Goal: Information Seeking & Learning: Find specific fact

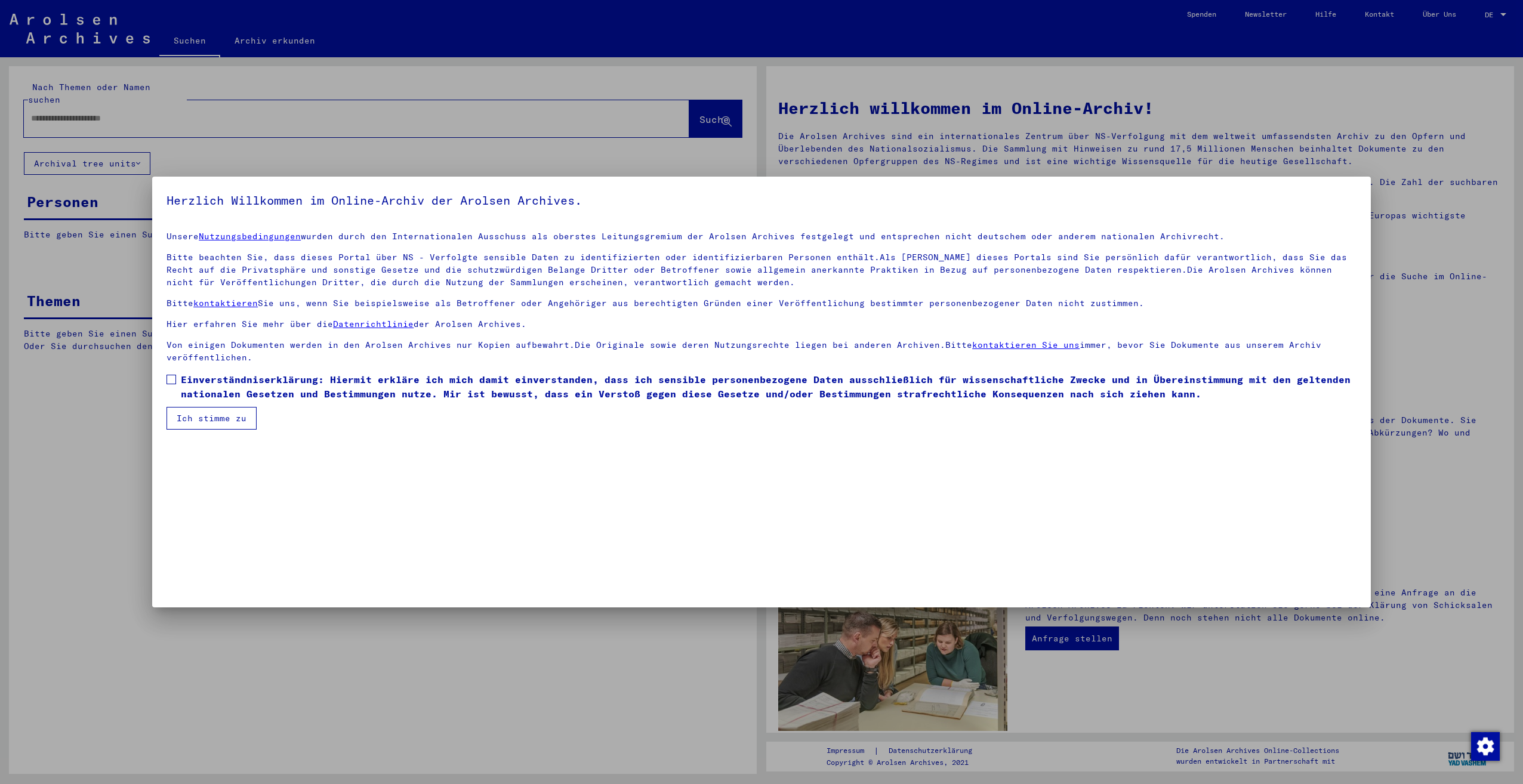
click at [174, 381] on span at bounding box center [171, 379] width 9 height 9
drag, startPoint x: 187, startPoint y: 413, endPoint x: 201, endPoint y: 385, distance: 31.3
click at [187, 413] on button "Ich stimme zu" at bounding box center [211, 418] width 90 height 23
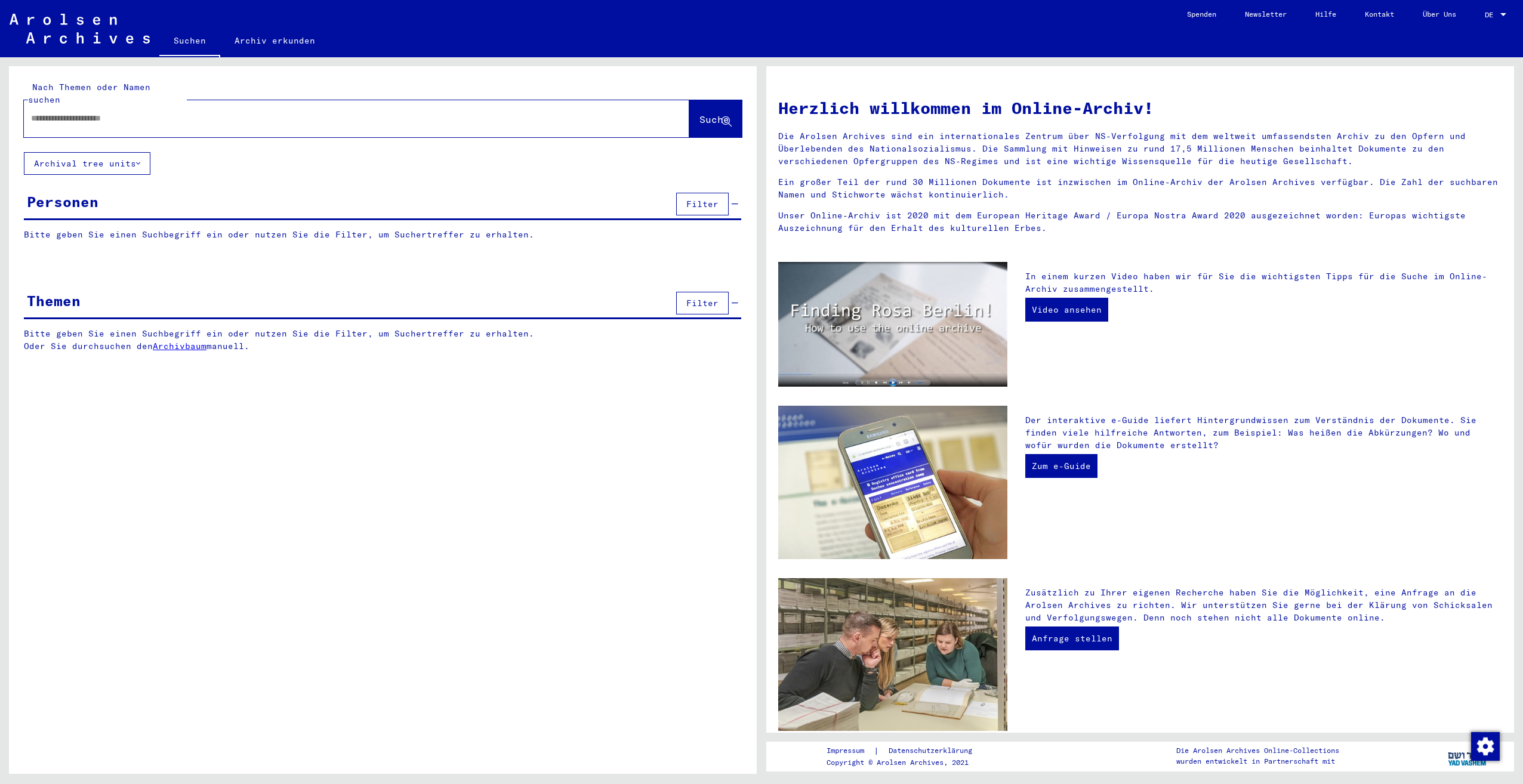
click at [237, 112] on input "text" at bounding box center [342, 118] width 623 height 13
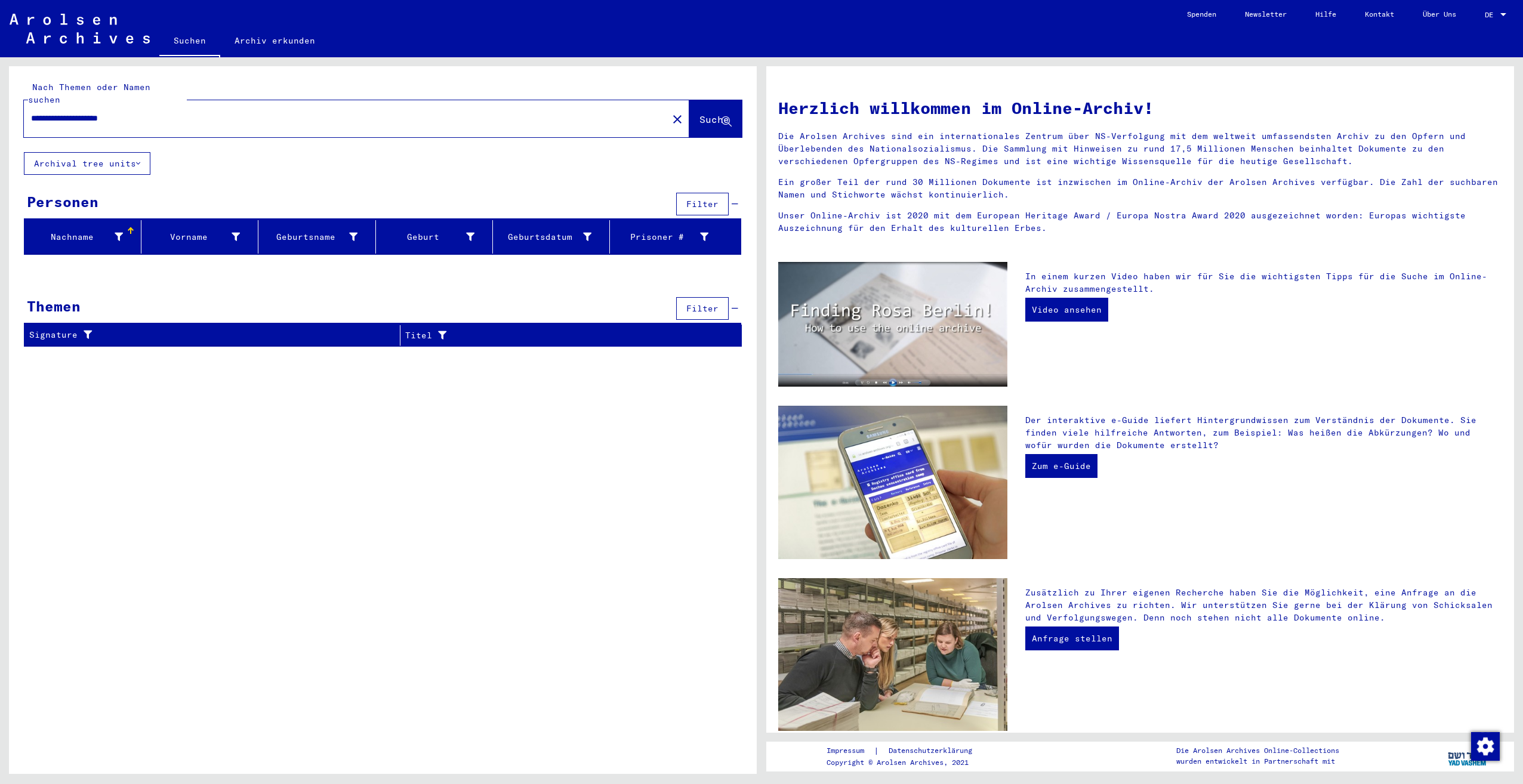
drag, startPoint x: 157, startPoint y: 113, endPoint x: 151, endPoint y: 111, distance: 6.3
click at [142, 112] on div "**********" at bounding box center [338, 118] width 630 height 27
drag, startPoint x: 155, startPoint y: 108, endPoint x: 75, endPoint y: 109, distance: 80.0
click at [75, 112] on input "**********" at bounding box center [342, 118] width 623 height 13
click at [92, 112] on input "**********" at bounding box center [342, 118] width 623 height 13
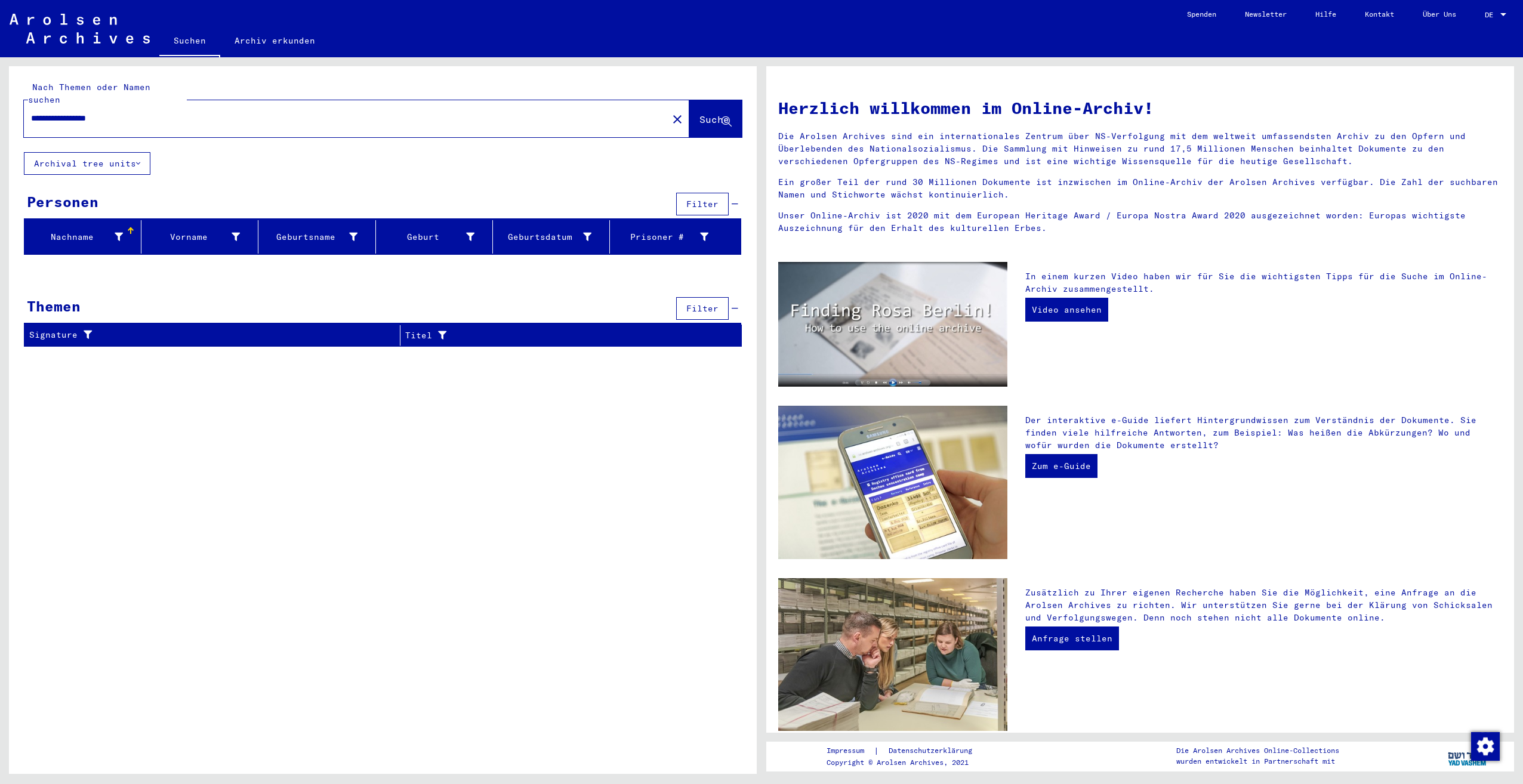
click at [92, 112] on input "**********" at bounding box center [342, 118] width 623 height 13
type input "**********"
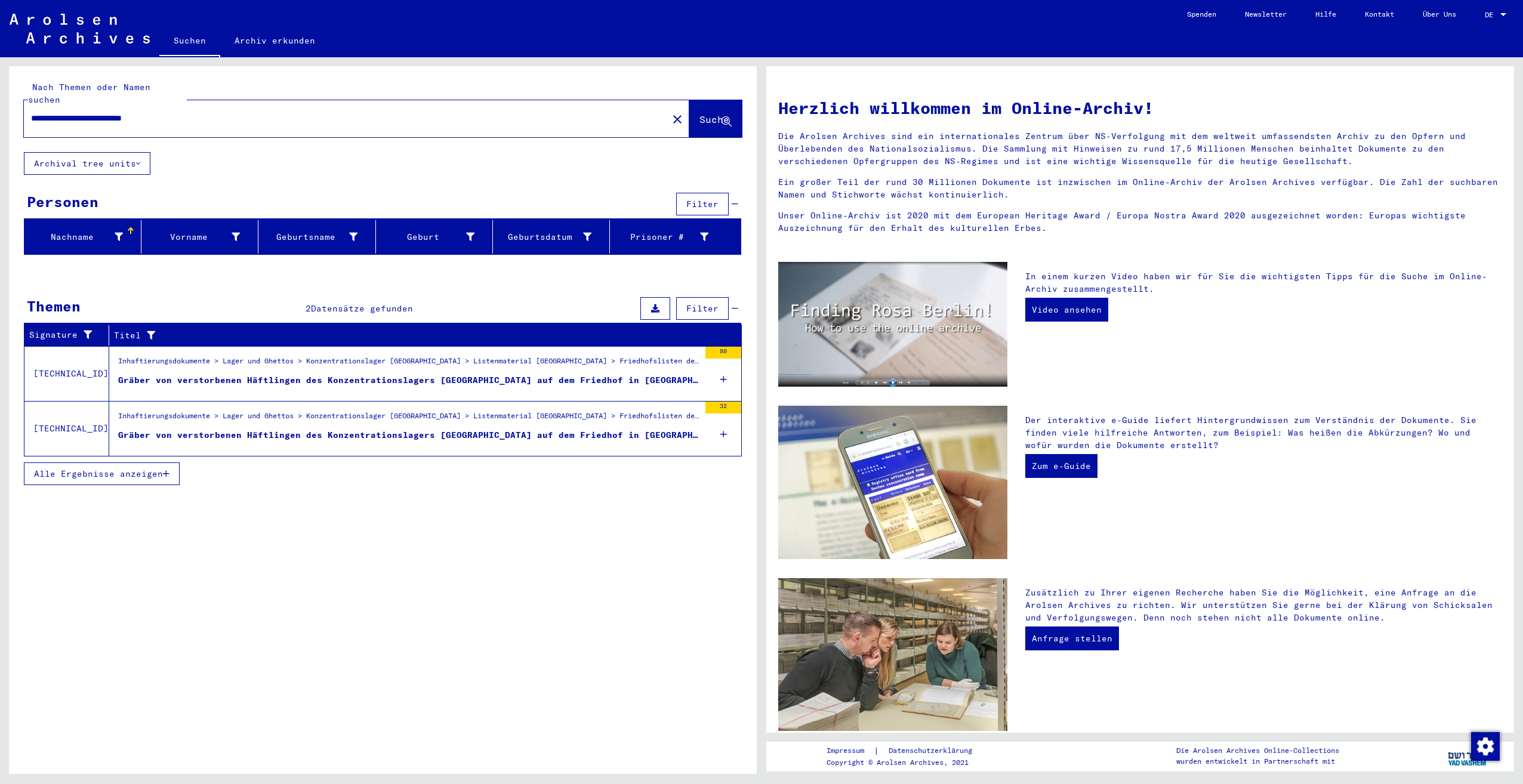
click at [462, 356] on div "Inhaftierungsdokumente > Lager und Ghettos > Konzentrationslager [GEOGRAPHIC_DA…" at bounding box center [409, 363] width 581 height 17
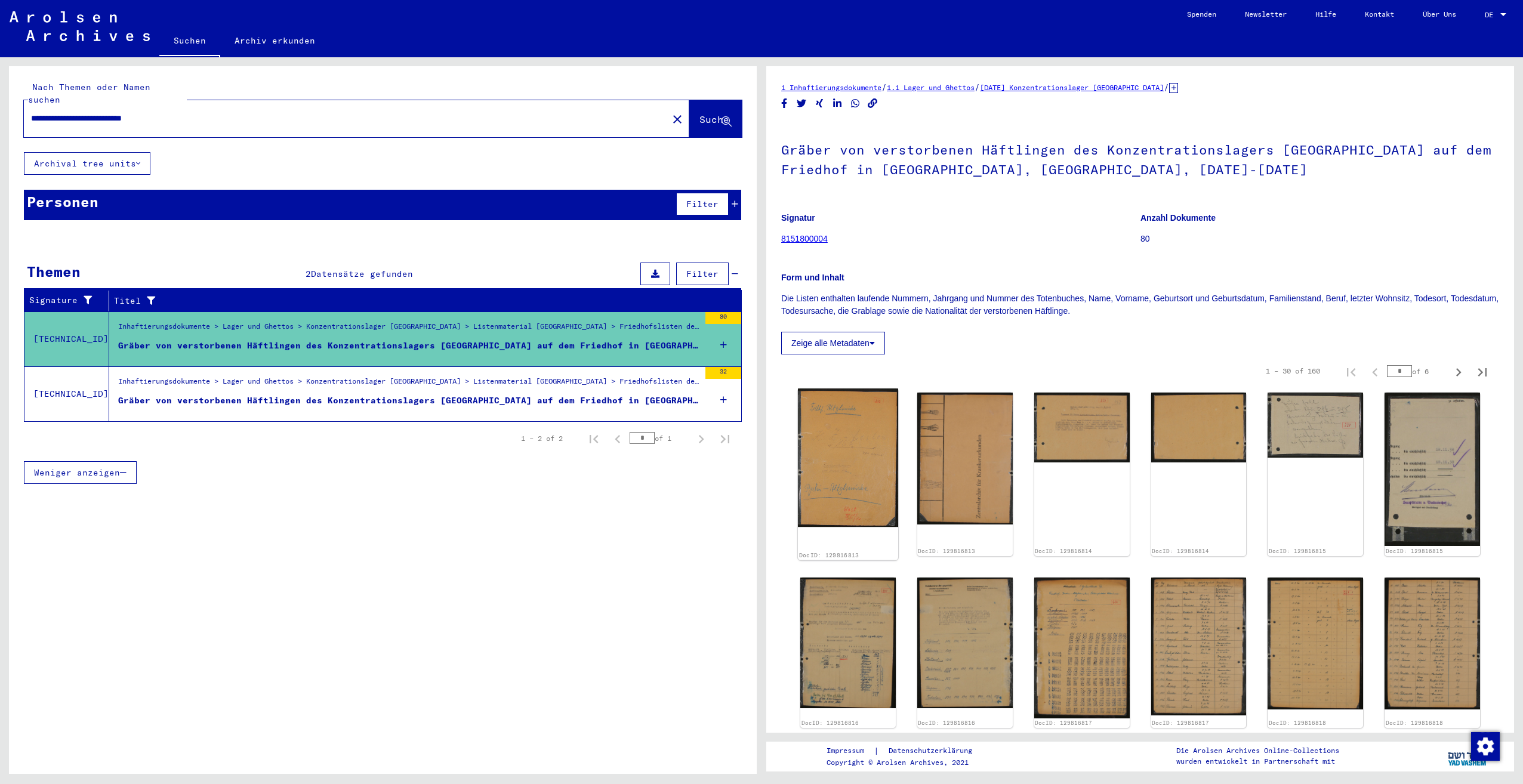
click at [844, 425] on img at bounding box center [847, 458] width 100 height 138
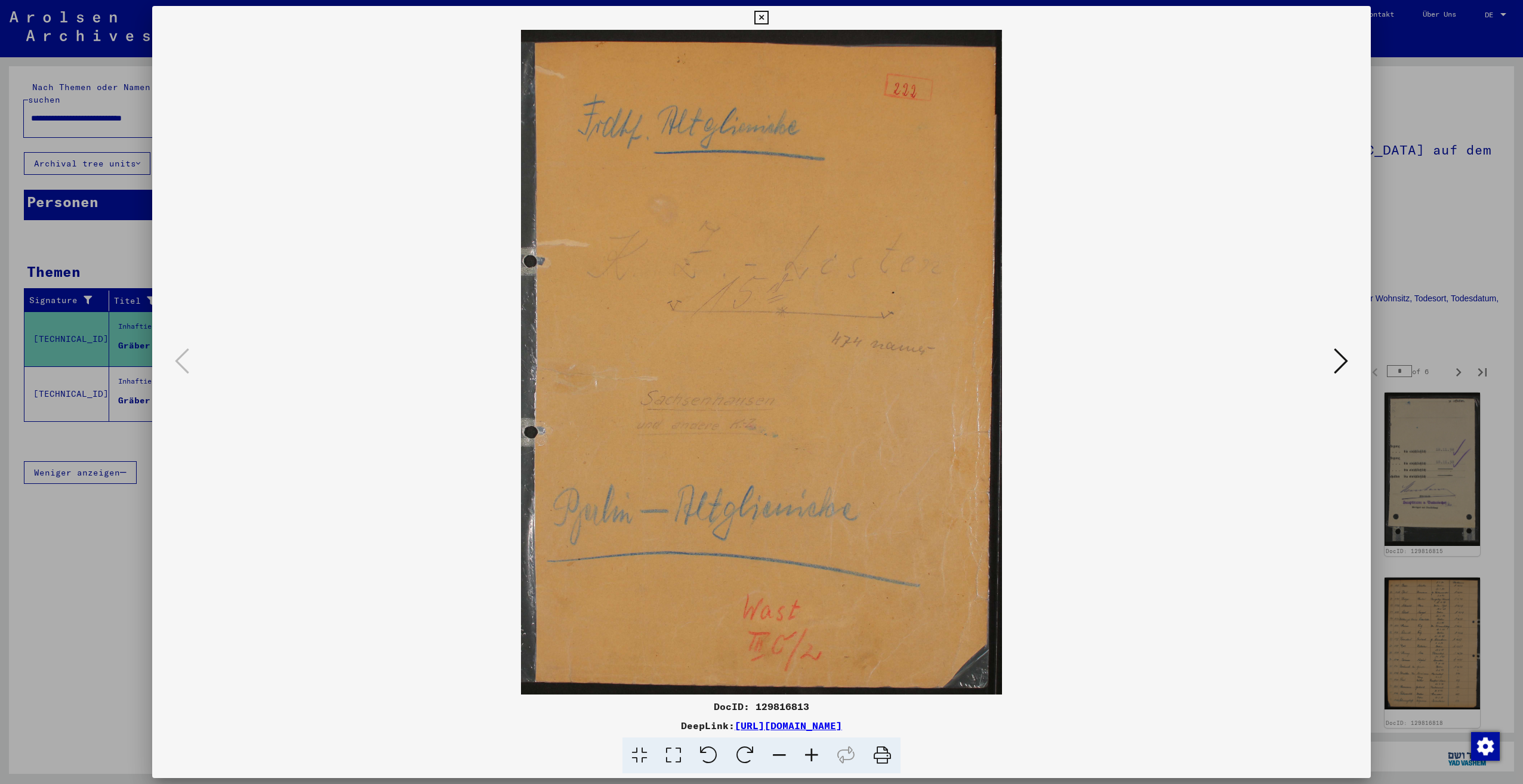
click at [1377, 343] on div at bounding box center [761, 392] width 1523 height 784
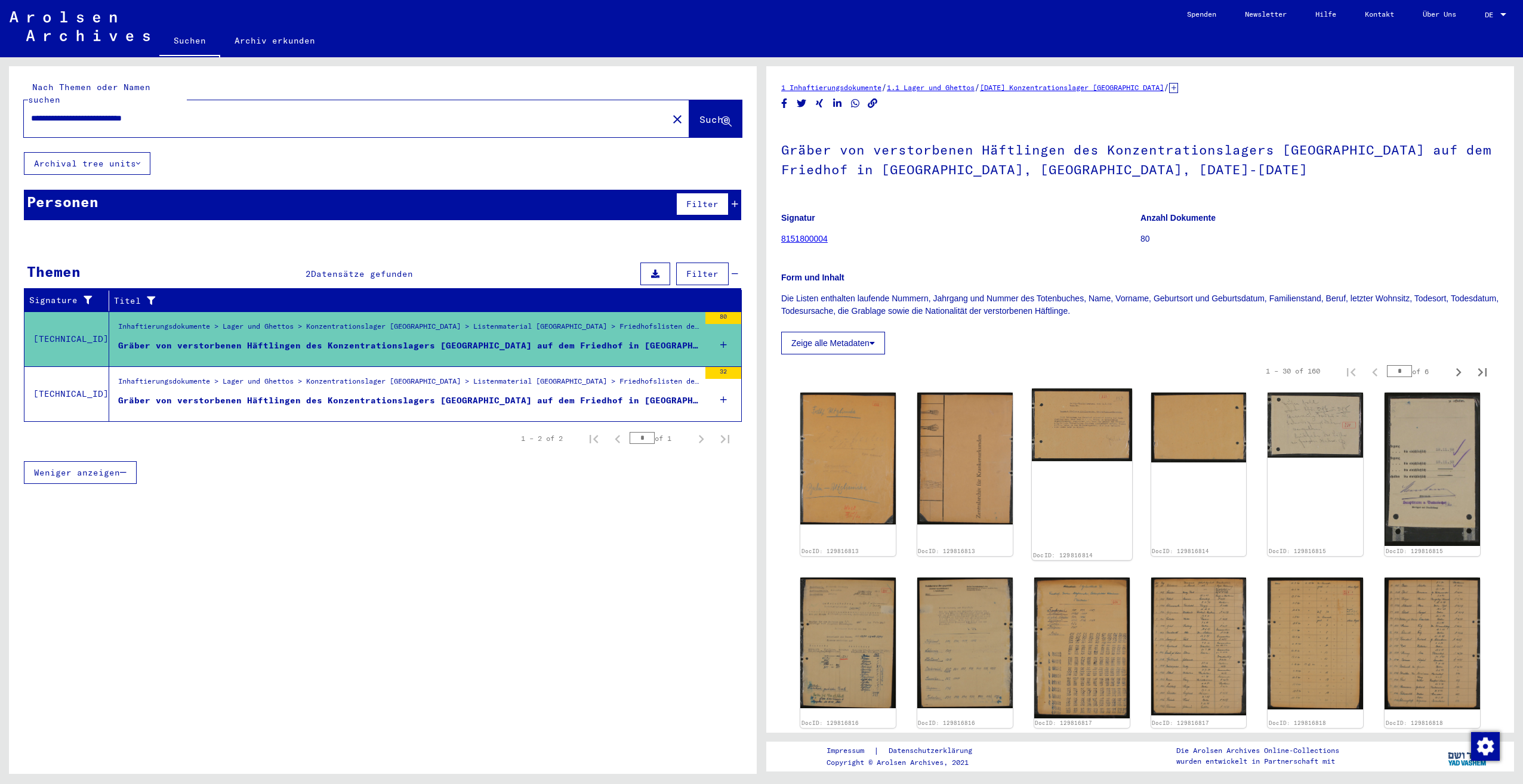
click at [1052, 414] on img at bounding box center [1081, 425] width 100 height 73
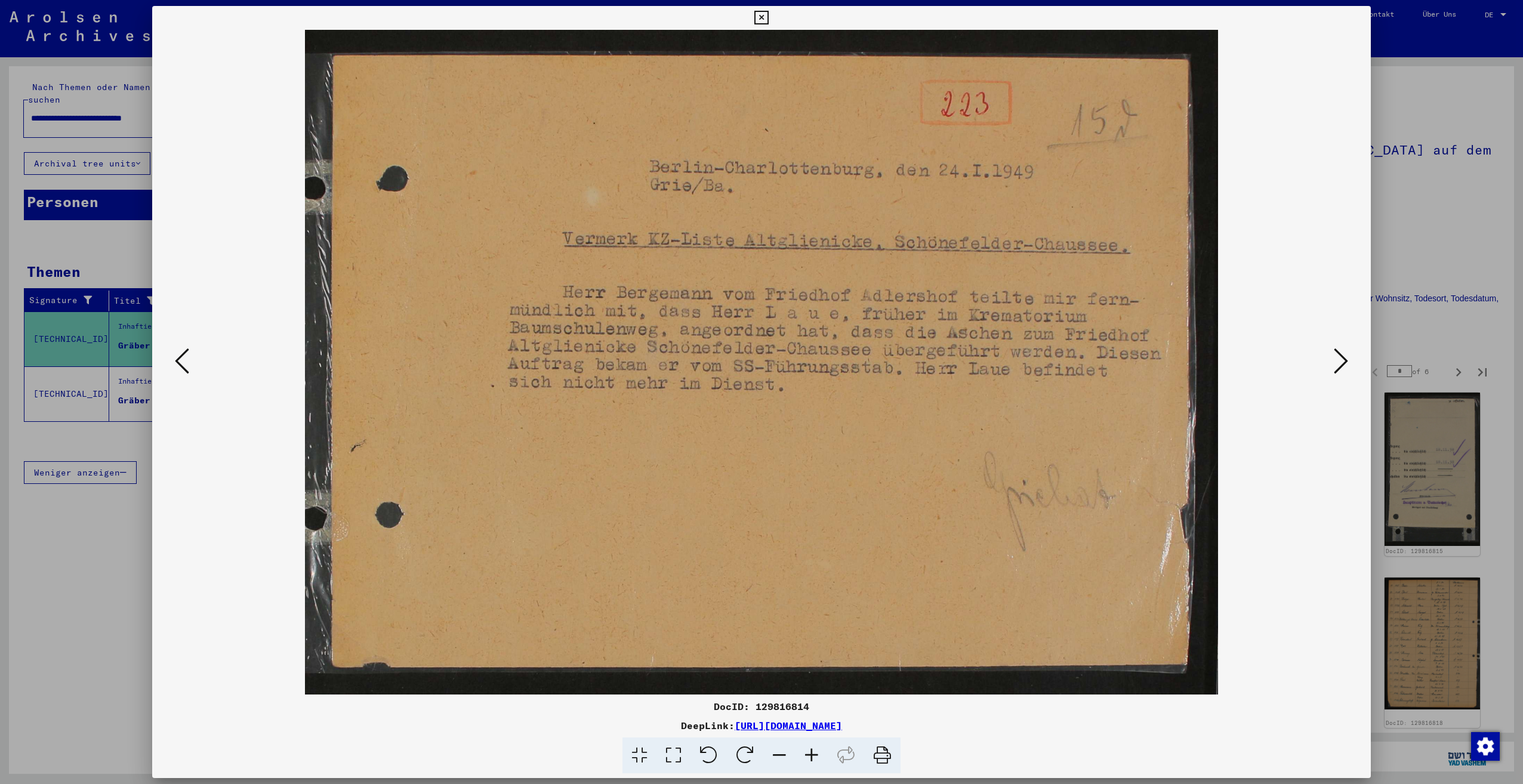
click at [1337, 366] on icon at bounding box center [1341, 361] width 14 height 29
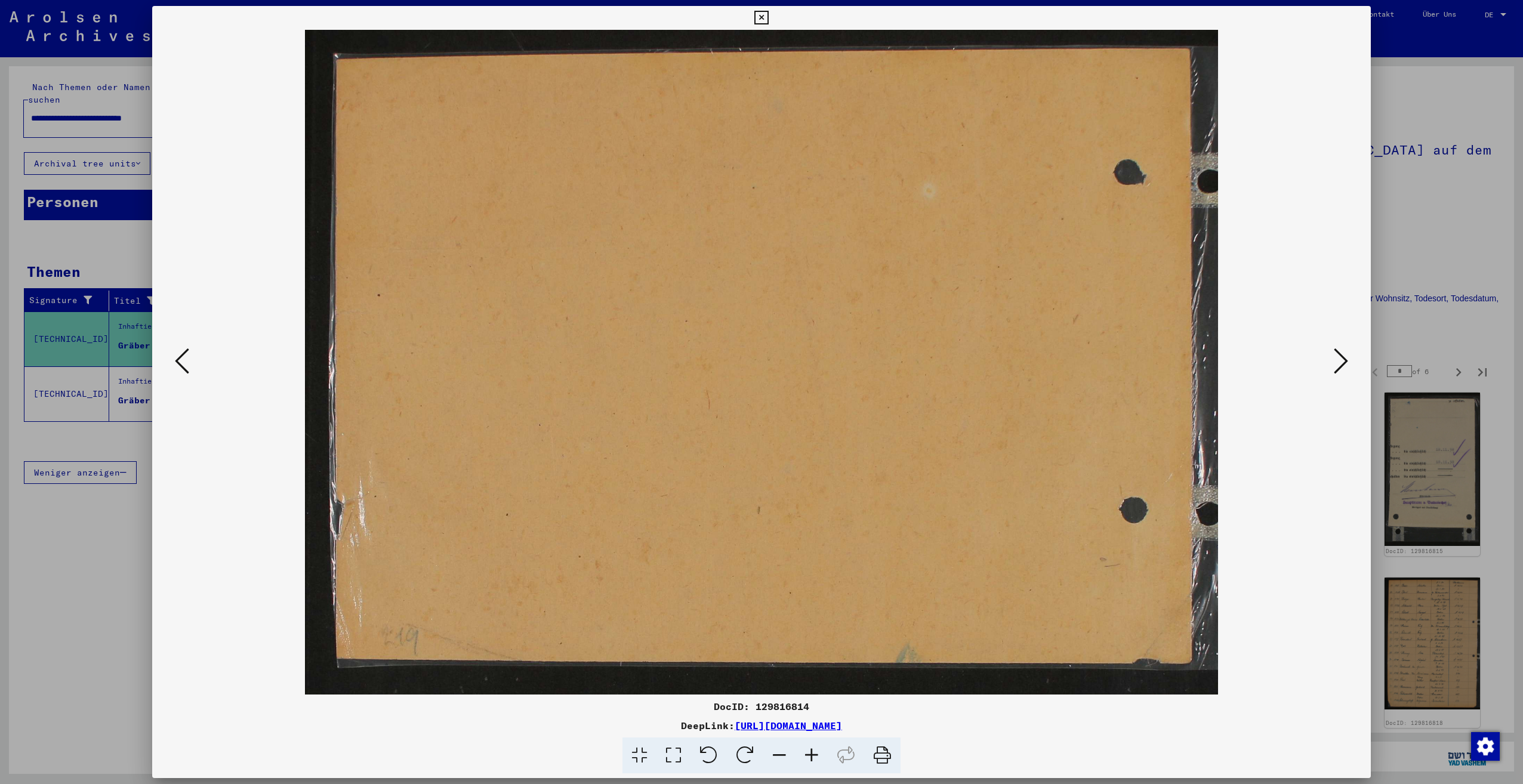
click at [1337, 366] on icon at bounding box center [1341, 361] width 14 height 29
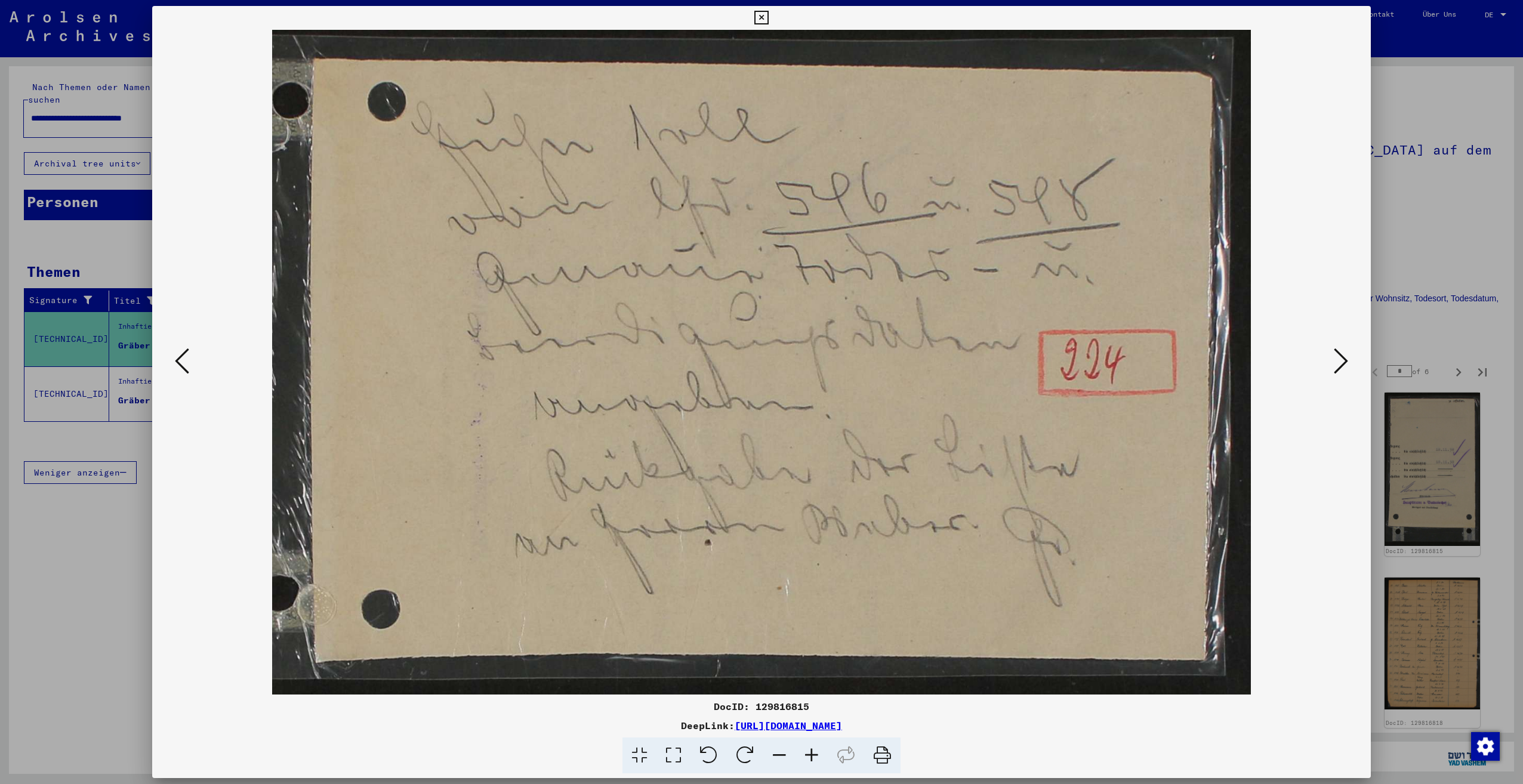
click at [1337, 366] on icon at bounding box center [1341, 361] width 14 height 29
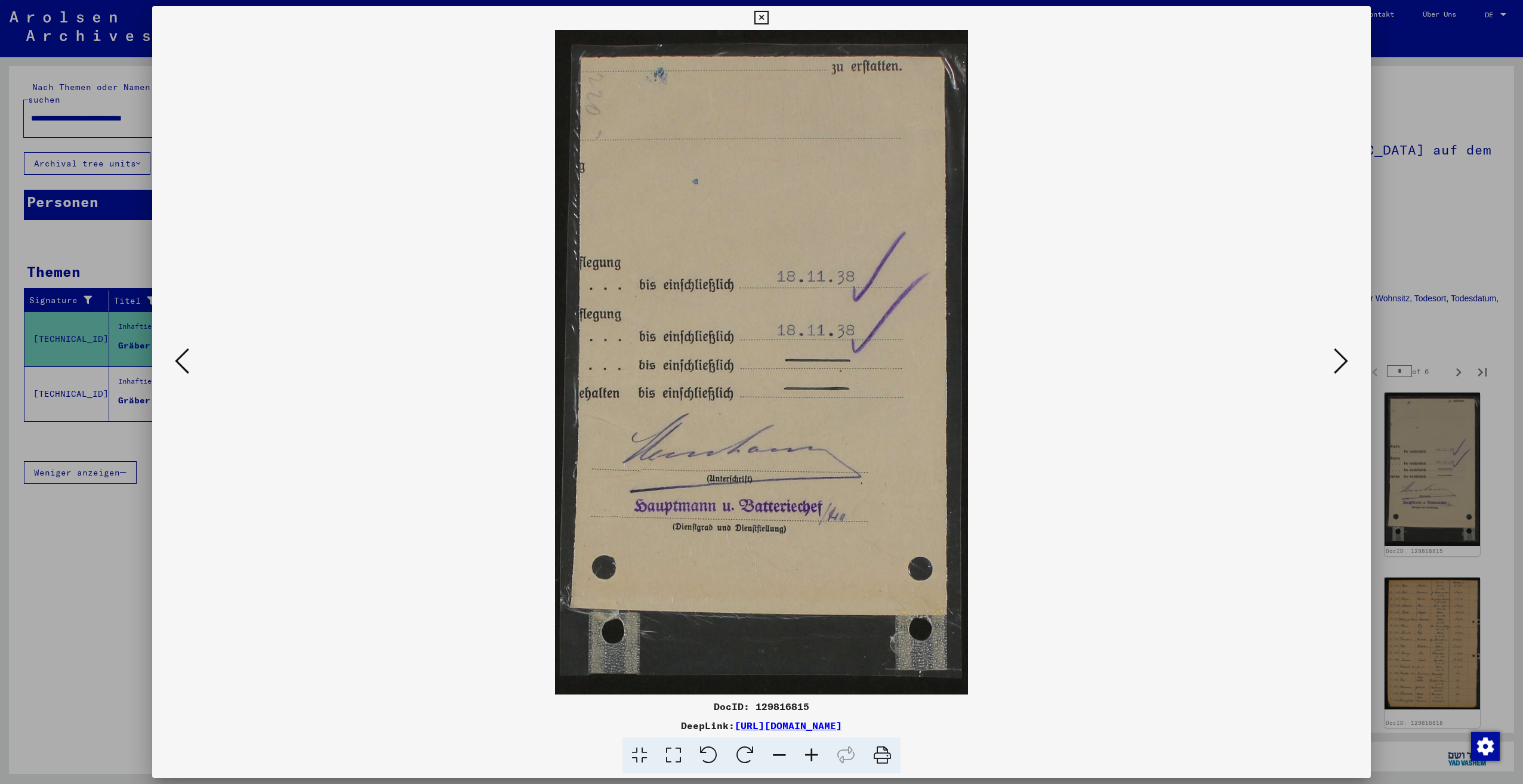
click at [1337, 366] on icon at bounding box center [1341, 361] width 14 height 29
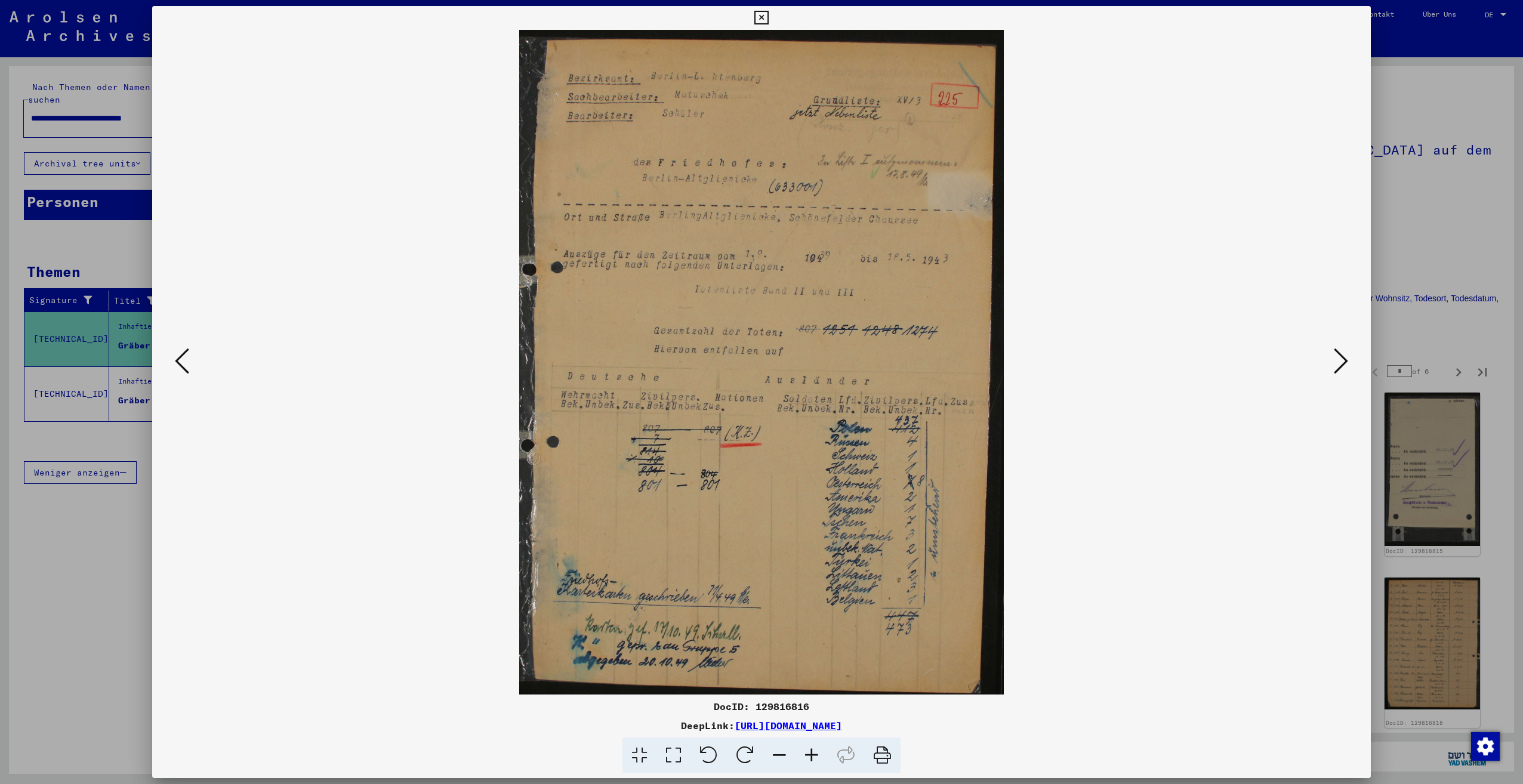
click at [1337, 366] on icon at bounding box center [1341, 361] width 14 height 29
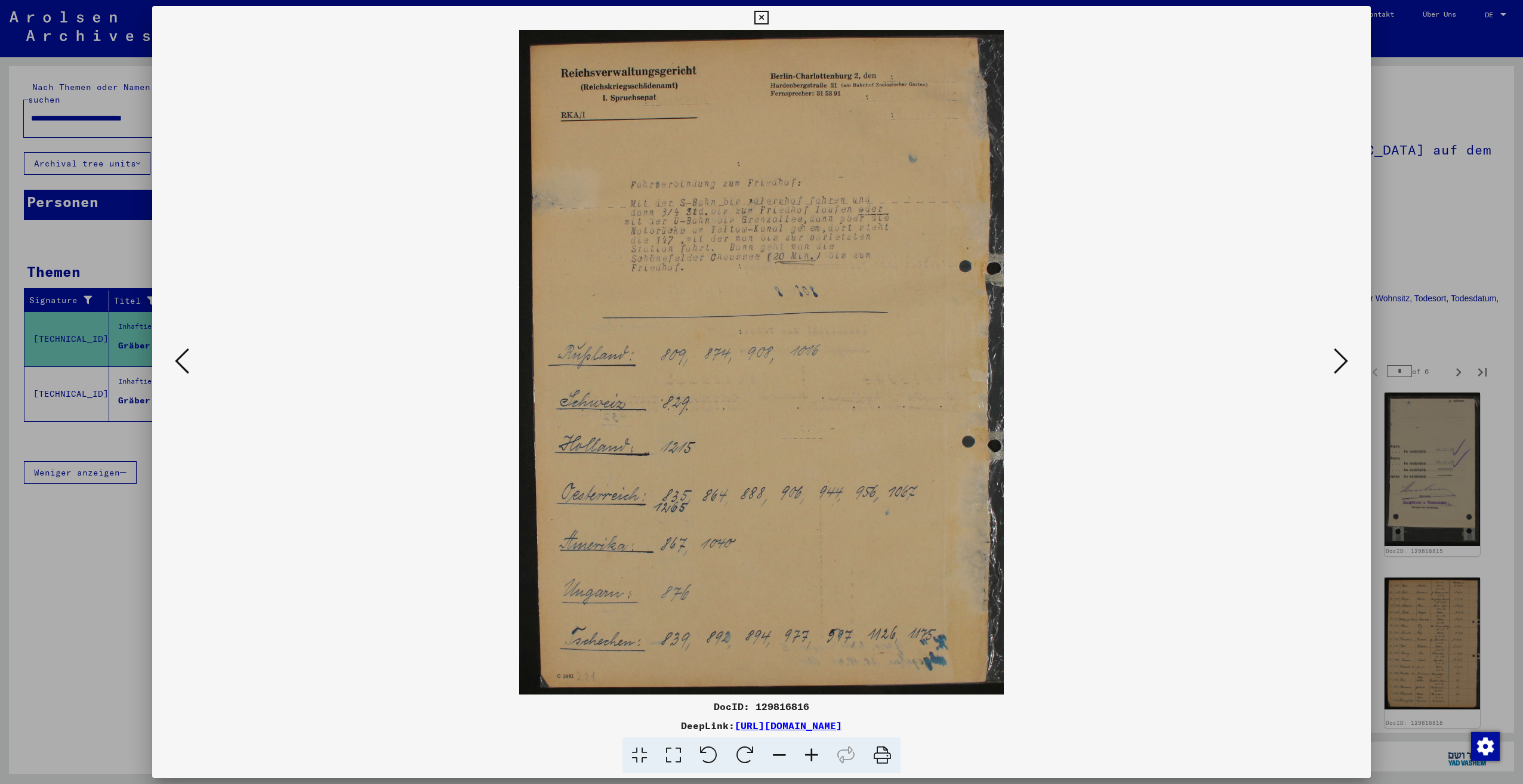
click at [1337, 366] on icon at bounding box center [1341, 361] width 14 height 29
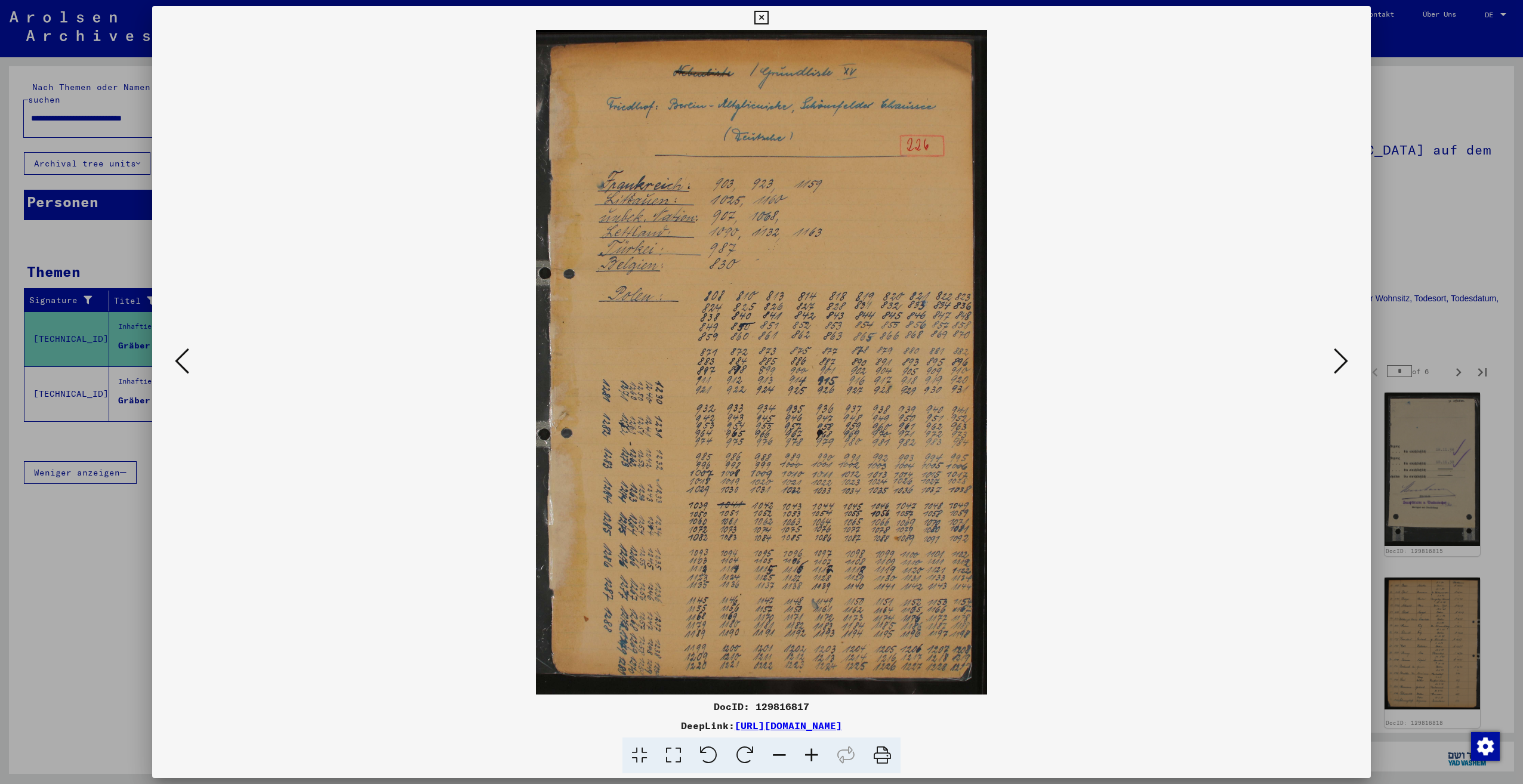
click at [1337, 366] on icon at bounding box center [1341, 361] width 14 height 29
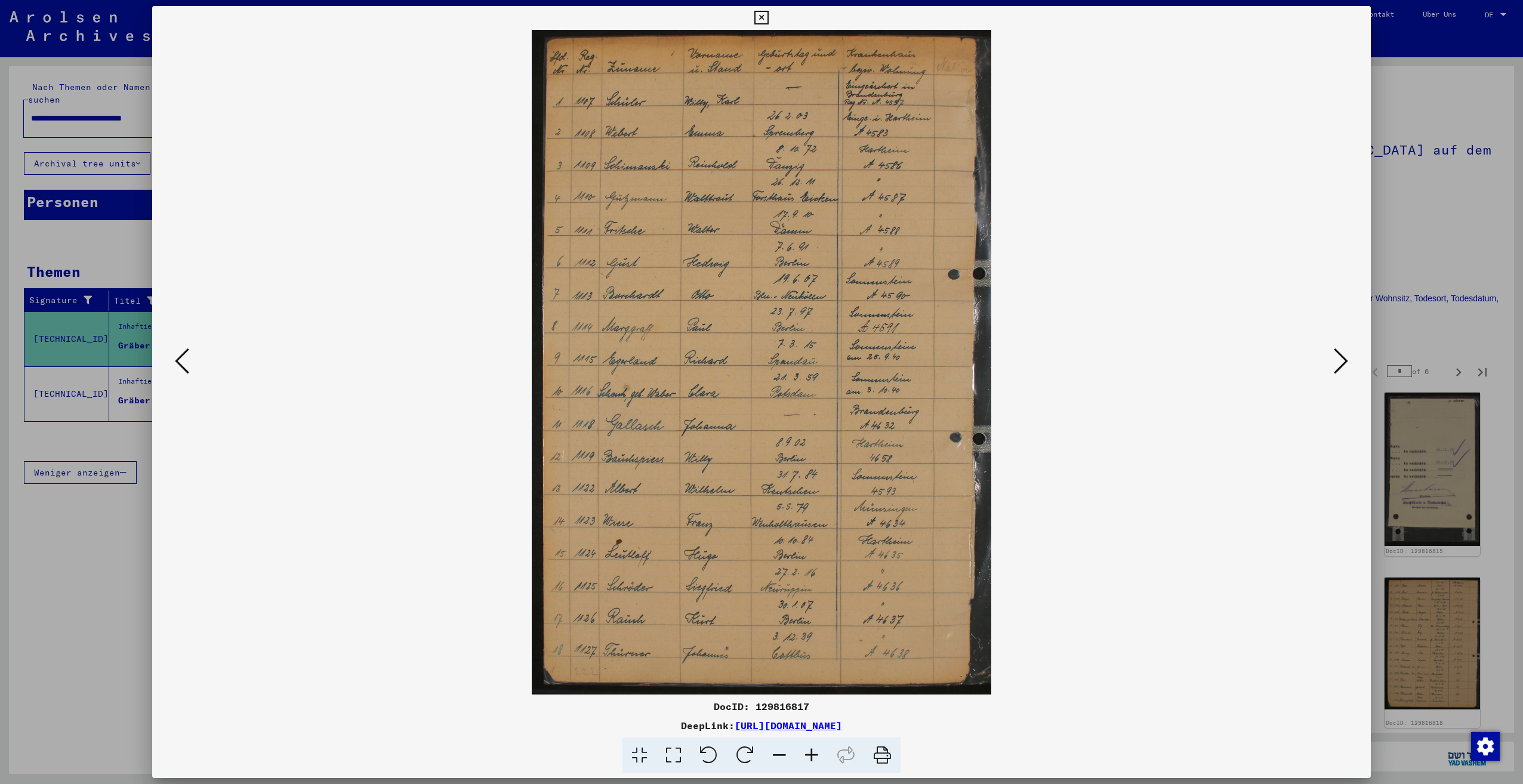
click at [1337, 366] on icon at bounding box center [1341, 361] width 14 height 29
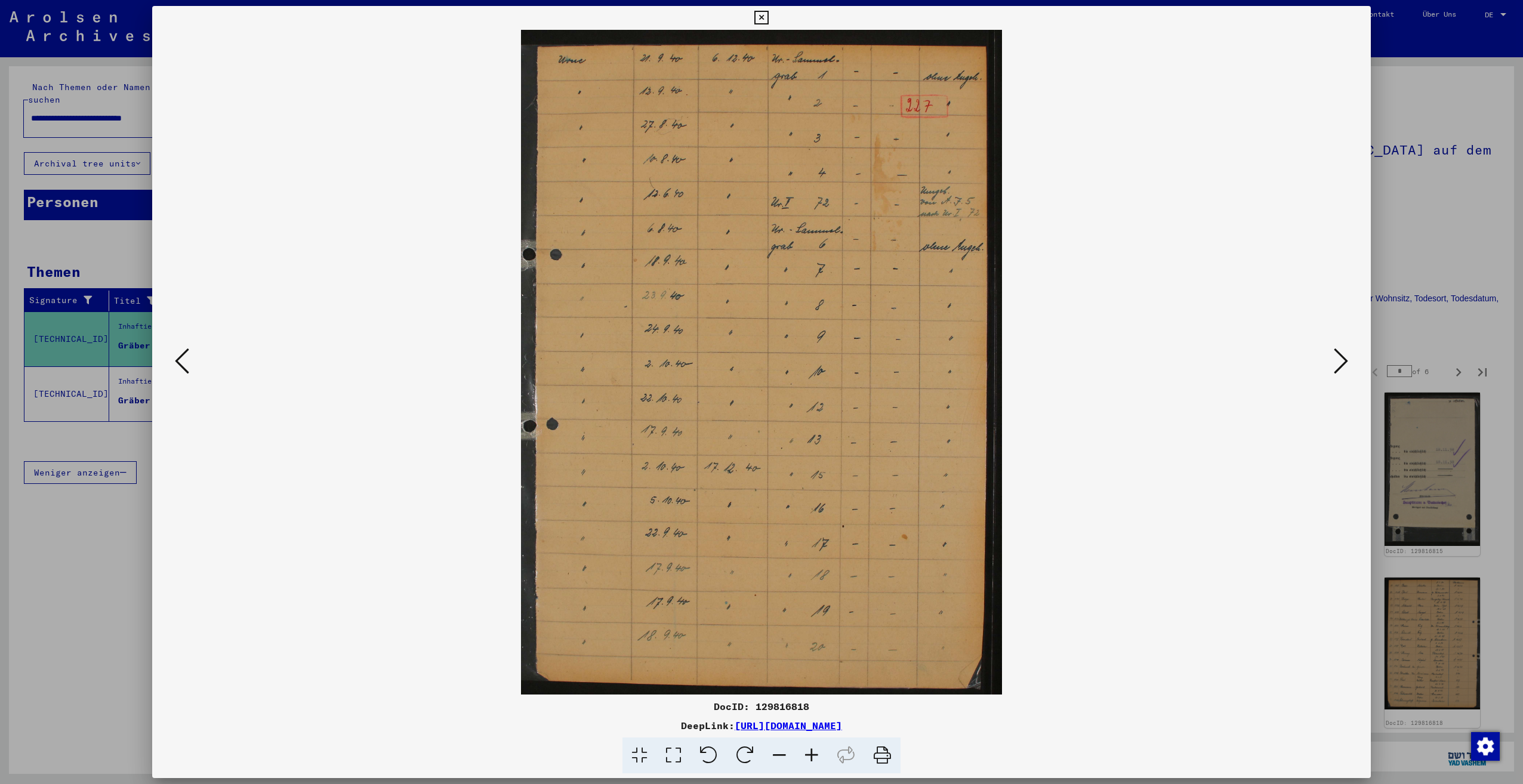
click at [184, 370] on icon at bounding box center [182, 361] width 14 height 29
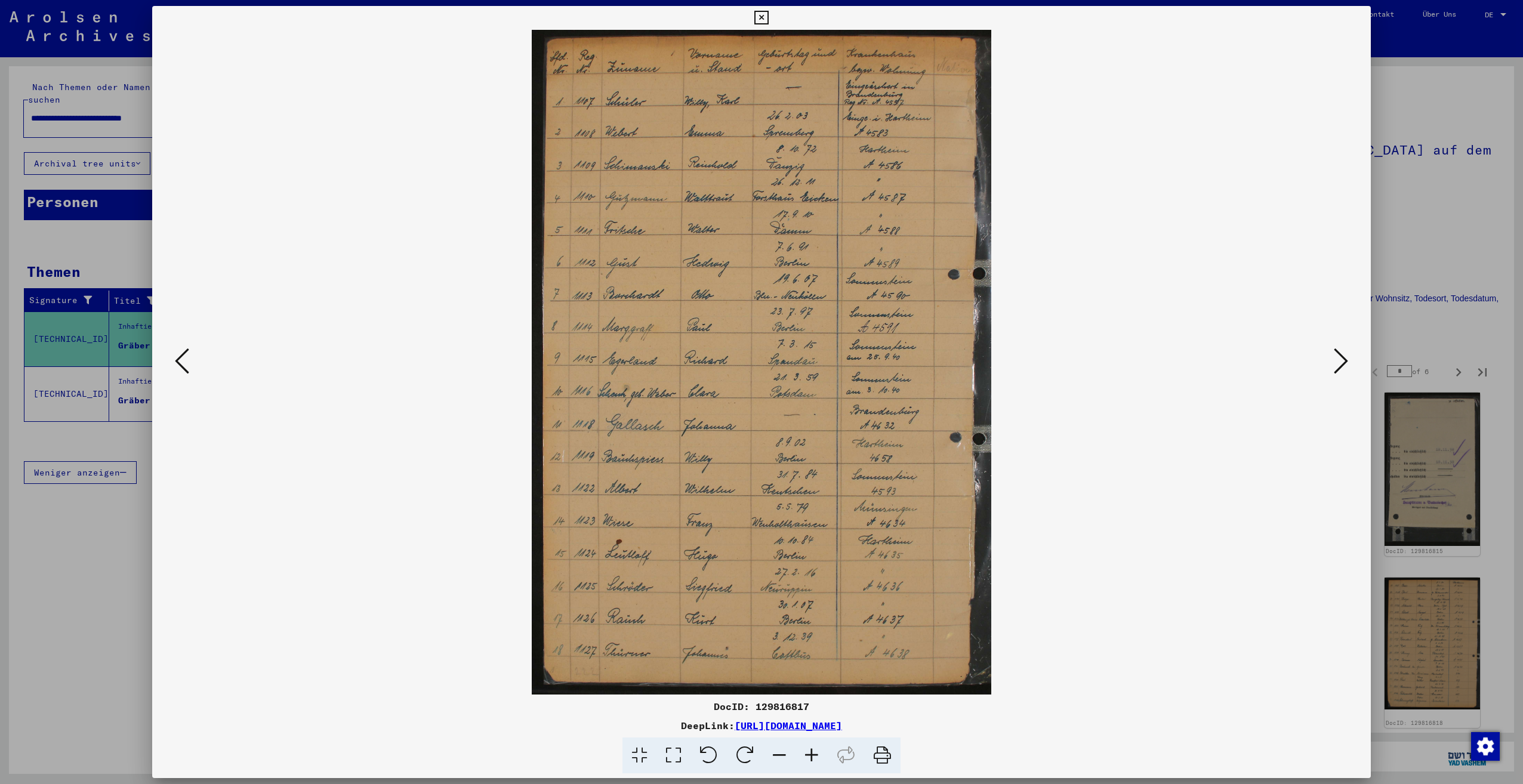
click at [812, 748] on icon at bounding box center [812, 756] width 32 height 36
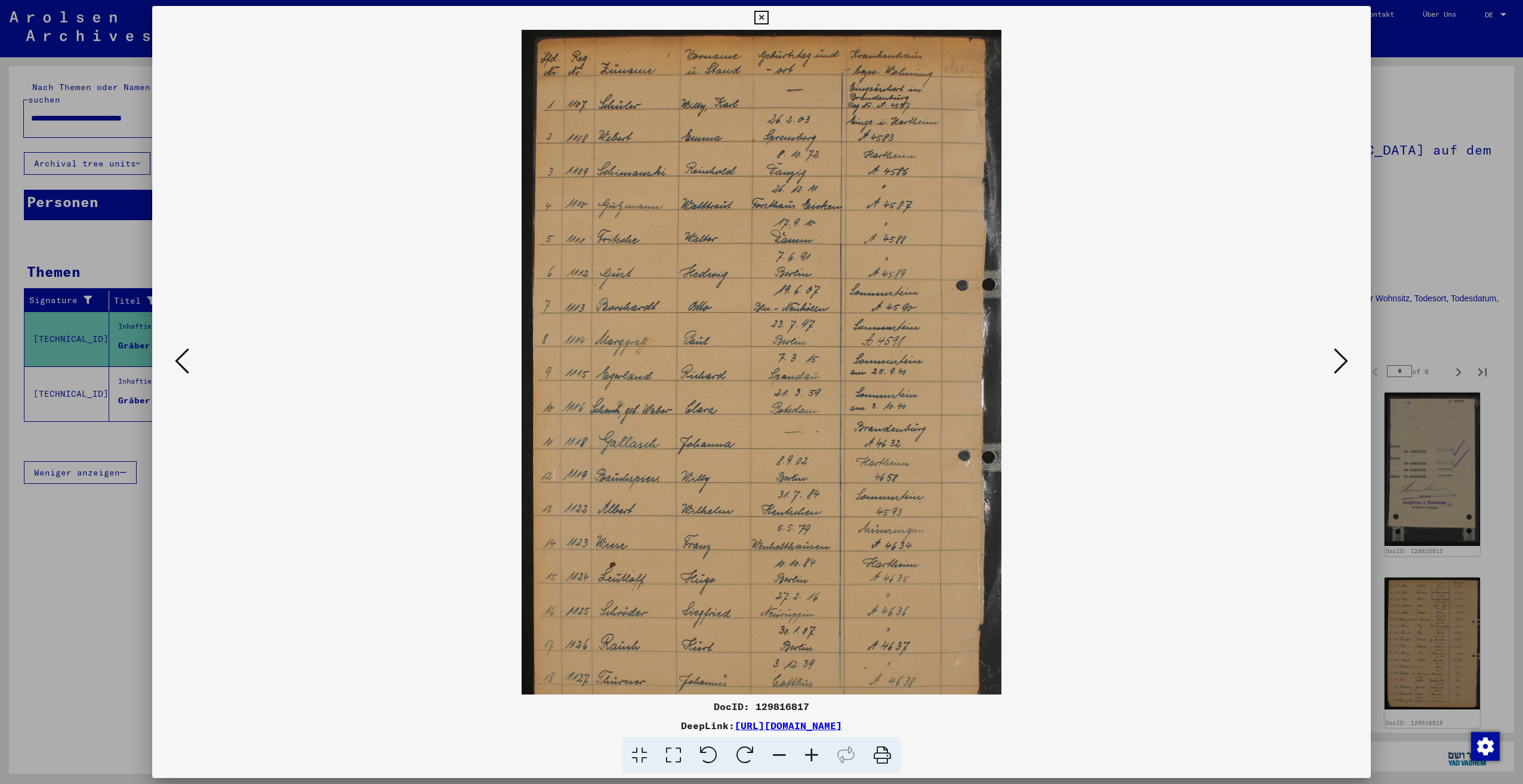
click at [812, 748] on icon at bounding box center [812, 756] width 32 height 36
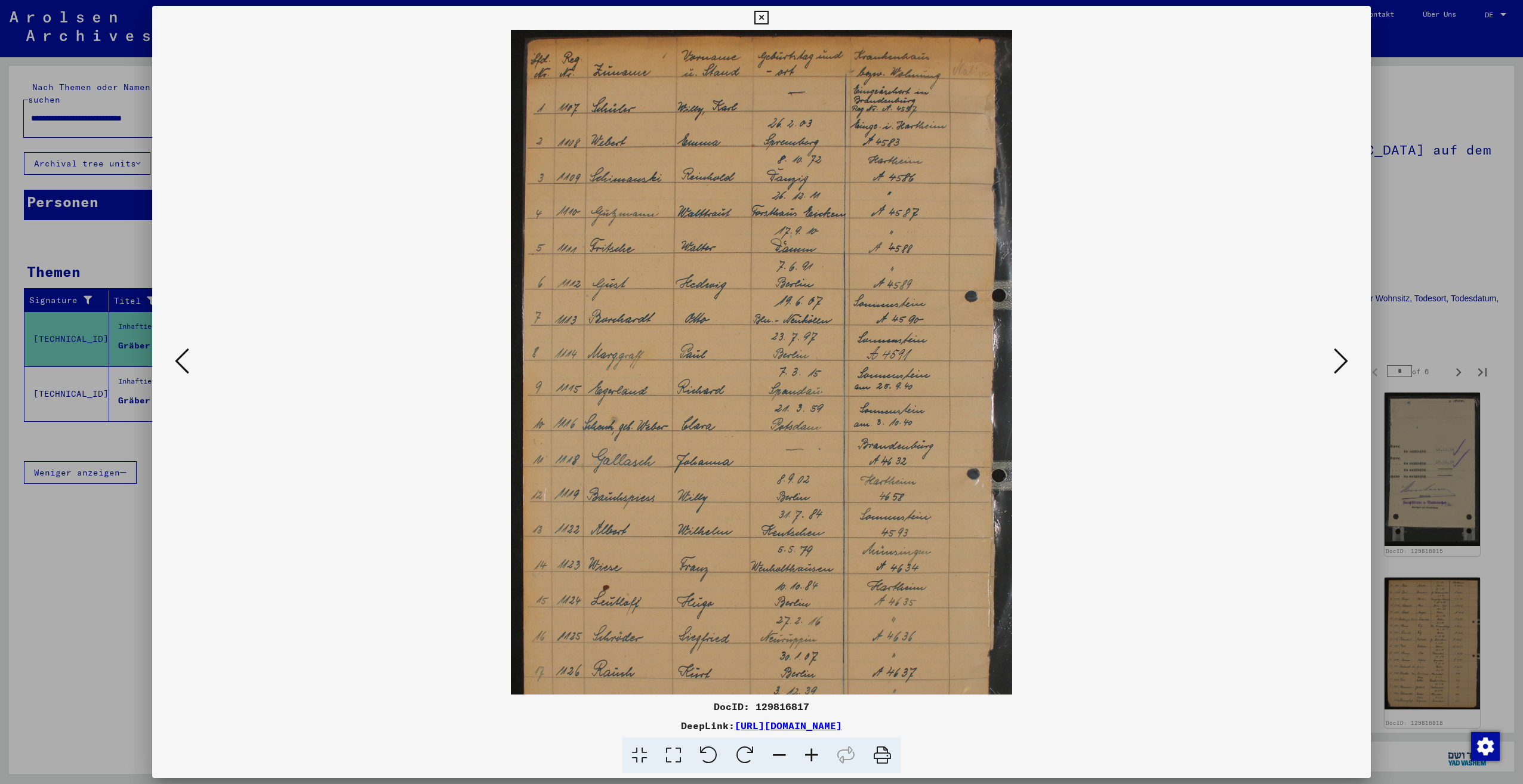
click at [812, 748] on icon at bounding box center [812, 756] width 32 height 36
click at [812, 747] on icon at bounding box center [812, 756] width 32 height 36
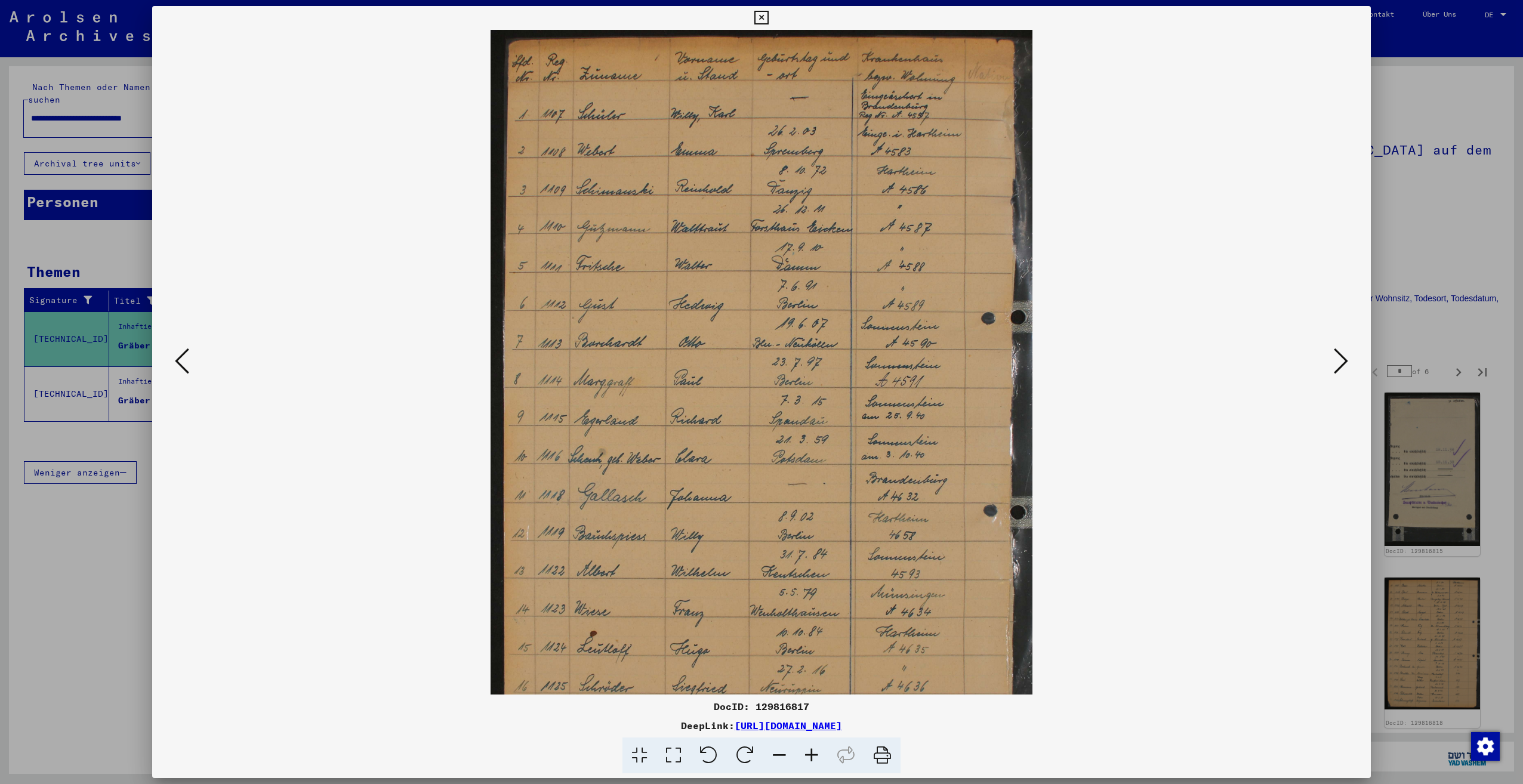
click at [812, 747] on icon at bounding box center [812, 756] width 32 height 36
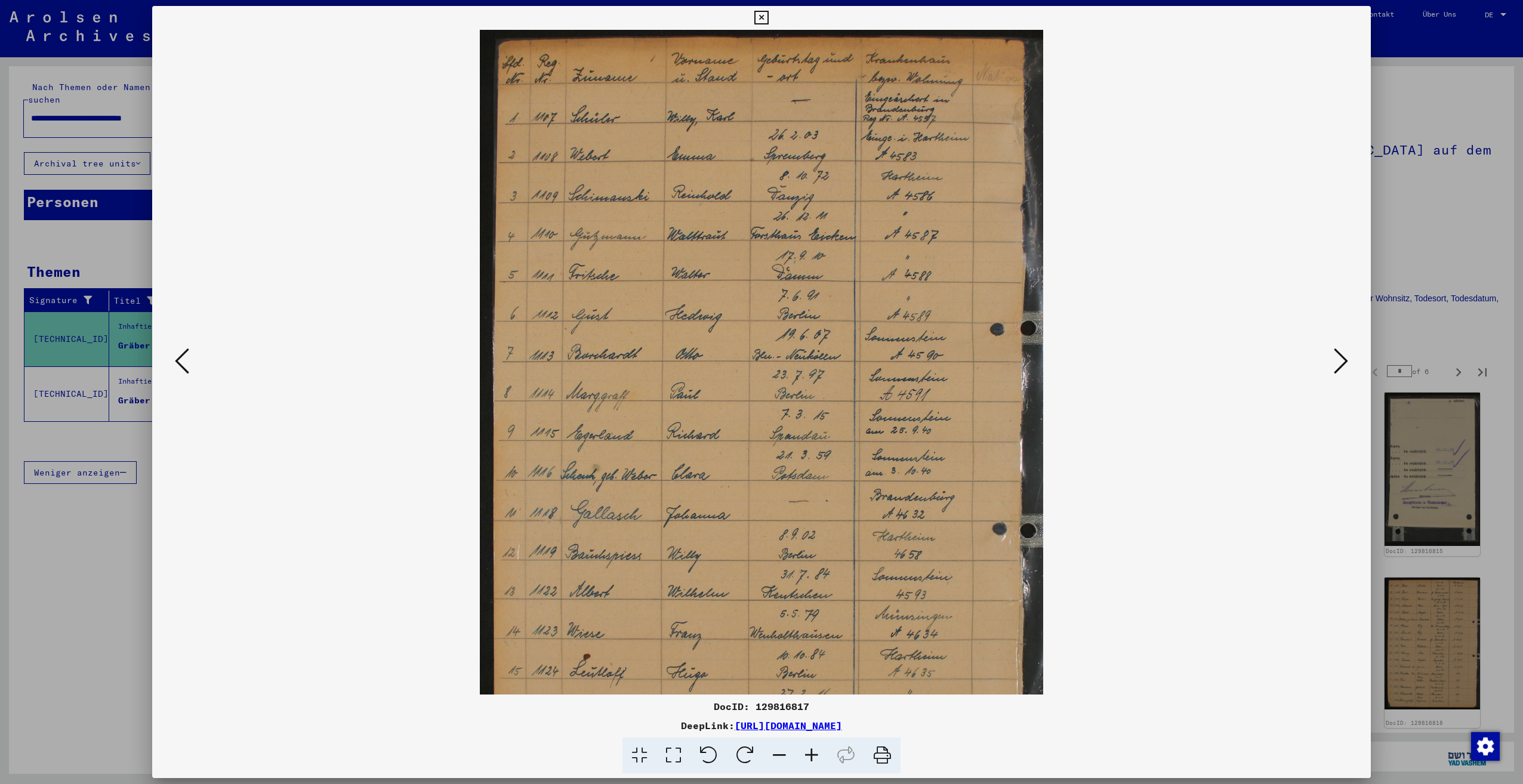
click at [812, 747] on icon at bounding box center [812, 756] width 32 height 36
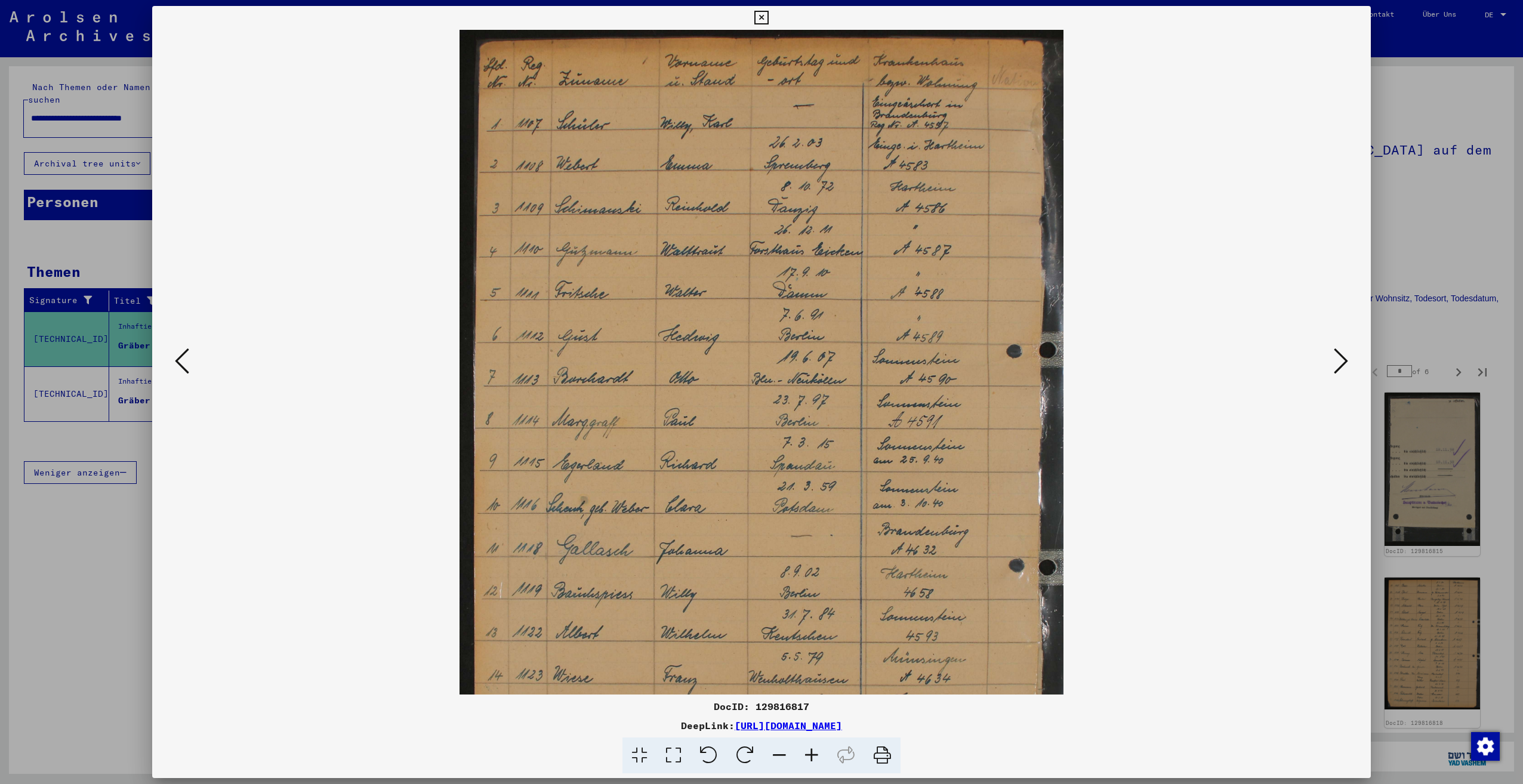
click at [812, 747] on icon at bounding box center [812, 756] width 32 height 36
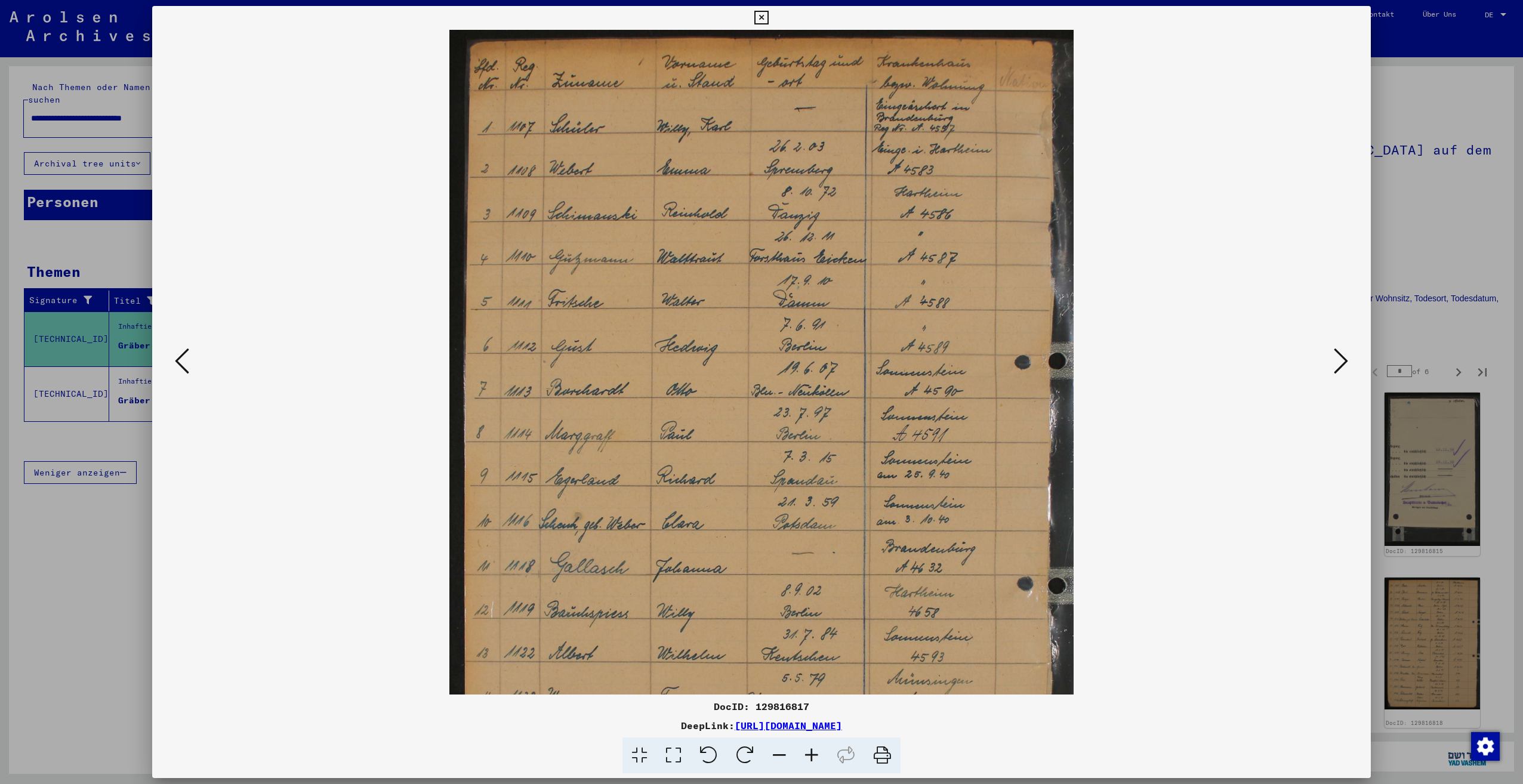
click at [812, 747] on icon at bounding box center [812, 756] width 32 height 36
click at [1346, 365] on icon at bounding box center [1341, 361] width 14 height 29
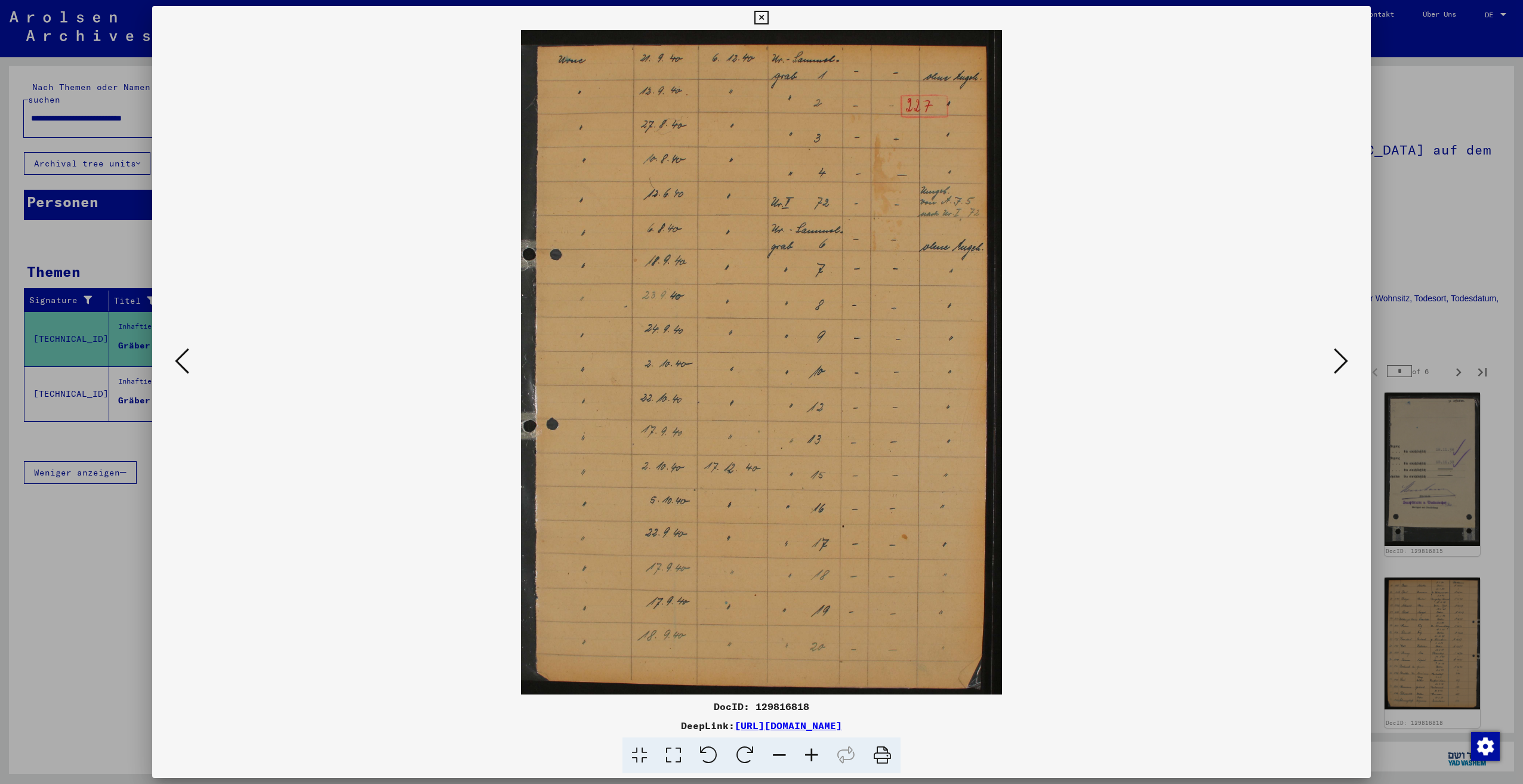
click at [807, 751] on icon at bounding box center [812, 756] width 32 height 36
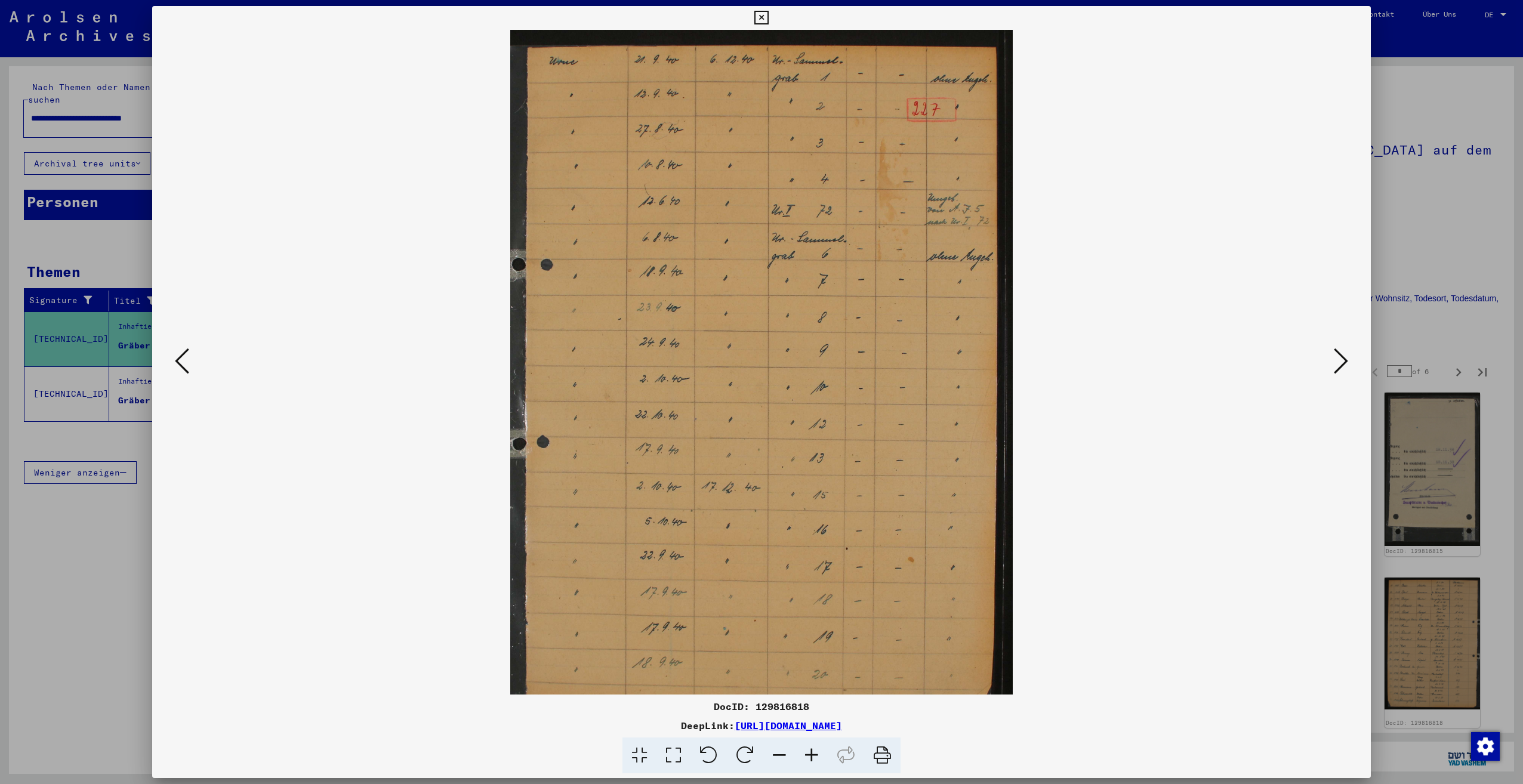
click at [808, 751] on icon at bounding box center [812, 756] width 32 height 36
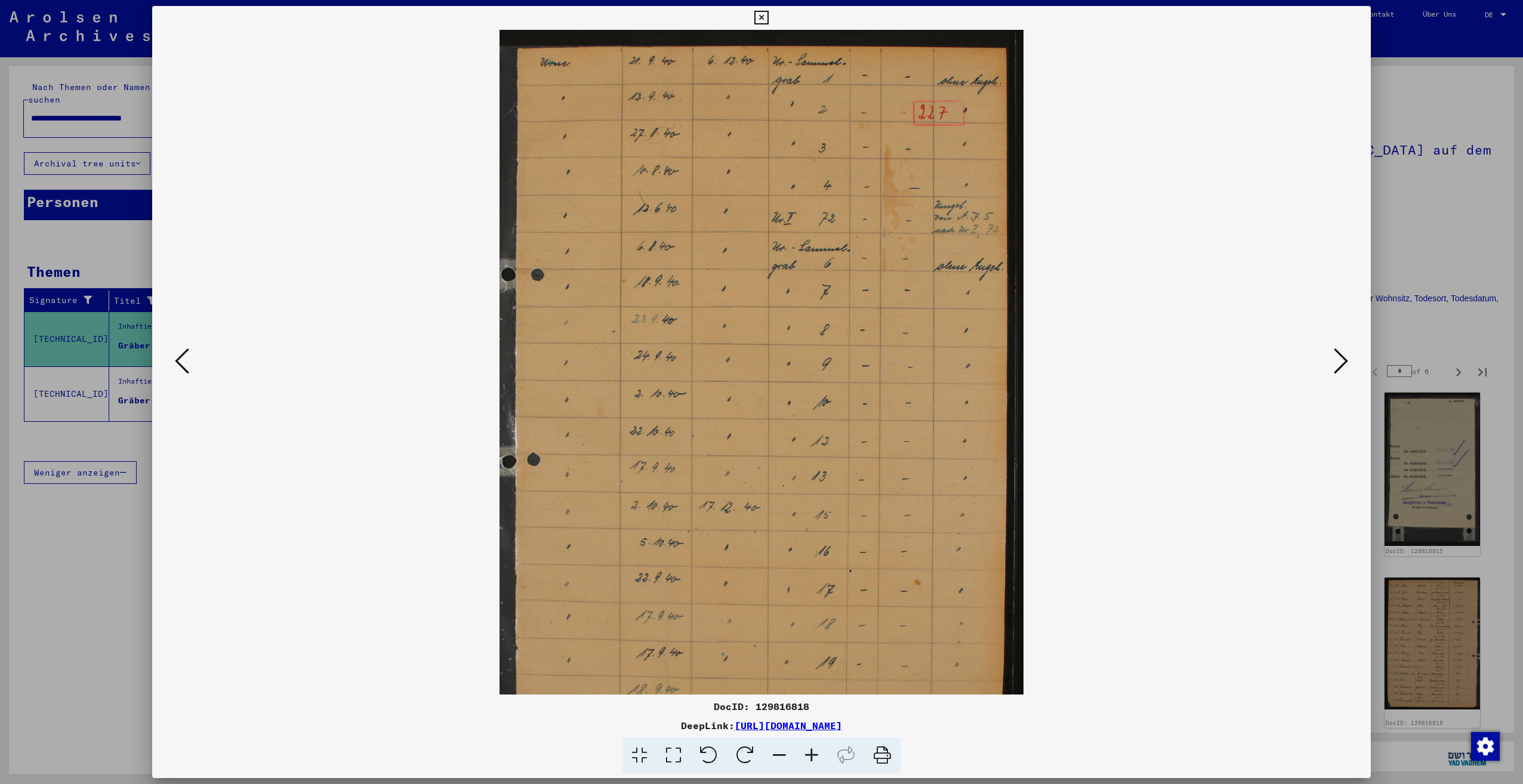
click at [808, 751] on icon at bounding box center [812, 756] width 32 height 36
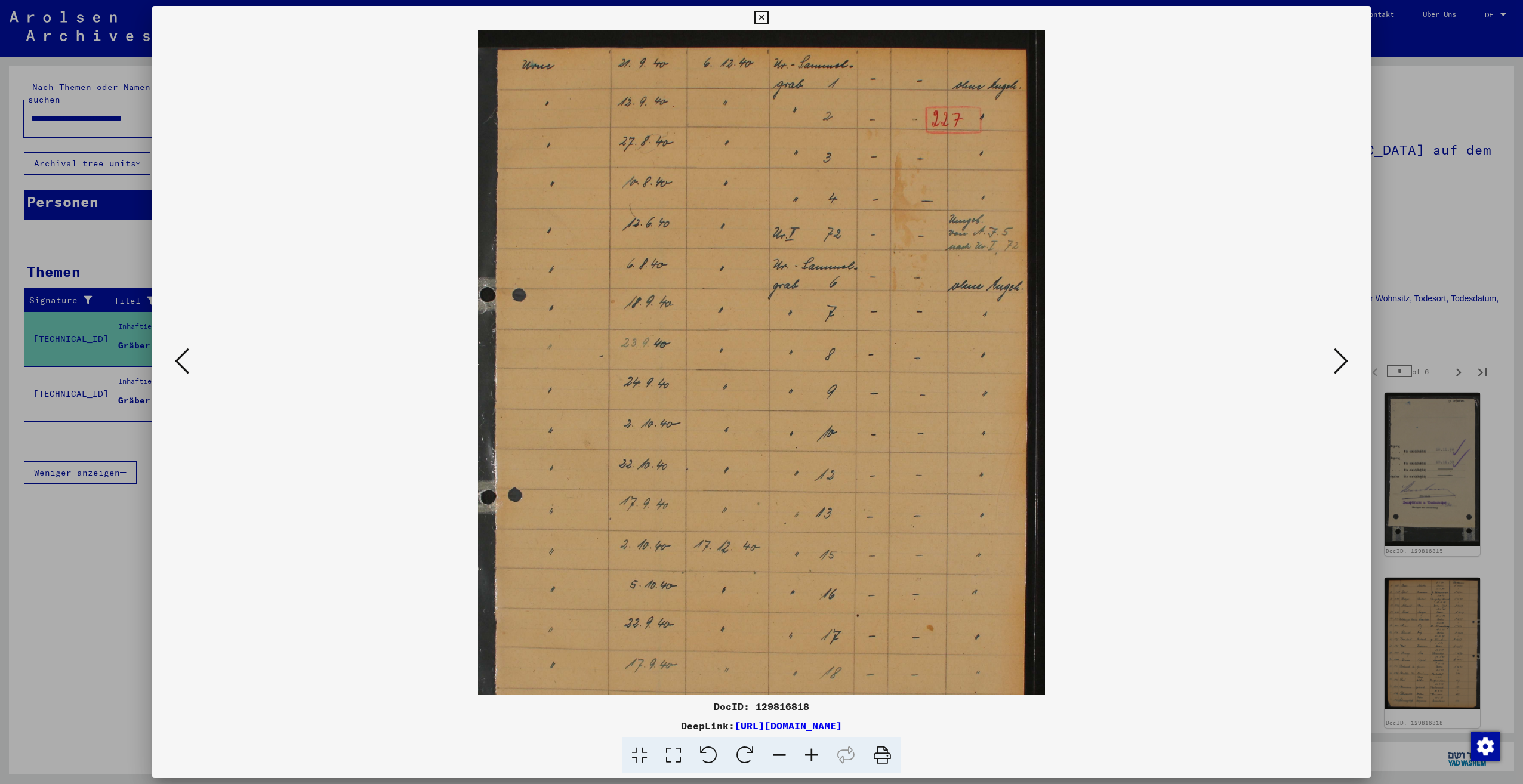
click at [809, 751] on icon at bounding box center [812, 756] width 32 height 36
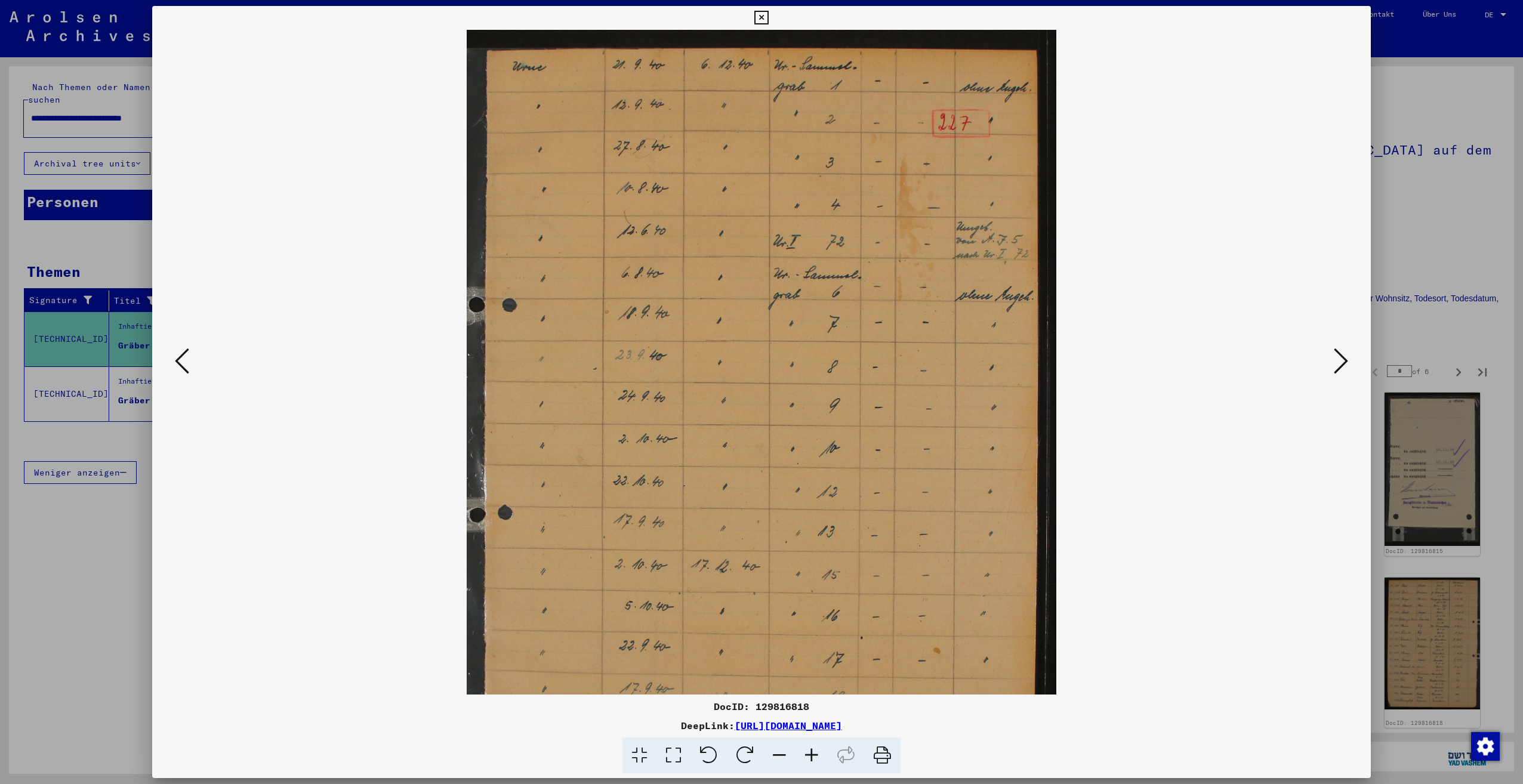
click at [809, 750] on icon at bounding box center [812, 756] width 32 height 36
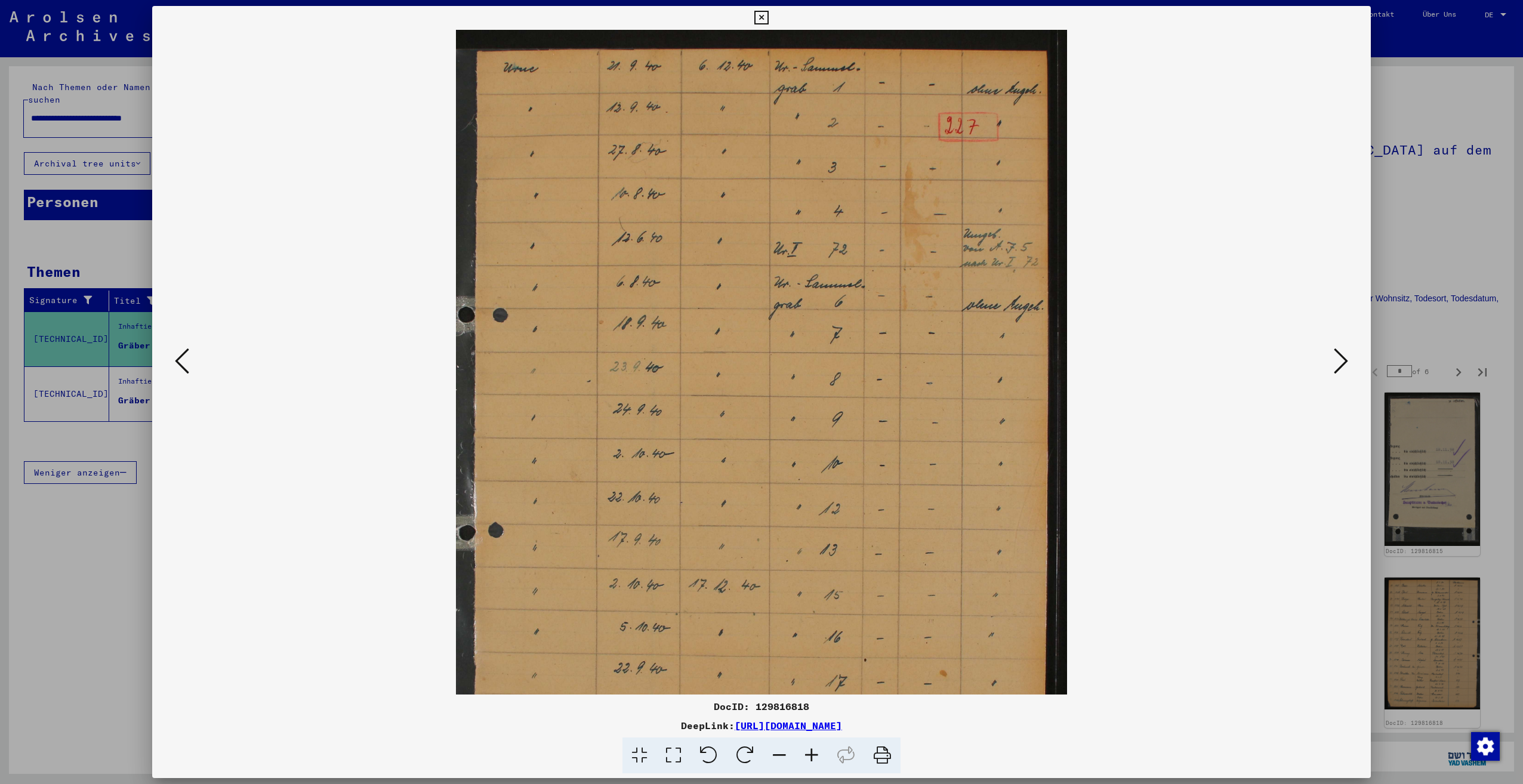
click at [809, 750] on icon at bounding box center [812, 756] width 32 height 36
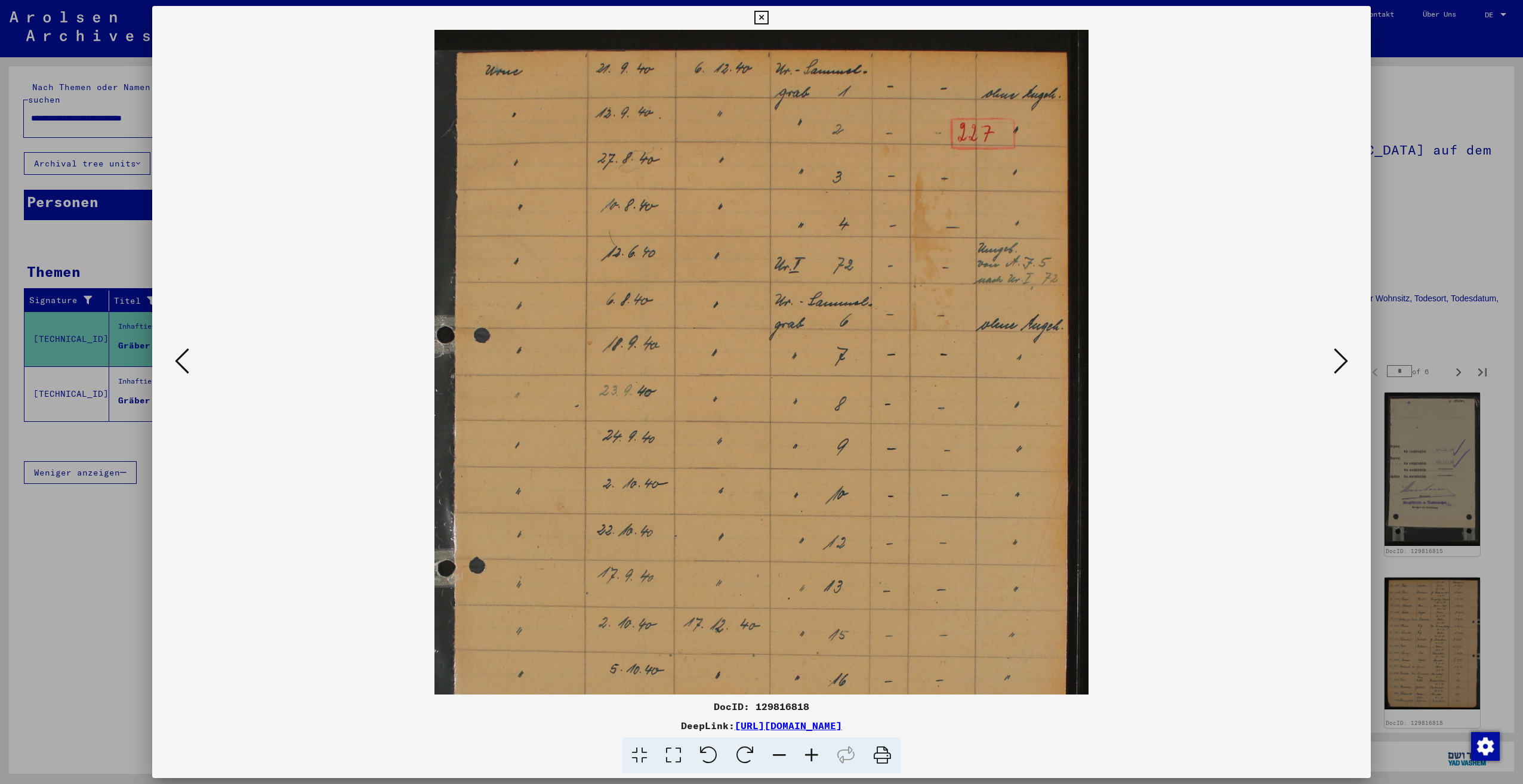
click at [810, 750] on icon at bounding box center [812, 756] width 32 height 36
click at [193, 359] on viewer-one-image at bounding box center [761, 362] width 1137 height 665
click at [1339, 367] on icon at bounding box center [1341, 361] width 14 height 29
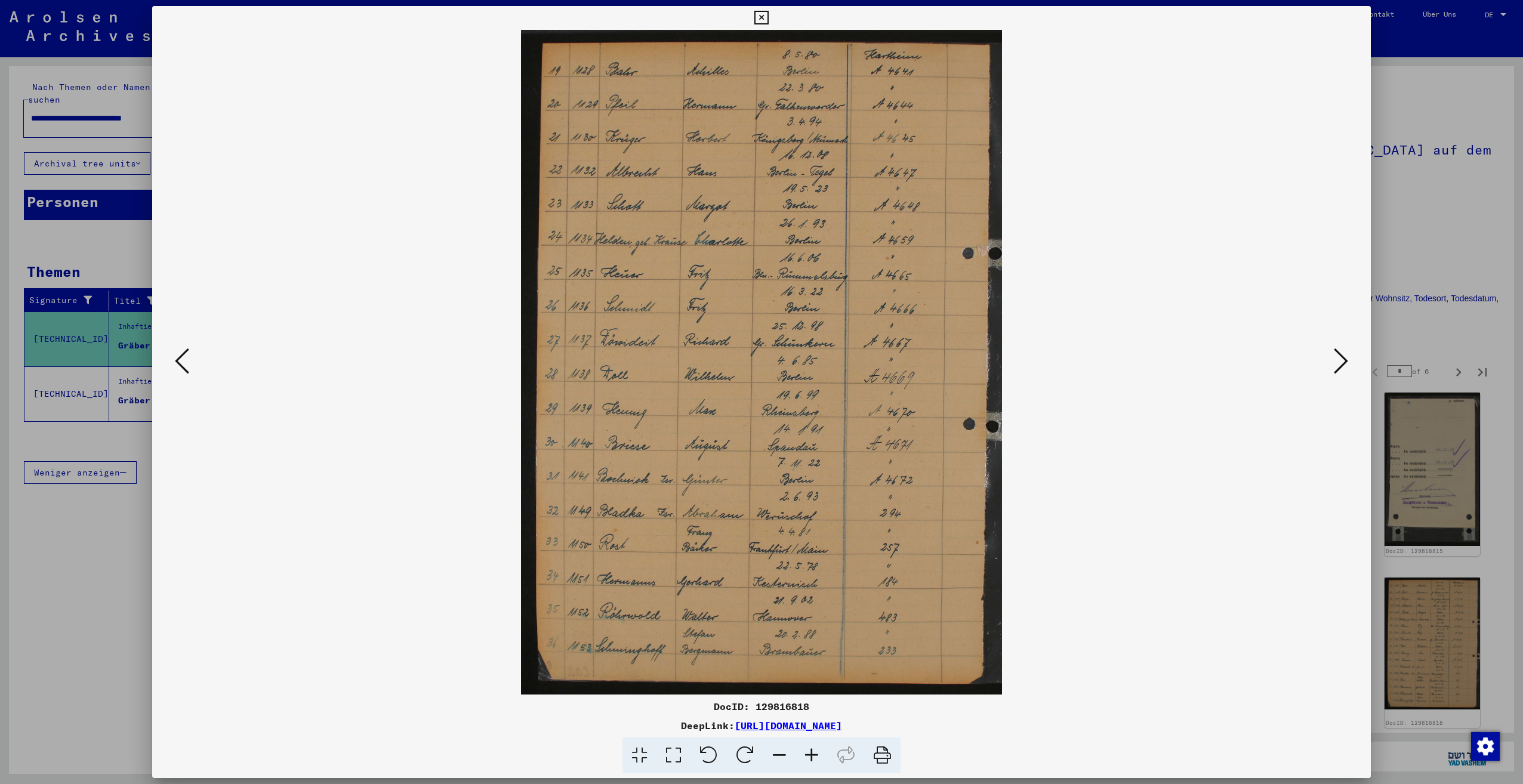
click at [1339, 367] on icon at bounding box center [1341, 361] width 14 height 29
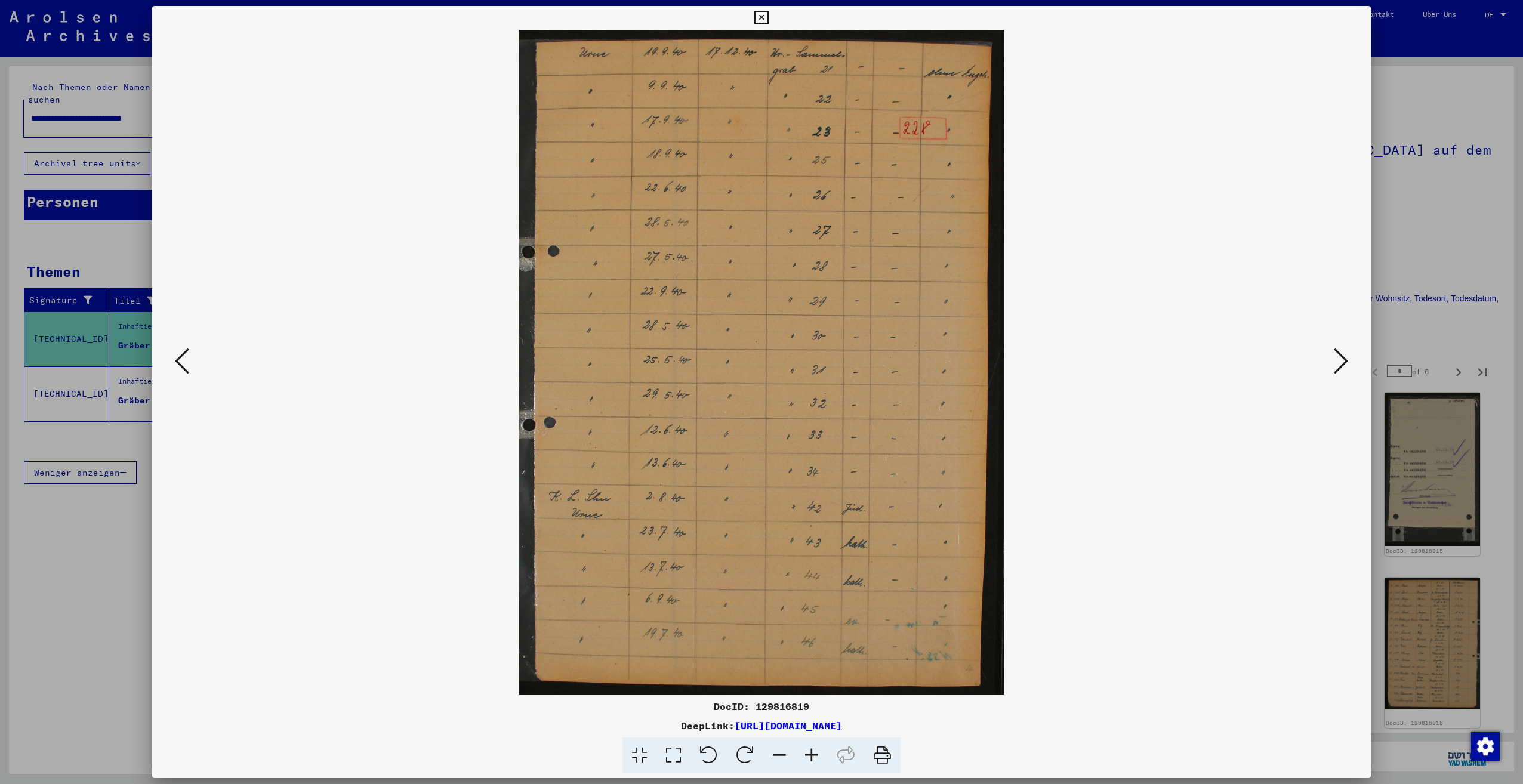
click at [1339, 367] on icon at bounding box center [1341, 361] width 14 height 29
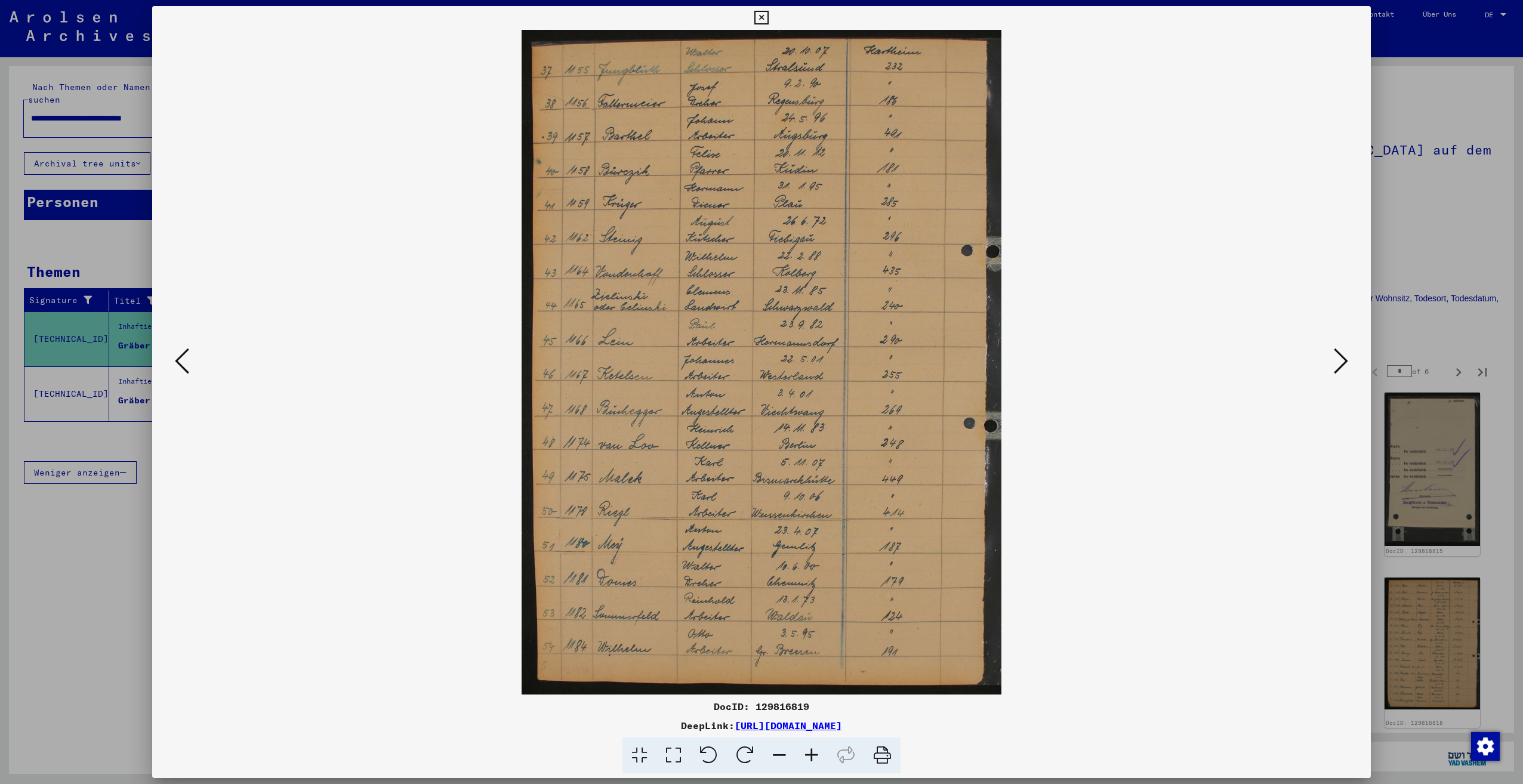
click at [1339, 367] on icon at bounding box center [1341, 361] width 14 height 29
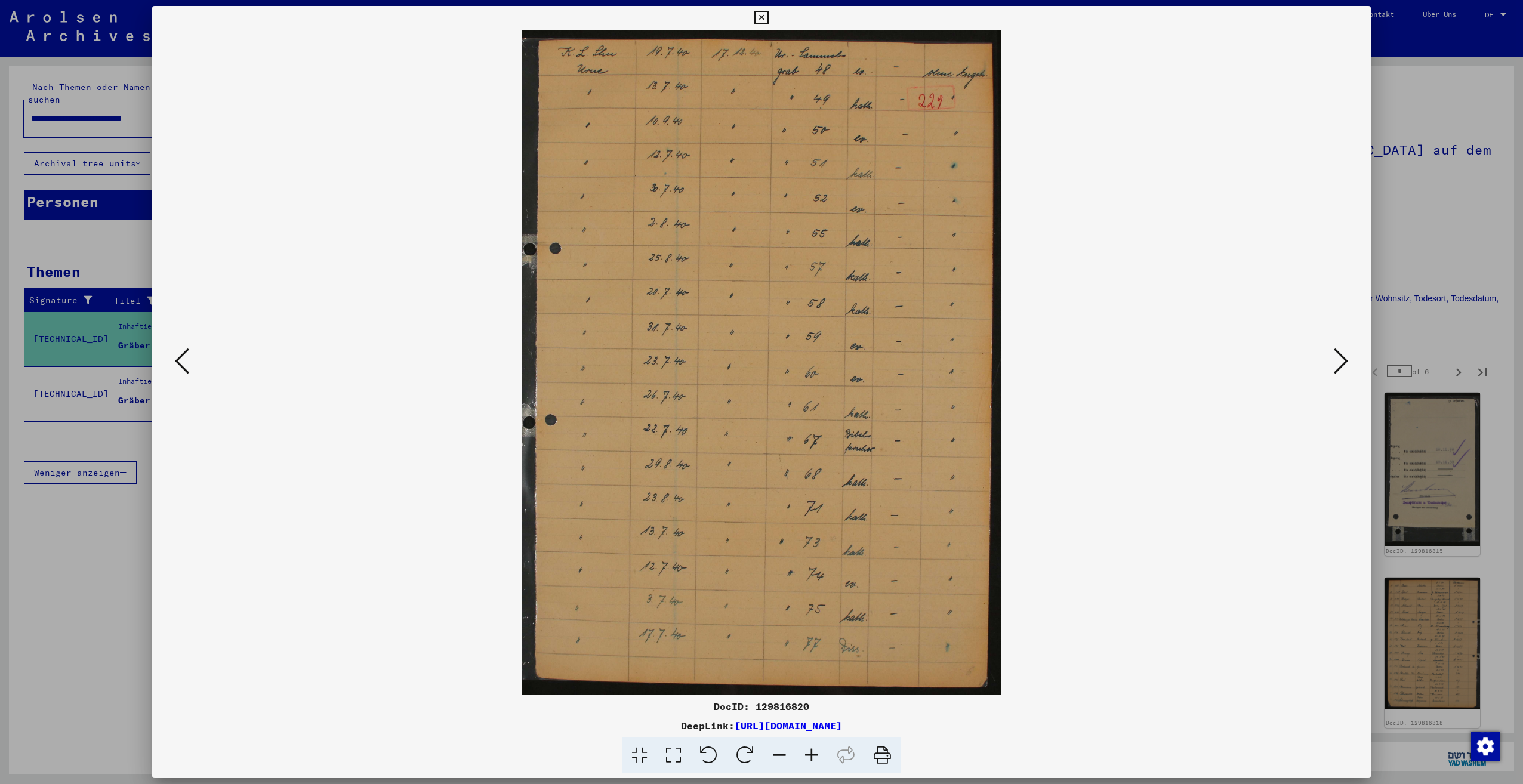
click at [1339, 367] on icon at bounding box center [1341, 361] width 14 height 29
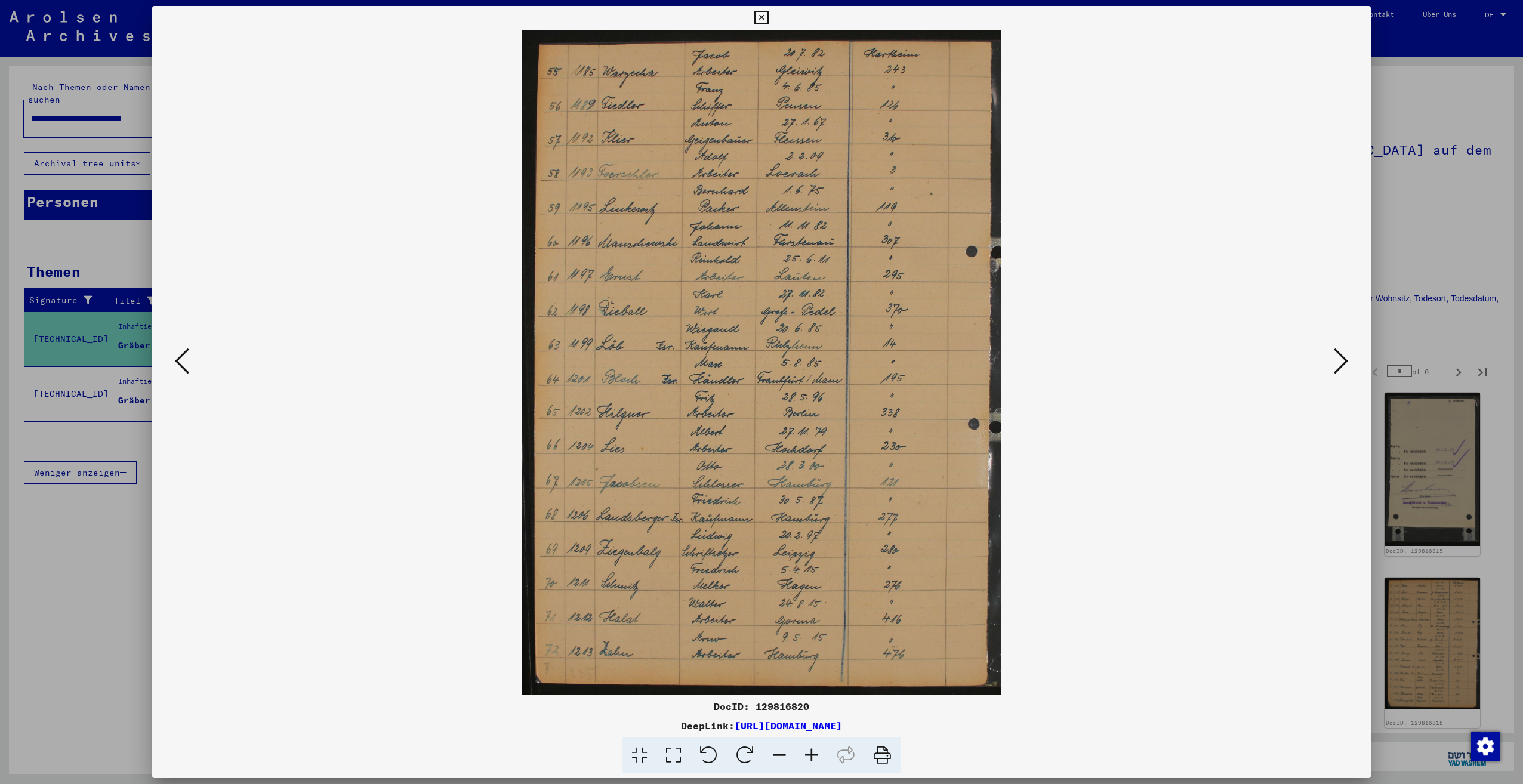
click at [1339, 367] on icon at bounding box center [1341, 361] width 14 height 29
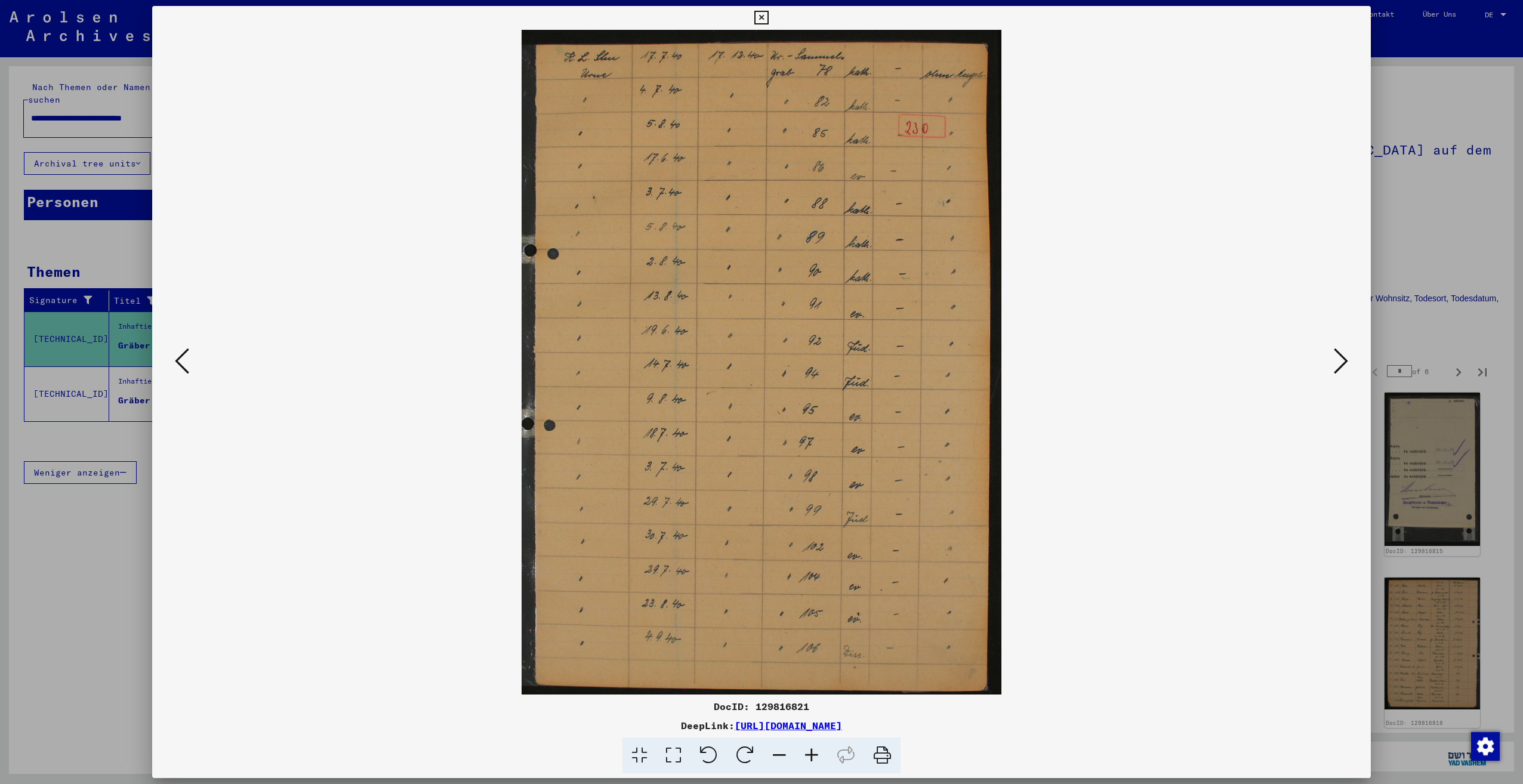
click at [1339, 367] on icon at bounding box center [1341, 361] width 14 height 29
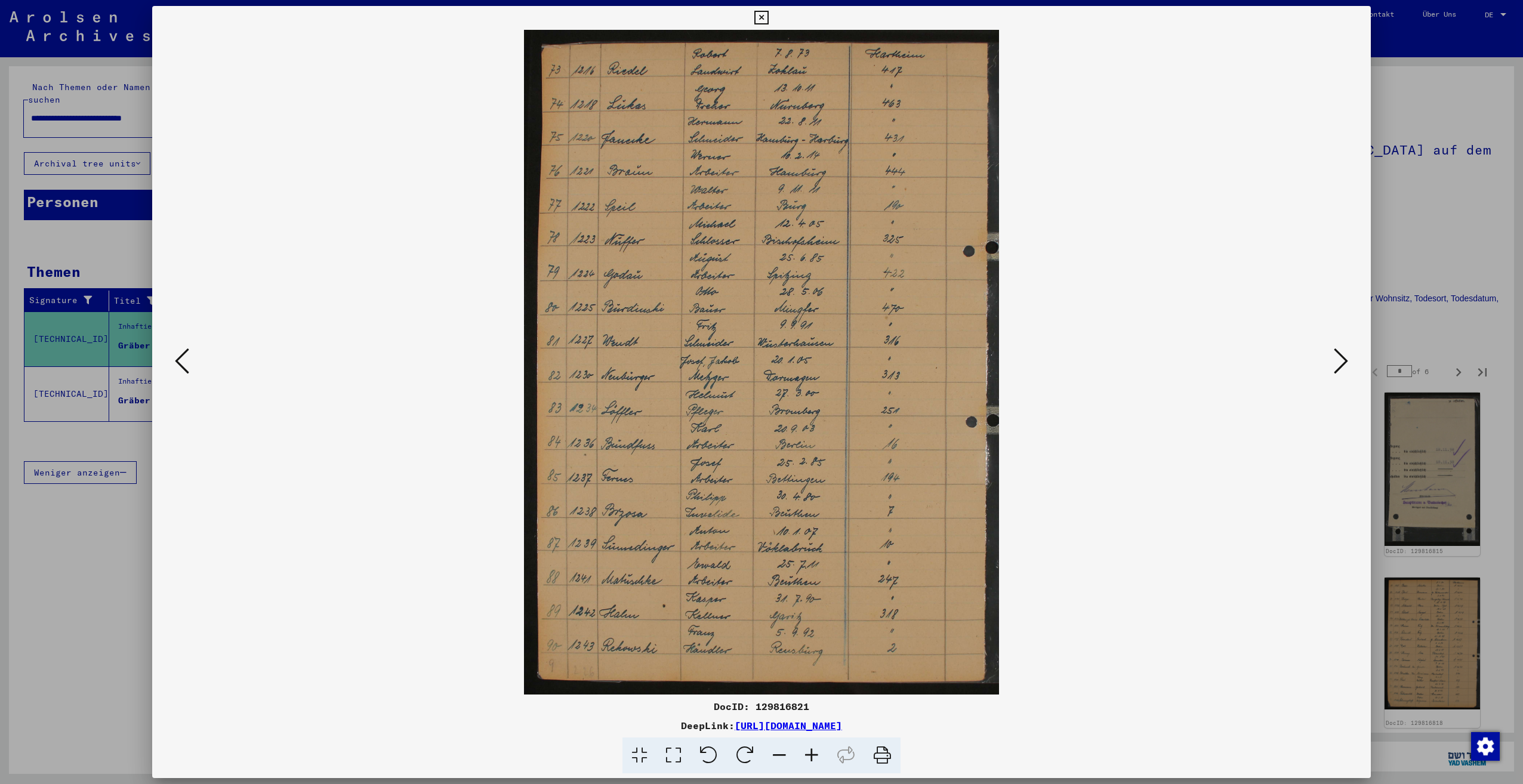
click at [1339, 367] on icon at bounding box center [1341, 361] width 14 height 29
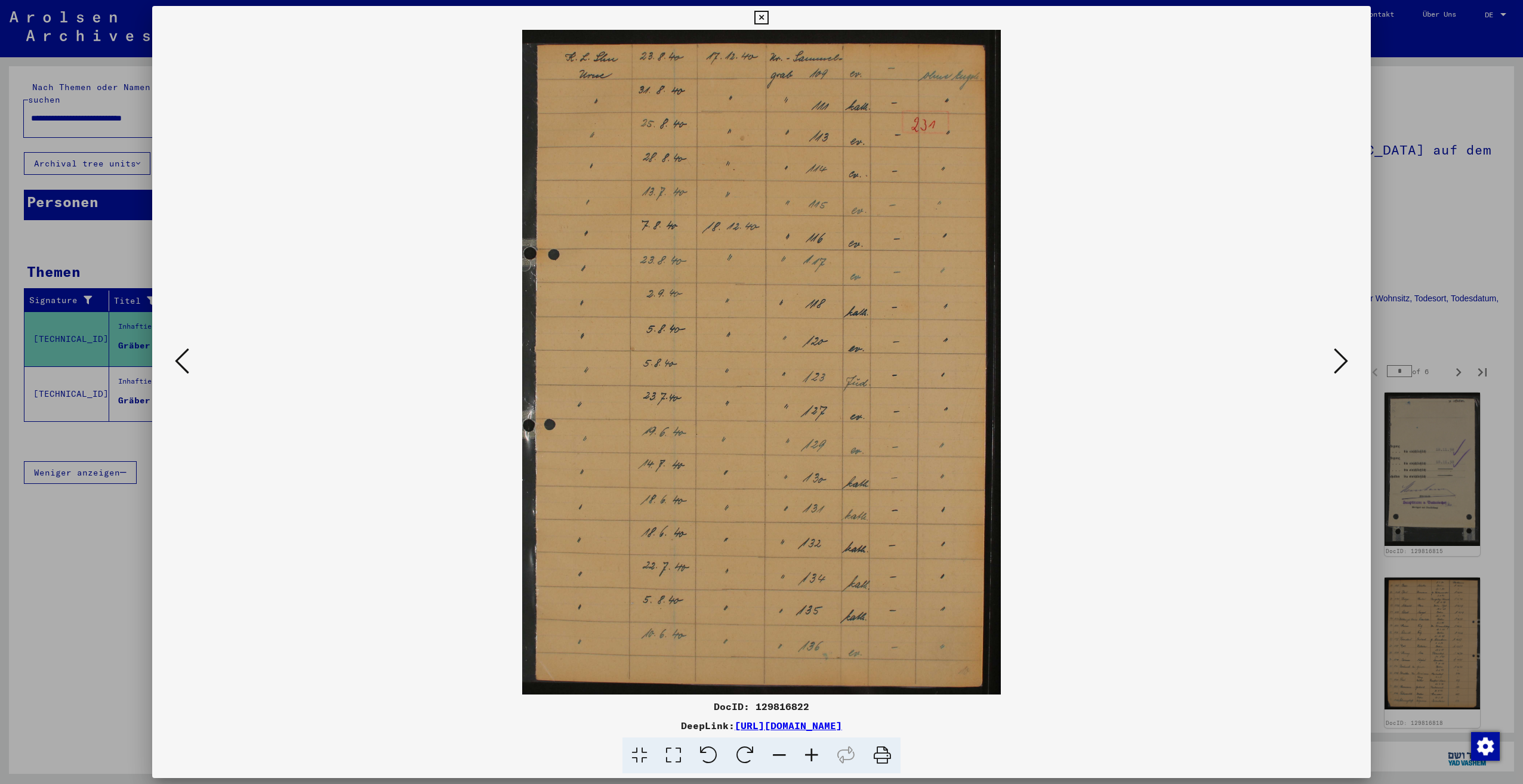
click at [1339, 367] on icon at bounding box center [1341, 361] width 14 height 29
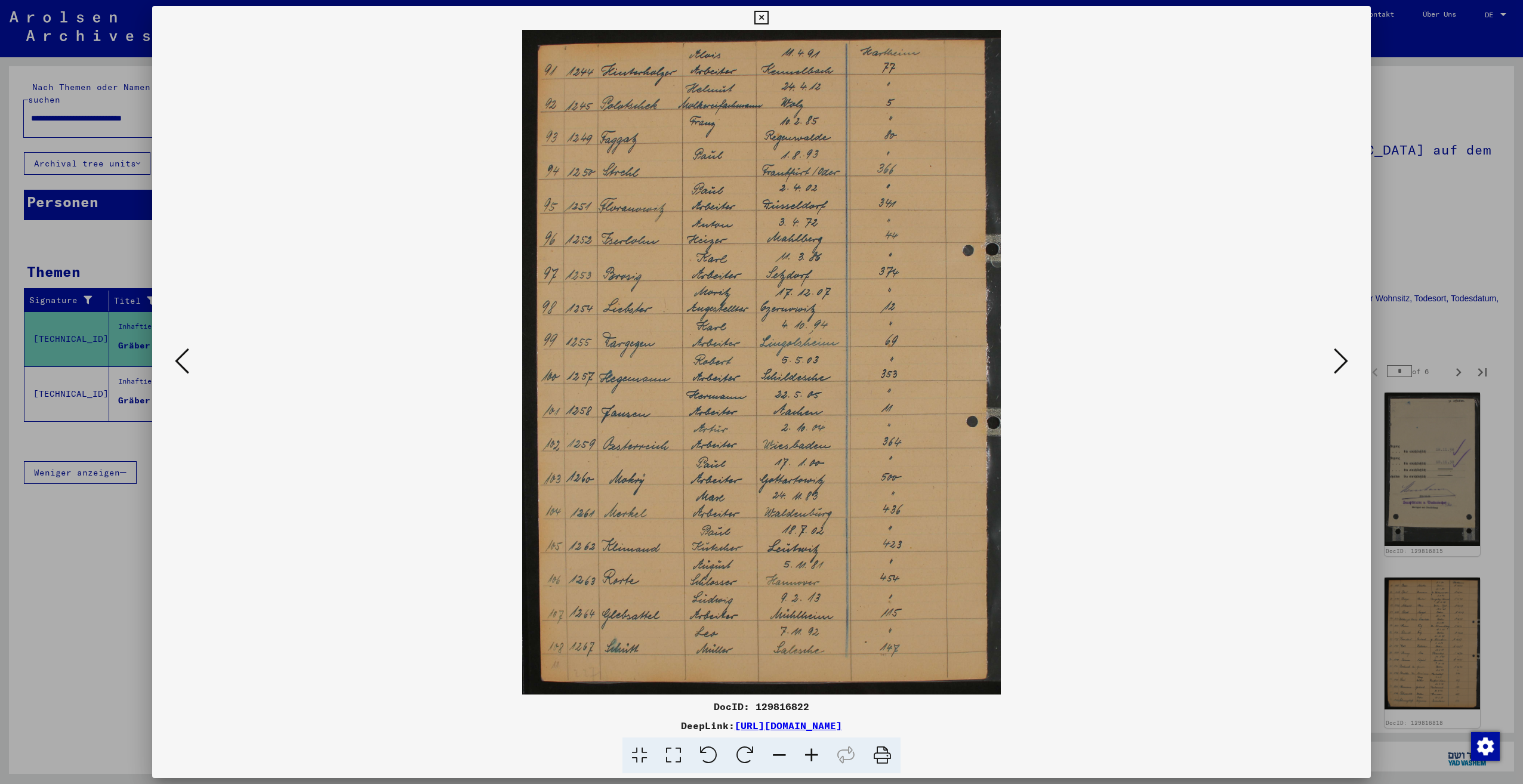
click at [1339, 367] on icon at bounding box center [1341, 361] width 14 height 29
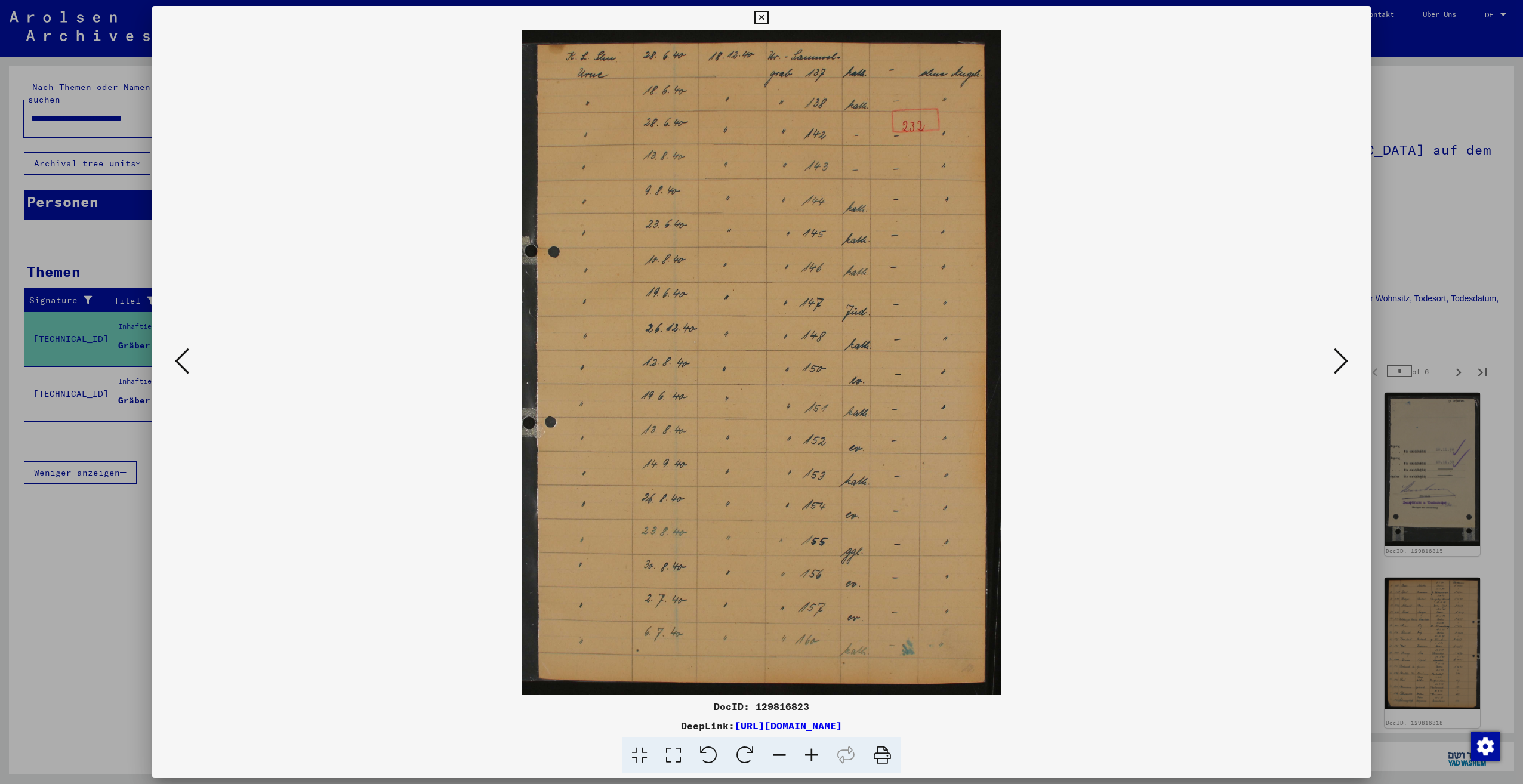
click at [1339, 367] on icon at bounding box center [1341, 361] width 14 height 29
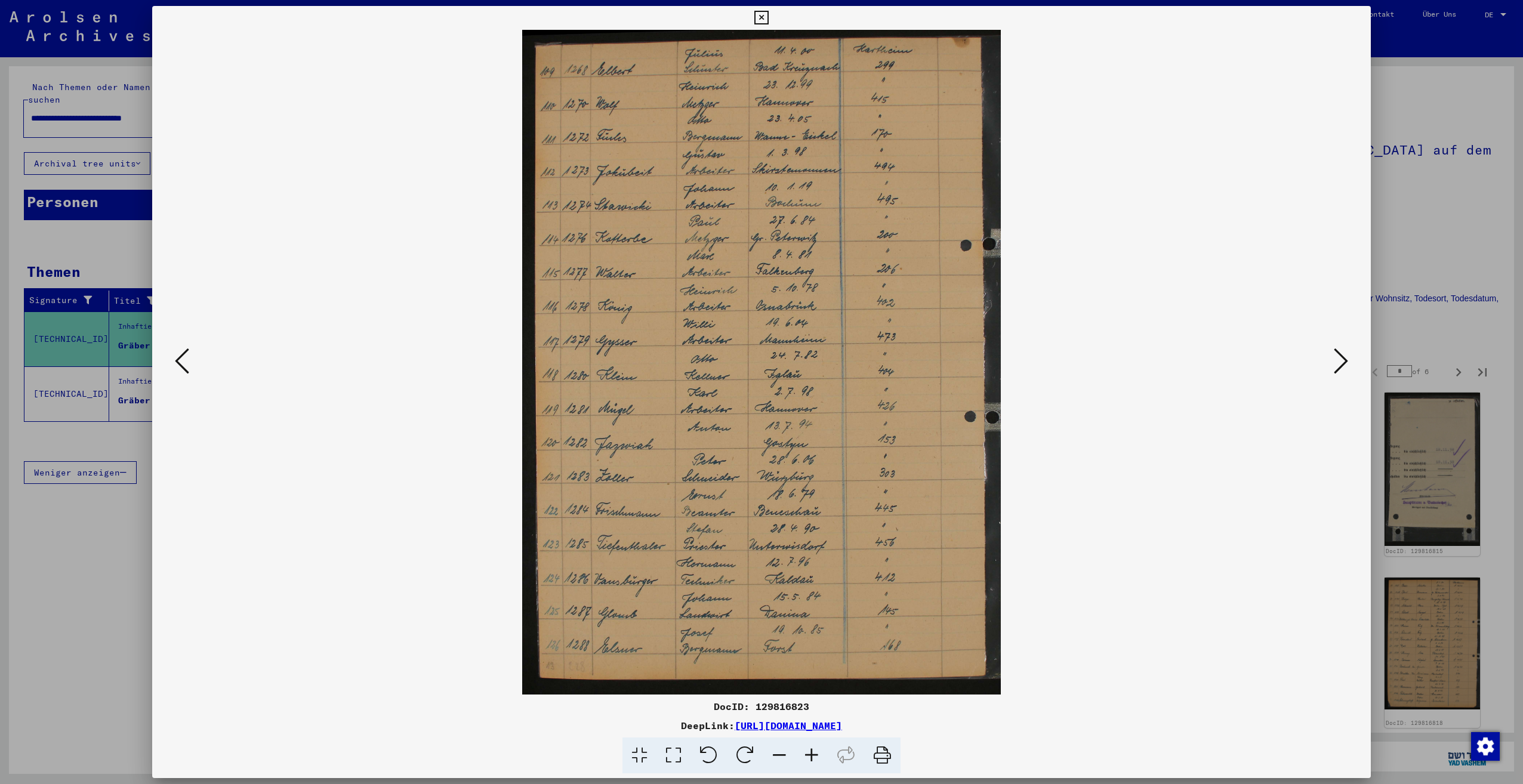
click at [1339, 367] on icon at bounding box center [1341, 361] width 14 height 29
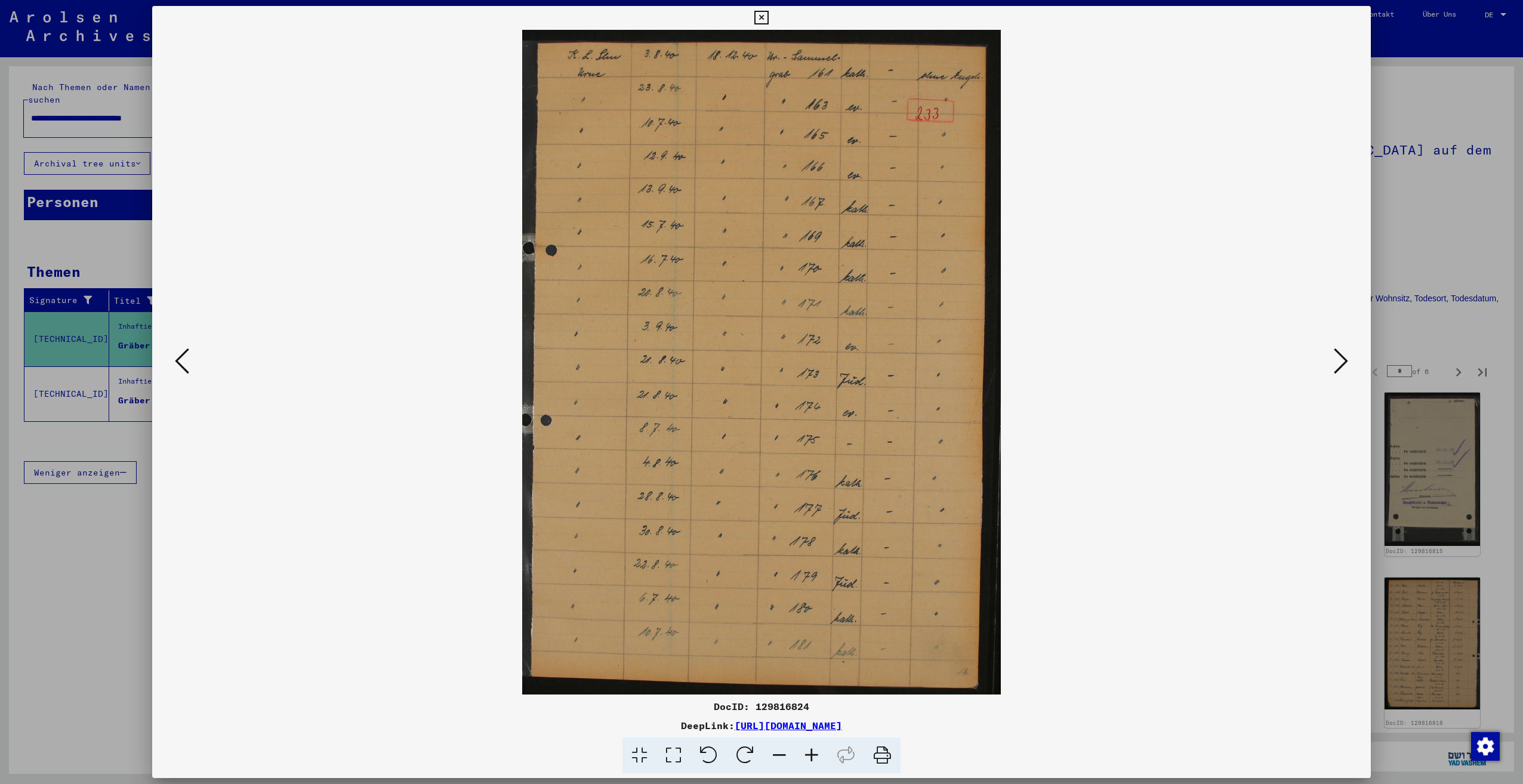
click at [1338, 367] on icon at bounding box center [1341, 361] width 14 height 29
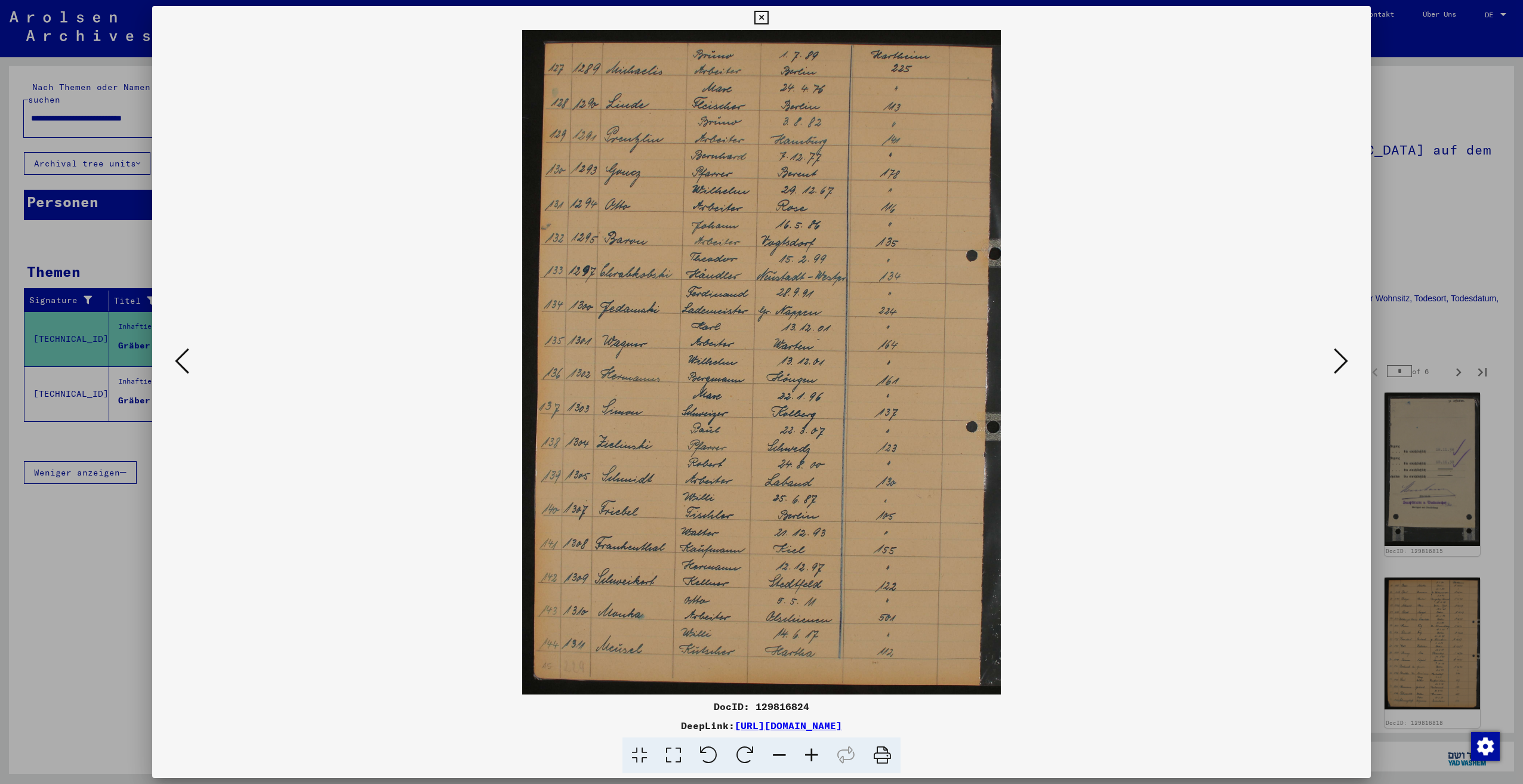
click at [1338, 367] on icon at bounding box center [1341, 361] width 14 height 29
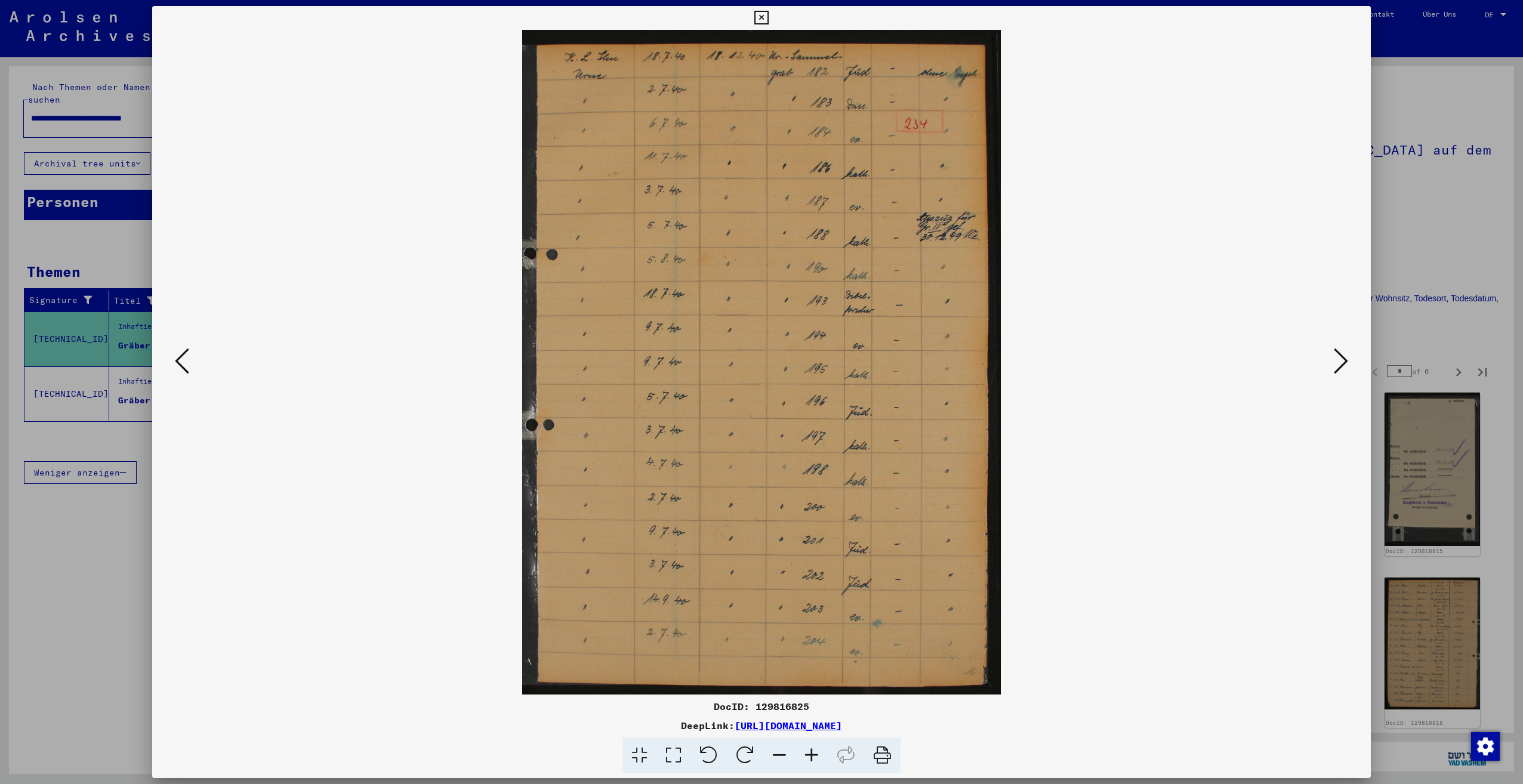
click at [1338, 367] on icon at bounding box center [1341, 361] width 14 height 29
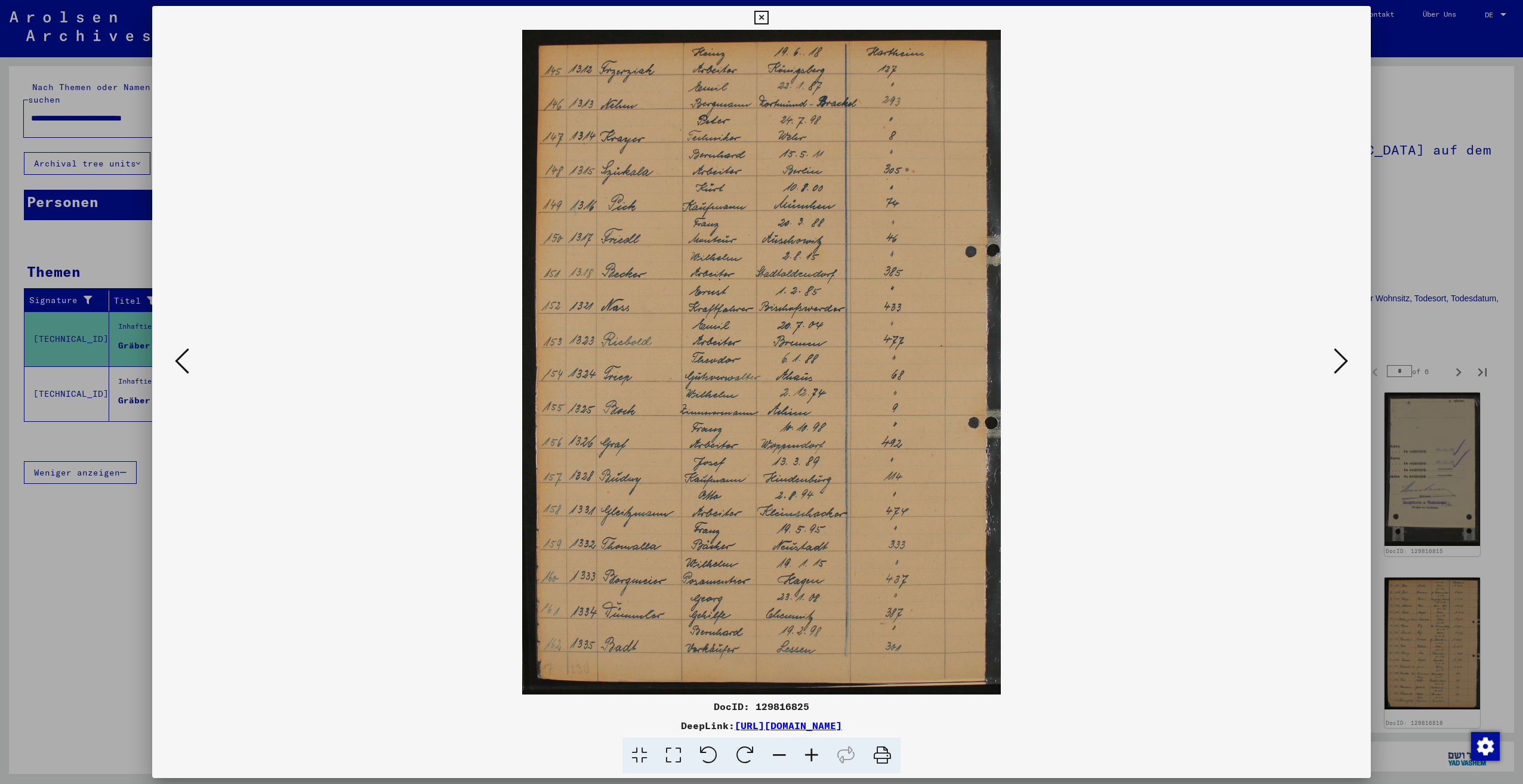
click at [1338, 367] on icon at bounding box center [1341, 361] width 14 height 29
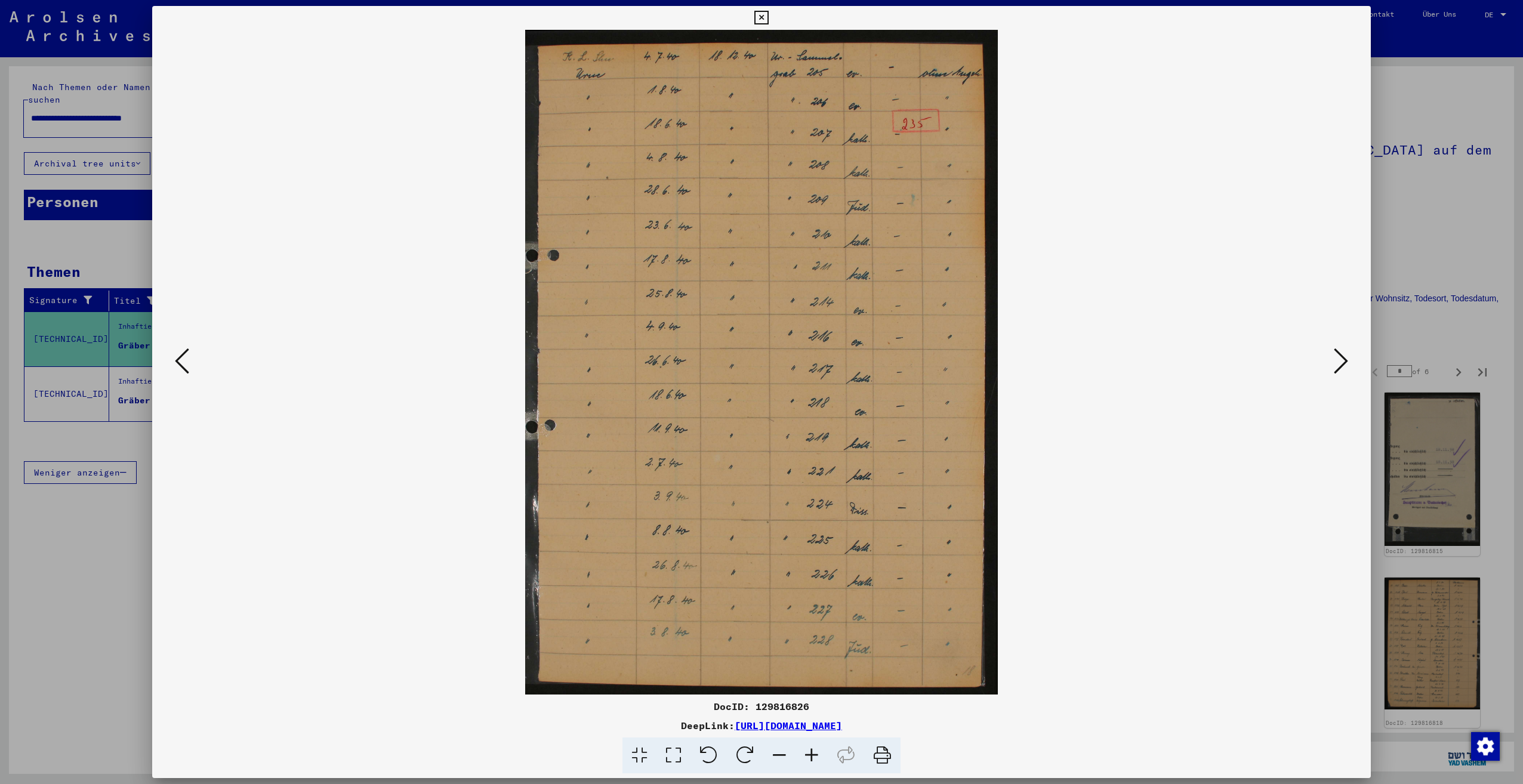
click at [1338, 367] on icon at bounding box center [1341, 361] width 14 height 29
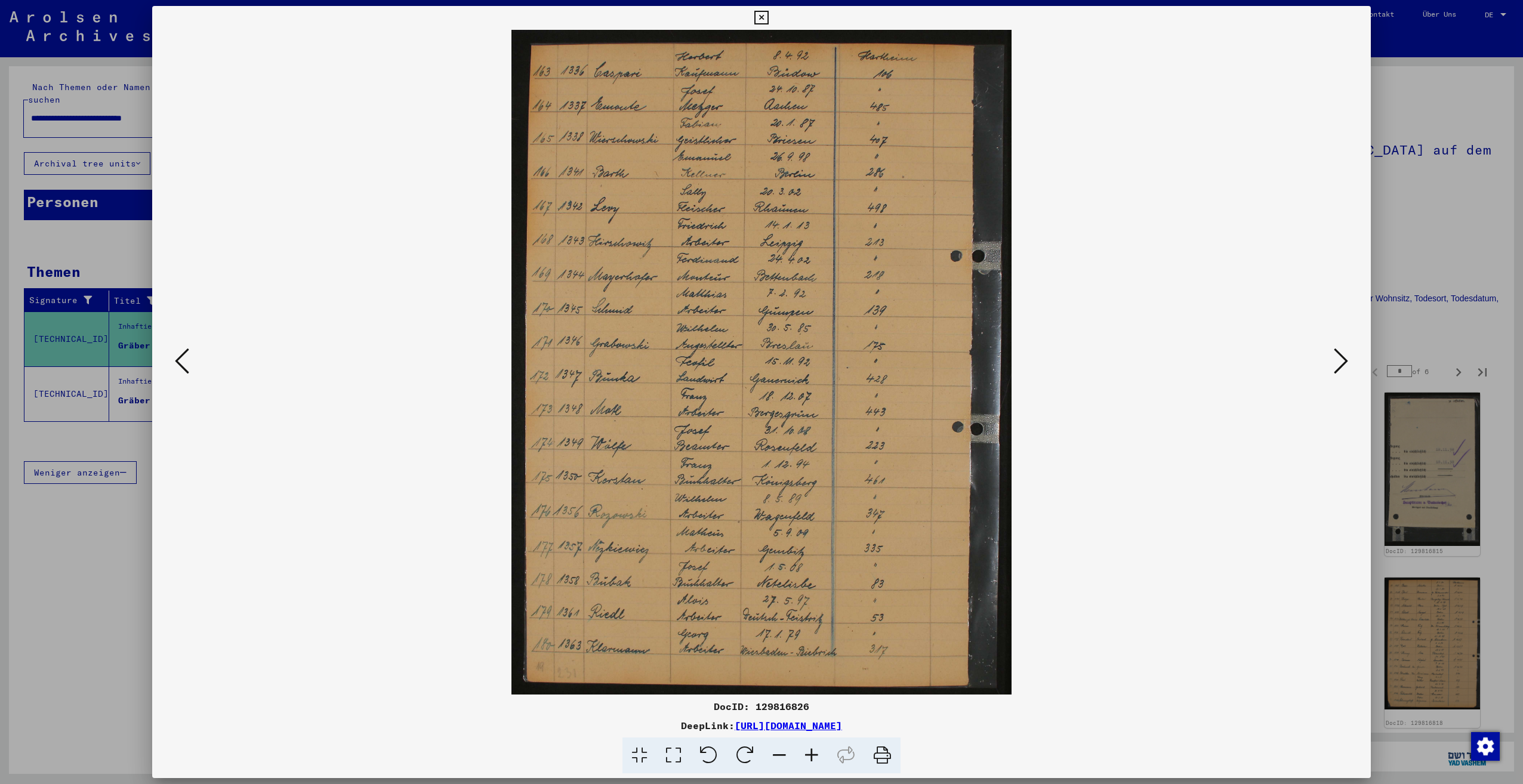
click at [1338, 367] on icon at bounding box center [1341, 361] width 14 height 29
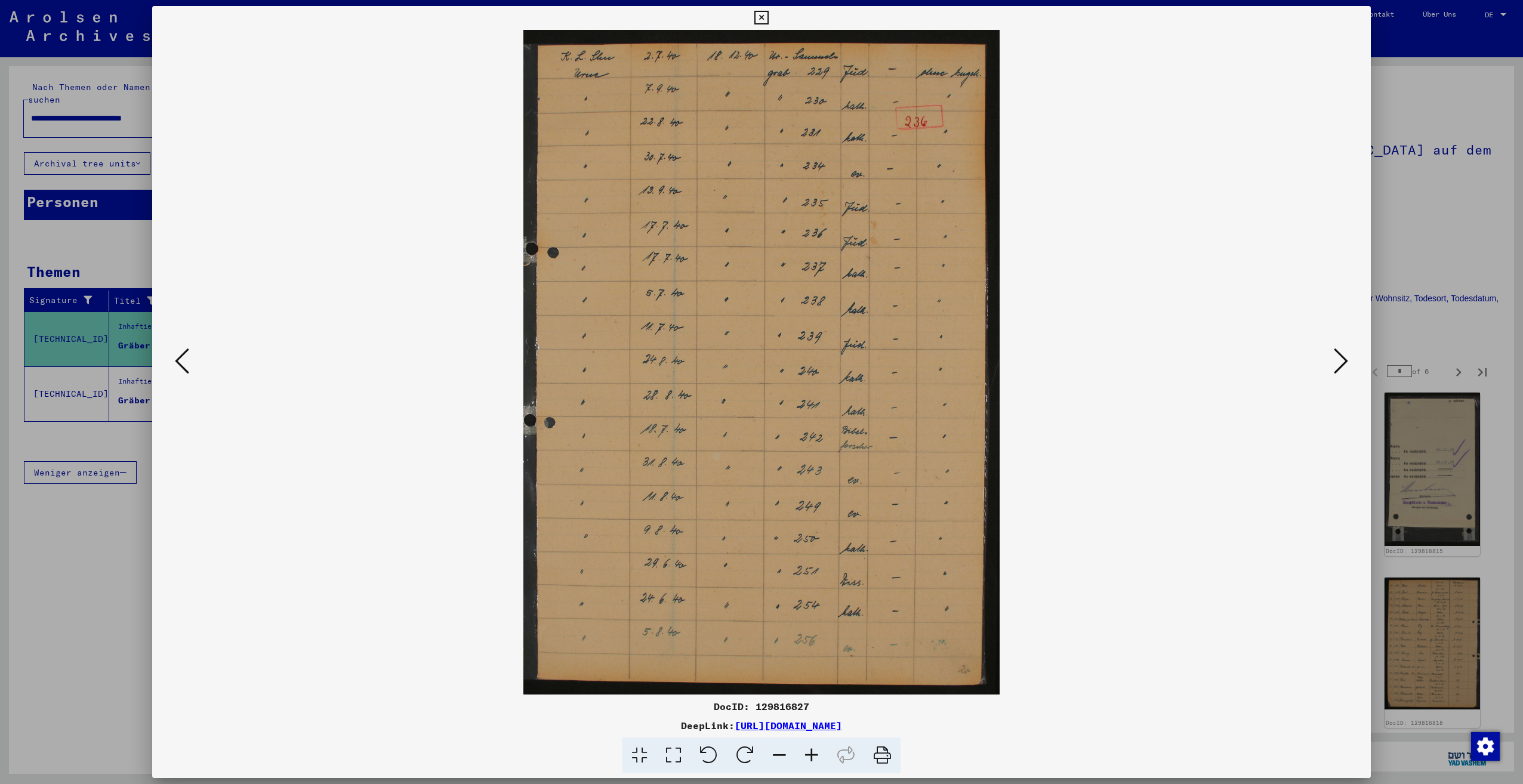
click at [1338, 367] on icon at bounding box center [1341, 361] width 14 height 29
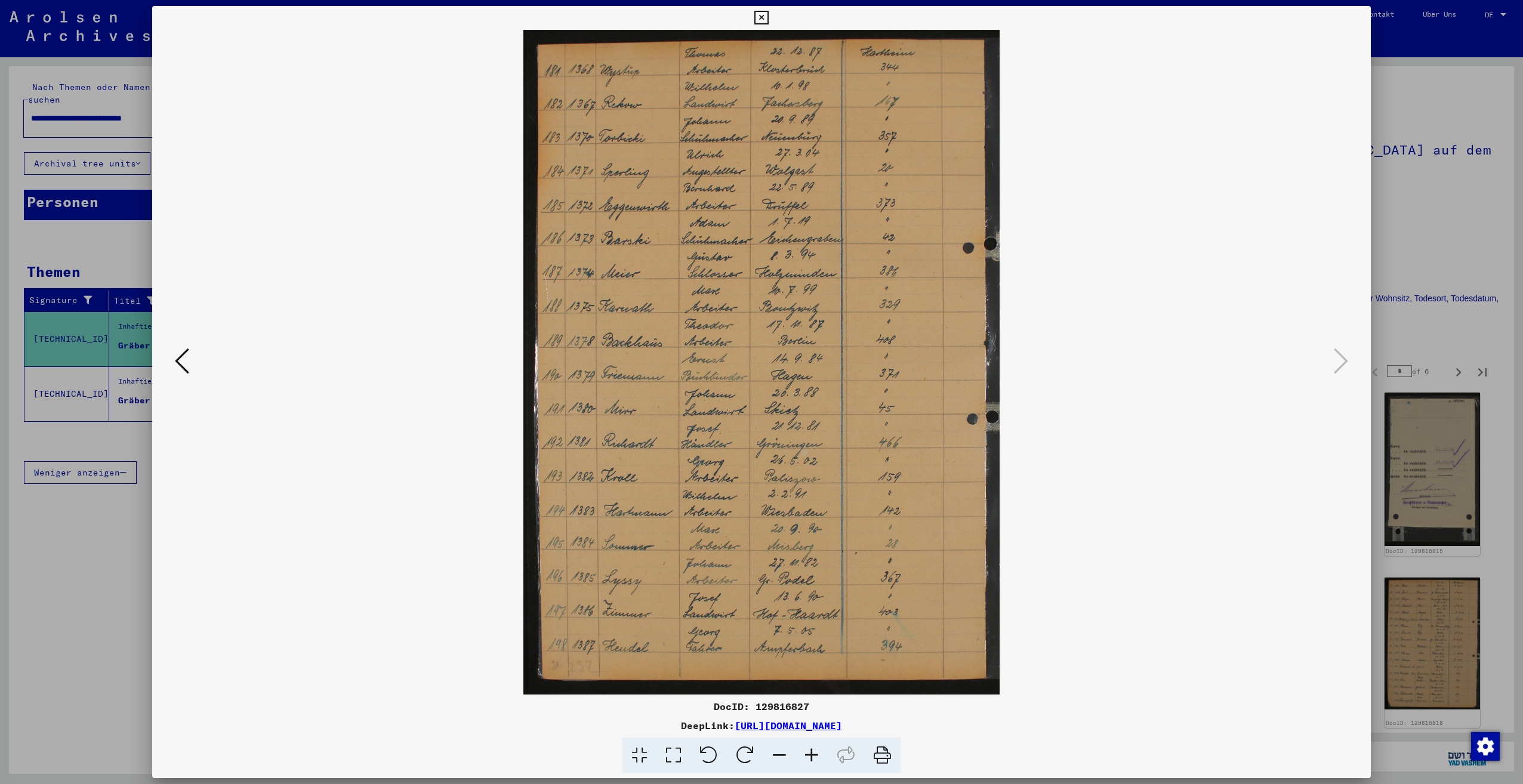
click at [1441, 297] on div at bounding box center [761, 392] width 1523 height 784
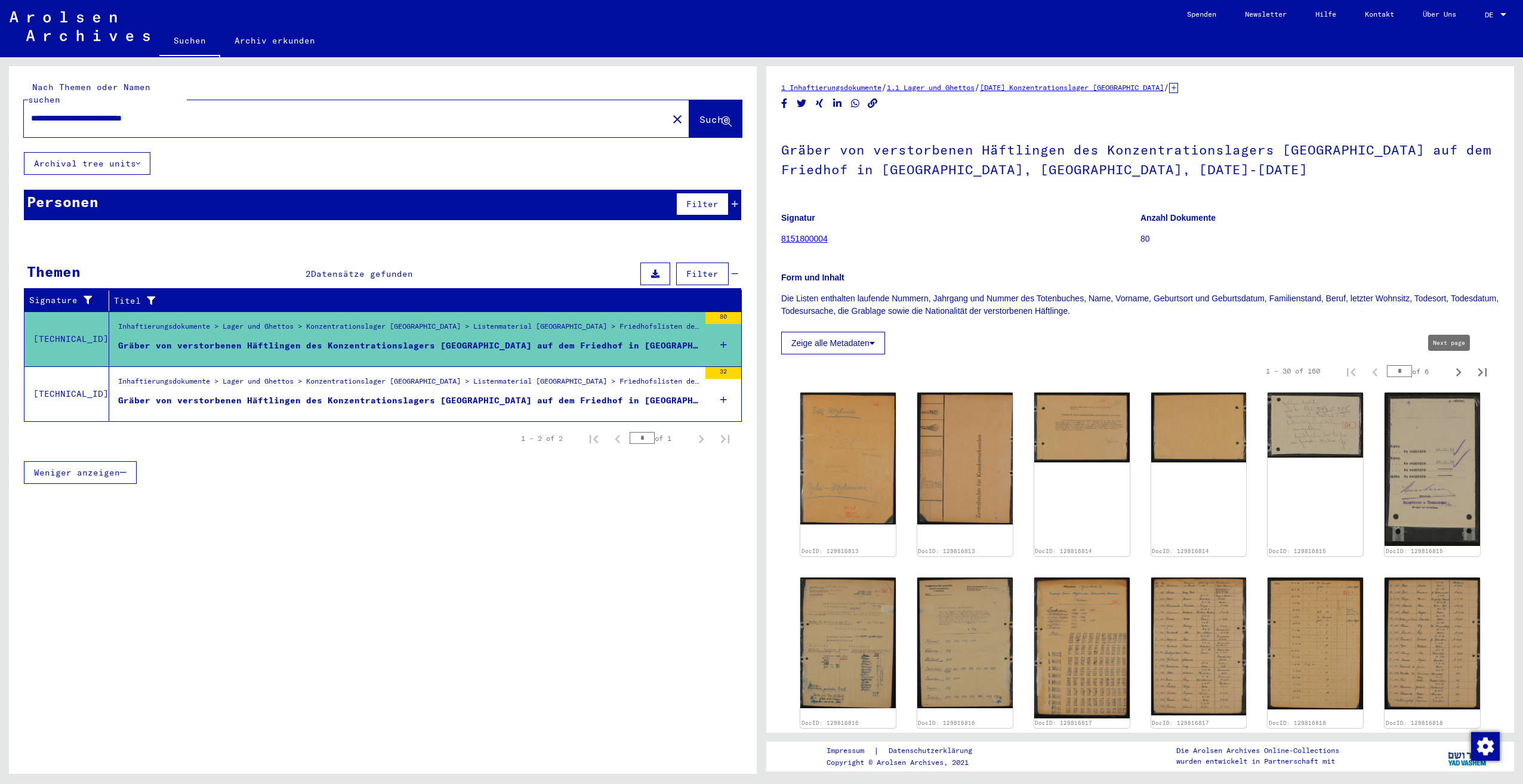
click at [1450, 365] on icon "Next page" at bounding box center [1458, 372] width 17 height 17
type input "*"
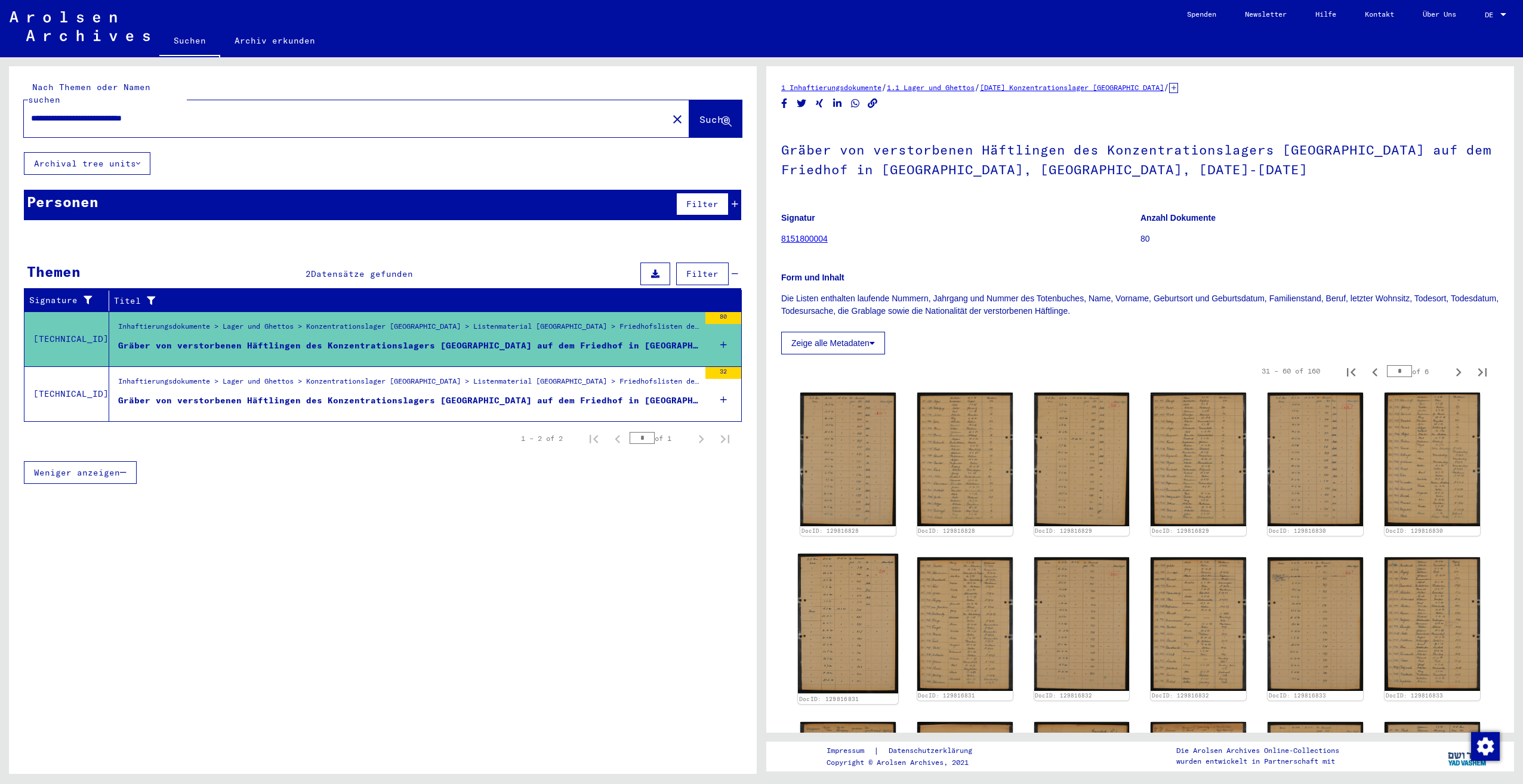
click at [859, 553] on div "DocID: 129816831" at bounding box center [847, 628] width 100 height 150
click at [871, 553] on img at bounding box center [847, 623] width 100 height 140
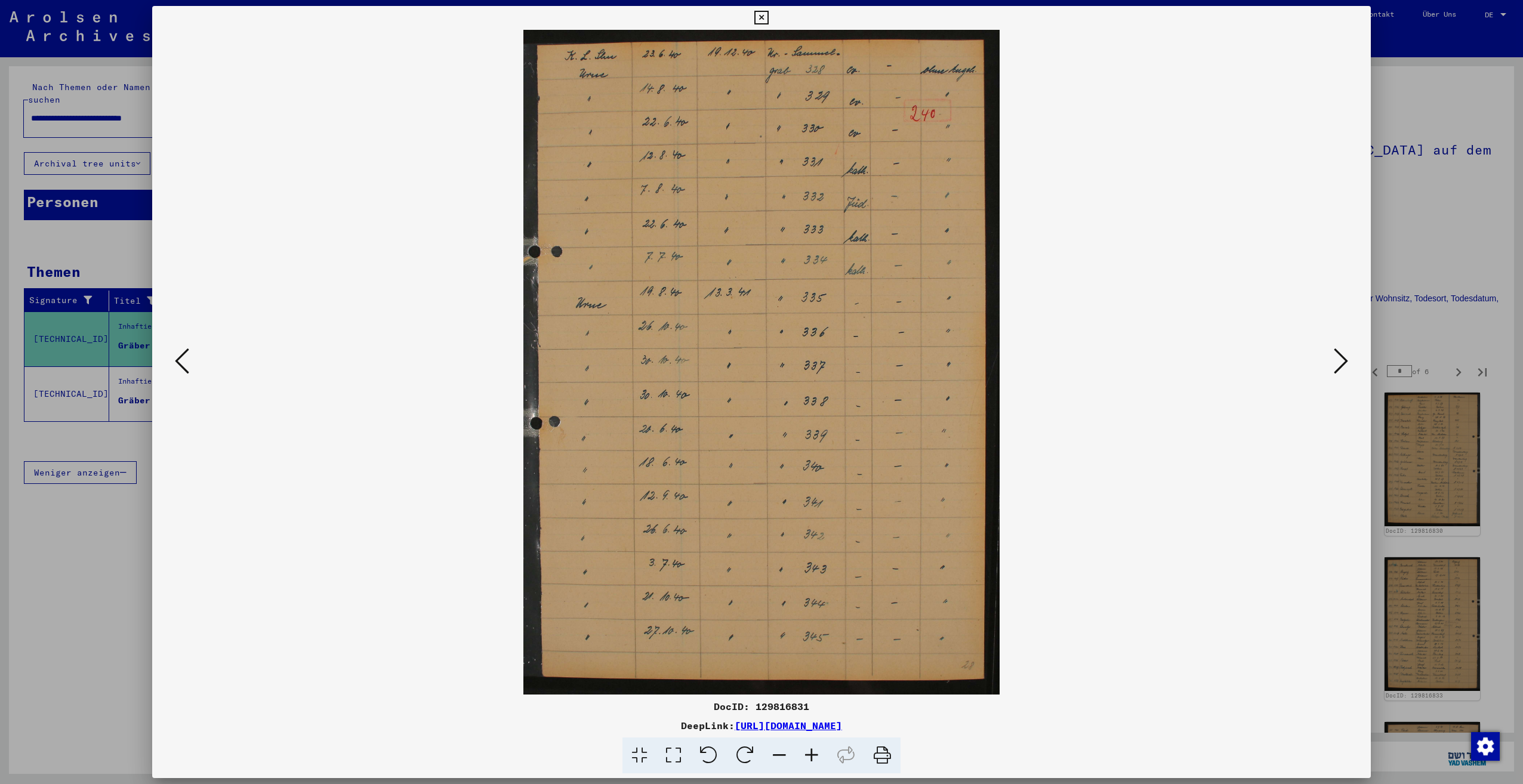
click at [1337, 372] on icon at bounding box center [1341, 361] width 14 height 29
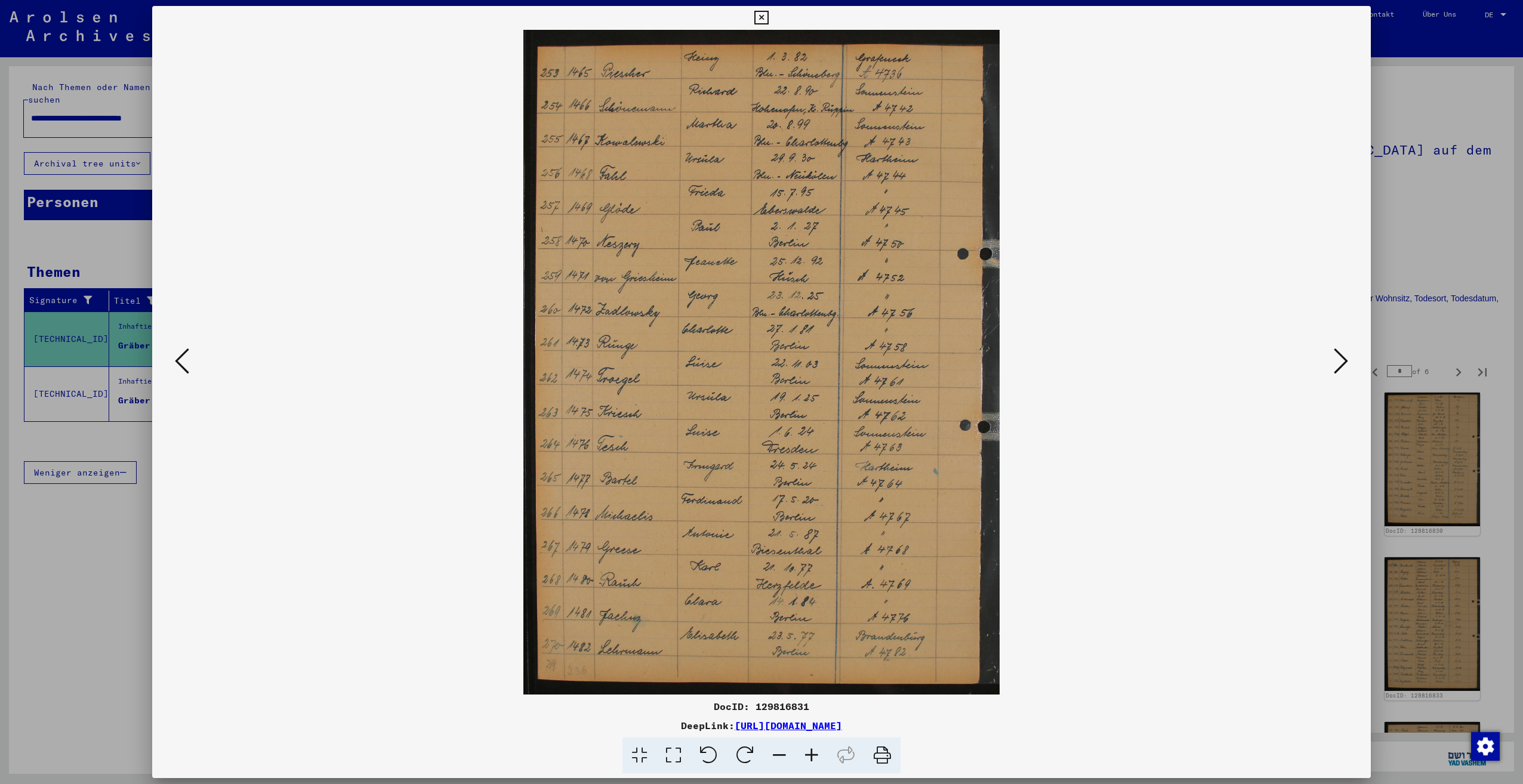
click at [1337, 372] on icon at bounding box center [1341, 361] width 14 height 29
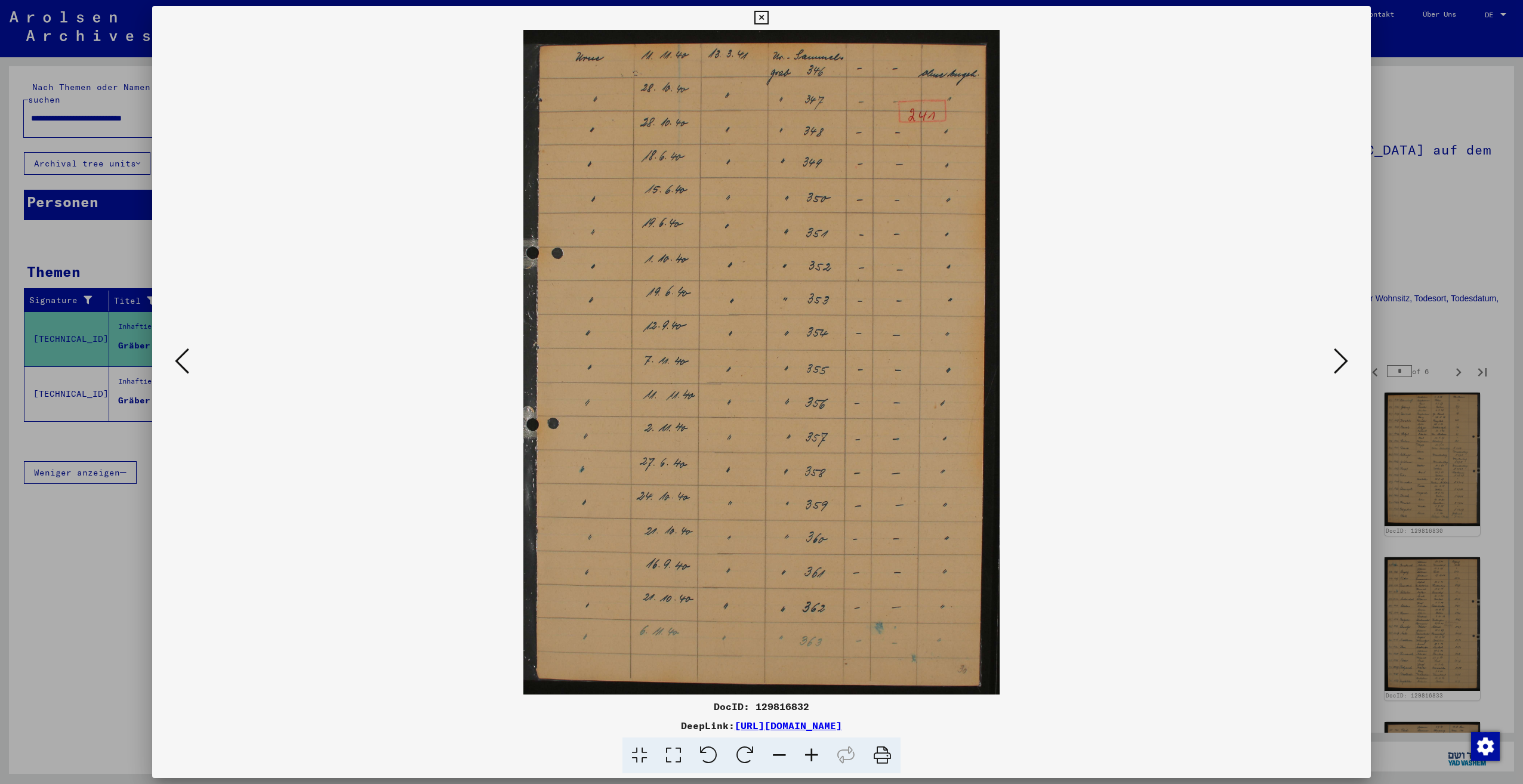
click at [179, 368] on icon at bounding box center [182, 361] width 14 height 29
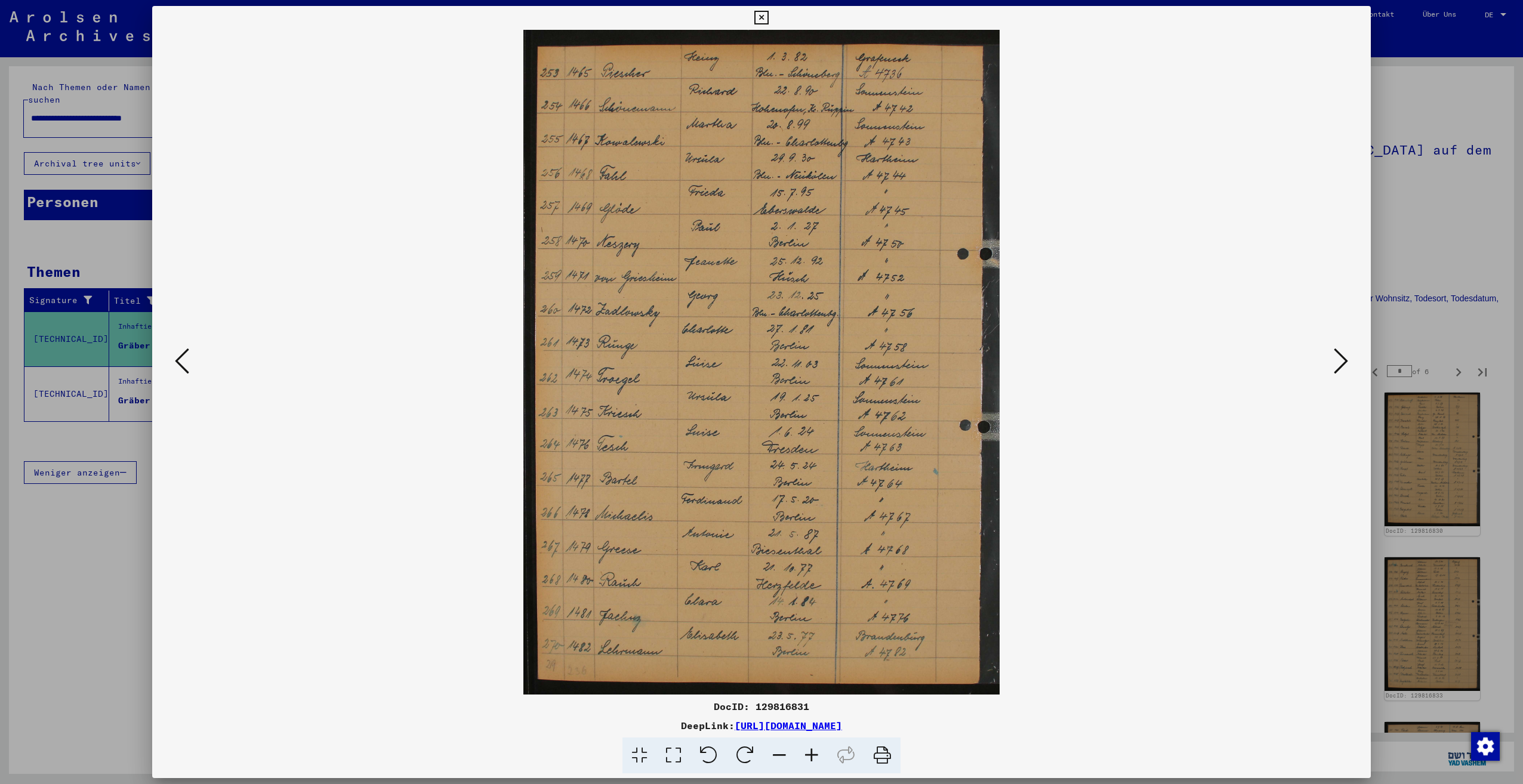
click at [1334, 355] on icon at bounding box center [1341, 361] width 14 height 29
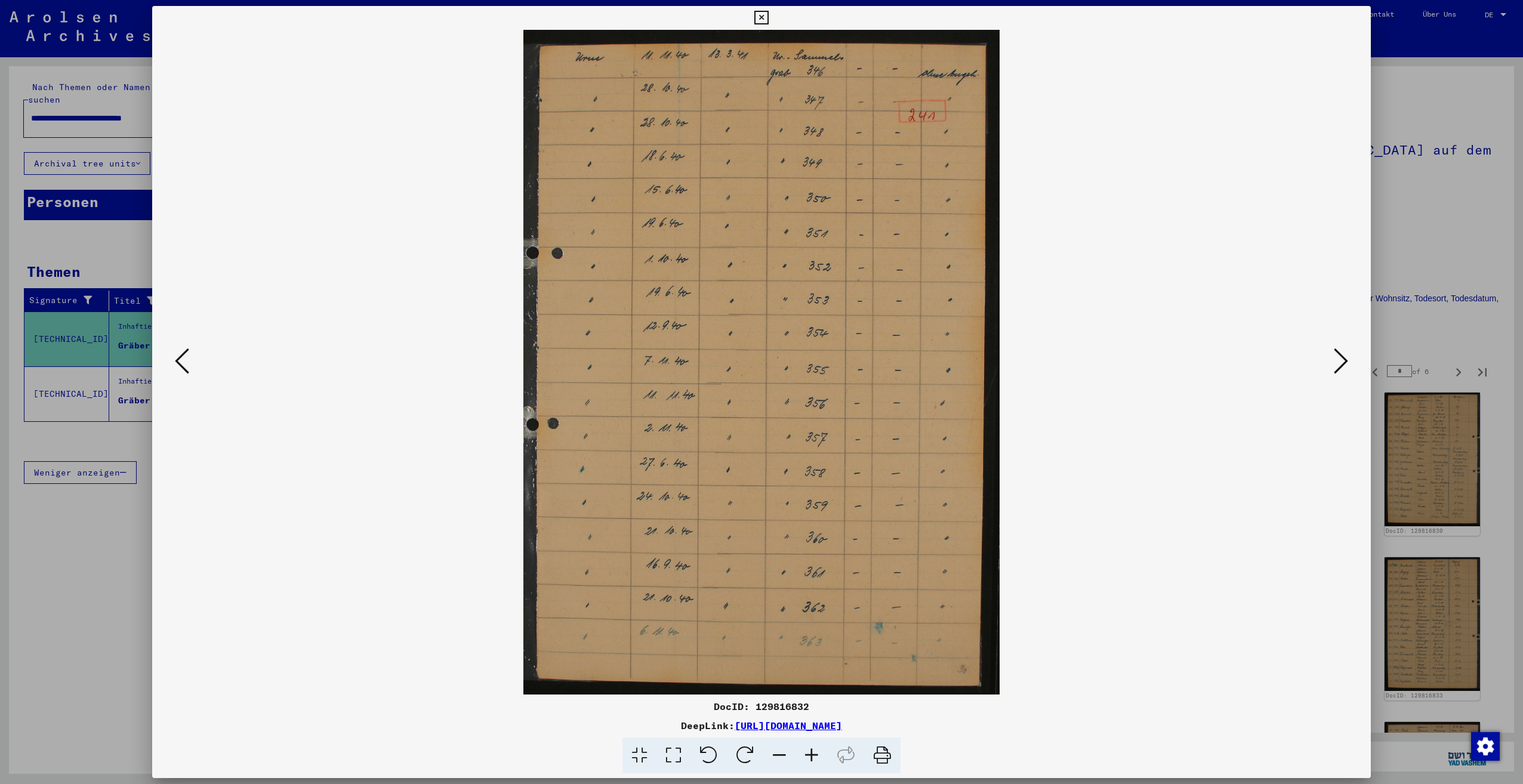
click at [171, 365] on button at bounding box center [182, 362] width 21 height 34
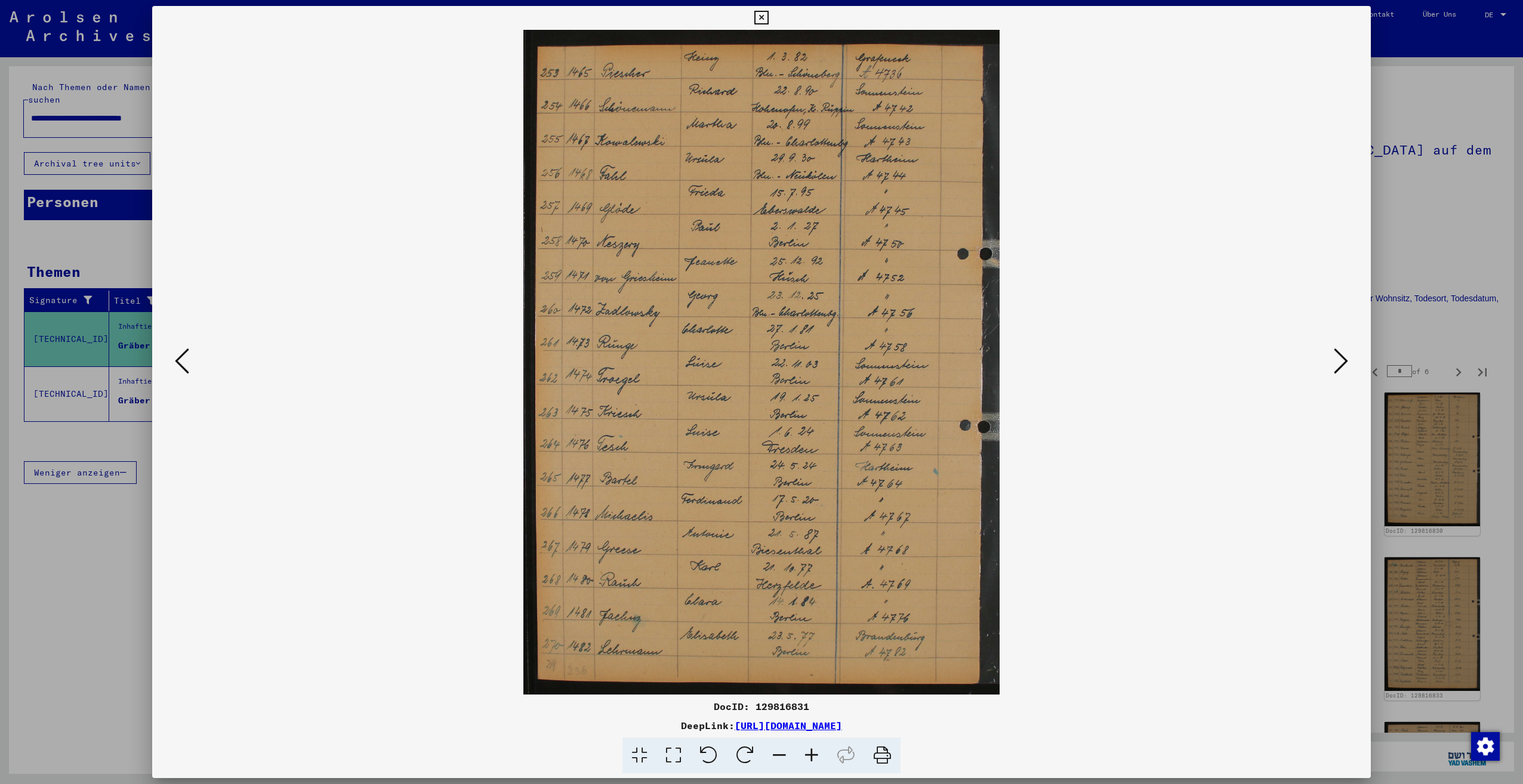
click at [1342, 362] on icon at bounding box center [1341, 361] width 14 height 29
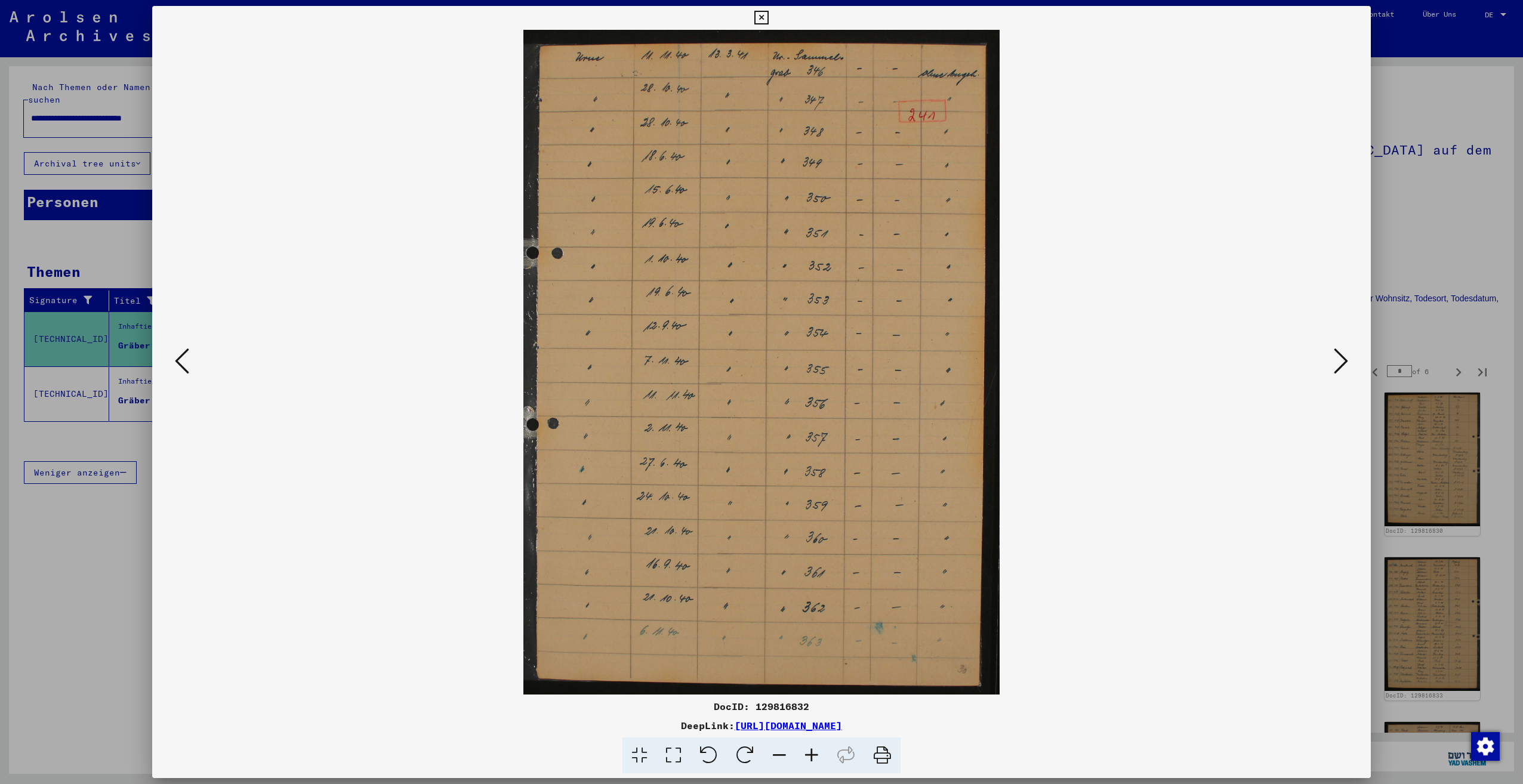
click at [1342, 362] on icon at bounding box center [1341, 361] width 14 height 29
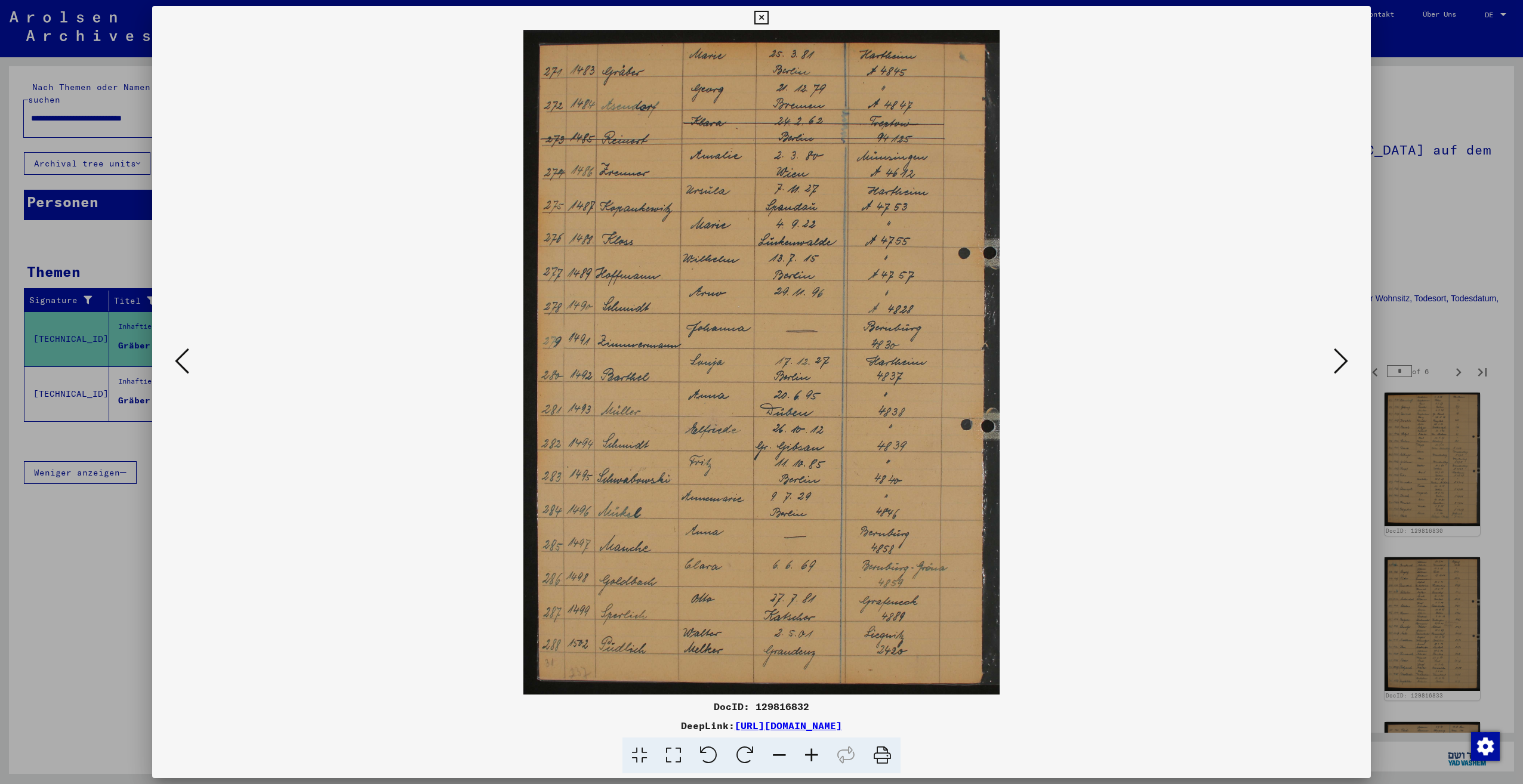
click at [1342, 362] on icon at bounding box center [1341, 361] width 14 height 29
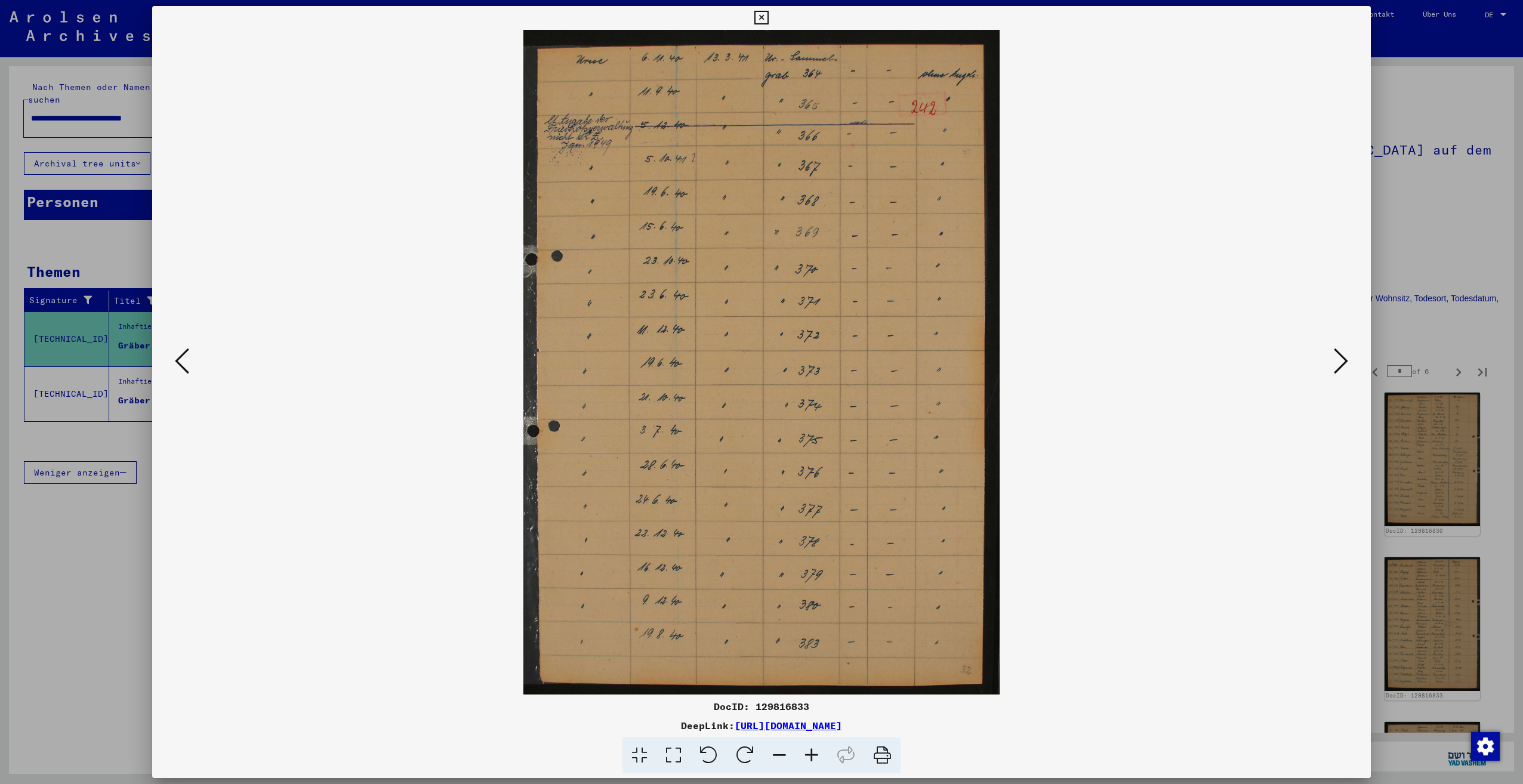
click at [1342, 362] on icon at bounding box center [1341, 361] width 14 height 29
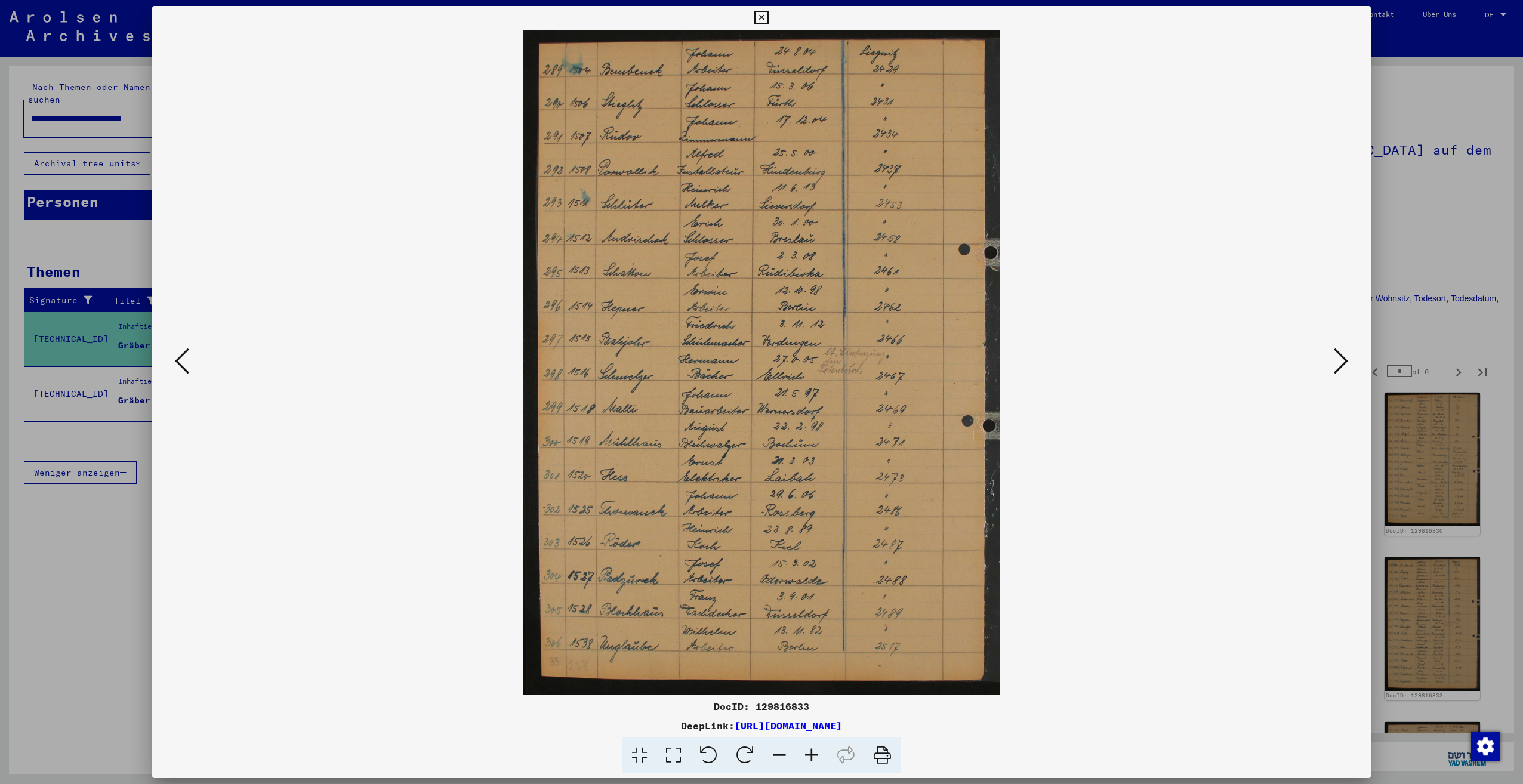
click at [1342, 362] on icon at bounding box center [1341, 361] width 14 height 29
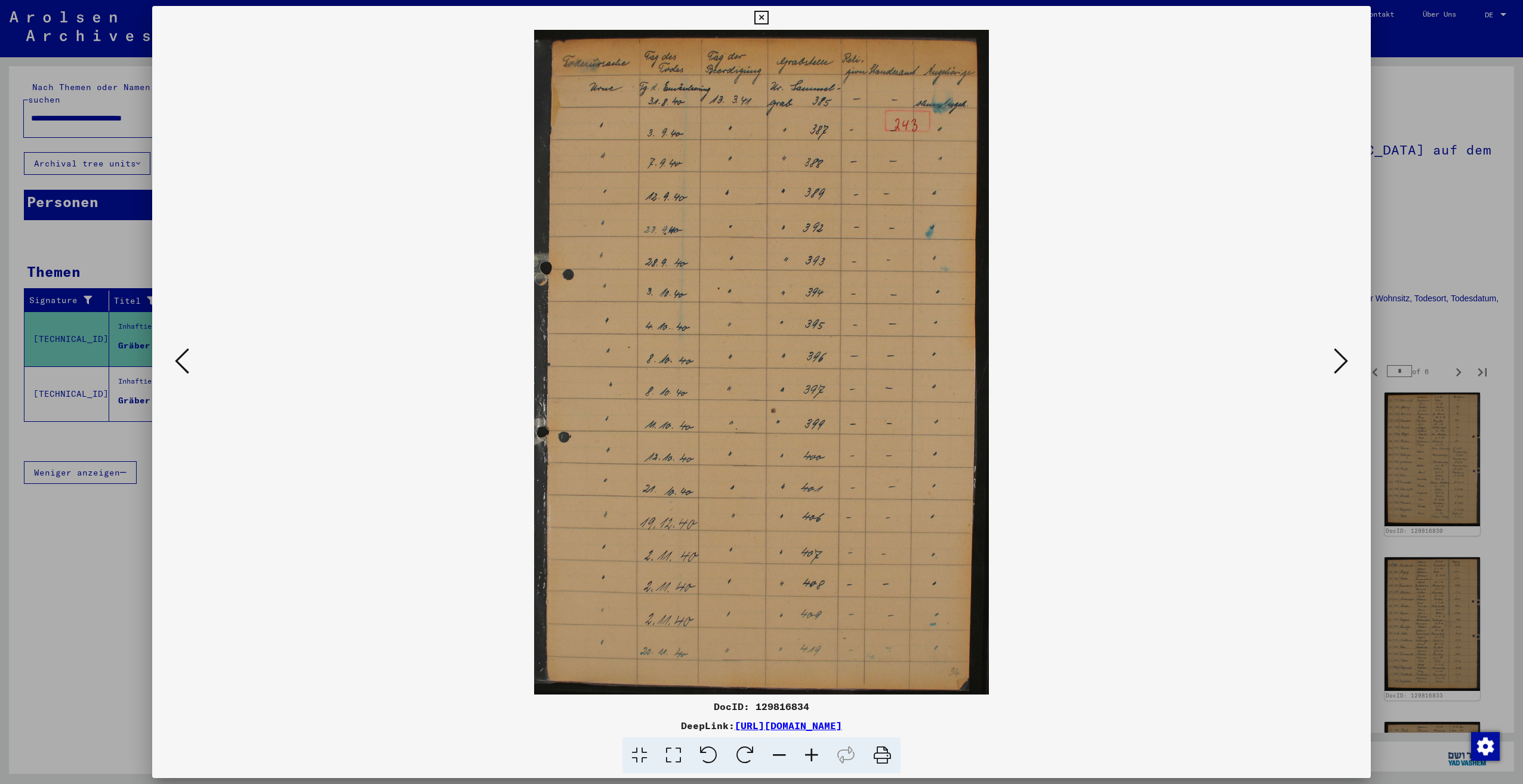
click at [1342, 362] on icon at bounding box center [1341, 361] width 14 height 29
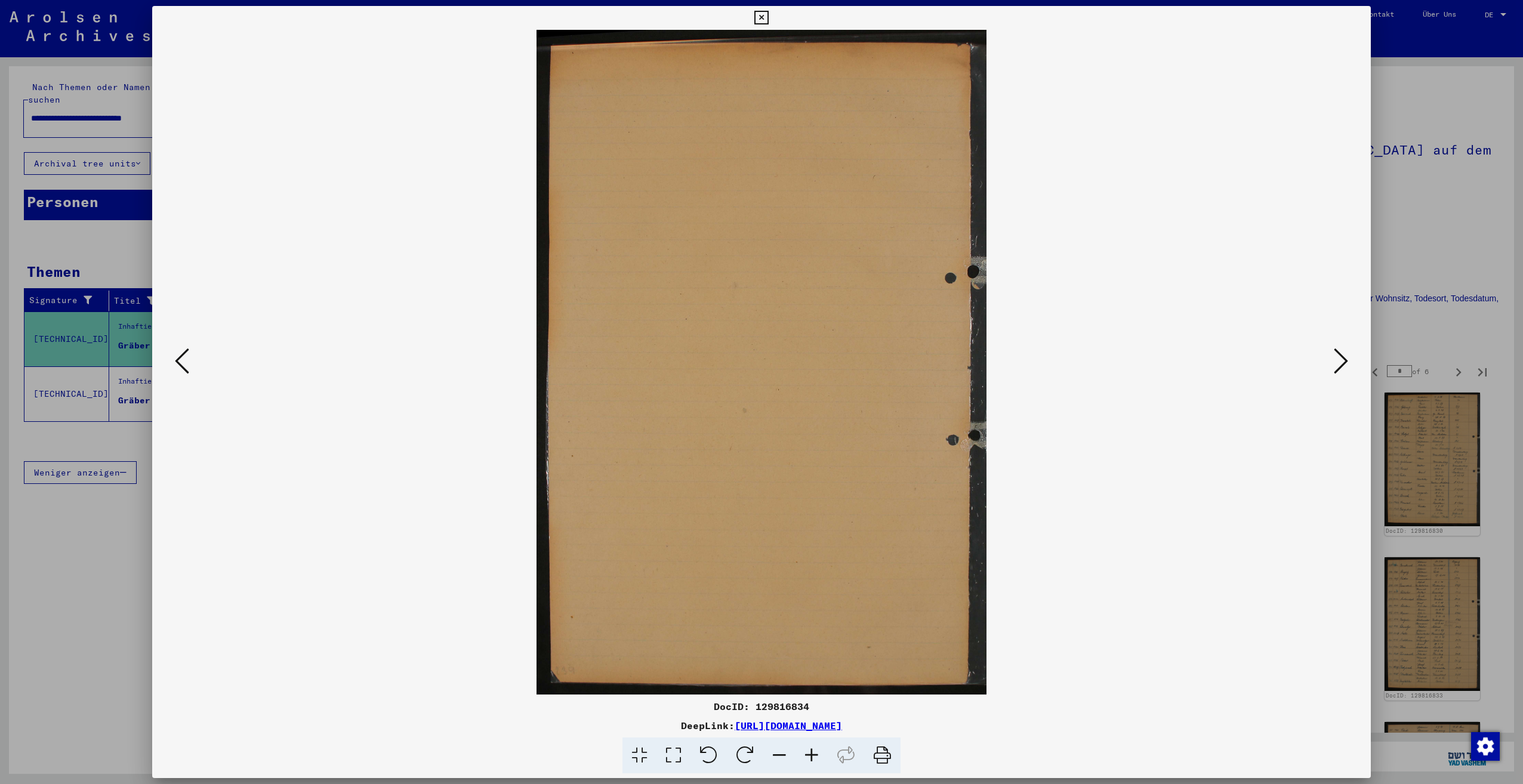
click at [1342, 362] on icon at bounding box center [1341, 361] width 14 height 29
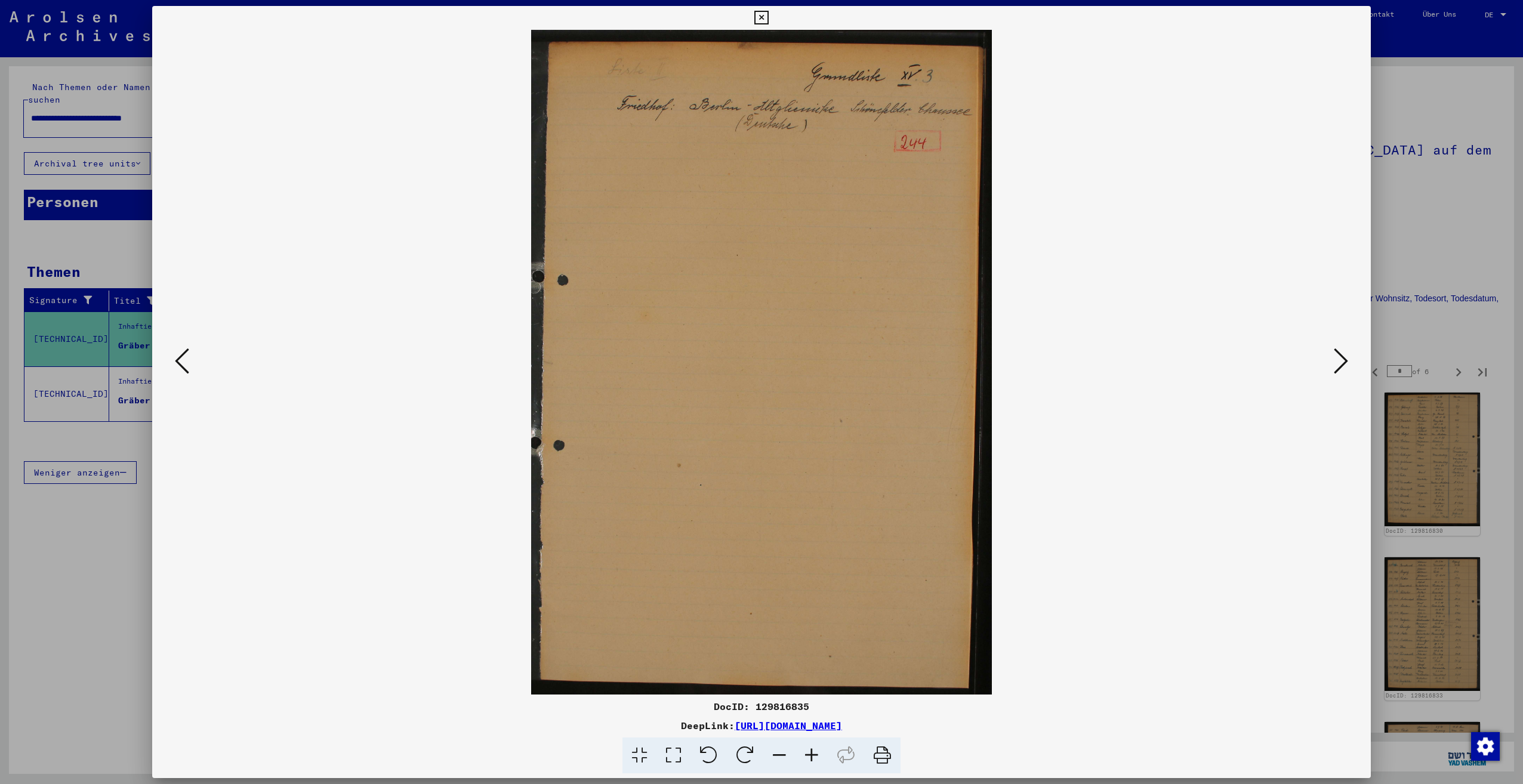
click at [1342, 362] on icon at bounding box center [1341, 361] width 14 height 29
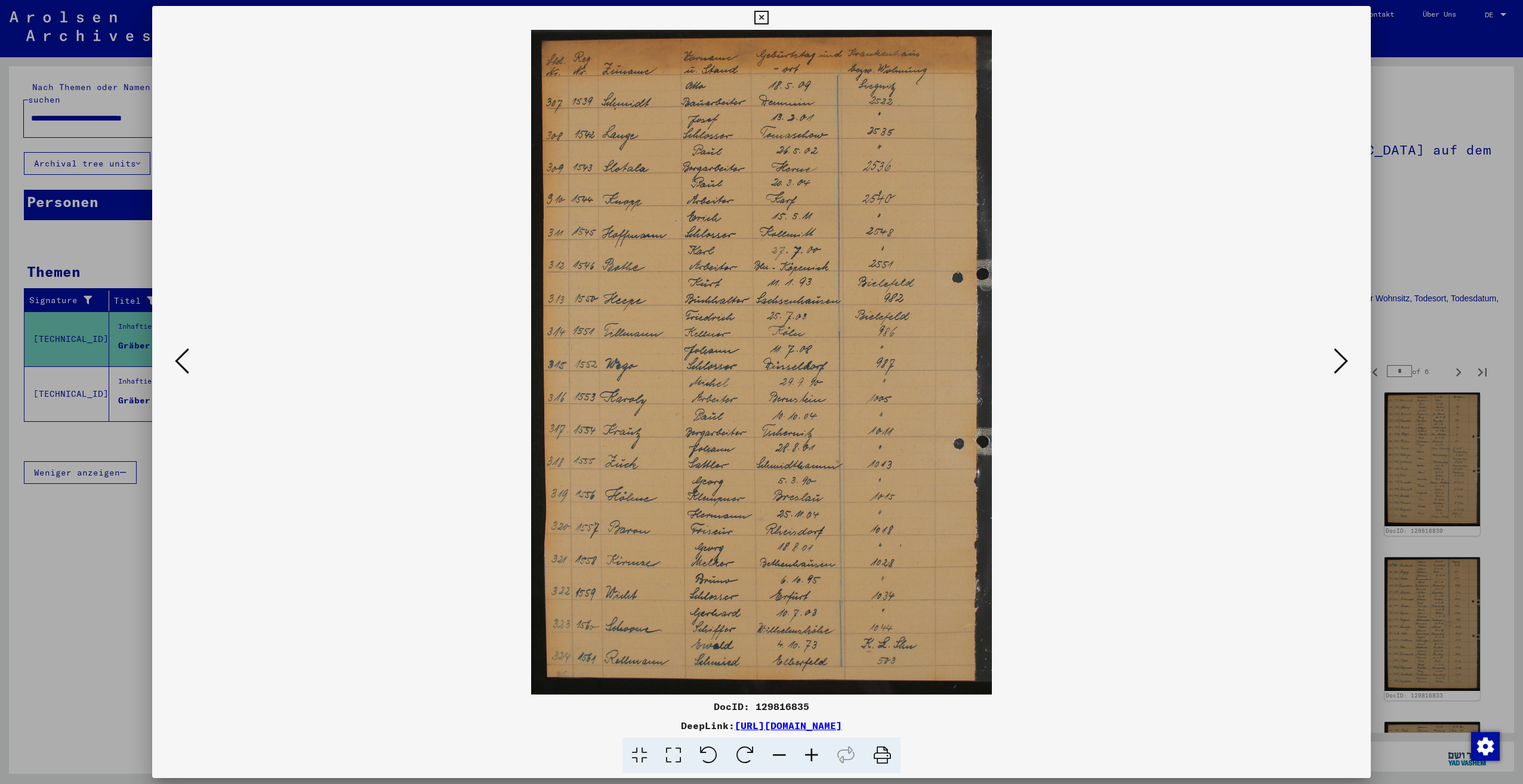
click at [180, 362] on icon at bounding box center [182, 361] width 14 height 29
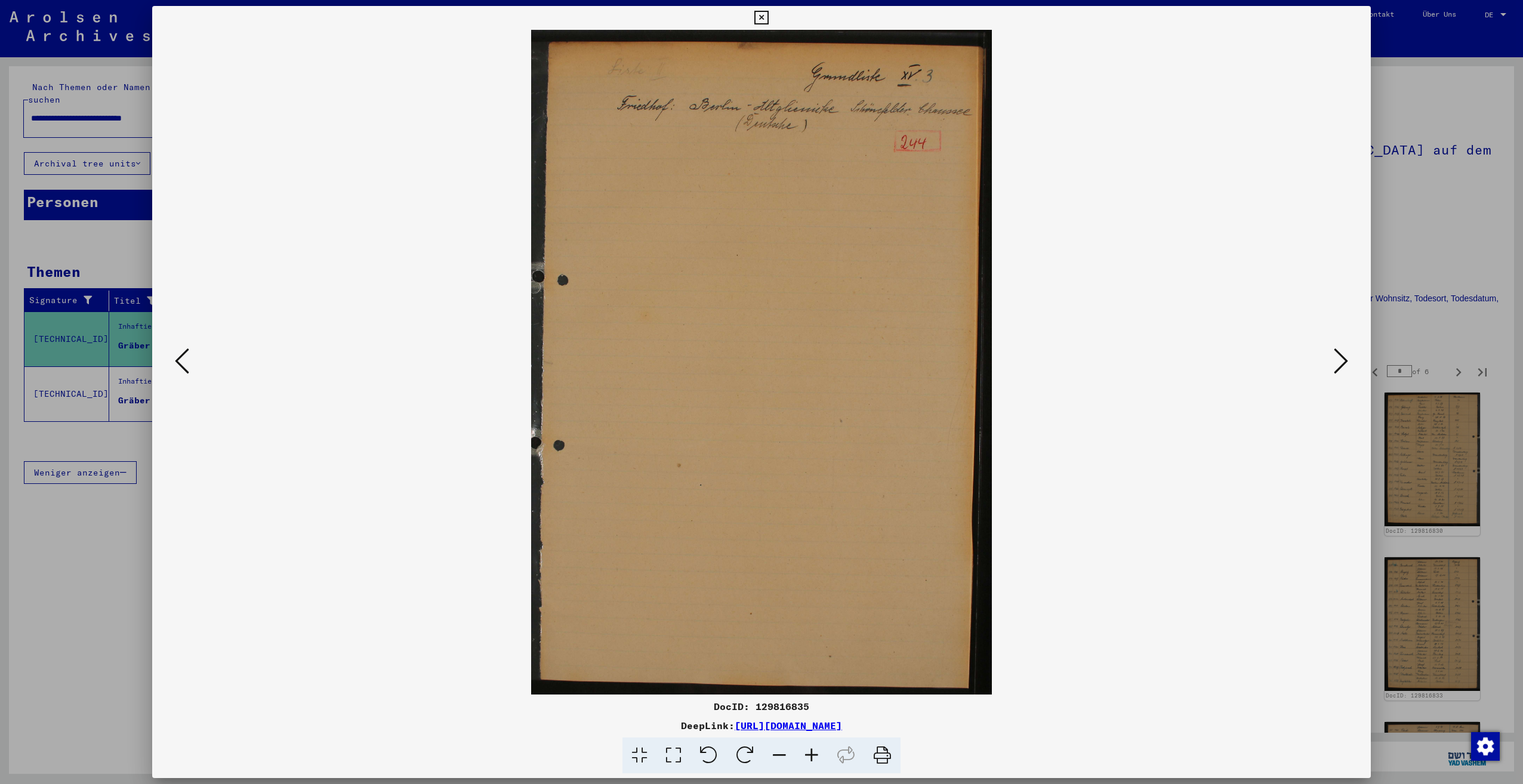
click at [1334, 355] on icon at bounding box center [1341, 361] width 14 height 29
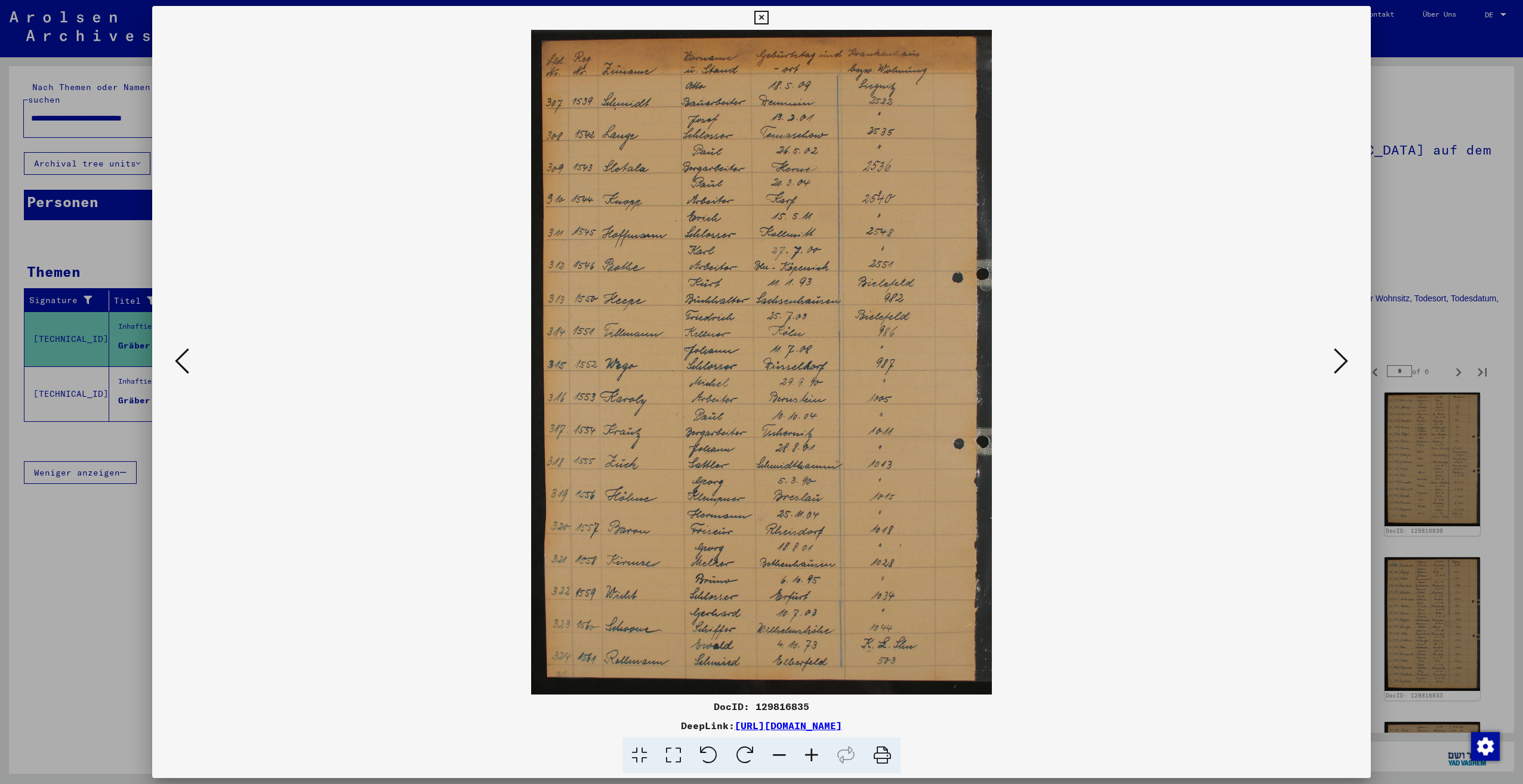
click at [1334, 355] on icon at bounding box center [1341, 361] width 14 height 29
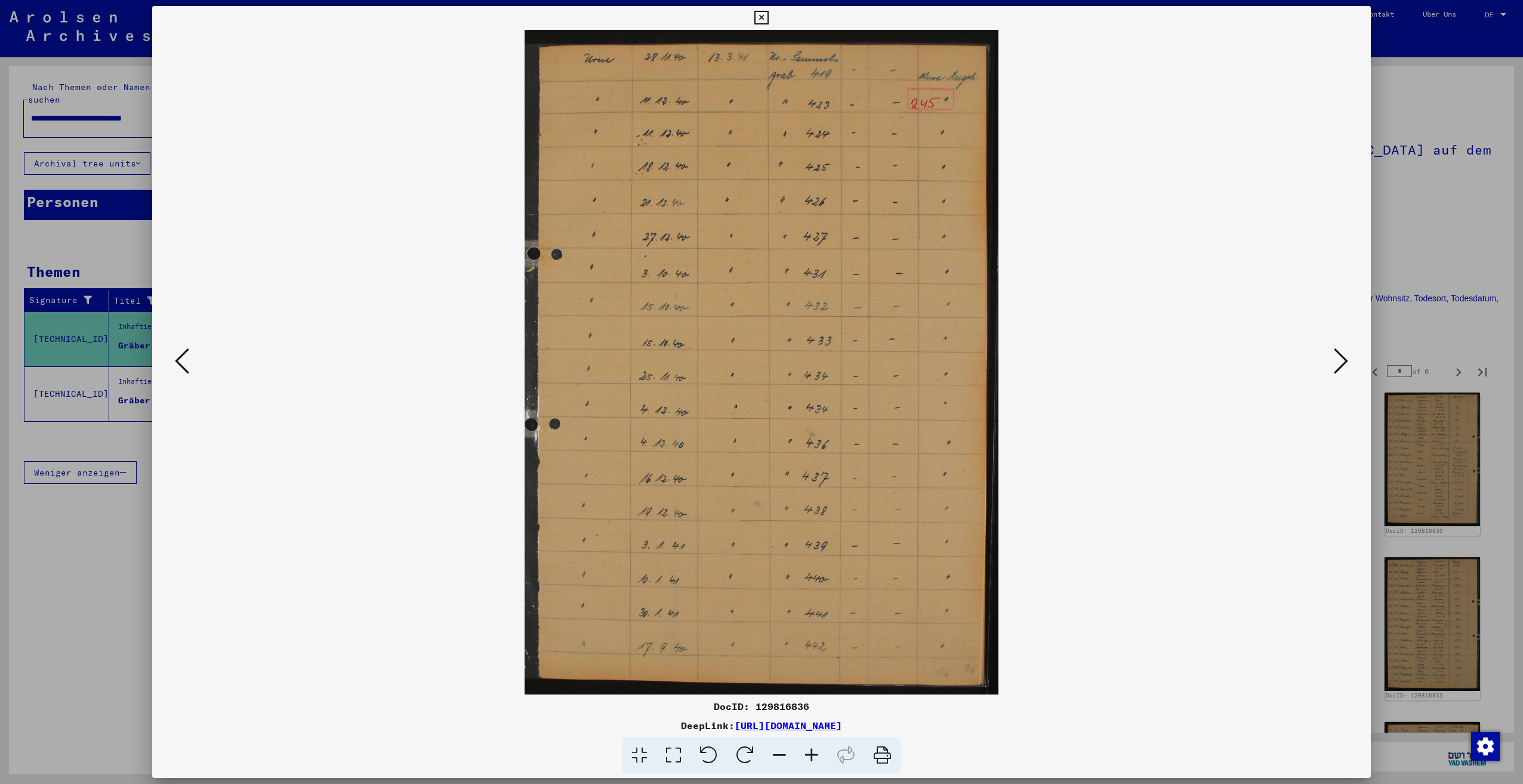
click at [1340, 367] on icon at bounding box center [1341, 361] width 14 height 29
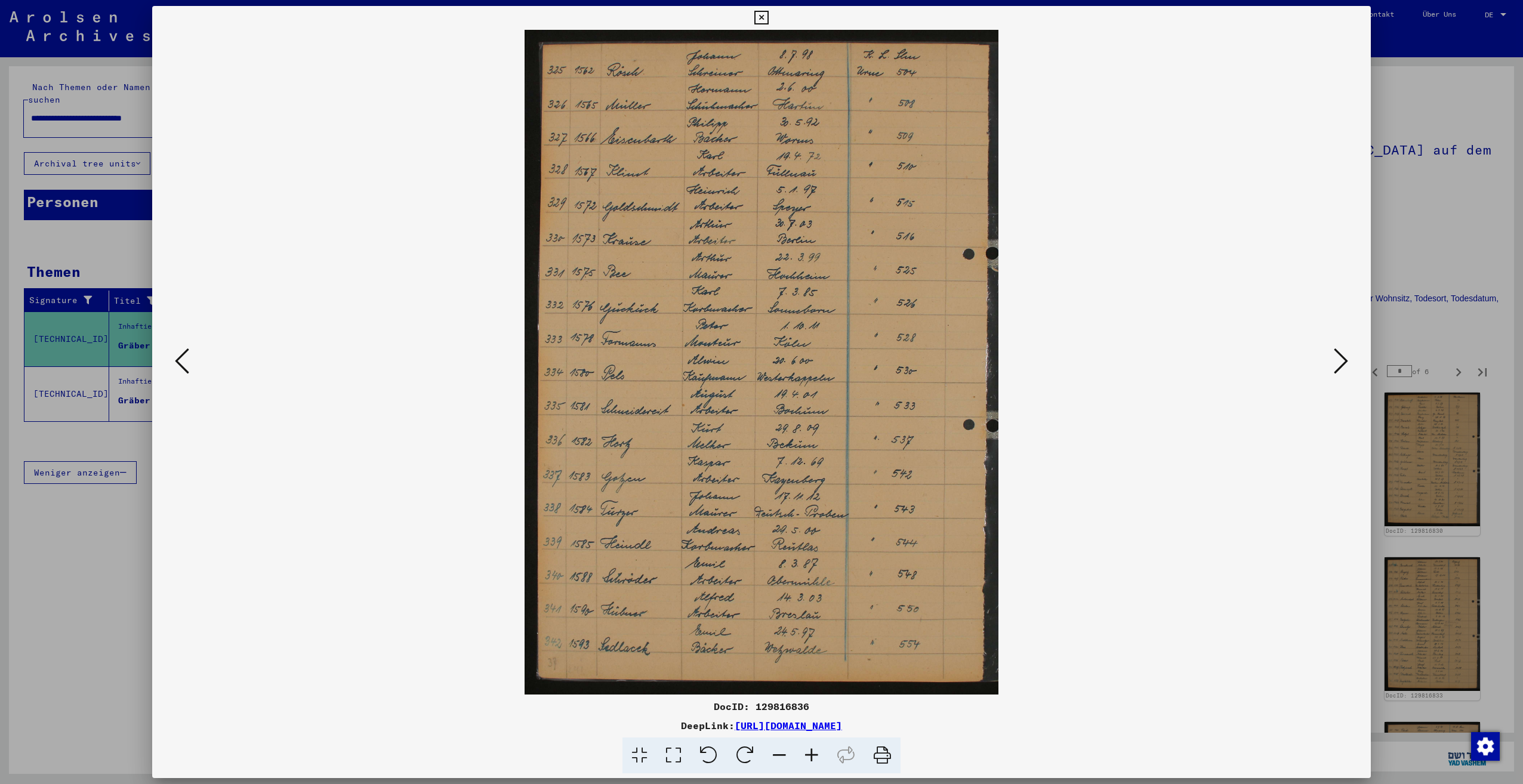
click at [1340, 367] on icon at bounding box center [1341, 361] width 14 height 29
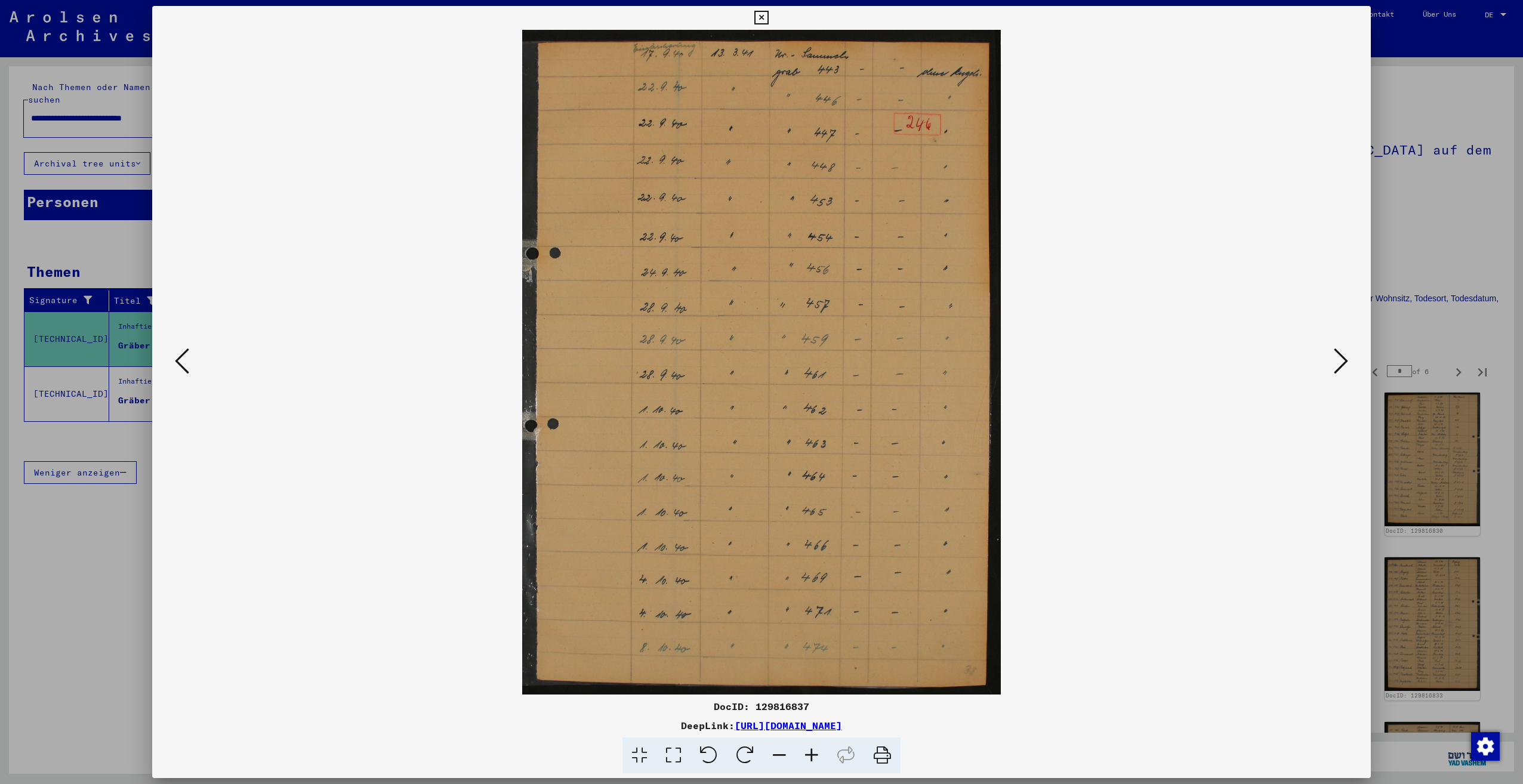
click at [1340, 367] on icon at bounding box center [1341, 361] width 14 height 29
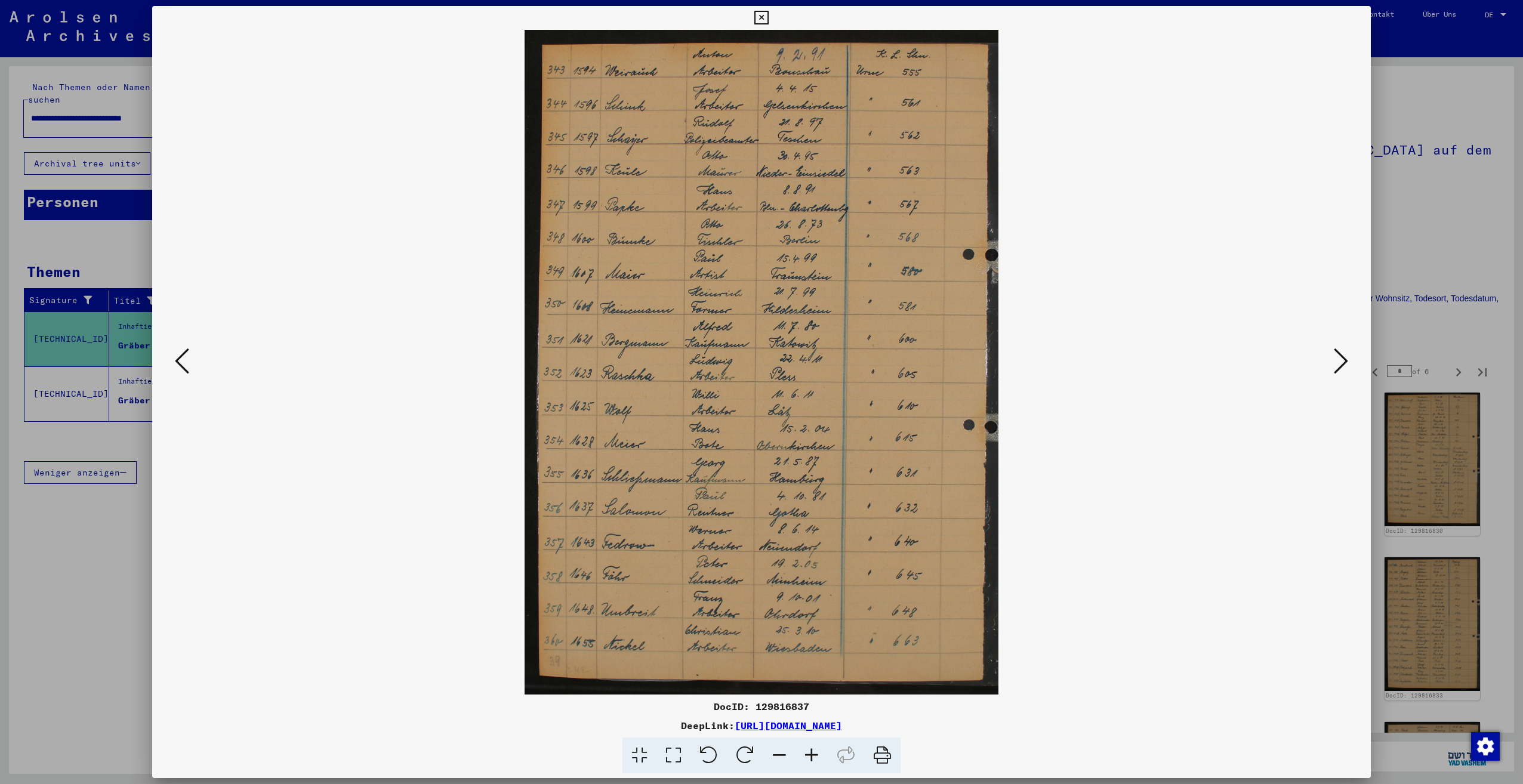
click at [1340, 367] on icon at bounding box center [1341, 361] width 14 height 29
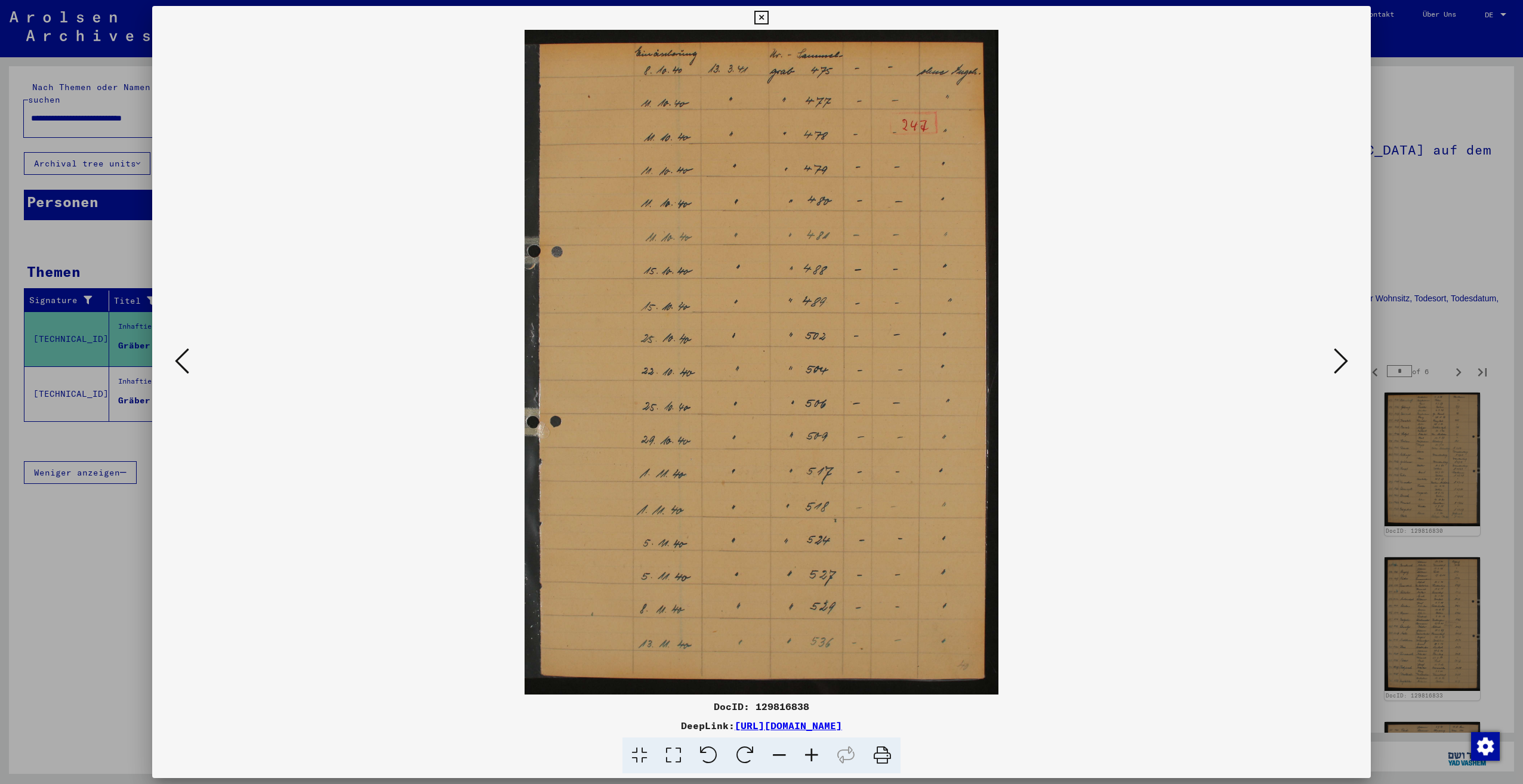
click at [1340, 367] on icon at bounding box center [1341, 361] width 14 height 29
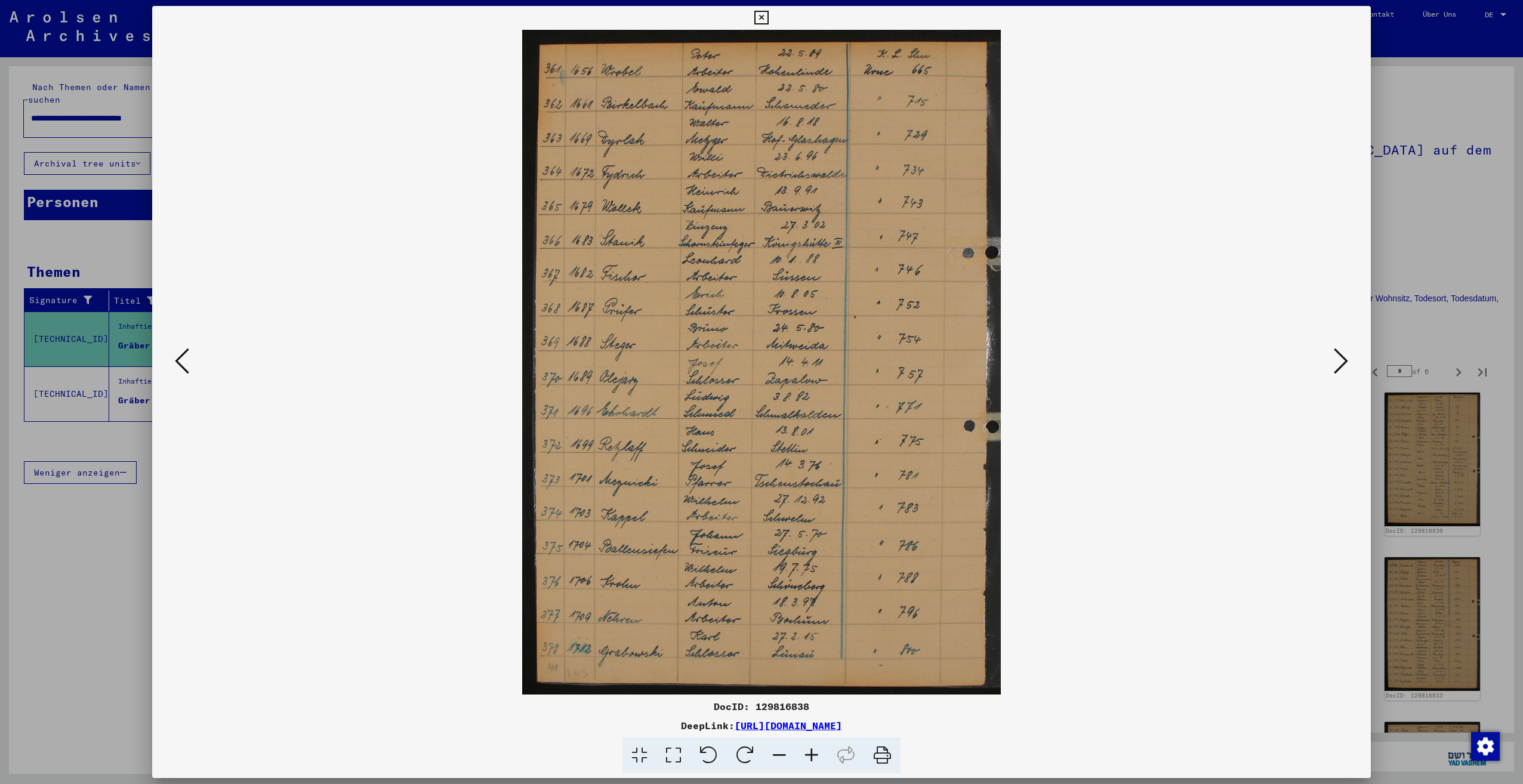
click at [1340, 367] on icon at bounding box center [1341, 361] width 14 height 29
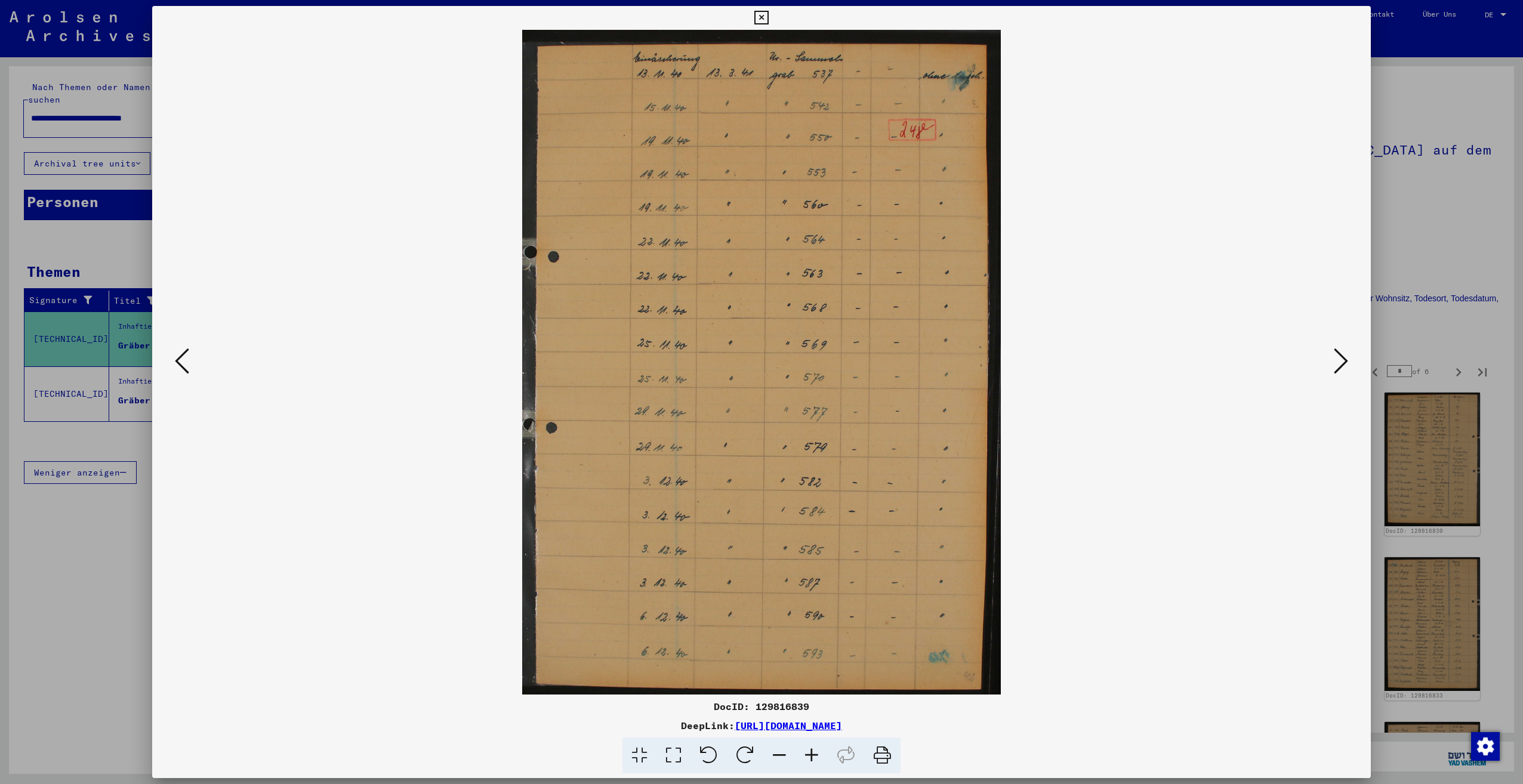
click at [1340, 367] on icon at bounding box center [1341, 361] width 14 height 29
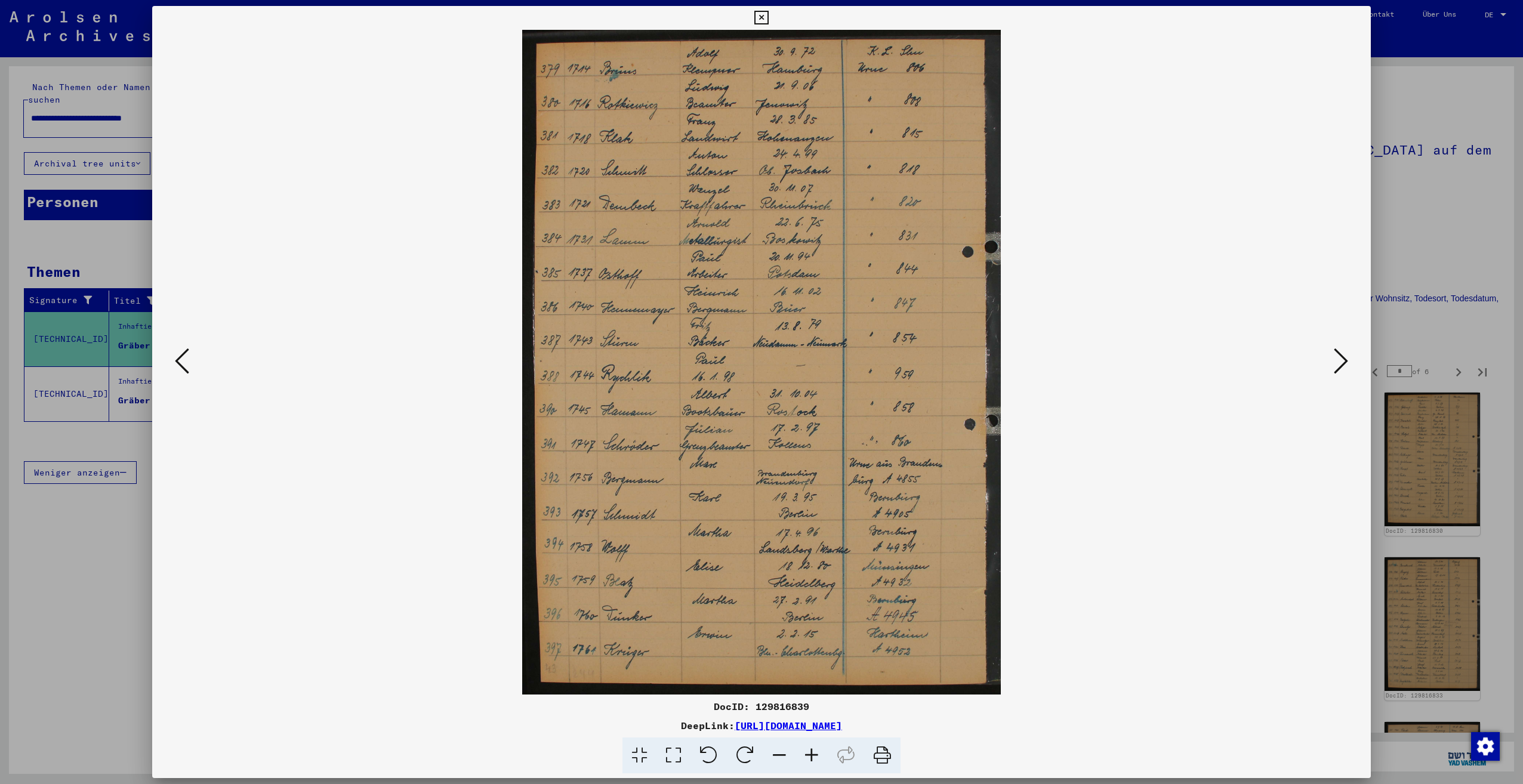
click at [1340, 367] on icon at bounding box center [1341, 361] width 14 height 29
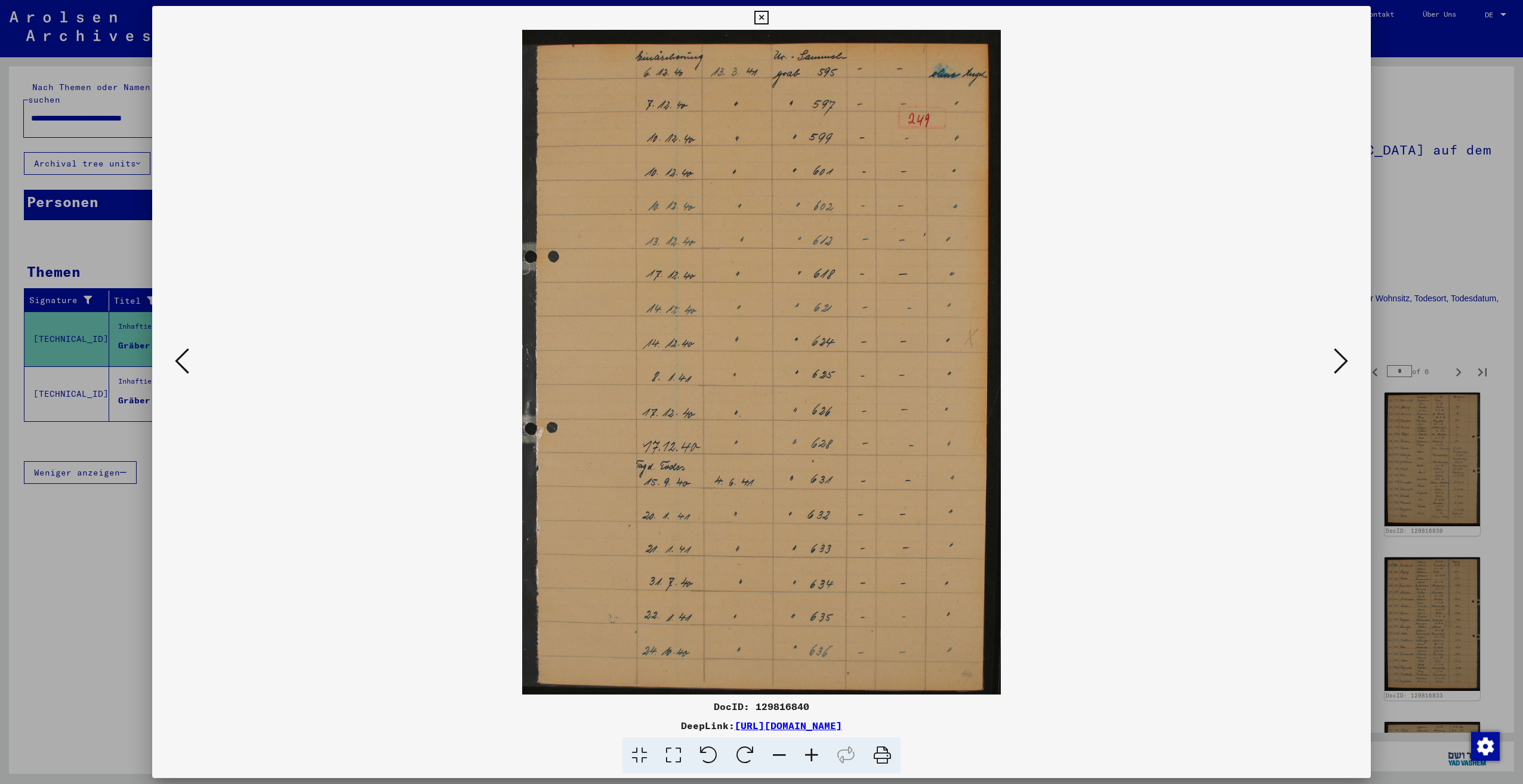
click at [1340, 367] on icon at bounding box center [1341, 361] width 14 height 29
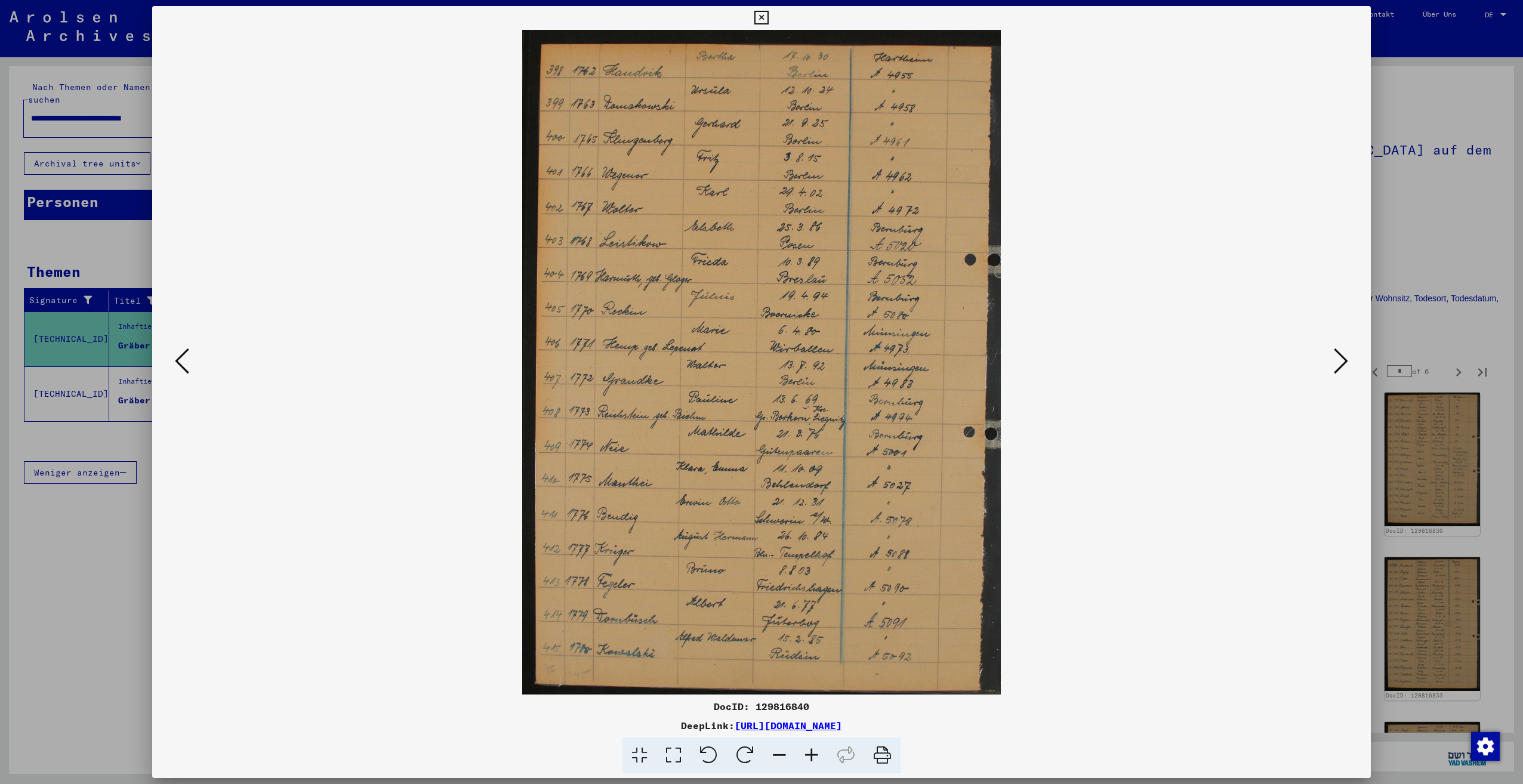
click at [1340, 367] on icon at bounding box center [1341, 361] width 14 height 29
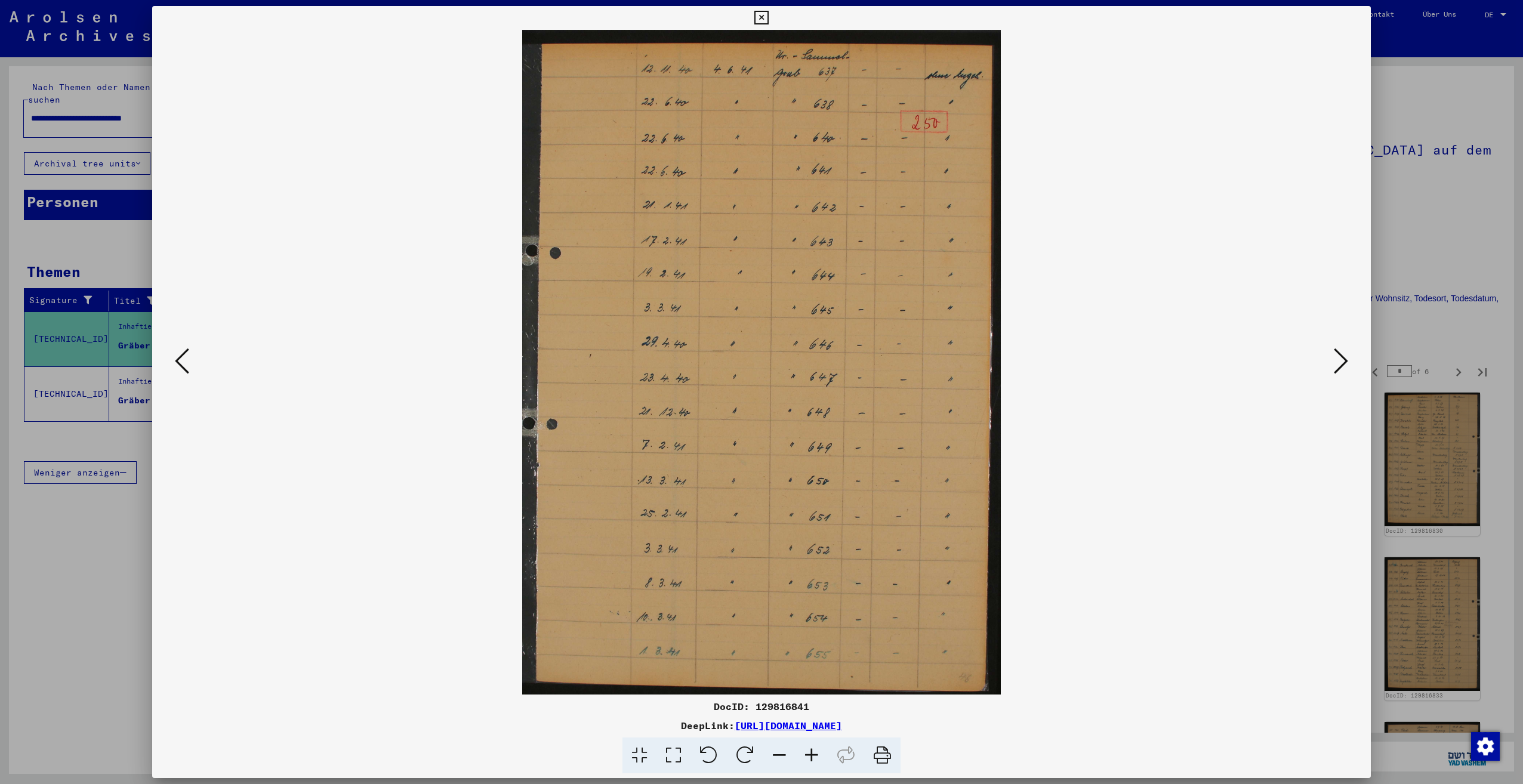
click at [1340, 367] on icon at bounding box center [1341, 361] width 14 height 29
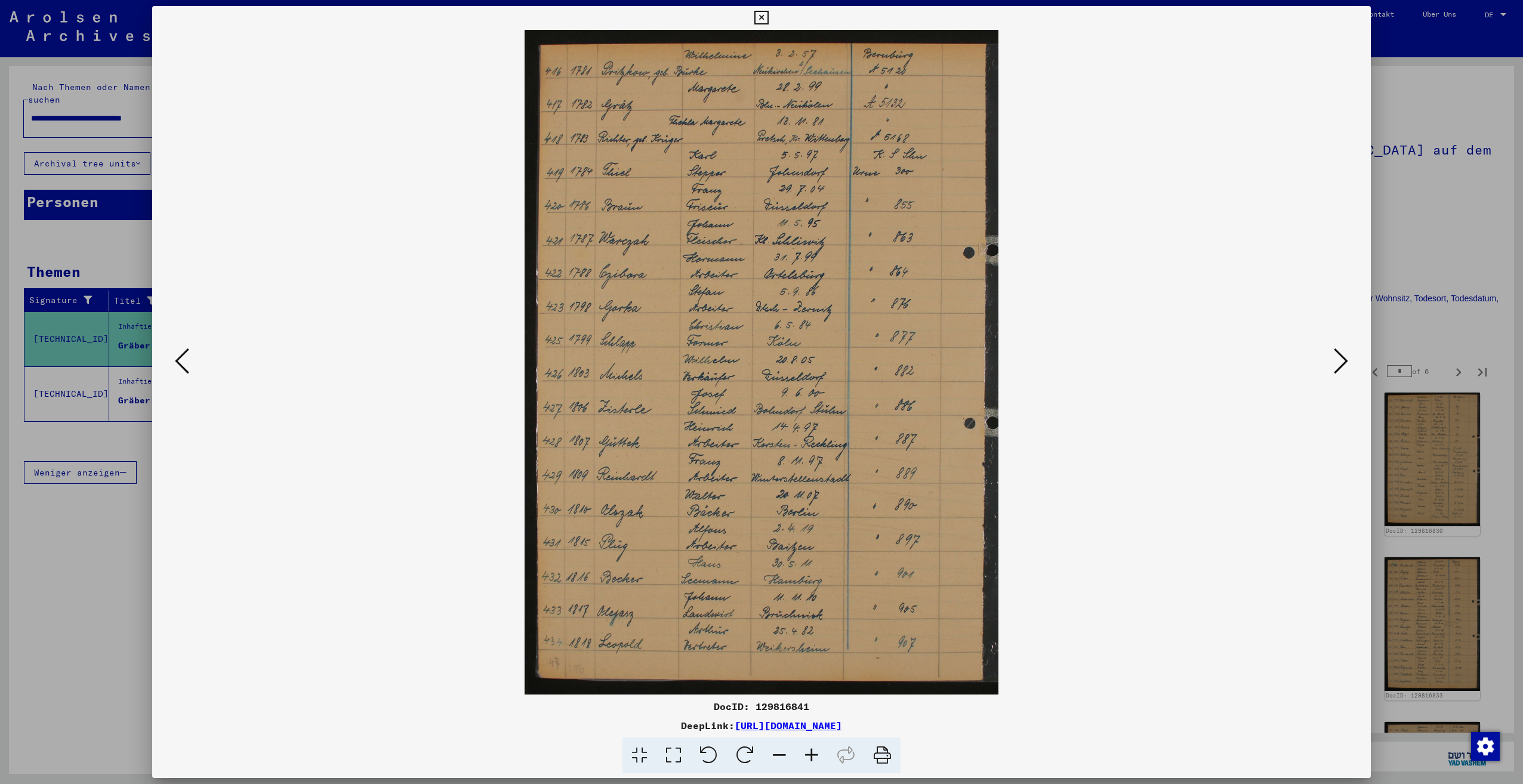
click at [1340, 367] on icon at bounding box center [1341, 361] width 14 height 29
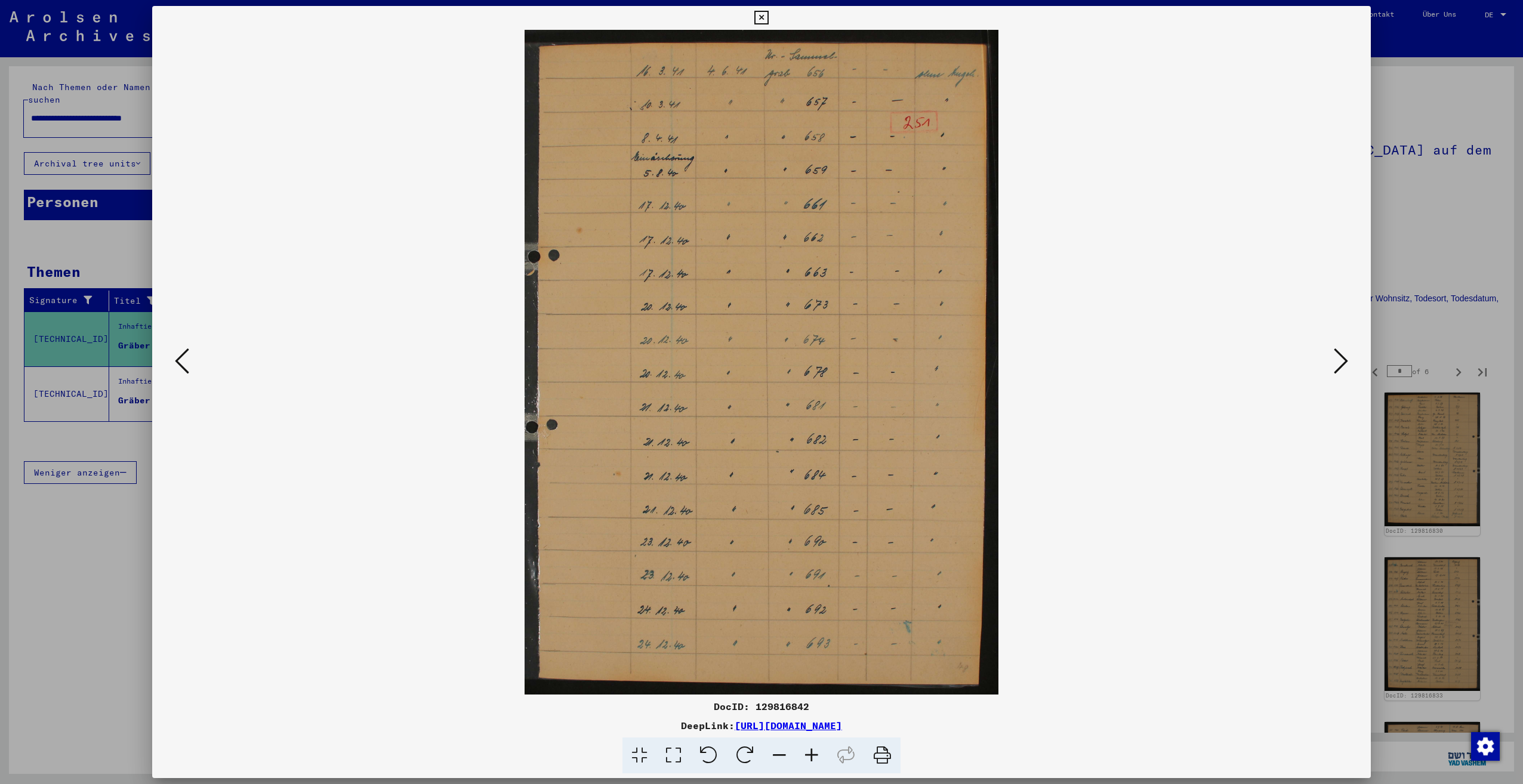
click at [1340, 367] on icon at bounding box center [1341, 361] width 14 height 29
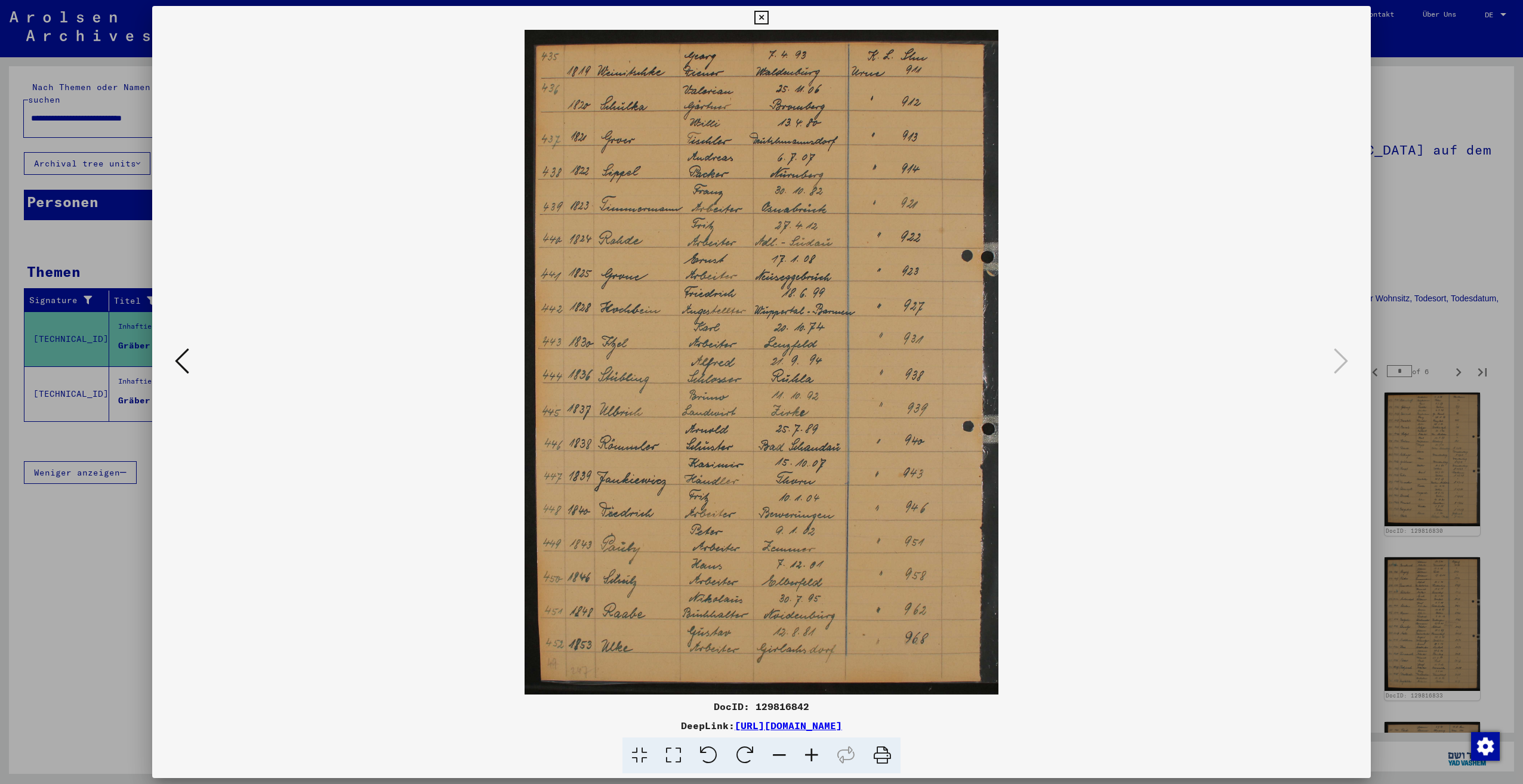
click at [1395, 275] on div at bounding box center [761, 392] width 1523 height 784
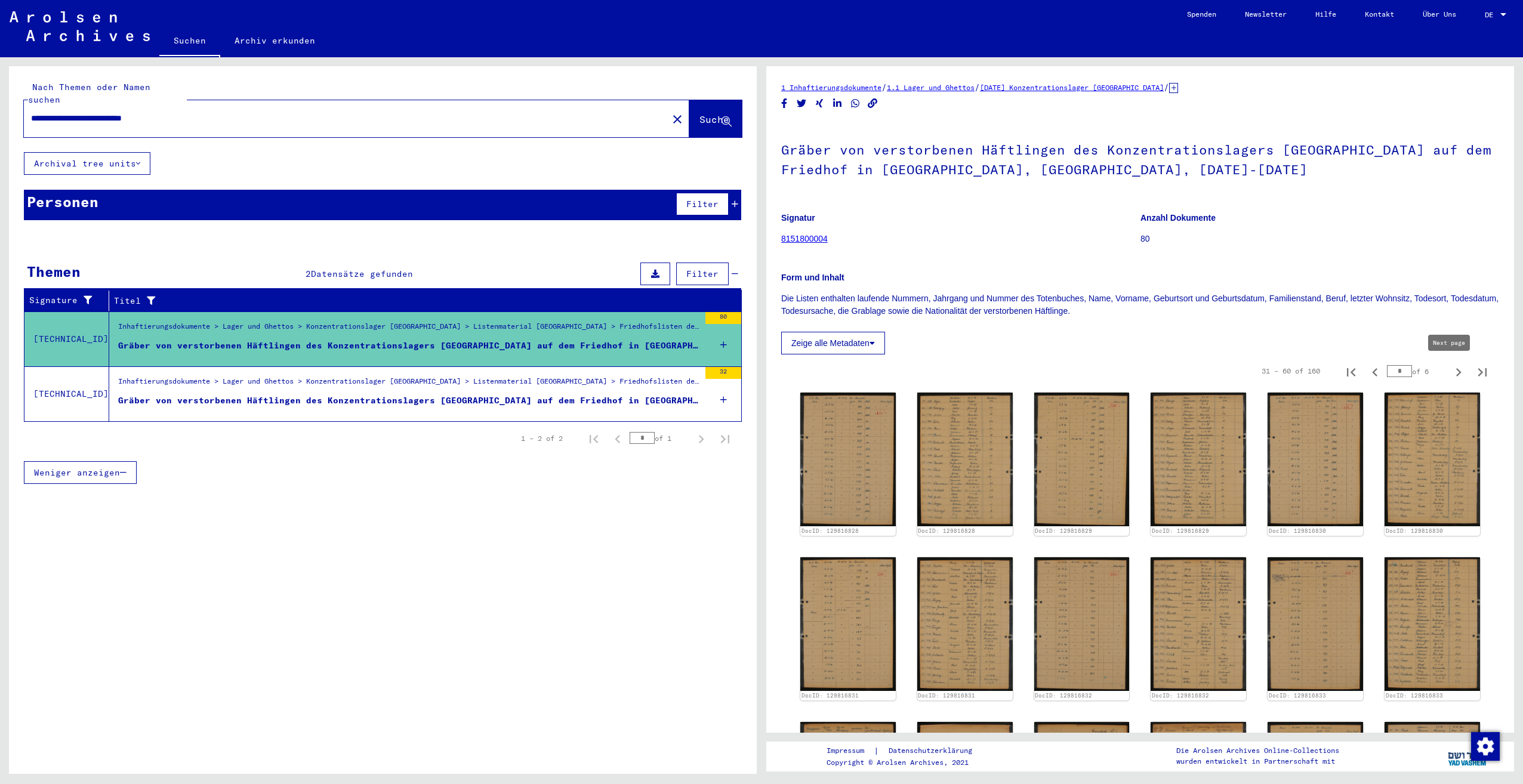
click at [1450, 369] on icon "Next page" at bounding box center [1458, 372] width 17 height 17
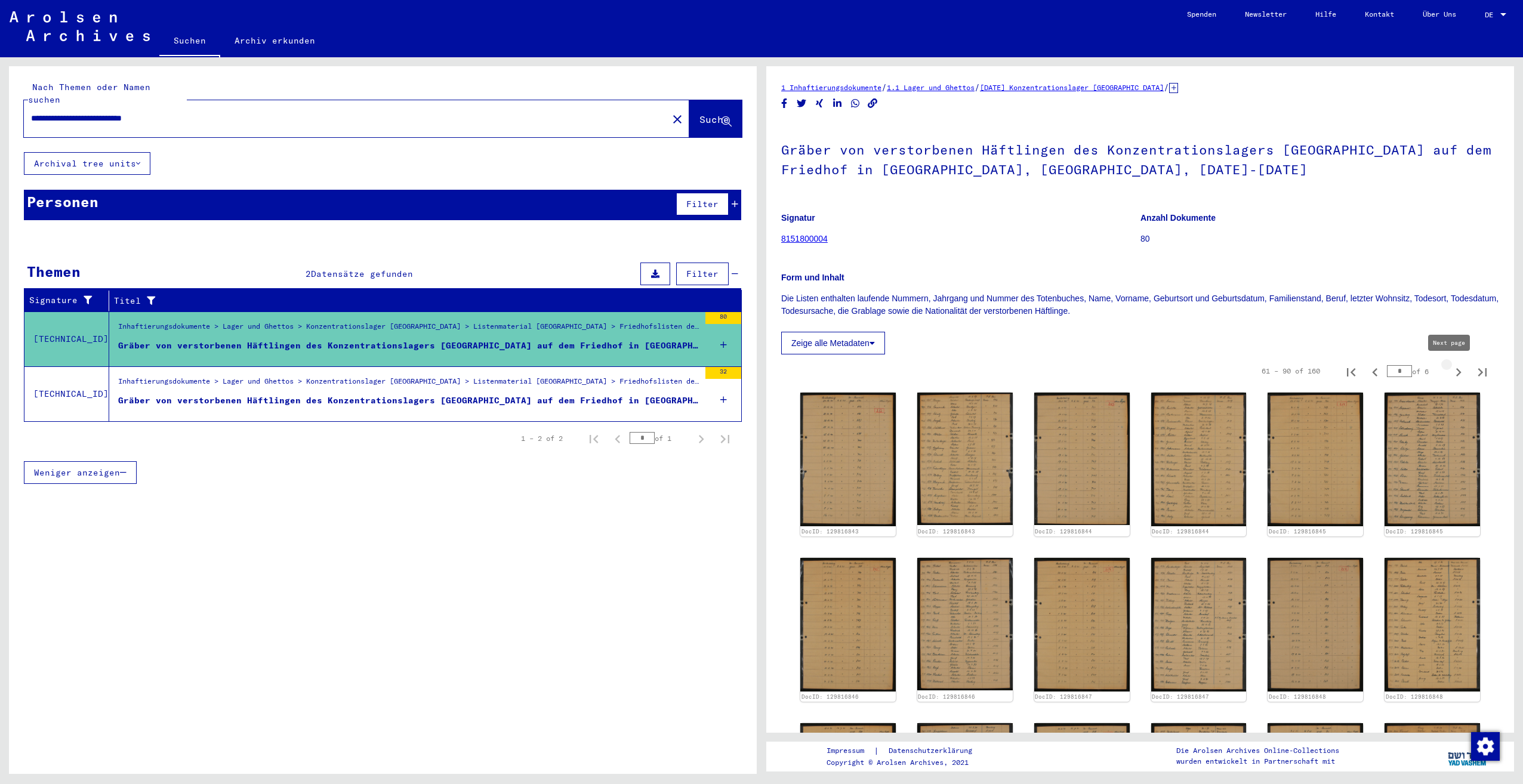
type input "*"
click at [849, 416] on img at bounding box center [847, 459] width 100 height 140
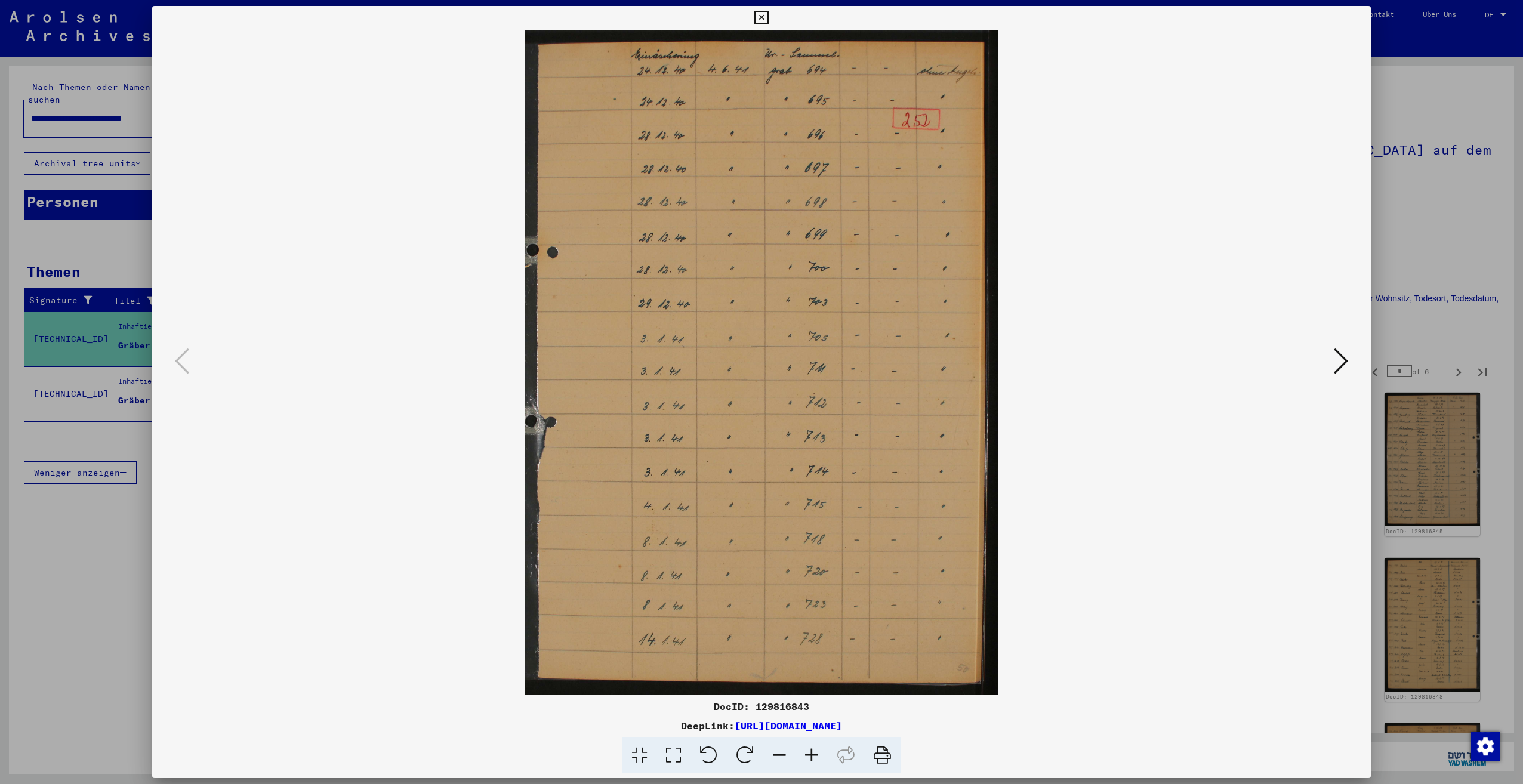
click at [1469, 185] on div at bounding box center [761, 392] width 1523 height 784
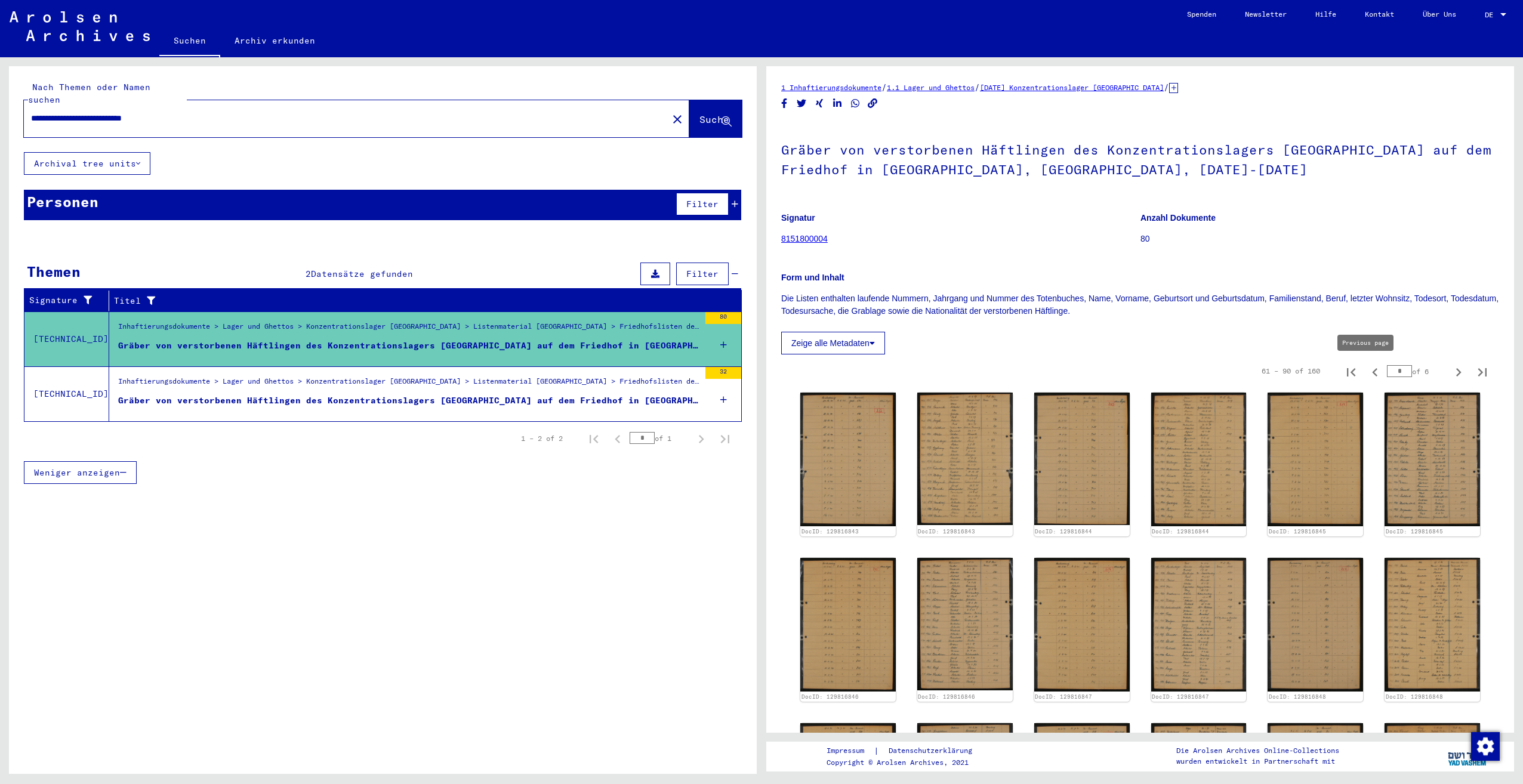
click at [1367, 373] on icon "Previous page" at bounding box center [1375, 372] width 17 height 17
type input "*"
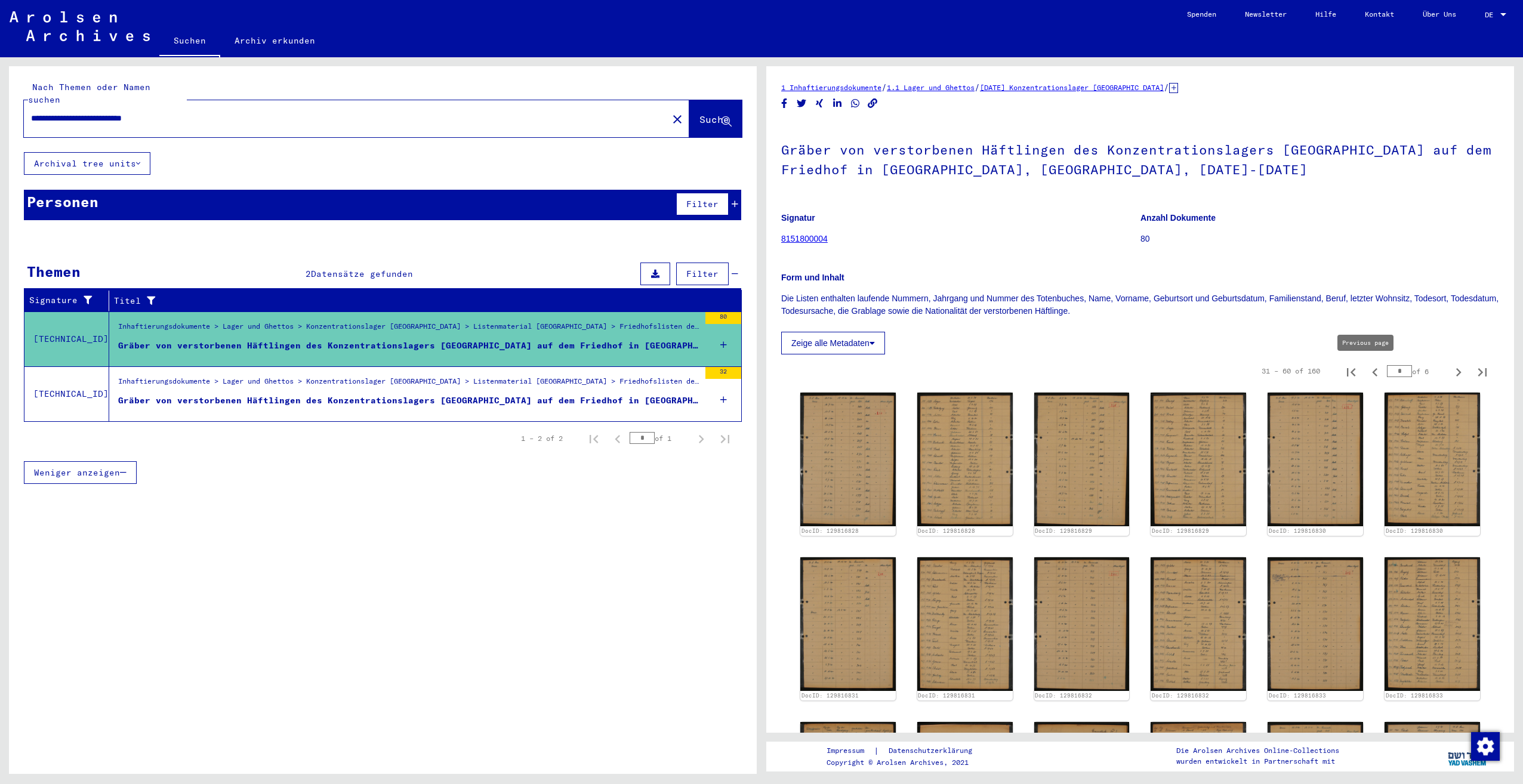
click at [1367, 377] on icon "Previous page" at bounding box center [1375, 372] width 17 height 17
type input "*"
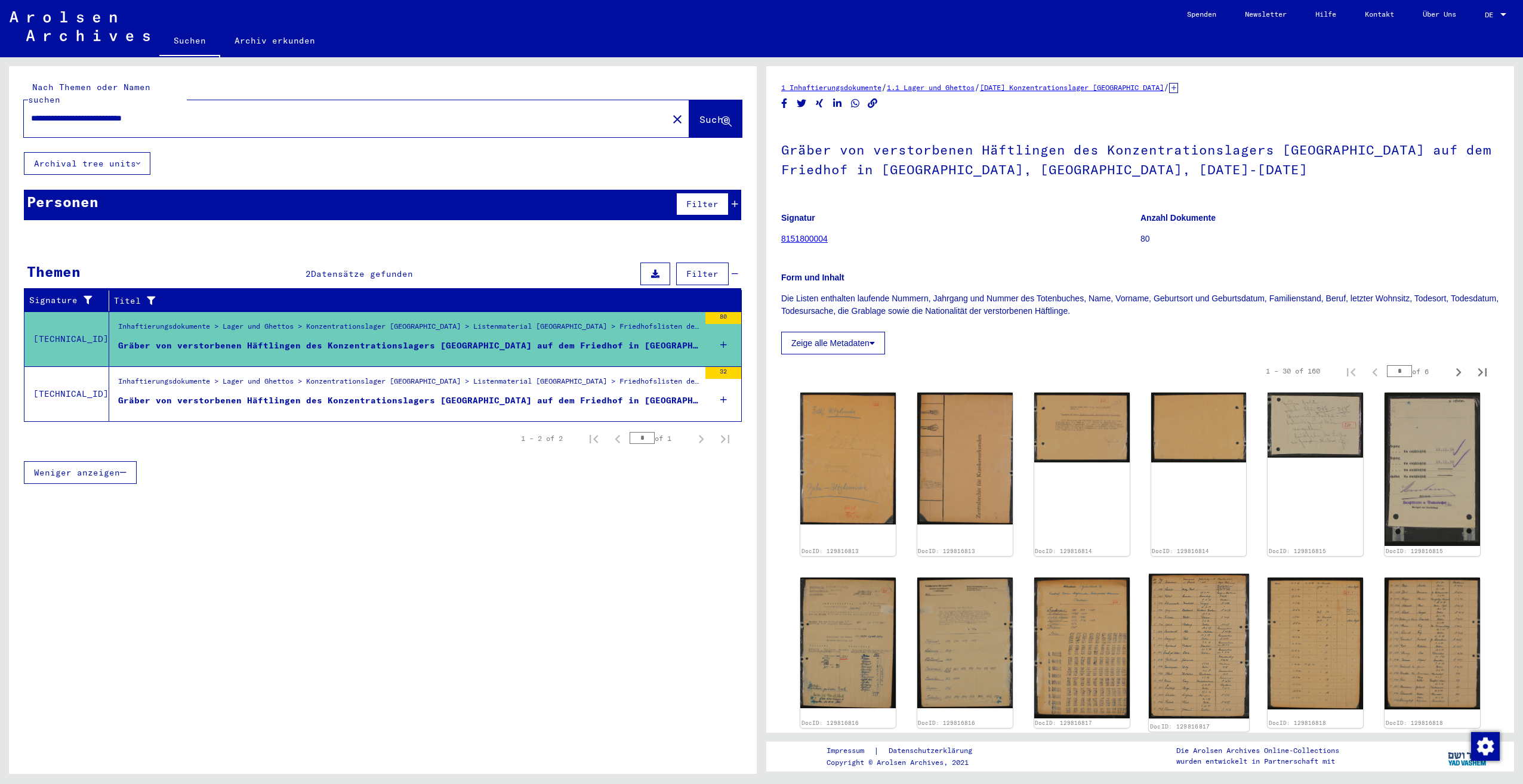
click at [1209, 637] on img at bounding box center [1198, 646] width 100 height 145
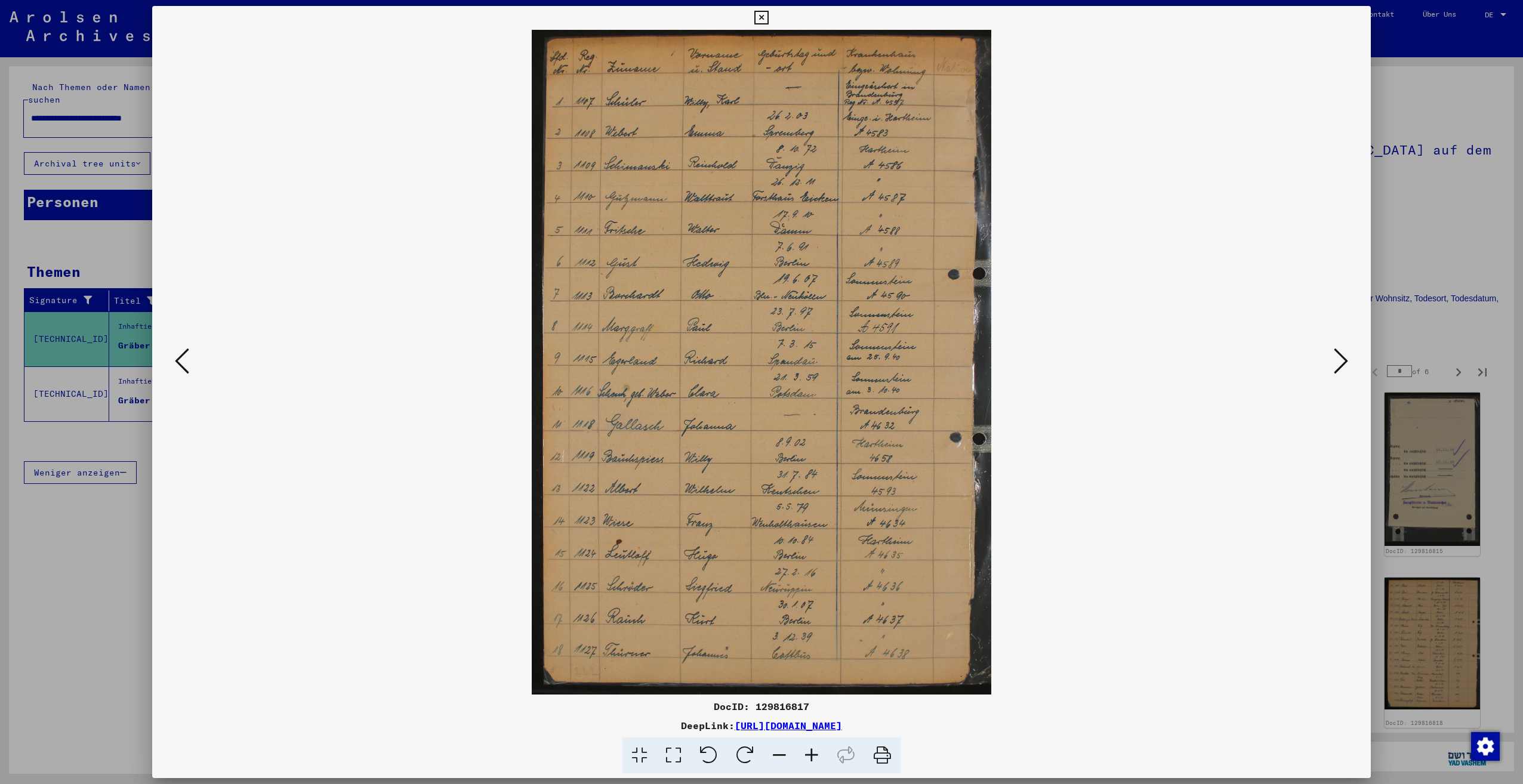
click at [1341, 362] on icon at bounding box center [1341, 361] width 14 height 29
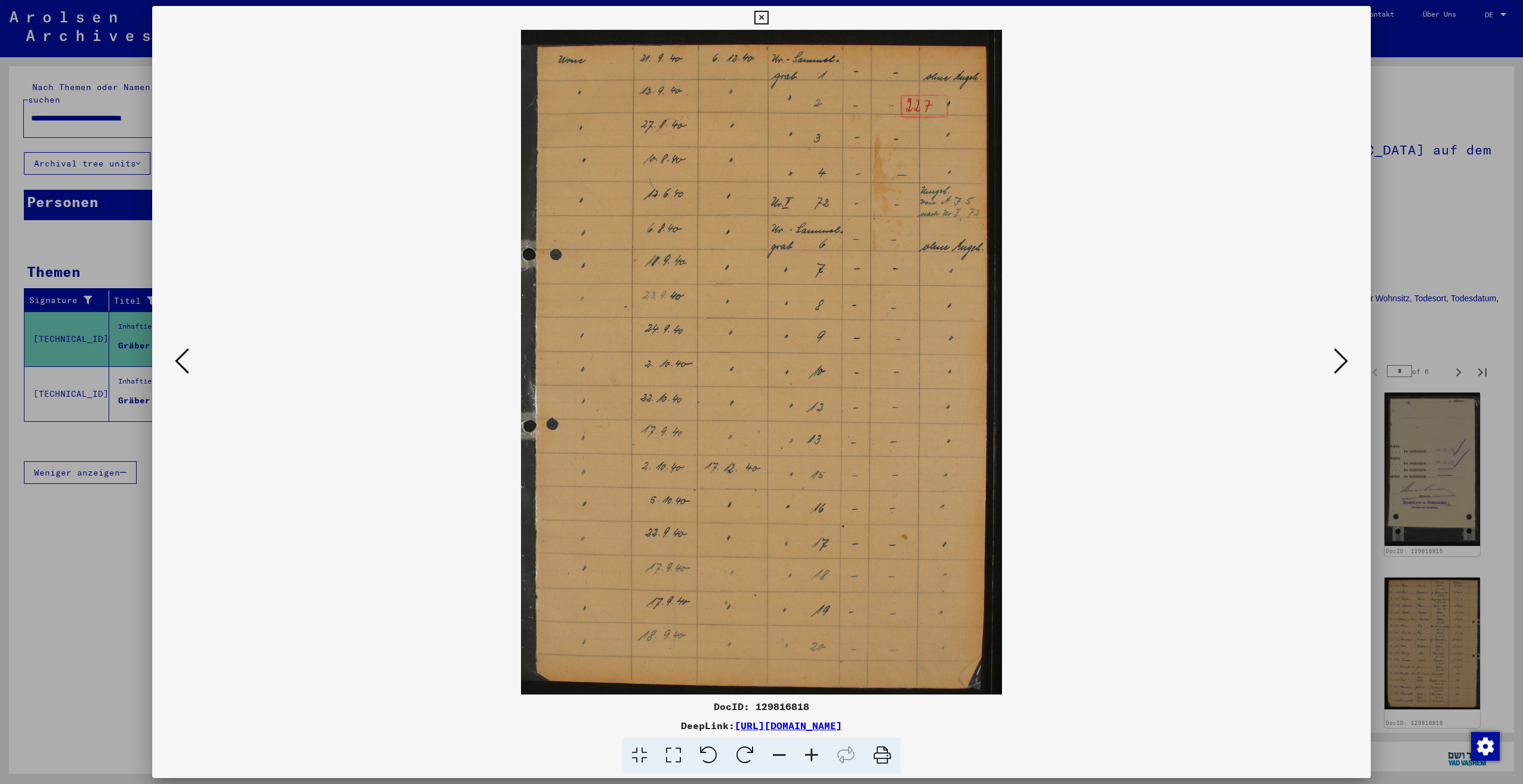
click at [1341, 362] on icon at bounding box center [1341, 361] width 14 height 29
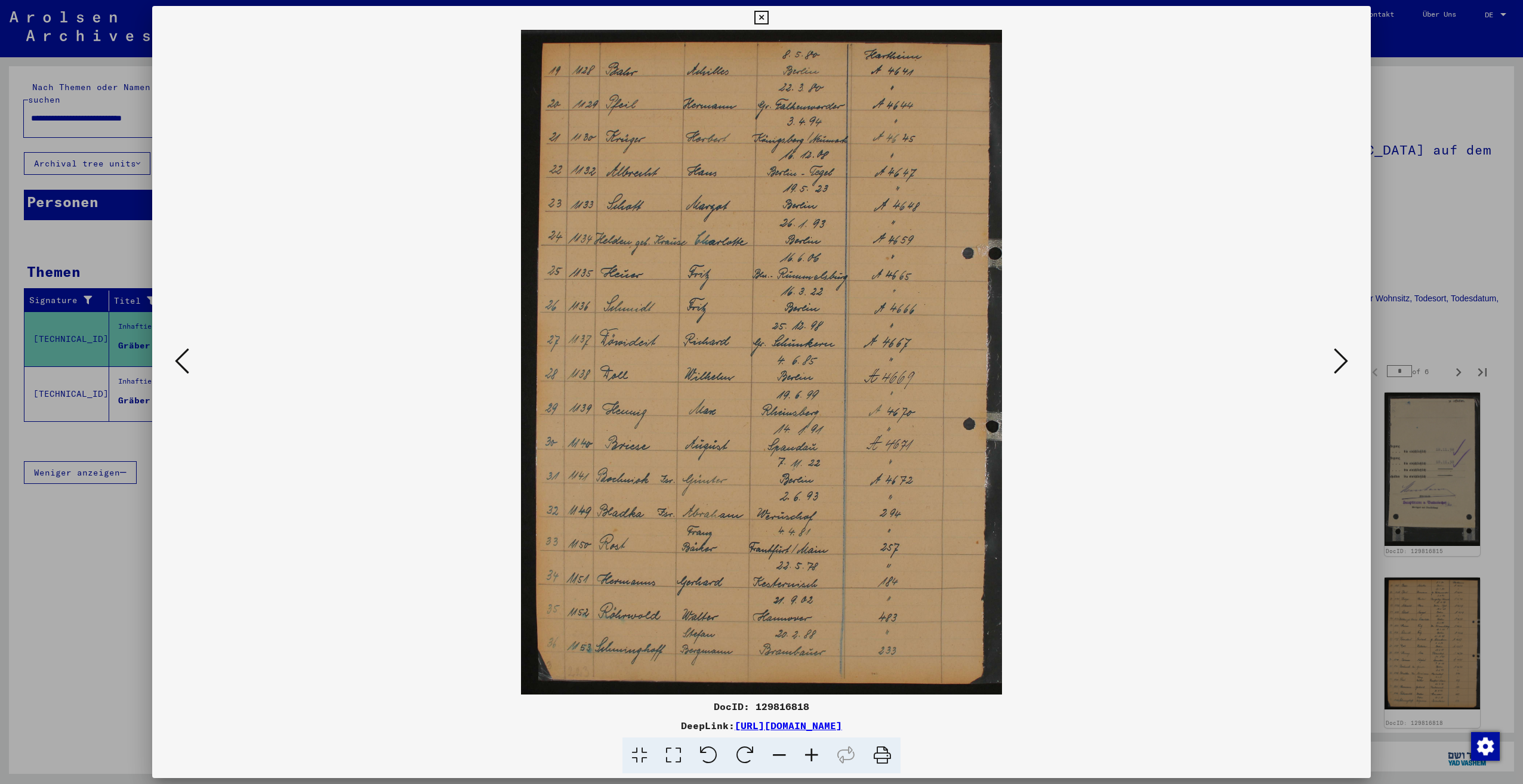
click at [1341, 362] on icon at bounding box center [1341, 361] width 14 height 29
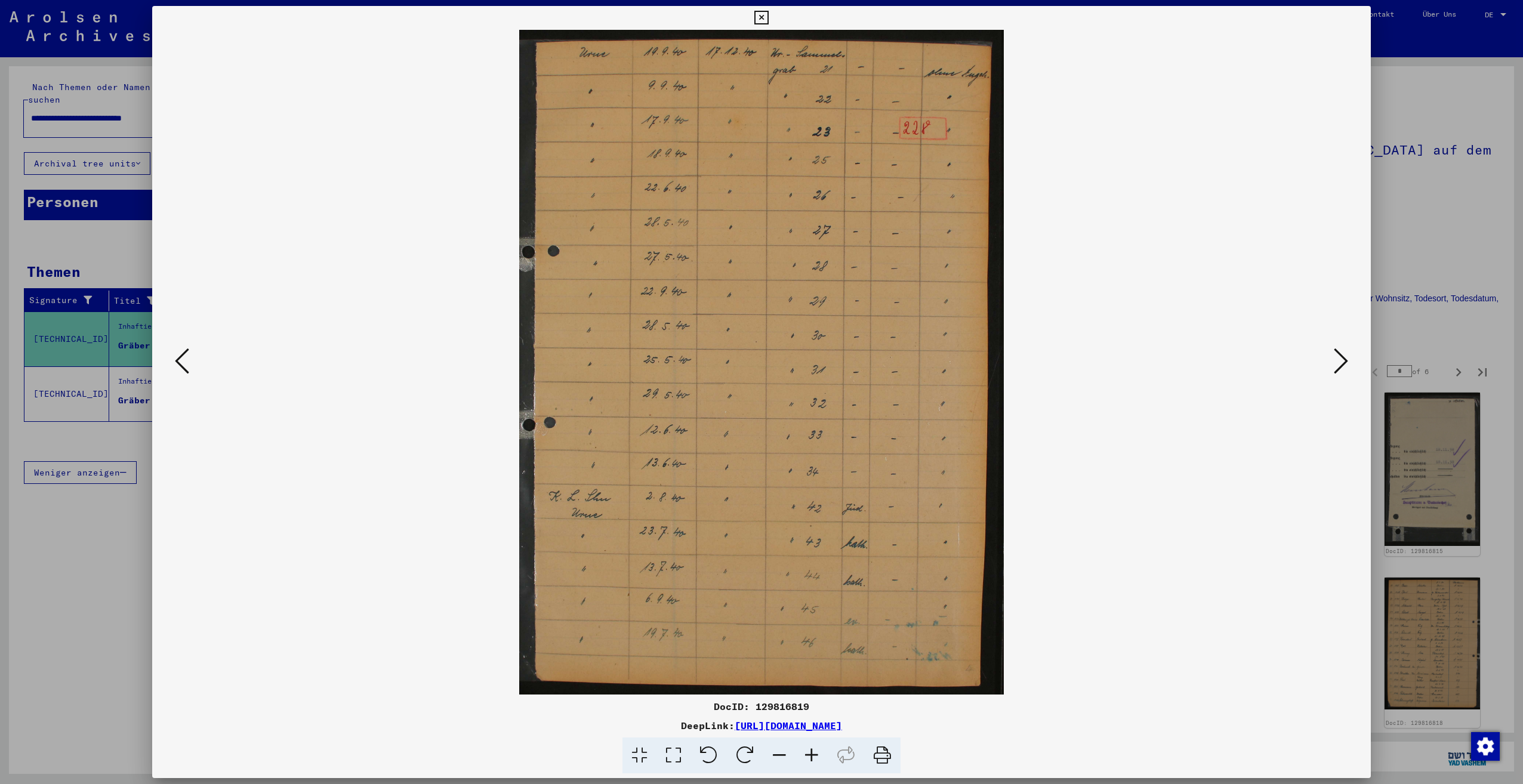
click at [1341, 362] on icon at bounding box center [1341, 361] width 14 height 29
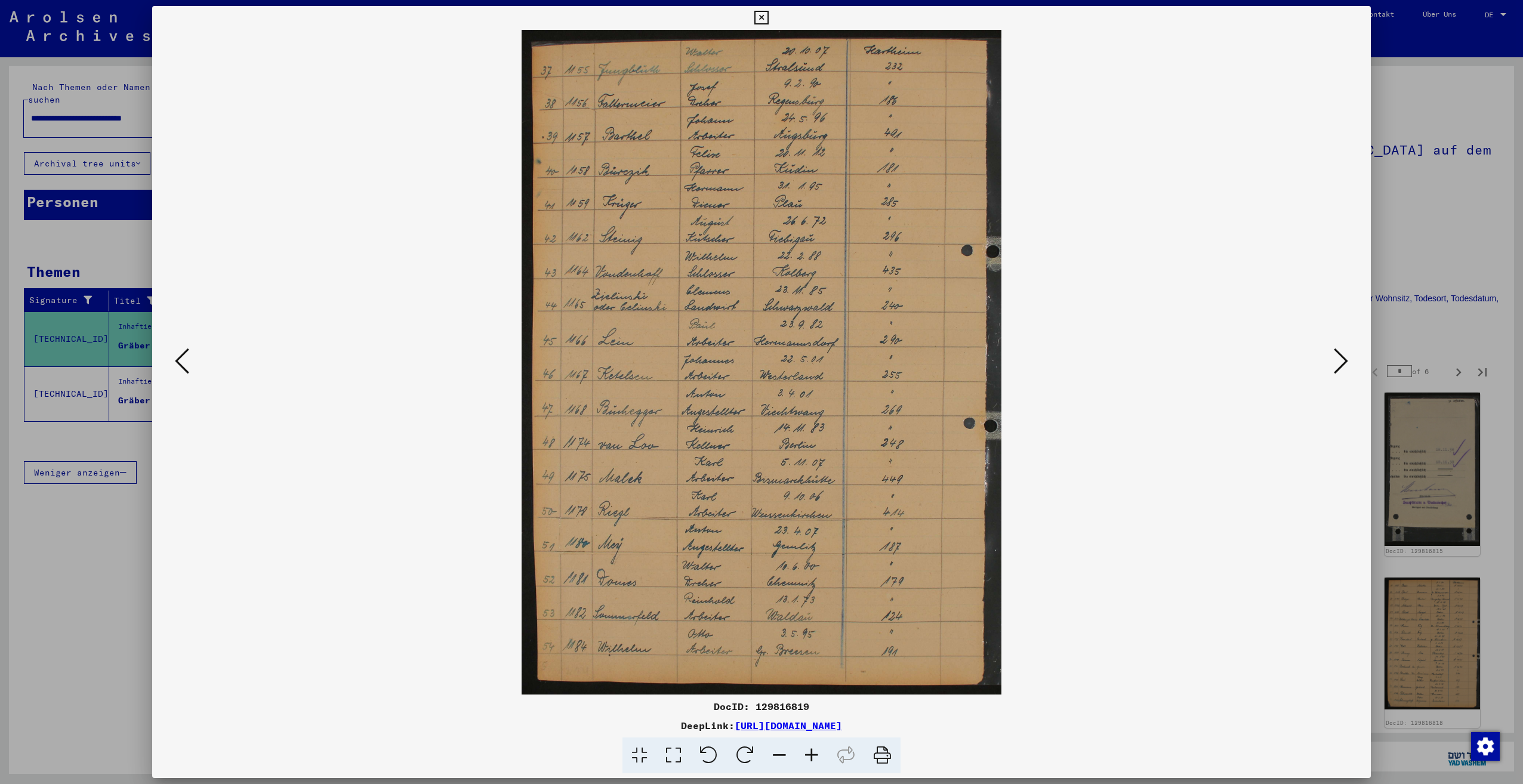
click at [1341, 362] on icon at bounding box center [1341, 361] width 14 height 29
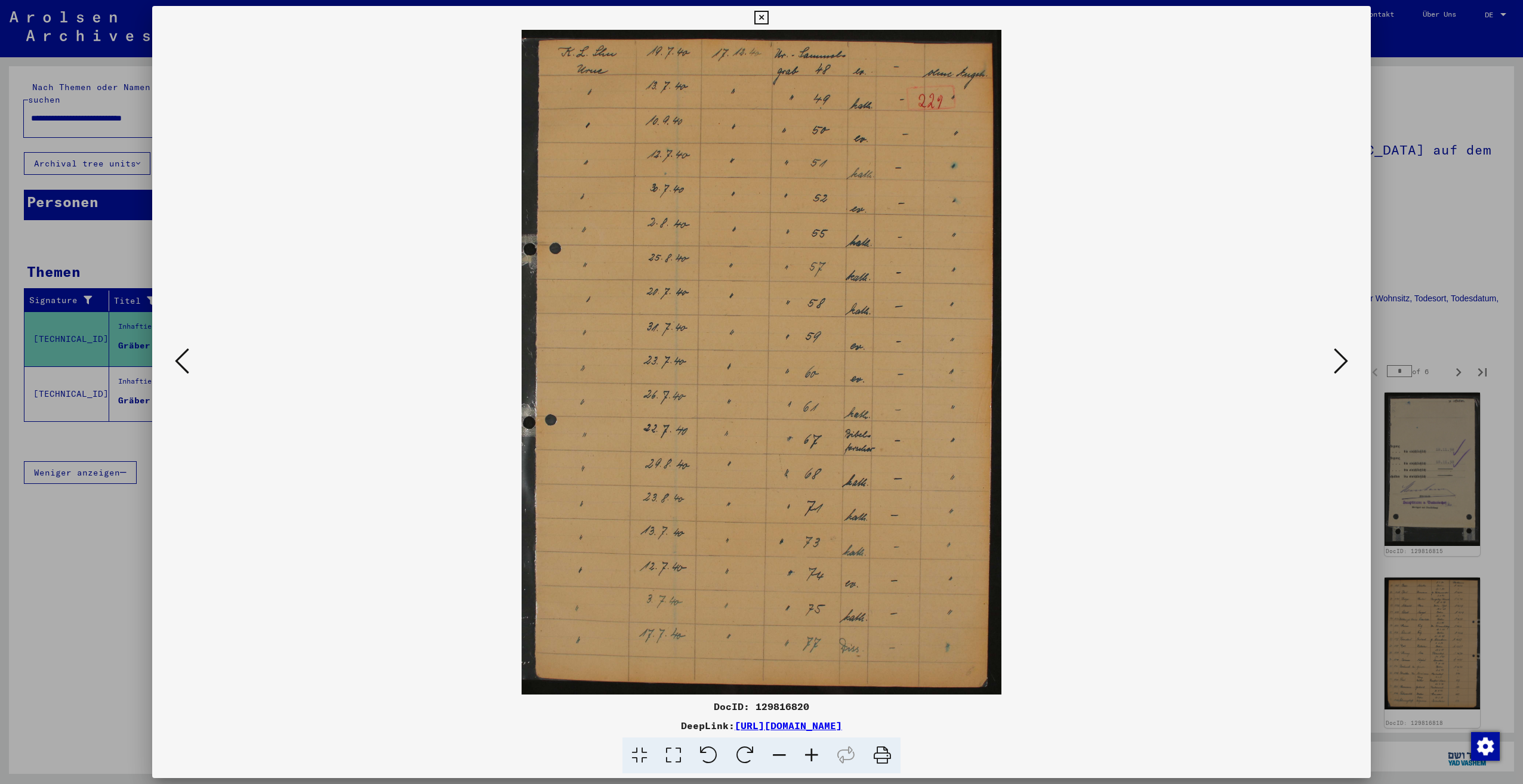
click at [1341, 362] on icon at bounding box center [1341, 361] width 14 height 29
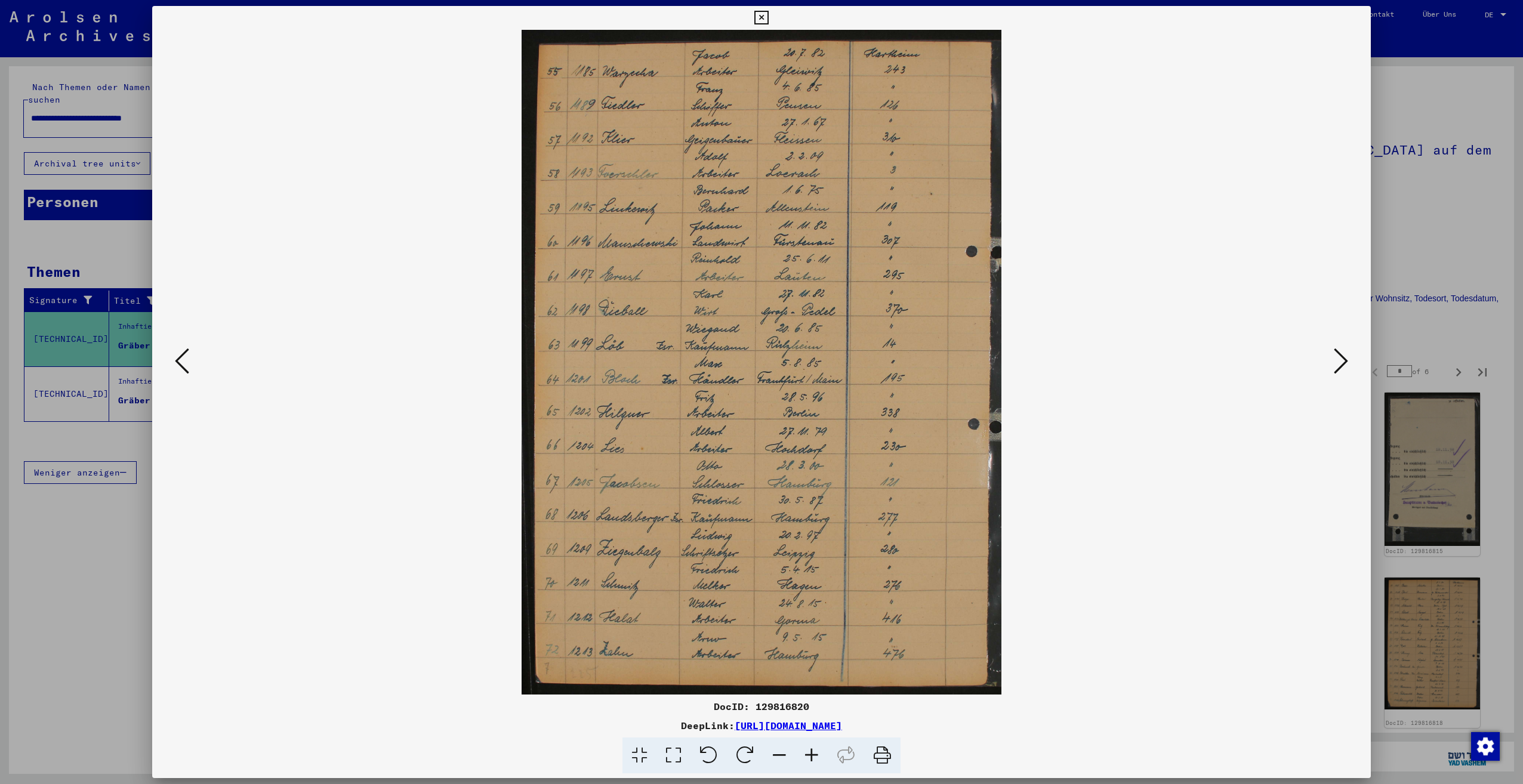
click at [1341, 362] on icon at bounding box center [1341, 361] width 14 height 29
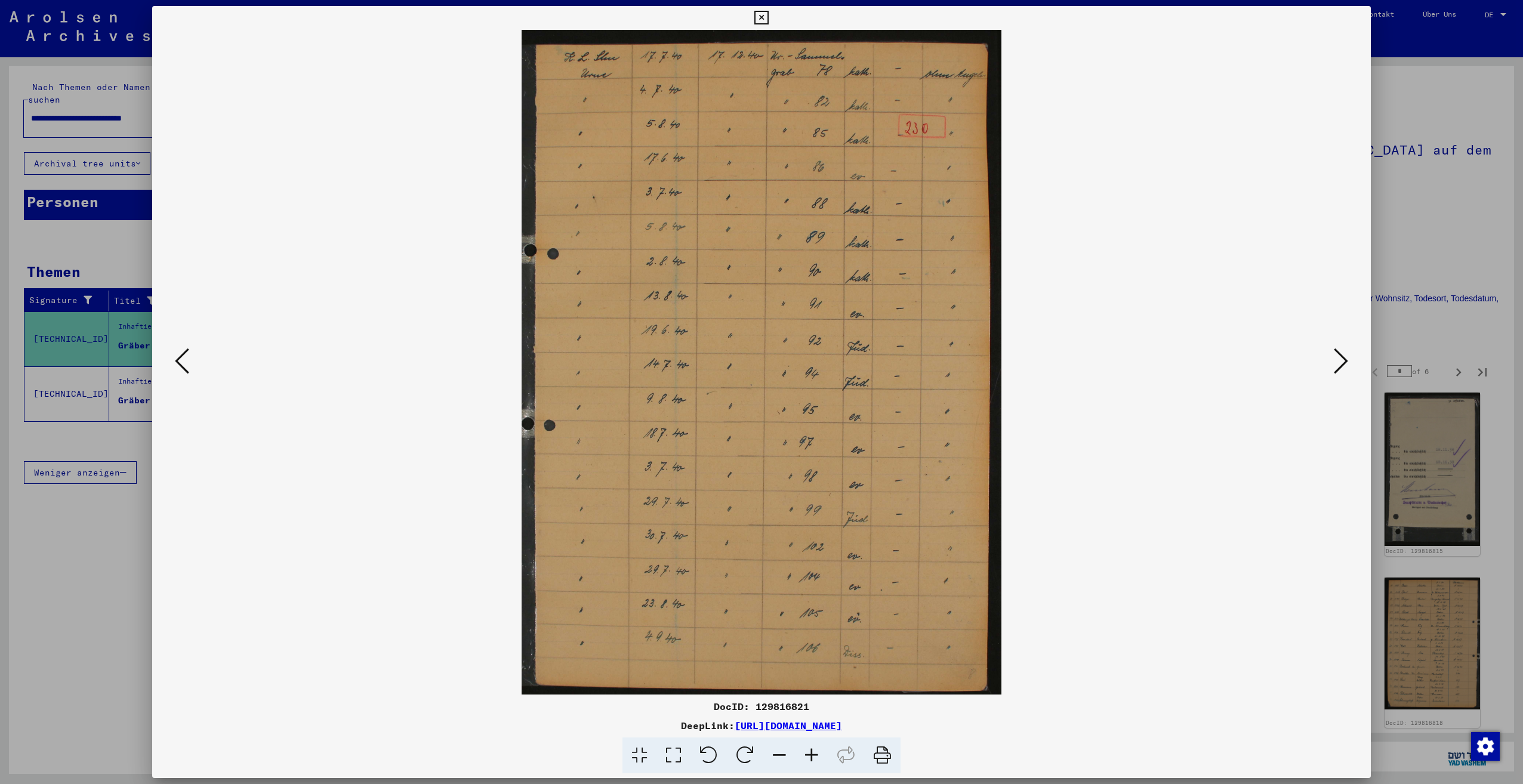
click at [1340, 362] on icon at bounding box center [1341, 361] width 14 height 29
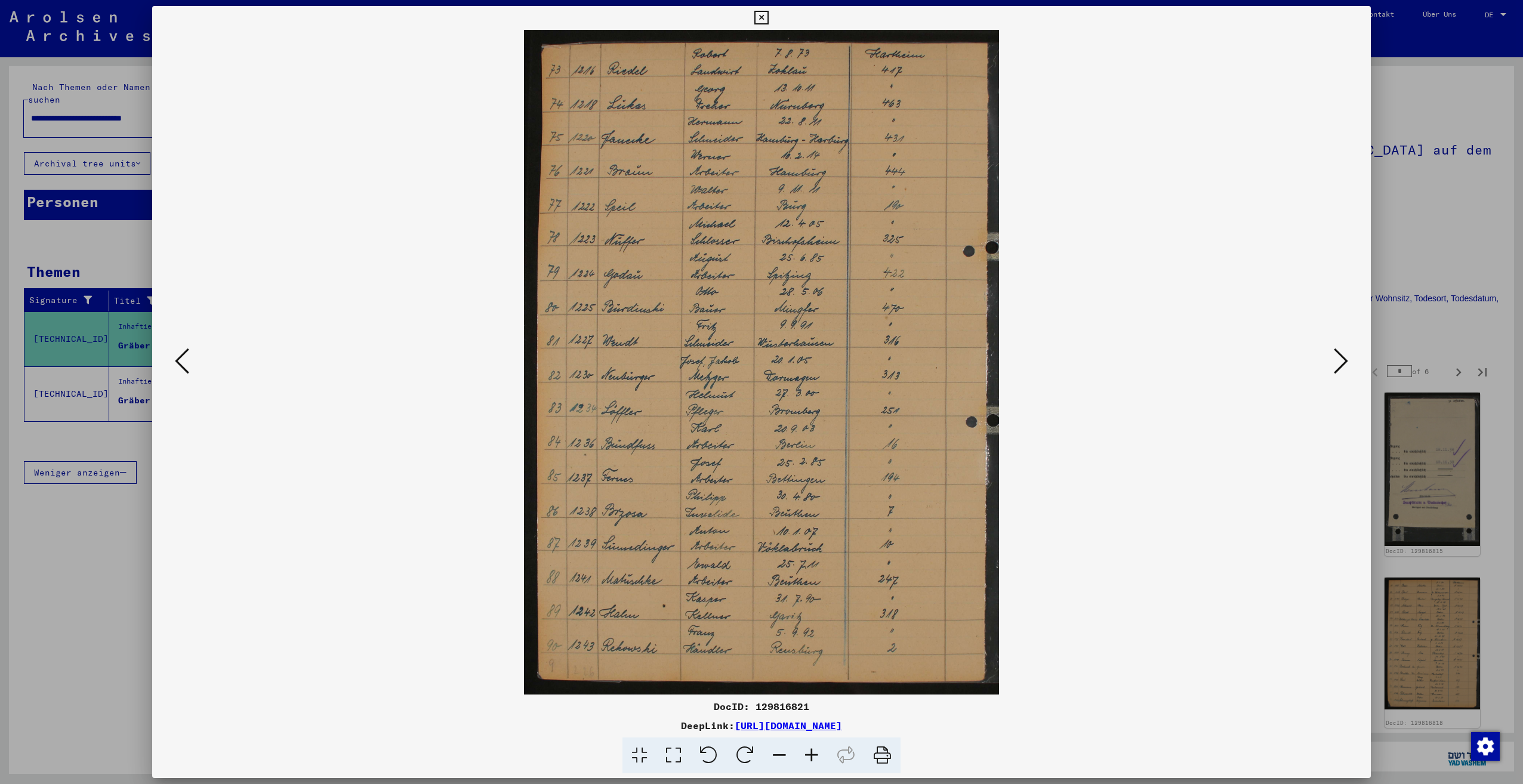
click at [1340, 362] on icon at bounding box center [1341, 361] width 14 height 29
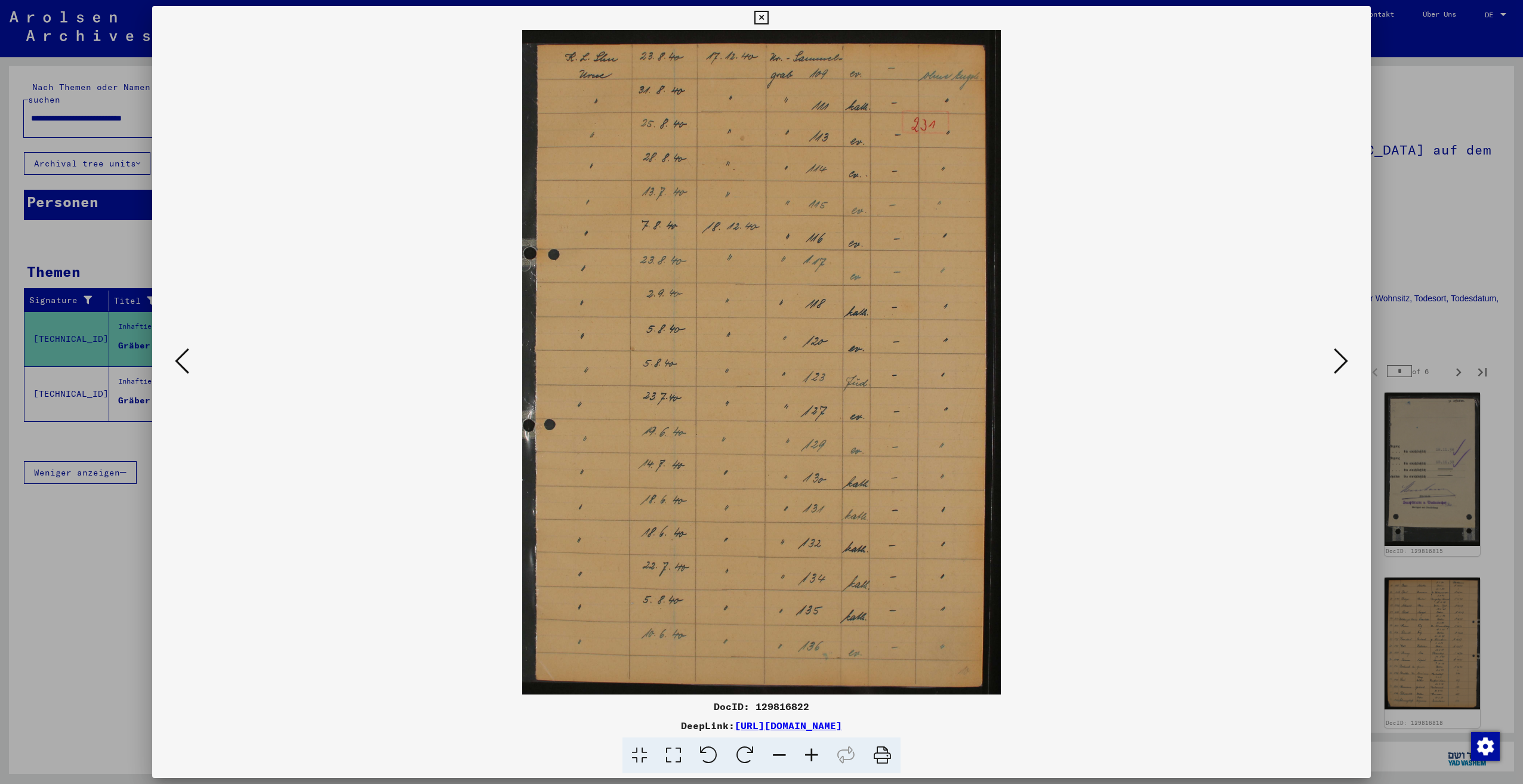
click at [1340, 362] on icon at bounding box center [1341, 361] width 14 height 29
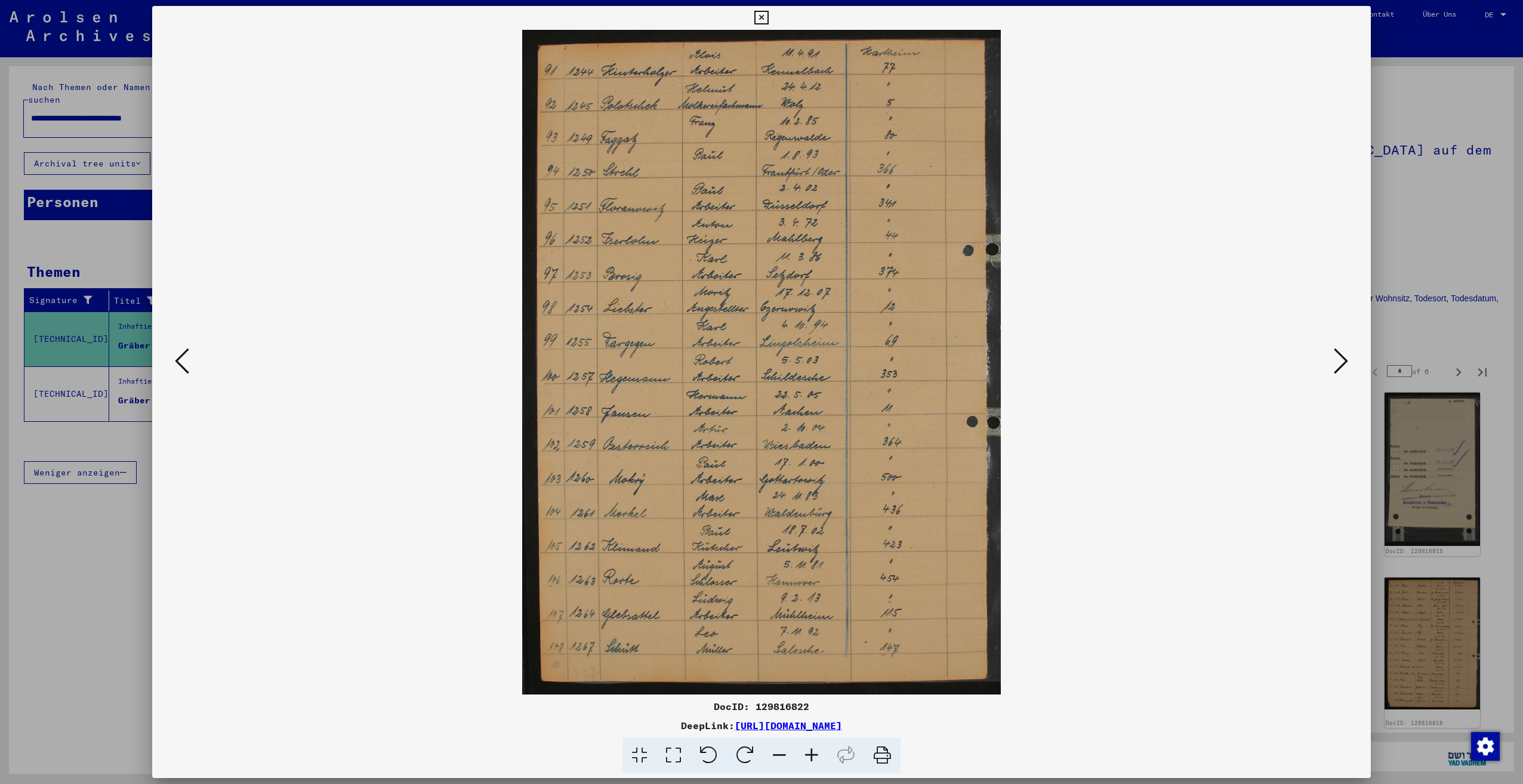
click at [1340, 362] on icon at bounding box center [1341, 361] width 14 height 29
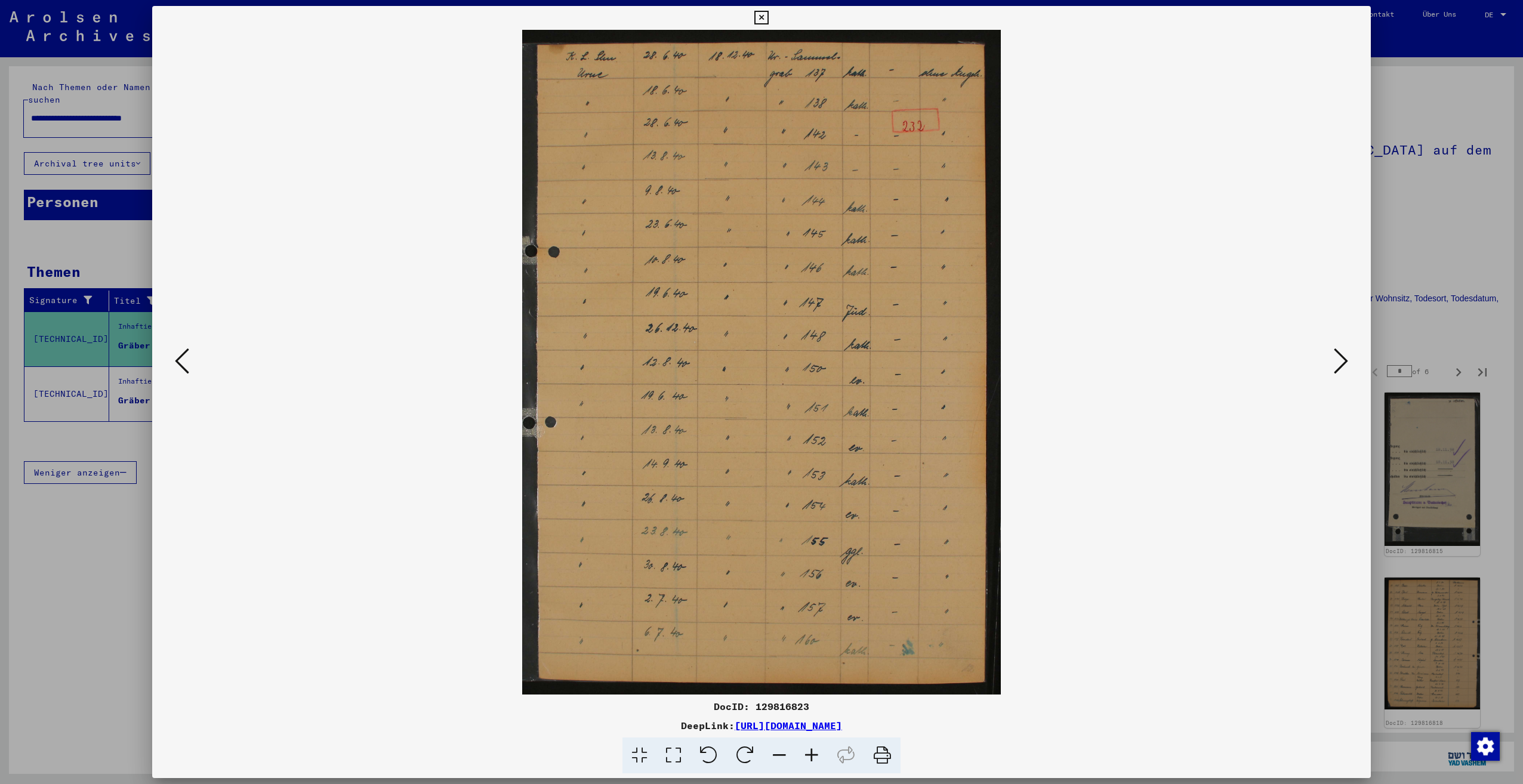
click at [1340, 362] on icon at bounding box center [1341, 361] width 14 height 29
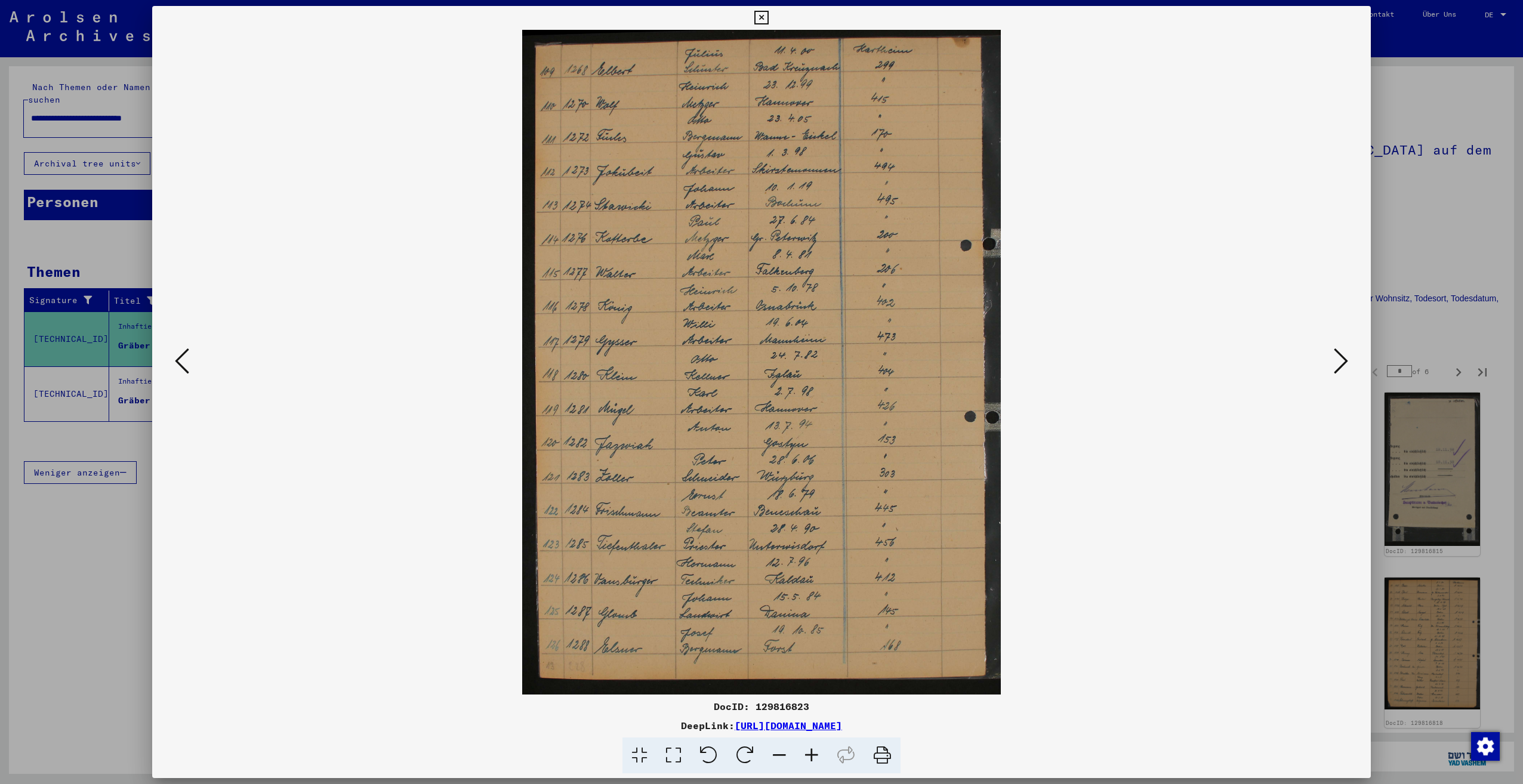
click at [1340, 362] on icon at bounding box center [1341, 361] width 14 height 29
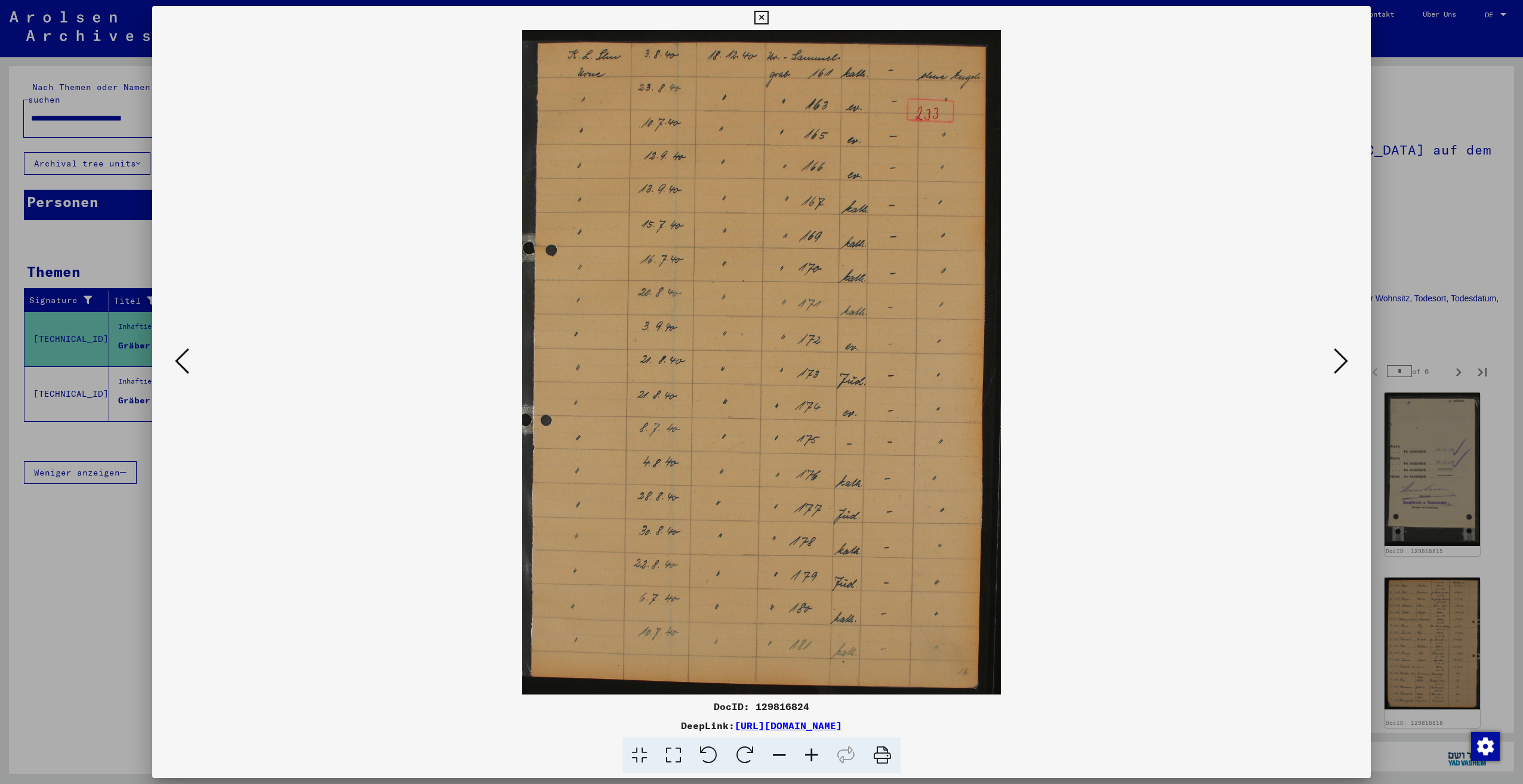
click at [1340, 362] on icon at bounding box center [1341, 361] width 14 height 29
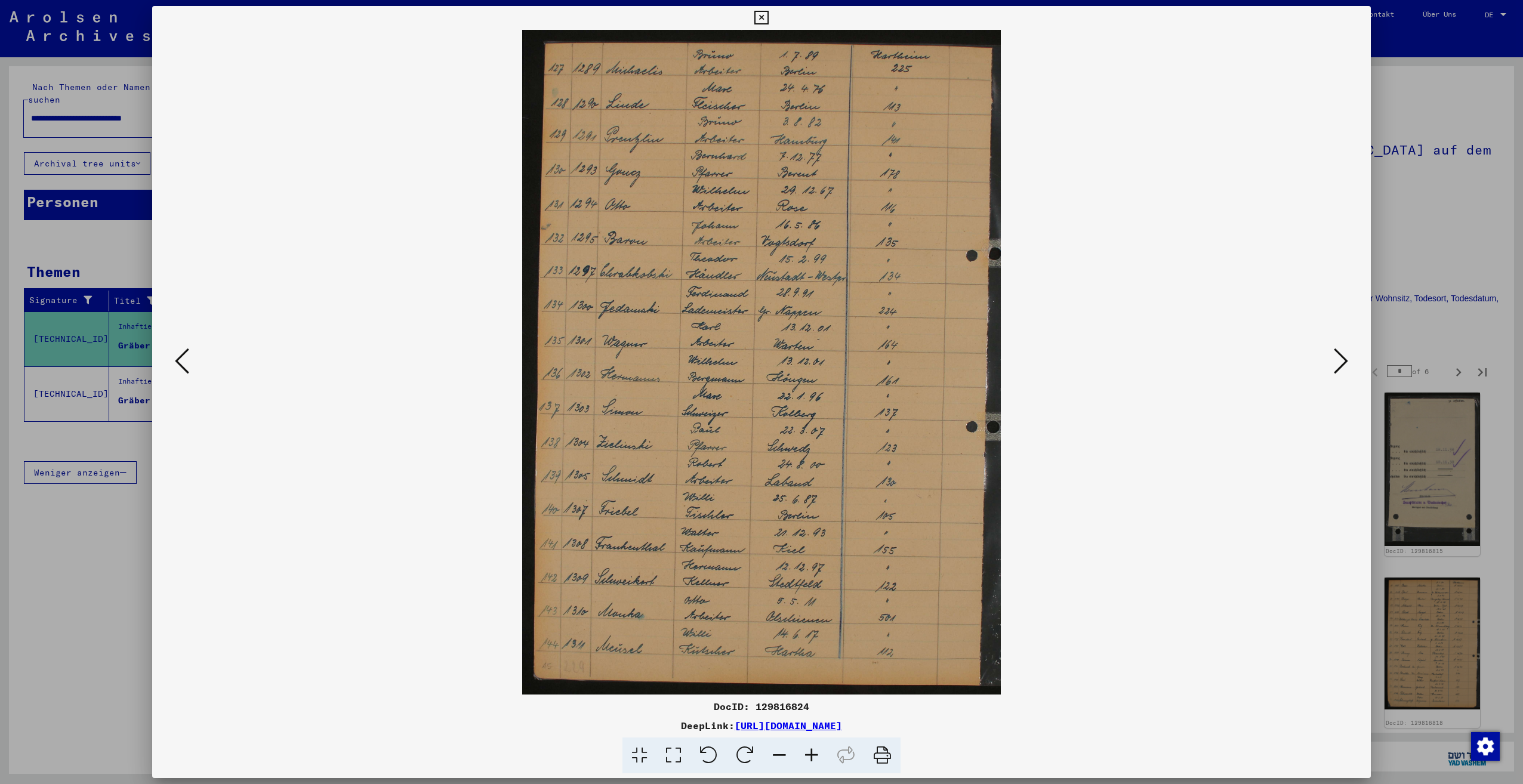
click at [1340, 362] on icon at bounding box center [1341, 361] width 14 height 29
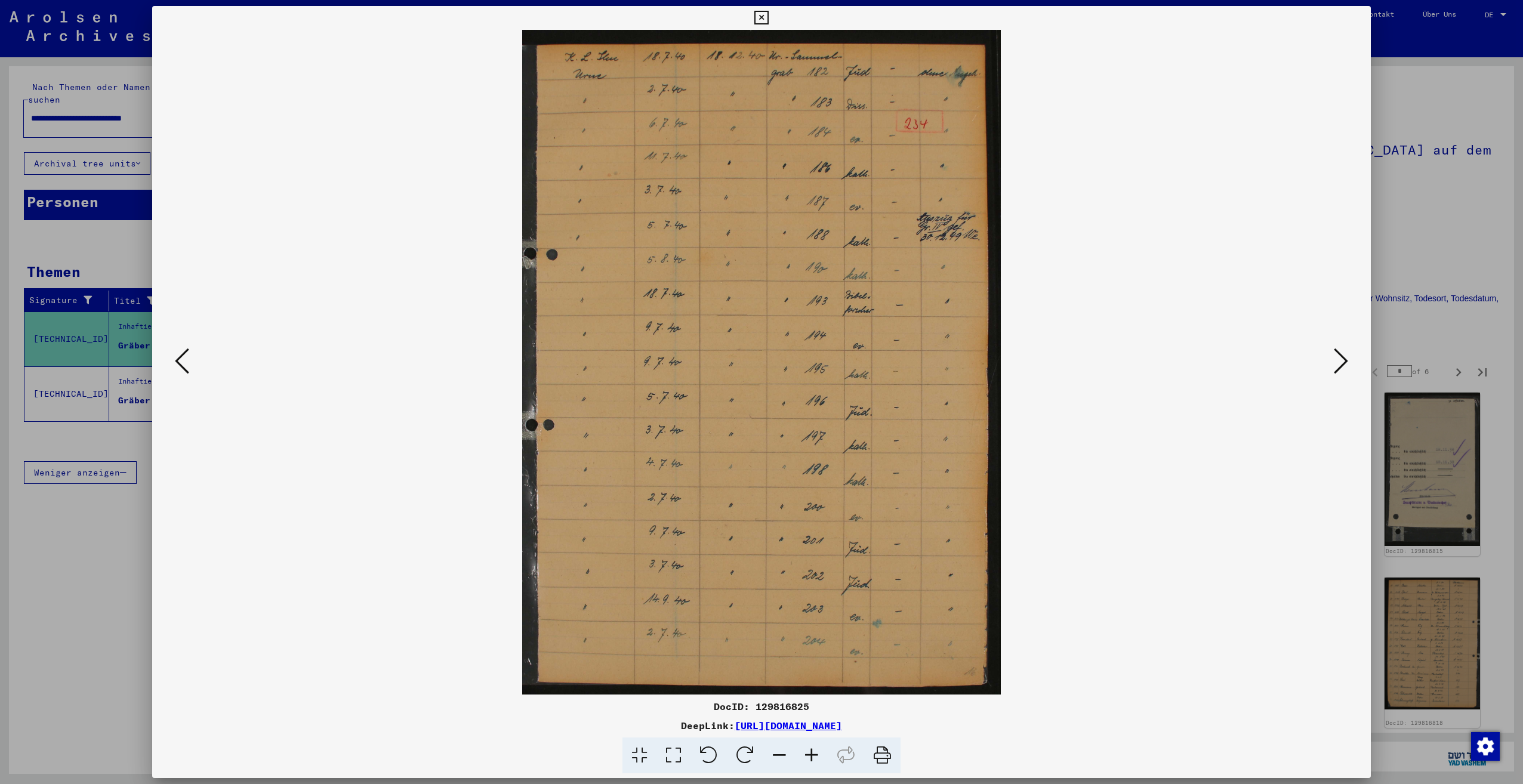
click at [1340, 362] on icon at bounding box center [1341, 361] width 14 height 29
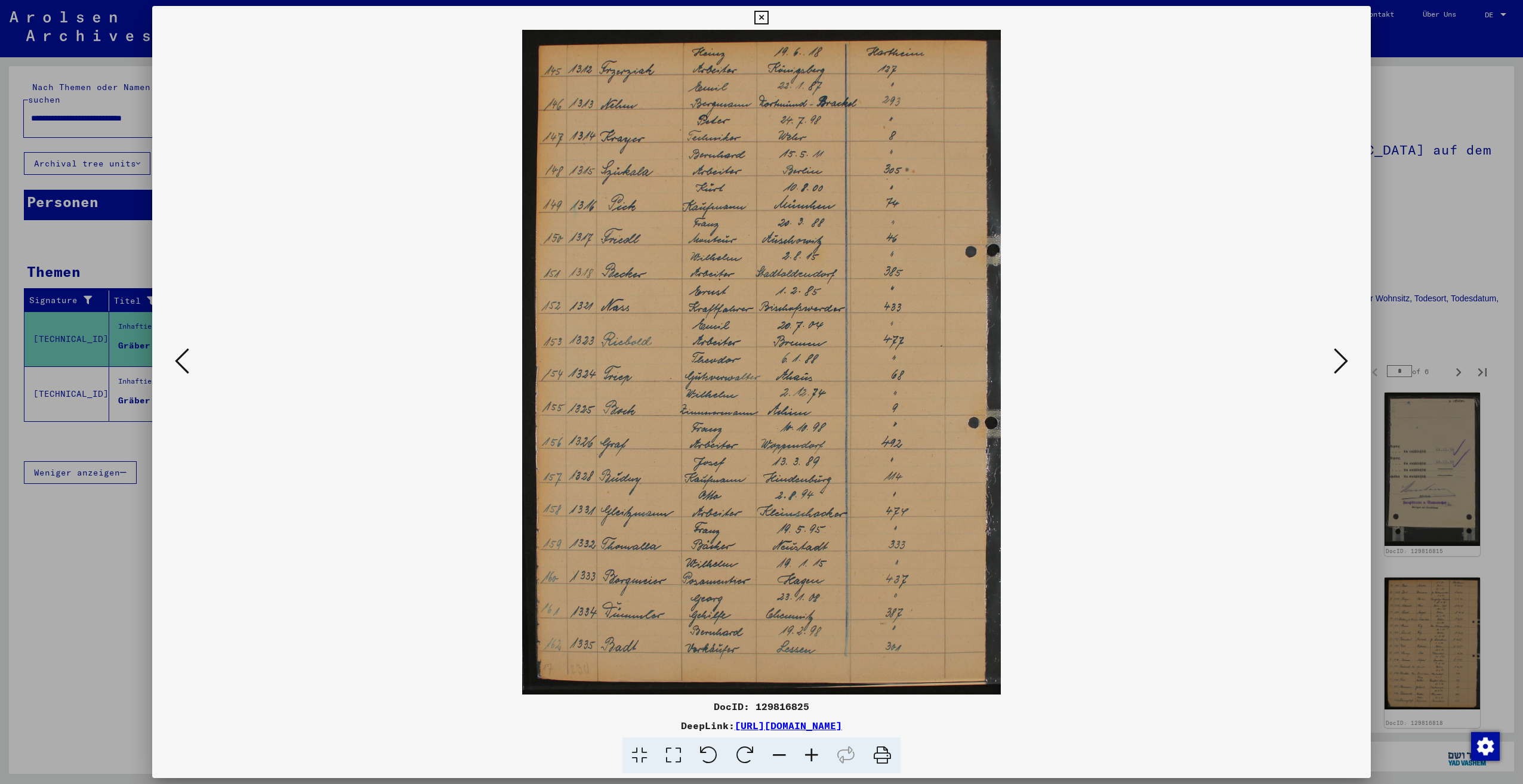
click at [1340, 362] on icon at bounding box center [1341, 361] width 14 height 29
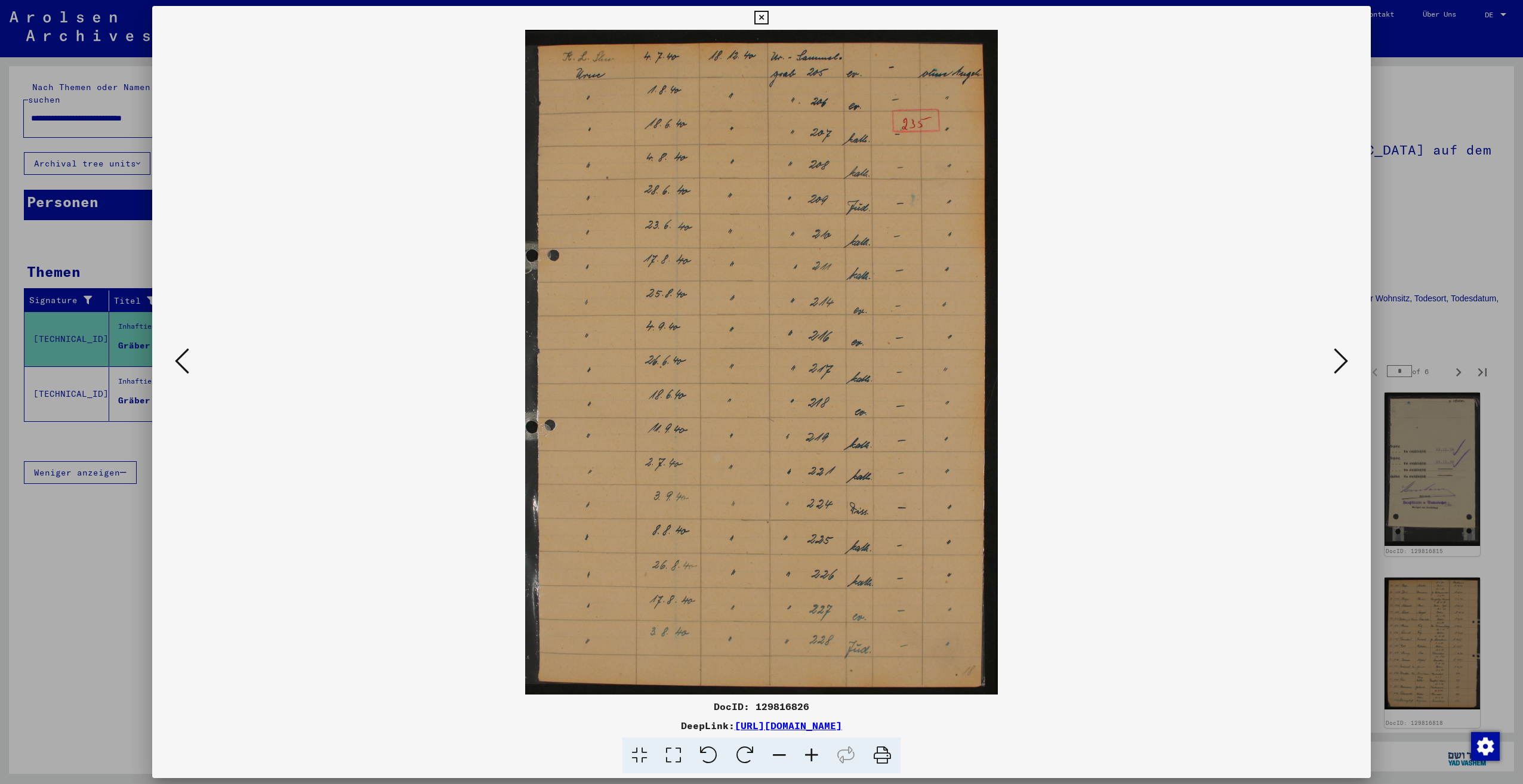
click at [1340, 362] on icon at bounding box center [1341, 361] width 14 height 29
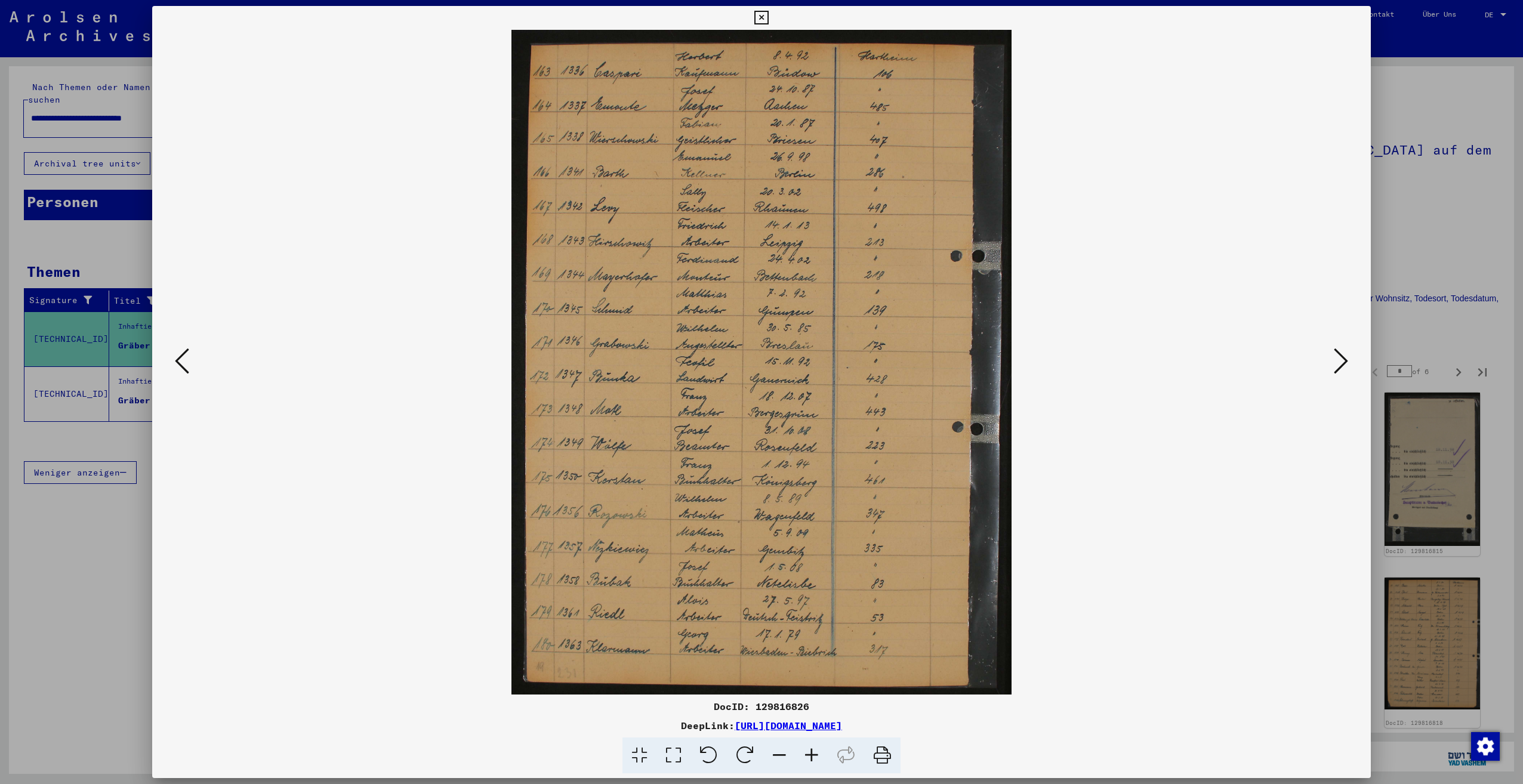
click at [1340, 362] on icon at bounding box center [1341, 361] width 14 height 29
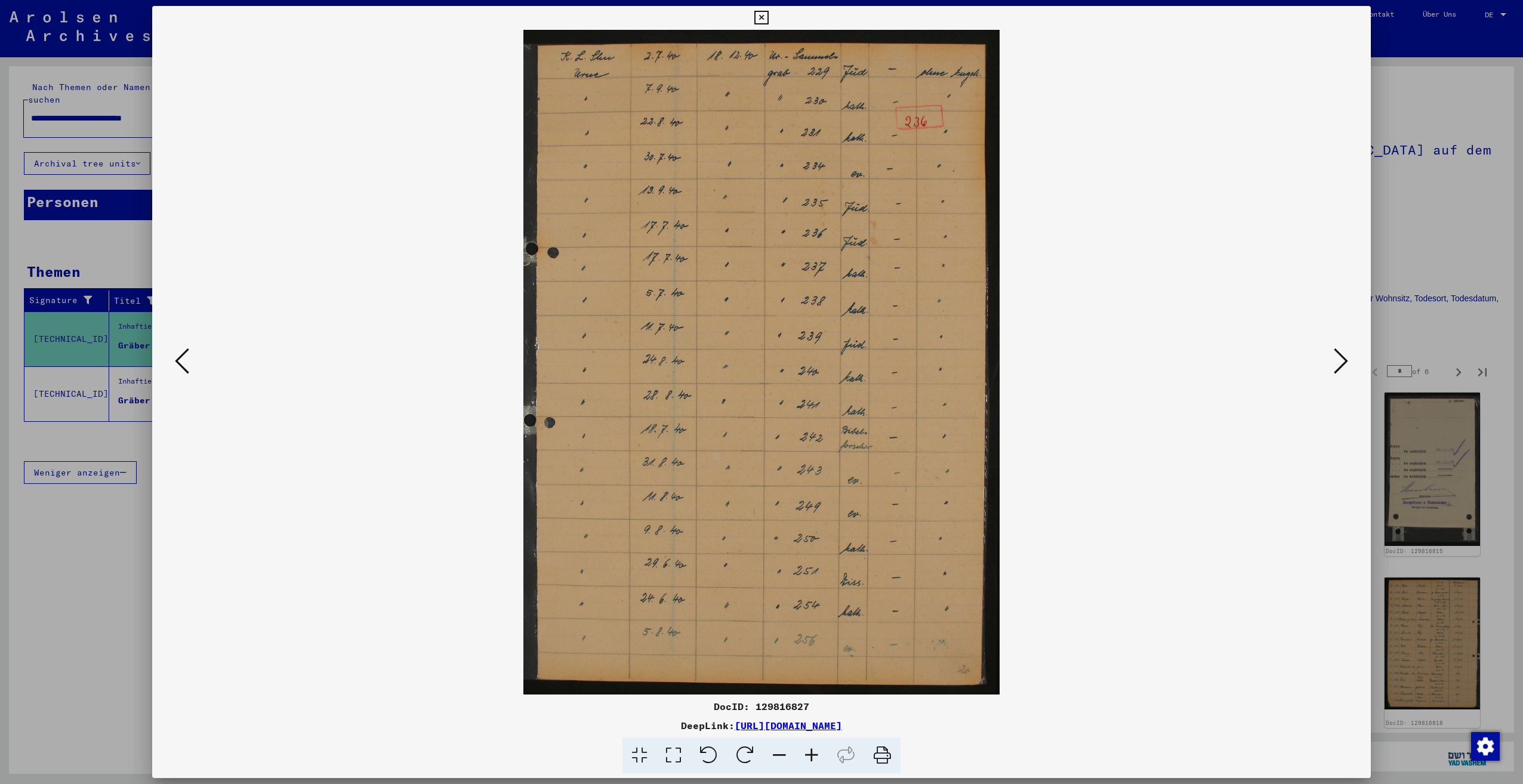
click at [1340, 362] on icon at bounding box center [1341, 361] width 14 height 29
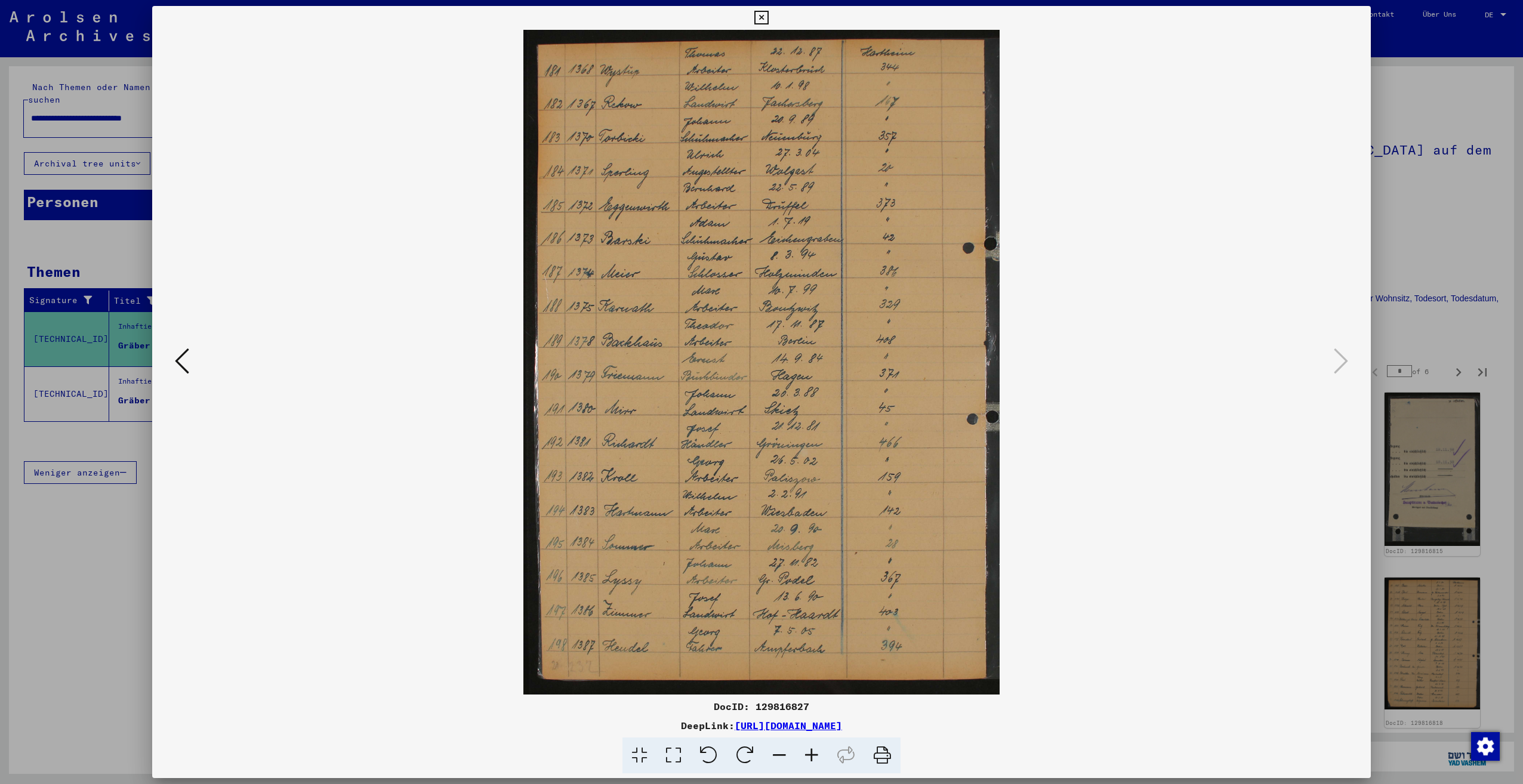
click at [1412, 311] on div at bounding box center [761, 392] width 1523 height 784
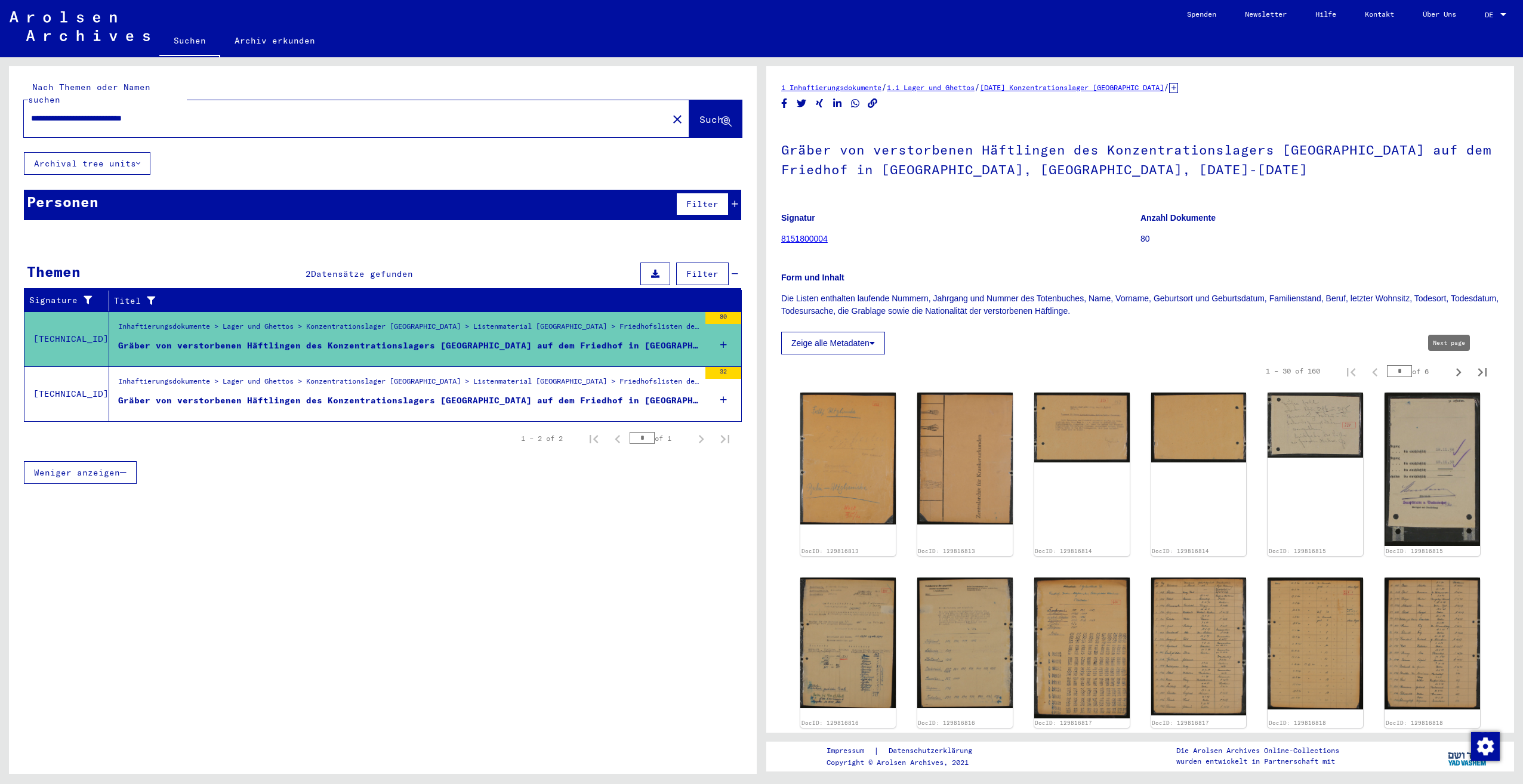
click at [1452, 368] on icon "Next page" at bounding box center [1458, 372] width 17 height 17
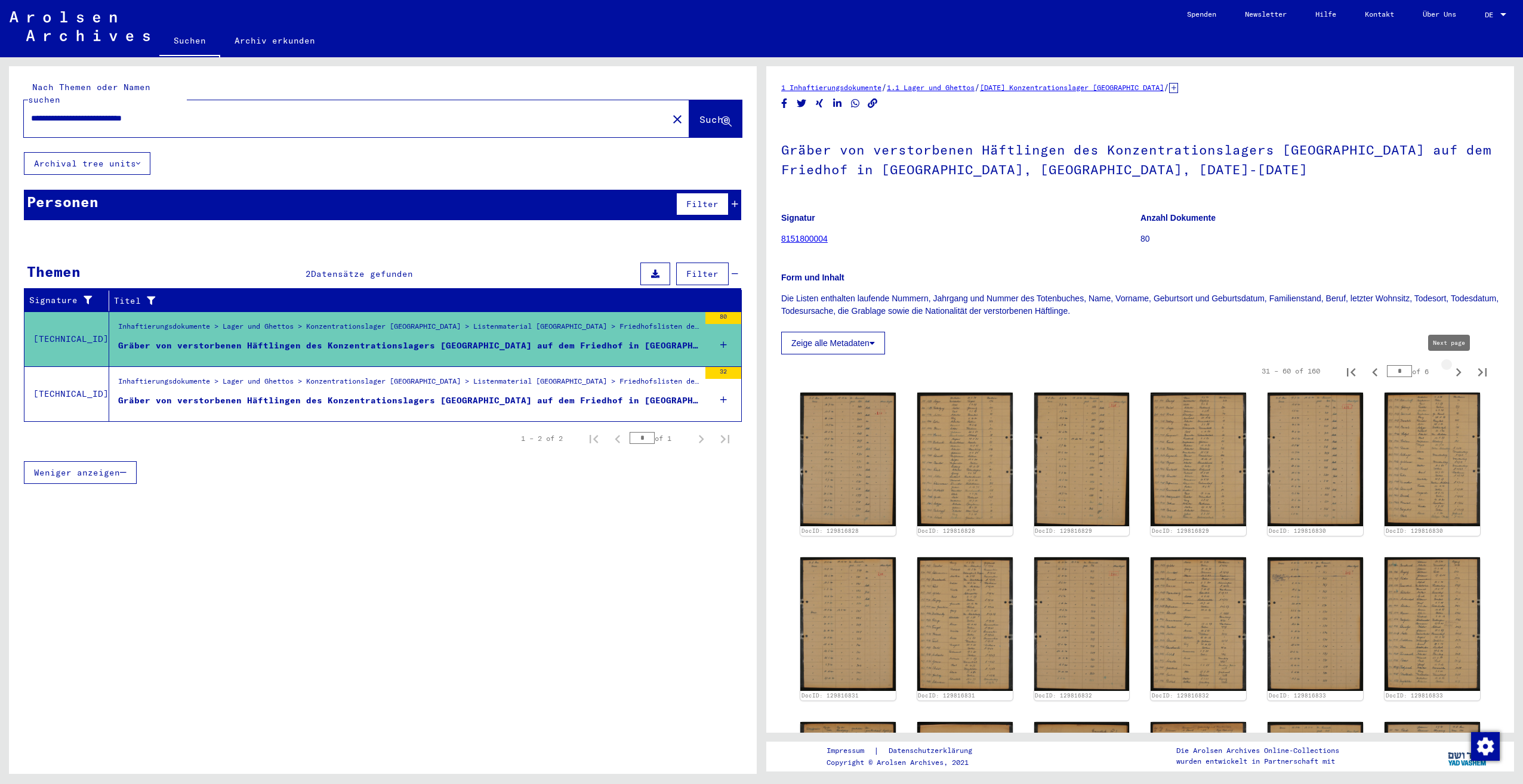
type input "*"
click at [832, 433] on img at bounding box center [847, 459] width 100 height 140
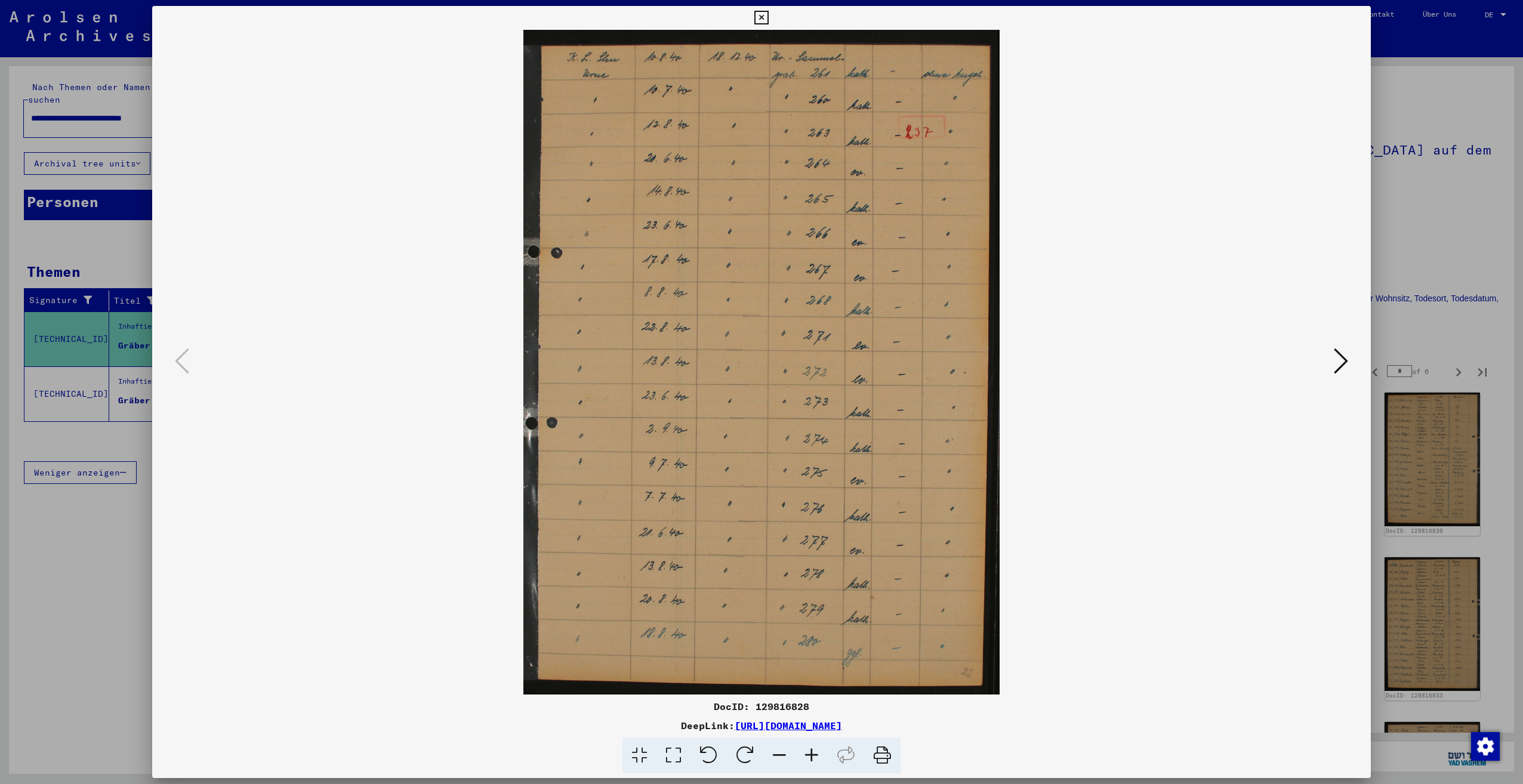
click at [1339, 366] on icon at bounding box center [1341, 361] width 14 height 29
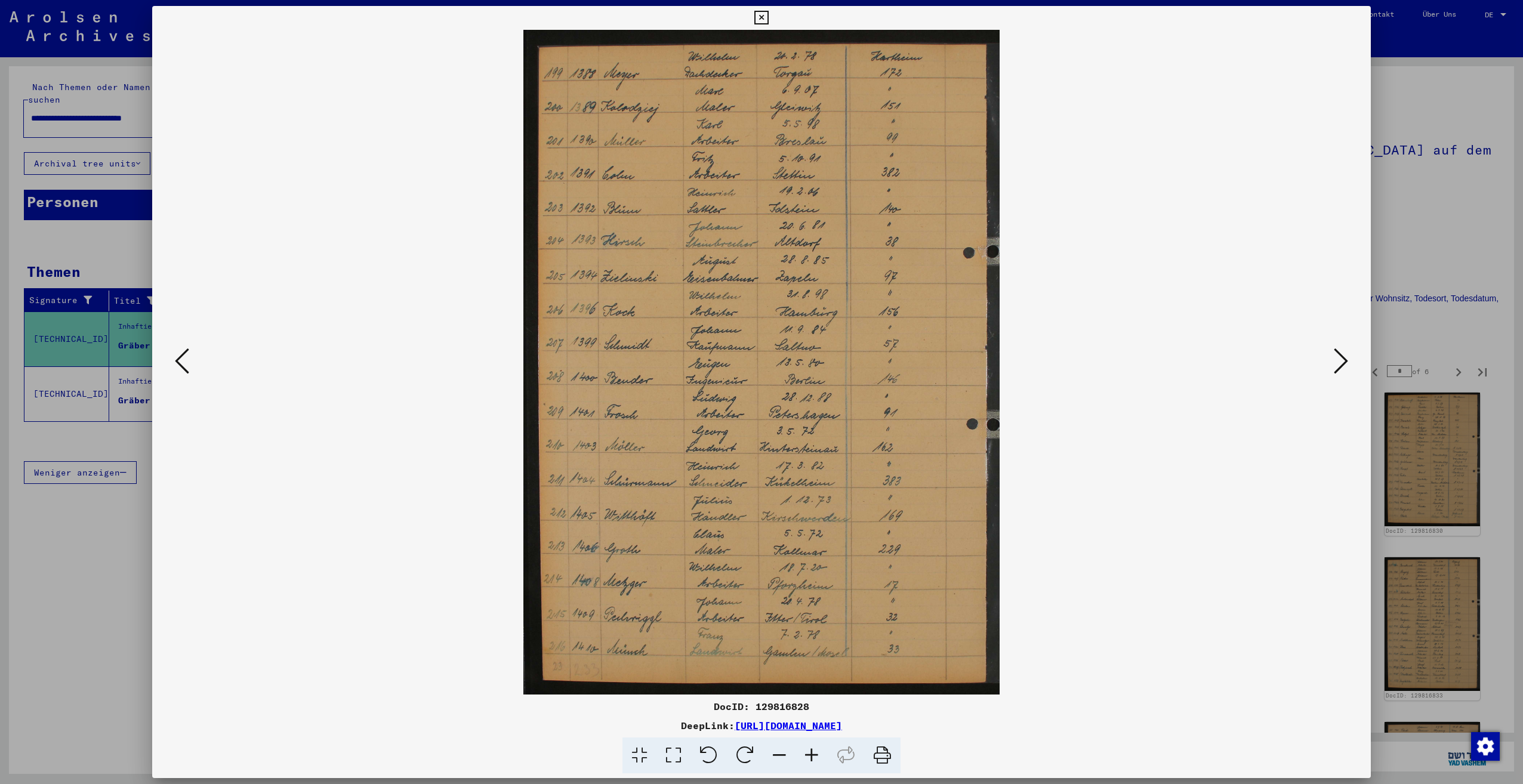
click at [1339, 366] on icon at bounding box center [1341, 361] width 14 height 29
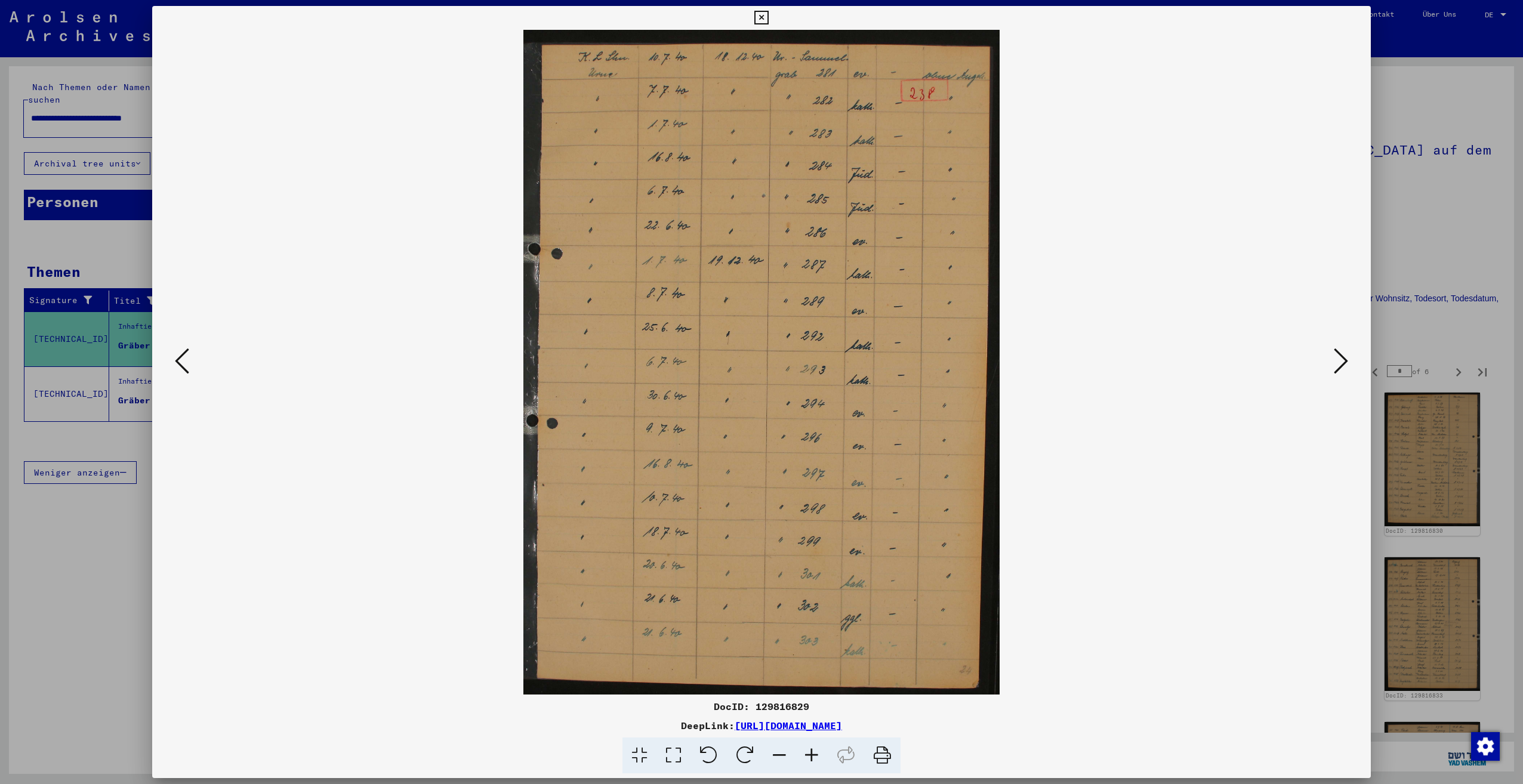
click at [1339, 366] on icon at bounding box center [1341, 361] width 14 height 29
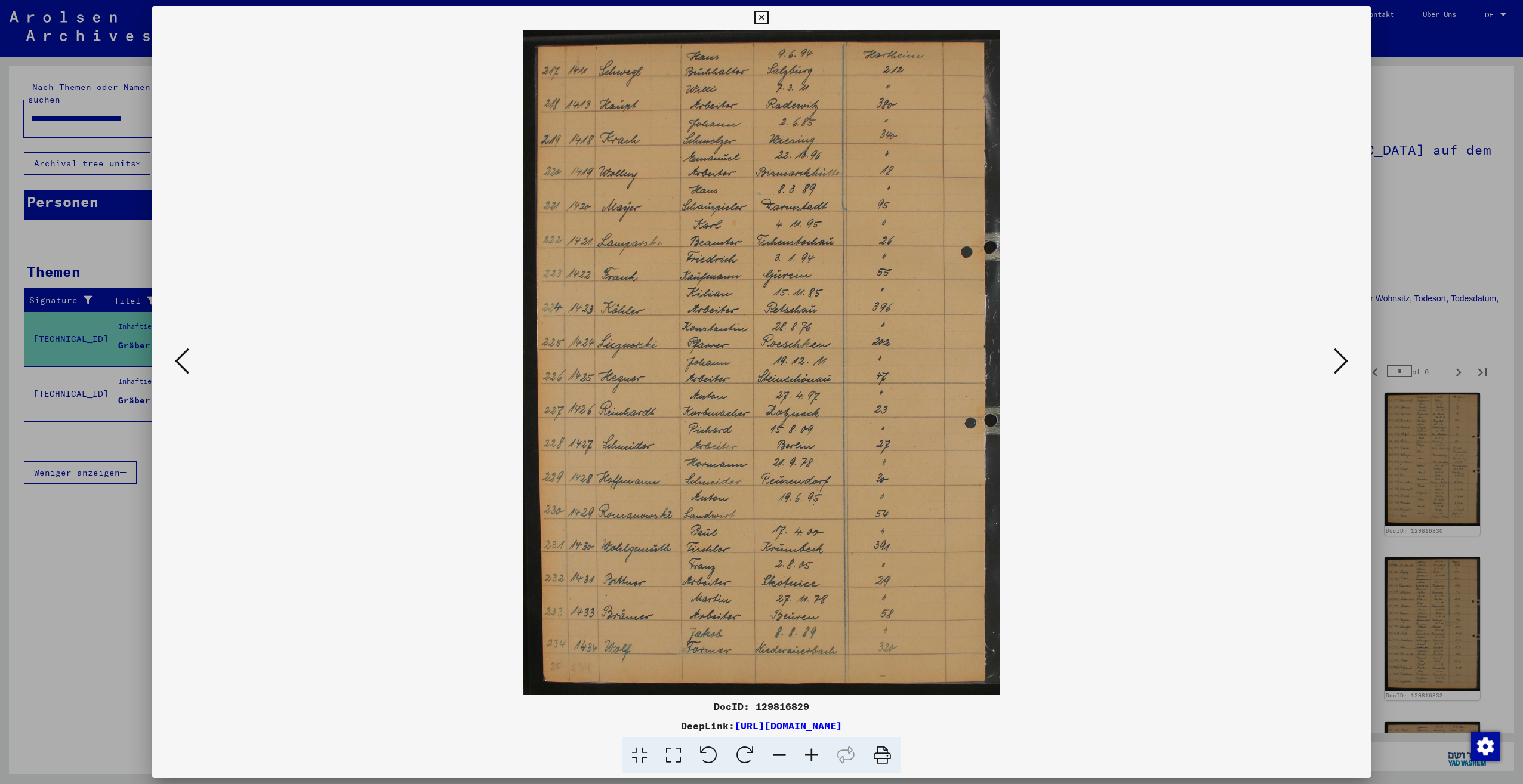
click at [1339, 366] on icon at bounding box center [1341, 361] width 14 height 29
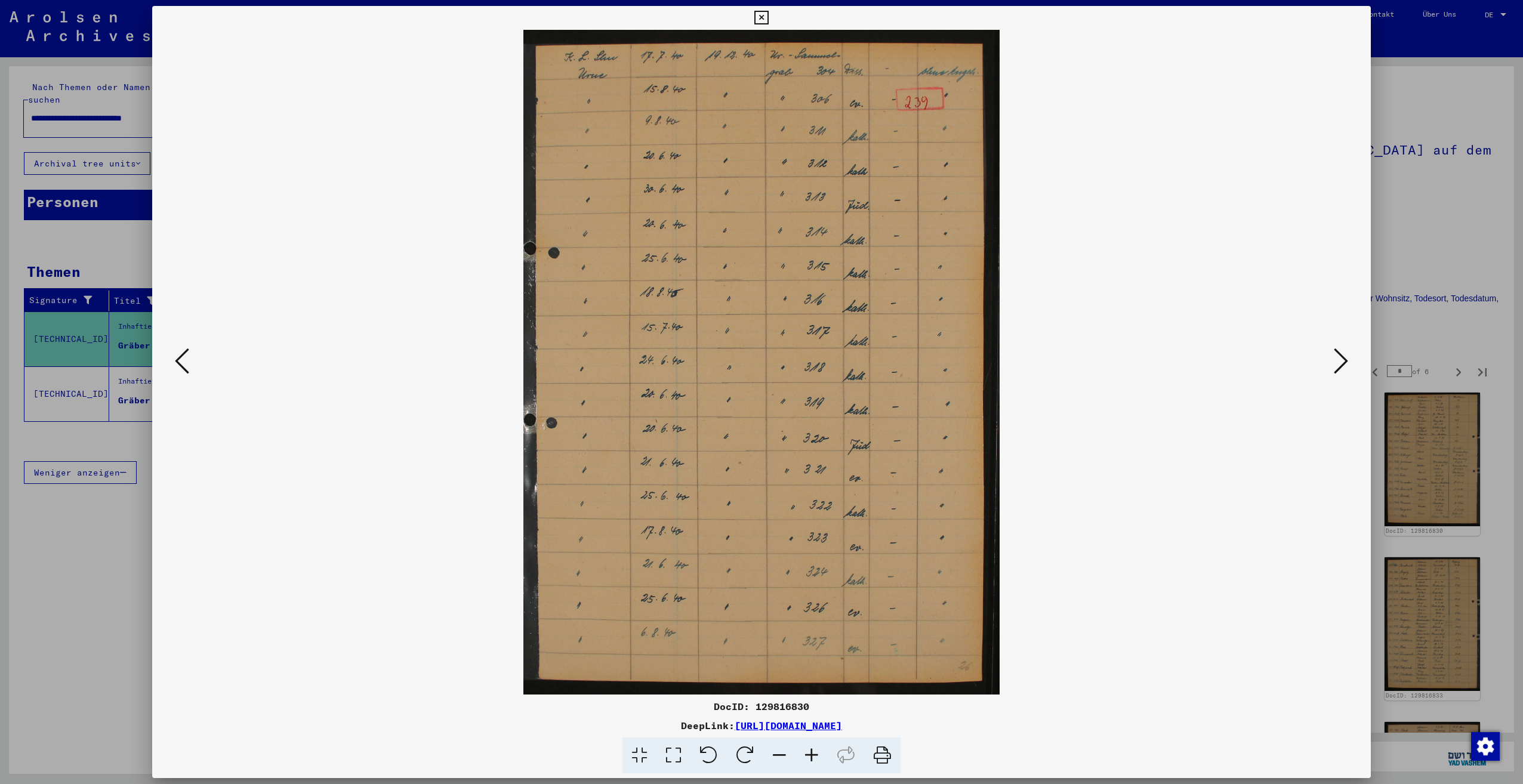
click at [1339, 366] on icon at bounding box center [1341, 361] width 14 height 29
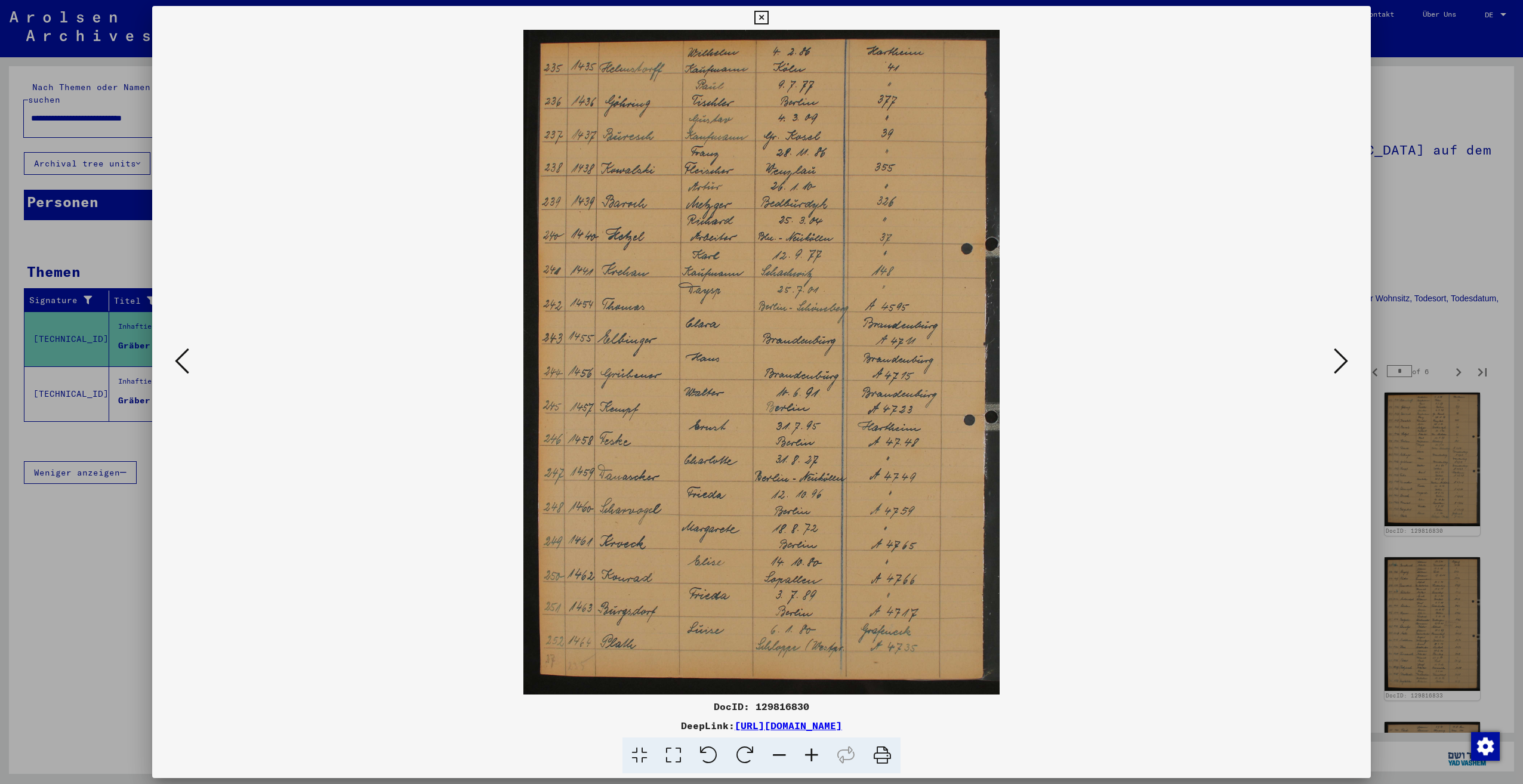
click at [1339, 366] on icon at bounding box center [1341, 361] width 14 height 29
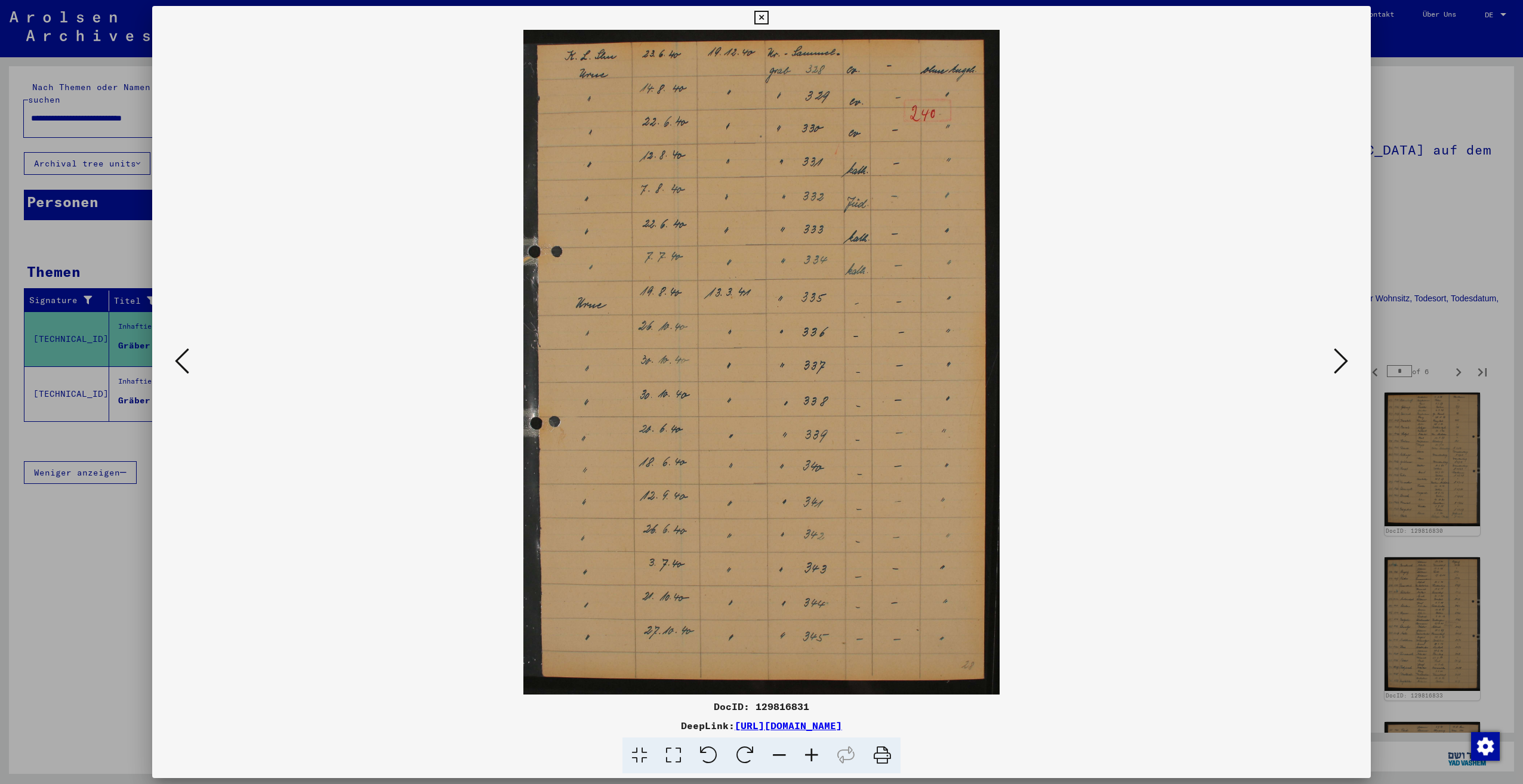
click at [1339, 367] on icon at bounding box center [1341, 361] width 14 height 29
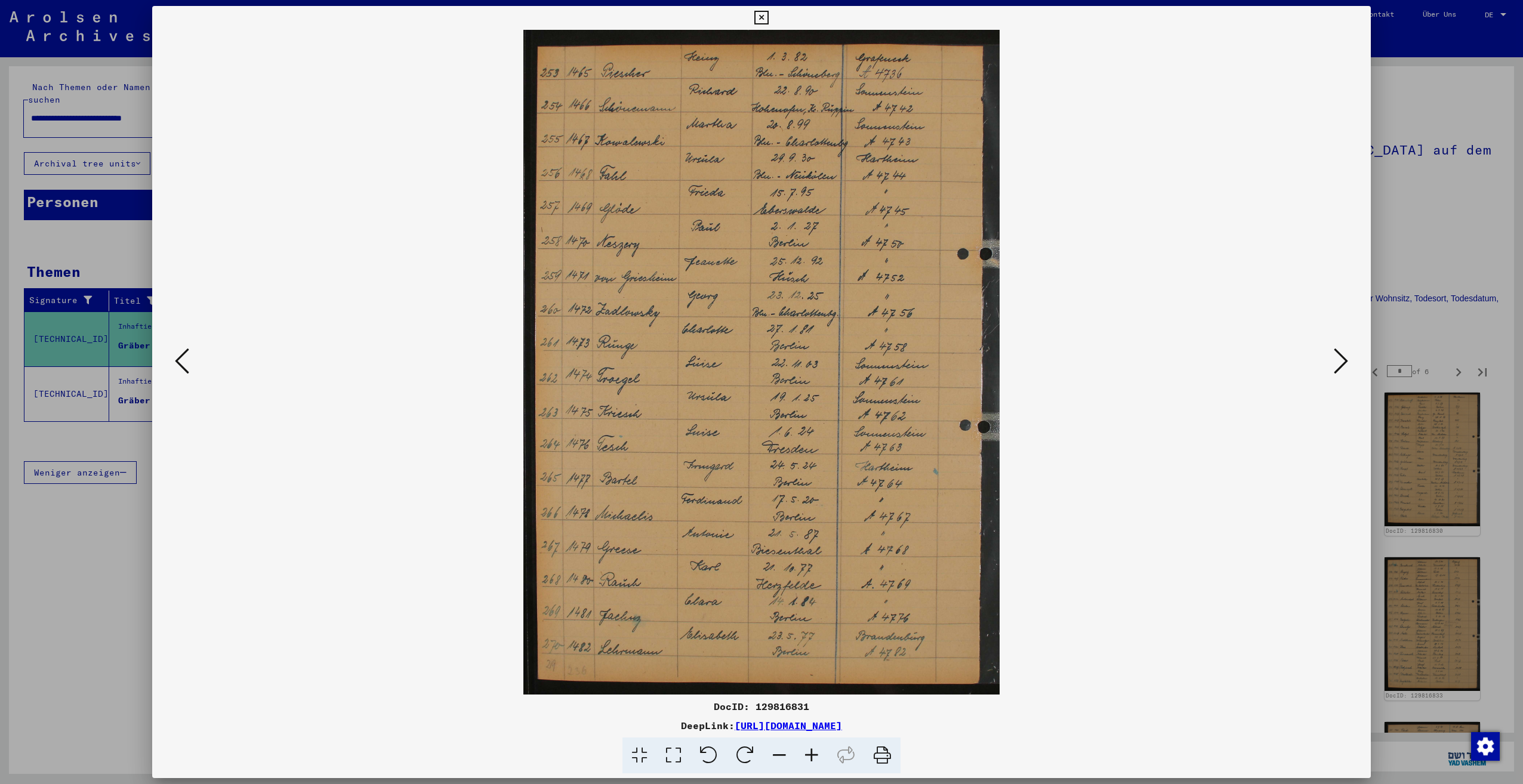
click at [1339, 367] on icon at bounding box center [1341, 361] width 14 height 29
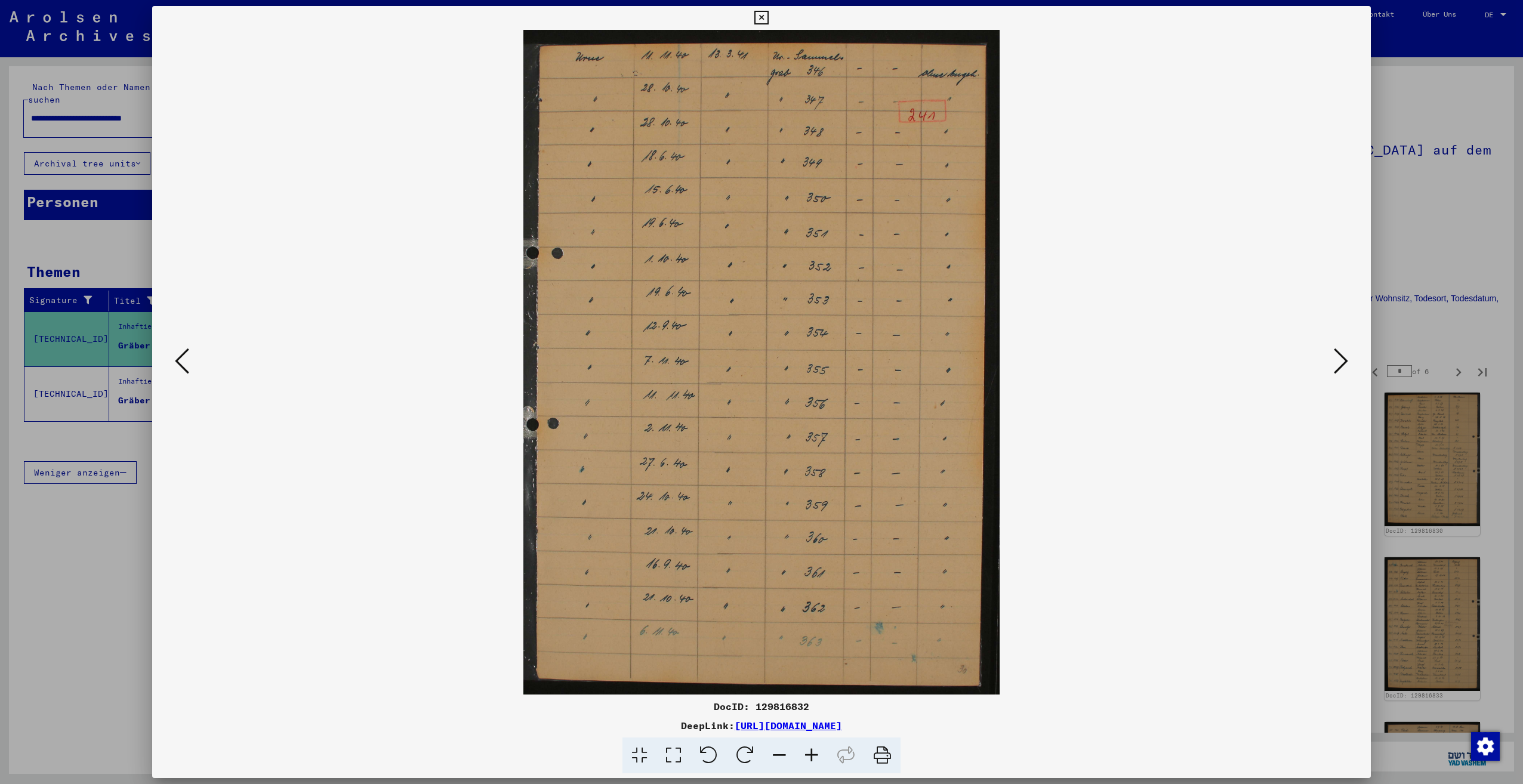
click at [1339, 367] on icon at bounding box center [1341, 361] width 14 height 29
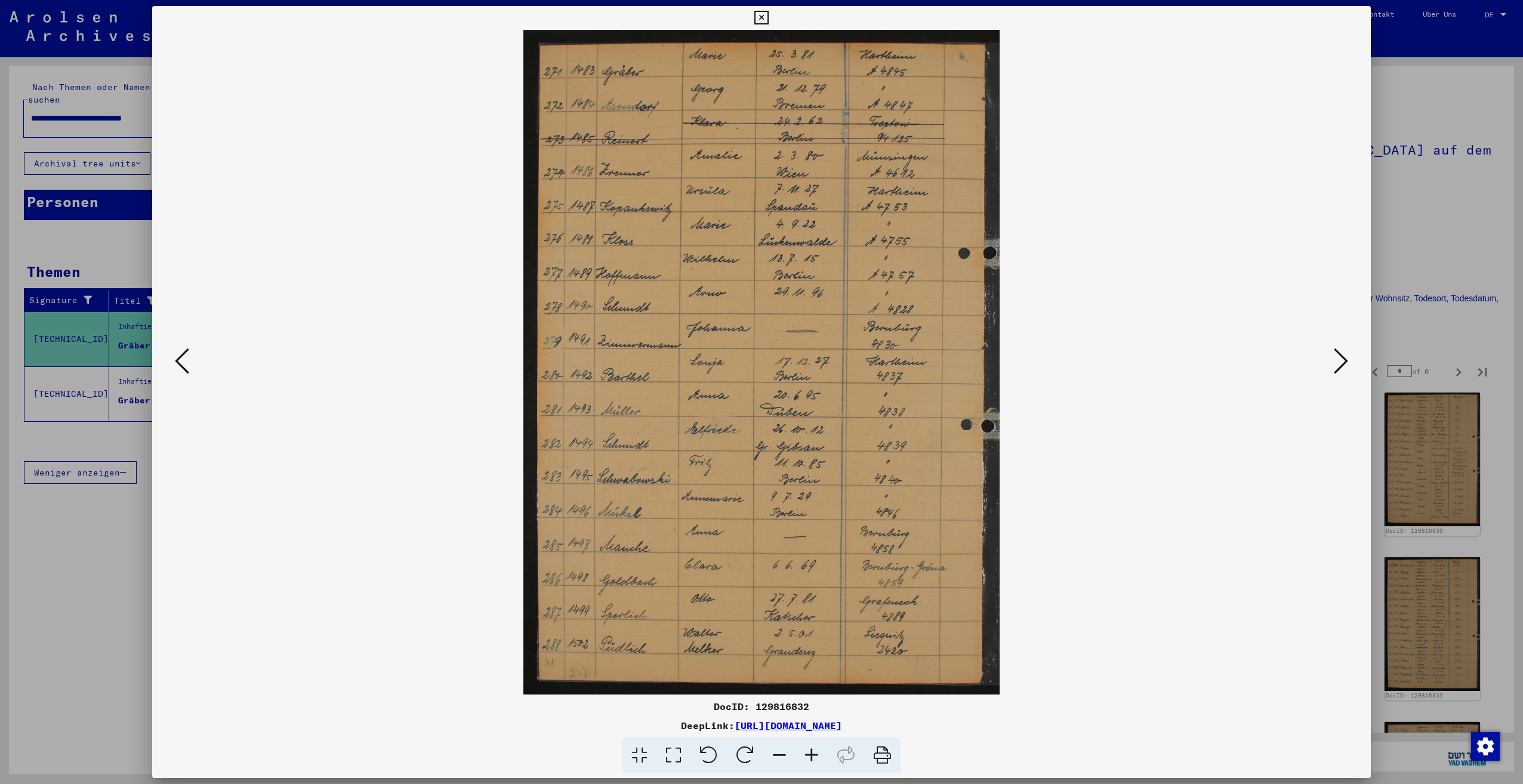
click at [1339, 367] on icon at bounding box center [1341, 361] width 14 height 29
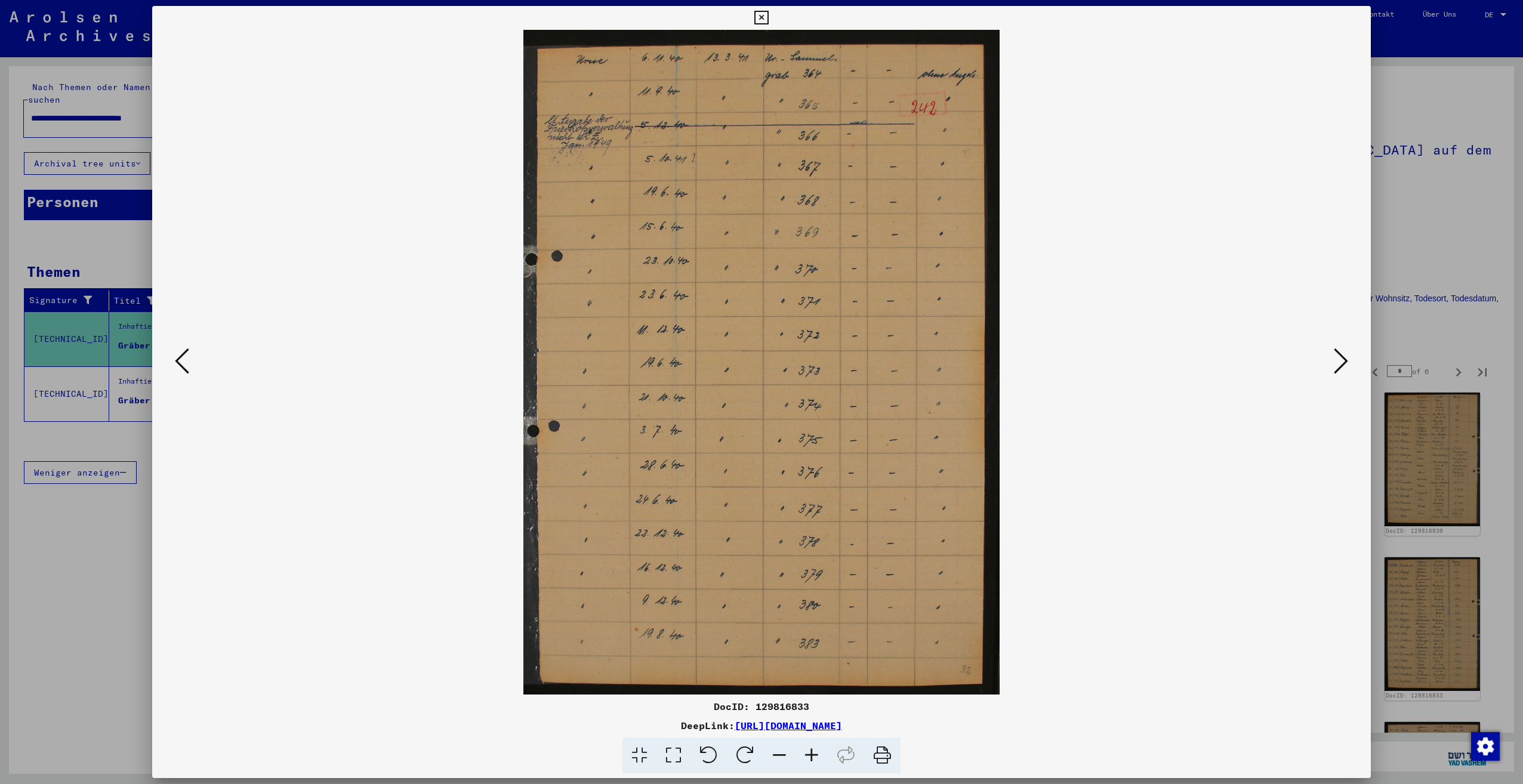
click at [1339, 367] on icon at bounding box center [1341, 361] width 14 height 29
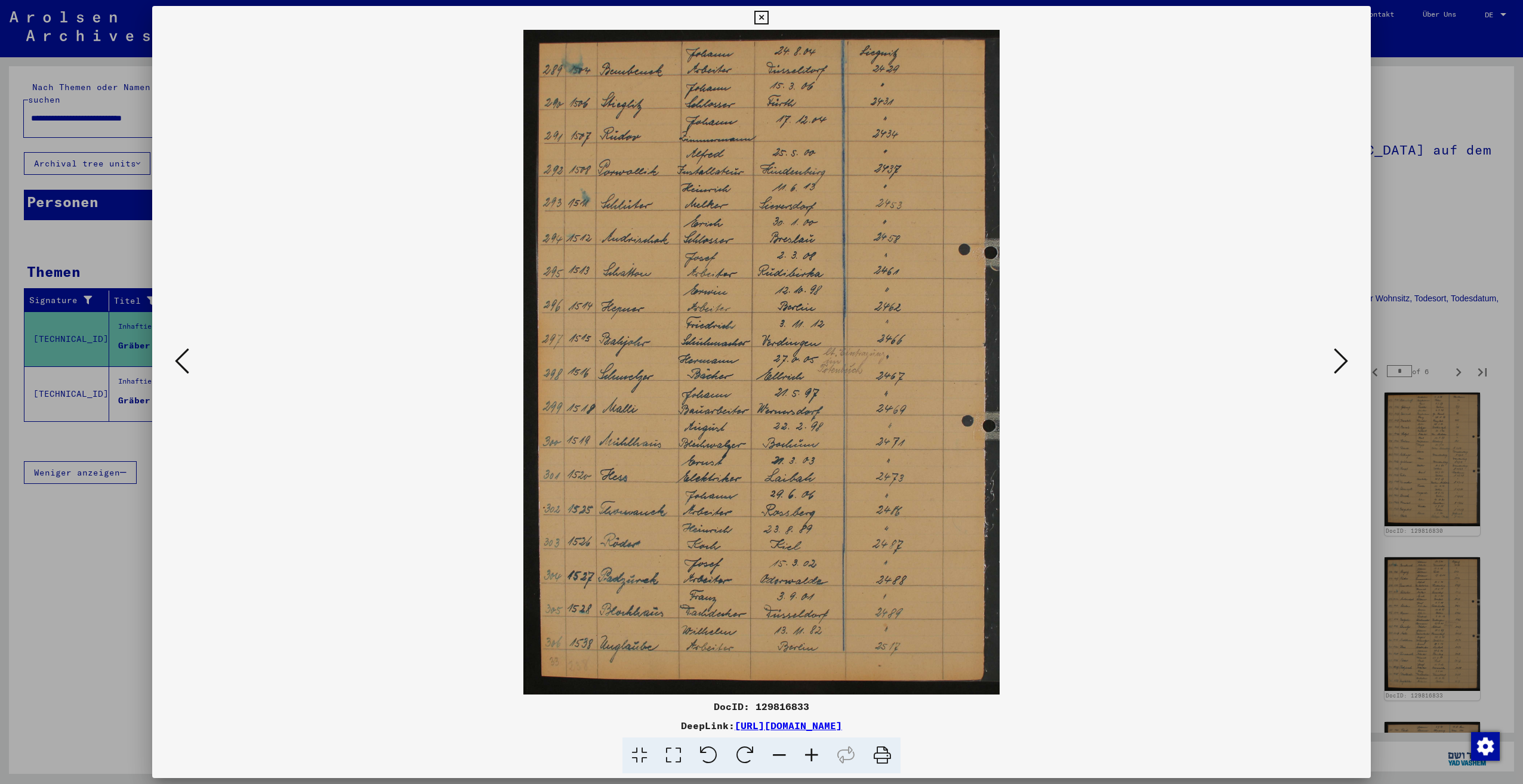
click at [1339, 367] on icon at bounding box center [1341, 361] width 14 height 29
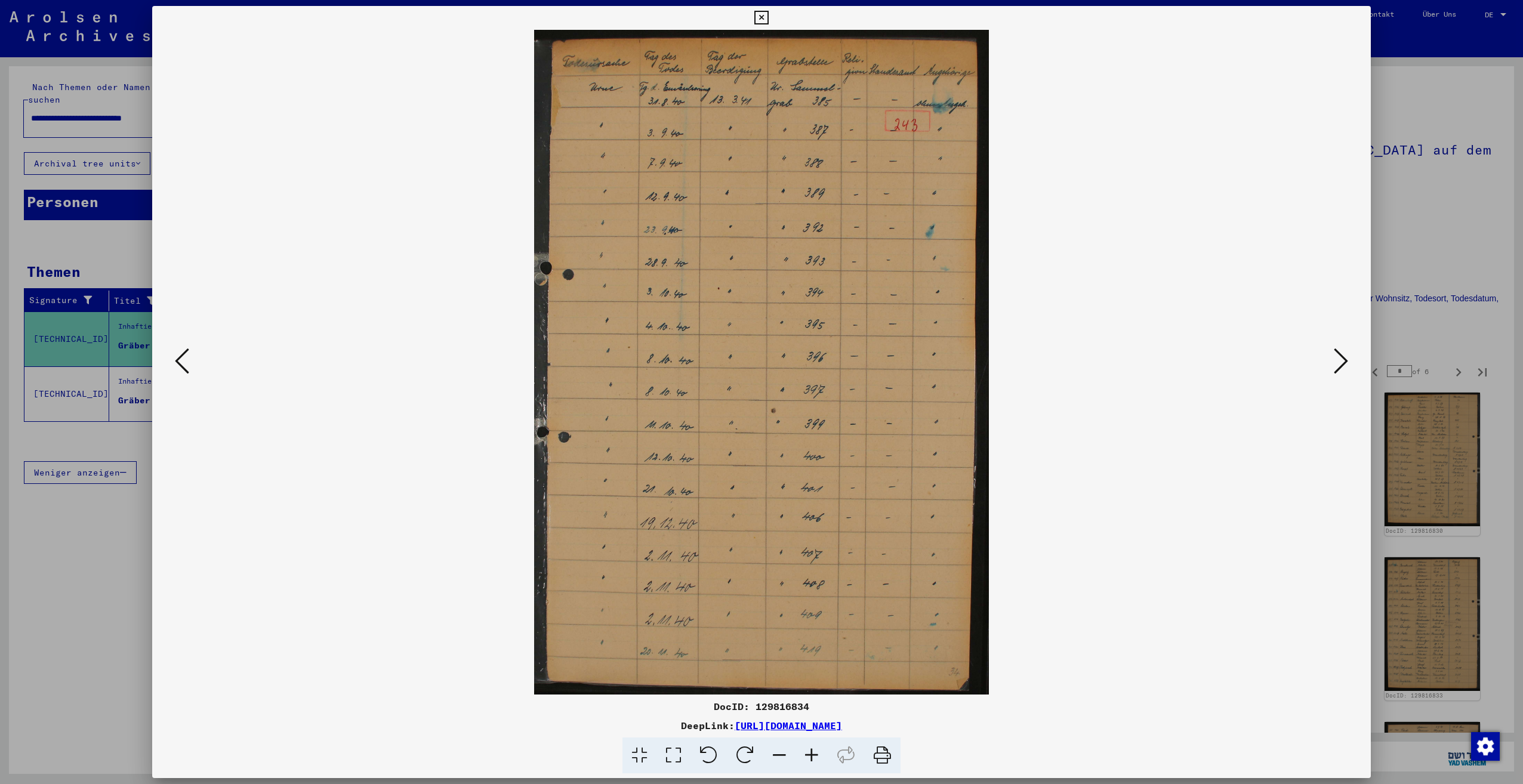
click at [1339, 367] on icon at bounding box center [1341, 361] width 14 height 29
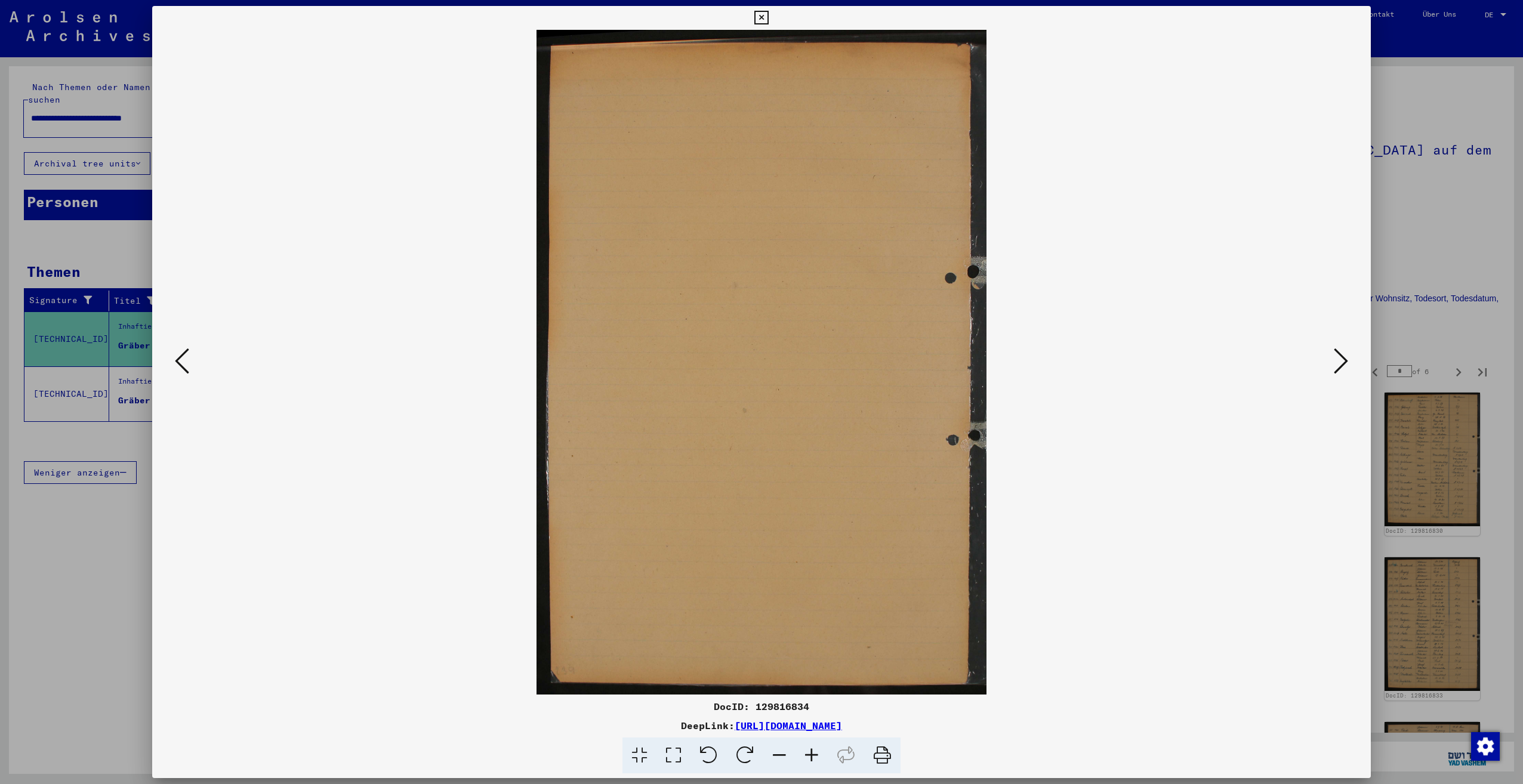
click at [1339, 367] on icon at bounding box center [1341, 361] width 14 height 29
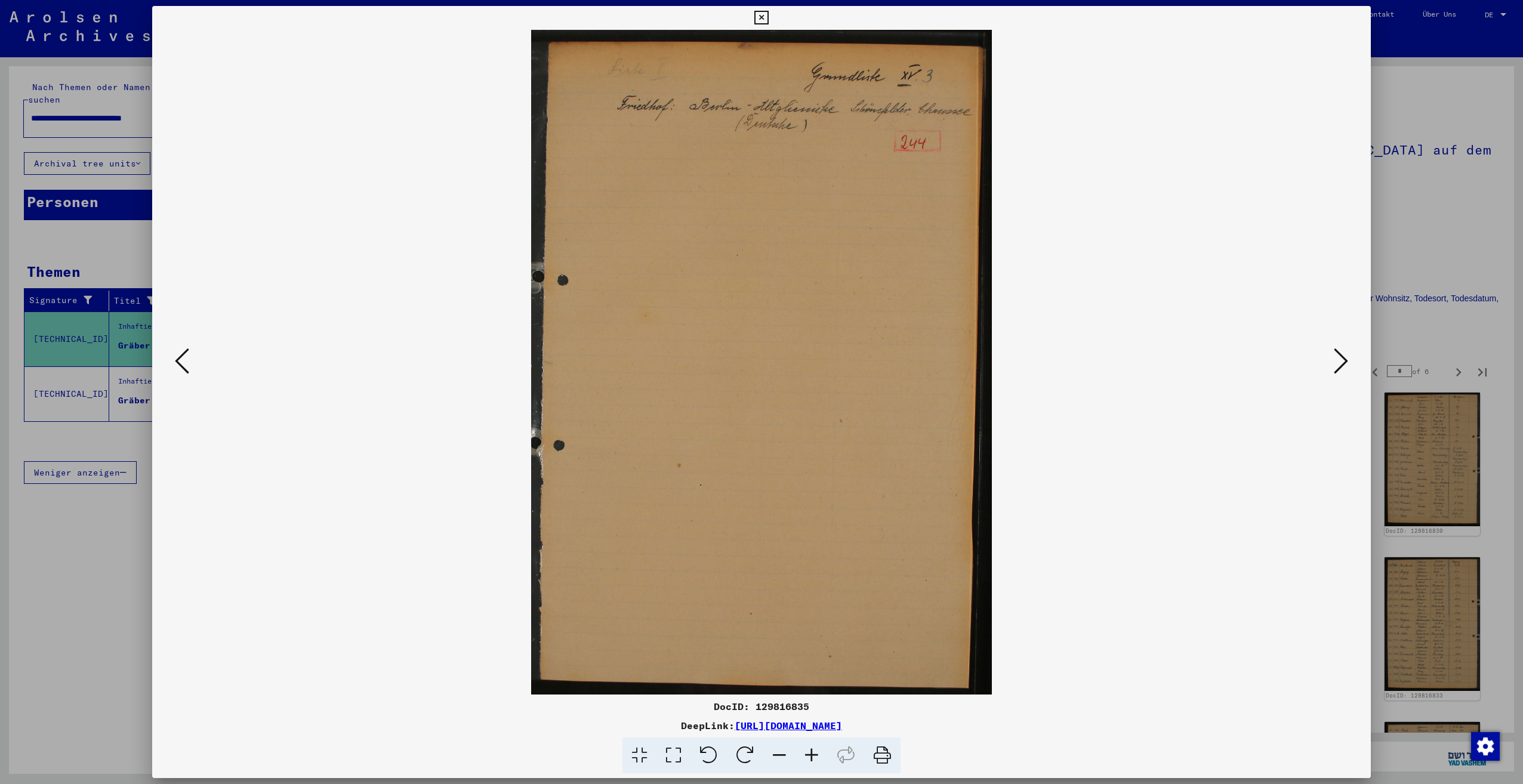
click at [1339, 367] on icon at bounding box center [1341, 361] width 14 height 29
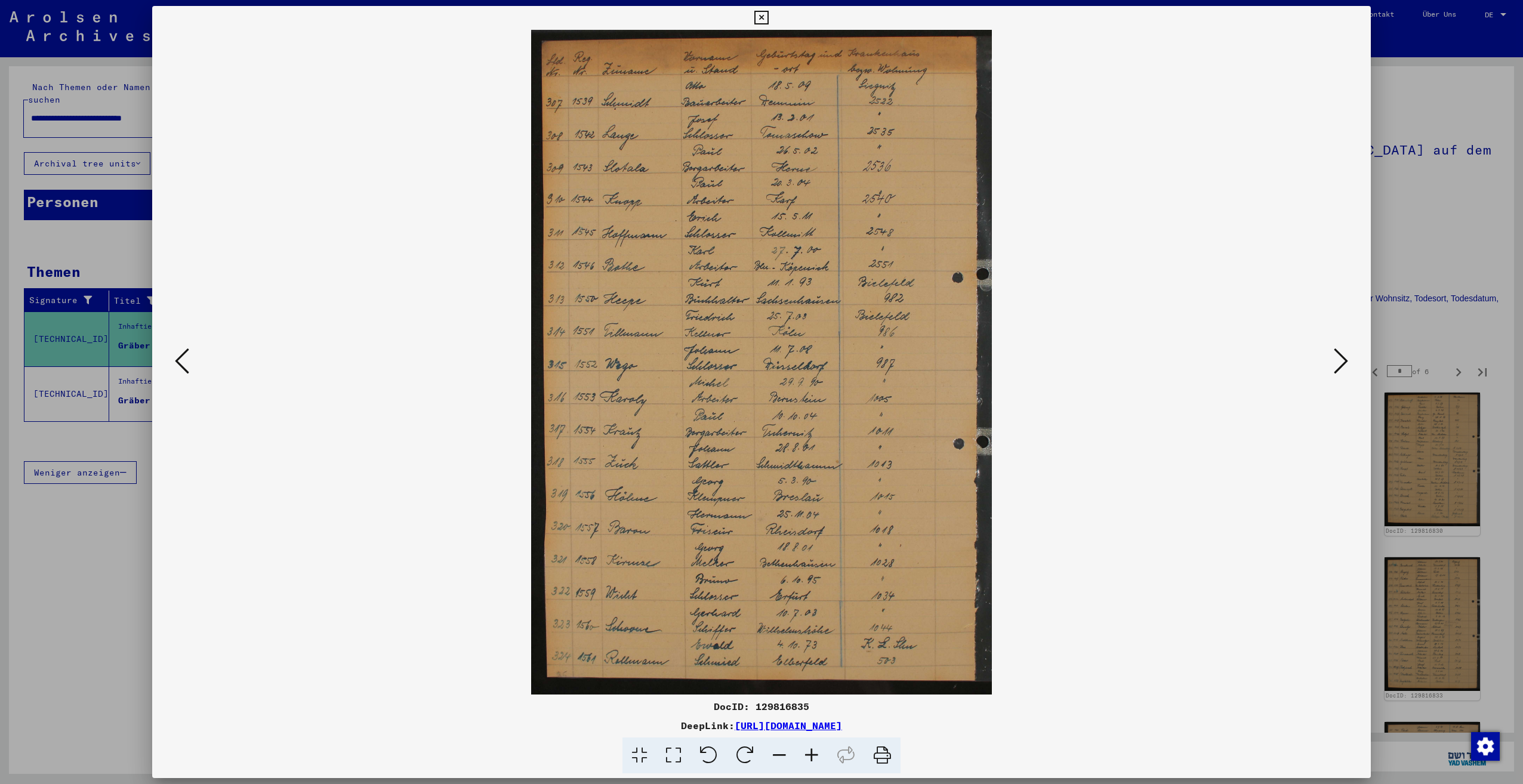
click at [1339, 367] on icon at bounding box center [1341, 361] width 14 height 29
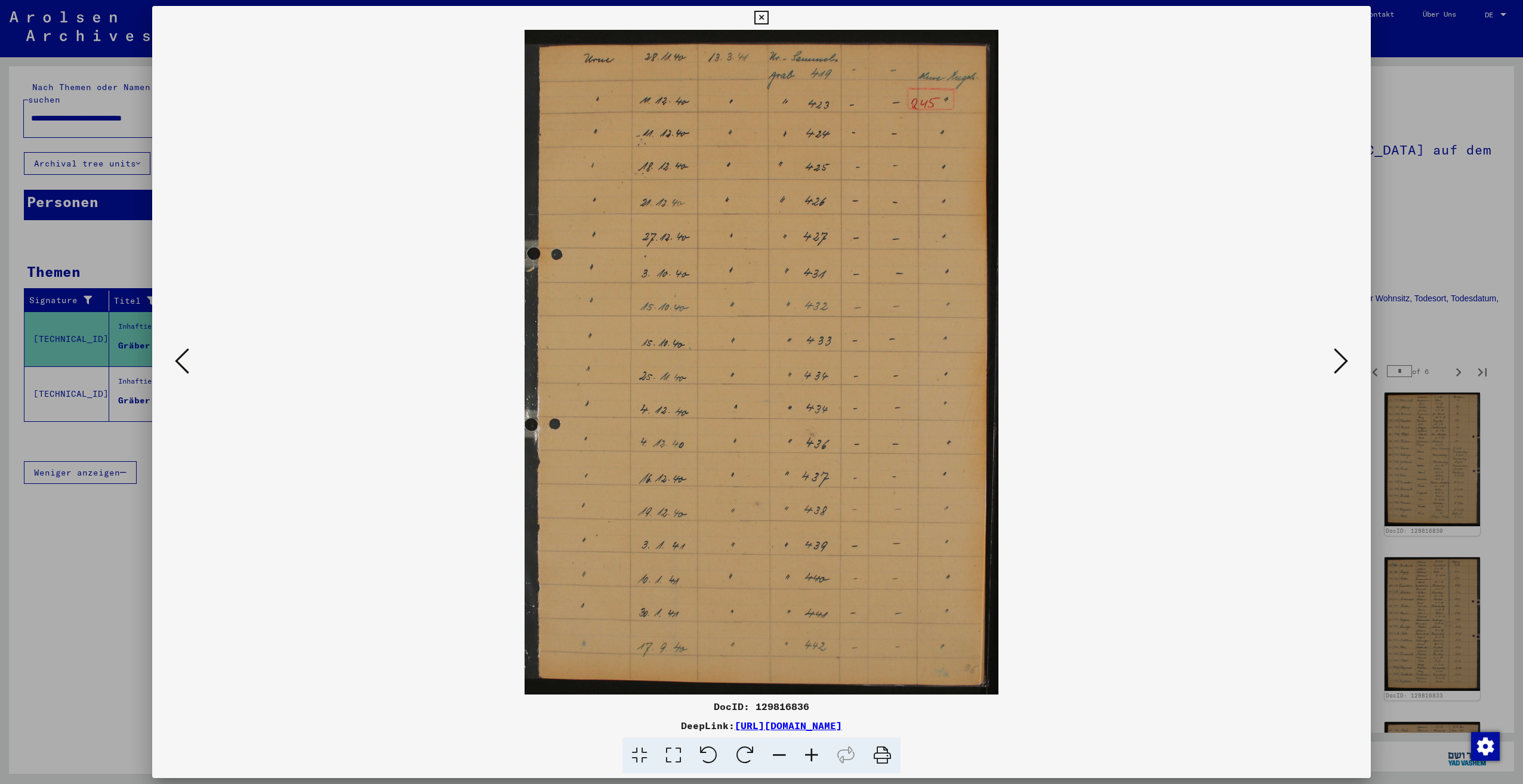
click at [182, 366] on icon at bounding box center [182, 361] width 14 height 29
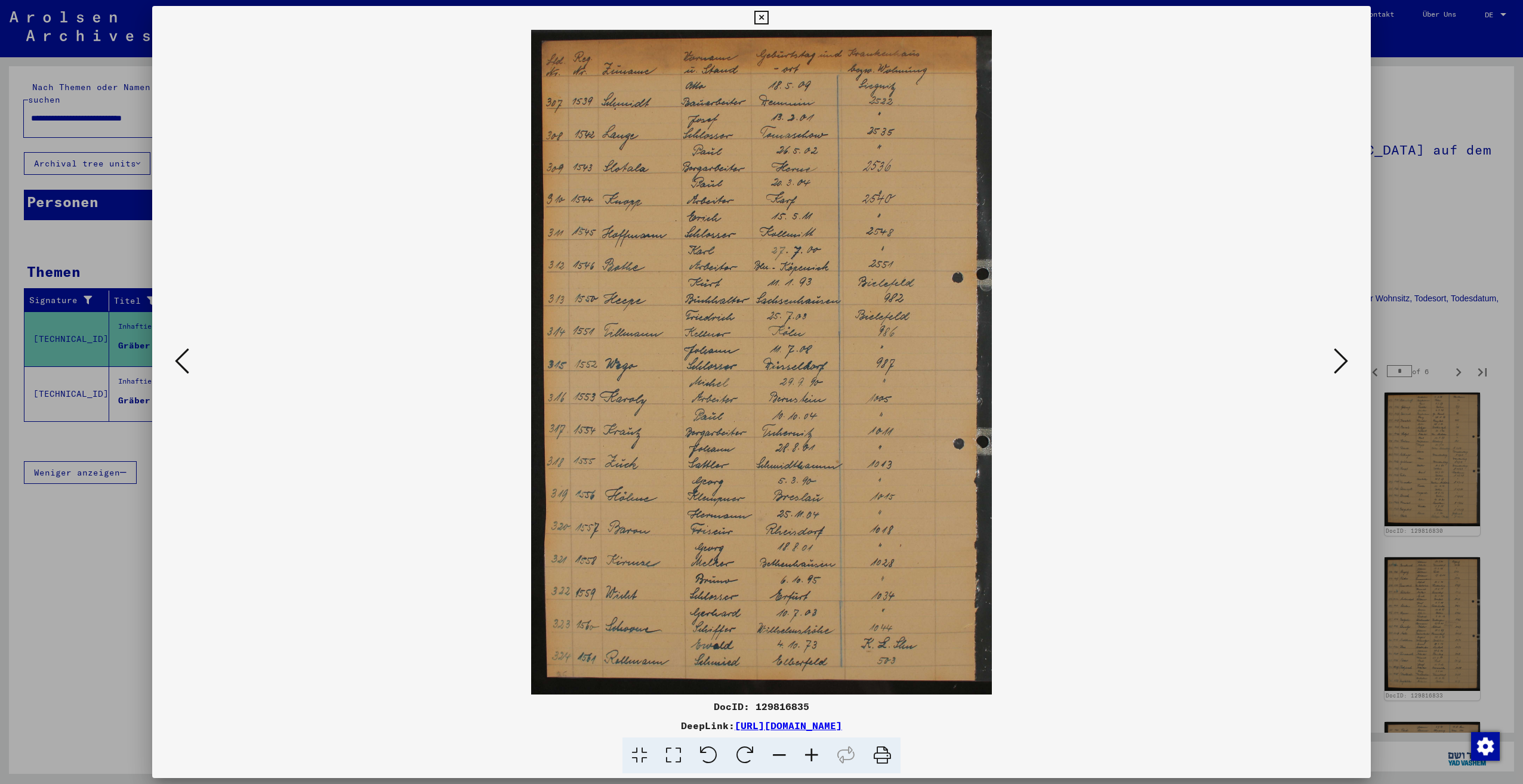
click at [77, 583] on div at bounding box center [761, 392] width 1523 height 784
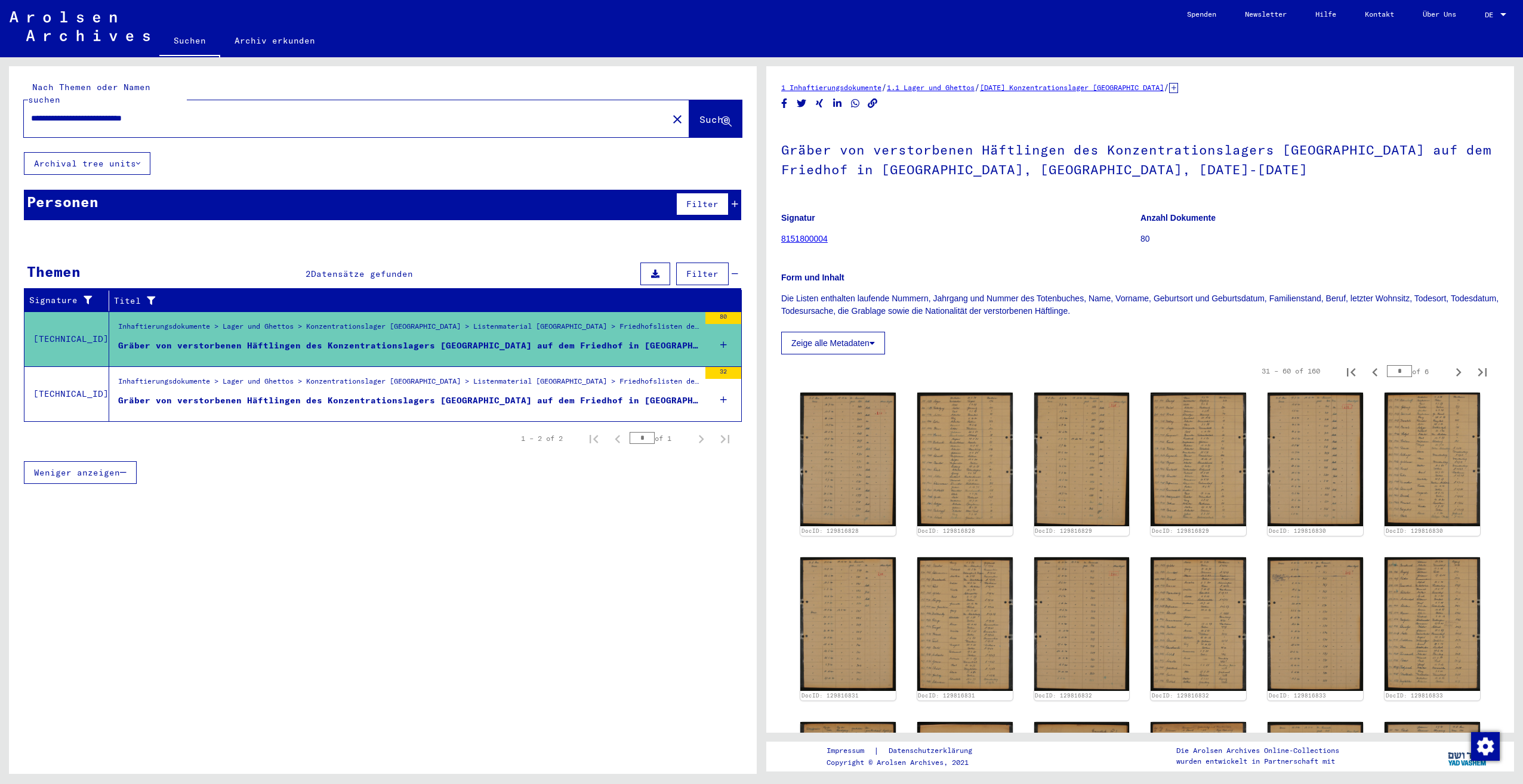
click at [402, 380] on figure "Inhaftierungsdokumente > Lager und Ghettos > Konzentrationslager [GEOGRAPHIC_DA…" at bounding box center [409, 385] width 581 height 18
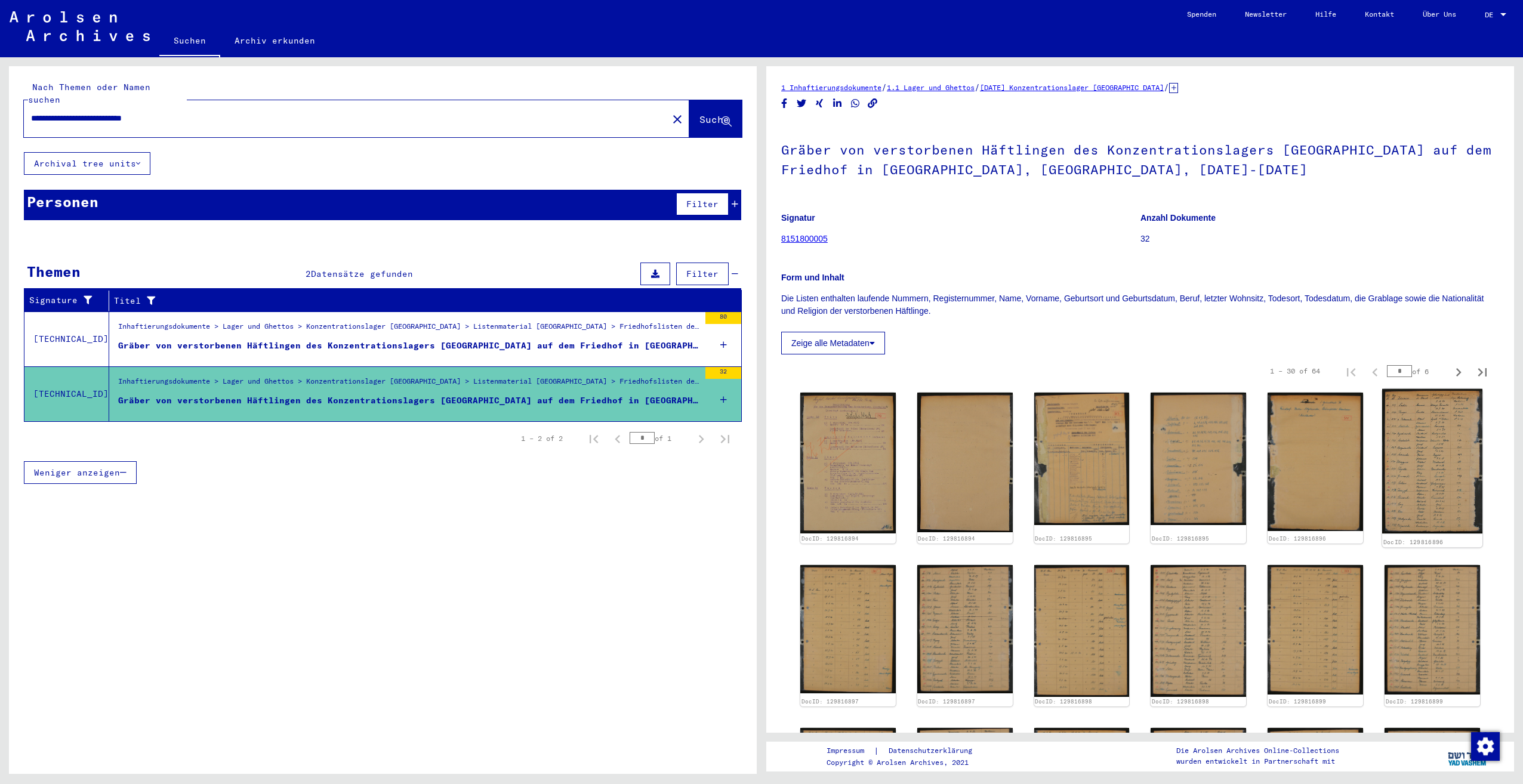
click at [1416, 450] on img at bounding box center [1432, 461] width 100 height 145
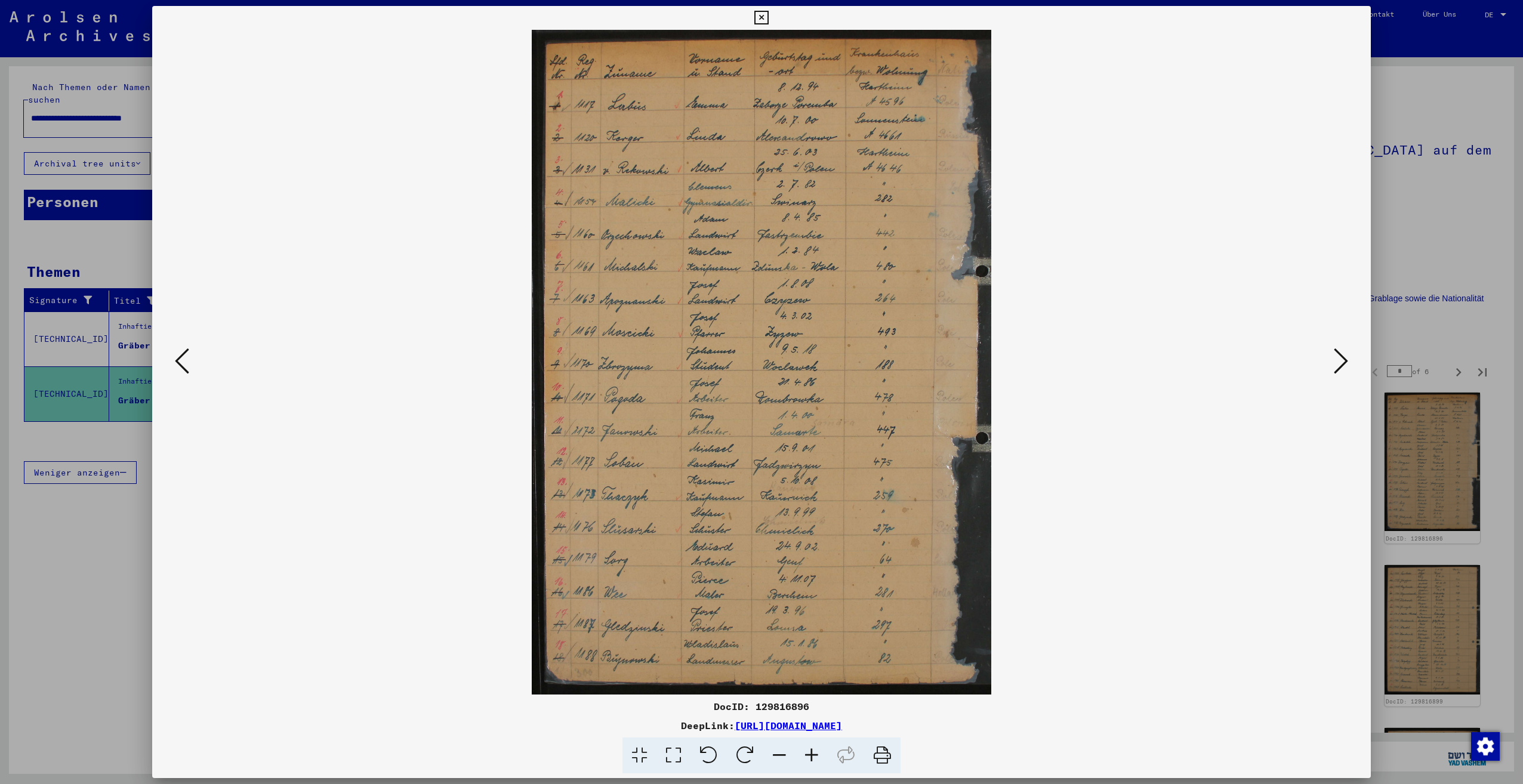
click at [1348, 362] on button at bounding box center [1341, 362] width 21 height 34
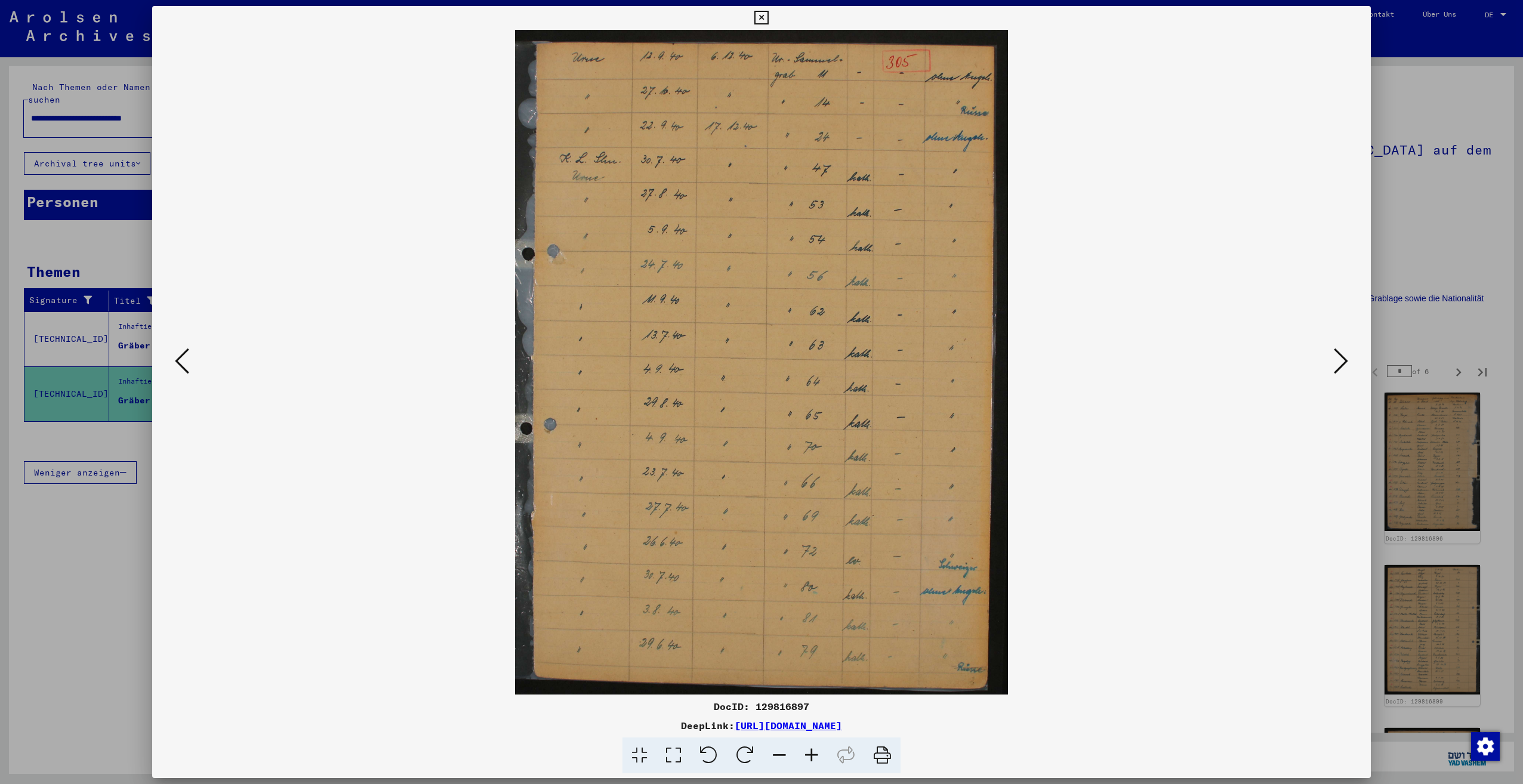
click at [172, 370] on button at bounding box center [182, 362] width 21 height 34
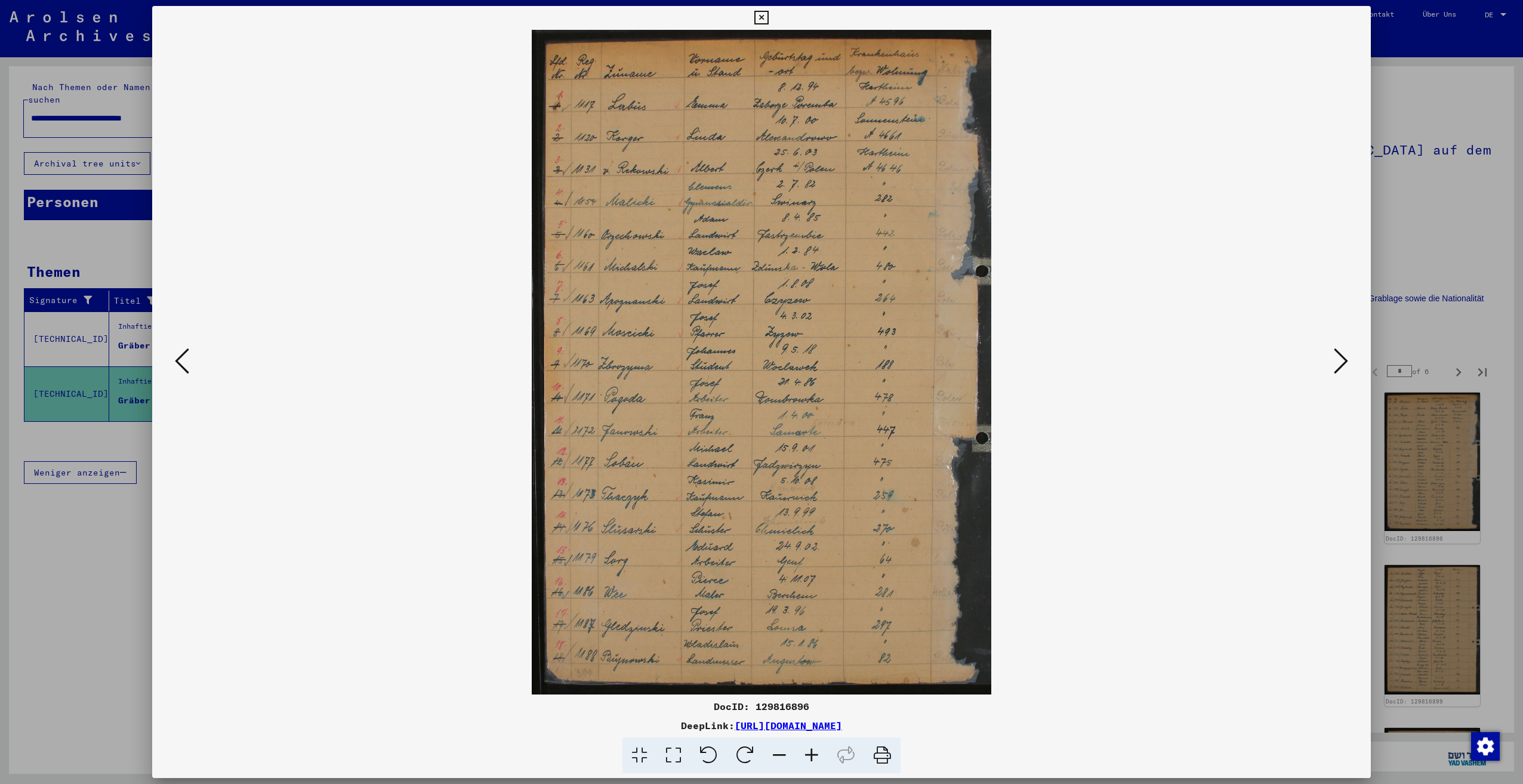
click at [815, 752] on icon at bounding box center [812, 756] width 32 height 36
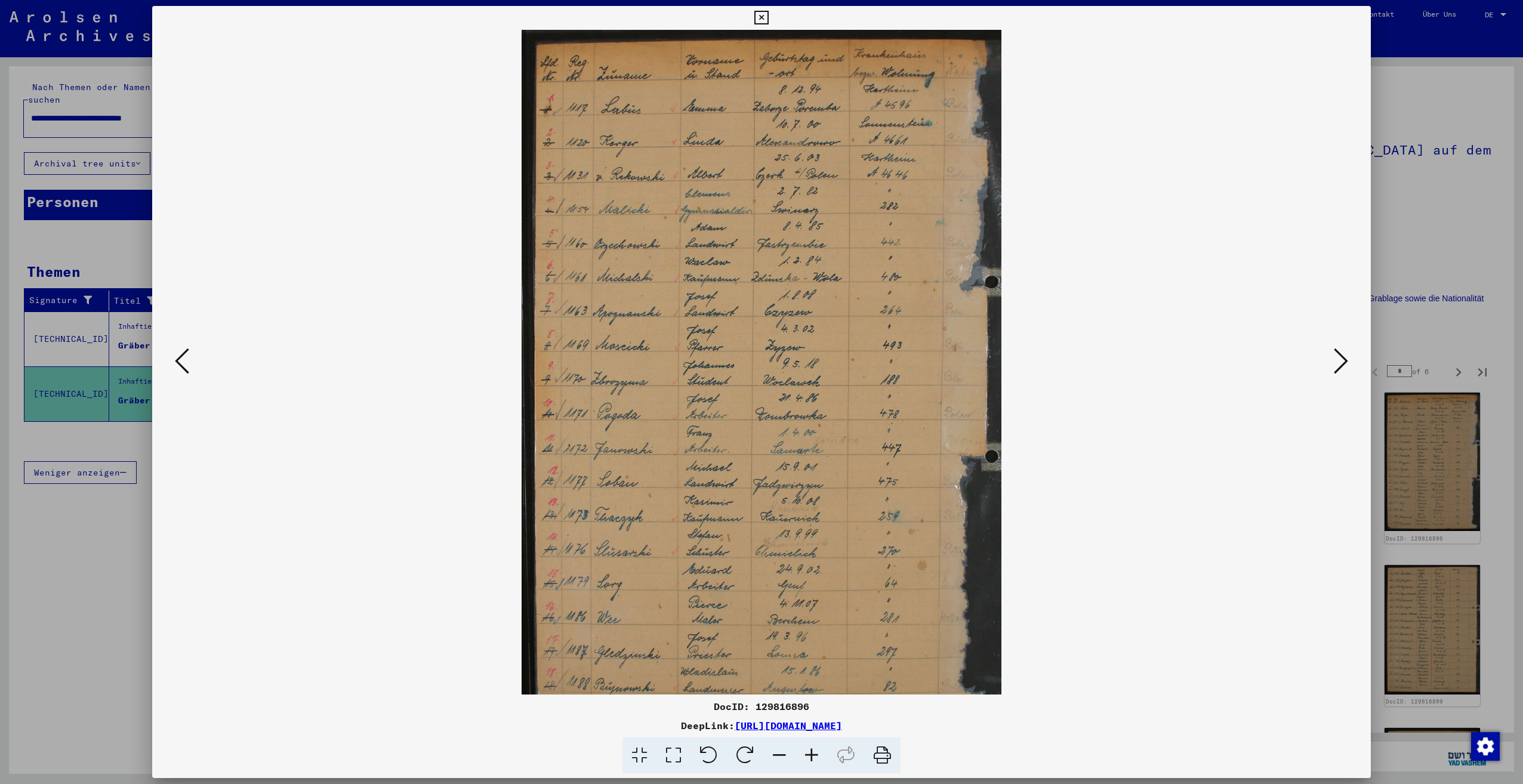
click at [815, 752] on icon at bounding box center [812, 756] width 32 height 36
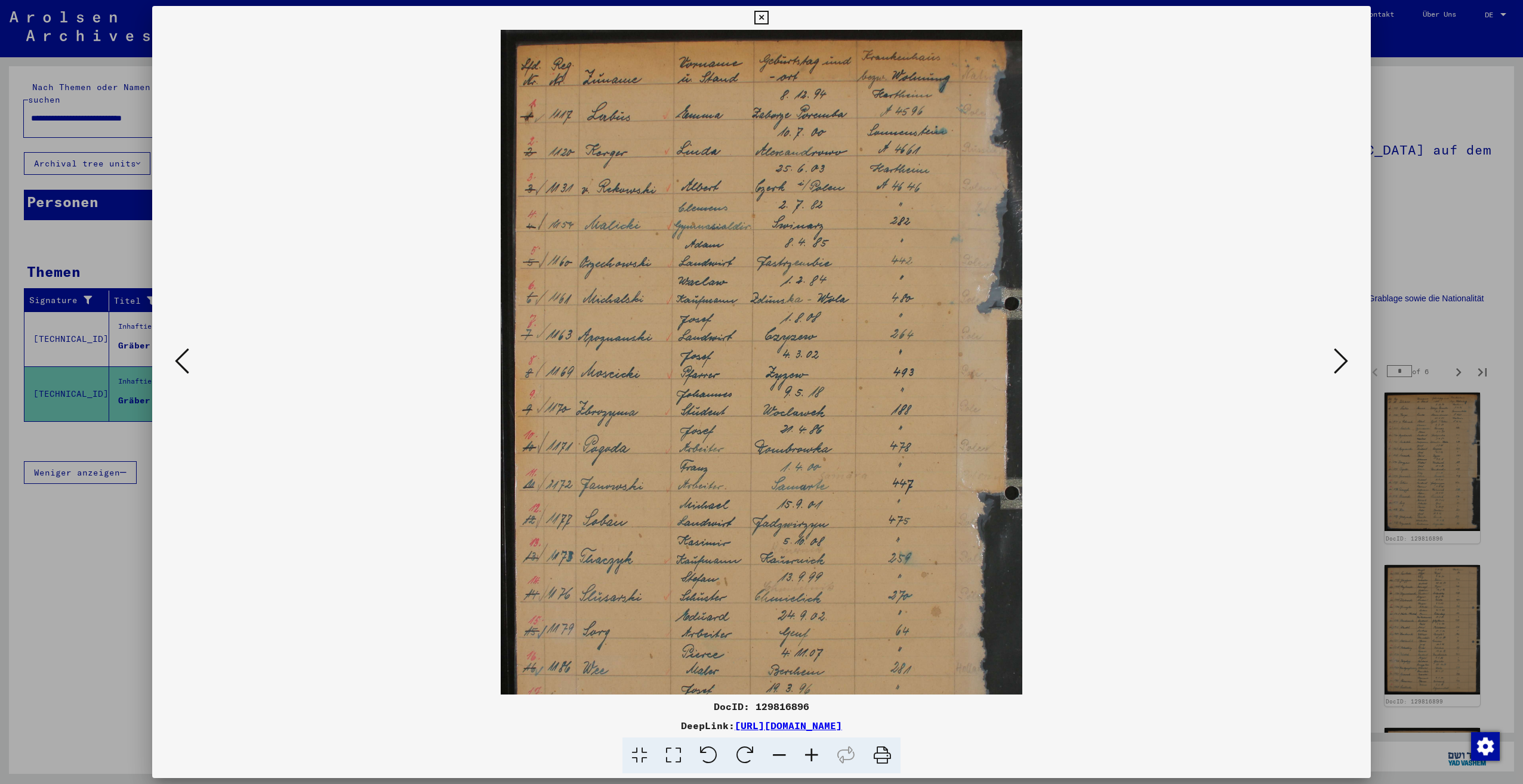
click at [815, 752] on icon at bounding box center [812, 756] width 32 height 36
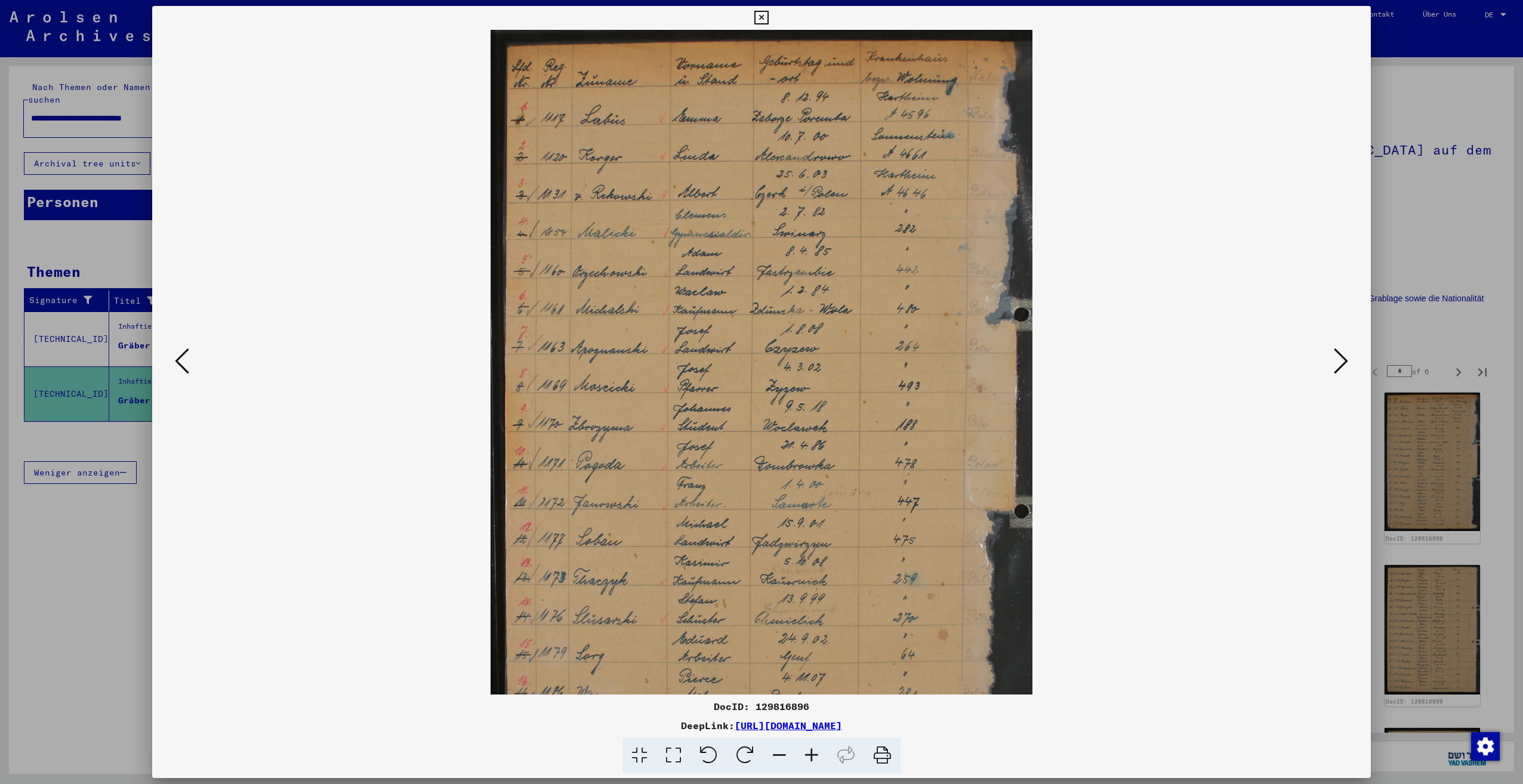
click at [815, 752] on icon at bounding box center [812, 756] width 32 height 36
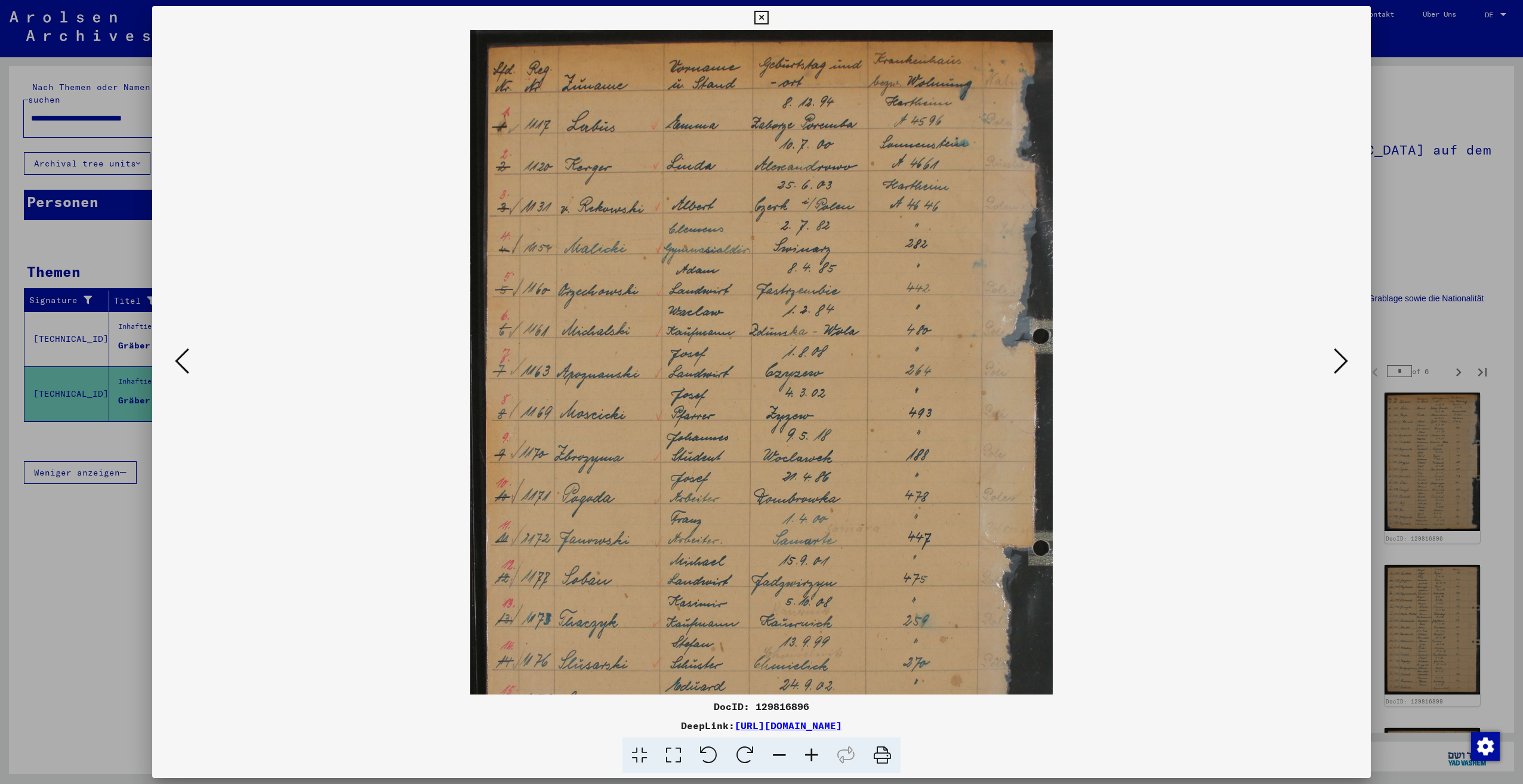
click at [815, 752] on icon at bounding box center [812, 756] width 32 height 36
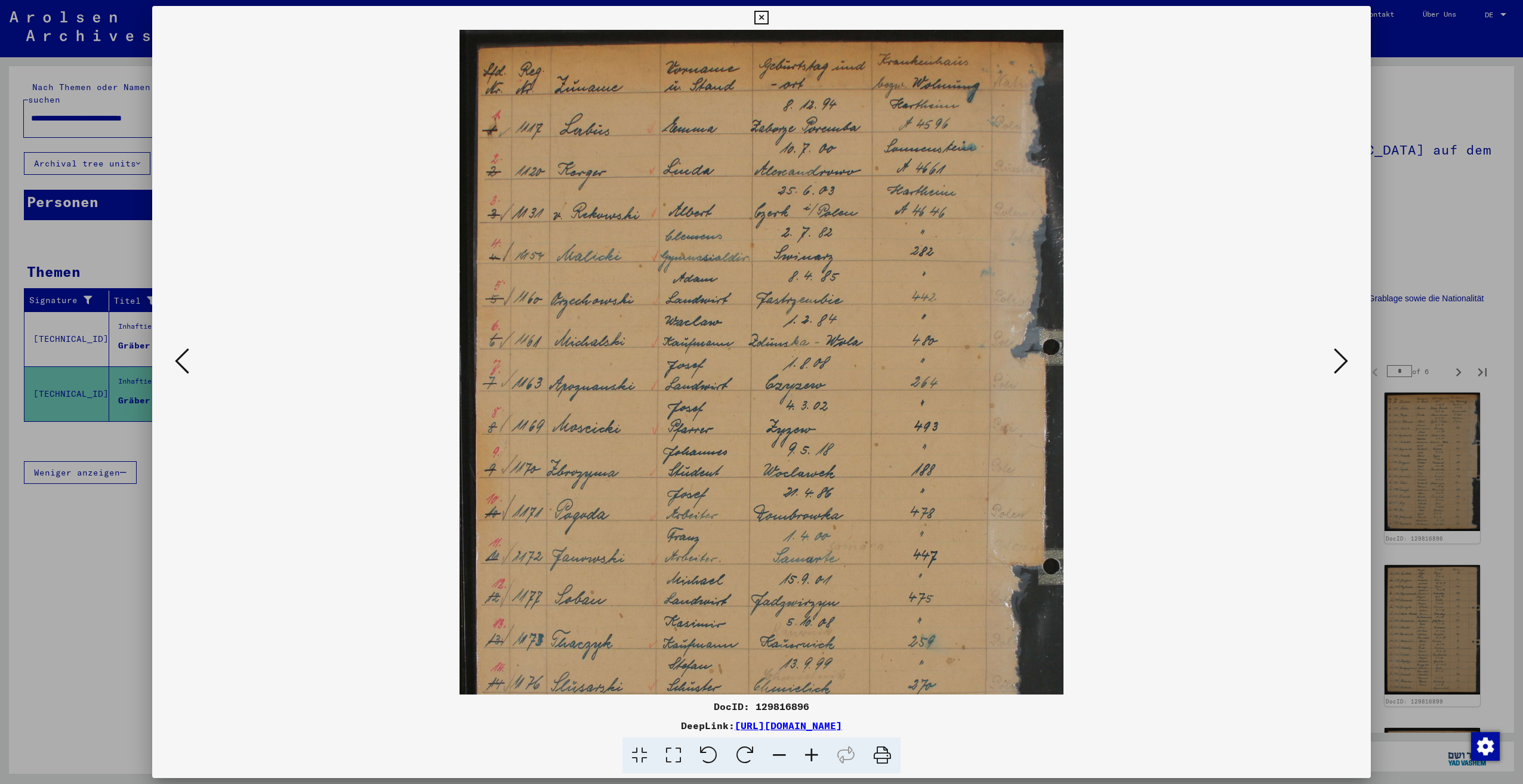
click at [815, 752] on icon at bounding box center [812, 756] width 32 height 36
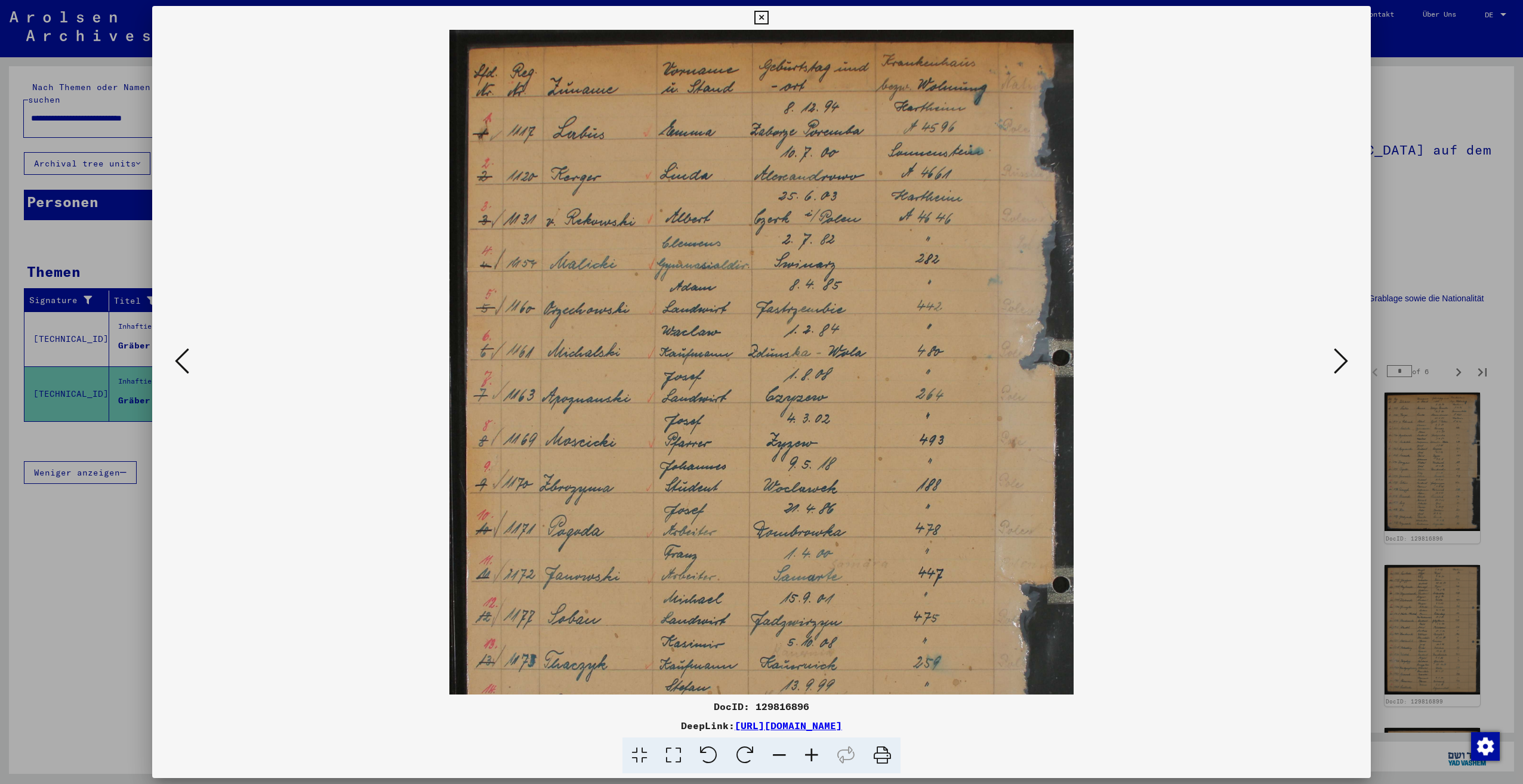
click at [815, 752] on icon at bounding box center [812, 756] width 32 height 36
click at [683, 135] on img at bounding box center [761, 481] width 624 height 903
click at [1340, 359] on icon at bounding box center [1341, 361] width 14 height 29
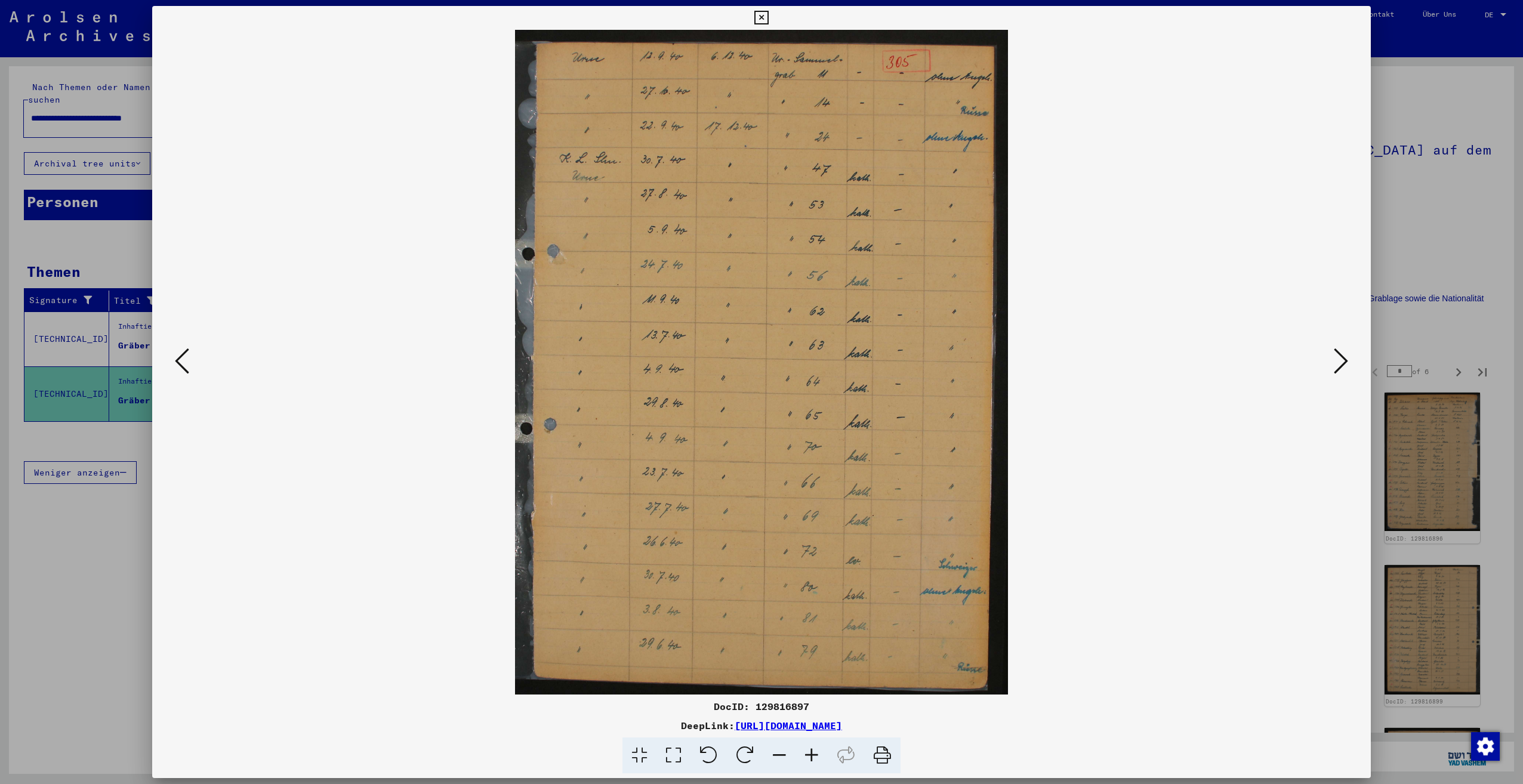
click at [1340, 359] on icon at bounding box center [1341, 361] width 14 height 29
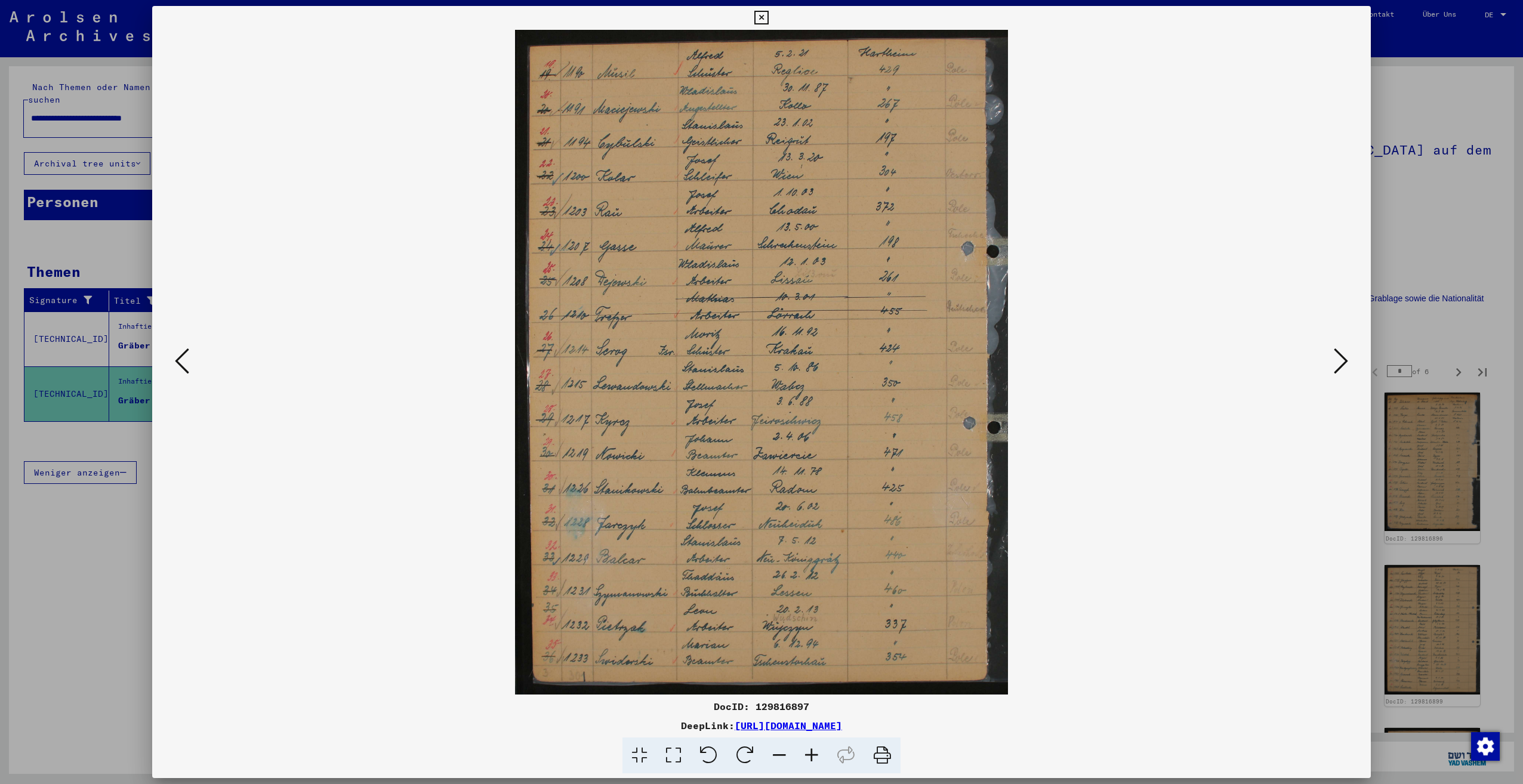
click at [1348, 365] on button at bounding box center [1341, 362] width 21 height 34
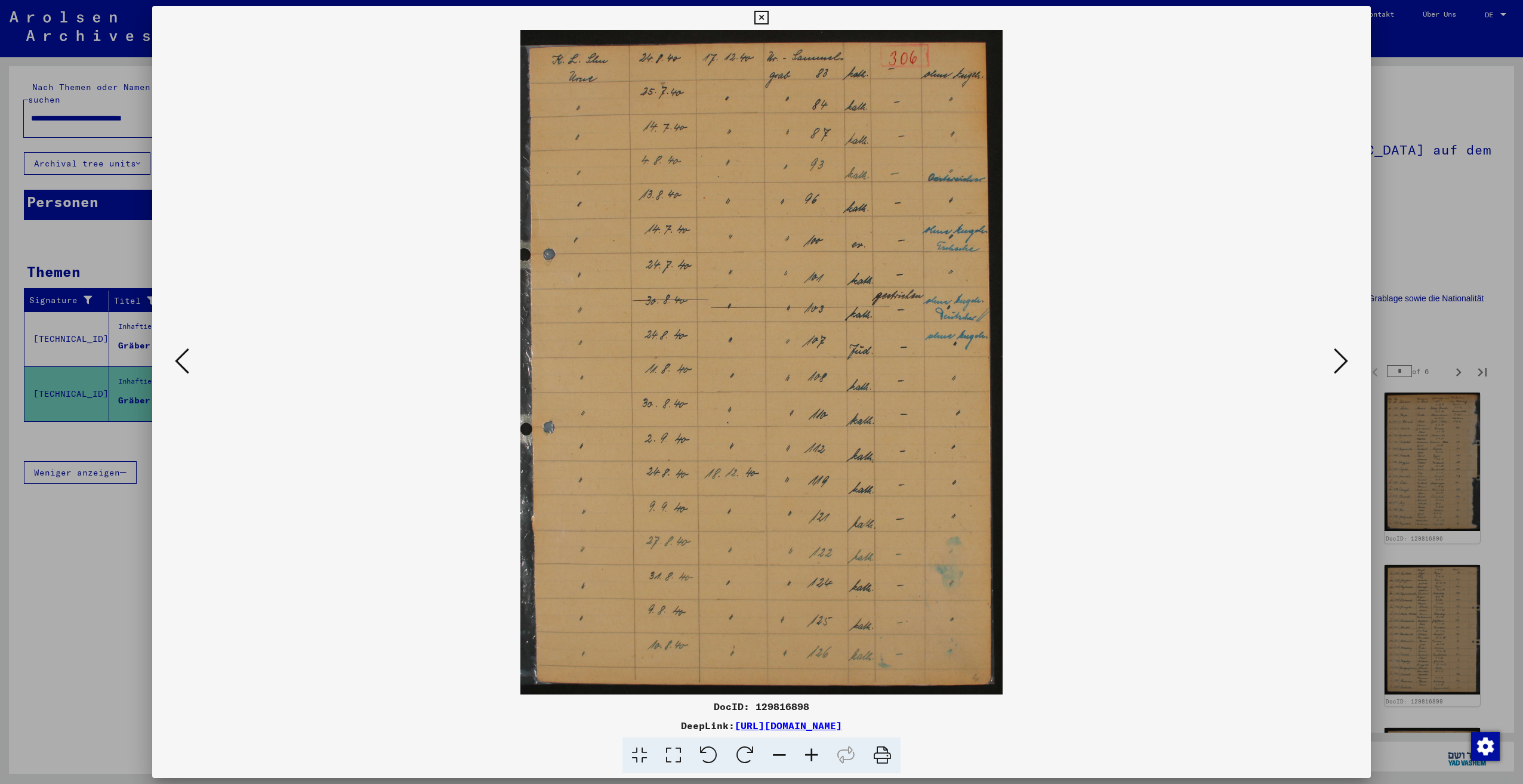
click at [187, 355] on icon at bounding box center [182, 361] width 14 height 29
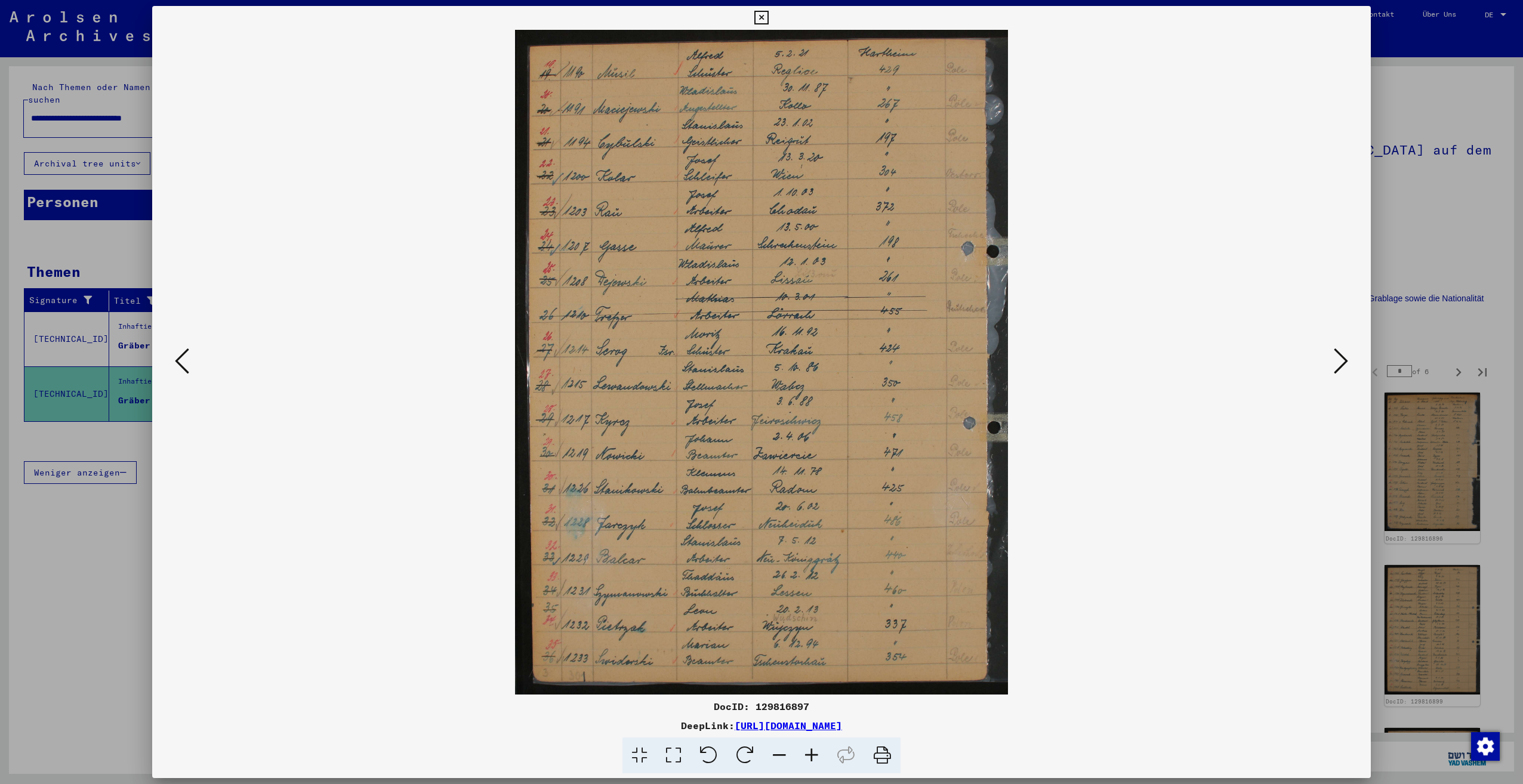
click at [1351, 360] on button at bounding box center [1341, 362] width 21 height 34
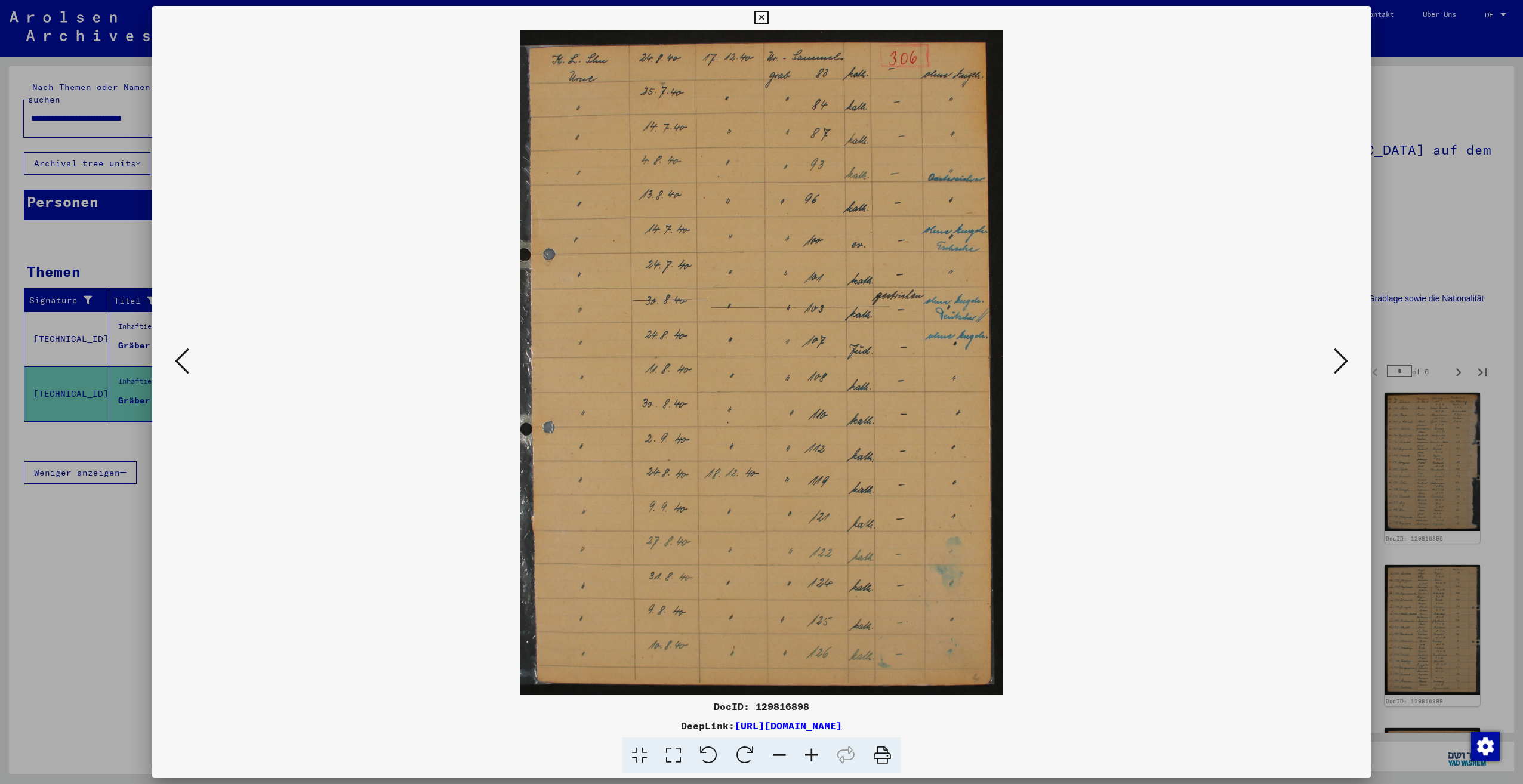
click at [805, 207] on img at bounding box center [761, 362] width 483 height 665
click at [817, 753] on icon at bounding box center [812, 756] width 32 height 36
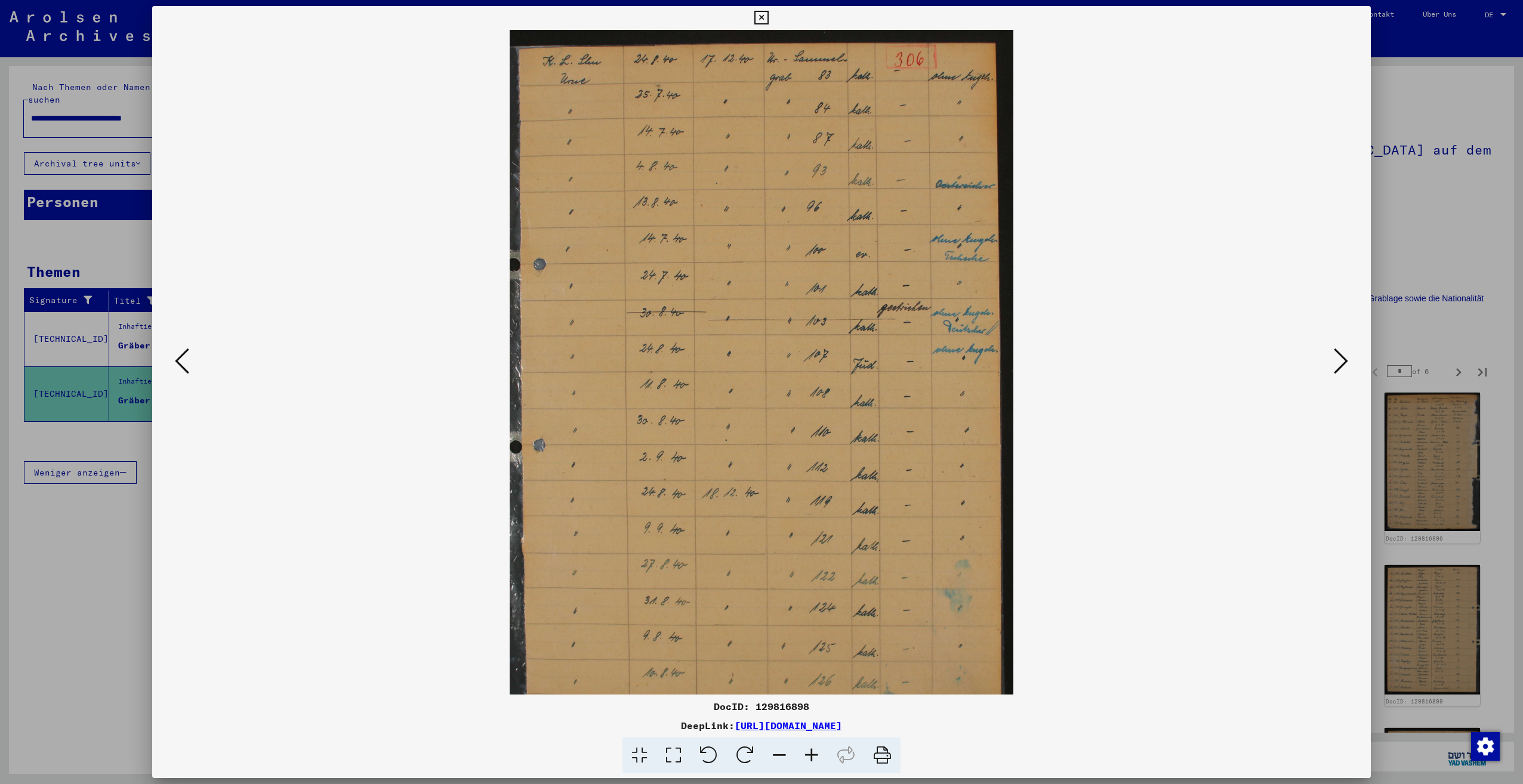
click at [817, 752] on icon at bounding box center [812, 756] width 32 height 36
click at [817, 751] on icon at bounding box center [812, 756] width 32 height 36
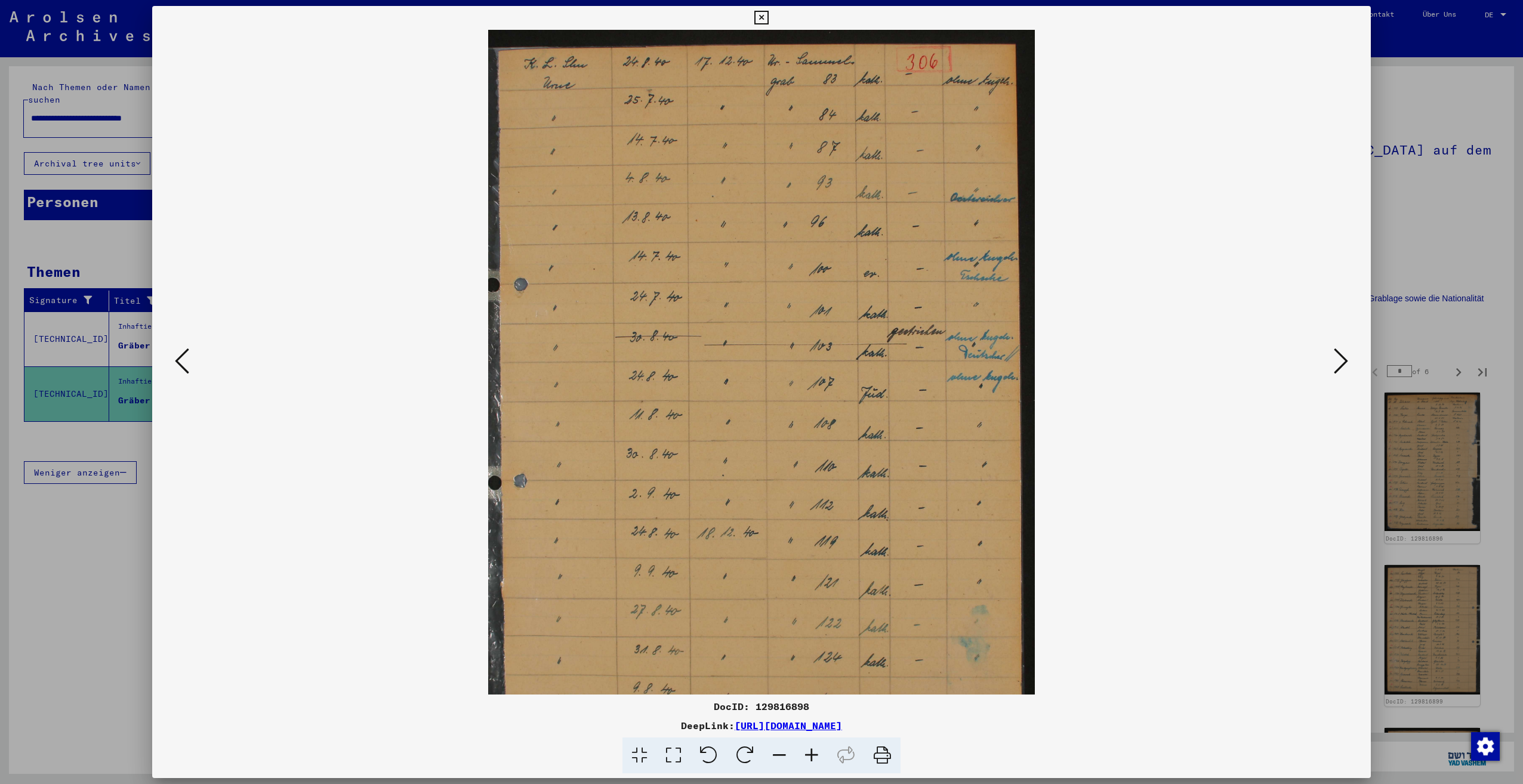
click at [818, 749] on icon at bounding box center [812, 756] width 32 height 36
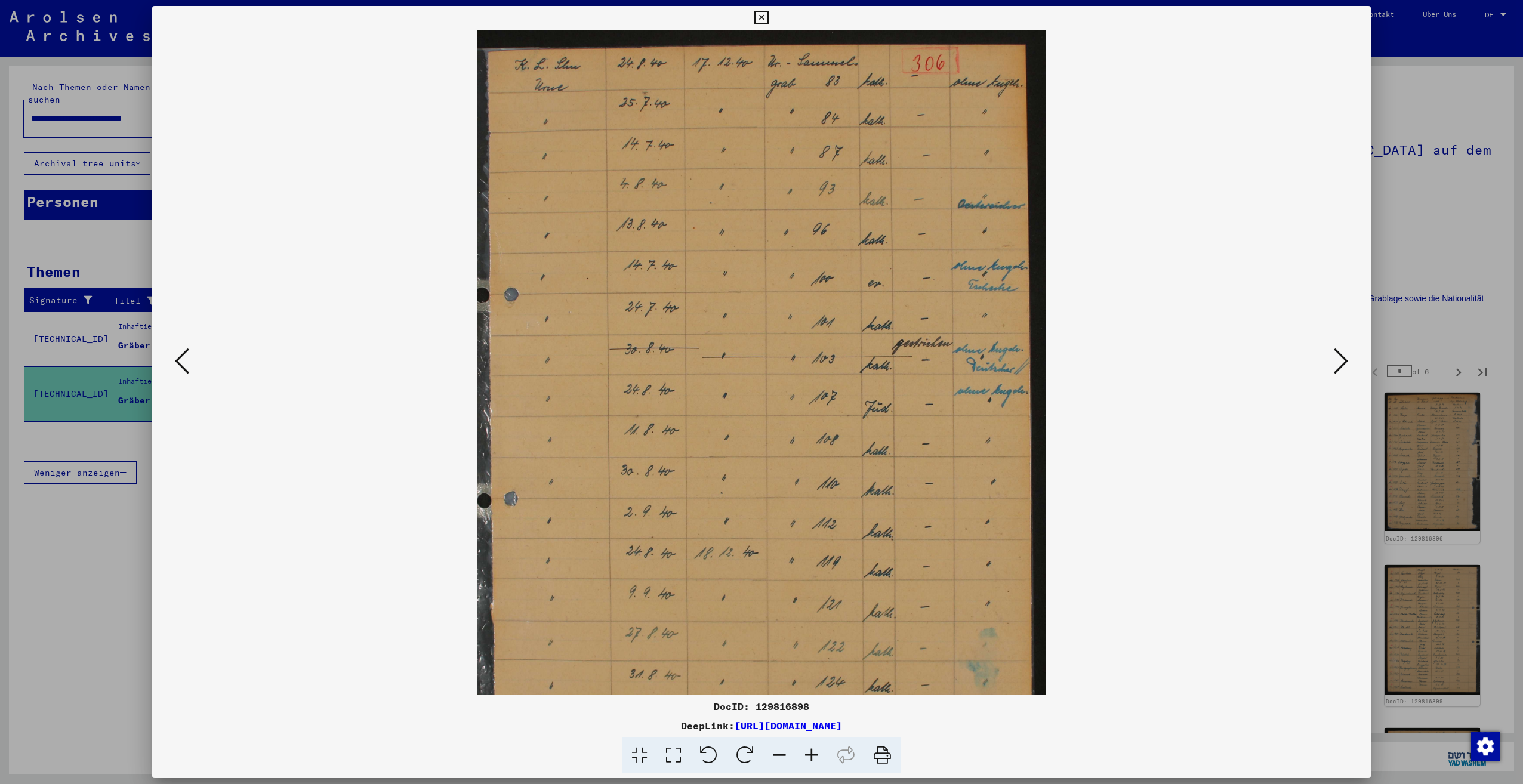
click at [818, 749] on icon at bounding box center [812, 756] width 32 height 36
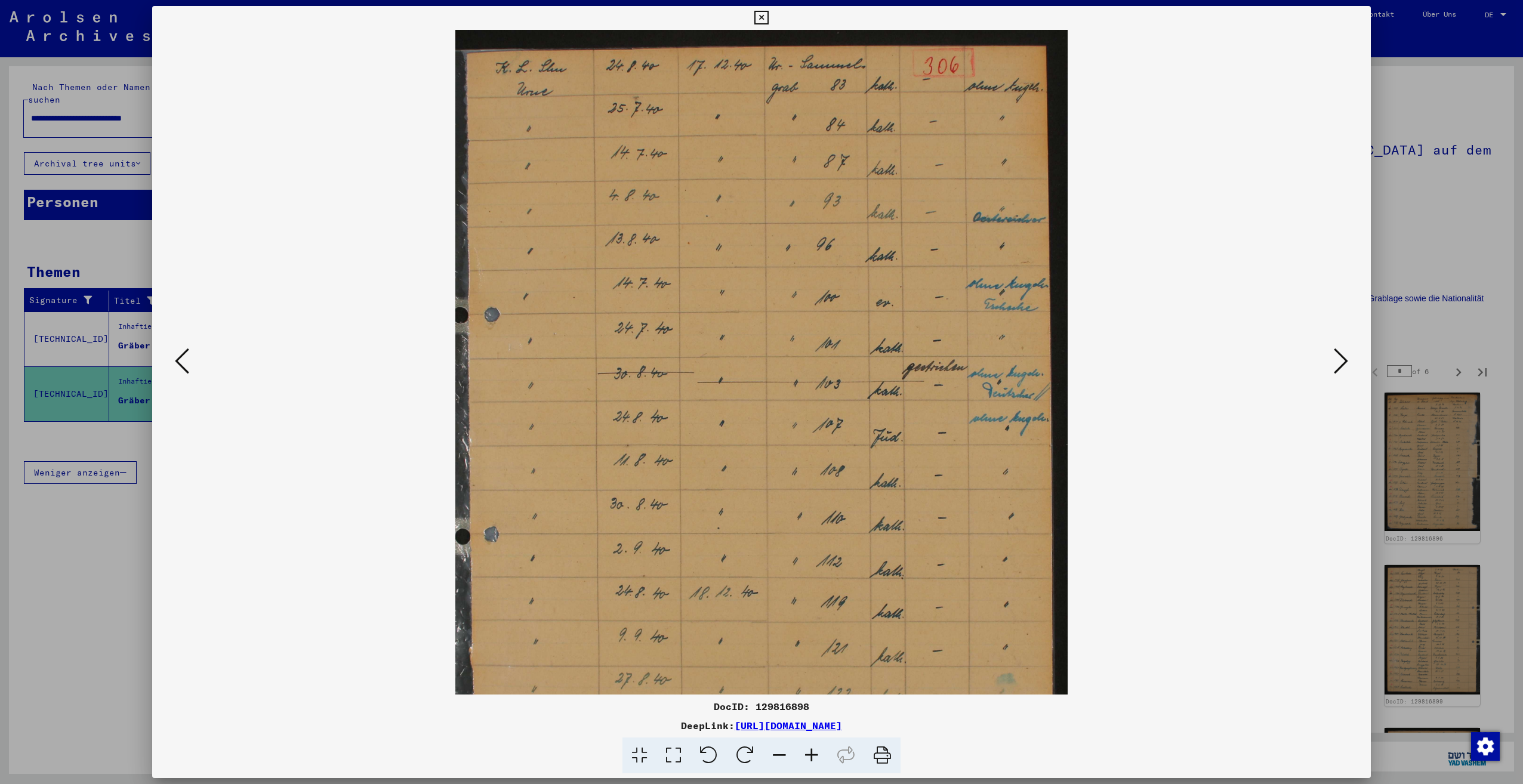
click at [818, 749] on icon at bounding box center [812, 756] width 32 height 36
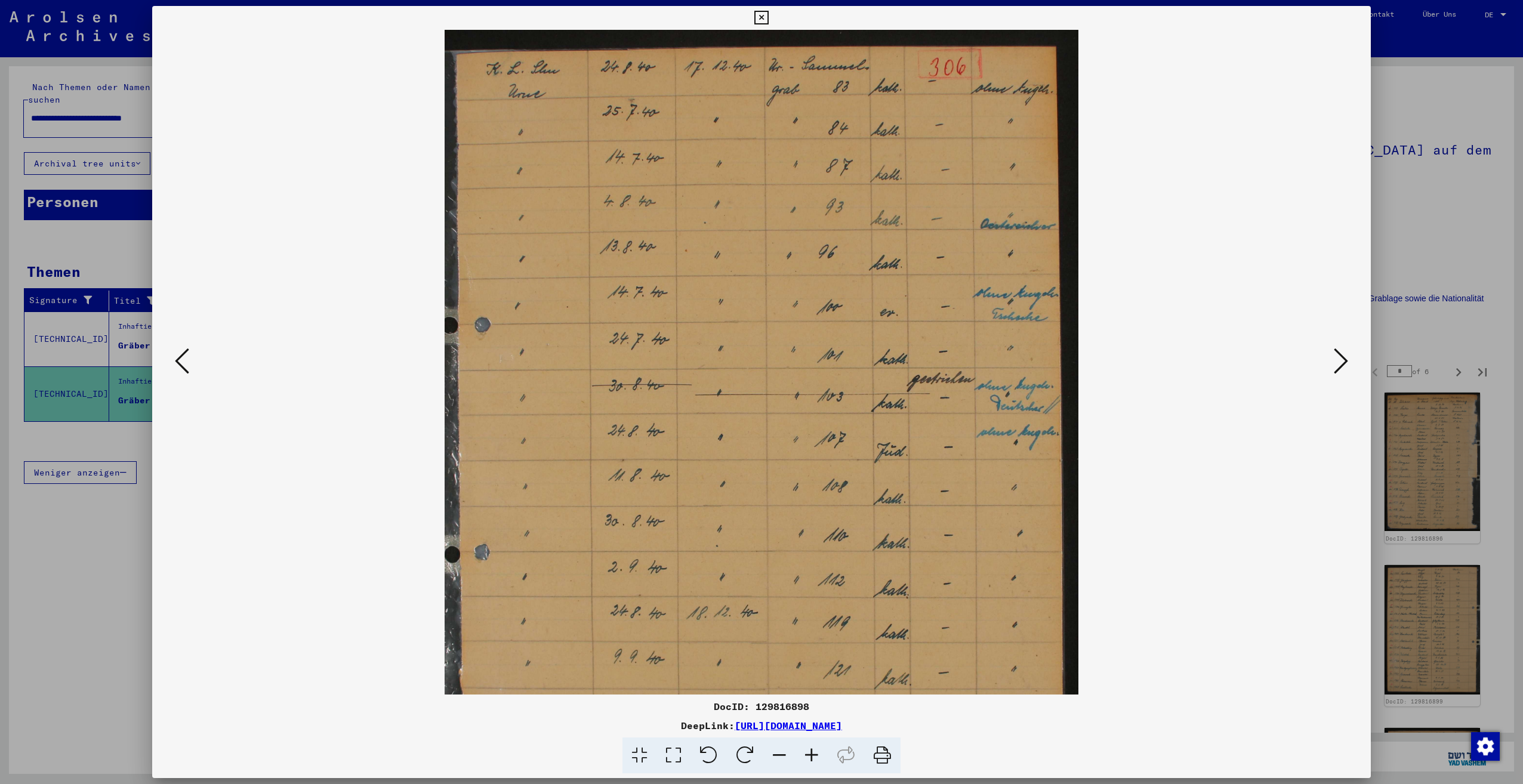
click at [818, 749] on icon at bounding box center [812, 756] width 32 height 36
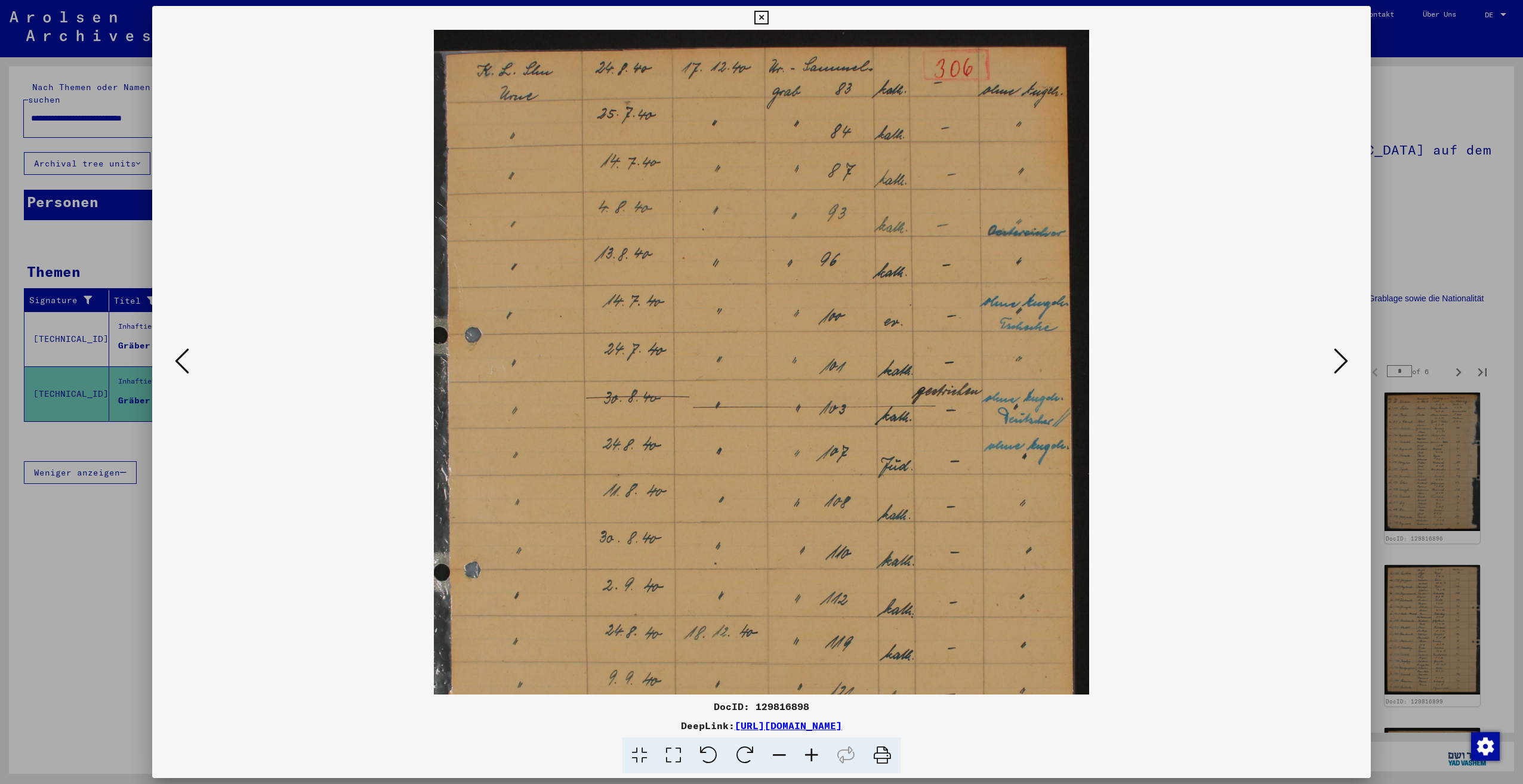
click at [818, 749] on icon at bounding box center [812, 756] width 32 height 36
click at [857, 272] on img at bounding box center [762, 481] width 656 height 903
click at [178, 367] on icon at bounding box center [182, 361] width 14 height 29
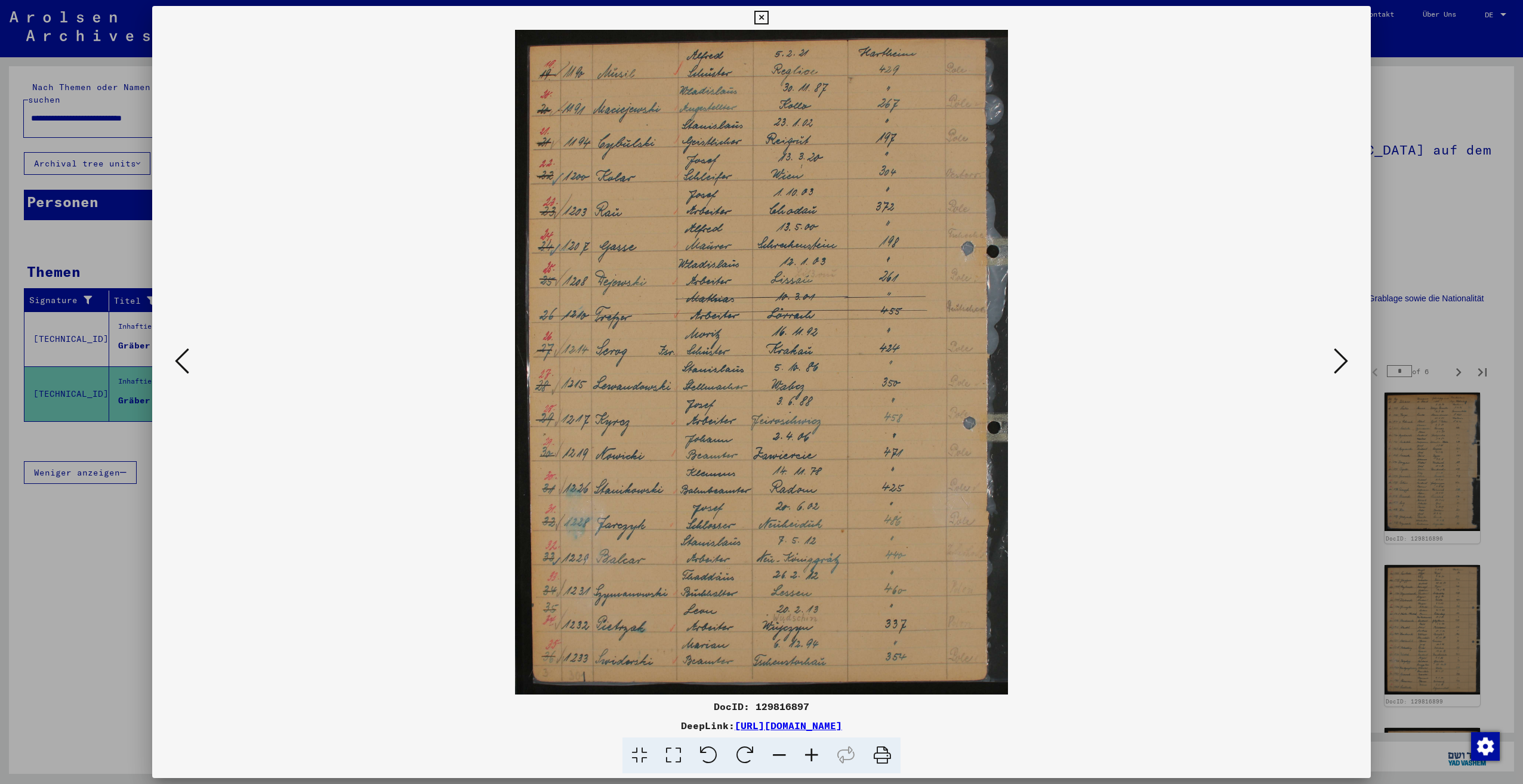
click at [811, 760] on icon at bounding box center [812, 756] width 32 height 36
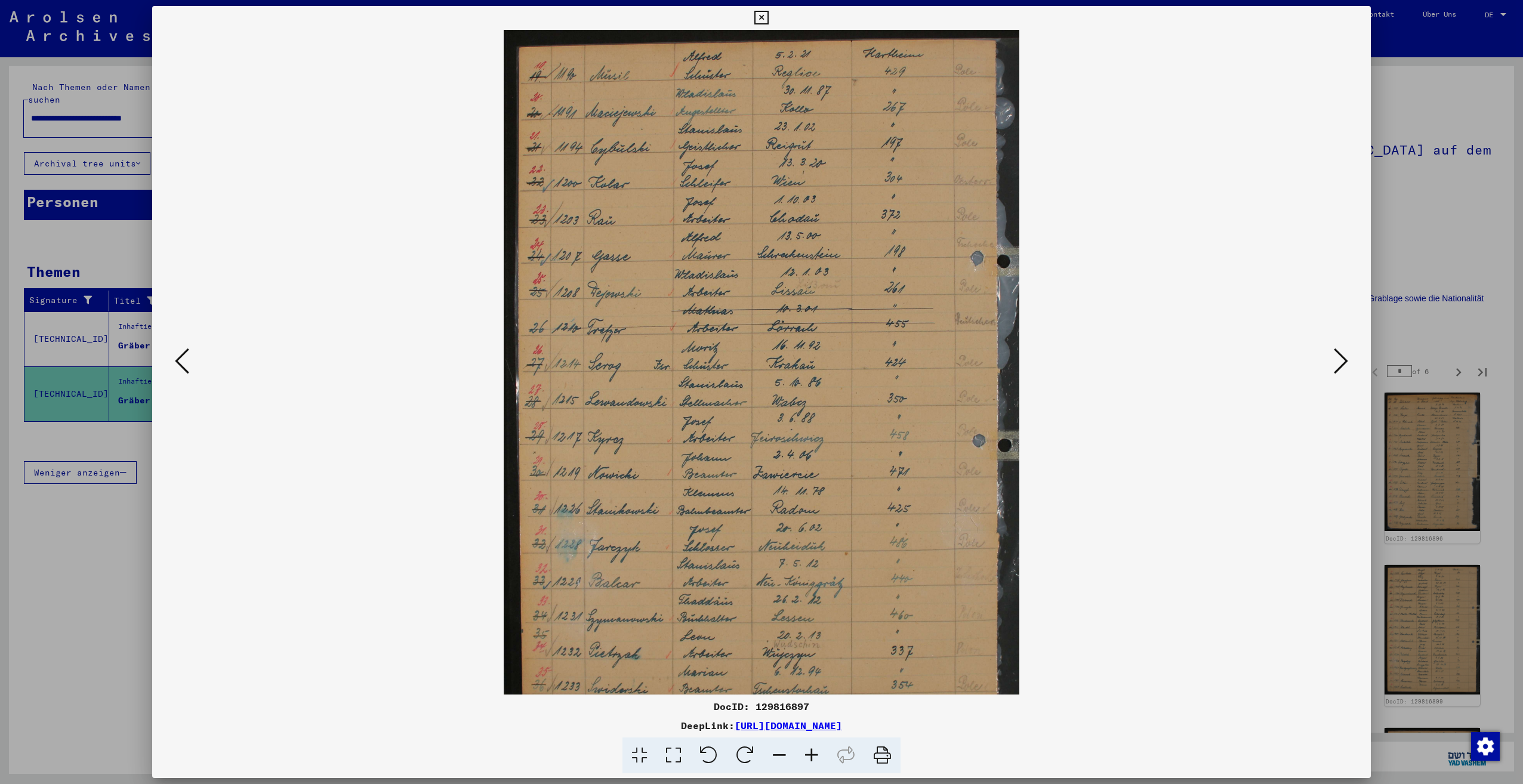
click at [811, 760] on icon at bounding box center [812, 756] width 32 height 36
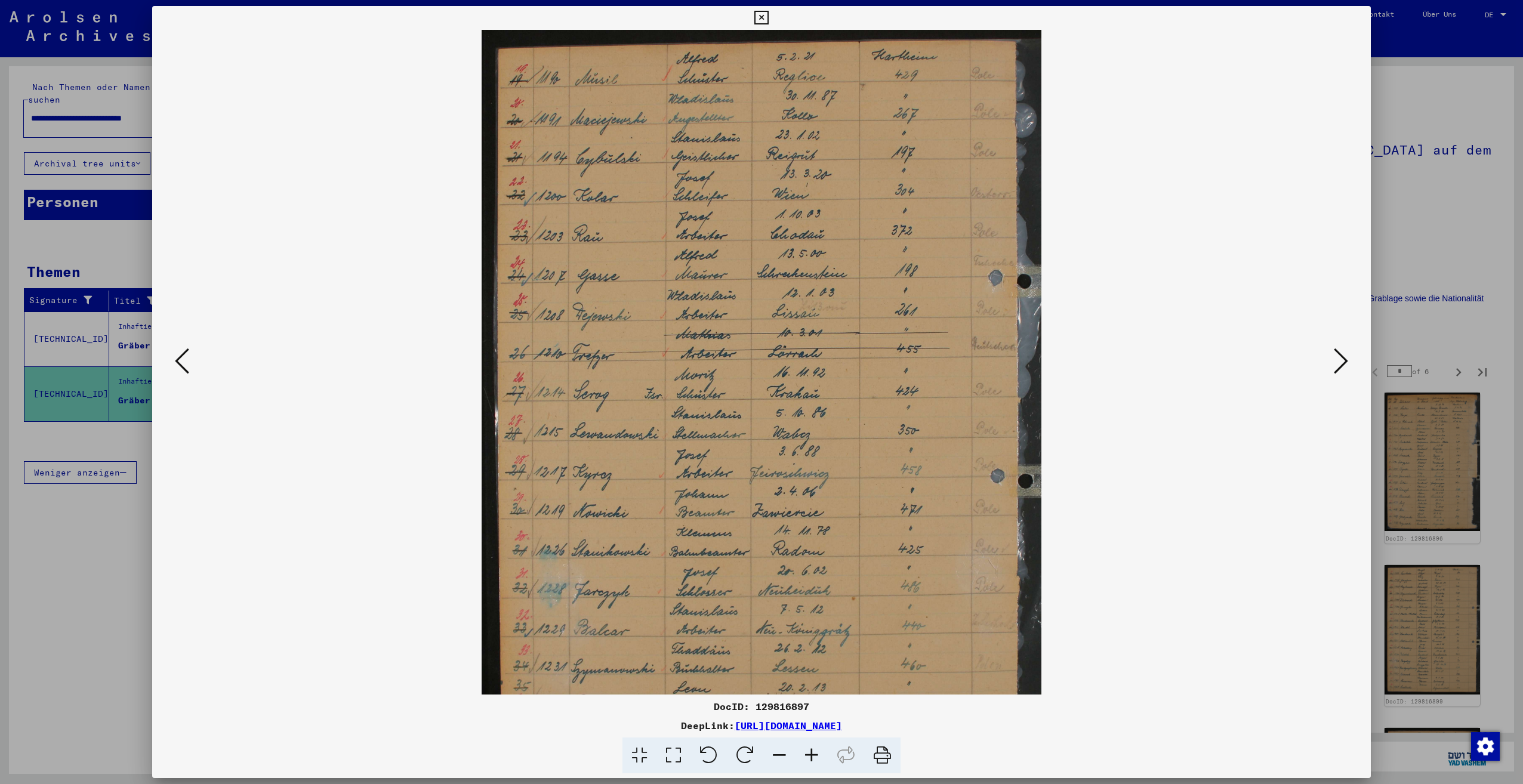
click at [811, 760] on icon at bounding box center [812, 756] width 32 height 36
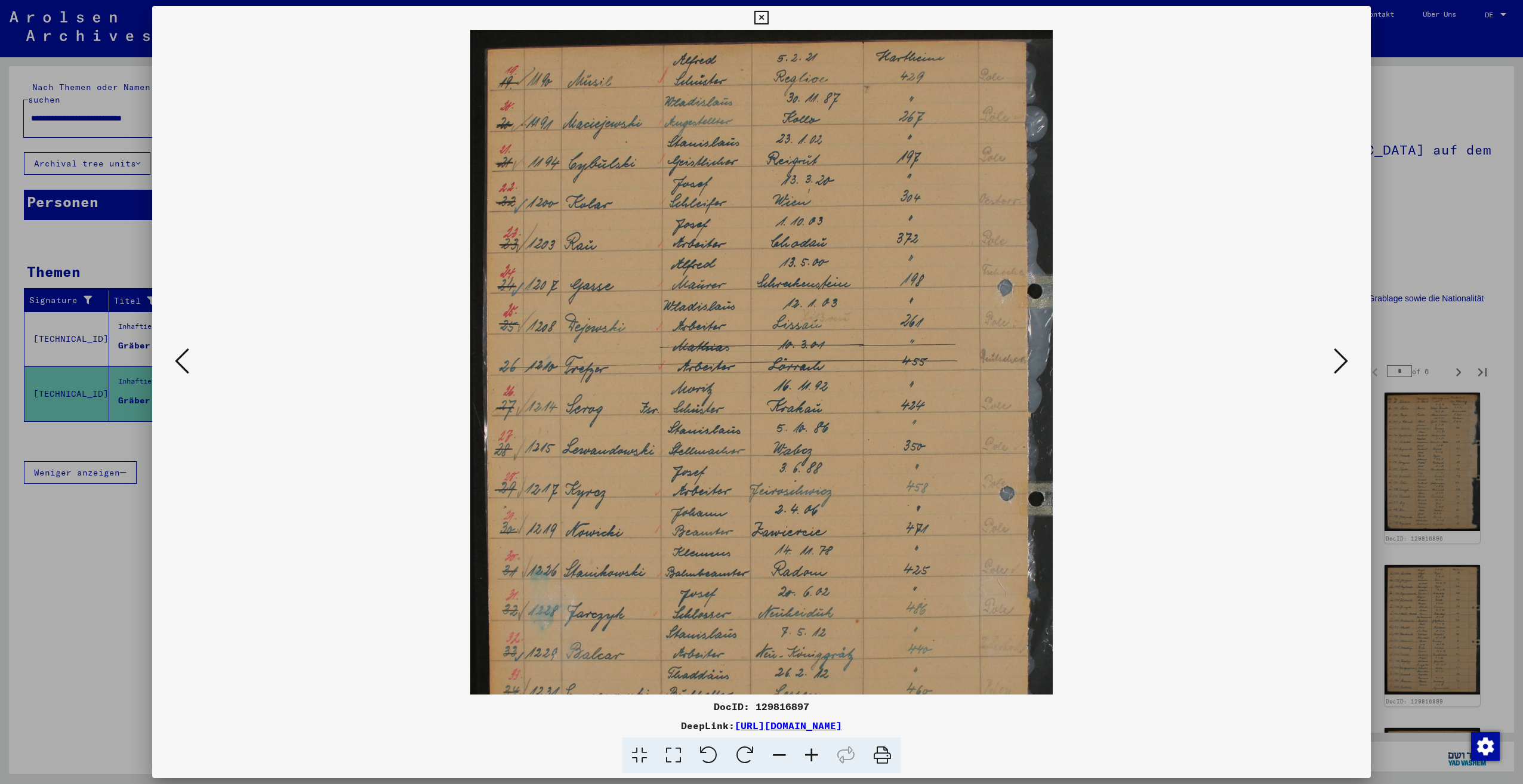
click at [812, 759] on icon at bounding box center [812, 756] width 32 height 36
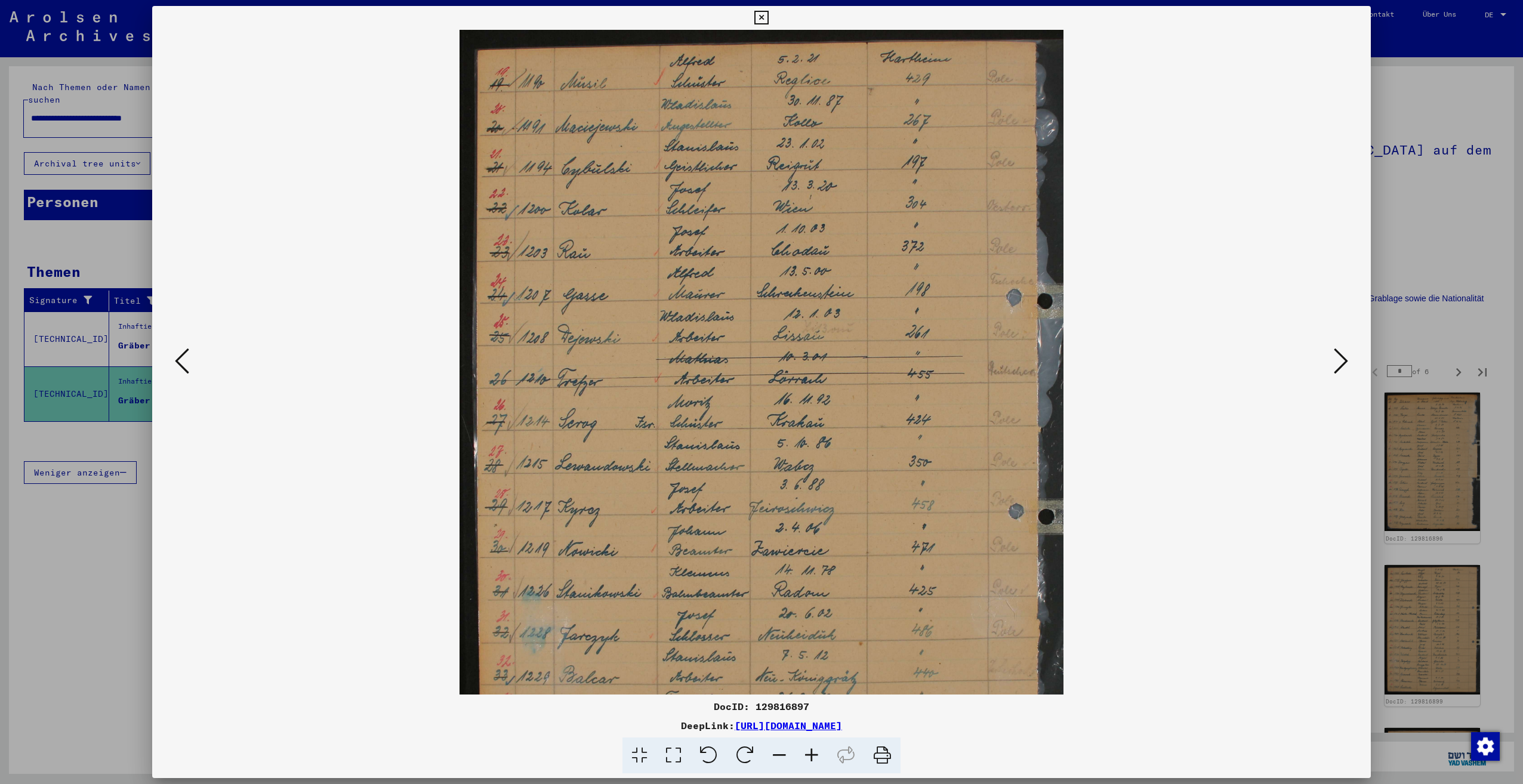
click at [812, 759] on icon at bounding box center [812, 756] width 32 height 36
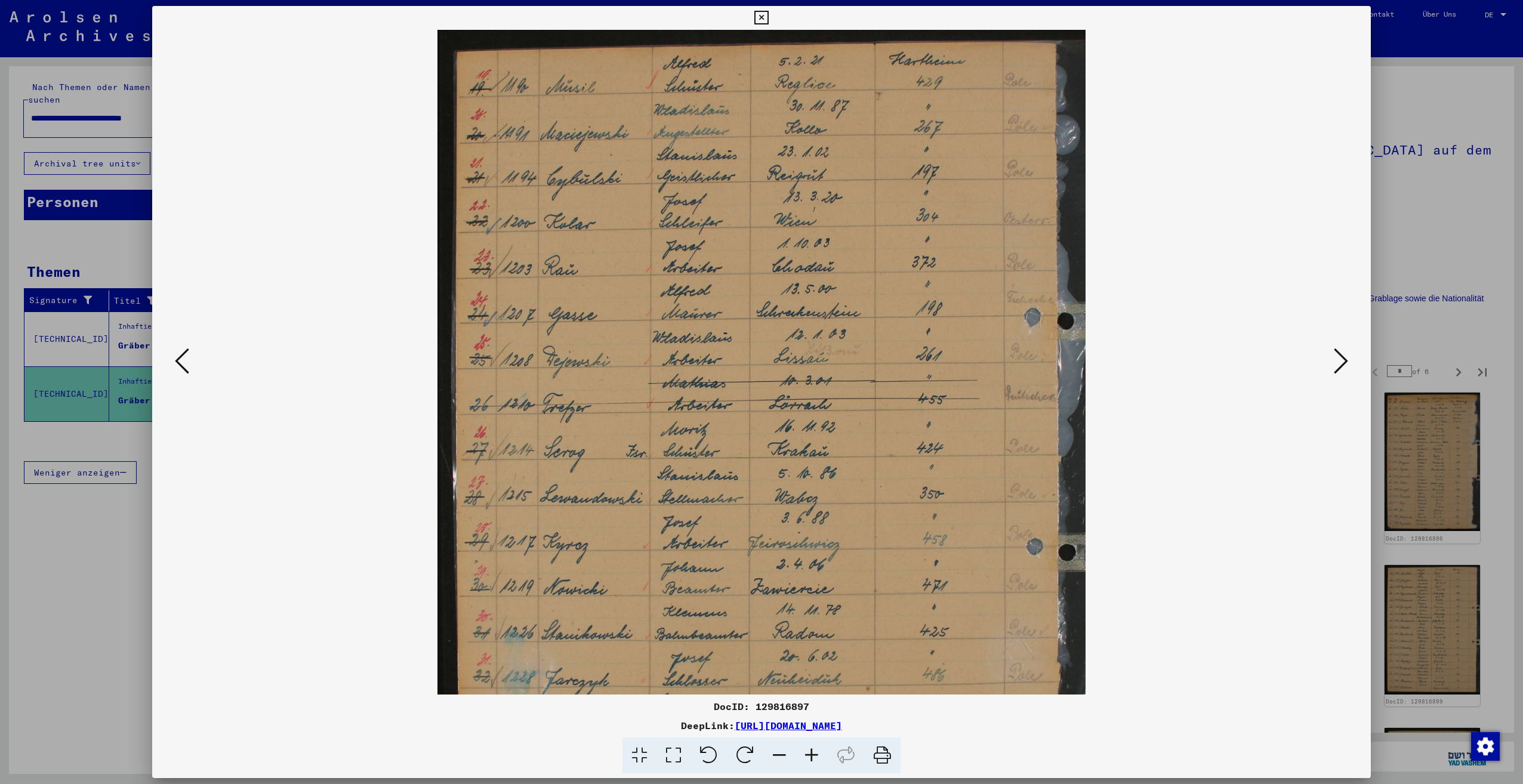
click at [812, 759] on icon at bounding box center [812, 756] width 32 height 36
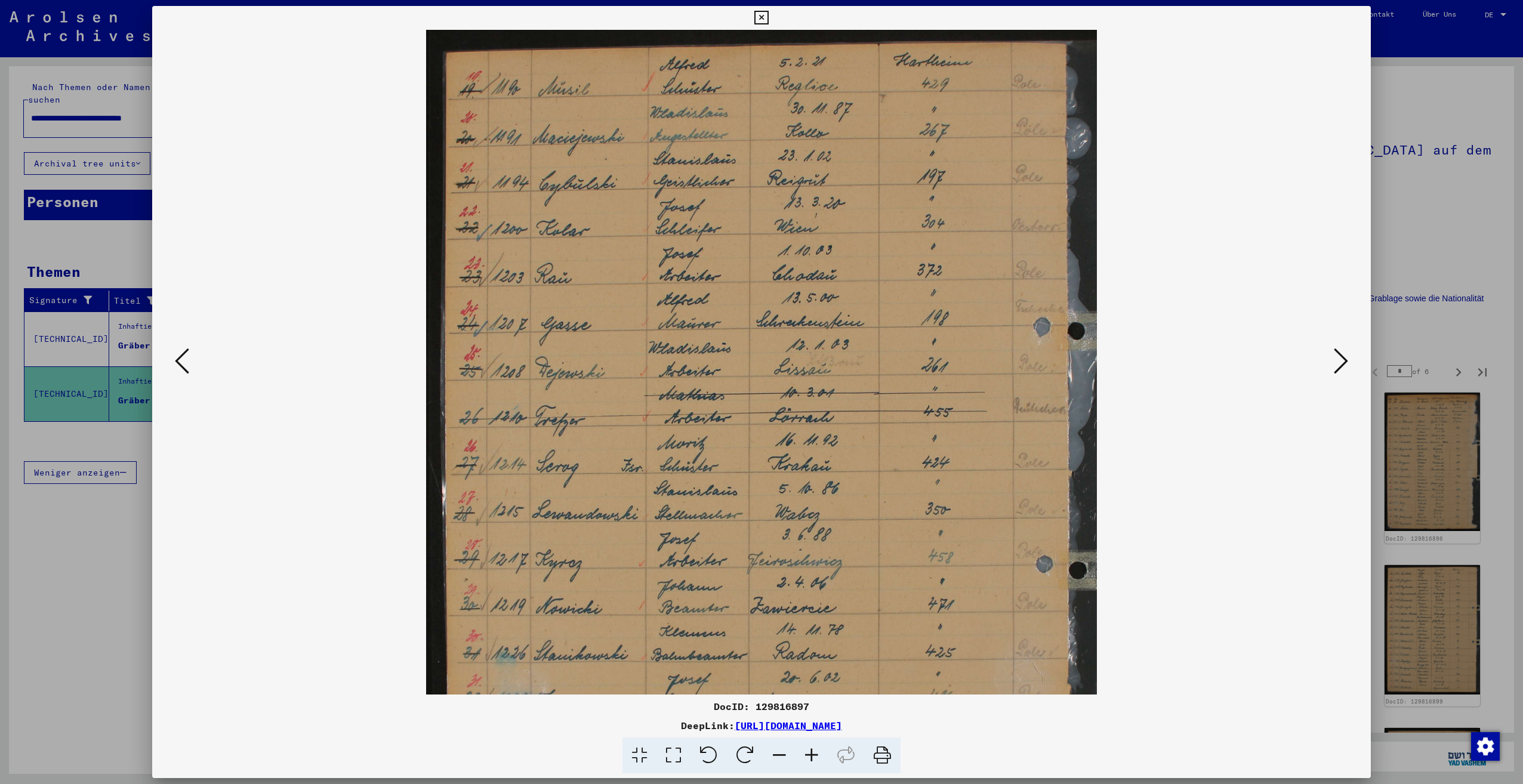
click at [812, 759] on icon at bounding box center [812, 756] width 32 height 36
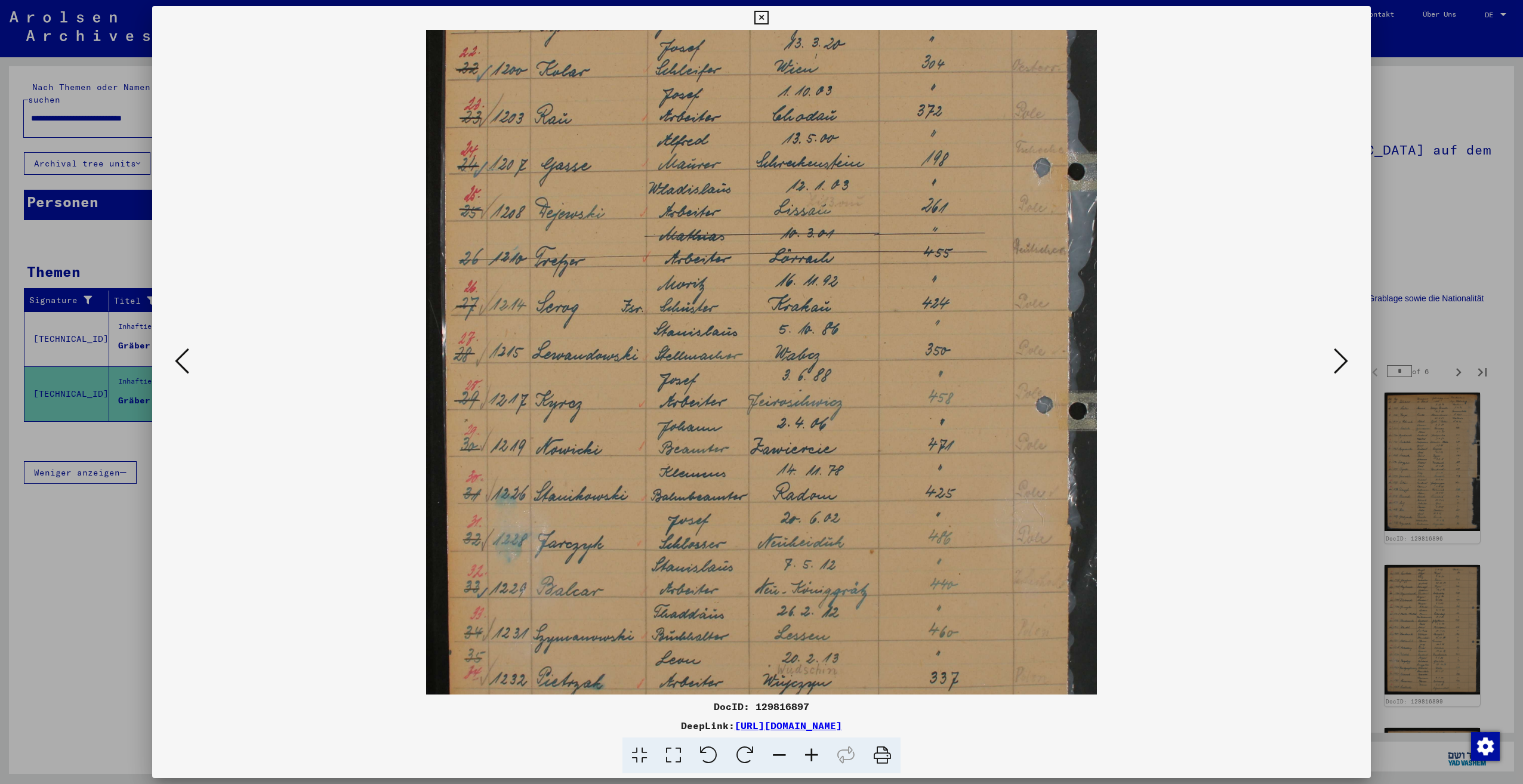
scroll to position [161, 0]
drag, startPoint x: 866, startPoint y: 649, endPoint x: 854, endPoint y: 490, distance: 159.5
click at [854, 490] on img at bounding box center [761, 320] width 671 height 903
click at [970, 442] on img at bounding box center [761, 320] width 671 height 903
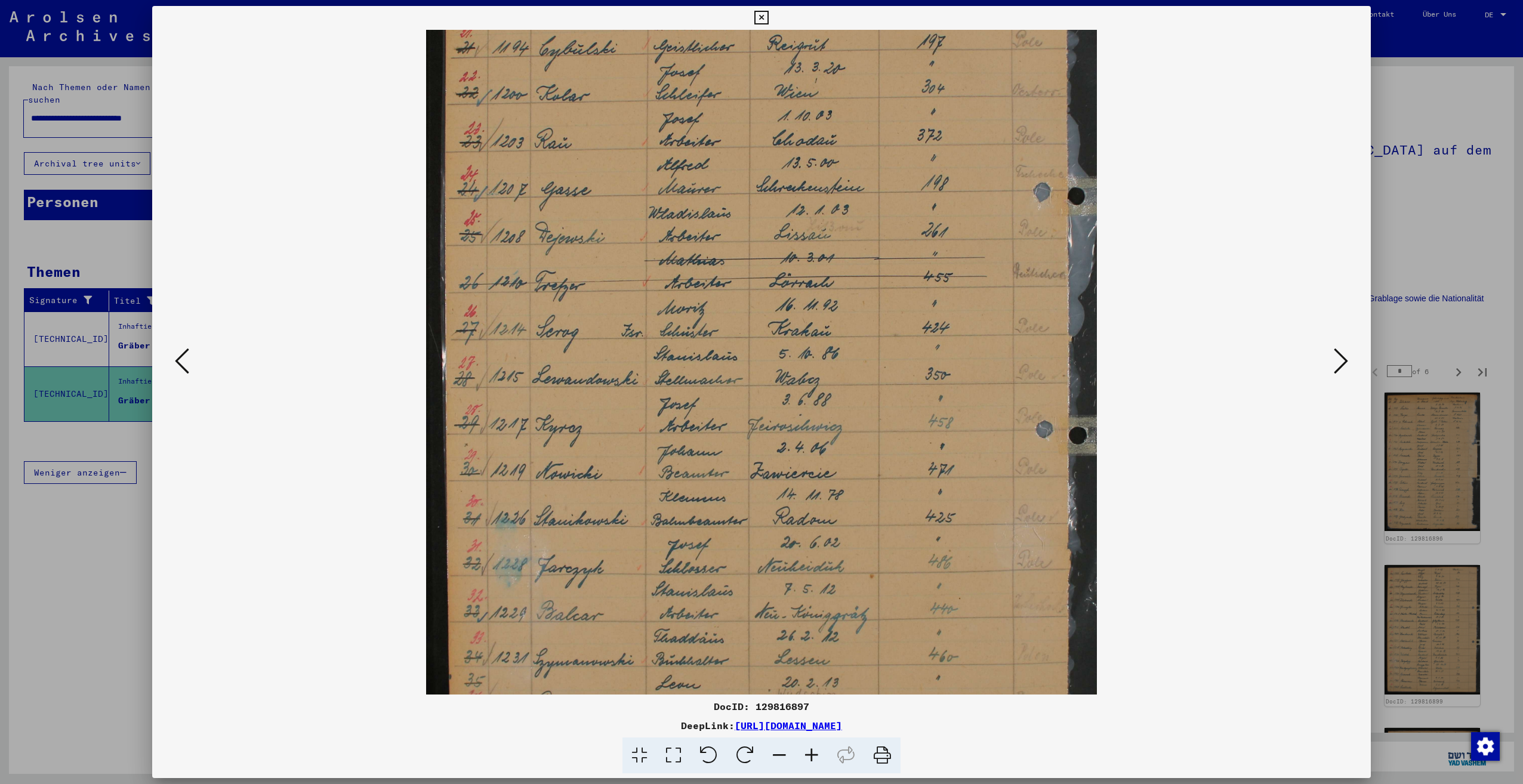
scroll to position [136, 0]
drag, startPoint x: 954, startPoint y: 205, endPoint x: 1035, endPoint y: 425, distance: 234.4
click at [1035, 425] on img at bounding box center [761, 345] width 671 height 903
drag, startPoint x: 1041, startPoint y: 460, endPoint x: 1059, endPoint y: 453, distance: 19.3
click at [1041, 460] on img at bounding box center [761, 345] width 671 height 903
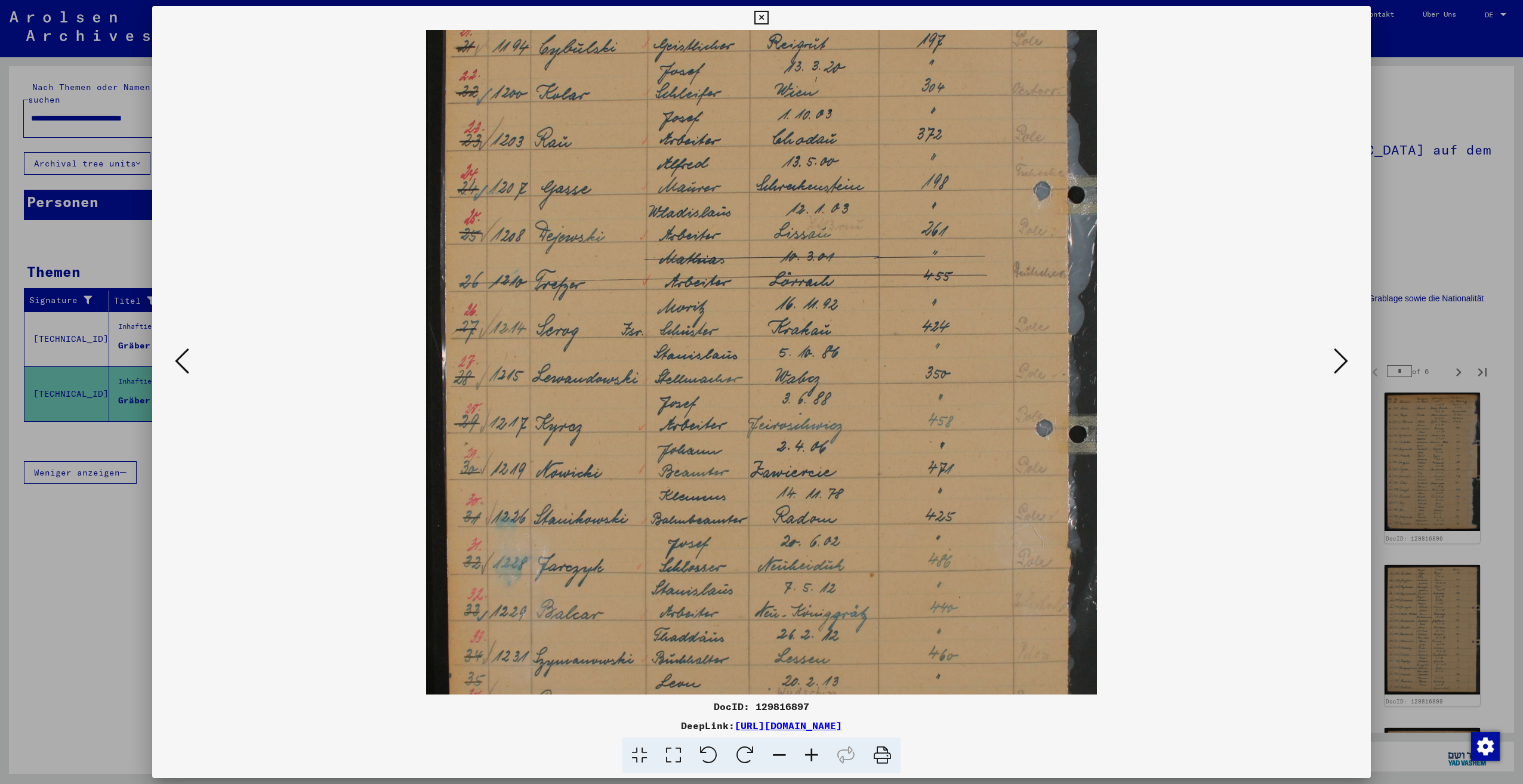
click at [1343, 367] on icon at bounding box center [1341, 361] width 14 height 29
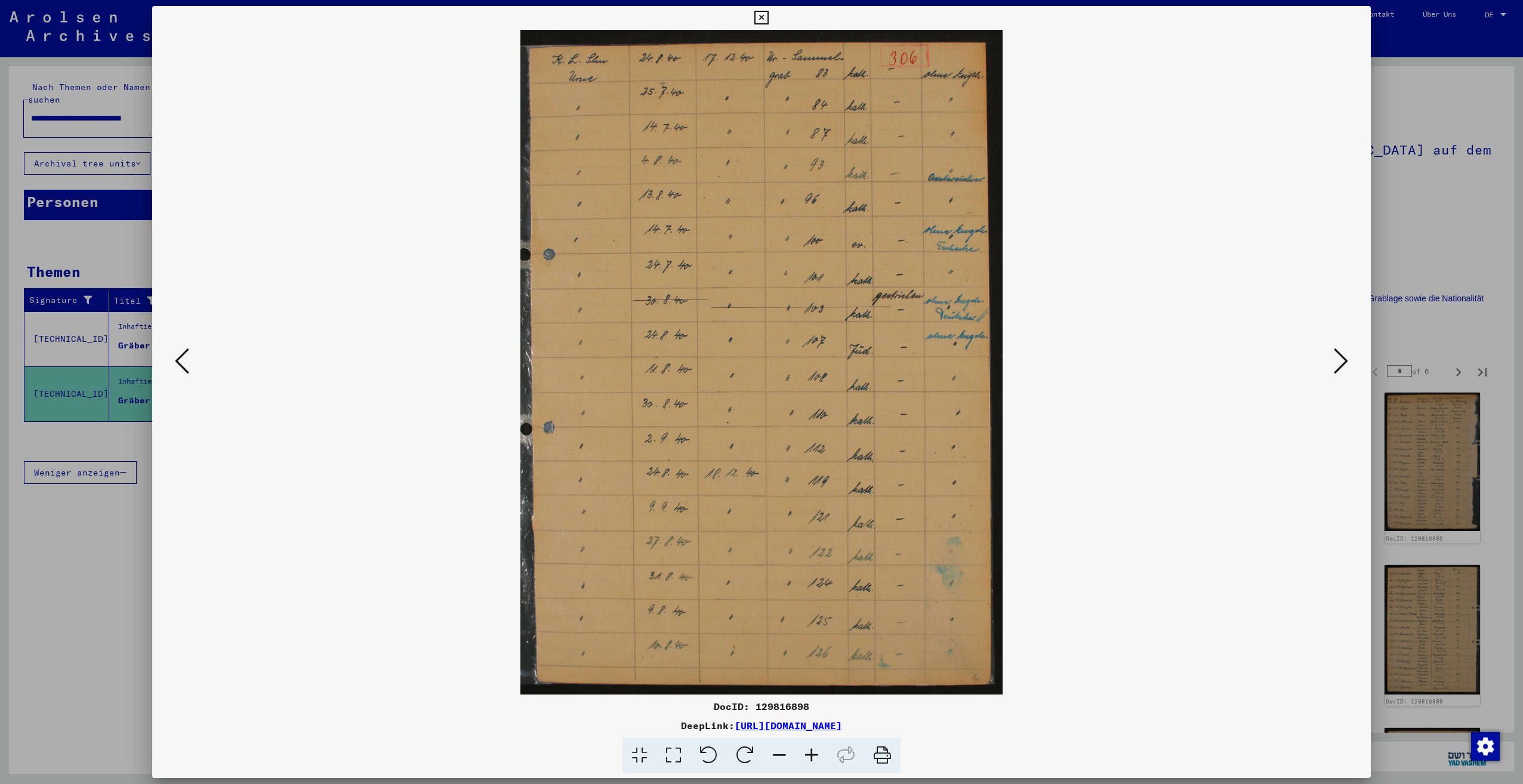
scroll to position [0, 0]
click at [962, 333] on img at bounding box center [761, 362] width 483 height 665
click at [1346, 365] on icon at bounding box center [1341, 361] width 14 height 29
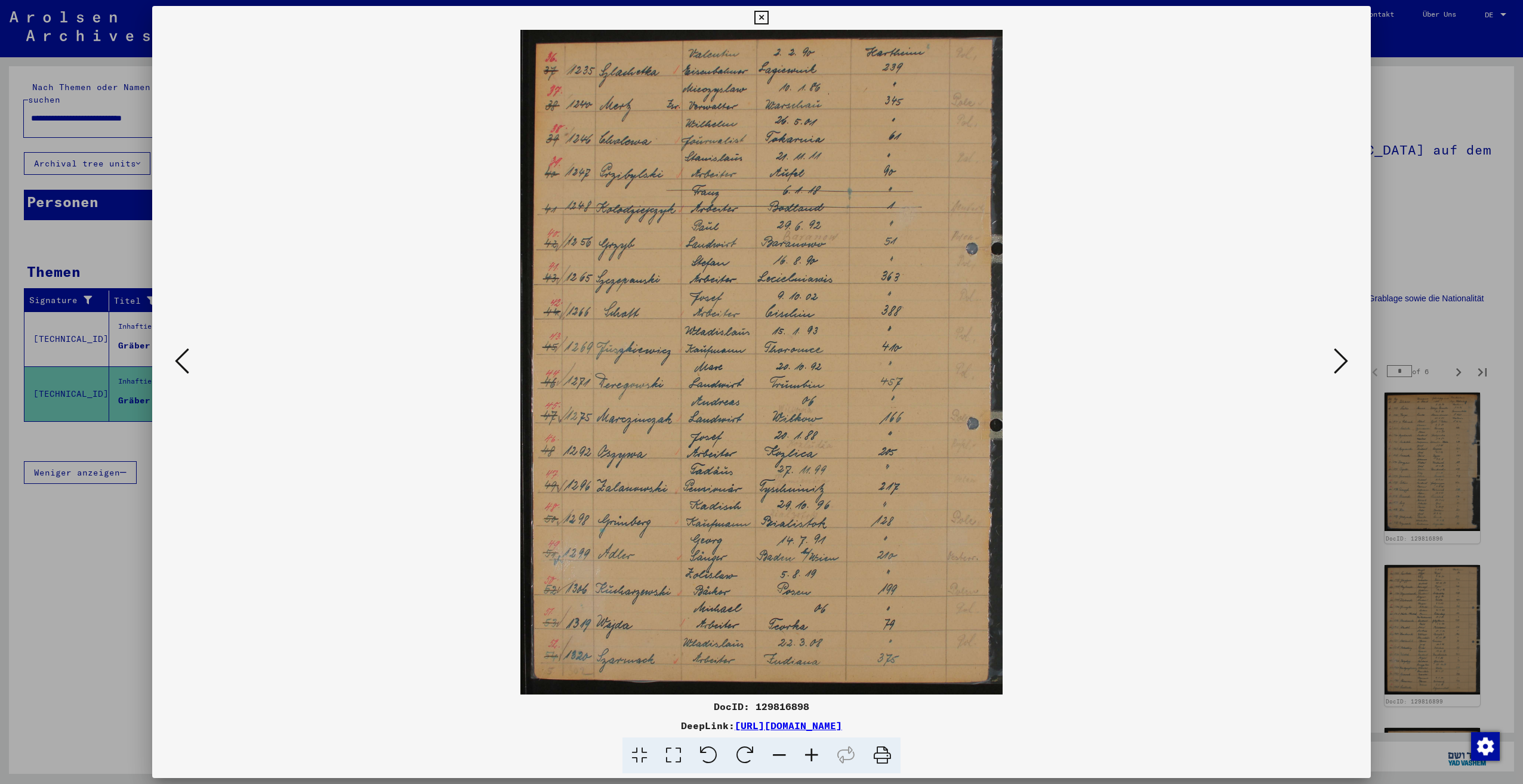
click at [1350, 372] on button at bounding box center [1341, 362] width 21 height 34
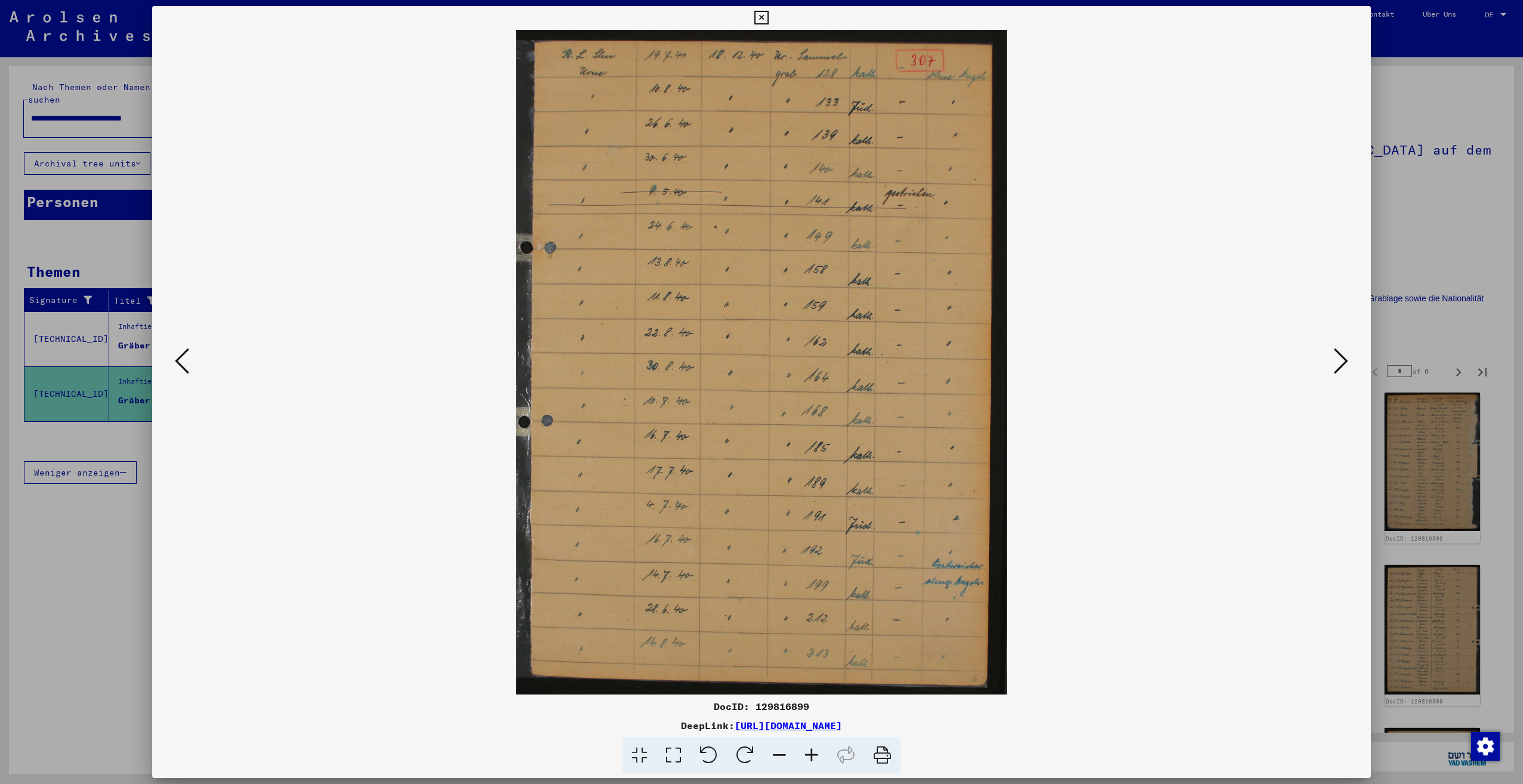
click at [810, 750] on icon at bounding box center [812, 756] width 32 height 36
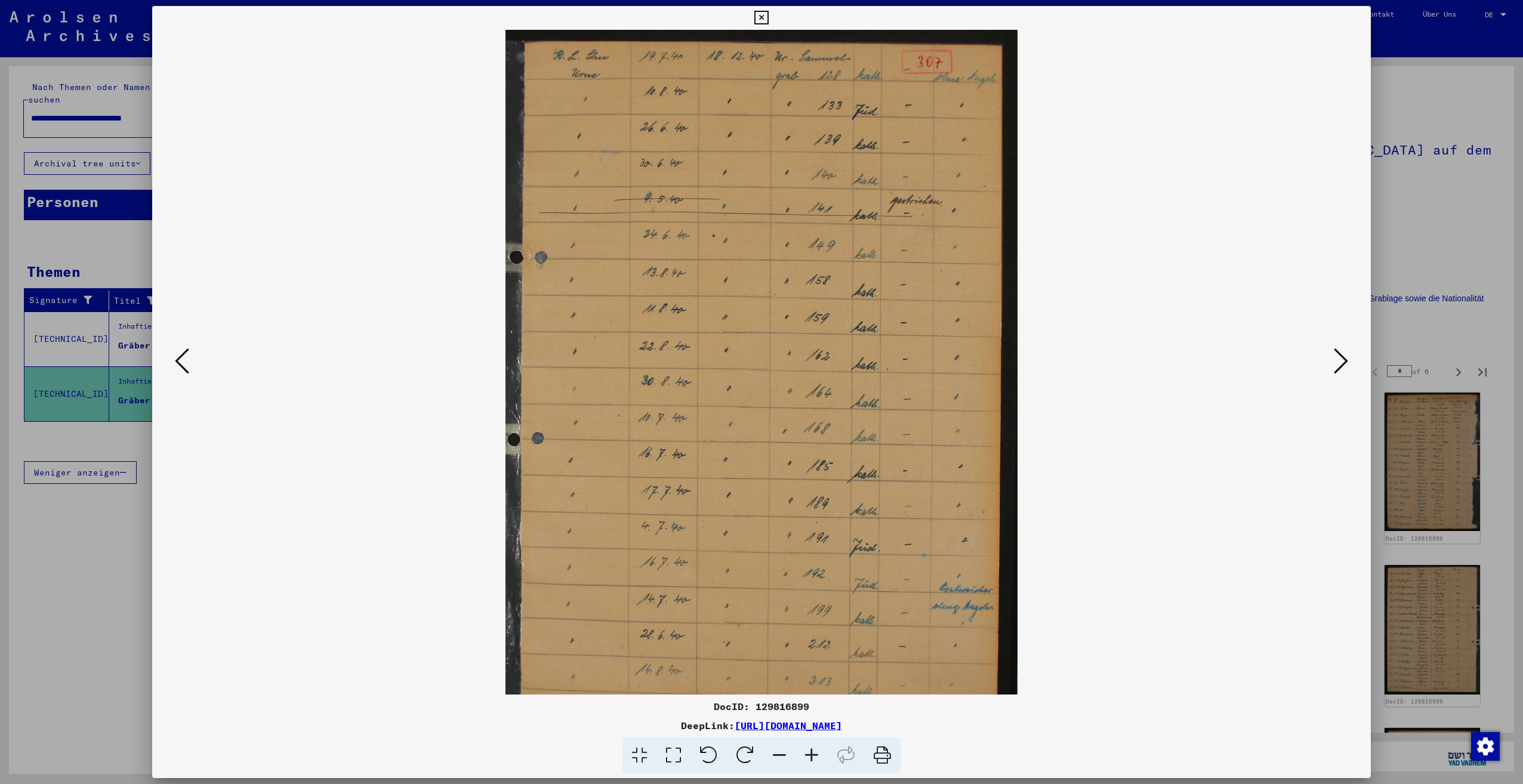
click at [810, 750] on icon at bounding box center [812, 756] width 32 height 36
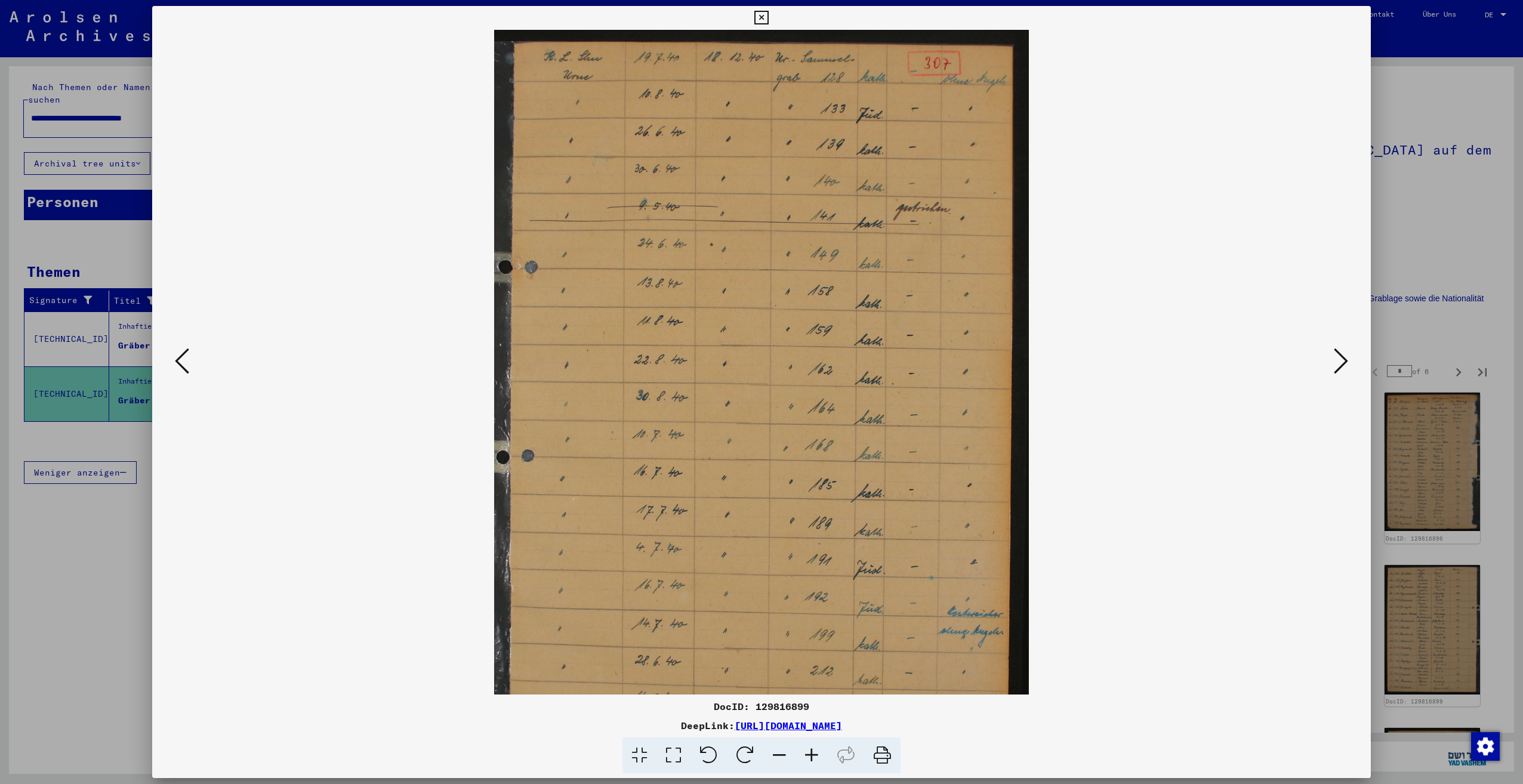
click at [810, 749] on icon at bounding box center [812, 756] width 32 height 36
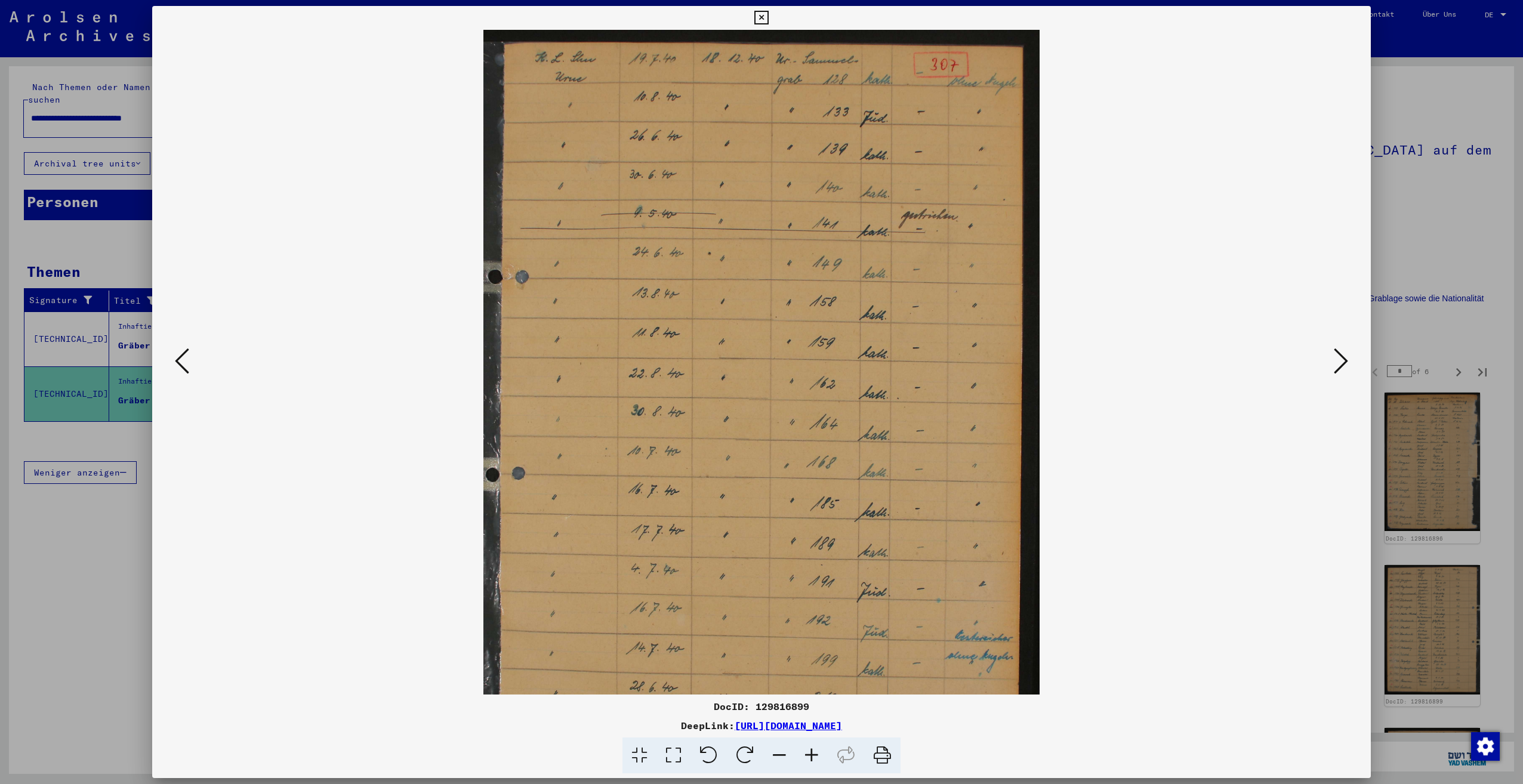
click at [810, 749] on icon at bounding box center [812, 756] width 32 height 36
click at [810, 748] on icon at bounding box center [812, 756] width 32 height 36
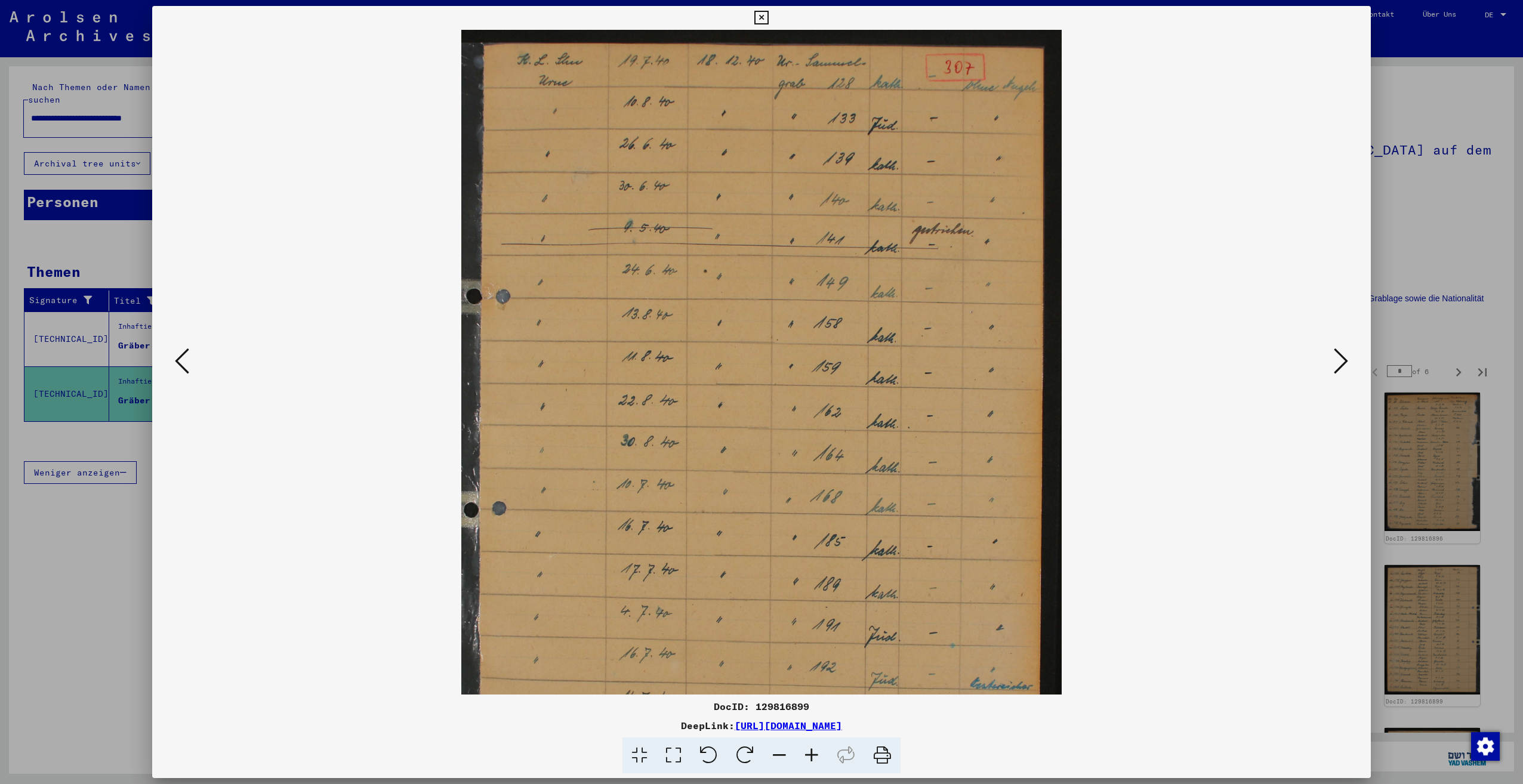
click at [810, 748] on icon at bounding box center [812, 756] width 32 height 36
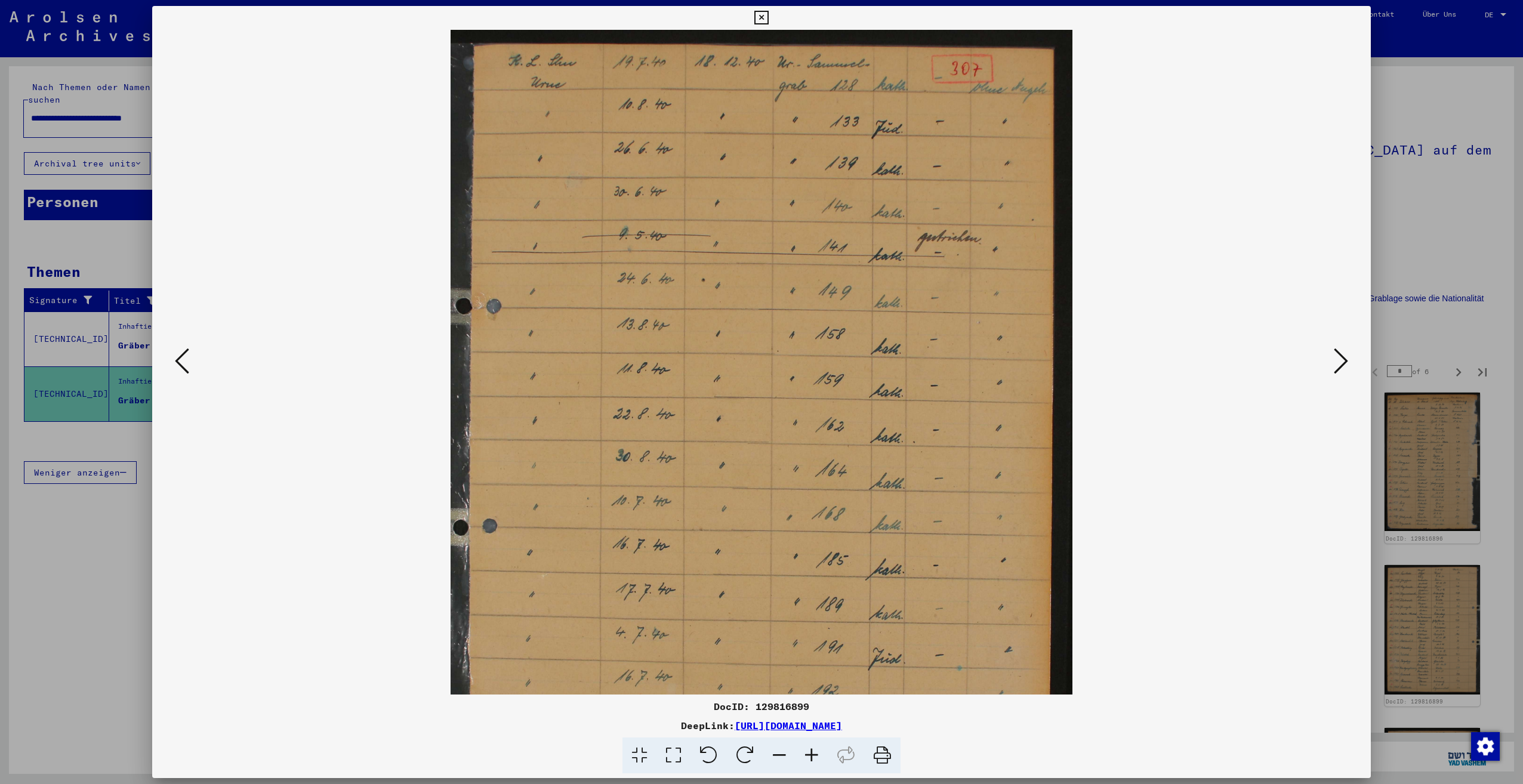
click at [810, 748] on icon at bounding box center [812, 756] width 32 height 36
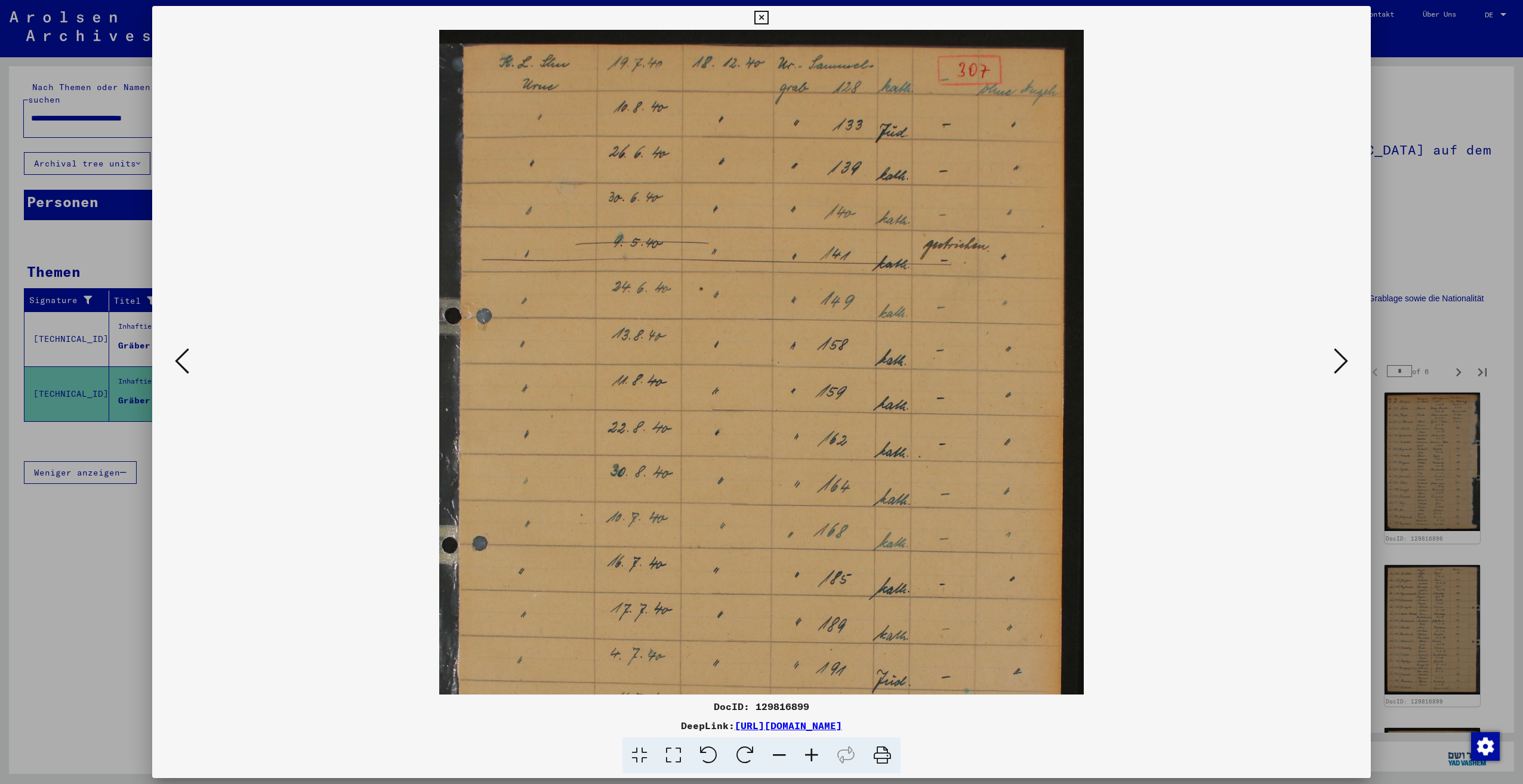
click at [810, 748] on icon at bounding box center [812, 756] width 32 height 36
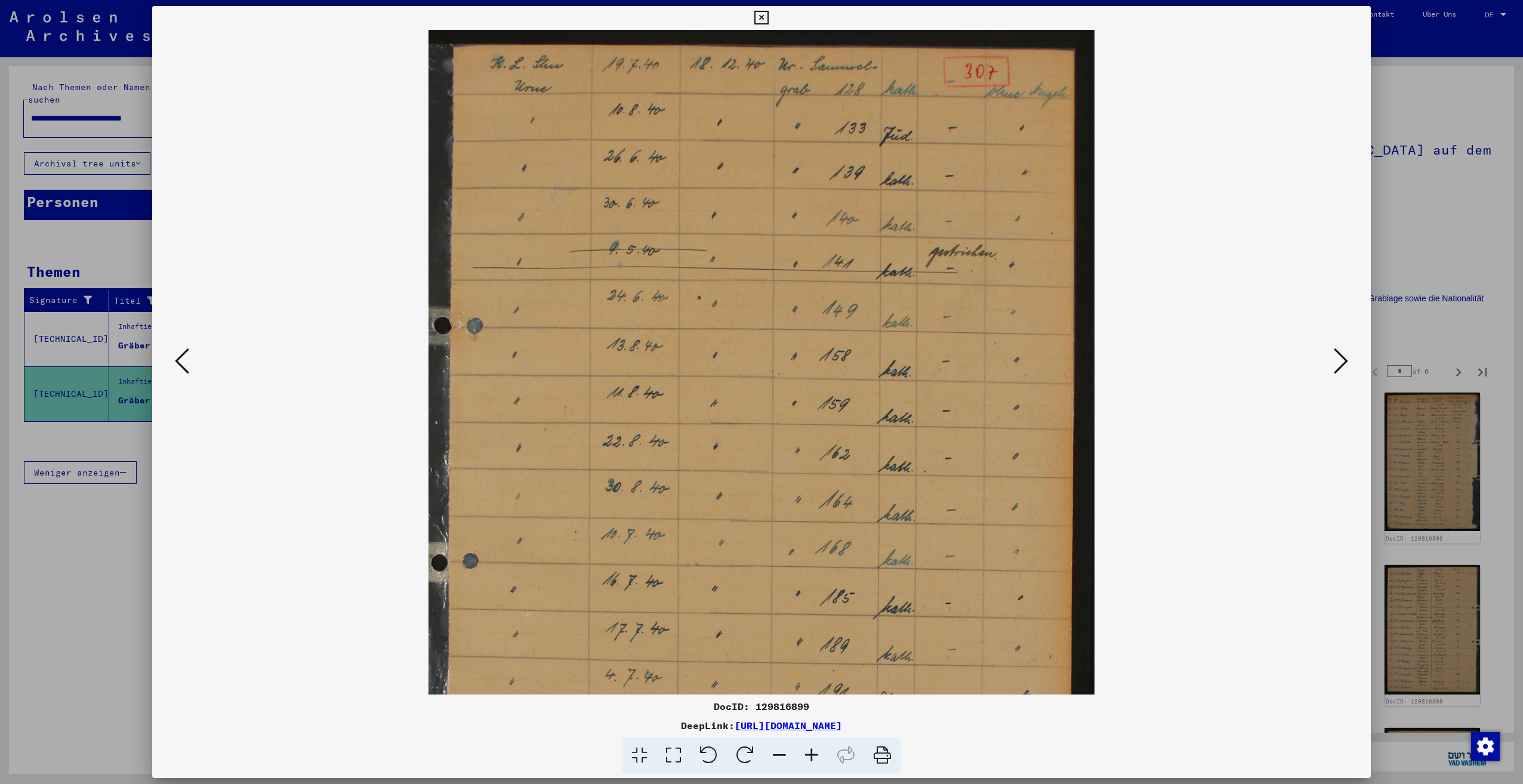
click at [810, 748] on icon at bounding box center [812, 756] width 32 height 36
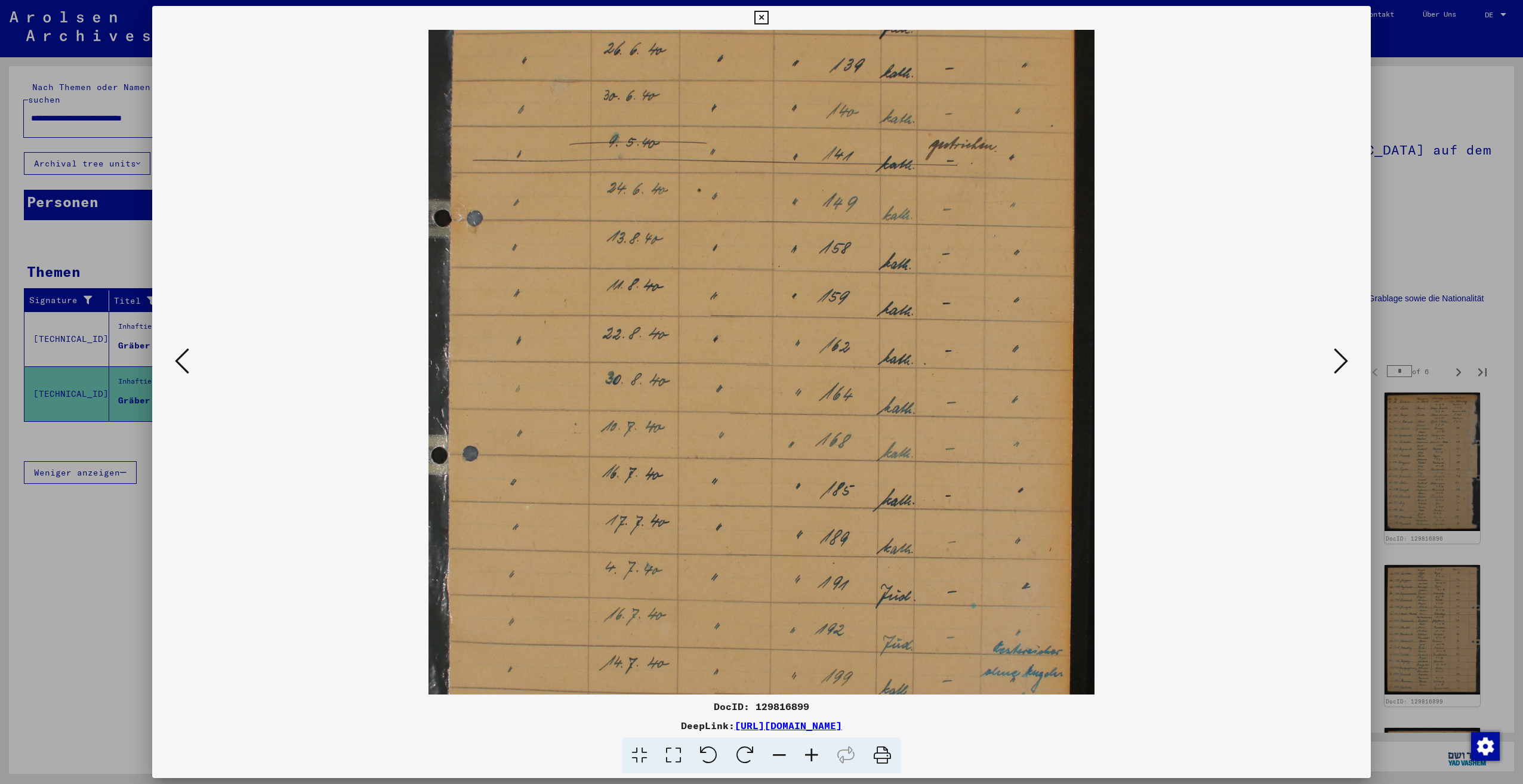
scroll to position [239, 0]
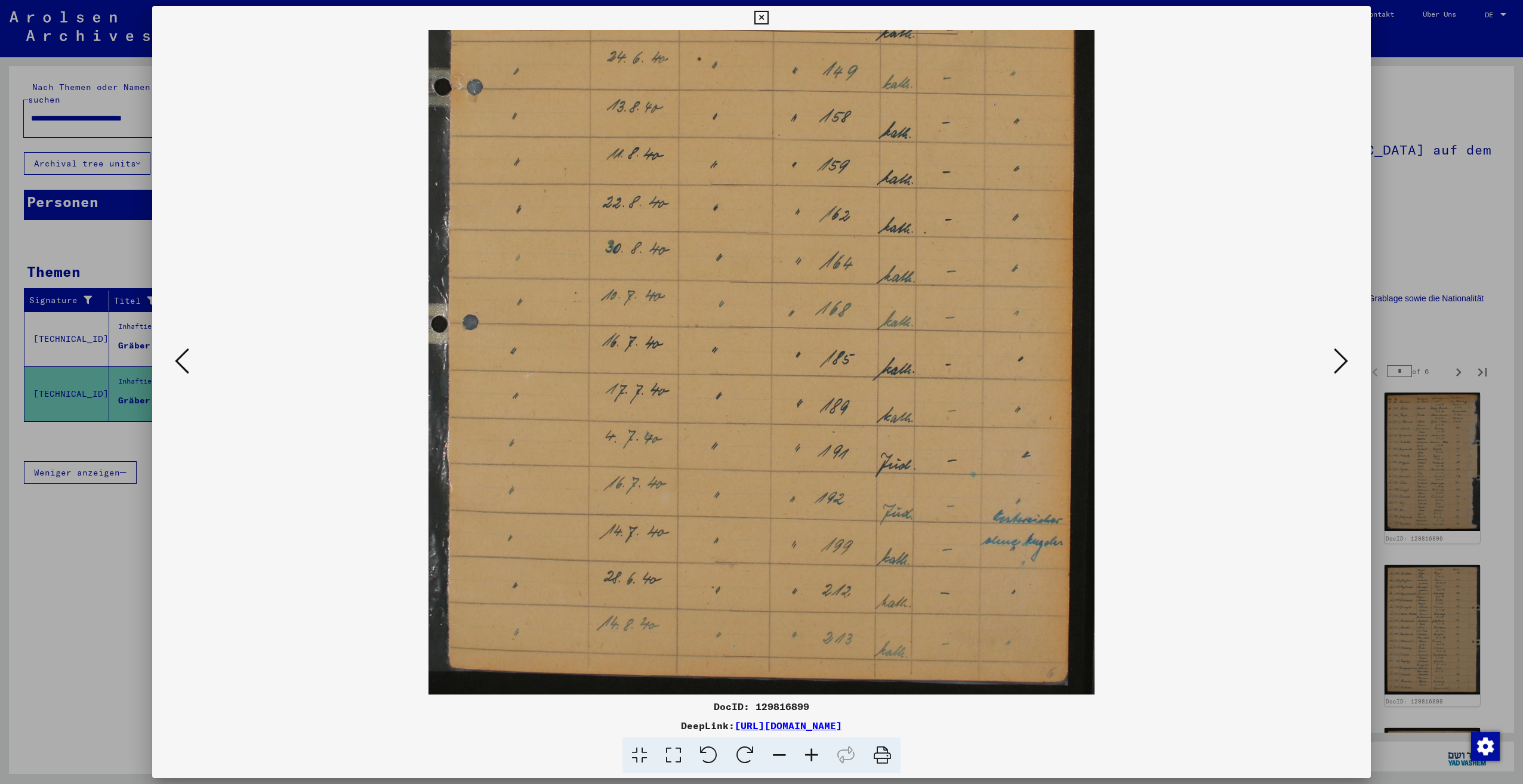
drag, startPoint x: 833, startPoint y: 570, endPoint x: 823, endPoint y: 194, distance: 376.1
click at [823, 194] on img at bounding box center [761, 243] width 666 height 903
click at [179, 366] on icon at bounding box center [182, 361] width 14 height 29
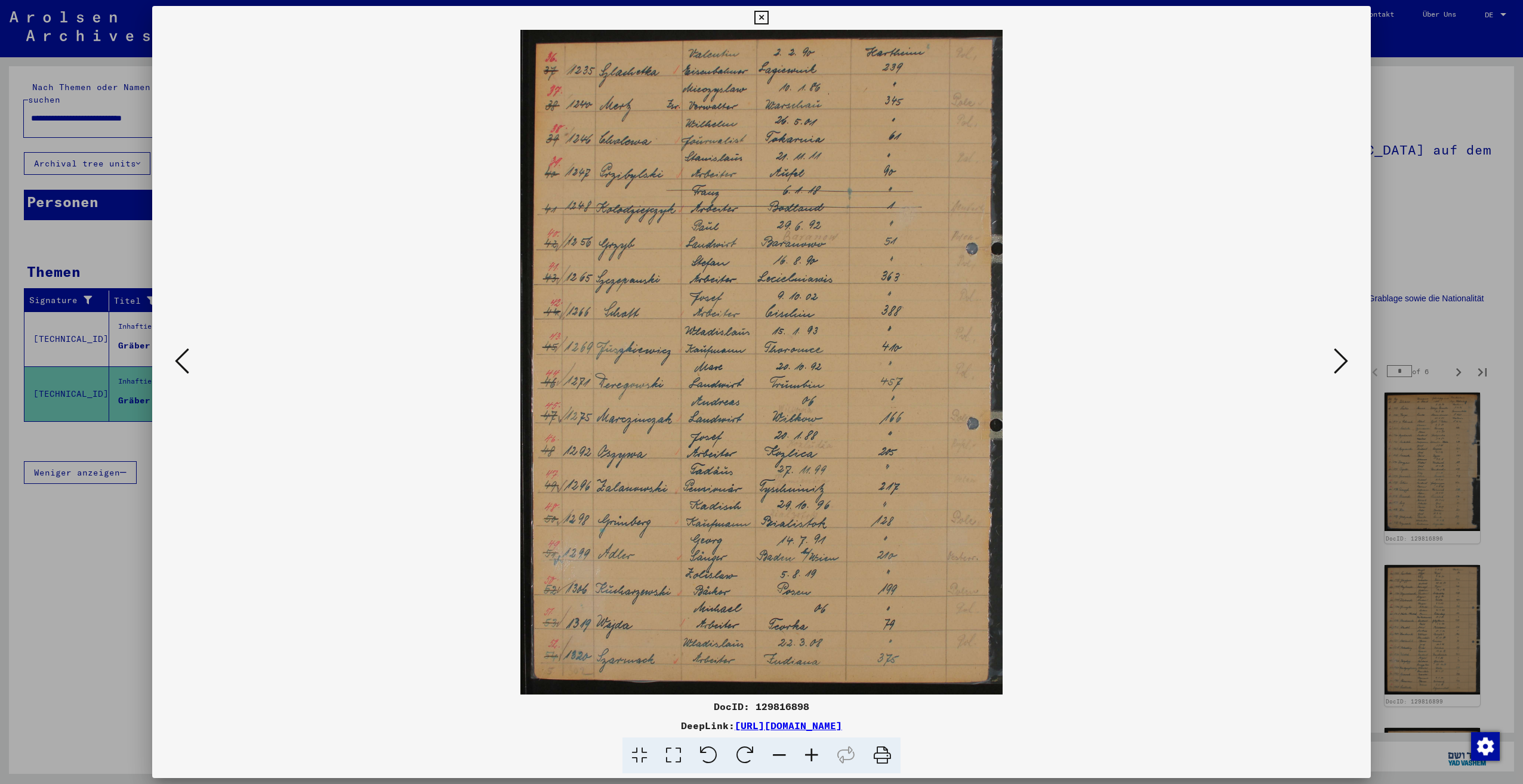
scroll to position [0, 0]
click at [748, 517] on img at bounding box center [761, 362] width 483 height 665
click at [818, 760] on icon at bounding box center [812, 756] width 32 height 36
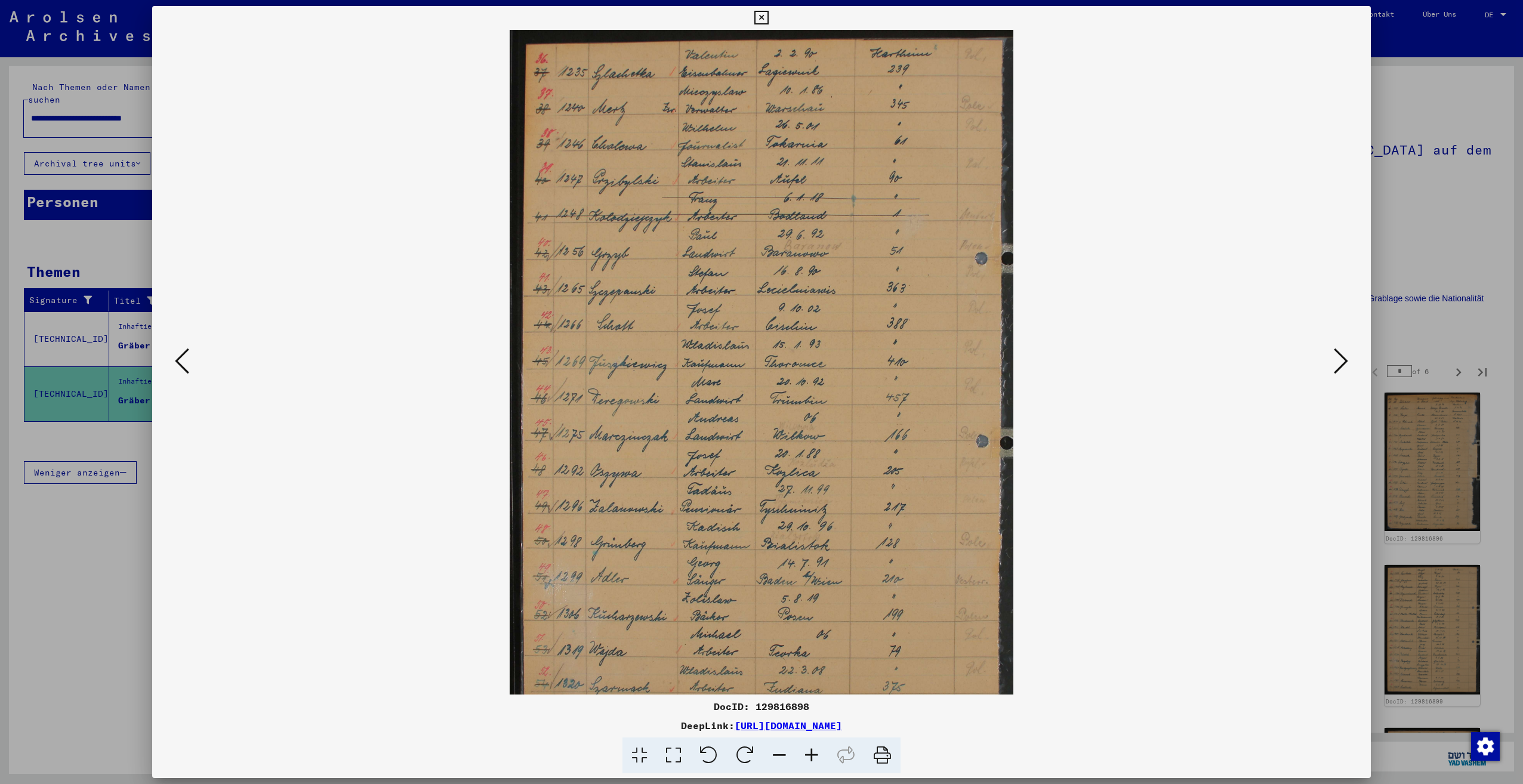
click at [818, 760] on icon at bounding box center [812, 756] width 32 height 36
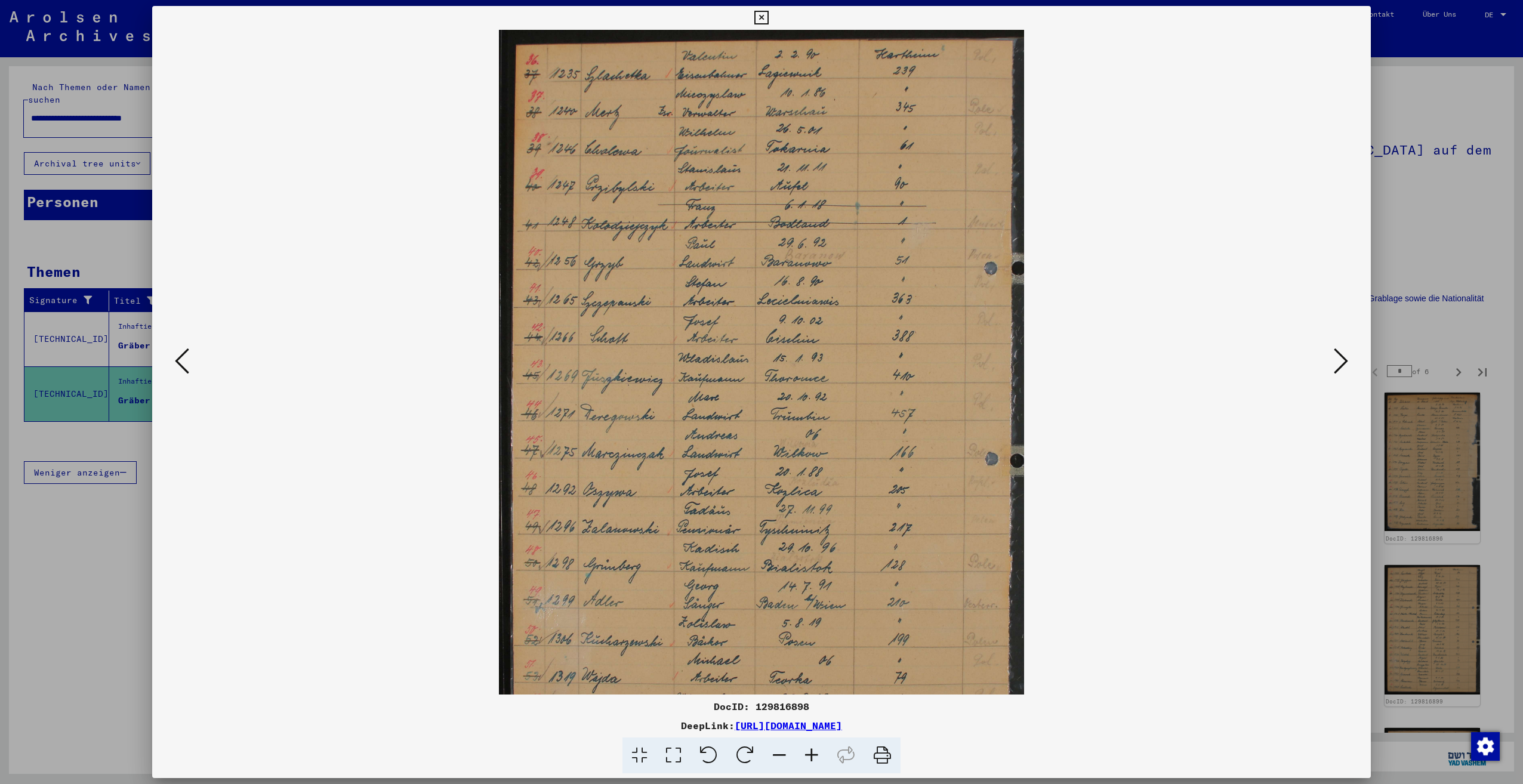
click at [818, 760] on icon at bounding box center [812, 756] width 32 height 36
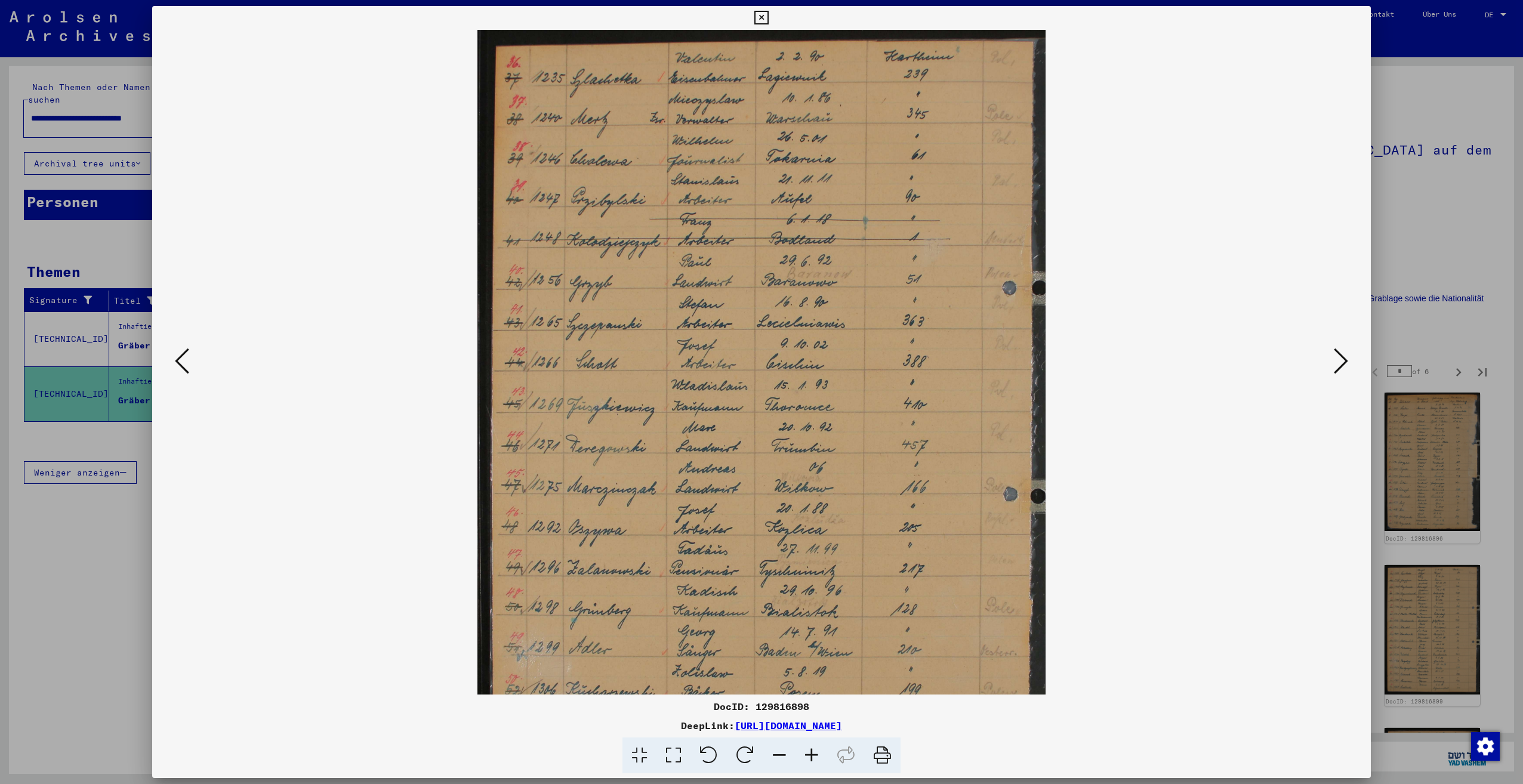
click at [818, 760] on icon at bounding box center [812, 756] width 32 height 36
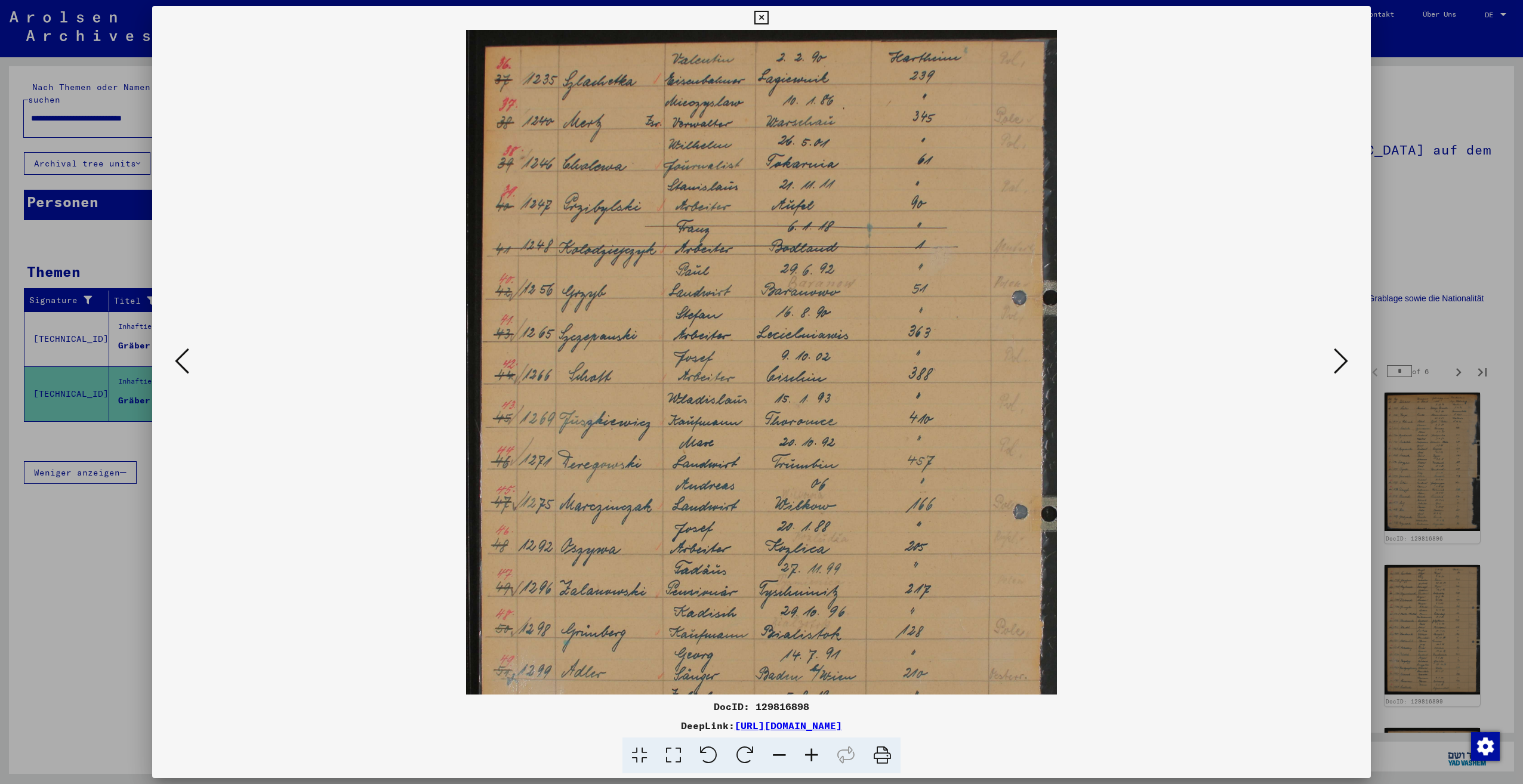
click at [818, 760] on icon at bounding box center [812, 756] width 32 height 36
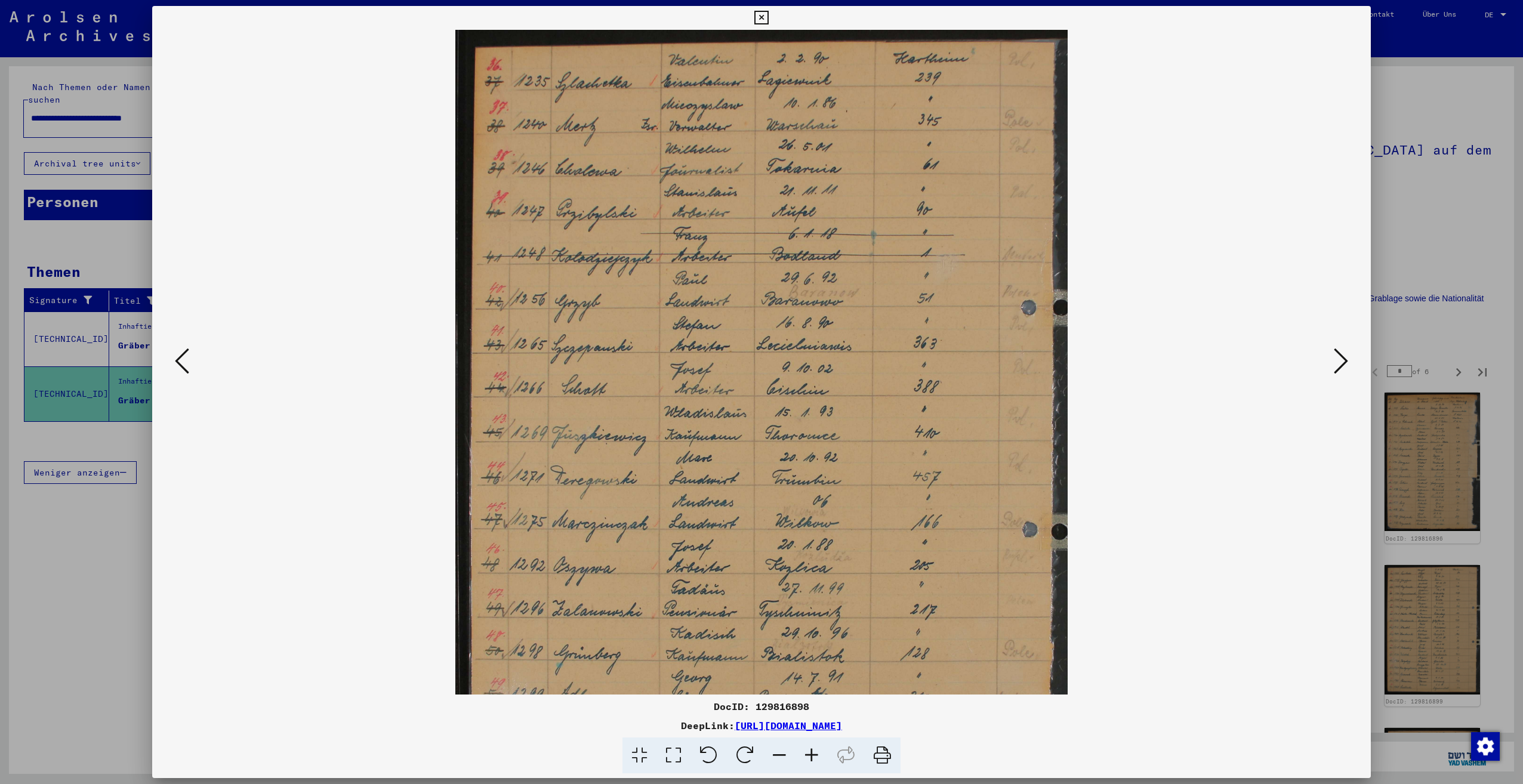
click at [818, 760] on icon at bounding box center [812, 756] width 32 height 36
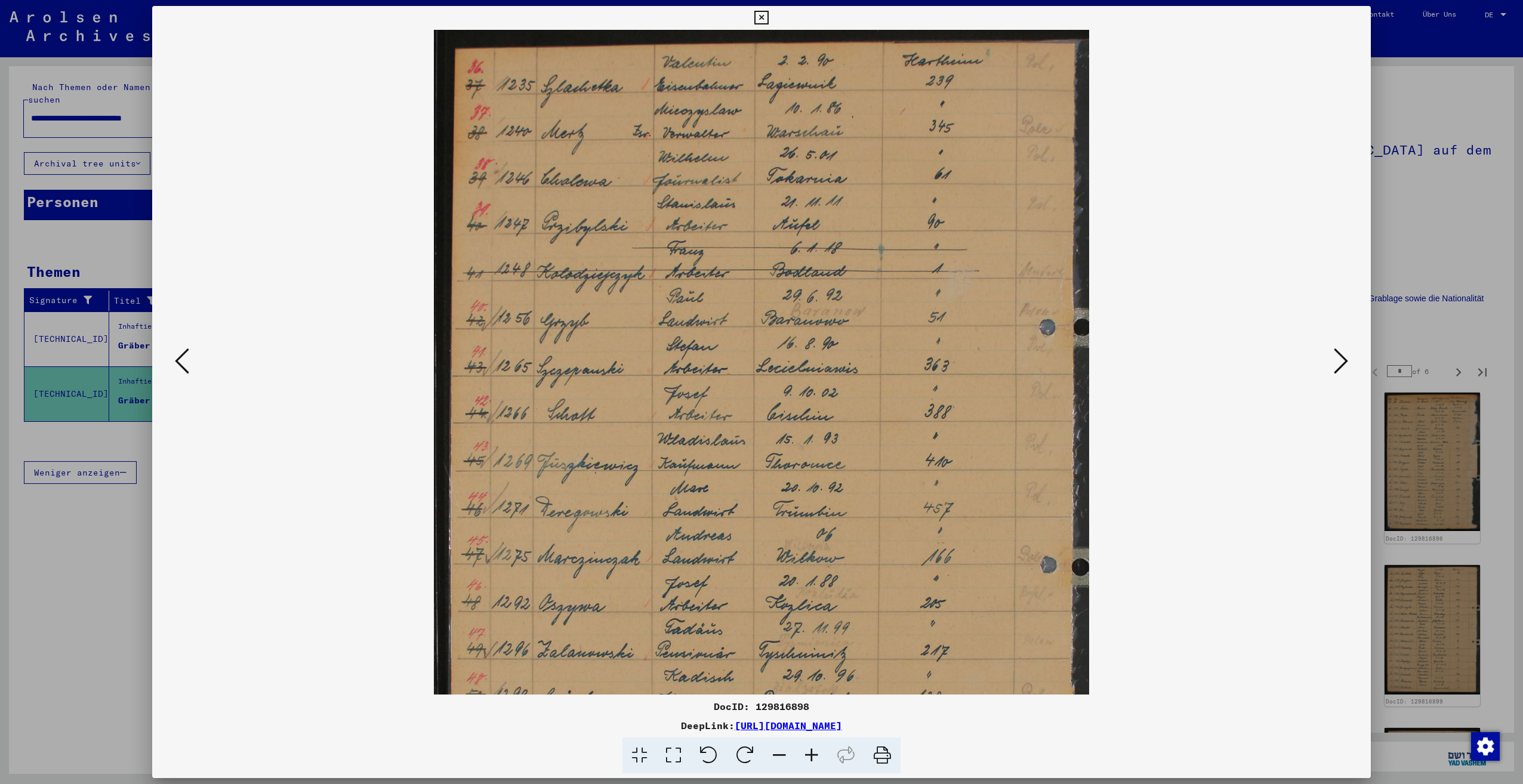
click at [818, 760] on icon at bounding box center [812, 756] width 32 height 36
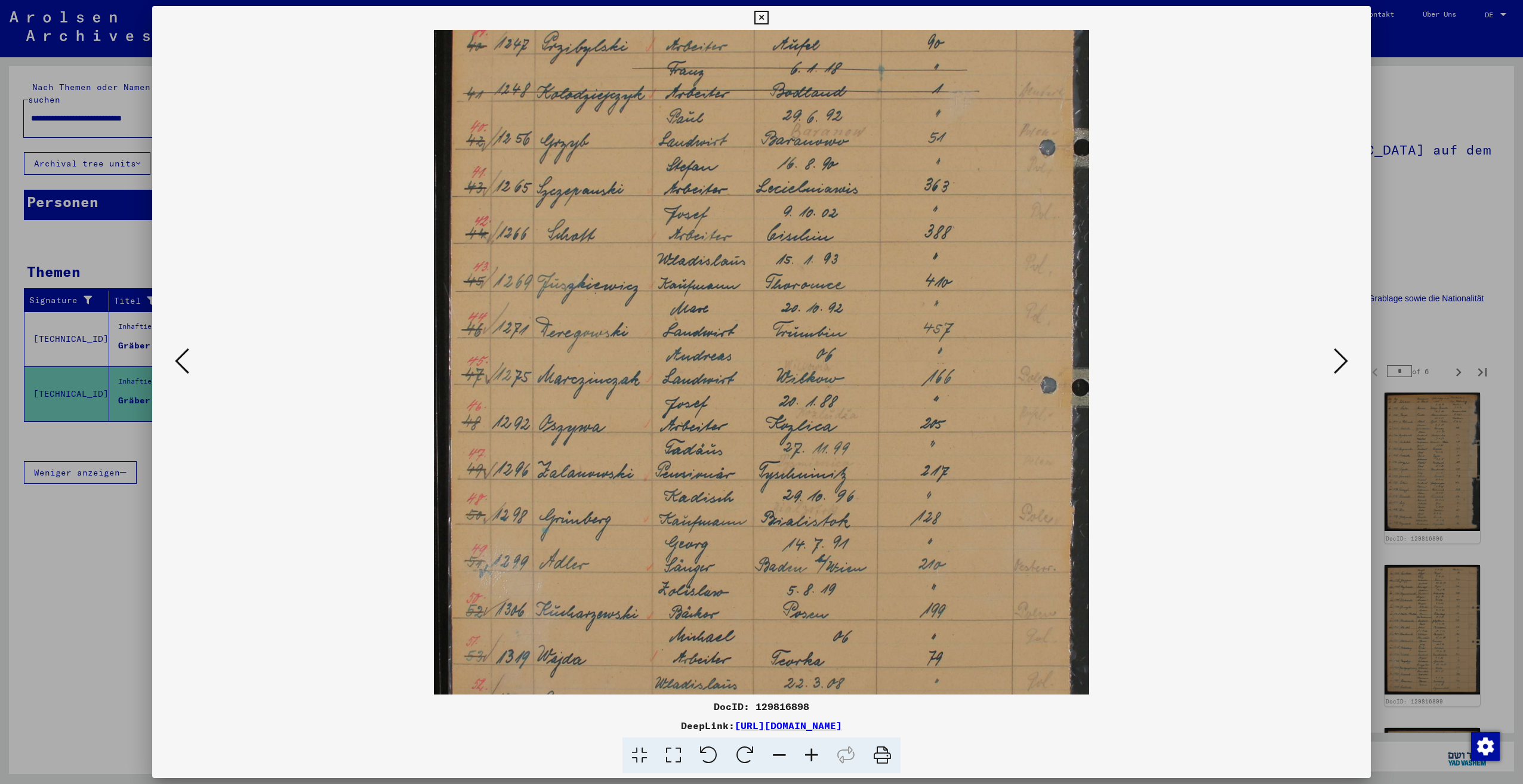
scroll to position [239, 0]
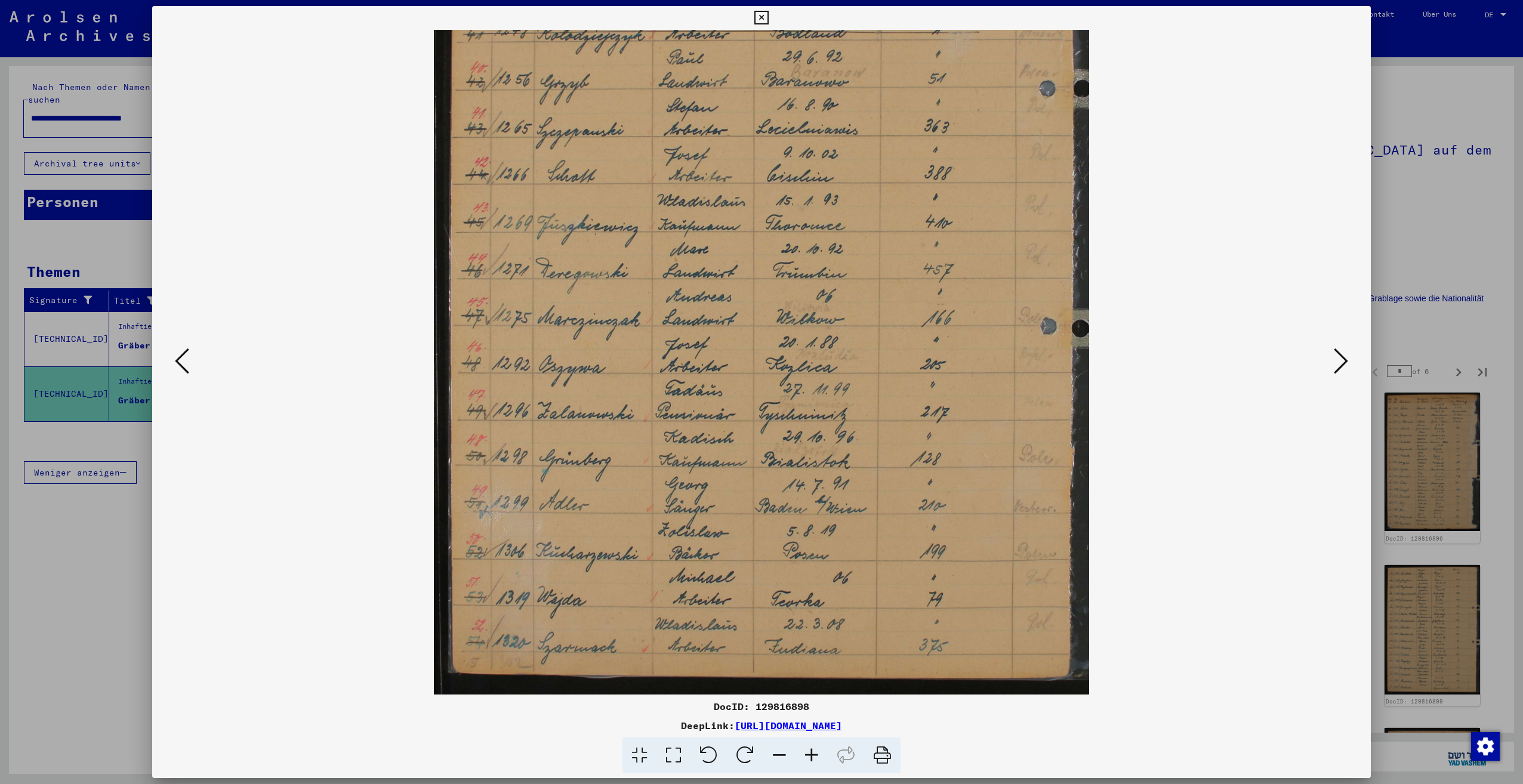
drag, startPoint x: 821, startPoint y: 622, endPoint x: 845, endPoint y: 323, distance: 300.0
click at [845, 323] on img at bounding box center [762, 243] width 656 height 903
click at [106, 555] on div at bounding box center [761, 392] width 1523 height 784
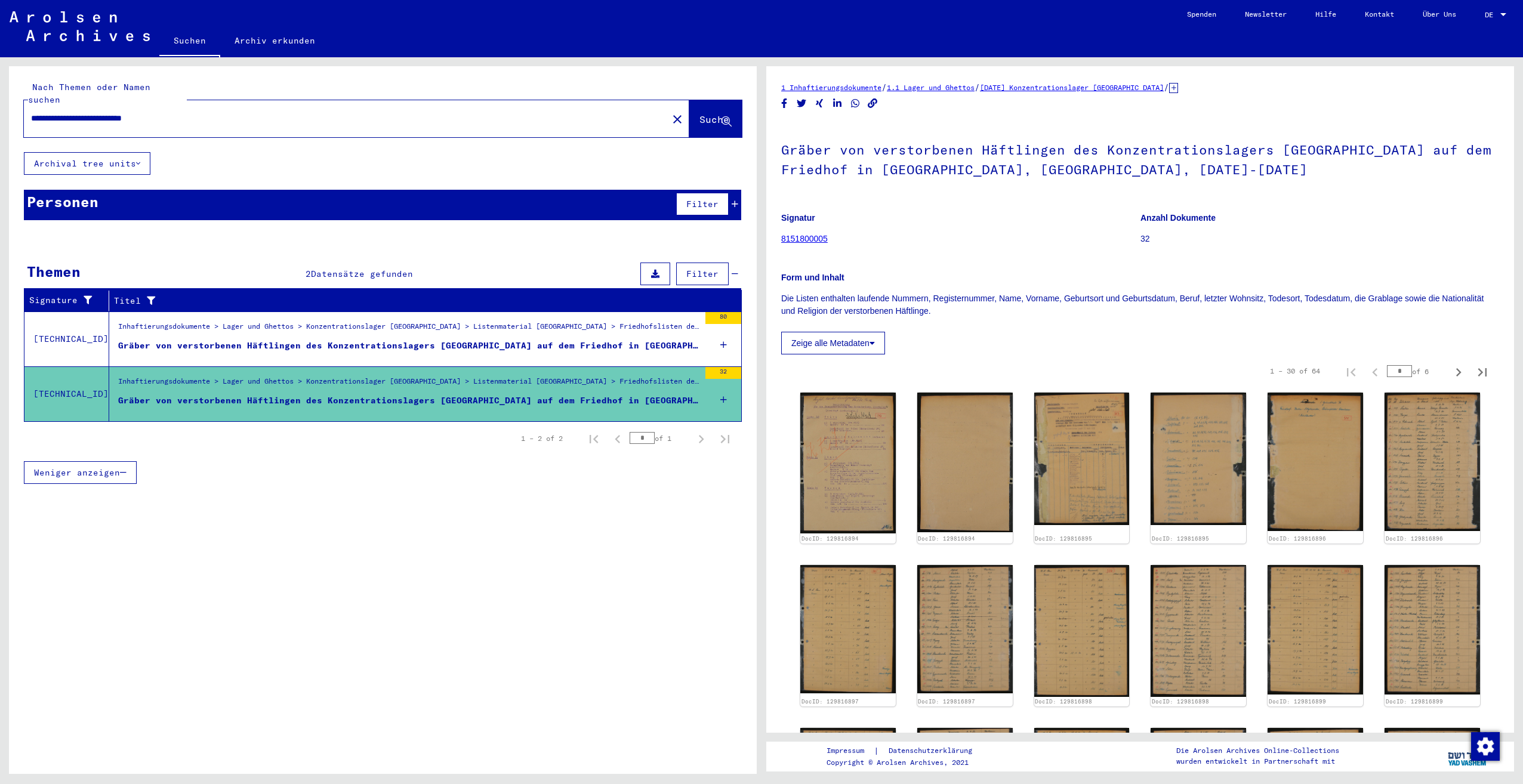
drag, startPoint x: 79, startPoint y: 107, endPoint x: 241, endPoint y: 109, distance: 162.0
click at [241, 112] on input "**********" at bounding box center [345, 118] width 630 height 13
type input "**********"
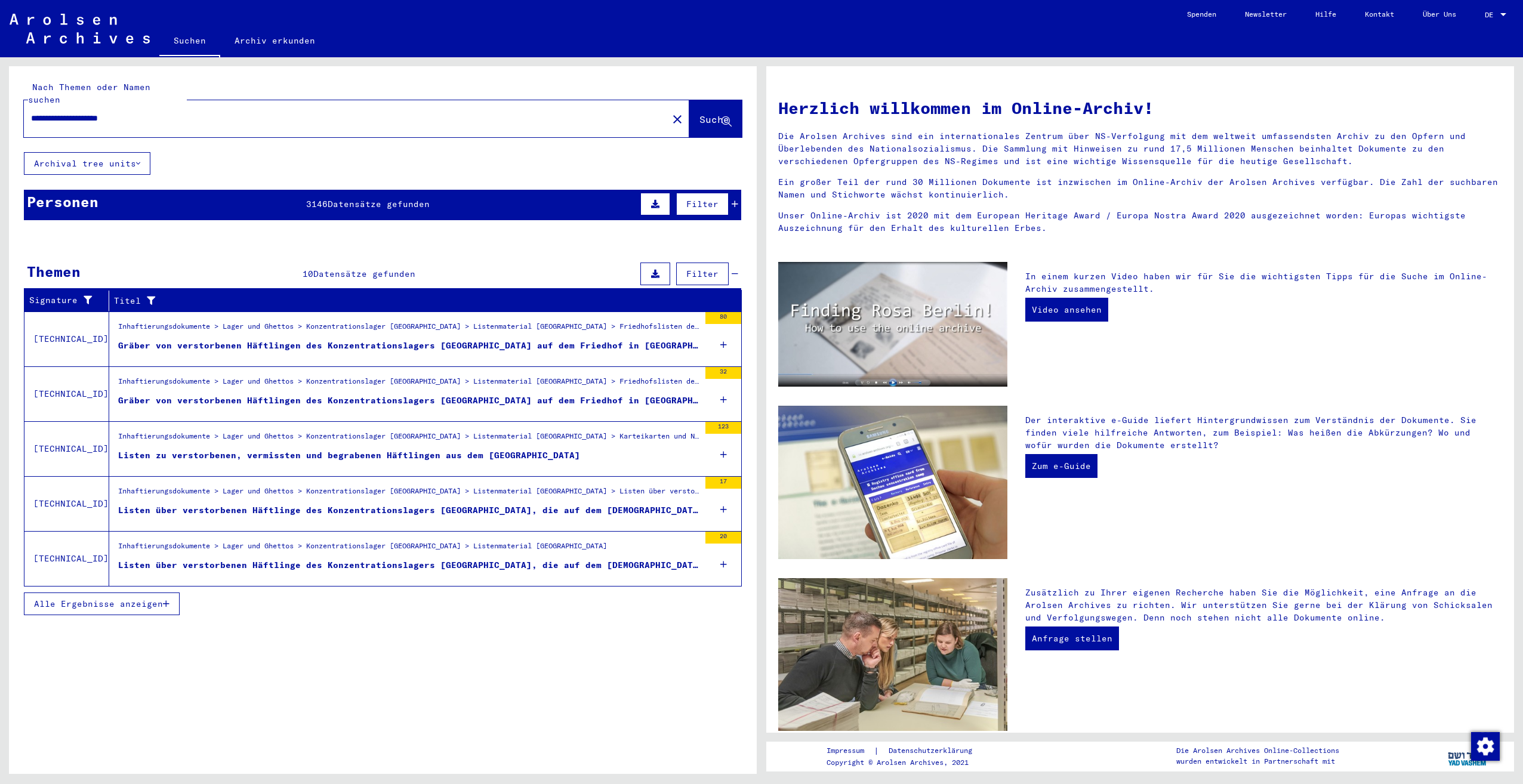
click at [530, 449] on div "Listen zu verstorbenen, vermissten und begrabenen Häftlingen aus dem [GEOGRAPHI…" at bounding box center [349, 455] width 462 height 13
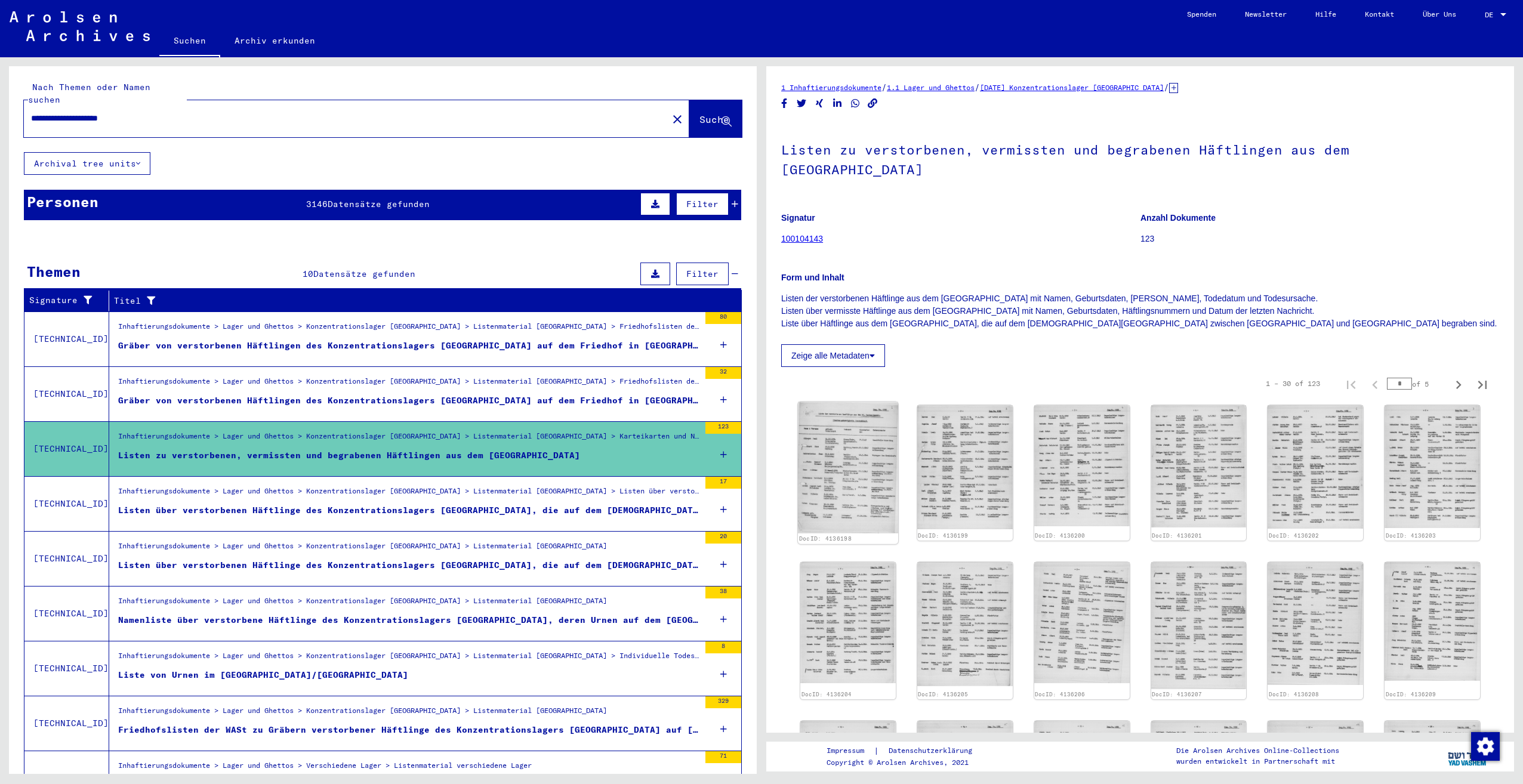
click at [842, 424] on img at bounding box center [847, 468] width 100 height 132
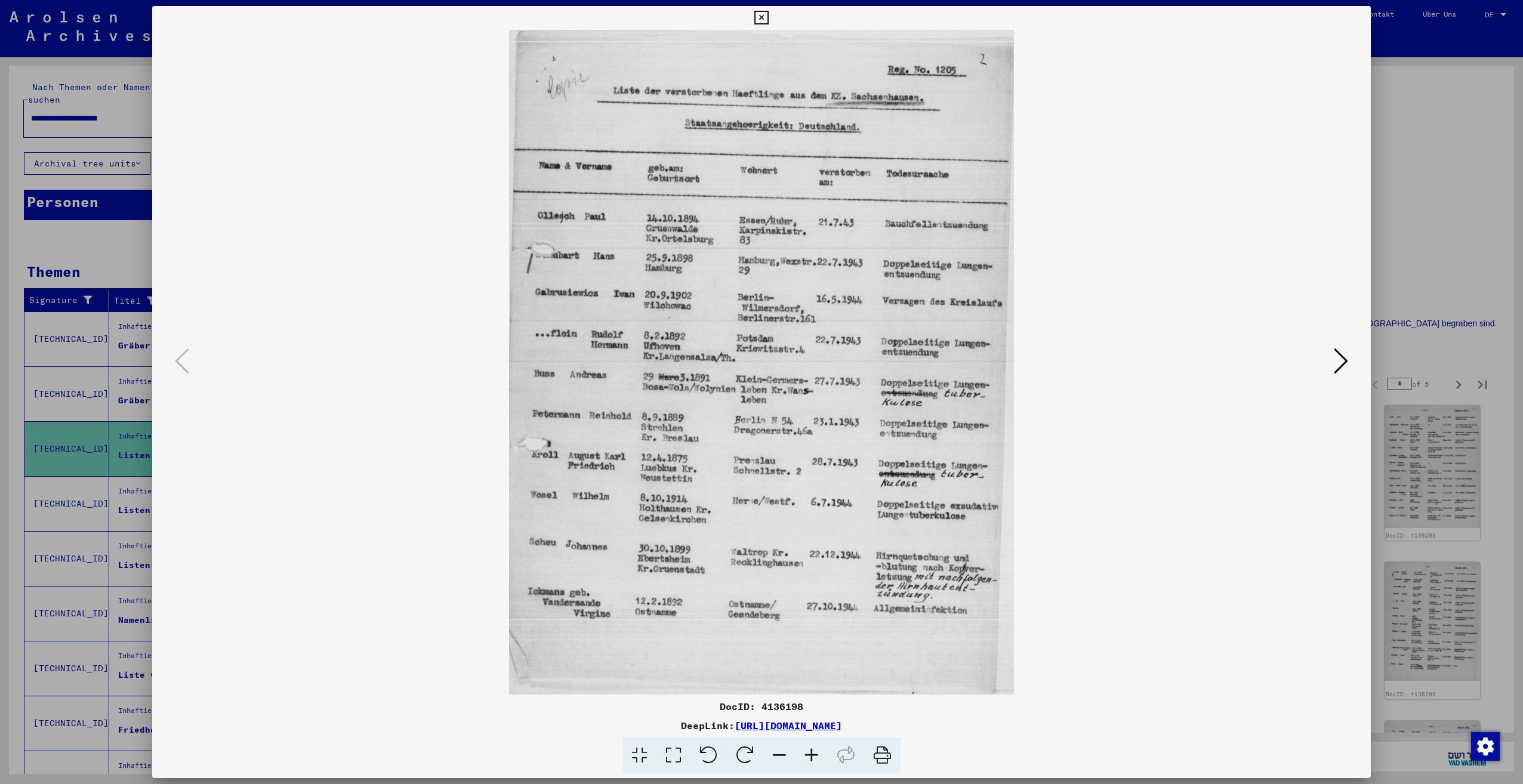
click at [1434, 287] on div at bounding box center [761, 392] width 1523 height 784
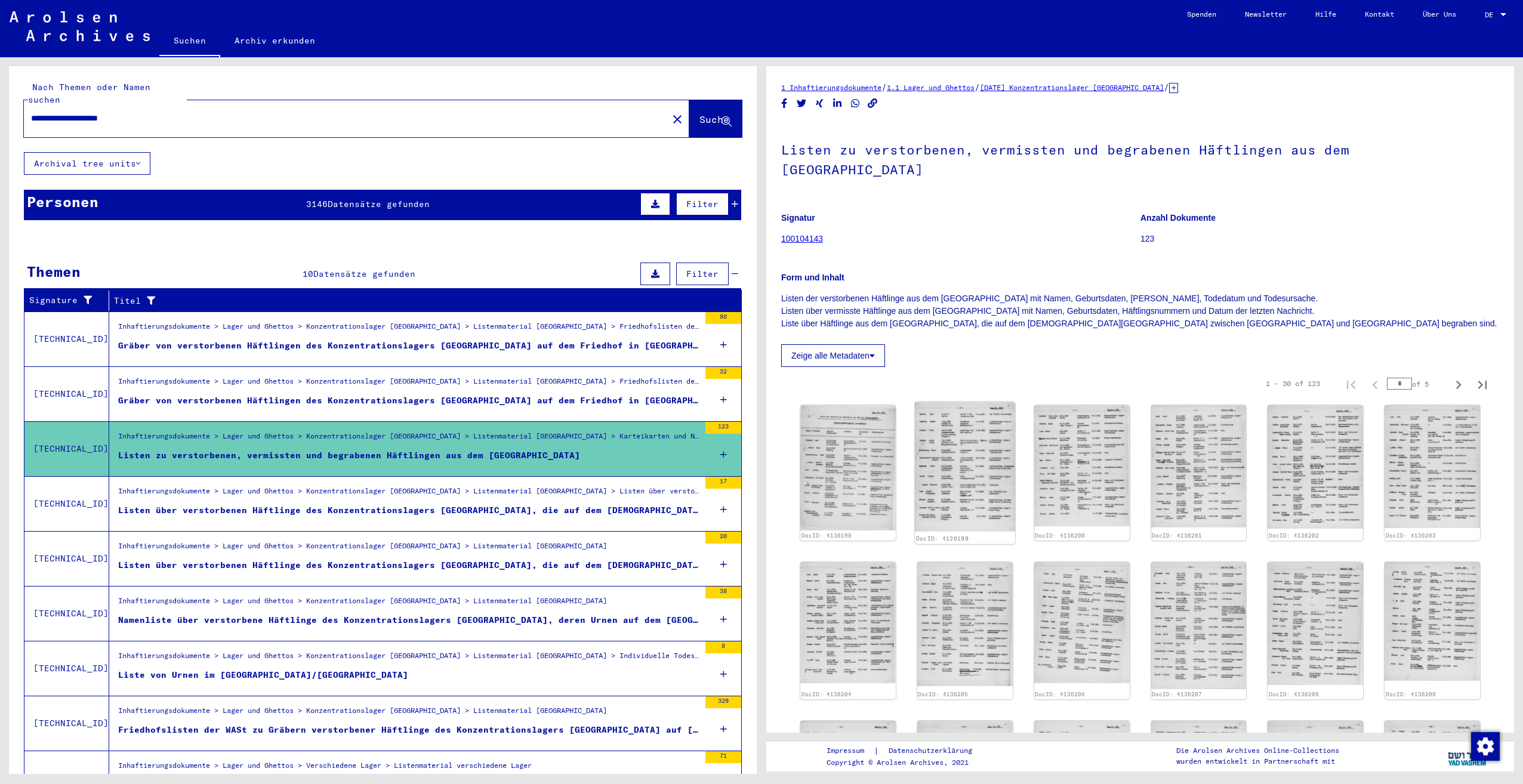
click at [966, 416] on img at bounding box center [964, 467] width 100 height 130
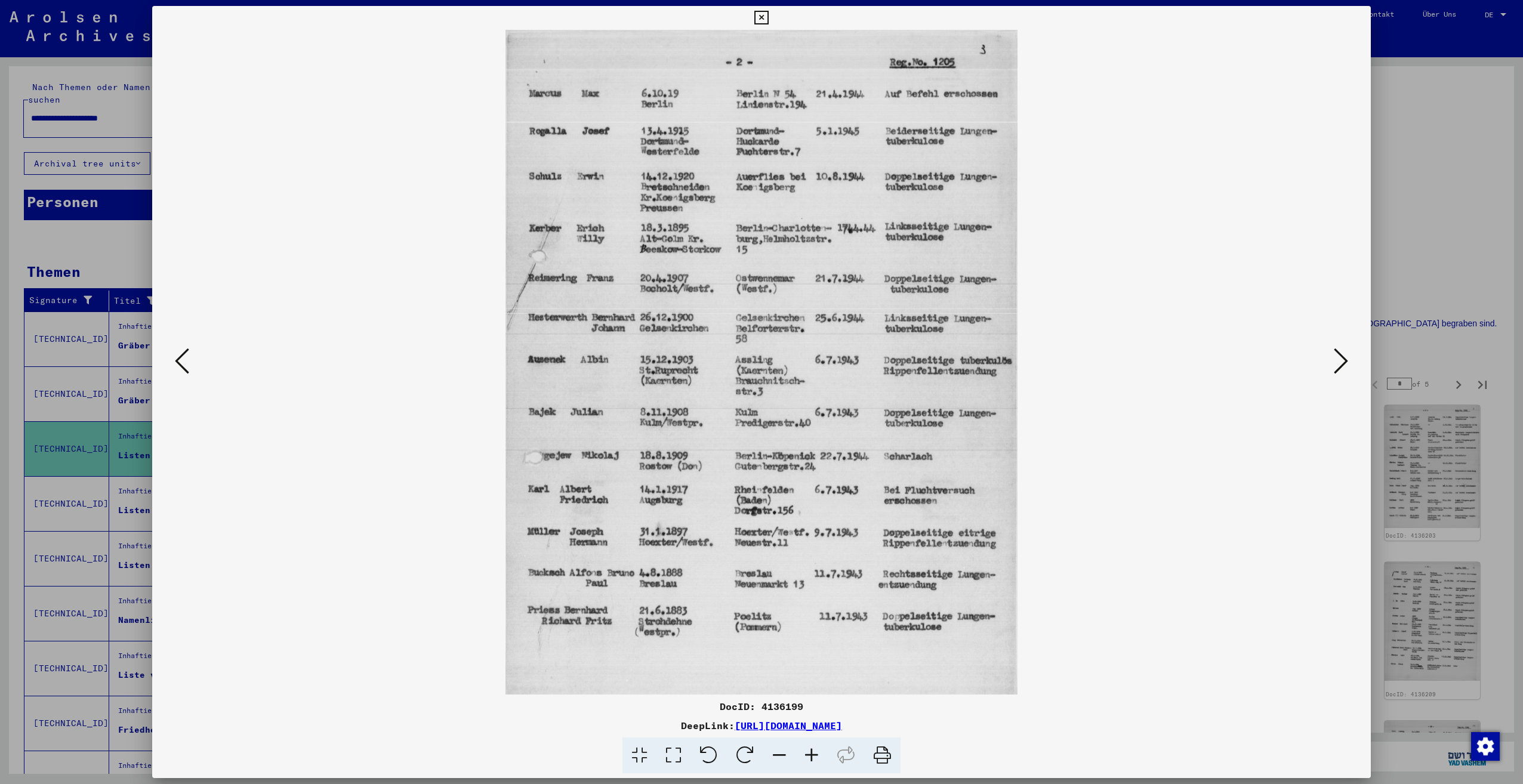
click at [1319, 378] on img at bounding box center [761, 362] width 1137 height 665
click at [1334, 369] on icon at bounding box center [1341, 361] width 14 height 29
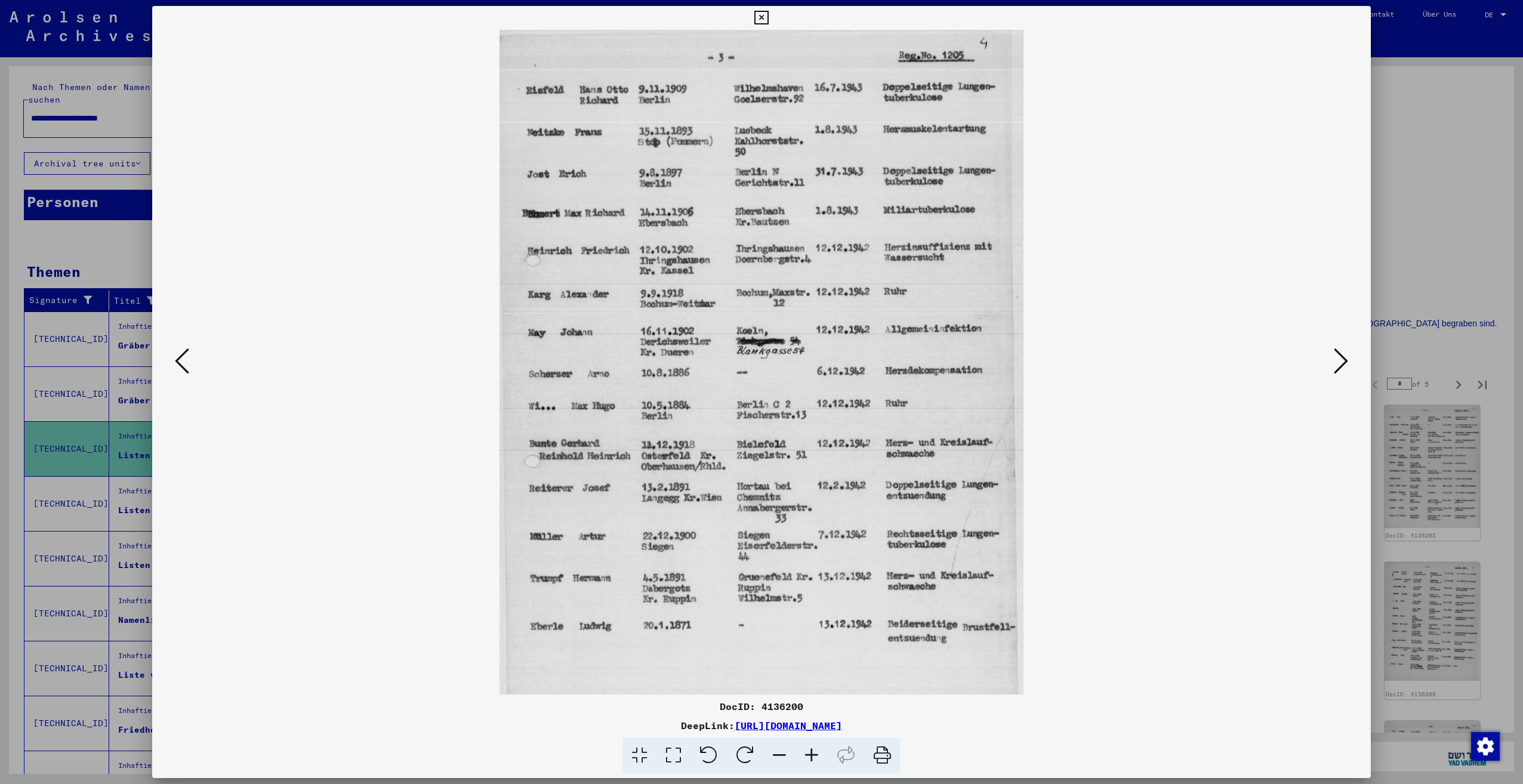
click at [1334, 369] on icon at bounding box center [1341, 361] width 14 height 29
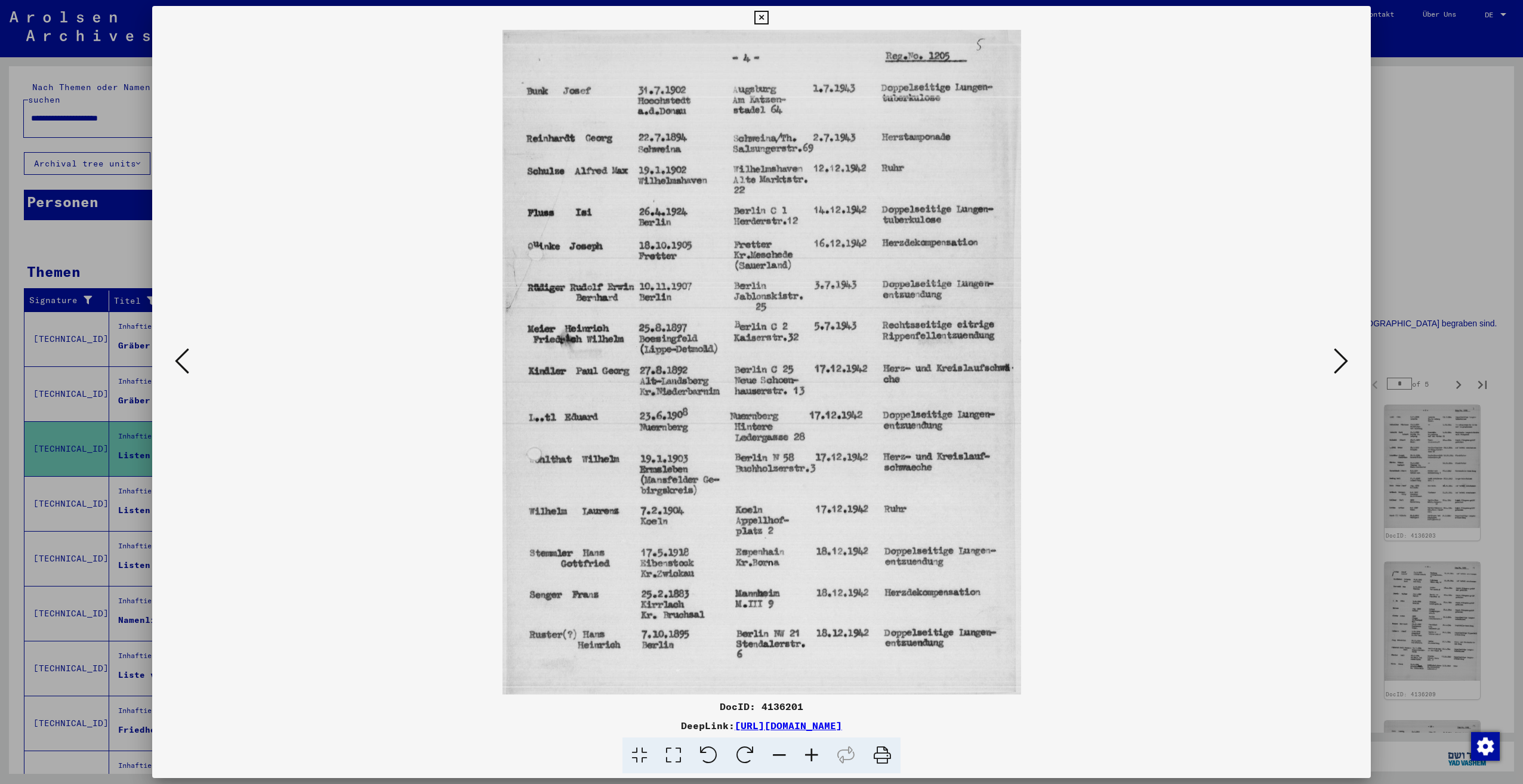
click at [1334, 369] on icon at bounding box center [1341, 361] width 14 height 29
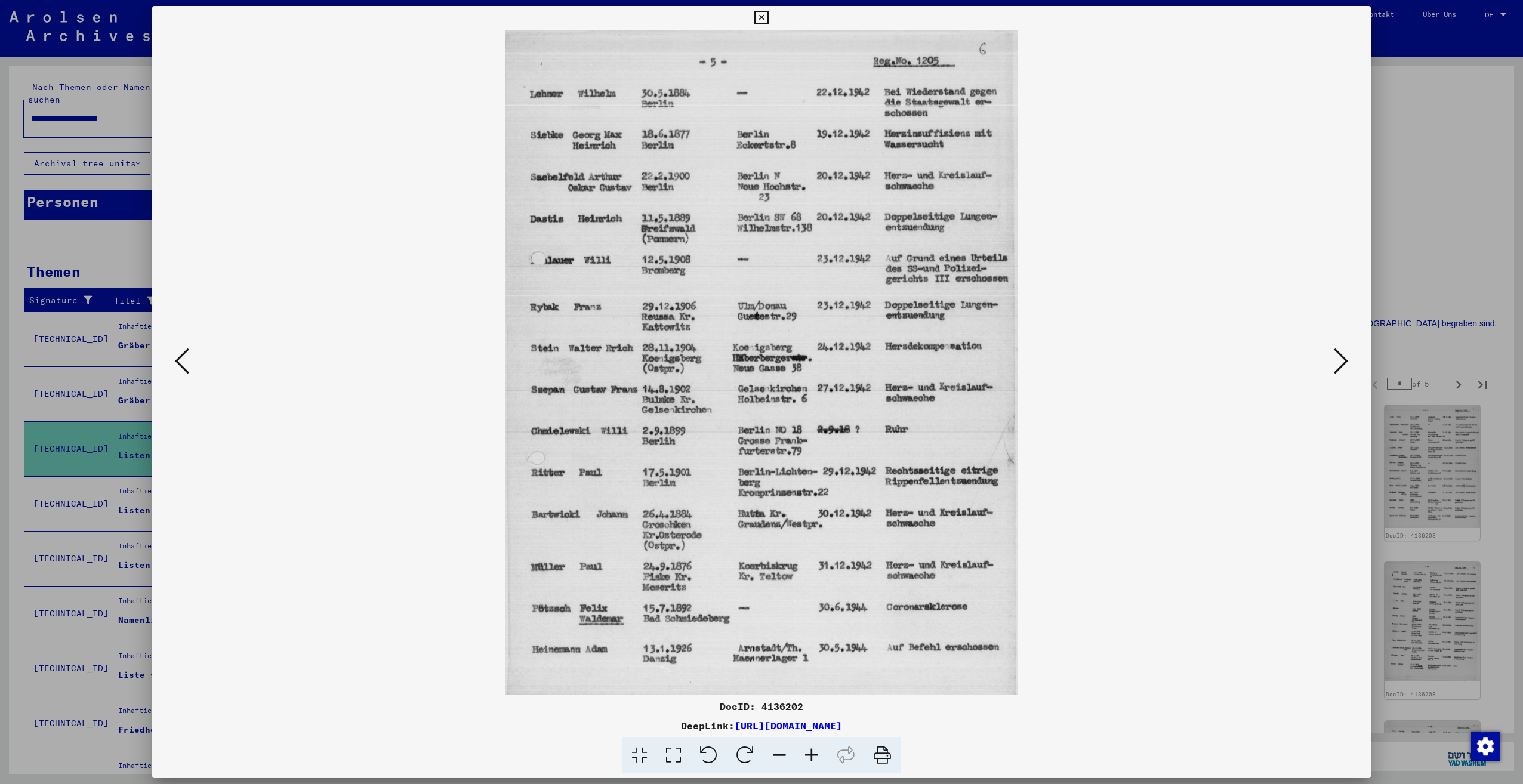
click at [1334, 369] on icon at bounding box center [1341, 361] width 14 height 29
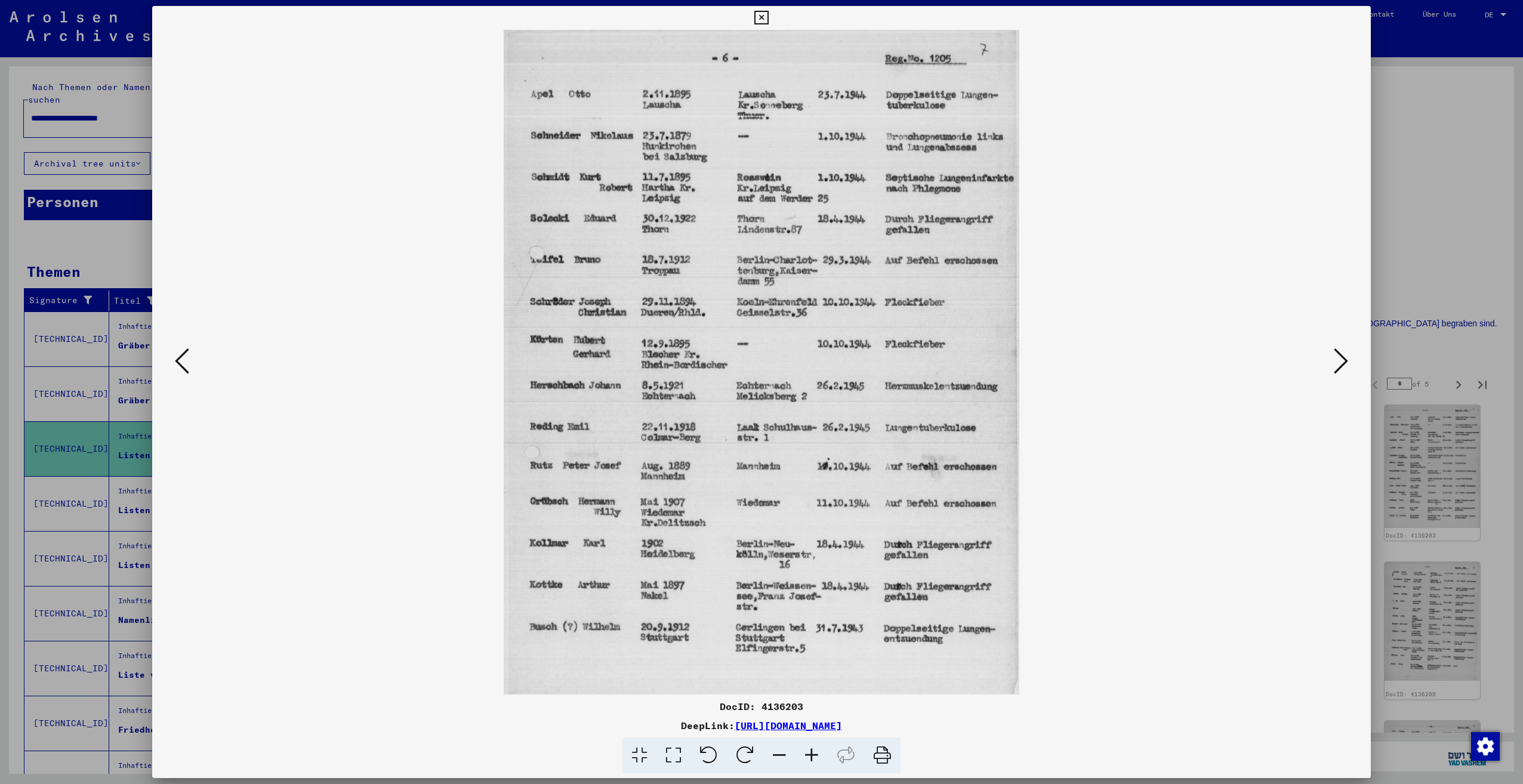
click at [1333, 369] on button at bounding box center [1341, 362] width 21 height 34
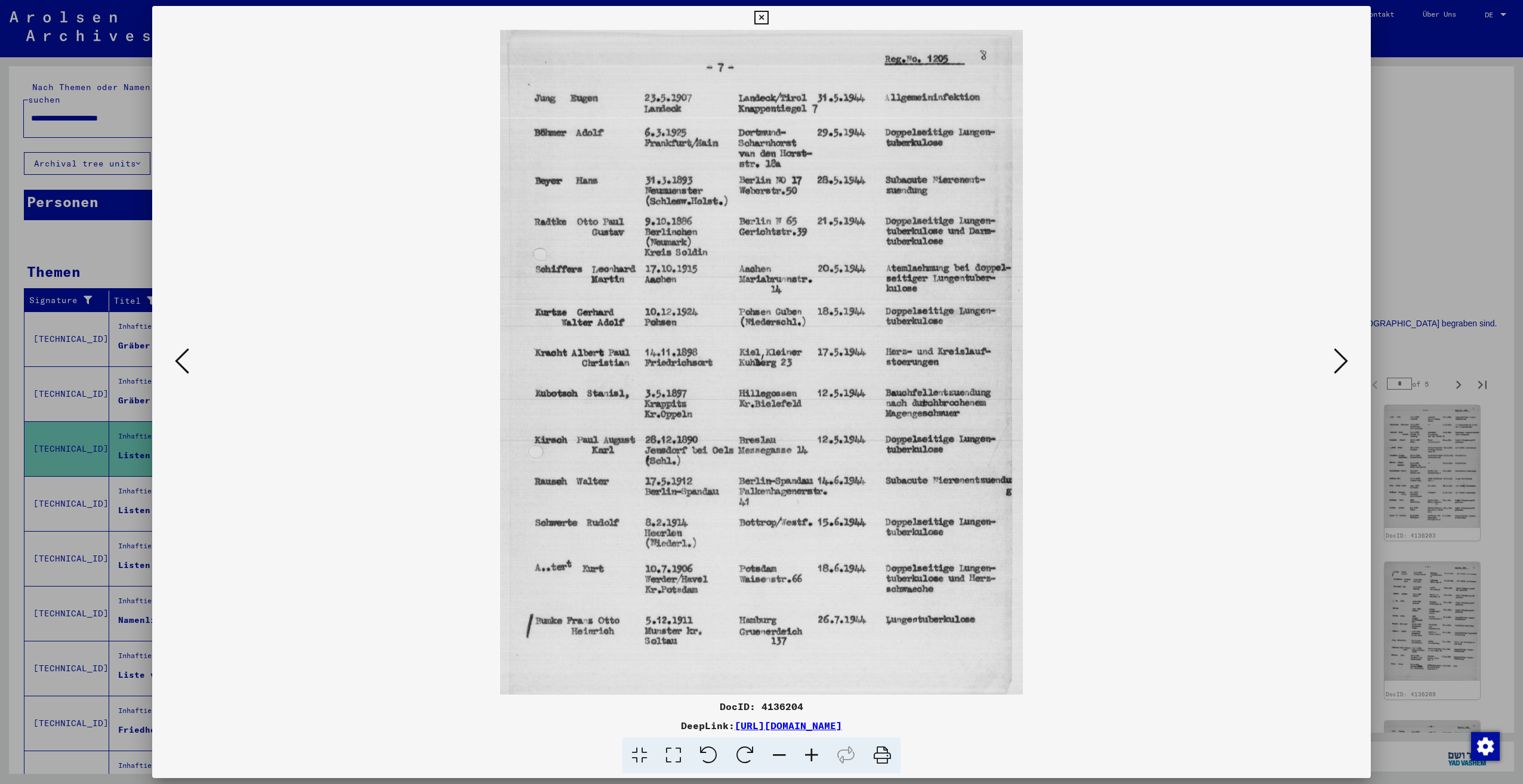
click at [1333, 369] on button at bounding box center [1341, 362] width 21 height 34
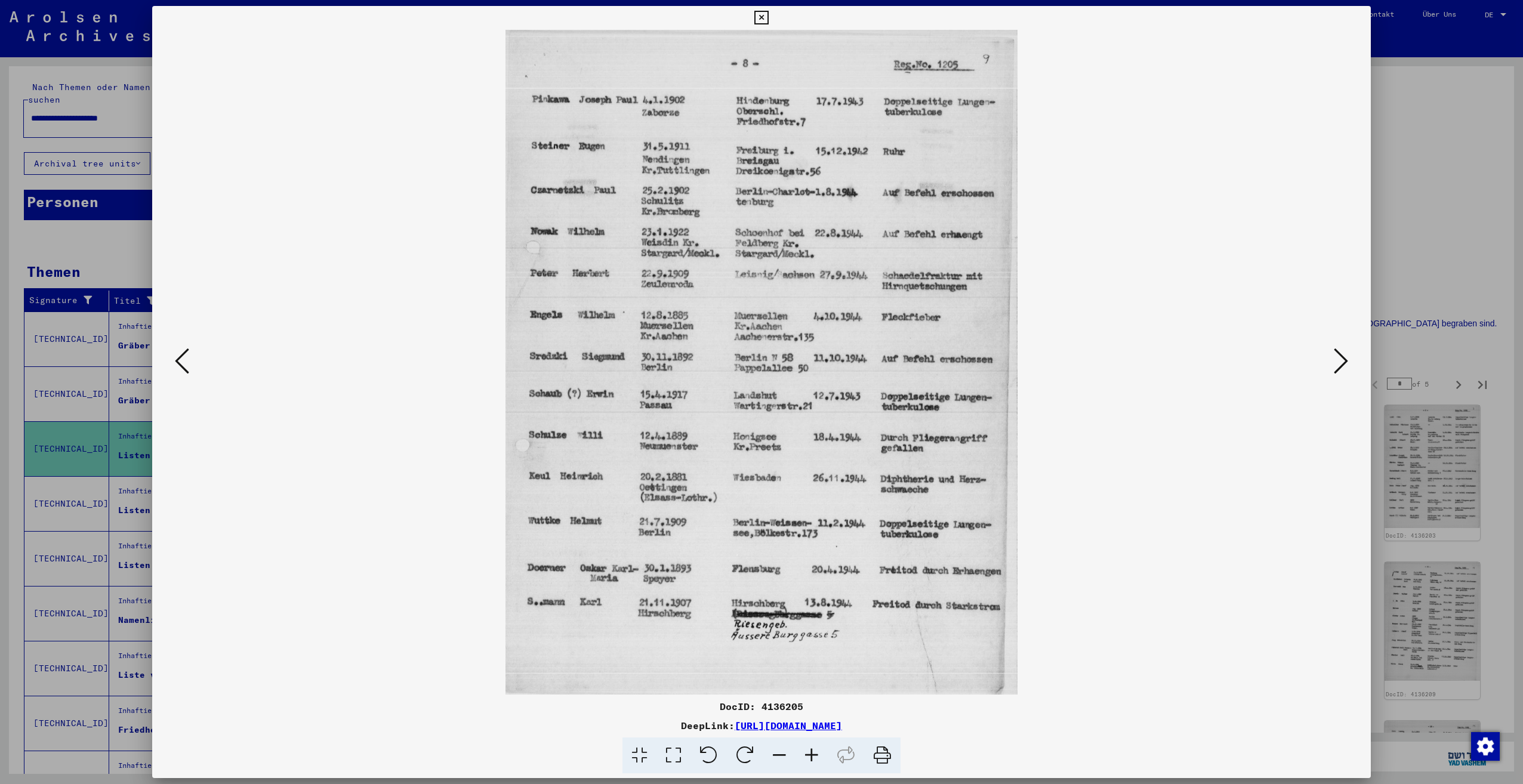
click at [1333, 369] on button at bounding box center [1341, 362] width 21 height 34
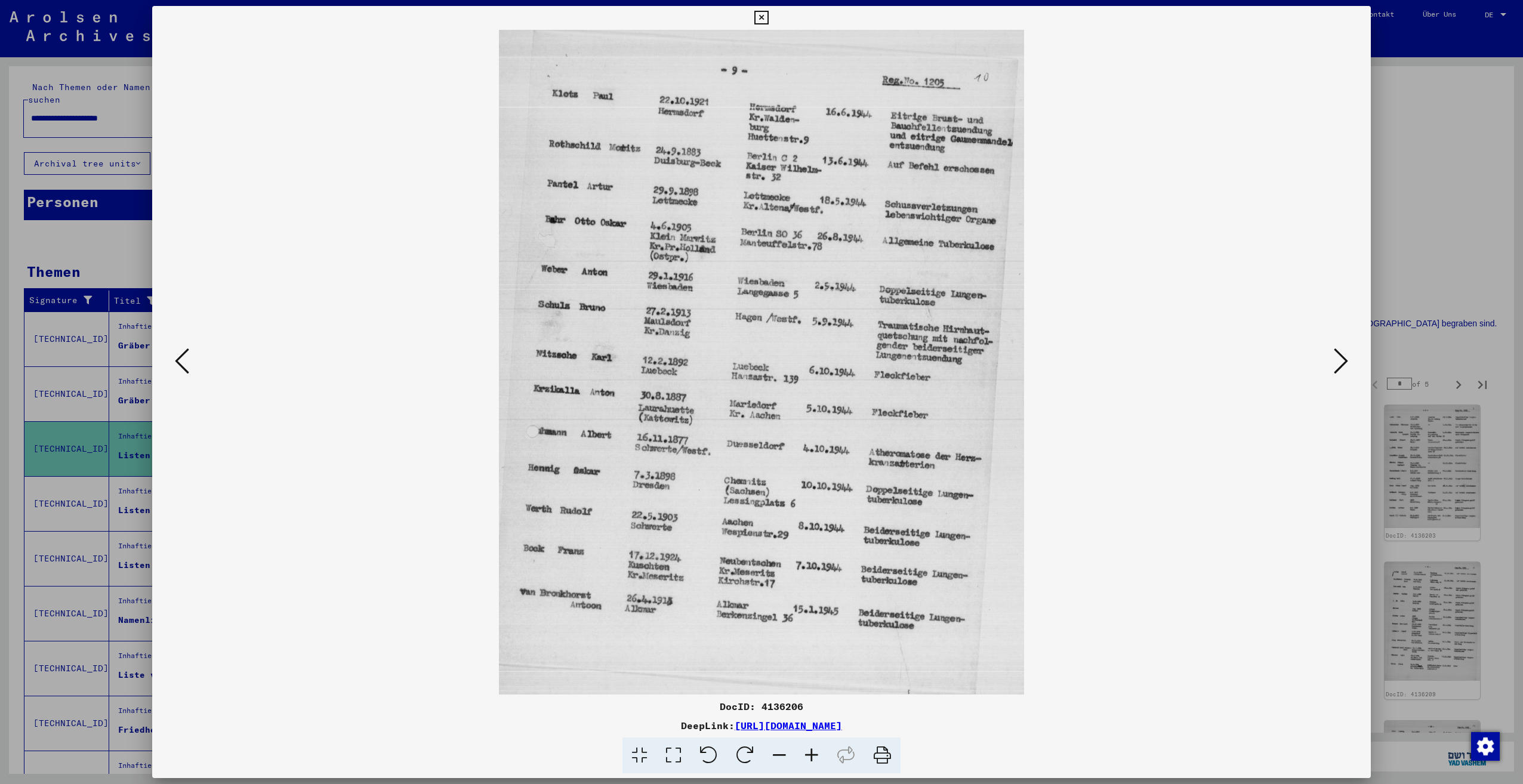
click at [1333, 369] on button at bounding box center [1341, 362] width 21 height 34
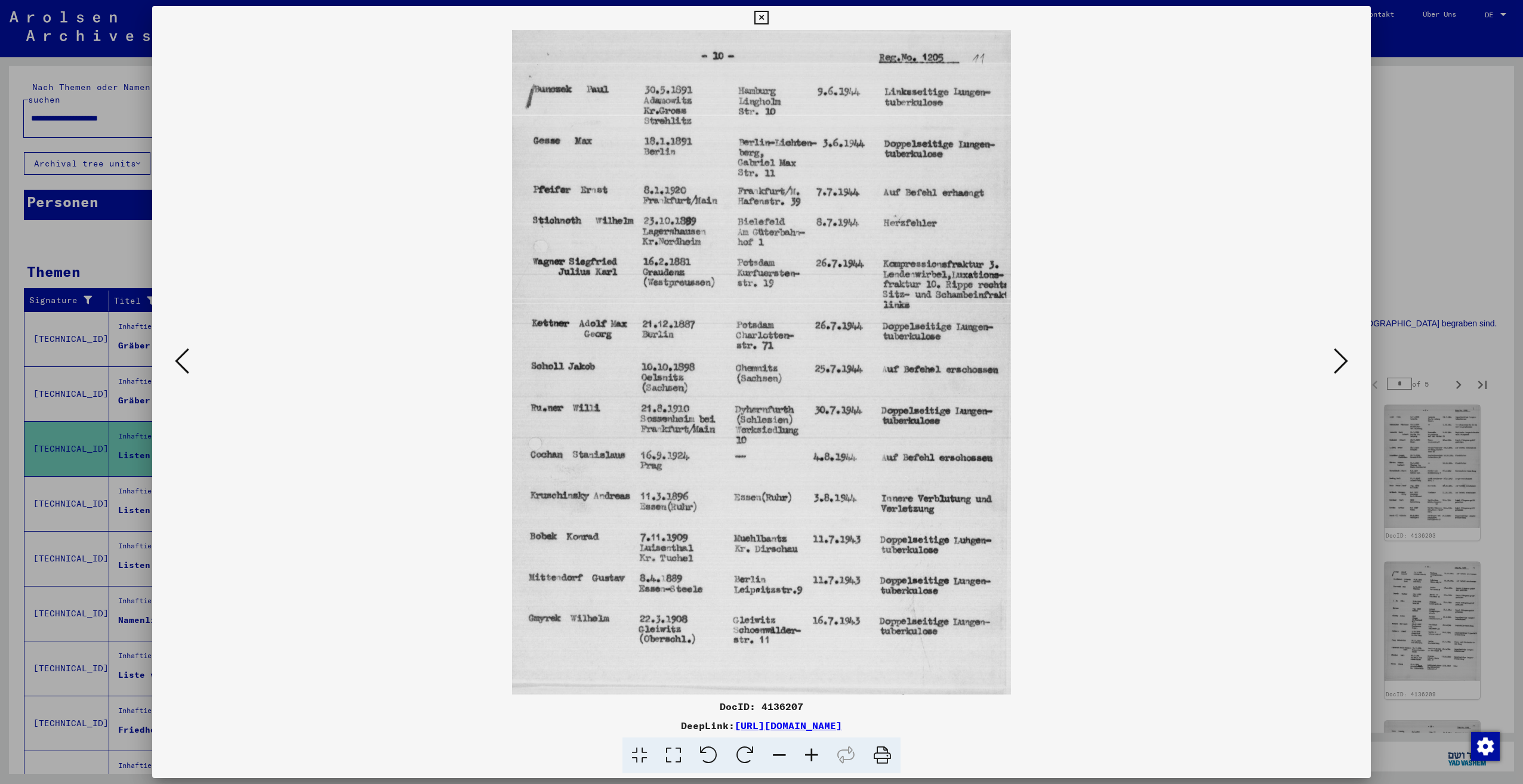
click at [1333, 369] on button at bounding box center [1341, 362] width 21 height 34
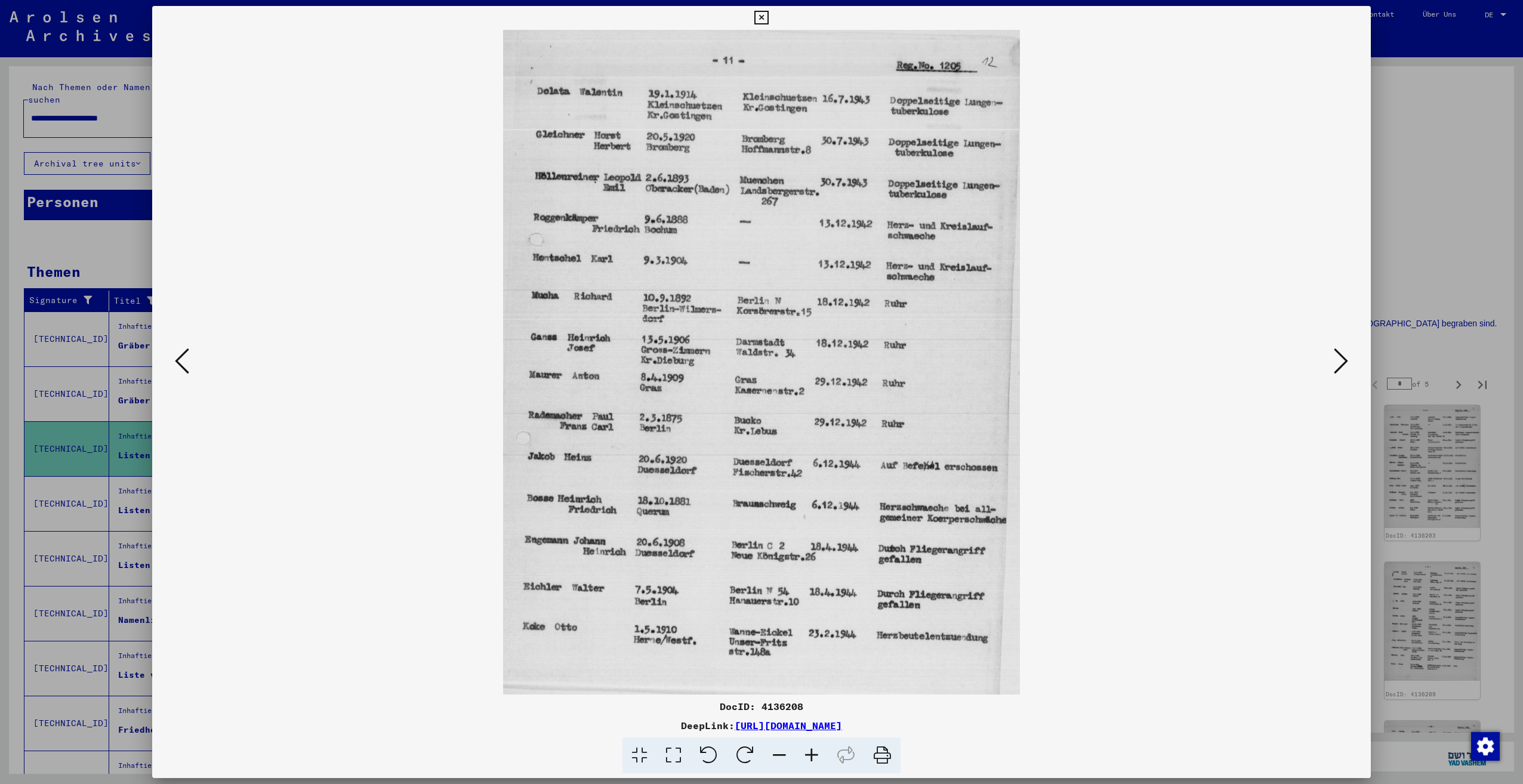
click at [1333, 369] on button at bounding box center [1341, 362] width 21 height 34
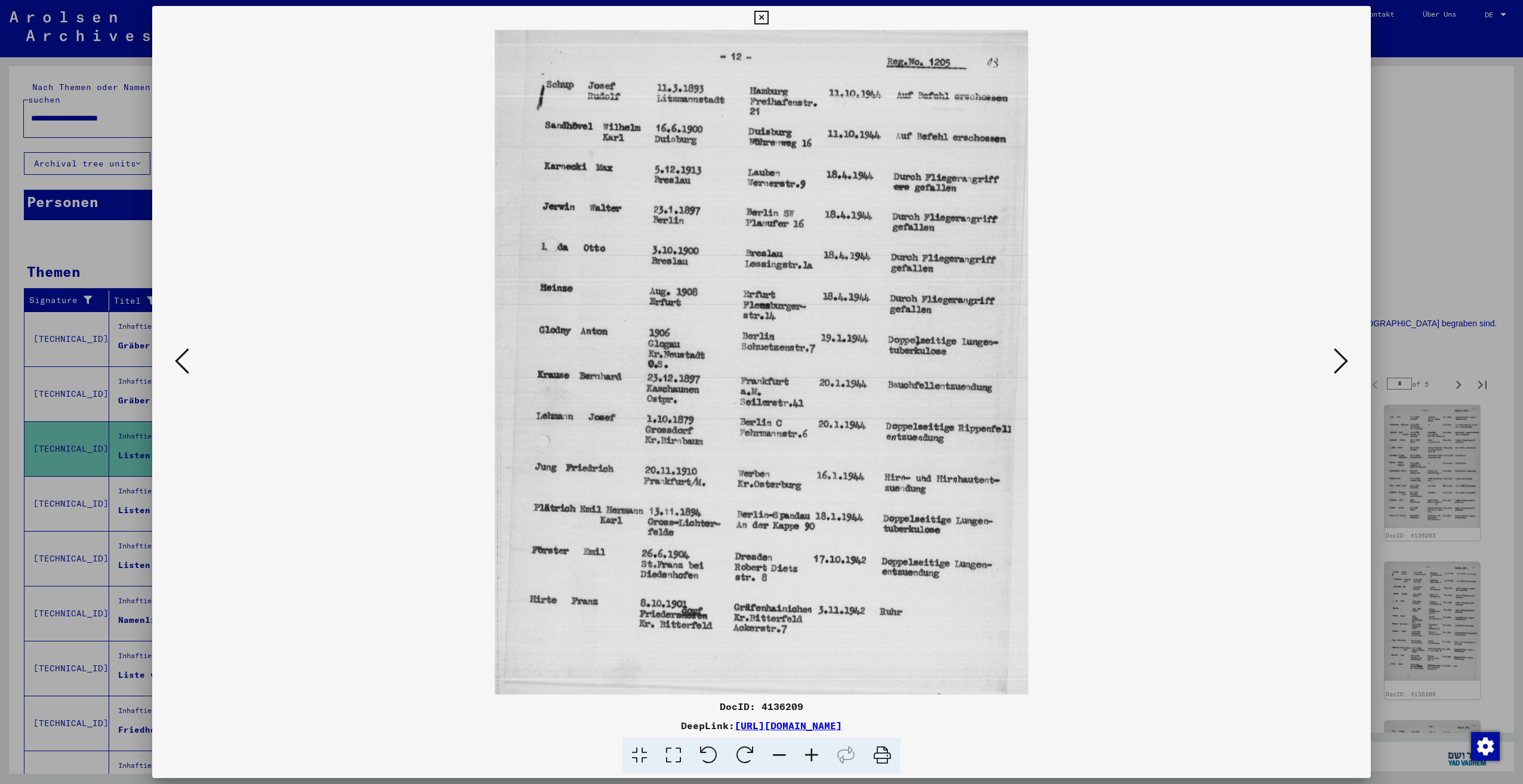
click at [1333, 369] on button at bounding box center [1341, 362] width 21 height 34
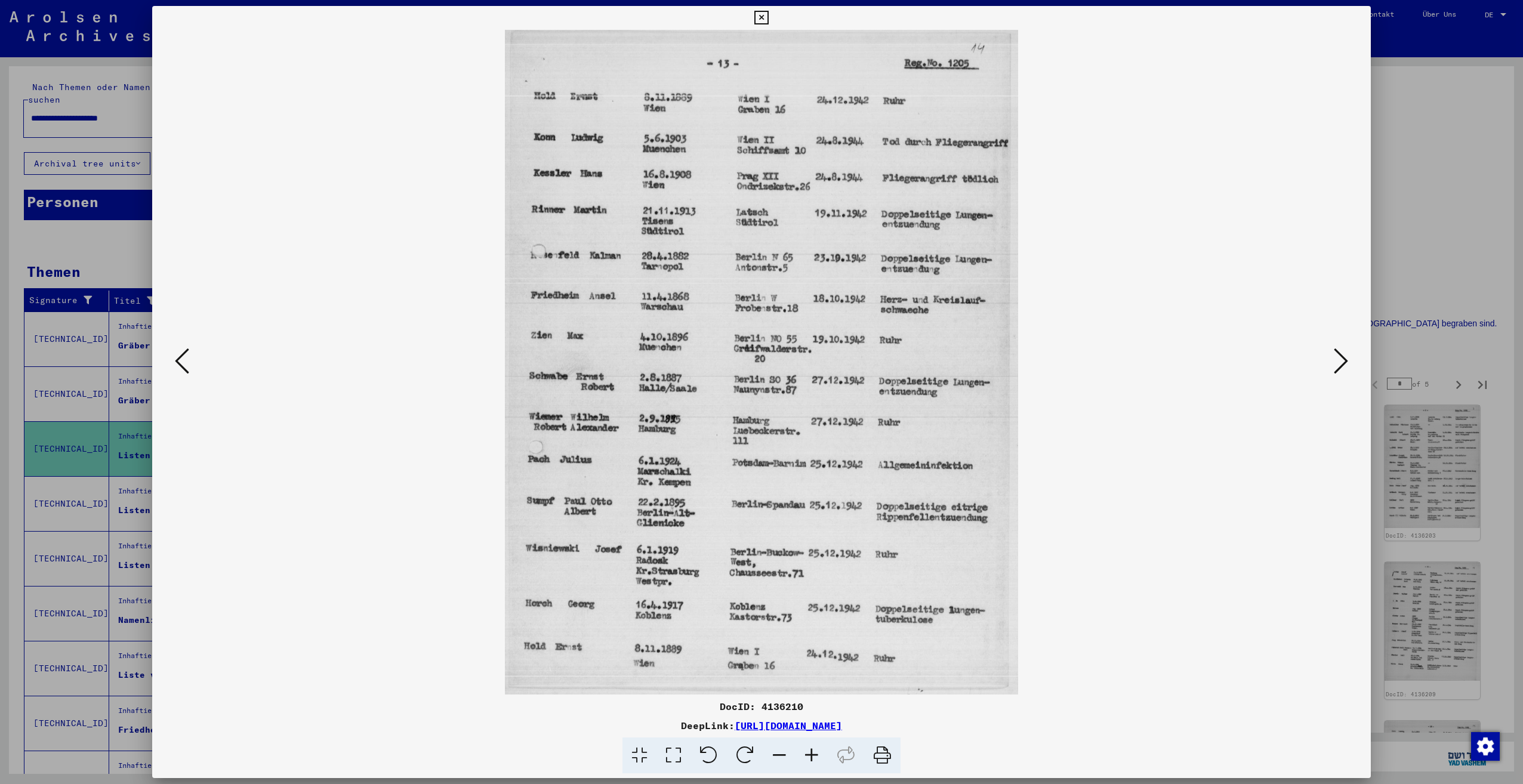
click at [1333, 369] on button at bounding box center [1341, 362] width 21 height 34
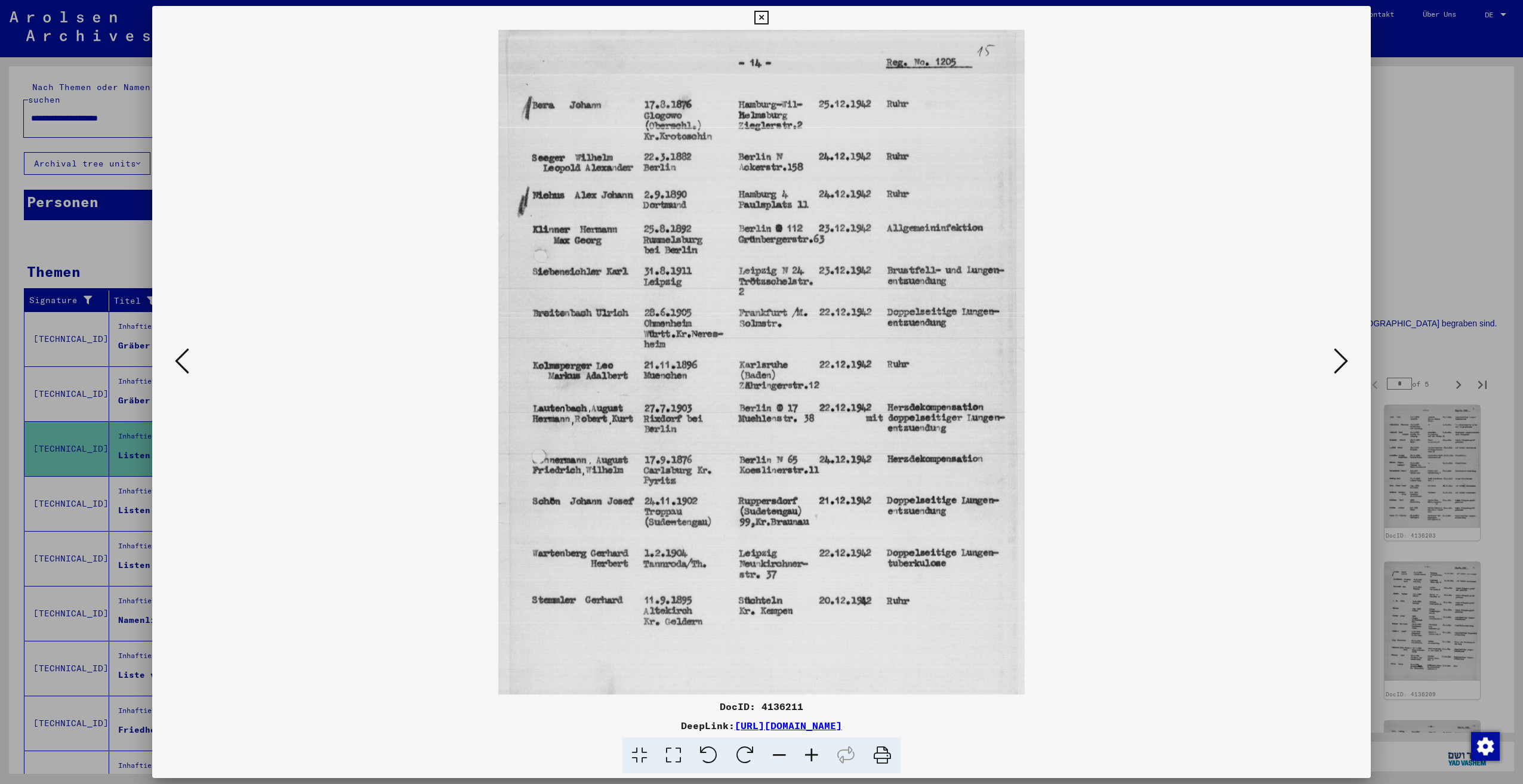
click at [1333, 369] on button at bounding box center [1341, 362] width 21 height 34
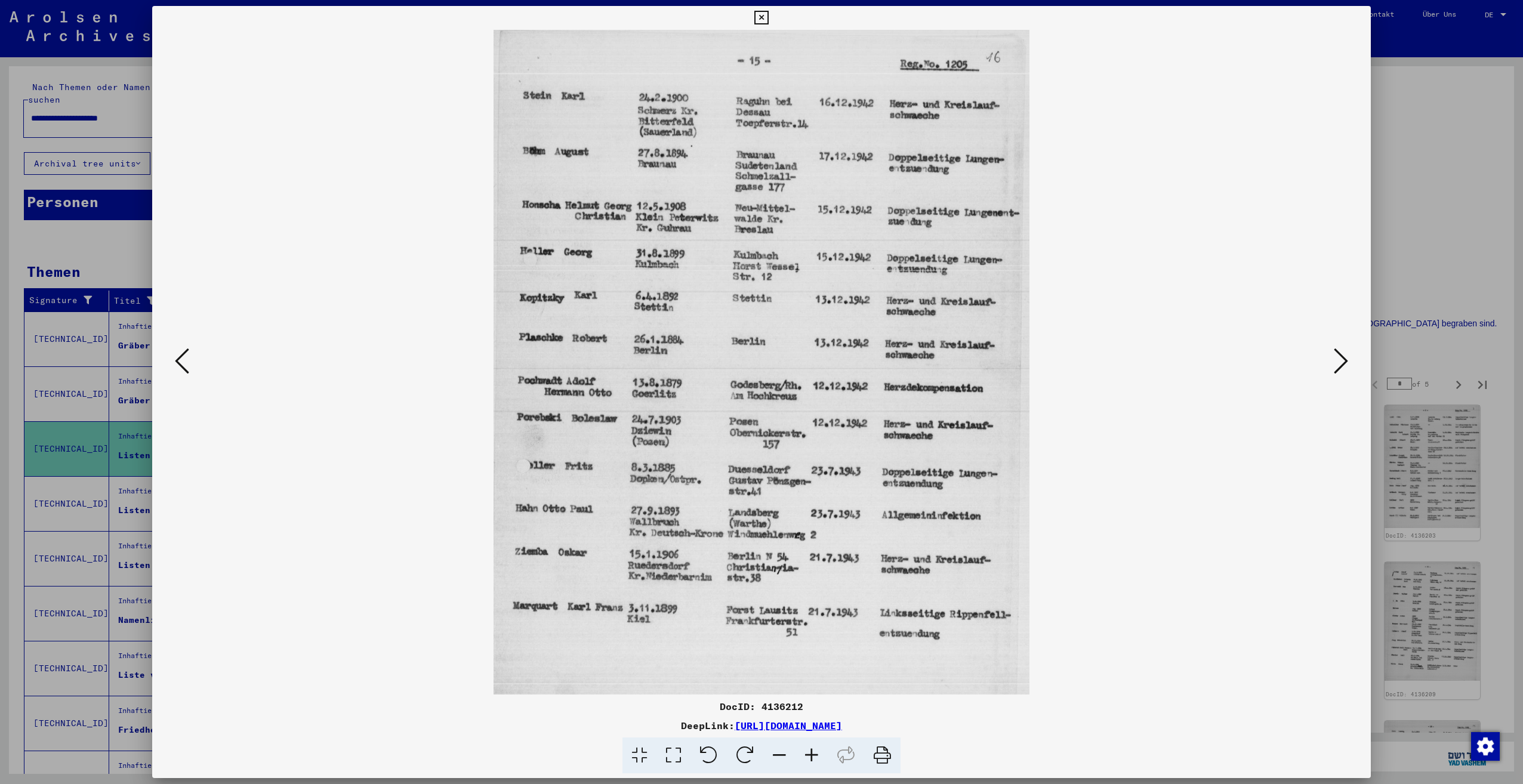
click at [1433, 255] on div at bounding box center [761, 392] width 1523 height 784
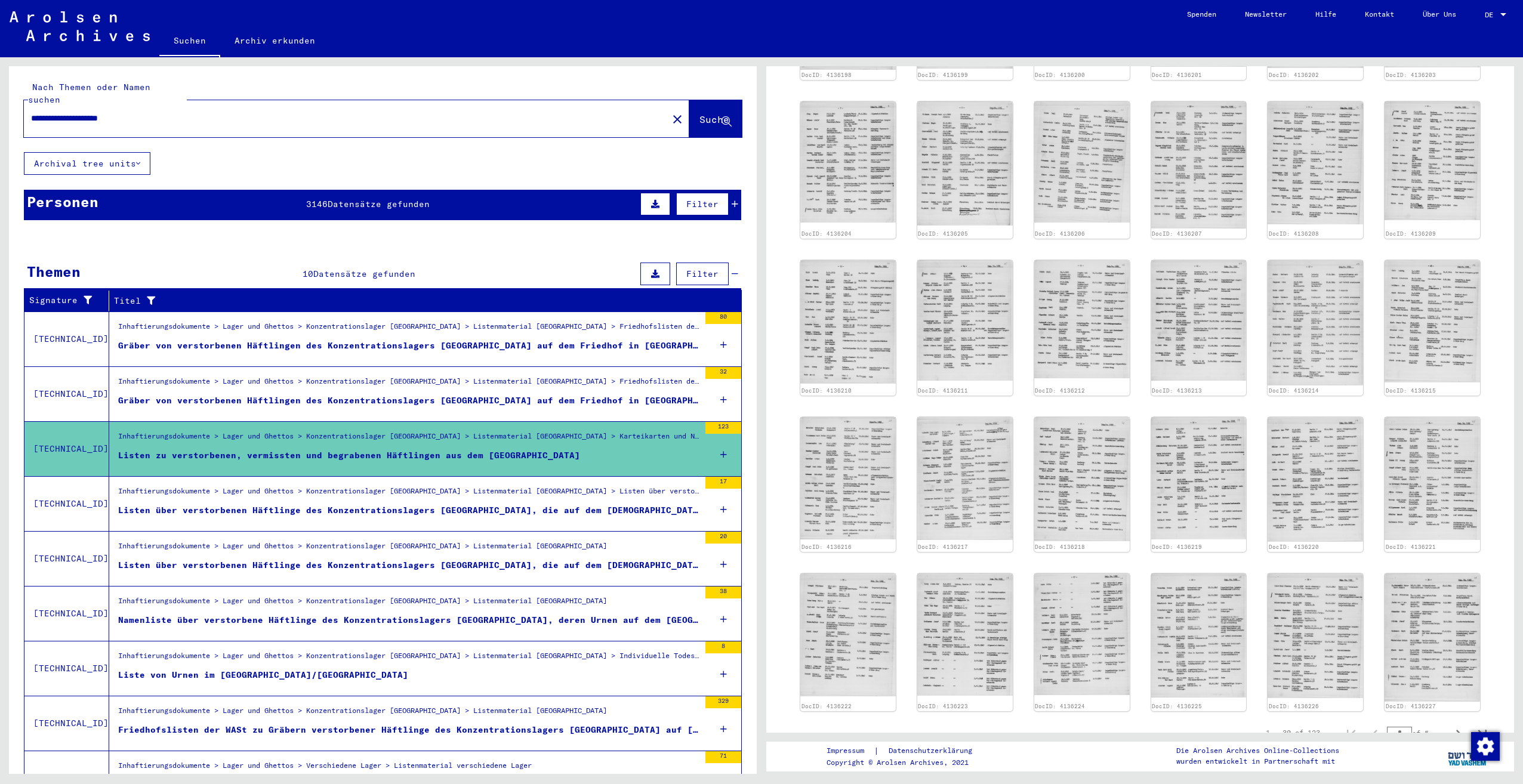
scroll to position [537, 0]
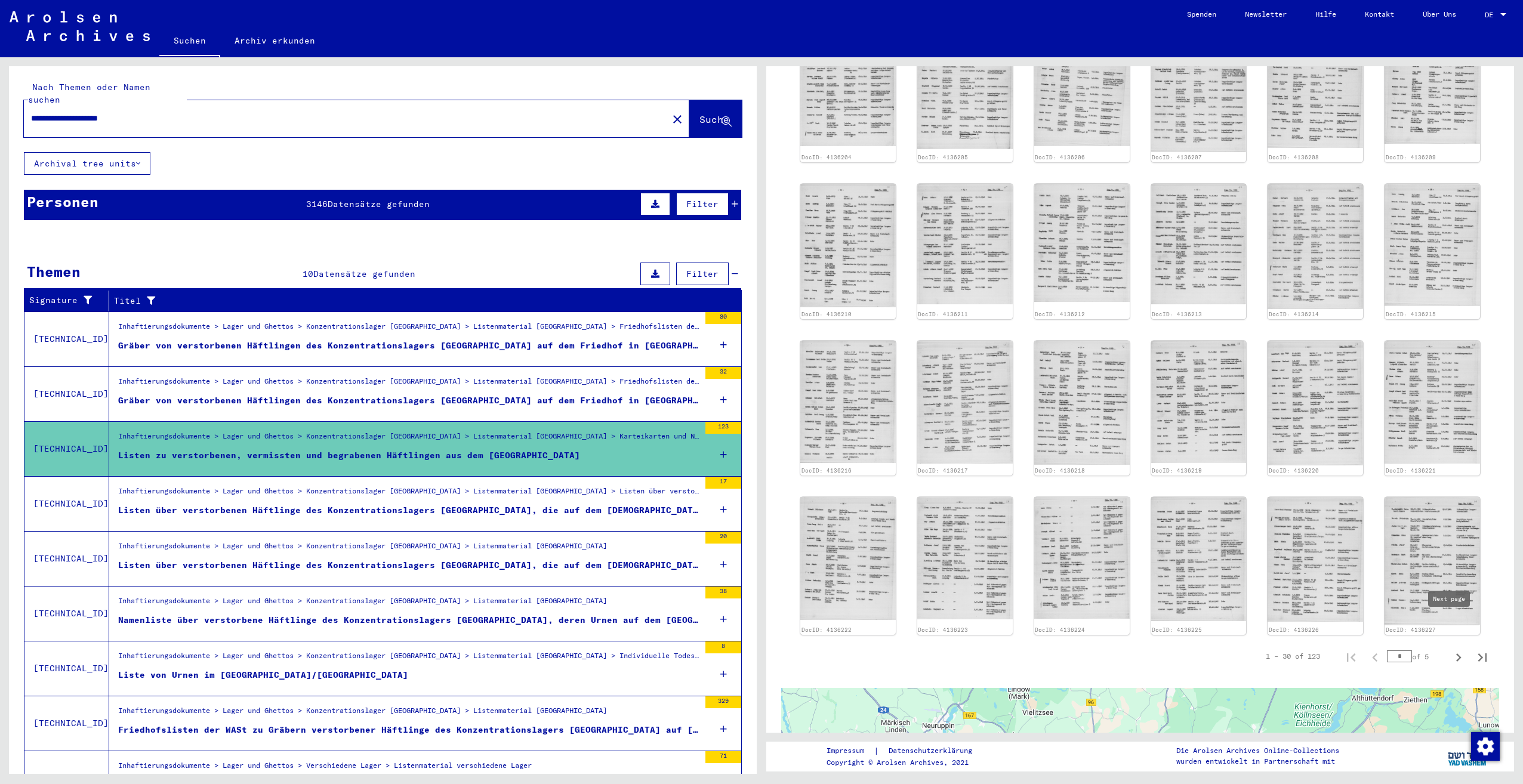
click at [1450, 649] on icon "Next page" at bounding box center [1458, 657] width 17 height 17
type input "*"
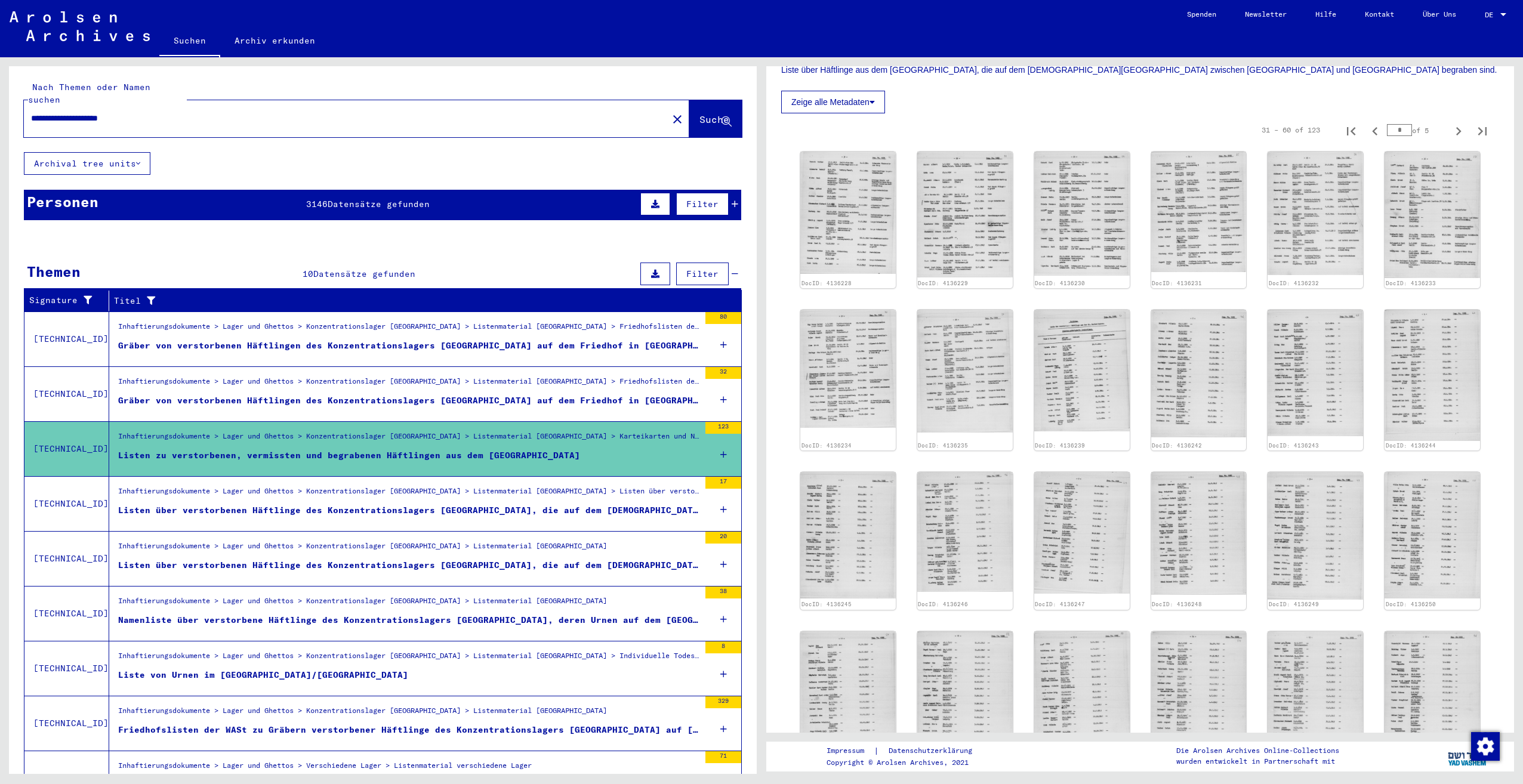
scroll to position [239, 0]
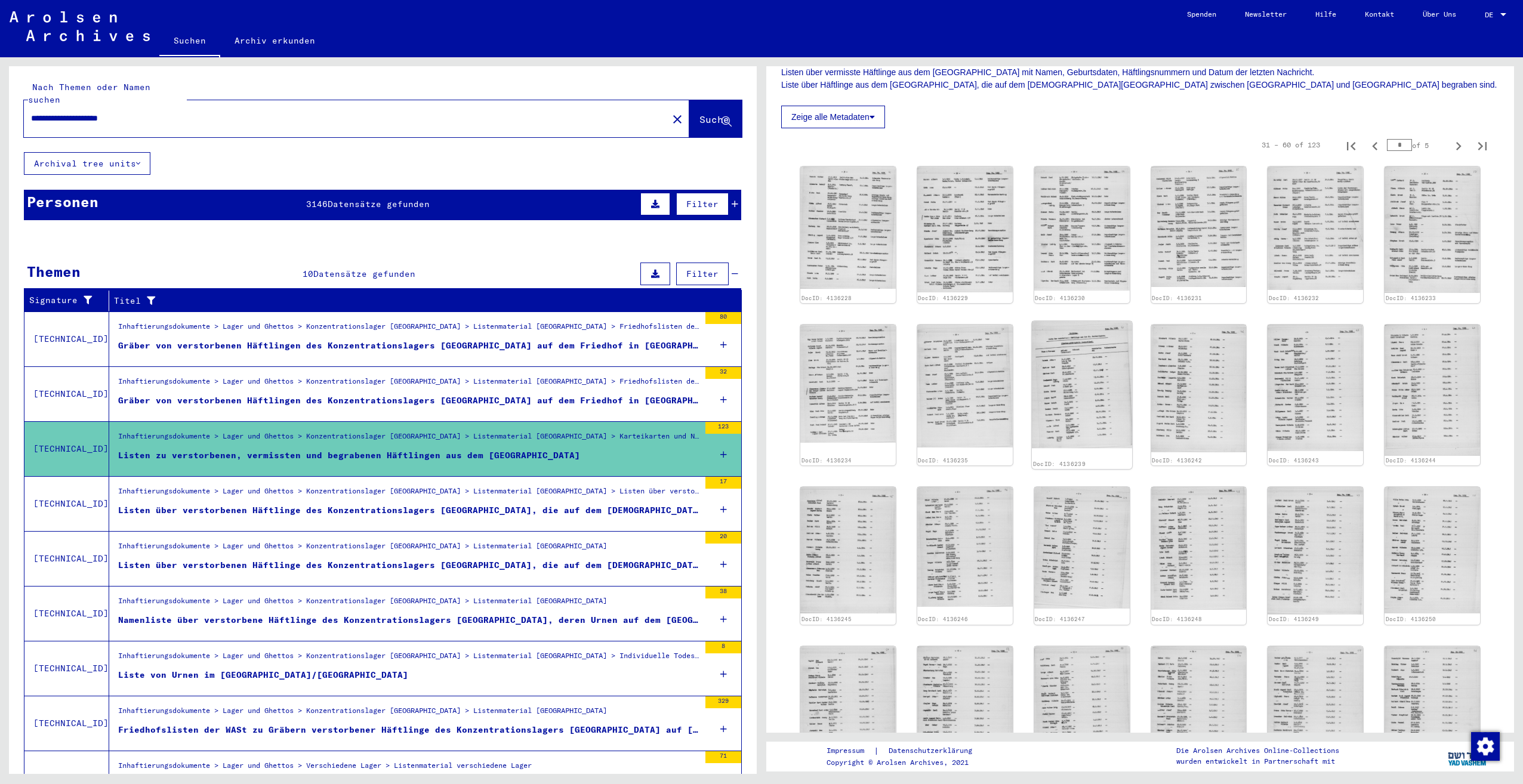
click at [1054, 346] on img at bounding box center [1081, 384] width 100 height 128
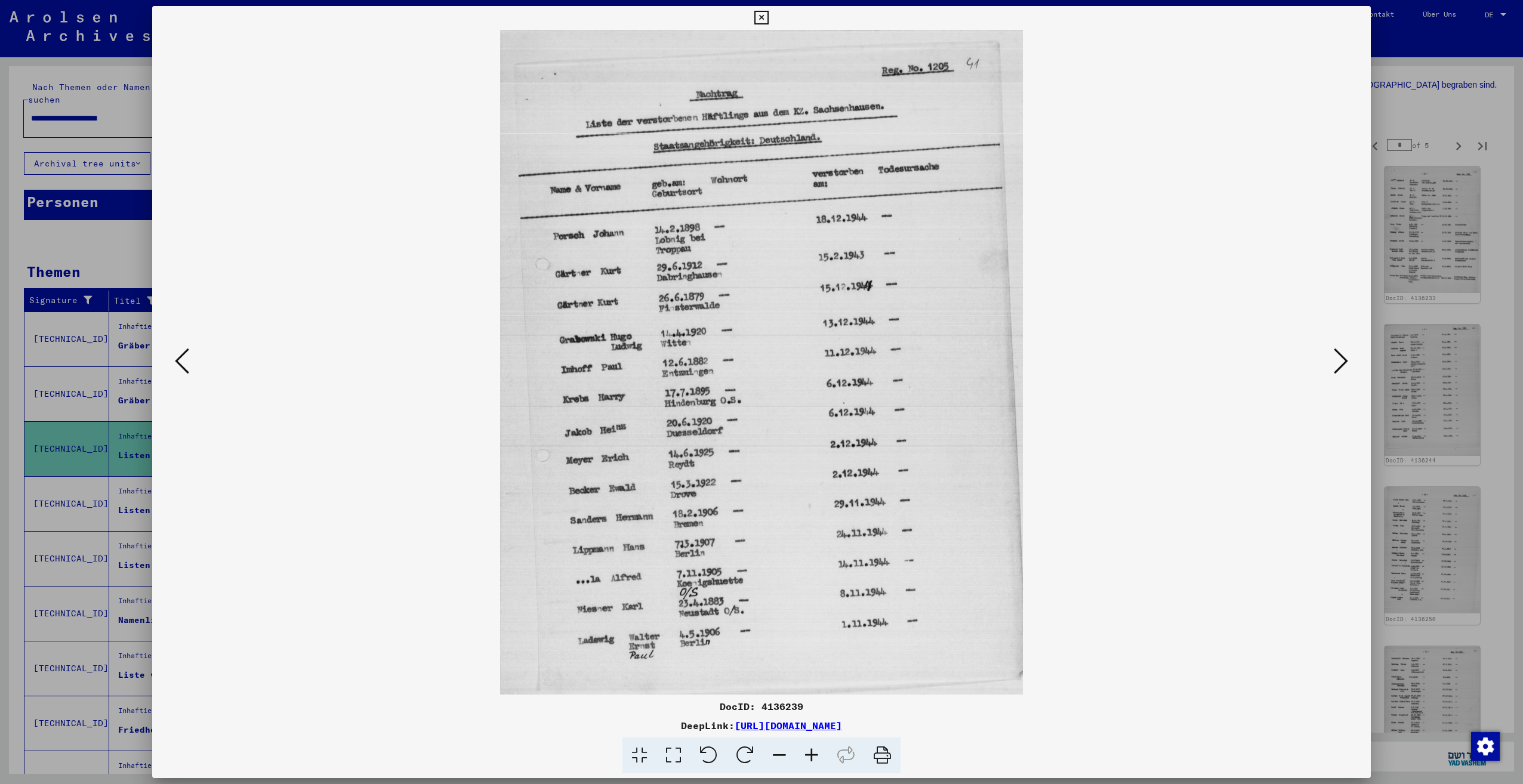
click at [1335, 365] on icon at bounding box center [1341, 361] width 14 height 29
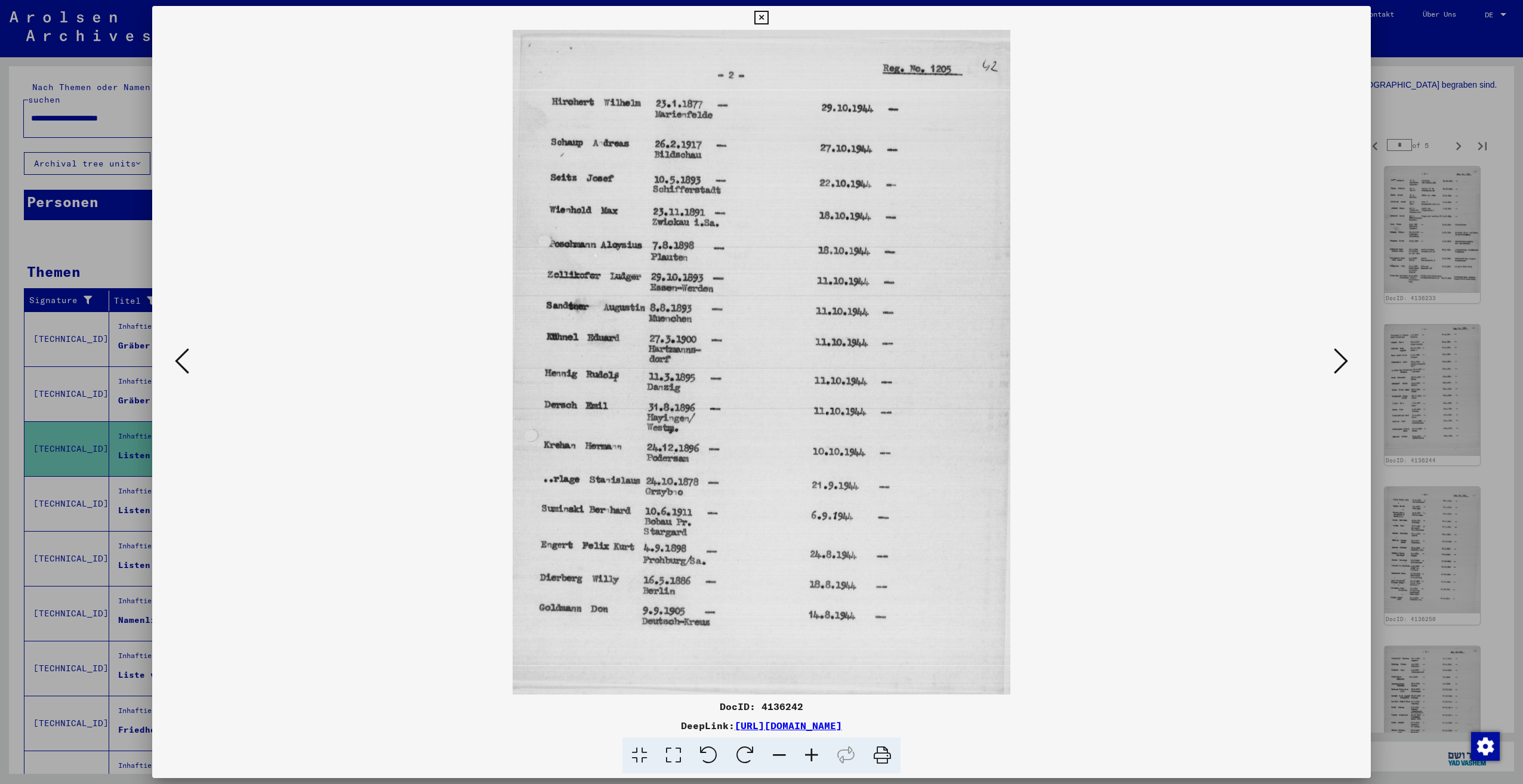
click at [1335, 365] on icon at bounding box center [1341, 361] width 14 height 29
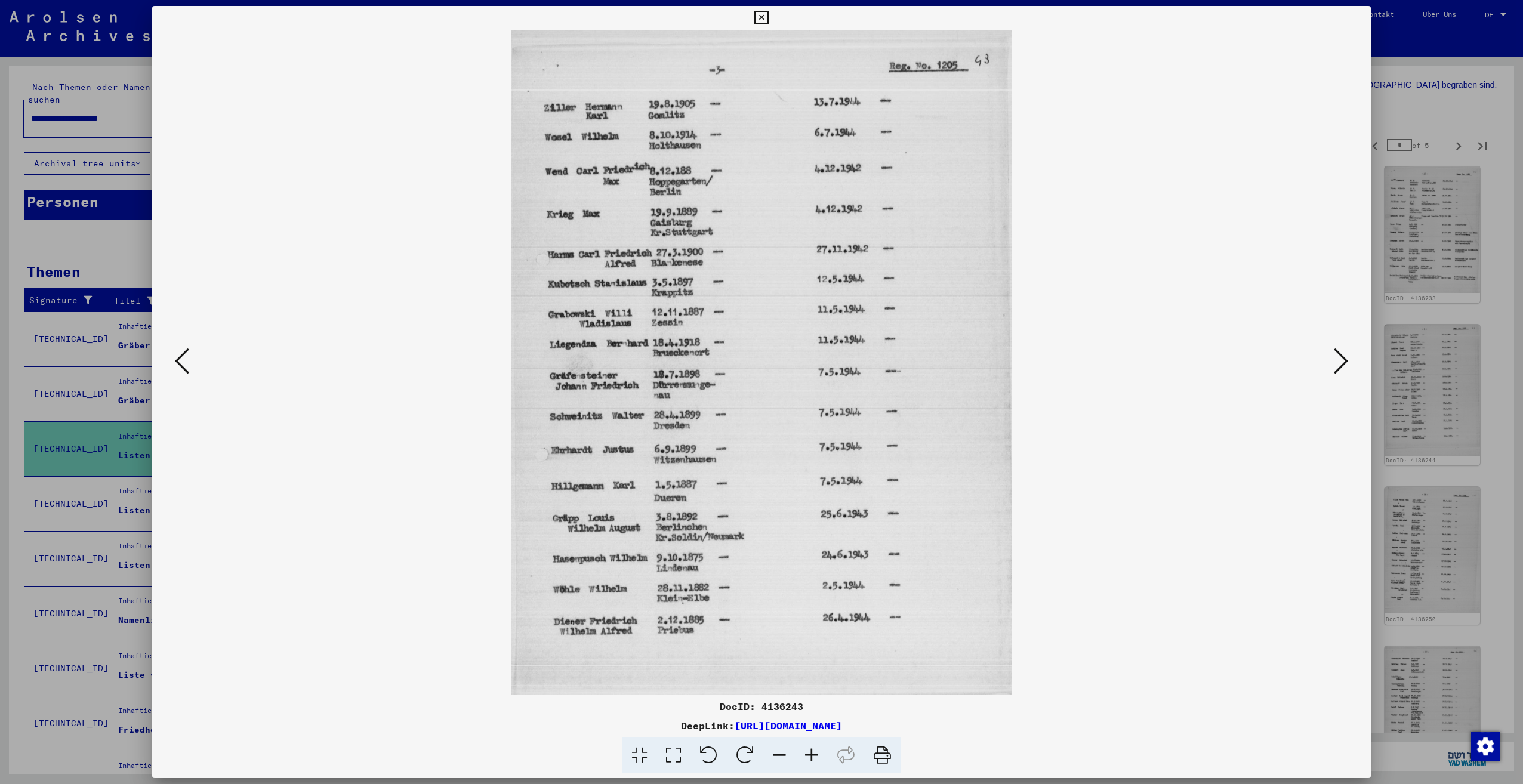
click at [1335, 365] on icon at bounding box center [1341, 361] width 14 height 29
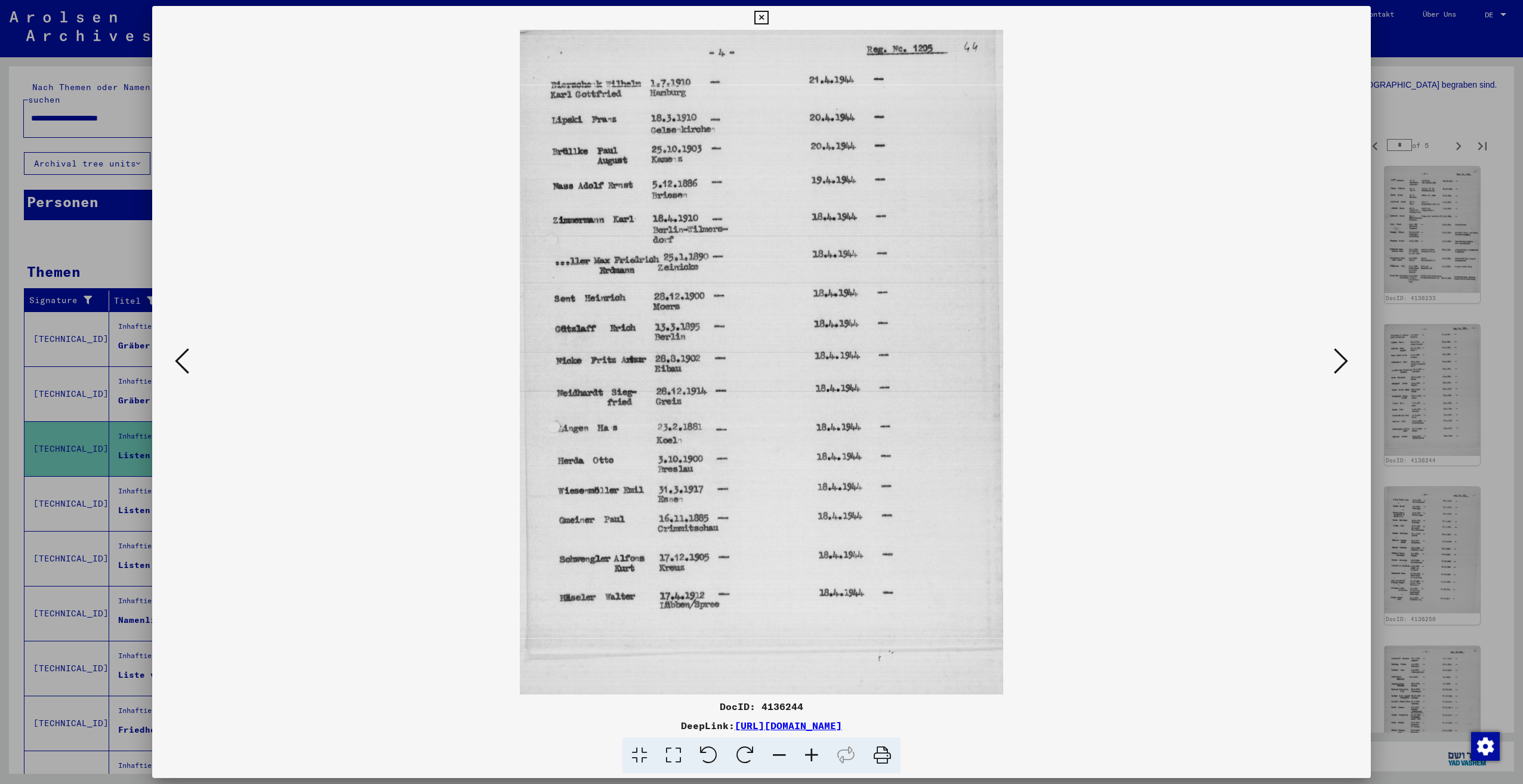
click at [1335, 365] on icon at bounding box center [1341, 361] width 14 height 29
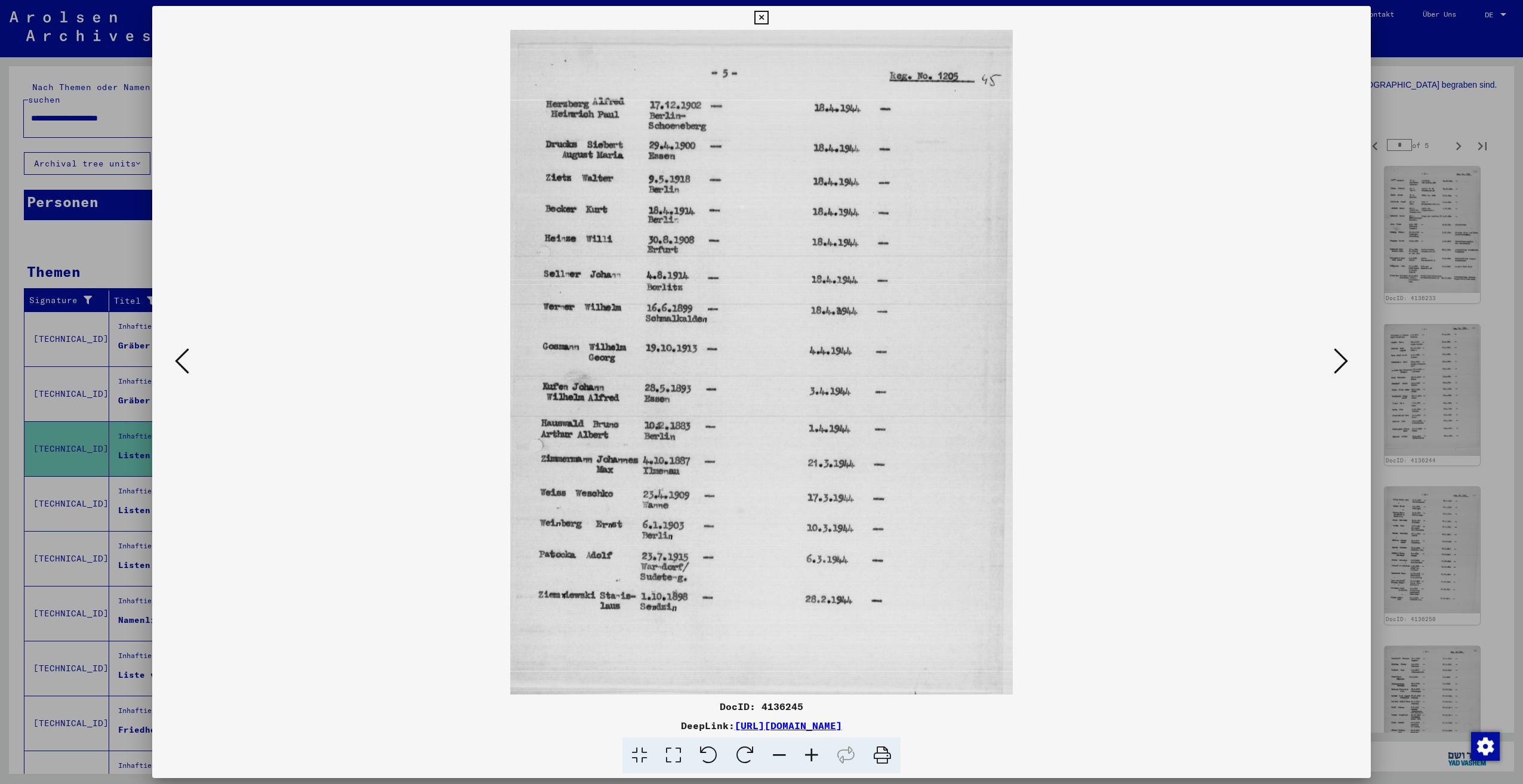
click at [1335, 365] on icon at bounding box center [1341, 361] width 14 height 29
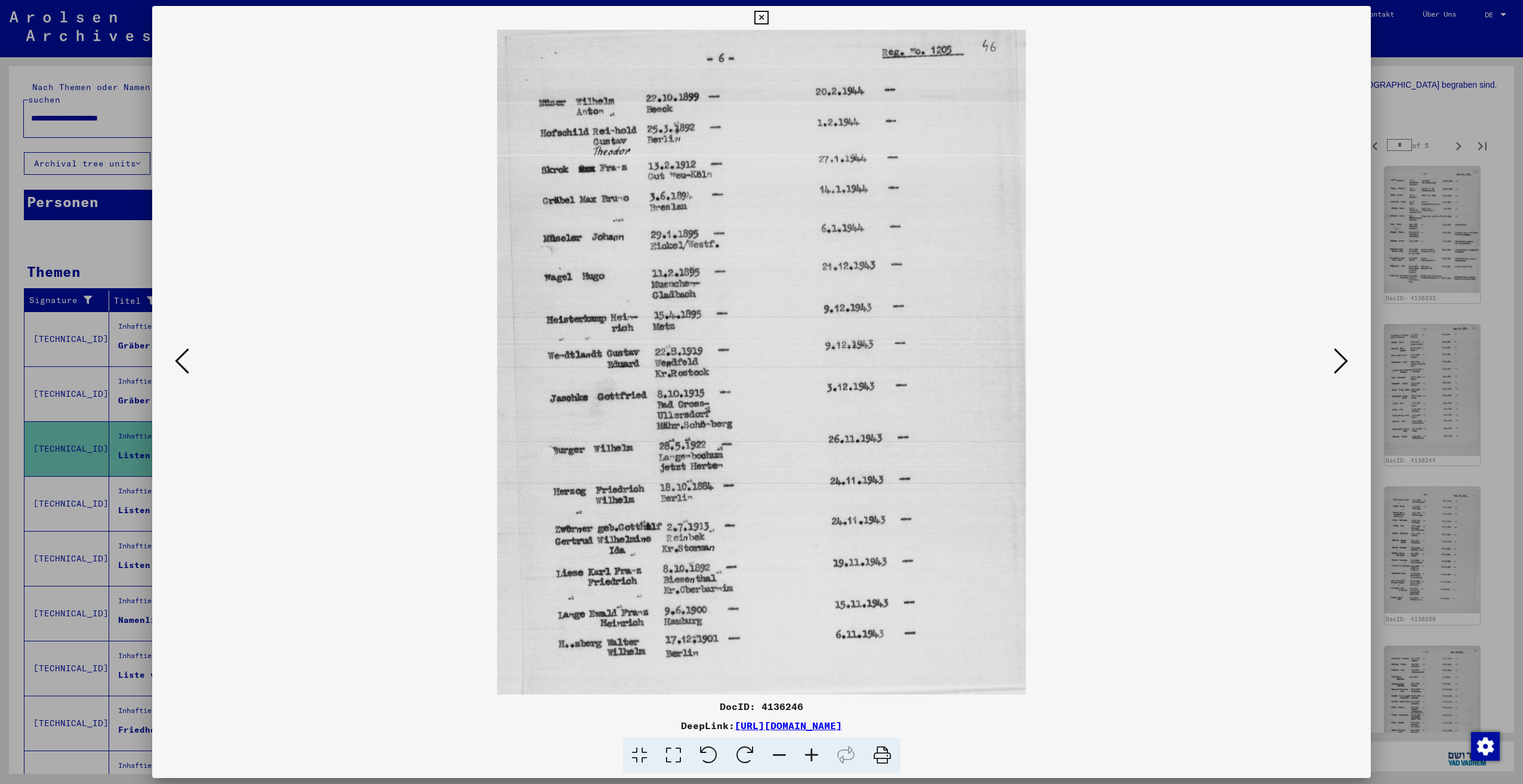
click at [1335, 365] on icon at bounding box center [1341, 361] width 14 height 29
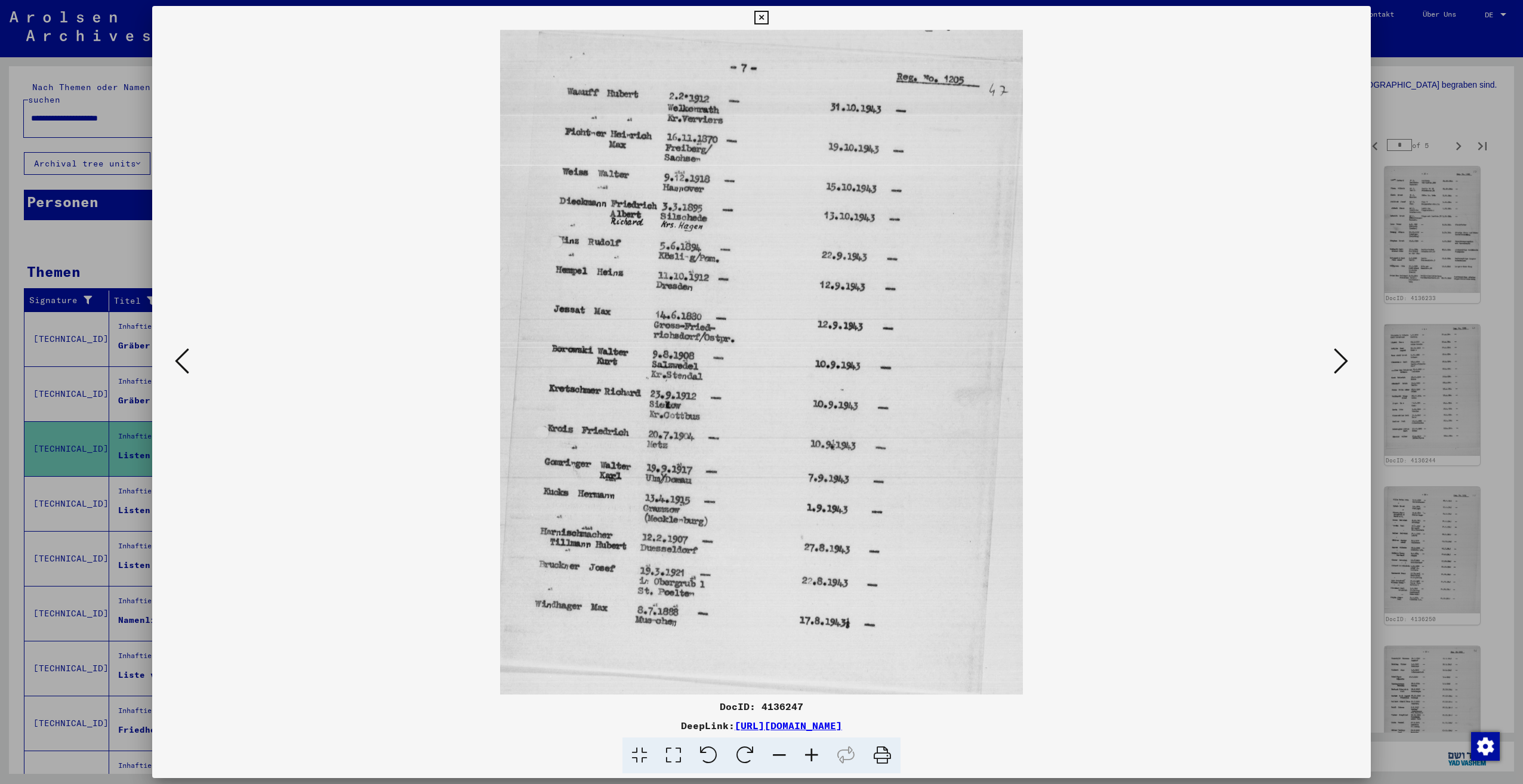
click at [1335, 365] on icon at bounding box center [1341, 361] width 14 height 29
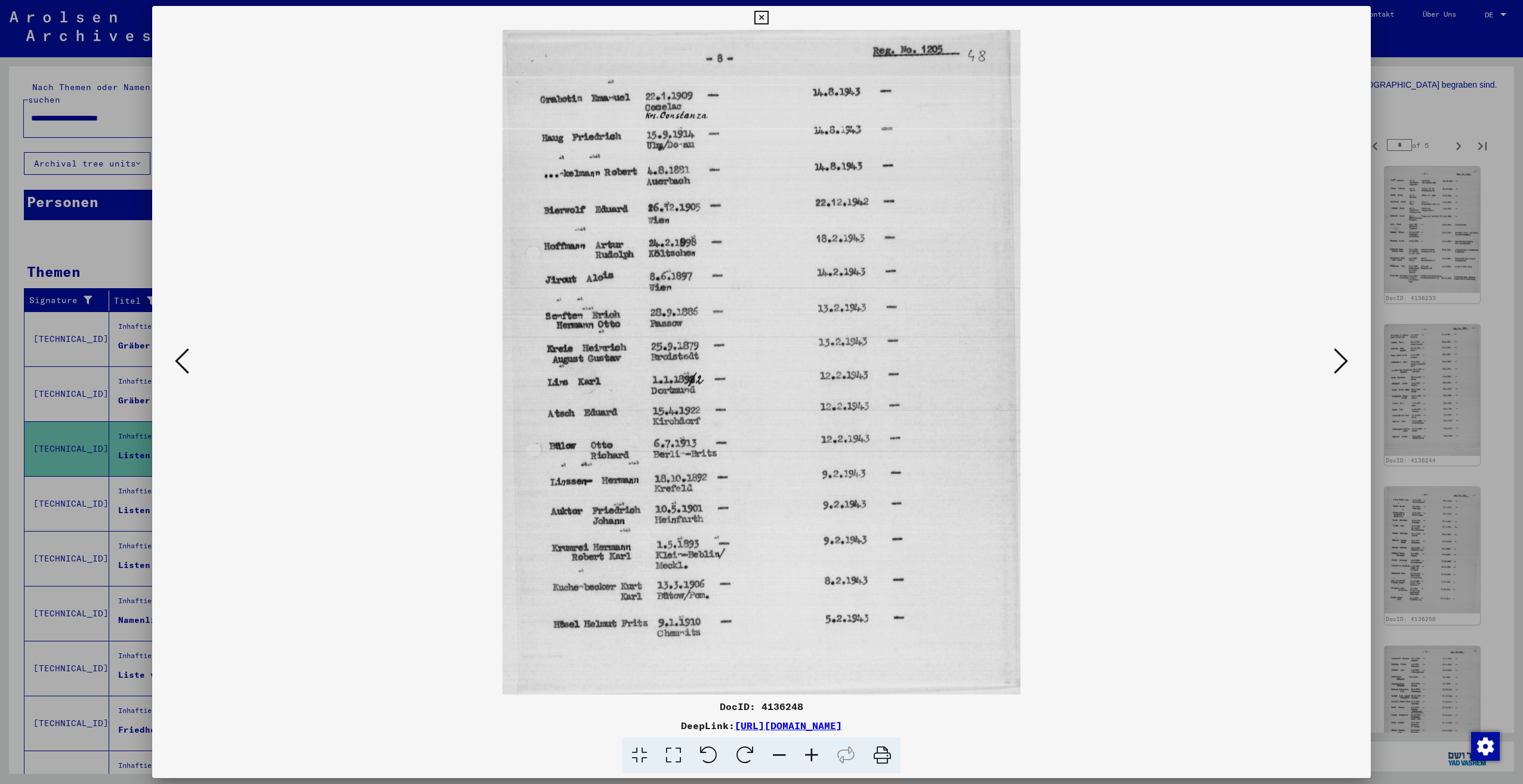
click at [1335, 365] on icon at bounding box center [1341, 361] width 14 height 29
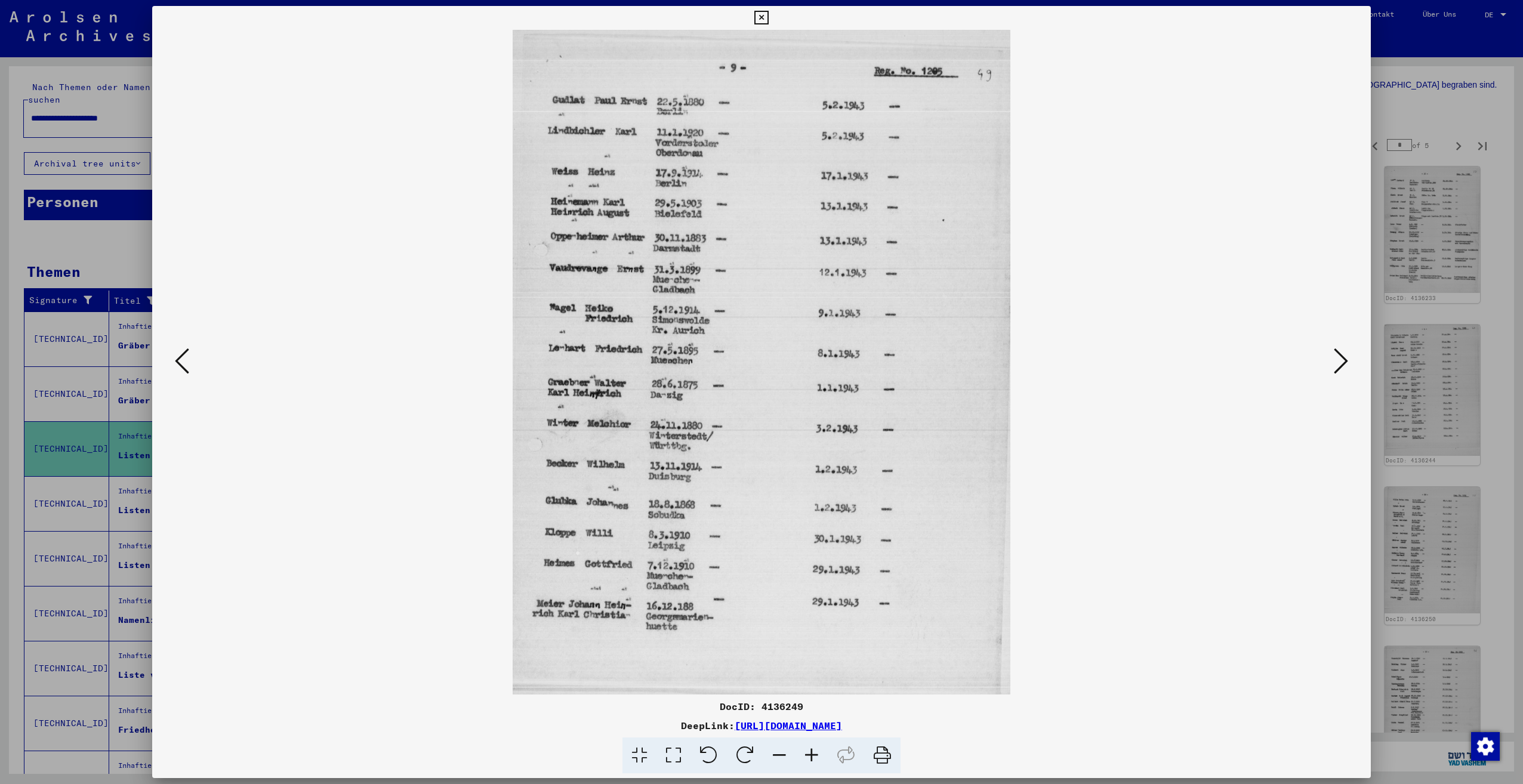
click at [1335, 365] on icon at bounding box center [1341, 361] width 14 height 29
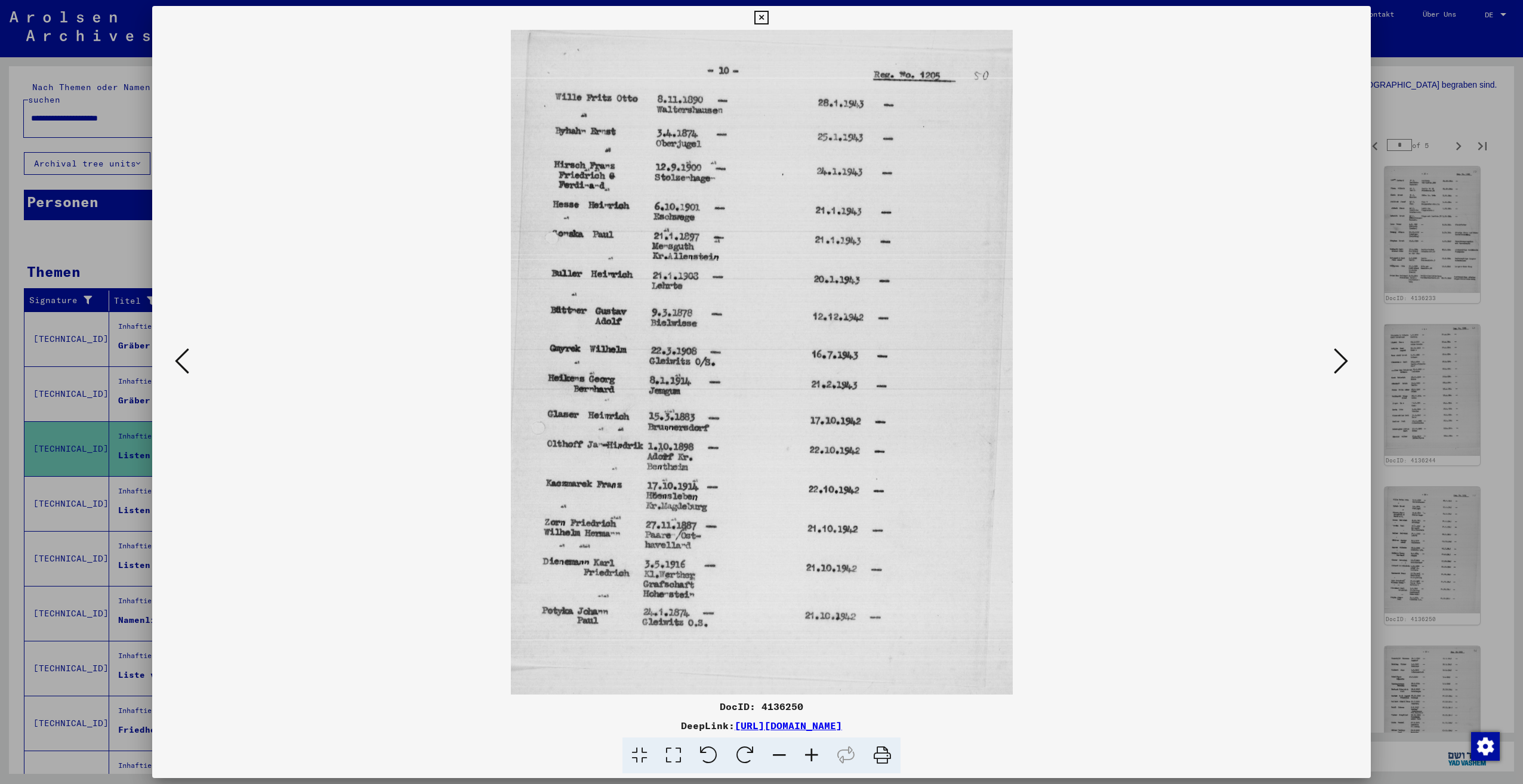
click at [1335, 365] on icon at bounding box center [1341, 361] width 14 height 29
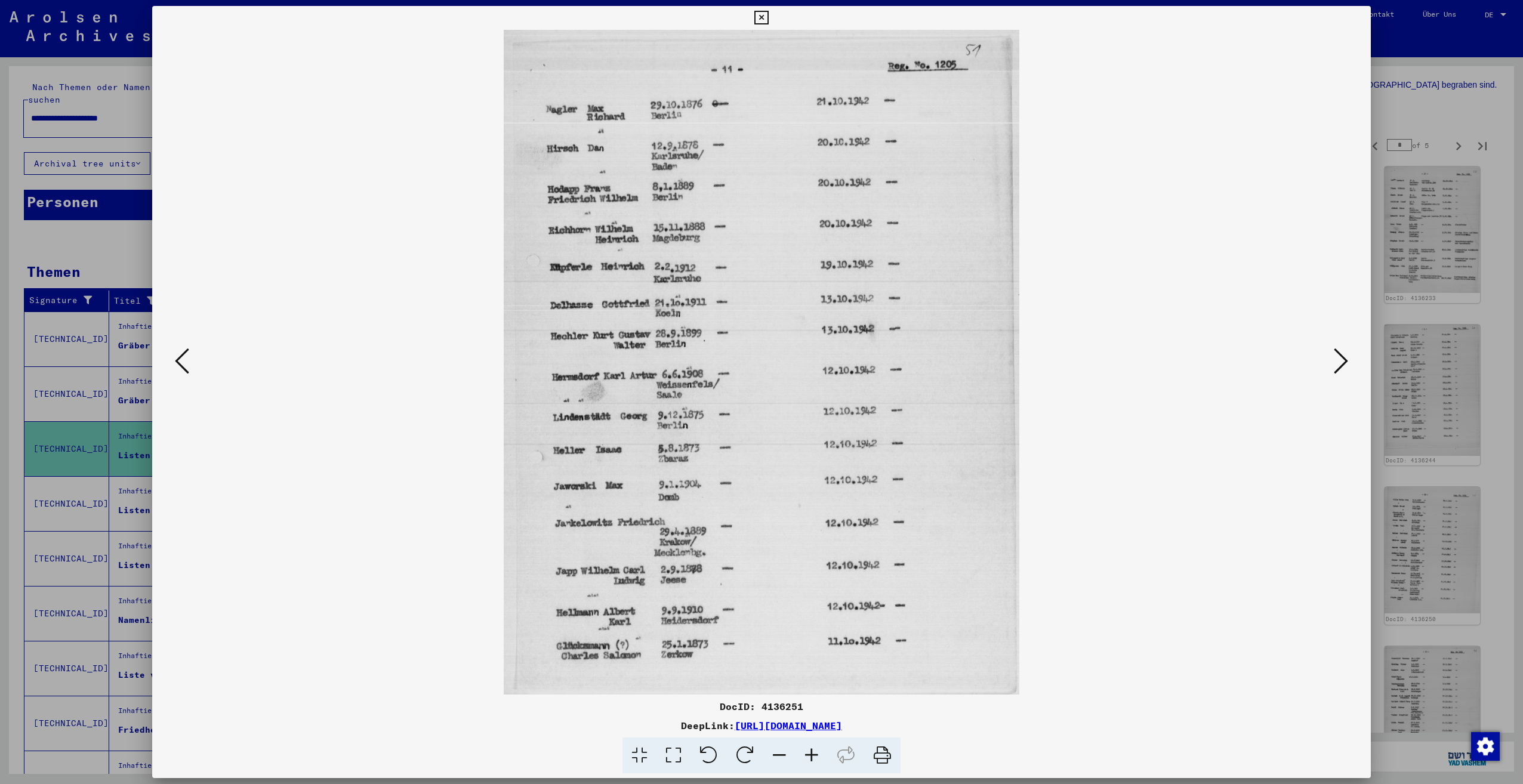
click at [1335, 365] on icon at bounding box center [1341, 361] width 14 height 29
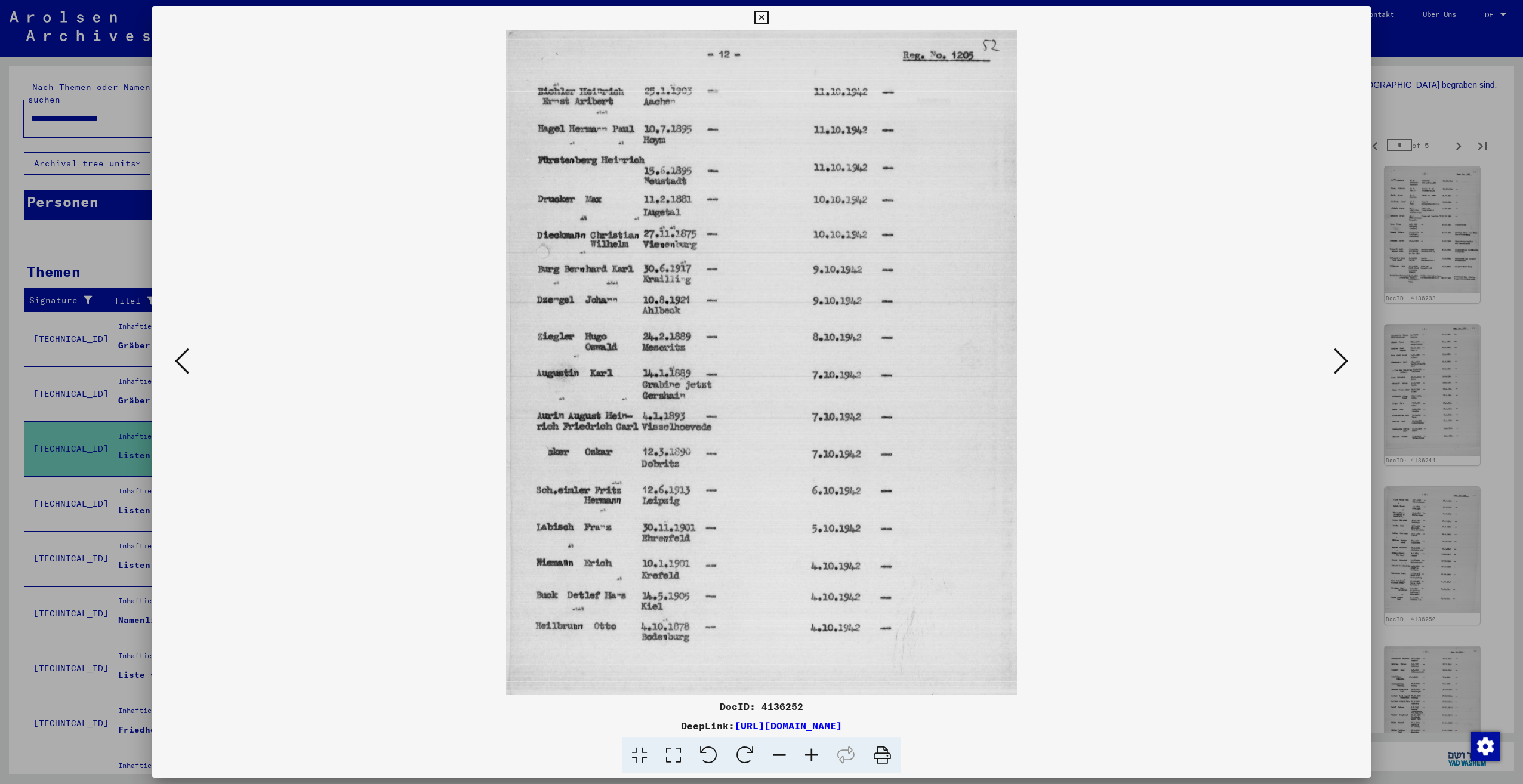
click at [1335, 365] on icon at bounding box center [1341, 361] width 14 height 29
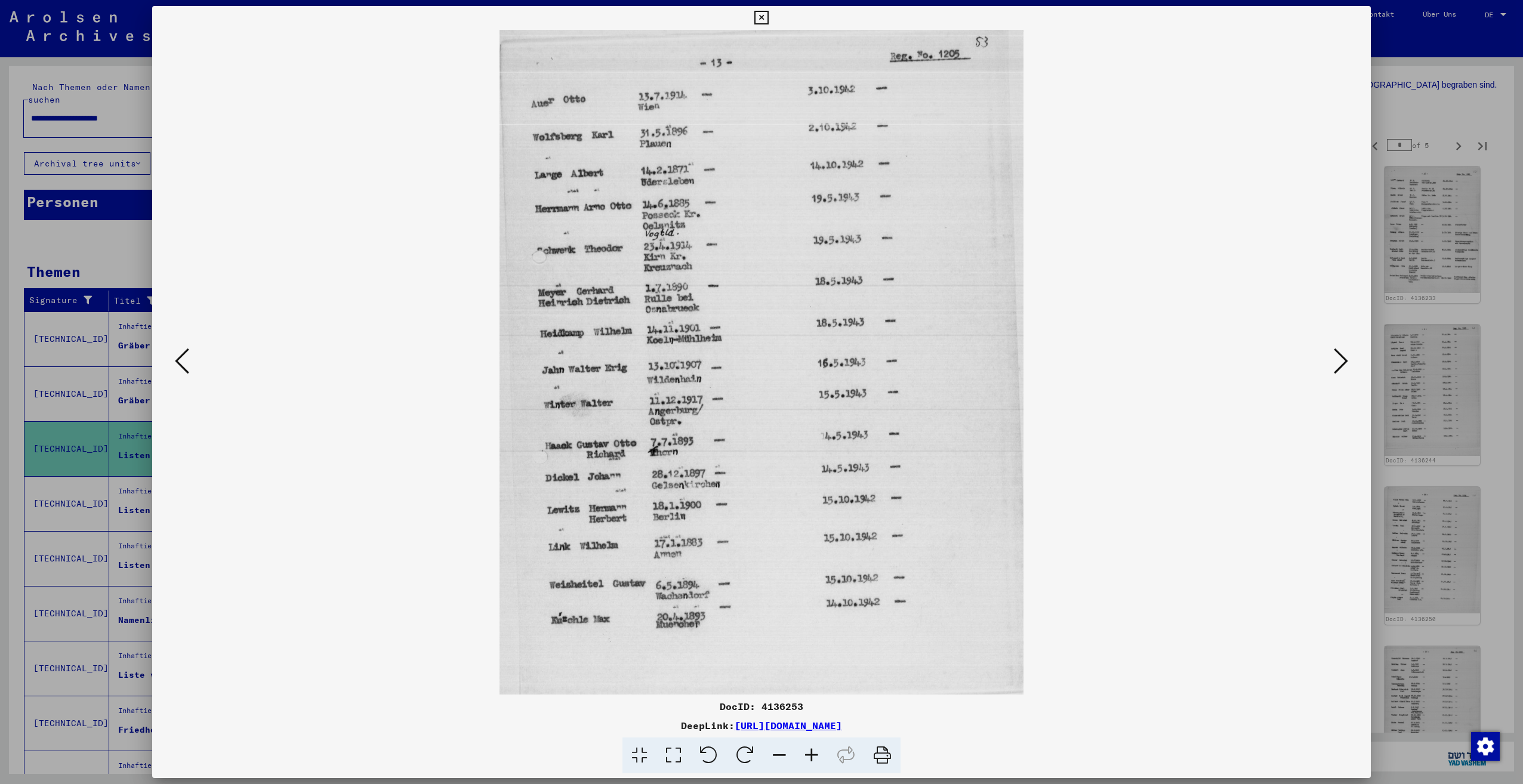
click at [1335, 365] on icon at bounding box center [1341, 361] width 14 height 29
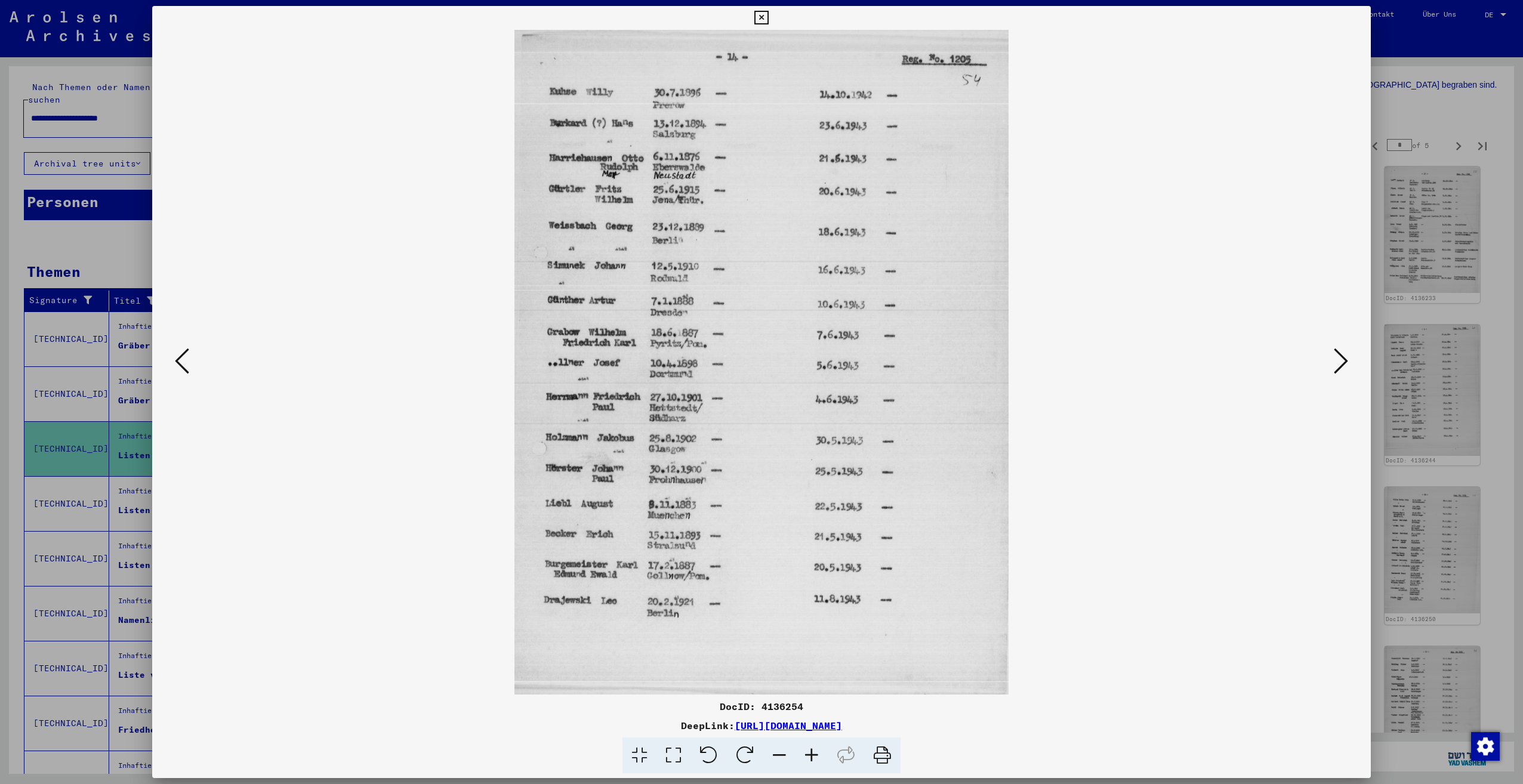
click at [1335, 365] on icon at bounding box center [1341, 361] width 14 height 29
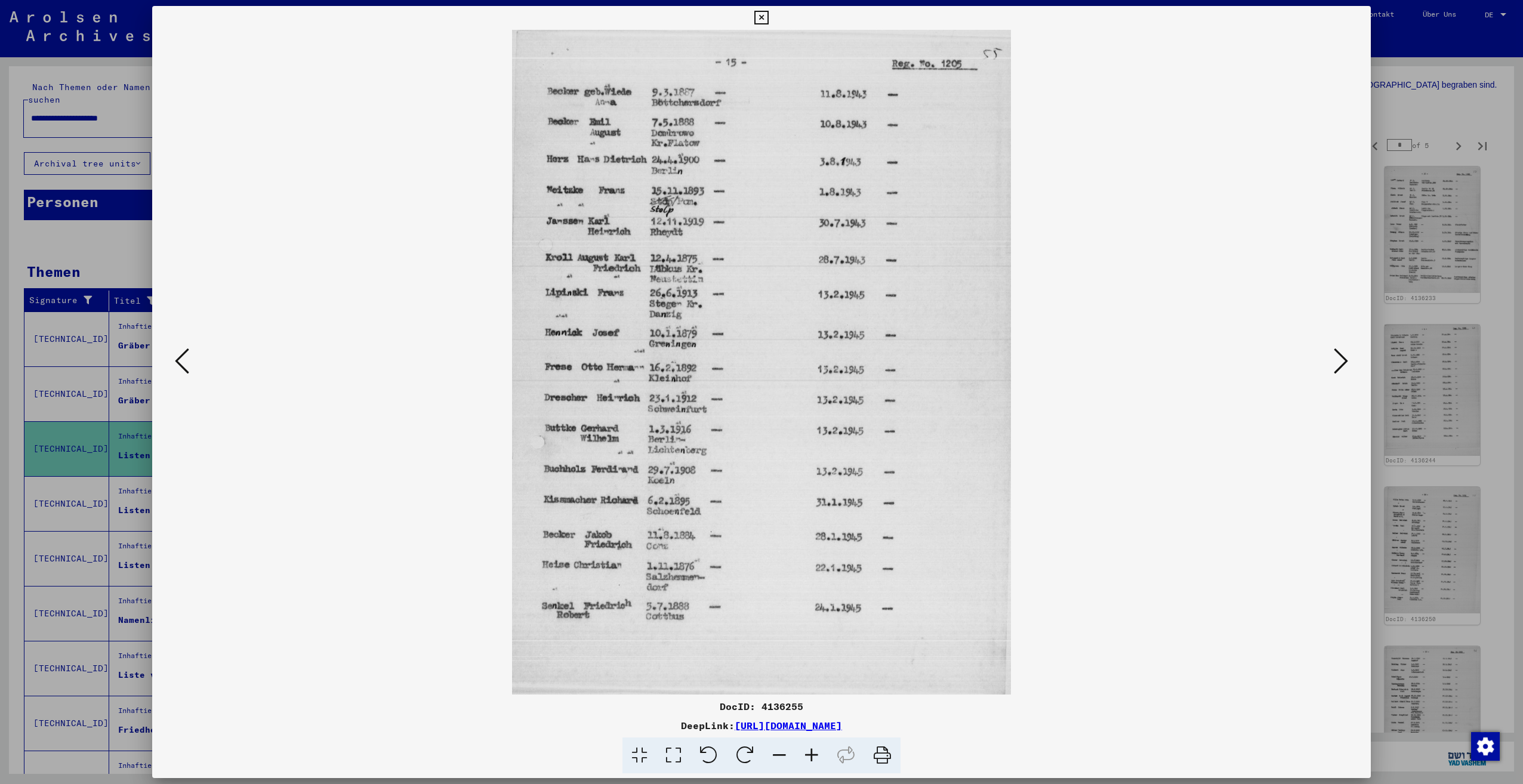
click at [1335, 365] on icon at bounding box center [1341, 361] width 14 height 29
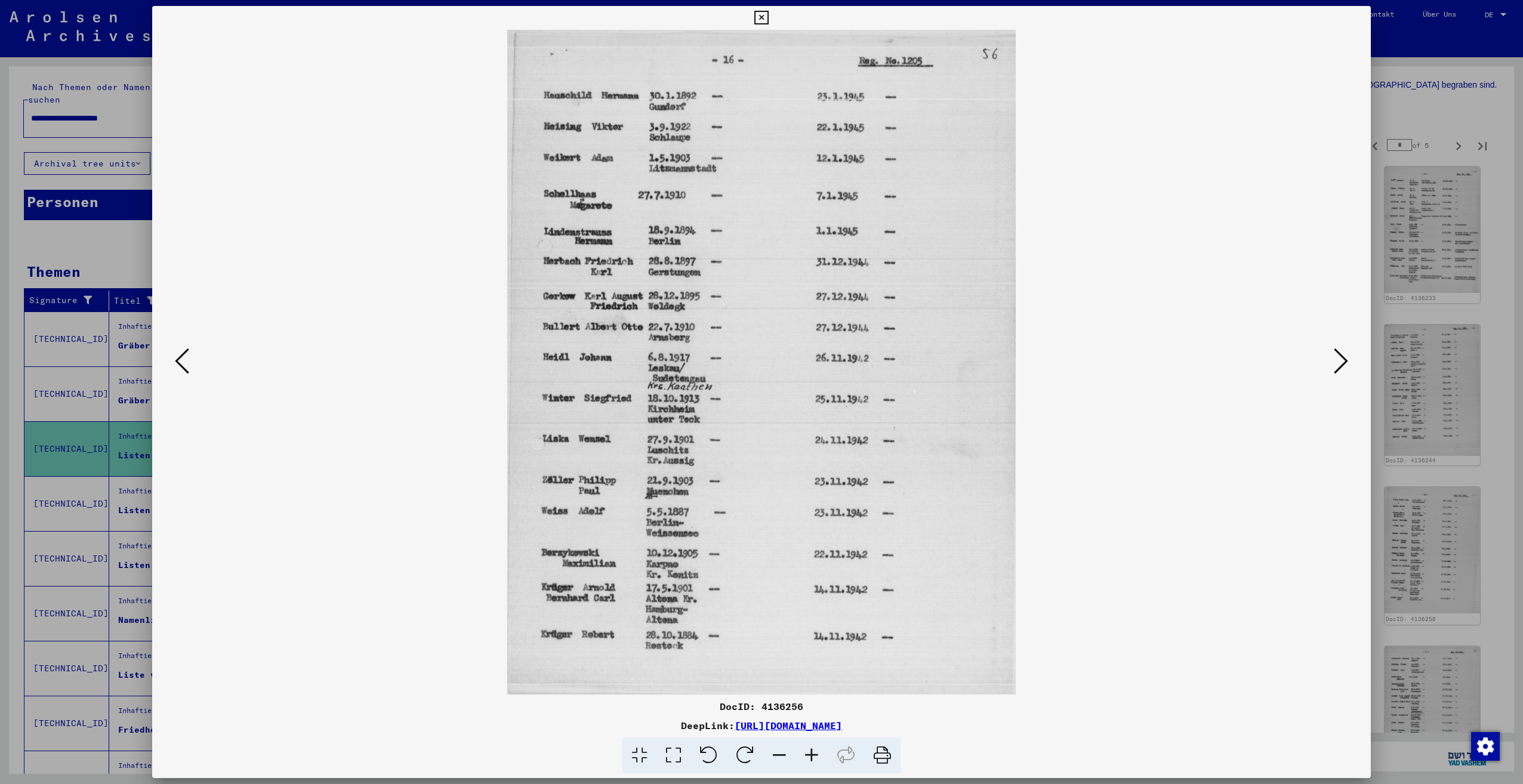
click at [1335, 365] on icon at bounding box center [1341, 361] width 14 height 29
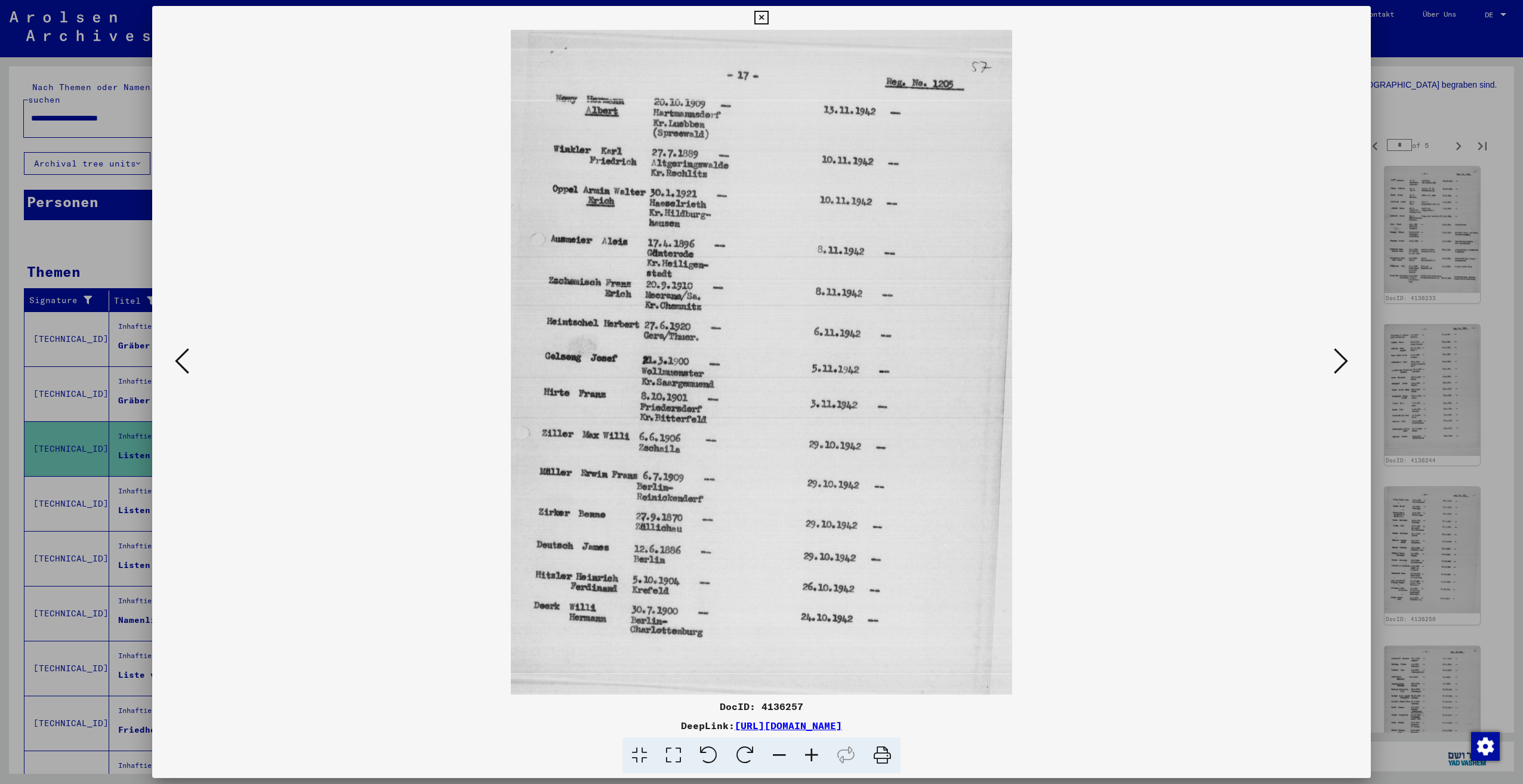
click at [1335, 365] on icon at bounding box center [1341, 361] width 14 height 29
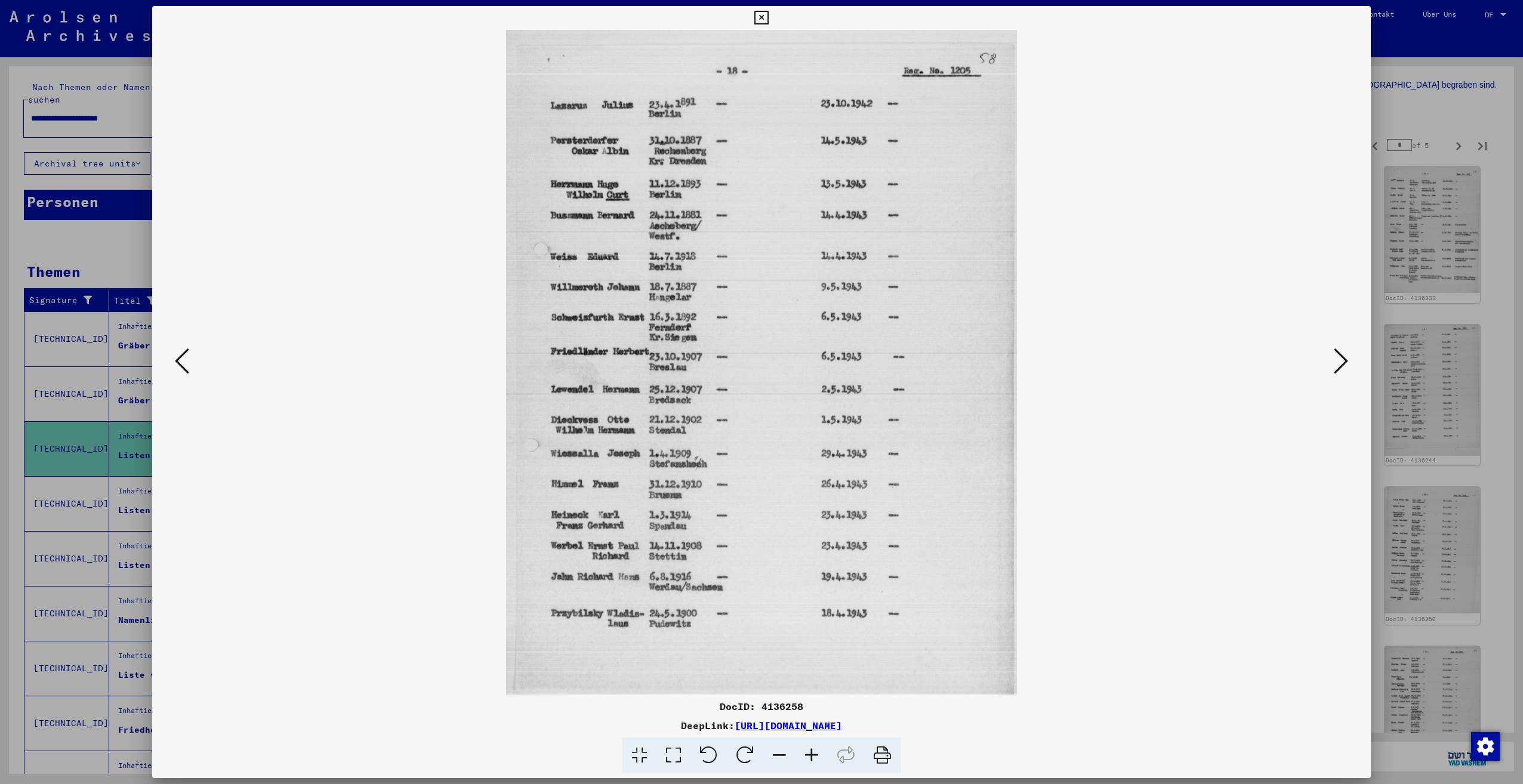
click at [1335, 365] on icon at bounding box center [1341, 361] width 14 height 29
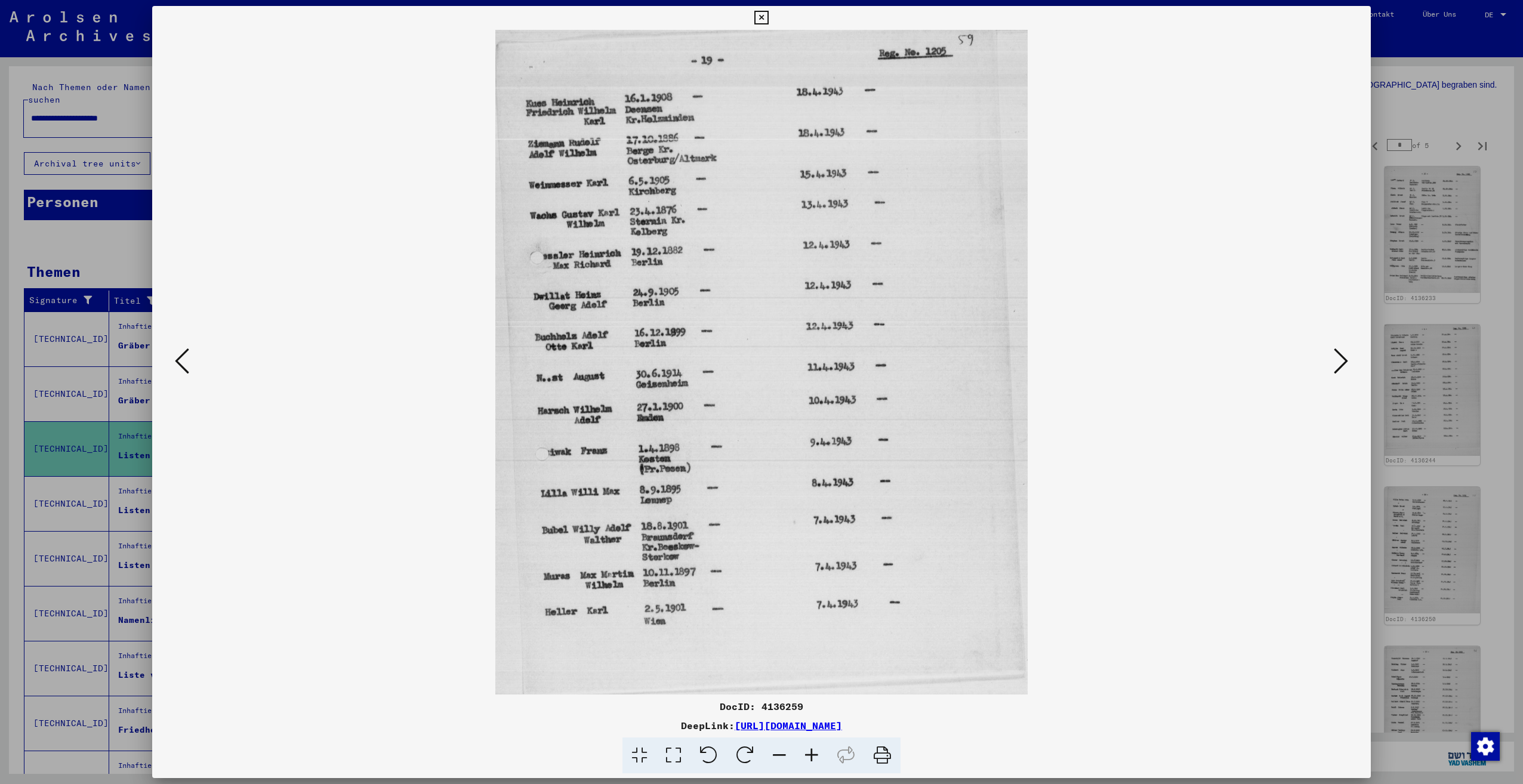
click at [1335, 365] on icon at bounding box center [1341, 361] width 14 height 29
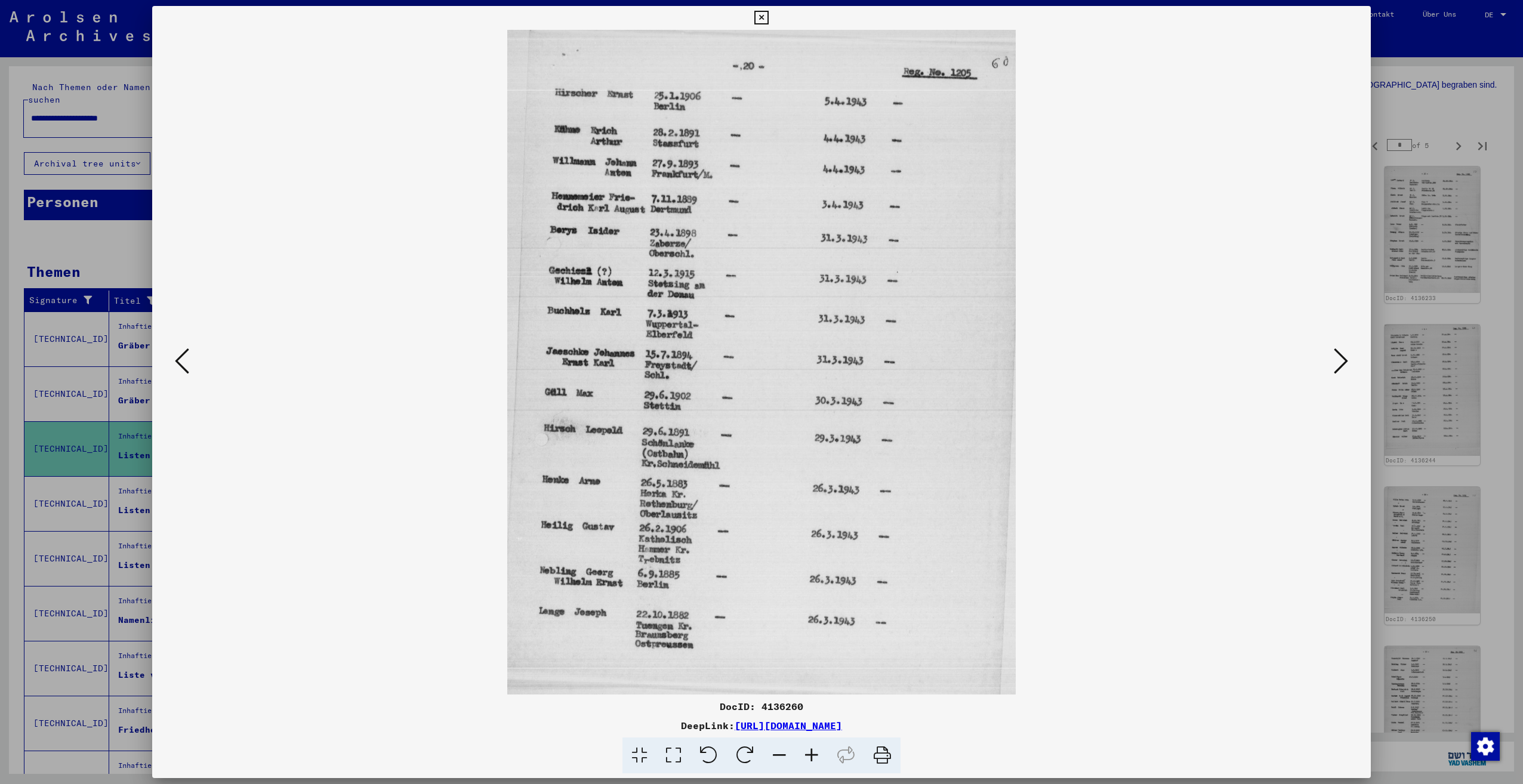
click at [1335, 365] on icon at bounding box center [1341, 361] width 14 height 29
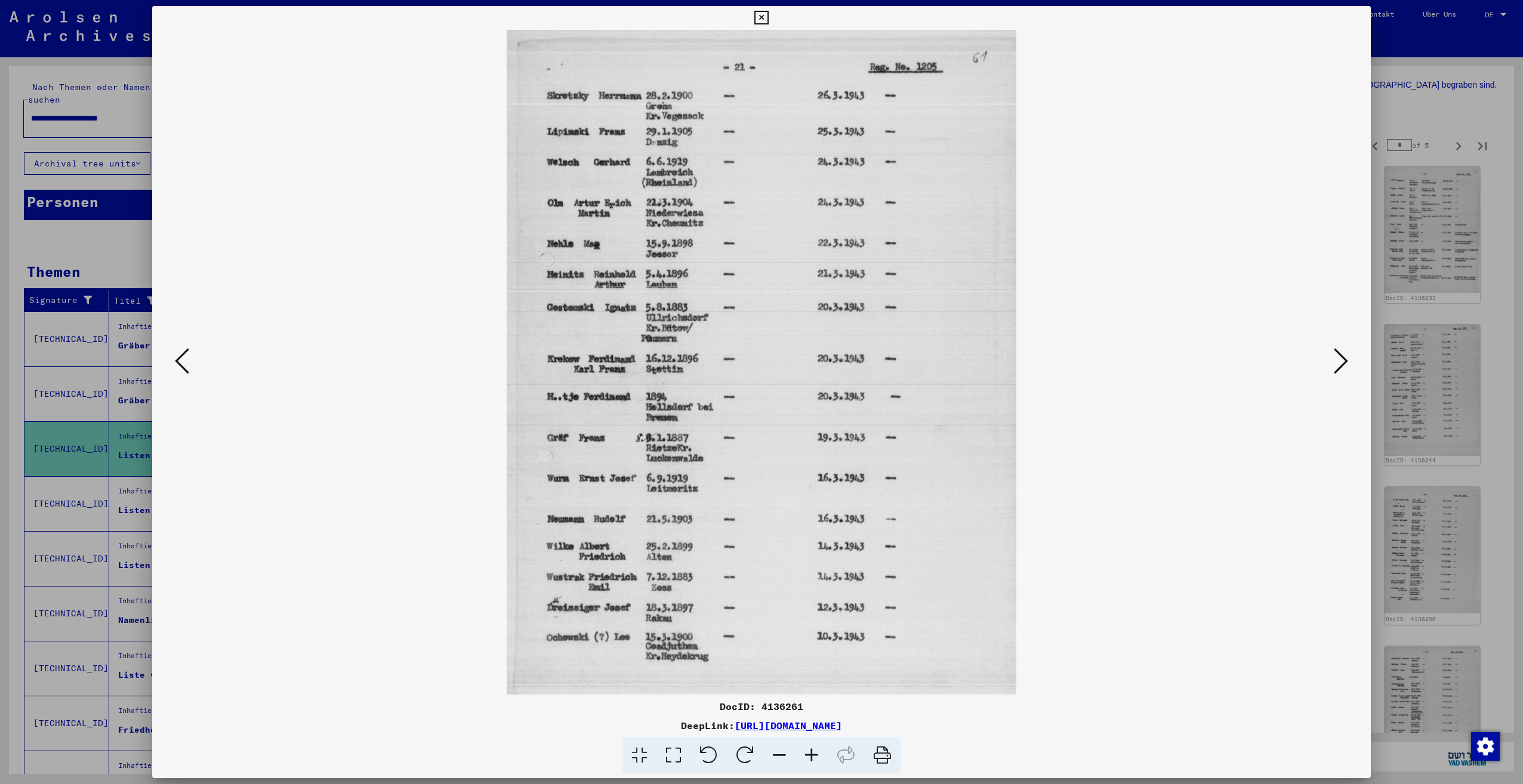
click at [1335, 365] on icon at bounding box center [1341, 361] width 14 height 29
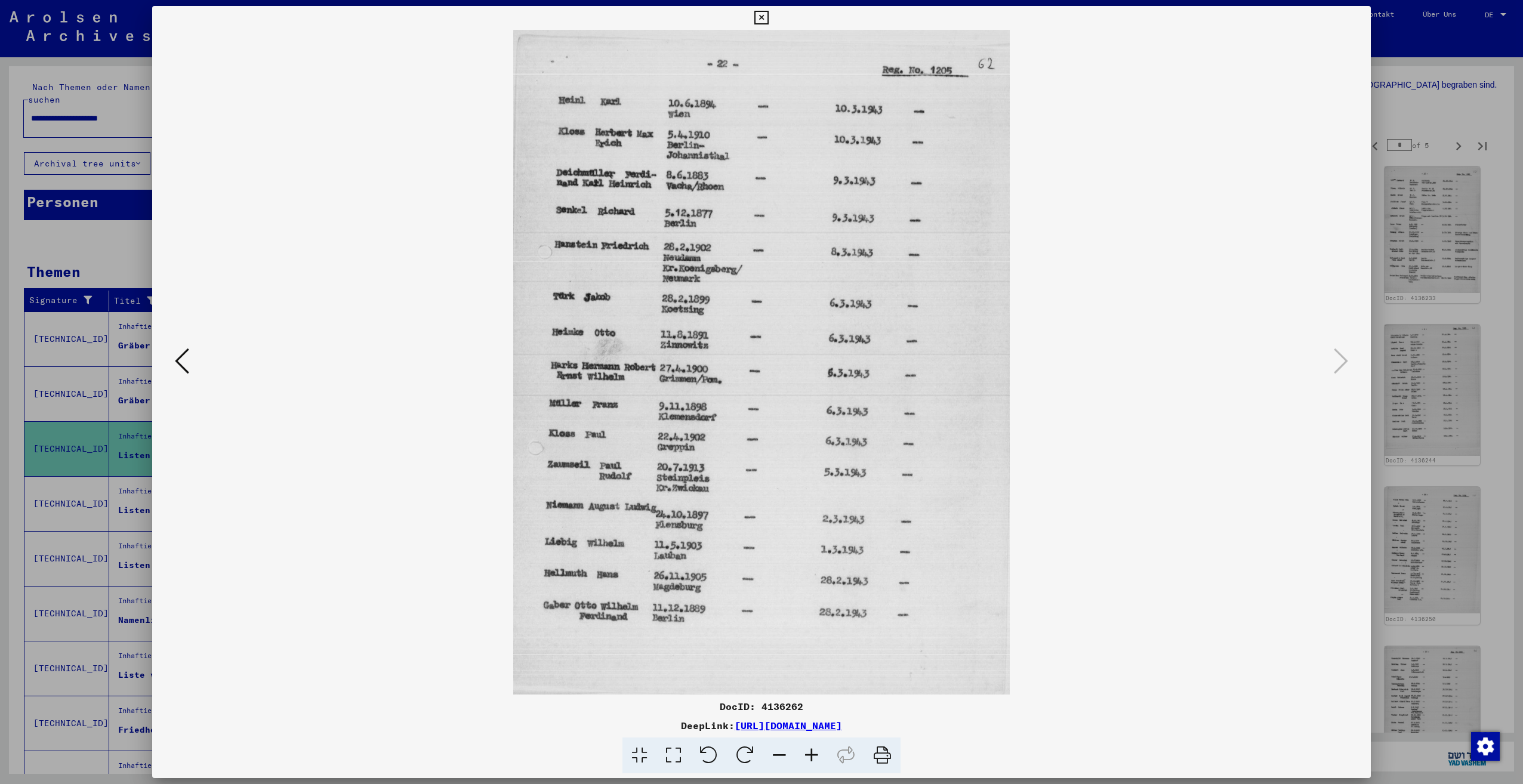
click at [1427, 401] on div at bounding box center [761, 392] width 1523 height 784
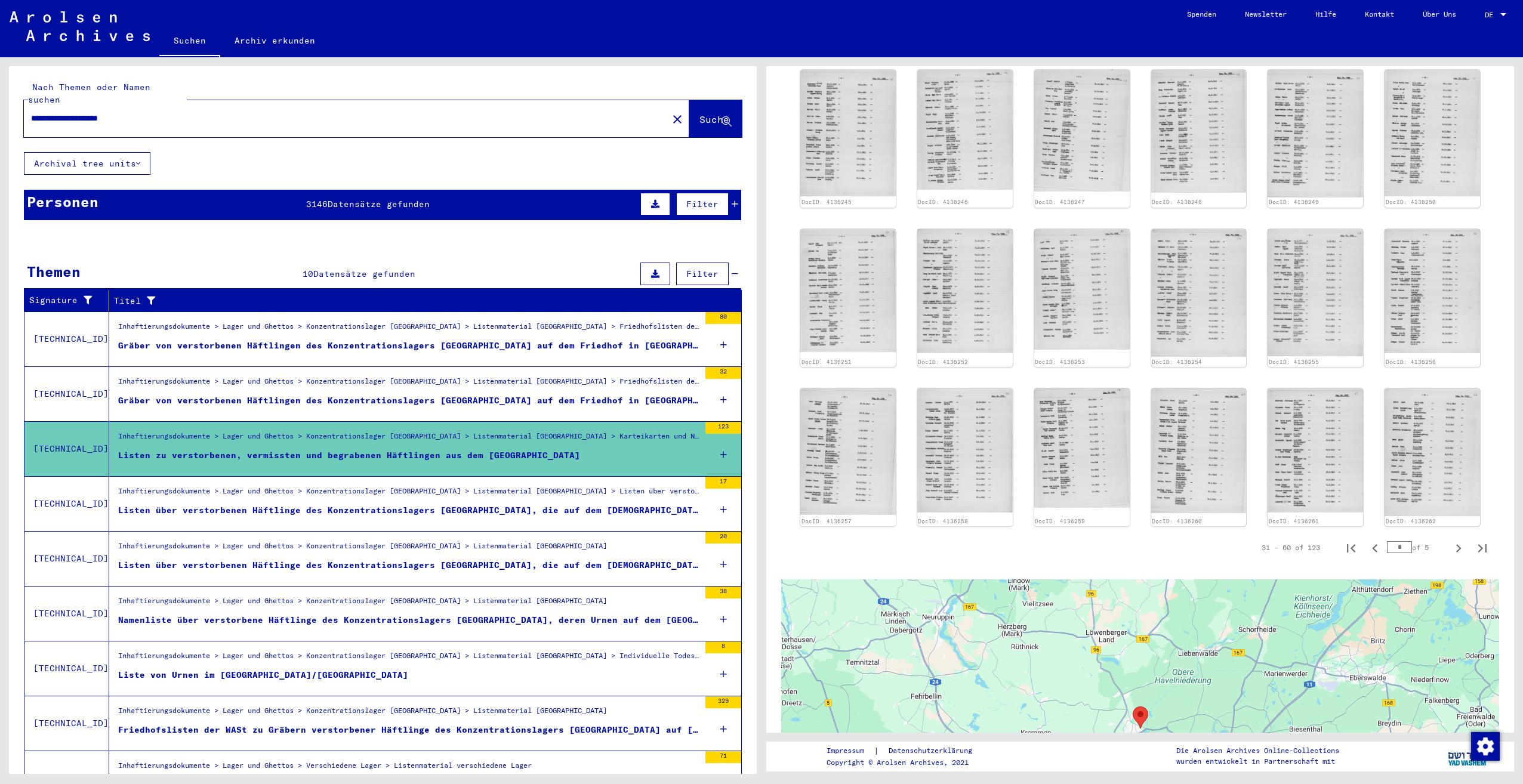
scroll to position [656, 0]
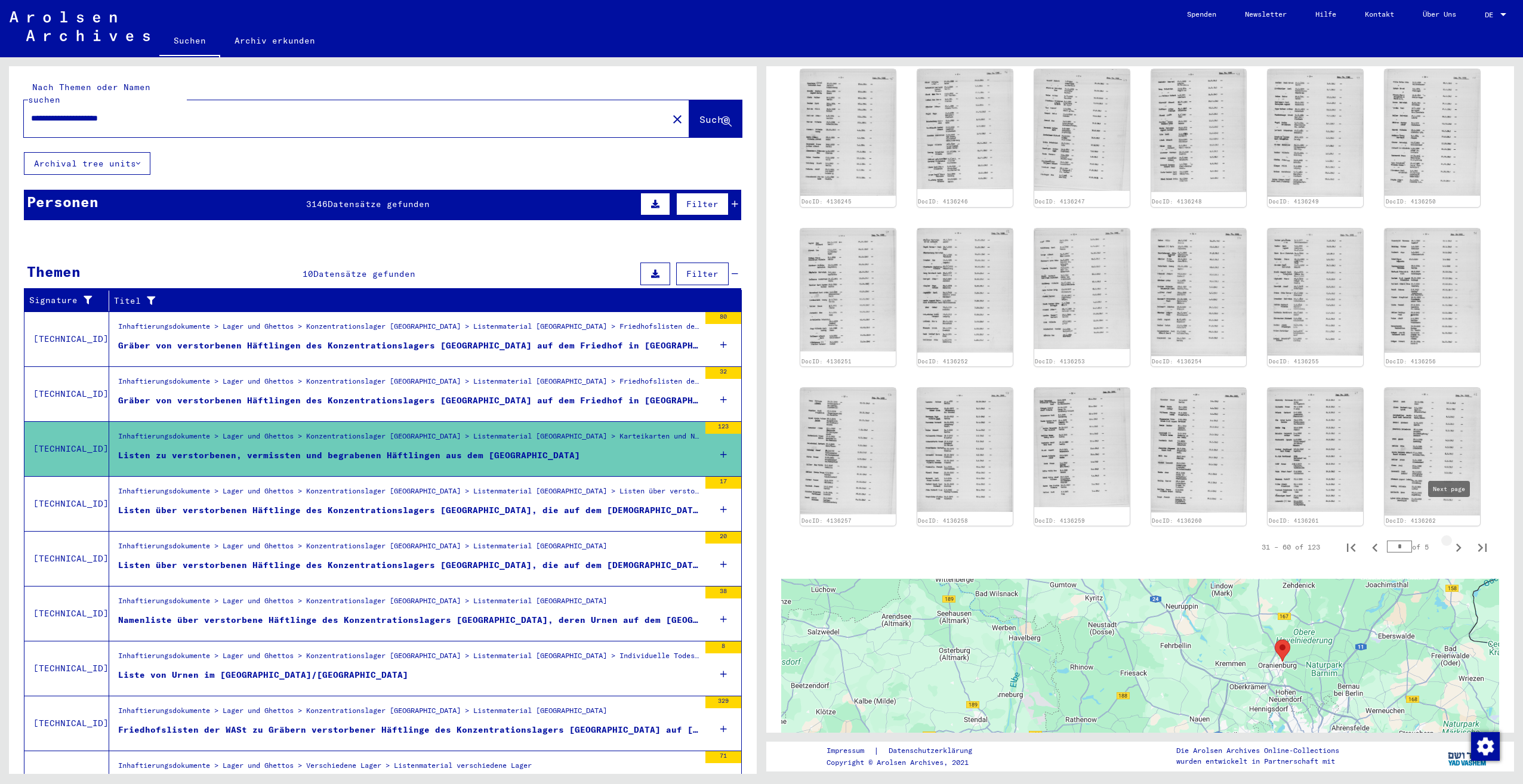
click at [1453, 539] on icon "Next page" at bounding box center [1458, 548] width 17 height 17
type input "*"
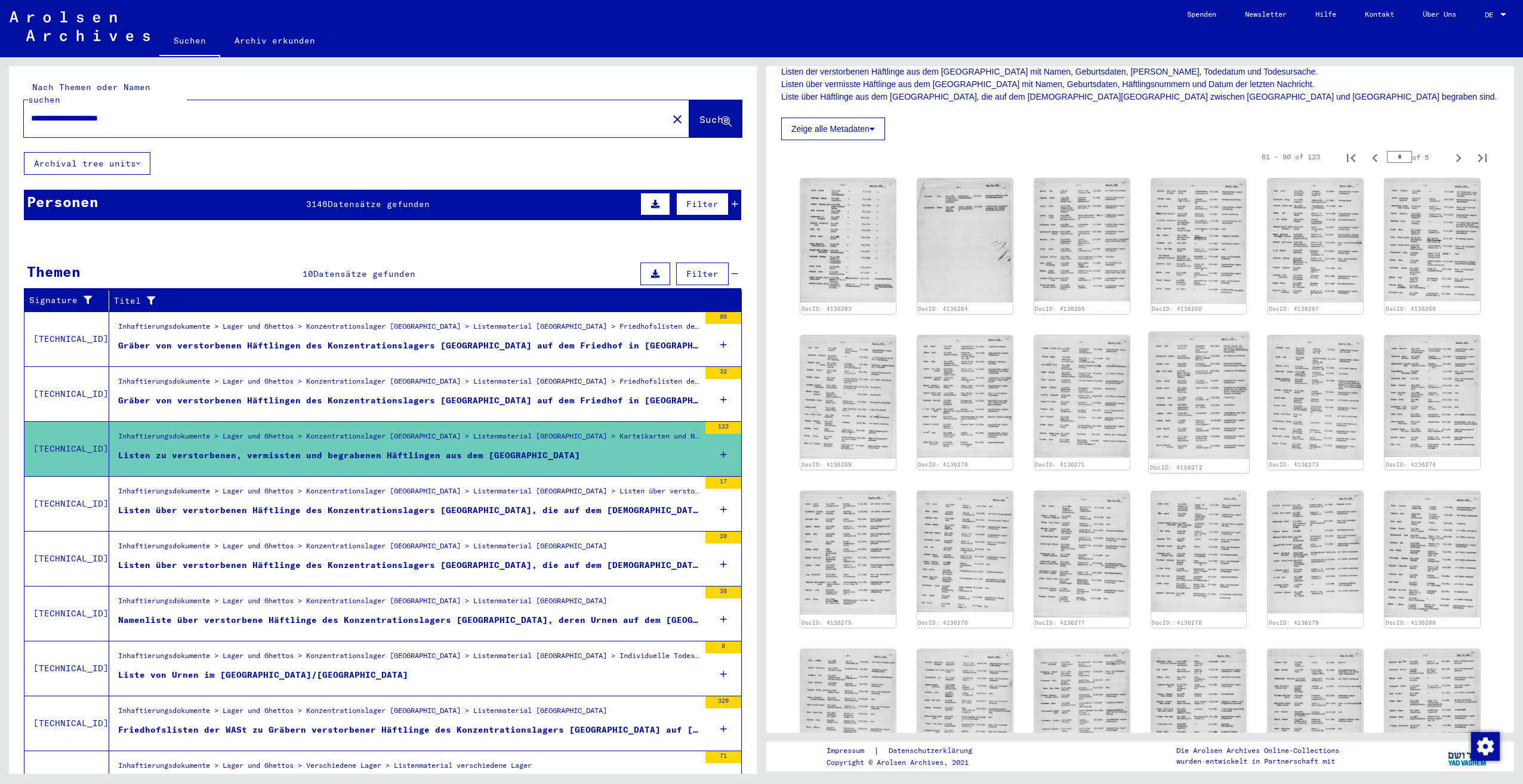
scroll to position [179, 0]
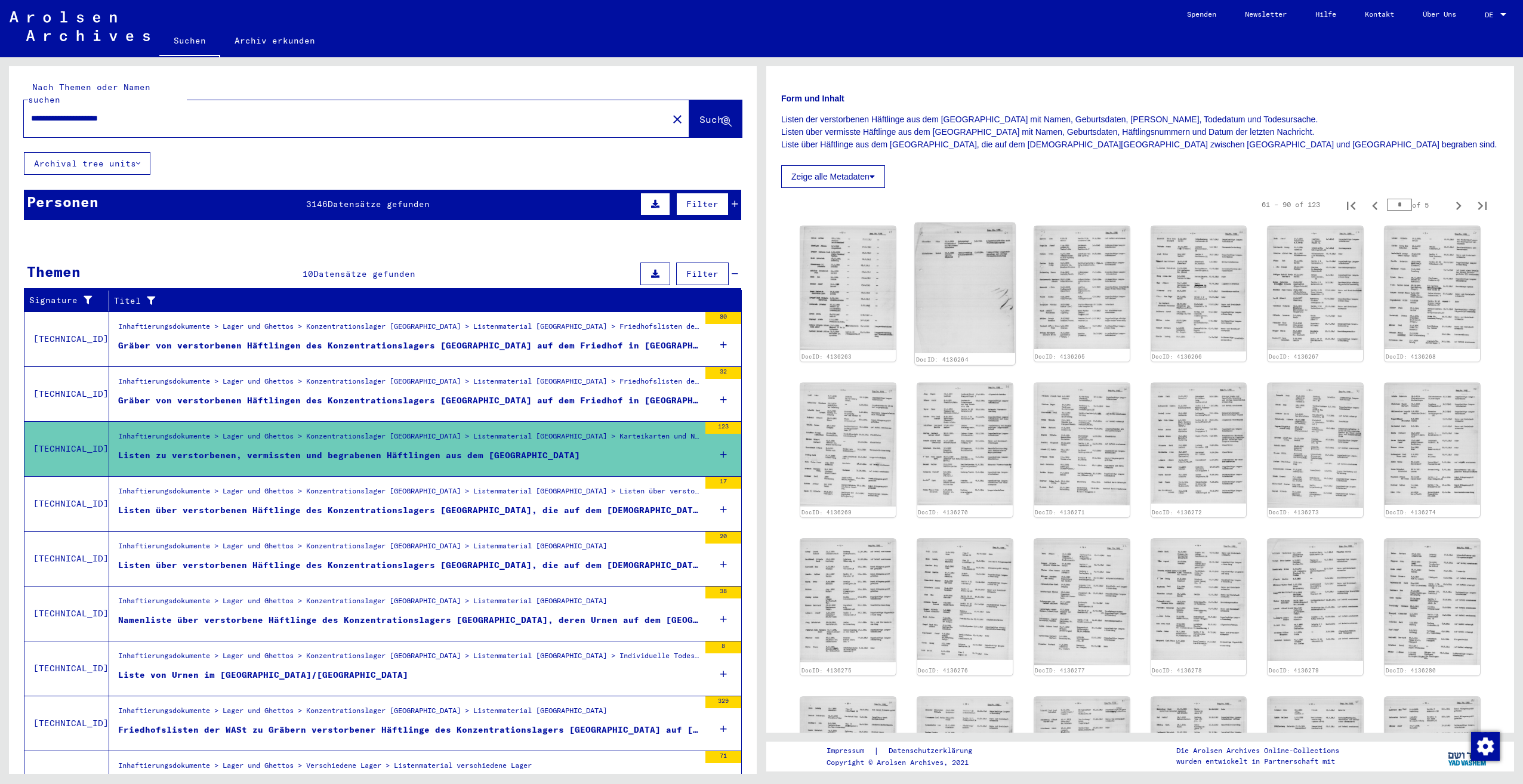
click at [966, 290] on img at bounding box center [964, 288] width 100 height 130
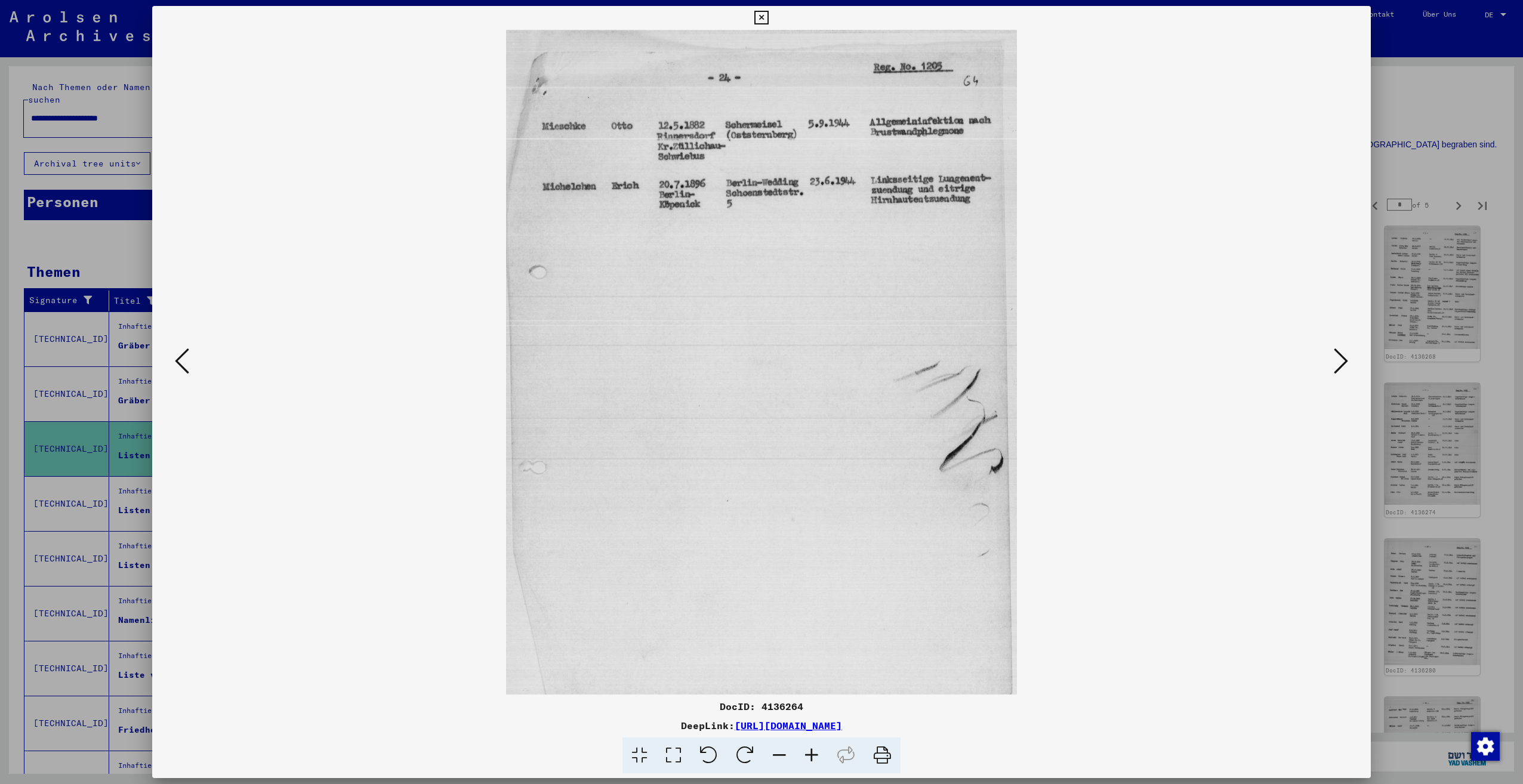
click at [1325, 355] on img at bounding box center [761, 362] width 1137 height 665
click at [1342, 363] on icon at bounding box center [1341, 361] width 14 height 29
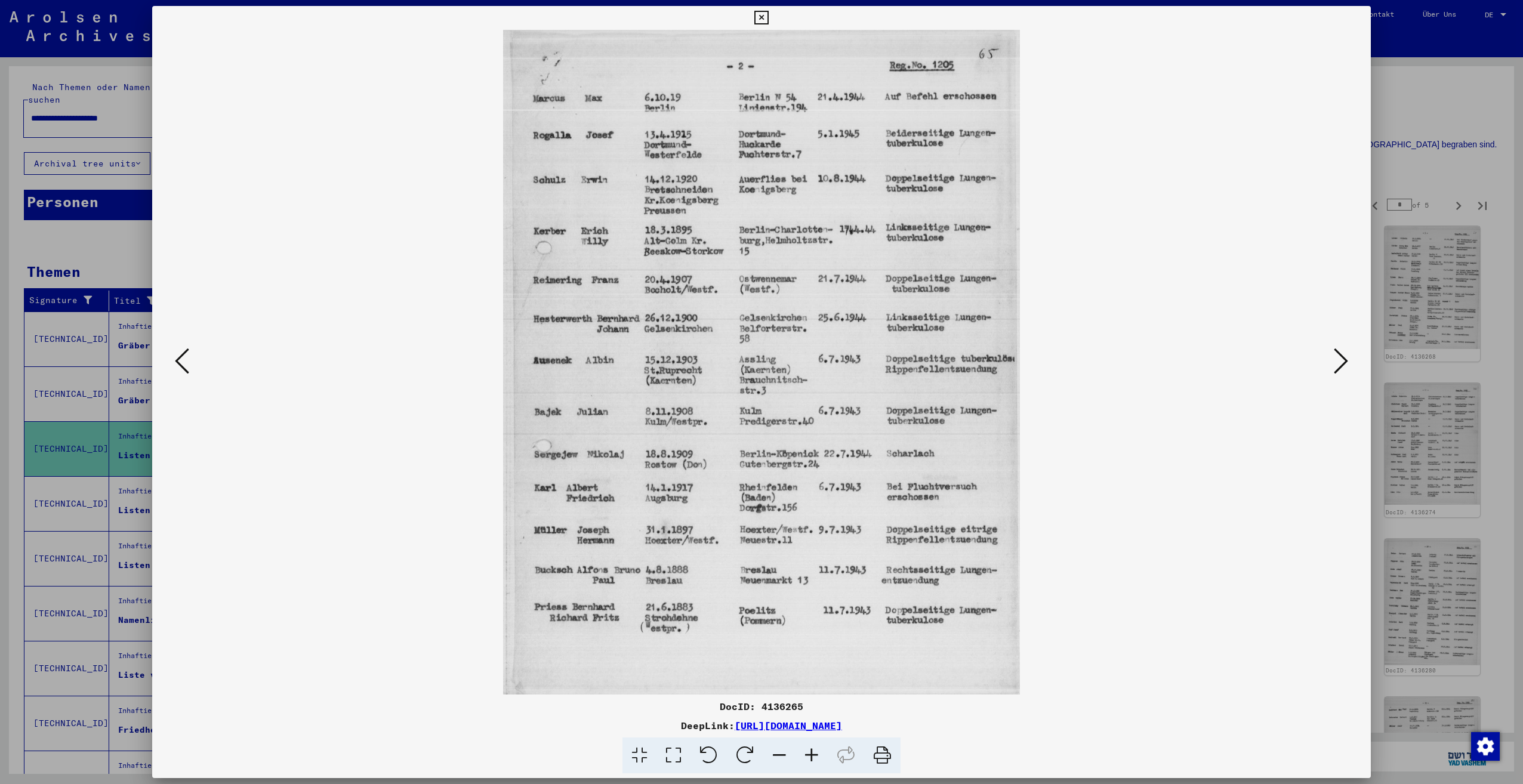
click at [192, 356] on button at bounding box center [182, 362] width 21 height 34
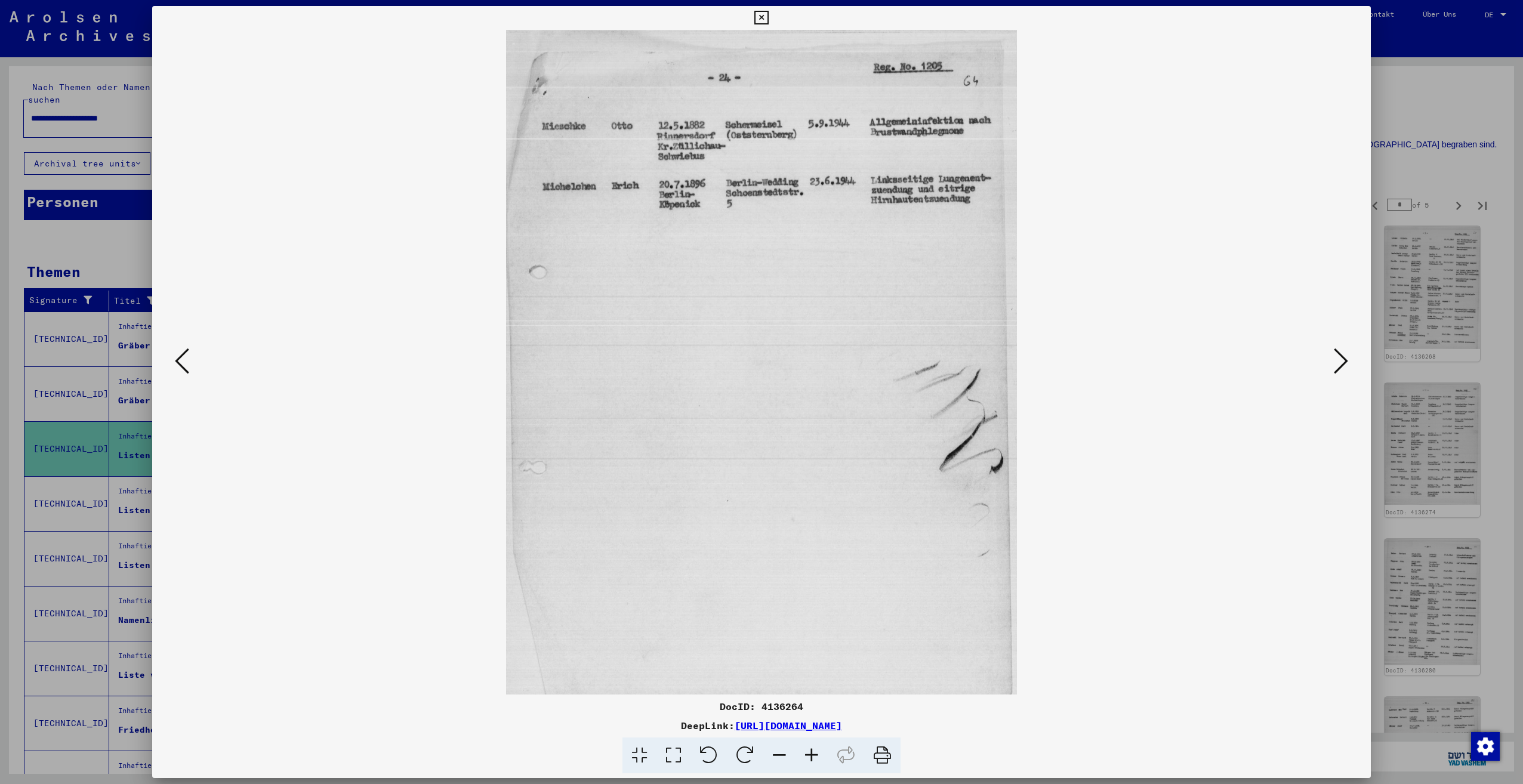
click at [1337, 361] on icon at bounding box center [1341, 361] width 14 height 29
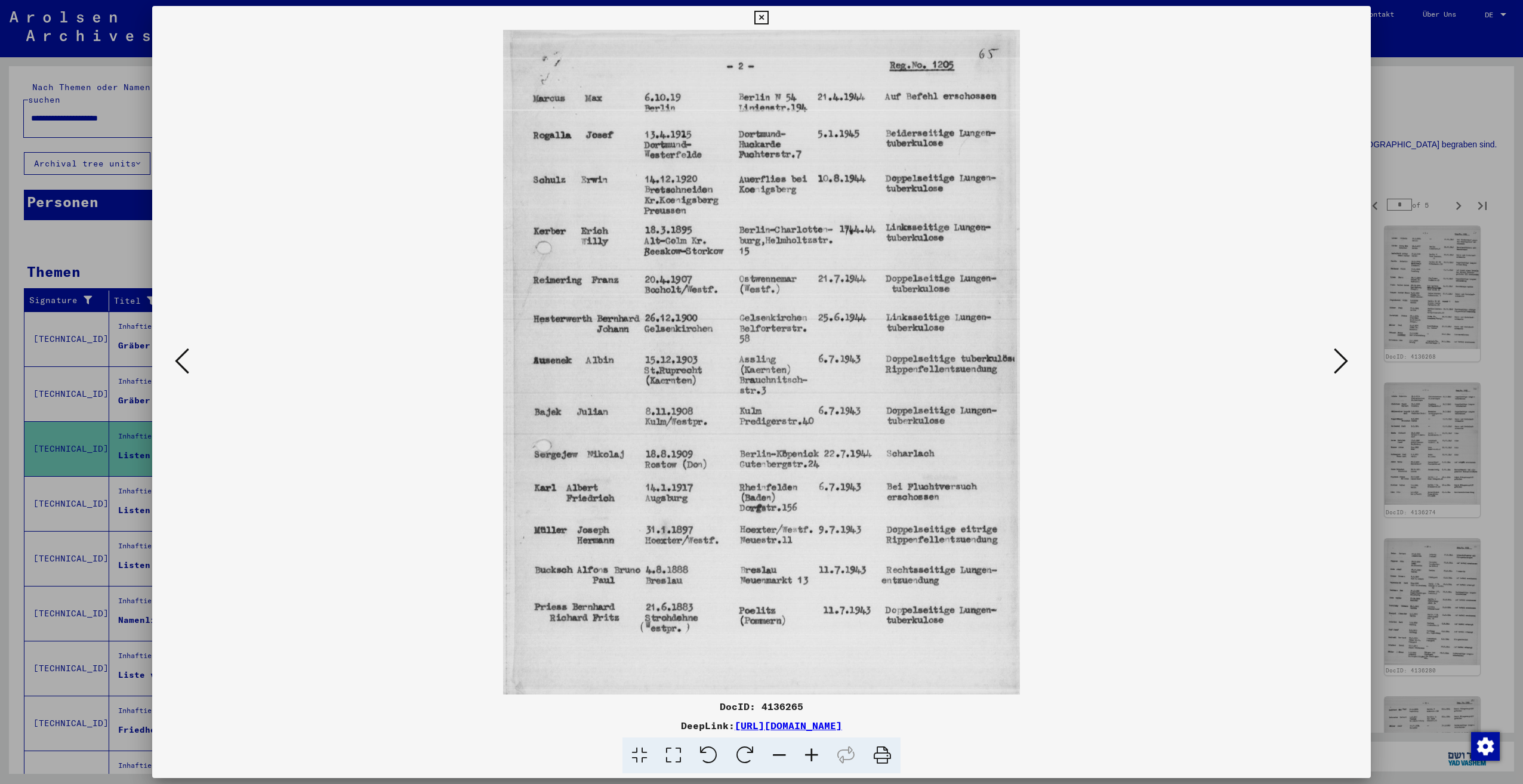
click at [1447, 453] on div at bounding box center [761, 392] width 1523 height 784
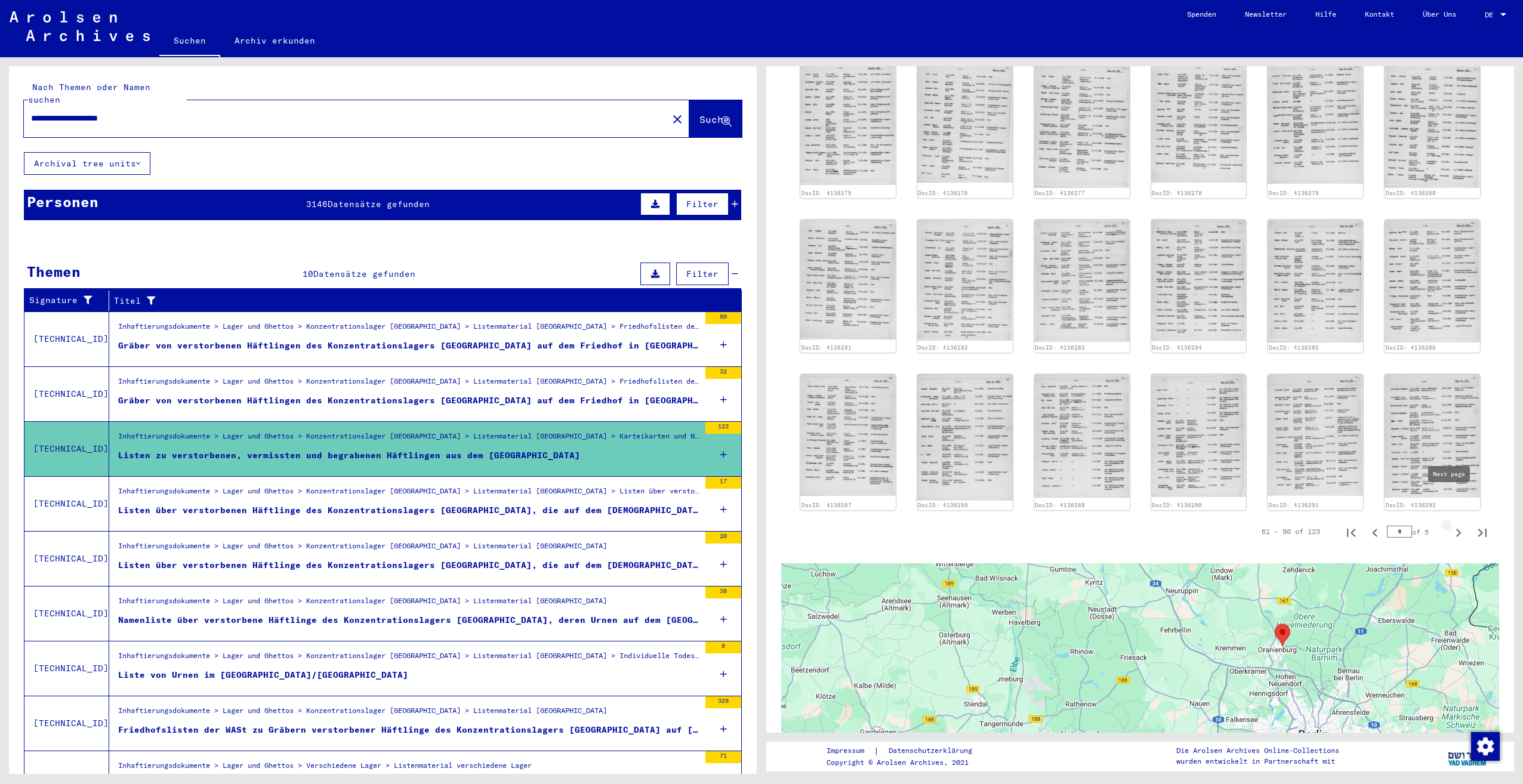
click at [1456, 529] on icon "Next page" at bounding box center [1459, 533] width 6 height 8
type input "*"
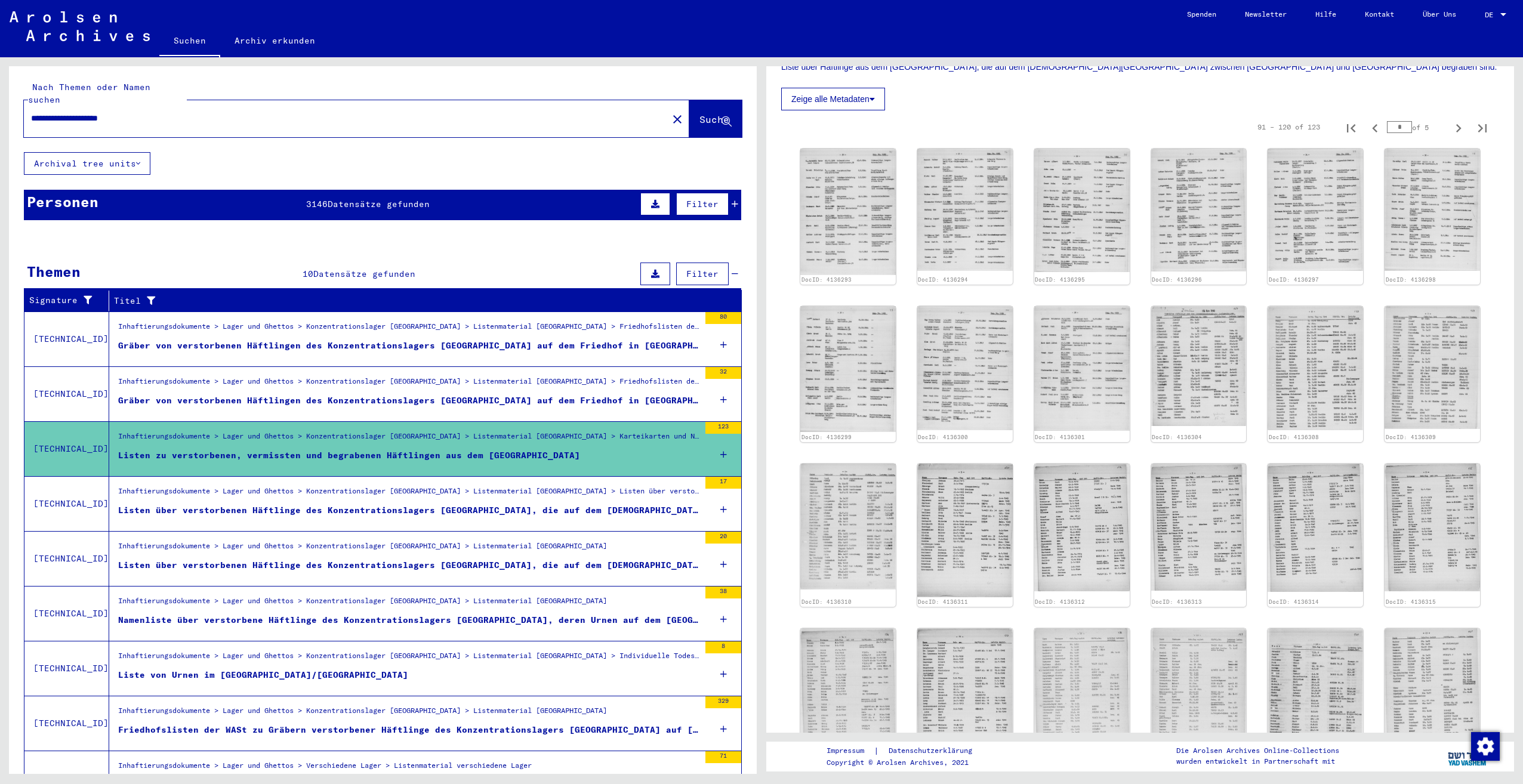
scroll to position [239, 0]
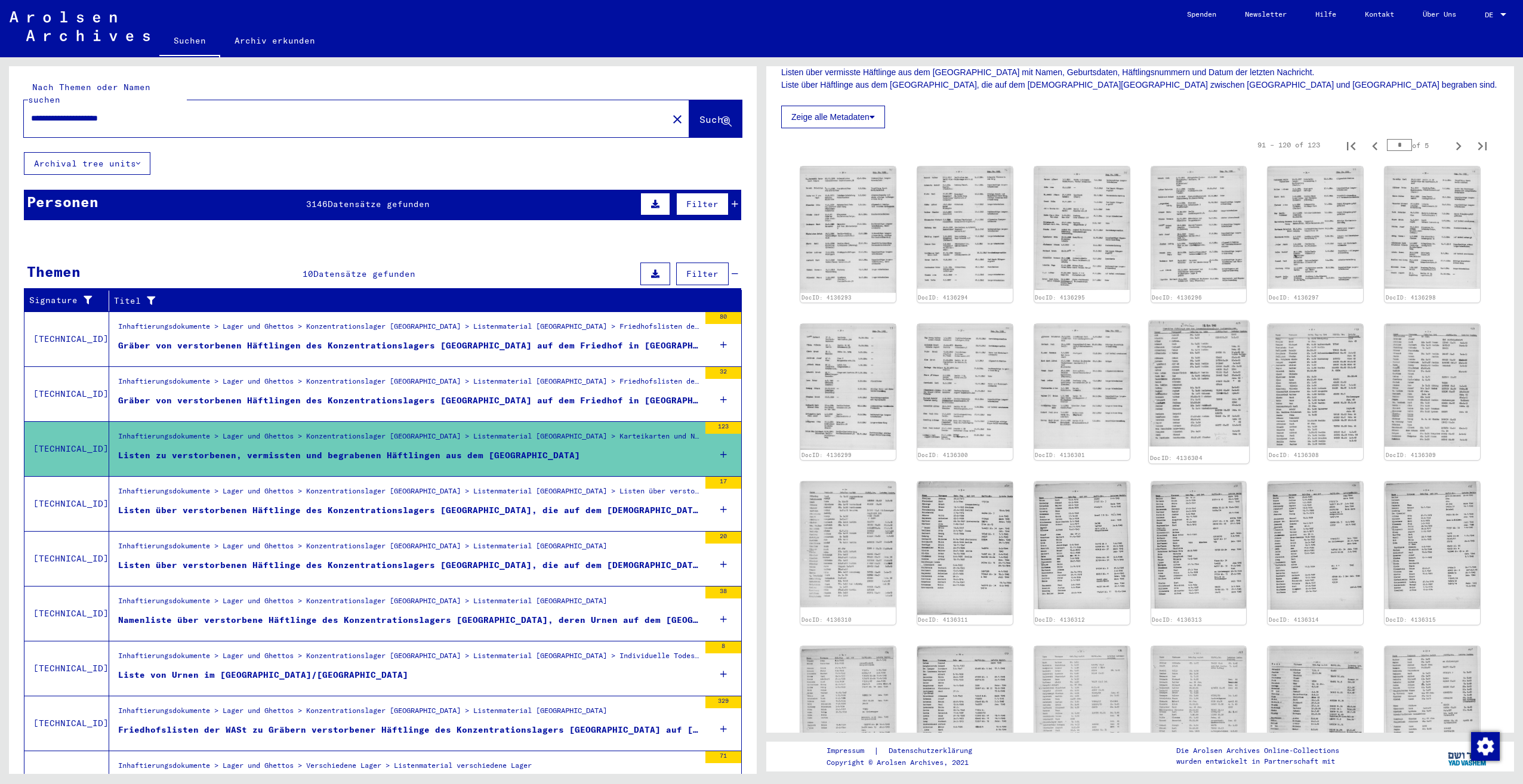
click at [1212, 340] on img at bounding box center [1198, 384] width 100 height 126
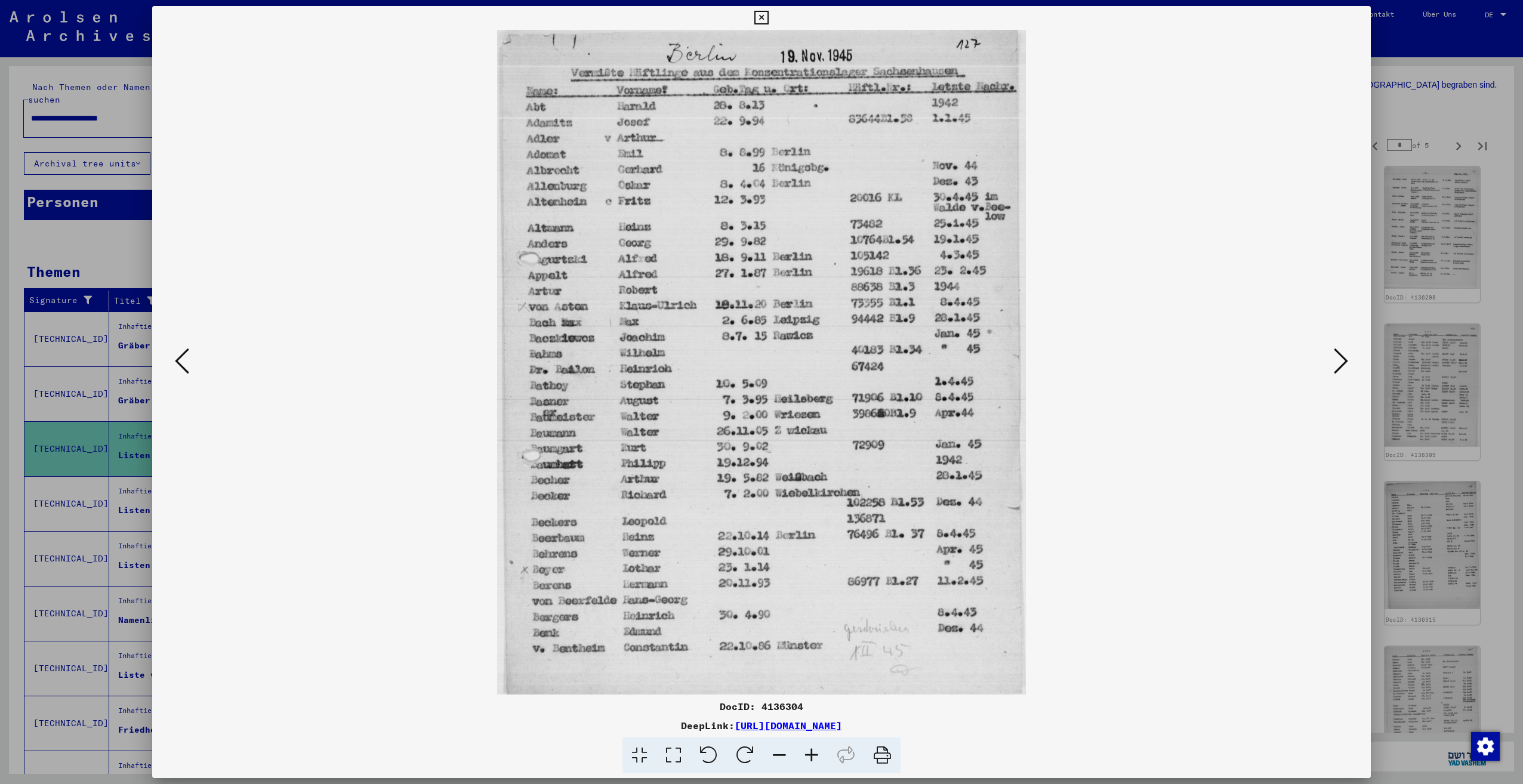
click at [1389, 478] on div at bounding box center [761, 392] width 1523 height 784
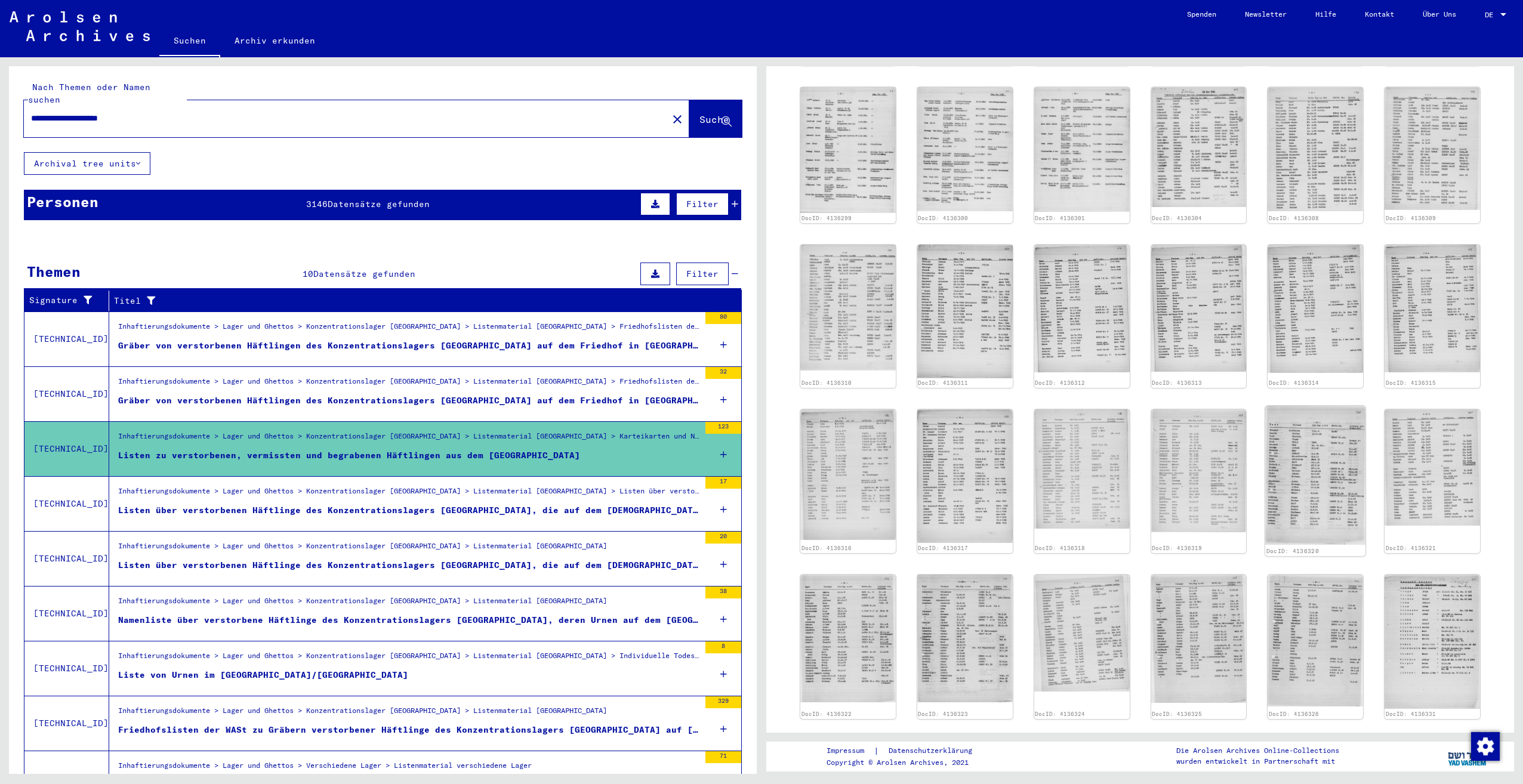
scroll to position [477, 0]
click at [1411, 592] on img at bounding box center [1432, 639] width 100 height 141
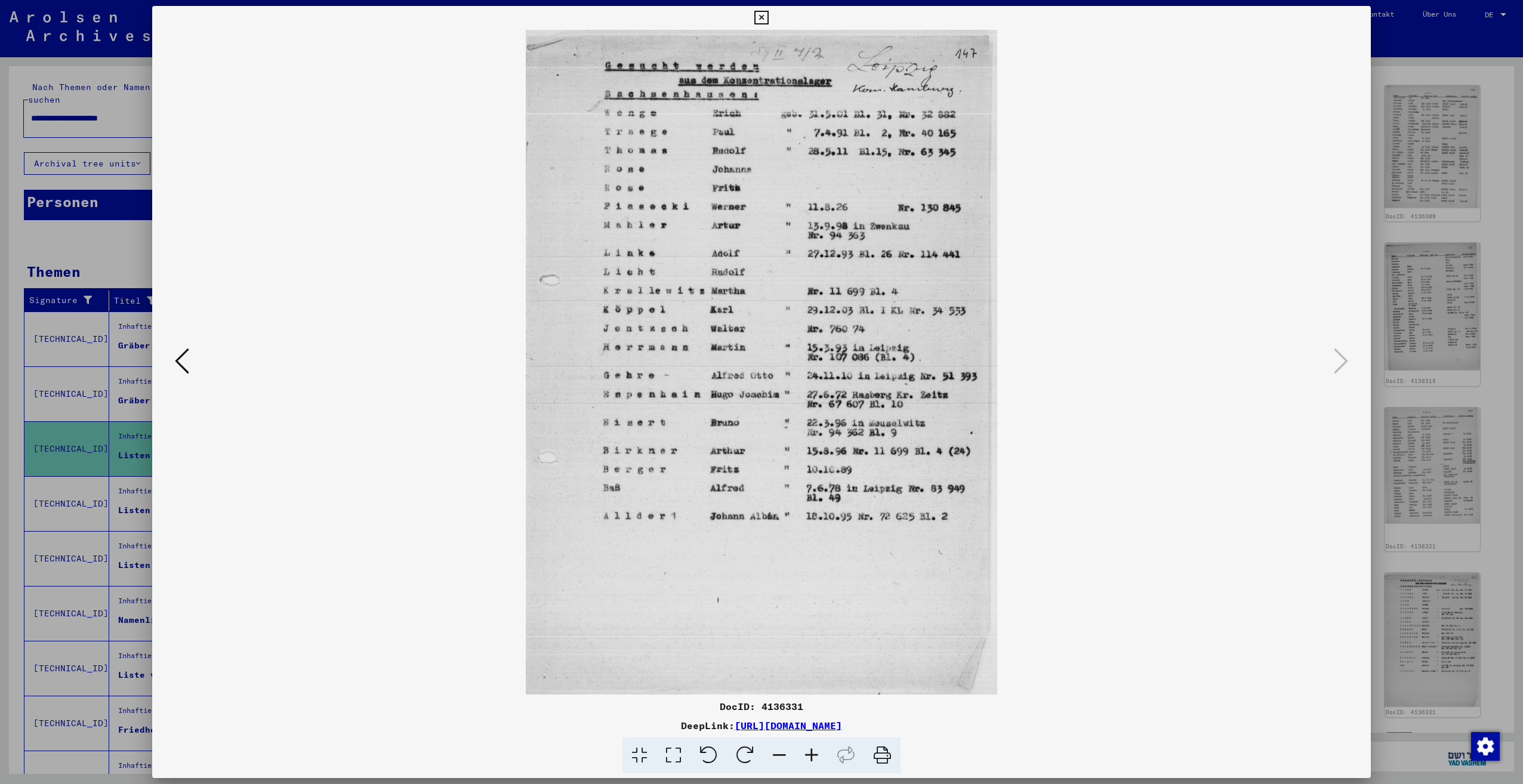
click at [1425, 423] on div at bounding box center [761, 392] width 1523 height 784
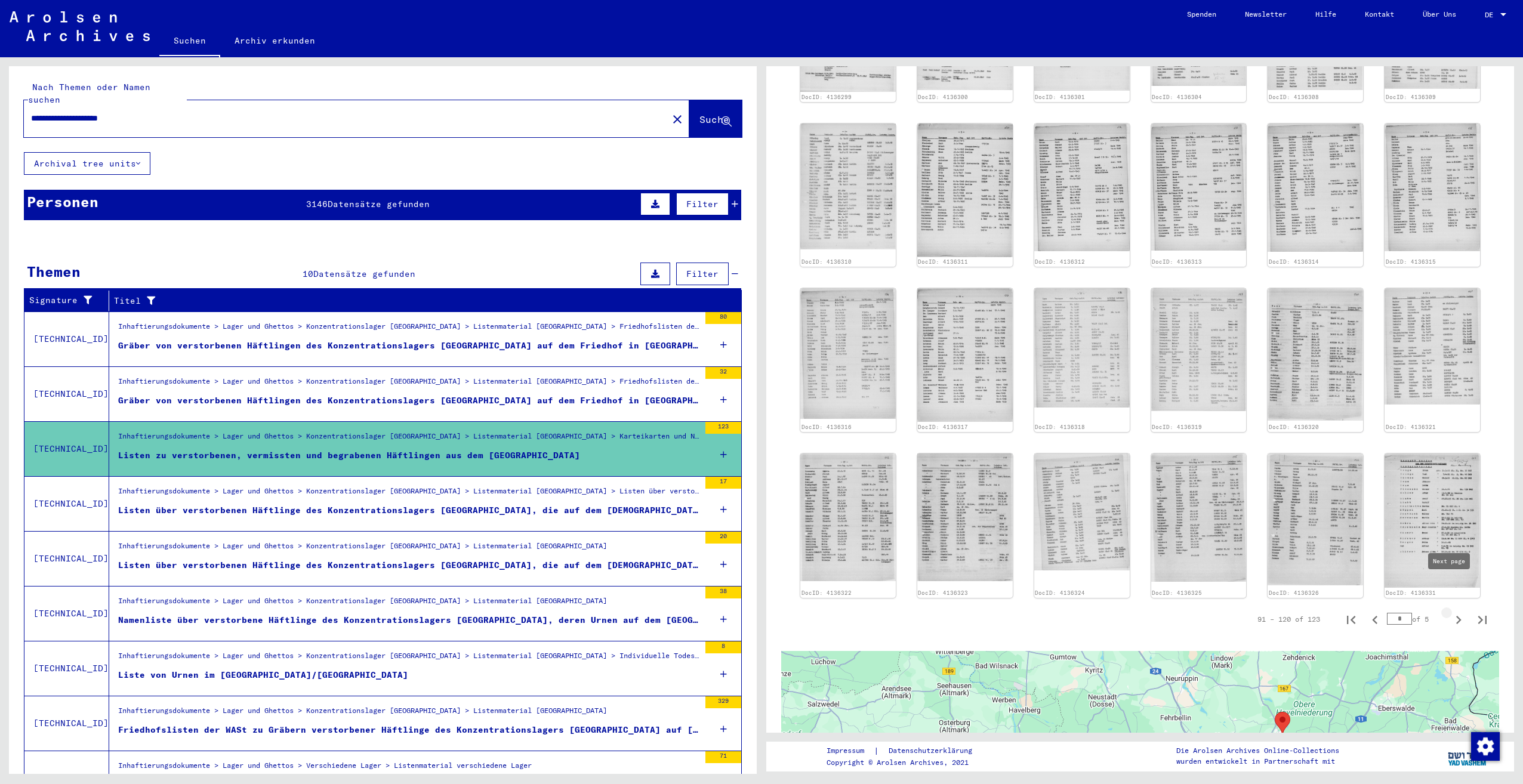
click at [1450, 611] on icon "Next page" at bounding box center [1458, 619] width 17 height 17
type input "*"
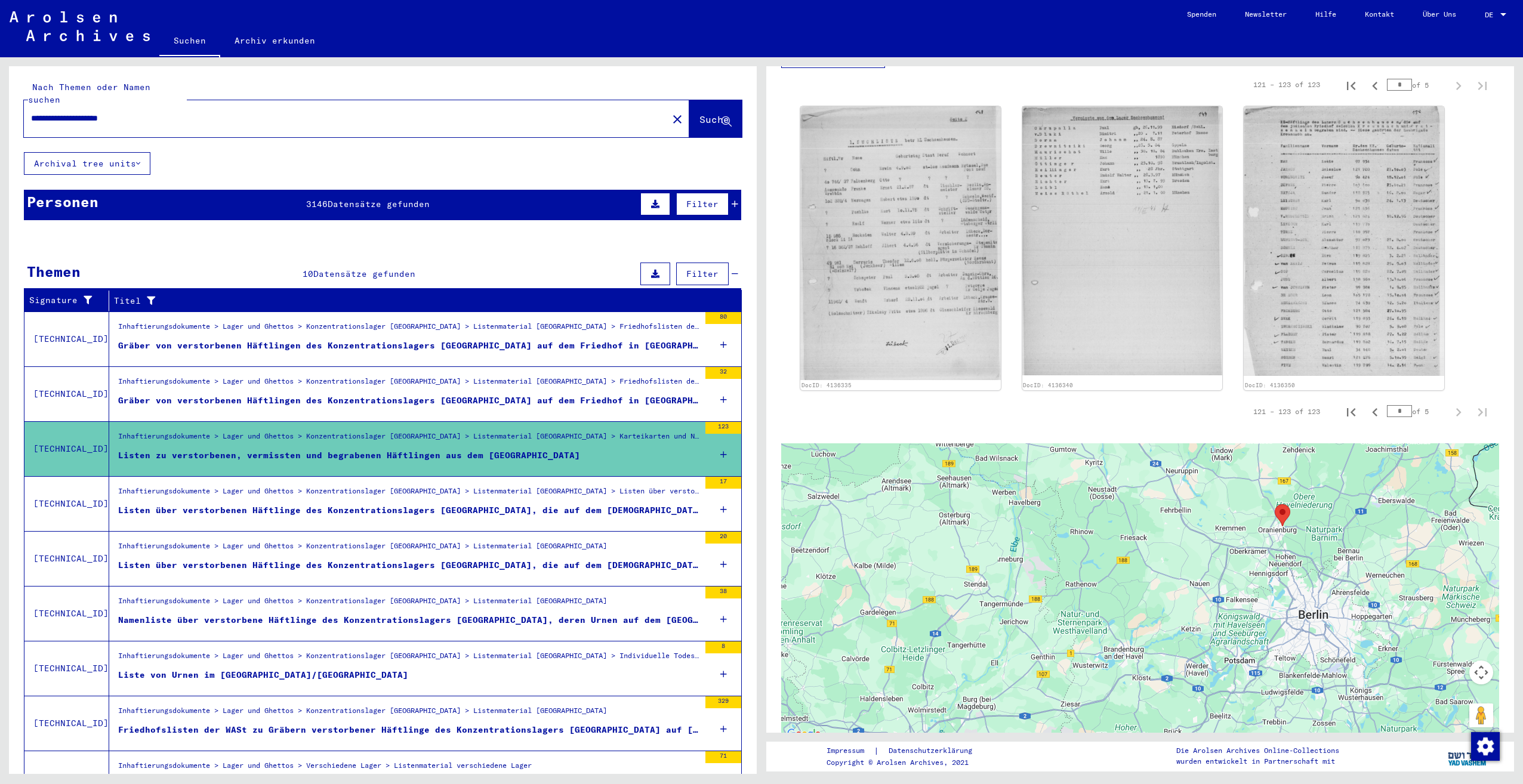
scroll to position [298, 0]
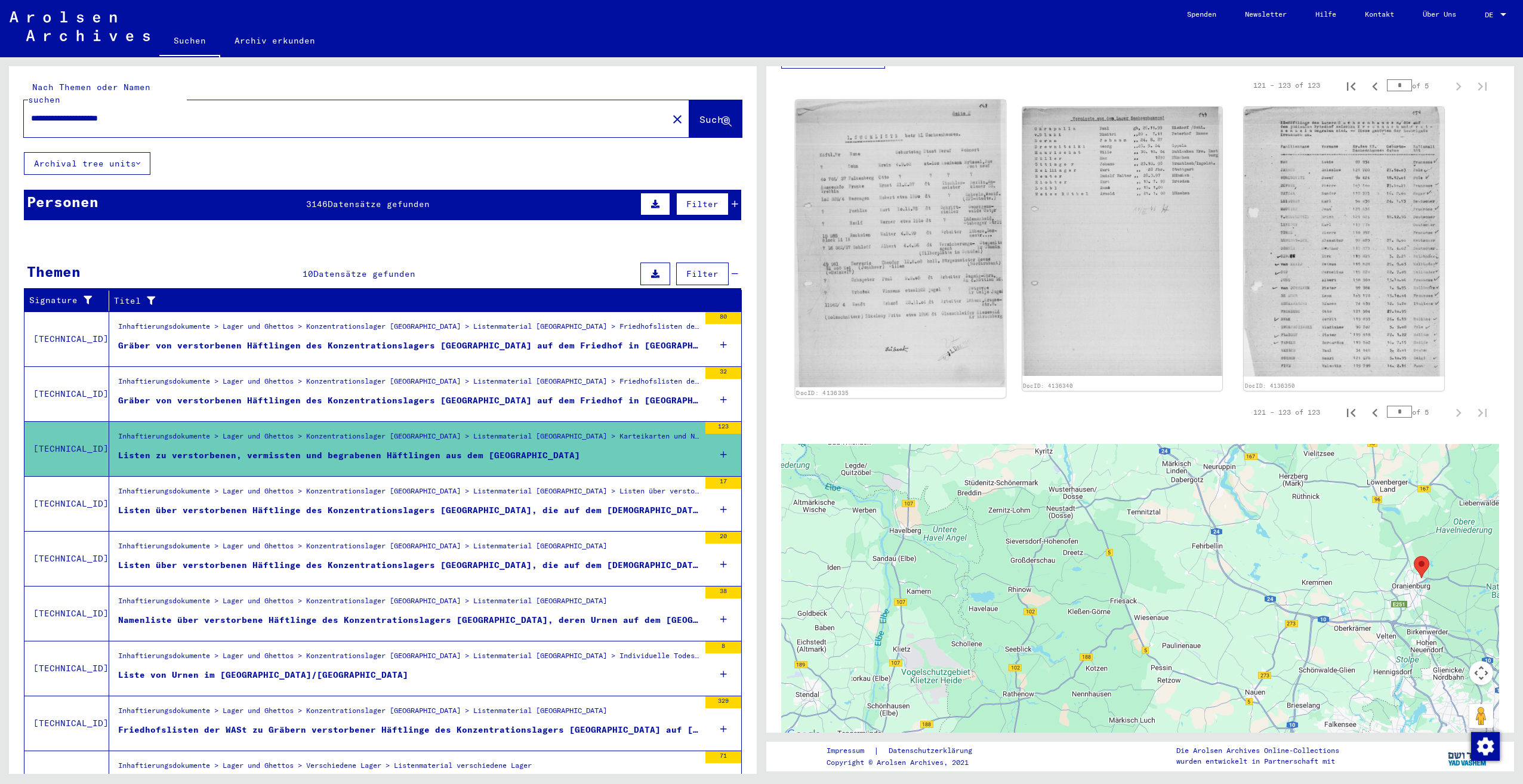
click at [885, 222] on img at bounding box center [901, 243] width 210 height 287
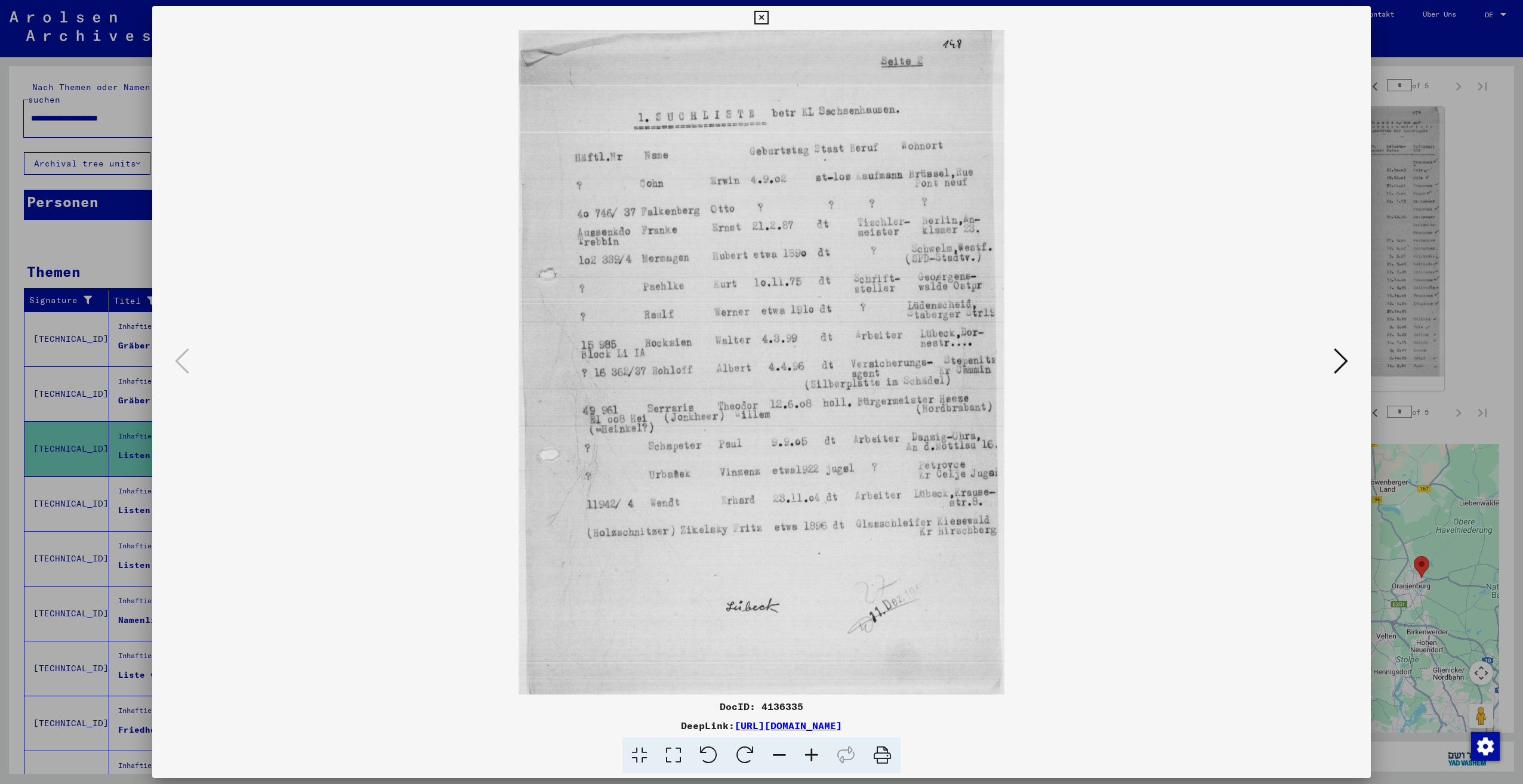
click at [1312, 351] on img at bounding box center [761, 362] width 1137 height 665
click at [1334, 362] on icon at bounding box center [1341, 361] width 14 height 29
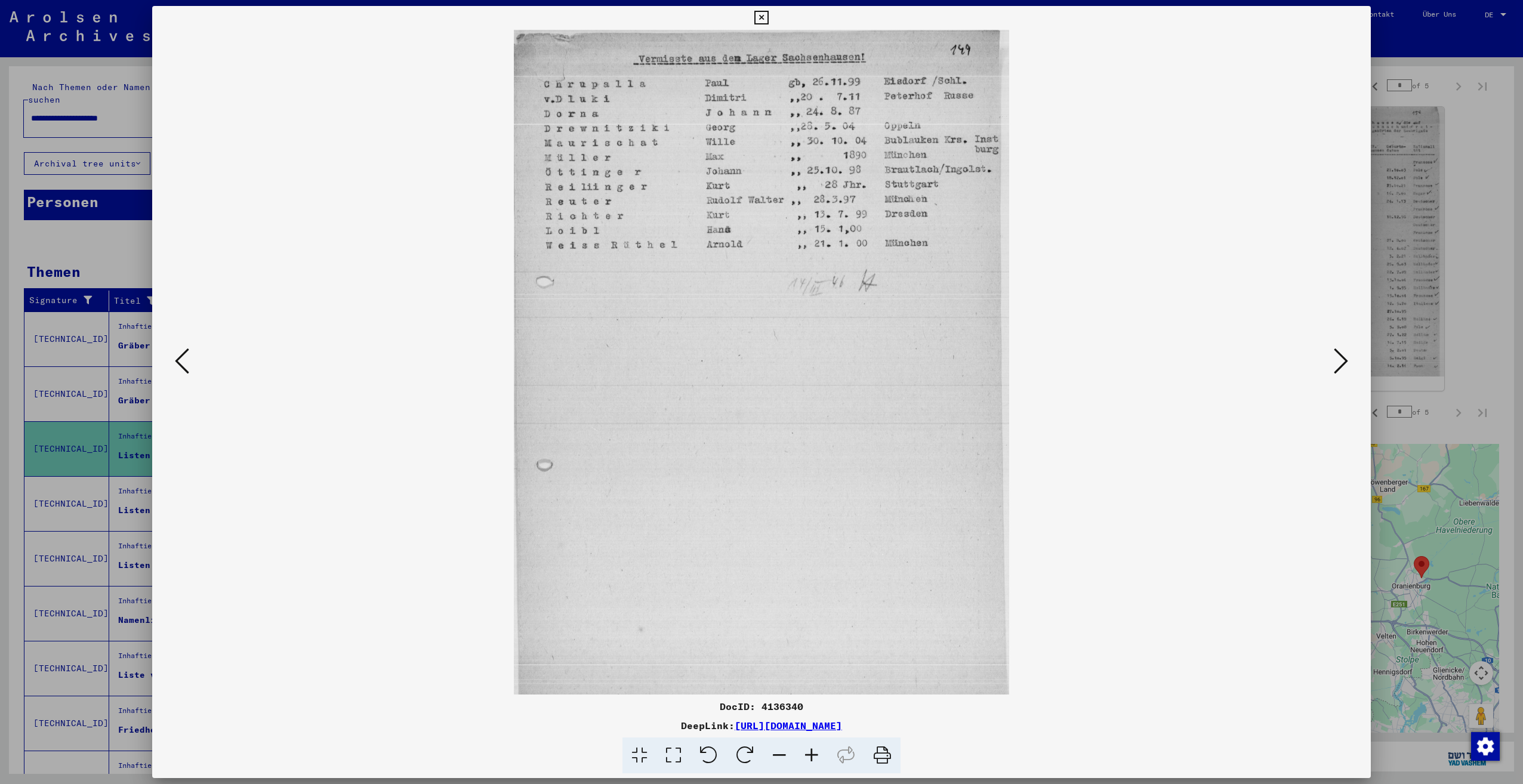
click at [1335, 363] on icon at bounding box center [1341, 361] width 14 height 29
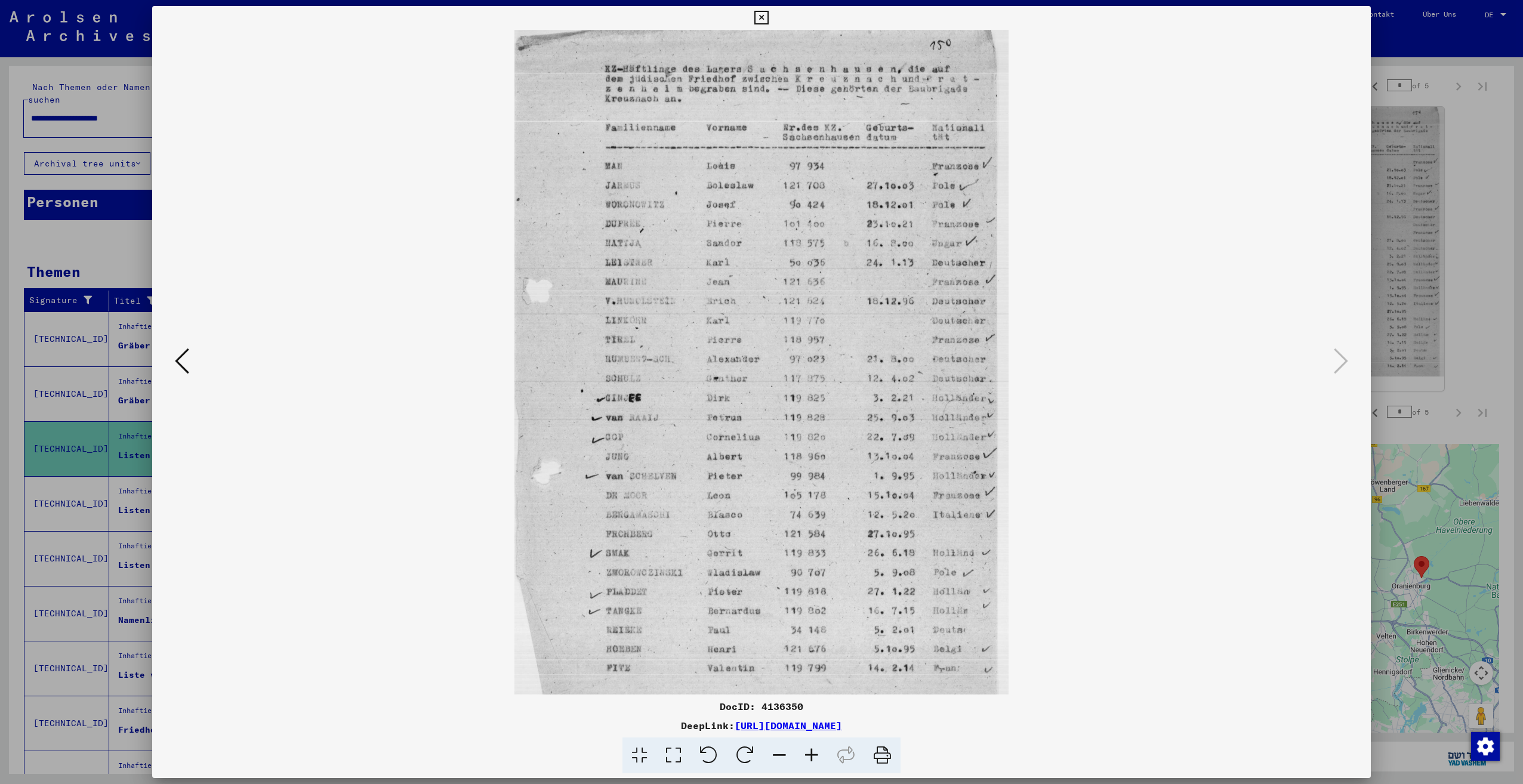
click at [1427, 260] on div at bounding box center [761, 392] width 1523 height 784
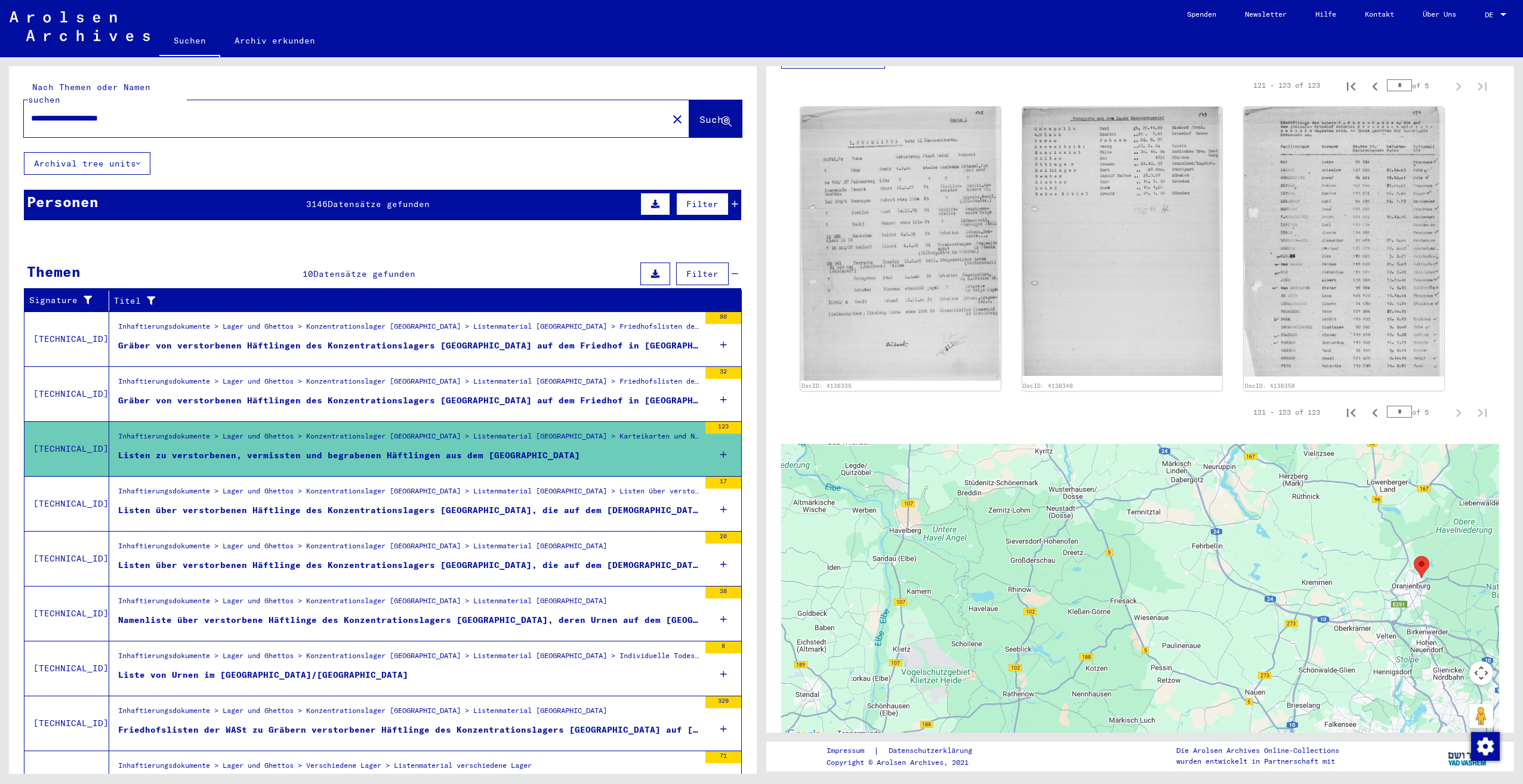
click at [454, 504] on div "Listen über verstorbenen Häftlinge des Konzentrationslagers [GEOGRAPHIC_DATA], …" at bounding box center [409, 511] width 581 height 13
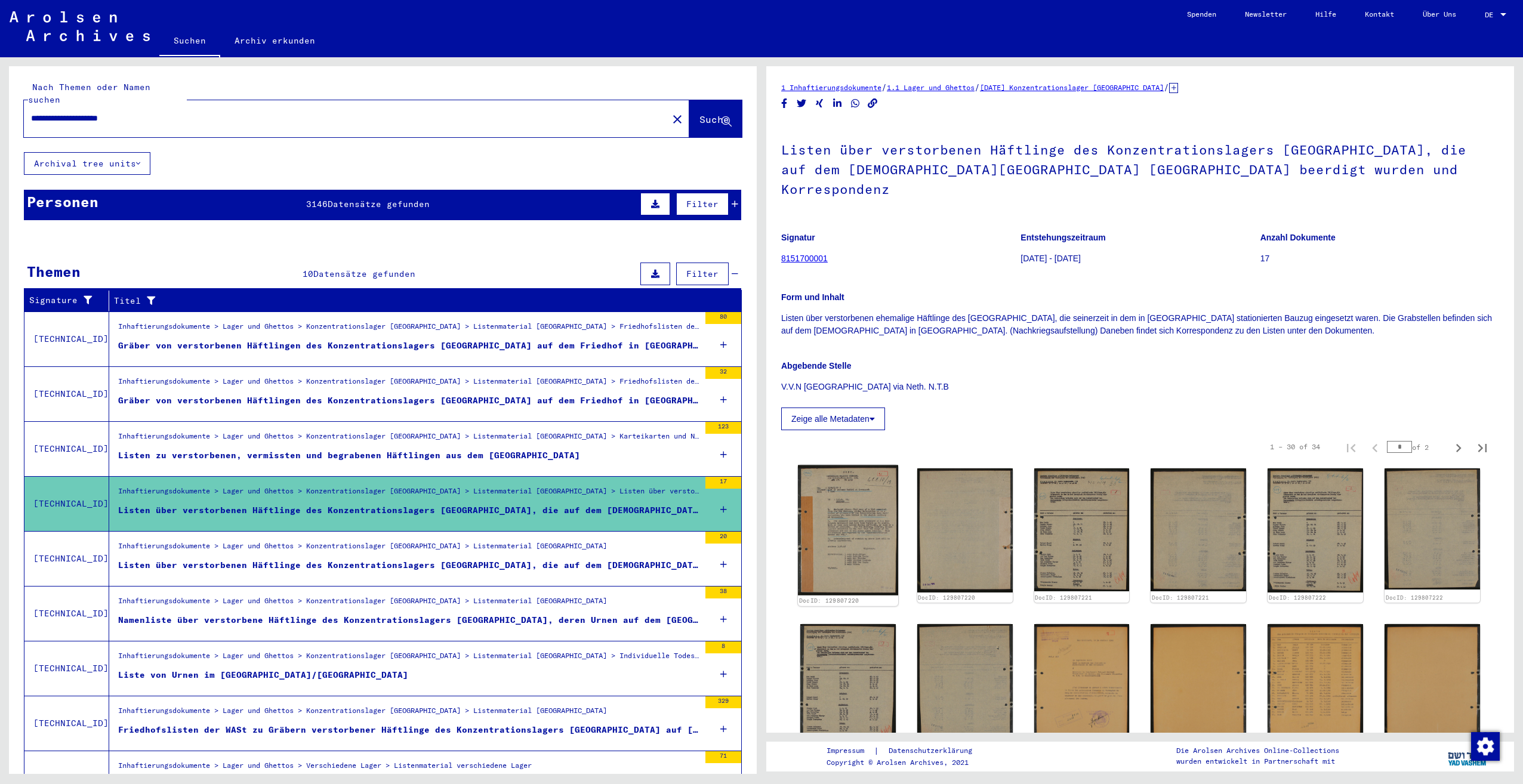
click at [844, 470] on img at bounding box center [847, 530] width 100 height 130
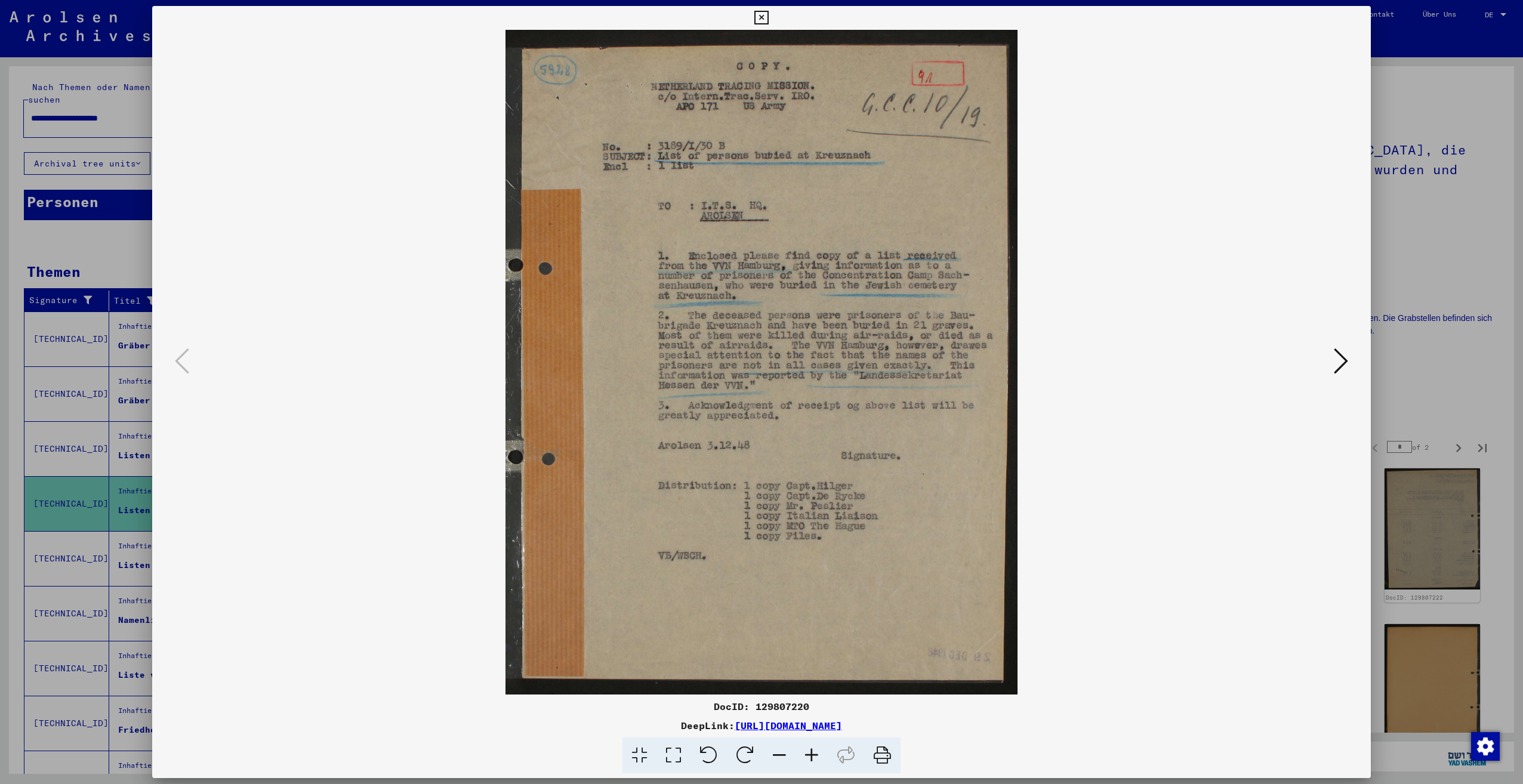
click at [1334, 362] on icon at bounding box center [1341, 361] width 14 height 29
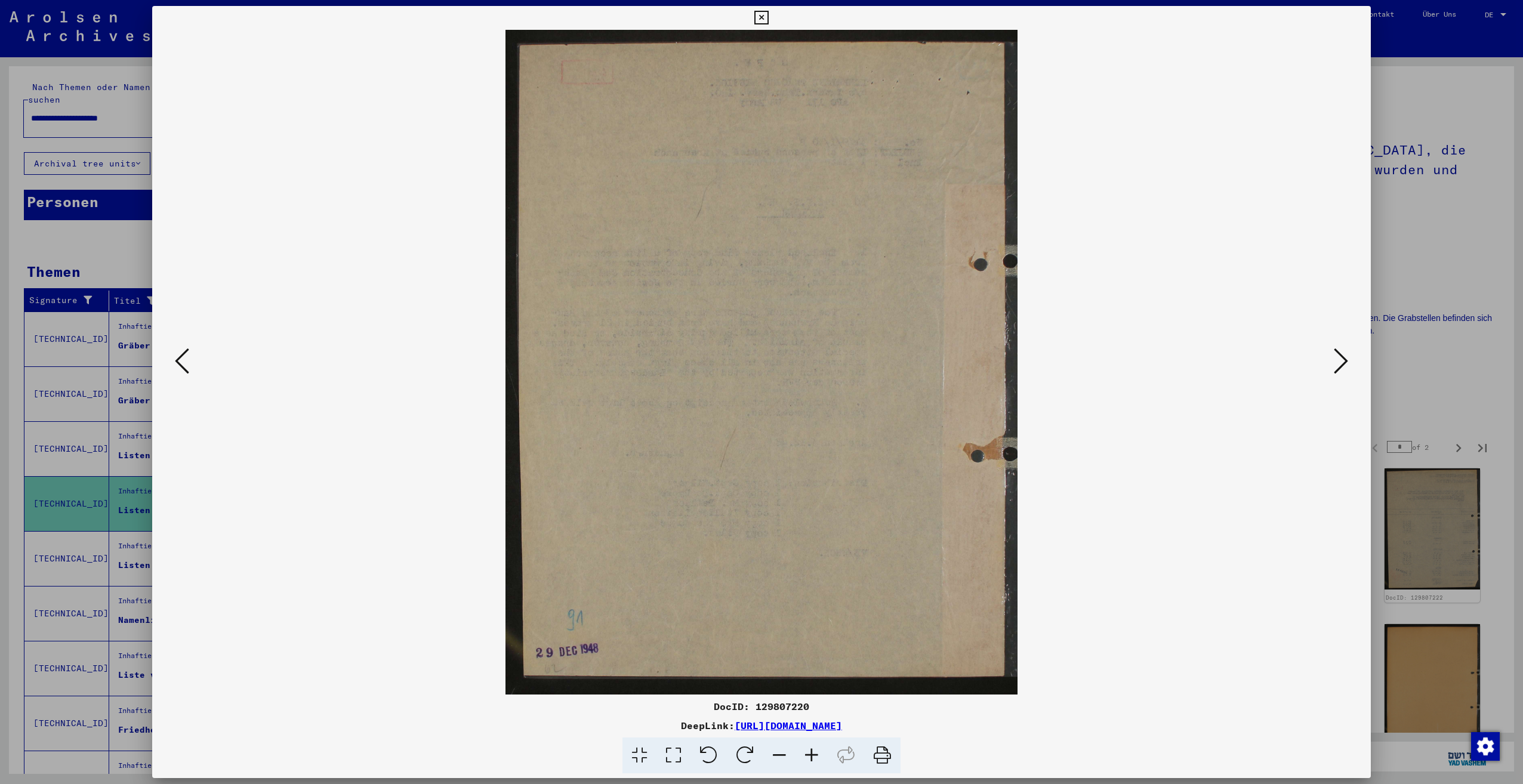
click at [1333, 362] on button at bounding box center [1341, 362] width 21 height 34
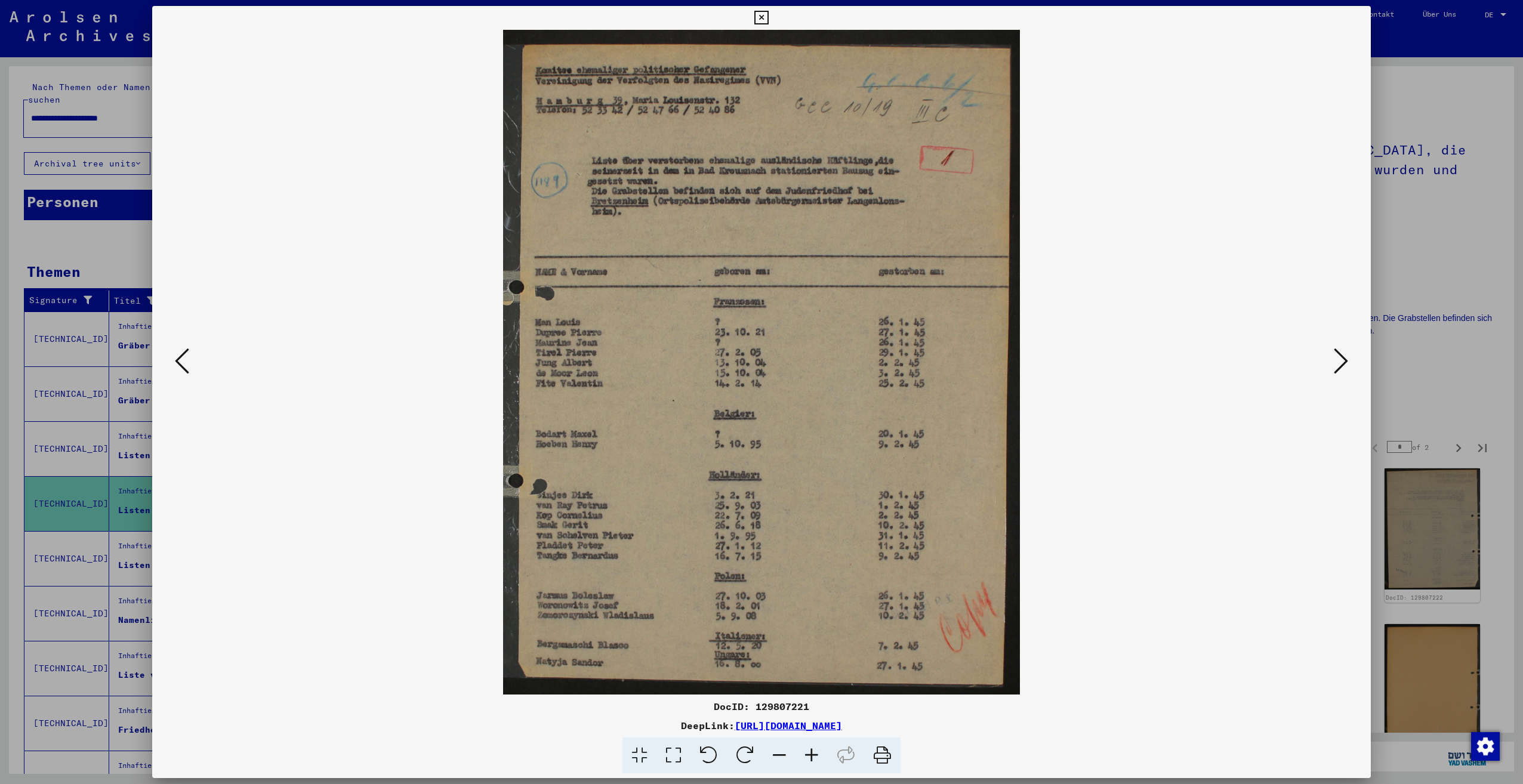
click at [1333, 362] on button at bounding box center [1341, 362] width 21 height 34
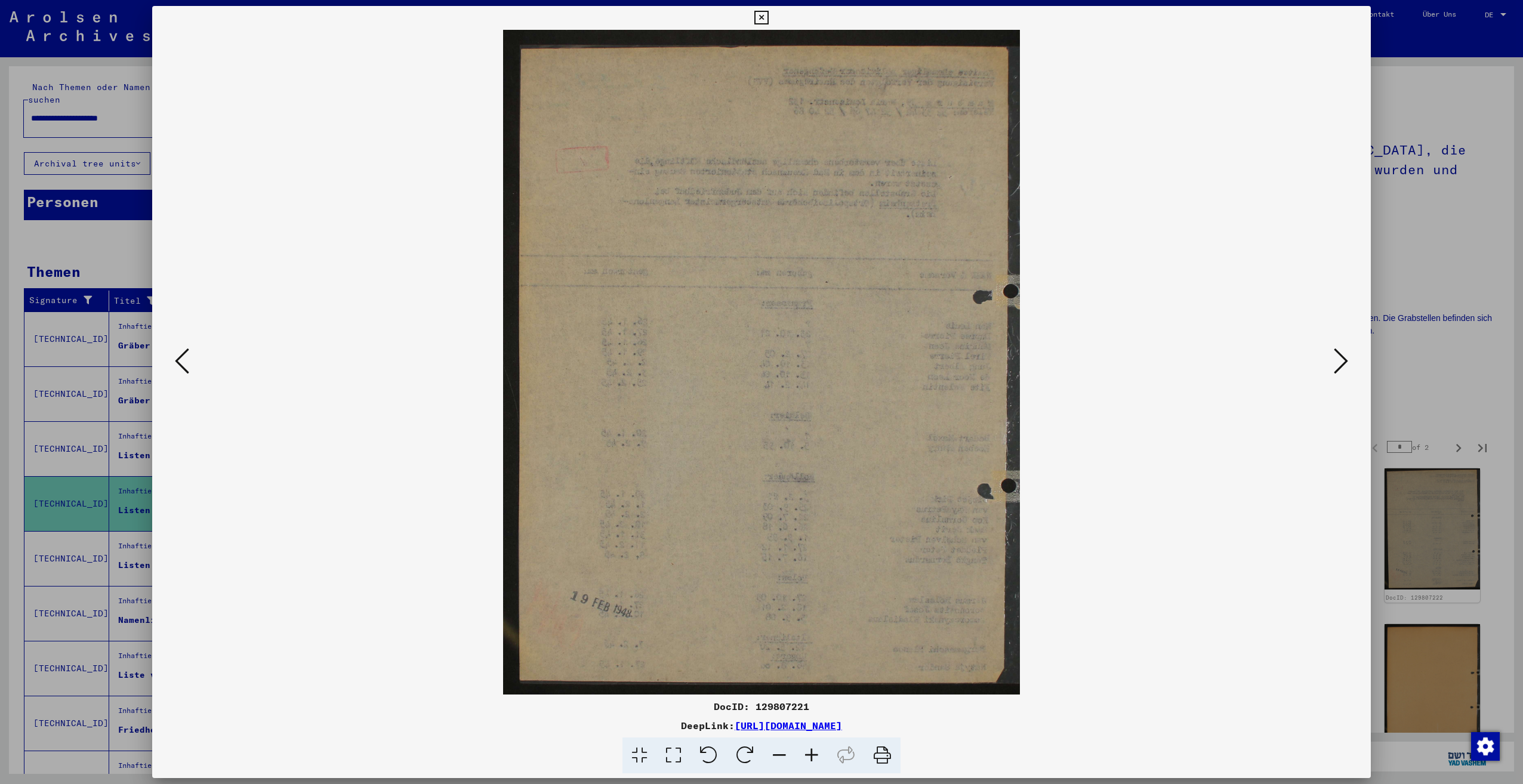
click at [1333, 362] on button at bounding box center [1341, 362] width 21 height 34
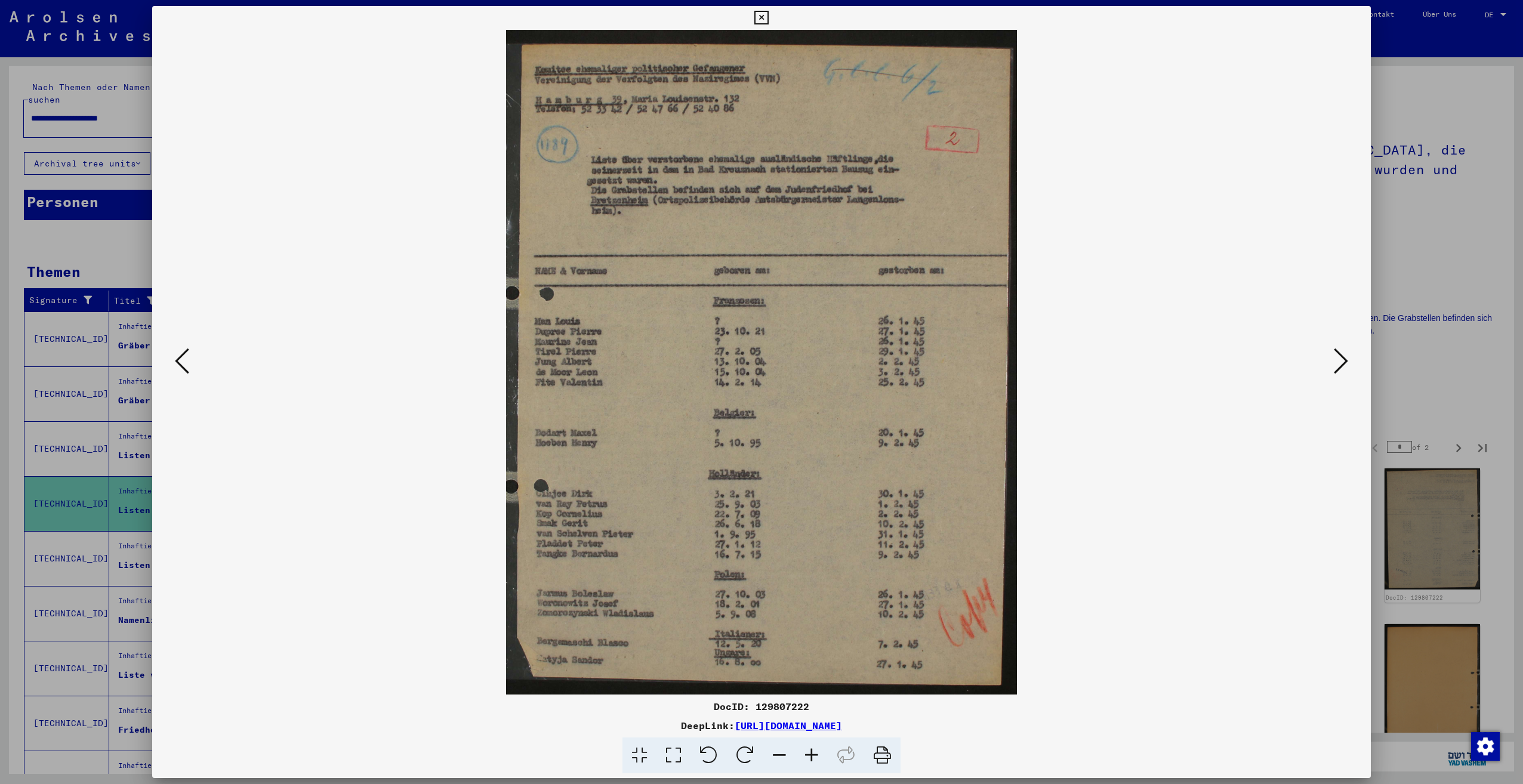
click at [1333, 362] on button at bounding box center [1341, 362] width 21 height 34
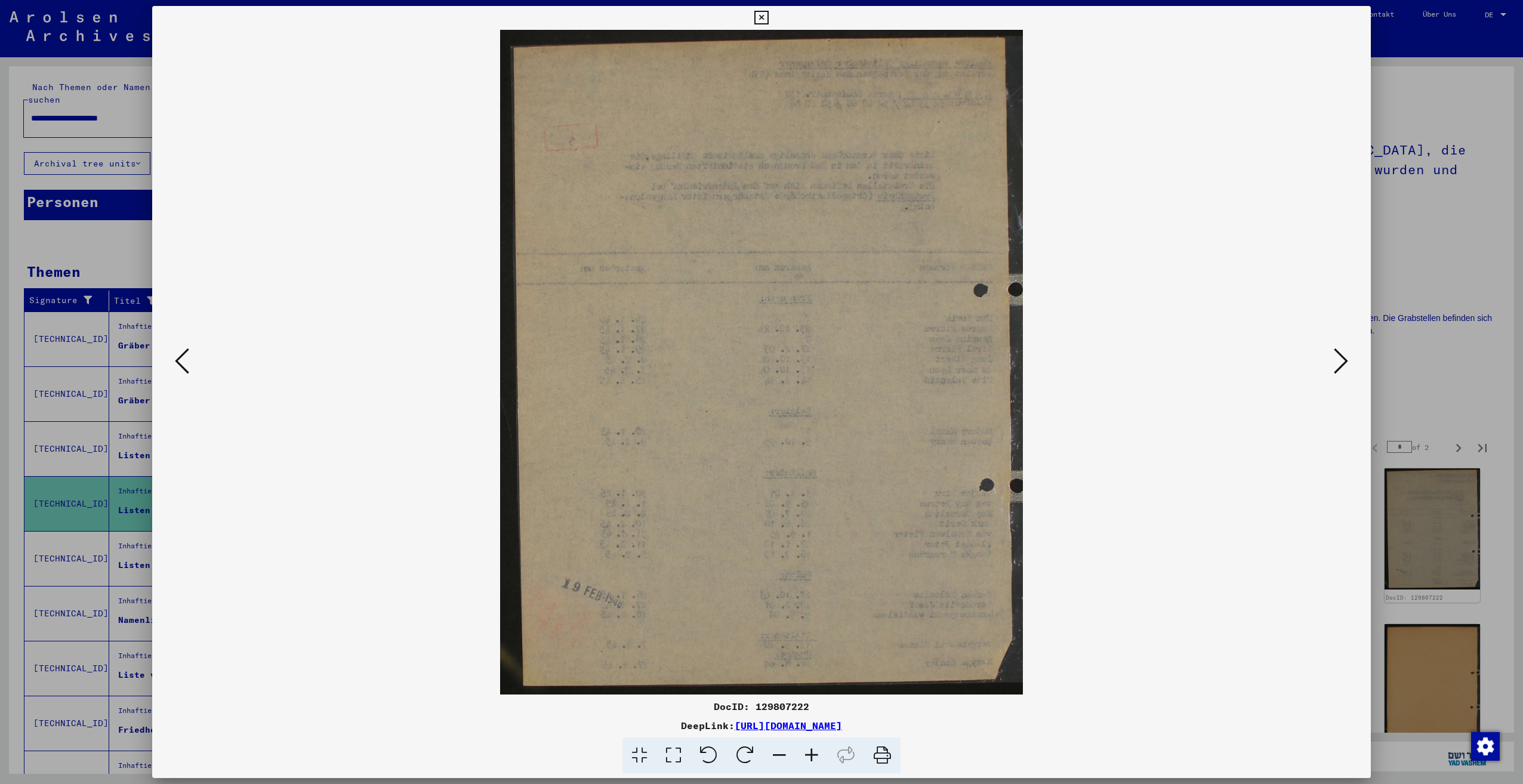
click at [1333, 362] on button at bounding box center [1341, 362] width 21 height 34
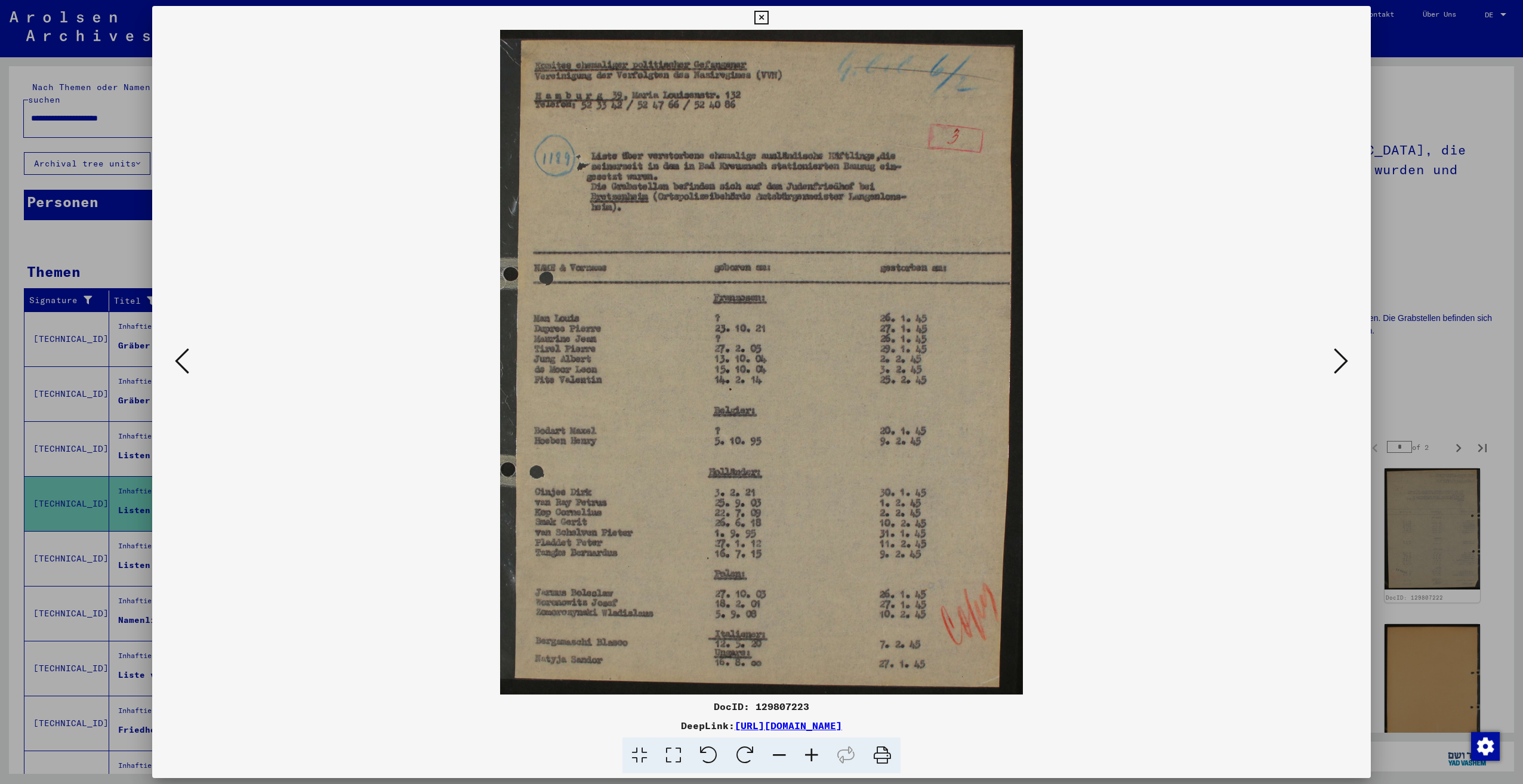
click at [1333, 362] on button at bounding box center [1341, 362] width 21 height 34
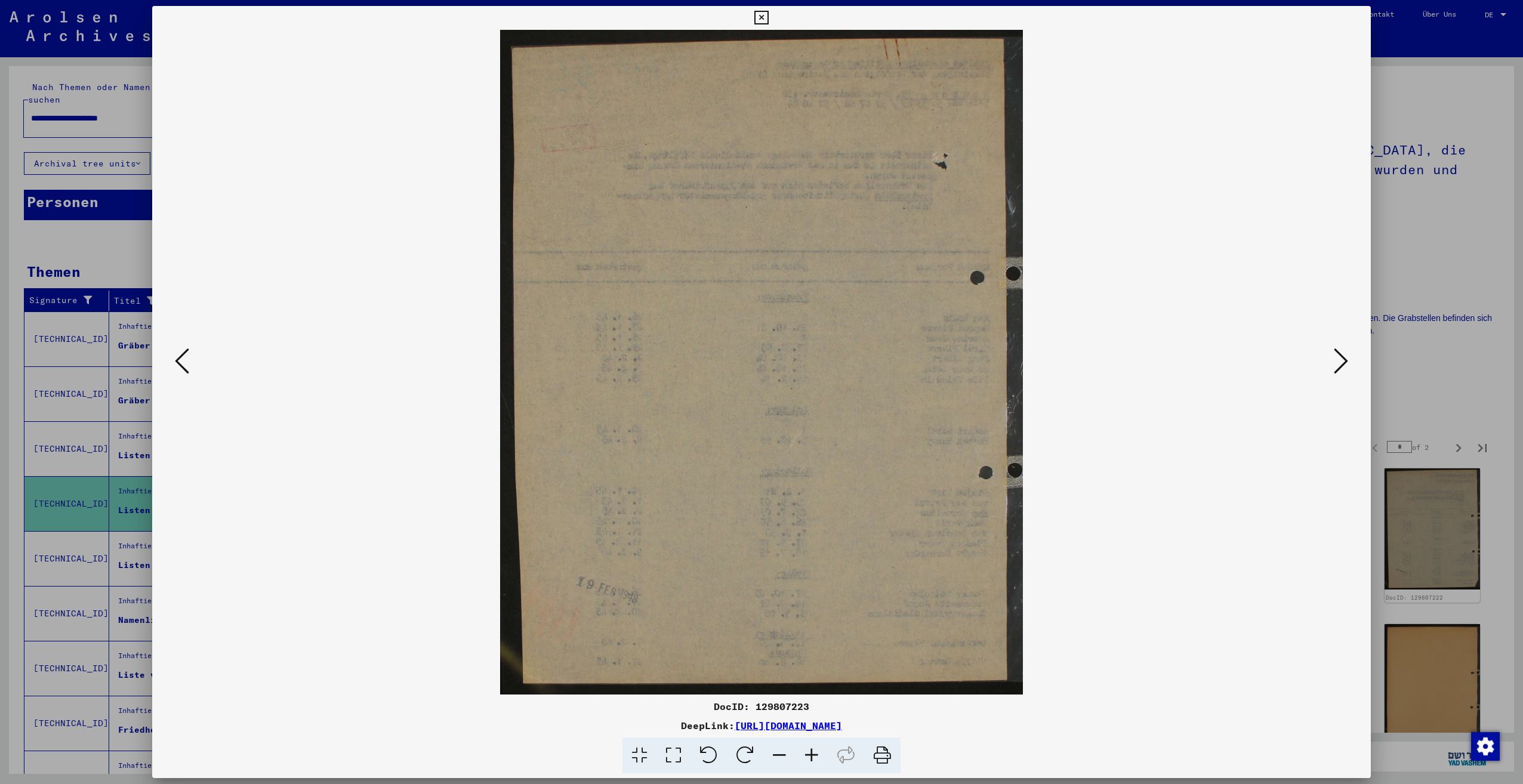
click at [1333, 362] on button at bounding box center [1341, 362] width 21 height 34
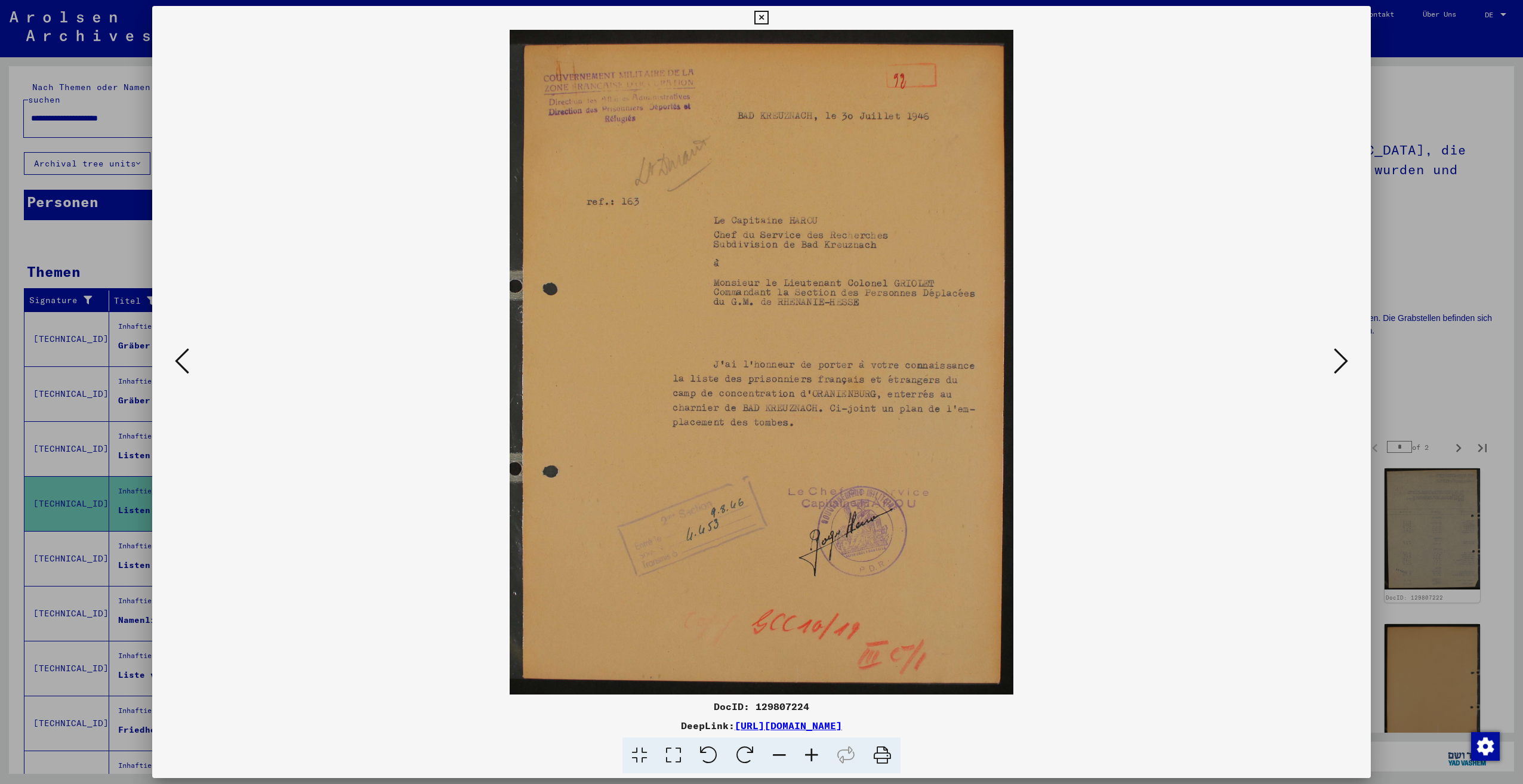
click at [1333, 362] on button at bounding box center [1341, 362] width 21 height 34
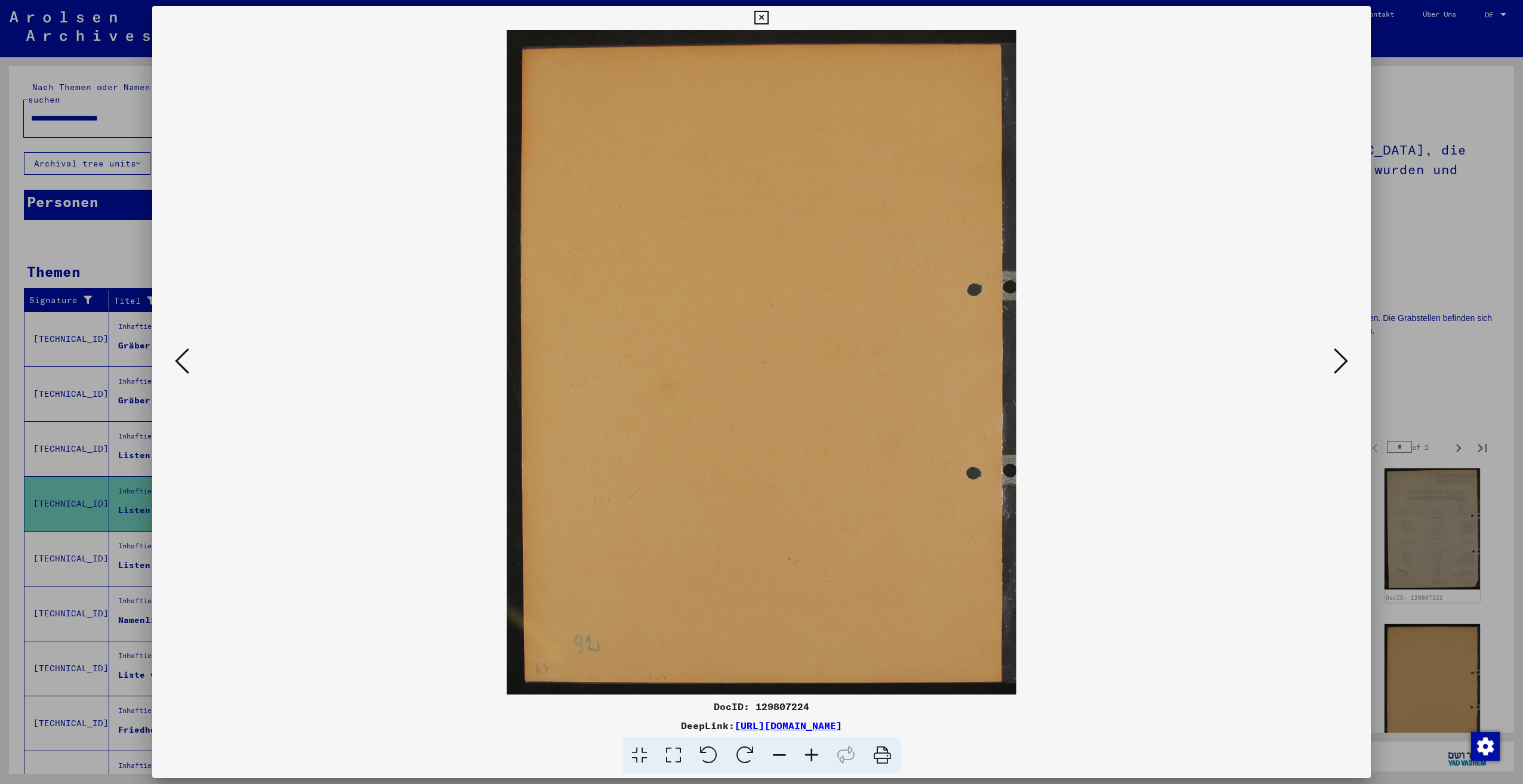
click at [1333, 362] on button at bounding box center [1341, 362] width 21 height 34
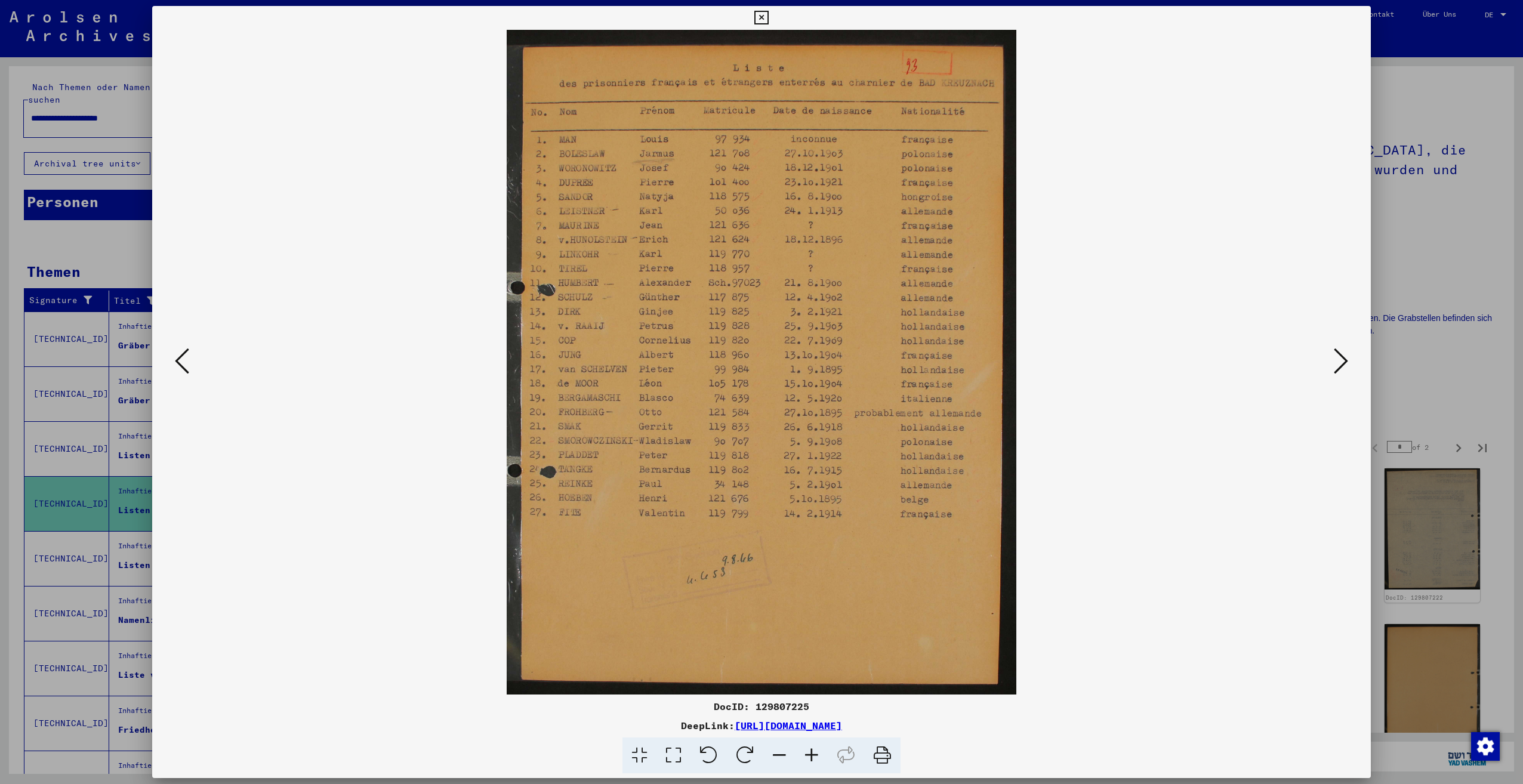
click at [1333, 362] on button at bounding box center [1341, 362] width 21 height 34
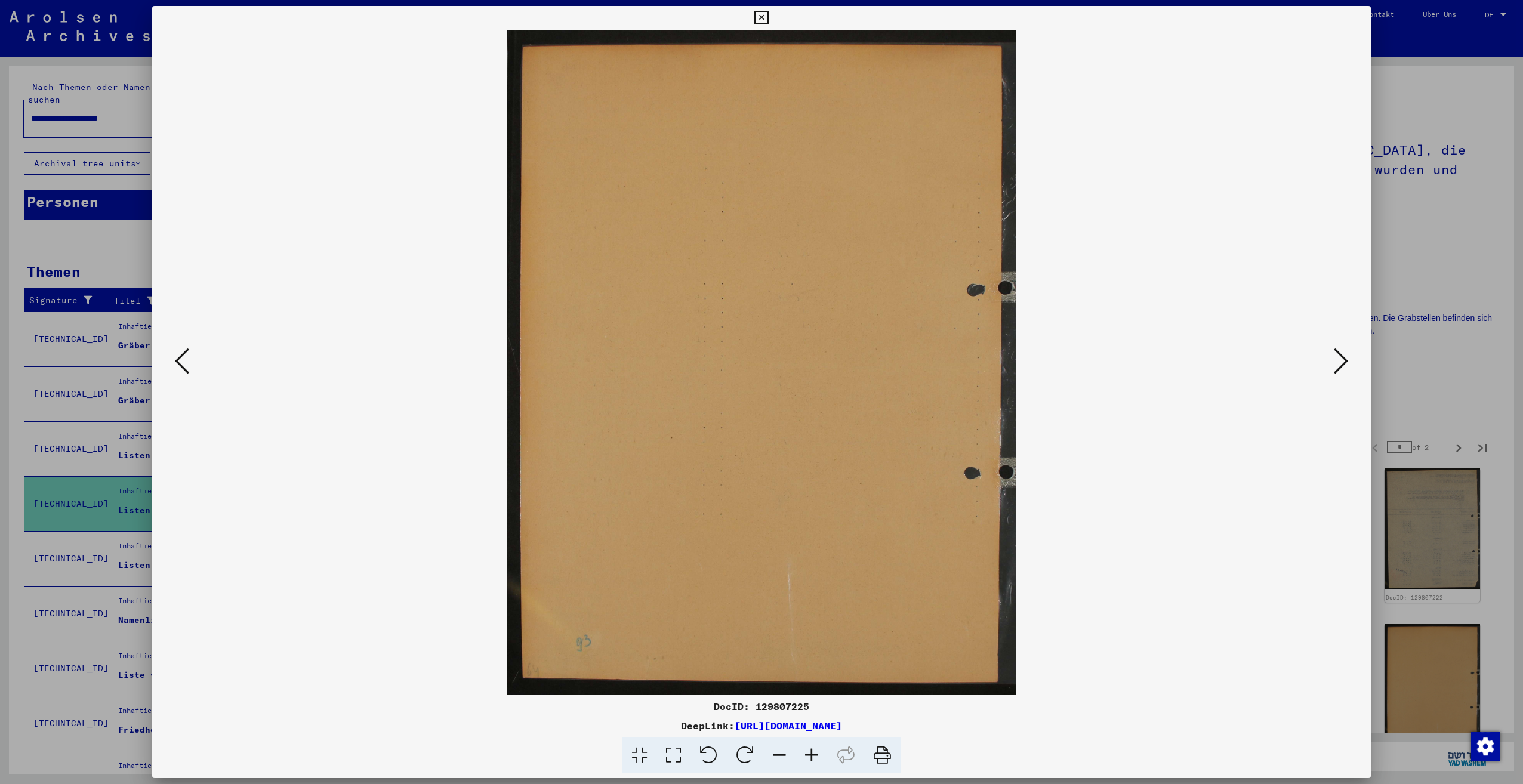
click at [1333, 362] on button at bounding box center [1341, 362] width 21 height 34
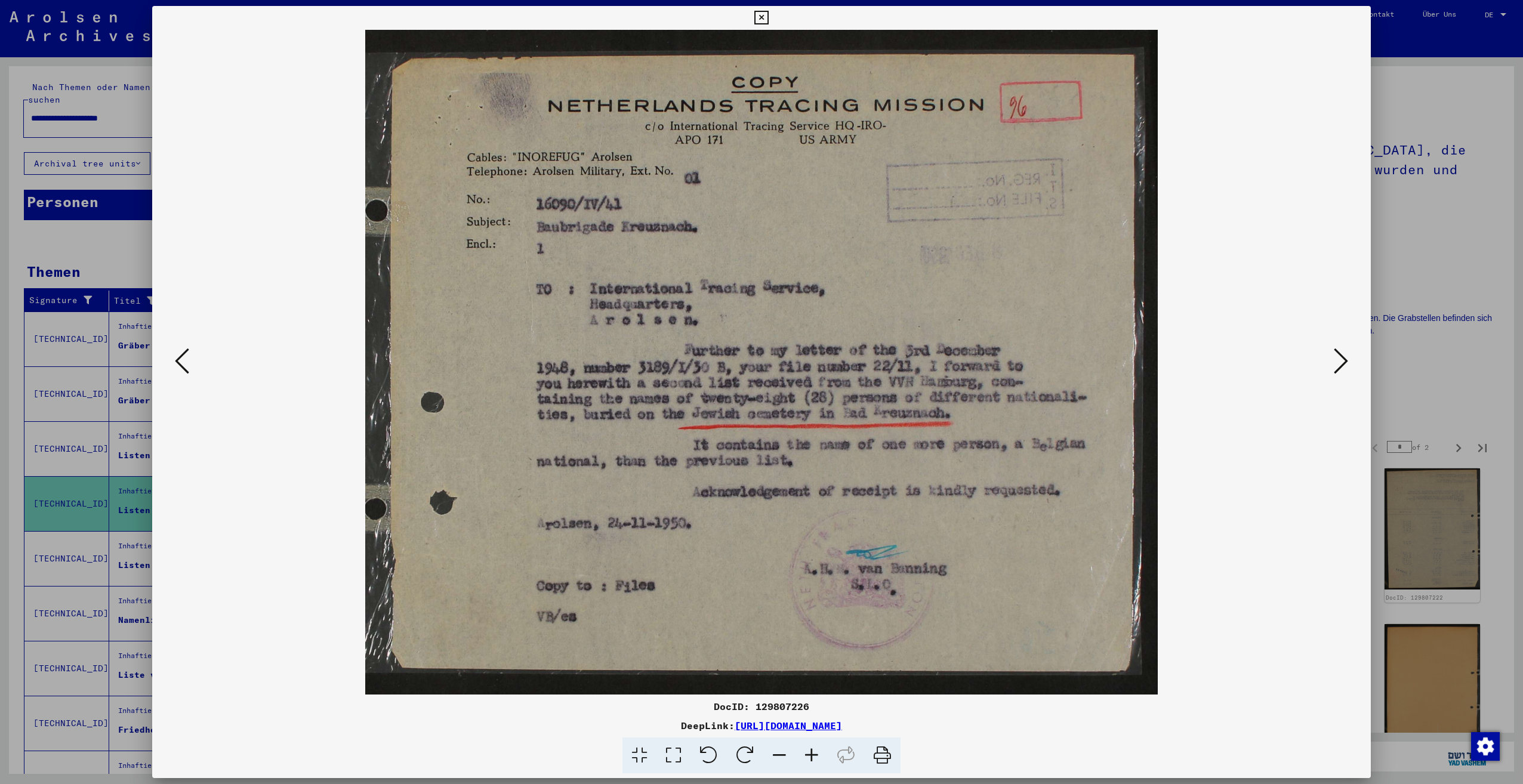
click at [1333, 362] on button at bounding box center [1341, 362] width 21 height 34
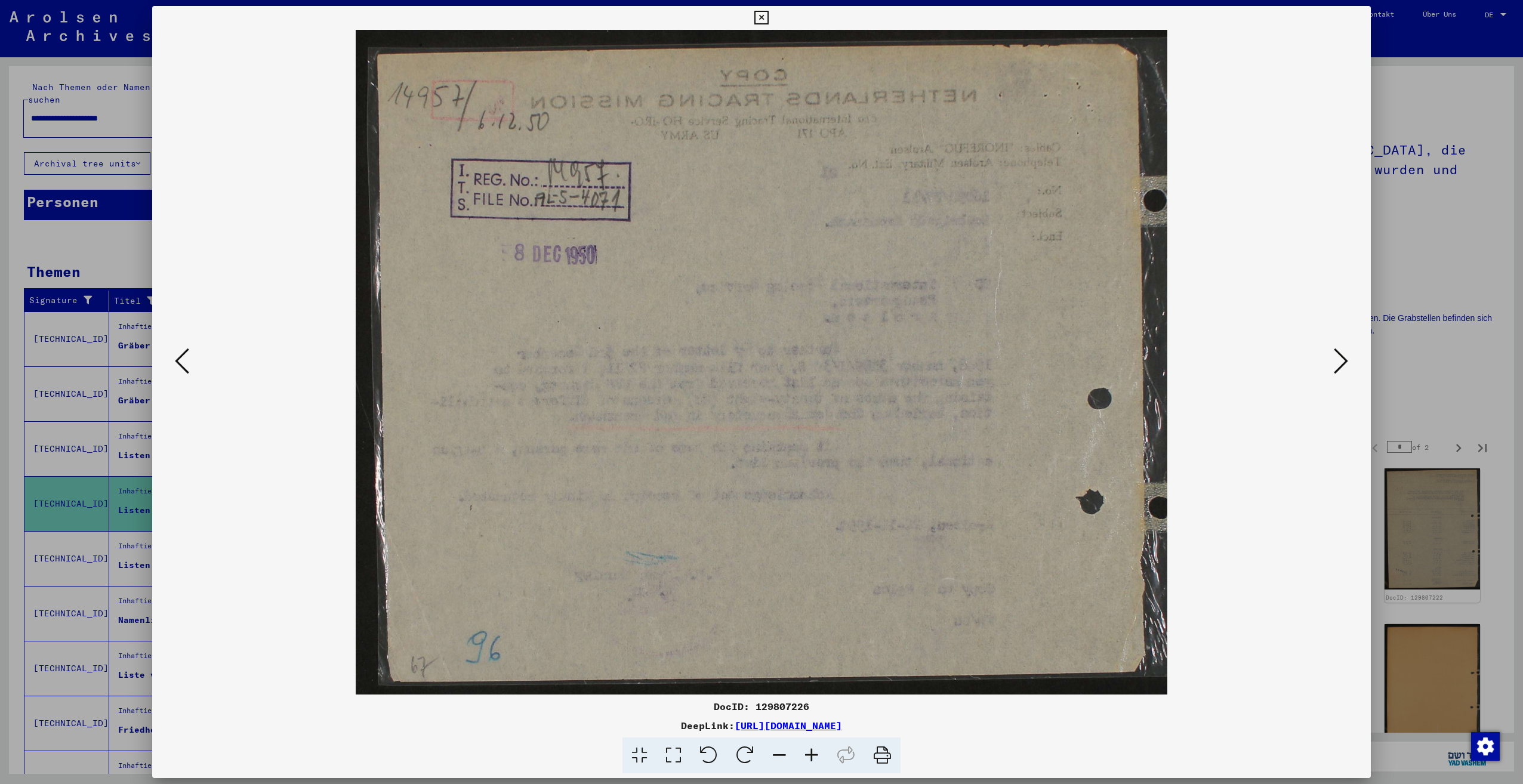
click at [1333, 362] on button at bounding box center [1341, 362] width 21 height 34
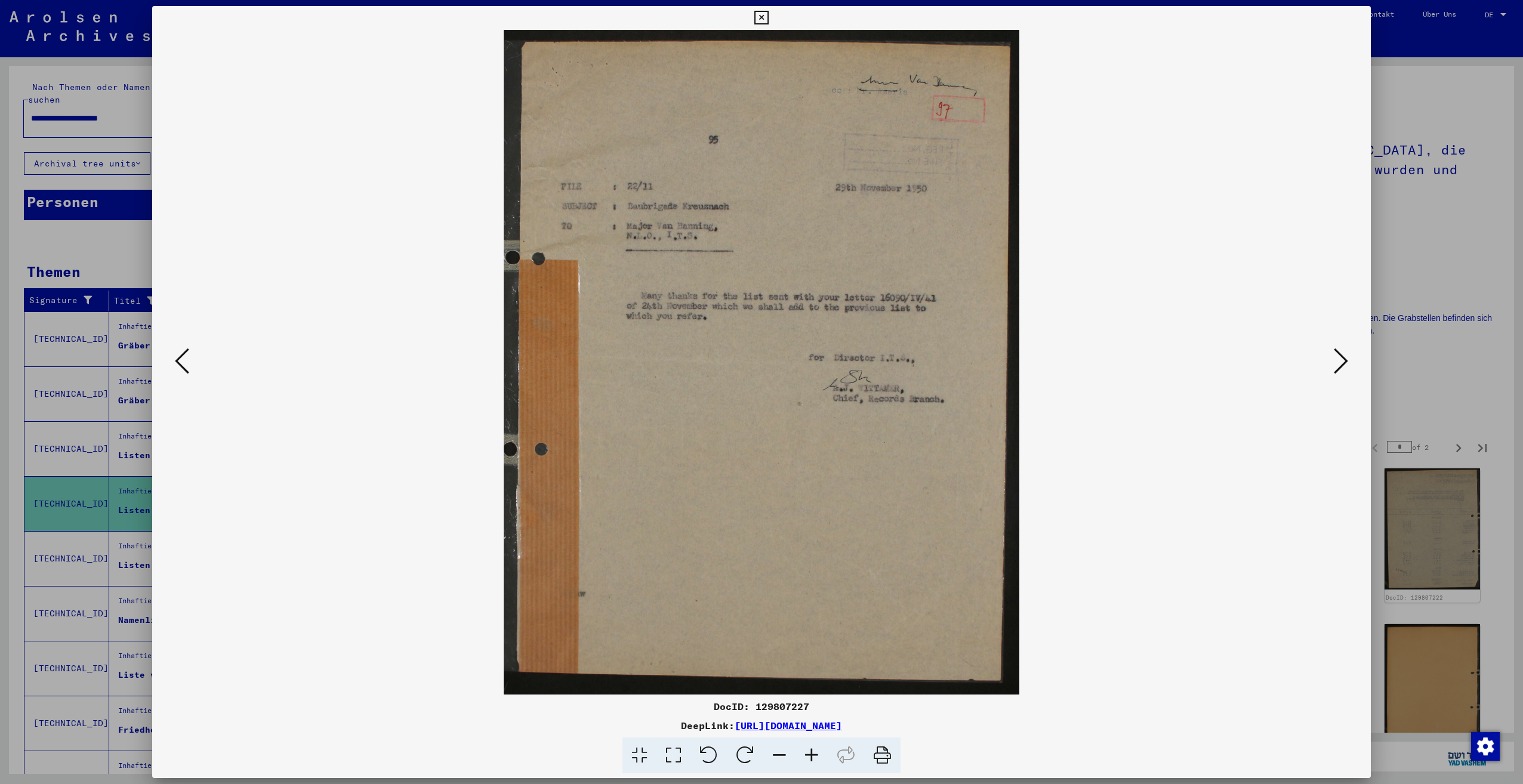
click at [1333, 362] on button at bounding box center [1341, 362] width 21 height 34
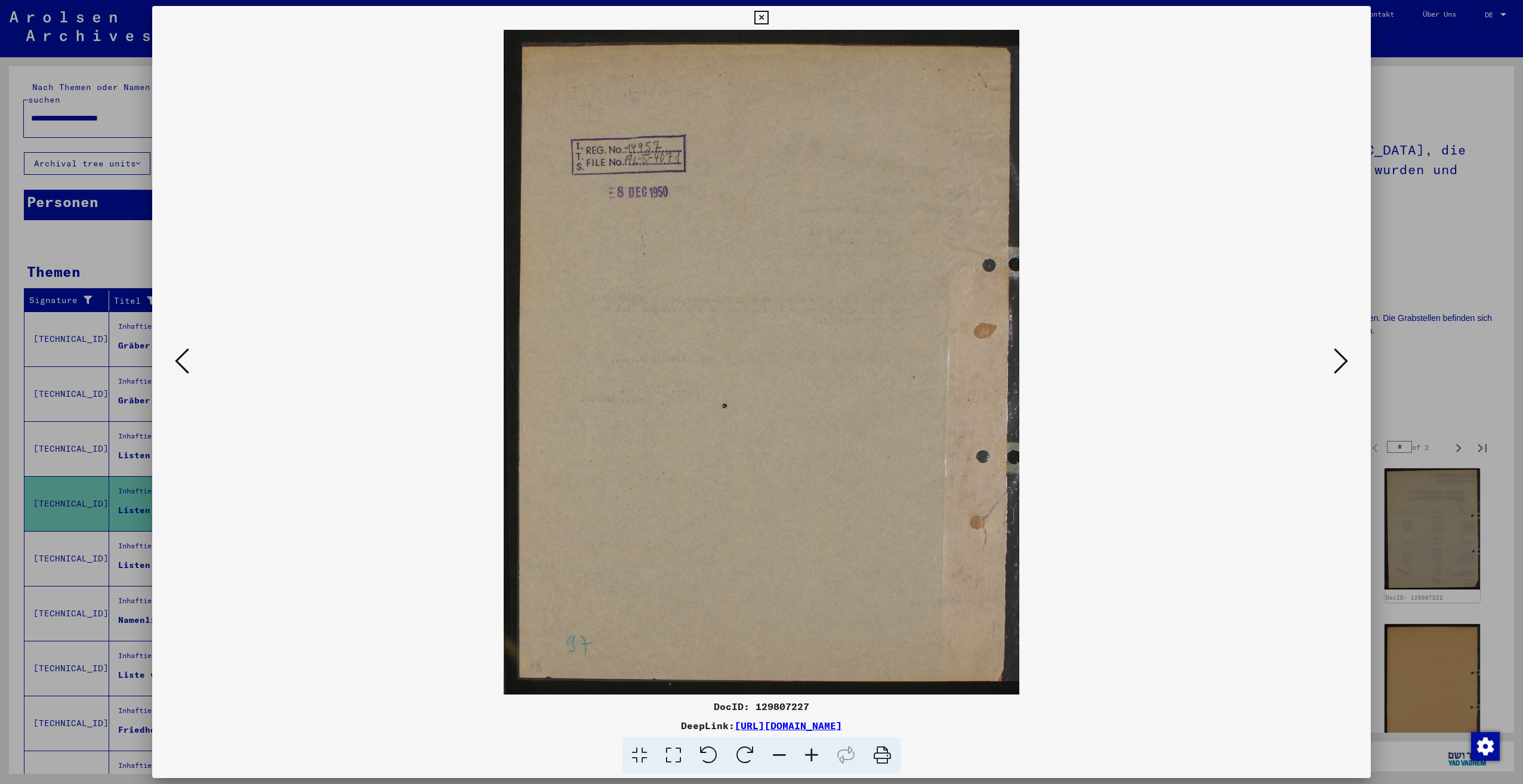
click at [1333, 362] on button at bounding box center [1341, 362] width 21 height 34
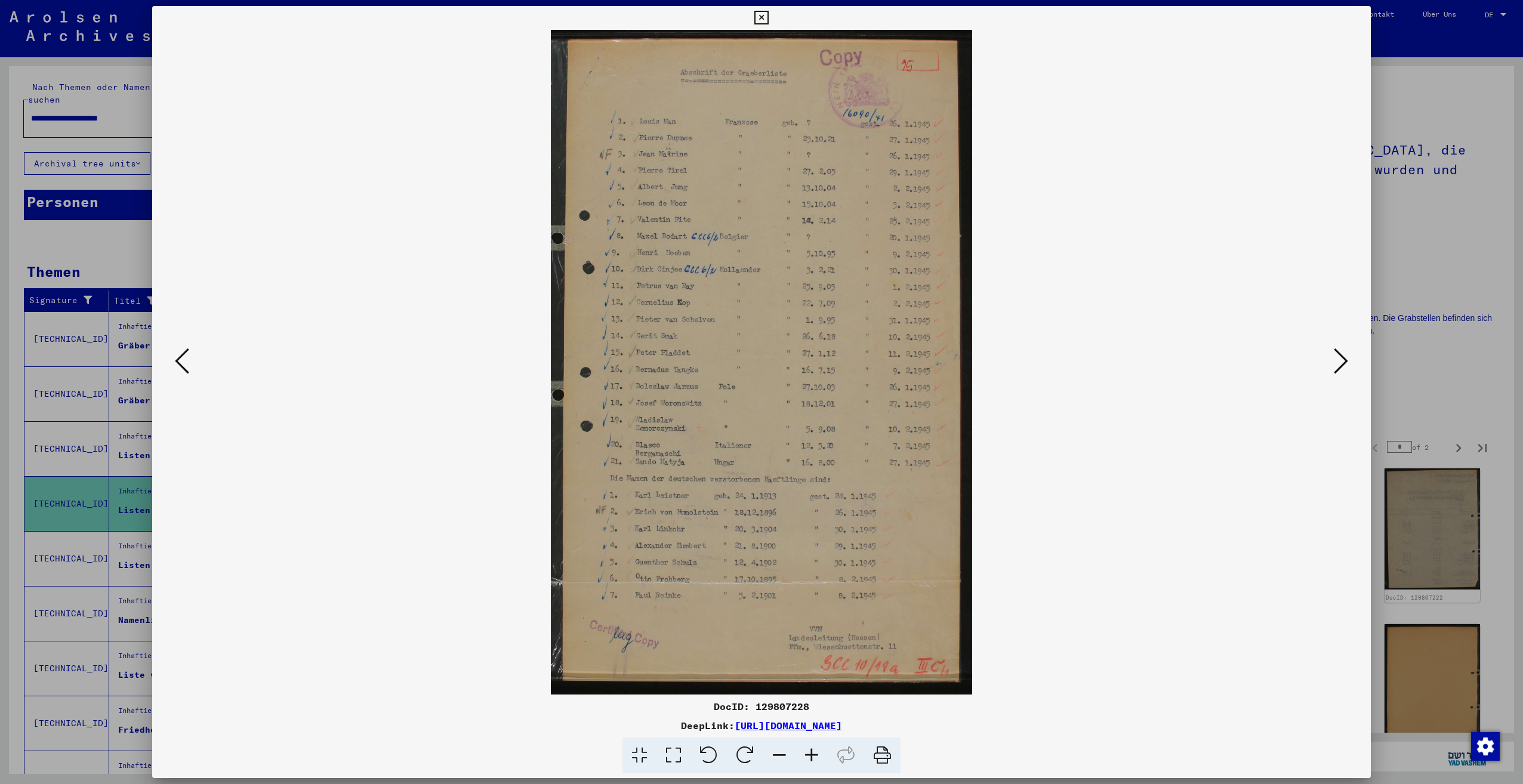
click at [1333, 362] on button at bounding box center [1341, 362] width 21 height 34
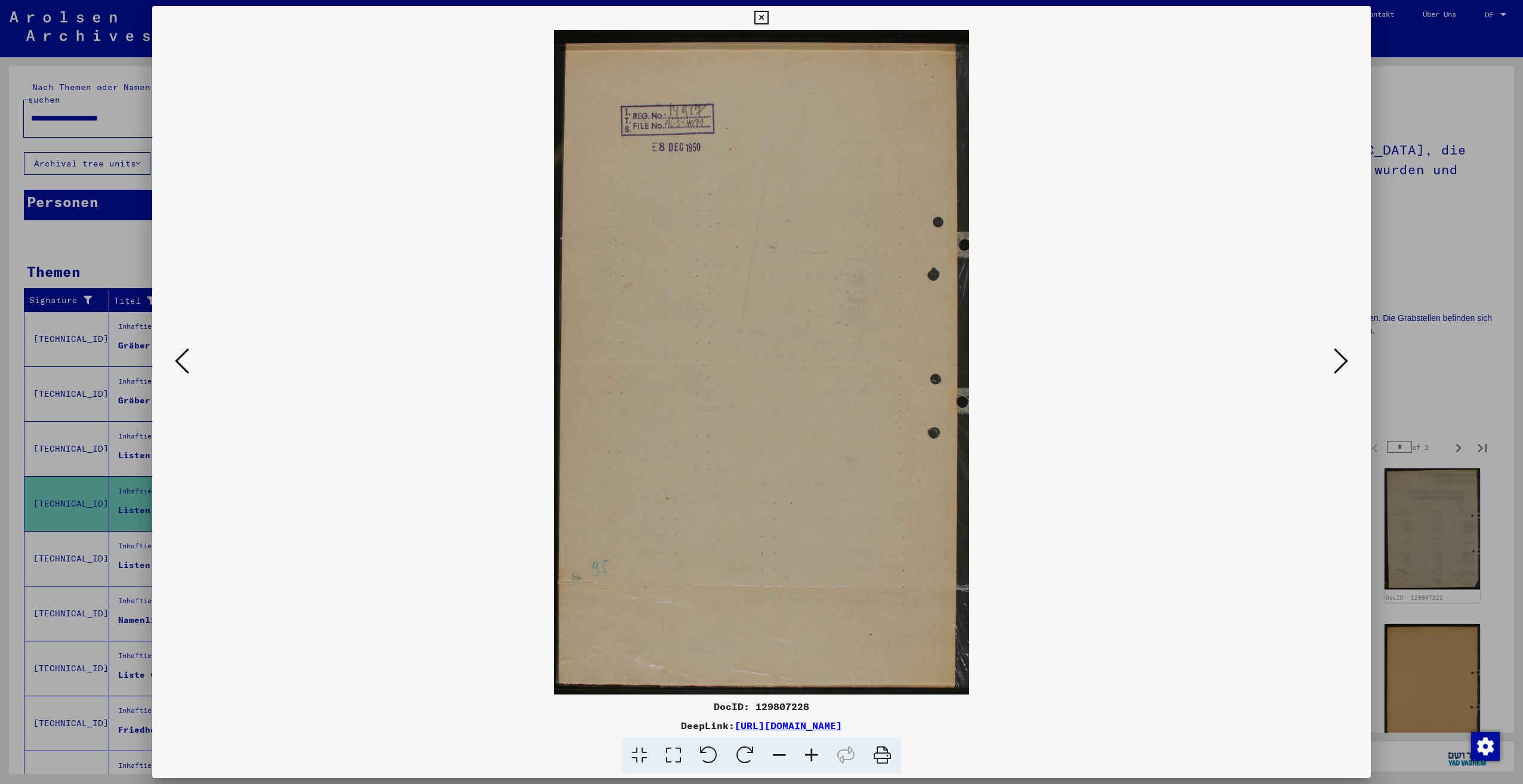
click at [1333, 362] on button at bounding box center [1341, 362] width 21 height 34
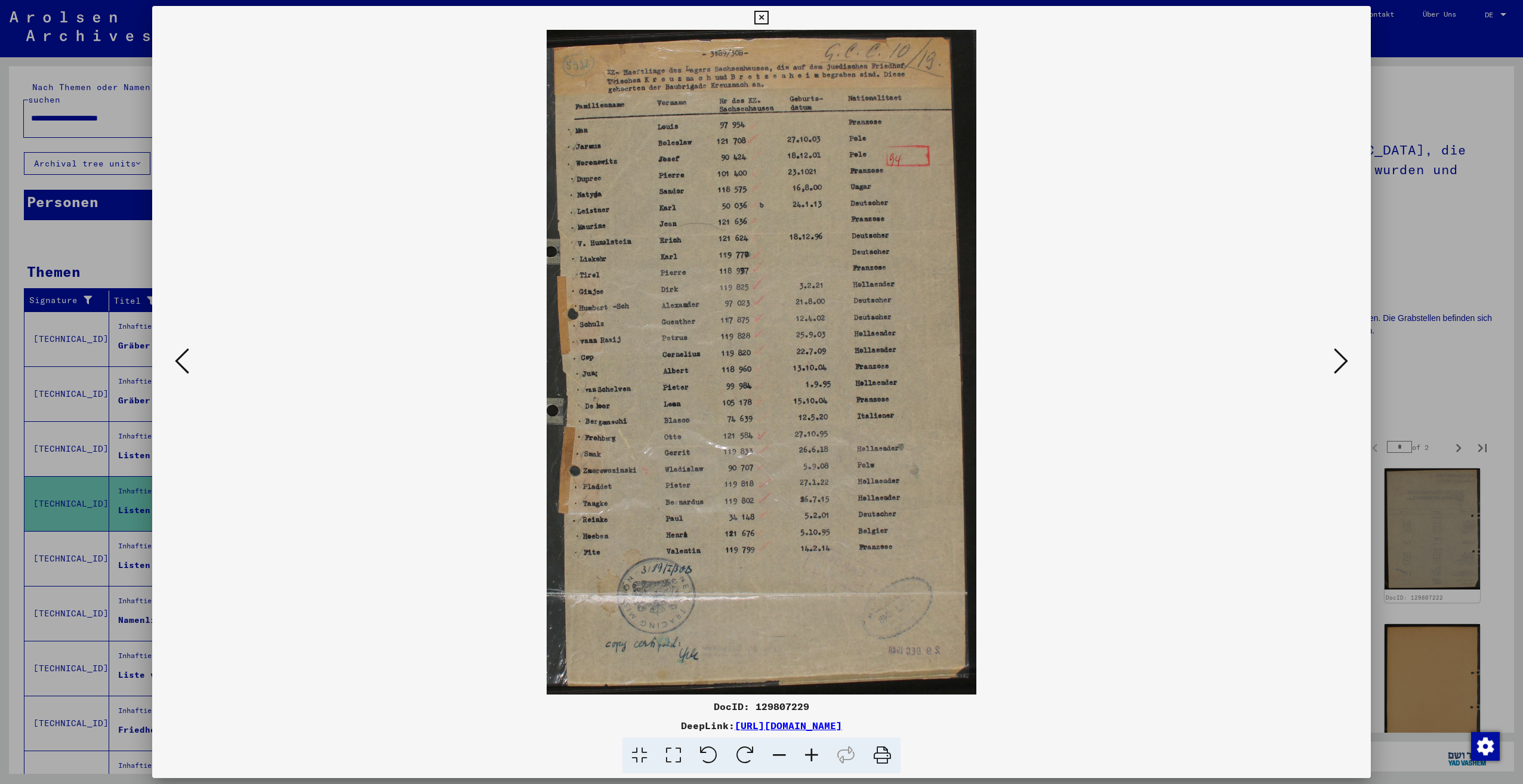
click at [1333, 362] on button at bounding box center [1341, 362] width 21 height 34
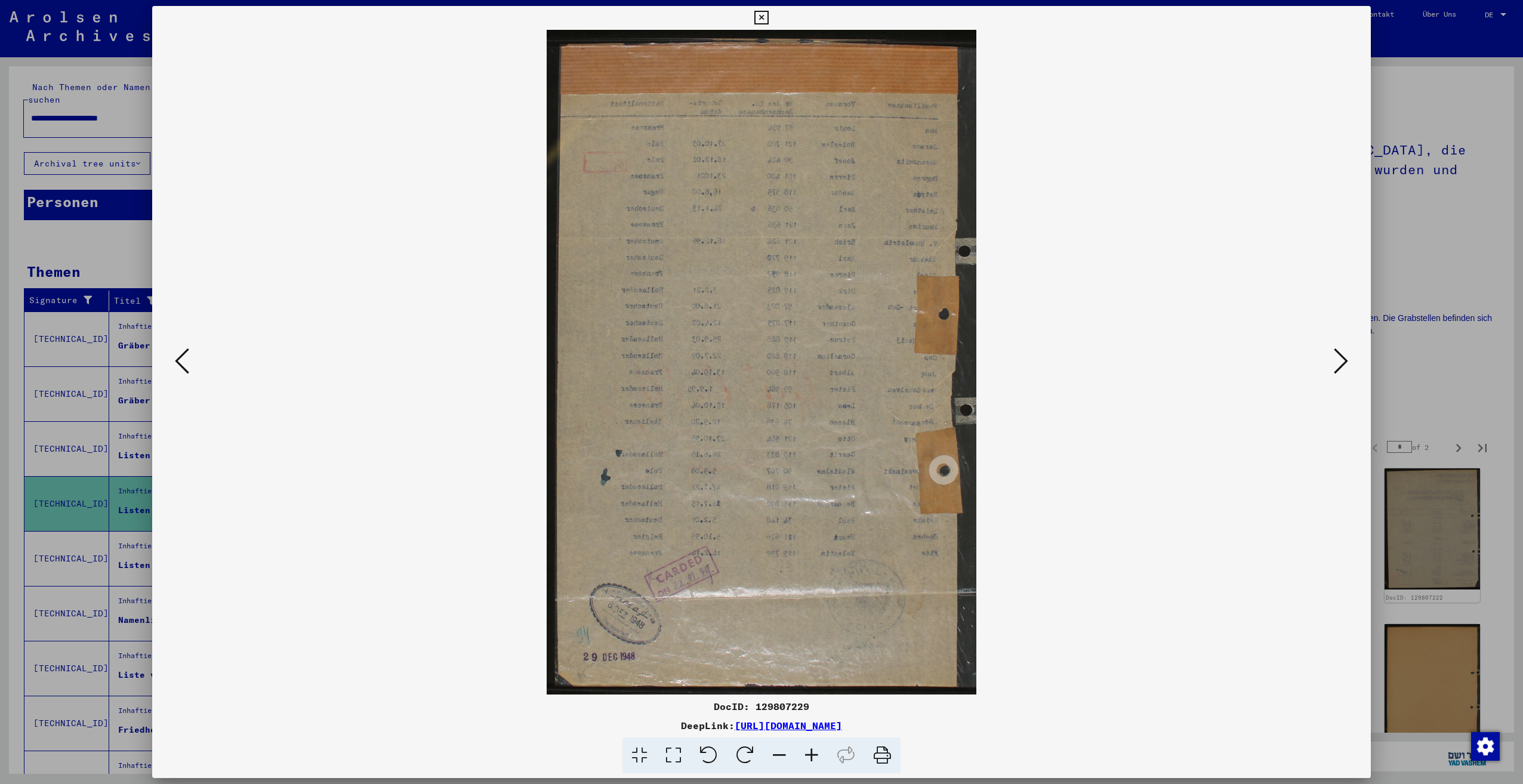
click at [1333, 362] on button at bounding box center [1341, 362] width 21 height 34
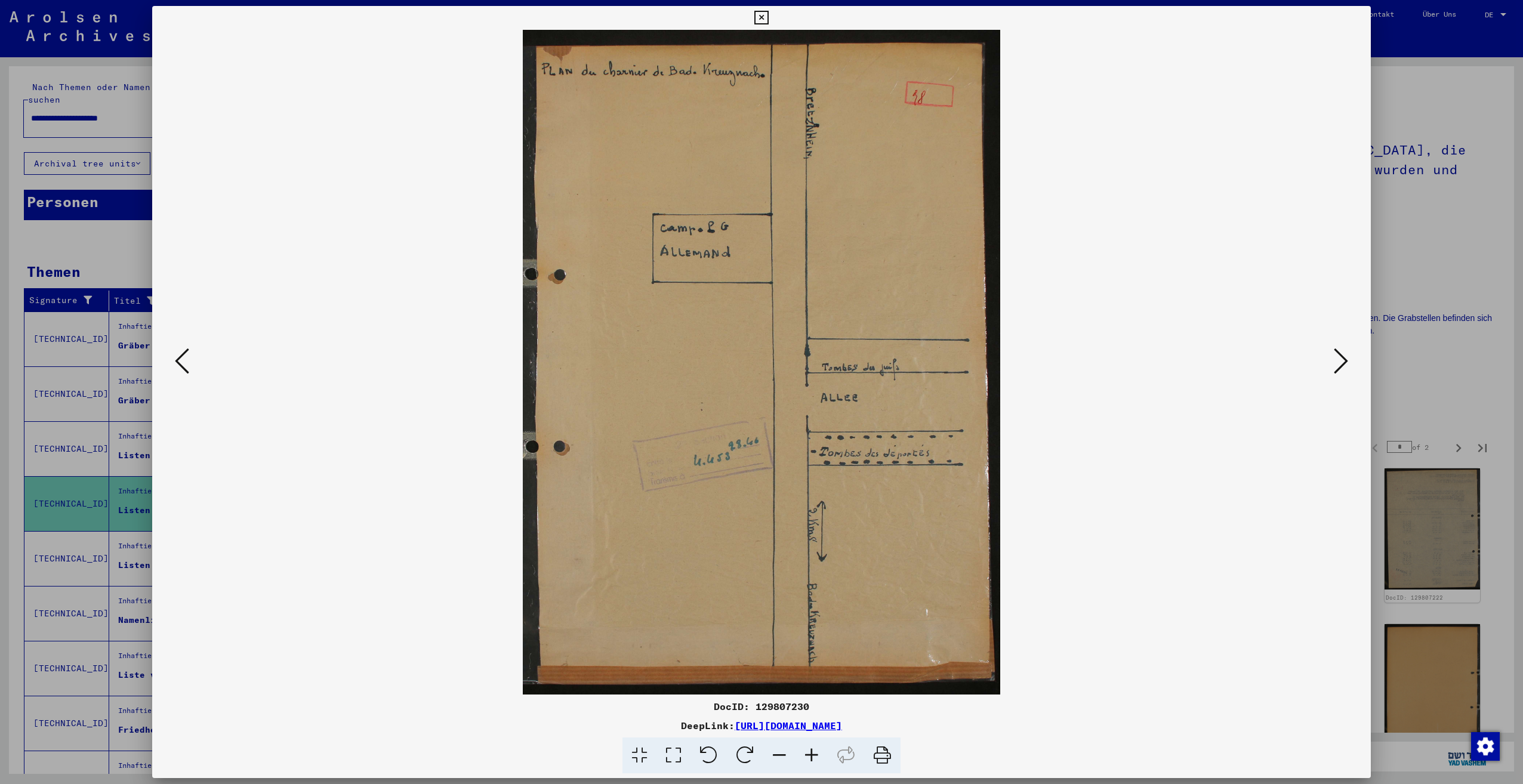
click at [1333, 362] on button at bounding box center [1341, 362] width 21 height 34
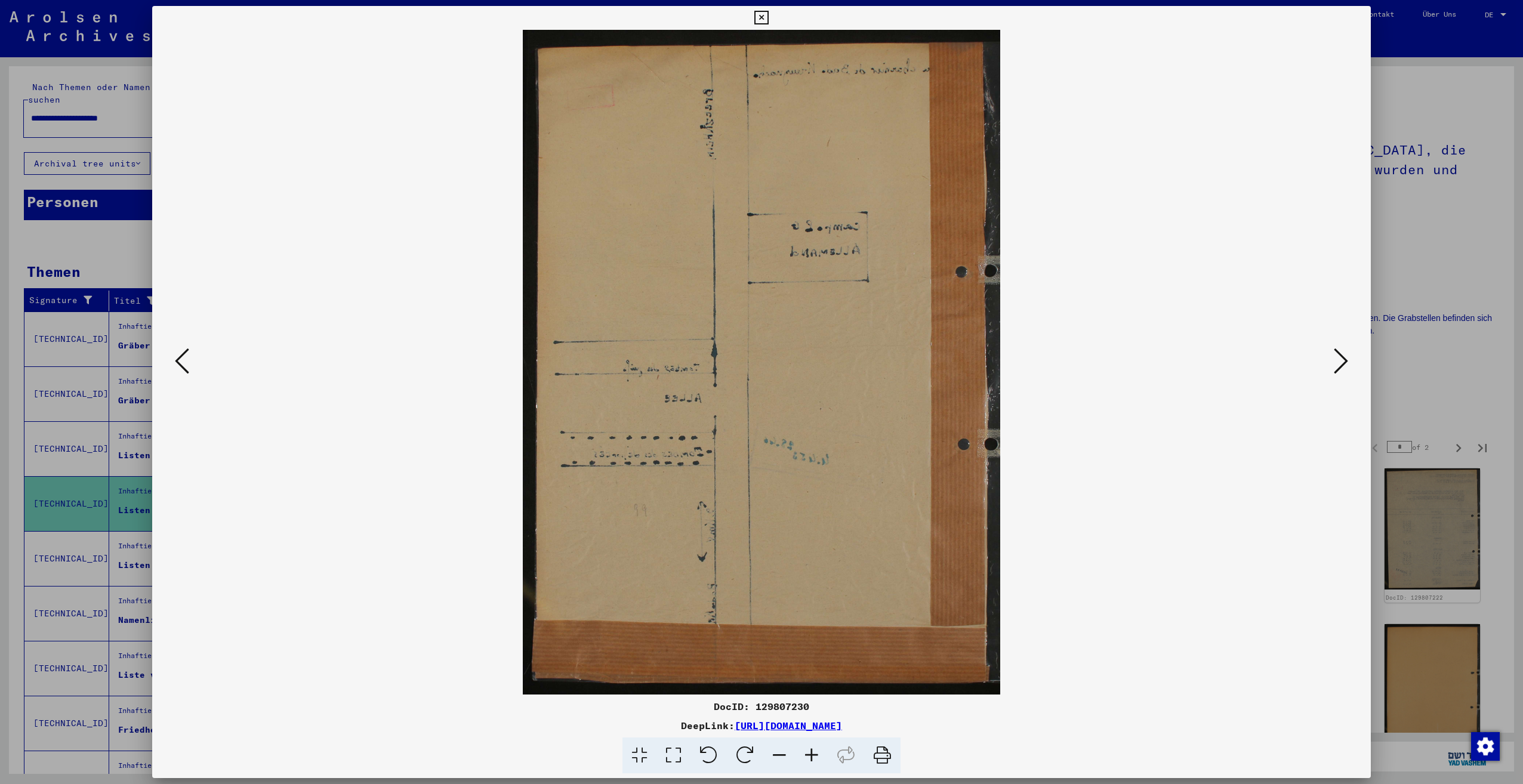
click at [1333, 362] on button at bounding box center [1341, 362] width 21 height 34
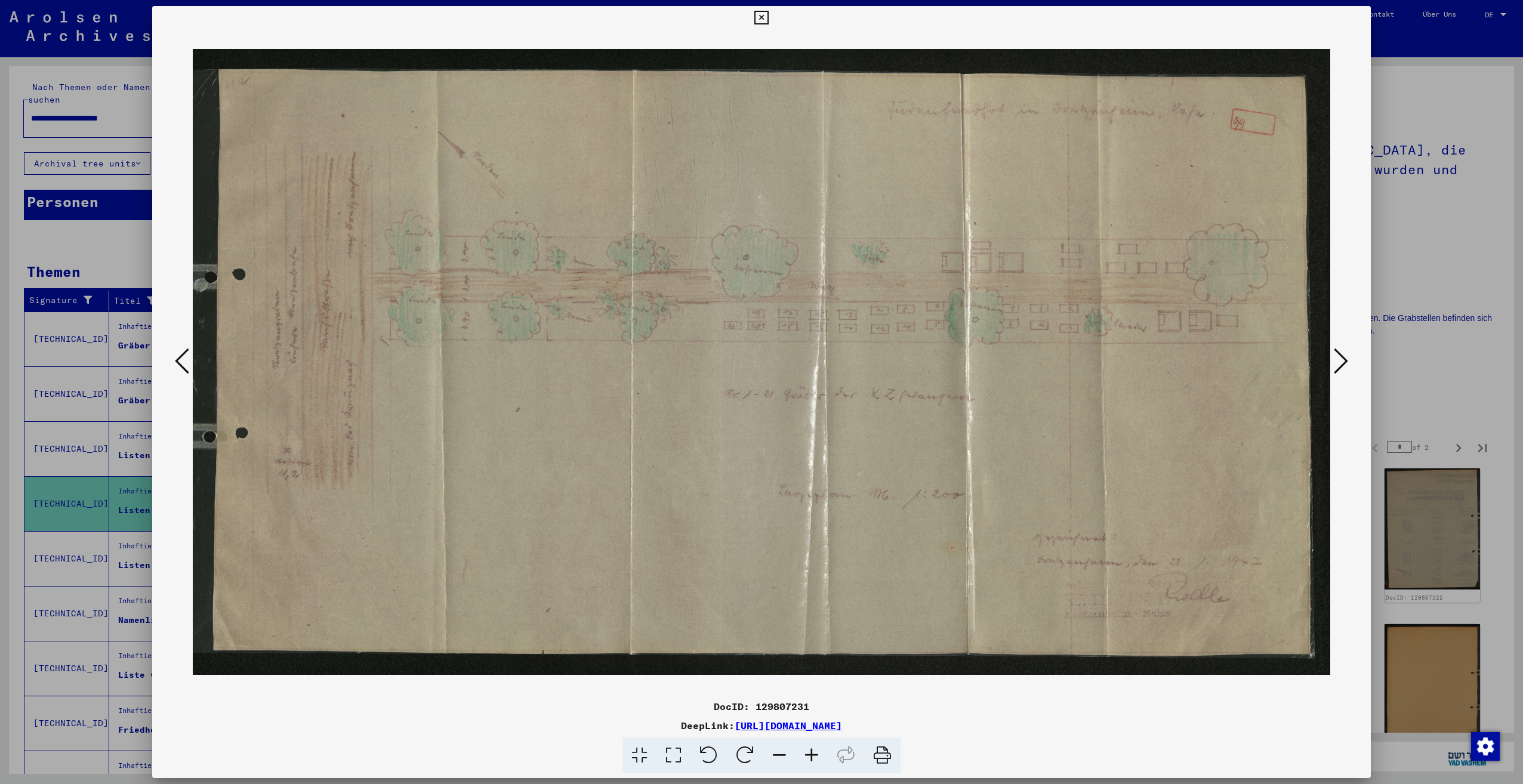
click at [1333, 362] on button at bounding box center [1341, 362] width 21 height 34
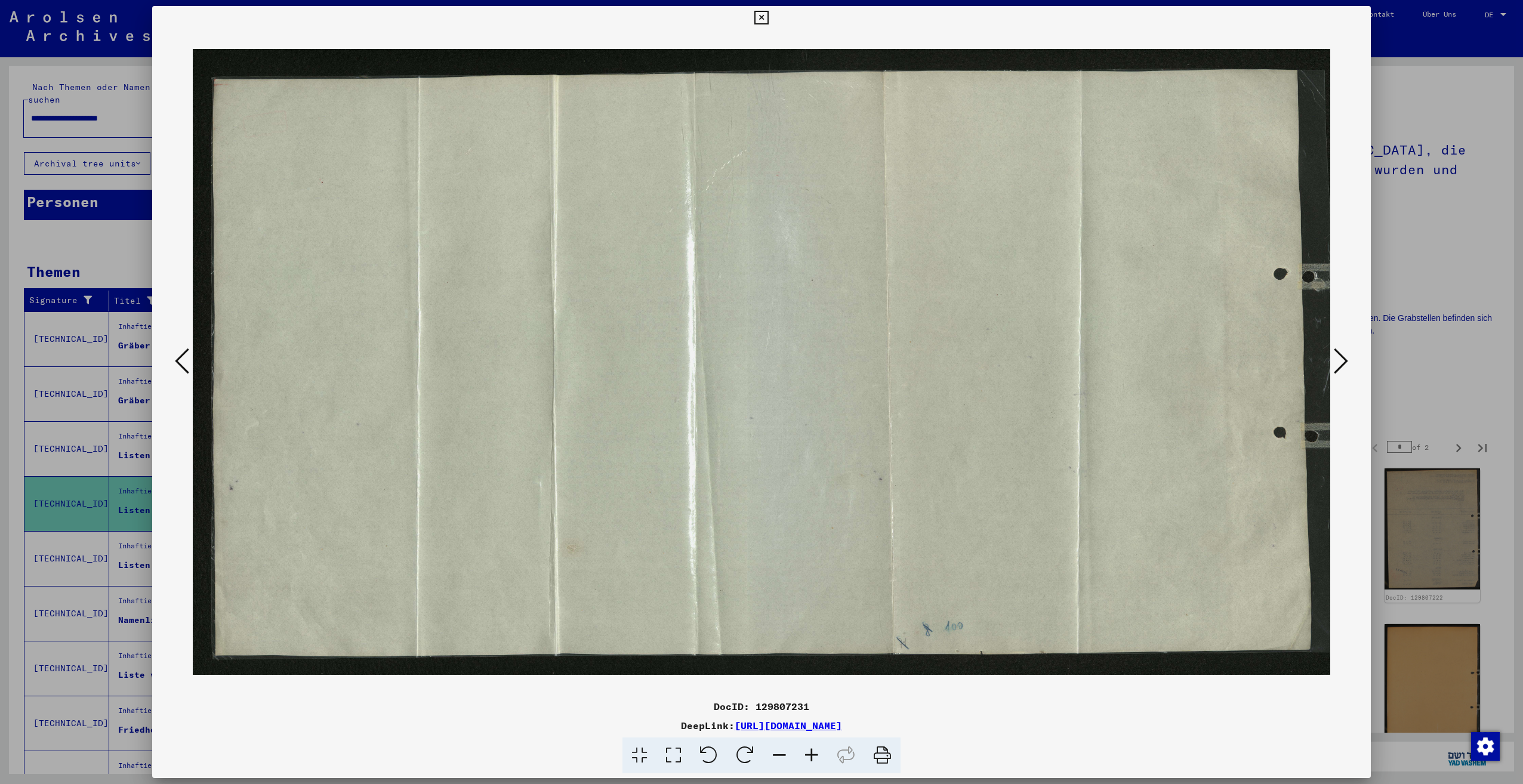
click at [1333, 362] on button at bounding box center [1341, 362] width 21 height 34
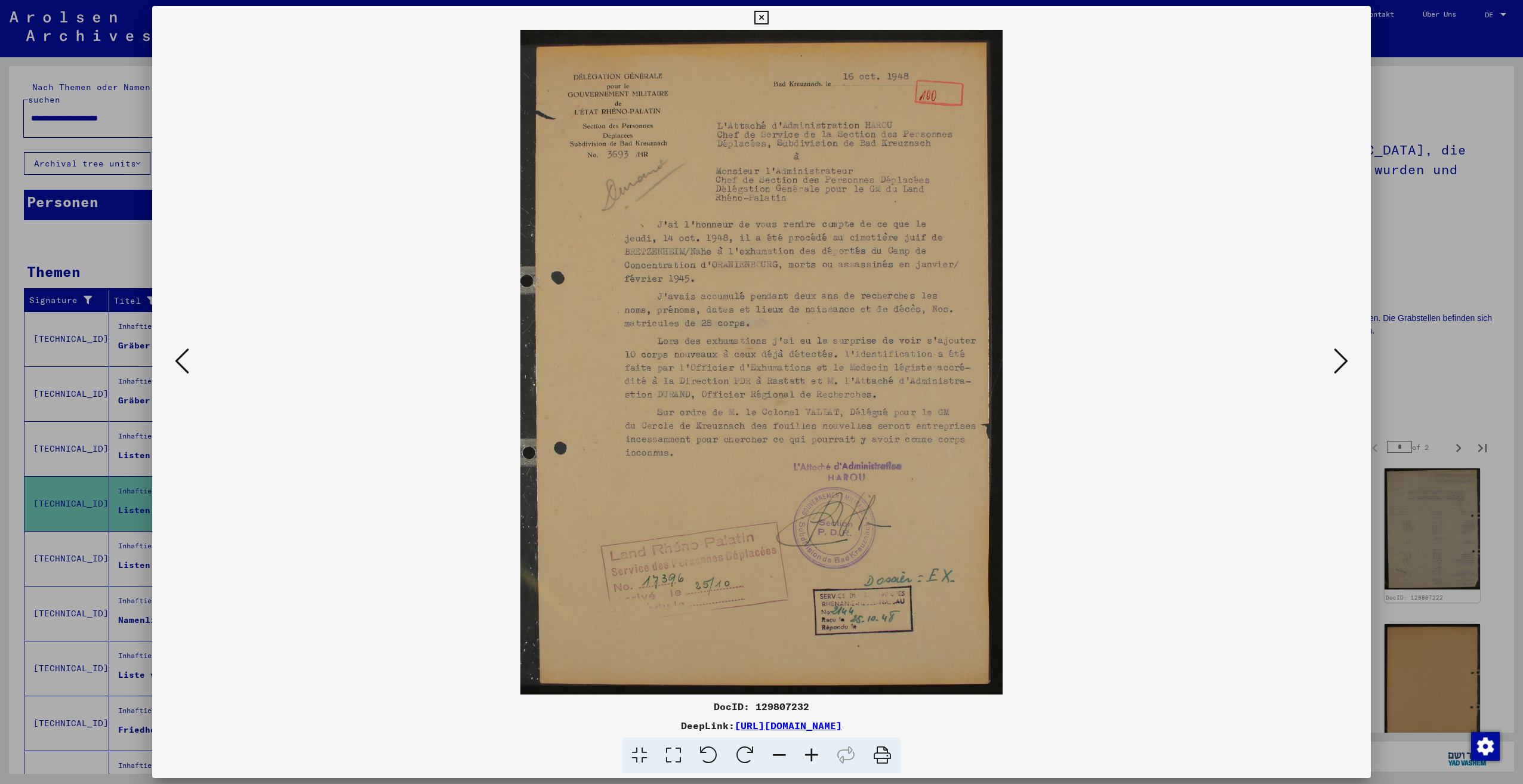
click at [1333, 362] on button at bounding box center [1341, 362] width 21 height 34
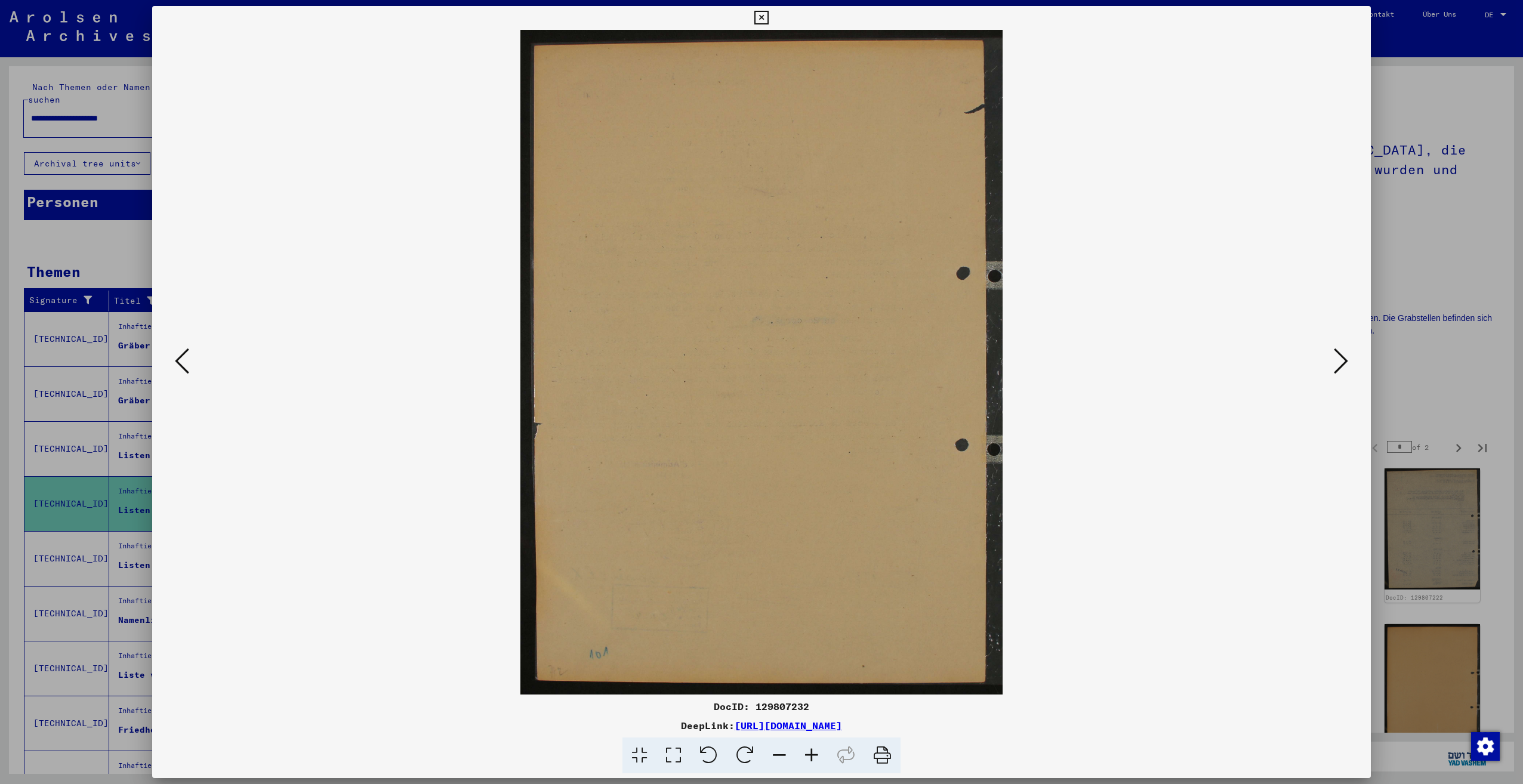
click at [1333, 362] on button at bounding box center [1341, 362] width 21 height 34
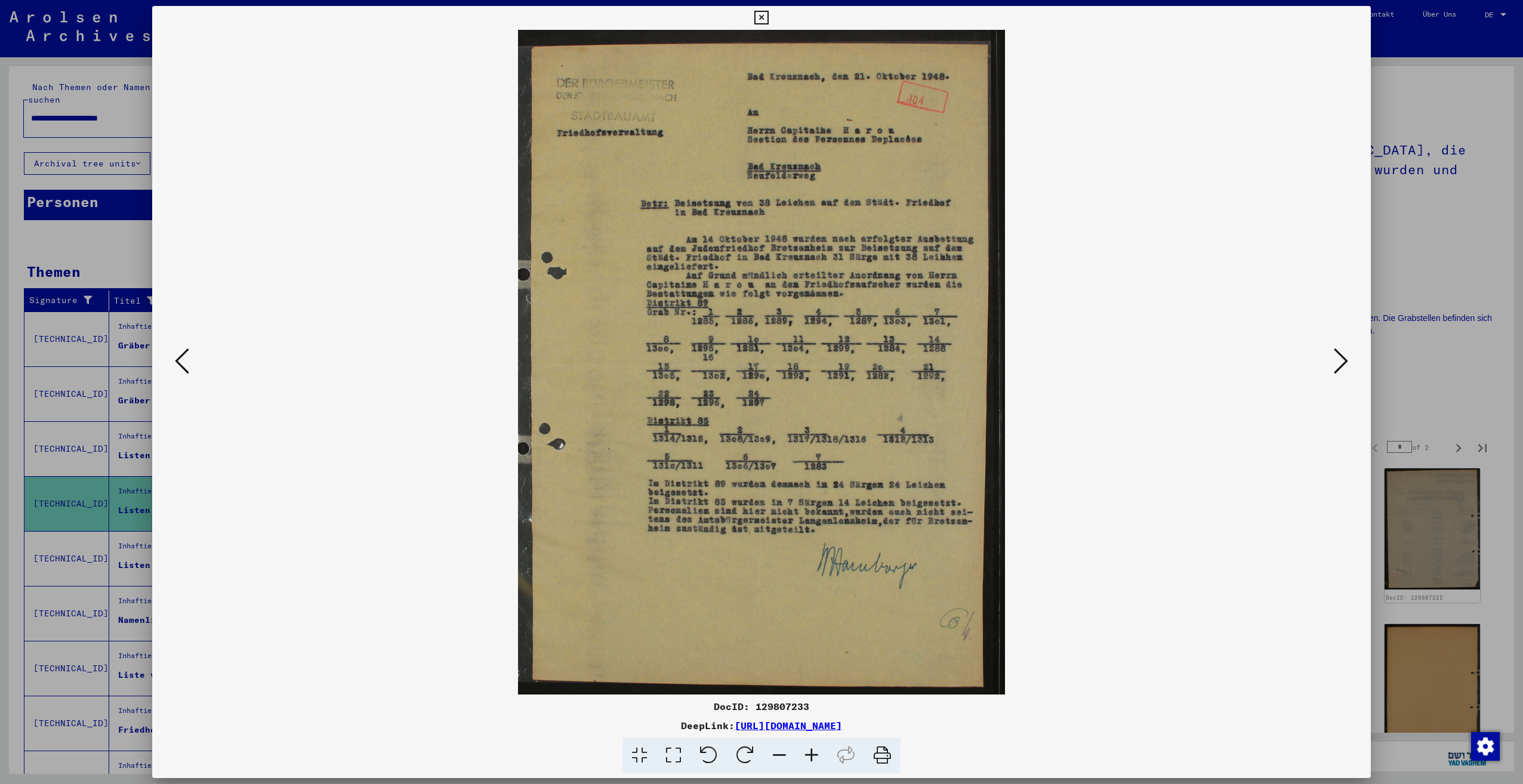
click at [1333, 362] on button at bounding box center [1341, 362] width 21 height 34
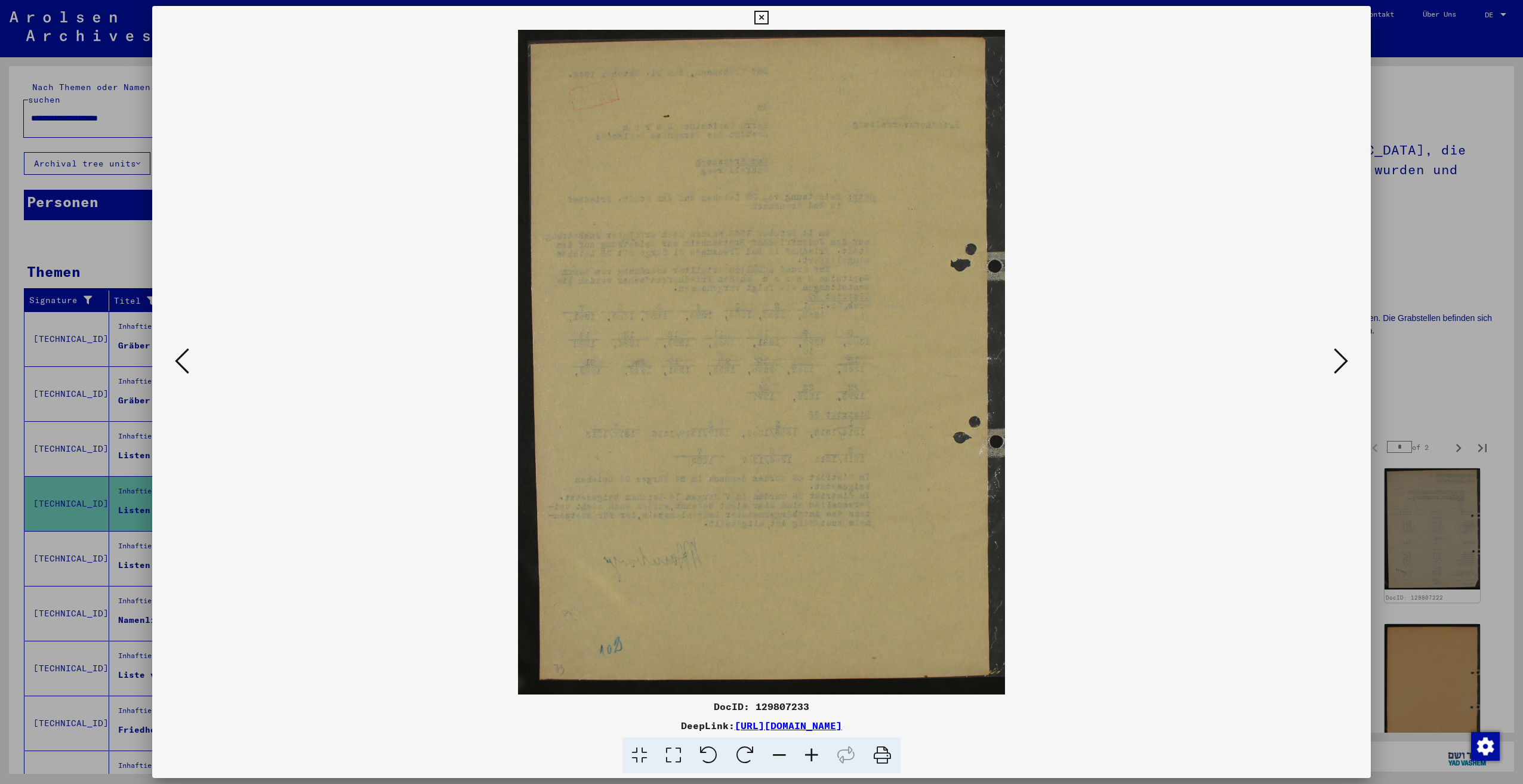
click at [1333, 362] on button at bounding box center [1341, 362] width 21 height 34
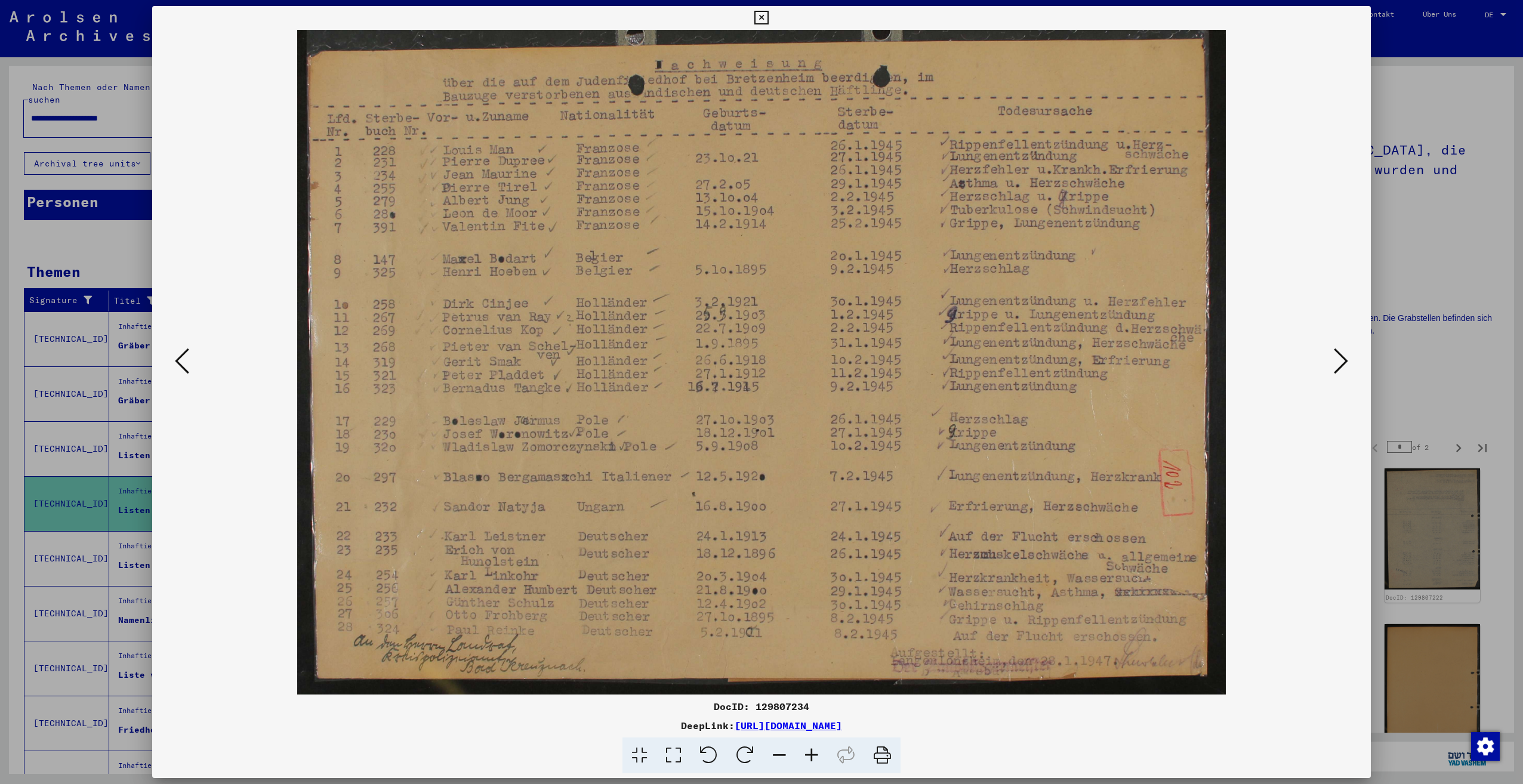
click at [1333, 362] on button at bounding box center [1341, 362] width 21 height 34
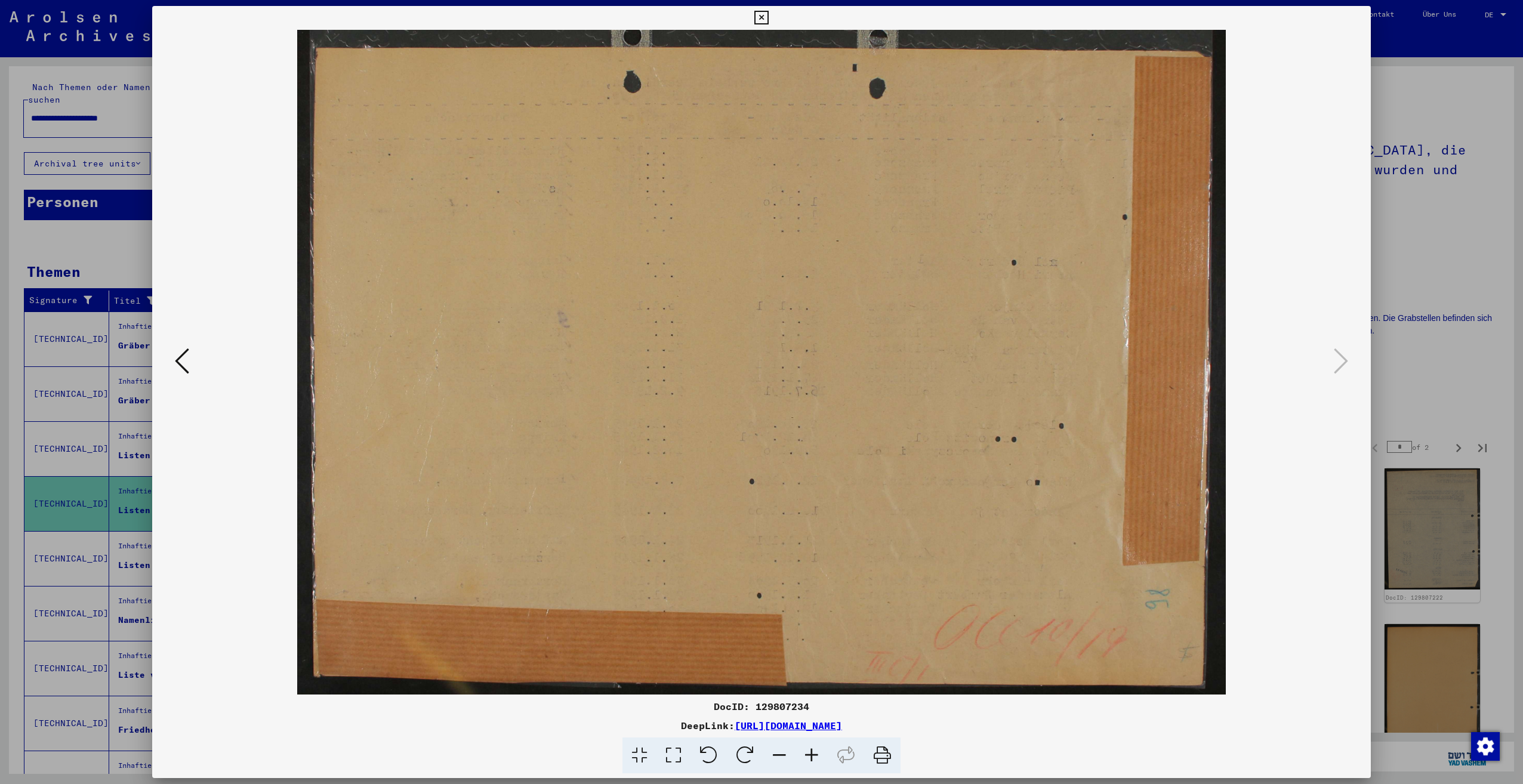
click at [1393, 336] on div at bounding box center [761, 392] width 1523 height 784
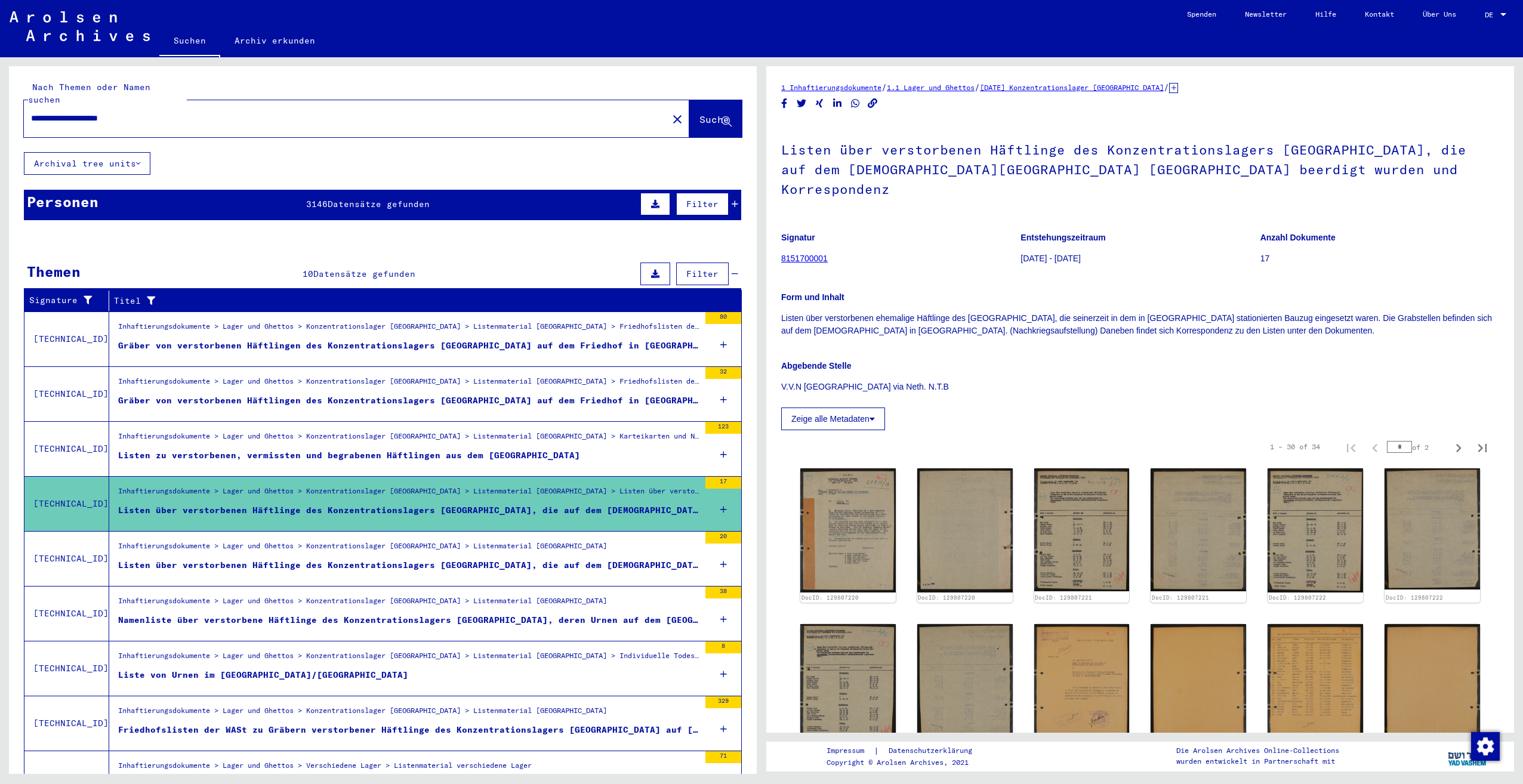
click at [593, 541] on div "Inhaftierungsdokumente > Lager und Ghettos > Konzentrationslager [GEOGRAPHIC_DA…" at bounding box center [362, 549] width 489 height 17
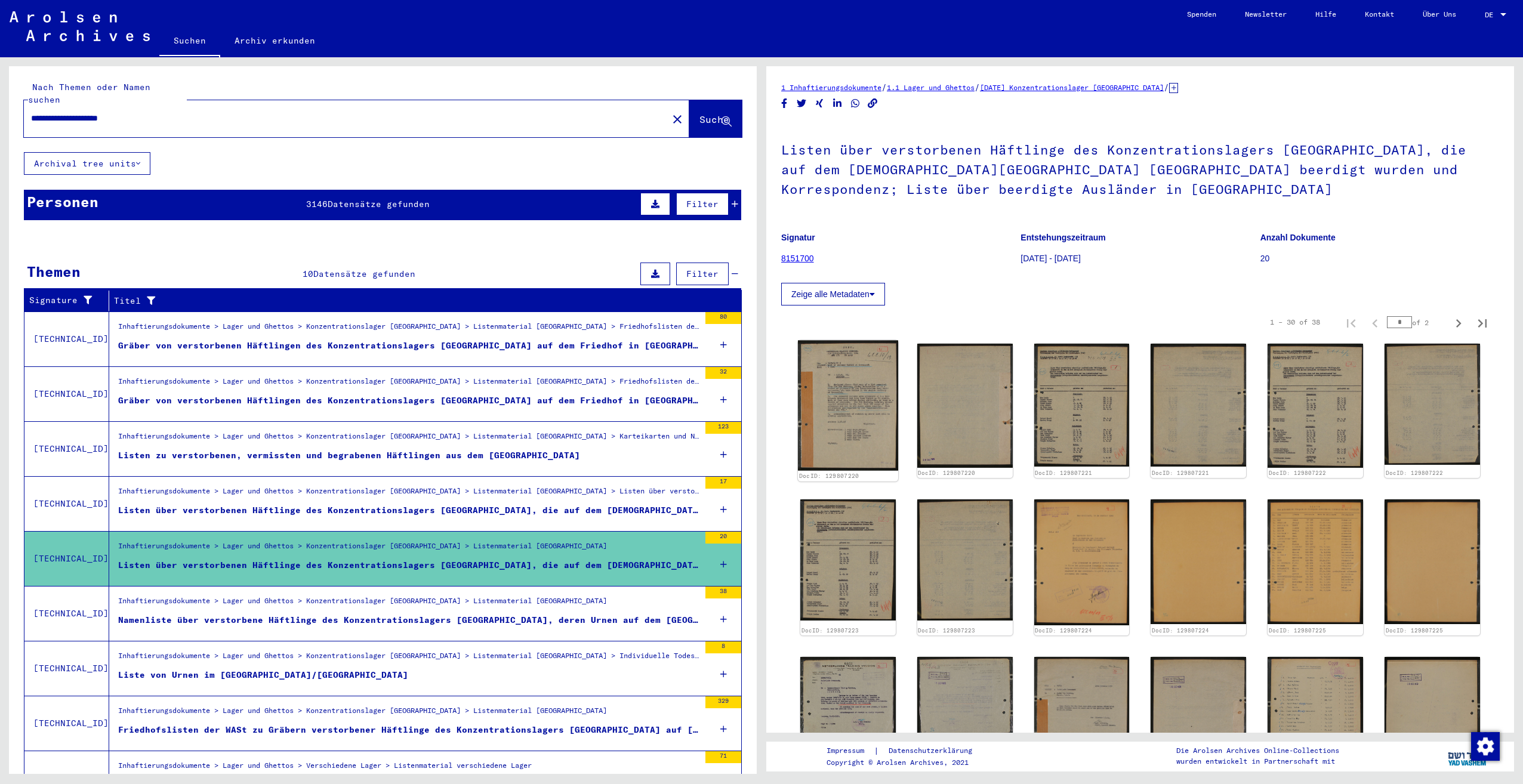
click at [840, 412] on img at bounding box center [847, 406] width 100 height 130
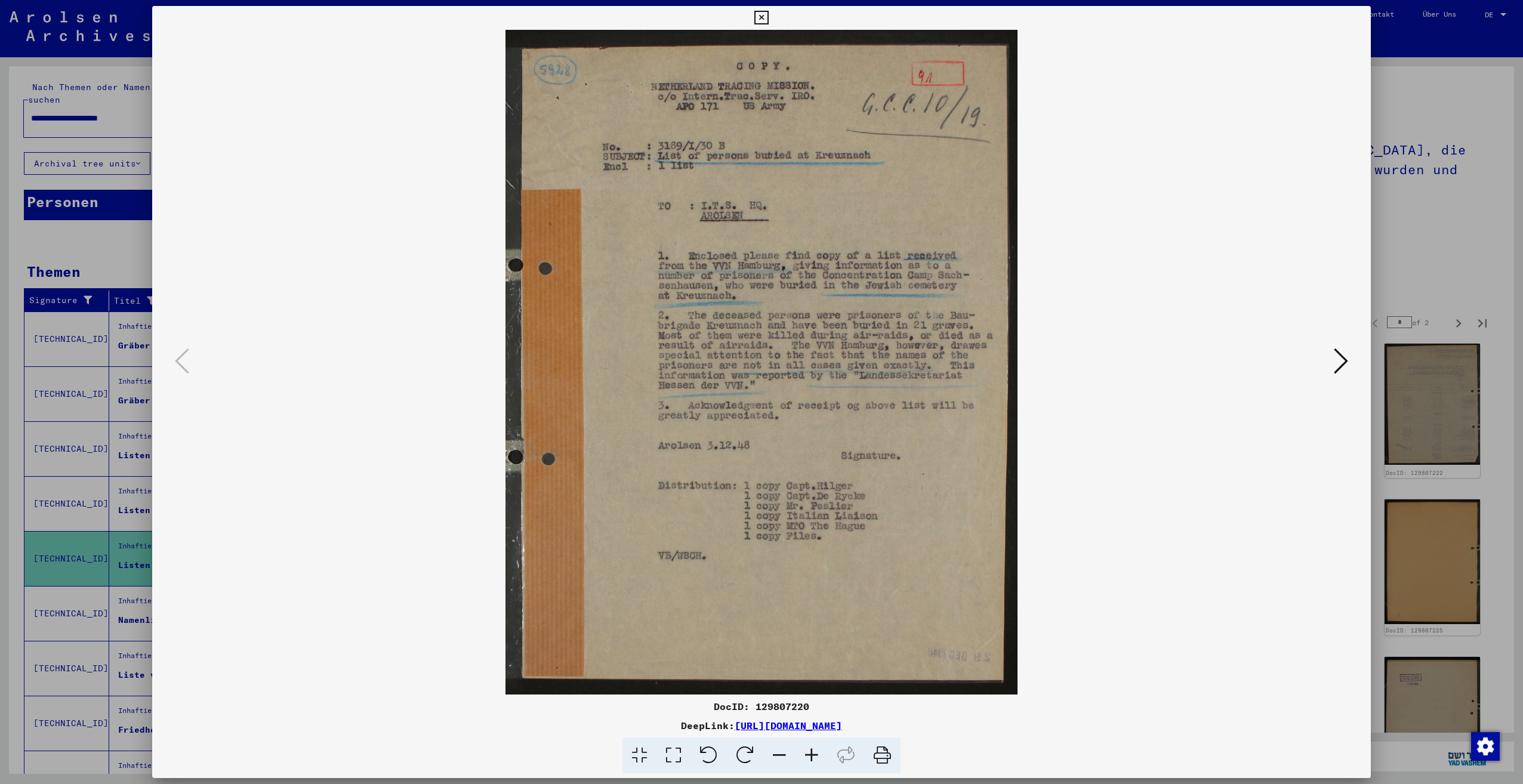
click at [1347, 362] on button at bounding box center [1341, 362] width 21 height 34
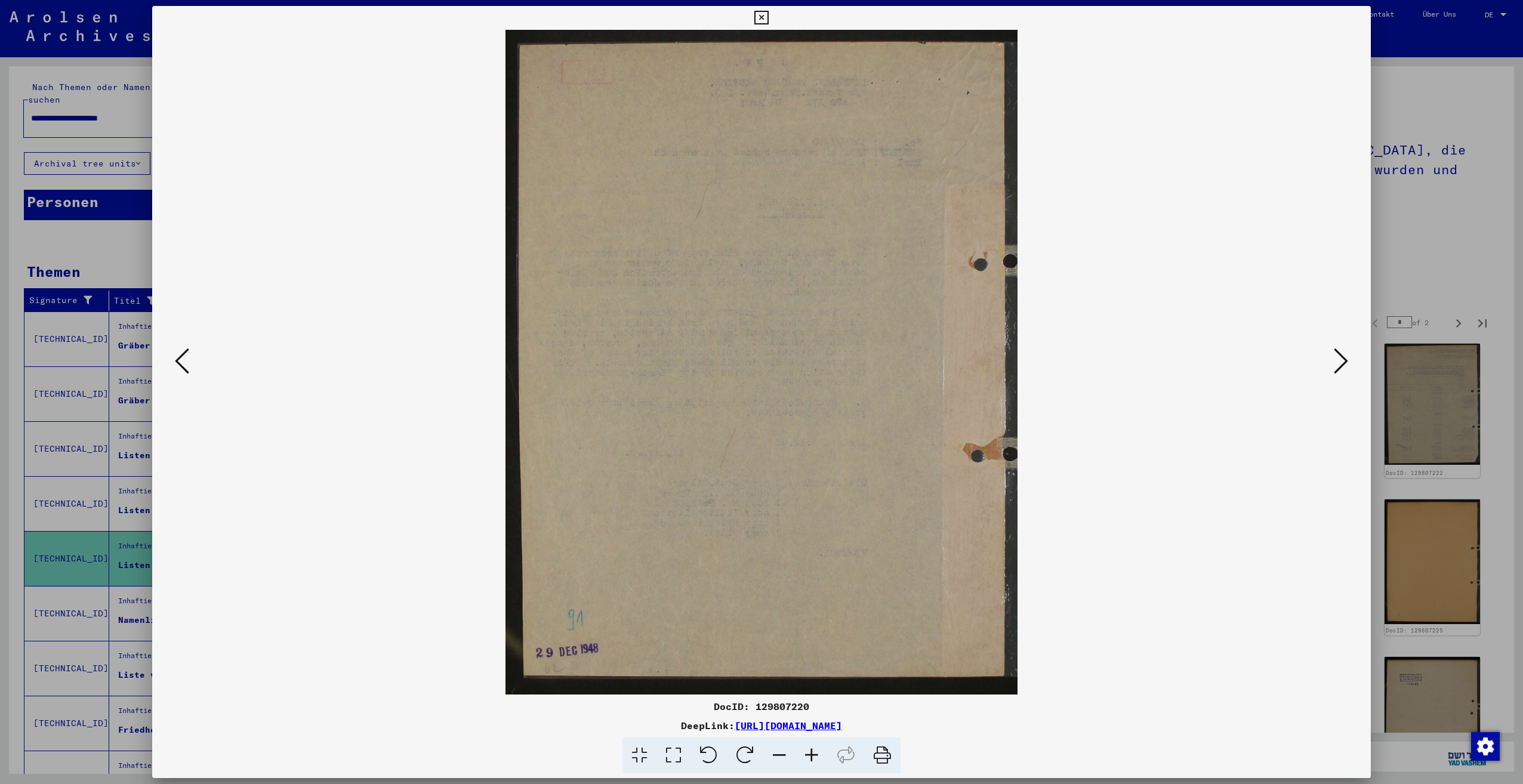
click at [1345, 362] on icon at bounding box center [1341, 361] width 14 height 29
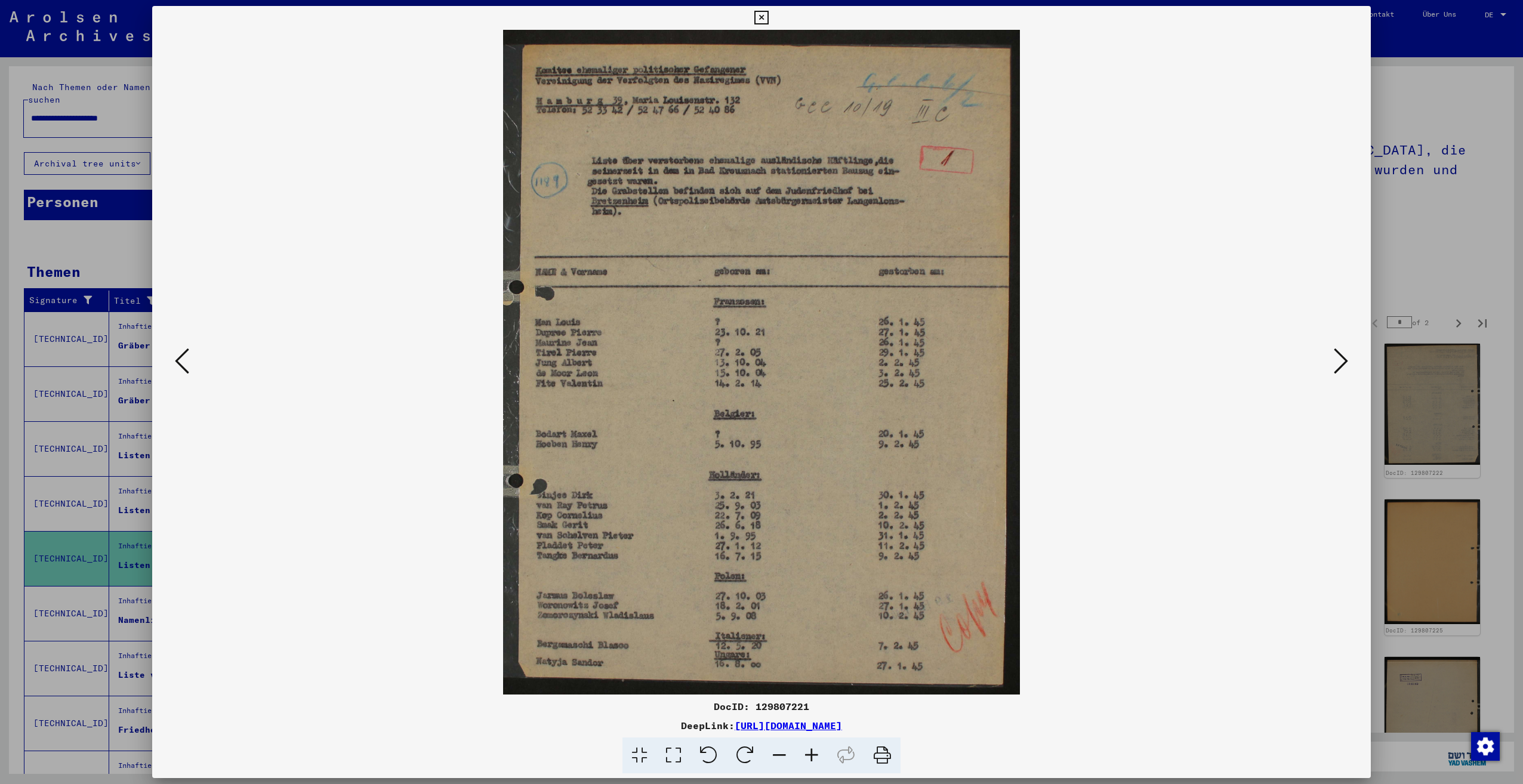
click at [1345, 362] on icon at bounding box center [1341, 361] width 14 height 29
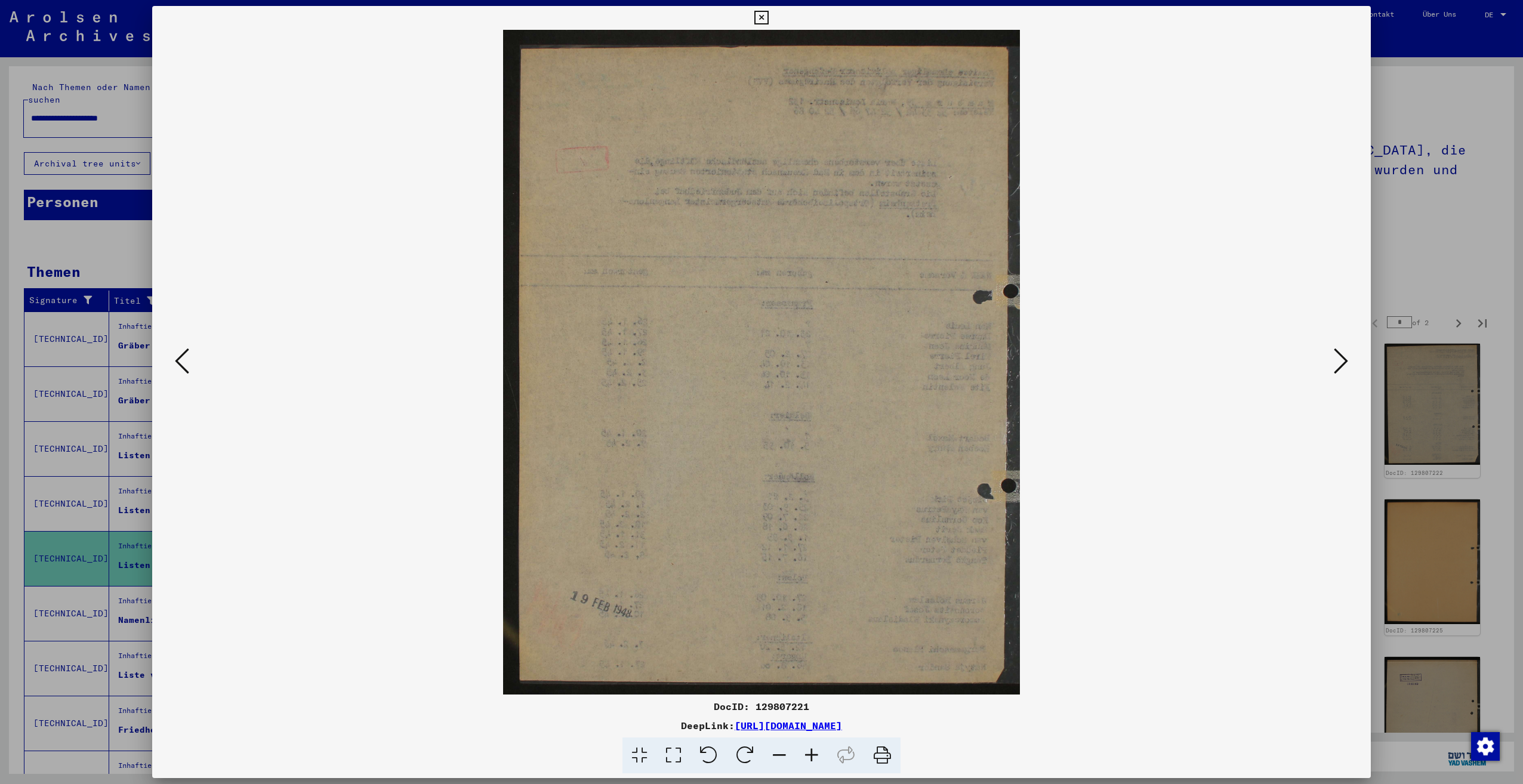
click at [1345, 362] on icon at bounding box center [1341, 361] width 14 height 29
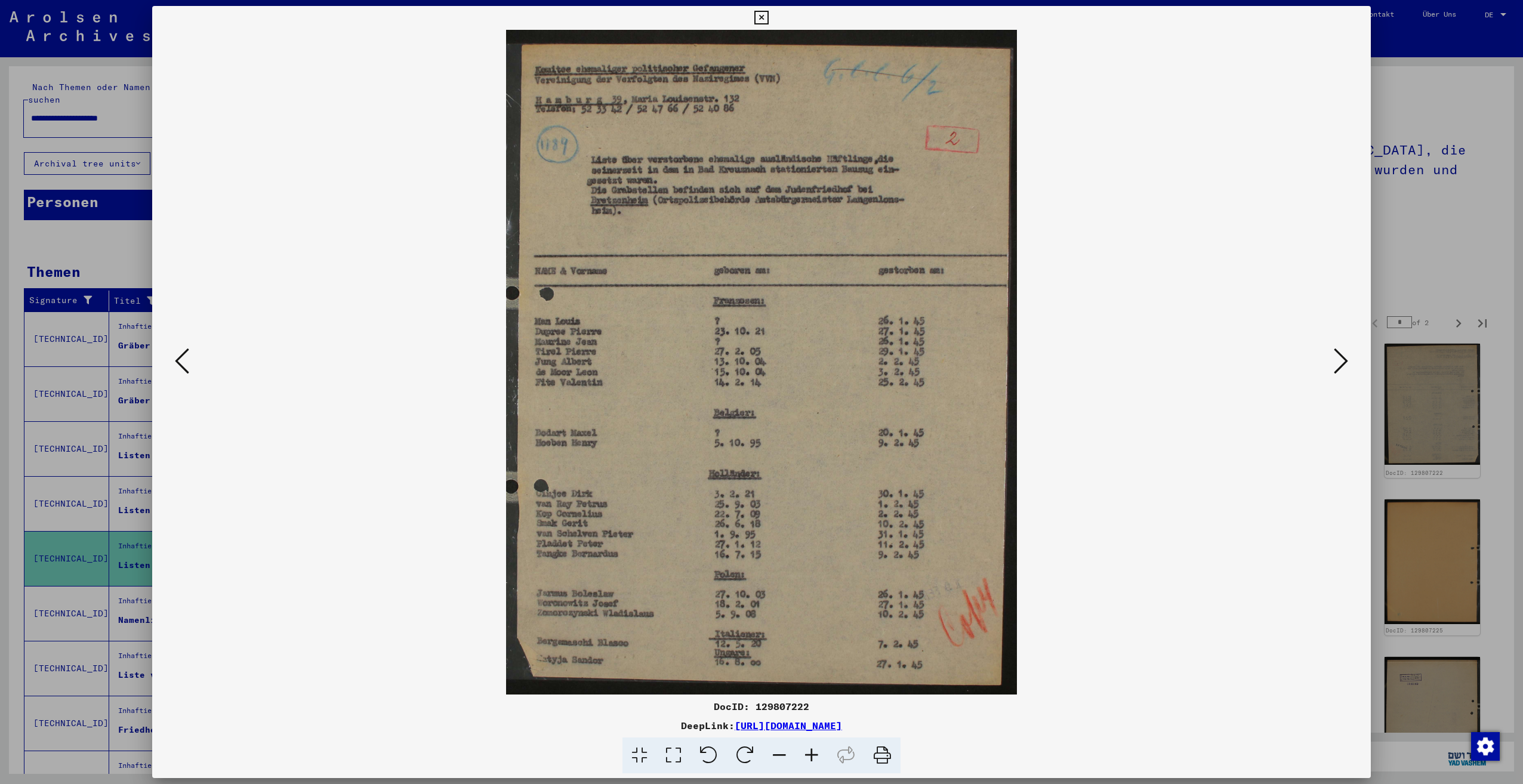
click at [1345, 362] on icon at bounding box center [1341, 361] width 14 height 29
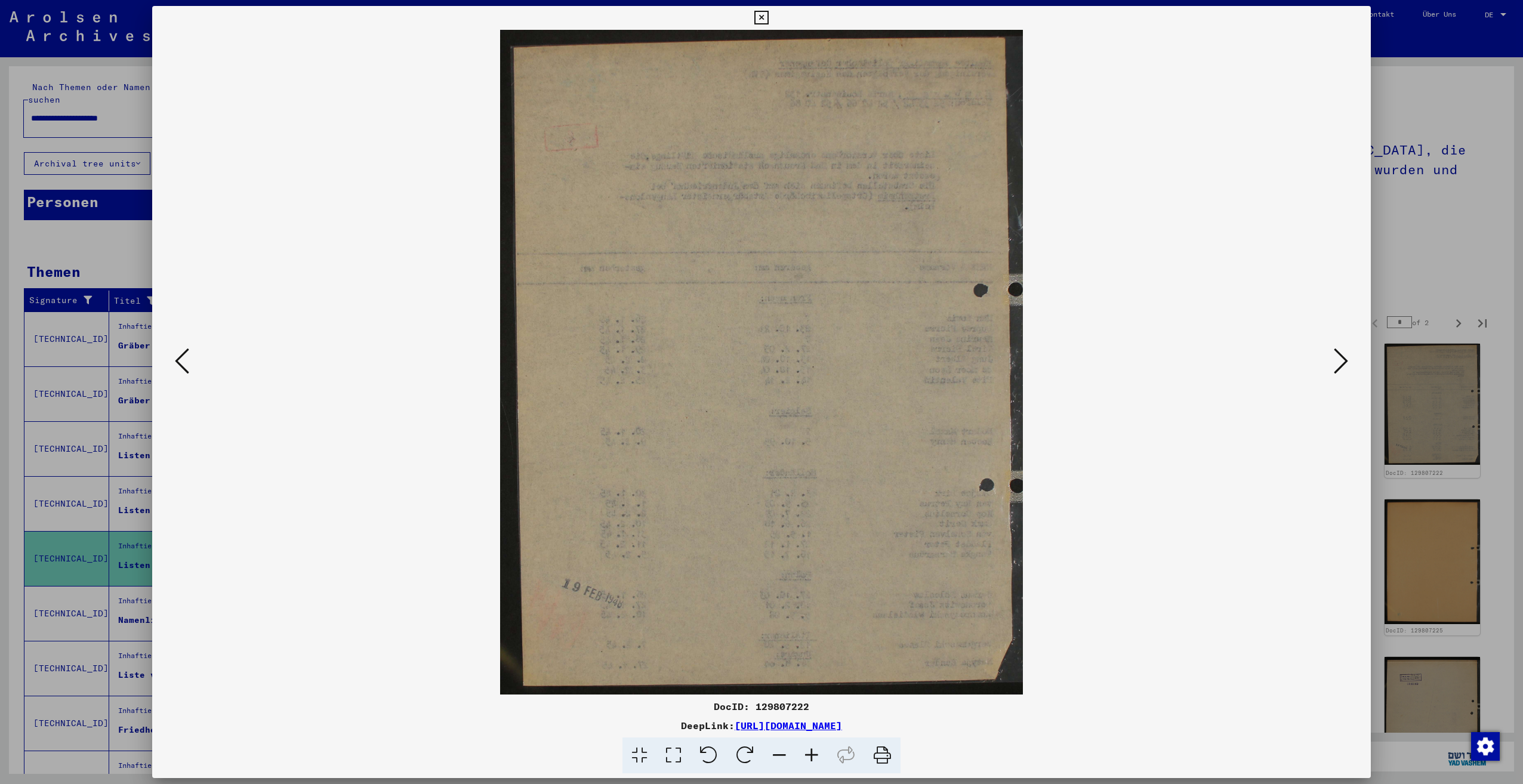
click at [1345, 362] on icon at bounding box center [1341, 361] width 14 height 29
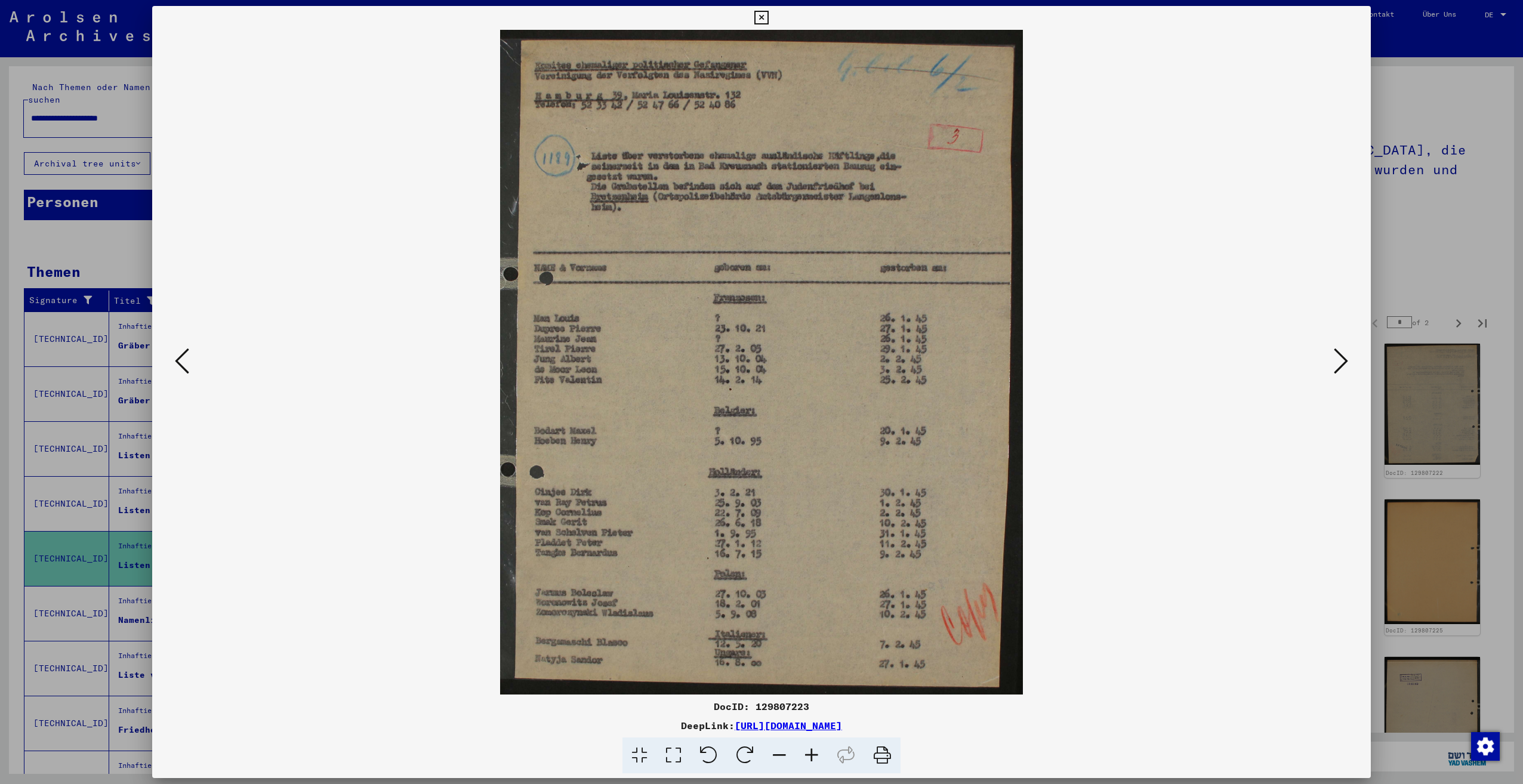
click at [1345, 362] on icon at bounding box center [1341, 361] width 14 height 29
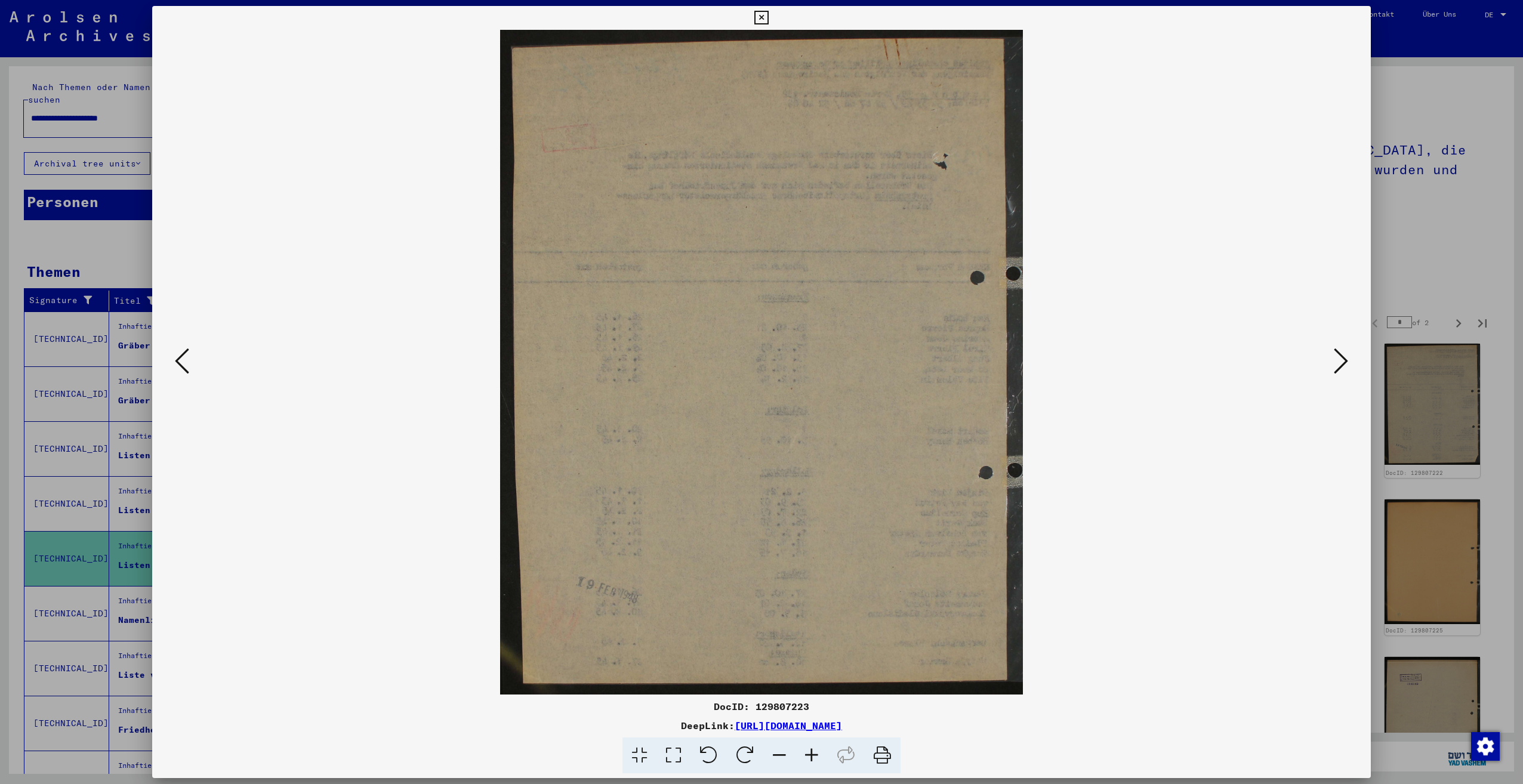
click at [1345, 362] on icon at bounding box center [1341, 361] width 14 height 29
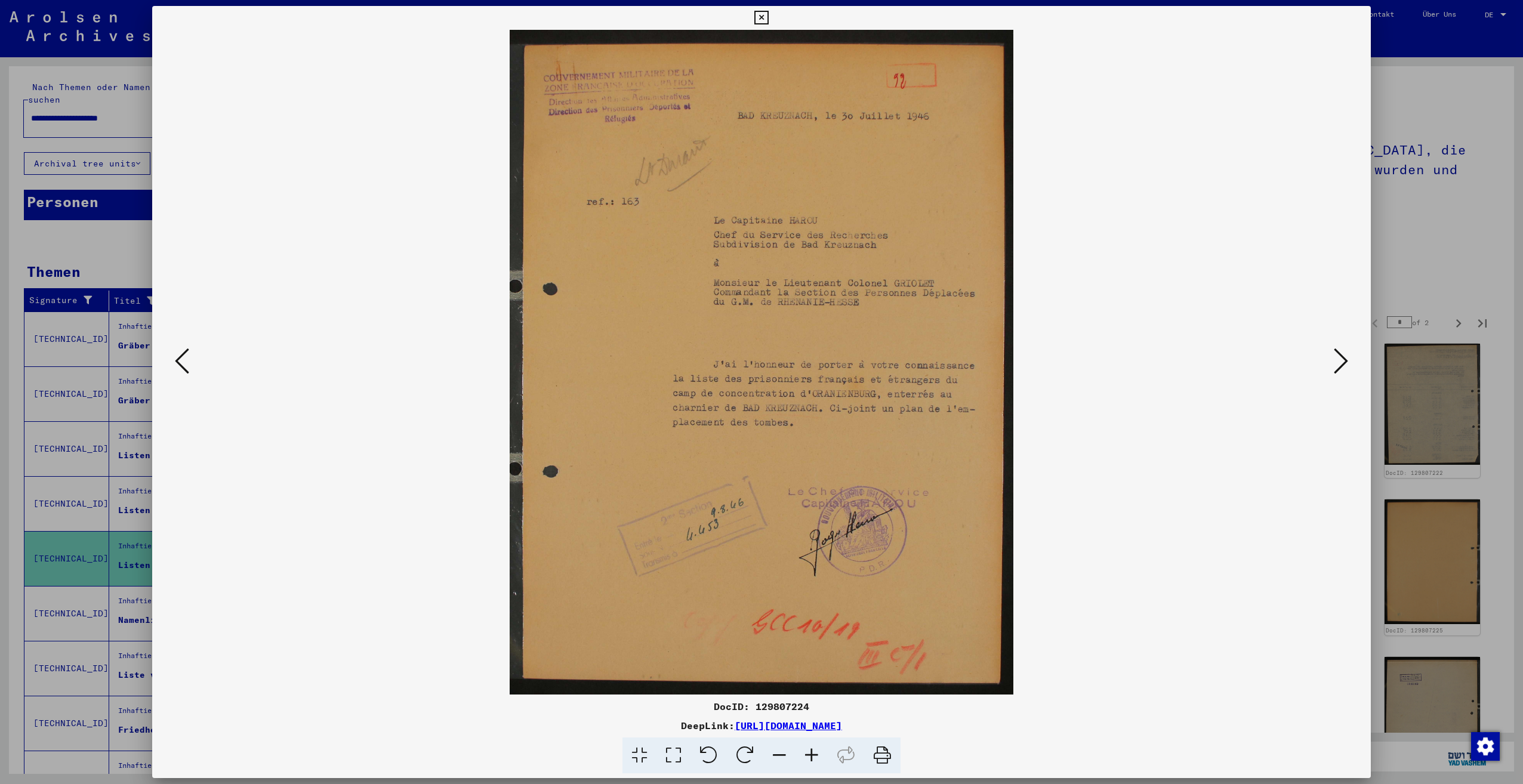
click at [1345, 362] on icon at bounding box center [1341, 361] width 14 height 29
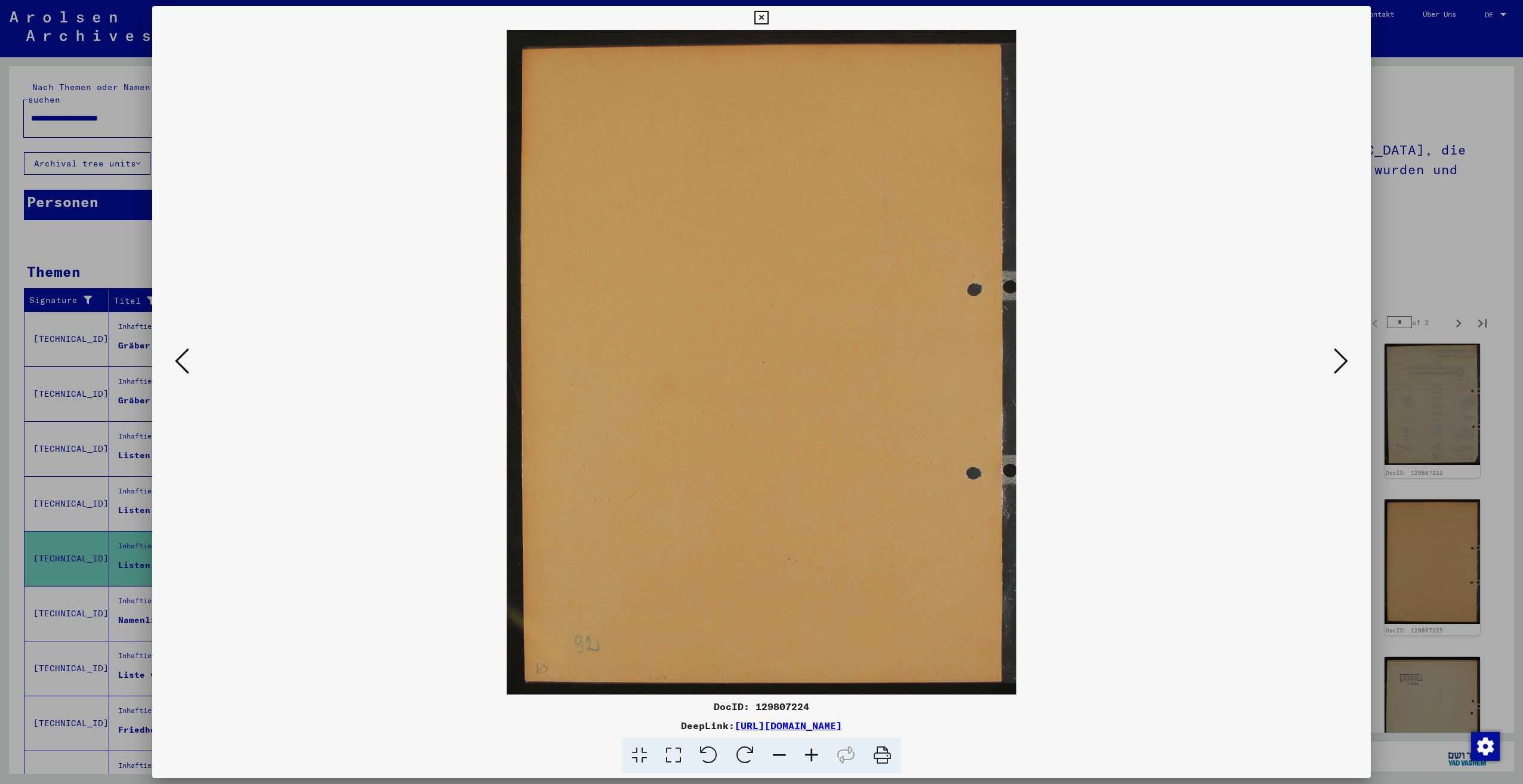
click at [1345, 362] on icon at bounding box center [1341, 361] width 14 height 29
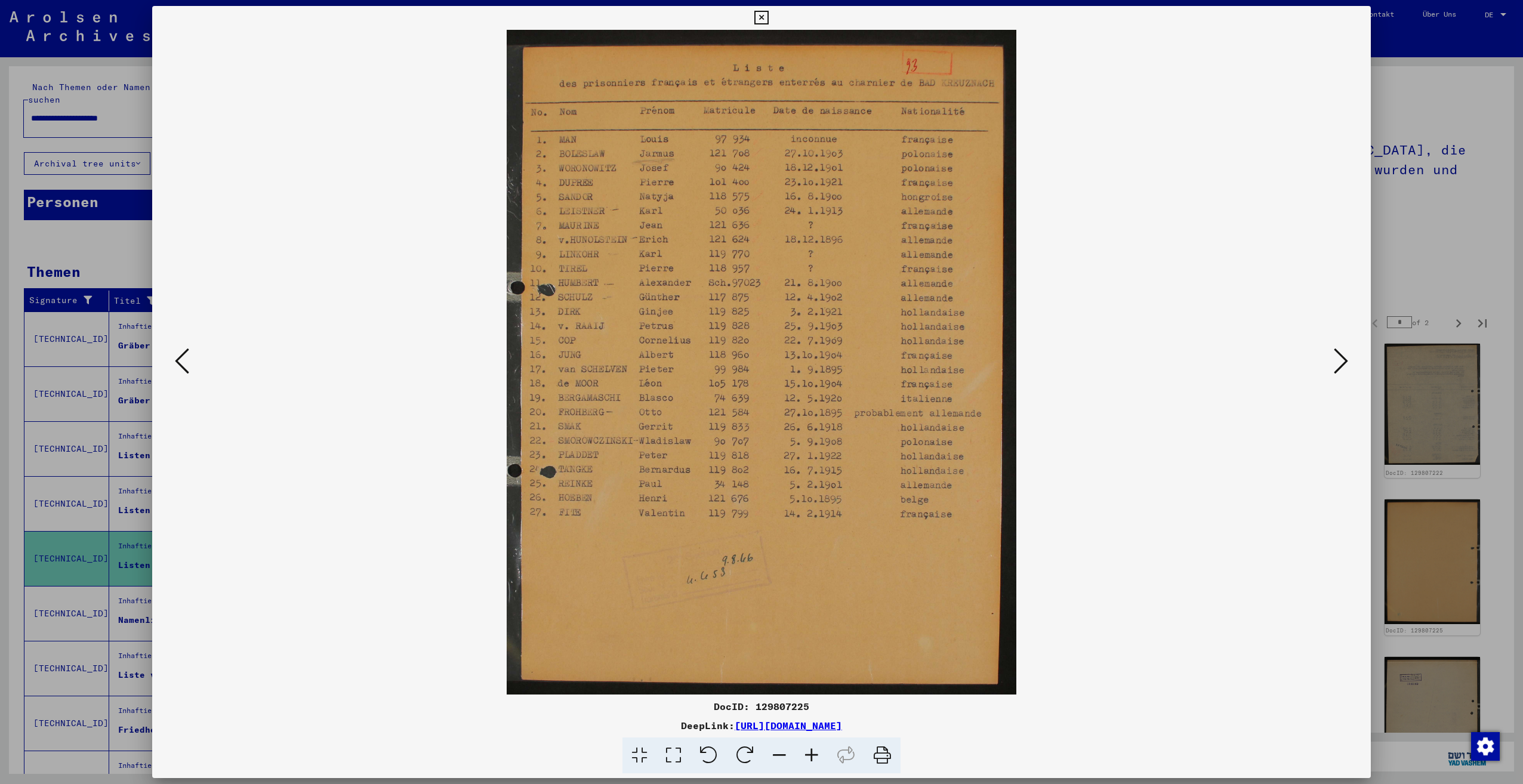
click at [1345, 362] on icon at bounding box center [1341, 361] width 14 height 29
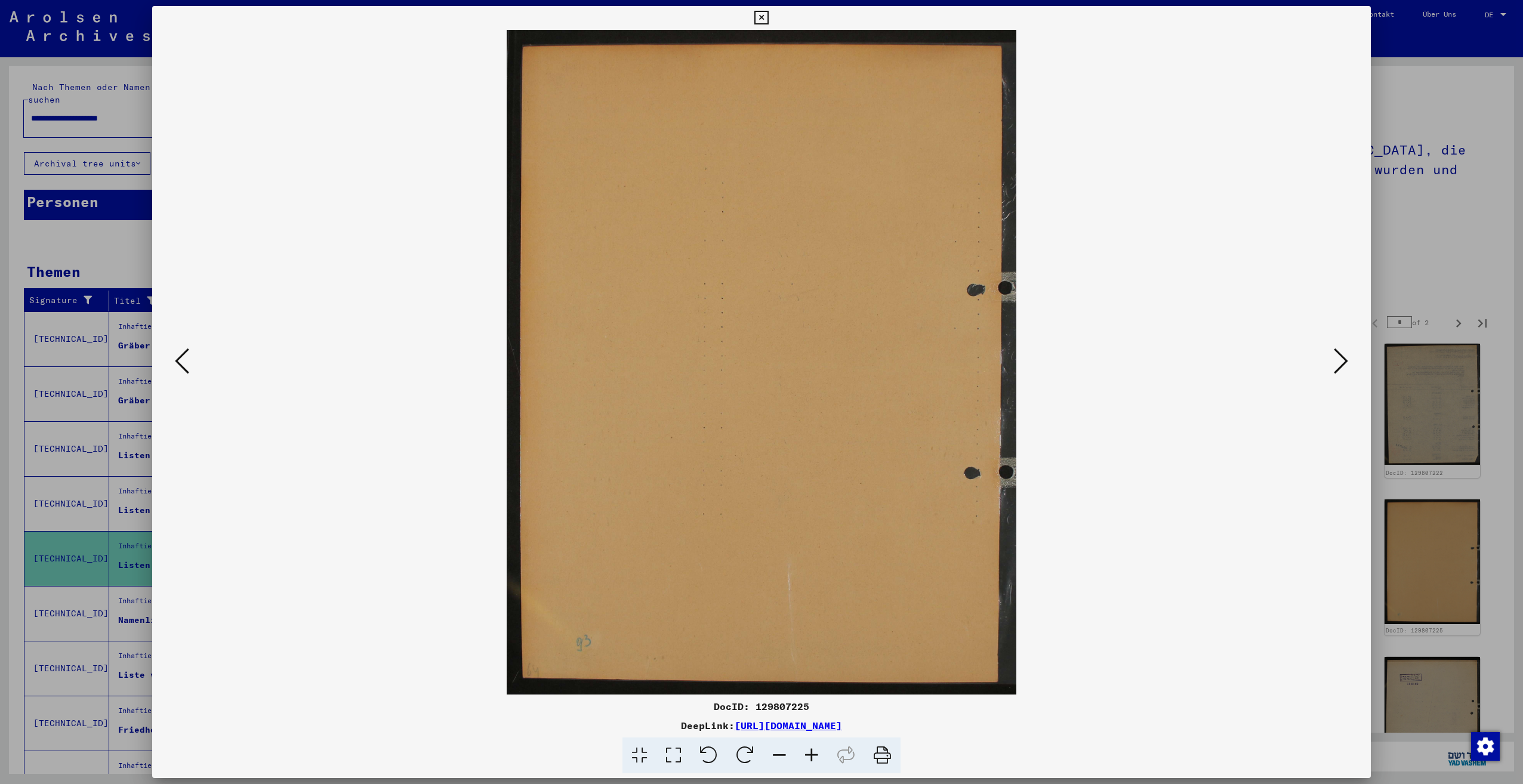
click at [1345, 362] on icon at bounding box center [1341, 361] width 14 height 29
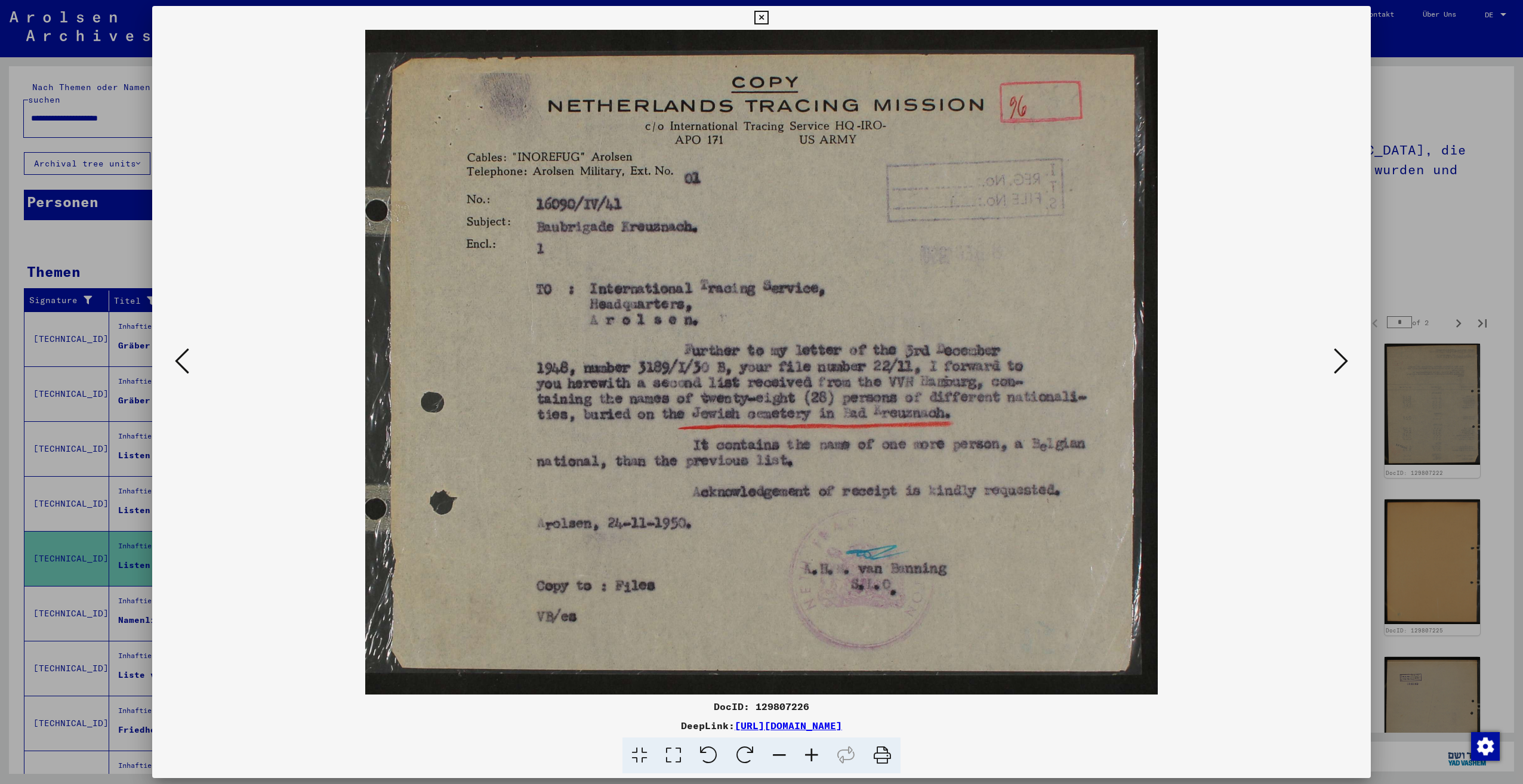
click at [1345, 362] on icon at bounding box center [1341, 361] width 14 height 29
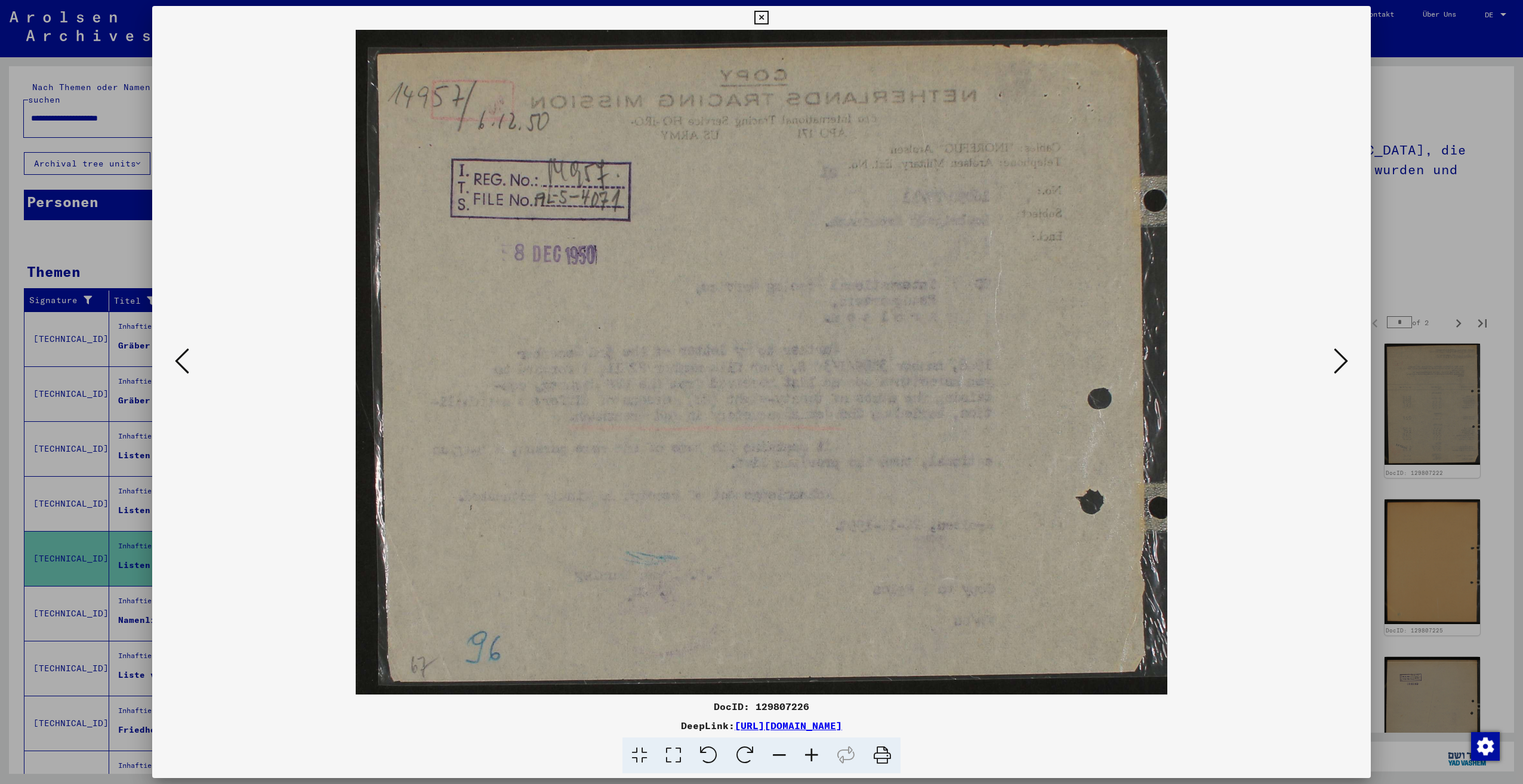
click at [1345, 362] on icon at bounding box center [1341, 361] width 14 height 29
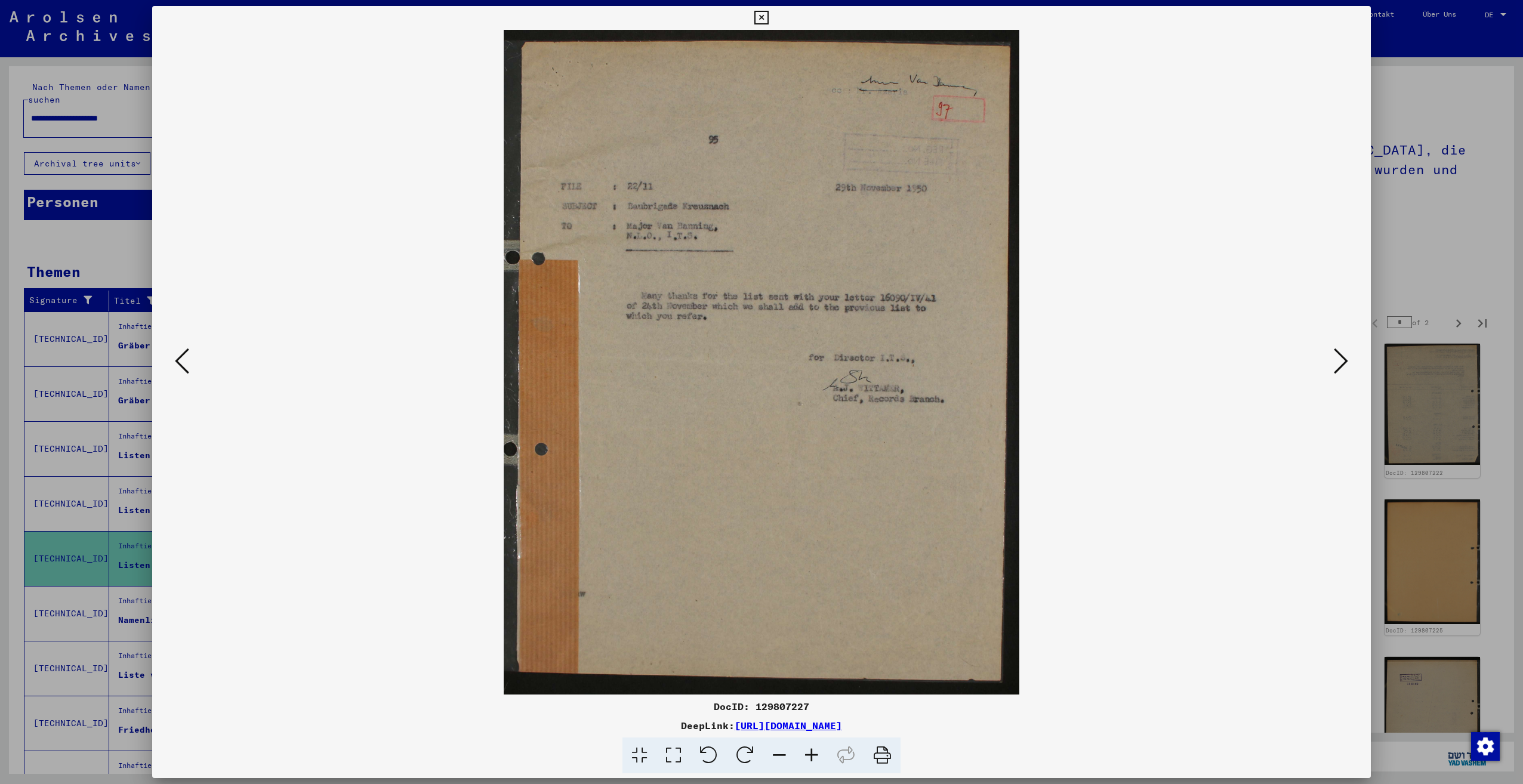
click at [1345, 362] on icon at bounding box center [1341, 361] width 14 height 29
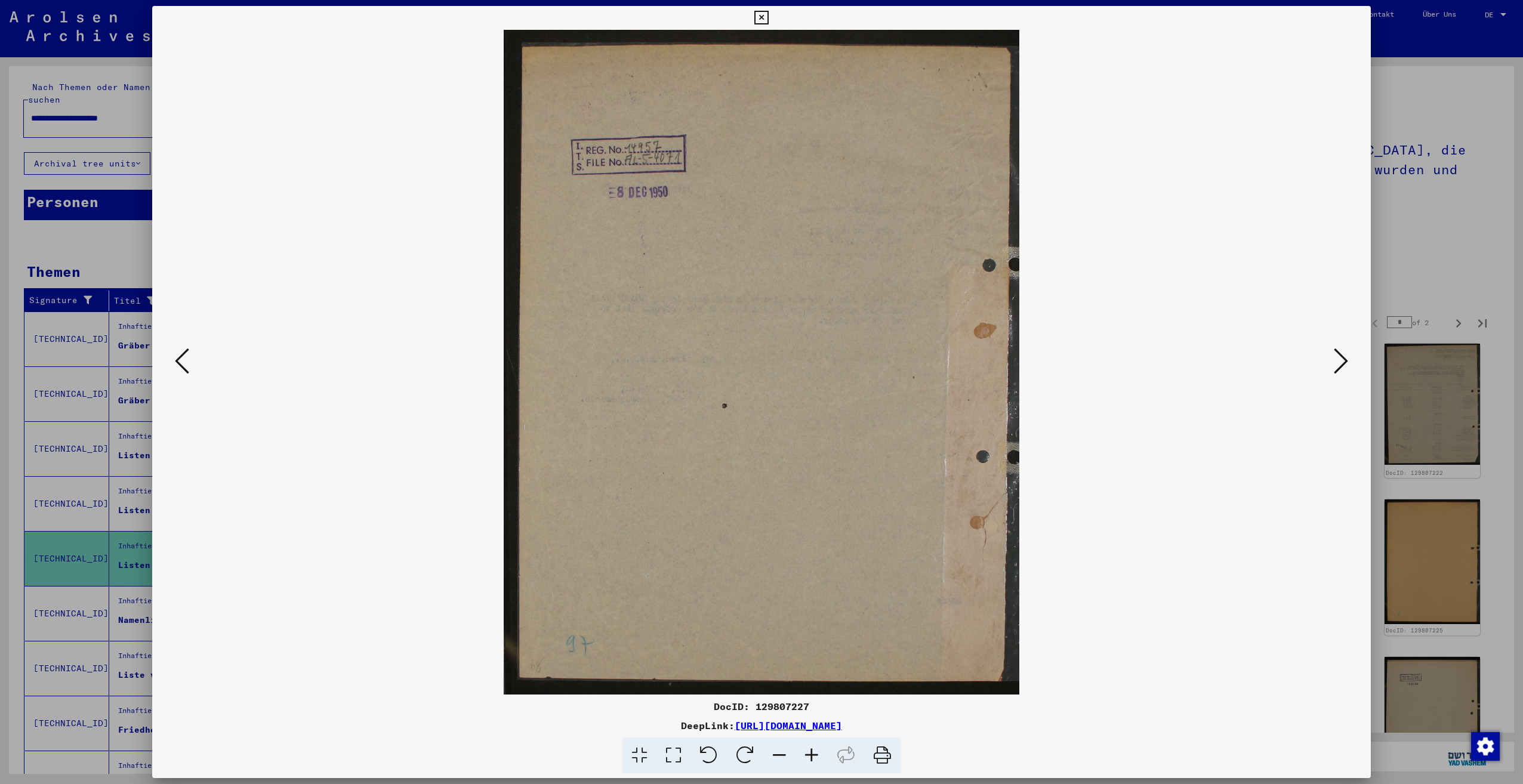
click at [1345, 362] on icon at bounding box center [1341, 361] width 14 height 29
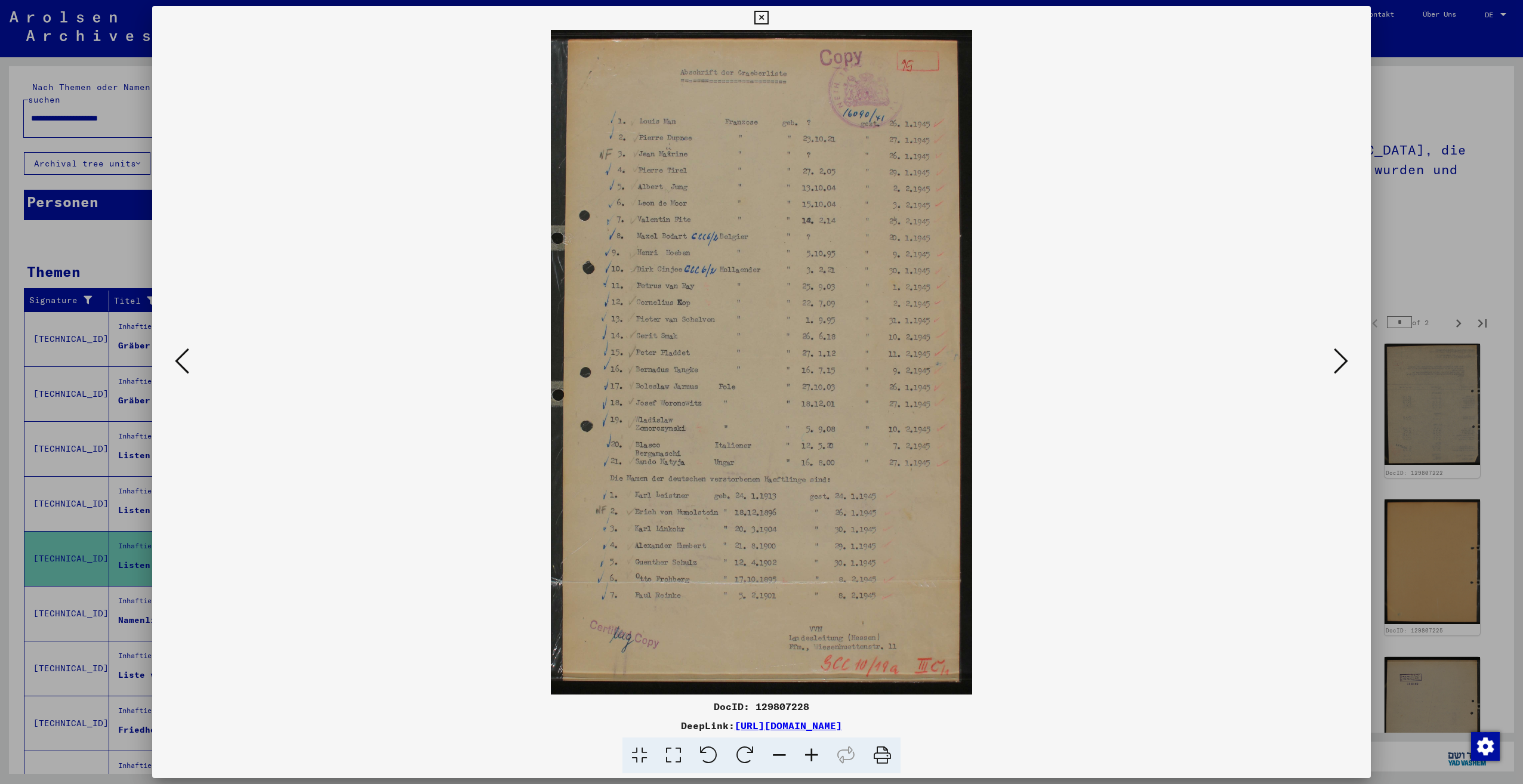
click at [1345, 362] on icon at bounding box center [1341, 361] width 14 height 29
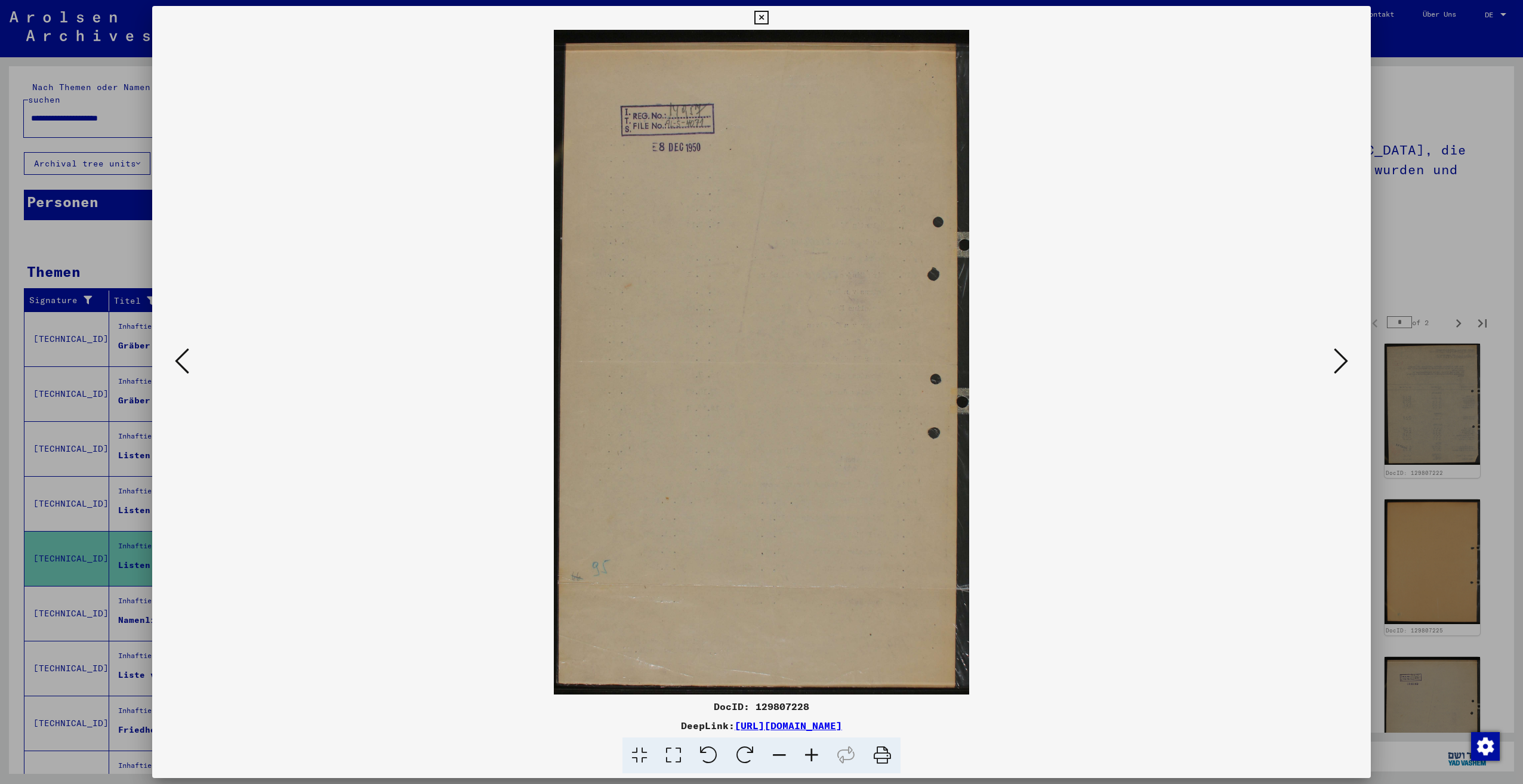
click at [1345, 362] on icon at bounding box center [1341, 361] width 14 height 29
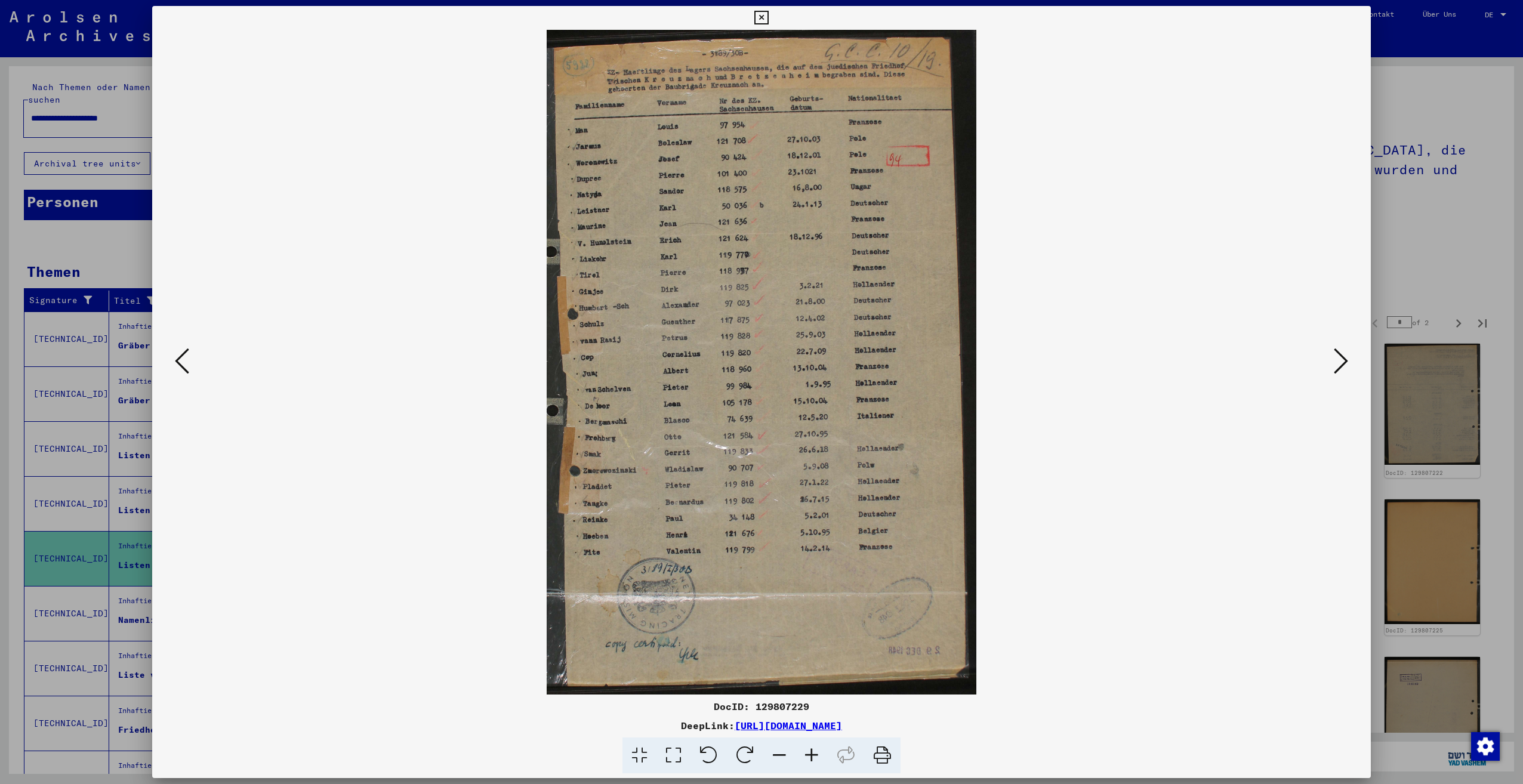
click at [1345, 362] on icon at bounding box center [1341, 361] width 14 height 29
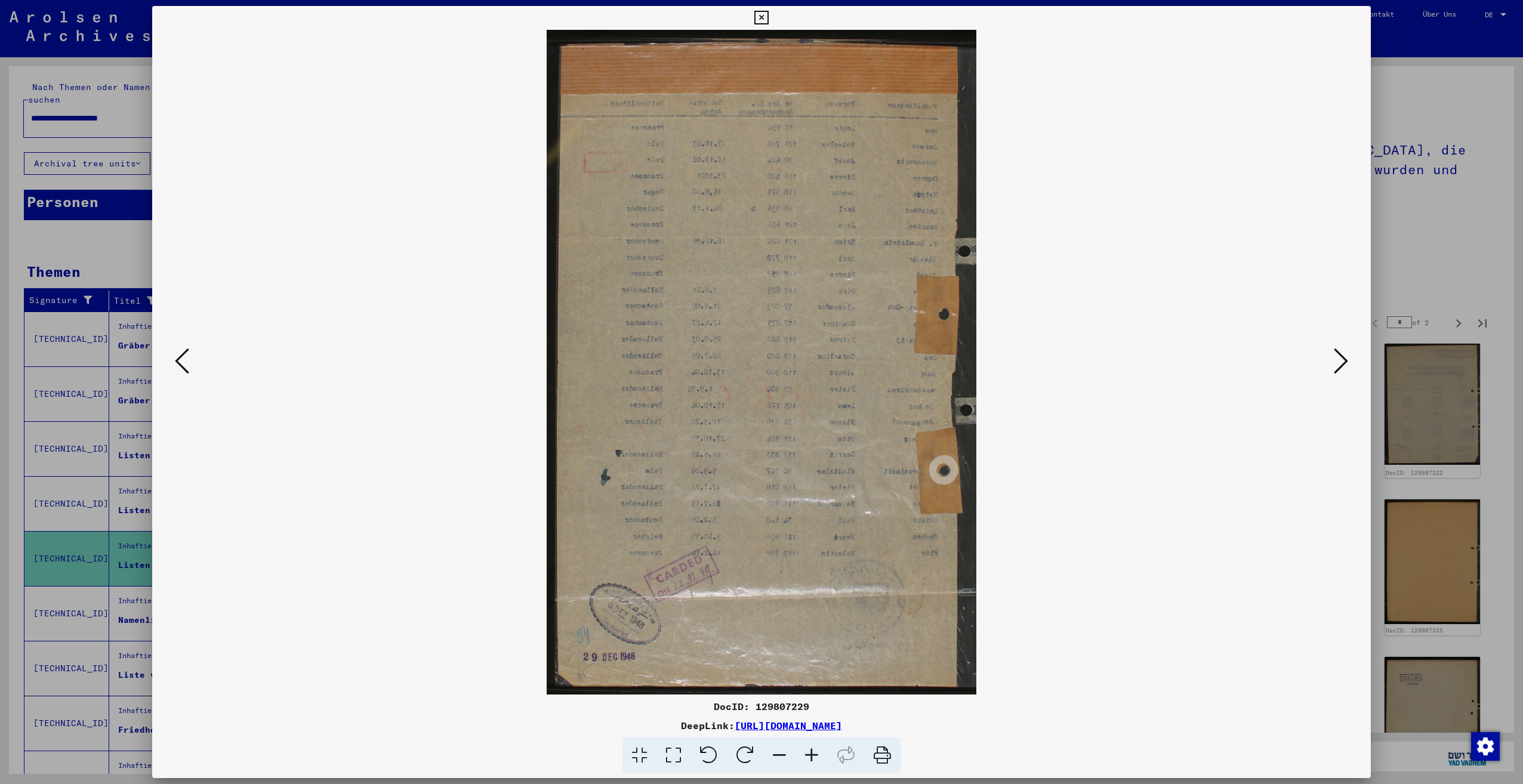
click at [1345, 362] on icon at bounding box center [1341, 361] width 14 height 29
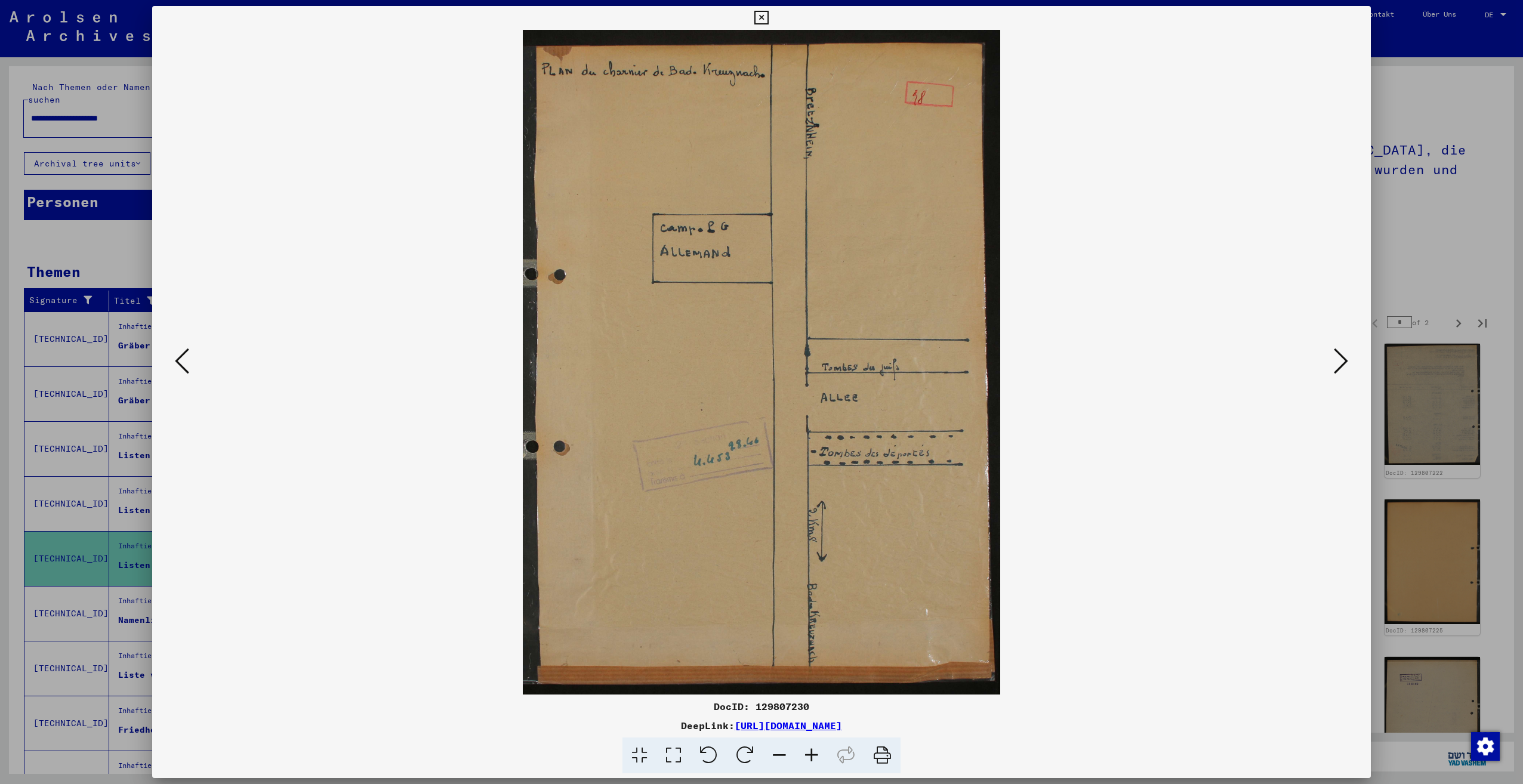
click at [1345, 362] on icon at bounding box center [1341, 361] width 14 height 29
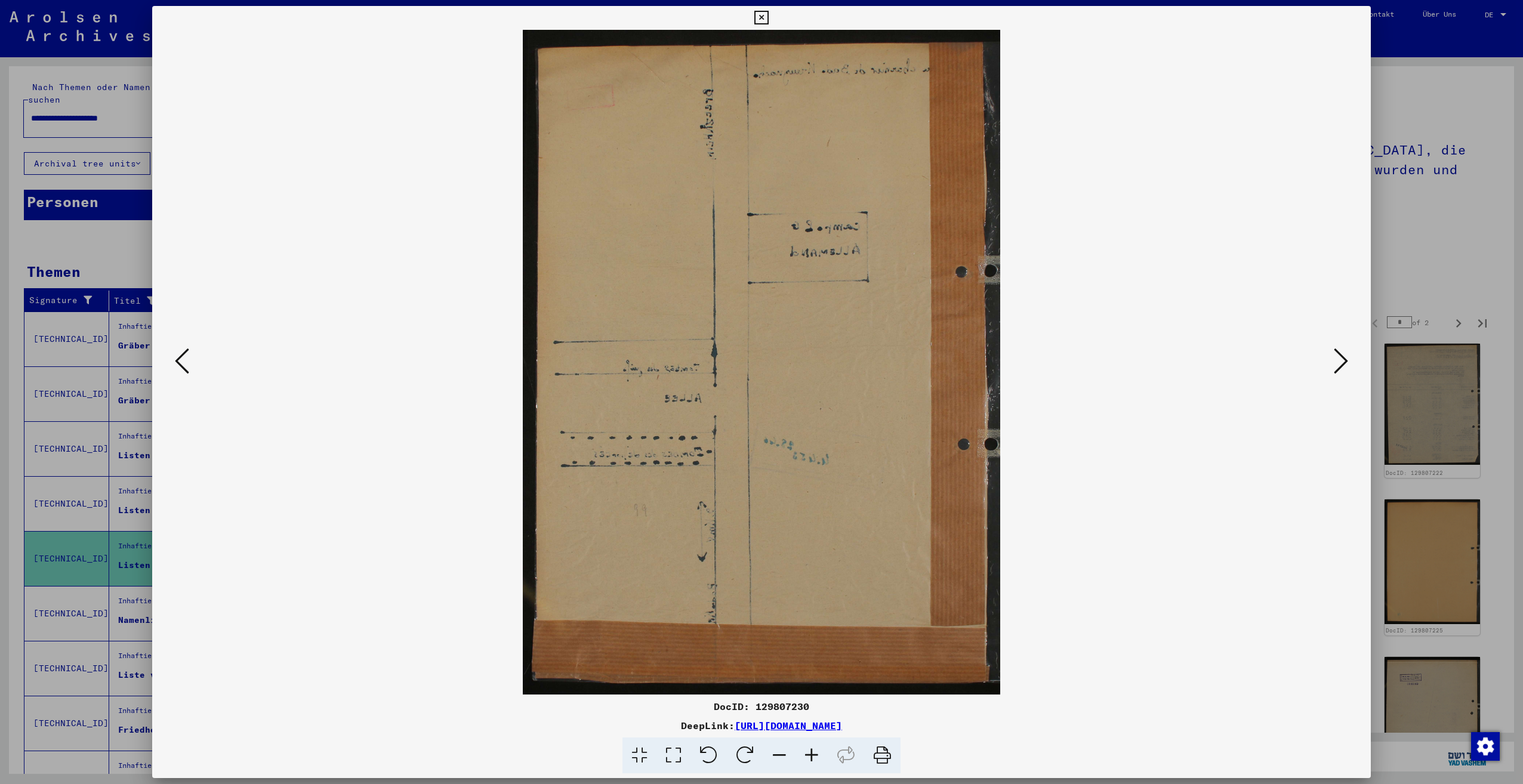
click at [1345, 362] on icon at bounding box center [1341, 361] width 14 height 29
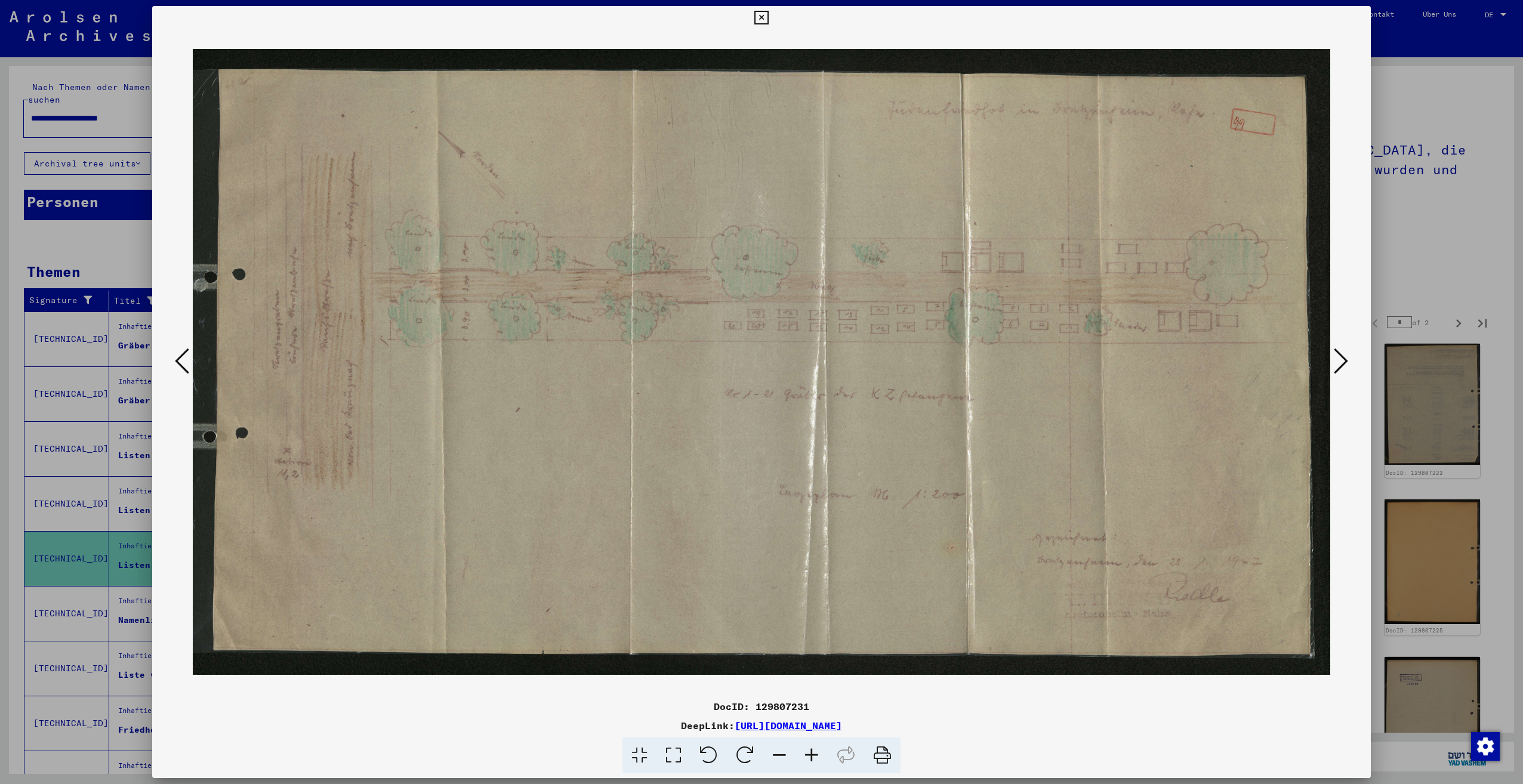
click at [1345, 362] on icon at bounding box center [1341, 361] width 14 height 29
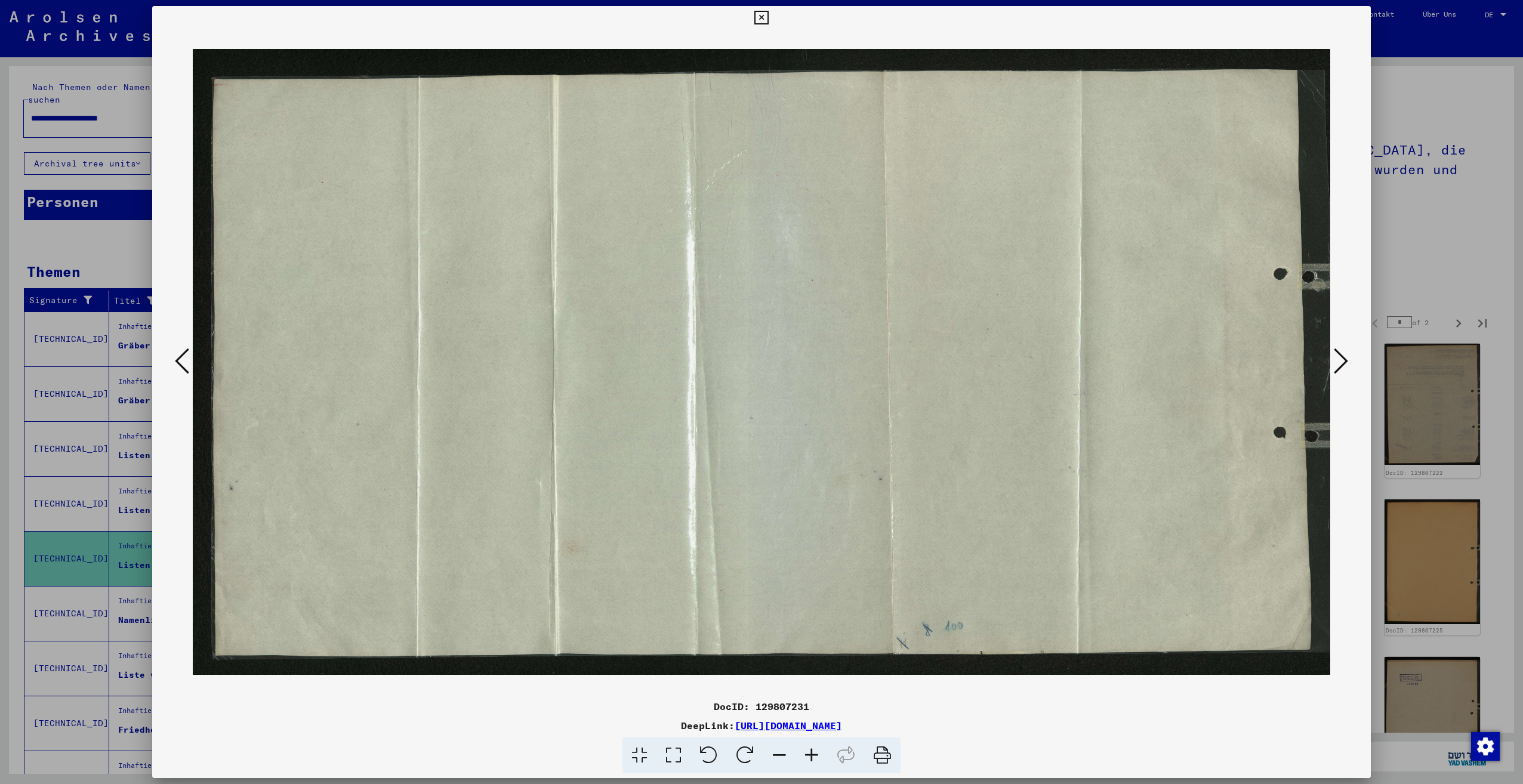
click at [1408, 256] on div at bounding box center [761, 392] width 1523 height 784
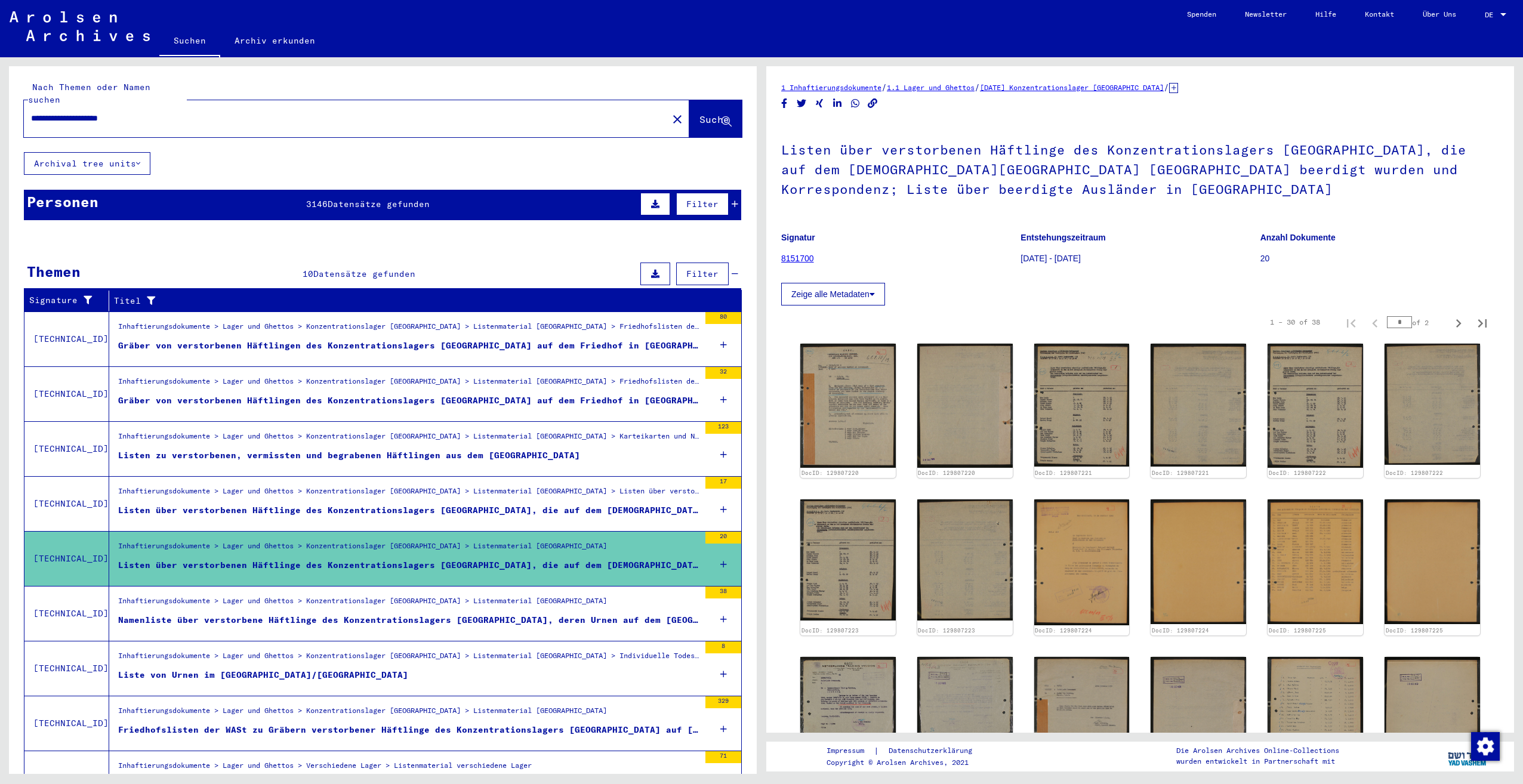
click at [502, 614] on div "Namenliste über verstorbene Häftlinge des Konzentrationslagers [GEOGRAPHIC_DATA…" at bounding box center [409, 620] width 581 height 13
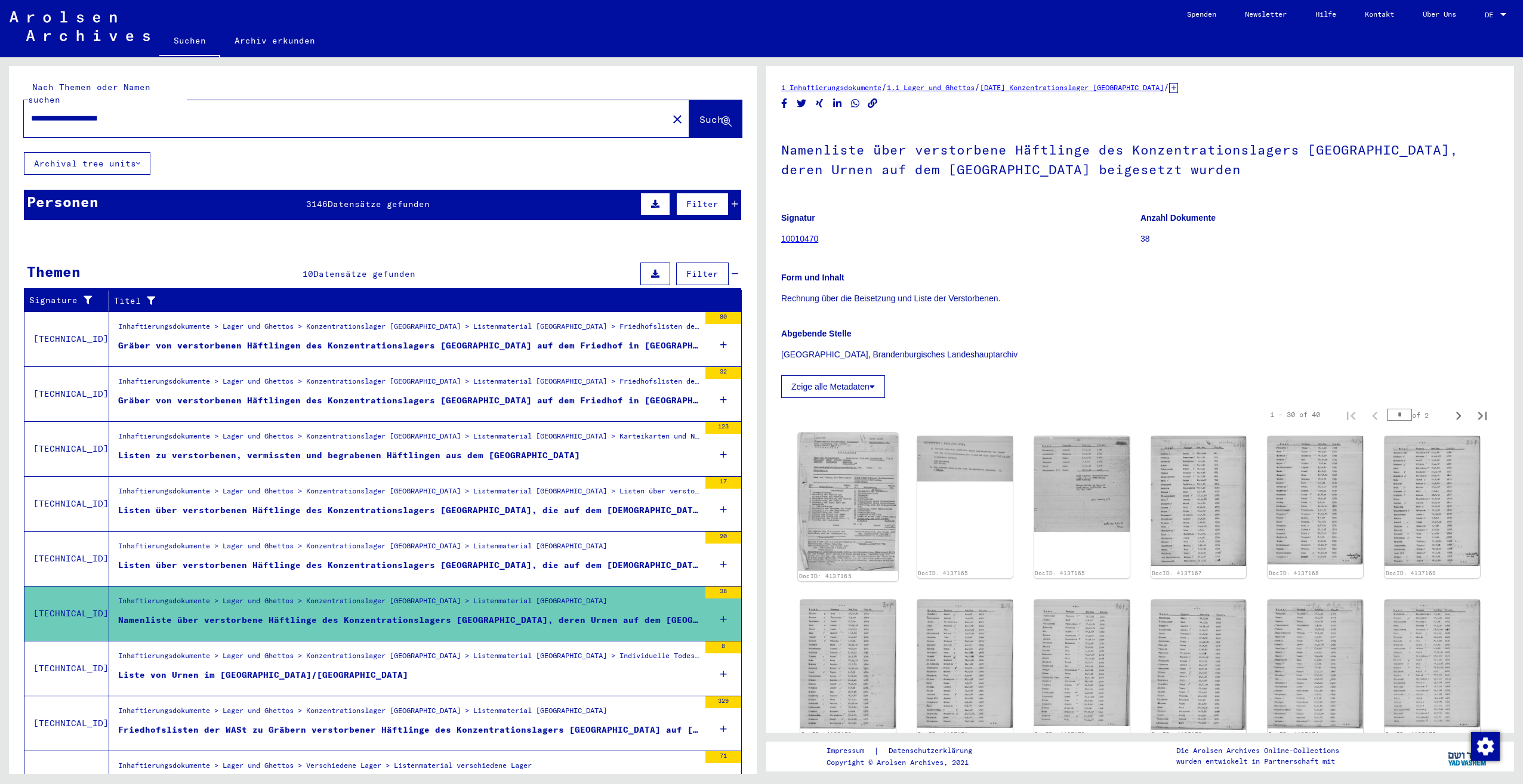
click at [864, 476] on img at bounding box center [847, 502] width 100 height 138
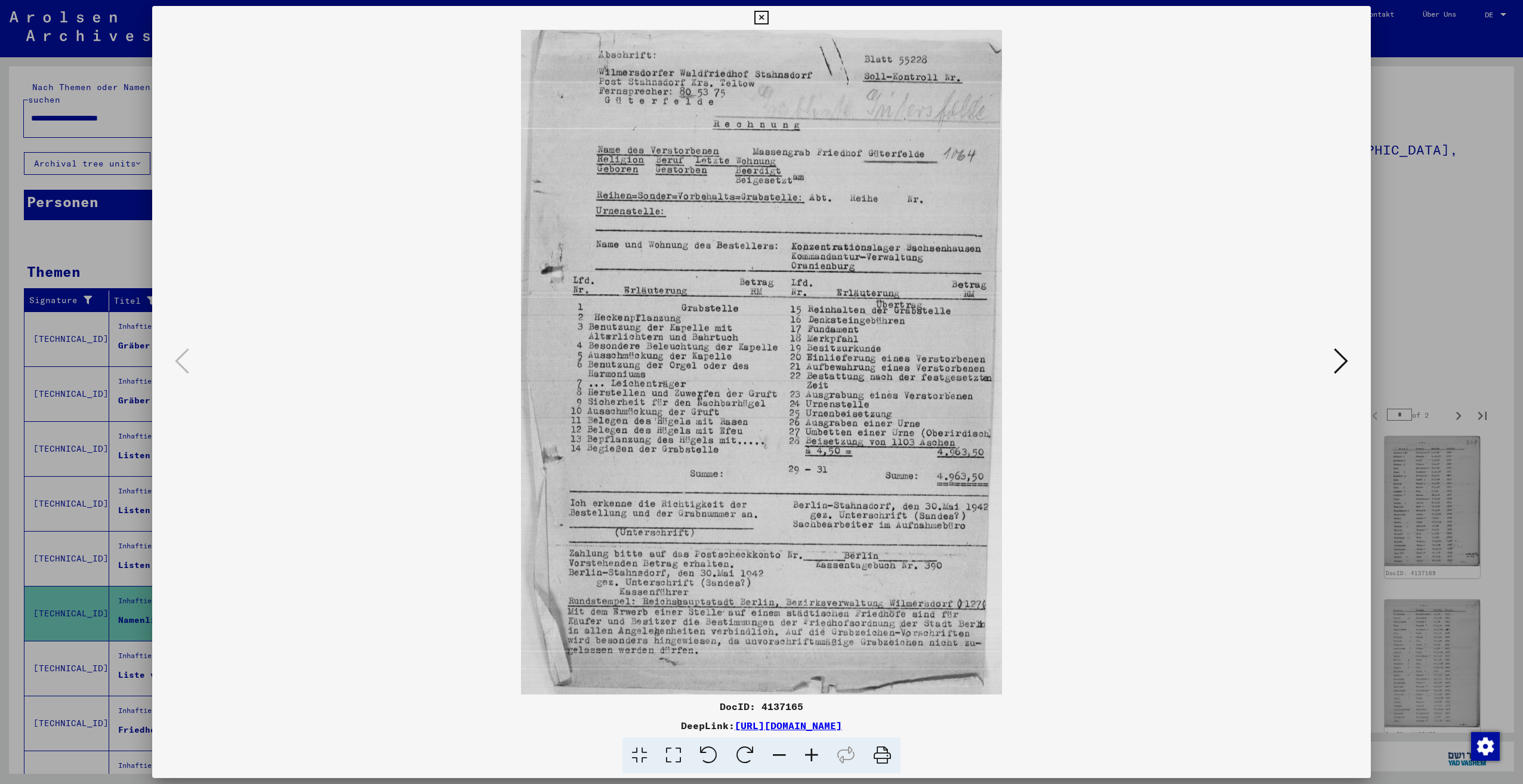
click at [1347, 363] on icon at bounding box center [1341, 361] width 14 height 29
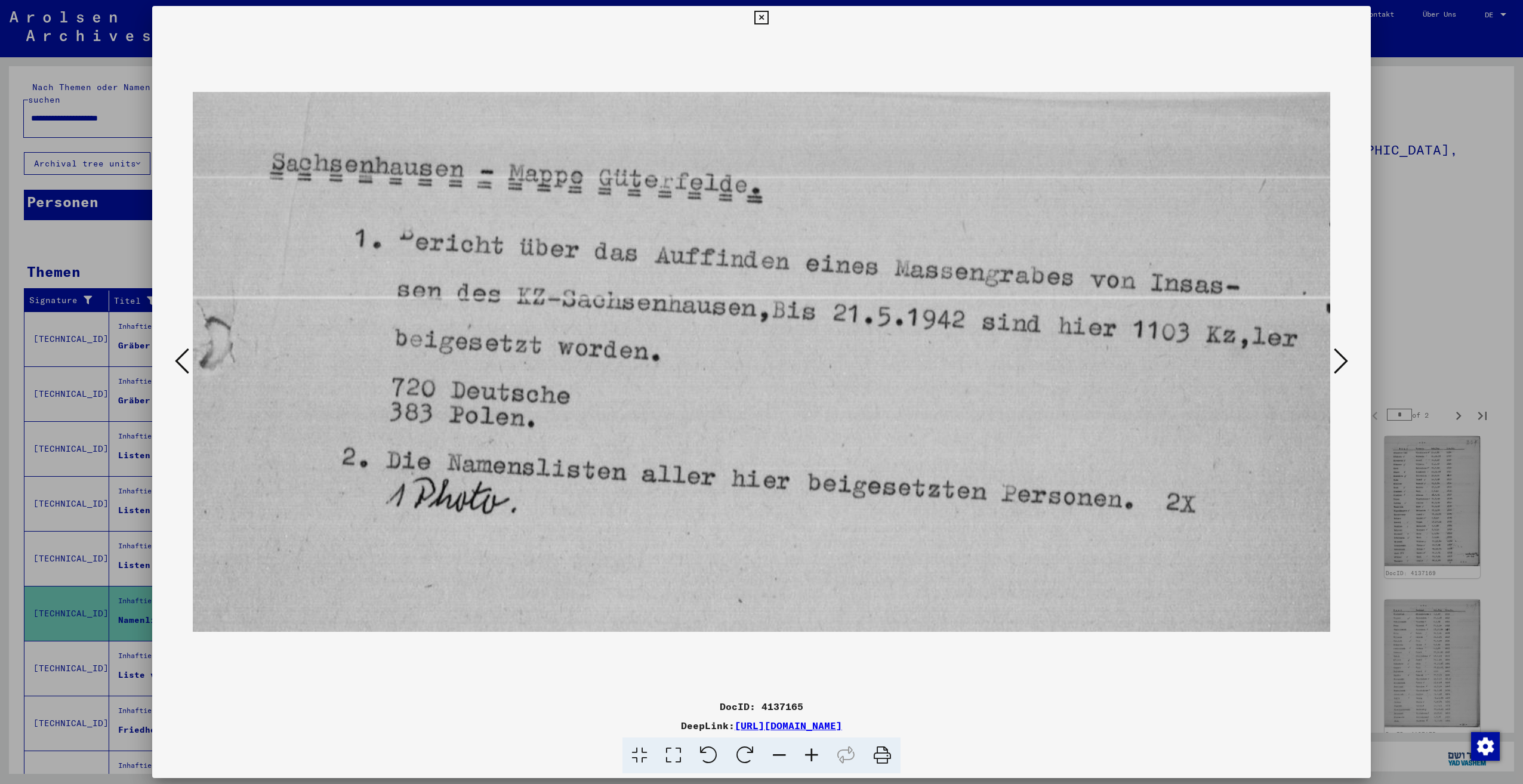
click at [1338, 367] on icon at bounding box center [1341, 361] width 14 height 29
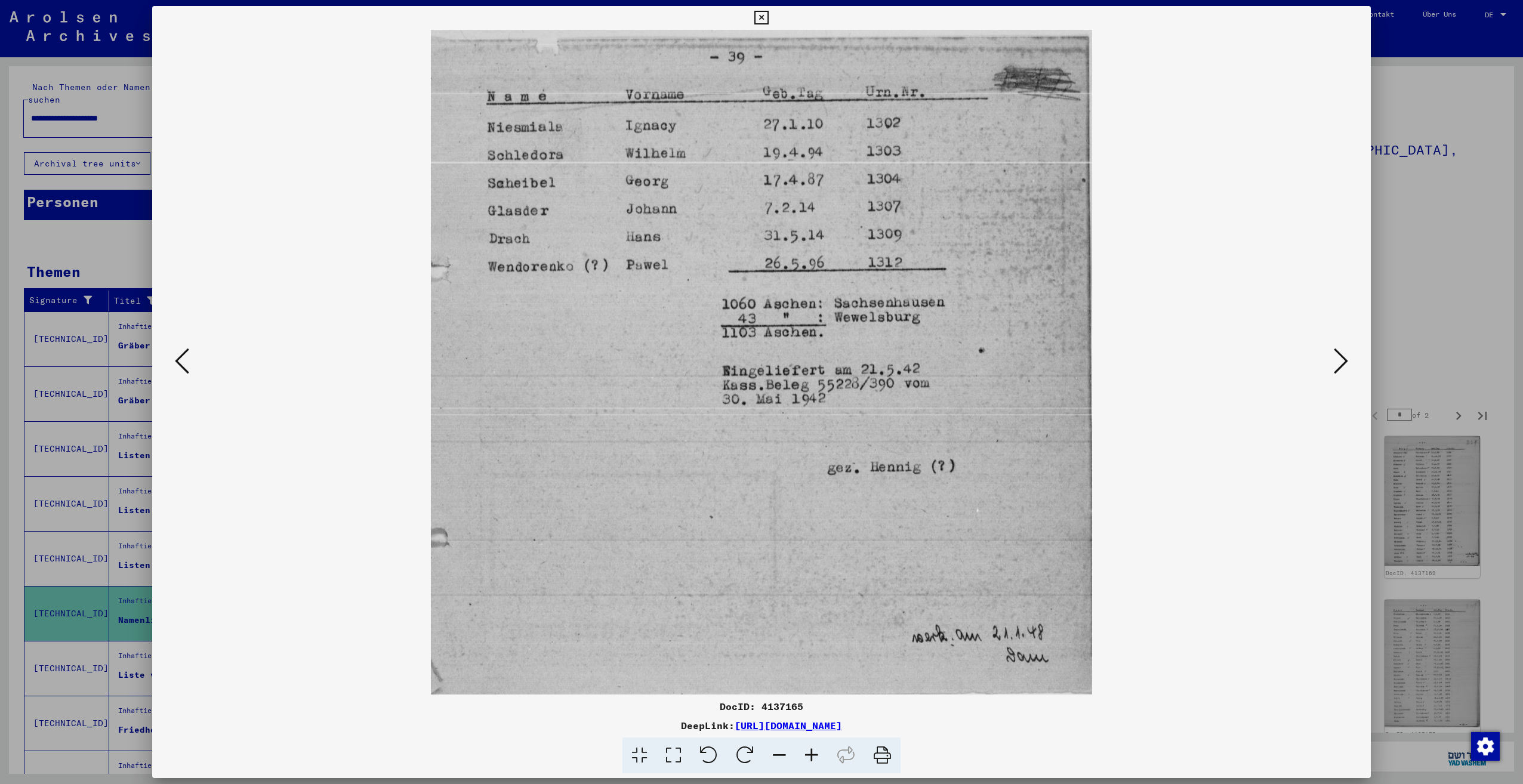
click at [1337, 367] on icon at bounding box center [1341, 361] width 14 height 29
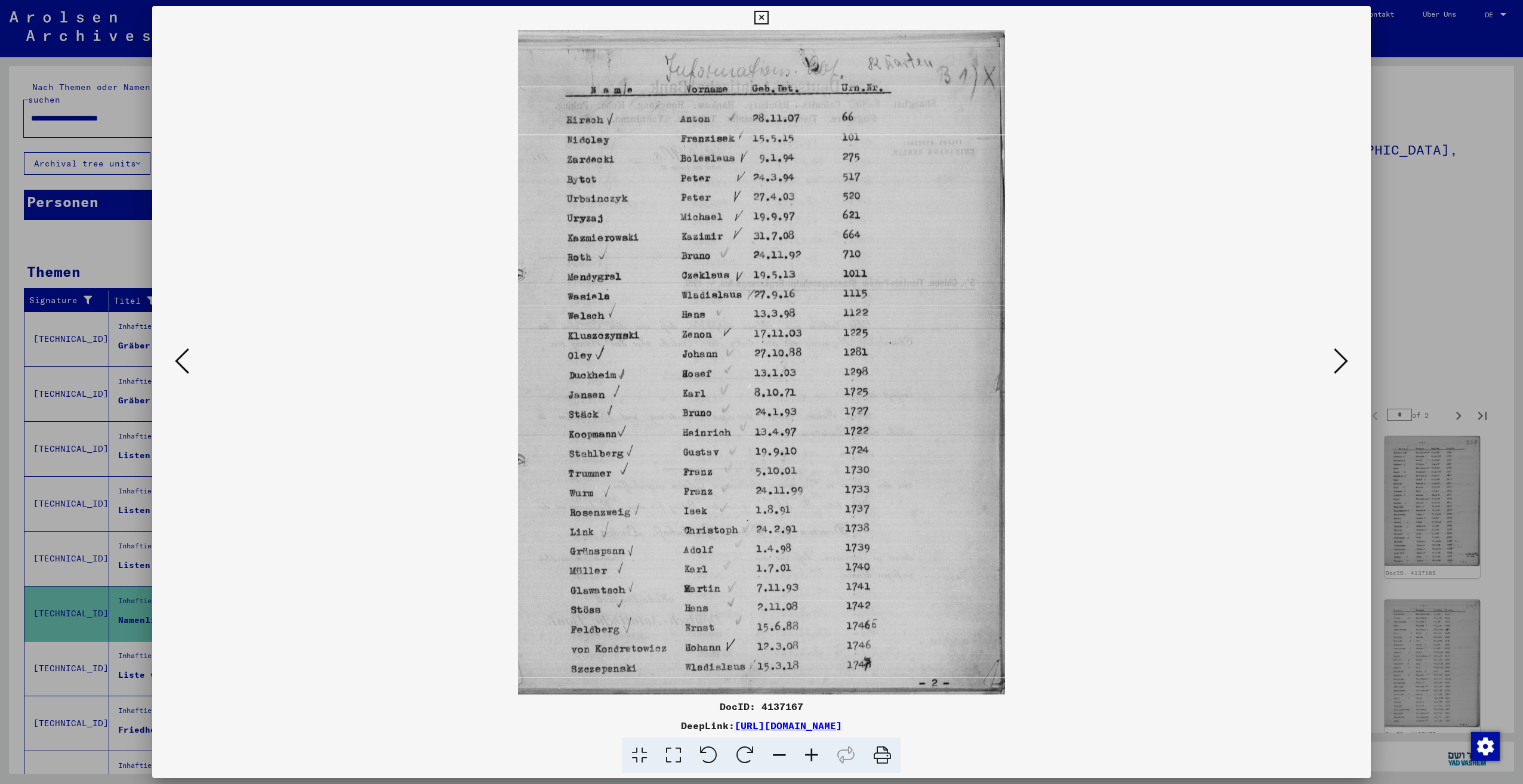
click at [1336, 367] on icon at bounding box center [1341, 361] width 14 height 29
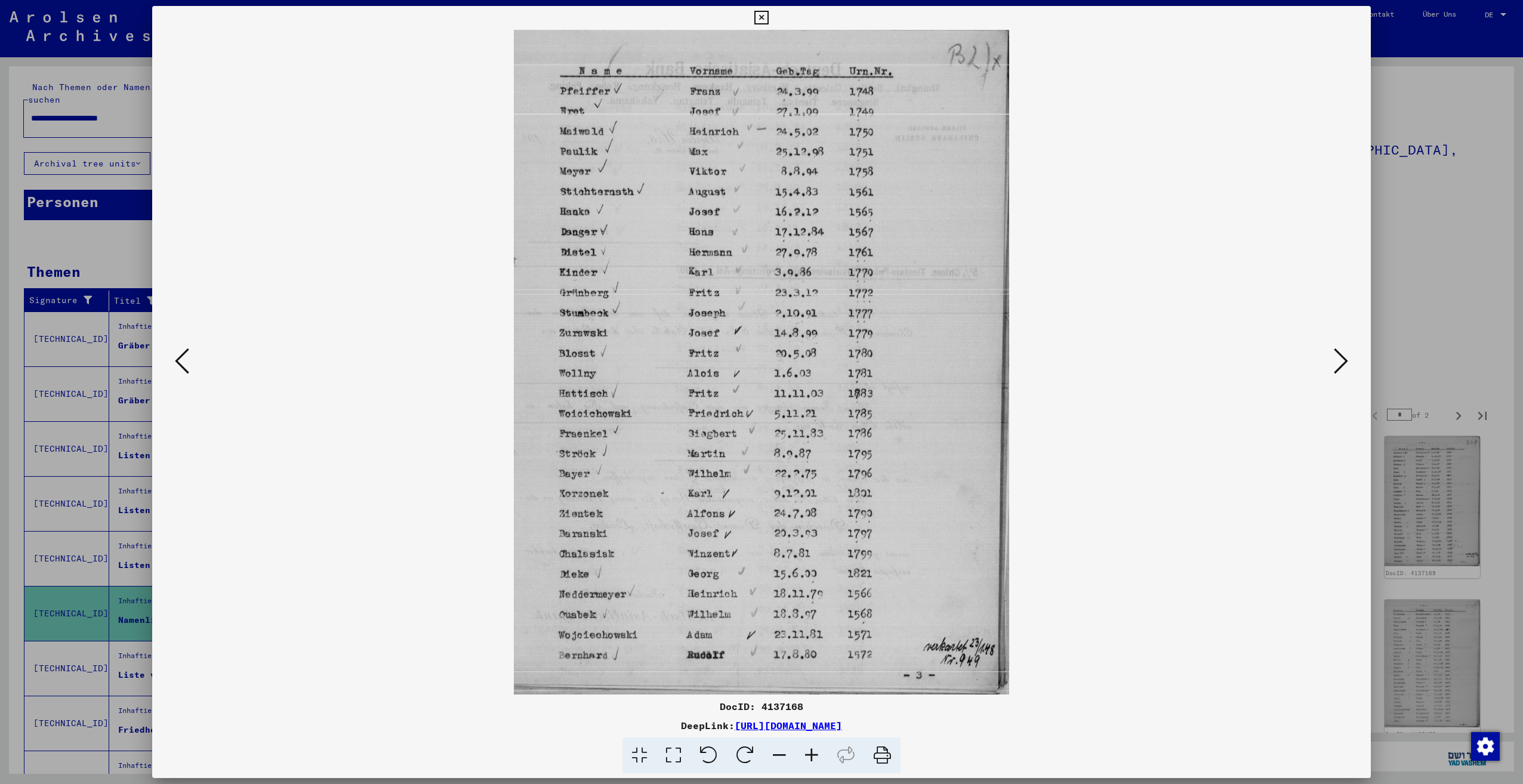
click at [1336, 367] on icon at bounding box center [1341, 361] width 14 height 29
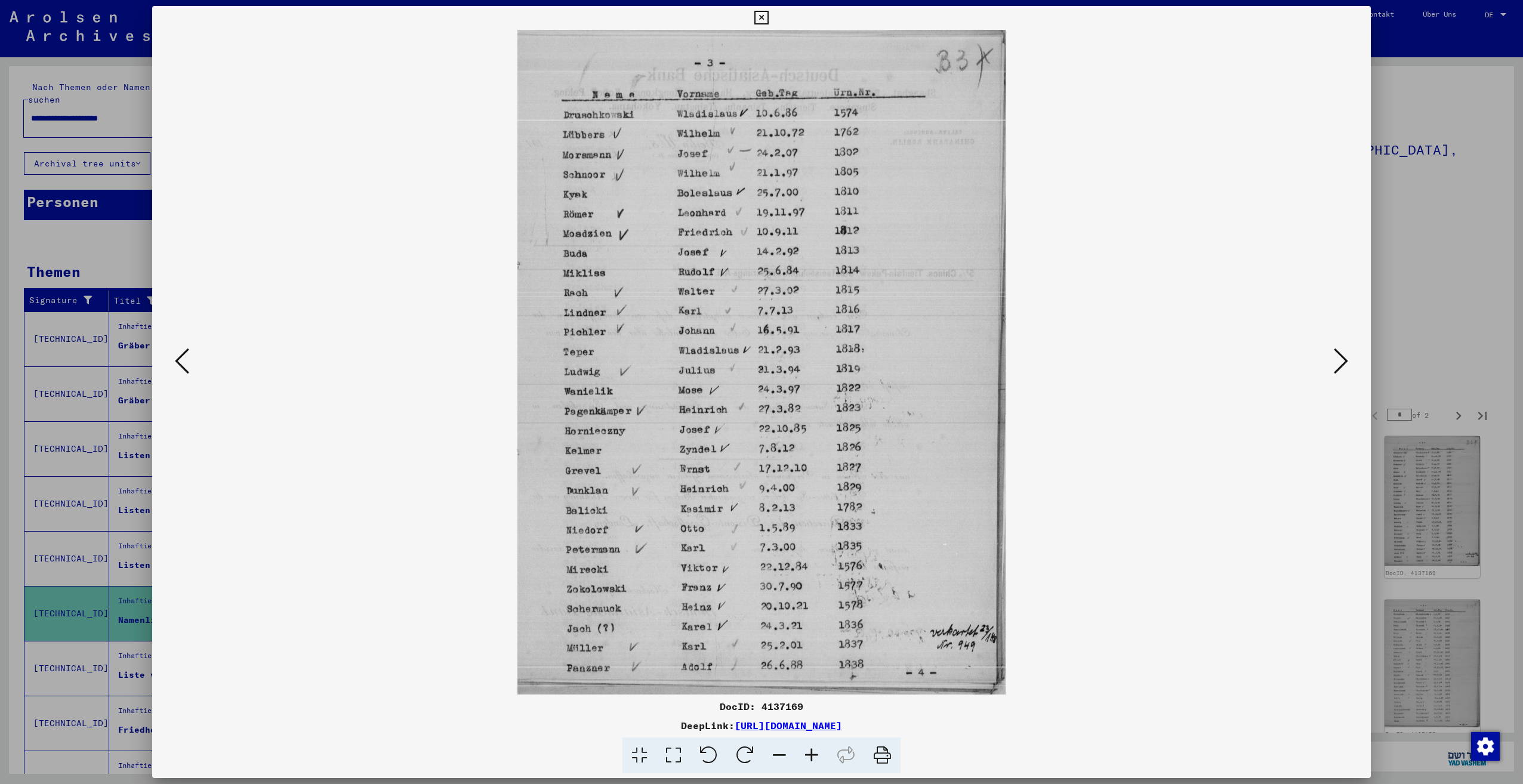
click at [1336, 367] on icon at bounding box center [1341, 361] width 14 height 29
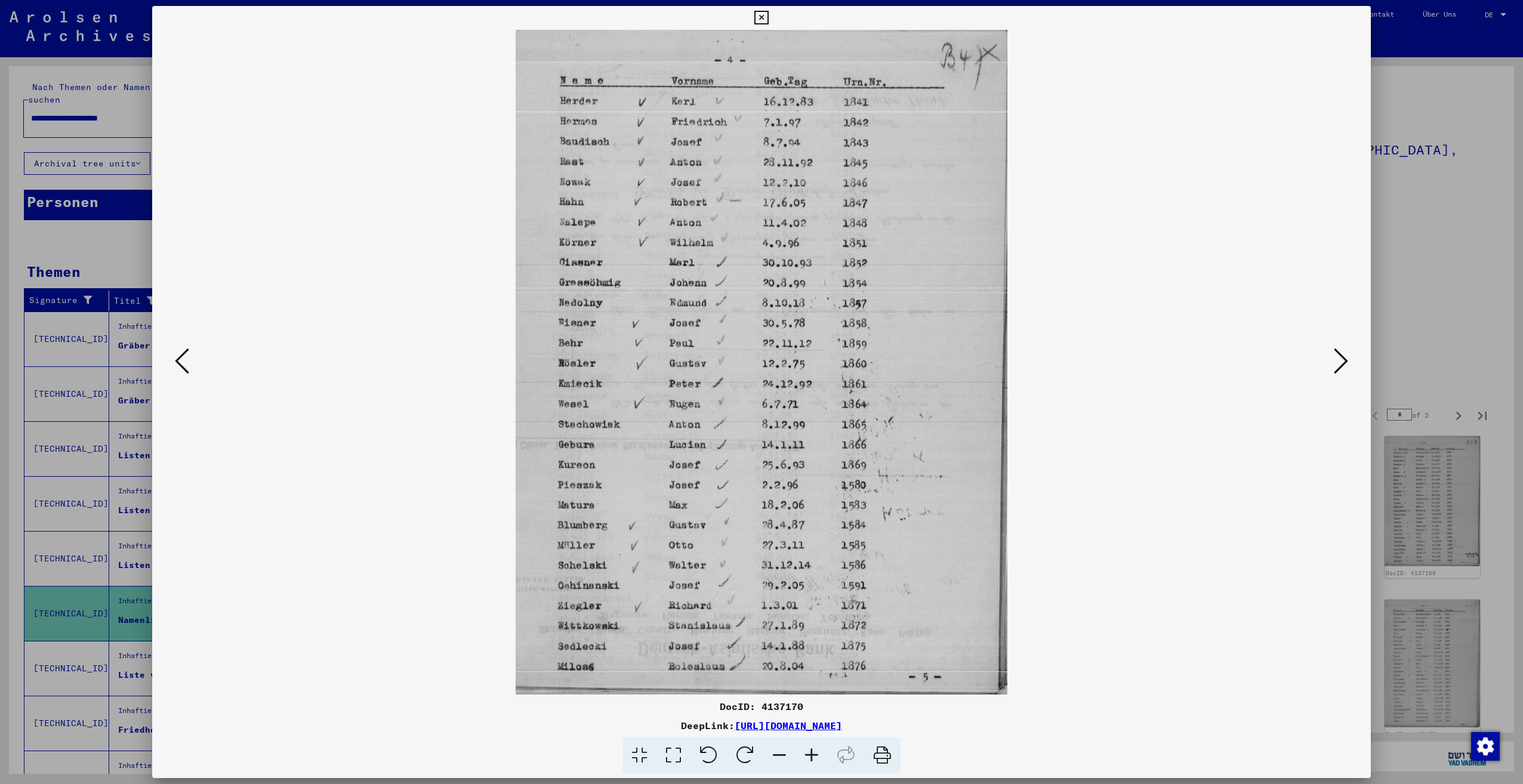
click at [1336, 367] on icon at bounding box center [1341, 361] width 14 height 29
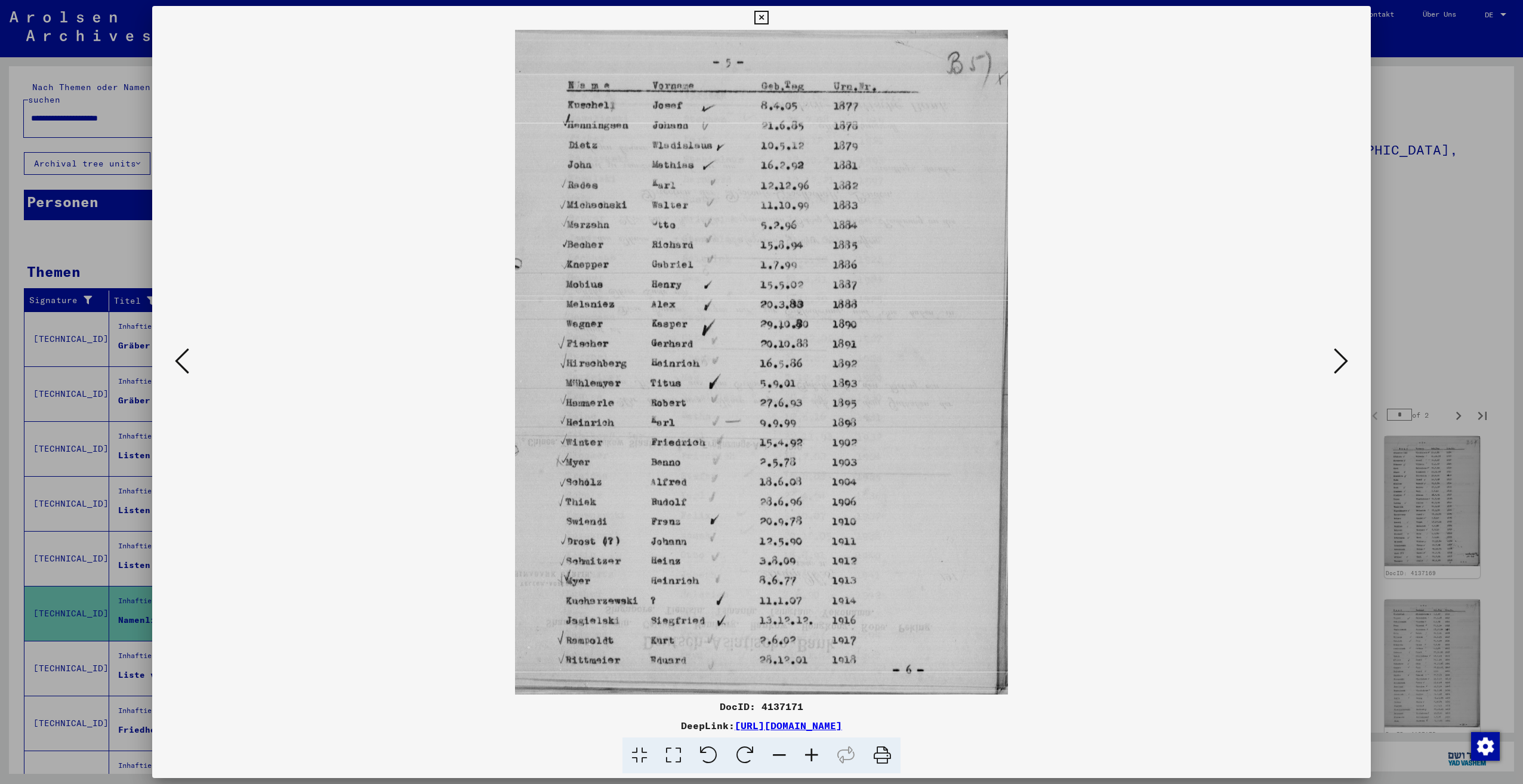
click at [1336, 367] on icon at bounding box center [1341, 361] width 14 height 29
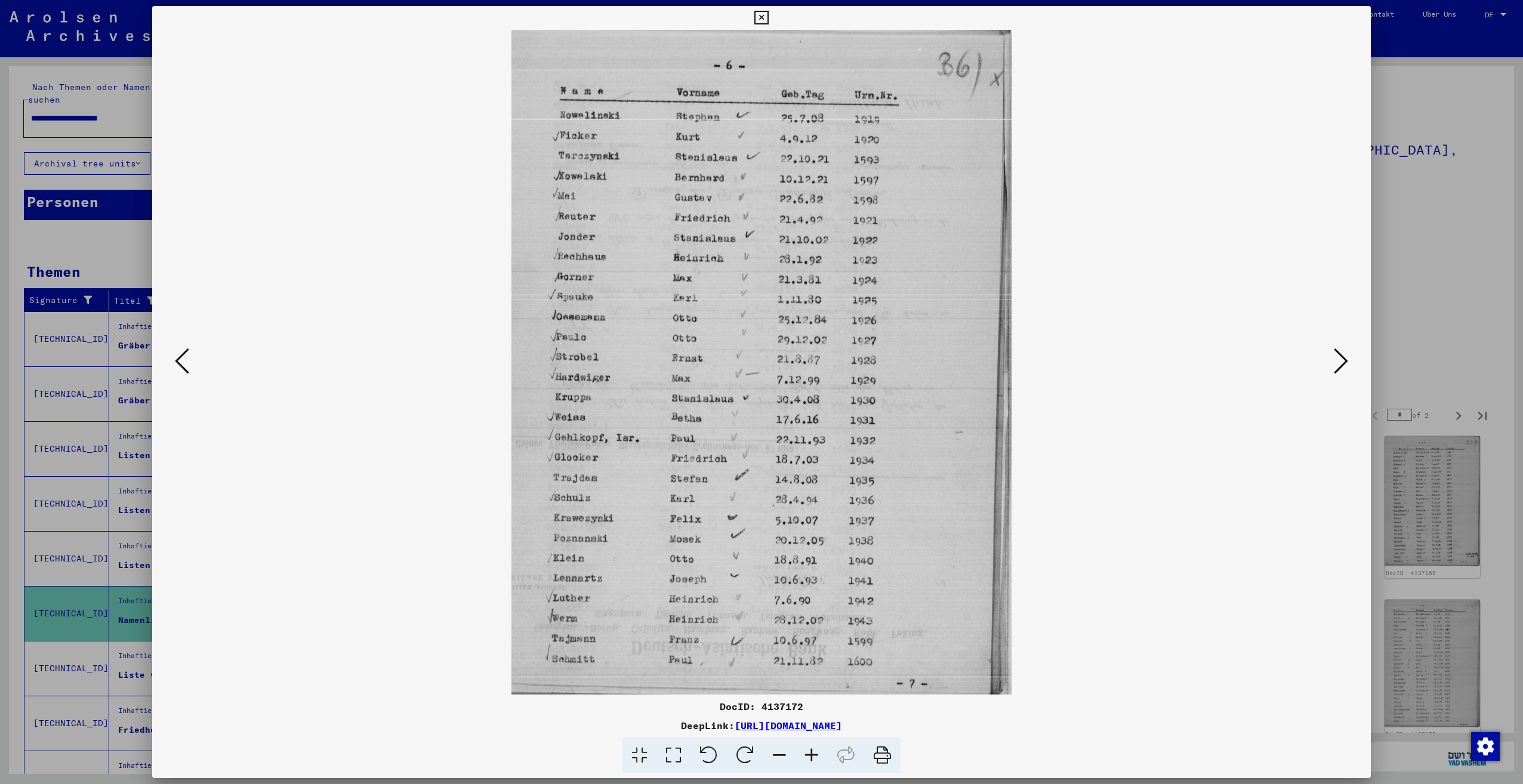
click at [1336, 367] on icon at bounding box center [1341, 361] width 14 height 29
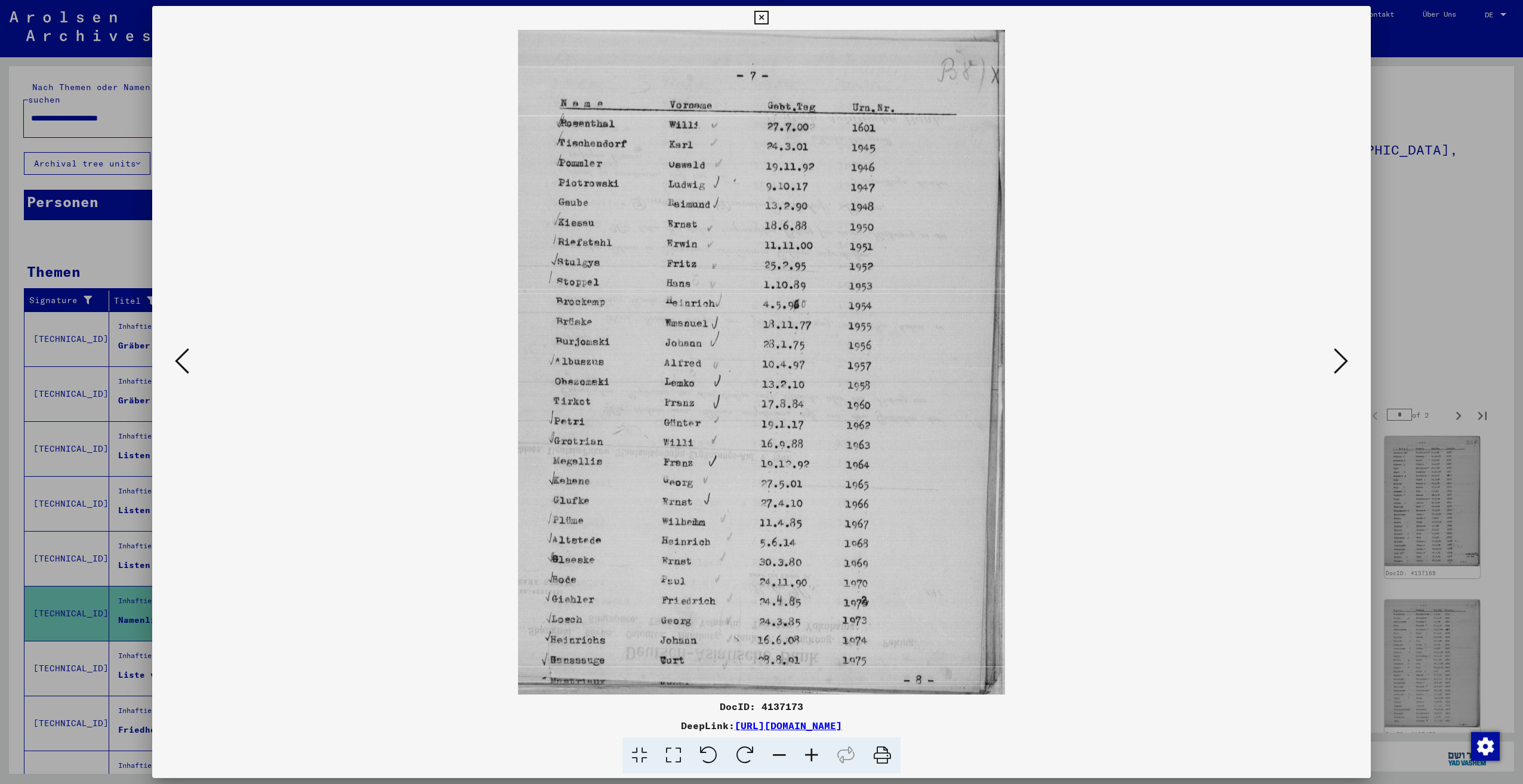
click at [1335, 366] on icon at bounding box center [1341, 361] width 14 height 29
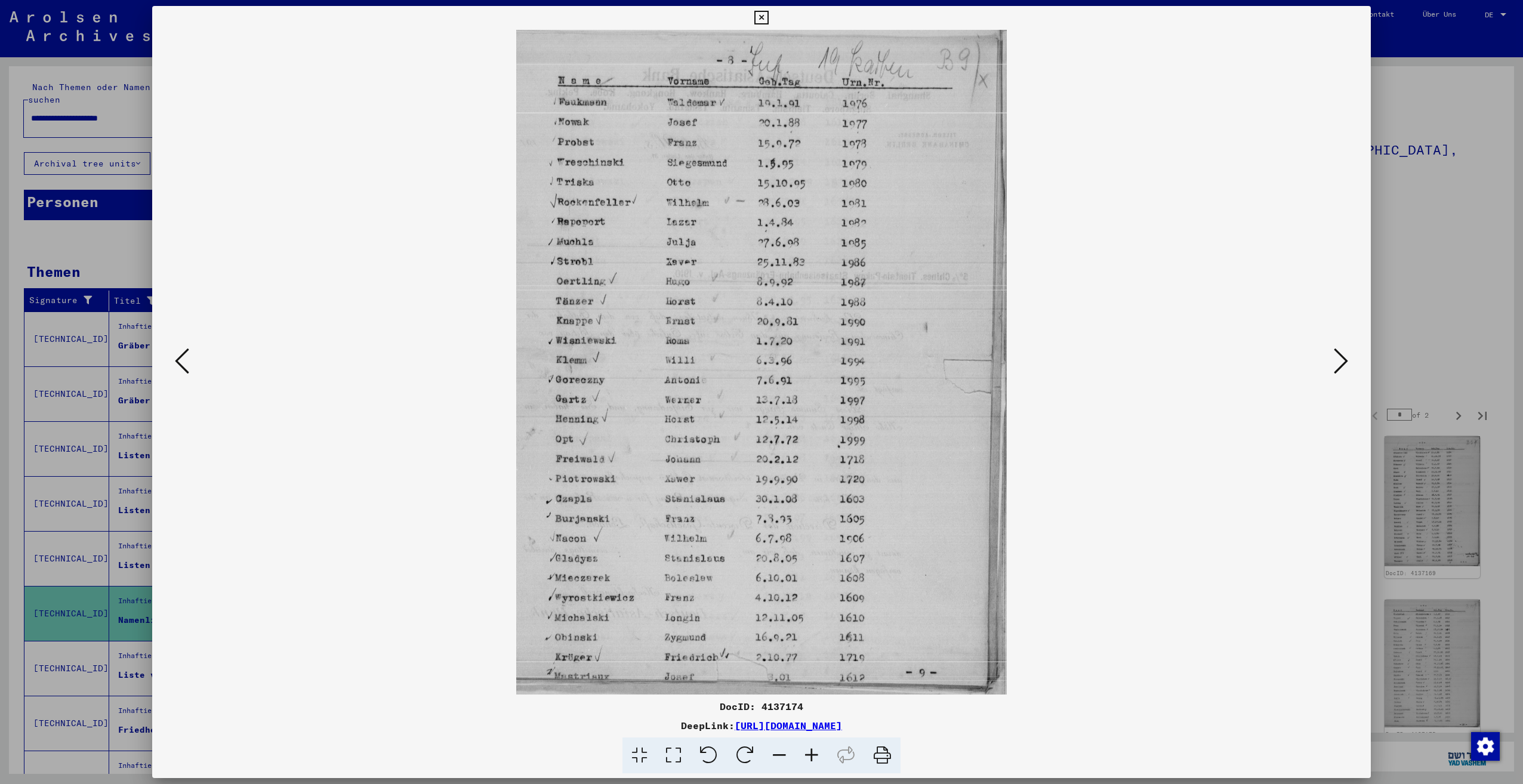
click at [1334, 366] on icon at bounding box center [1341, 361] width 14 height 29
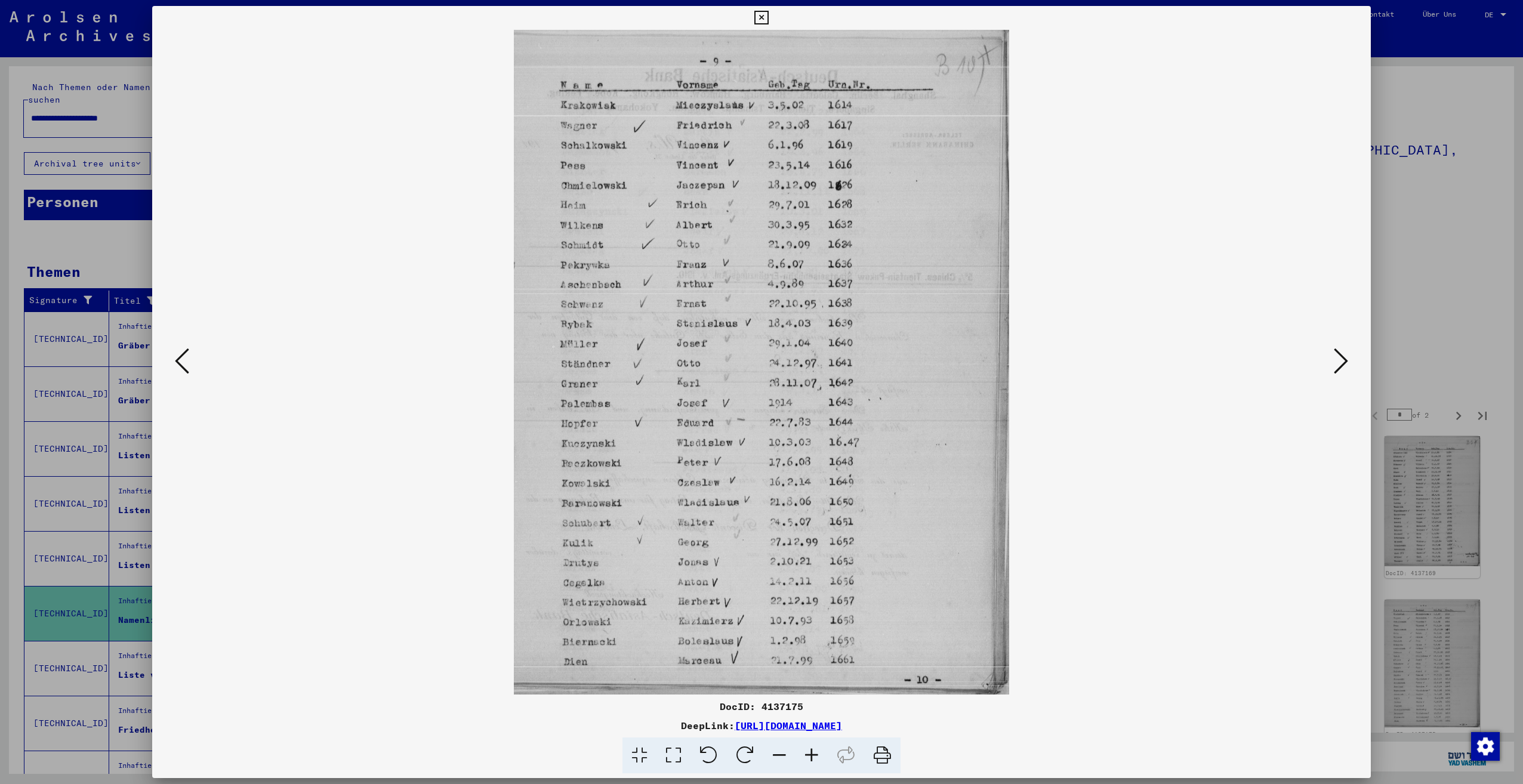
click at [1334, 366] on icon at bounding box center [1341, 361] width 14 height 29
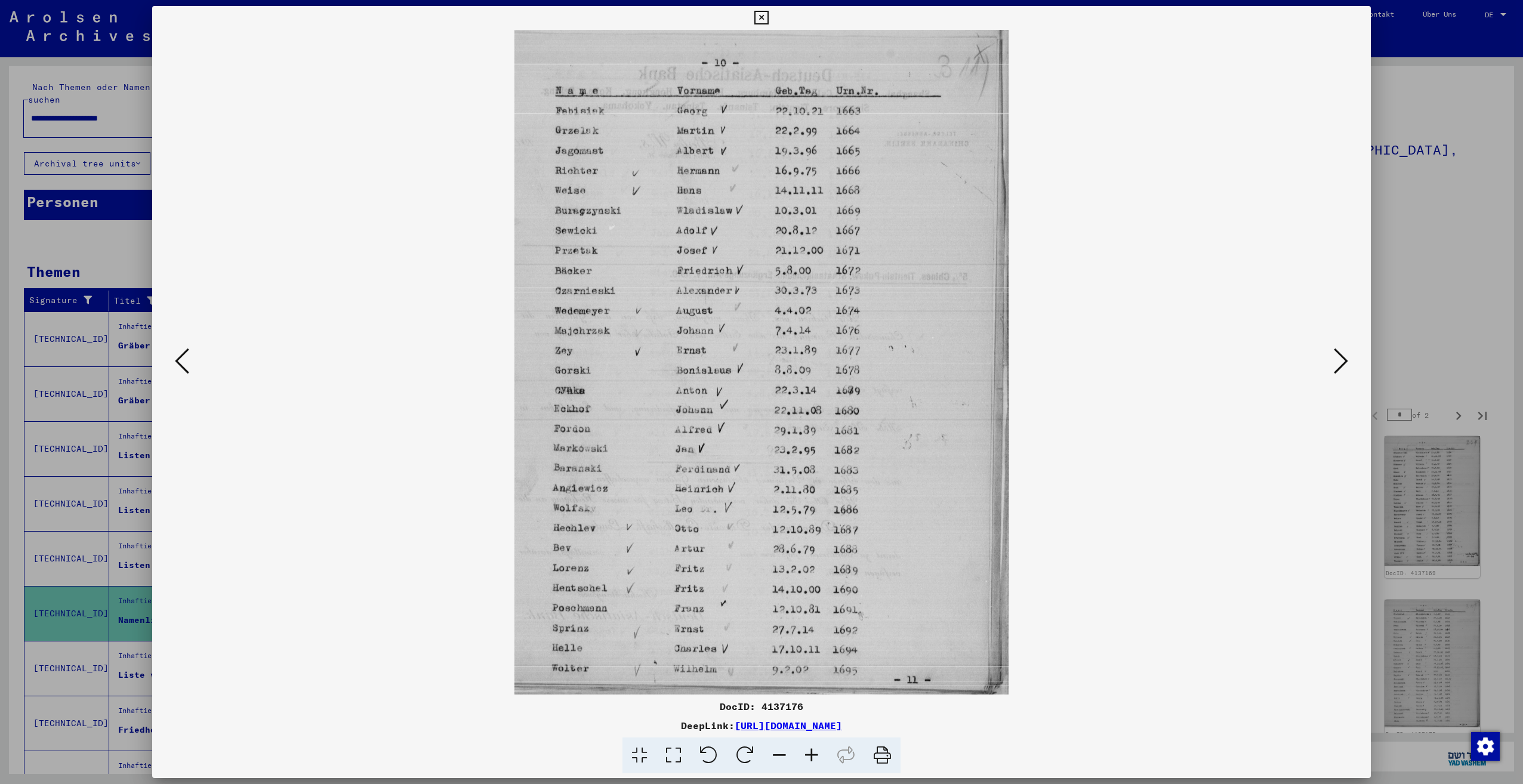
click at [1334, 366] on icon at bounding box center [1341, 361] width 14 height 29
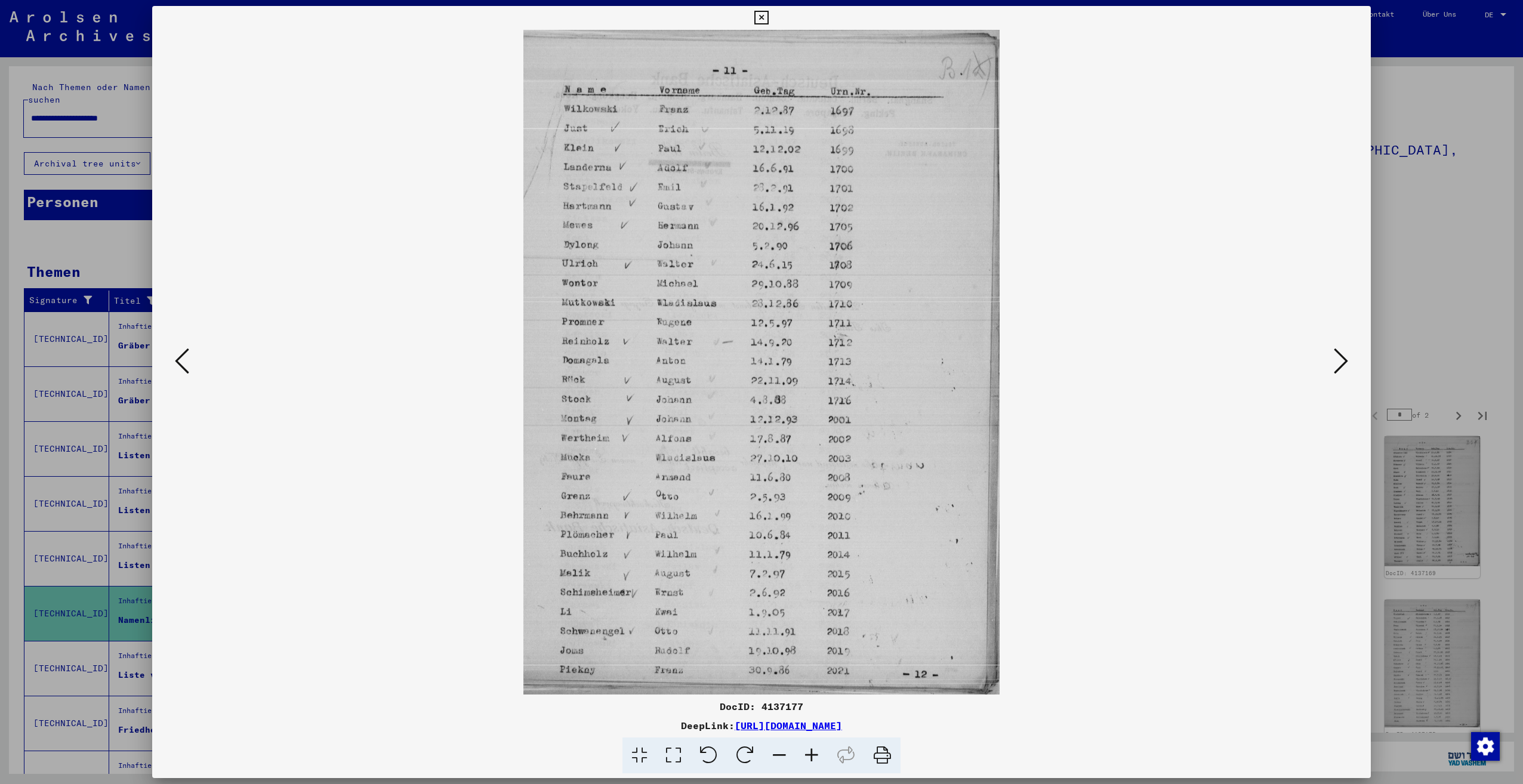
click at [1334, 366] on icon at bounding box center [1341, 361] width 14 height 29
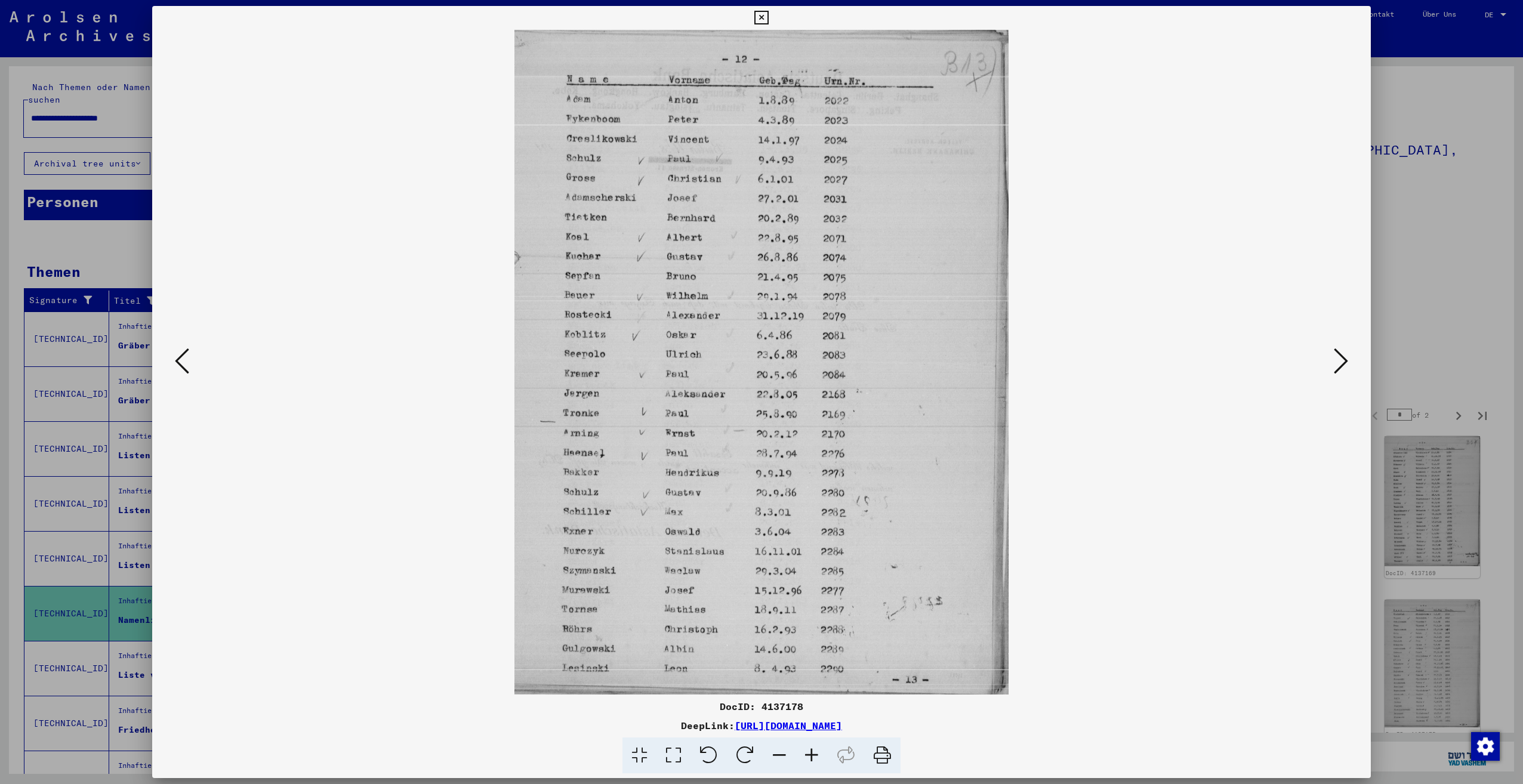
click at [1334, 366] on icon at bounding box center [1341, 361] width 14 height 29
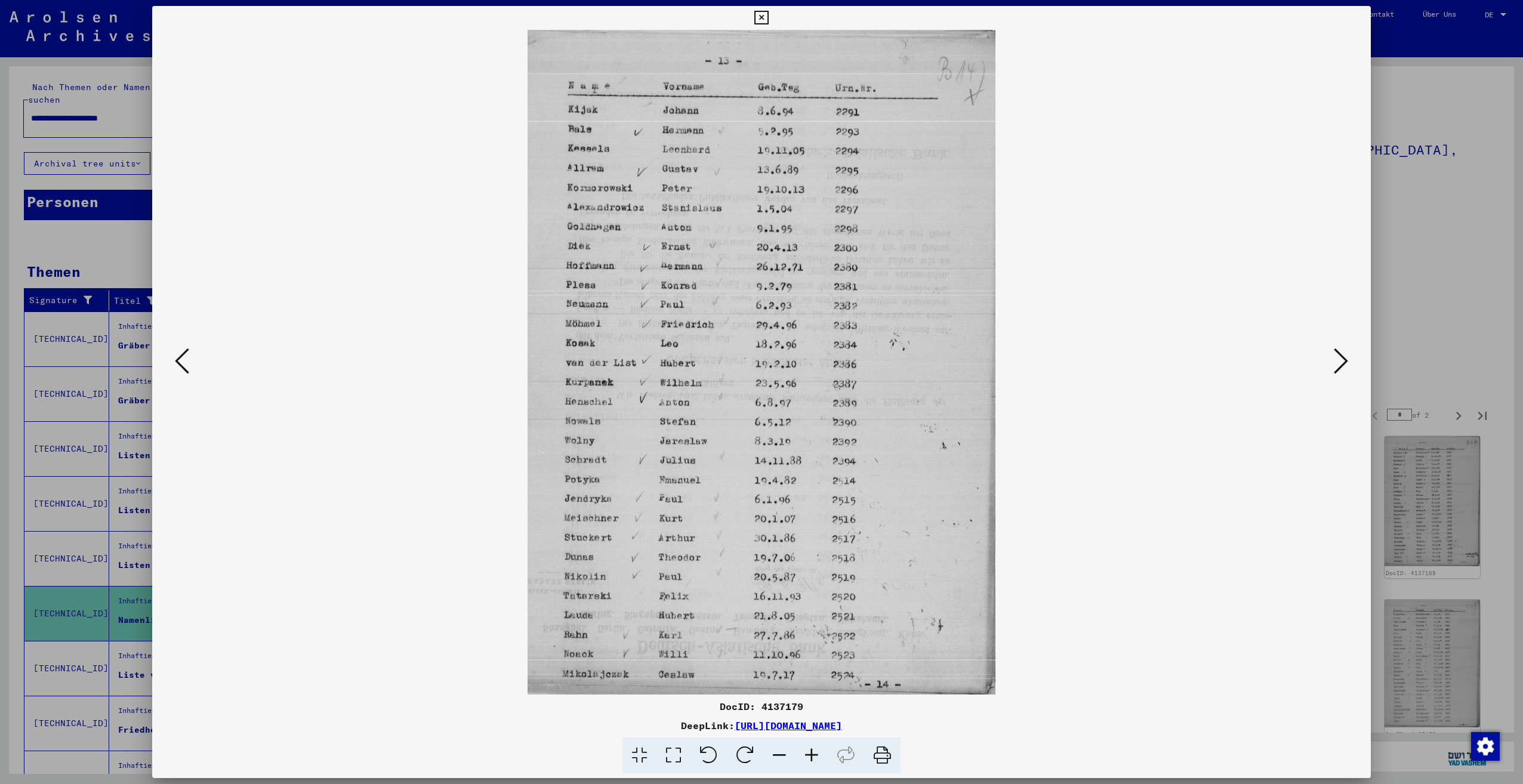
click at [1334, 366] on icon at bounding box center [1341, 361] width 14 height 29
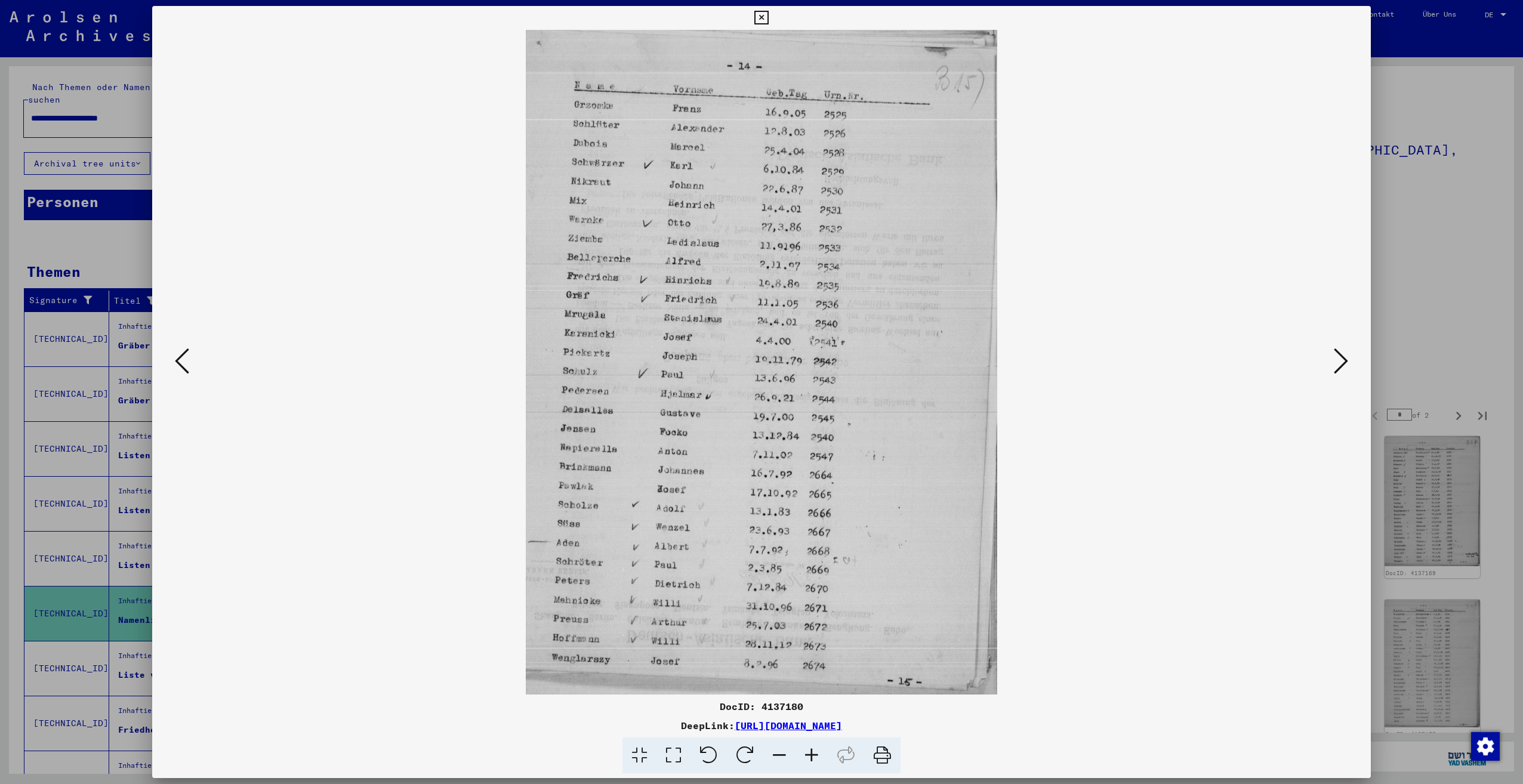
click at [1334, 366] on icon at bounding box center [1341, 361] width 14 height 29
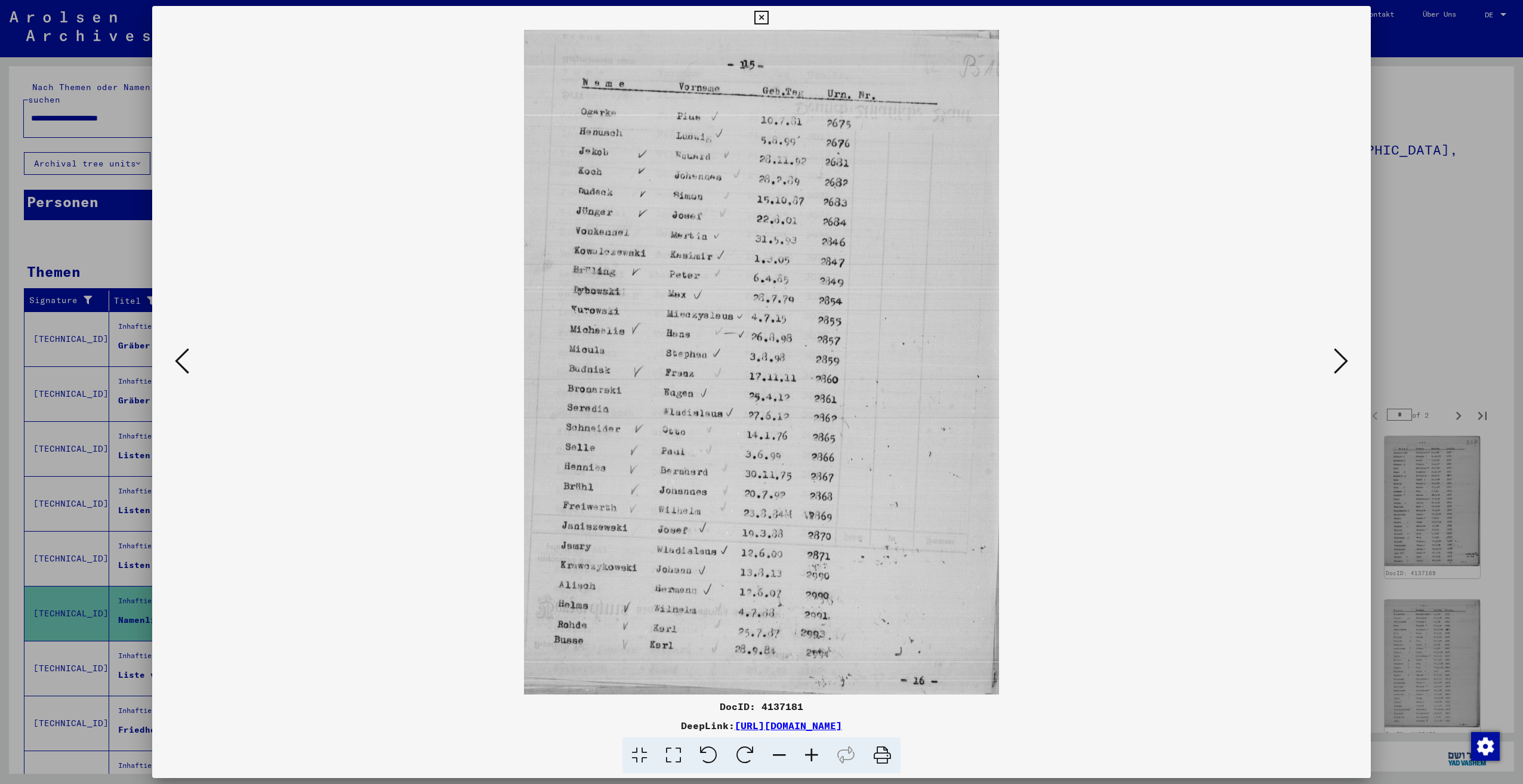
click at [1334, 366] on icon at bounding box center [1341, 361] width 14 height 29
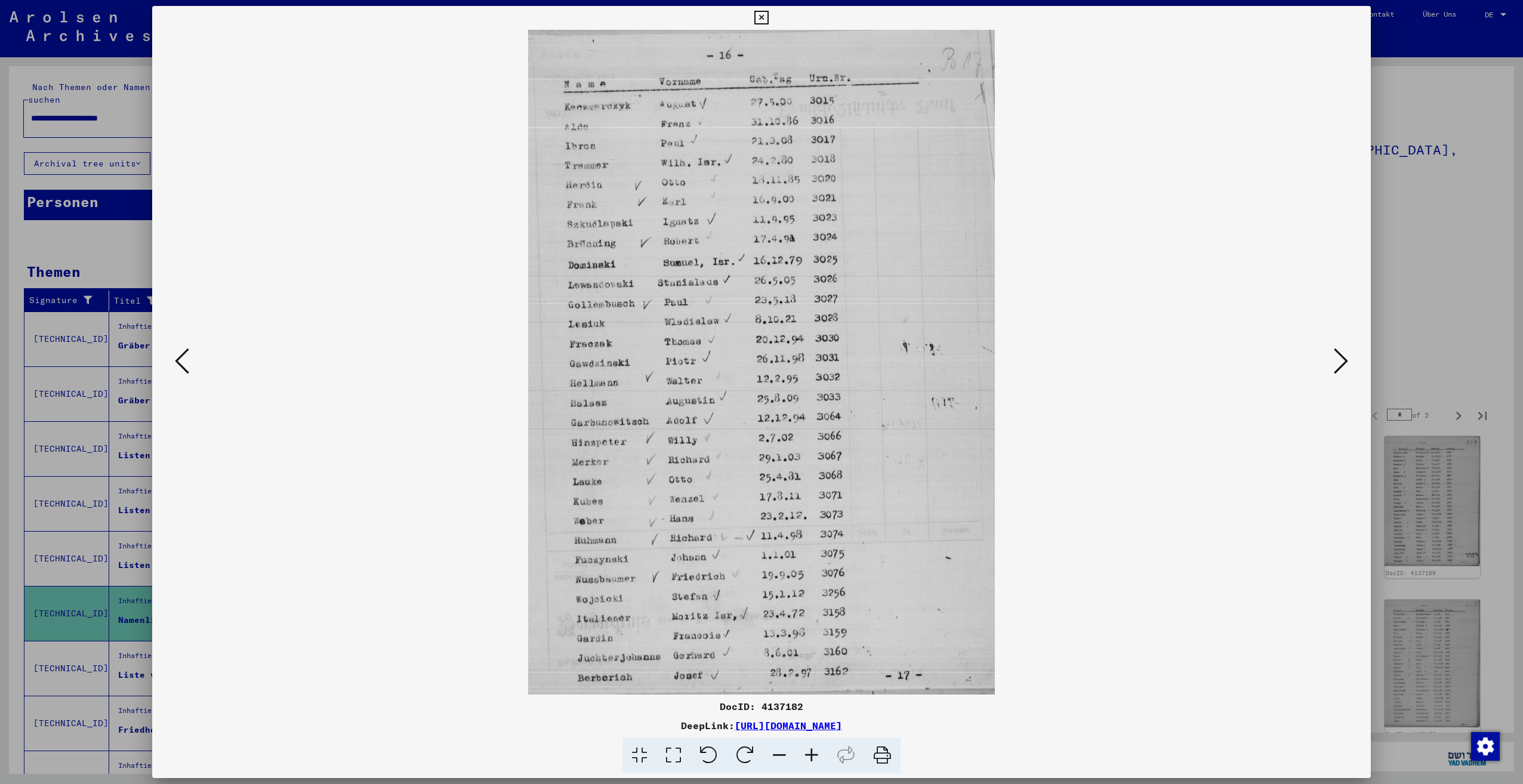
click at [1334, 366] on icon at bounding box center [1341, 361] width 14 height 29
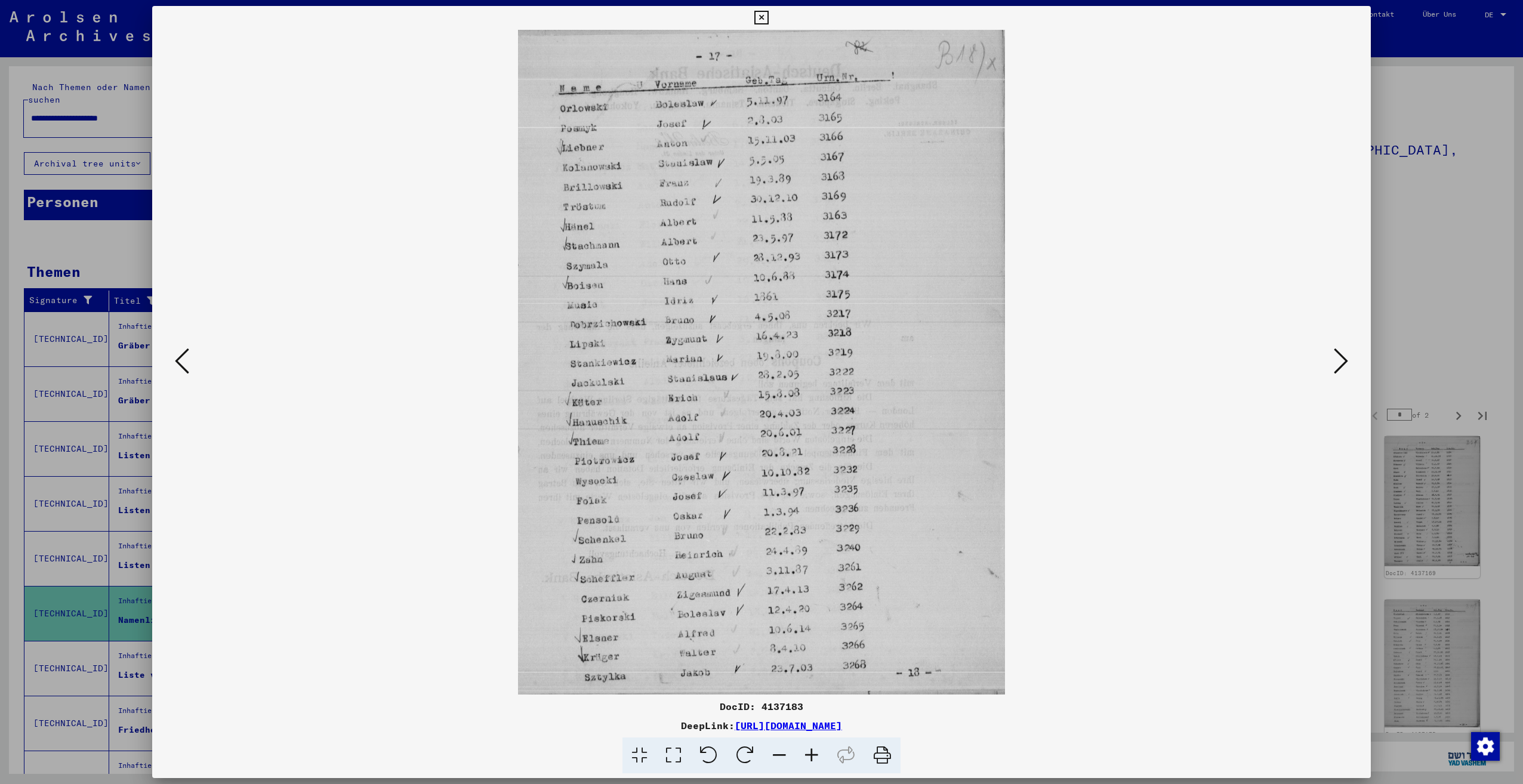
click at [1334, 366] on icon at bounding box center [1341, 361] width 14 height 29
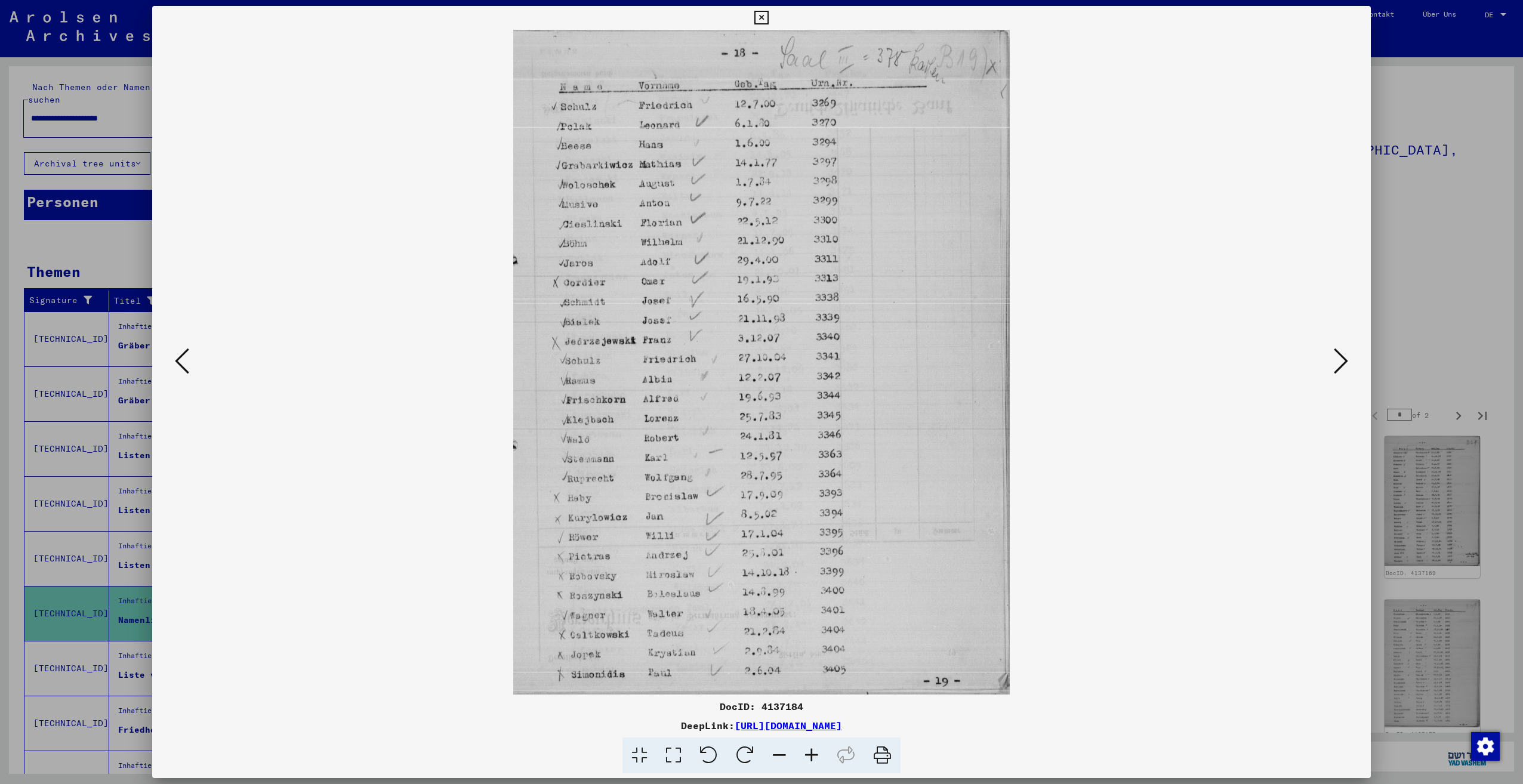
click at [1334, 366] on icon at bounding box center [1341, 361] width 14 height 29
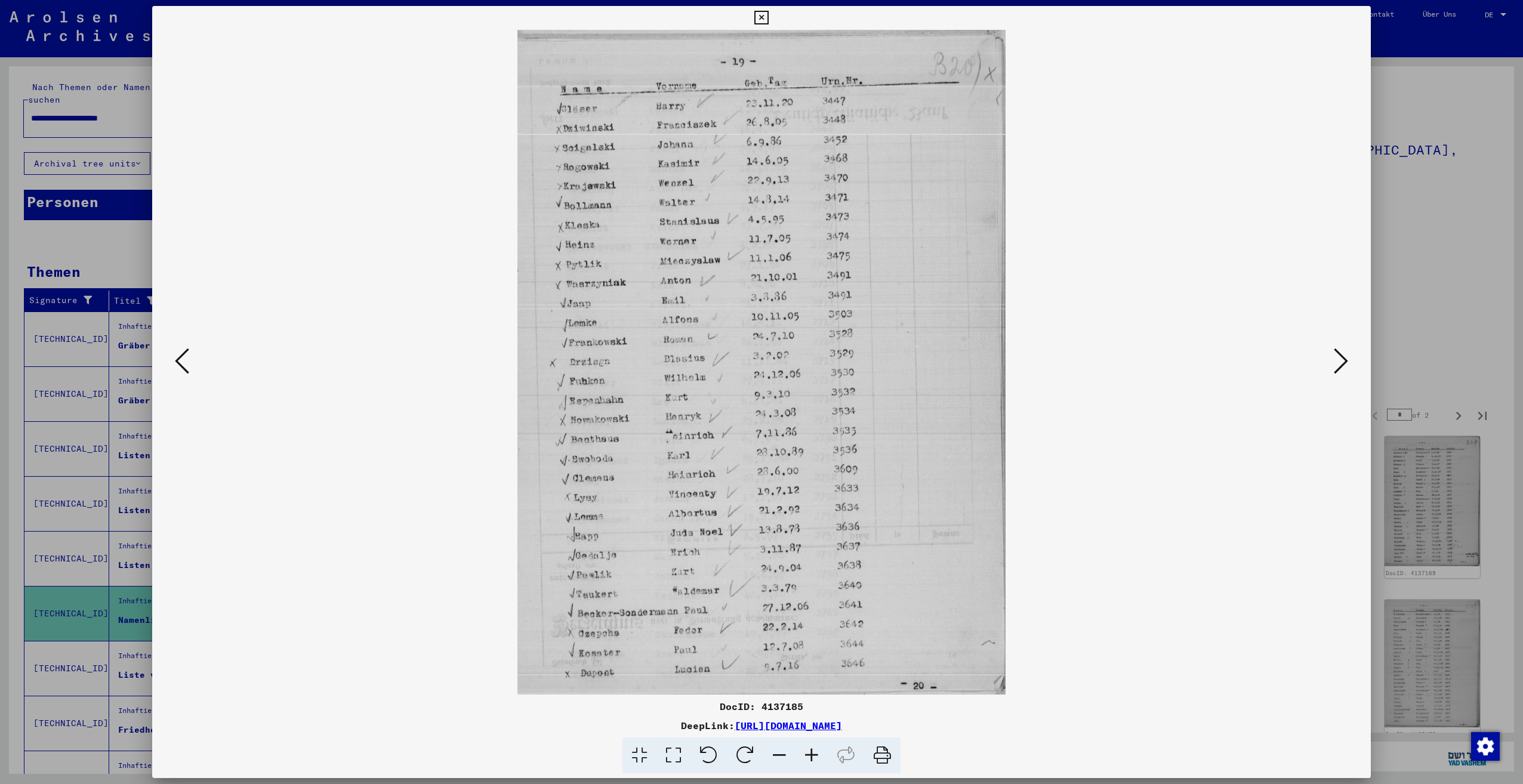
click at [1334, 366] on icon at bounding box center [1341, 361] width 14 height 29
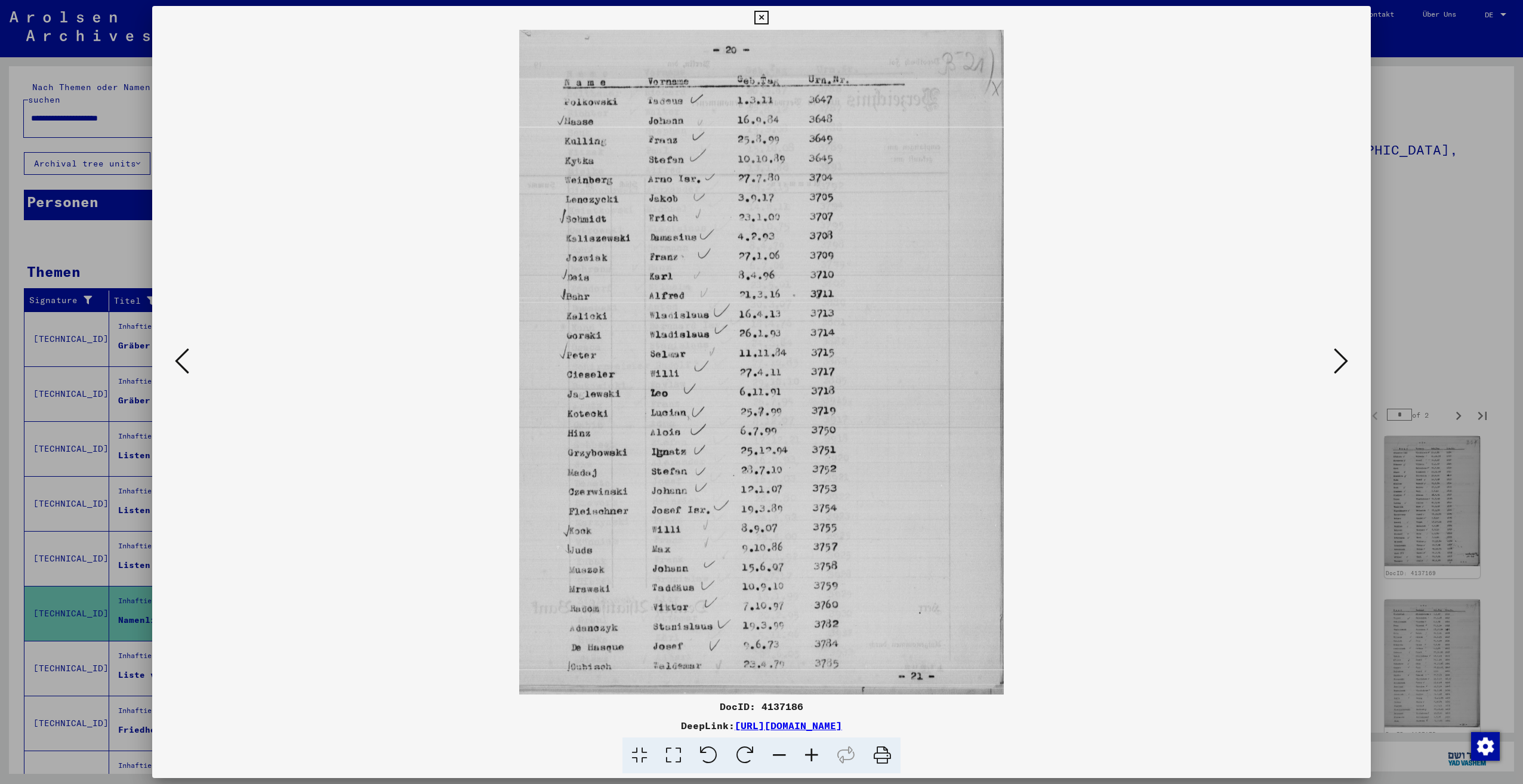
click at [1334, 366] on icon at bounding box center [1341, 361] width 14 height 29
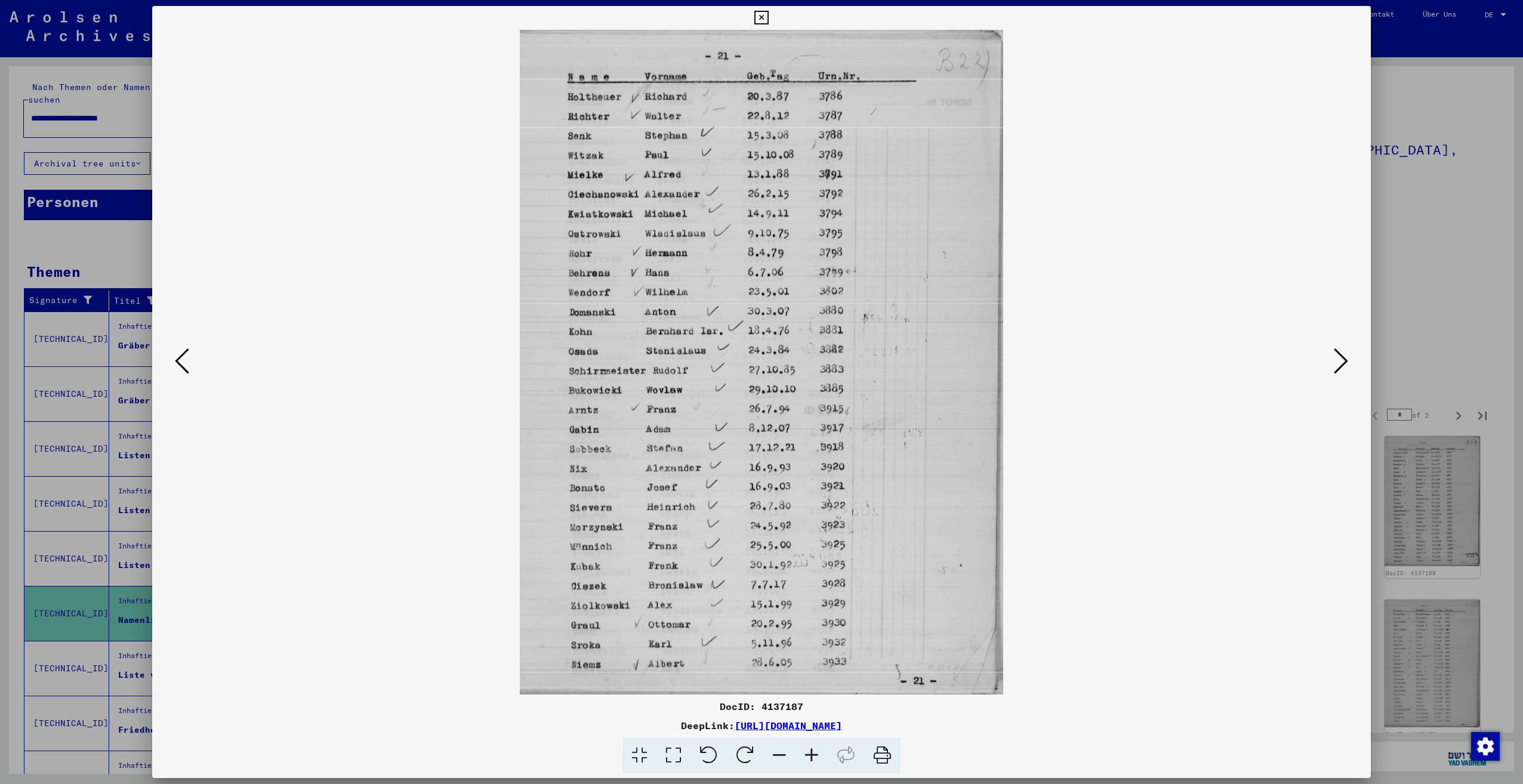
click at [1334, 366] on icon at bounding box center [1341, 361] width 14 height 29
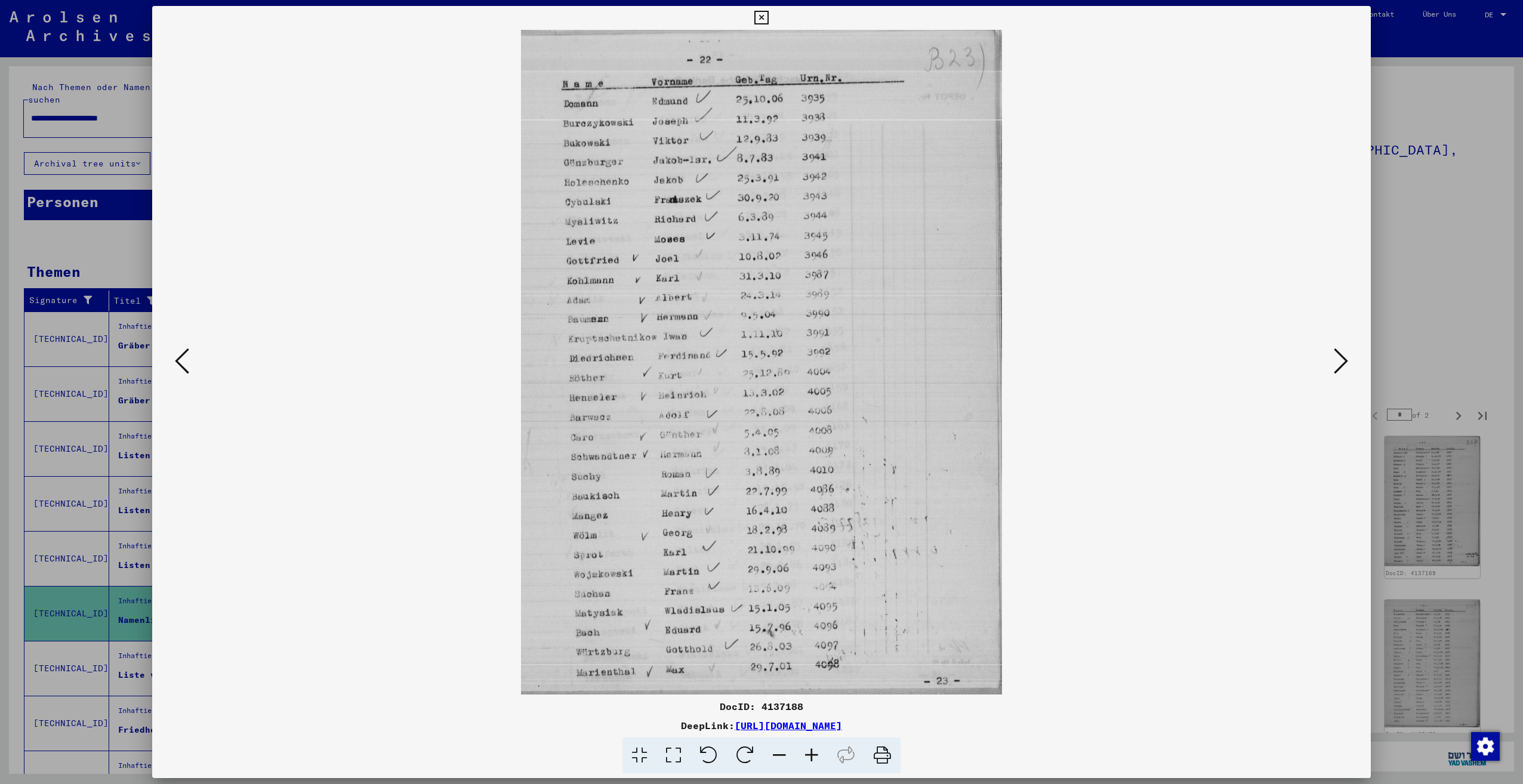
click at [1334, 366] on icon at bounding box center [1341, 361] width 14 height 29
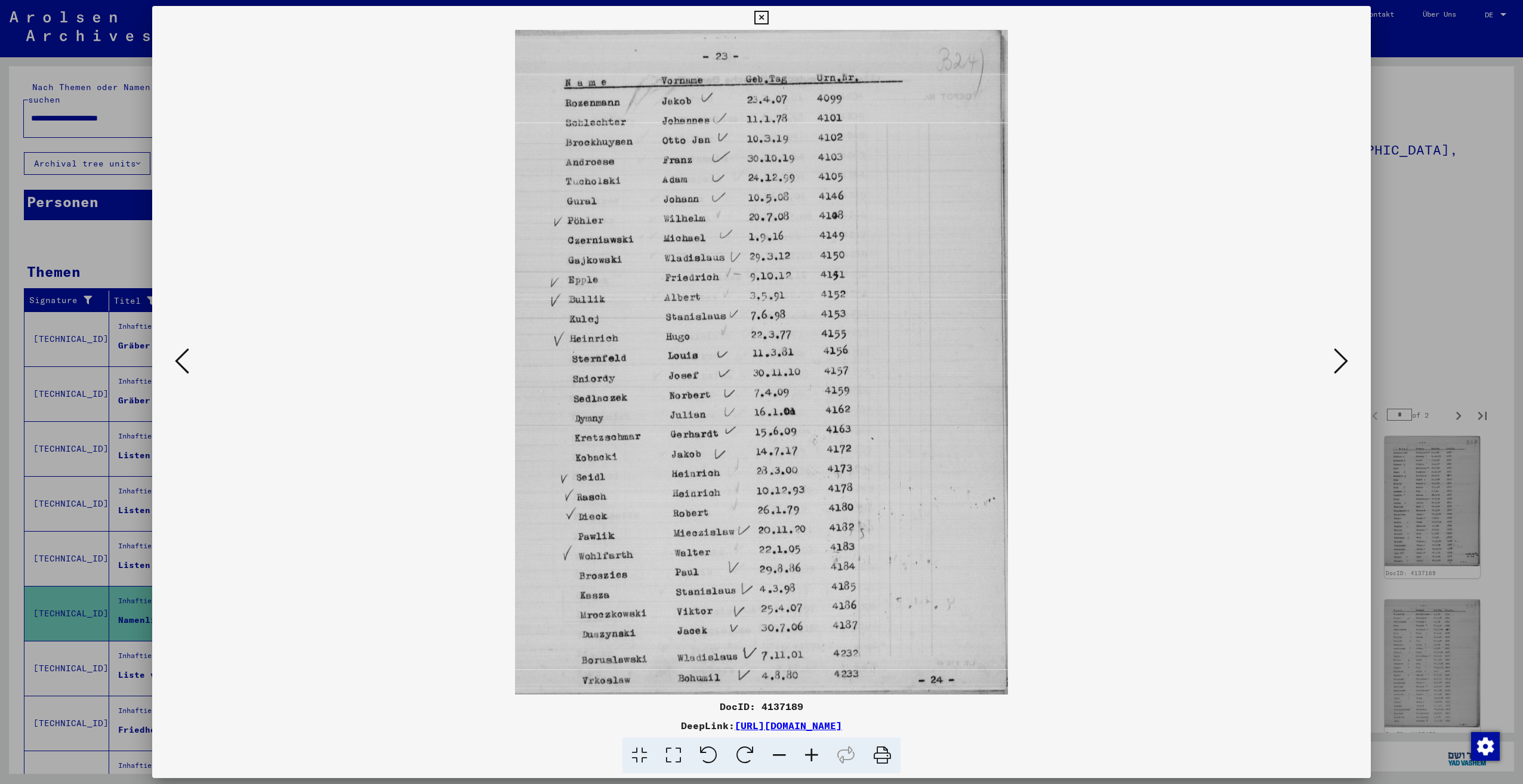
click at [1334, 366] on icon at bounding box center [1341, 361] width 14 height 29
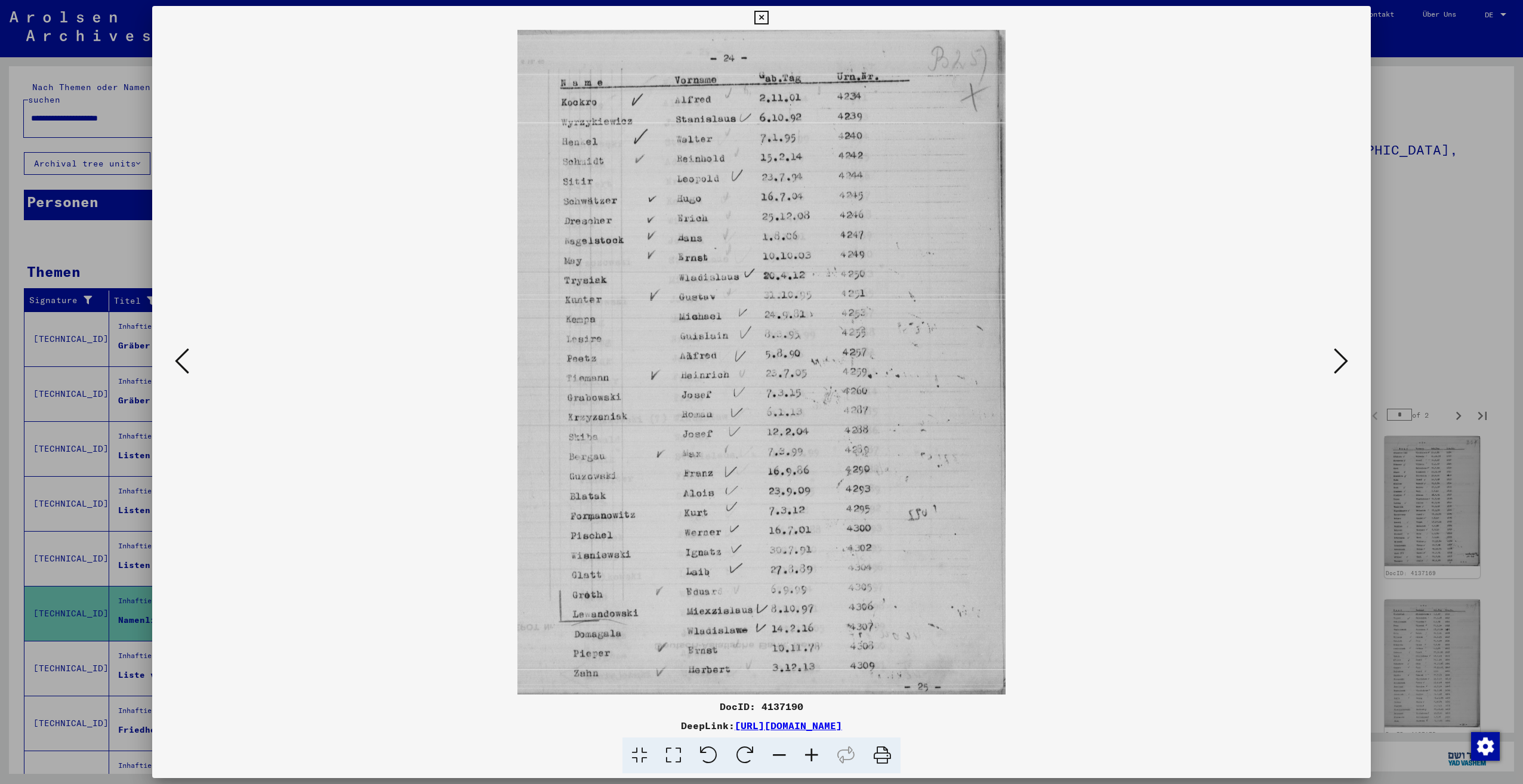
click at [1334, 366] on icon at bounding box center [1341, 361] width 14 height 29
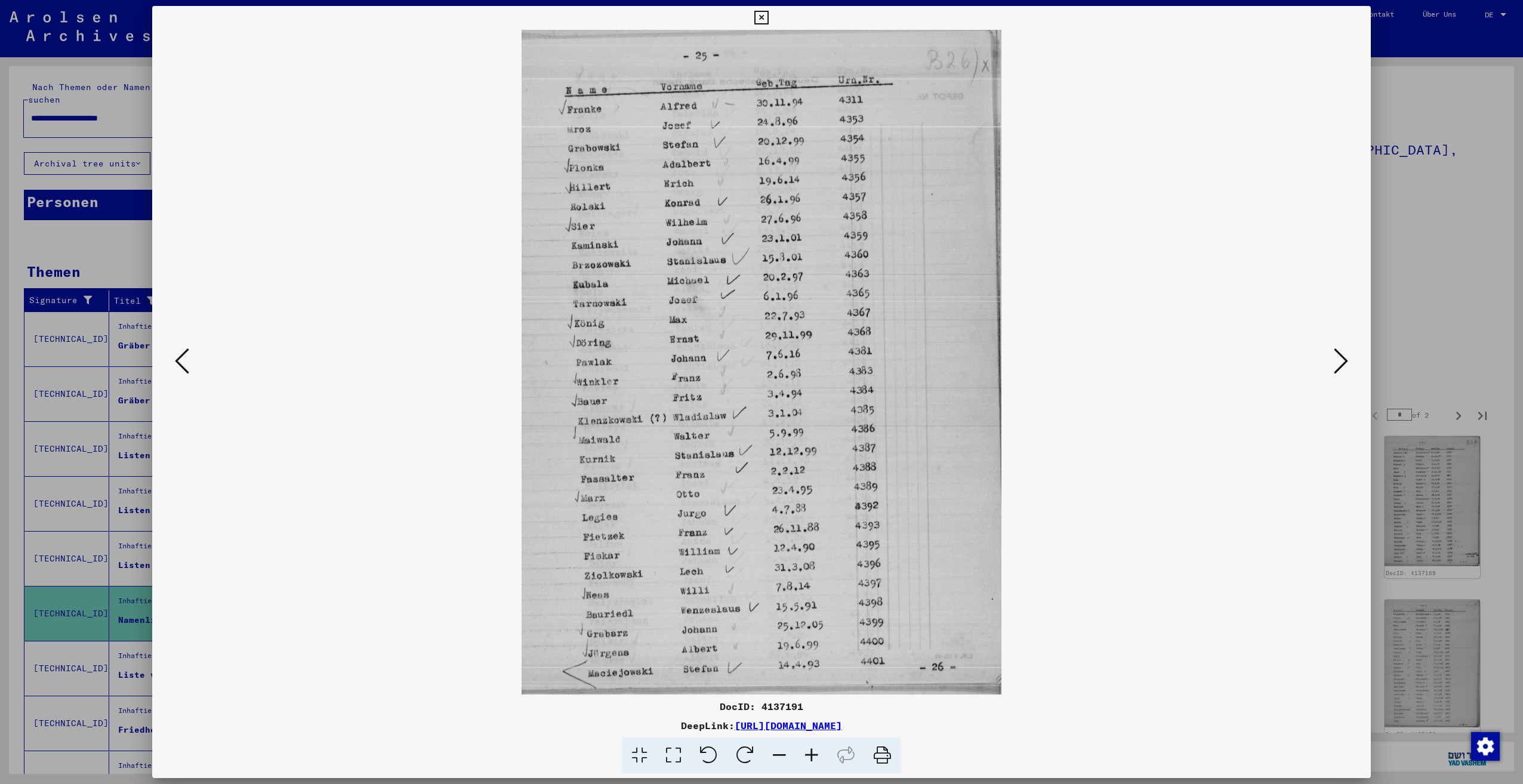
click at [1334, 366] on icon at bounding box center [1341, 361] width 14 height 29
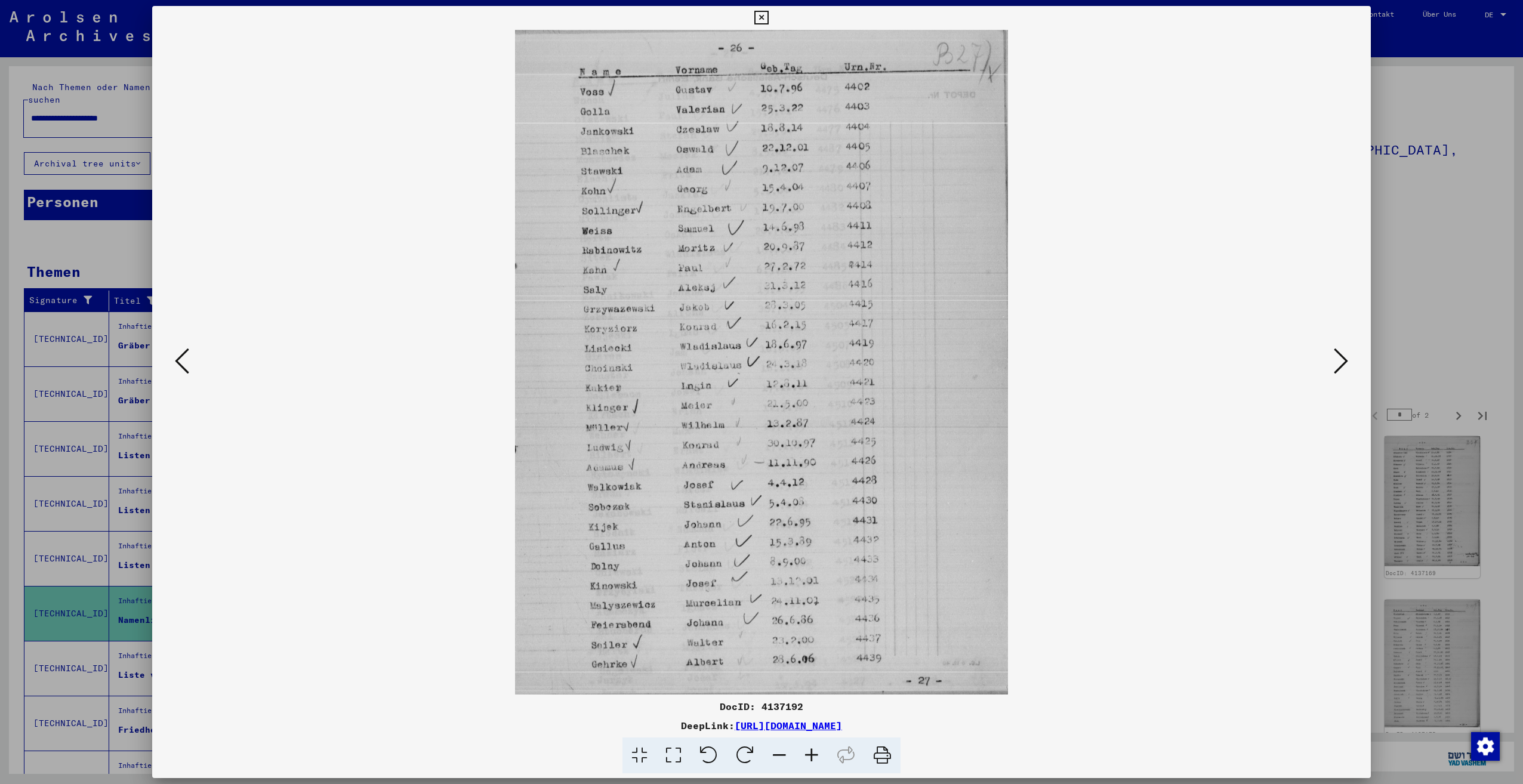
click at [1334, 366] on icon at bounding box center [1341, 361] width 14 height 29
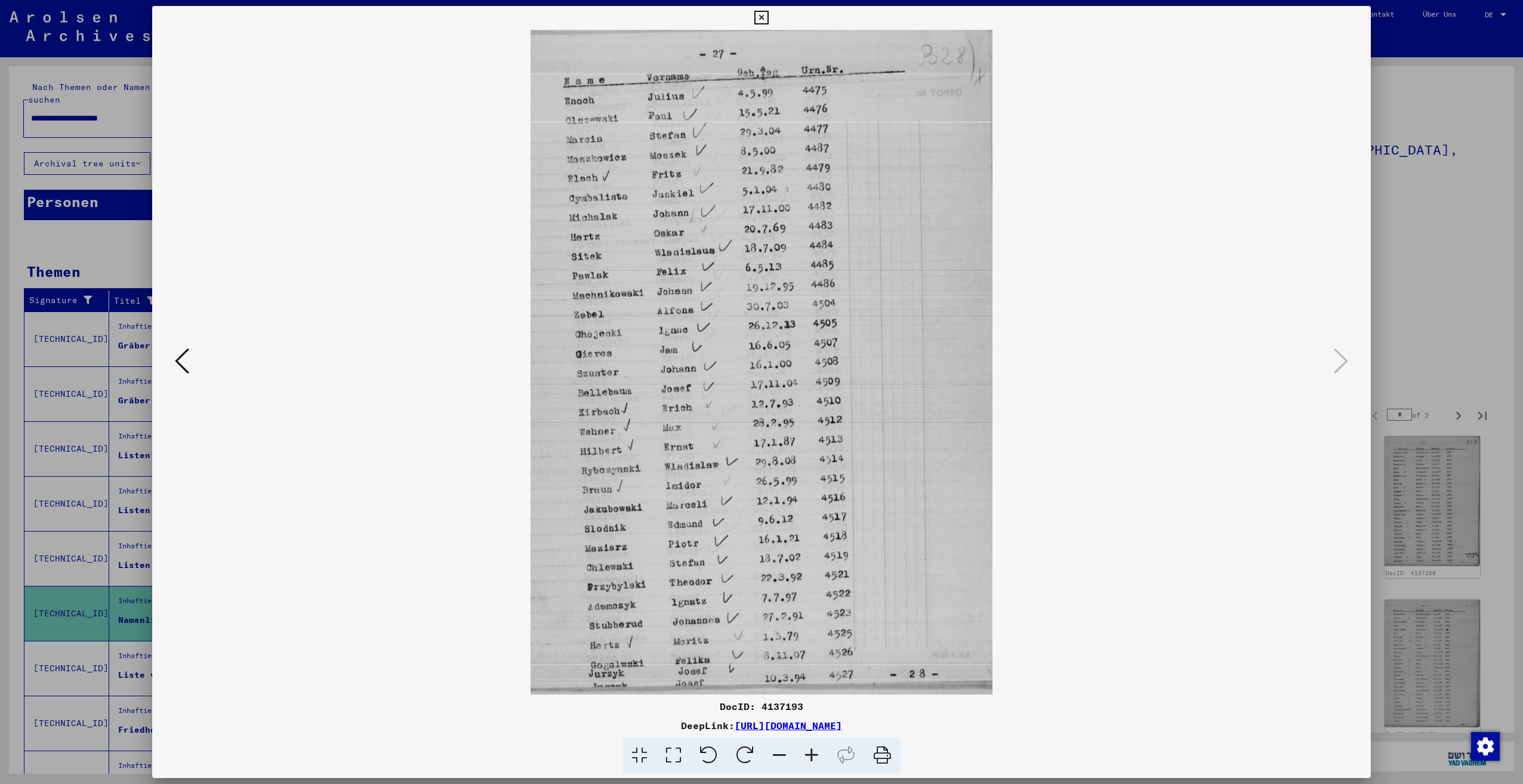
click at [1388, 317] on div at bounding box center [761, 392] width 1523 height 784
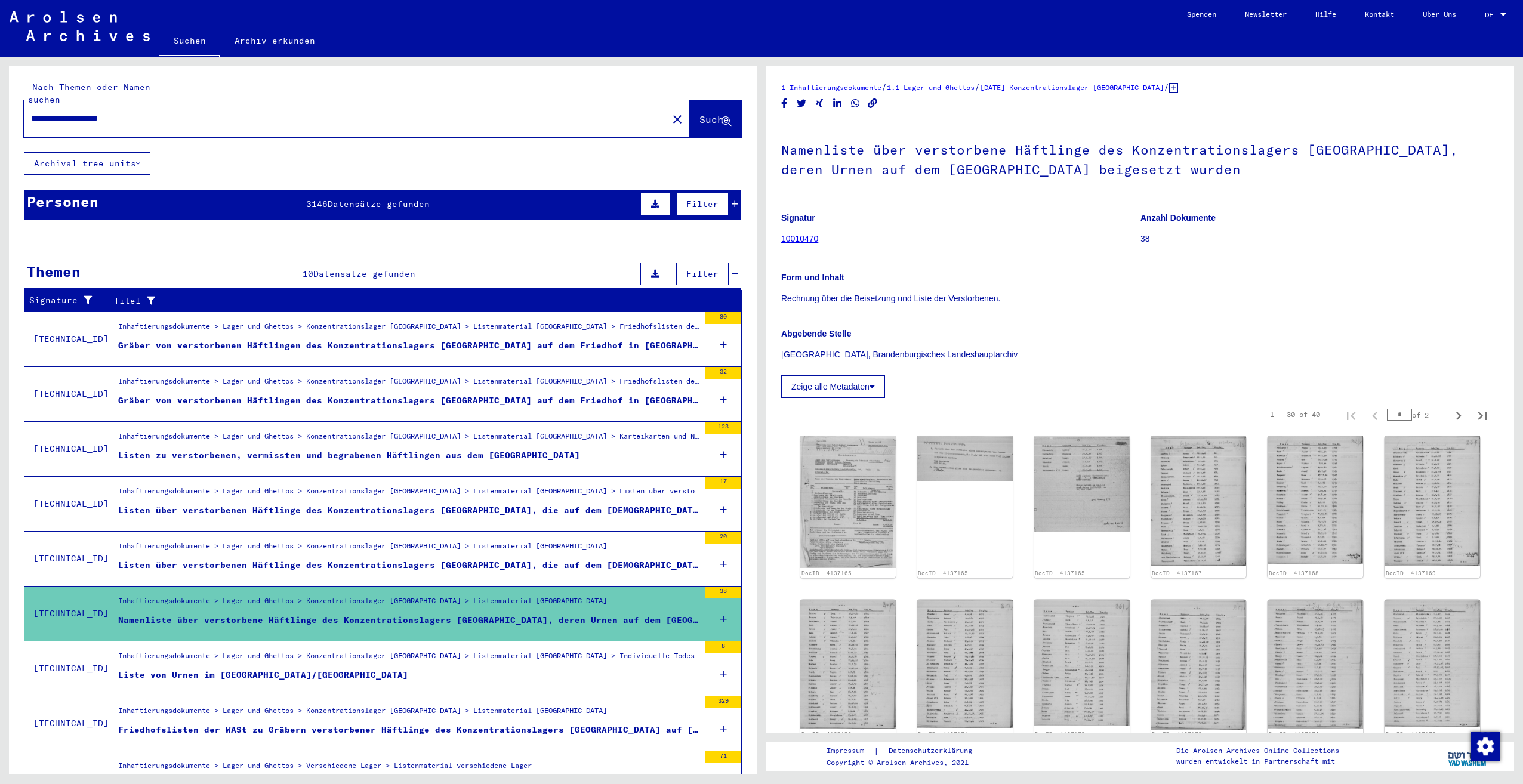
click at [532, 653] on div "Inhaftierungsdokumente > Lager und Ghettos > Konzentrationslager [GEOGRAPHIC_DA…" at bounding box center [409, 658] width 581 height 17
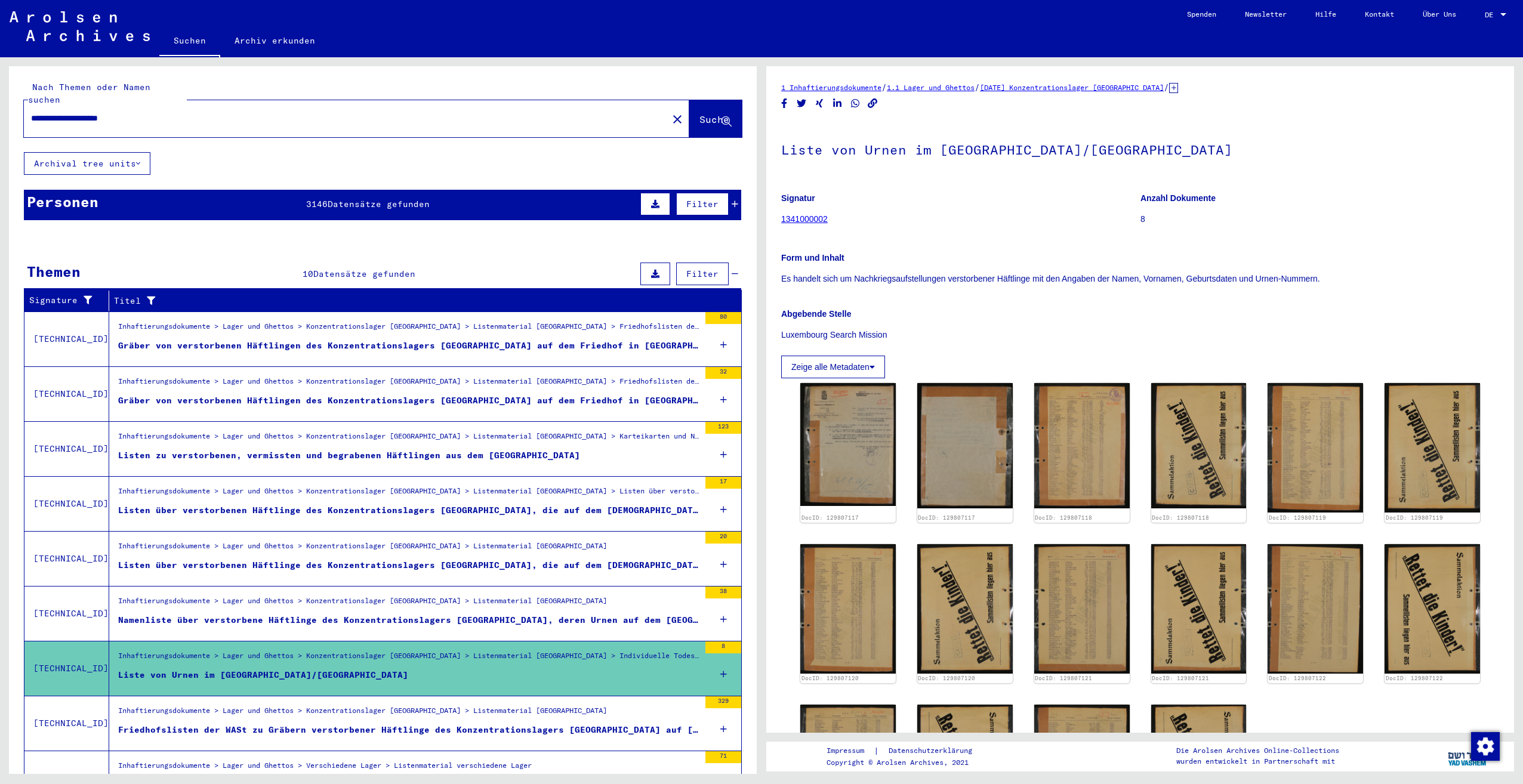
click at [520, 724] on div "Friedhofslisten der WASt zu Gräbern verstorbener Häftlinge des Konzentrationsla…" at bounding box center [409, 730] width 581 height 13
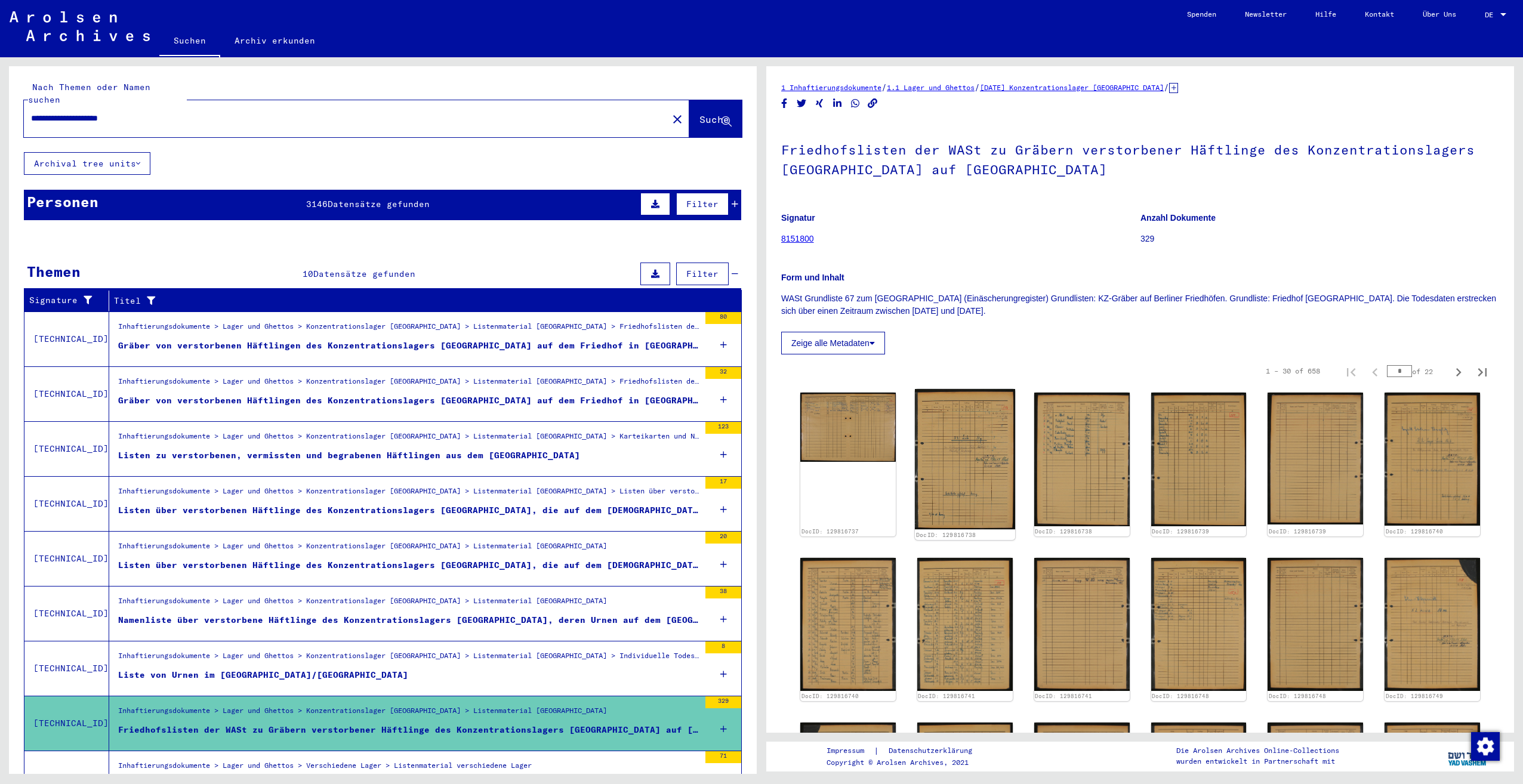
click at [945, 433] on img at bounding box center [964, 459] width 100 height 140
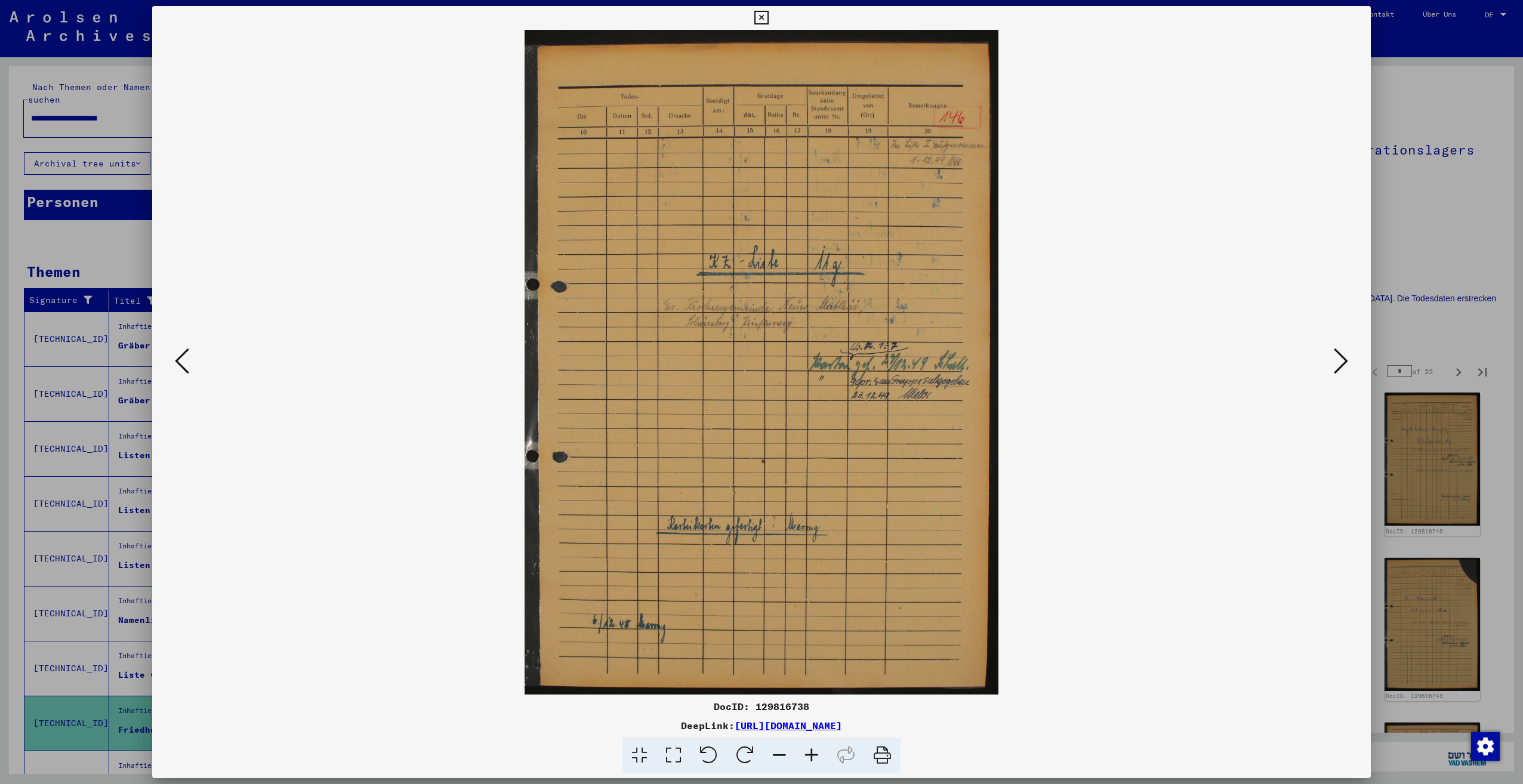
click at [1338, 358] on icon at bounding box center [1341, 361] width 14 height 29
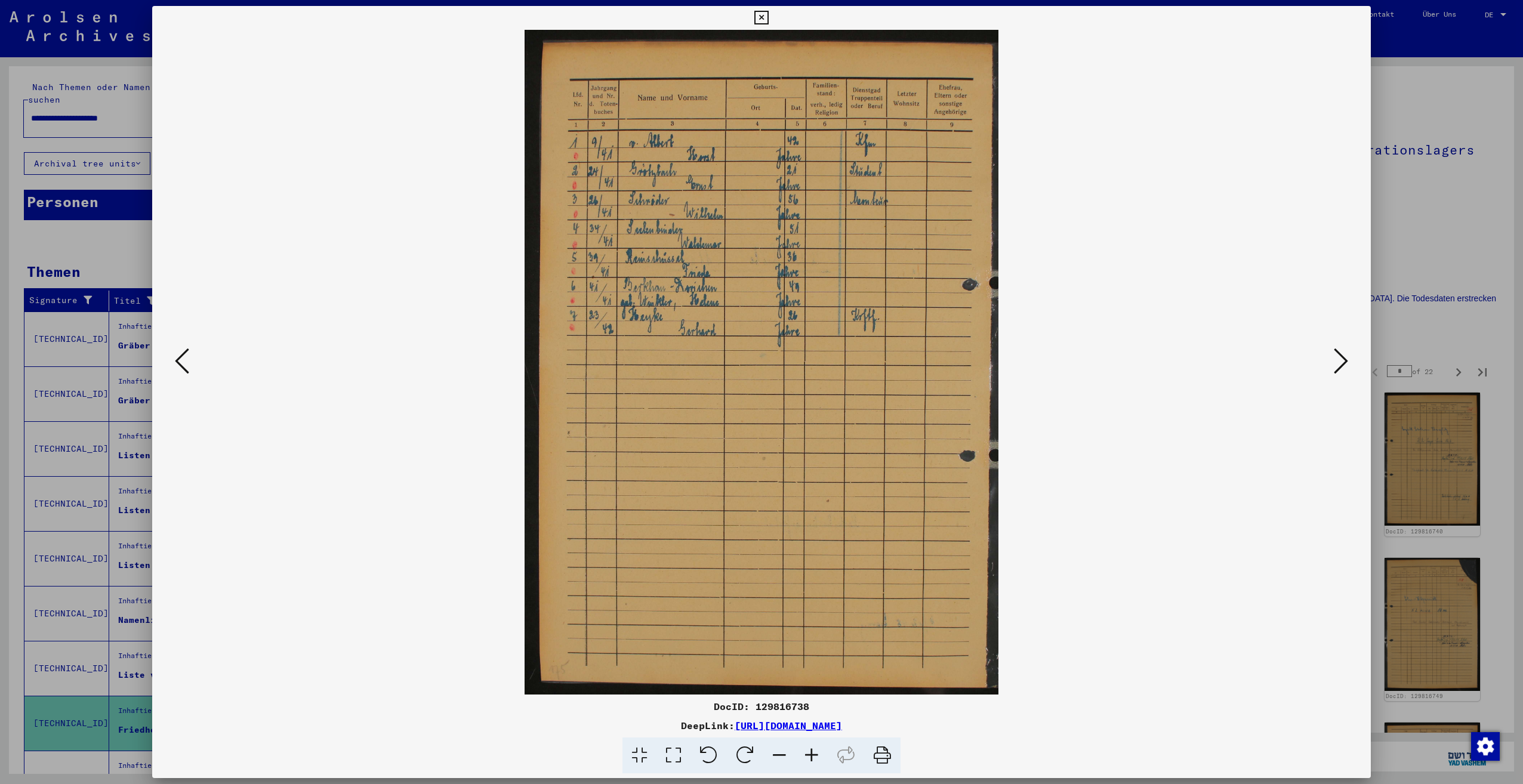
click at [1338, 360] on icon at bounding box center [1341, 361] width 14 height 29
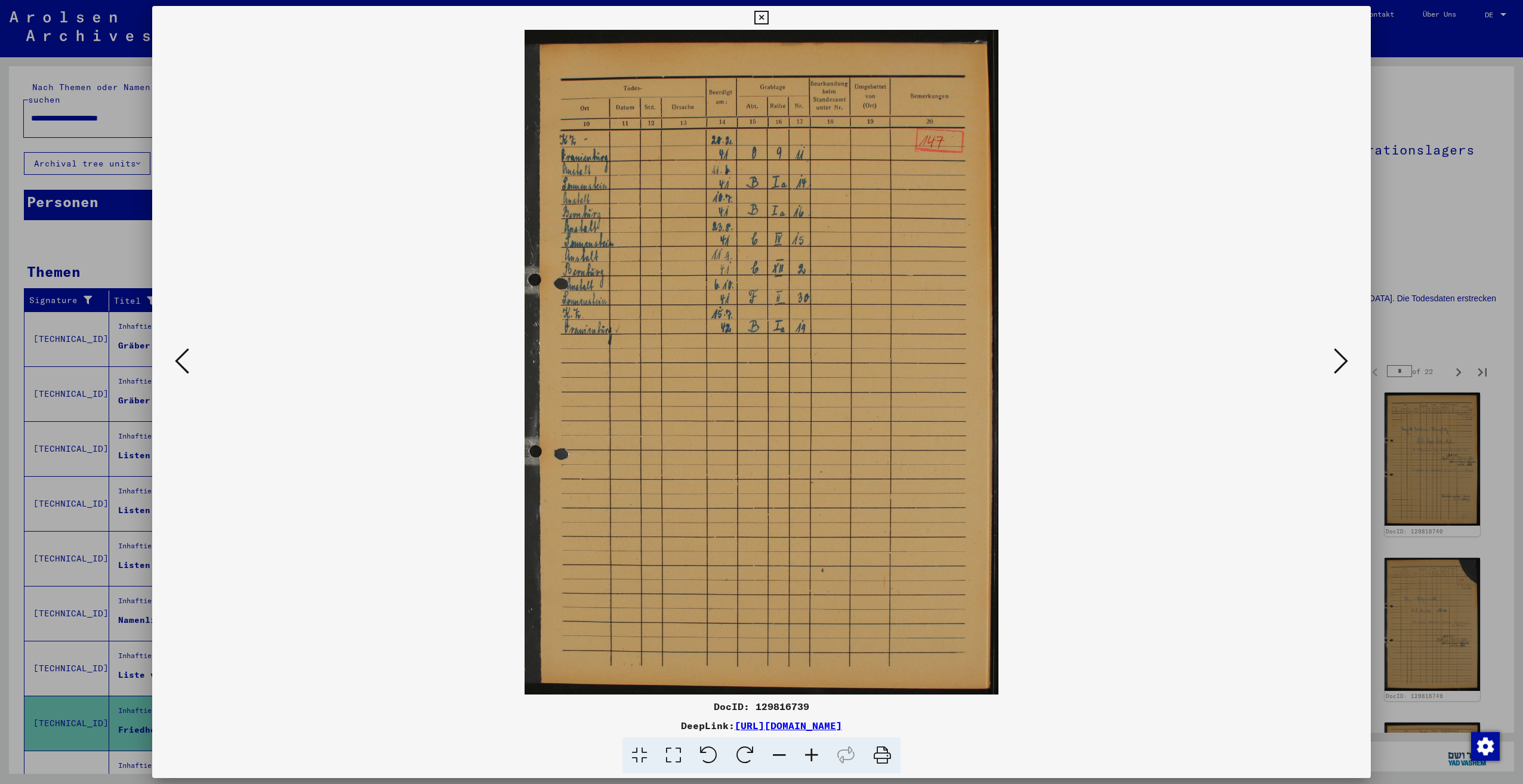
click at [1338, 360] on icon at bounding box center [1341, 361] width 14 height 29
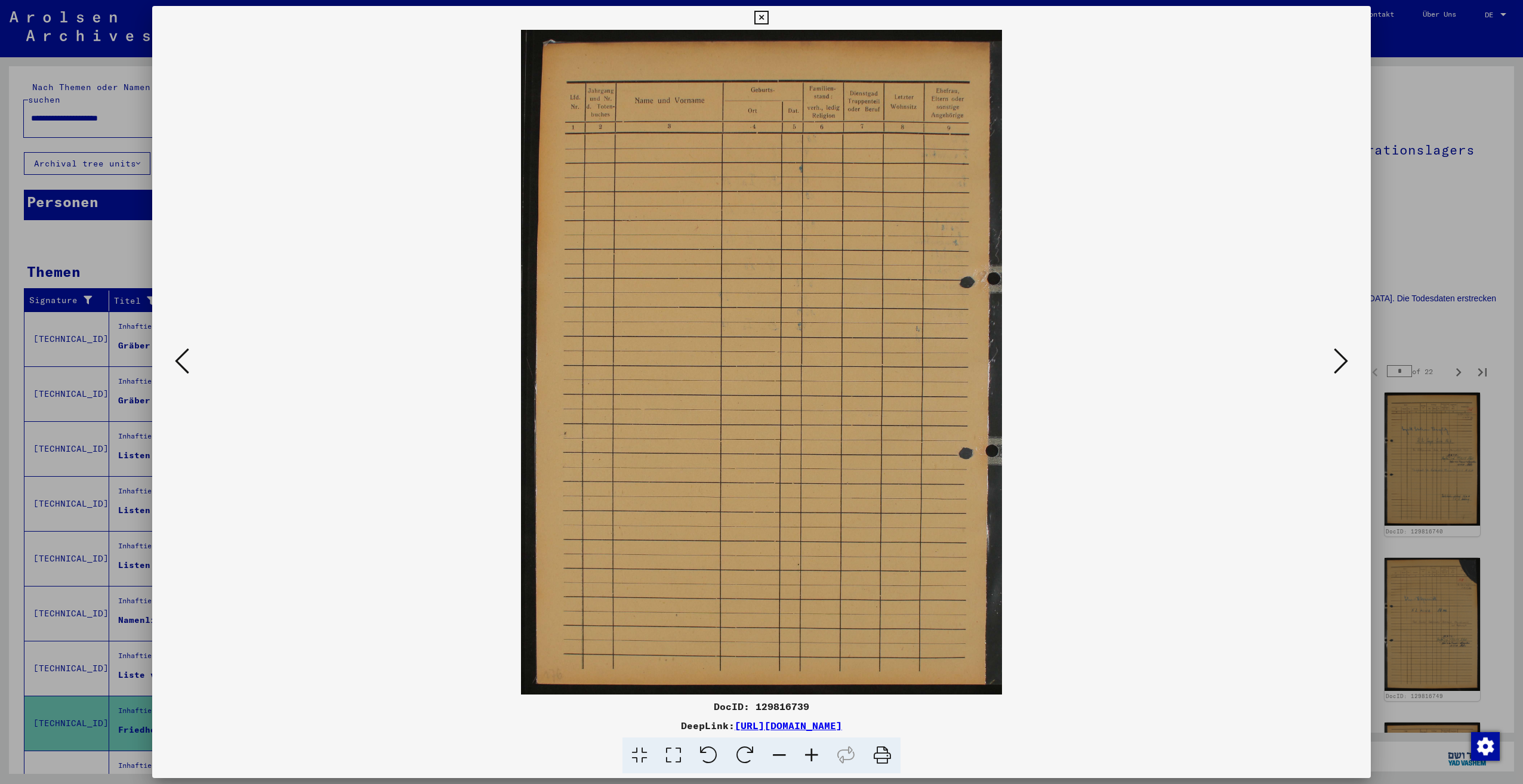
click at [1338, 360] on icon at bounding box center [1341, 361] width 14 height 29
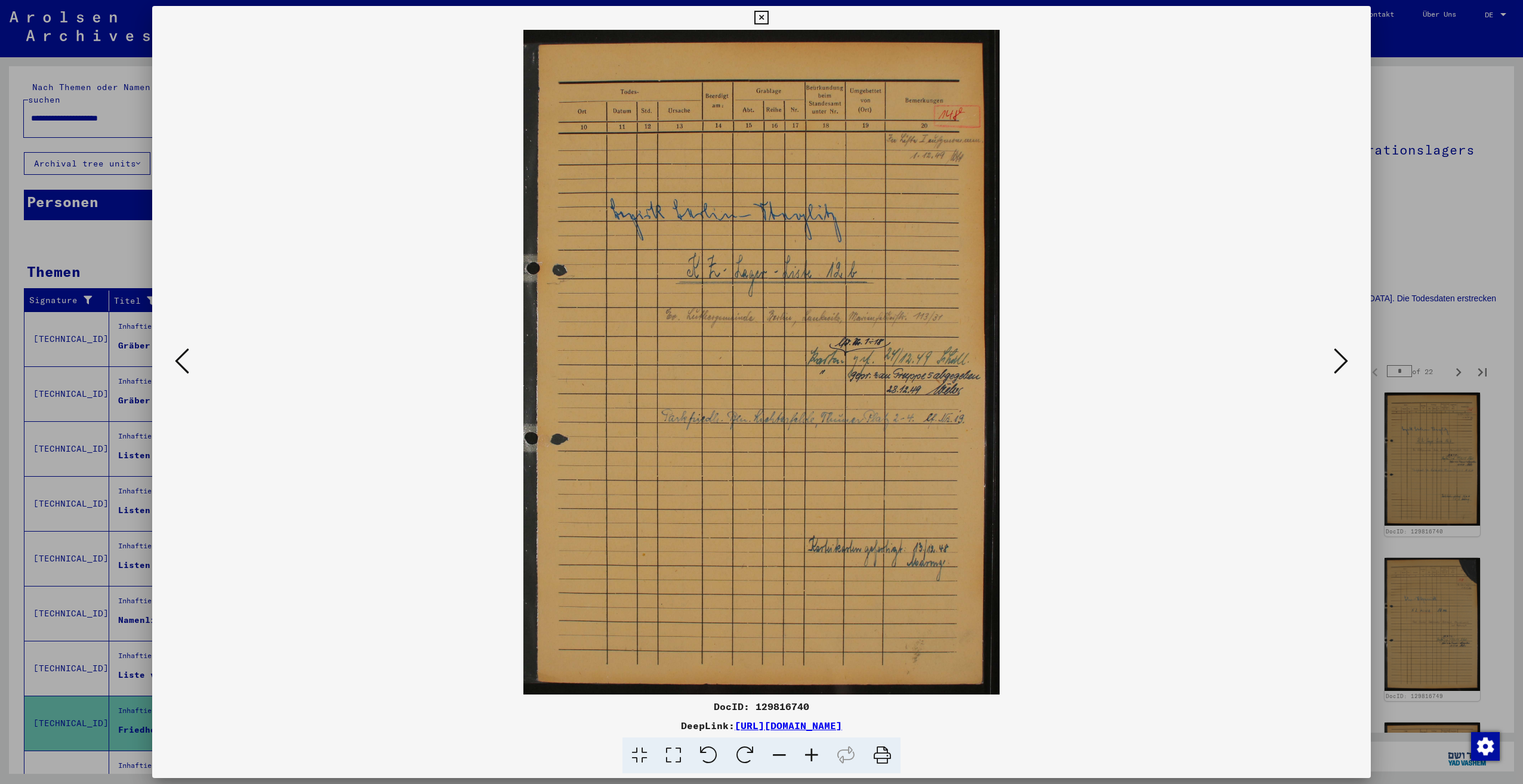
click at [1338, 360] on icon at bounding box center [1341, 361] width 14 height 29
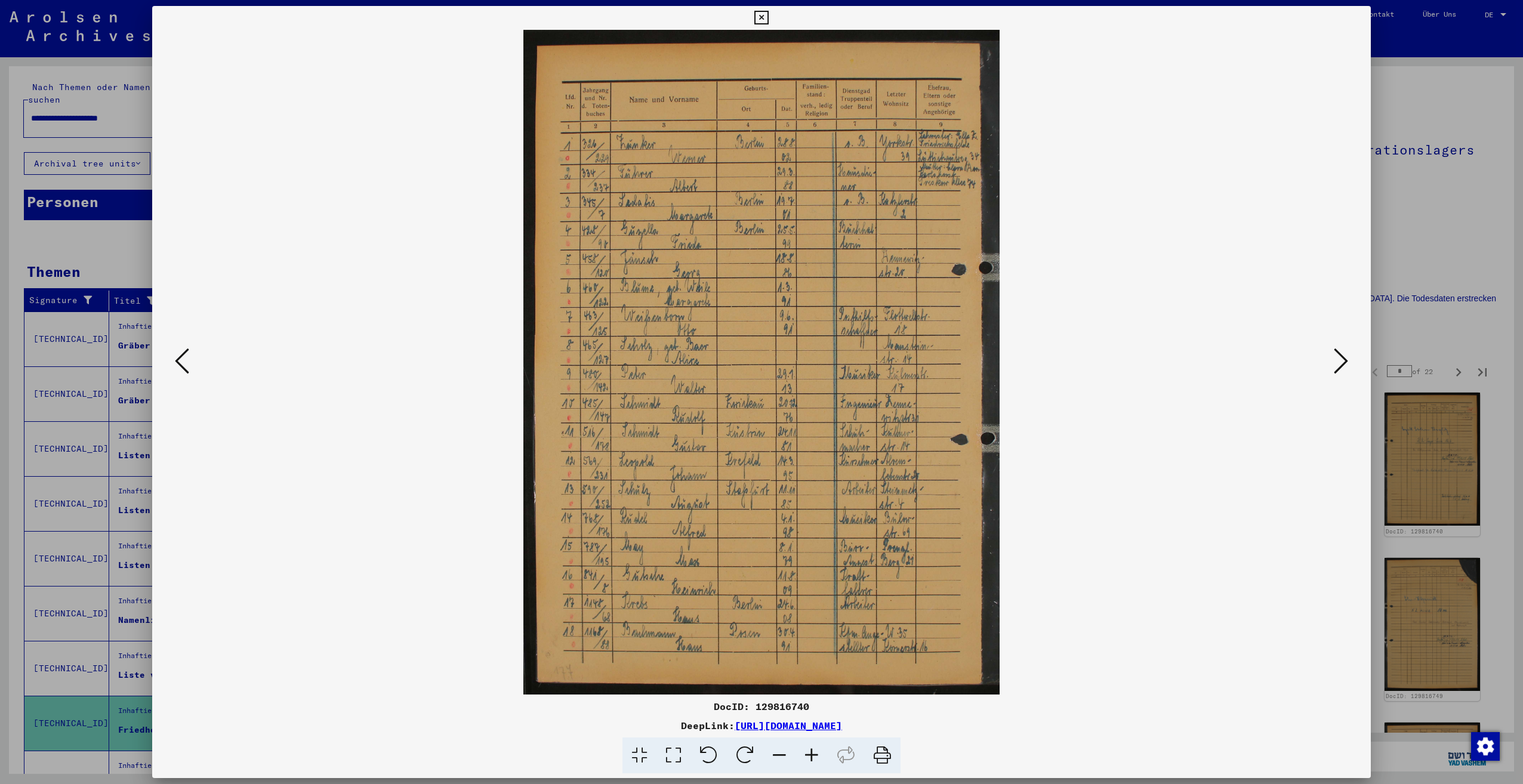
click at [206, 370] on img at bounding box center [761, 362] width 1137 height 665
click at [175, 371] on icon at bounding box center [182, 361] width 14 height 29
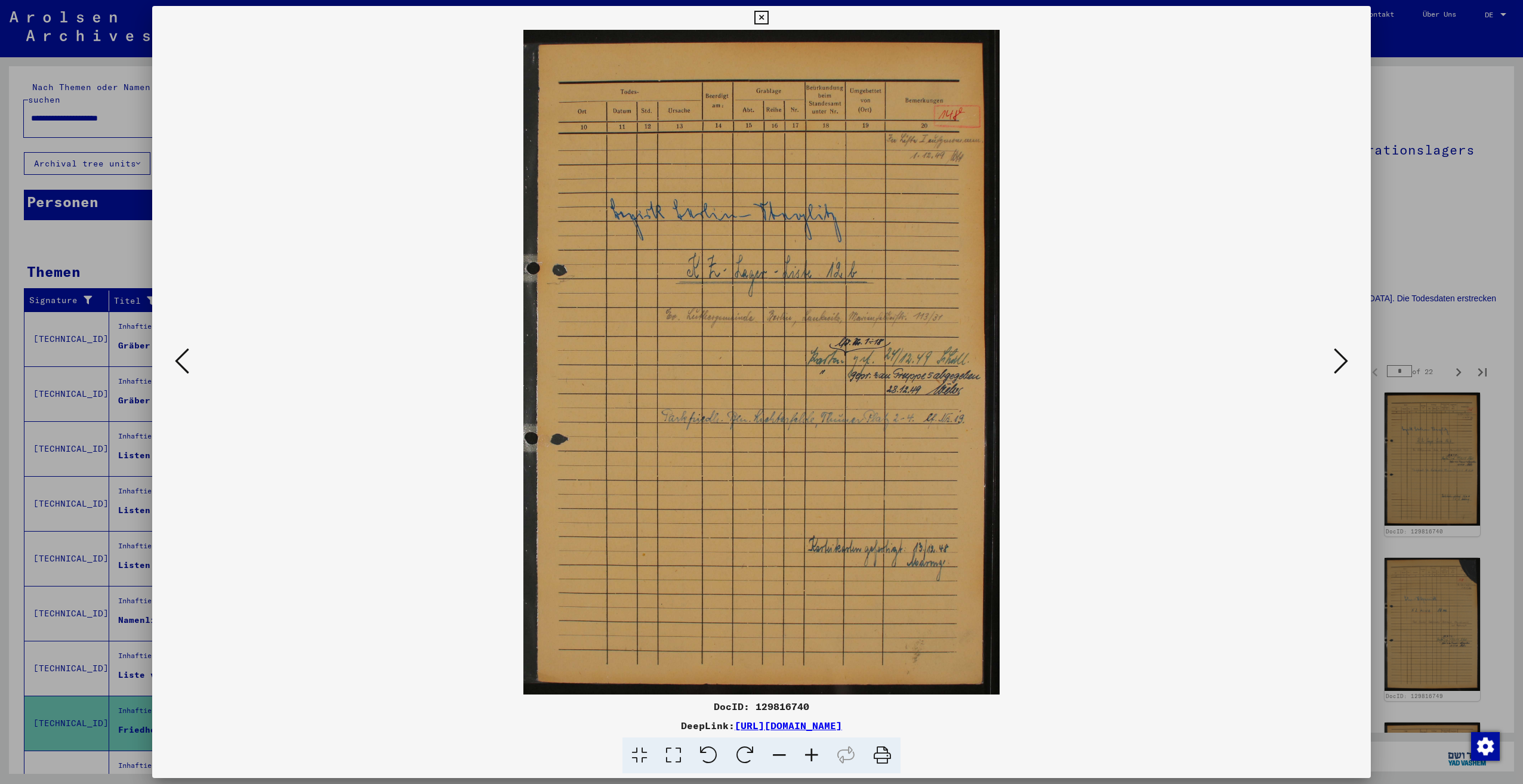
click at [1344, 360] on icon at bounding box center [1341, 361] width 14 height 29
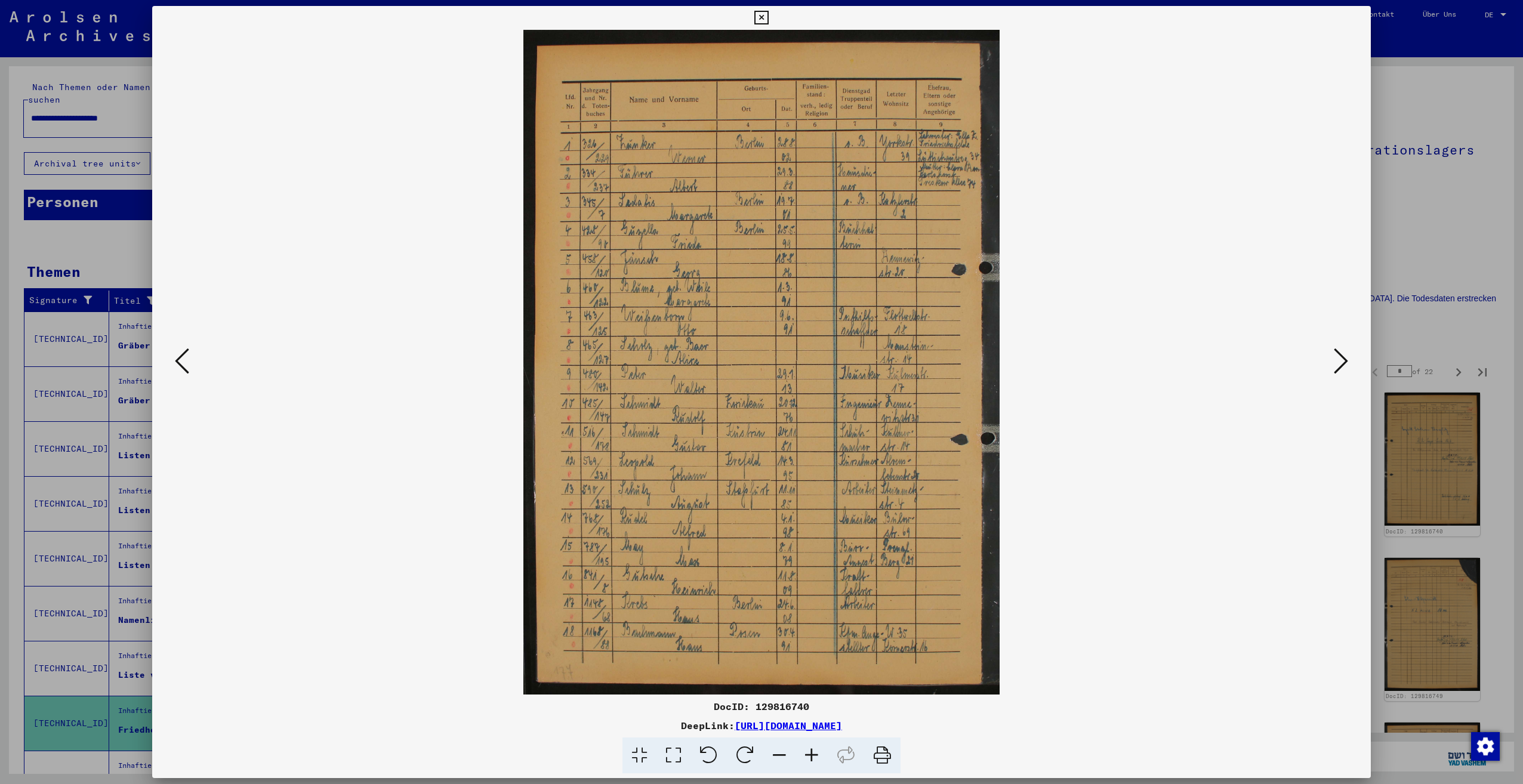
click at [1344, 360] on icon at bounding box center [1341, 361] width 14 height 29
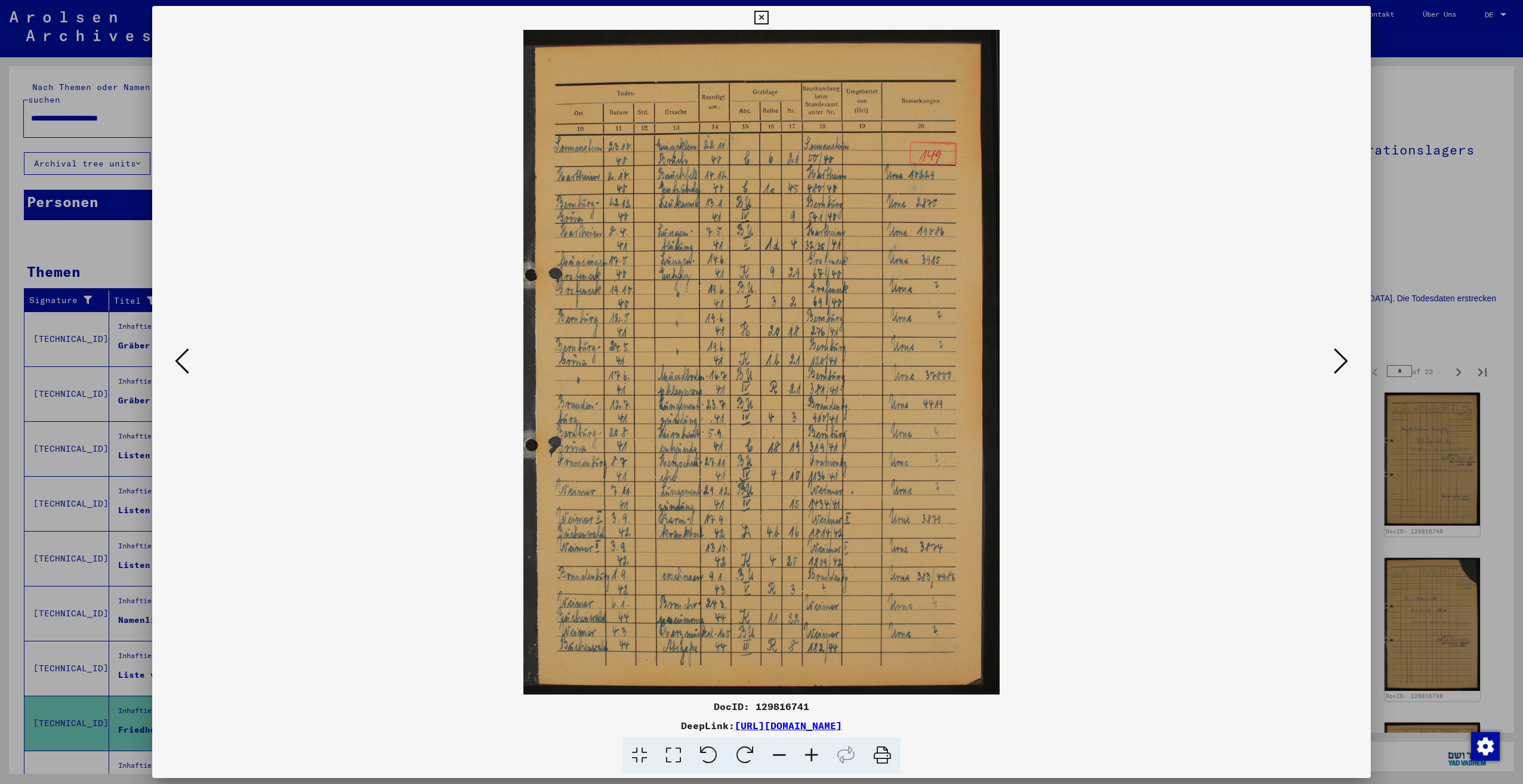
click at [174, 359] on button at bounding box center [182, 362] width 21 height 34
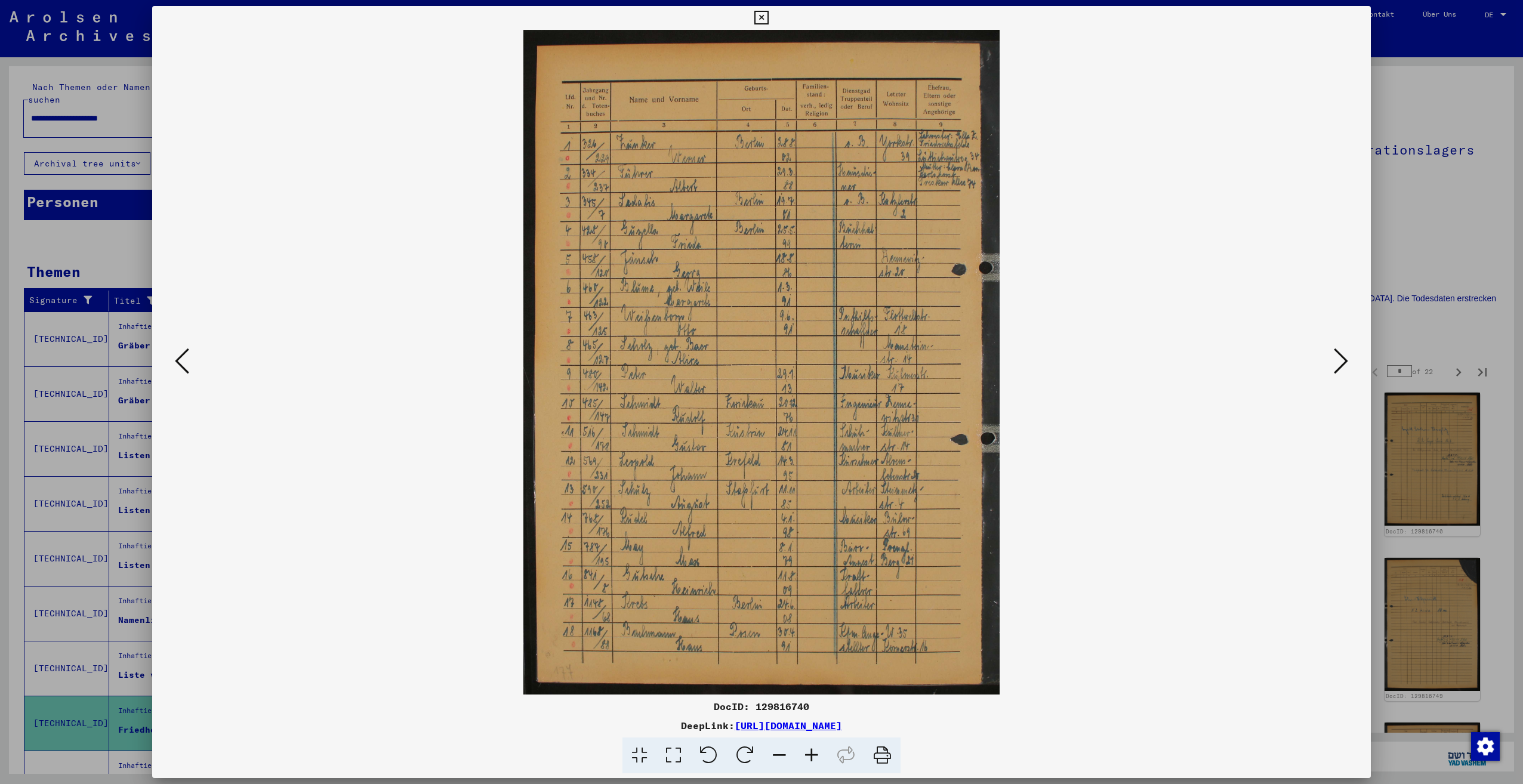
click at [174, 359] on button at bounding box center [182, 362] width 21 height 34
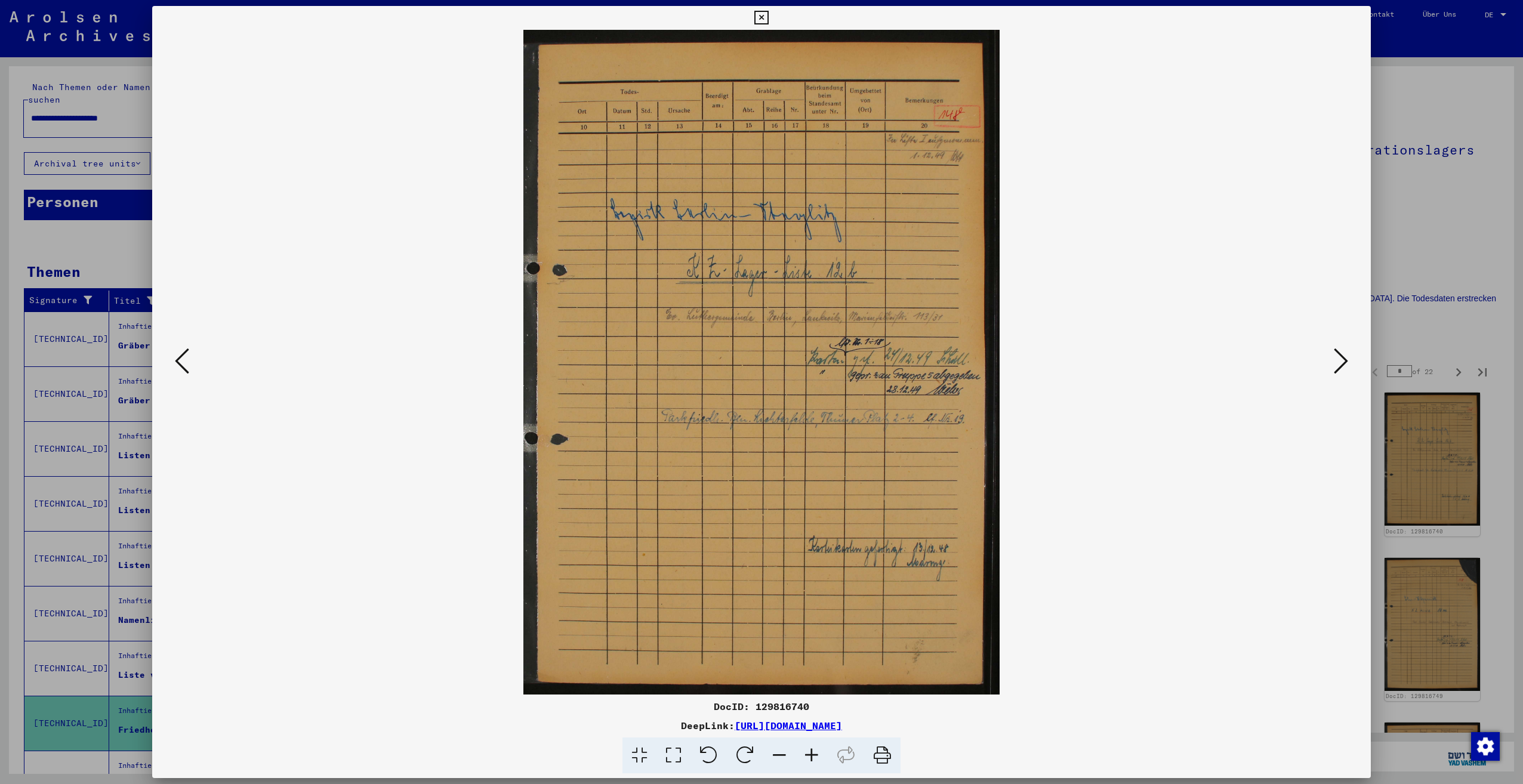
click at [818, 756] on icon at bounding box center [812, 756] width 32 height 36
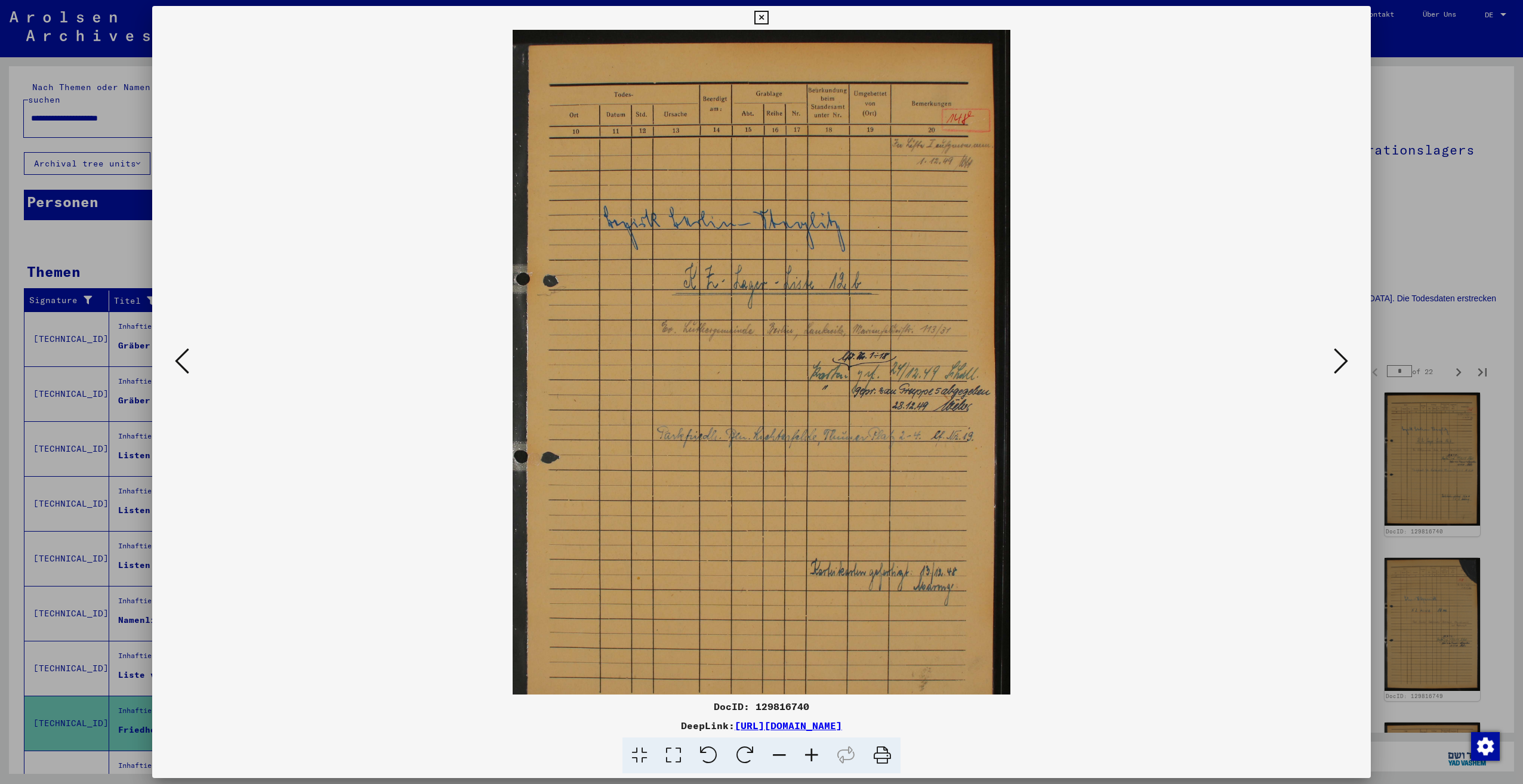
click at [818, 756] on icon at bounding box center [812, 756] width 32 height 36
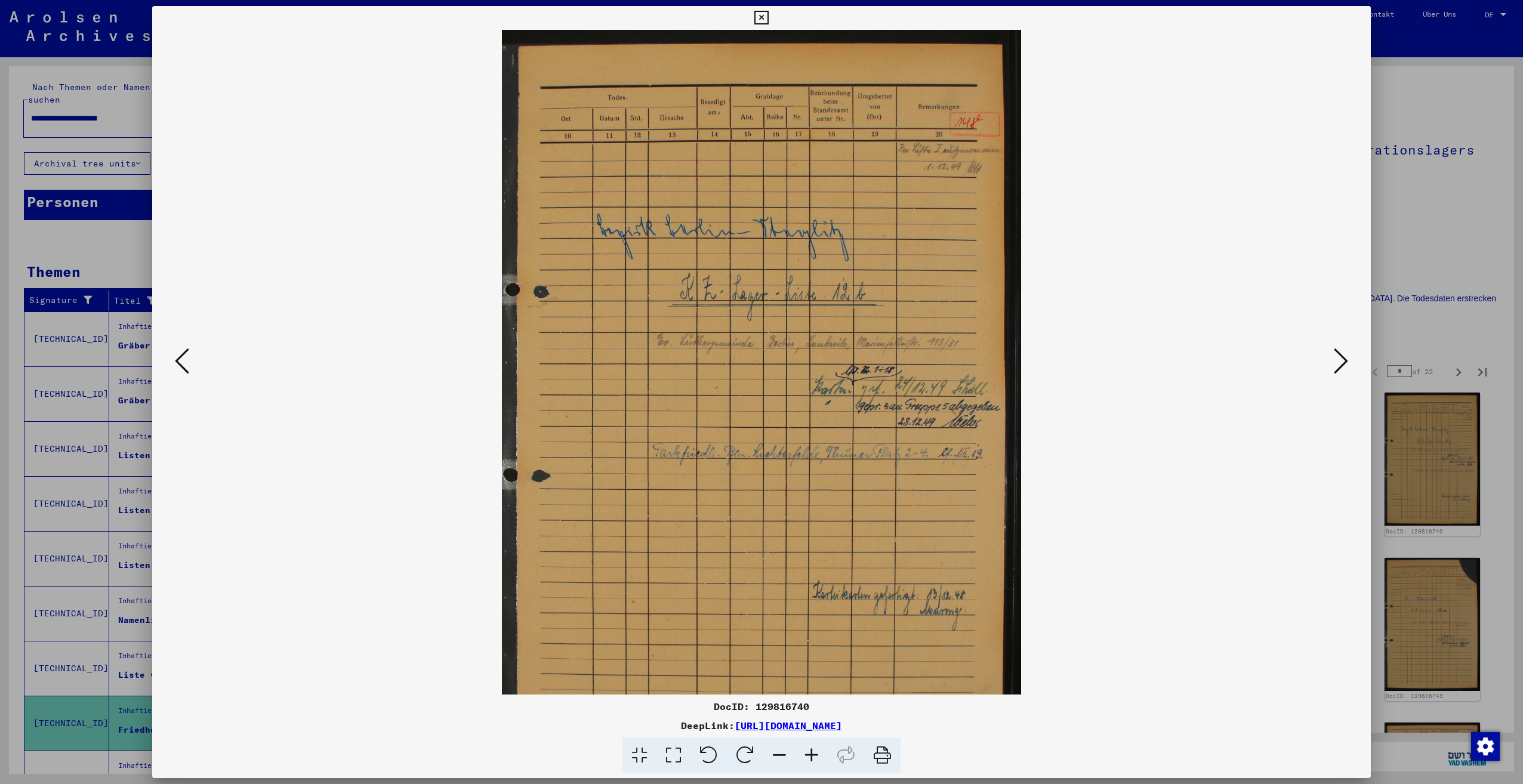
click at [818, 756] on icon at bounding box center [812, 756] width 32 height 36
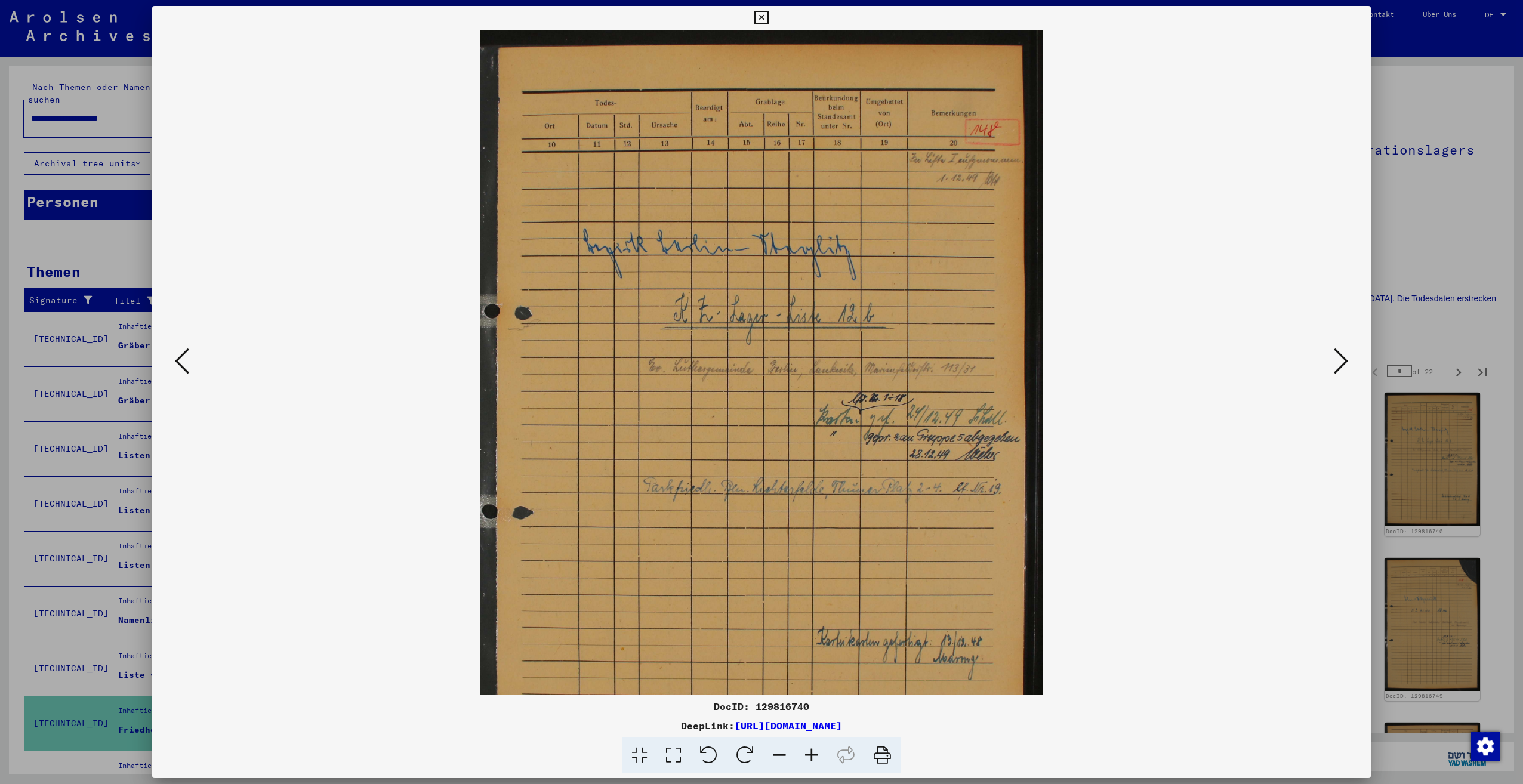
click at [818, 756] on icon at bounding box center [812, 756] width 32 height 36
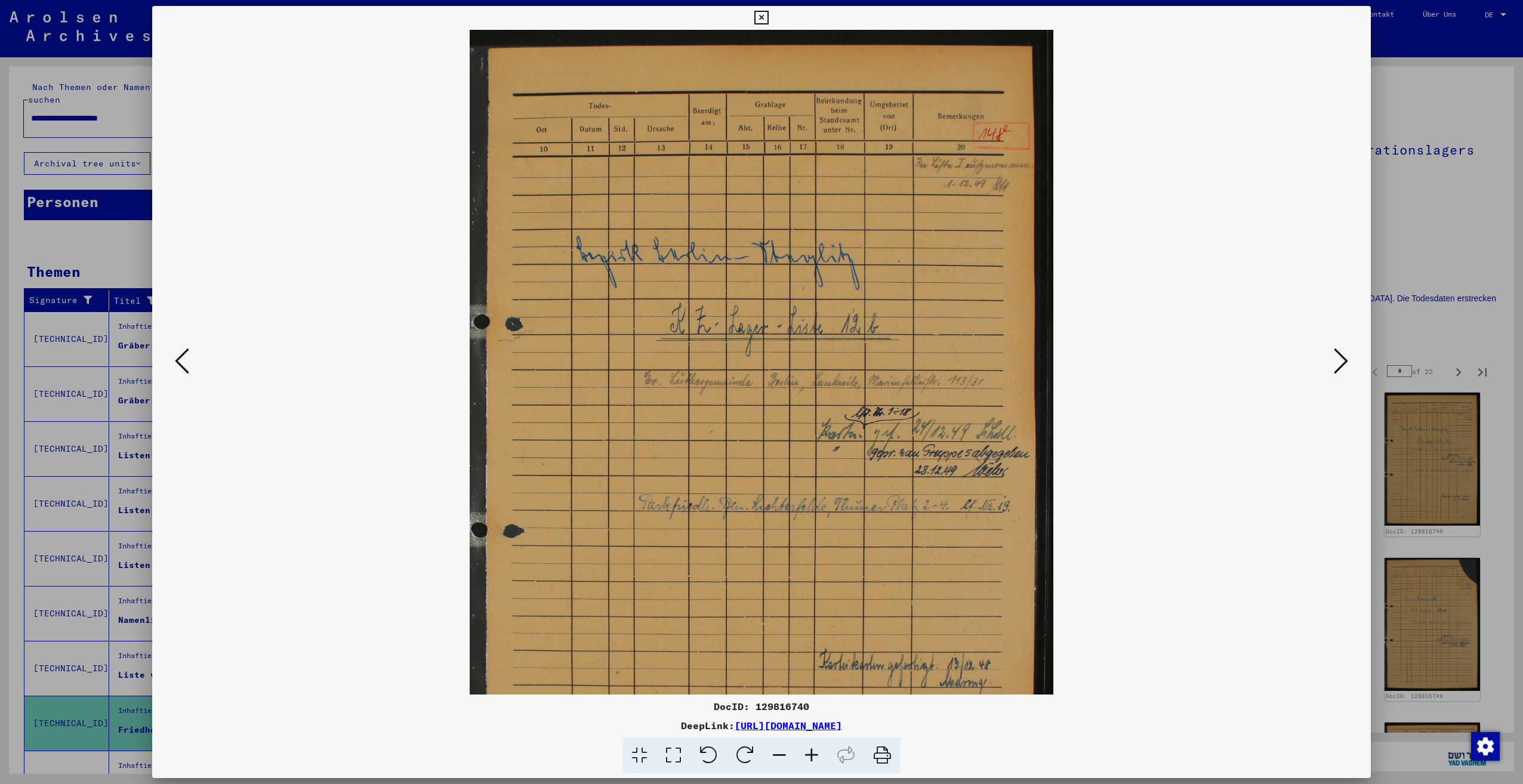
click at [818, 756] on icon at bounding box center [812, 756] width 32 height 36
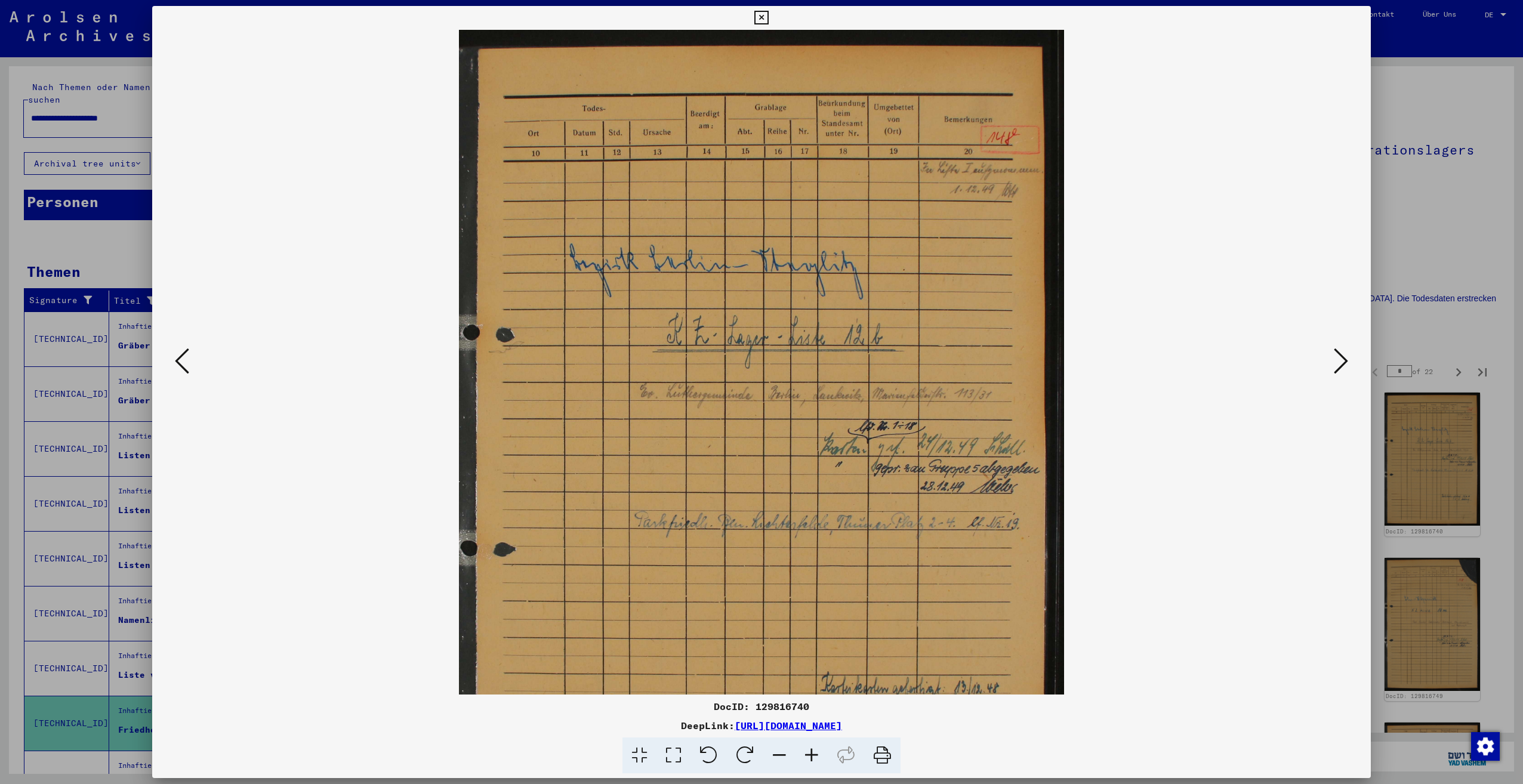
drag, startPoint x: 786, startPoint y: 526, endPoint x: 764, endPoint y: 562, distance: 42.2
click at [764, 561] on img at bounding box center [762, 451] width 605 height 844
click at [1336, 363] on icon at bounding box center [1341, 361] width 14 height 29
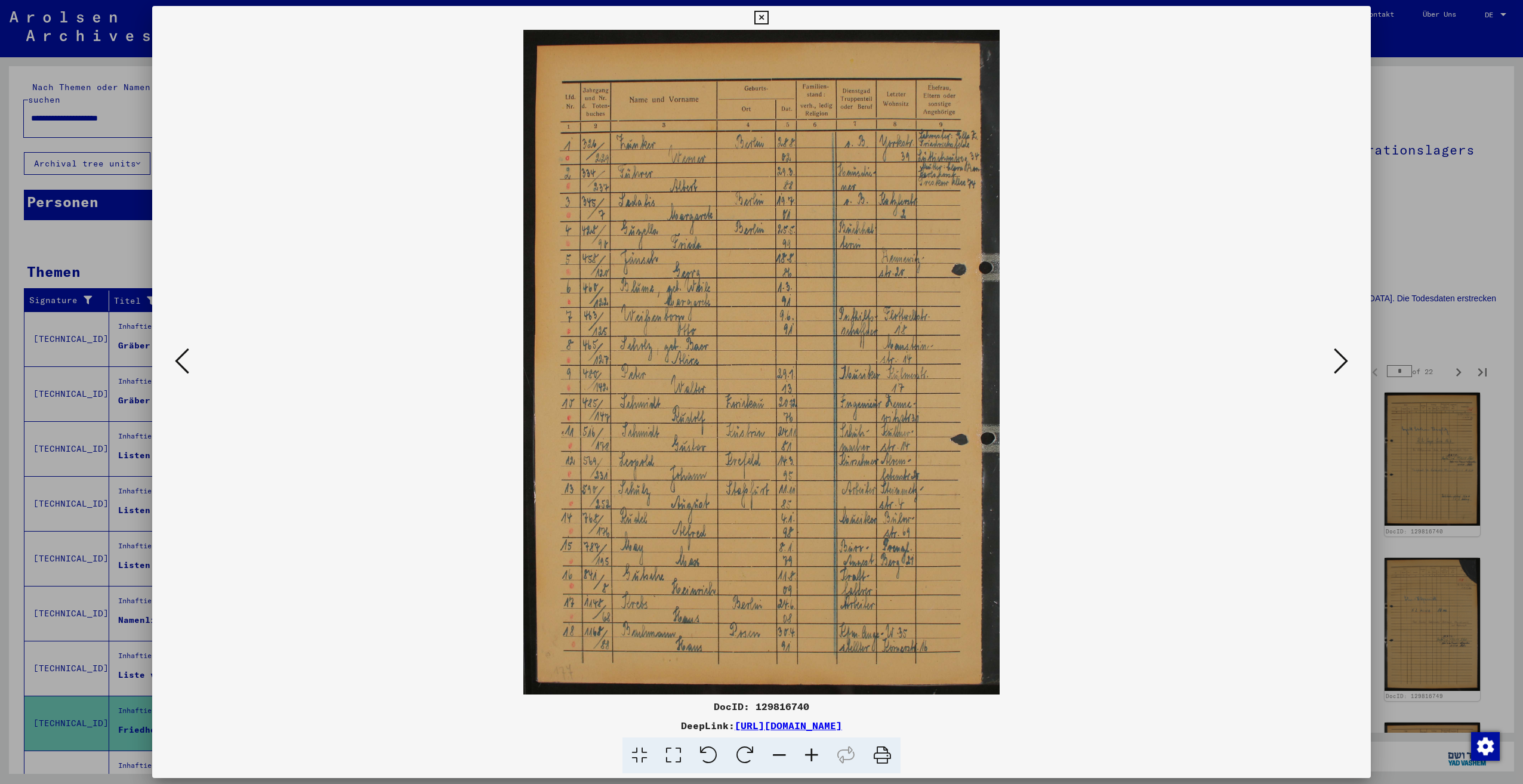
click at [1336, 363] on icon at bounding box center [1341, 361] width 14 height 29
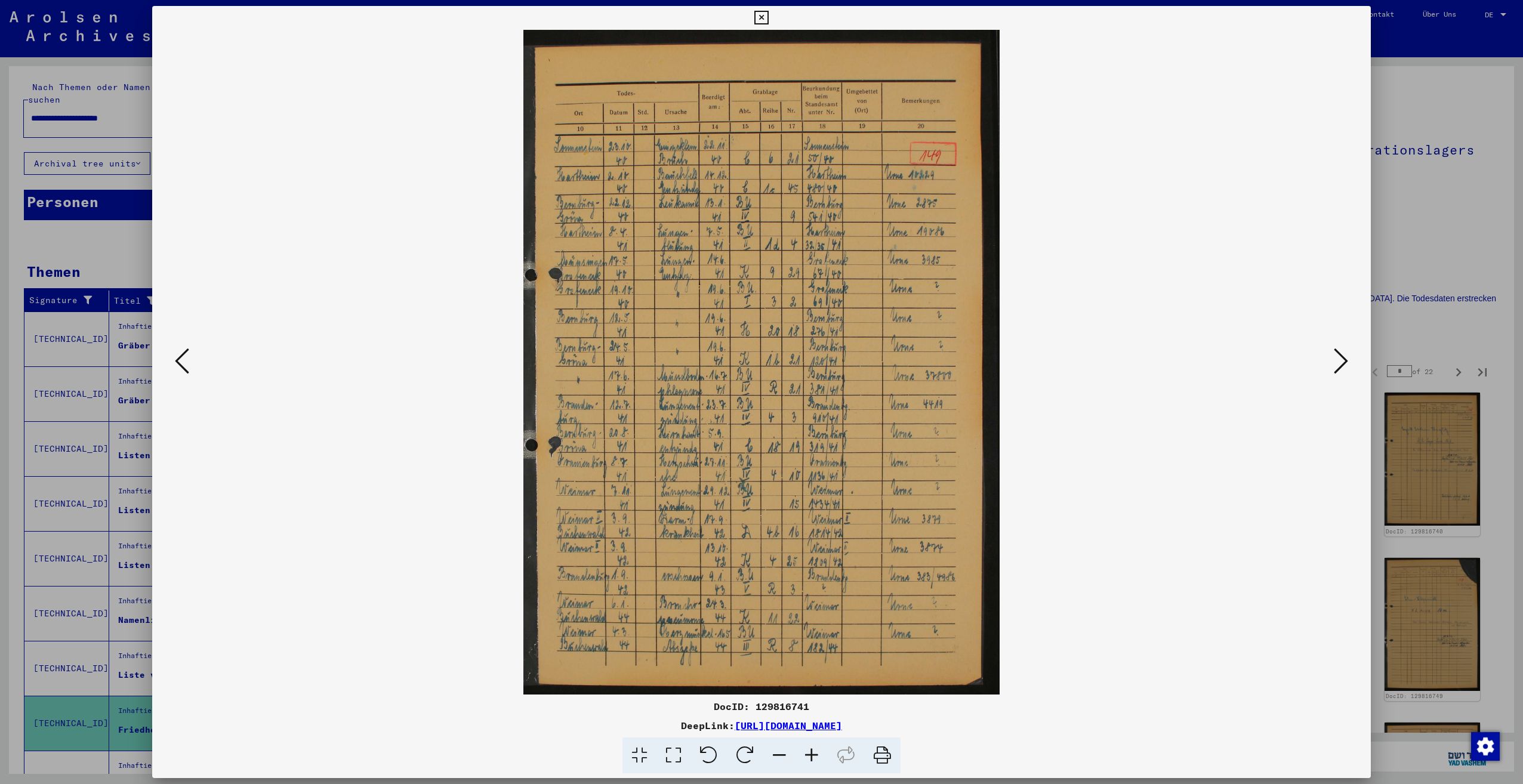
click at [1336, 364] on icon at bounding box center [1341, 361] width 14 height 29
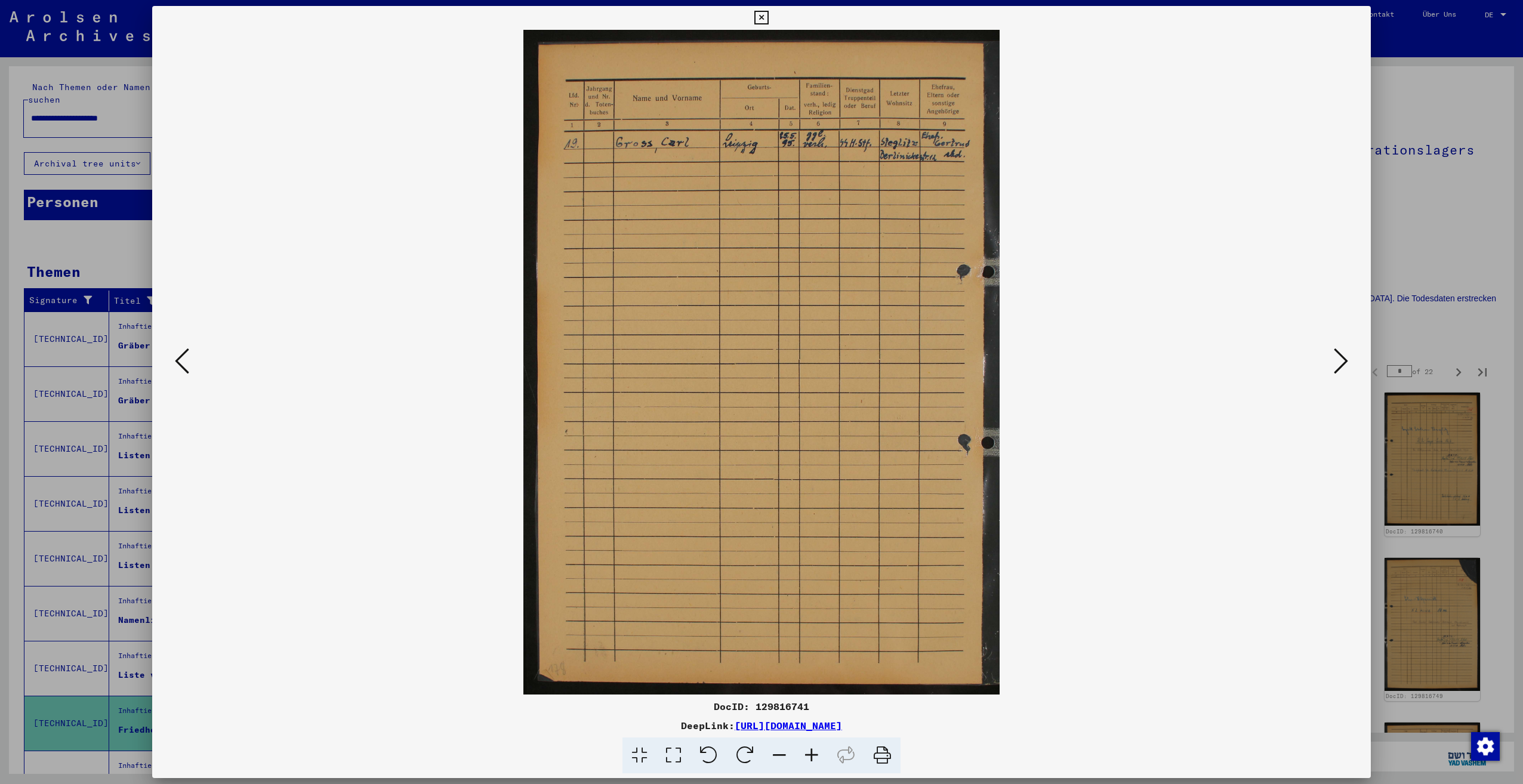
click at [1336, 364] on icon at bounding box center [1341, 361] width 14 height 29
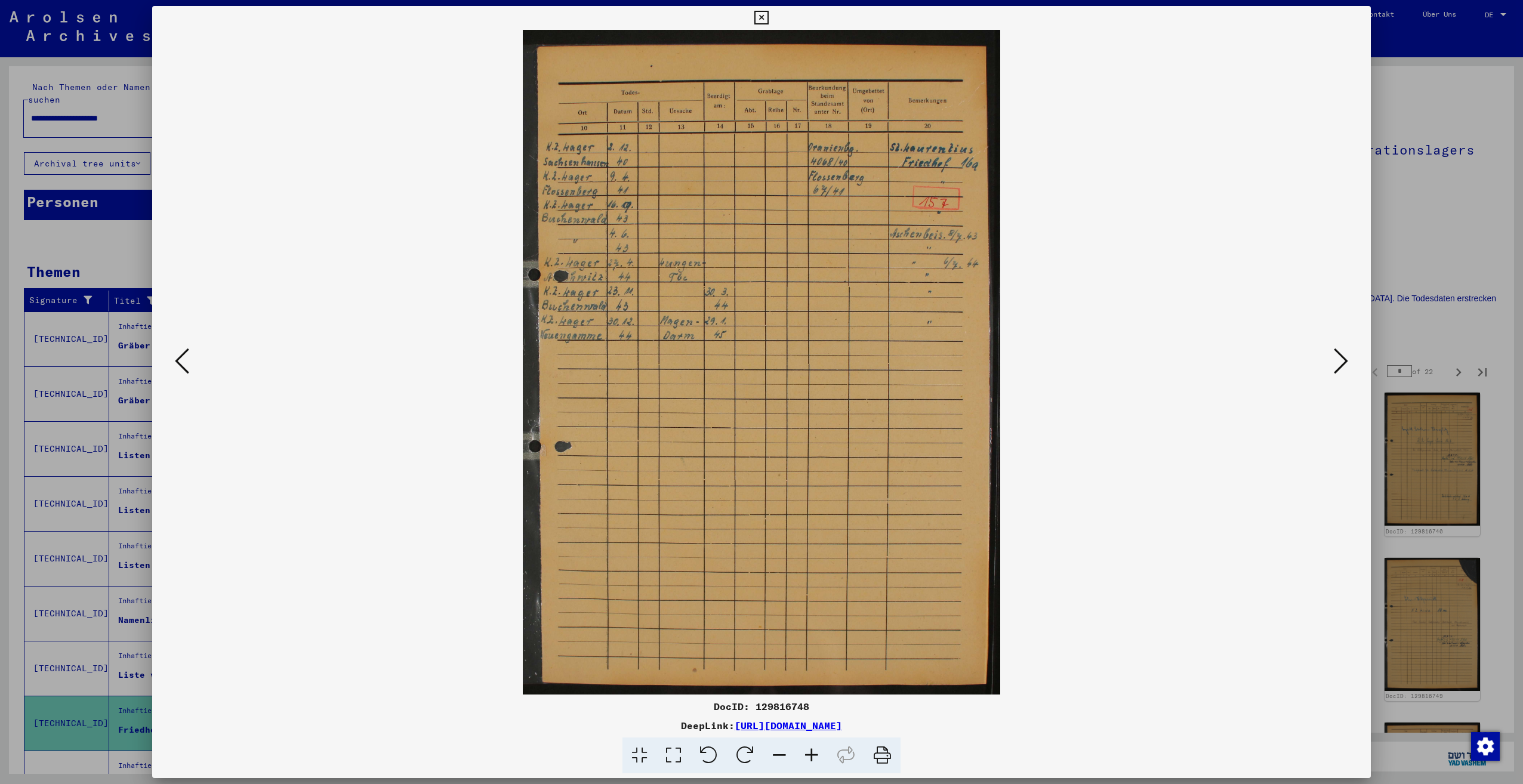
click at [1336, 364] on icon at bounding box center [1341, 361] width 14 height 29
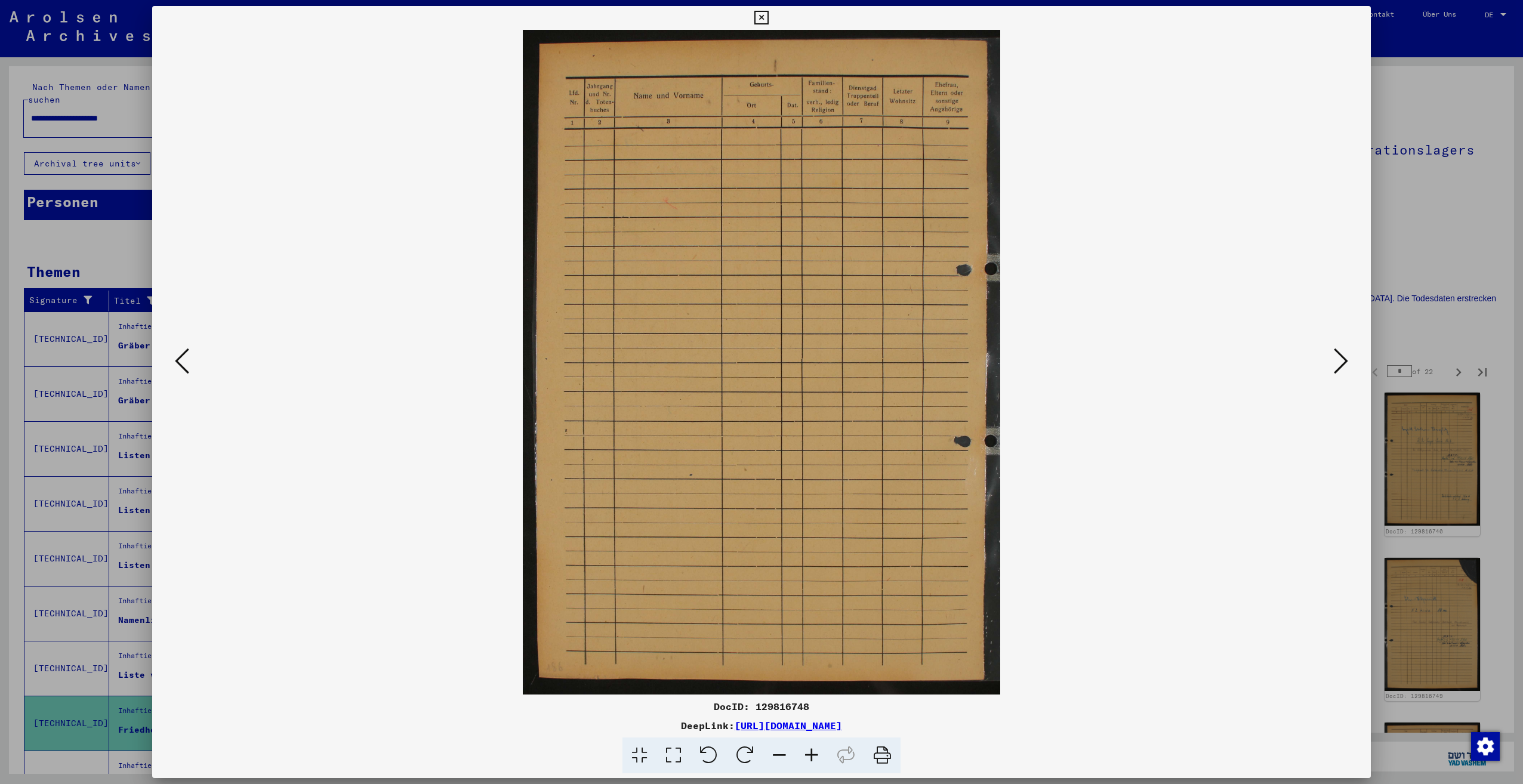
click at [1336, 364] on icon at bounding box center [1341, 361] width 14 height 29
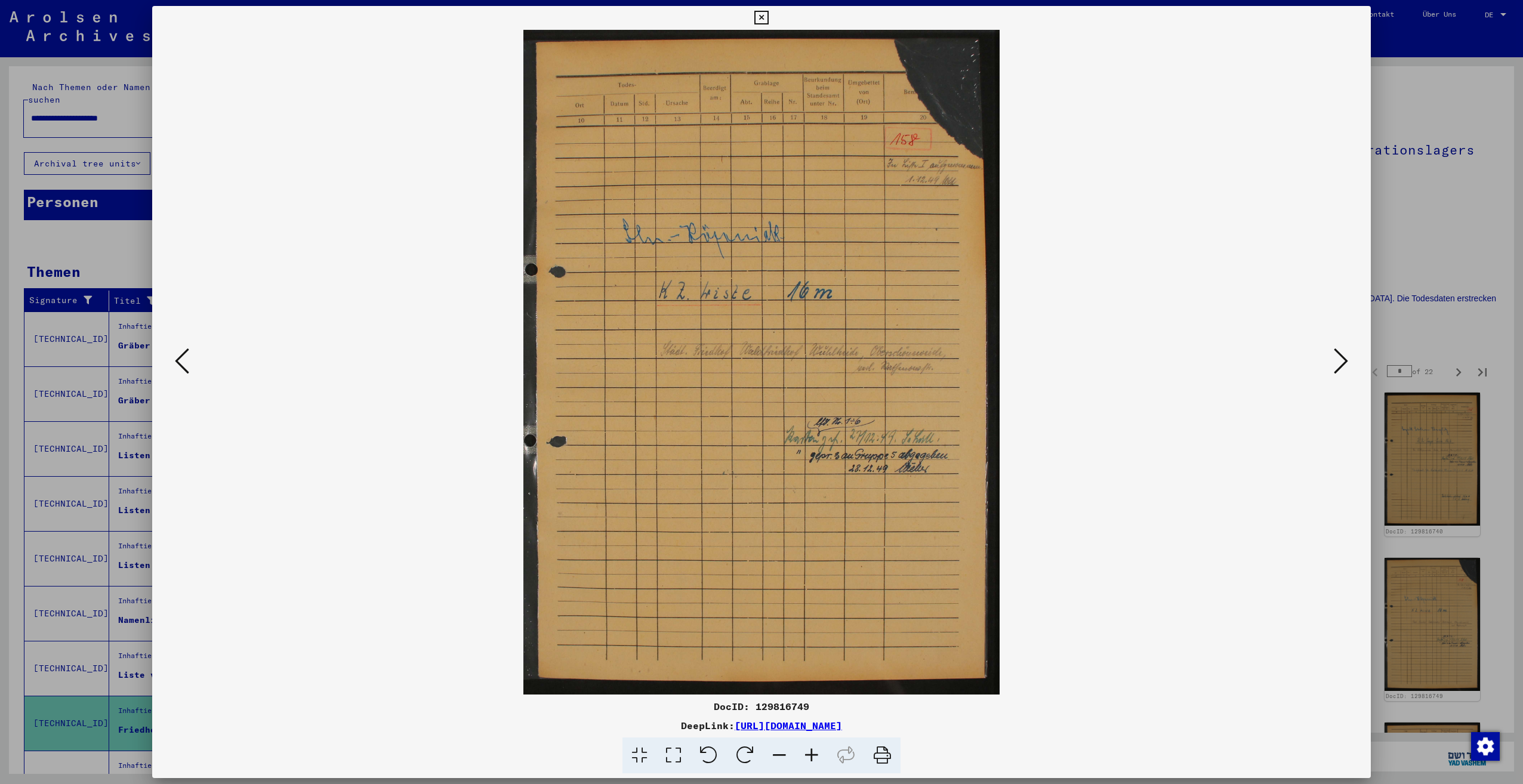
click at [1336, 364] on icon at bounding box center [1341, 361] width 14 height 29
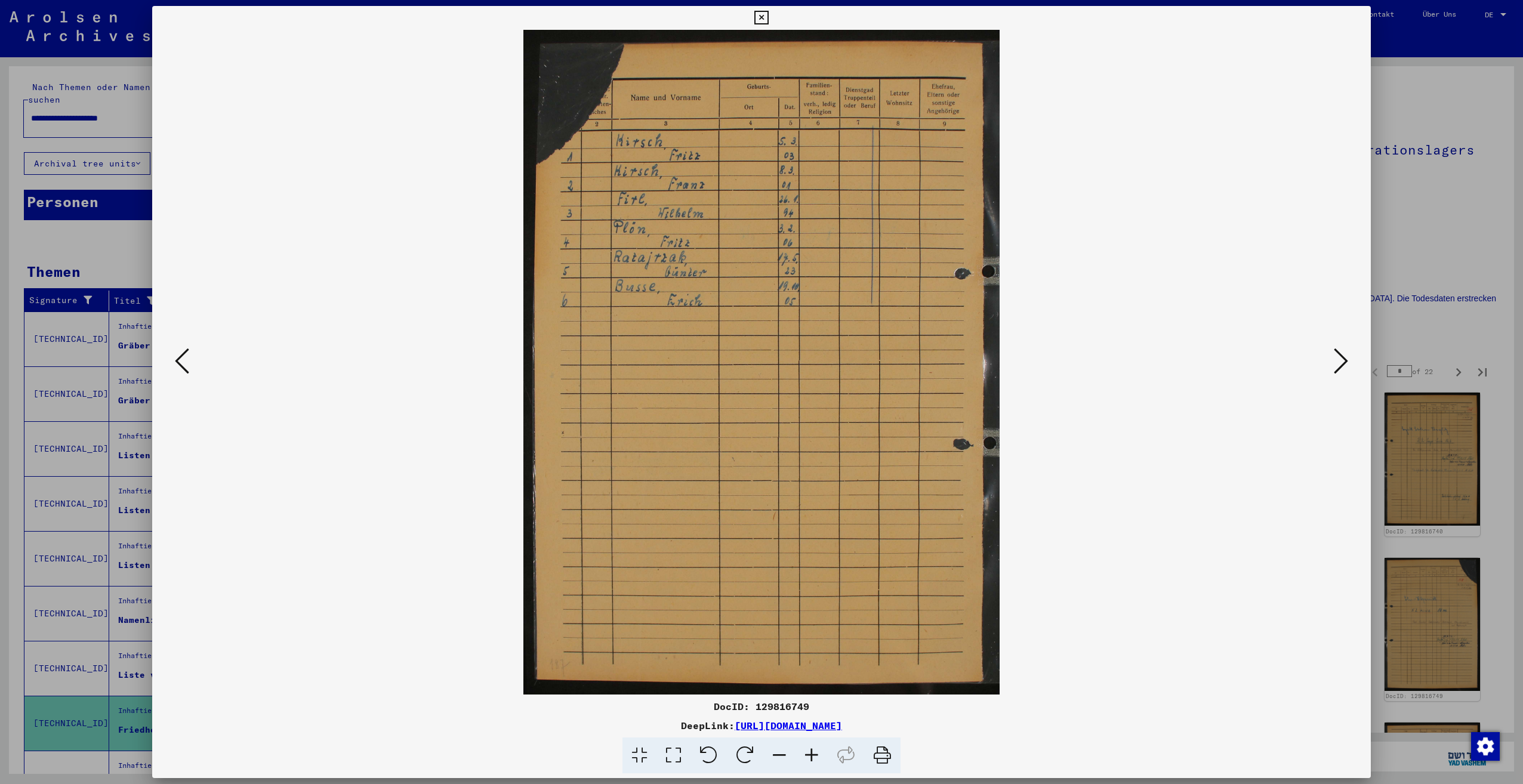
click at [1336, 364] on icon at bounding box center [1341, 361] width 14 height 29
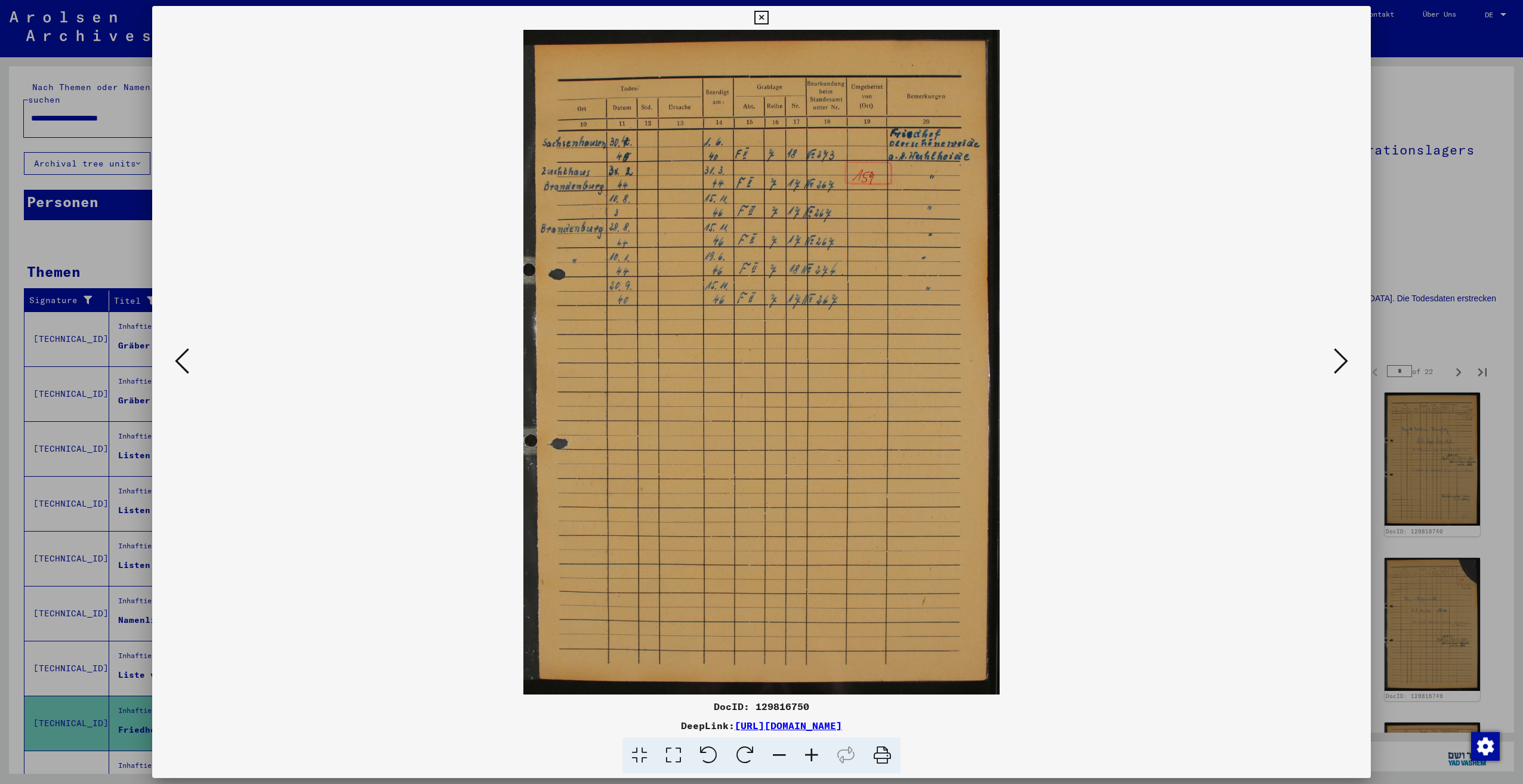
click at [1336, 364] on icon at bounding box center [1341, 361] width 14 height 29
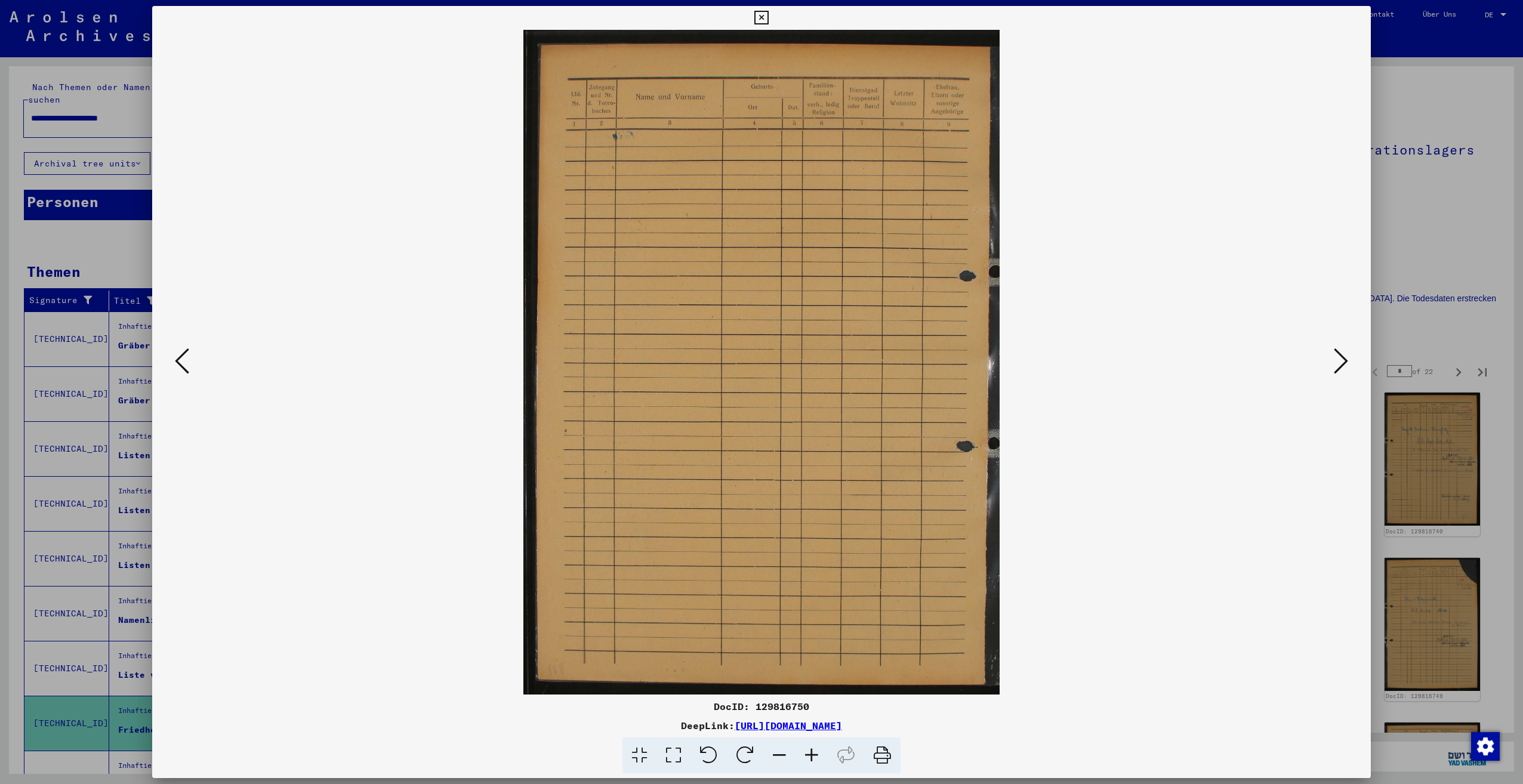
click at [1336, 364] on icon at bounding box center [1341, 361] width 14 height 29
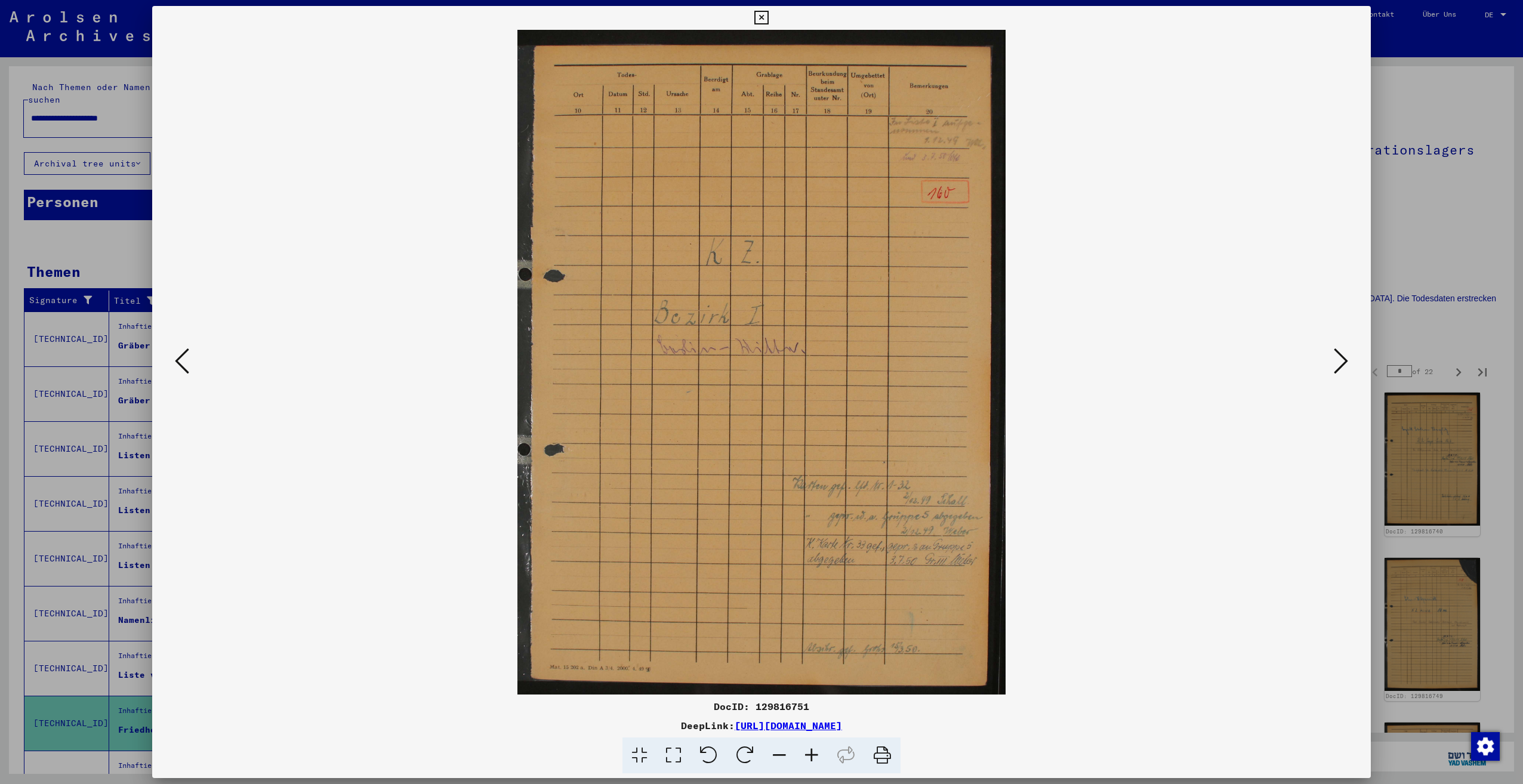
click at [1336, 364] on icon at bounding box center [1341, 361] width 14 height 29
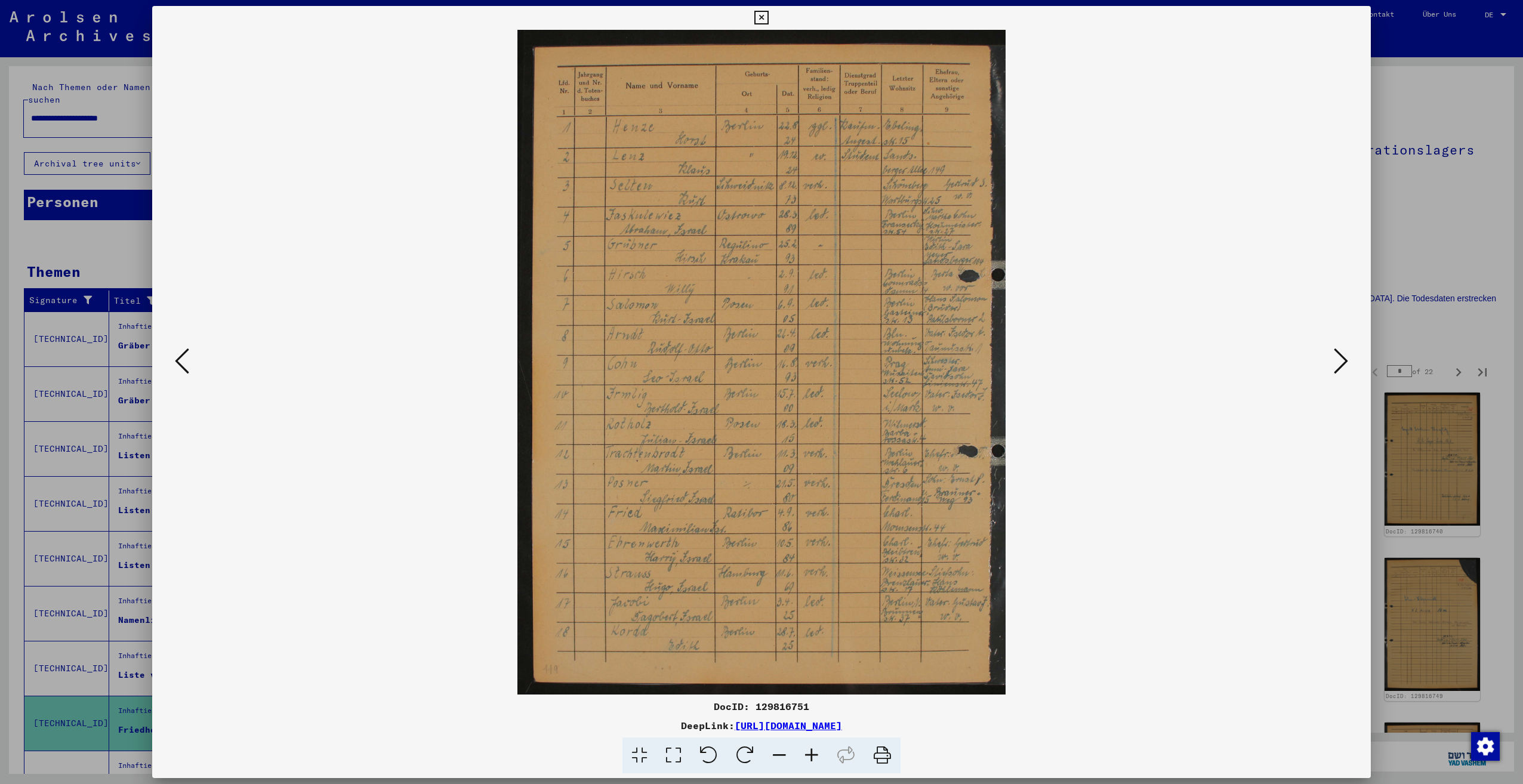
click at [1336, 364] on icon at bounding box center [1341, 361] width 14 height 29
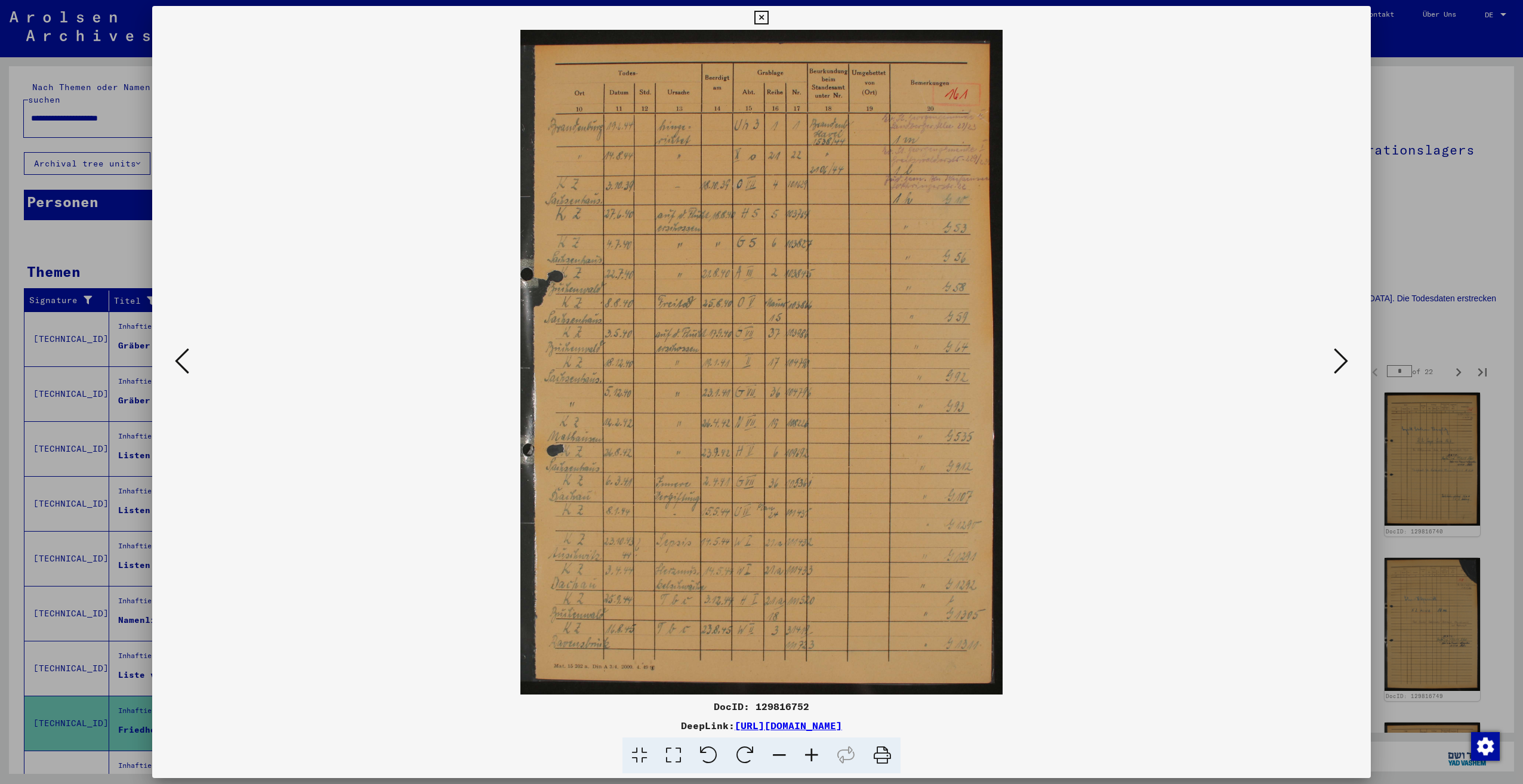
click at [1334, 364] on icon at bounding box center [1341, 361] width 14 height 29
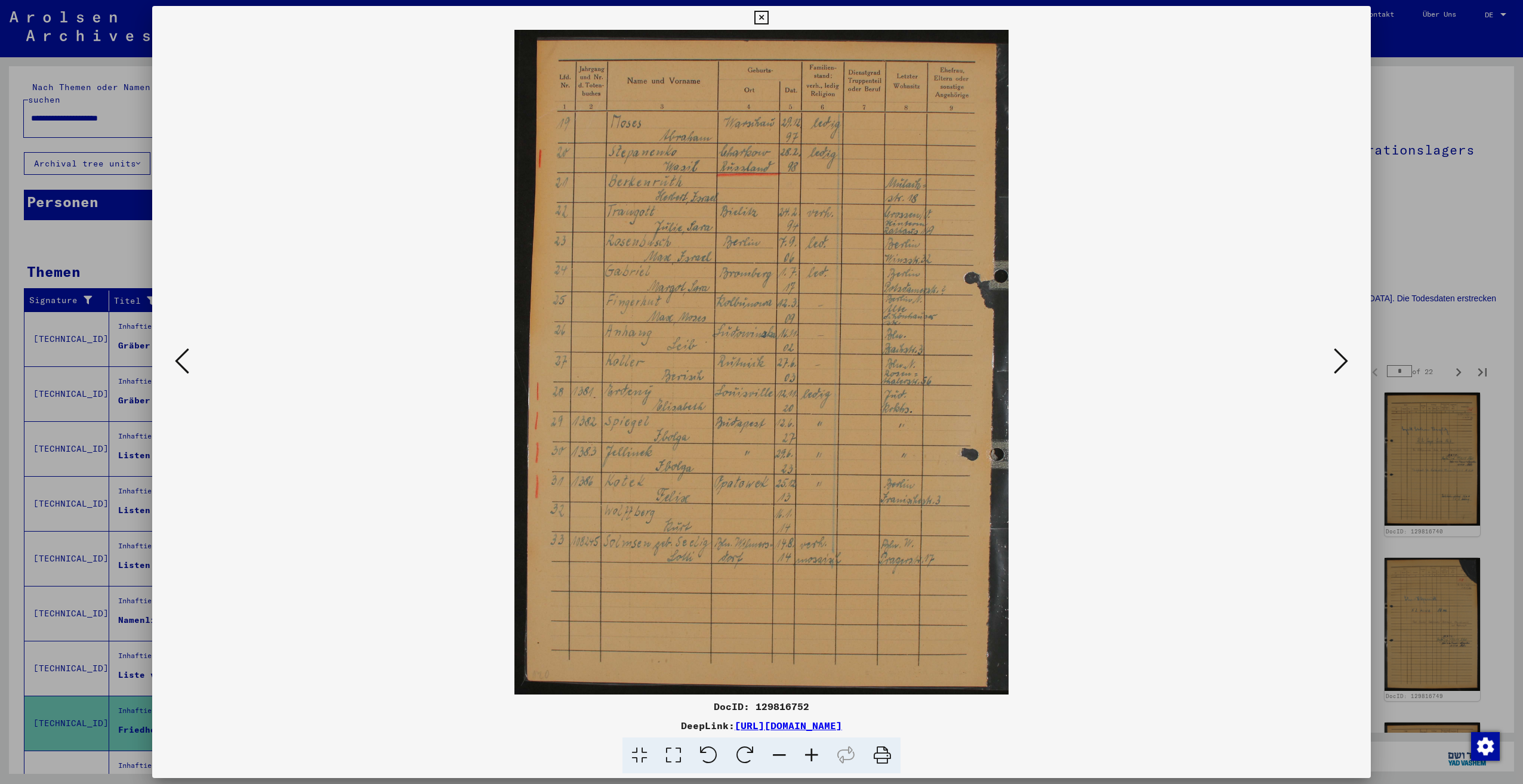
click at [1334, 364] on icon at bounding box center [1341, 361] width 14 height 29
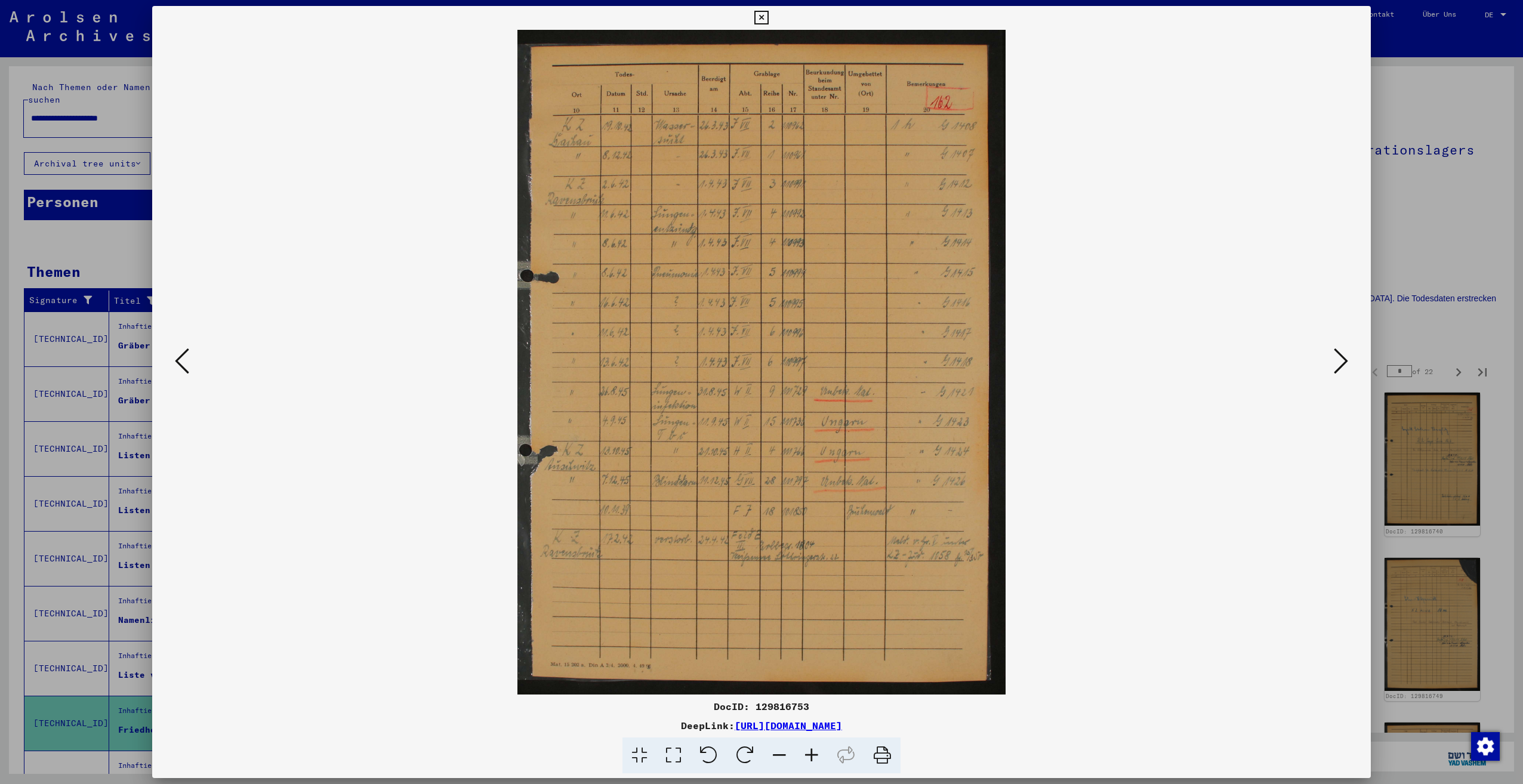
click at [1334, 364] on icon at bounding box center [1341, 361] width 14 height 29
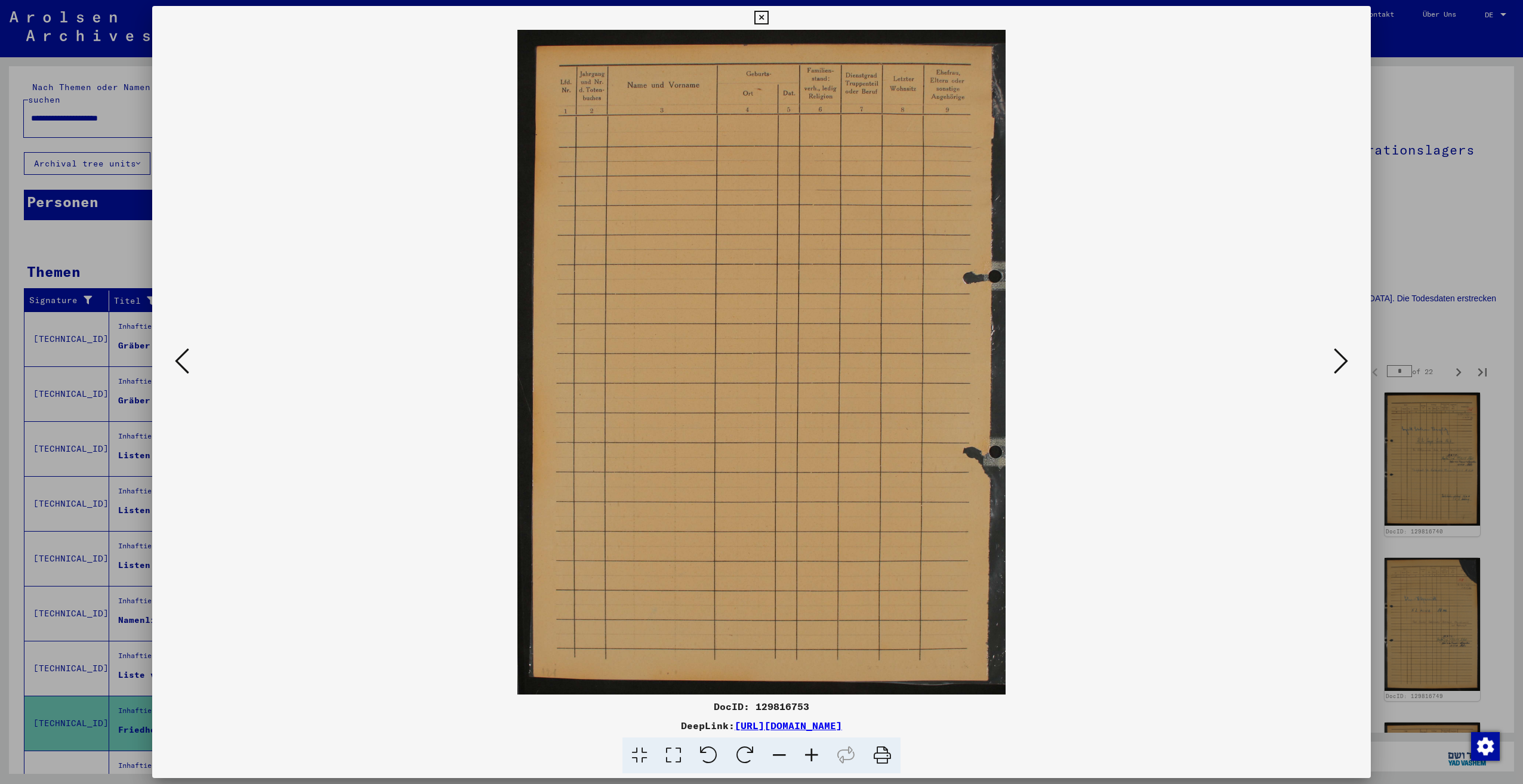
click at [1334, 364] on icon at bounding box center [1341, 361] width 14 height 29
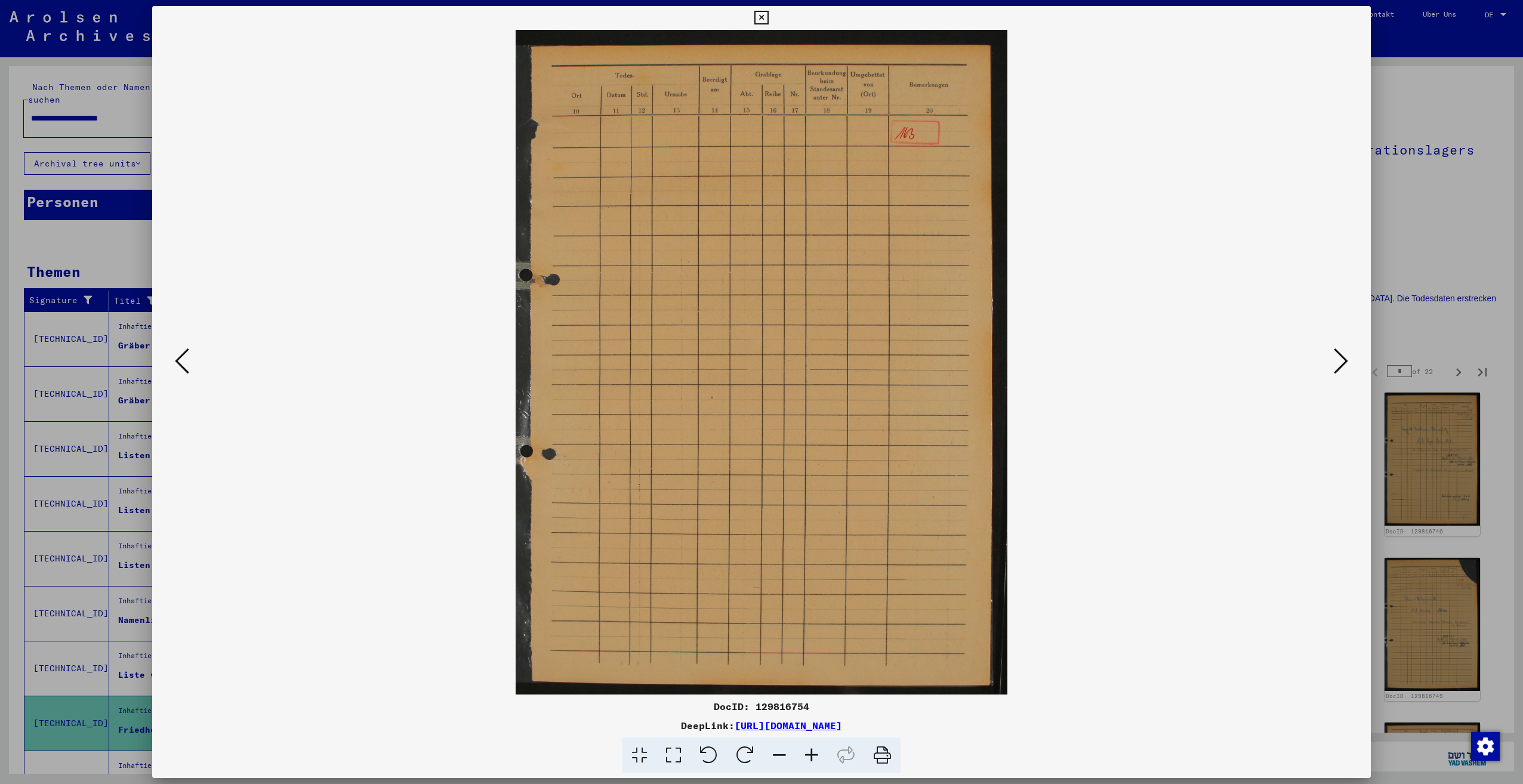
click at [1334, 364] on icon at bounding box center [1341, 361] width 14 height 29
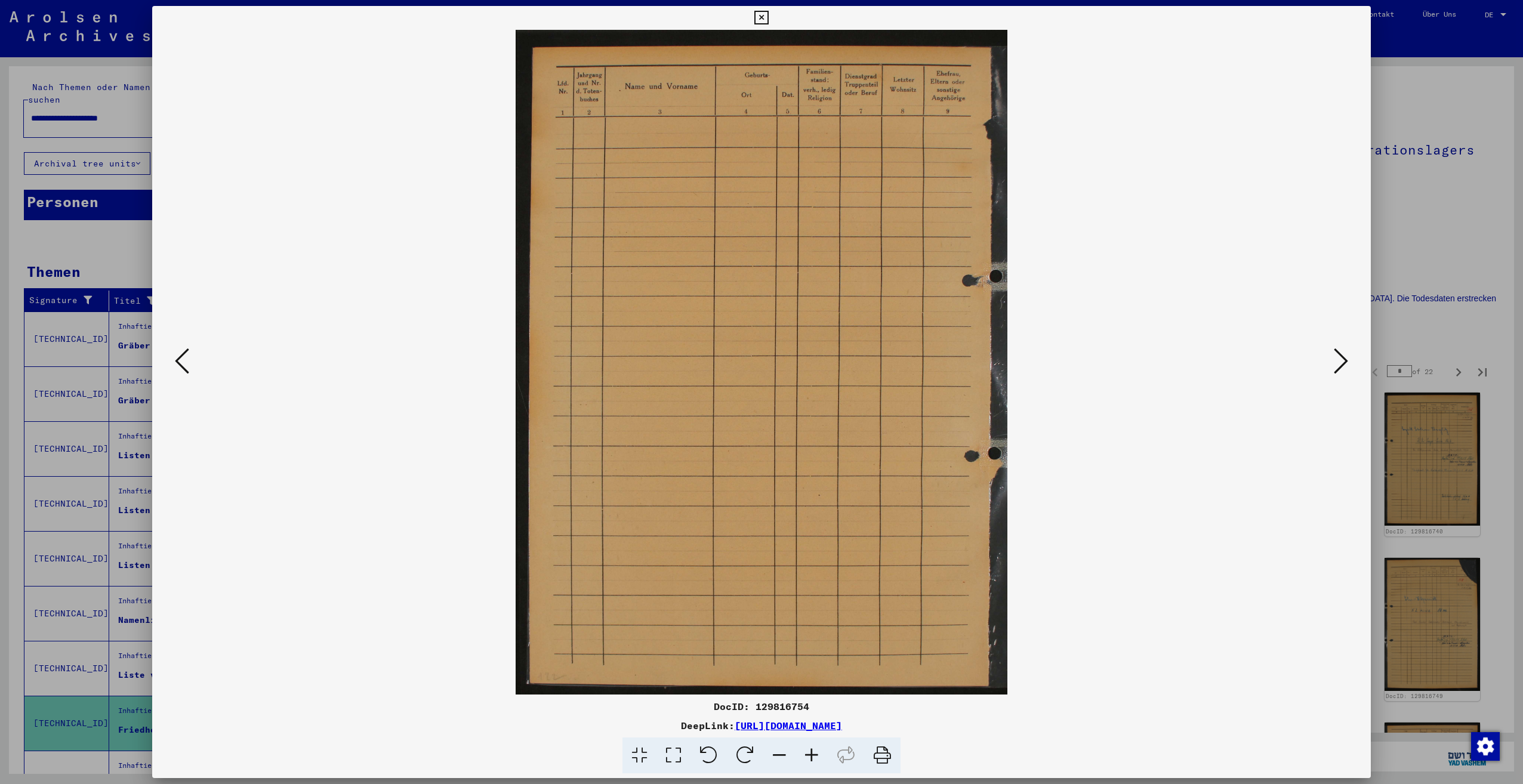
click at [1334, 364] on icon at bounding box center [1341, 361] width 14 height 29
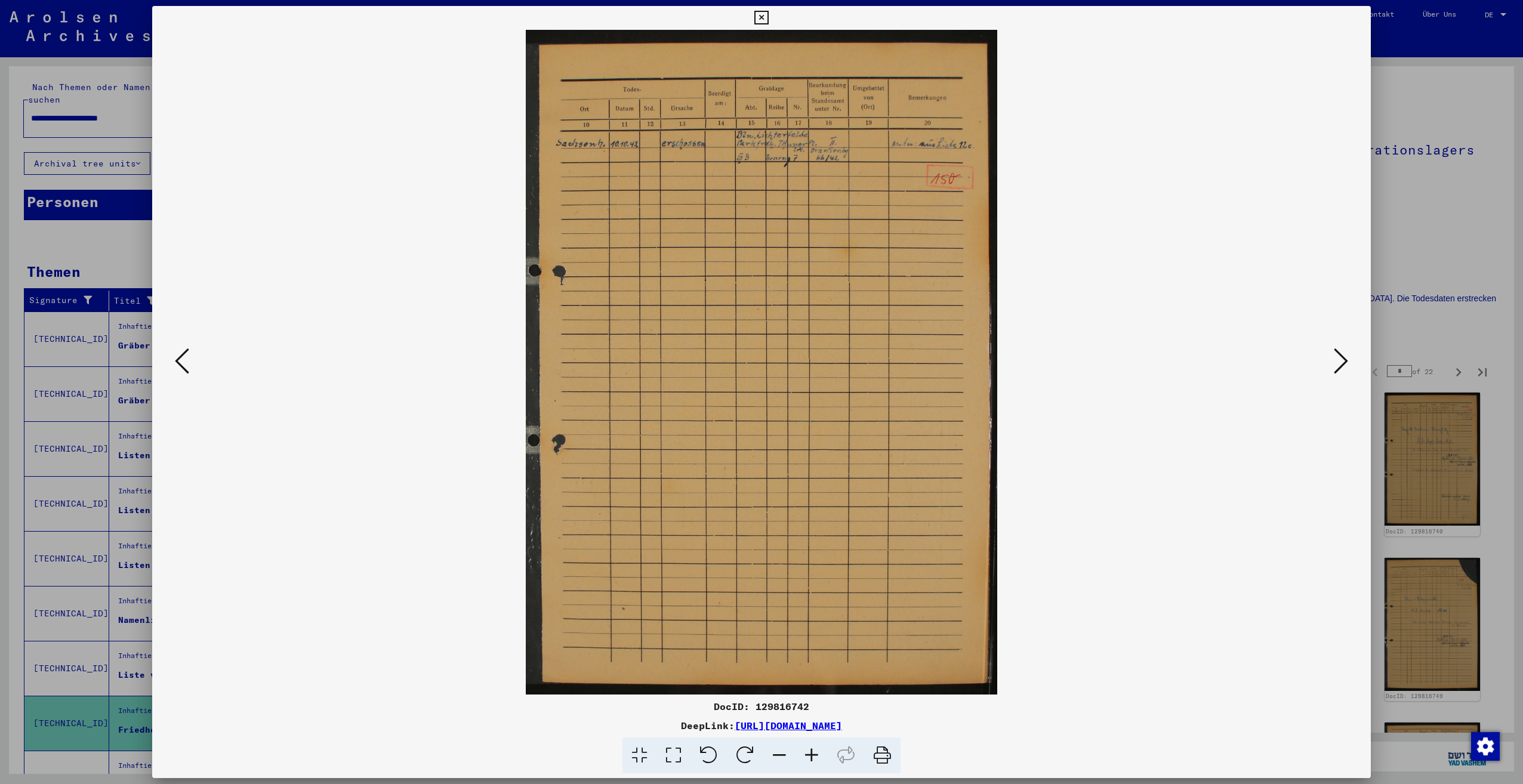
click at [1334, 364] on icon at bounding box center [1341, 361] width 14 height 29
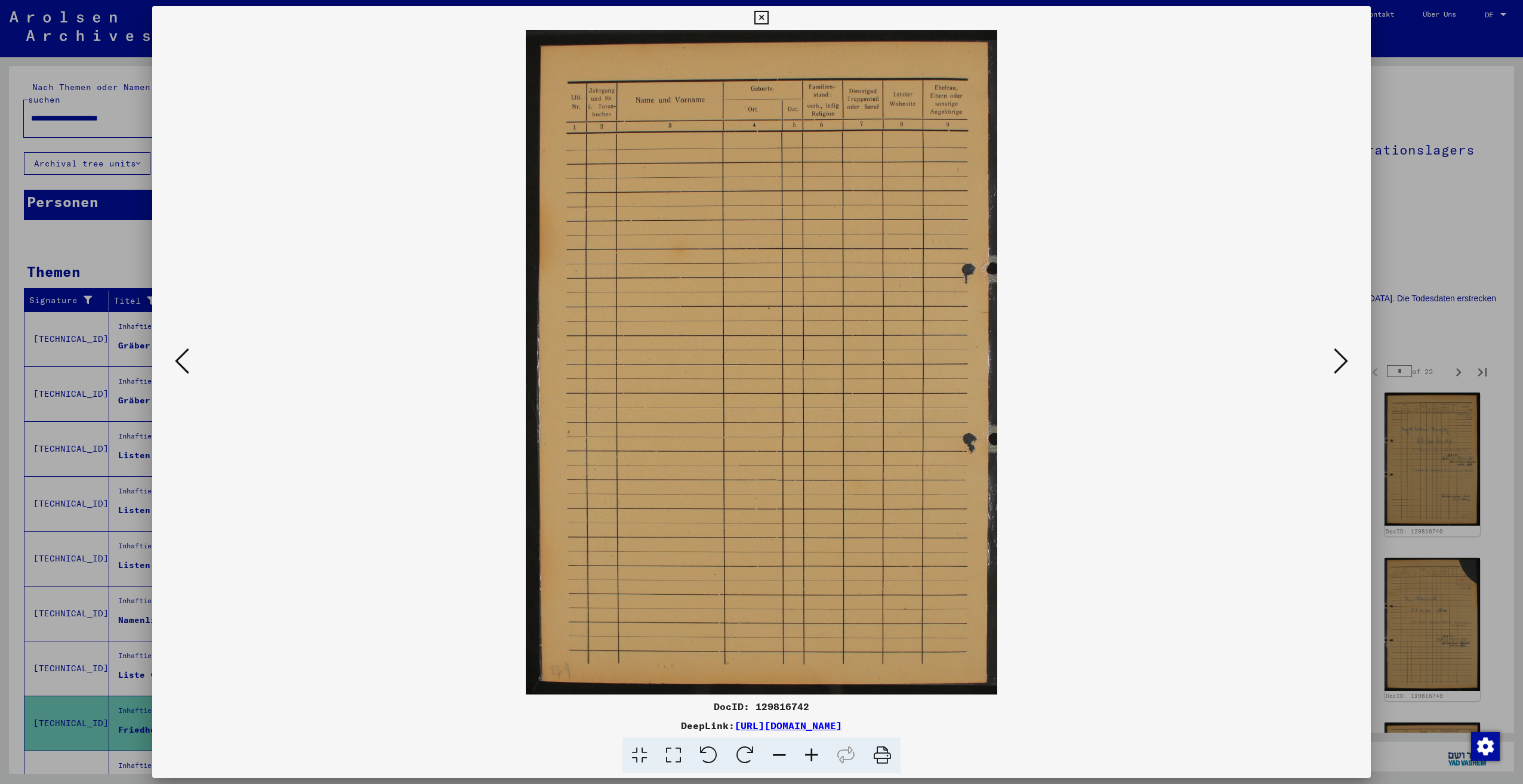
click at [1334, 364] on icon at bounding box center [1341, 361] width 14 height 29
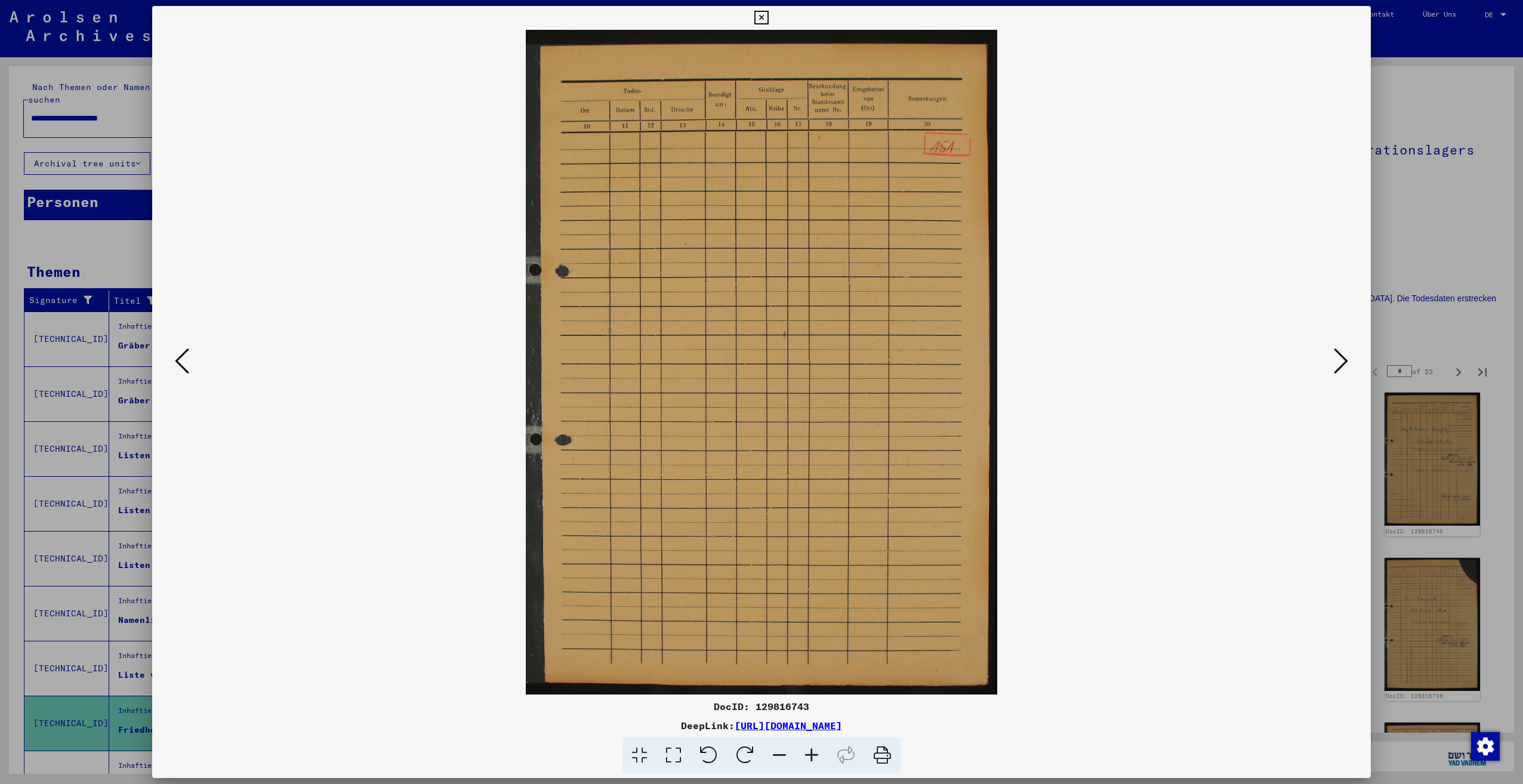
click at [1334, 364] on icon at bounding box center [1341, 361] width 14 height 29
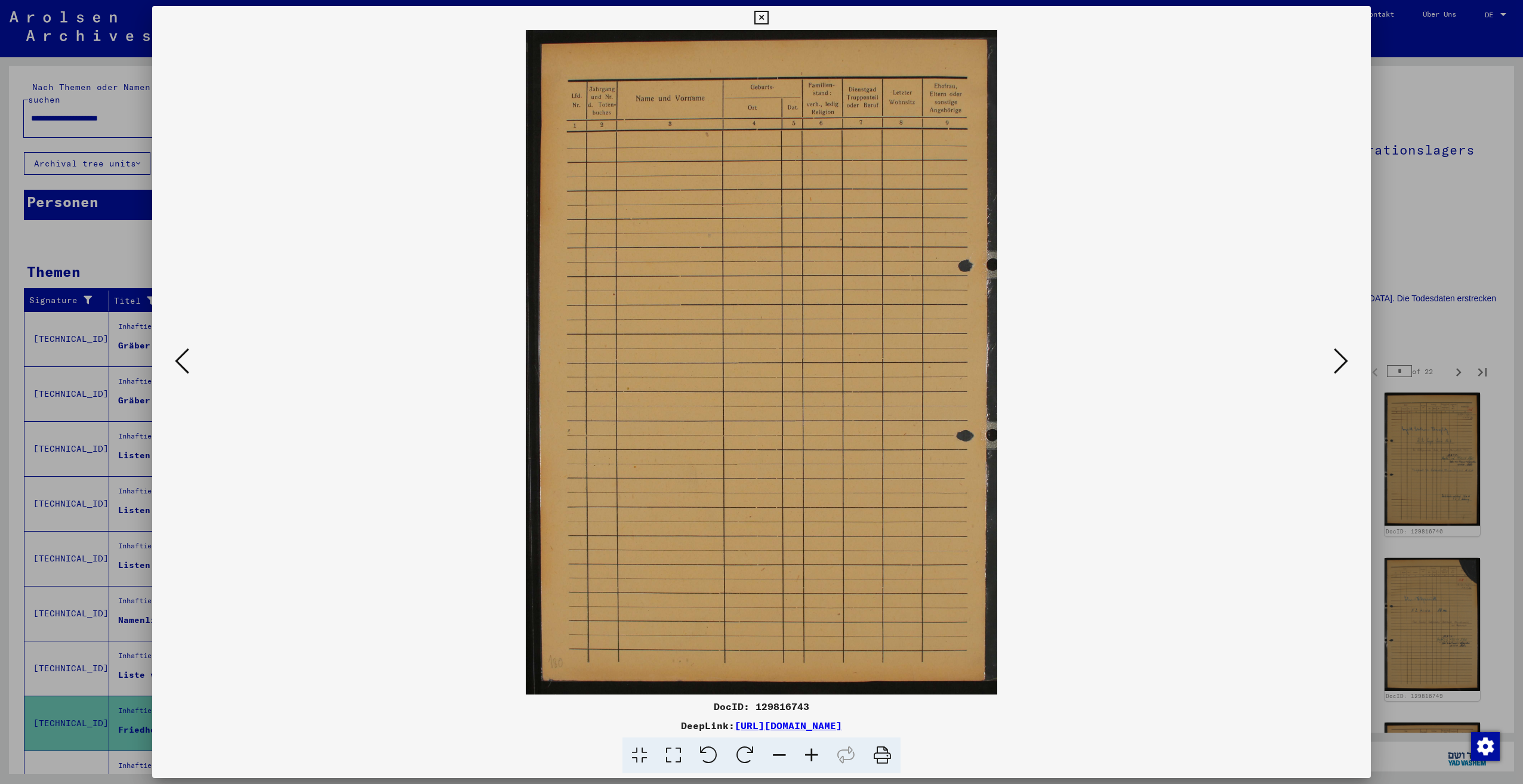
click at [1334, 364] on icon at bounding box center [1341, 361] width 14 height 29
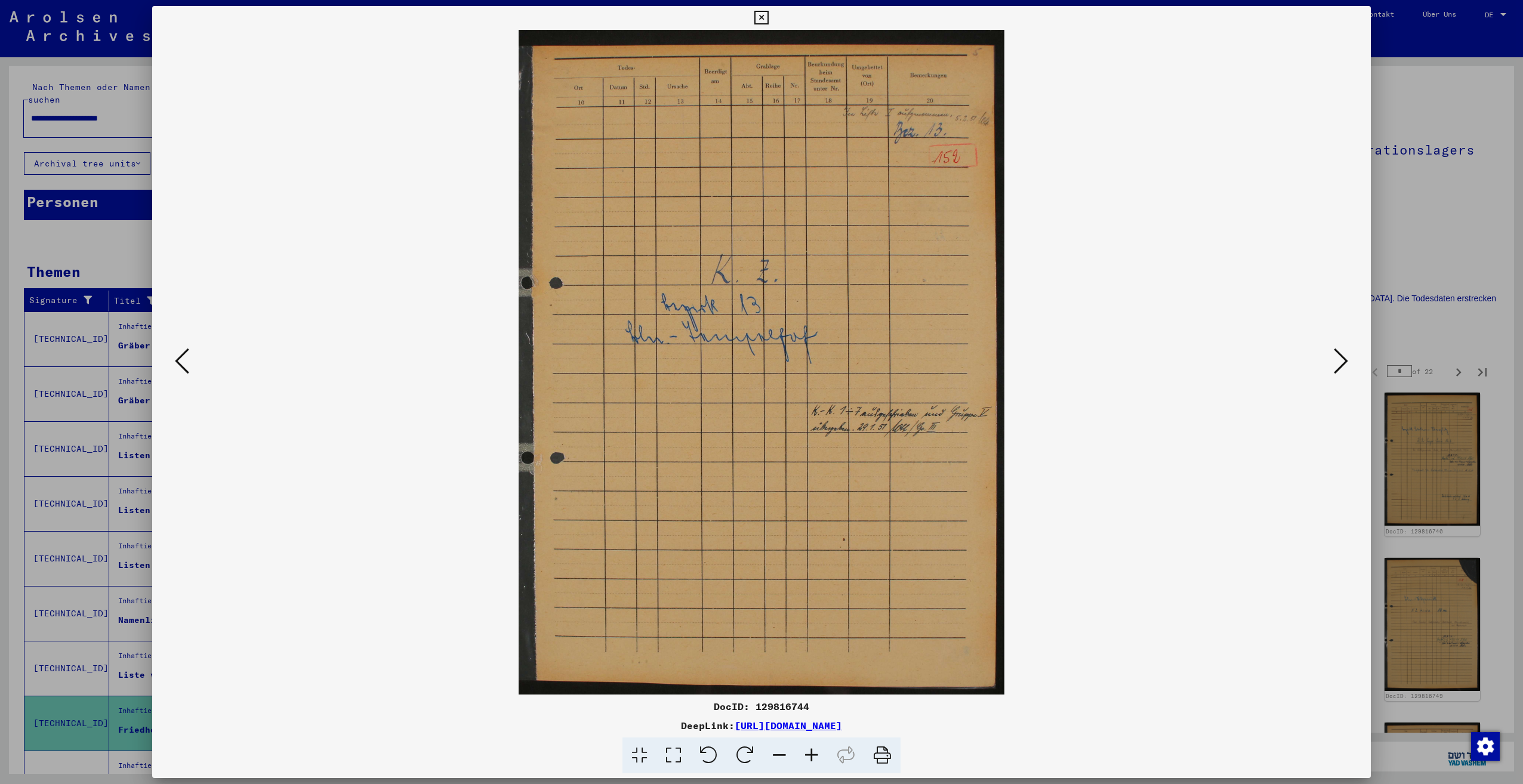
click at [1334, 364] on icon at bounding box center [1341, 361] width 14 height 29
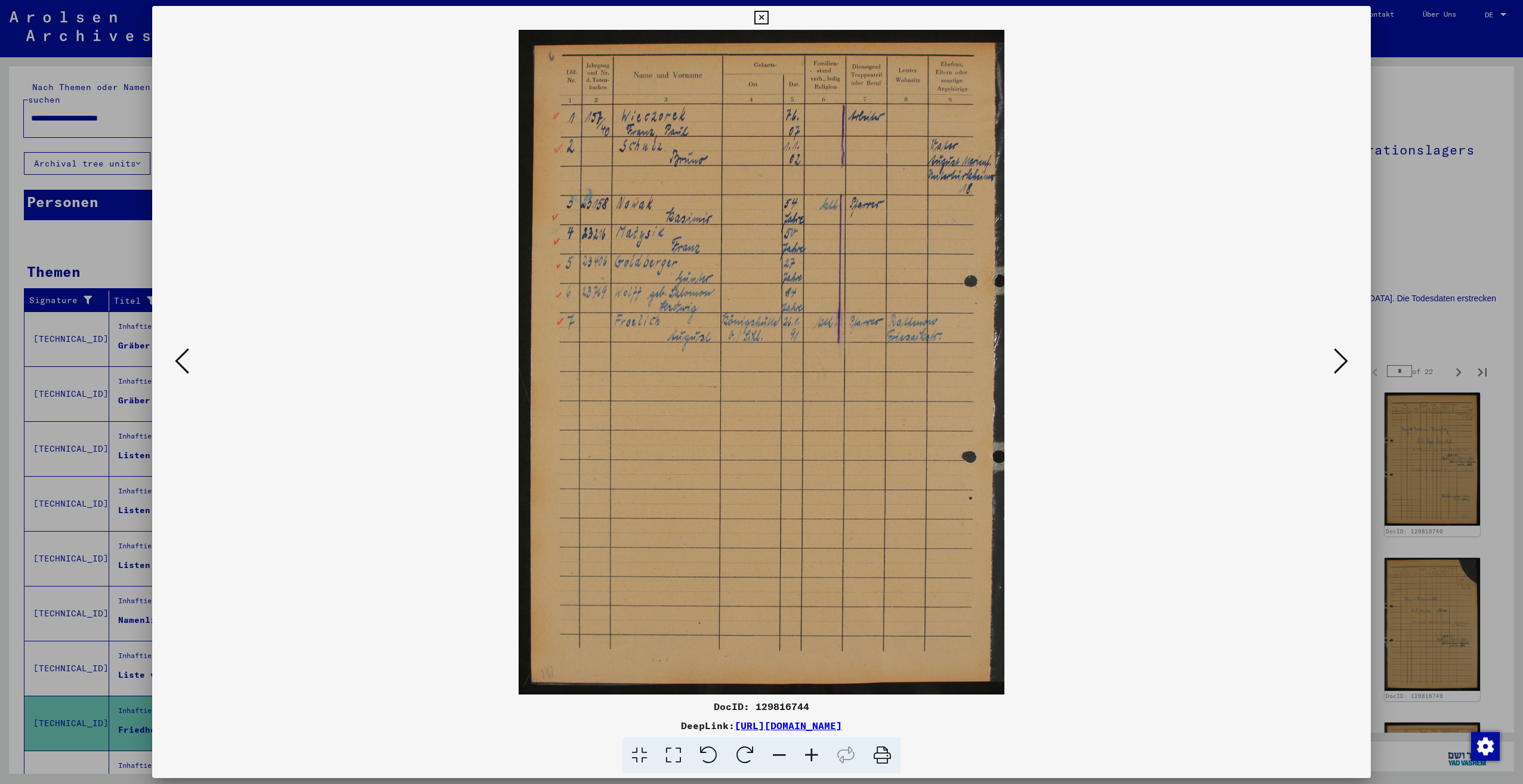
click at [1334, 364] on icon at bounding box center [1341, 361] width 14 height 29
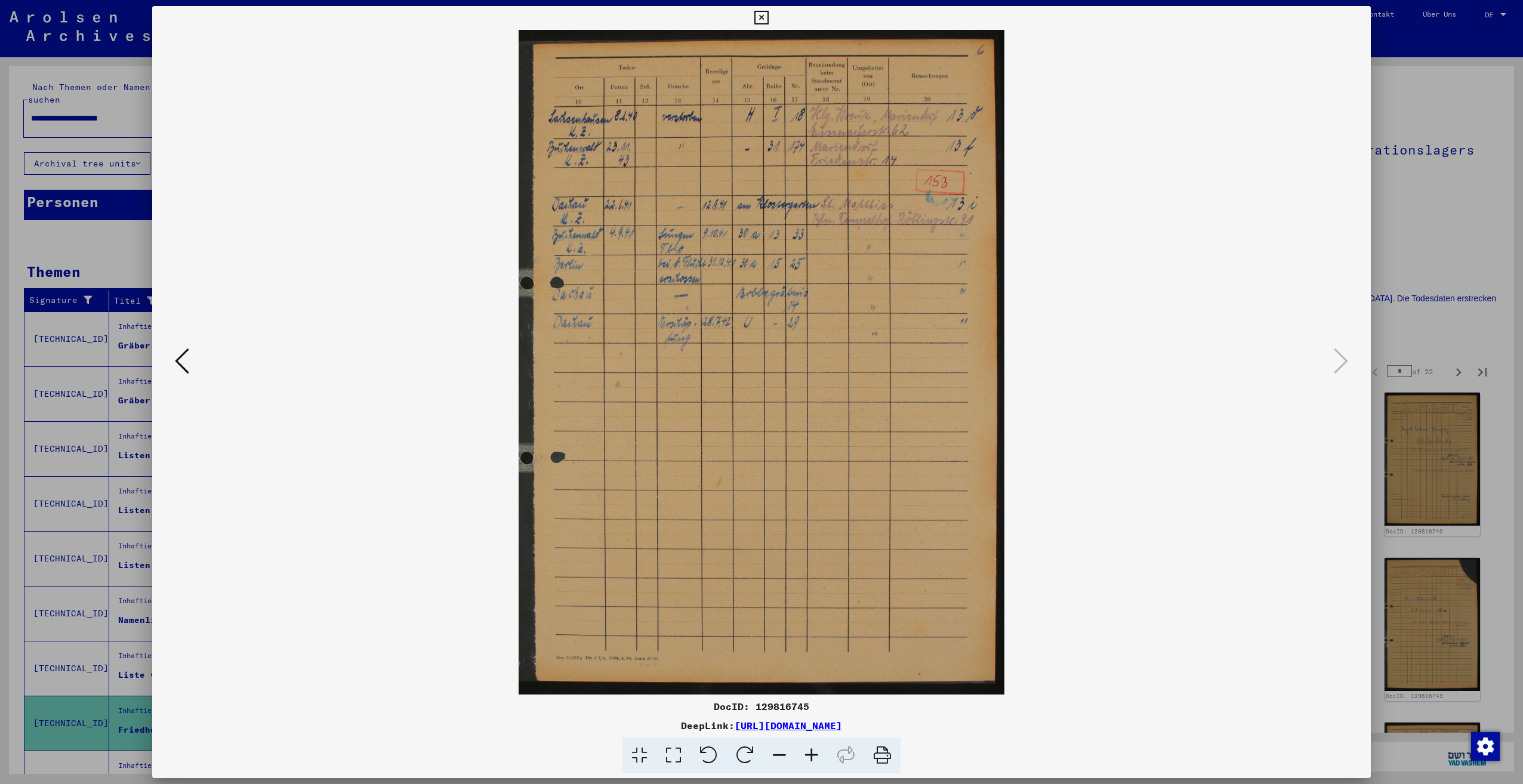
click at [808, 761] on icon at bounding box center [812, 756] width 32 height 36
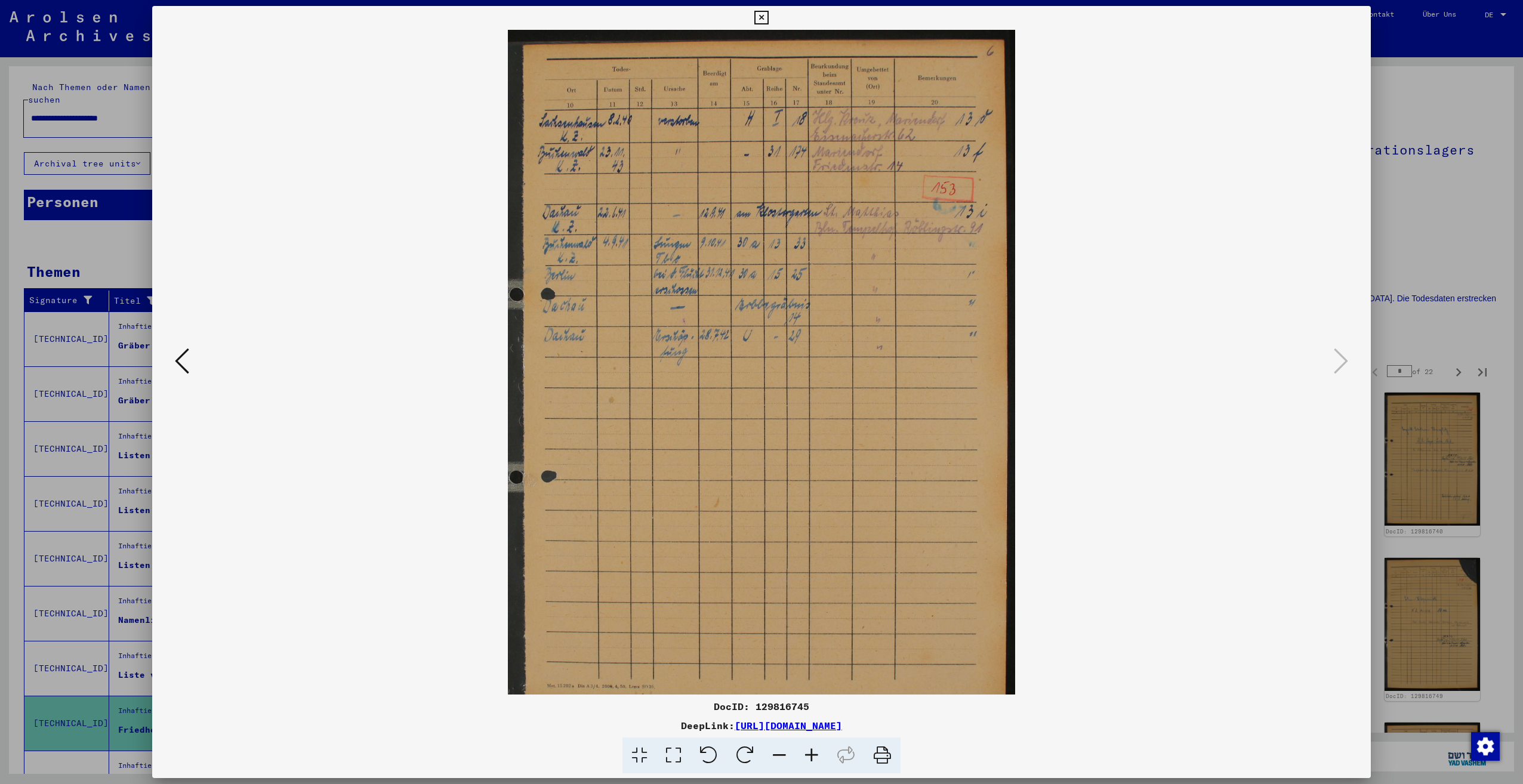
click at [808, 761] on icon at bounding box center [812, 756] width 32 height 36
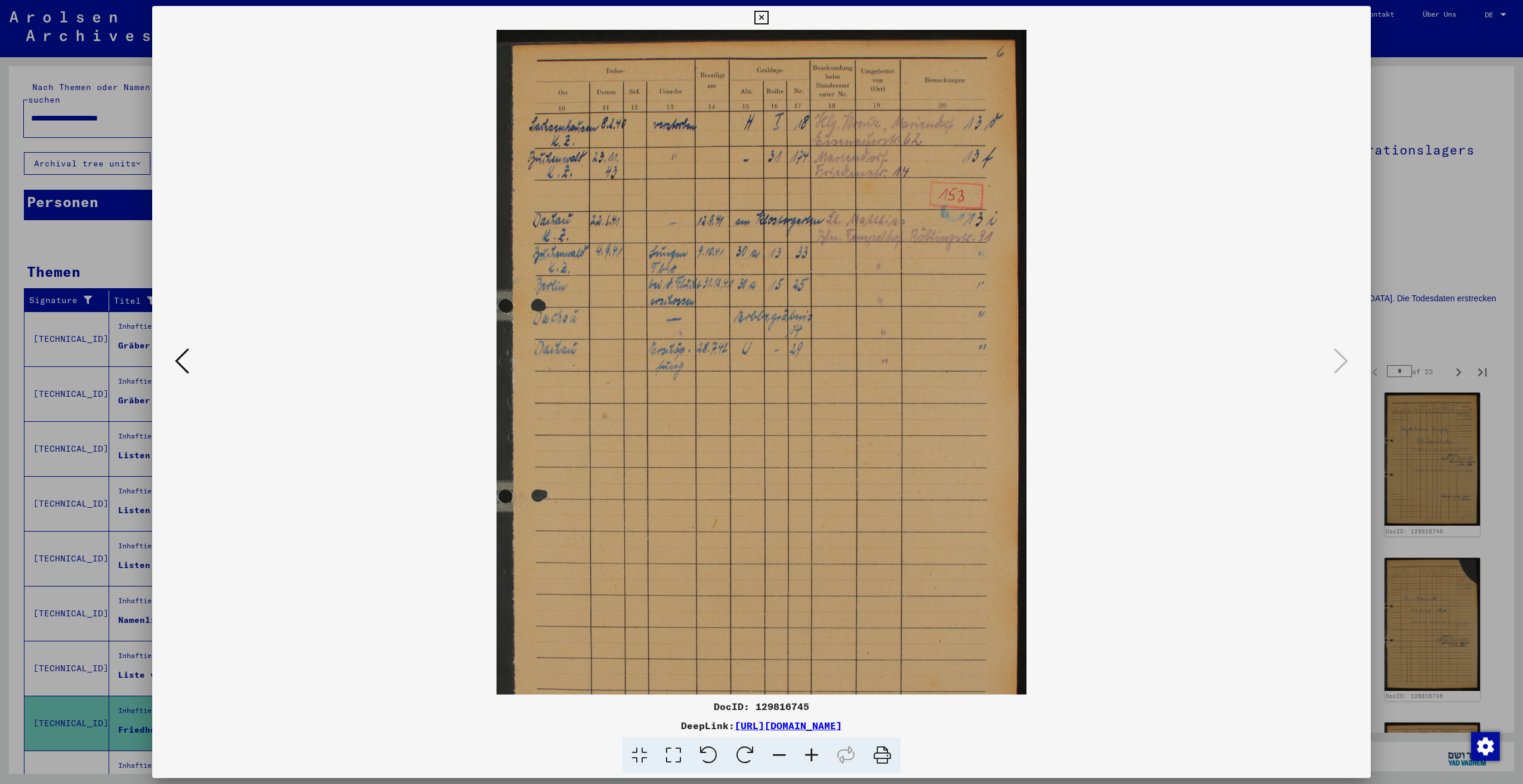
click at [1456, 302] on div at bounding box center [761, 392] width 1523 height 784
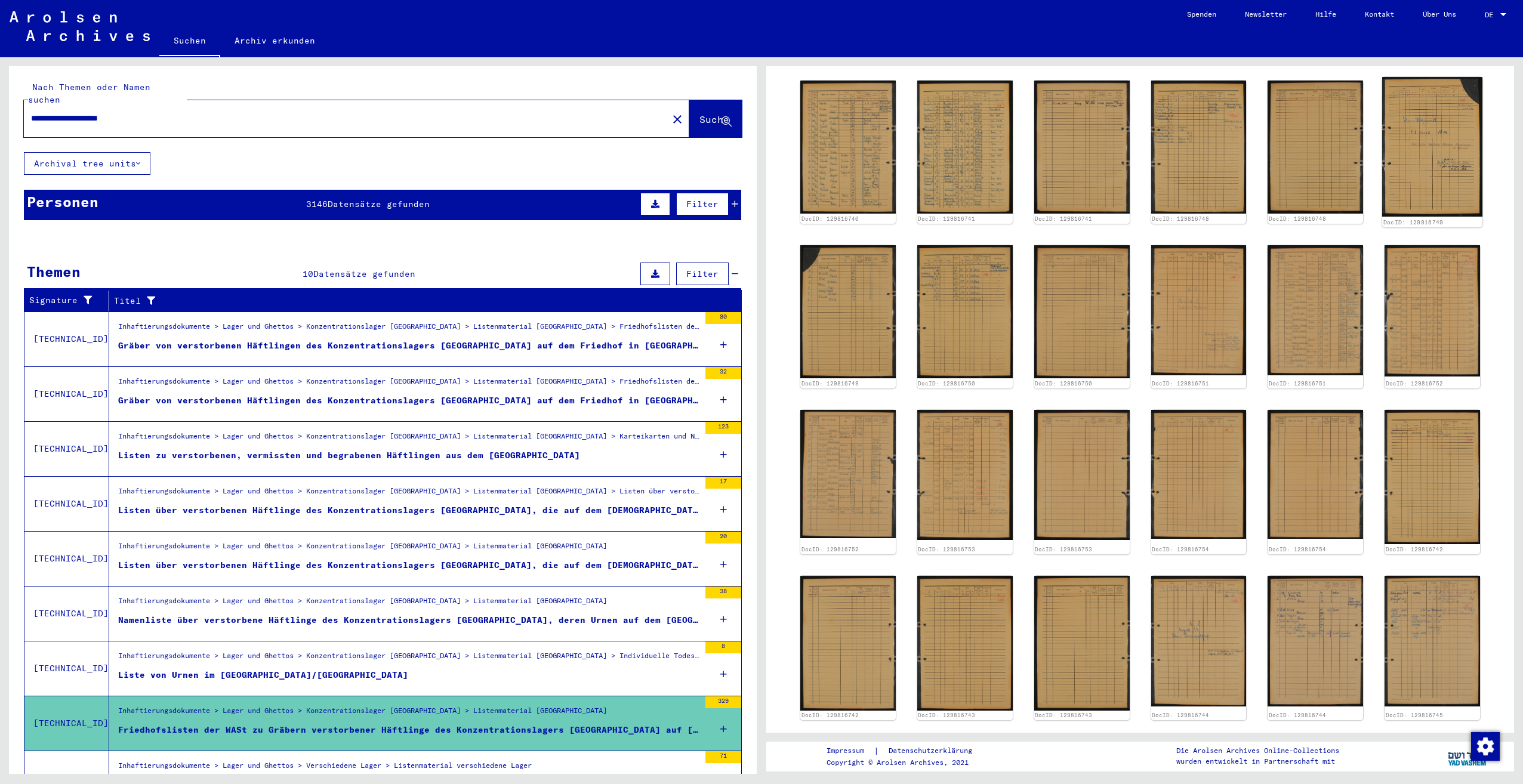
scroll to position [119, 0]
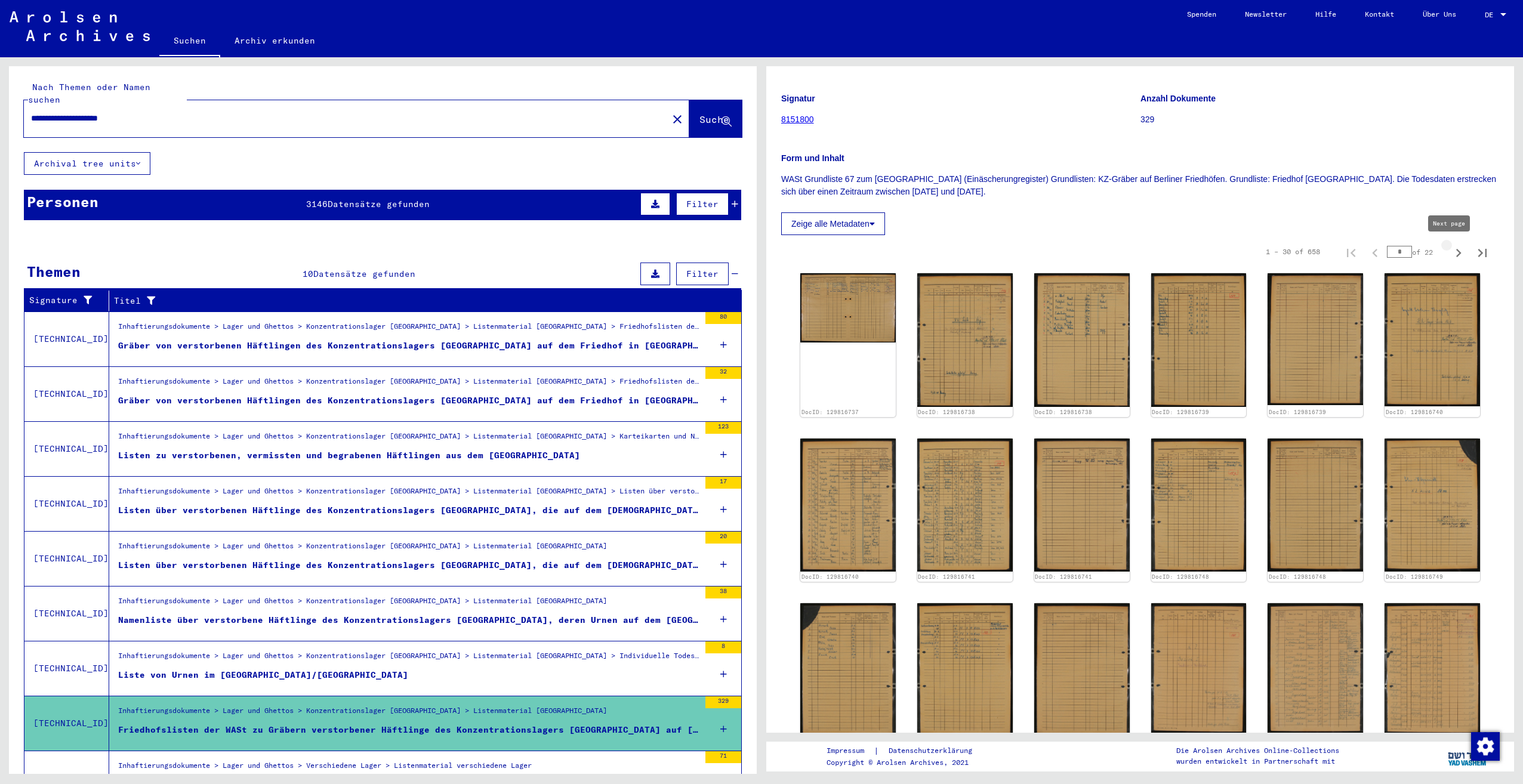
click at [1450, 253] on icon "Next page" at bounding box center [1458, 253] width 17 height 17
type input "*"
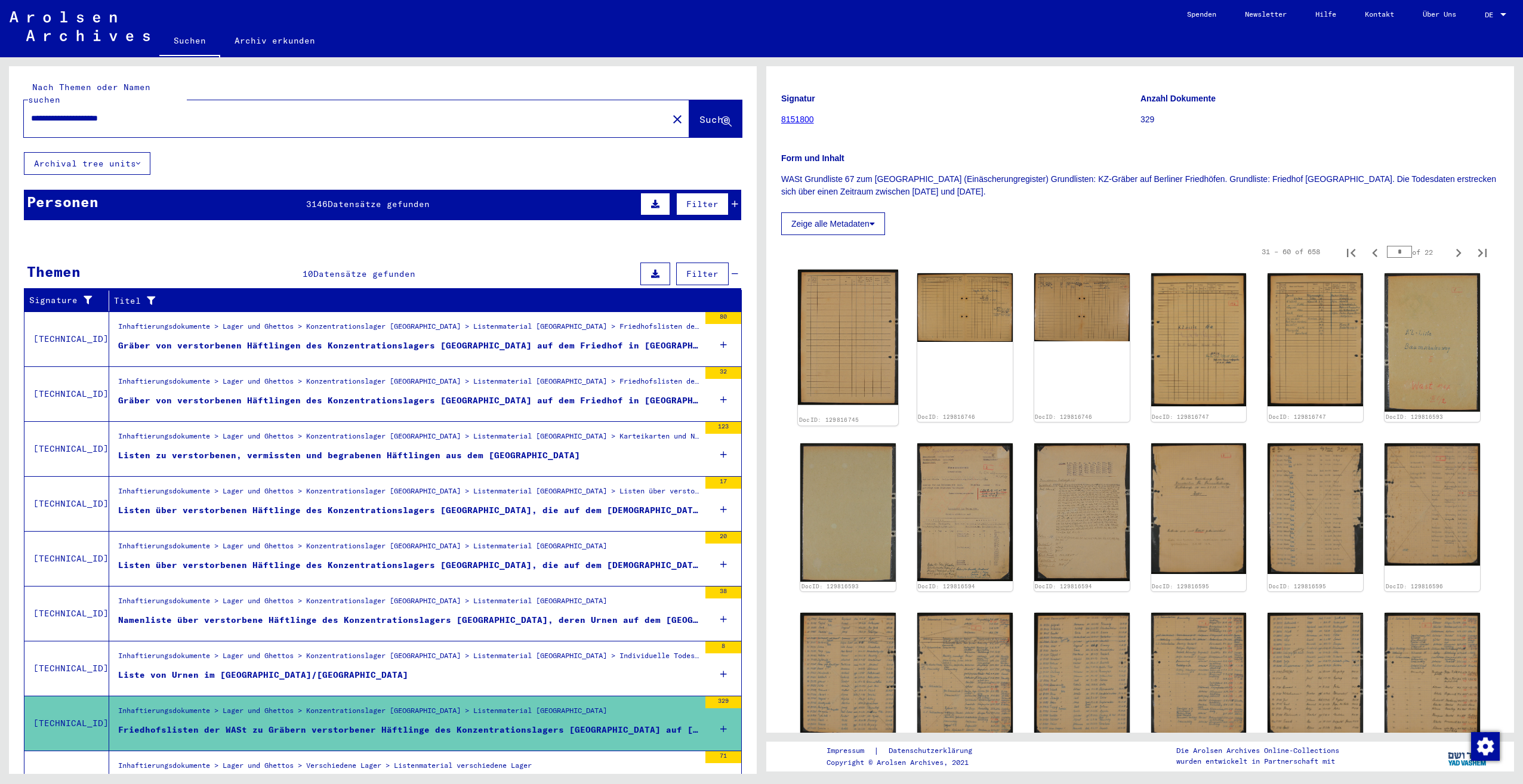
click at [840, 334] on img at bounding box center [847, 337] width 100 height 135
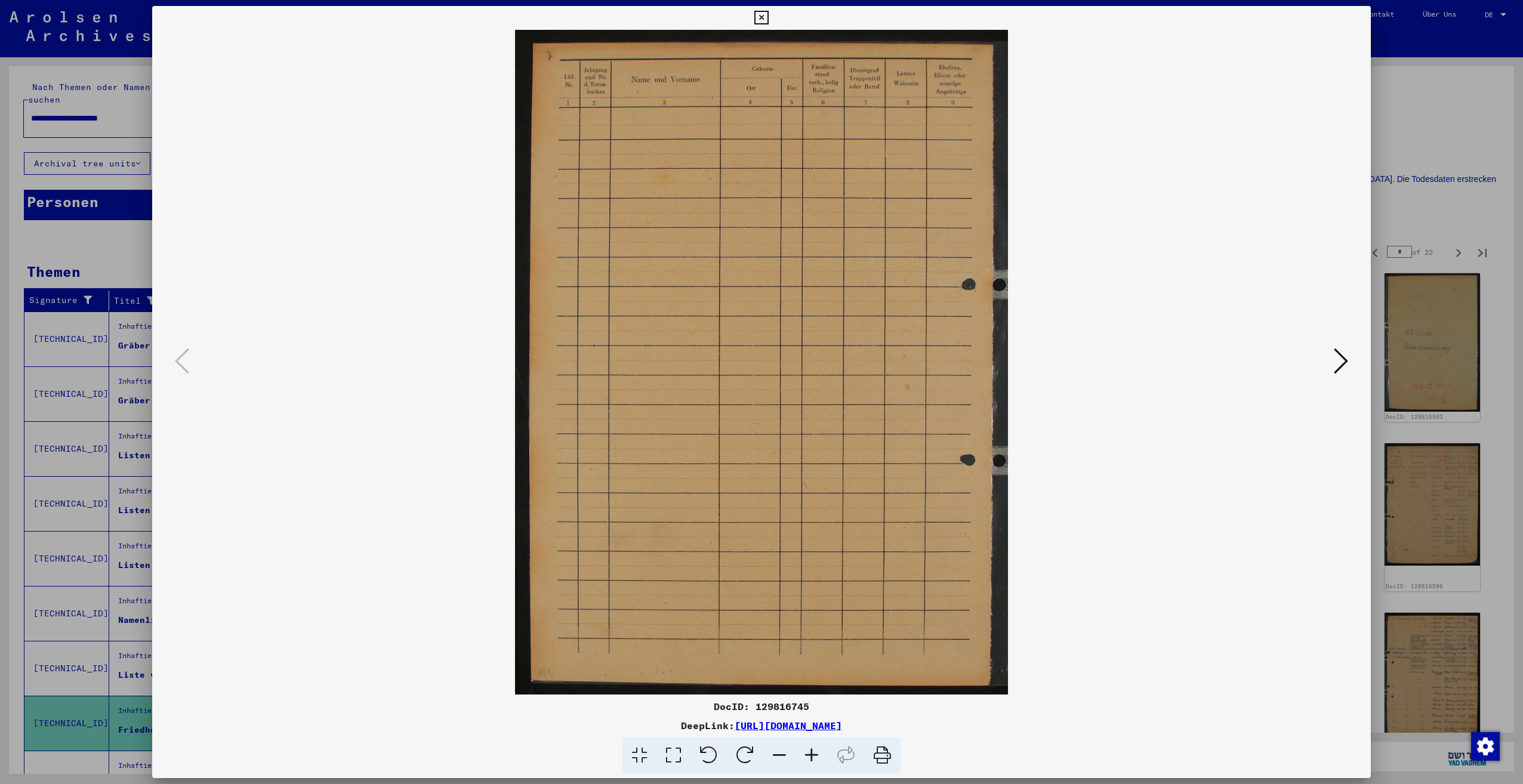
click at [1344, 369] on icon at bounding box center [1341, 361] width 14 height 29
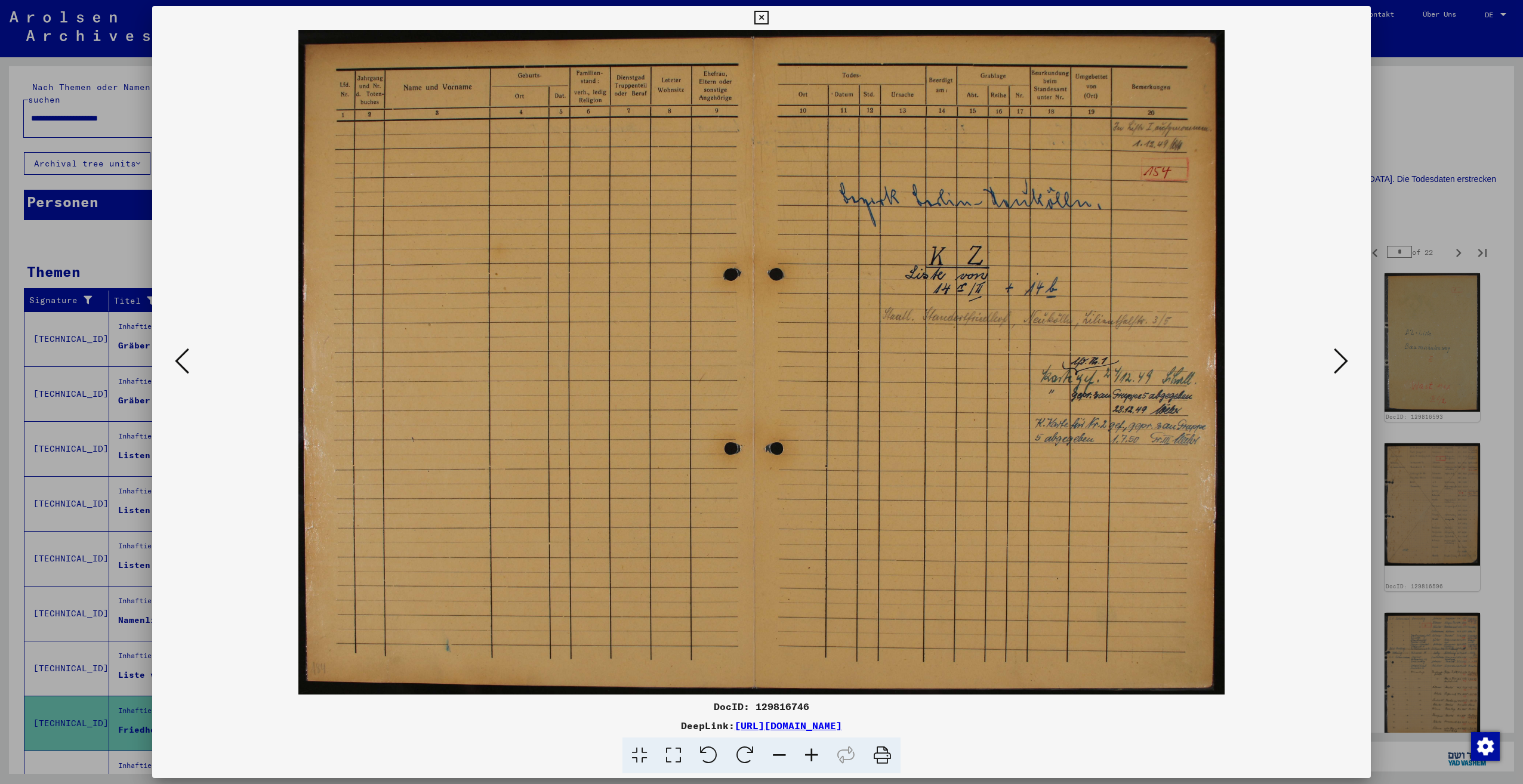
click at [1344, 369] on icon at bounding box center [1341, 361] width 14 height 29
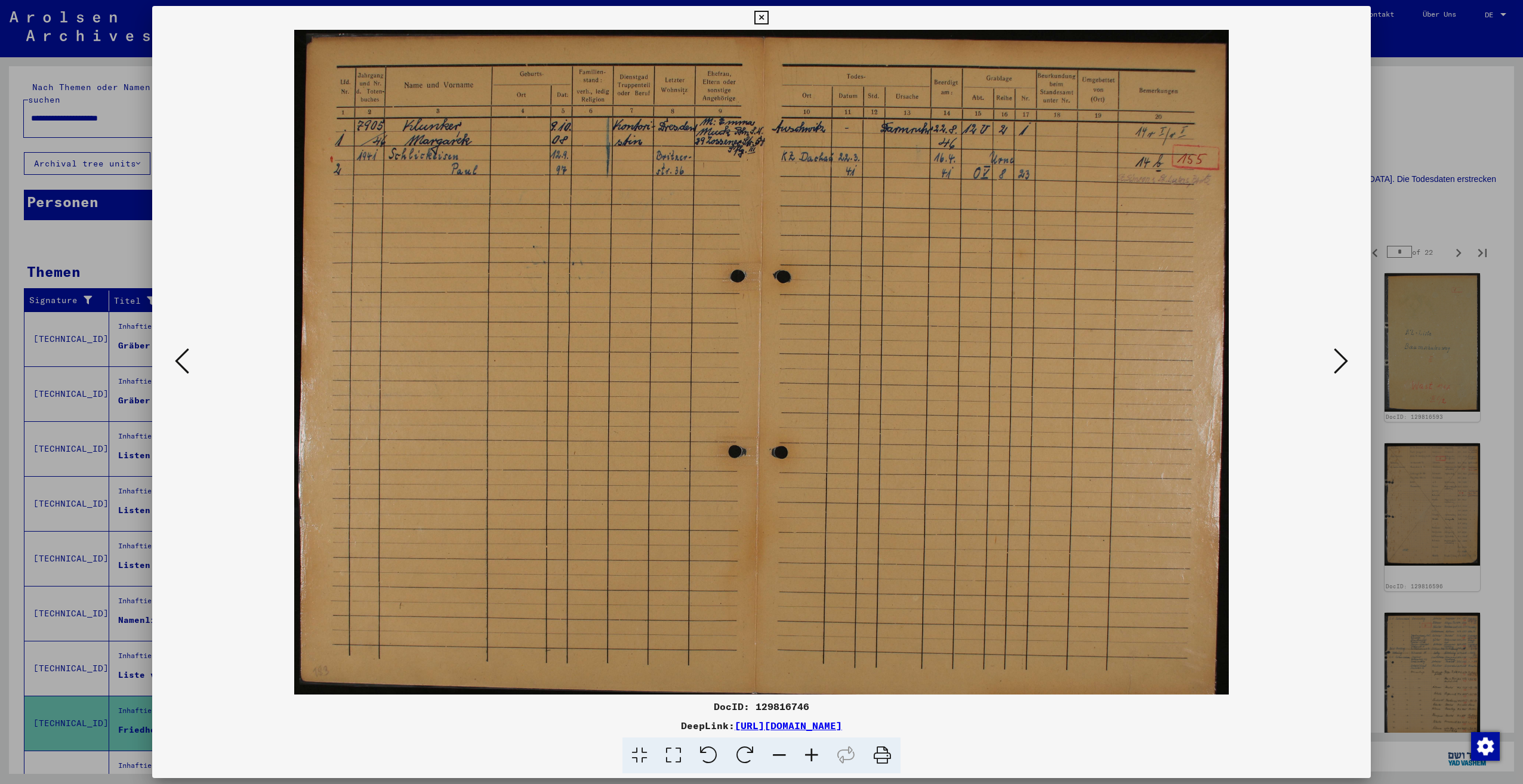
click at [1344, 369] on icon at bounding box center [1341, 361] width 14 height 29
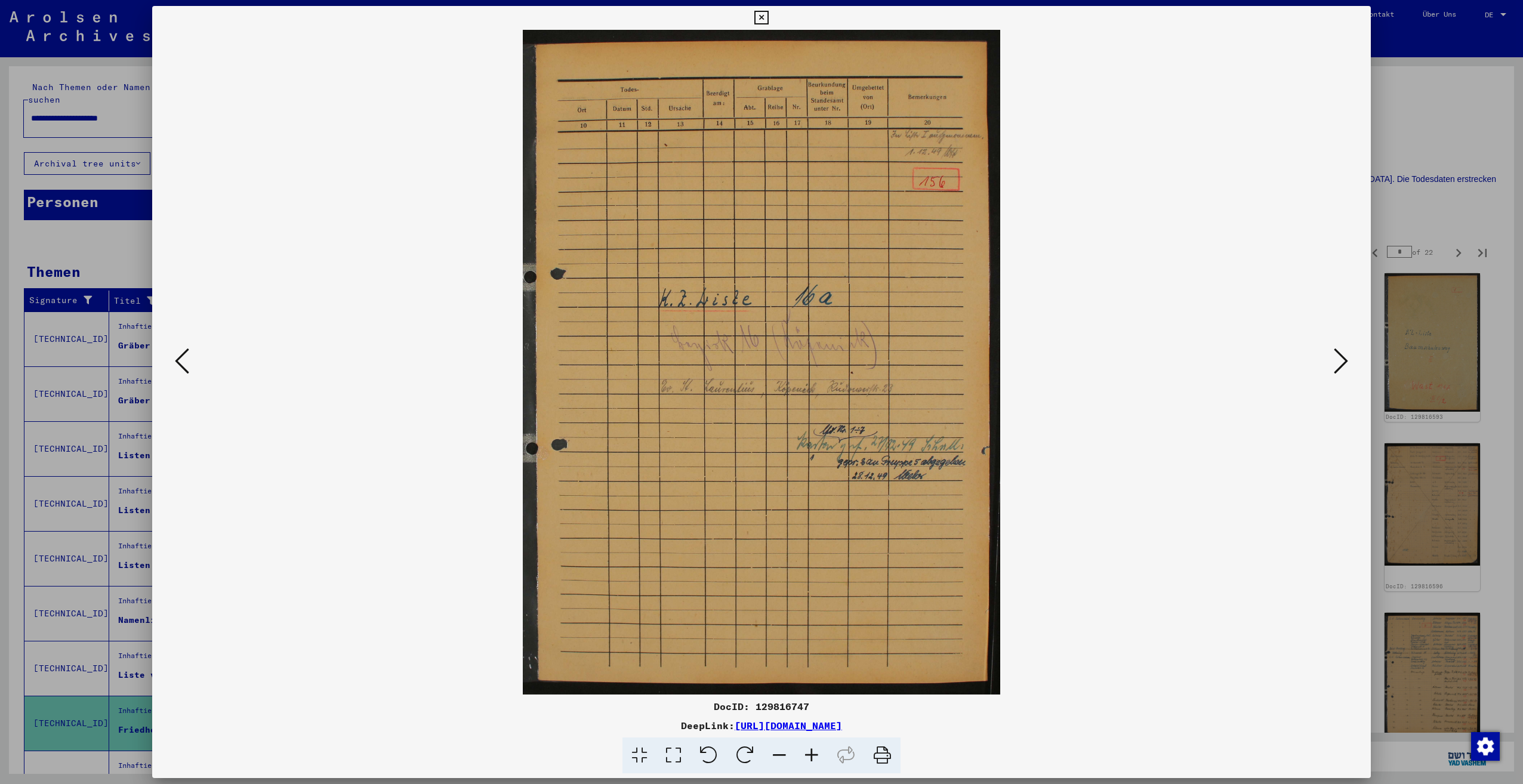
click at [1344, 369] on icon at bounding box center [1341, 361] width 14 height 29
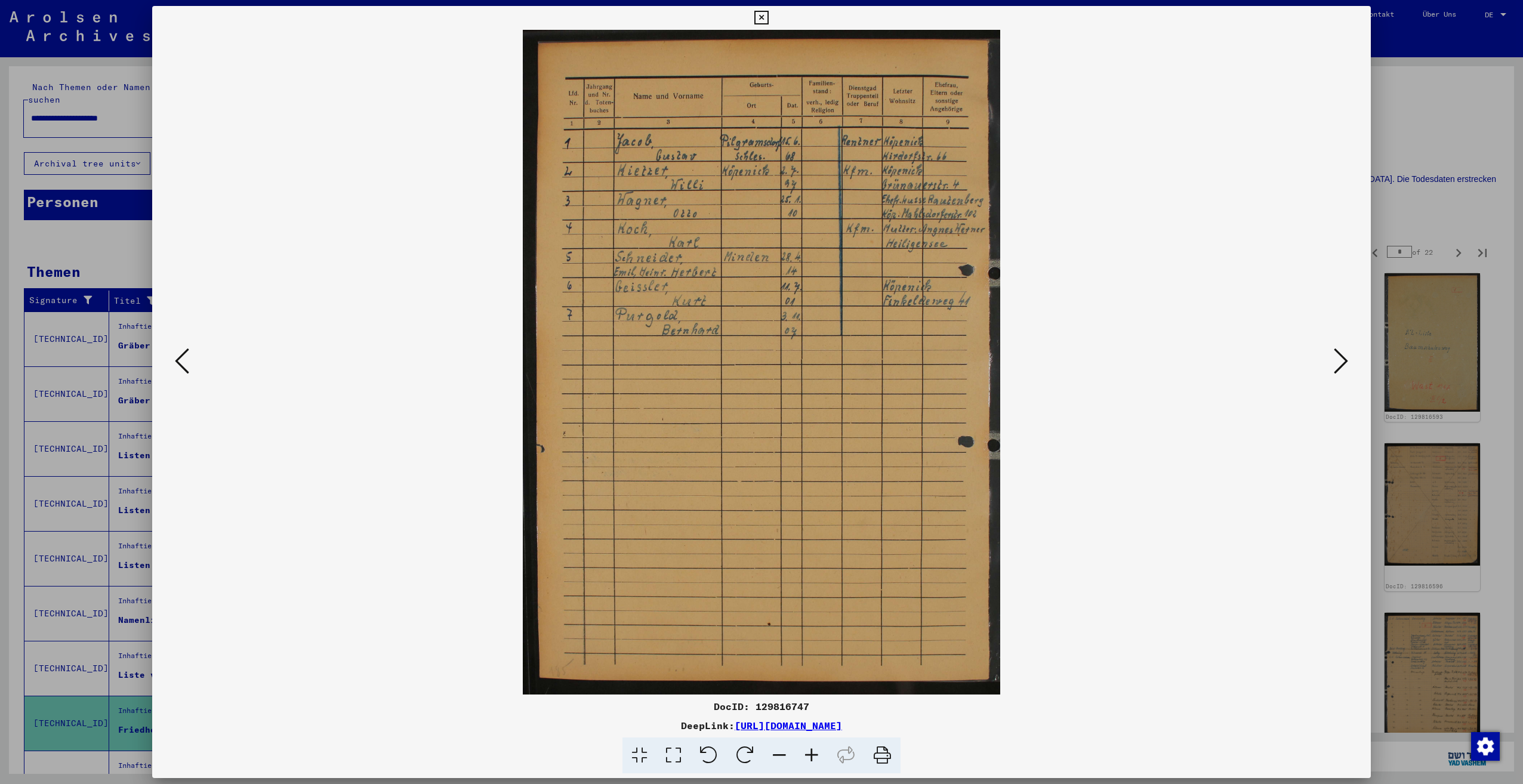
click at [1344, 369] on icon at bounding box center [1341, 361] width 14 height 29
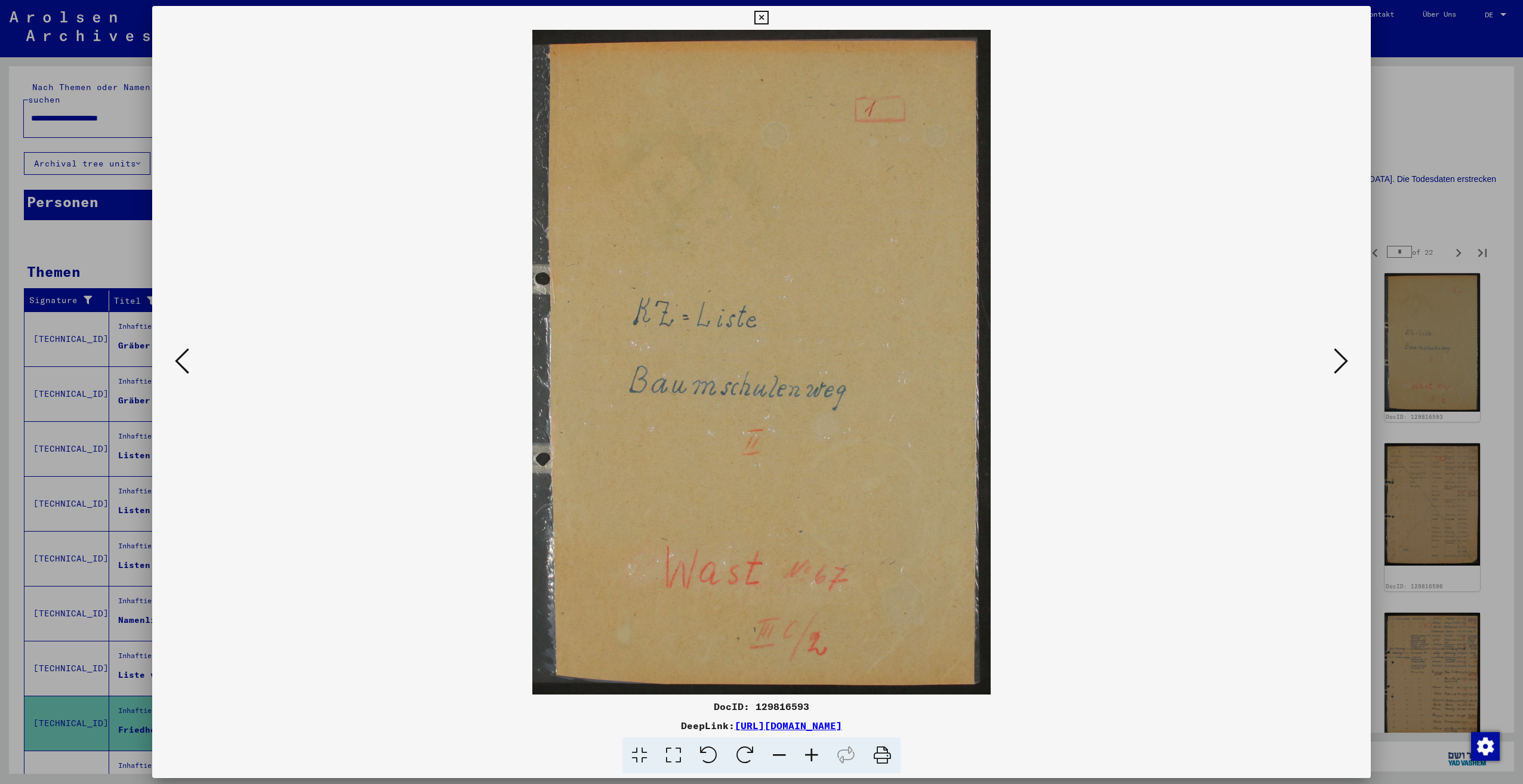
click at [1344, 369] on icon at bounding box center [1341, 361] width 14 height 29
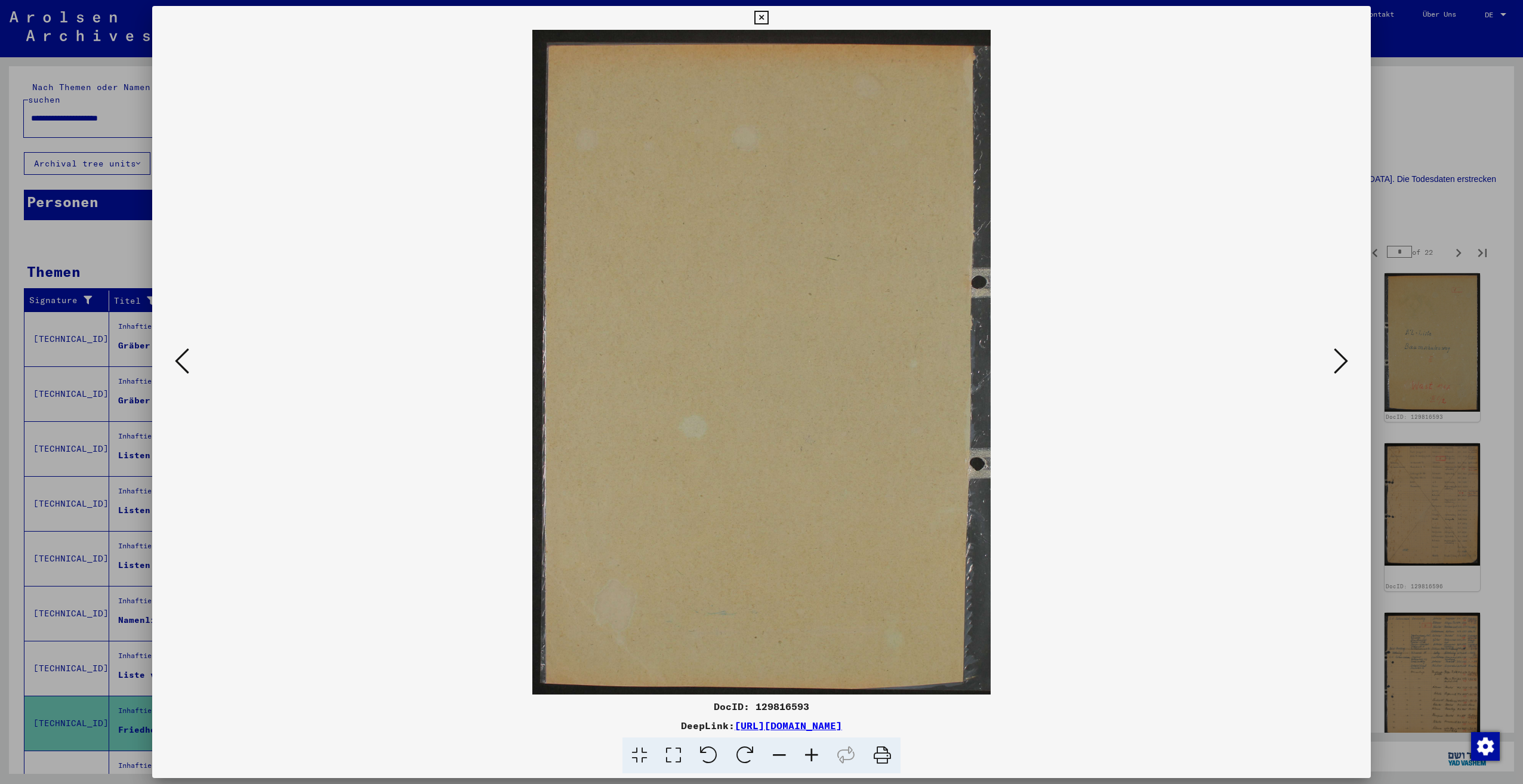
click at [1344, 369] on icon at bounding box center [1341, 361] width 14 height 29
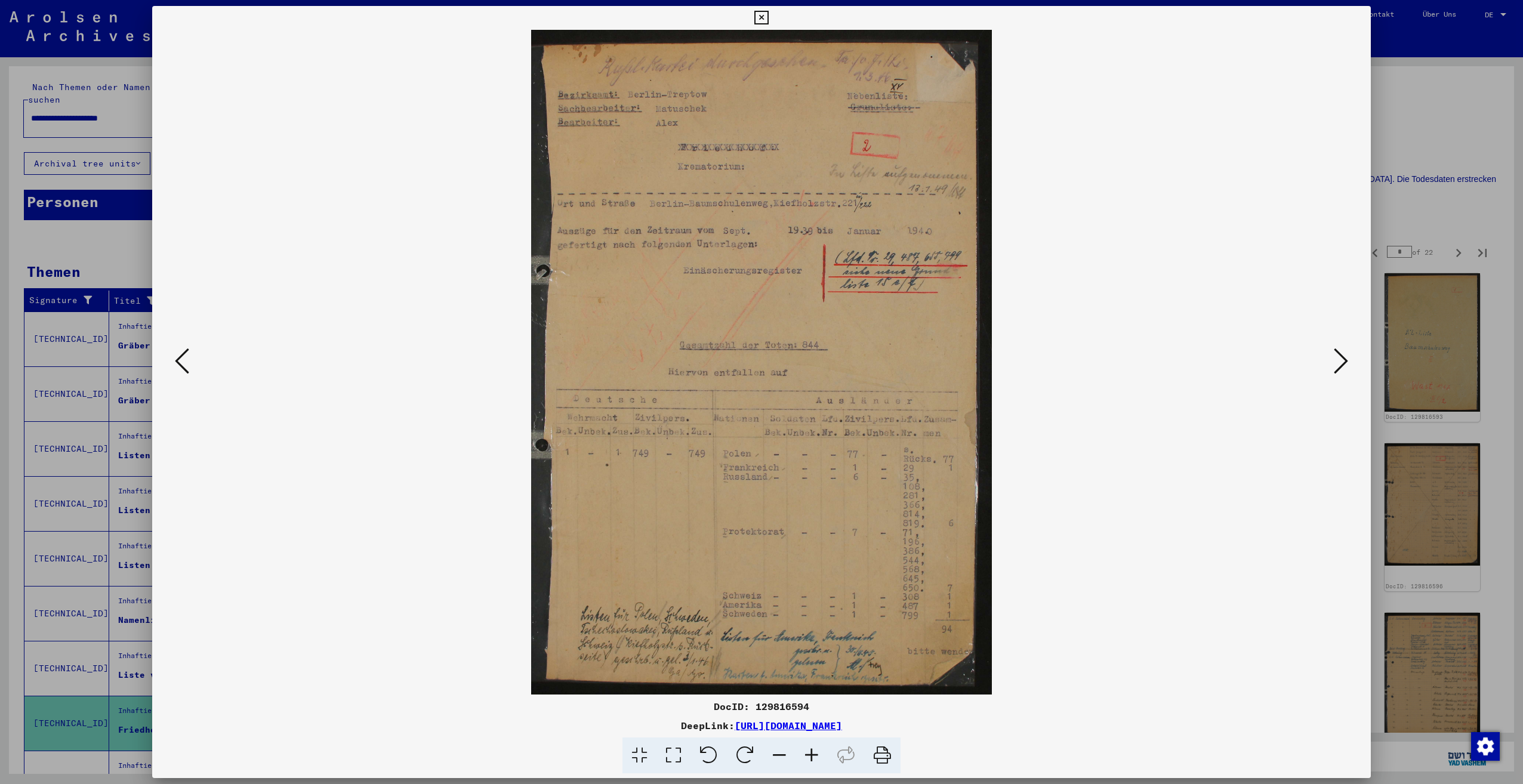
click at [1344, 369] on icon at bounding box center [1341, 361] width 14 height 29
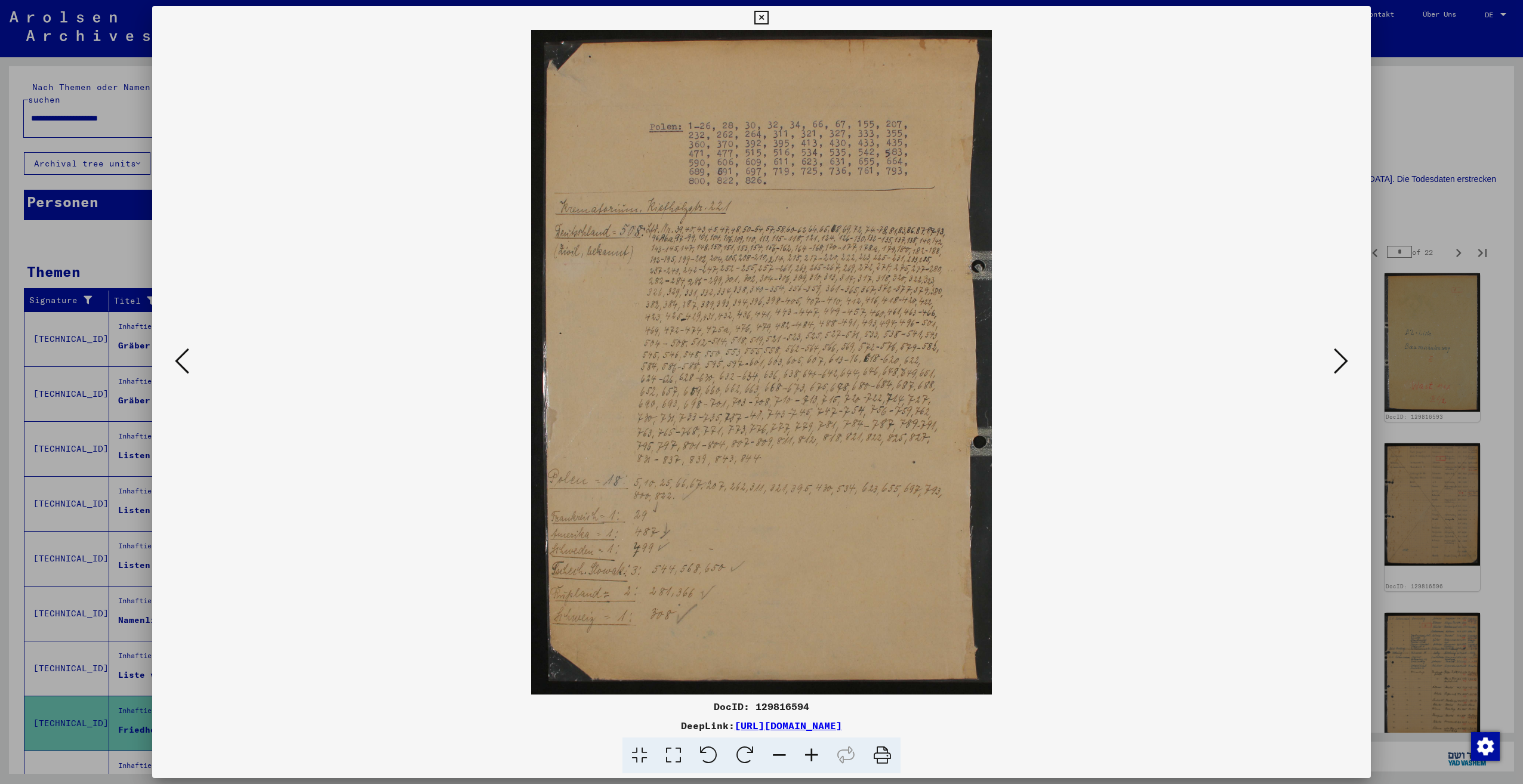
click at [1344, 369] on icon at bounding box center [1341, 361] width 14 height 29
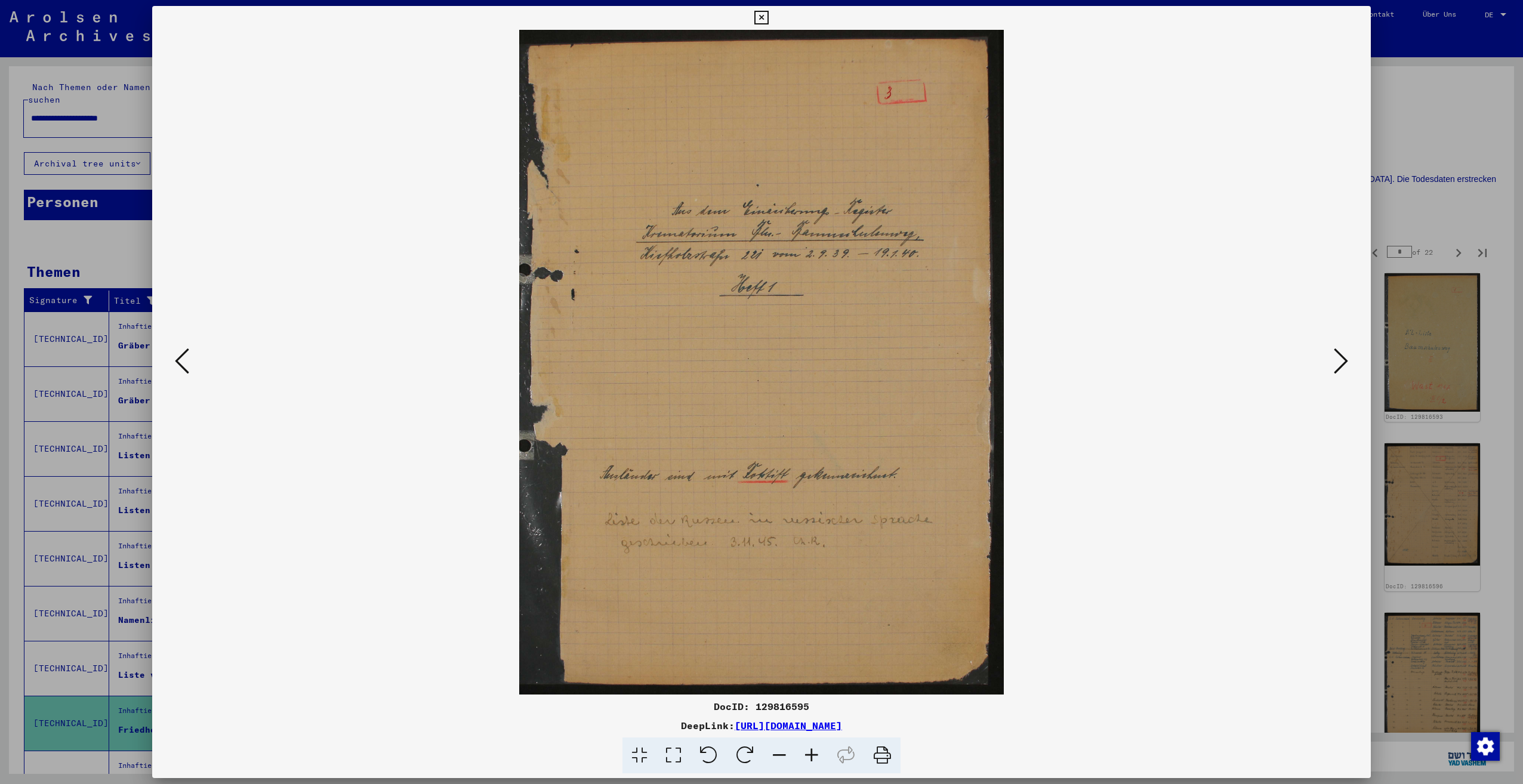
click at [1344, 369] on icon at bounding box center [1341, 361] width 14 height 29
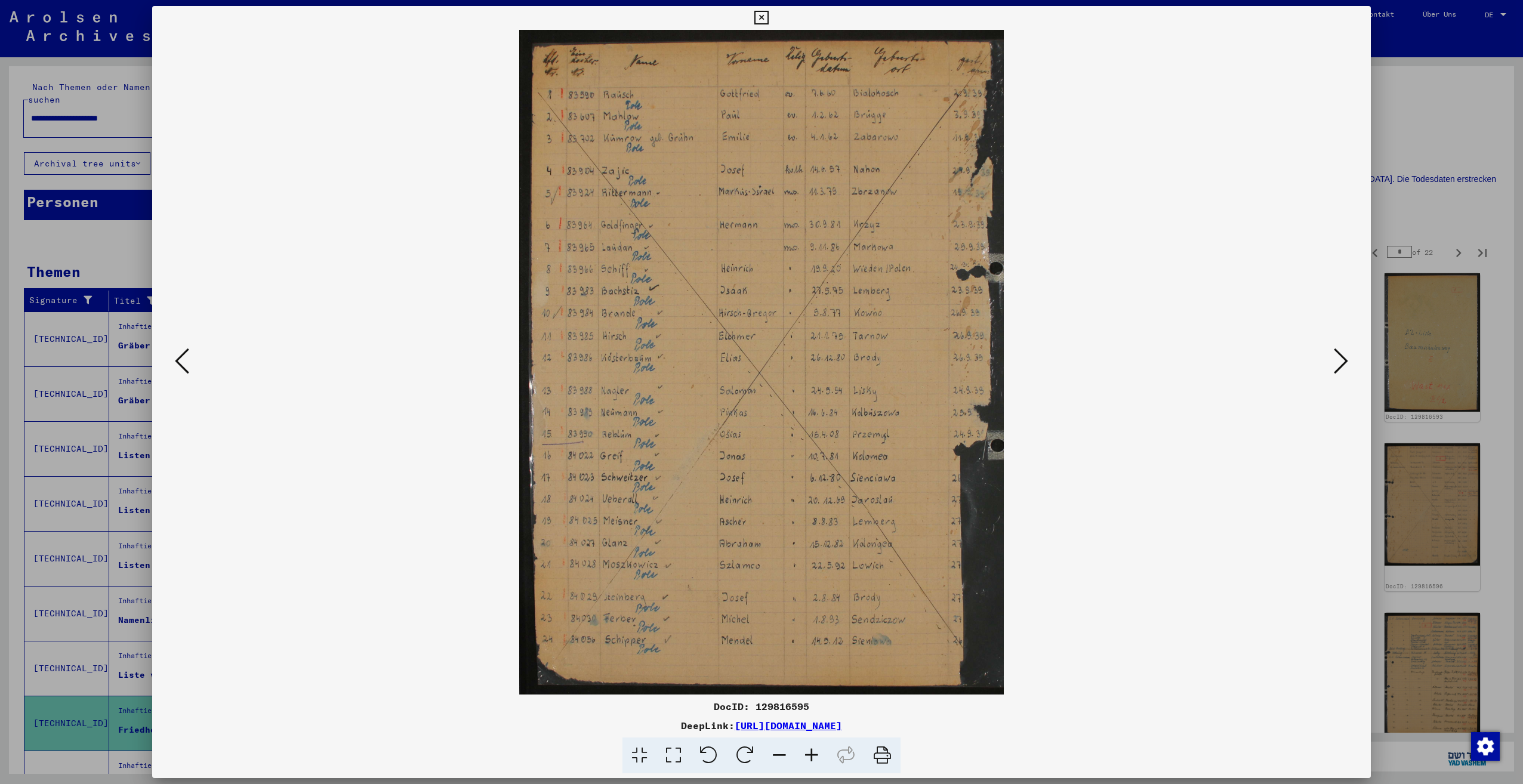
click at [1344, 369] on icon at bounding box center [1341, 361] width 14 height 29
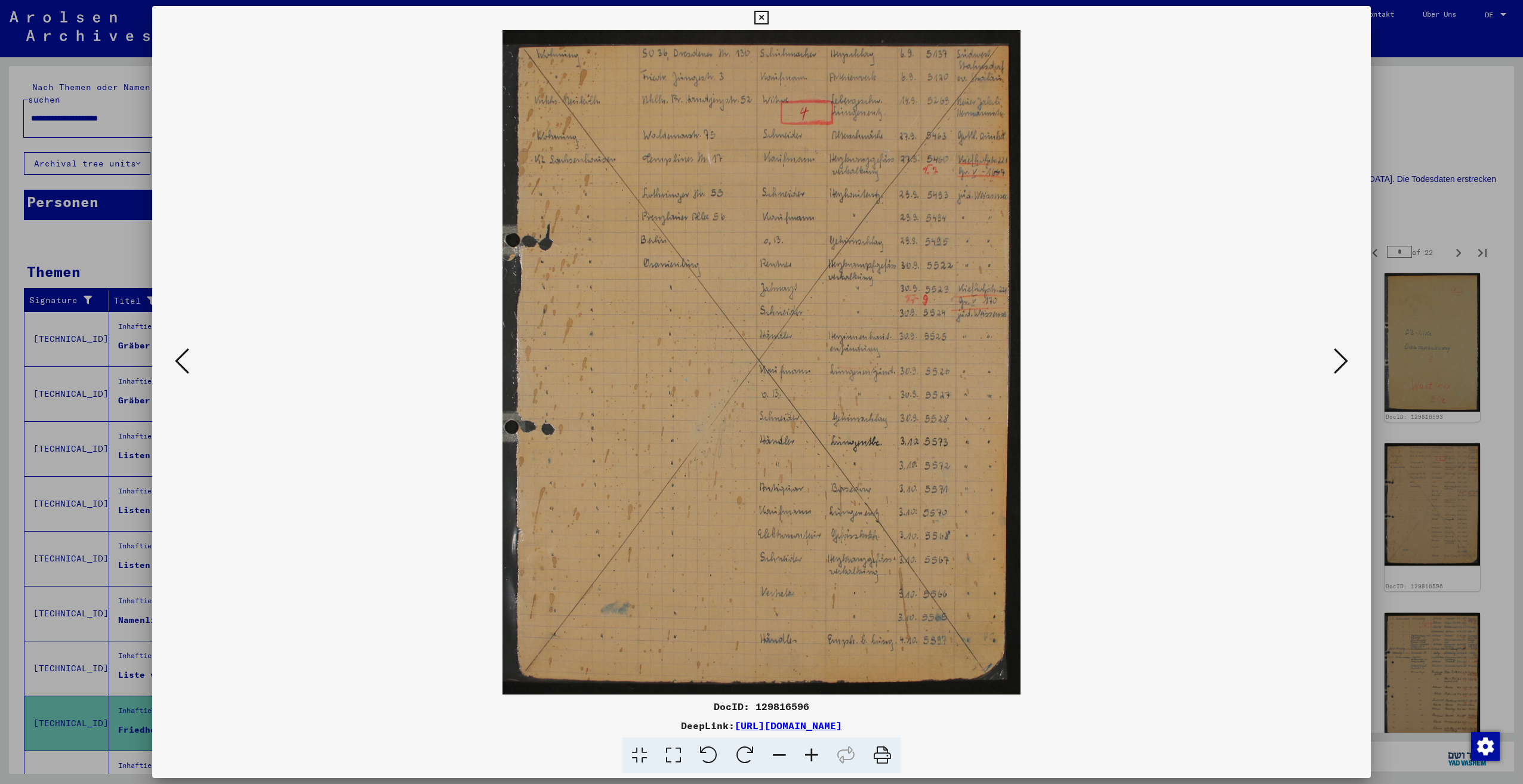
click at [179, 360] on icon at bounding box center [182, 361] width 14 height 29
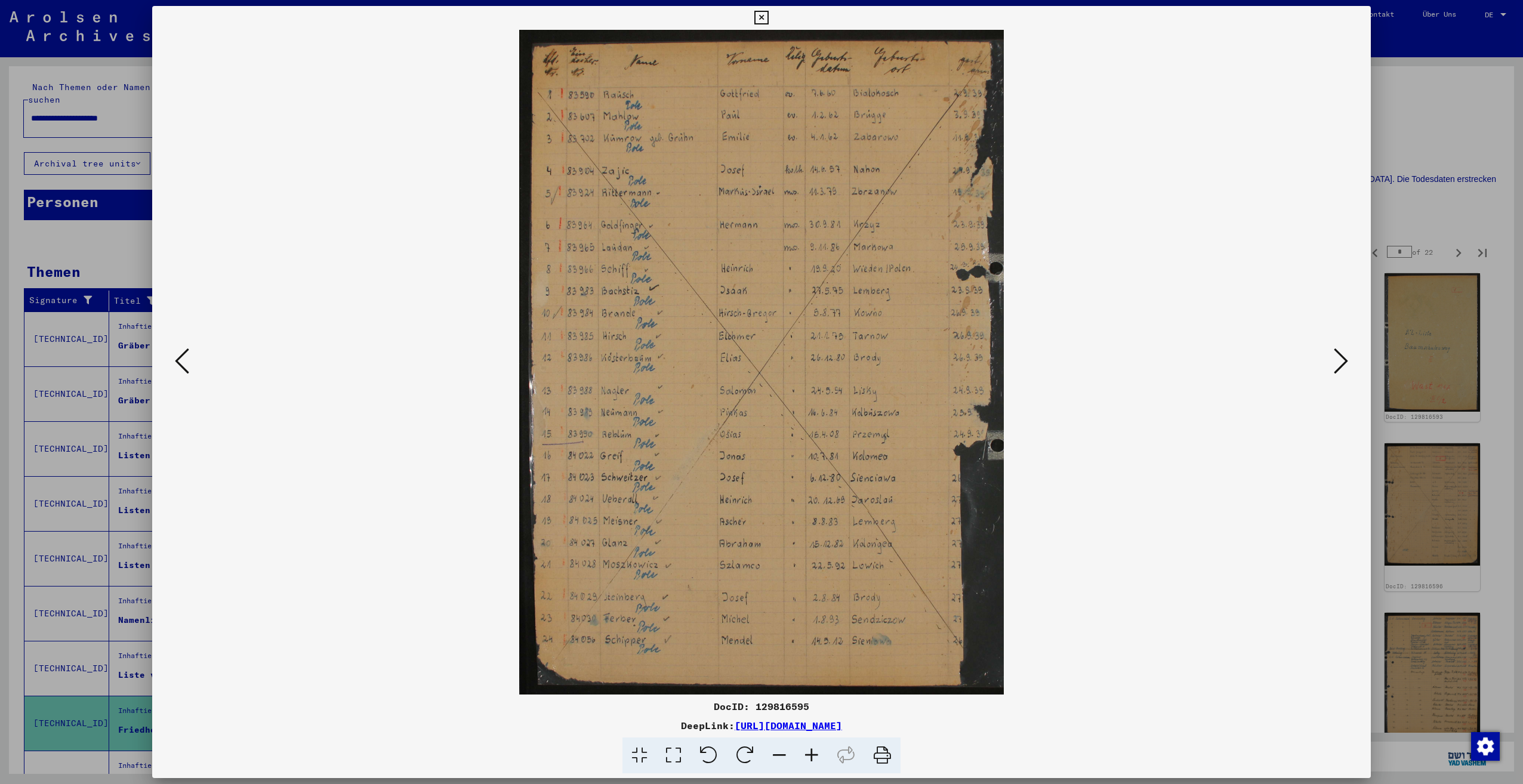
click at [1338, 365] on icon at bounding box center [1341, 361] width 14 height 29
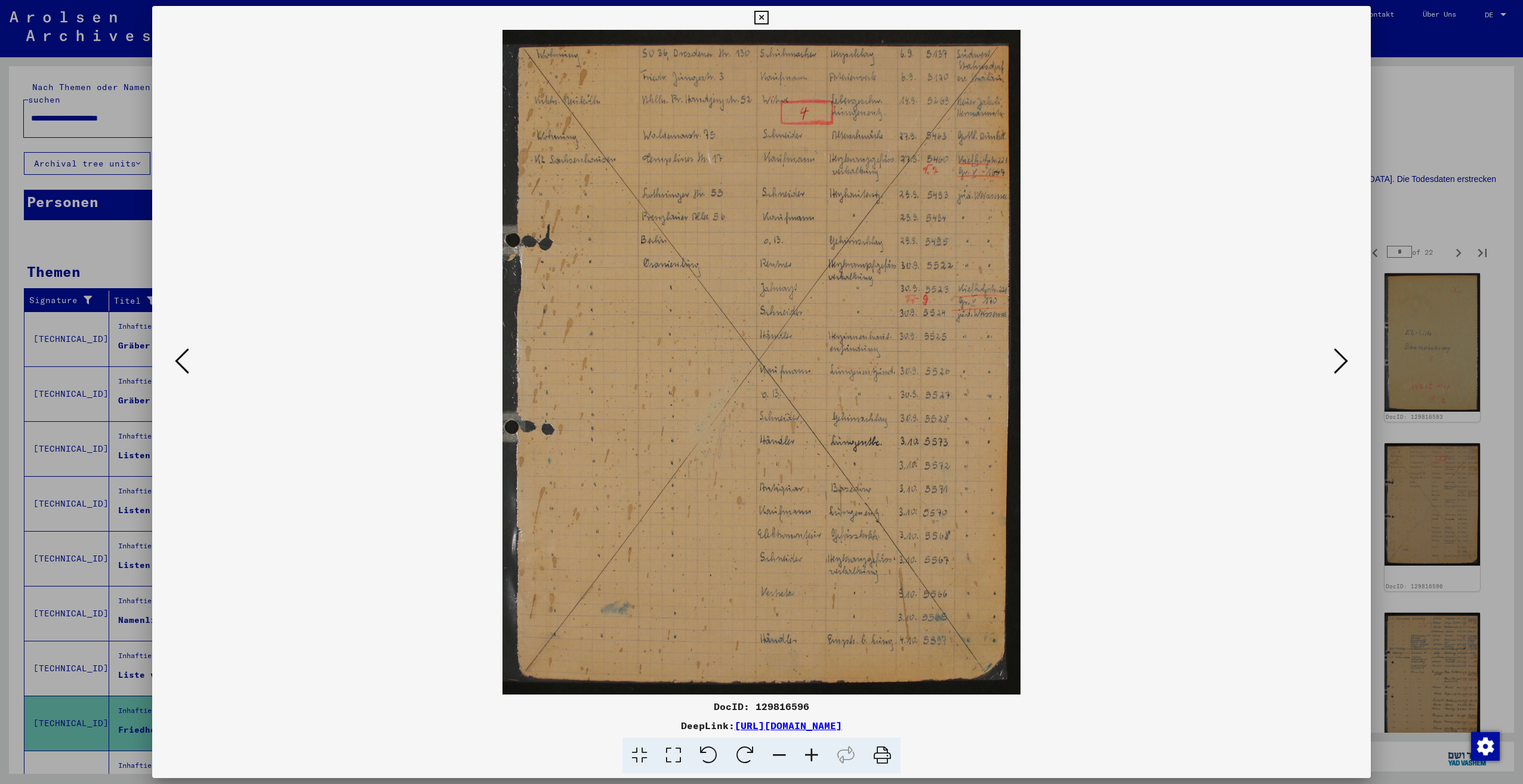
click at [1338, 365] on icon at bounding box center [1341, 361] width 14 height 29
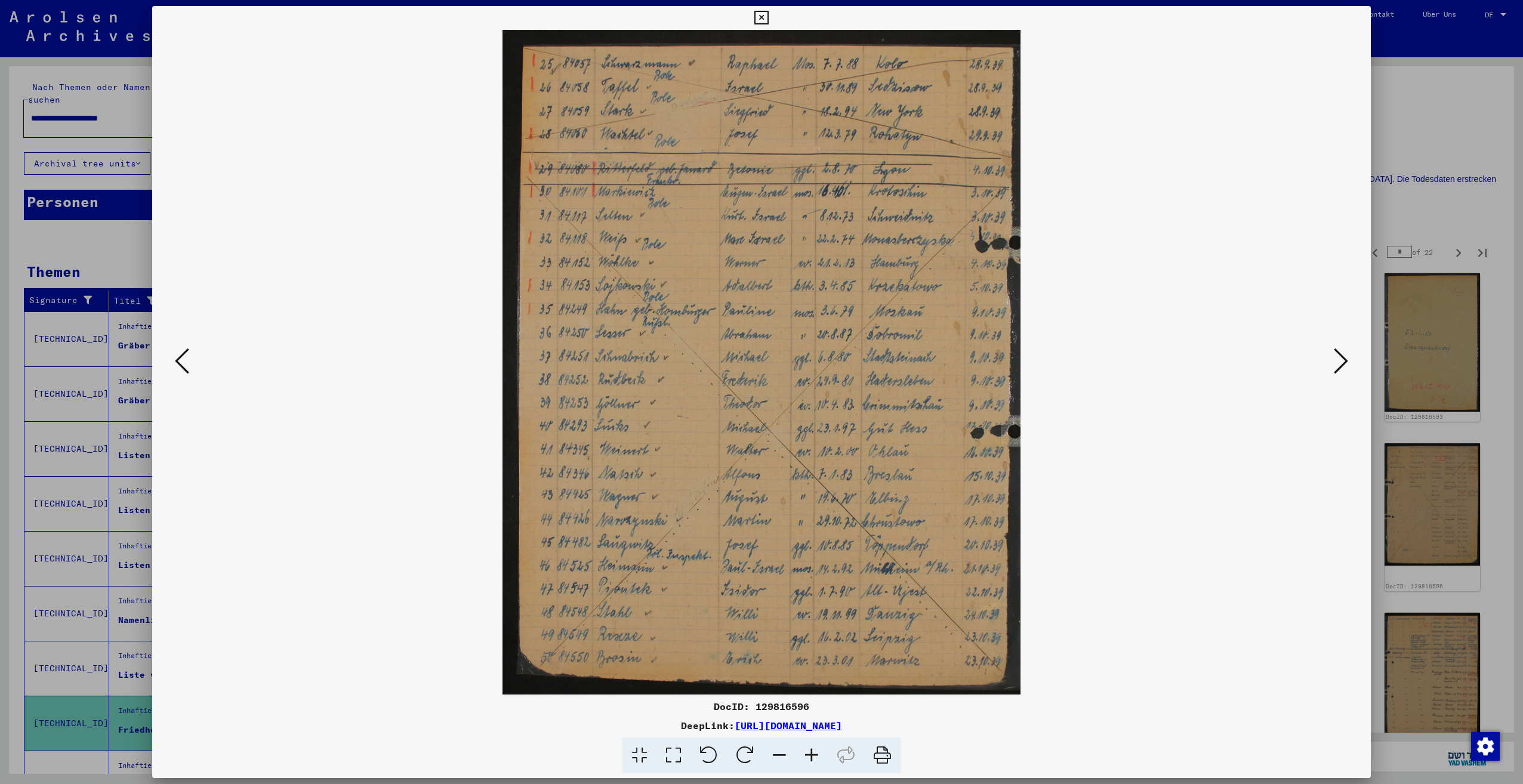
click at [1338, 365] on icon at bounding box center [1341, 361] width 14 height 29
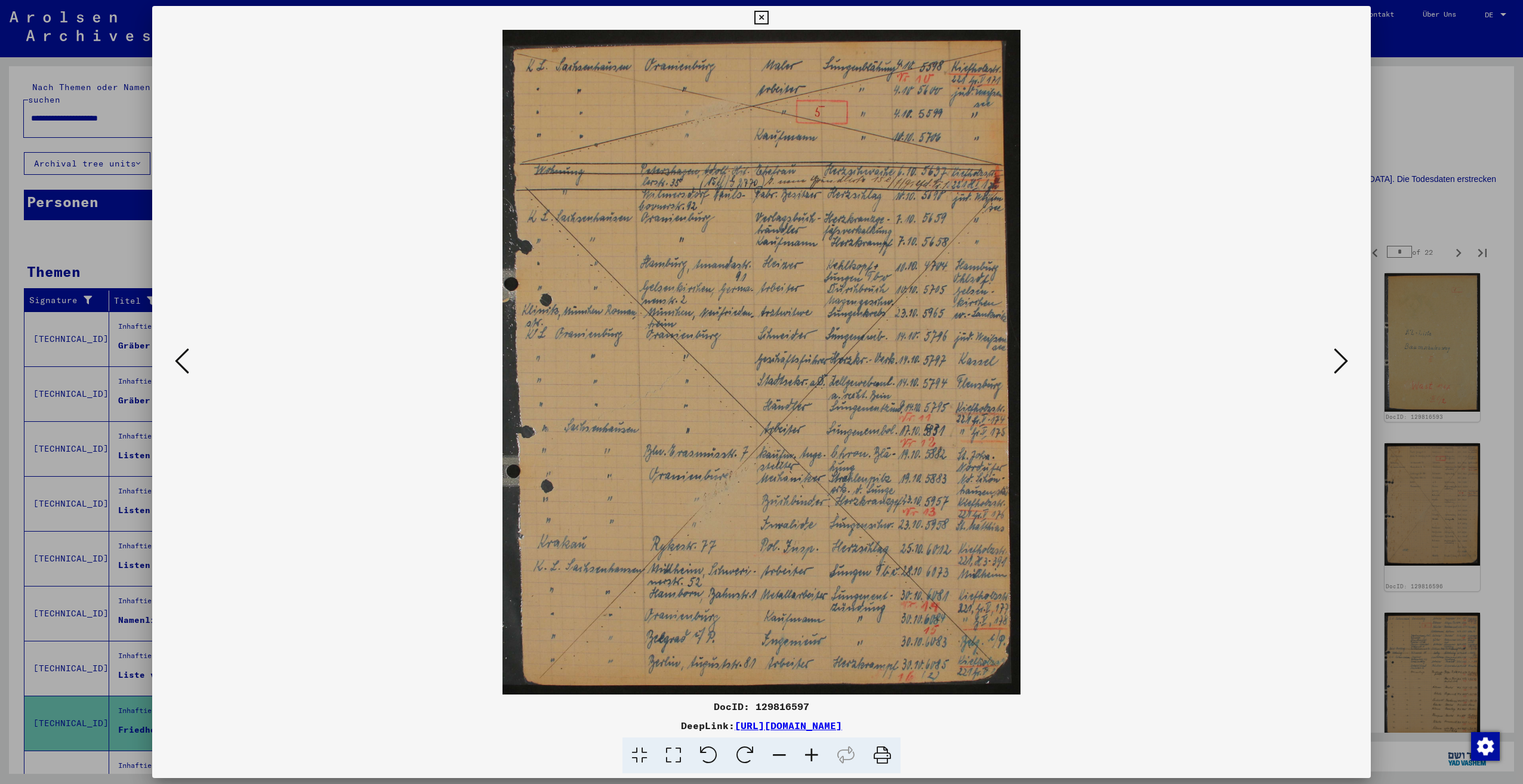
click at [1338, 365] on icon at bounding box center [1341, 361] width 14 height 29
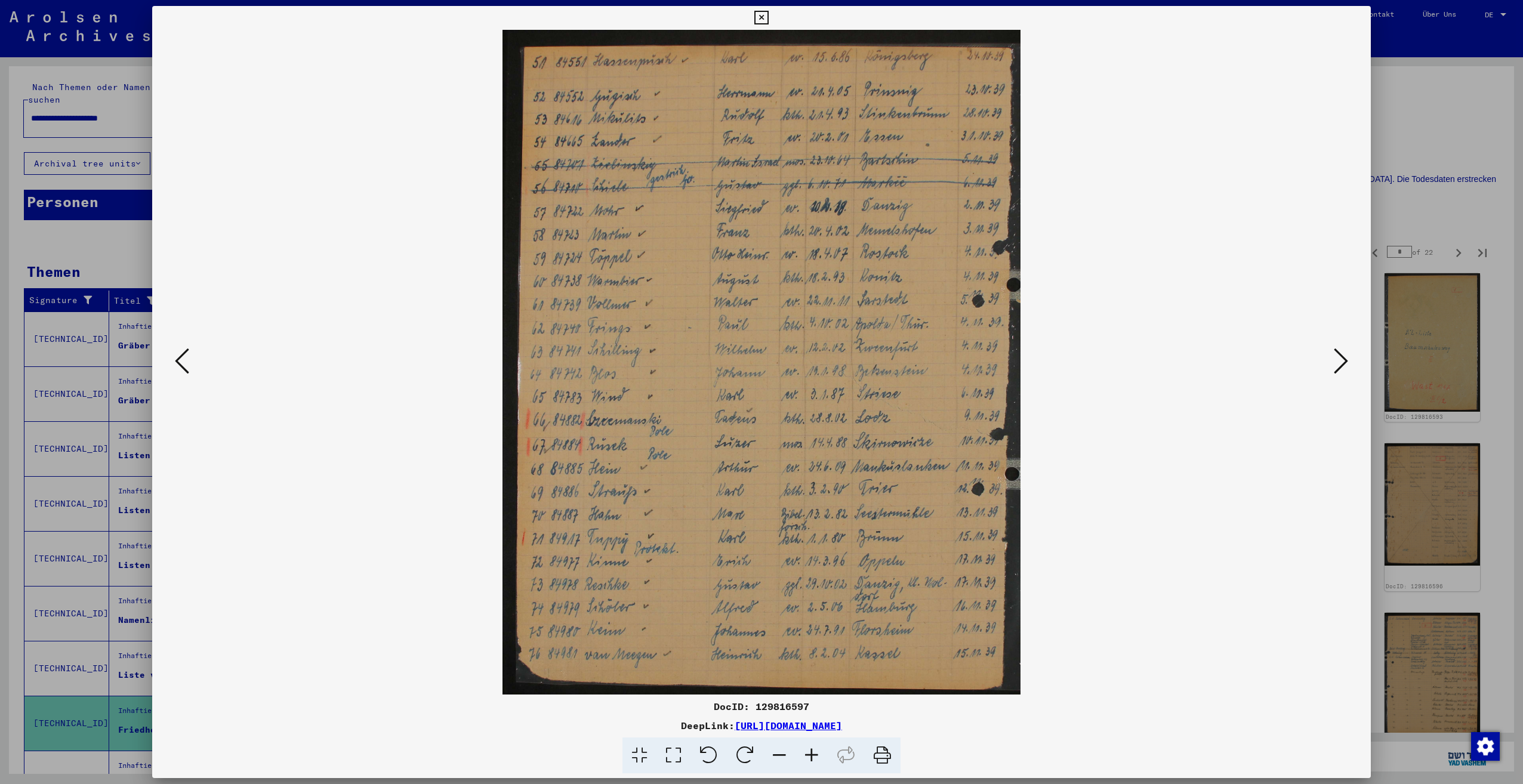
click at [1338, 365] on icon at bounding box center [1341, 361] width 14 height 29
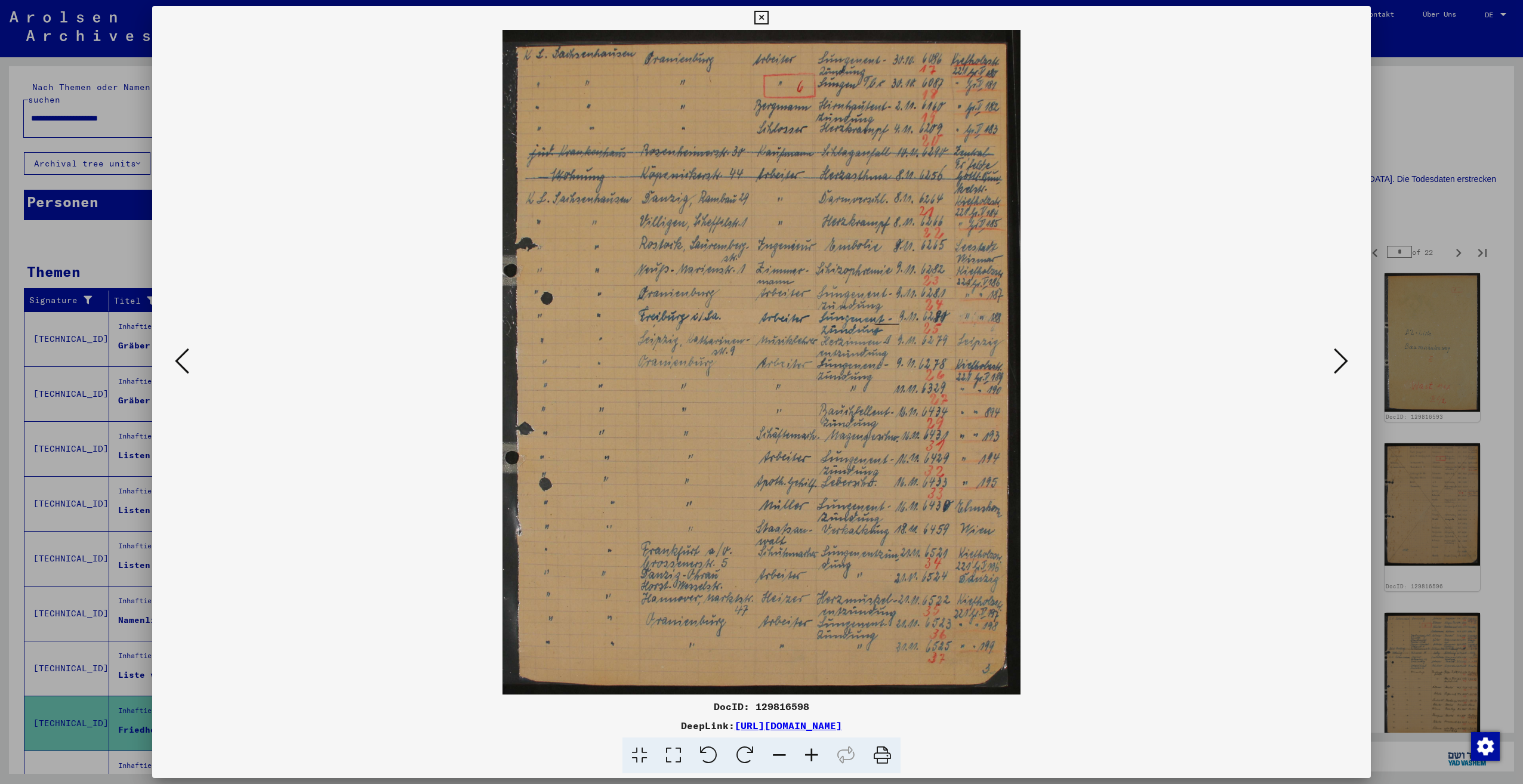
click at [1338, 365] on icon at bounding box center [1341, 361] width 14 height 29
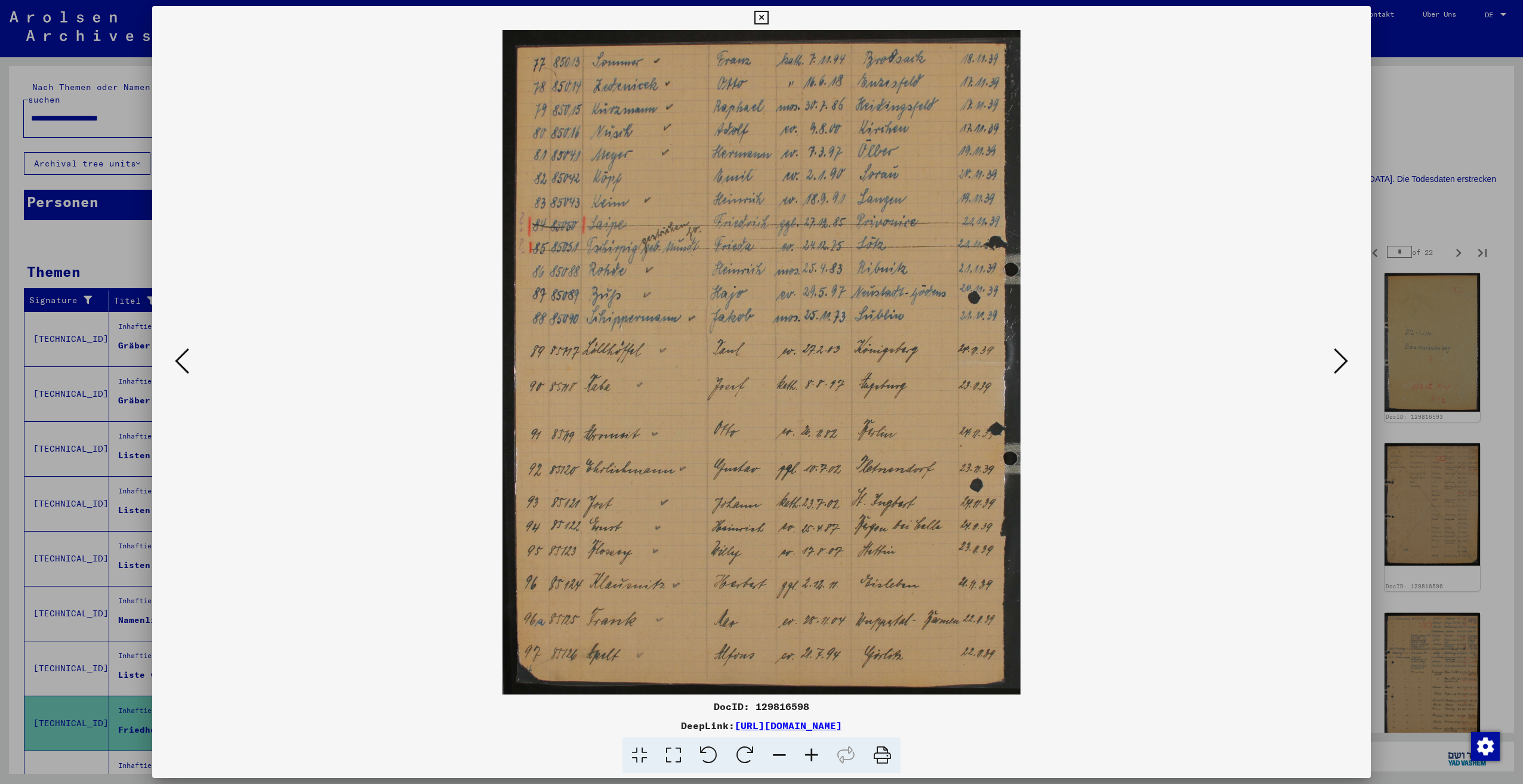
click at [1338, 365] on icon at bounding box center [1341, 361] width 14 height 29
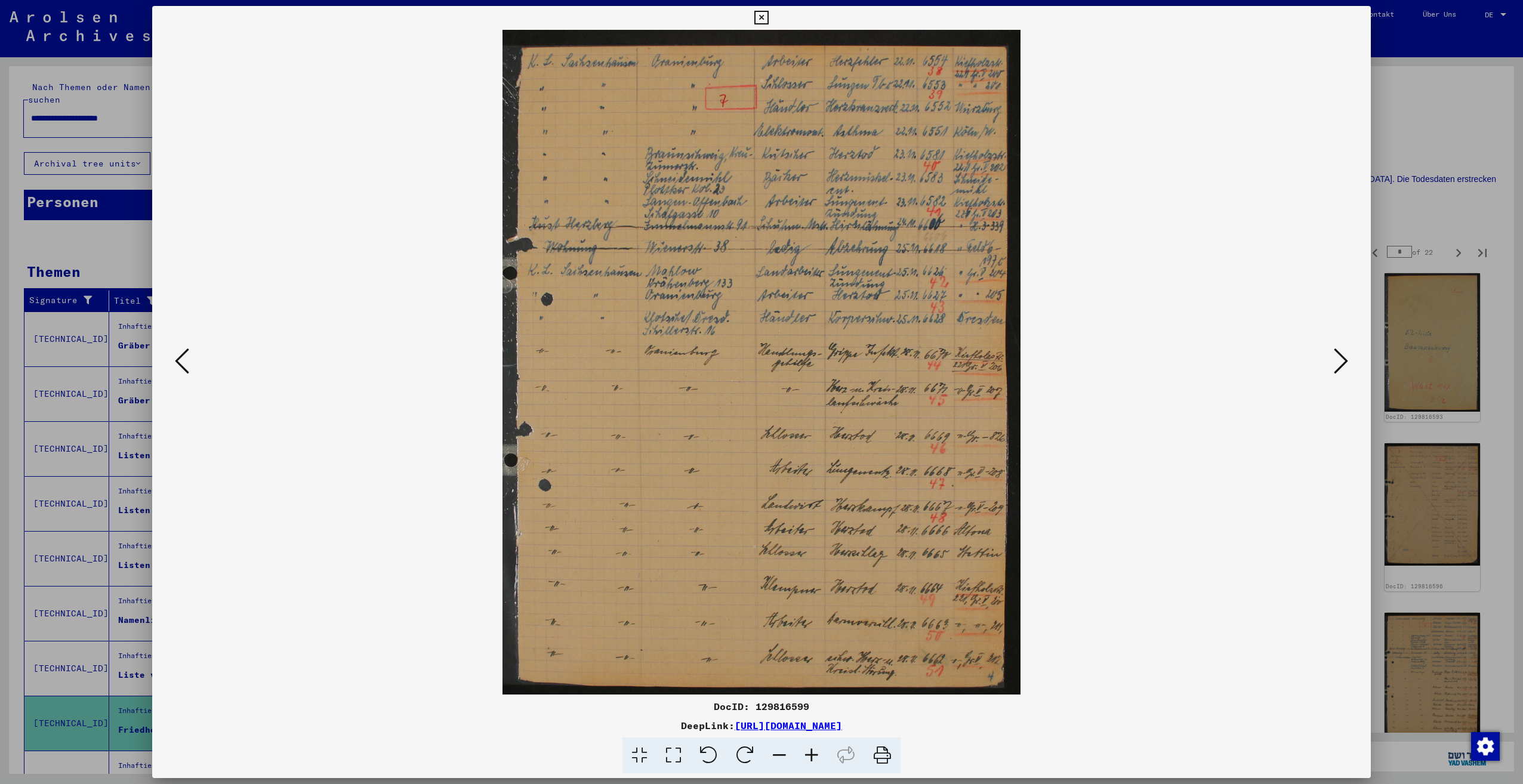
click at [1338, 365] on icon at bounding box center [1341, 361] width 14 height 29
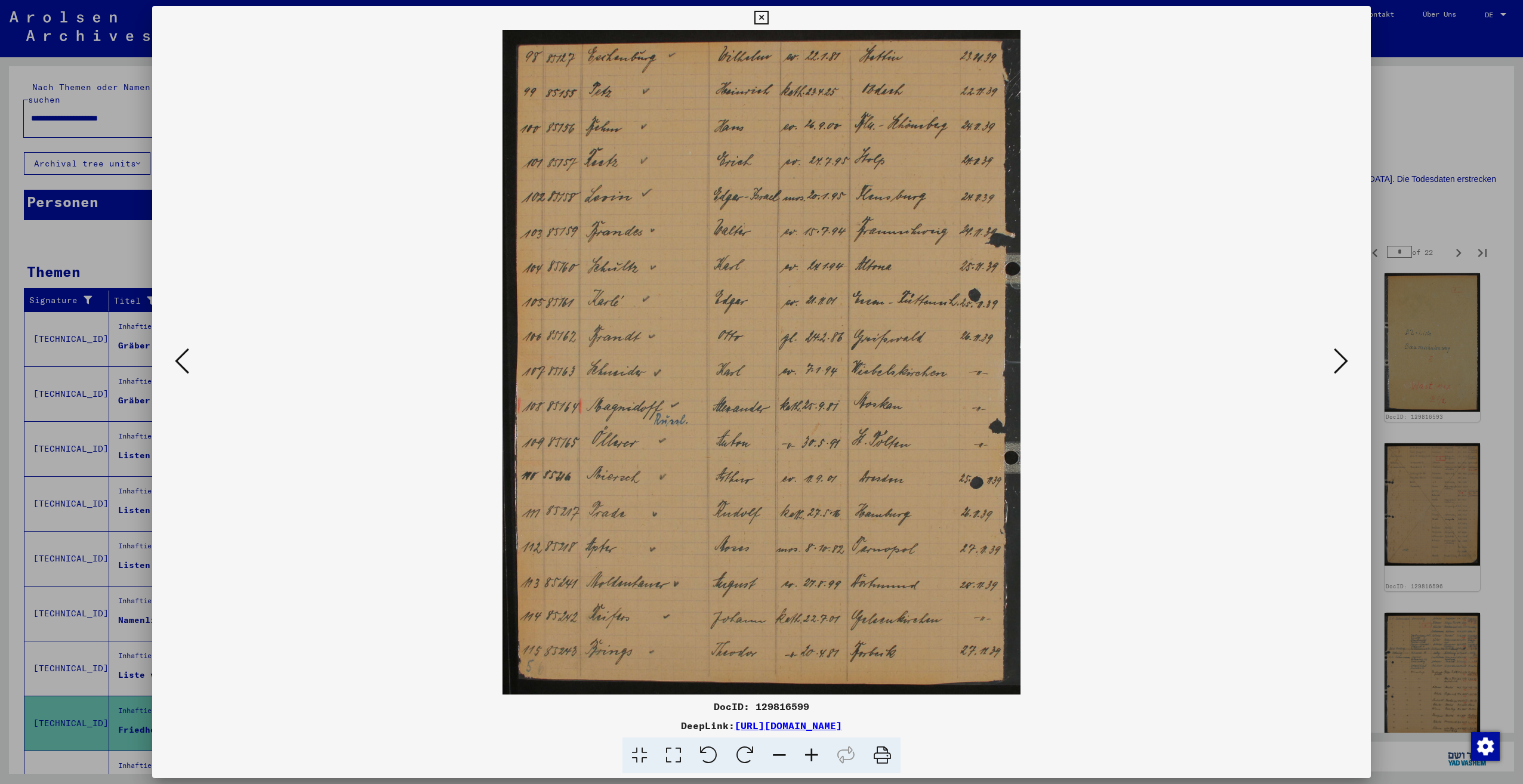
click at [1338, 365] on icon at bounding box center [1341, 361] width 14 height 29
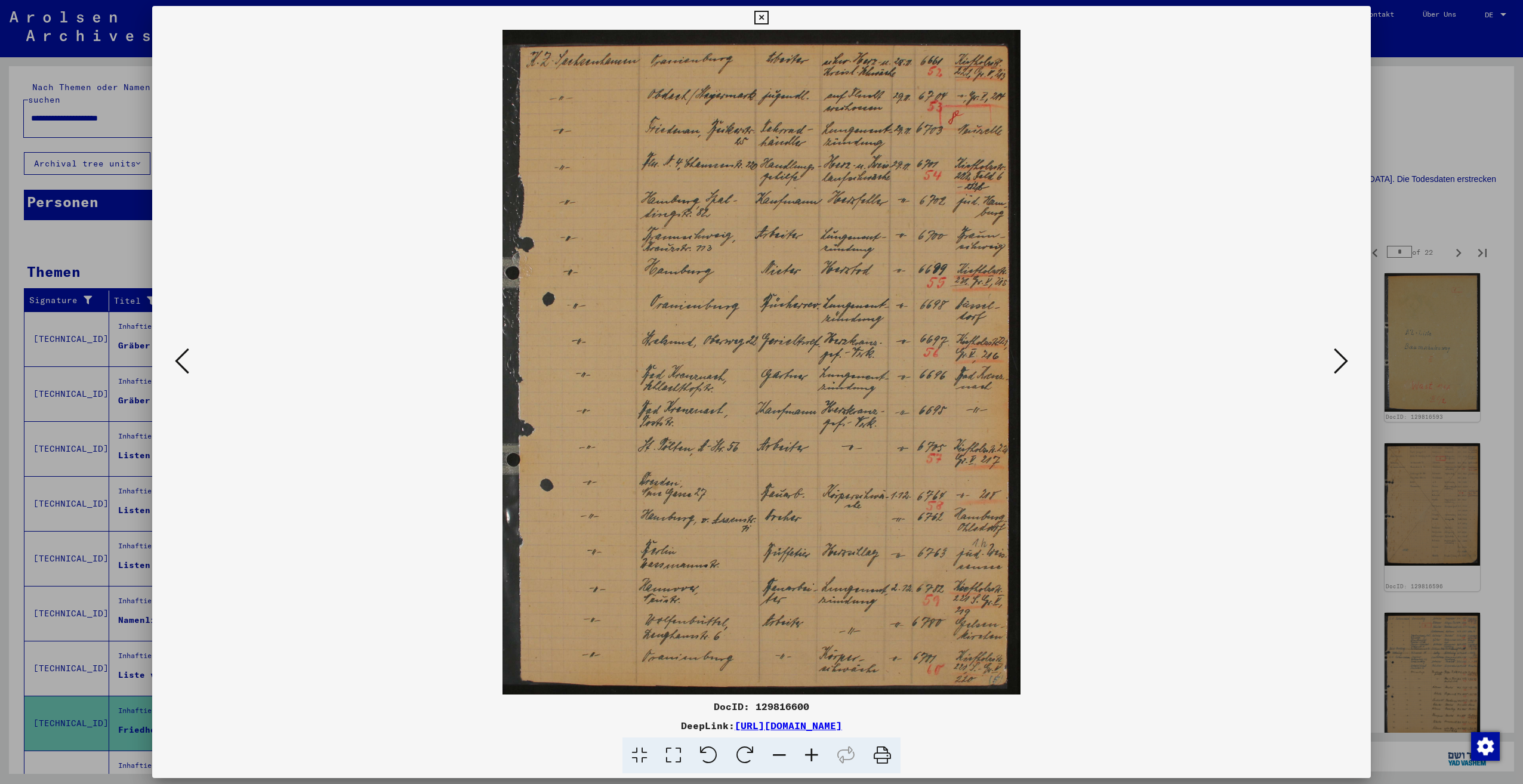
click at [1338, 365] on icon at bounding box center [1341, 361] width 14 height 29
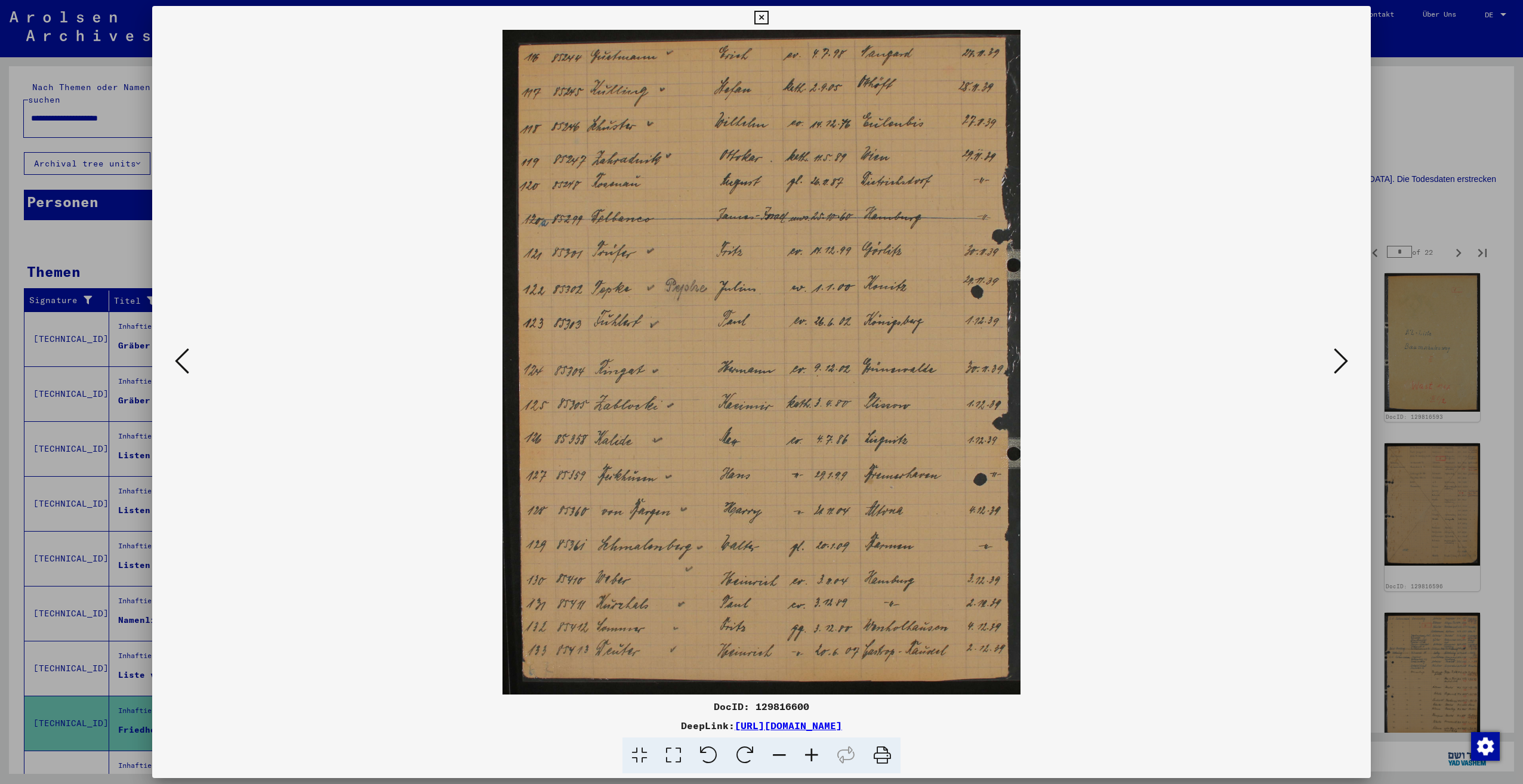
click at [1338, 365] on icon at bounding box center [1341, 361] width 14 height 29
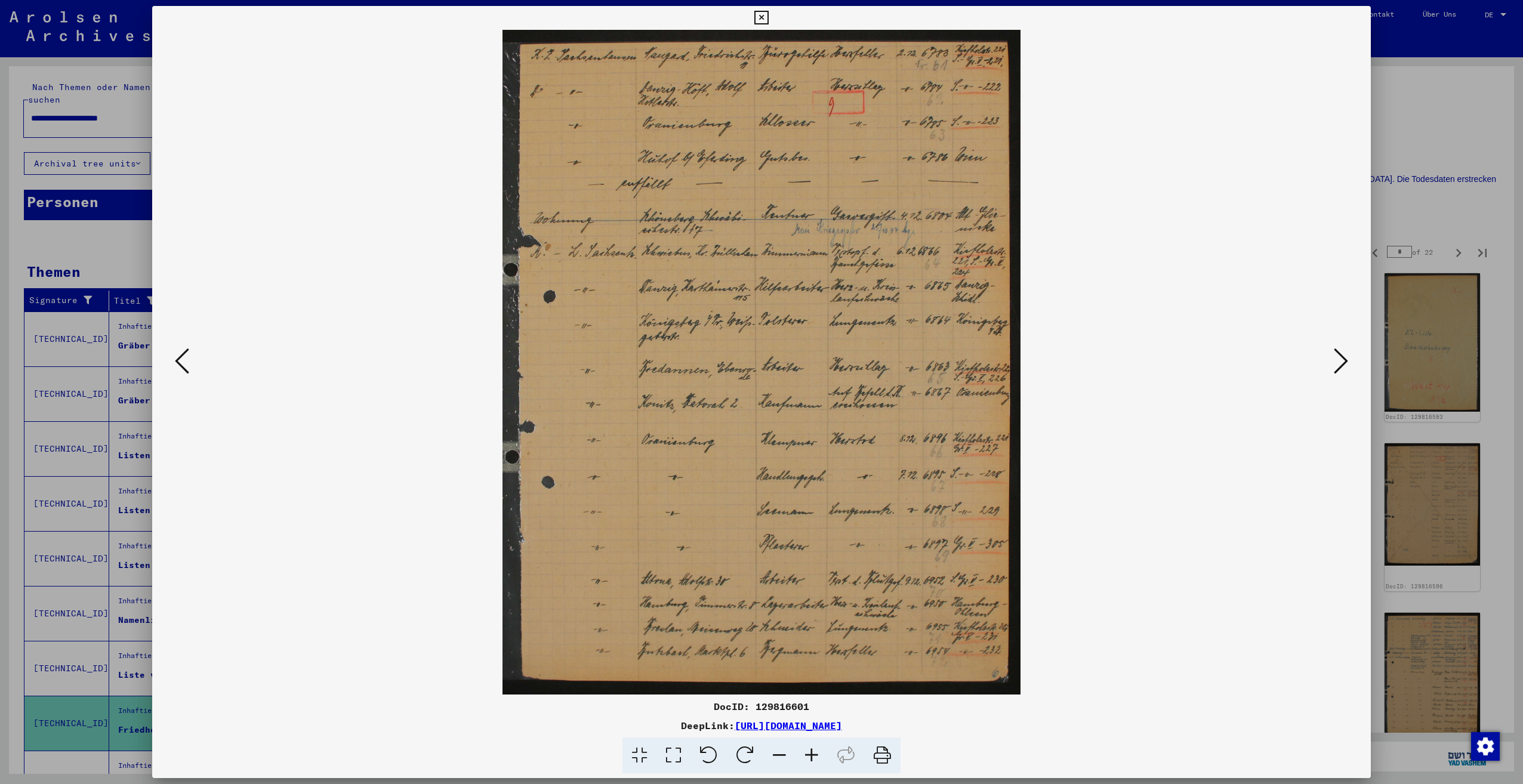
click at [1338, 365] on icon at bounding box center [1341, 361] width 14 height 29
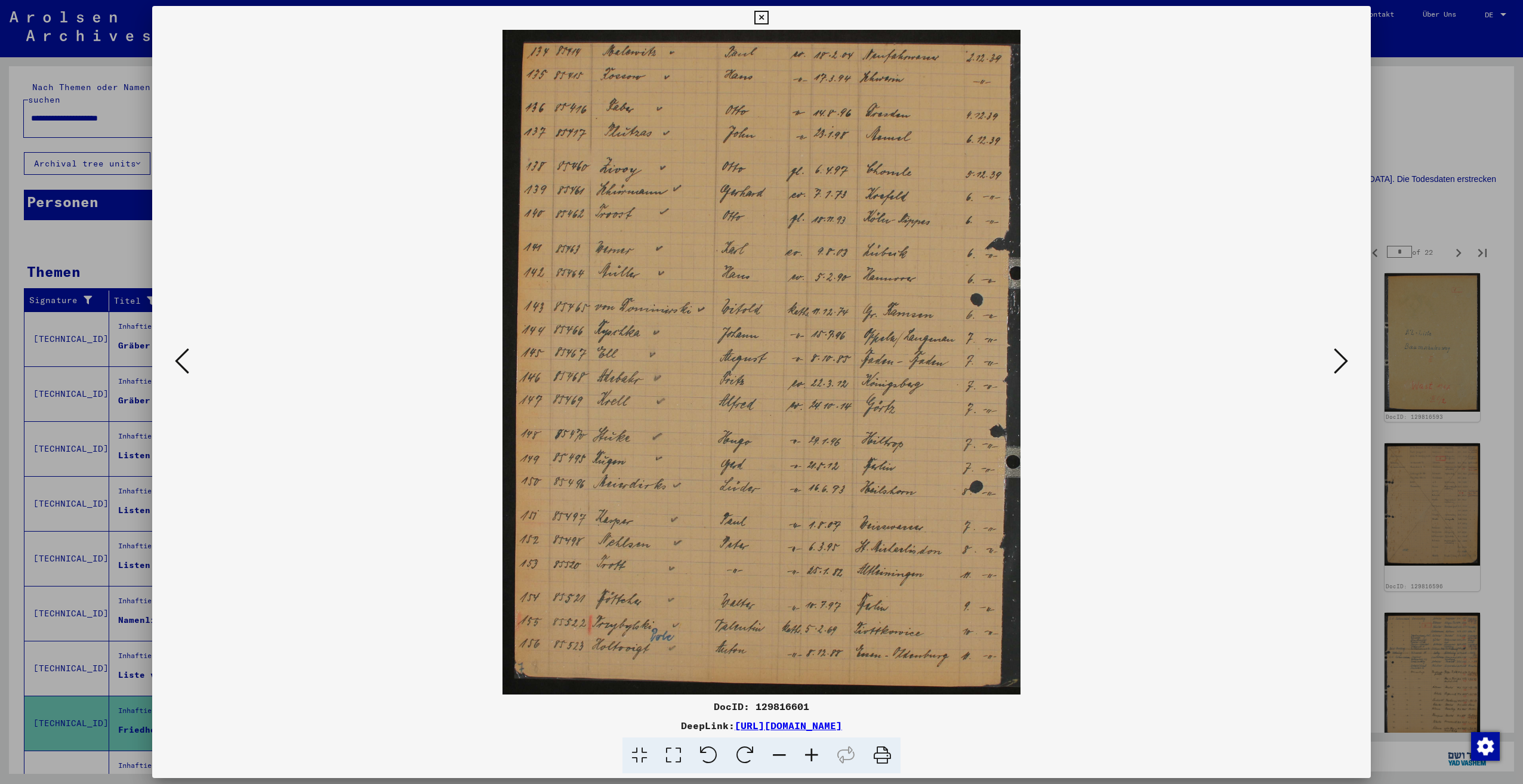
click at [1338, 365] on icon at bounding box center [1341, 361] width 14 height 29
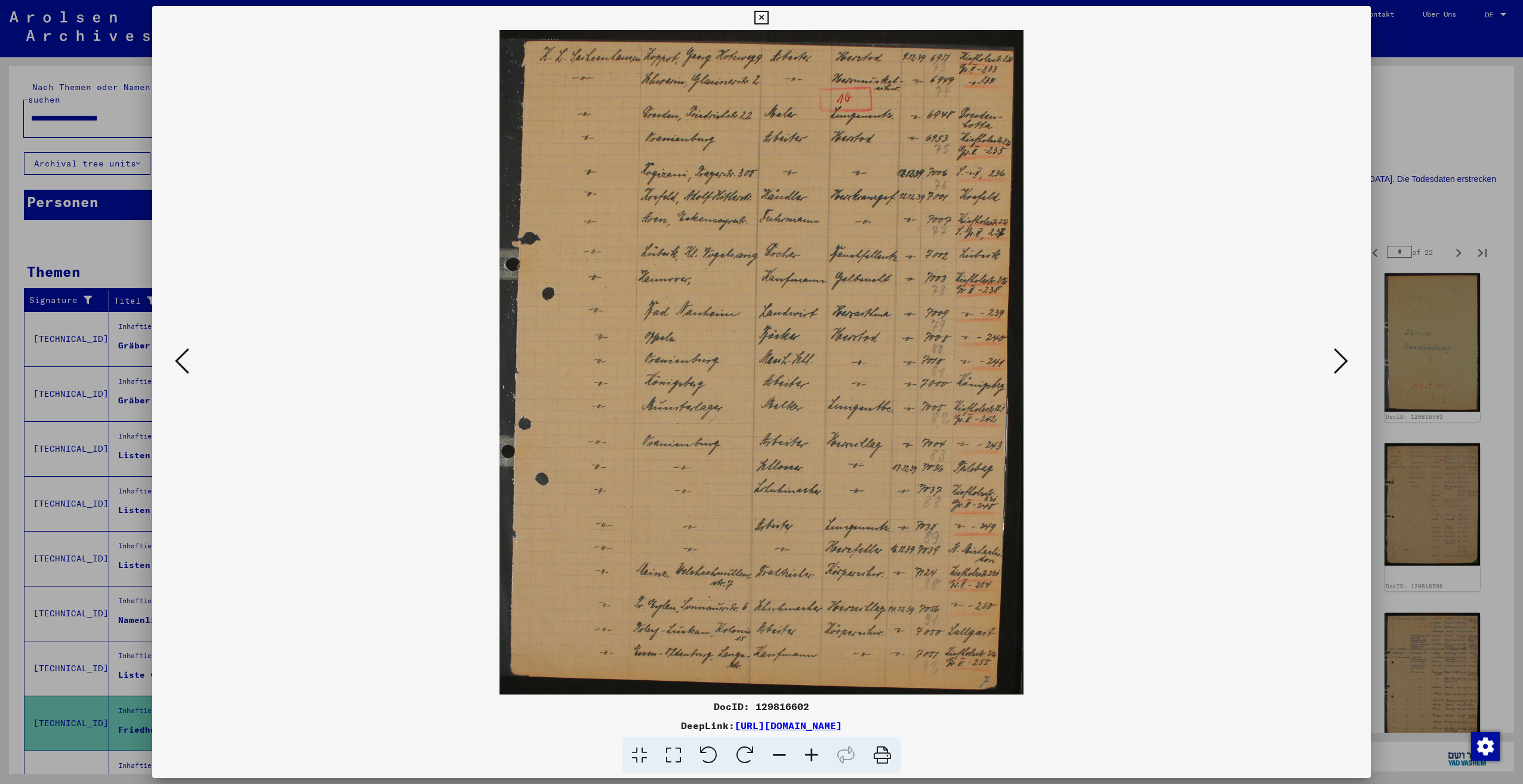
click at [1338, 365] on icon at bounding box center [1341, 361] width 14 height 29
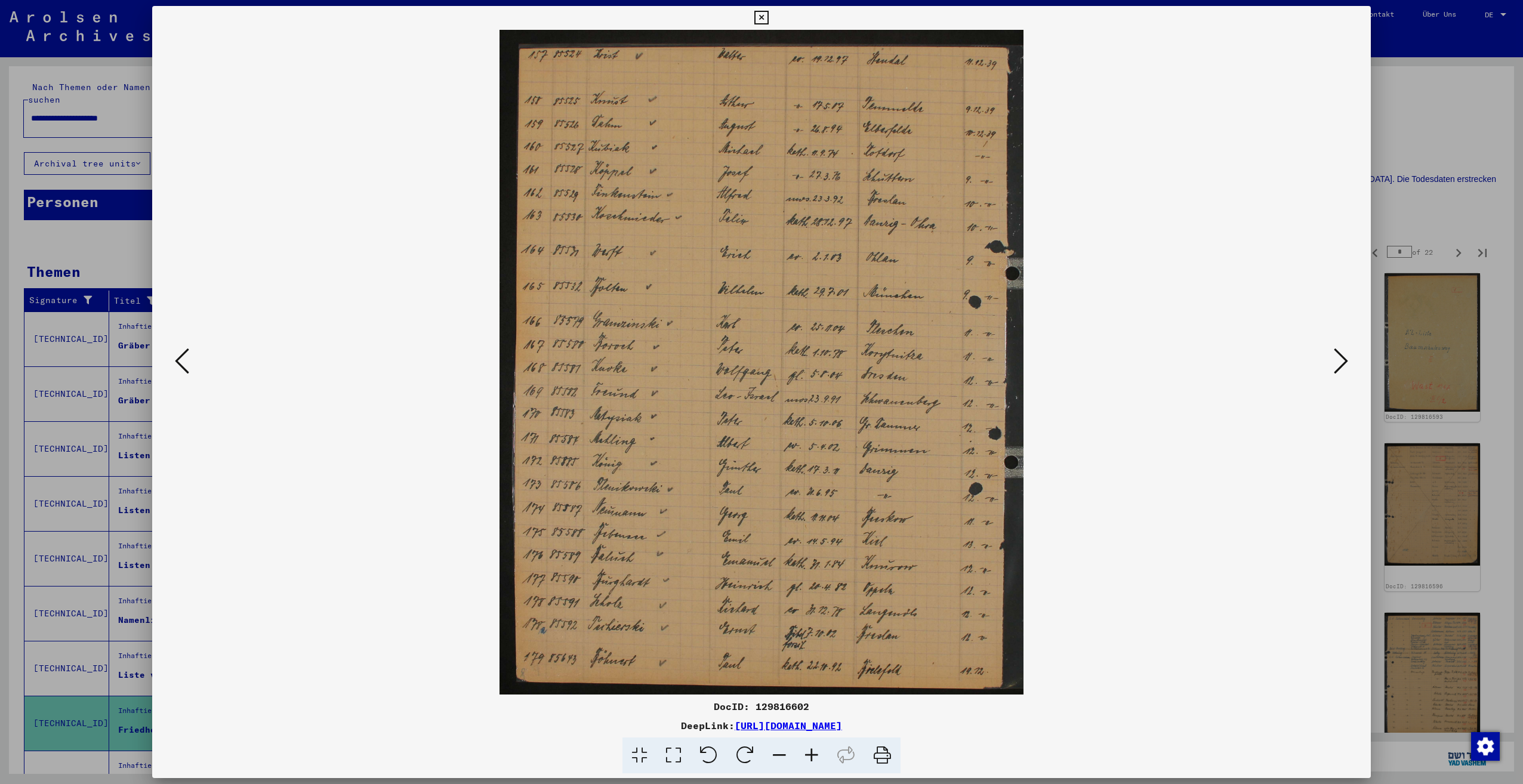
click at [1338, 365] on icon at bounding box center [1341, 361] width 14 height 29
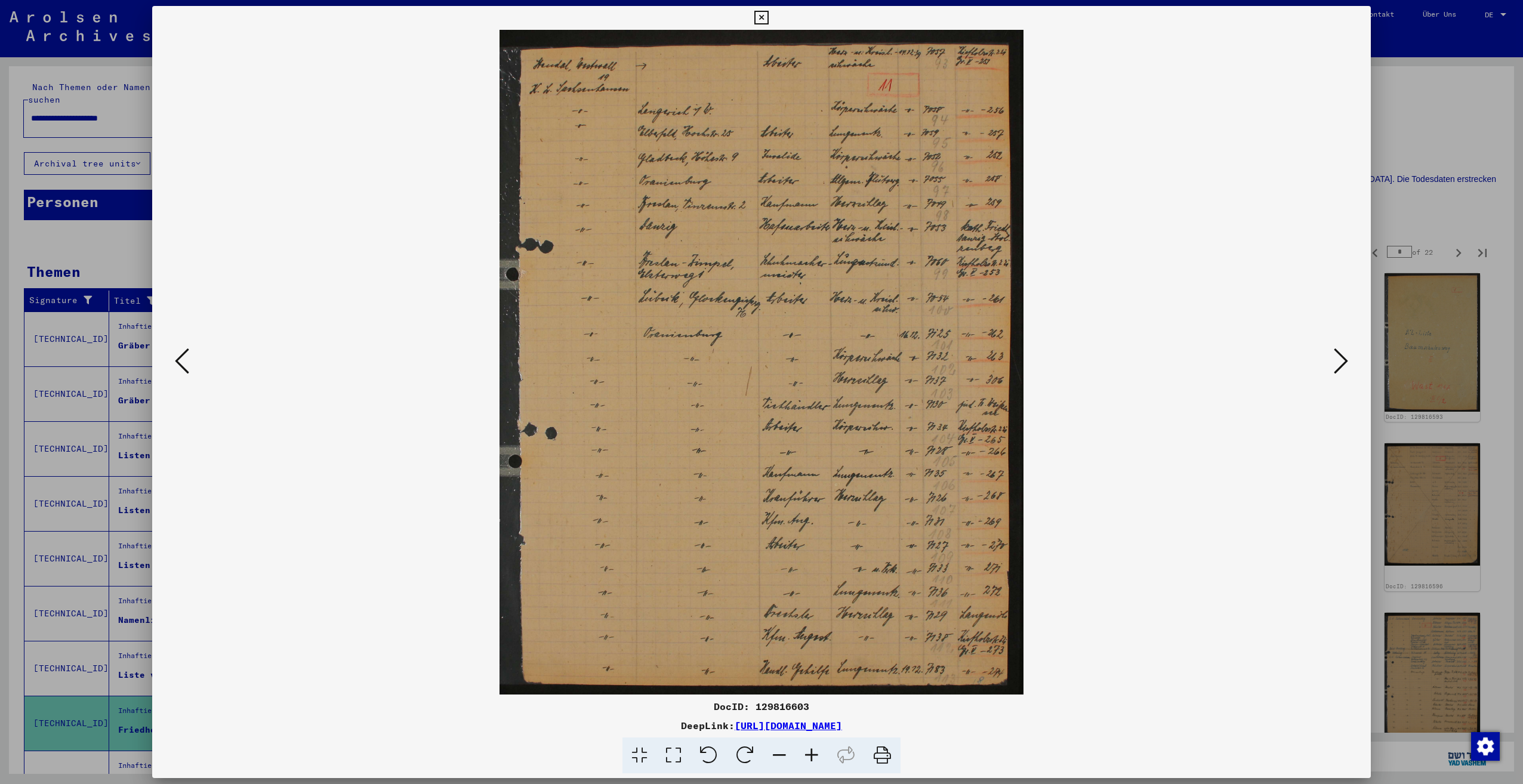
click at [1338, 365] on icon at bounding box center [1341, 361] width 14 height 29
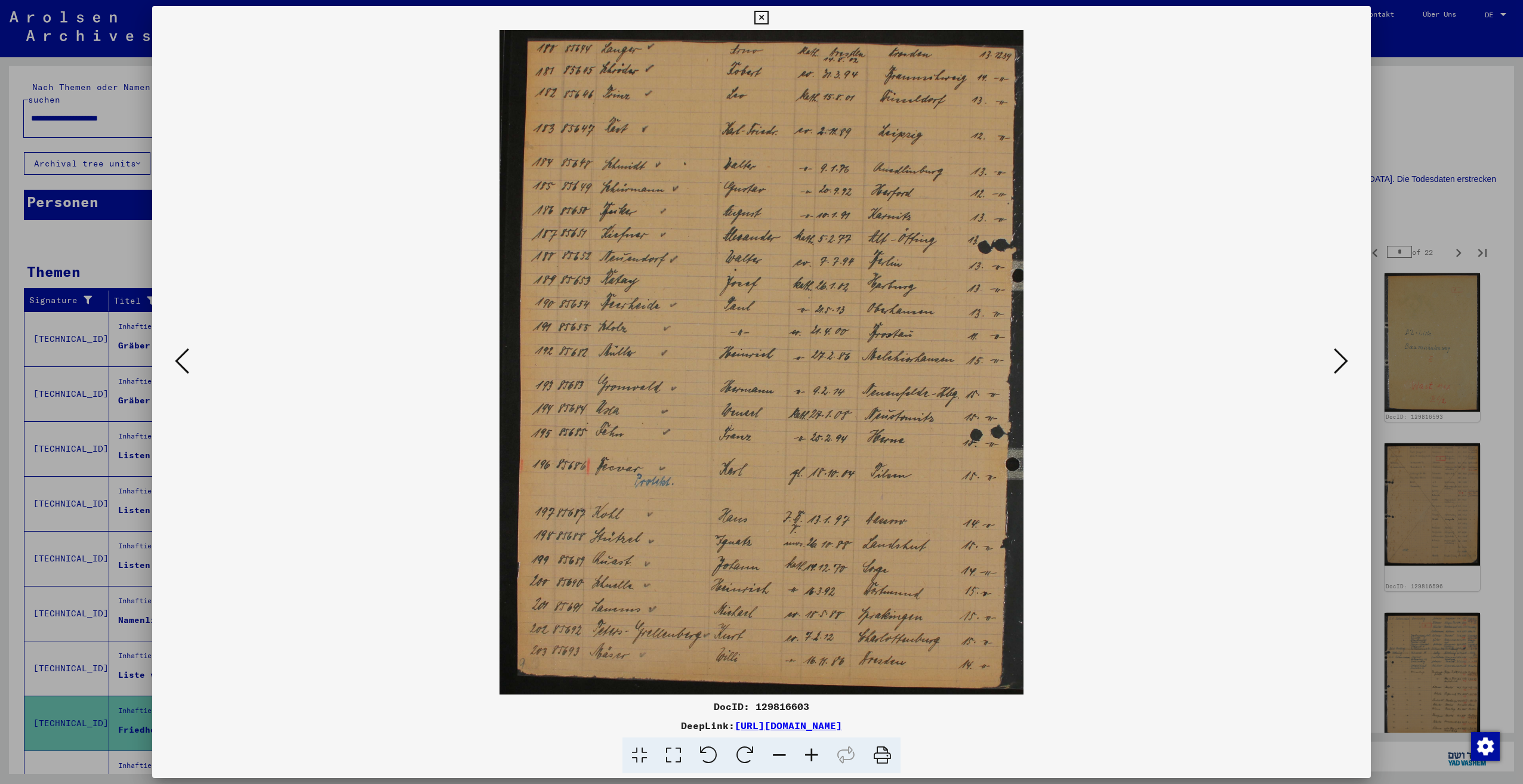
click at [1338, 365] on icon at bounding box center [1341, 361] width 14 height 29
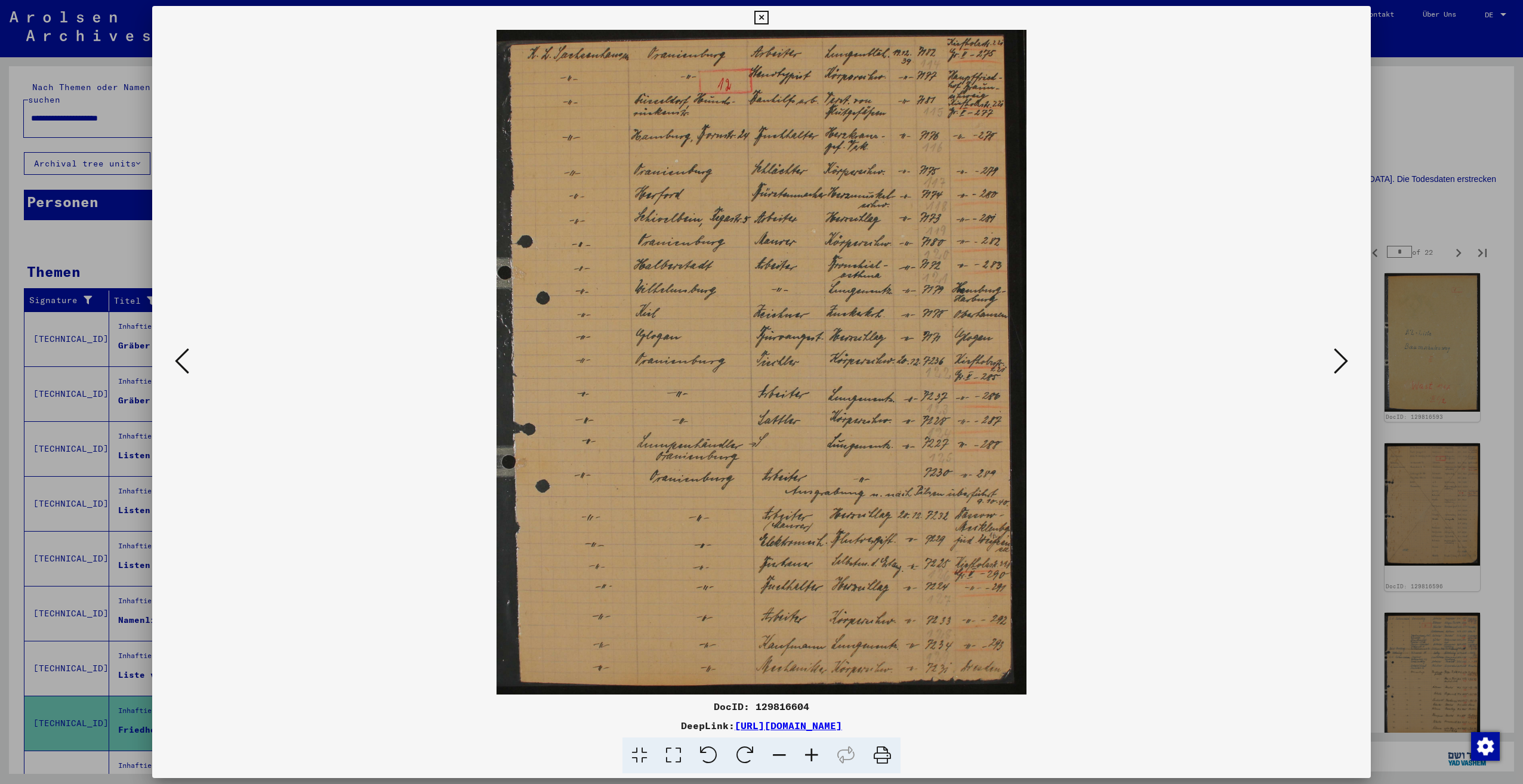
click at [1338, 365] on icon at bounding box center [1341, 361] width 14 height 29
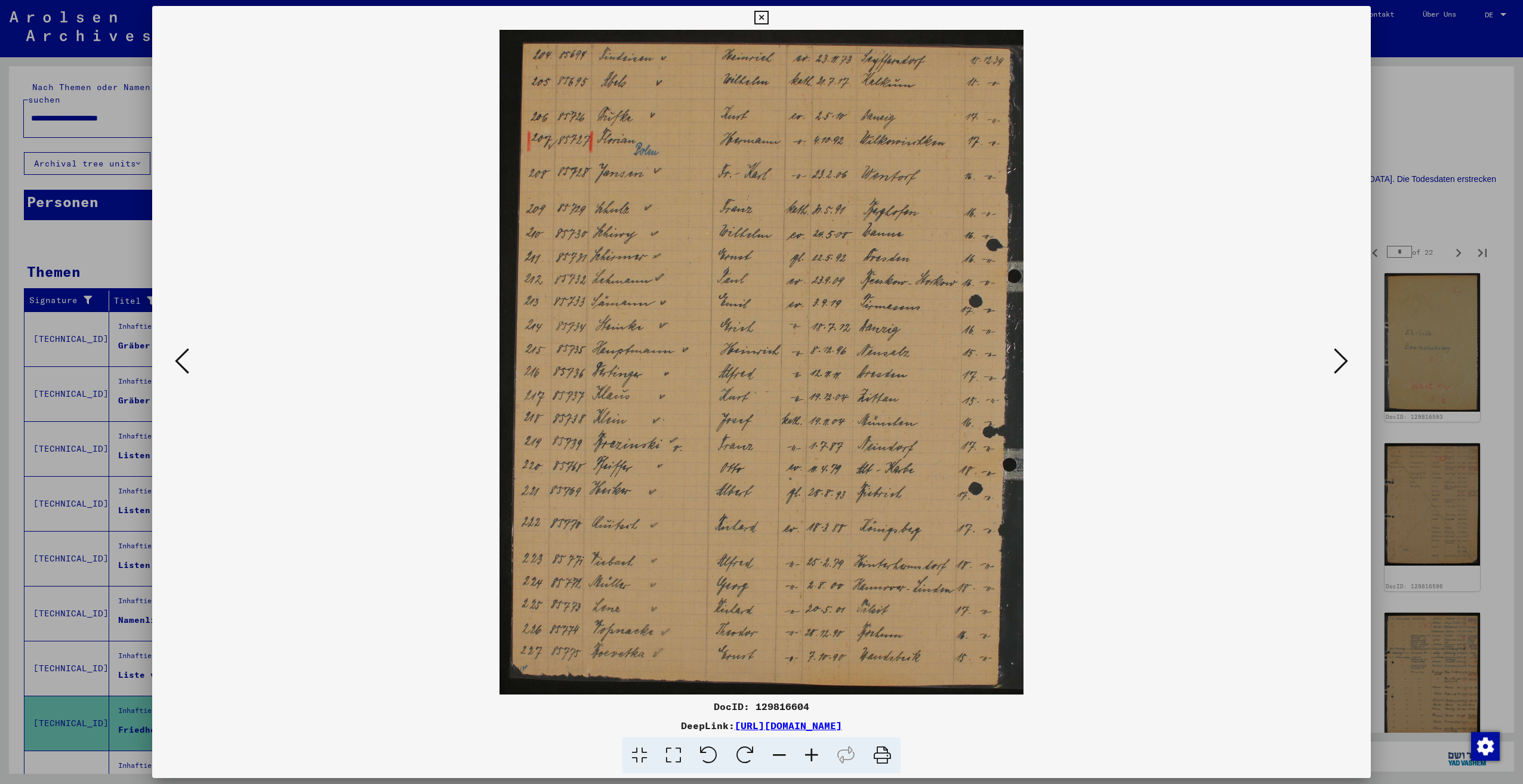
click at [1338, 365] on icon at bounding box center [1341, 361] width 14 height 29
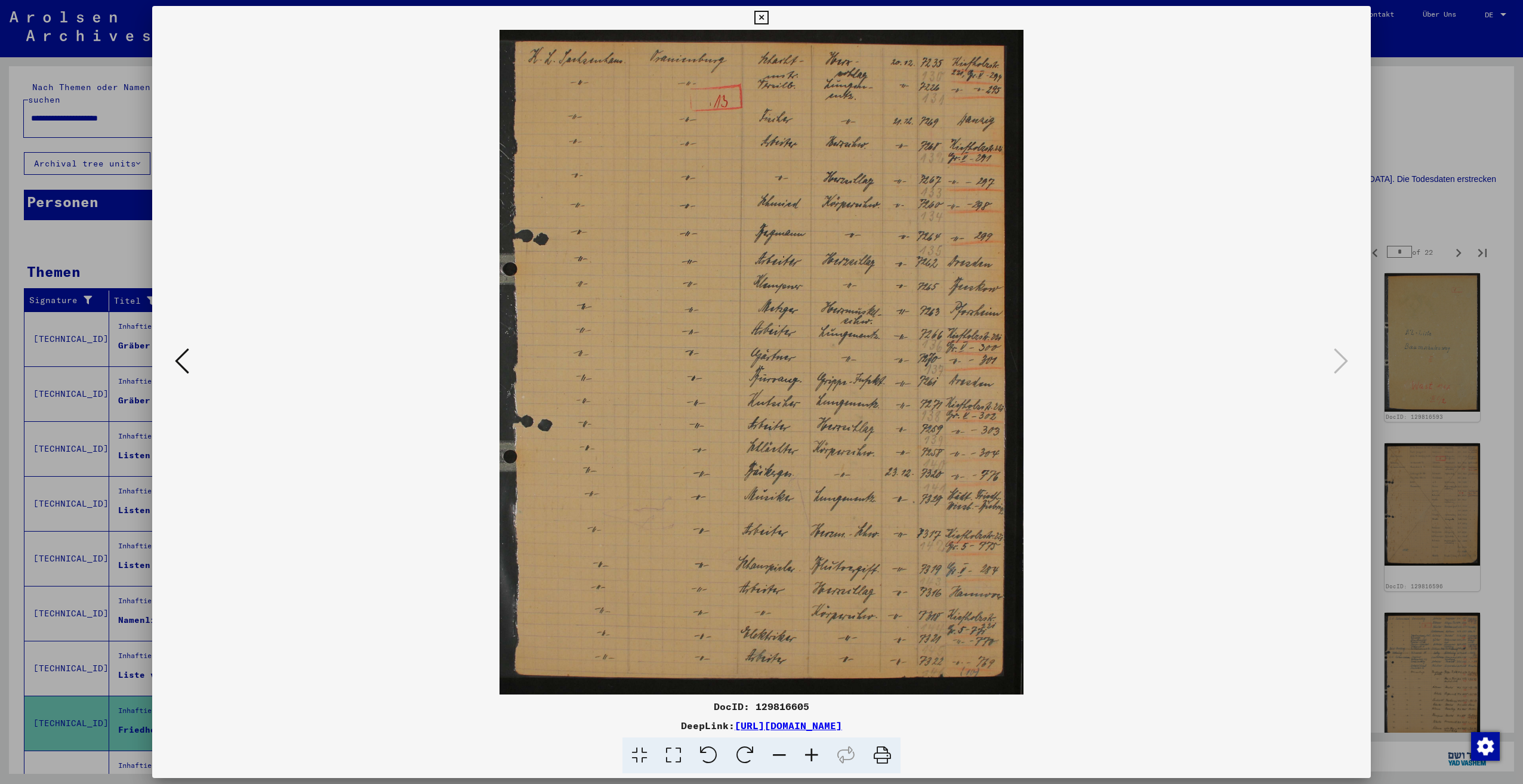
click at [1451, 229] on div at bounding box center [761, 392] width 1523 height 784
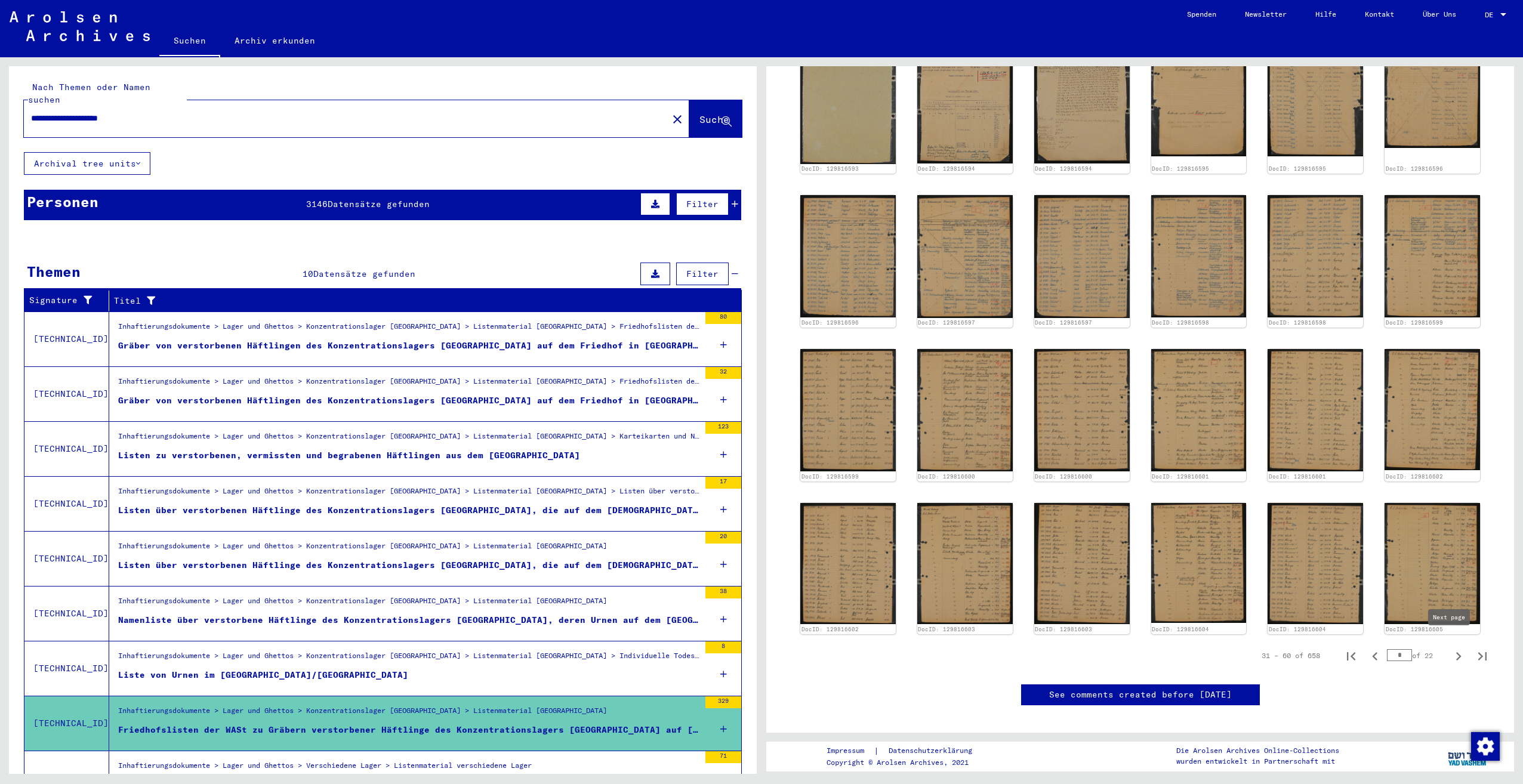
click at [1451, 648] on icon "Next page" at bounding box center [1458, 656] width 17 height 17
type input "*"
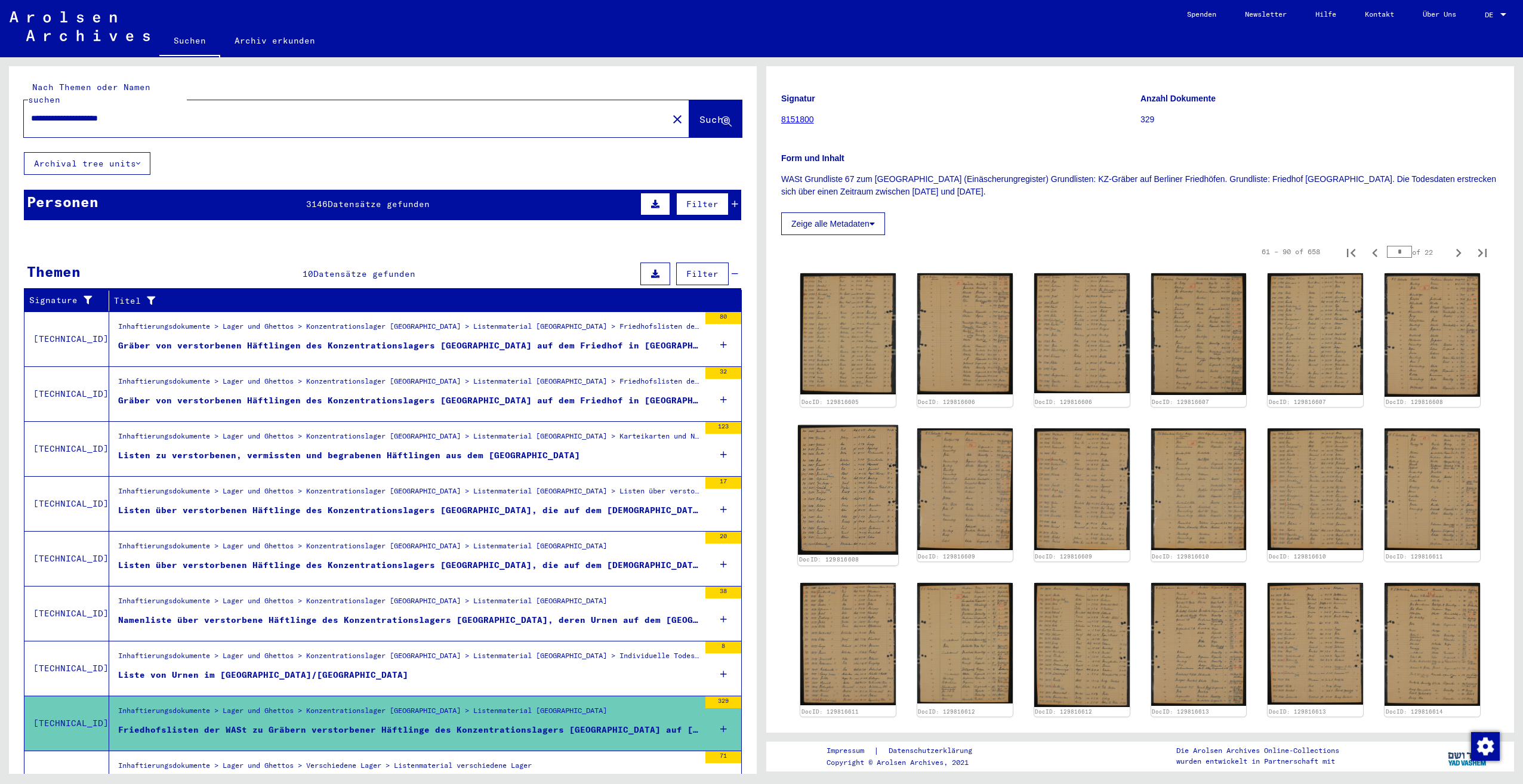
click at [833, 425] on img at bounding box center [847, 490] width 100 height 130
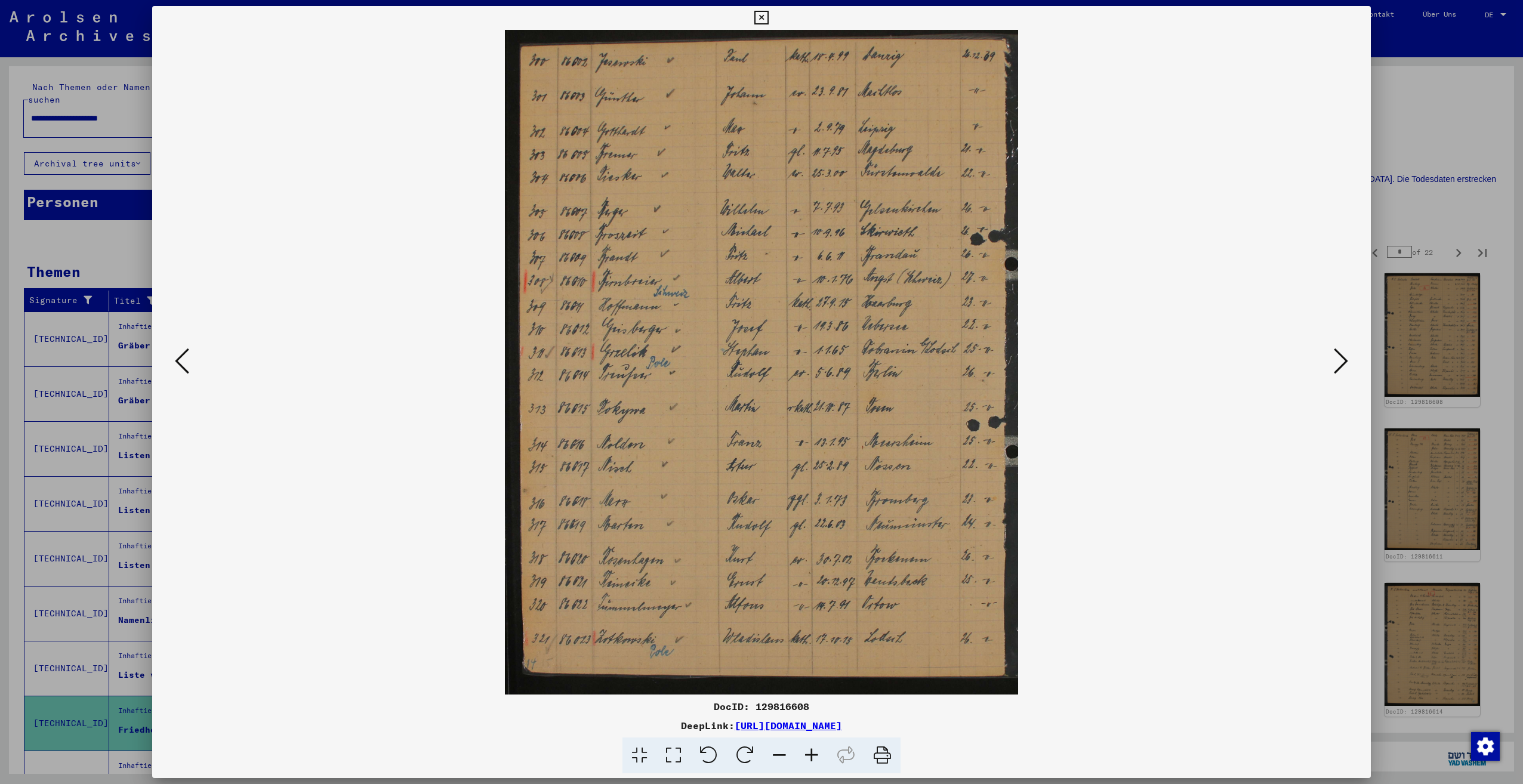
click at [1334, 367] on icon at bounding box center [1341, 361] width 14 height 29
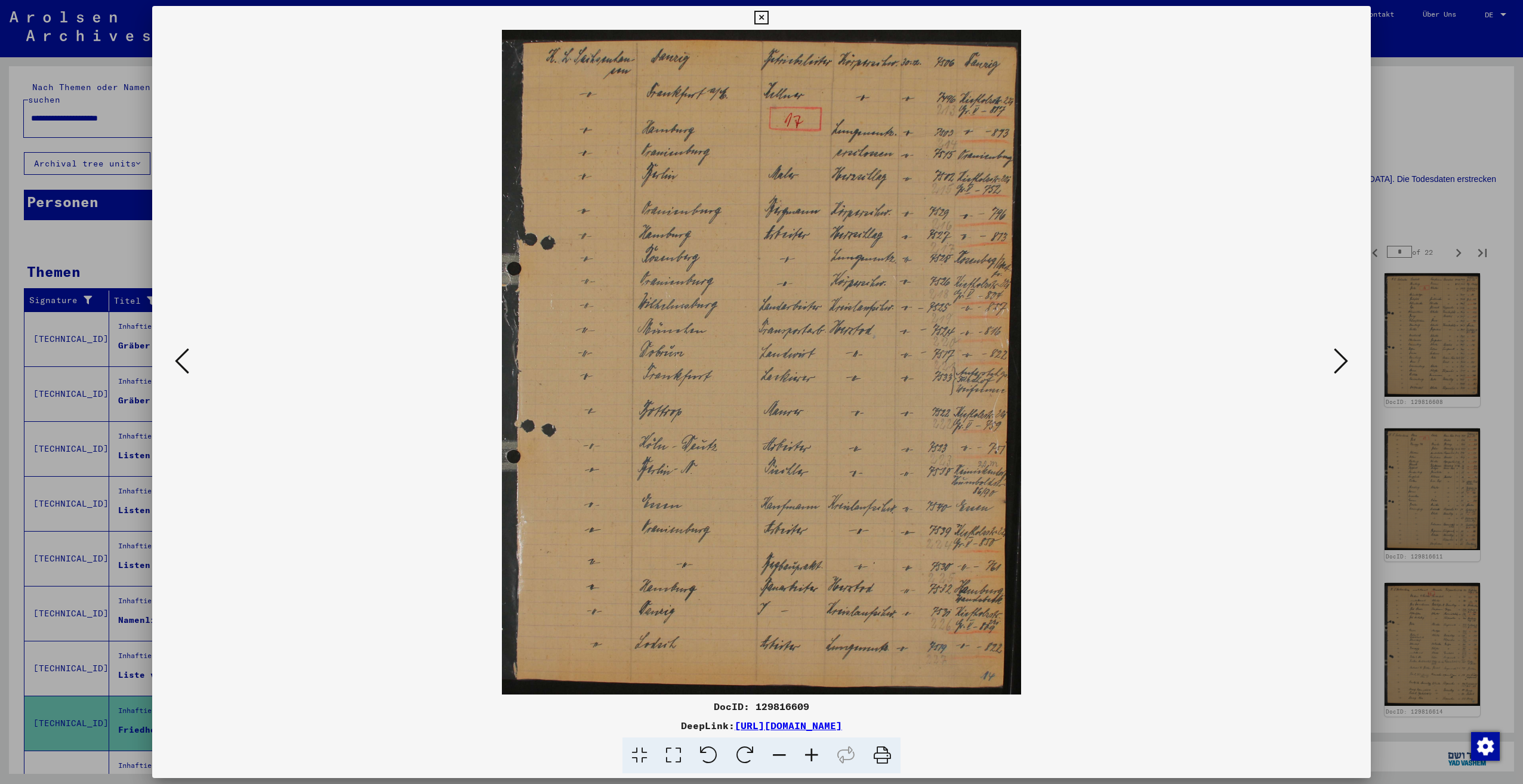
click at [1334, 367] on icon at bounding box center [1341, 361] width 14 height 29
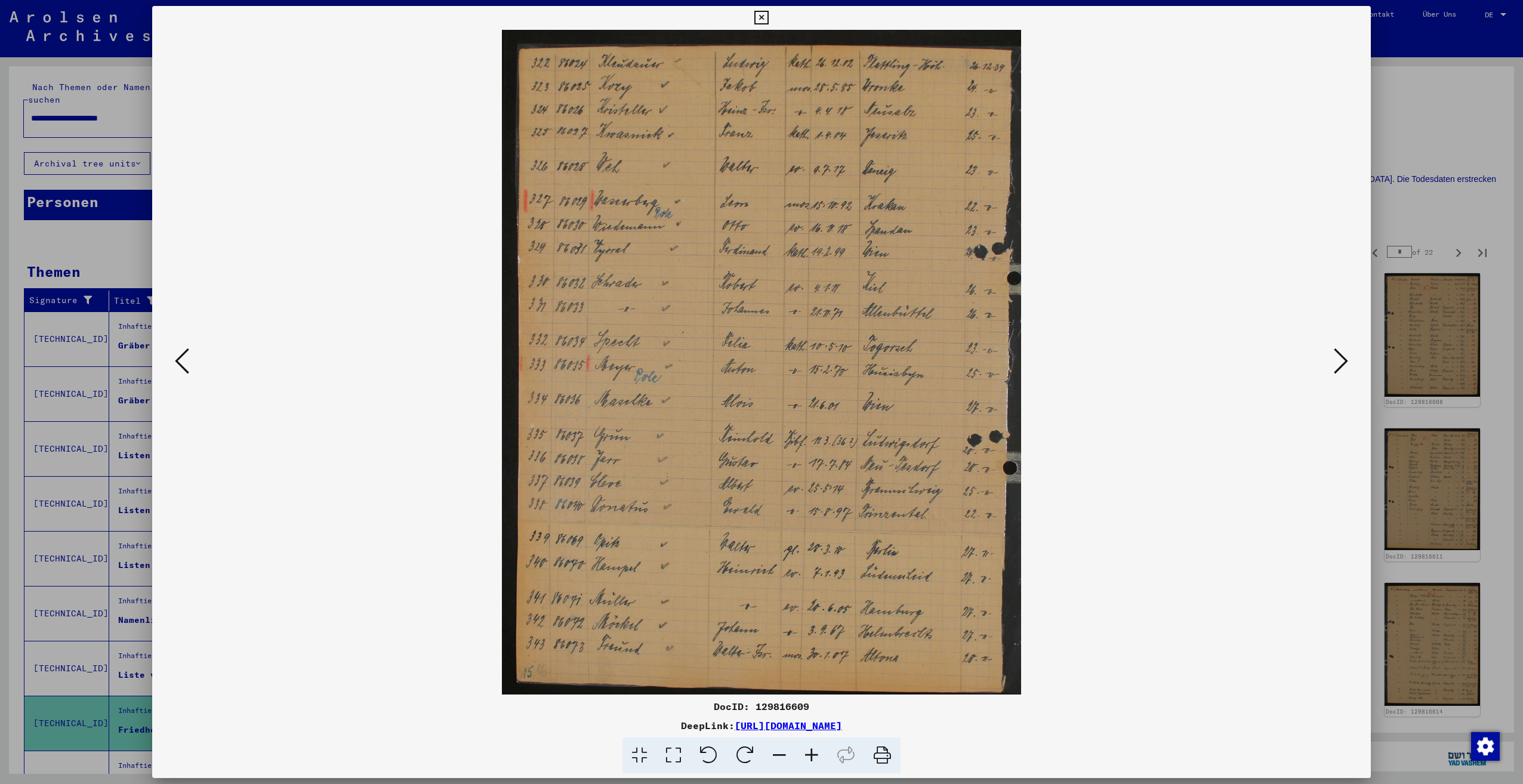
click at [1334, 367] on icon at bounding box center [1341, 361] width 14 height 29
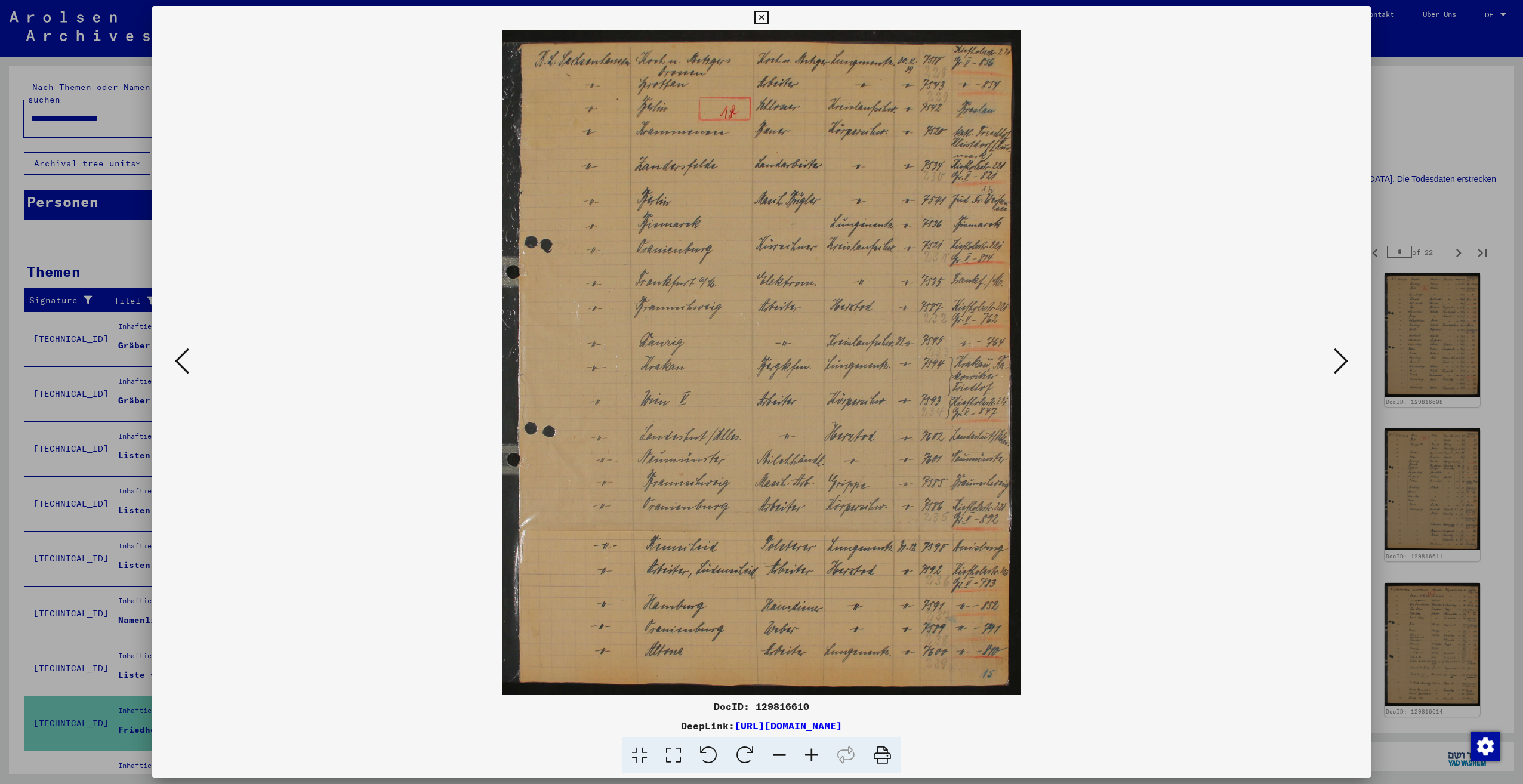
click at [1334, 367] on icon at bounding box center [1341, 361] width 14 height 29
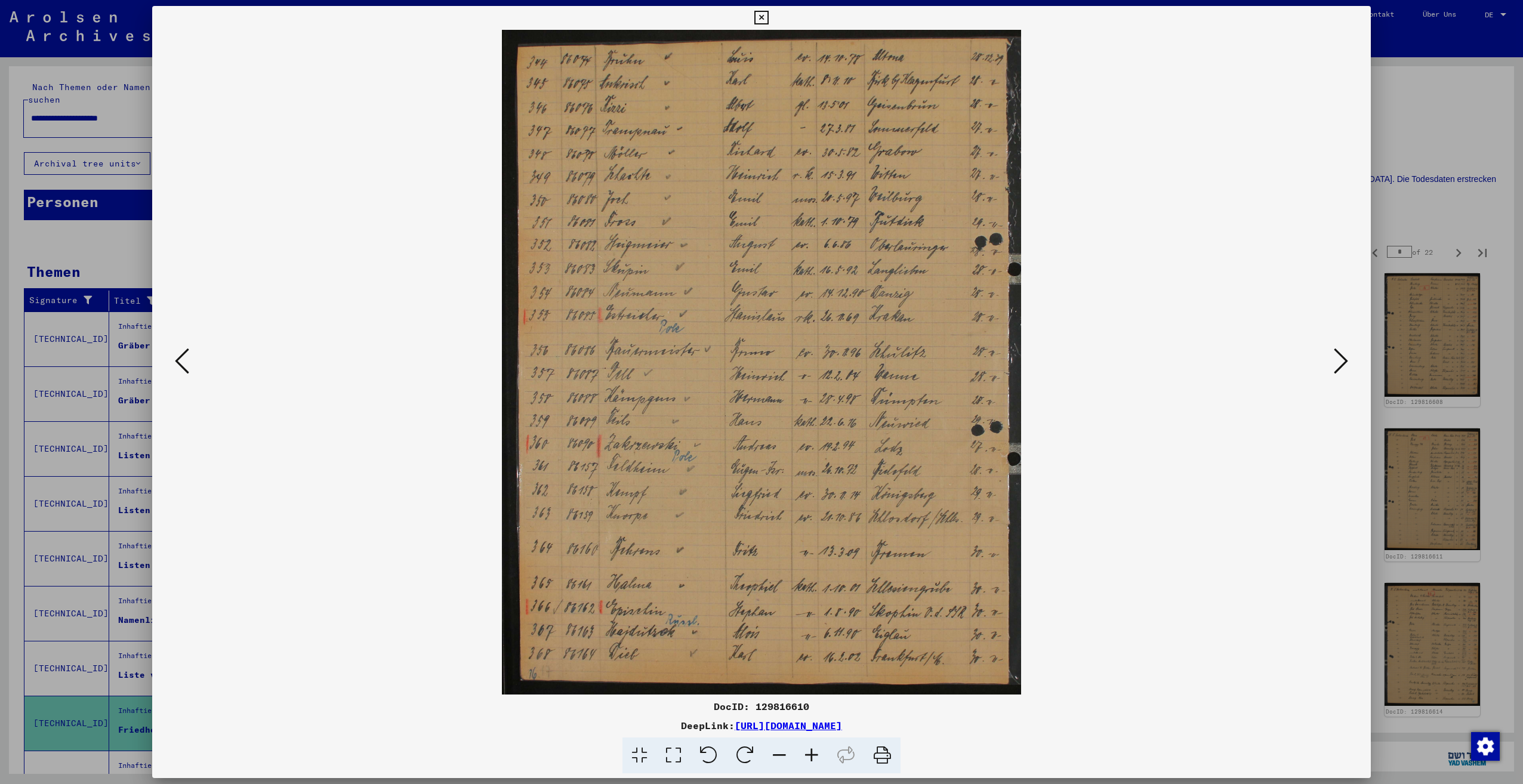
click at [1334, 367] on icon at bounding box center [1341, 361] width 14 height 29
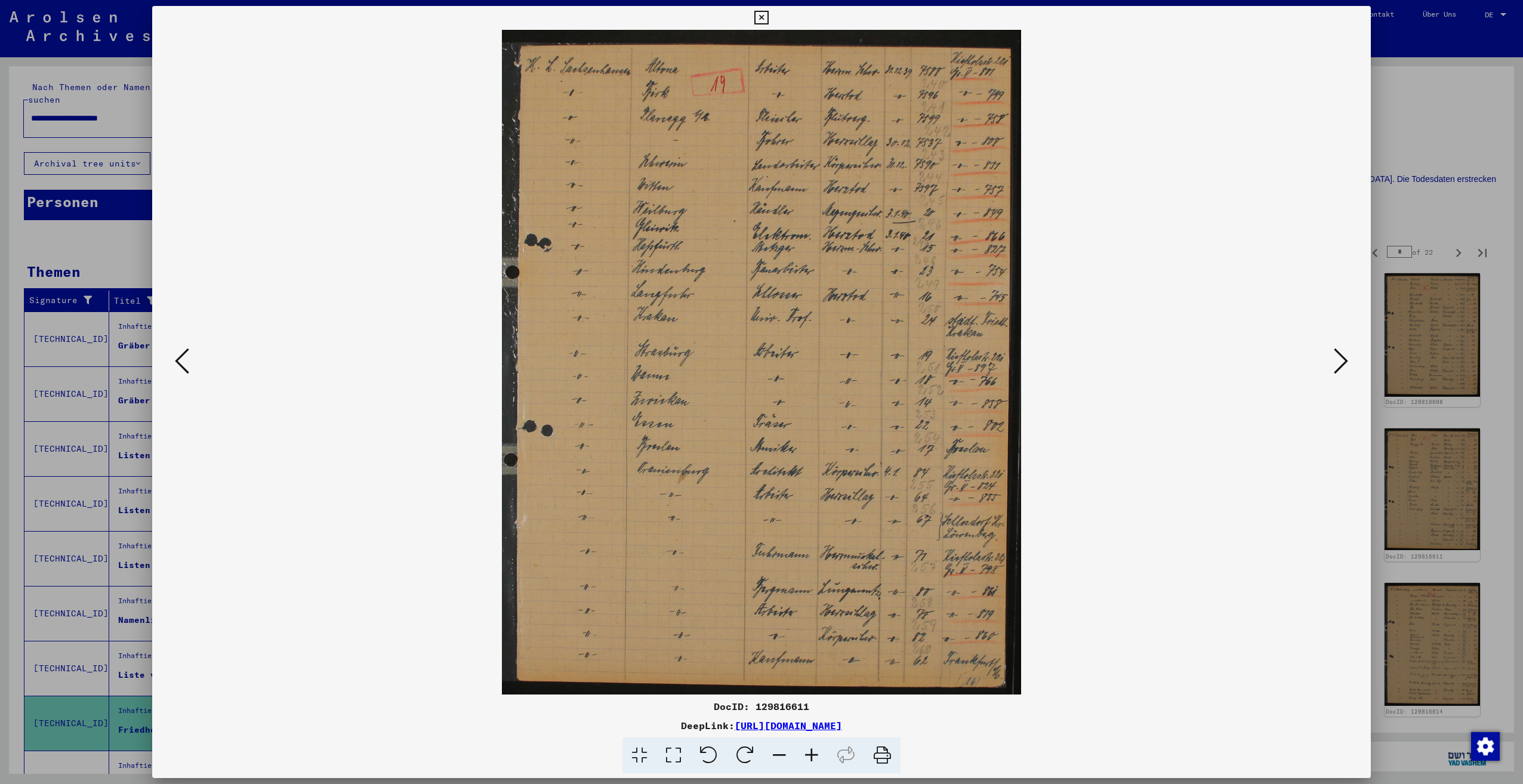
click at [1334, 367] on icon at bounding box center [1341, 361] width 14 height 29
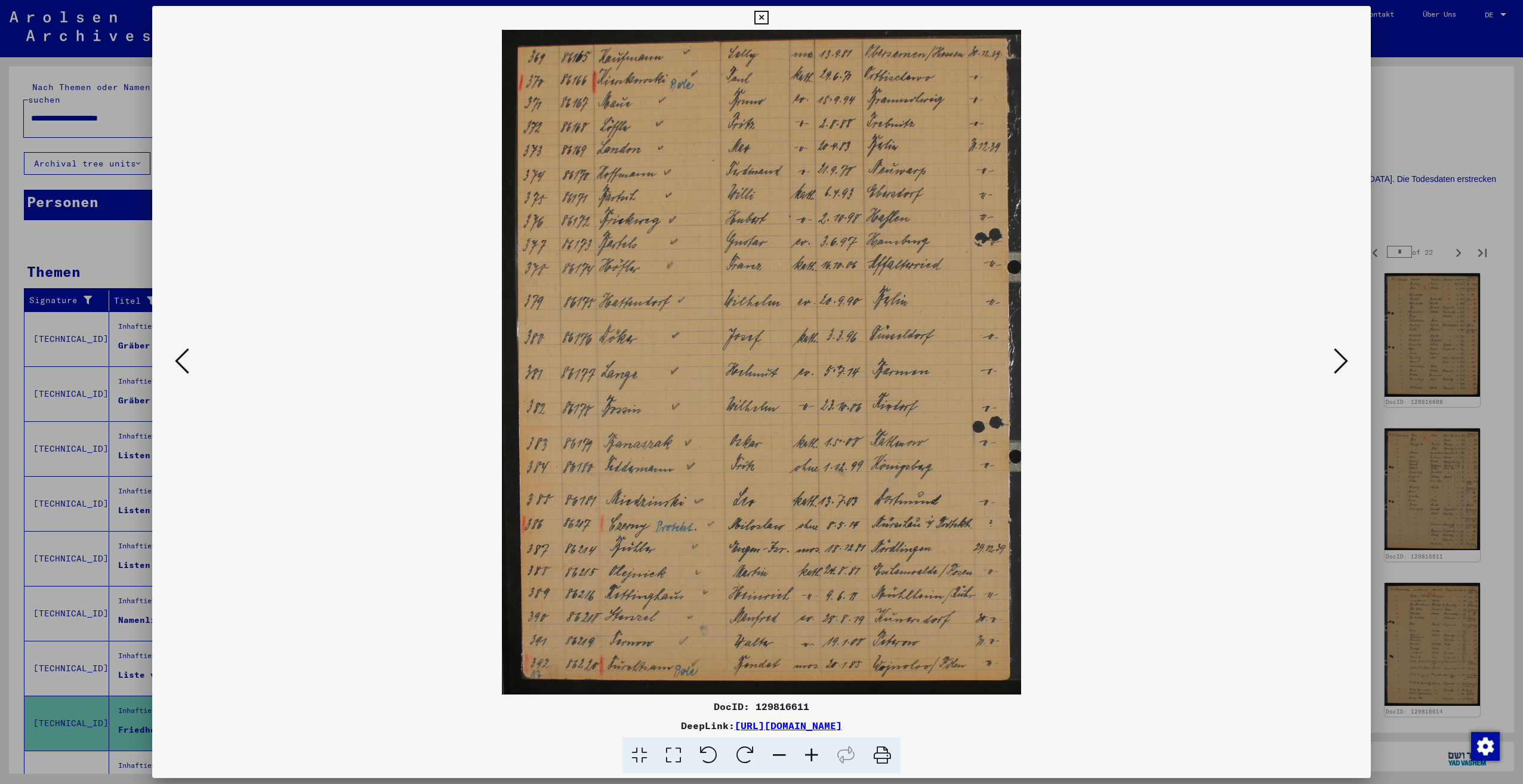
click at [1334, 368] on icon at bounding box center [1341, 361] width 14 height 29
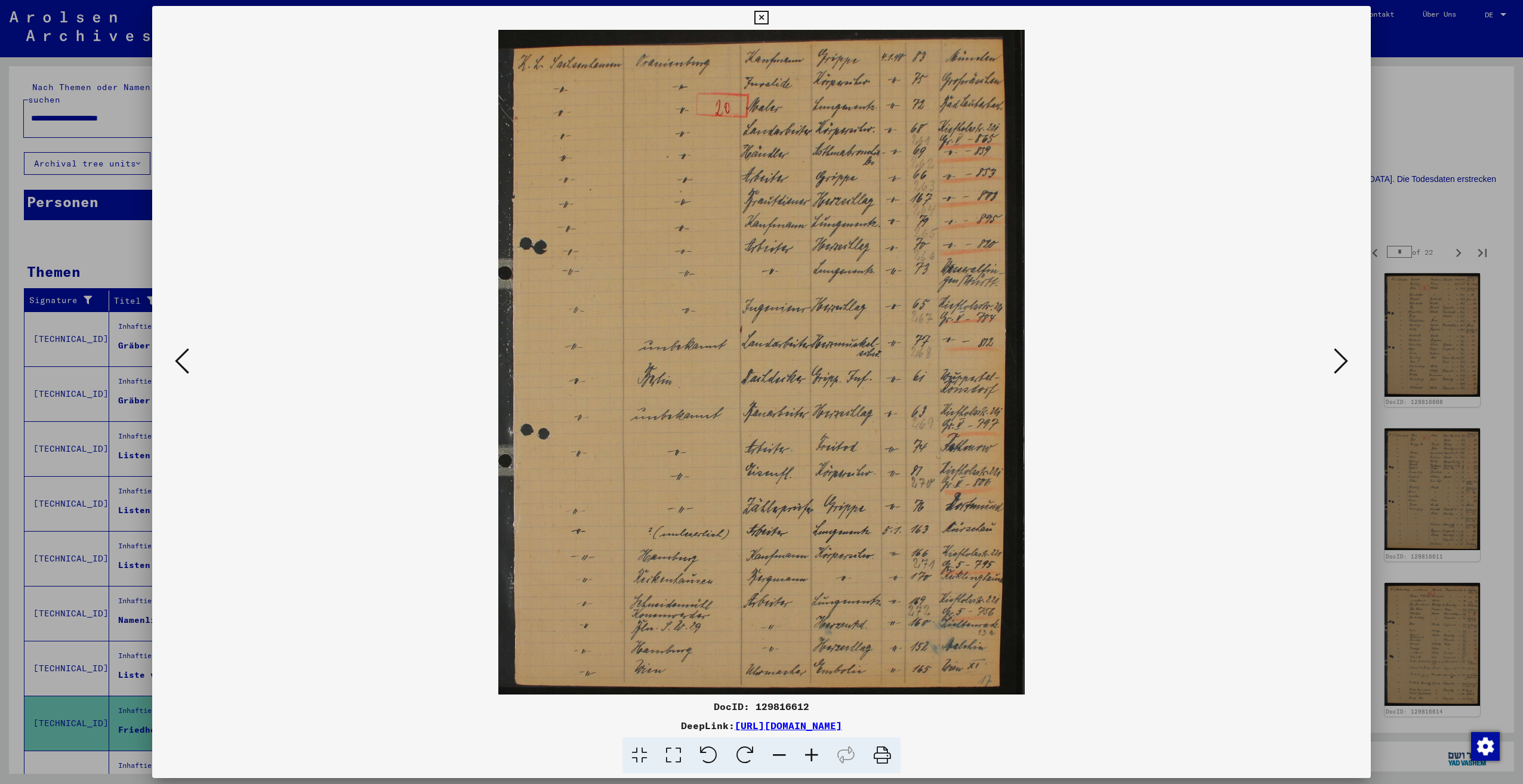
click at [1334, 368] on icon at bounding box center [1341, 361] width 14 height 29
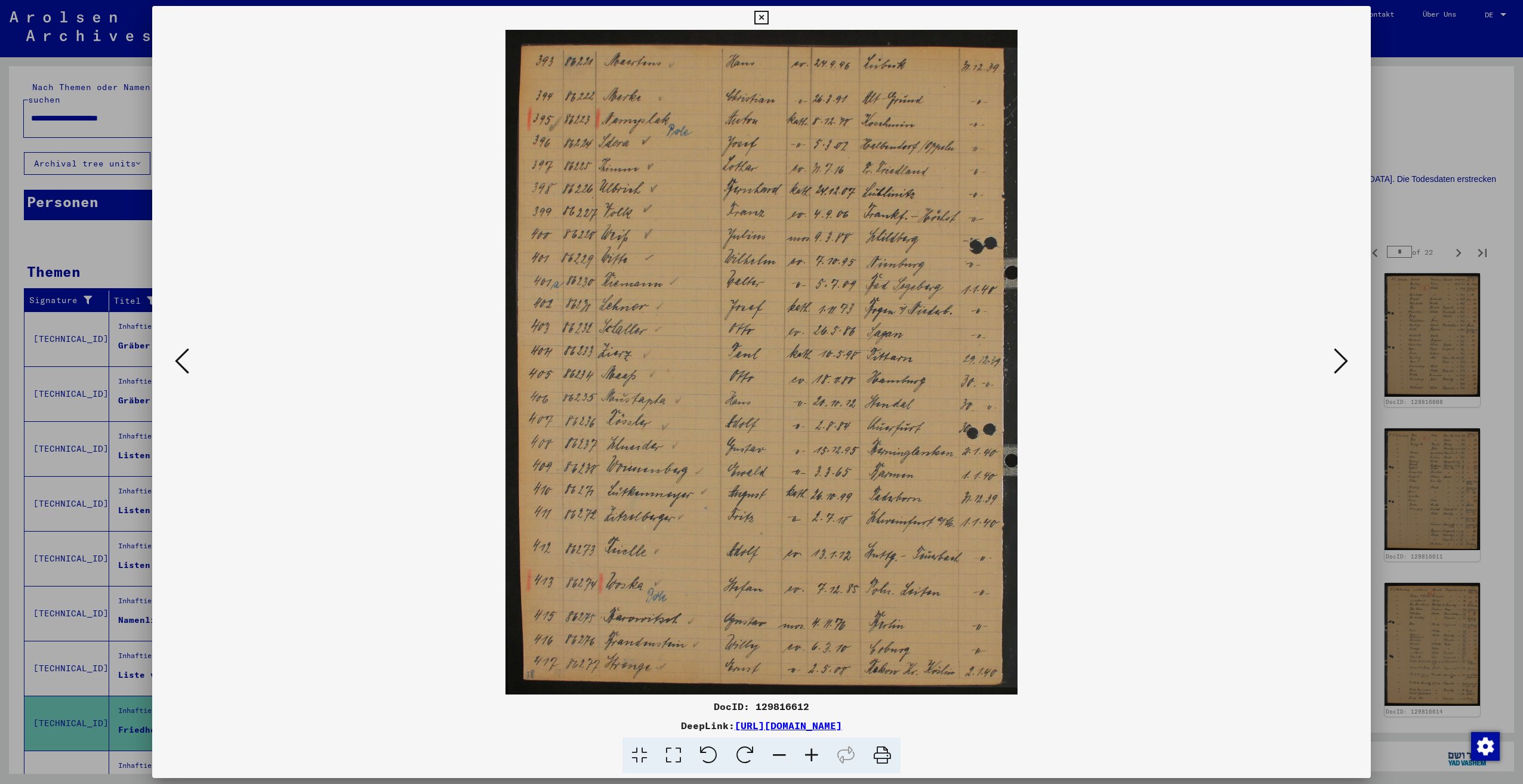
click at [1334, 368] on icon at bounding box center [1341, 361] width 14 height 29
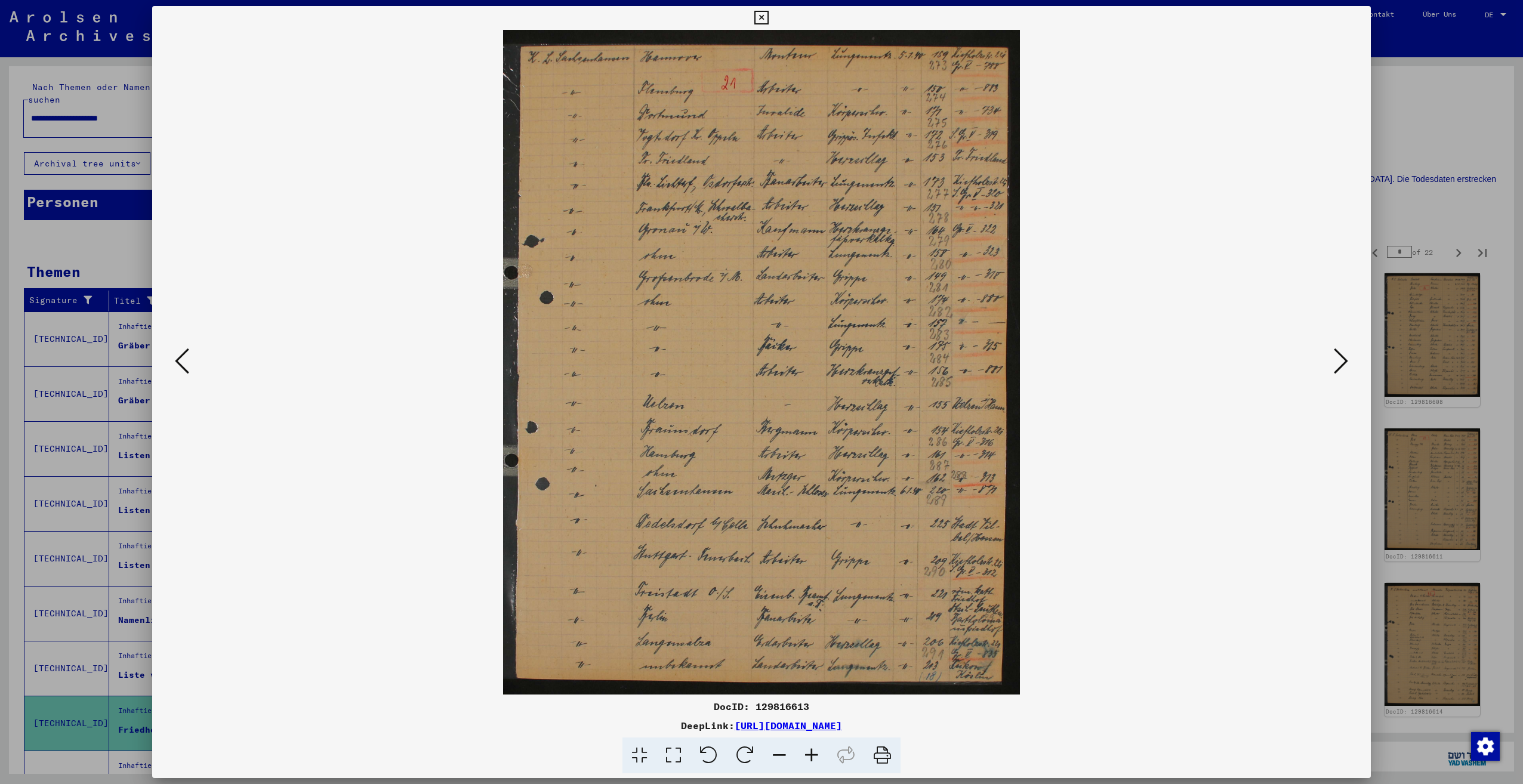
click at [1334, 368] on icon at bounding box center [1341, 361] width 14 height 29
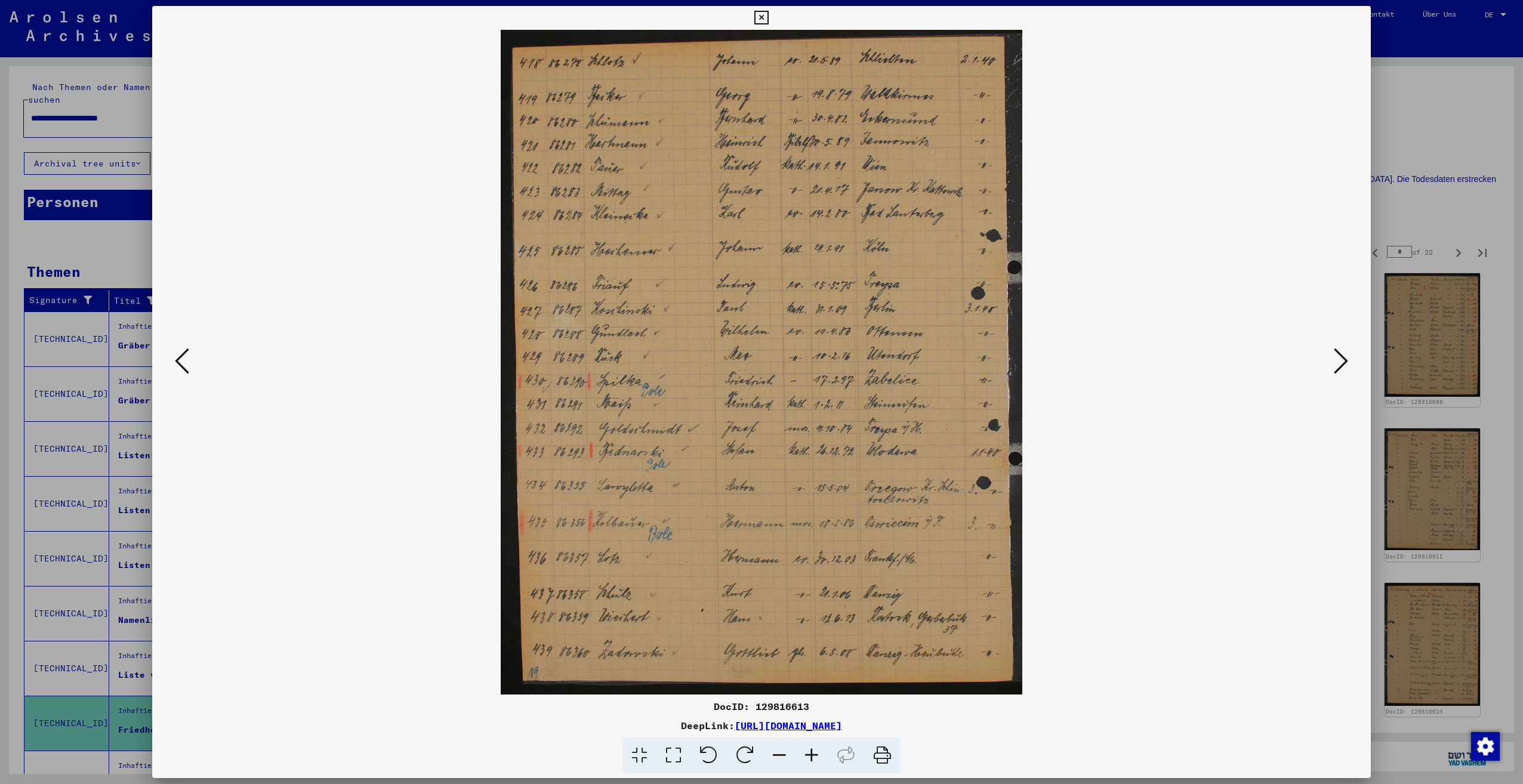
click at [1334, 368] on icon at bounding box center [1341, 361] width 14 height 29
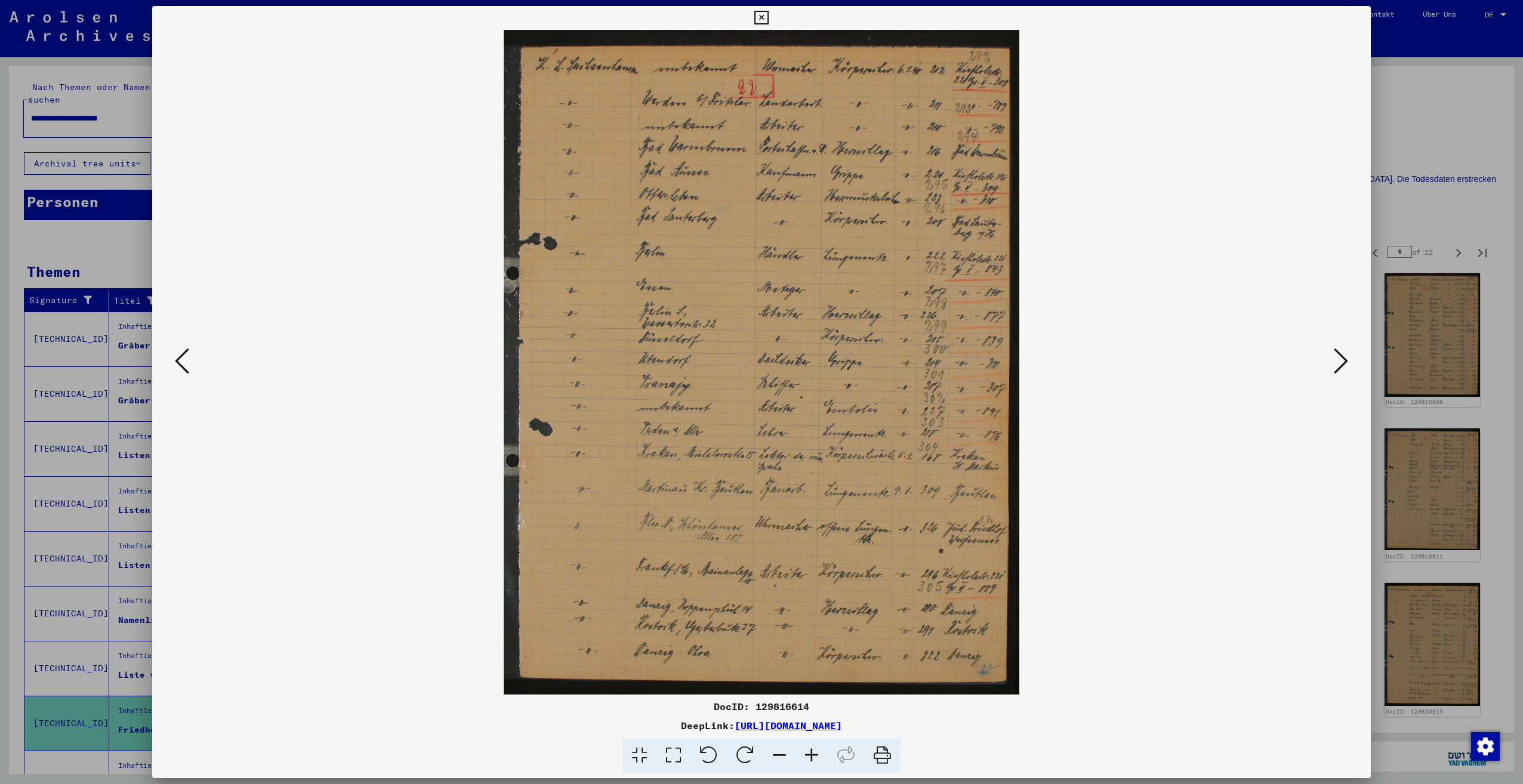
click at [1334, 368] on icon at bounding box center [1341, 361] width 14 height 29
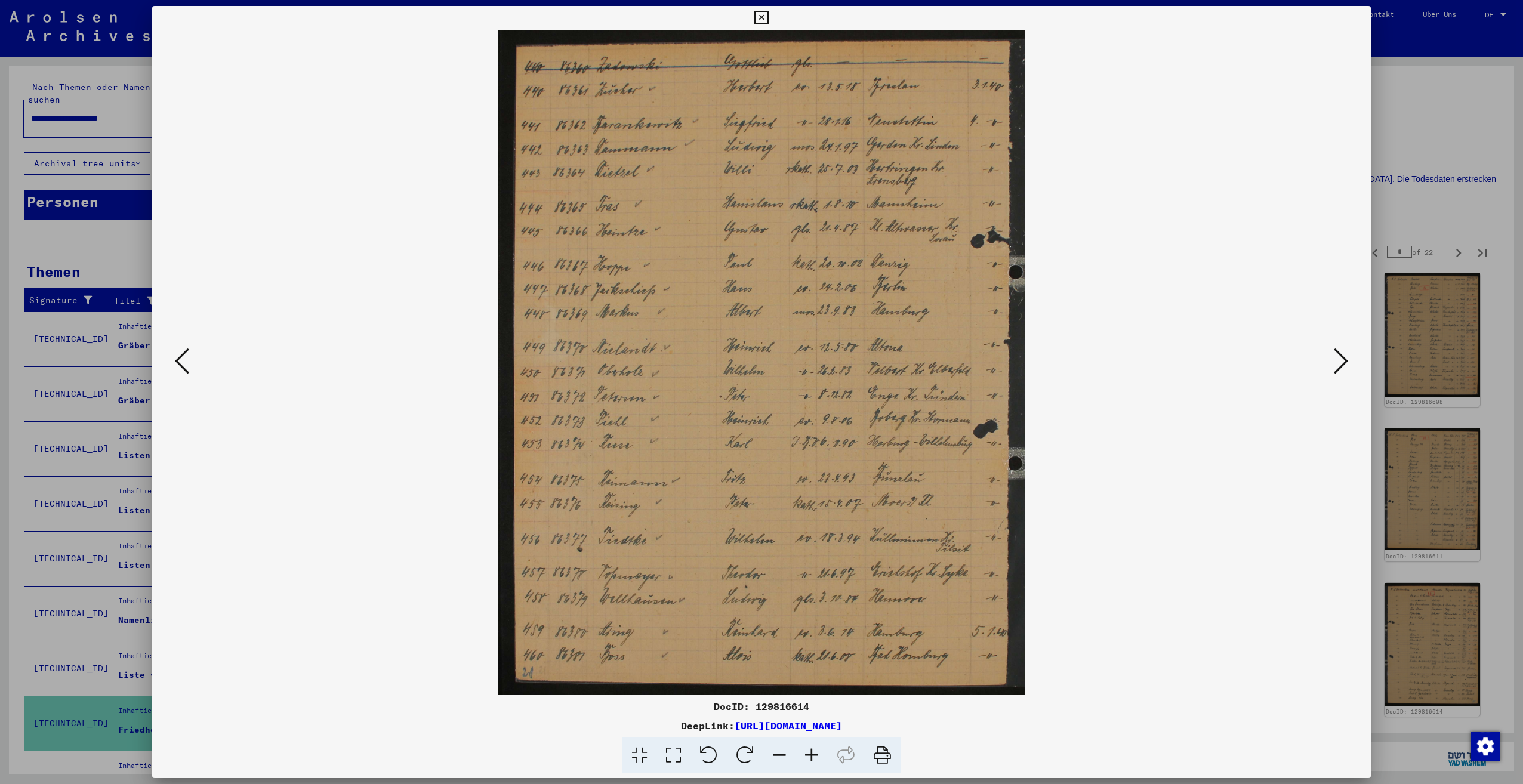
click at [1334, 368] on icon at bounding box center [1341, 361] width 14 height 29
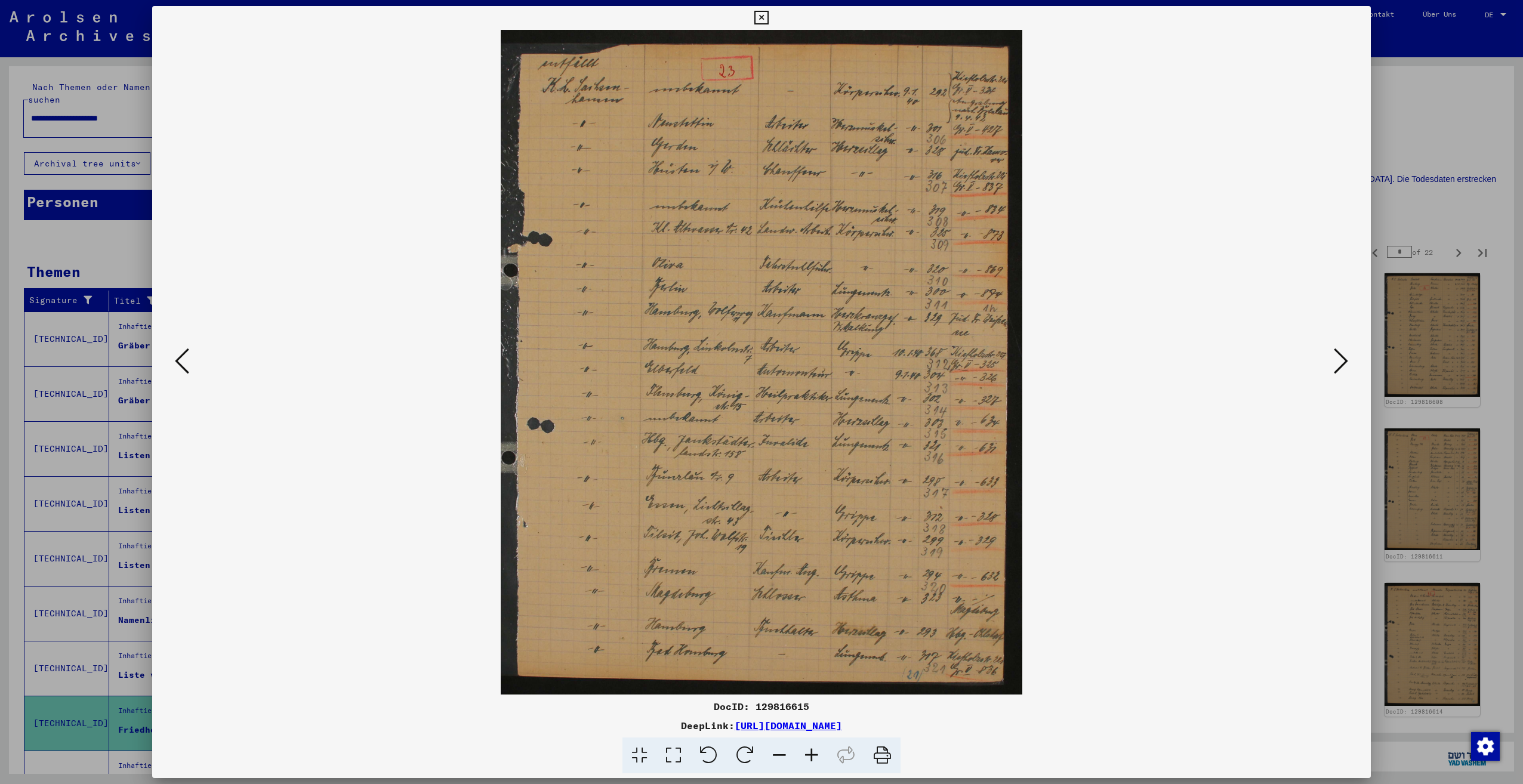
click at [1334, 368] on icon at bounding box center [1341, 361] width 14 height 29
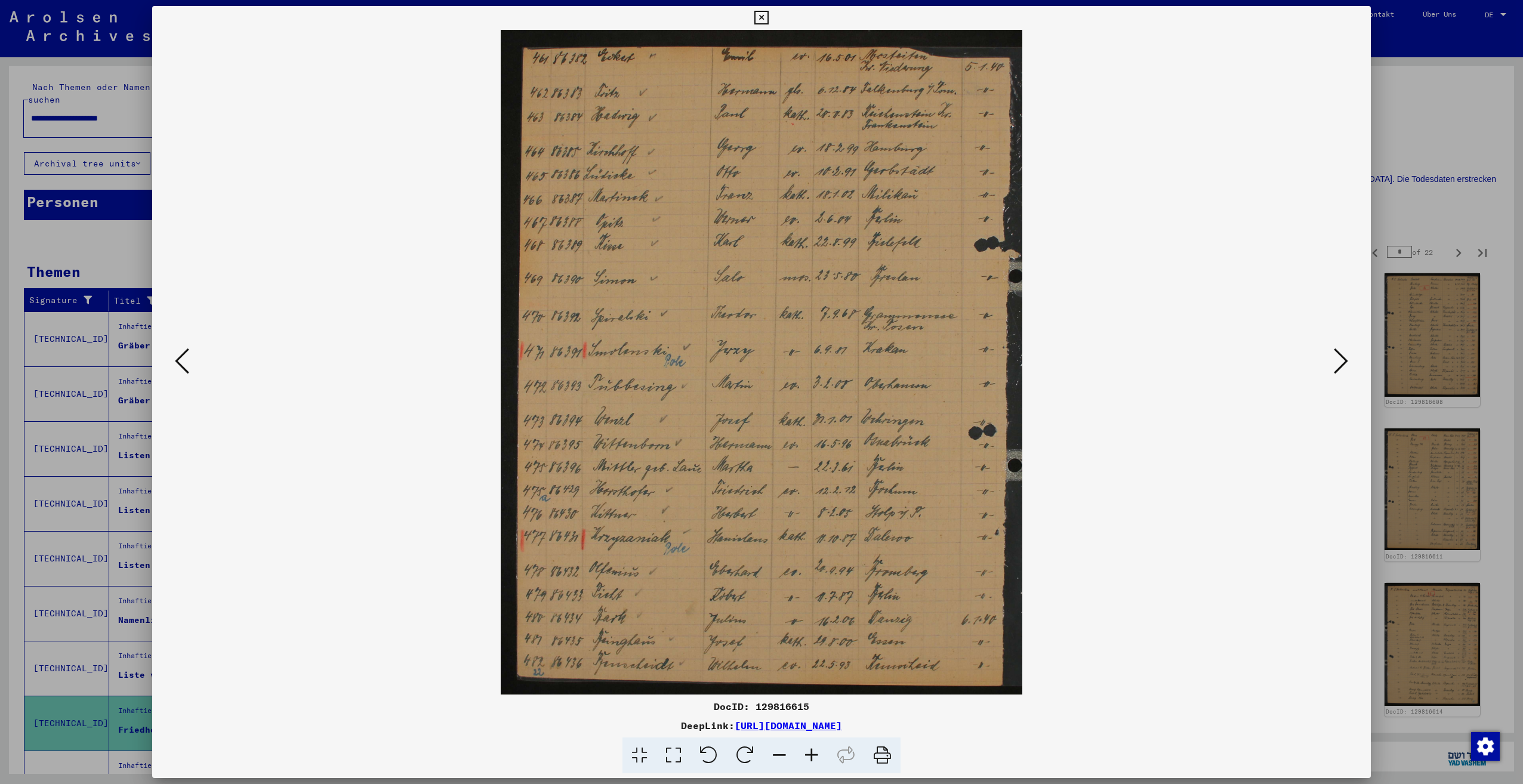
click at [1334, 368] on icon at bounding box center [1341, 361] width 14 height 29
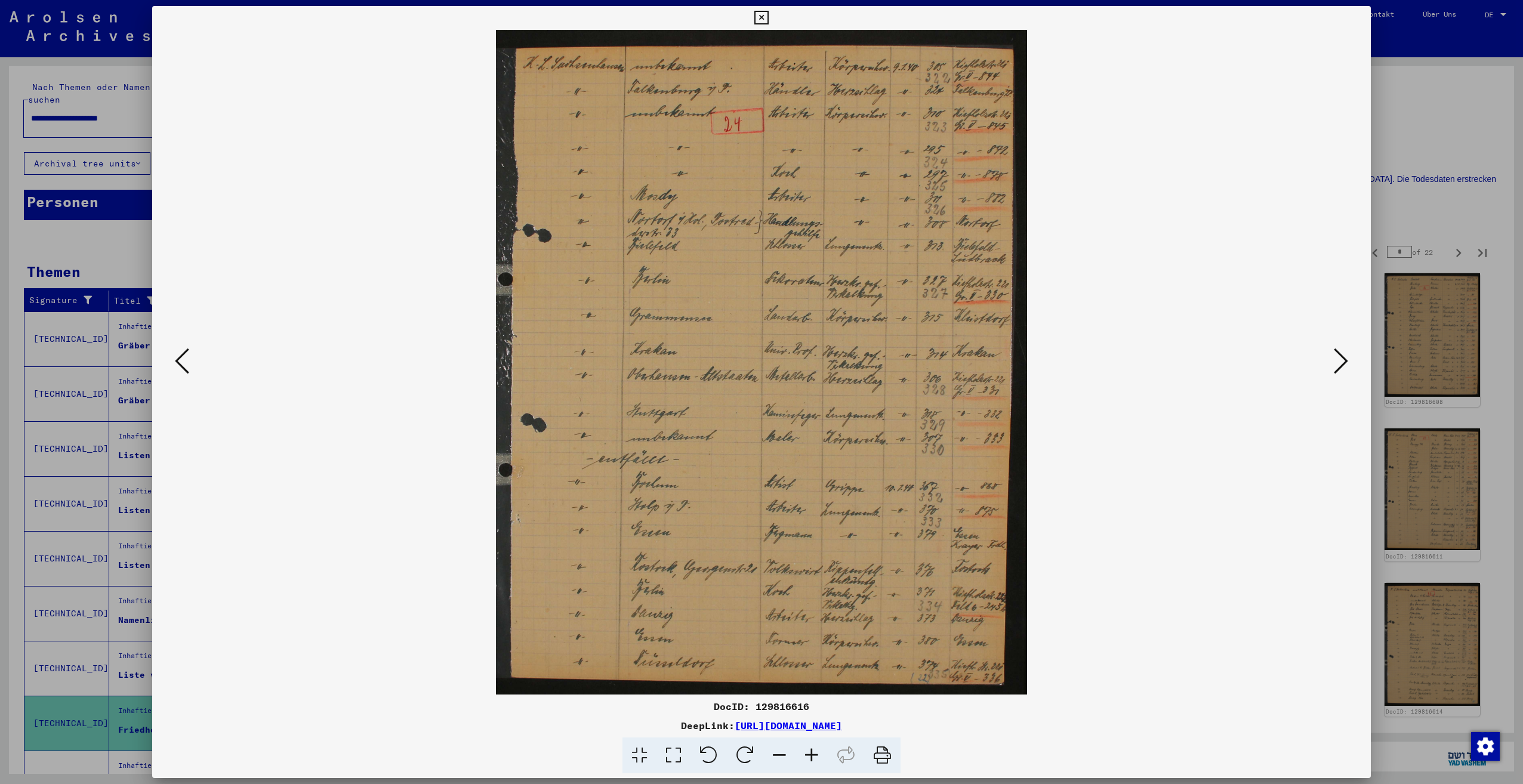
click at [1334, 368] on icon at bounding box center [1341, 361] width 14 height 29
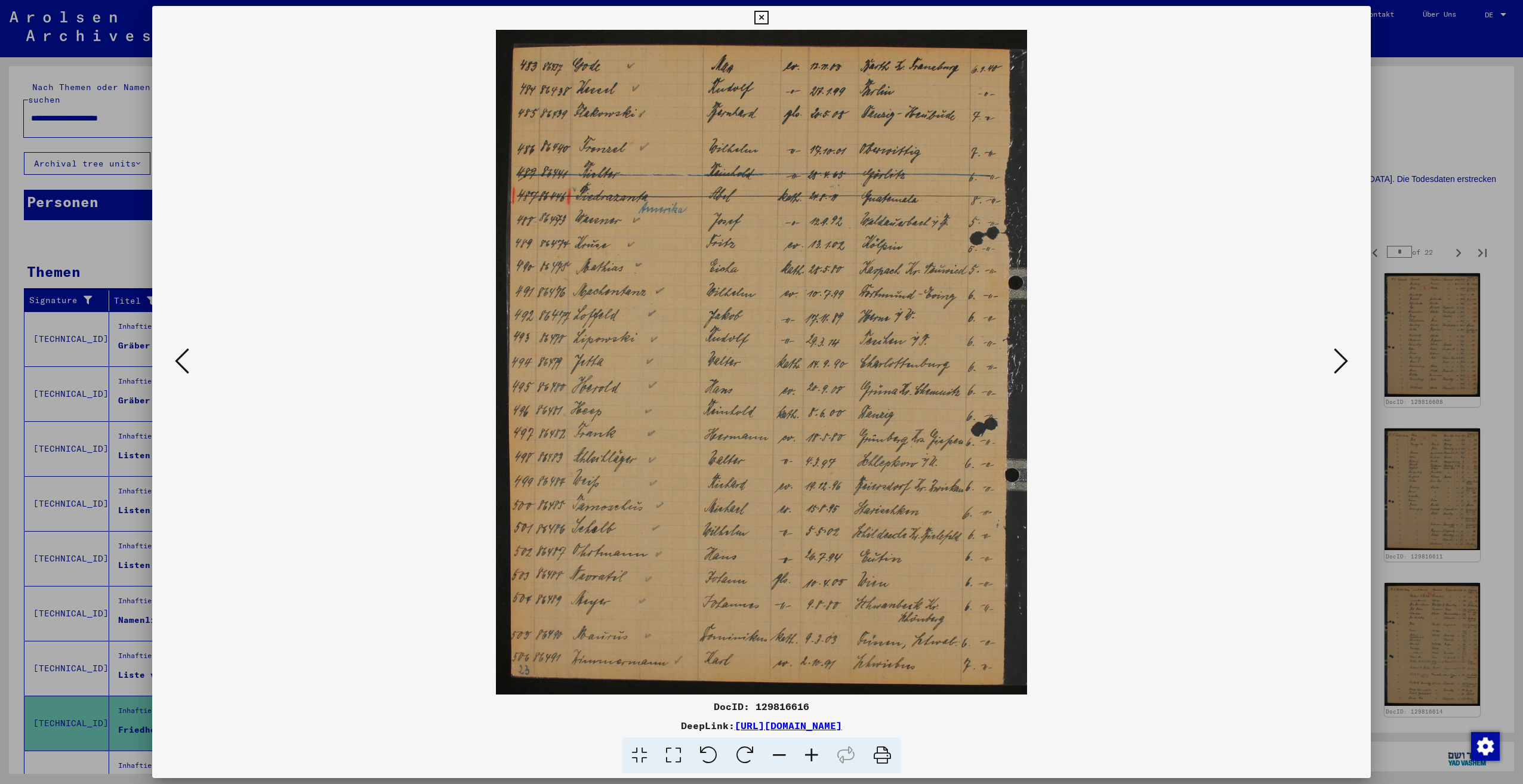
click at [1334, 368] on icon at bounding box center [1341, 361] width 14 height 29
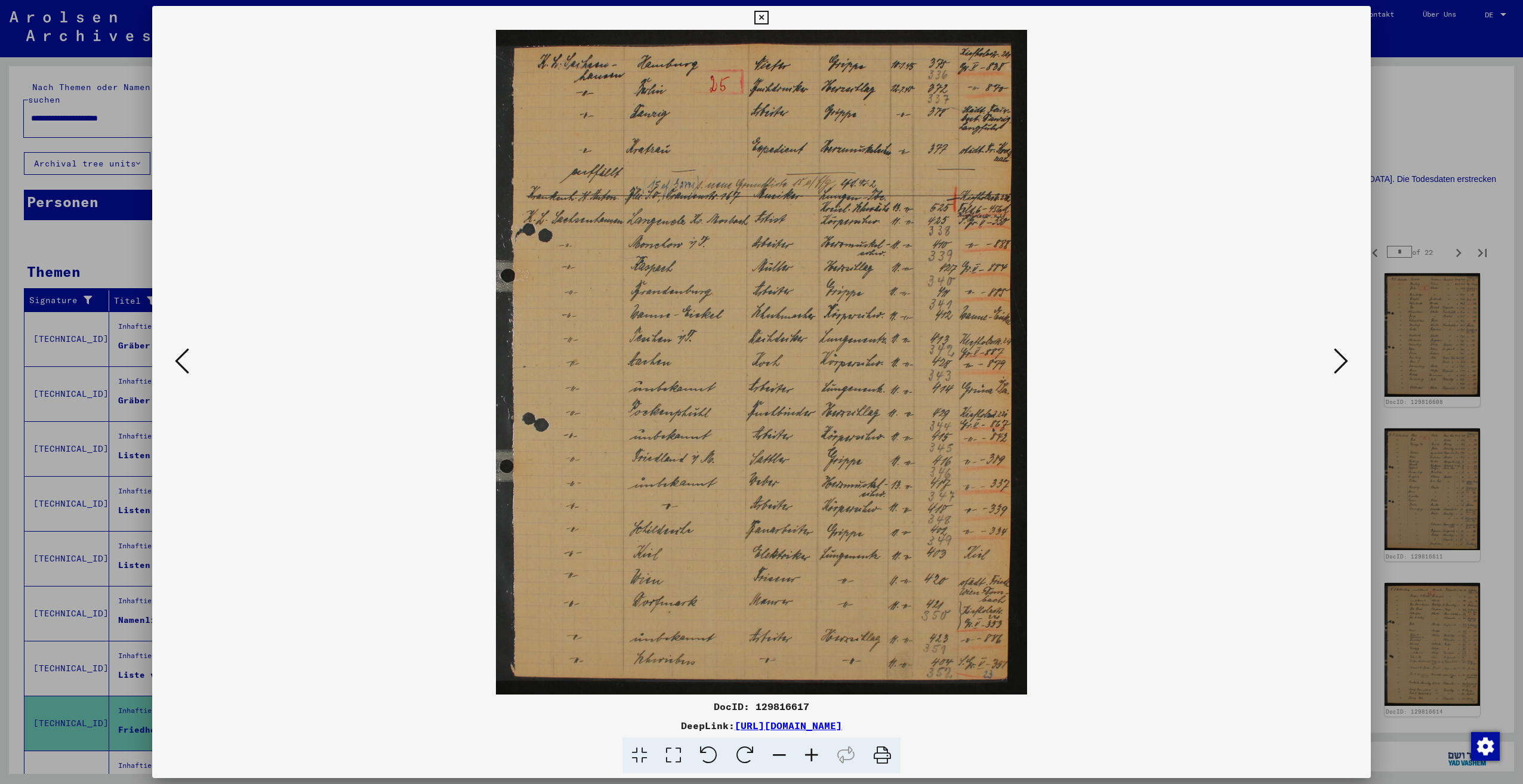
click at [1334, 368] on icon at bounding box center [1341, 361] width 14 height 29
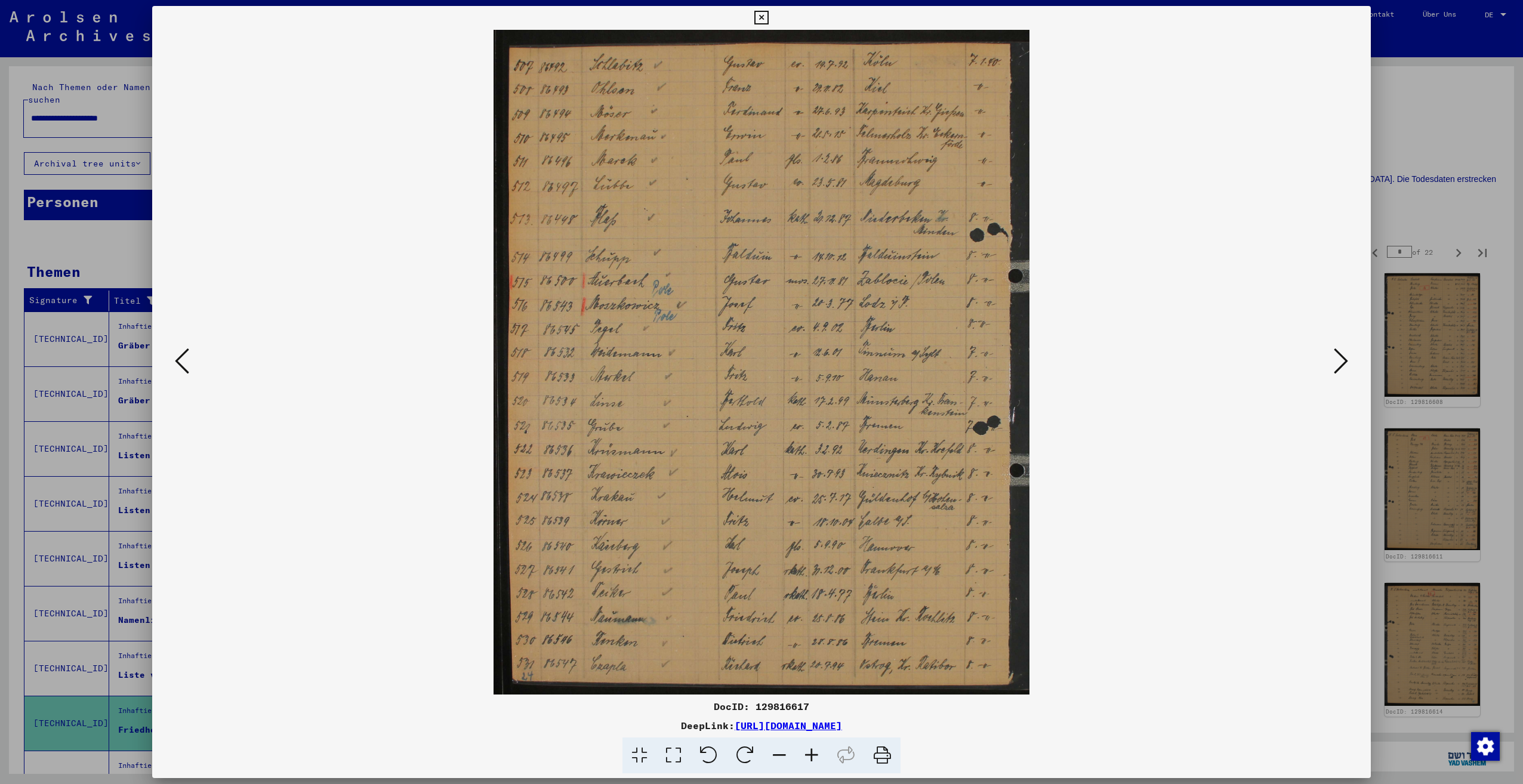
click at [1334, 368] on icon at bounding box center [1341, 361] width 14 height 29
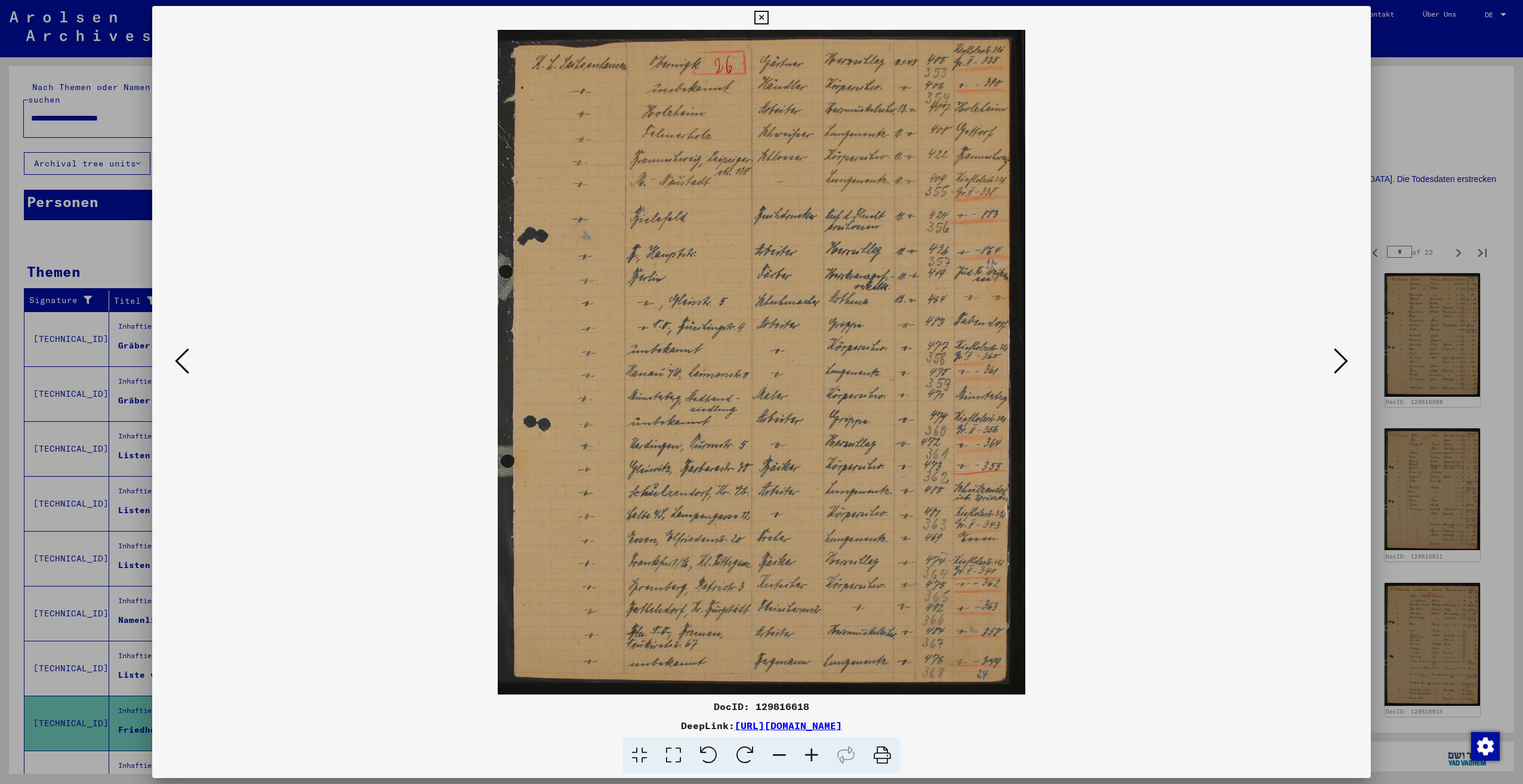
click at [1334, 368] on icon at bounding box center [1341, 361] width 14 height 29
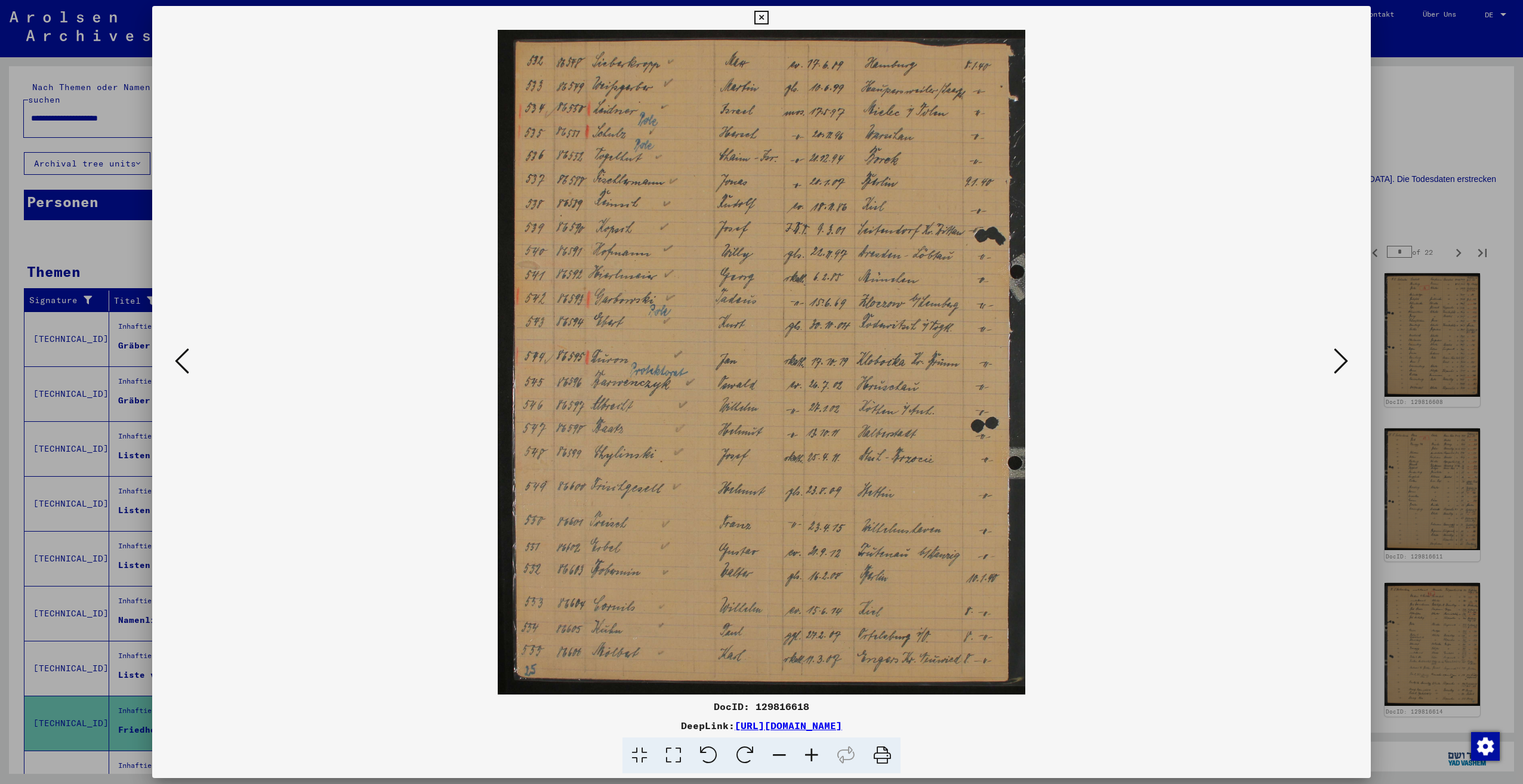
click at [1334, 368] on icon at bounding box center [1341, 361] width 14 height 29
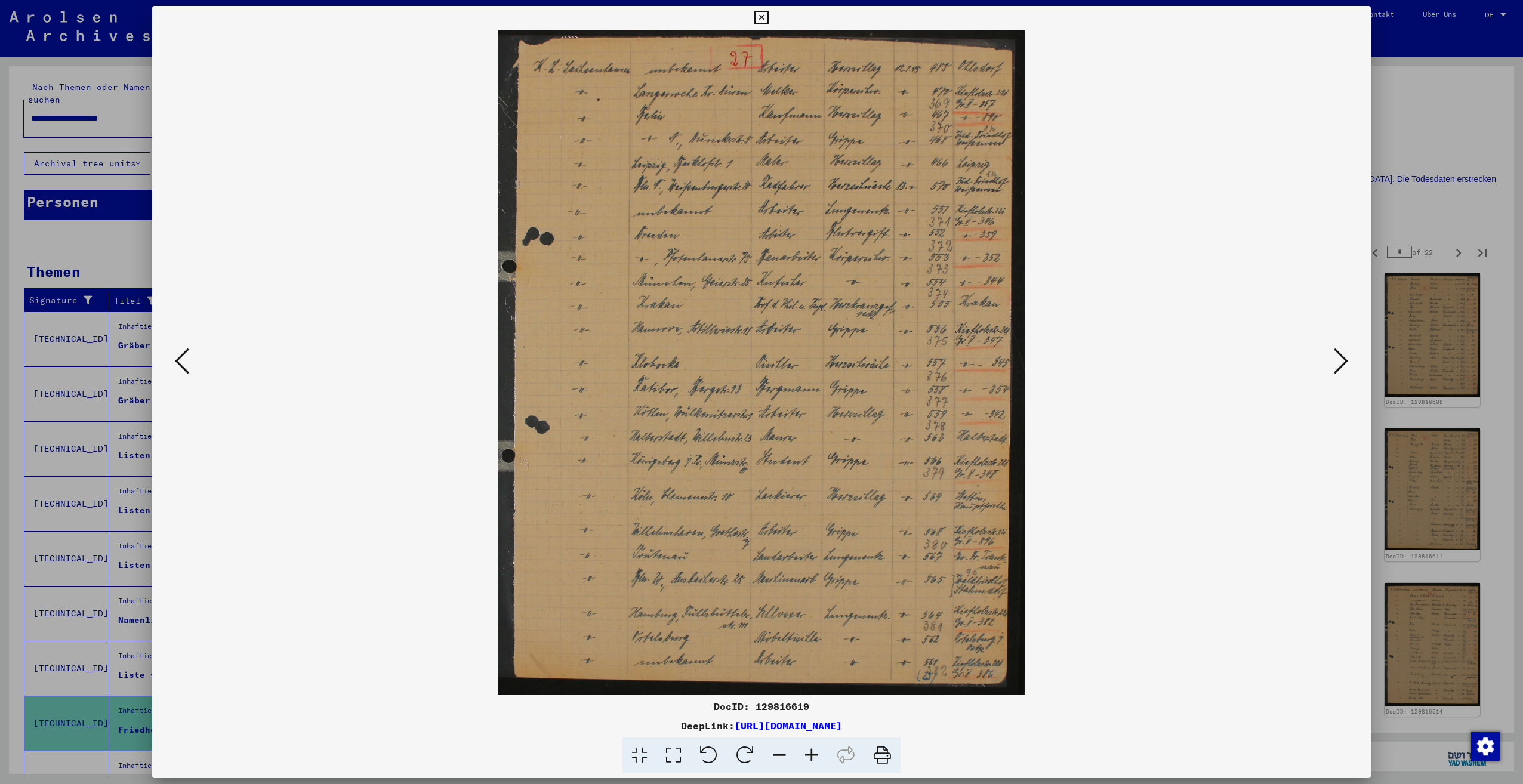
click at [1334, 368] on icon at bounding box center [1341, 361] width 14 height 29
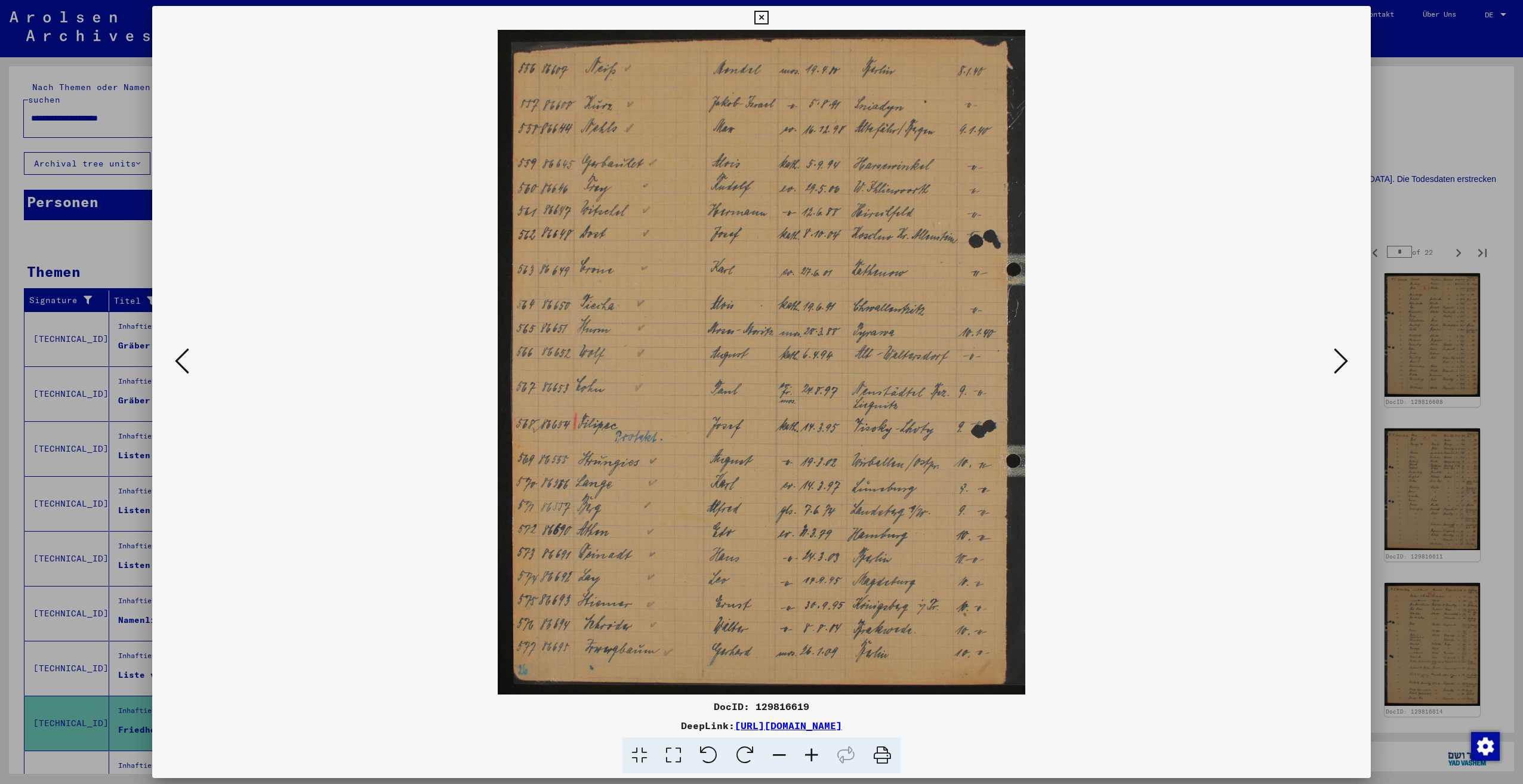
click at [1334, 368] on icon at bounding box center [1341, 361] width 14 height 29
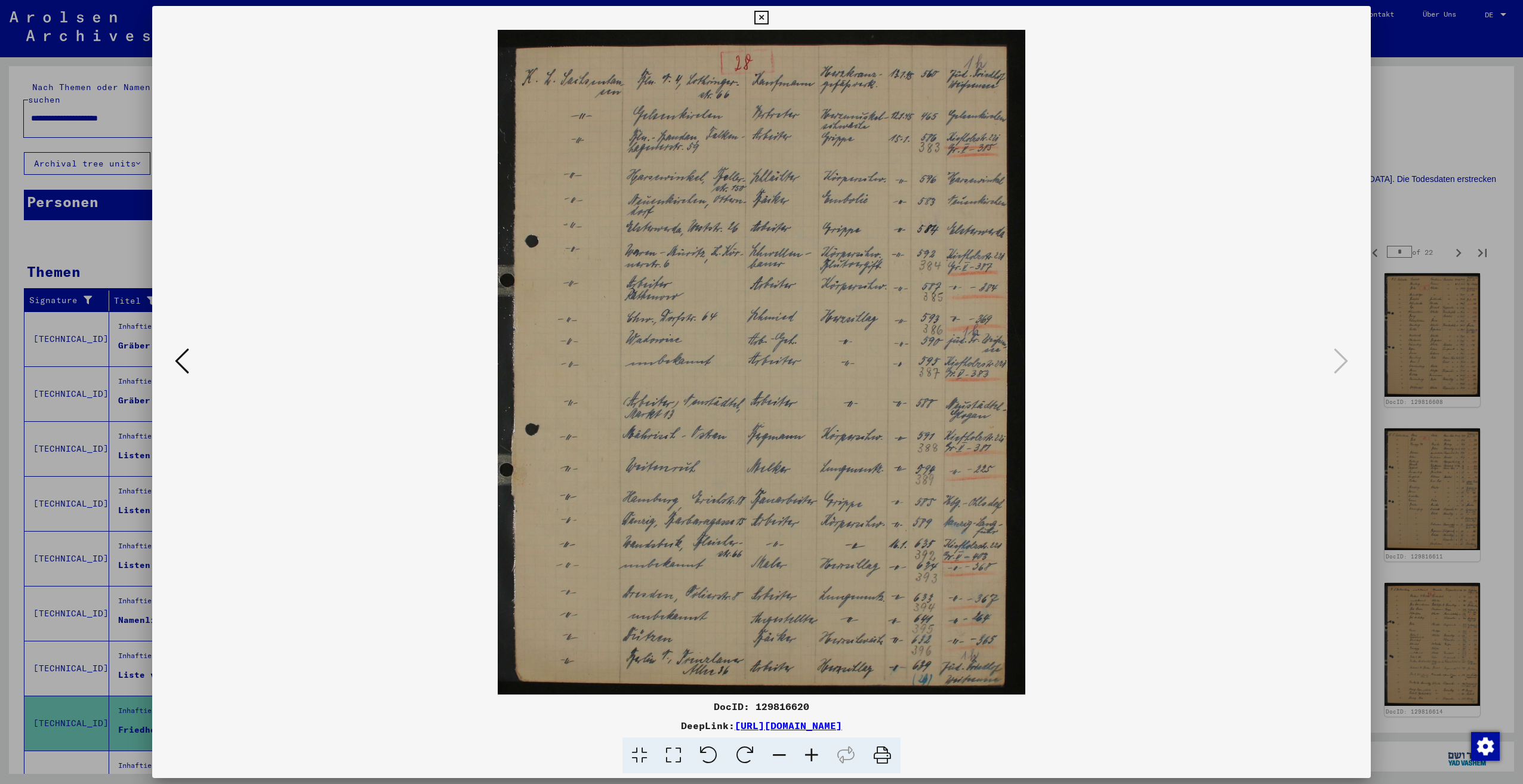
click at [1410, 226] on div at bounding box center [761, 392] width 1523 height 784
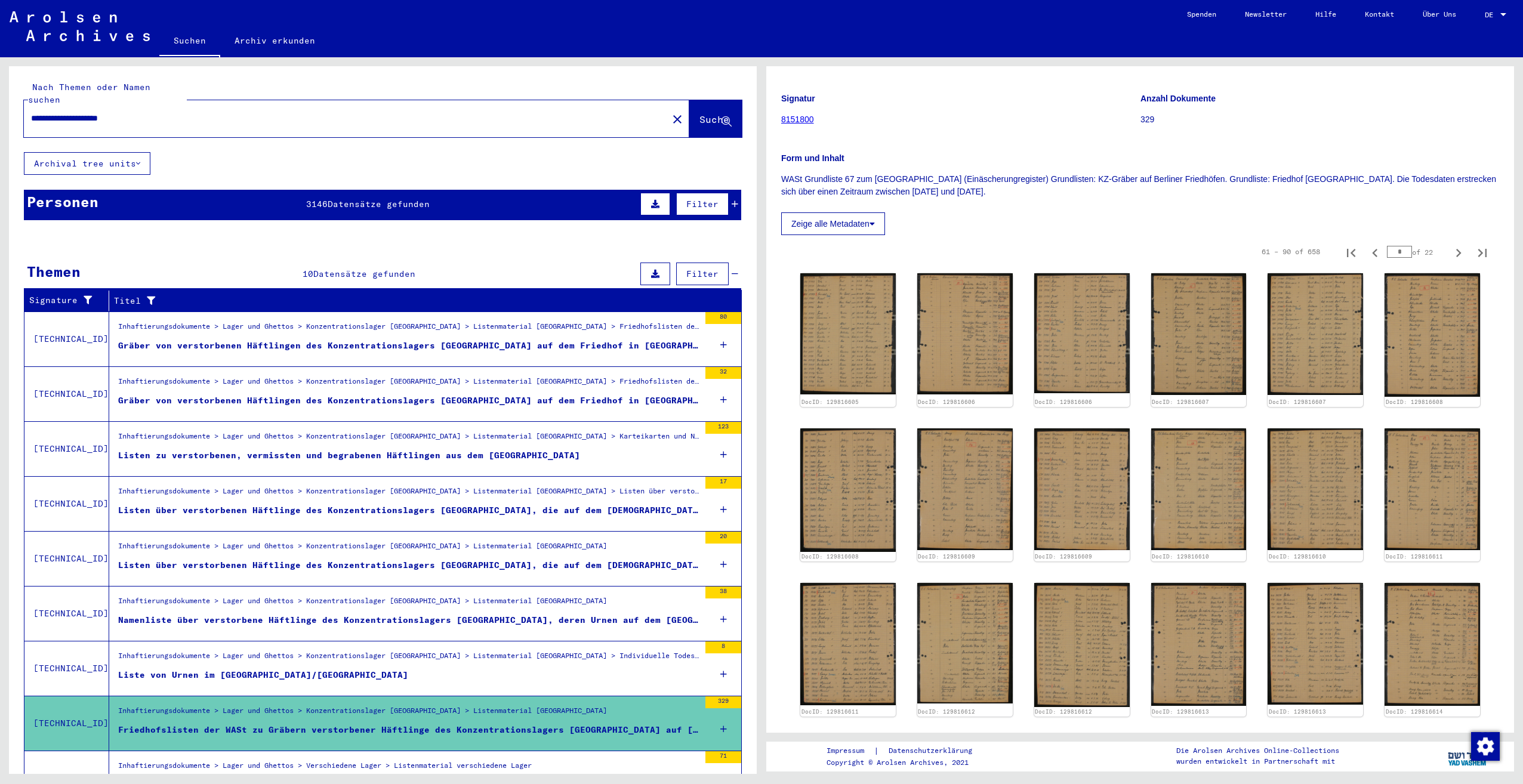
scroll to position [477, 0]
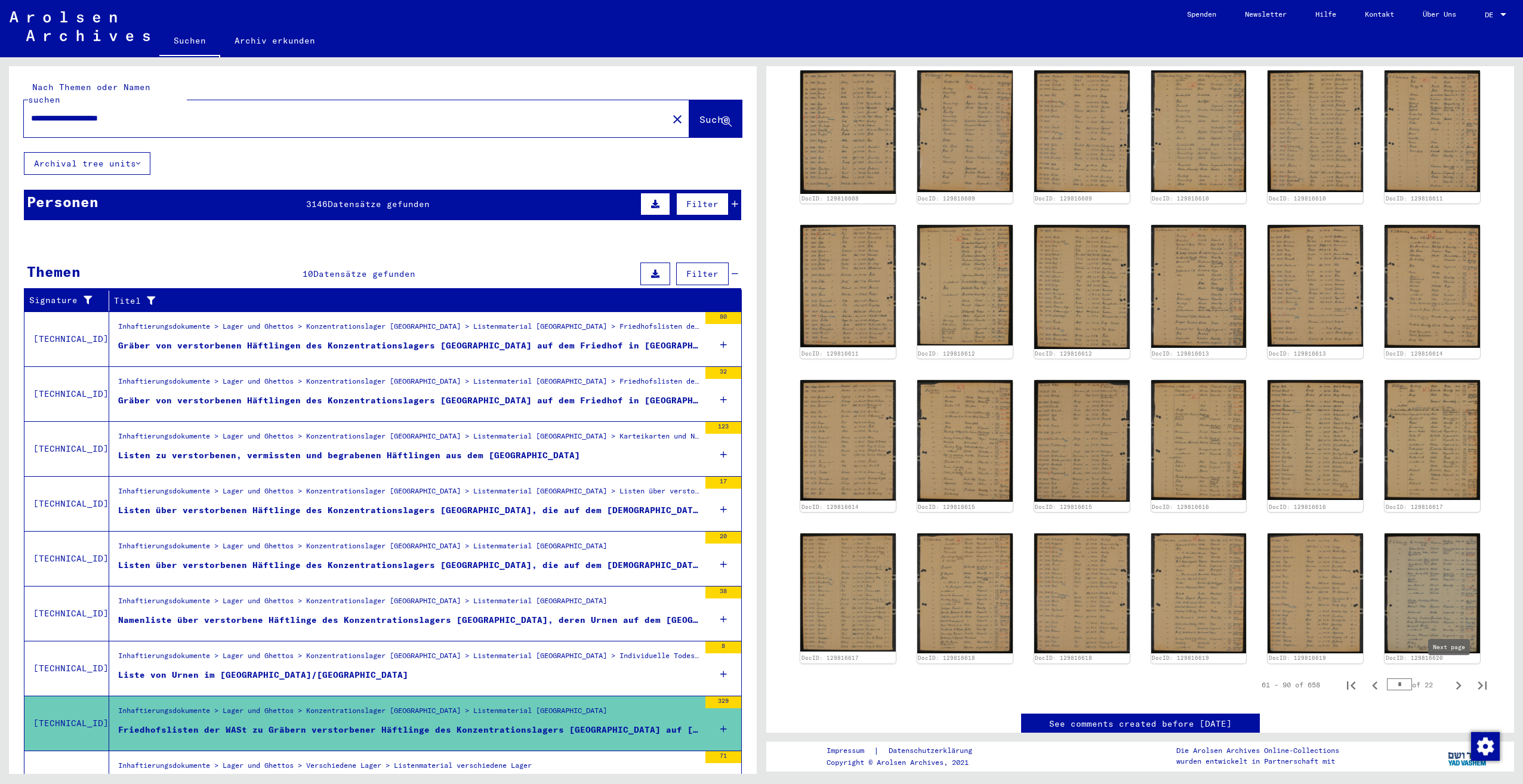
click at [1450, 679] on icon "Next page" at bounding box center [1458, 685] width 17 height 17
type input "*"
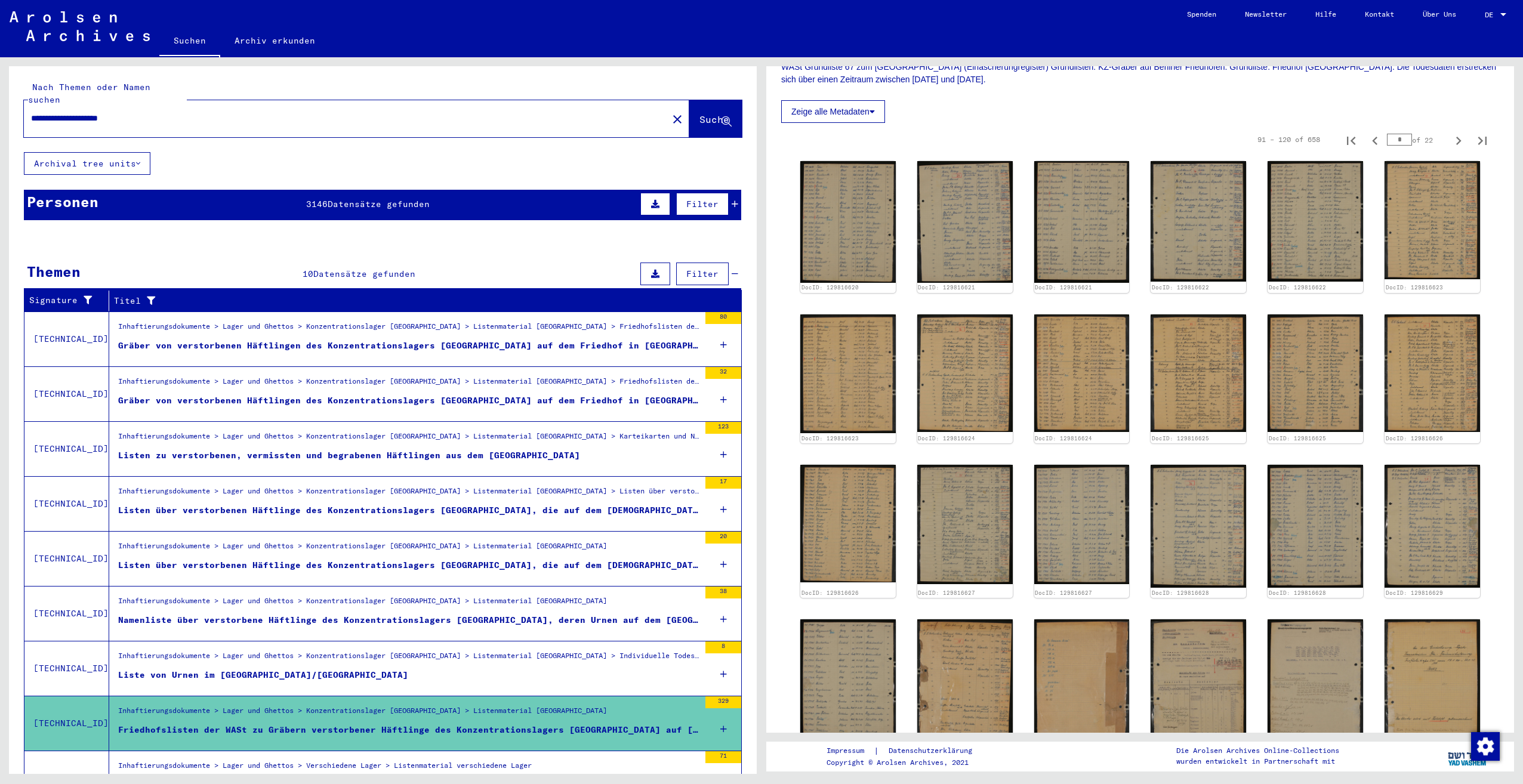
scroll to position [107, 0]
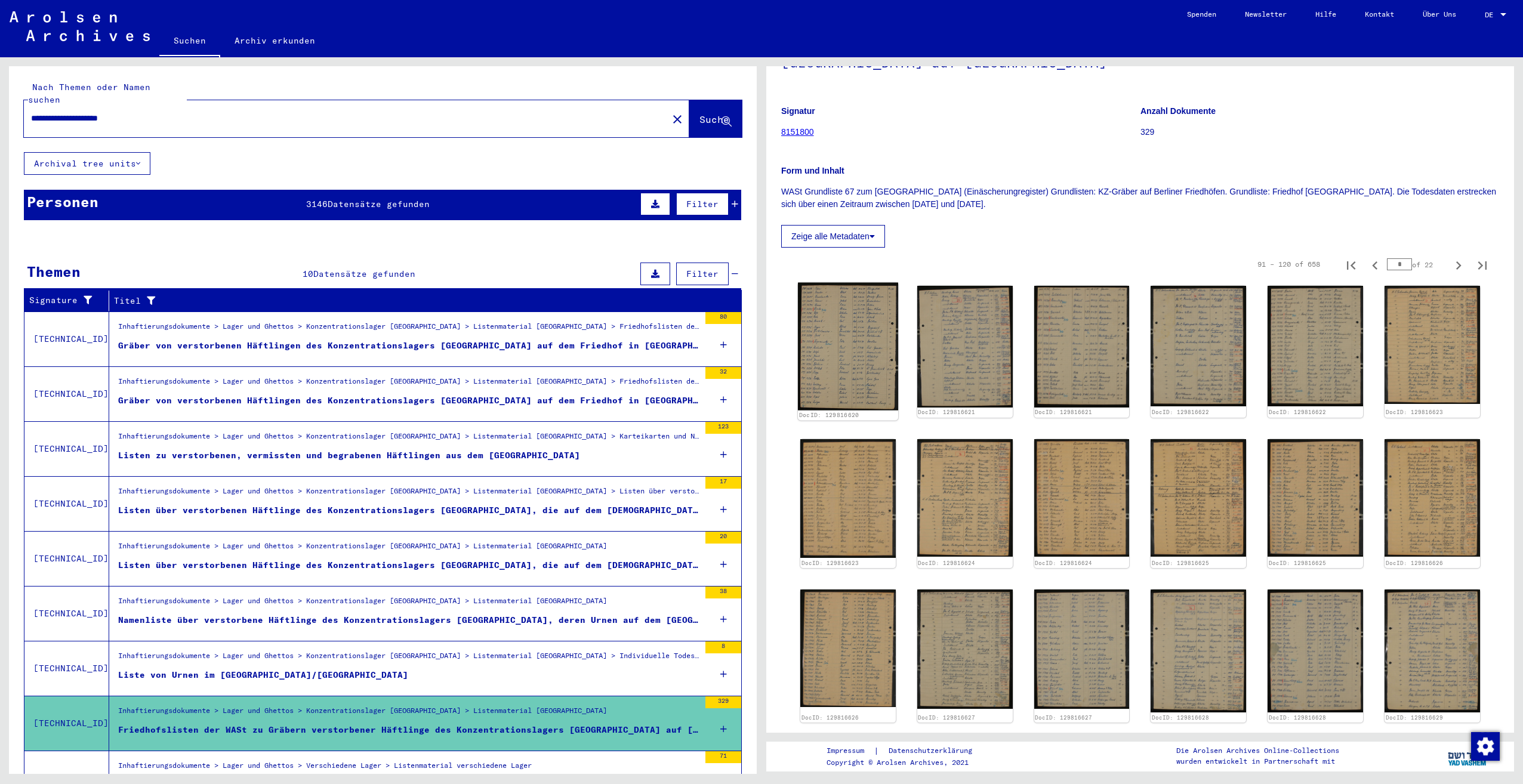
click at [879, 348] on img at bounding box center [847, 346] width 100 height 128
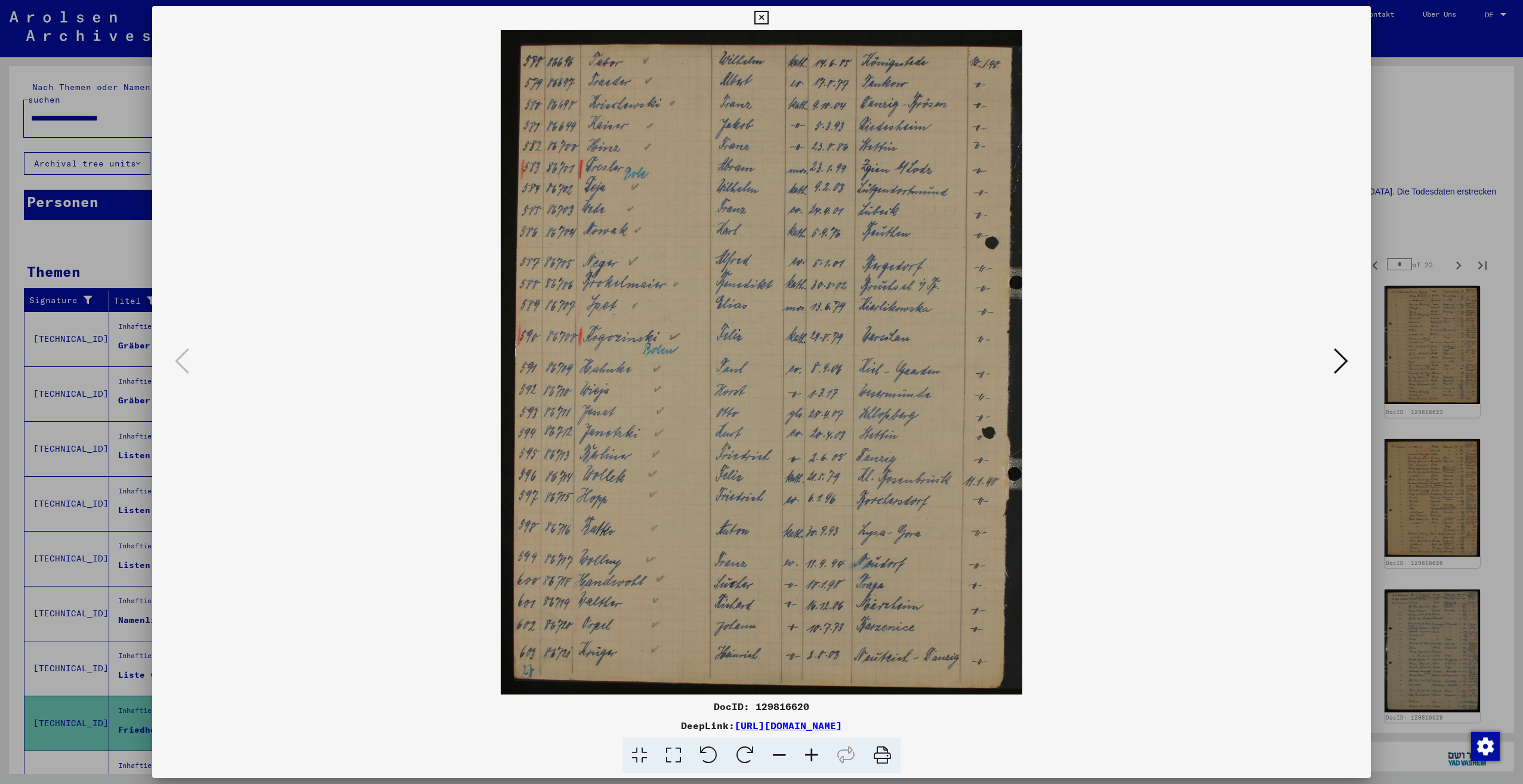
click at [1341, 363] on icon at bounding box center [1341, 361] width 14 height 29
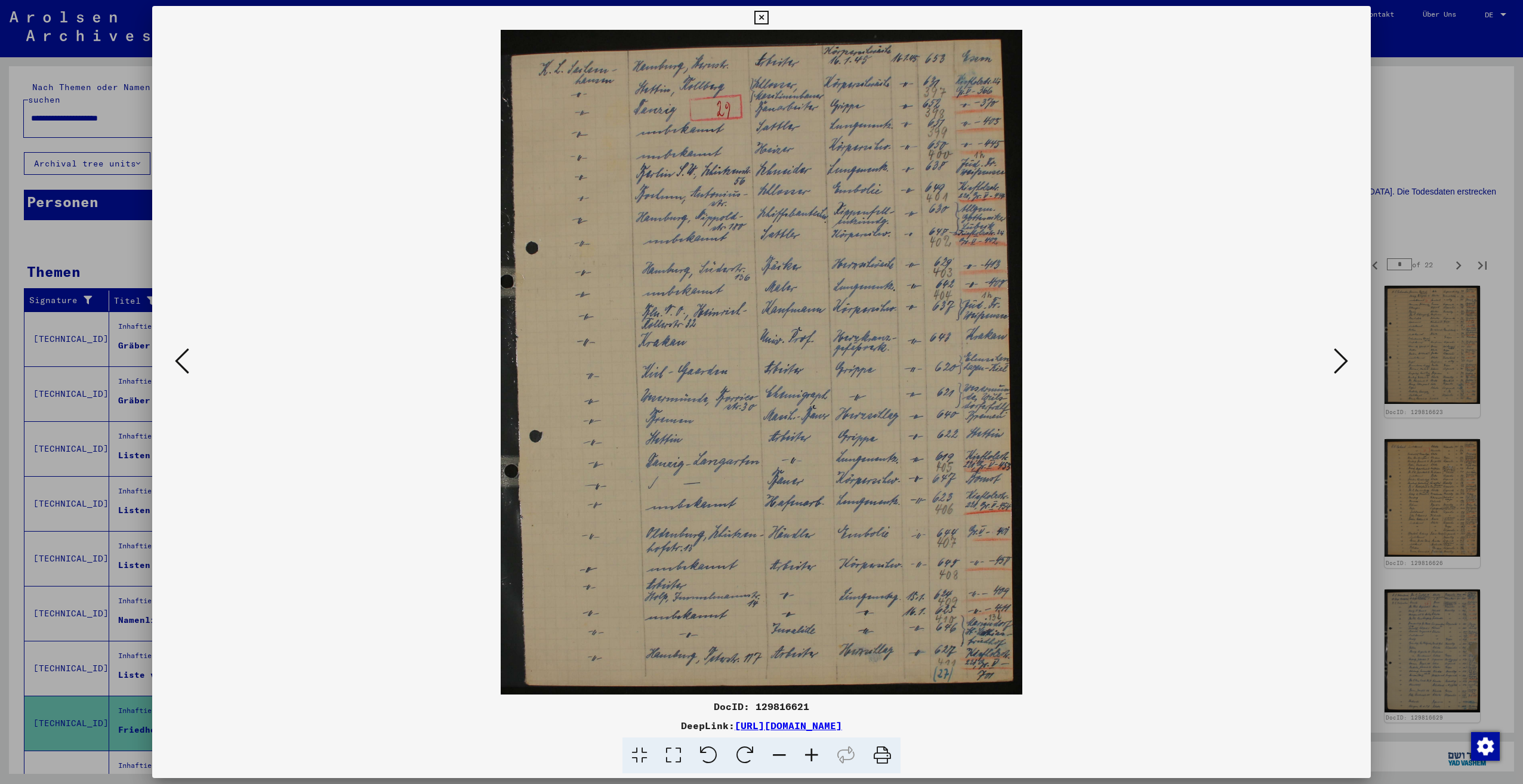
click at [1341, 363] on icon at bounding box center [1341, 361] width 14 height 29
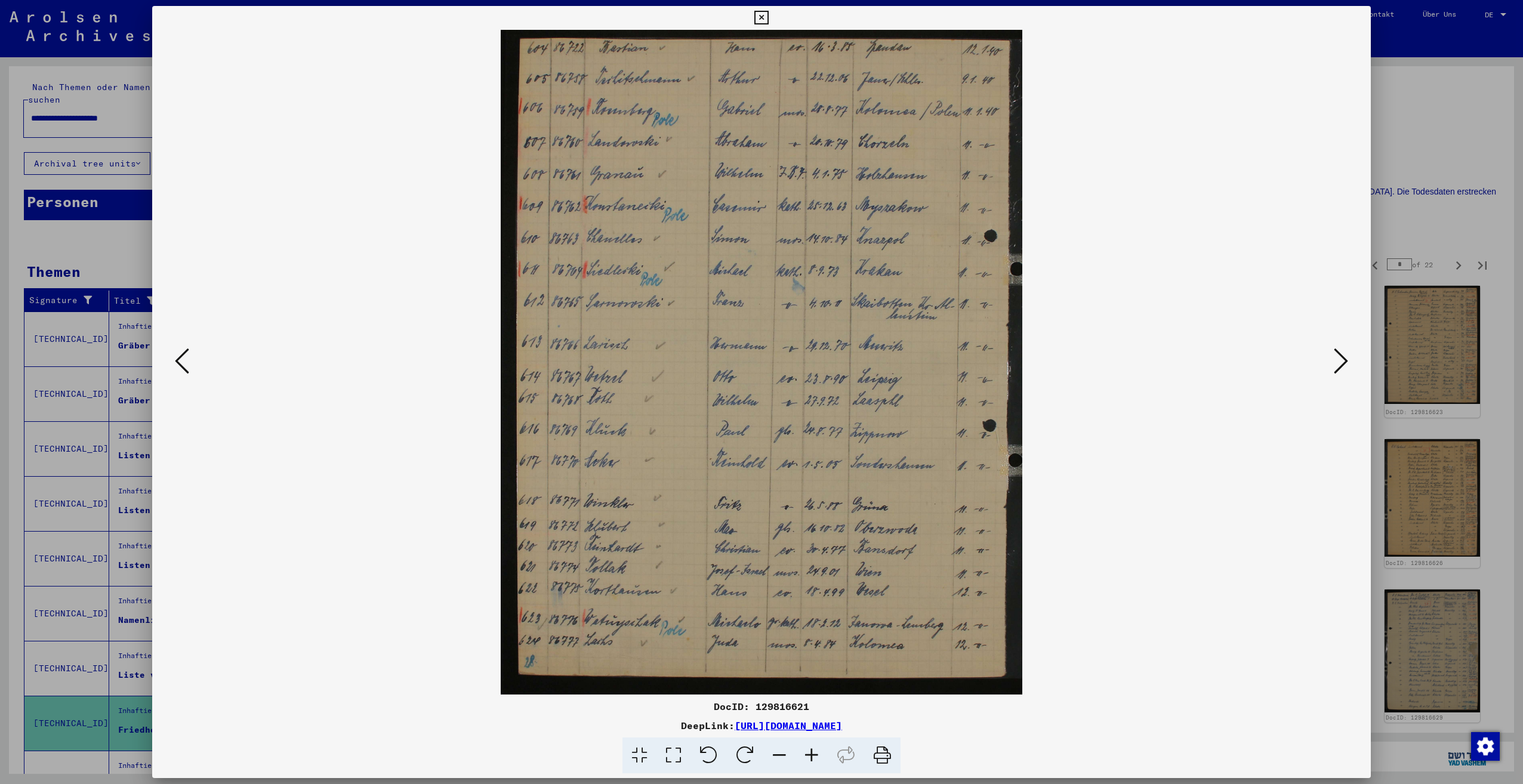
click at [1341, 363] on icon at bounding box center [1341, 361] width 14 height 29
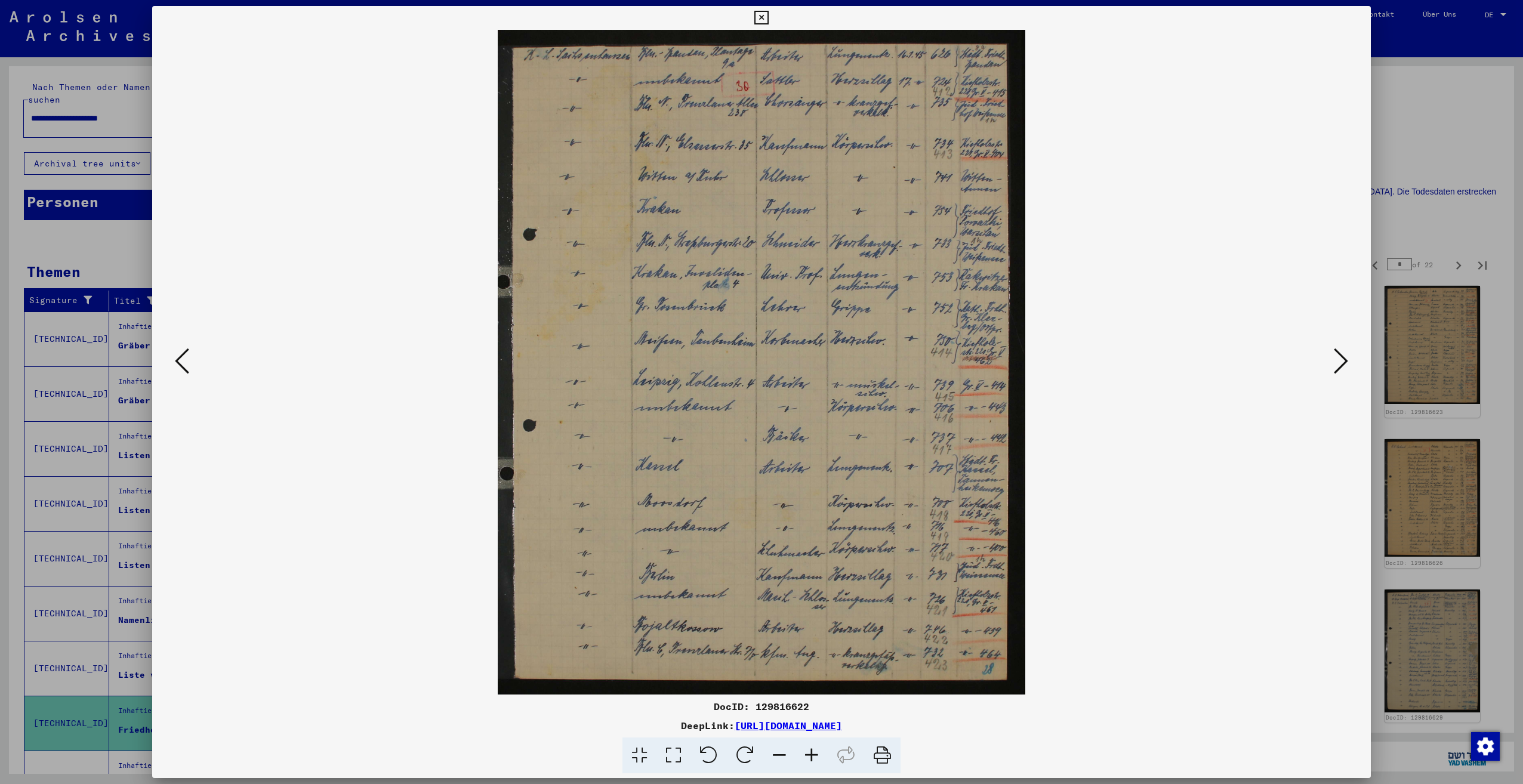
click at [1341, 363] on icon at bounding box center [1341, 361] width 14 height 29
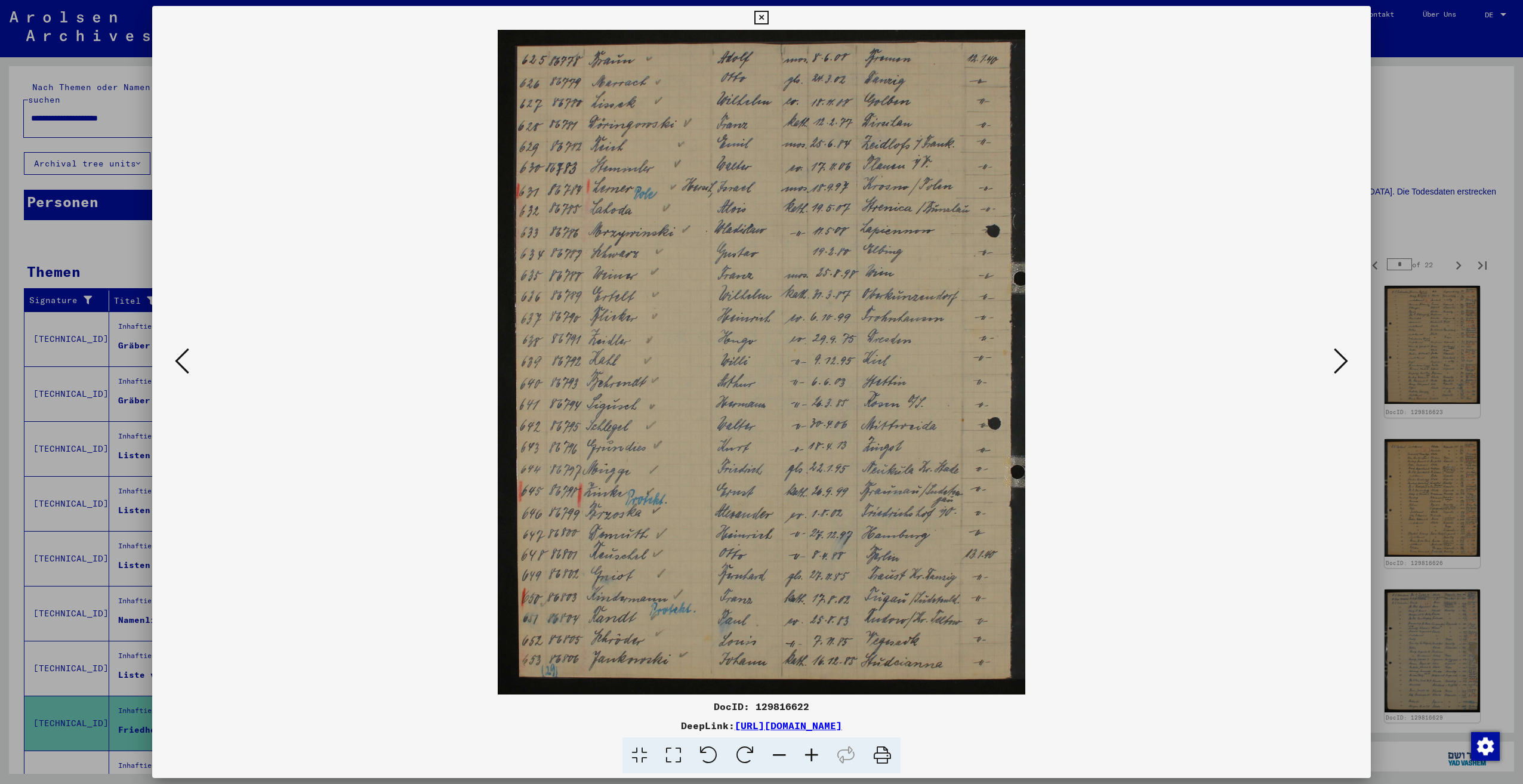
click at [1341, 363] on icon at bounding box center [1341, 361] width 14 height 29
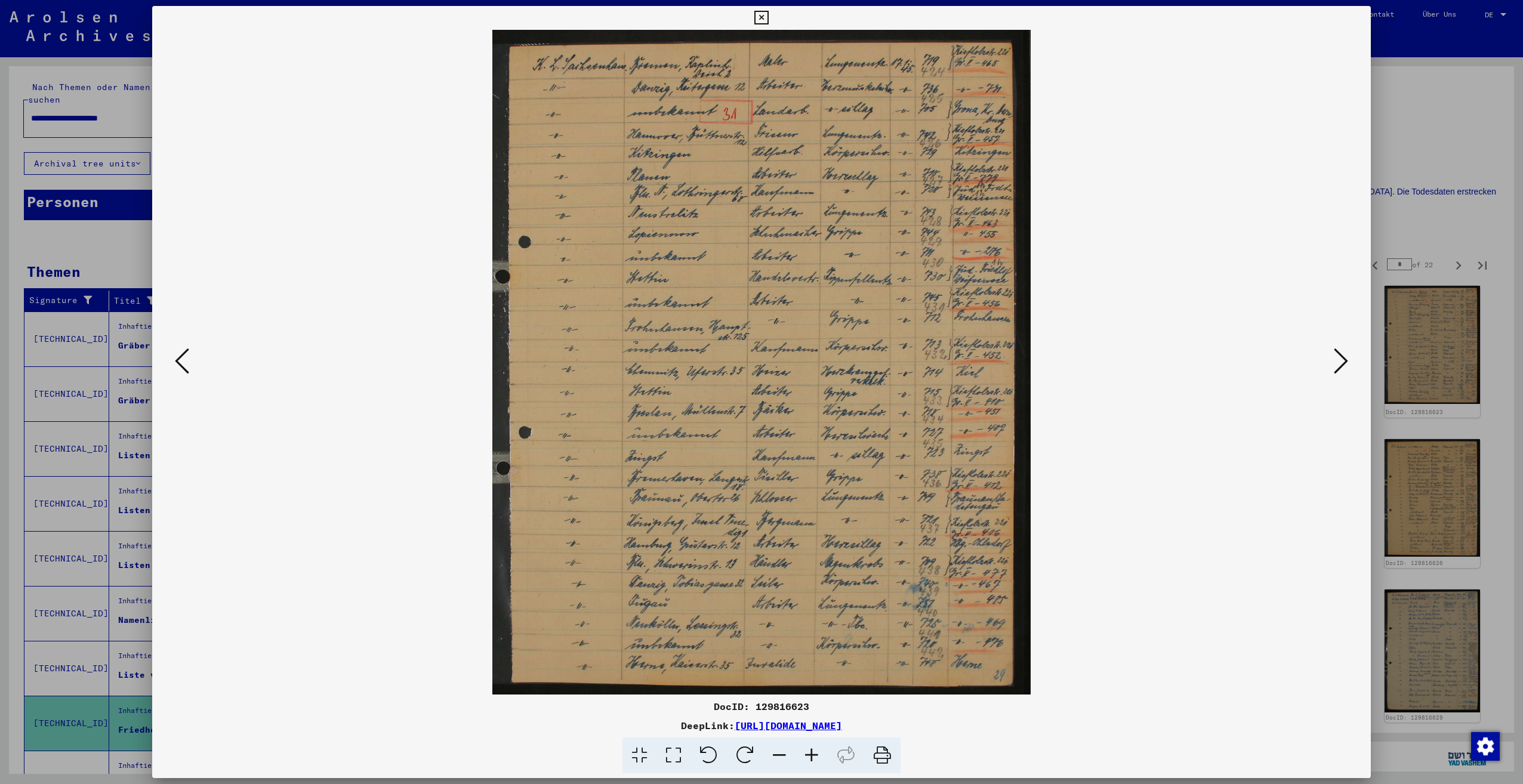
click at [1341, 363] on icon at bounding box center [1341, 361] width 14 height 29
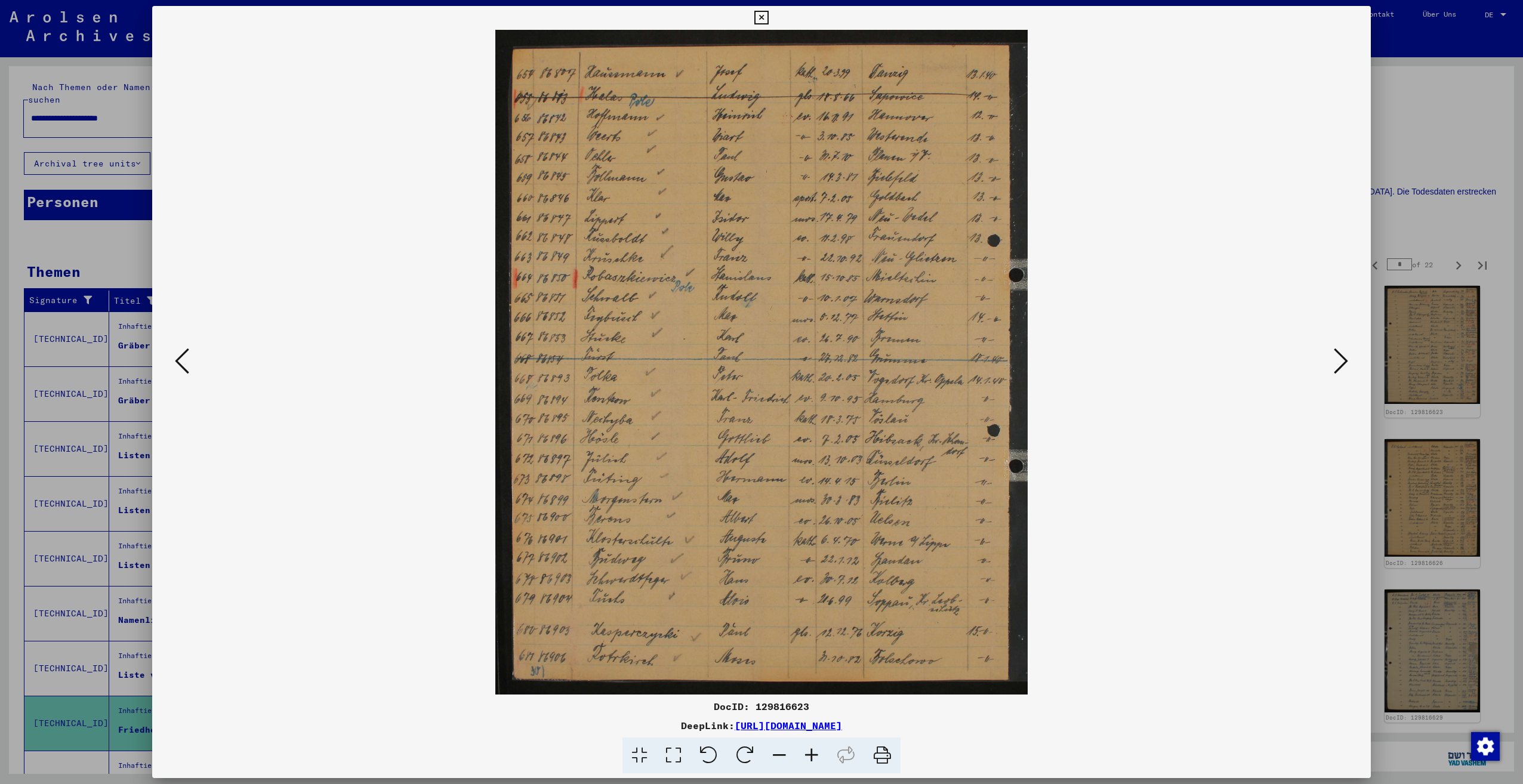
click at [1341, 363] on icon at bounding box center [1341, 361] width 14 height 29
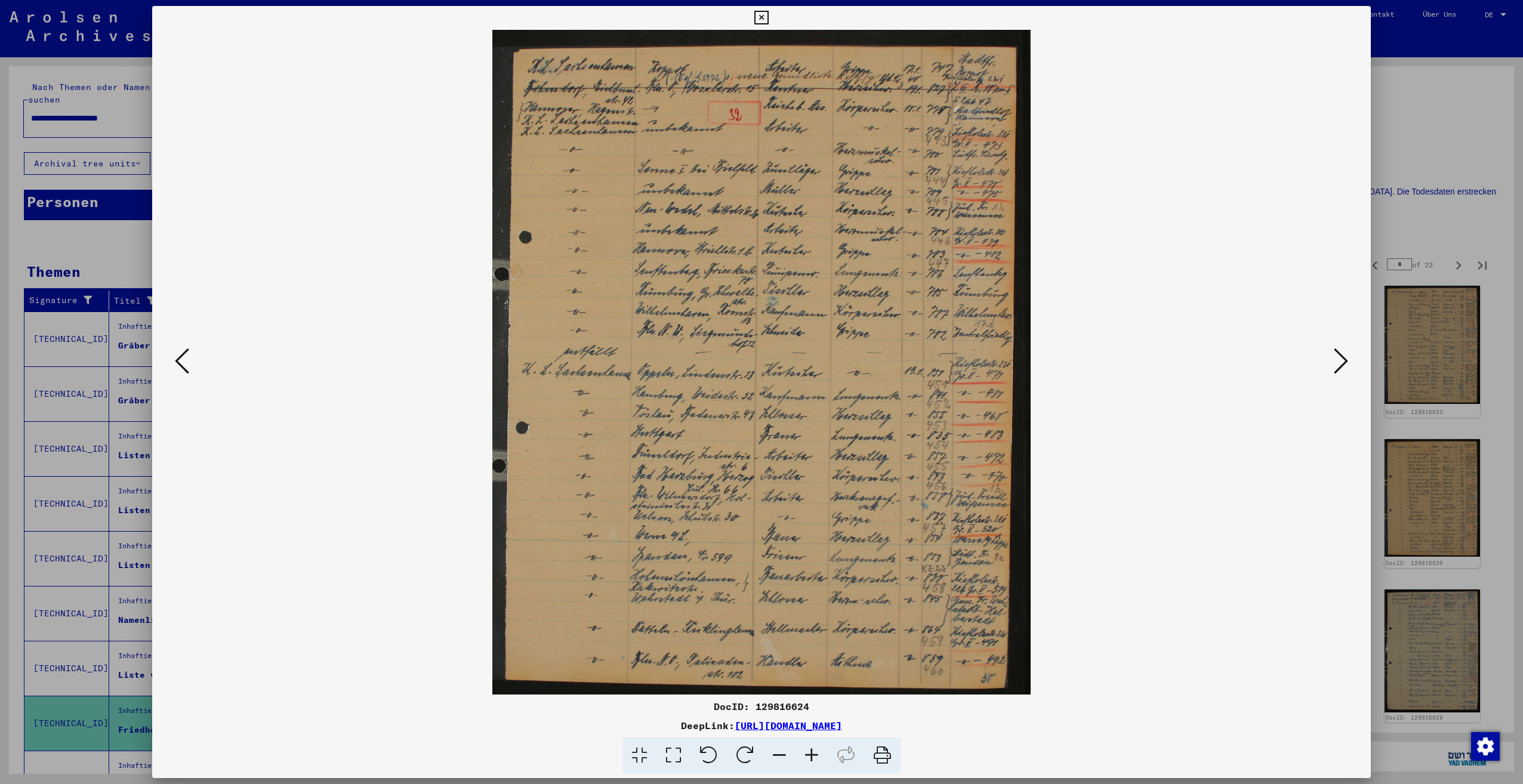
click at [1341, 363] on icon at bounding box center [1341, 361] width 14 height 29
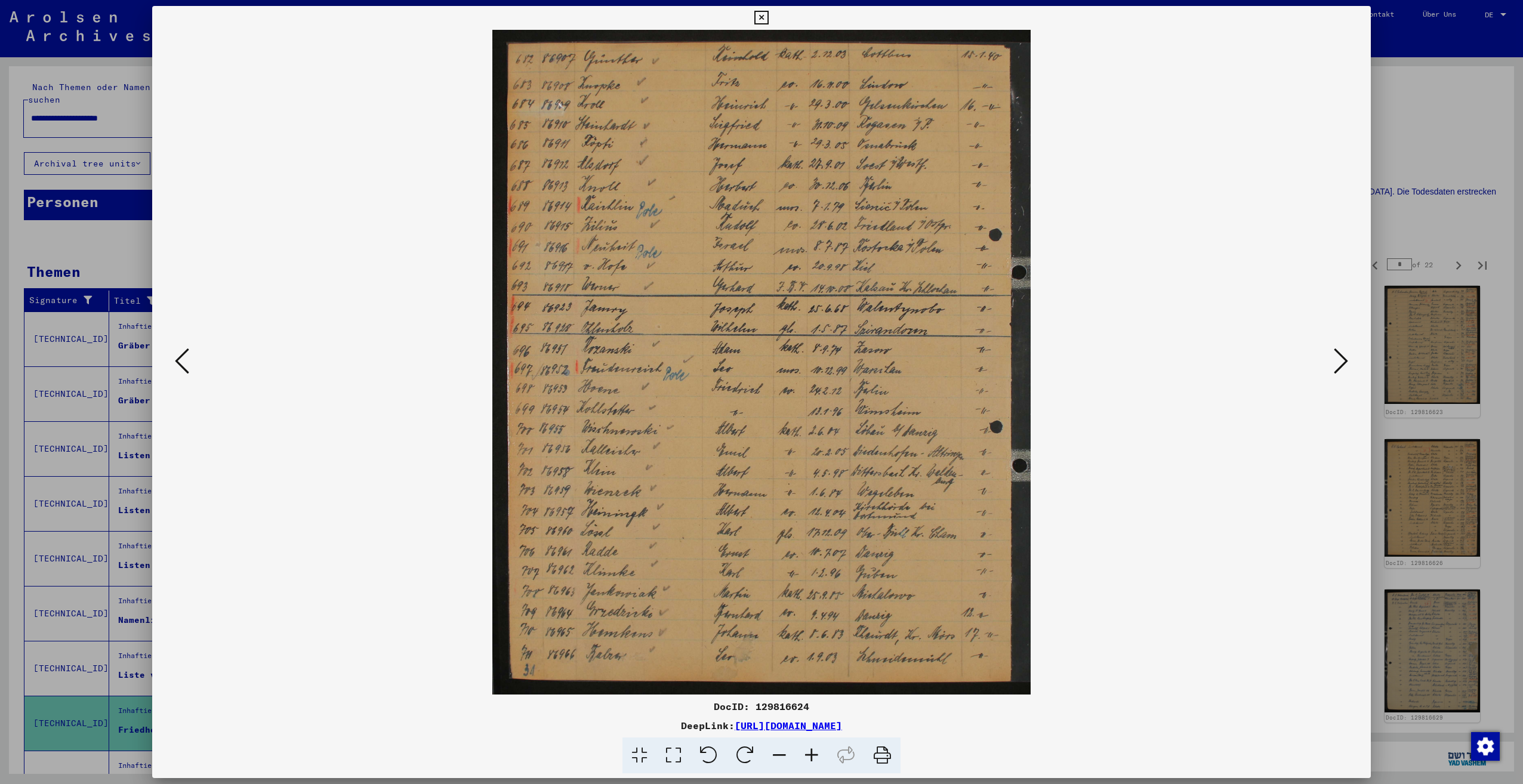
click at [1341, 363] on icon at bounding box center [1341, 361] width 14 height 29
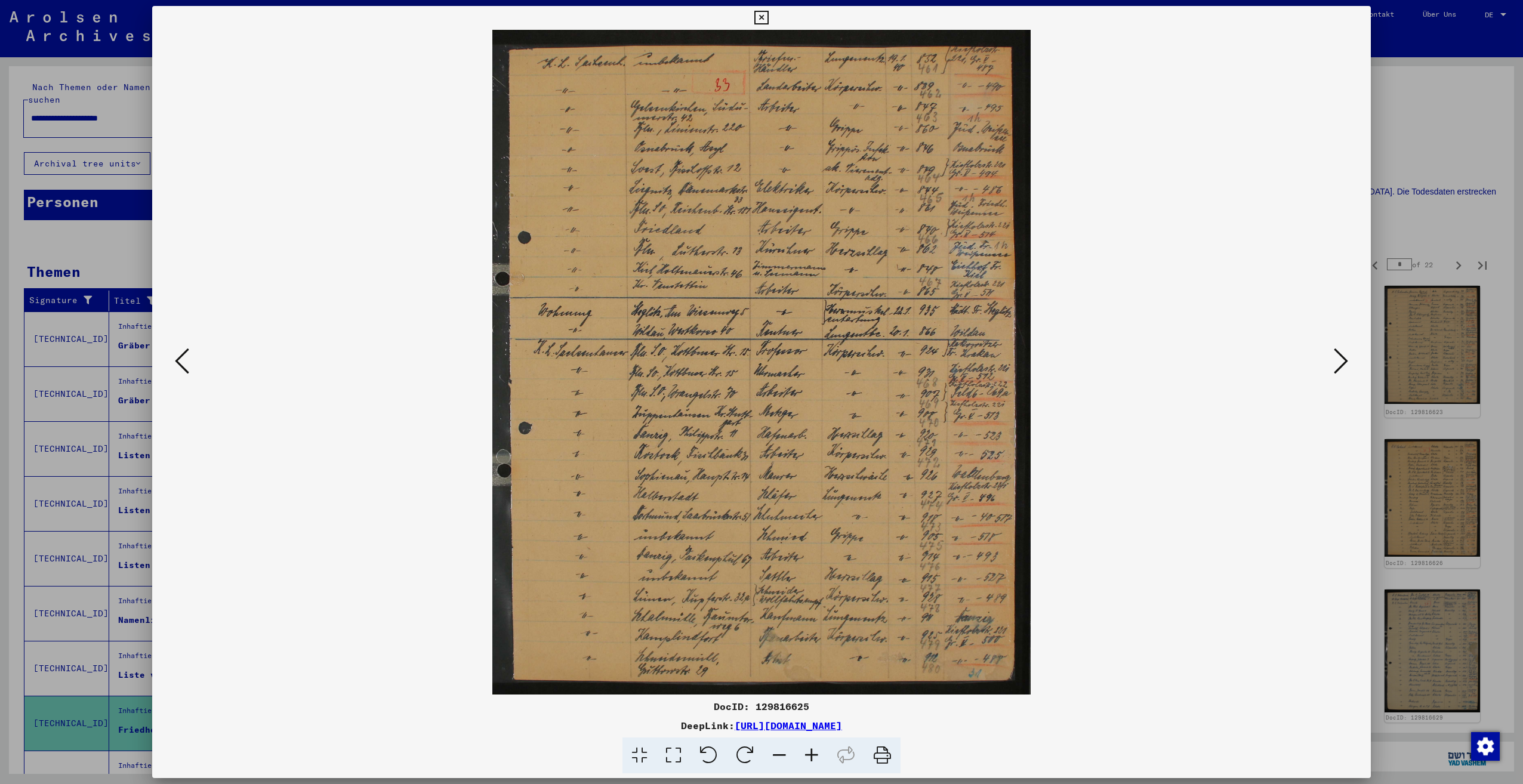
click at [1341, 363] on icon at bounding box center [1341, 361] width 14 height 29
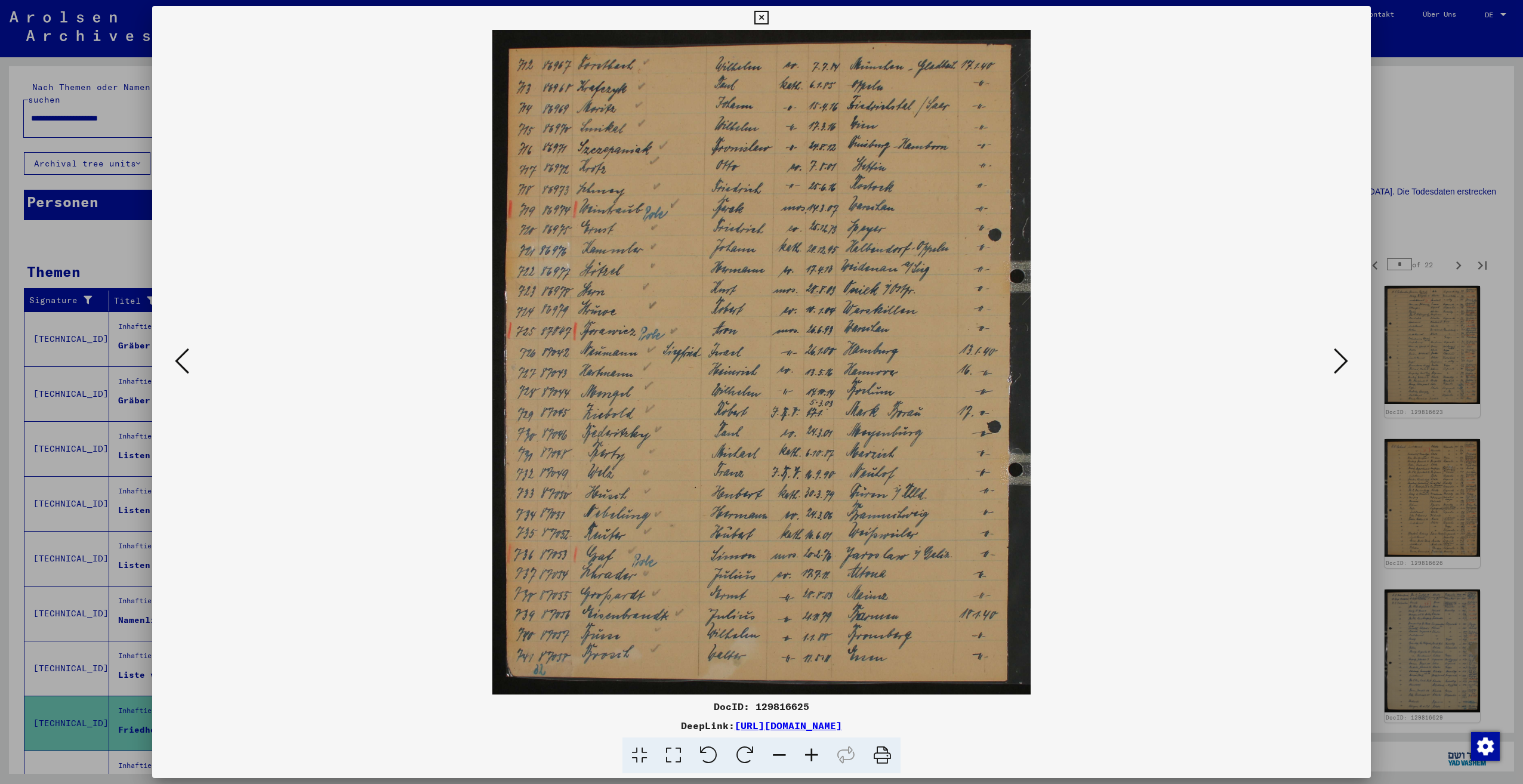
click at [1341, 363] on icon at bounding box center [1341, 361] width 14 height 29
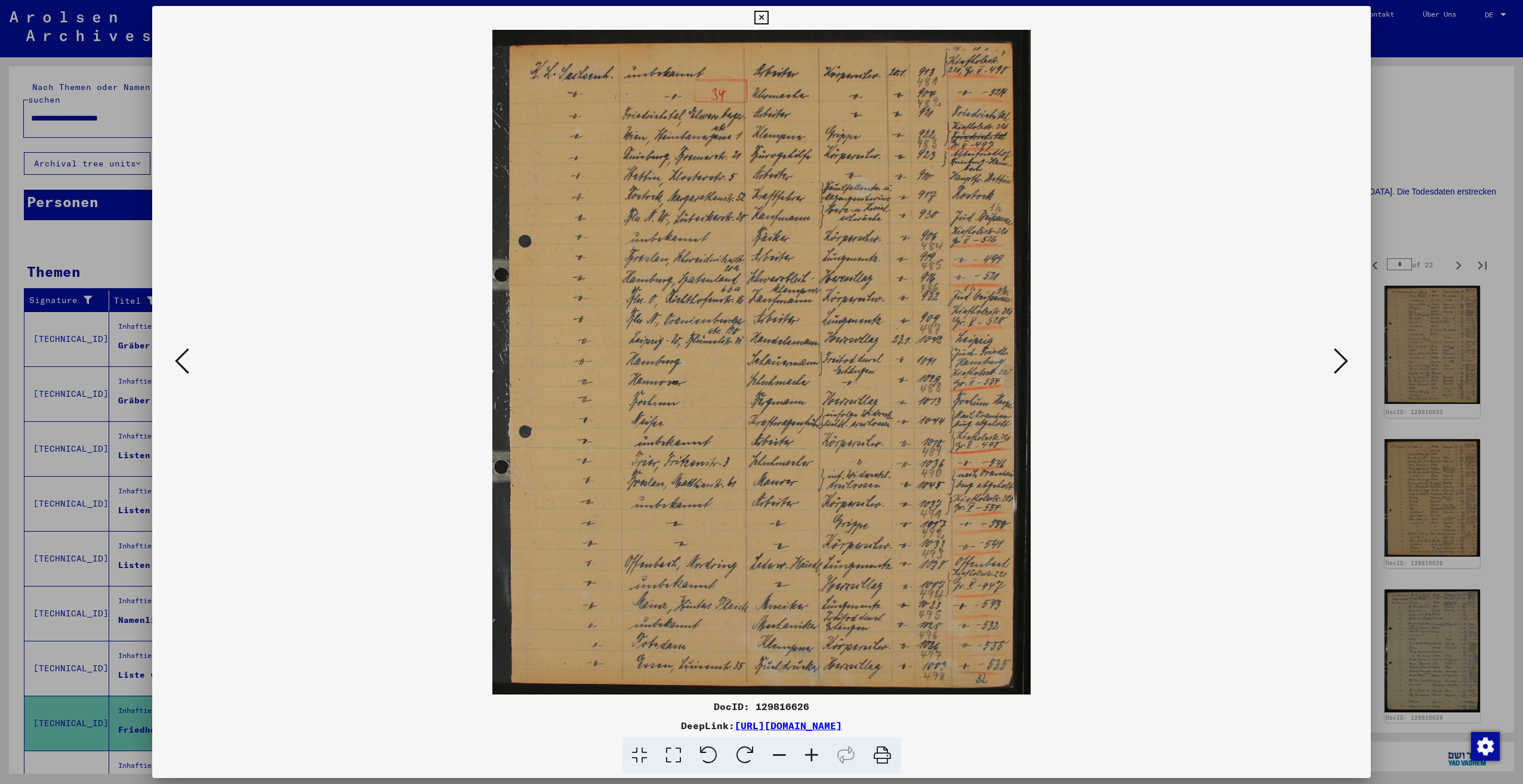
click at [1341, 363] on icon at bounding box center [1341, 361] width 14 height 29
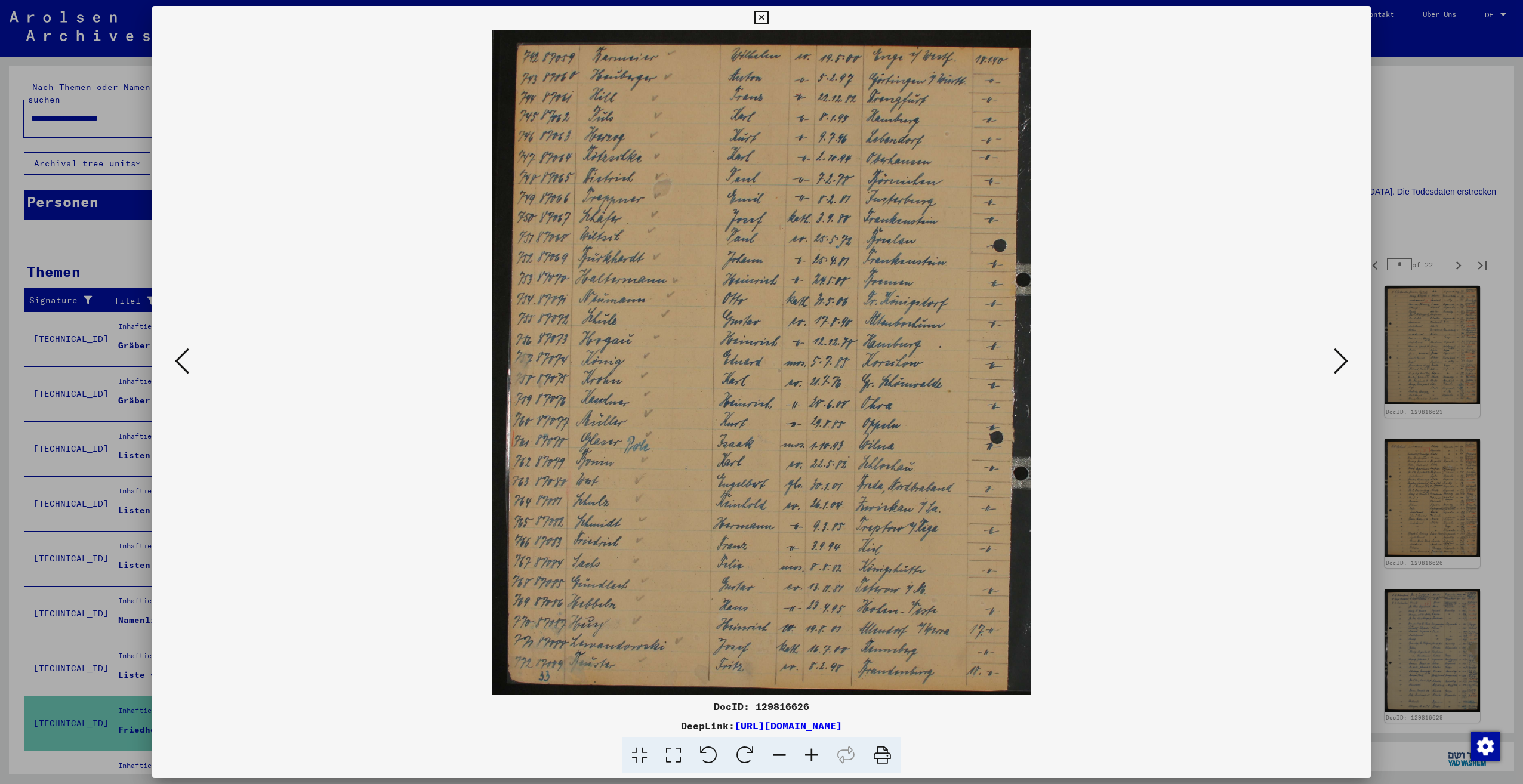
click at [1341, 363] on icon at bounding box center [1341, 361] width 14 height 29
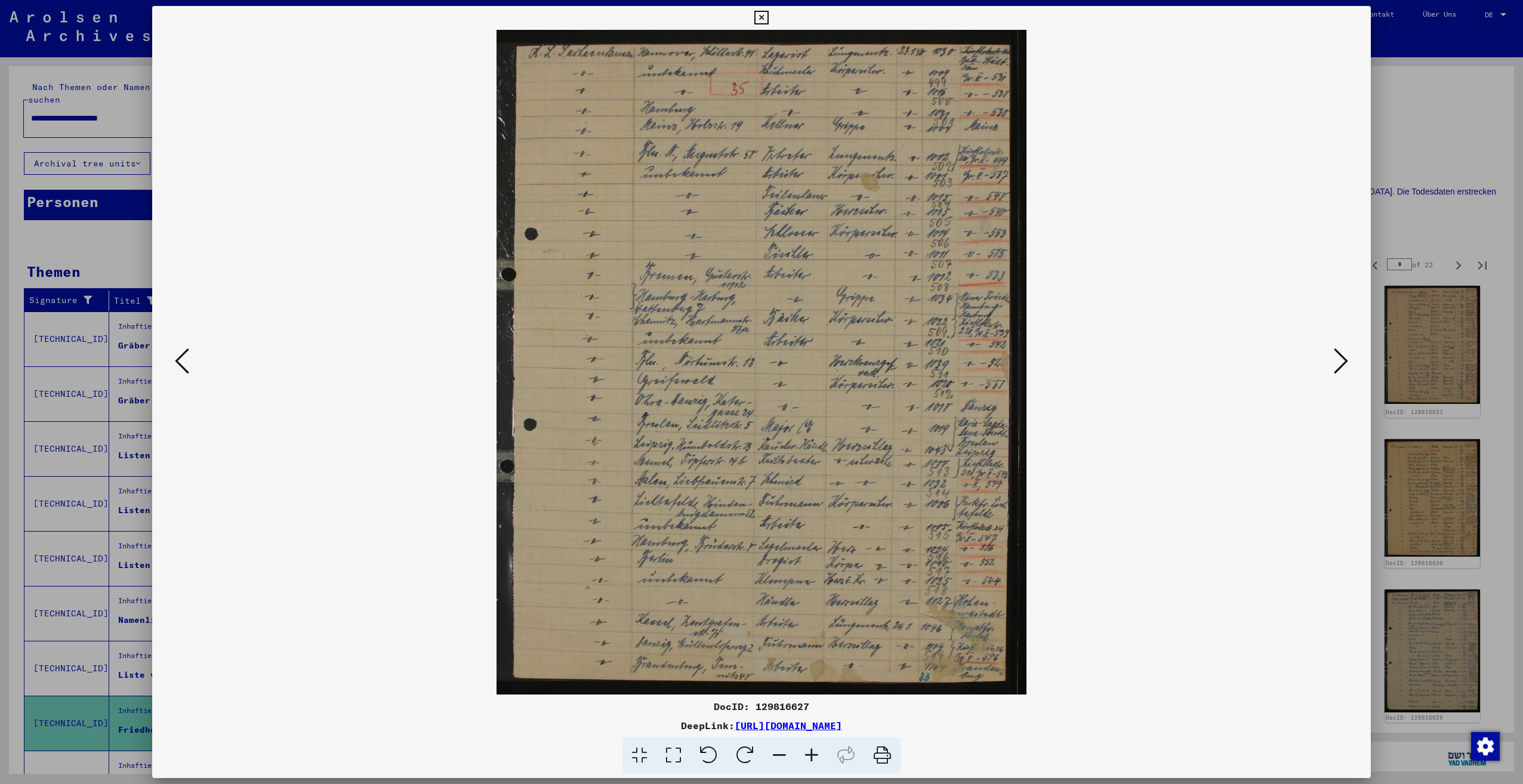
click at [1341, 363] on icon at bounding box center [1341, 361] width 14 height 29
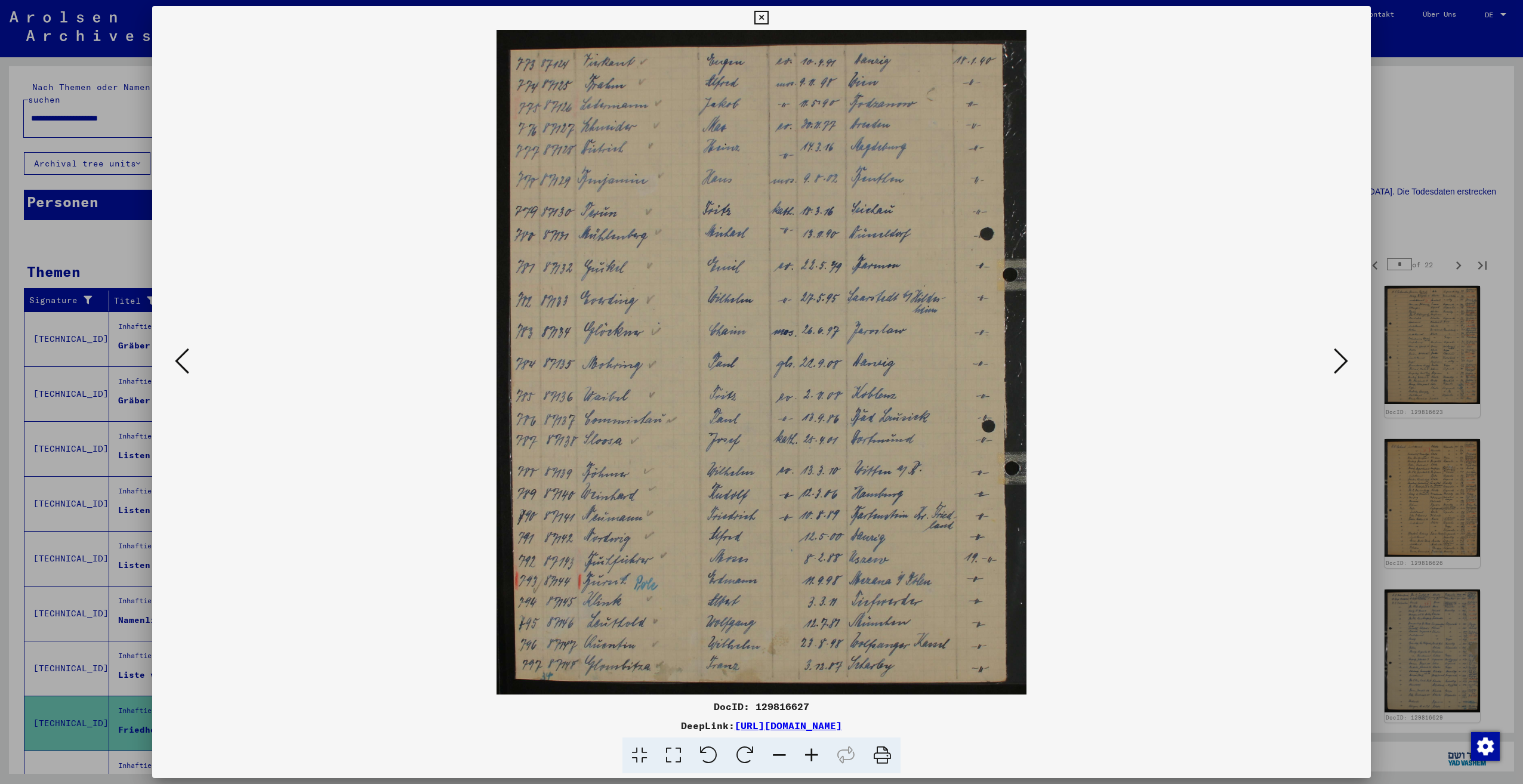
click at [1341, 363] on icon at bounding box center [1341, 361] width 14 height 29
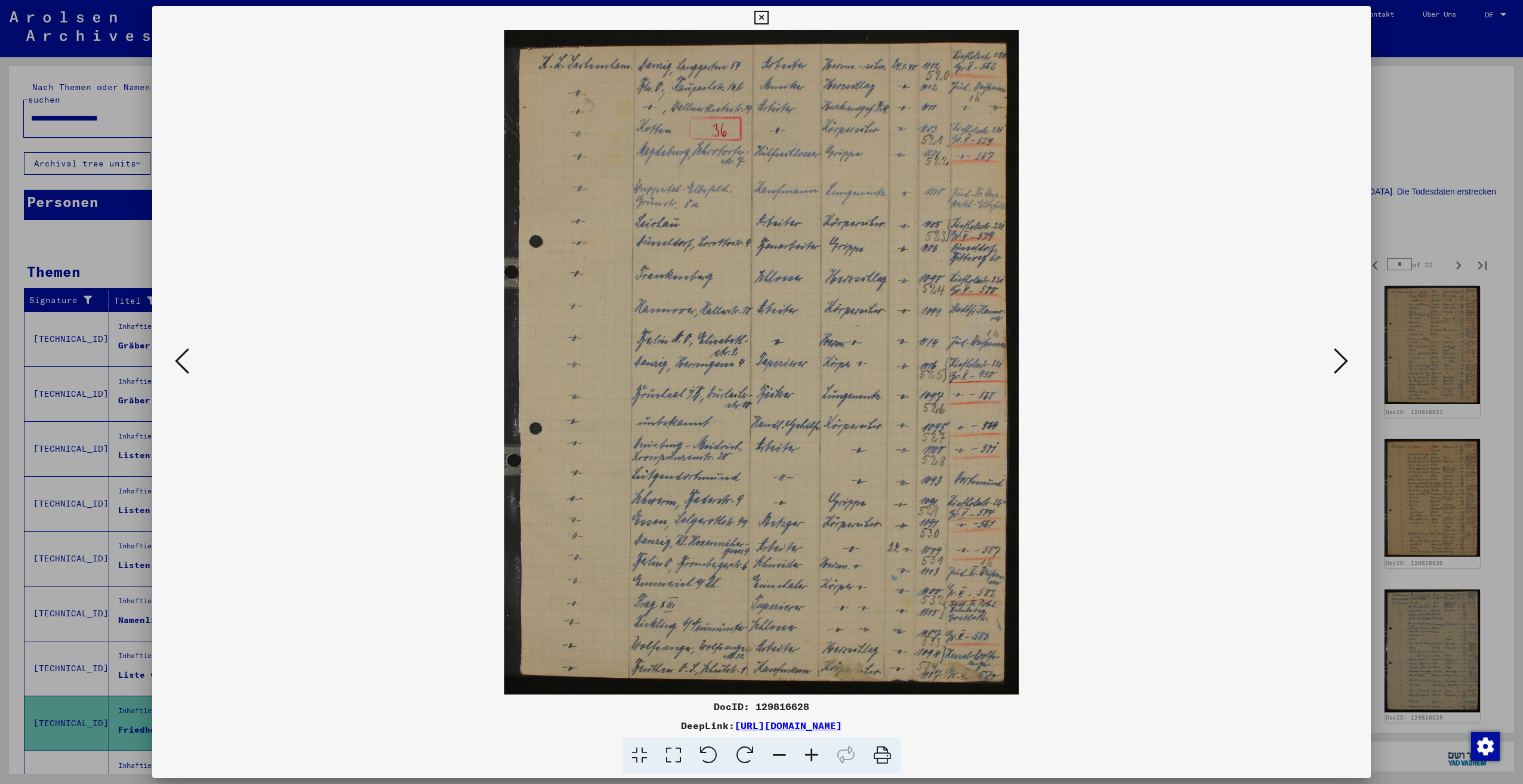
click at [1341, 363] on icon at bounding box center [1341, 361] width 14 height 29
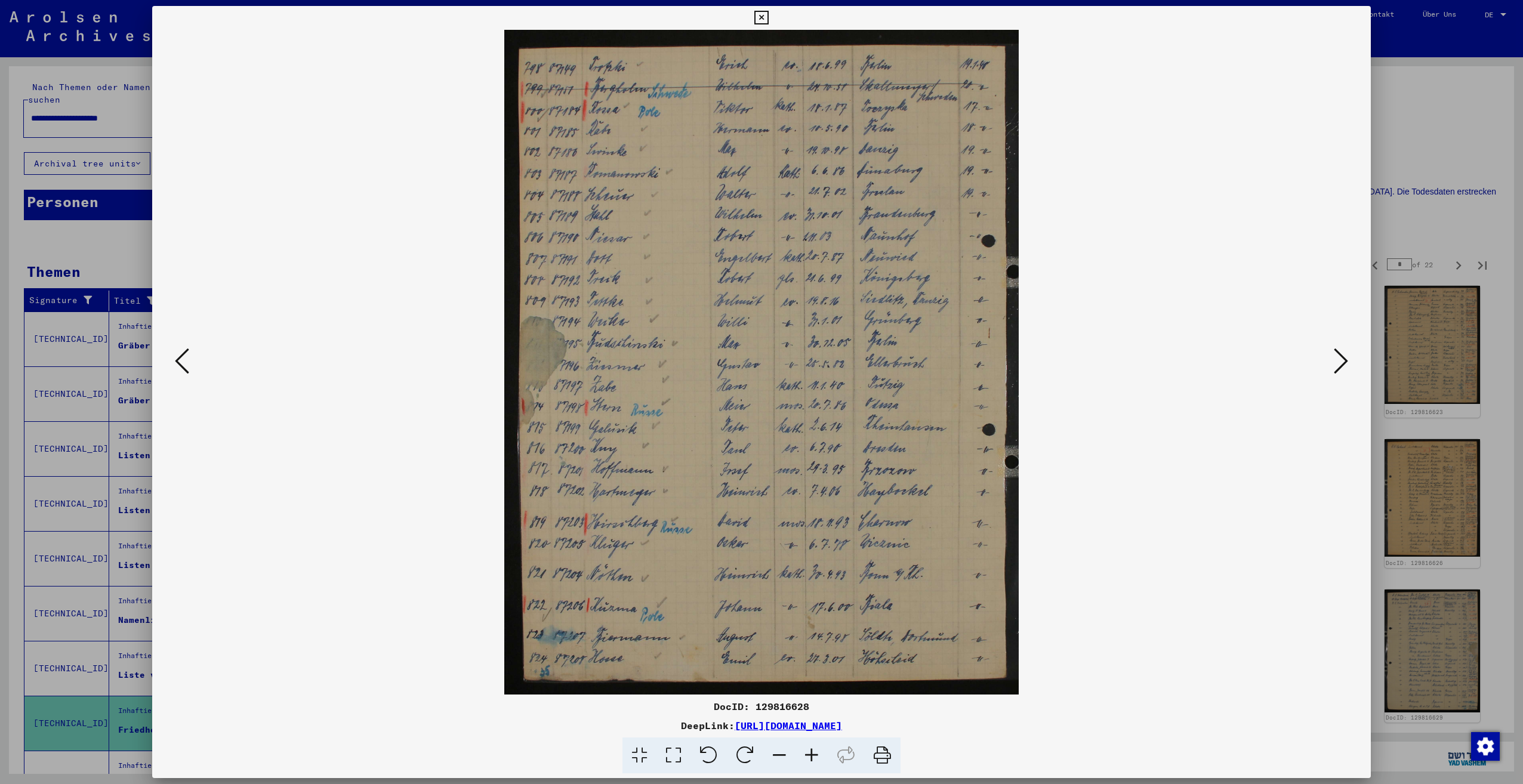
click at [1341, 363] on icon at bounding box center [1341, 361] width 14 height 29
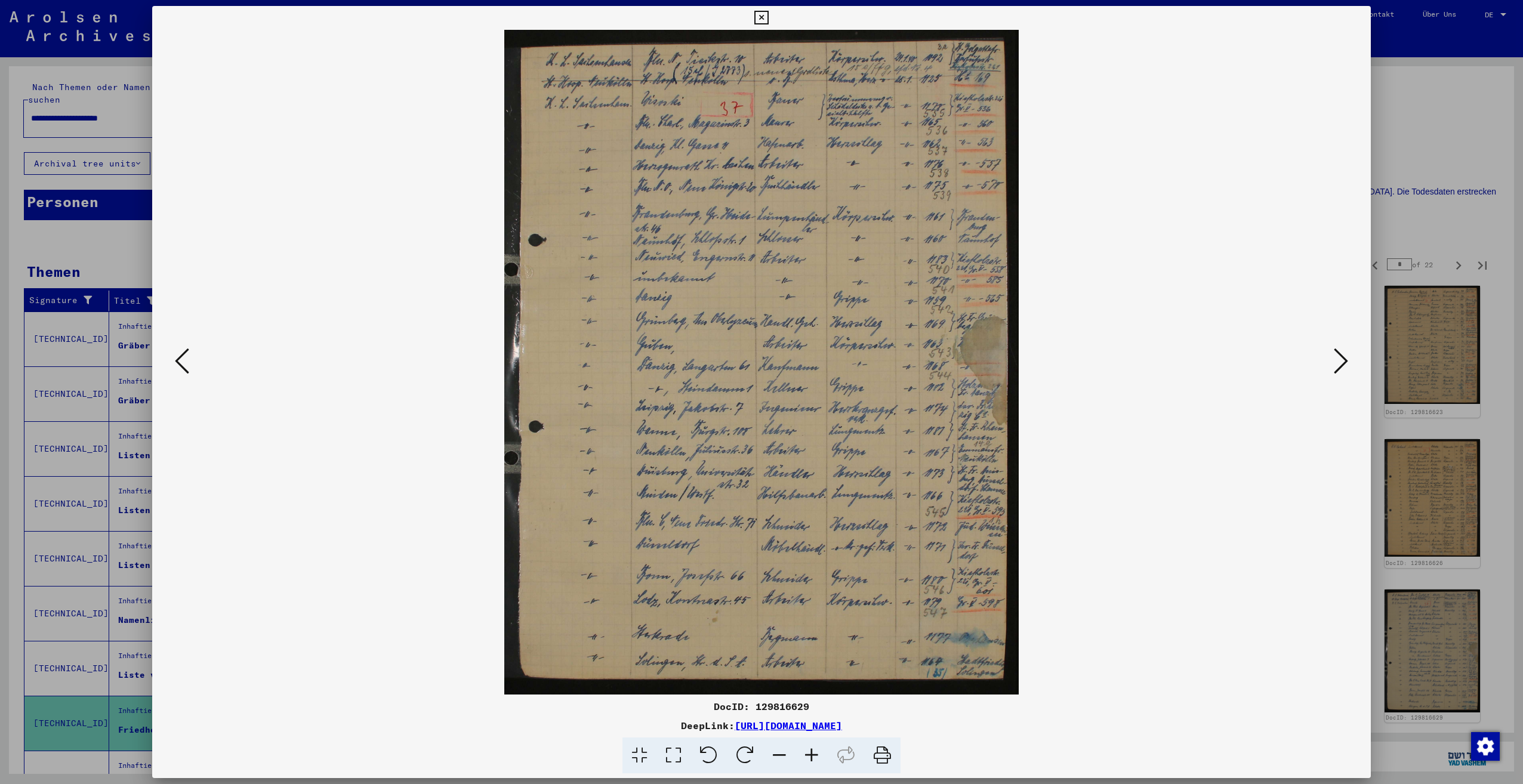
click at [1341, 363] on icon at bounding box center [1341, 361] width 14 height 29
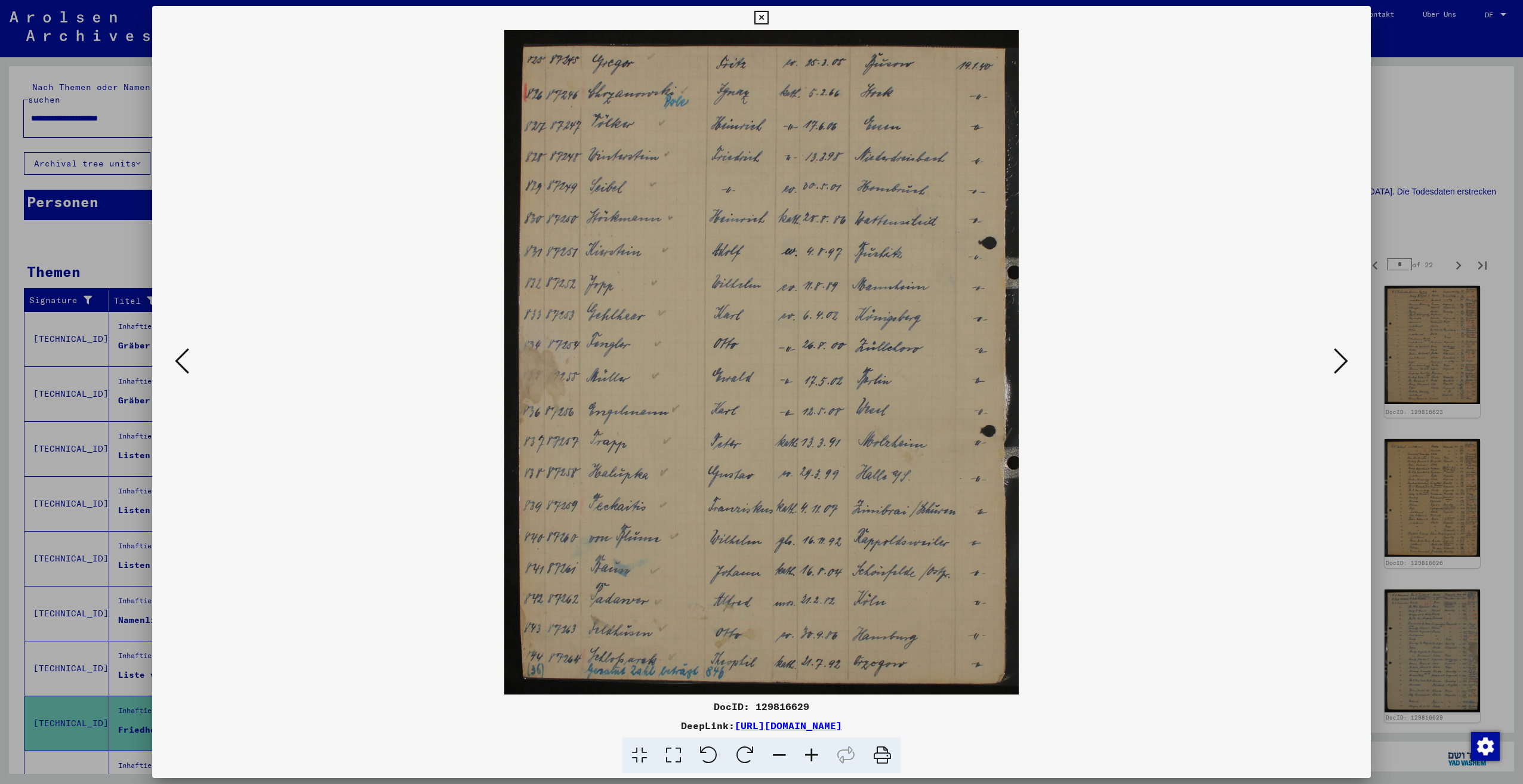
click at [1341, 363] on icon at bounding box center [1341, 361] width 14 height 29
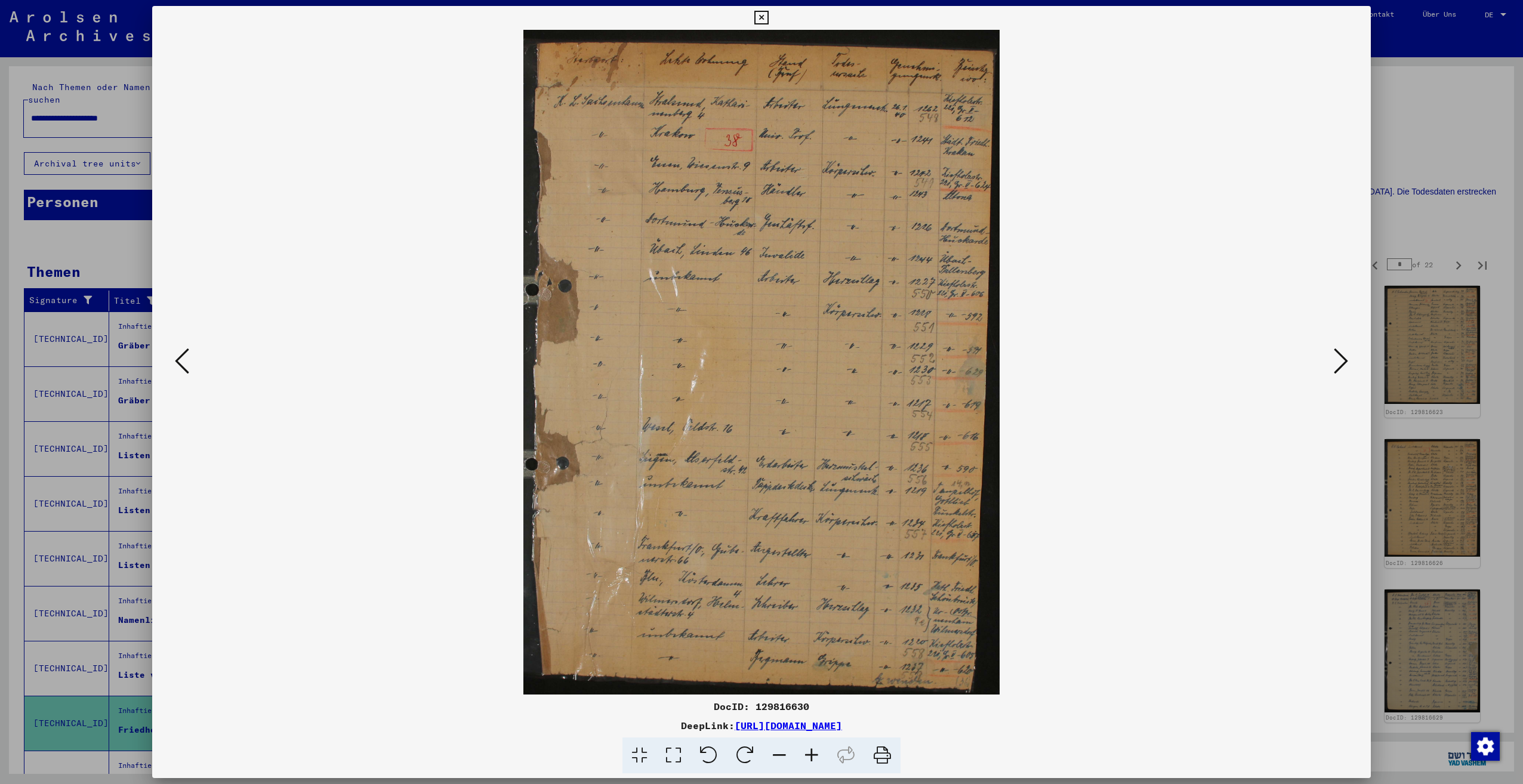
click at [1341, 363] on icon at bounding box center [1341, 361] width 14 height 29
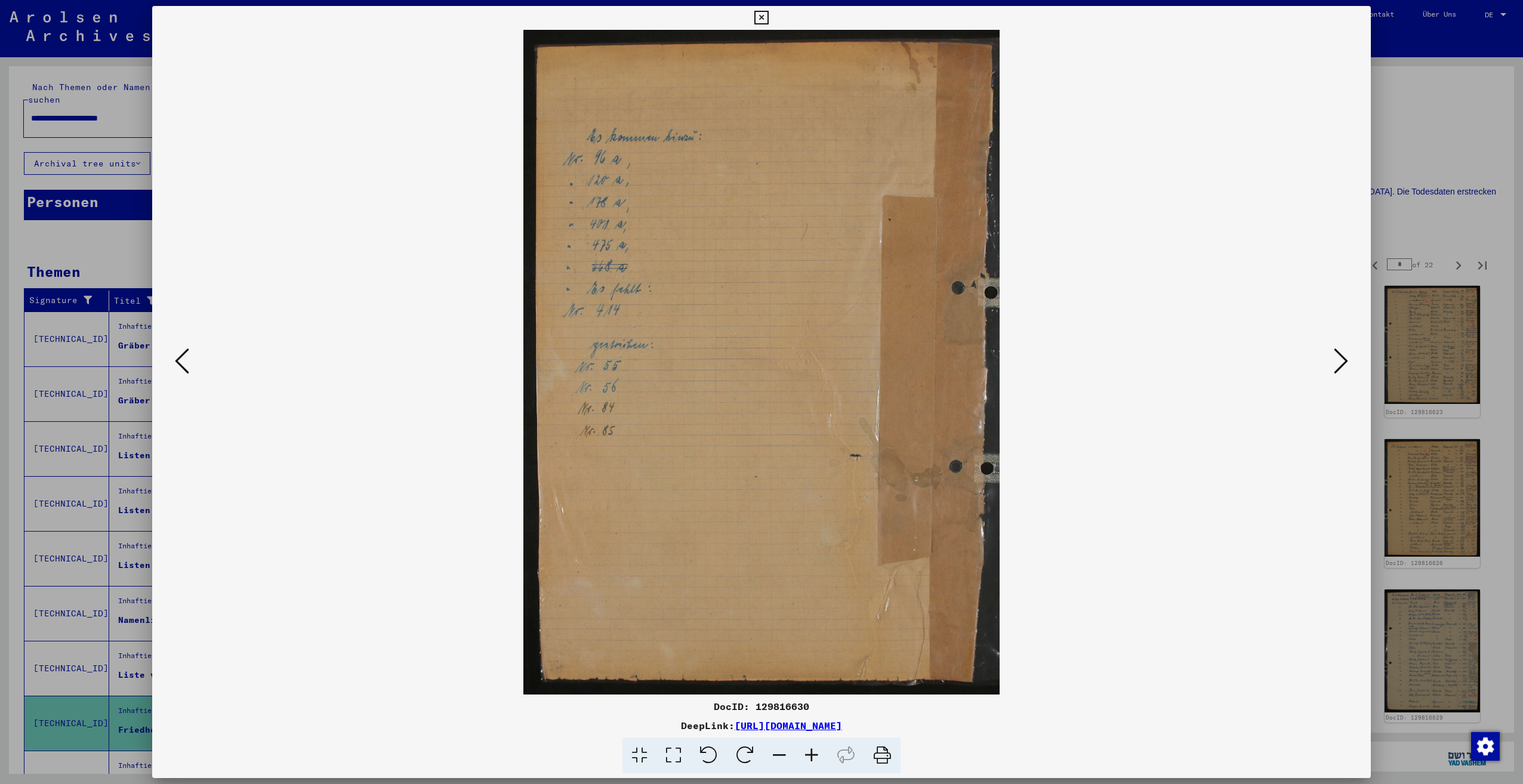
click at [1341, 363] on icon at bounding box center [1341, 361] width 14 height 29
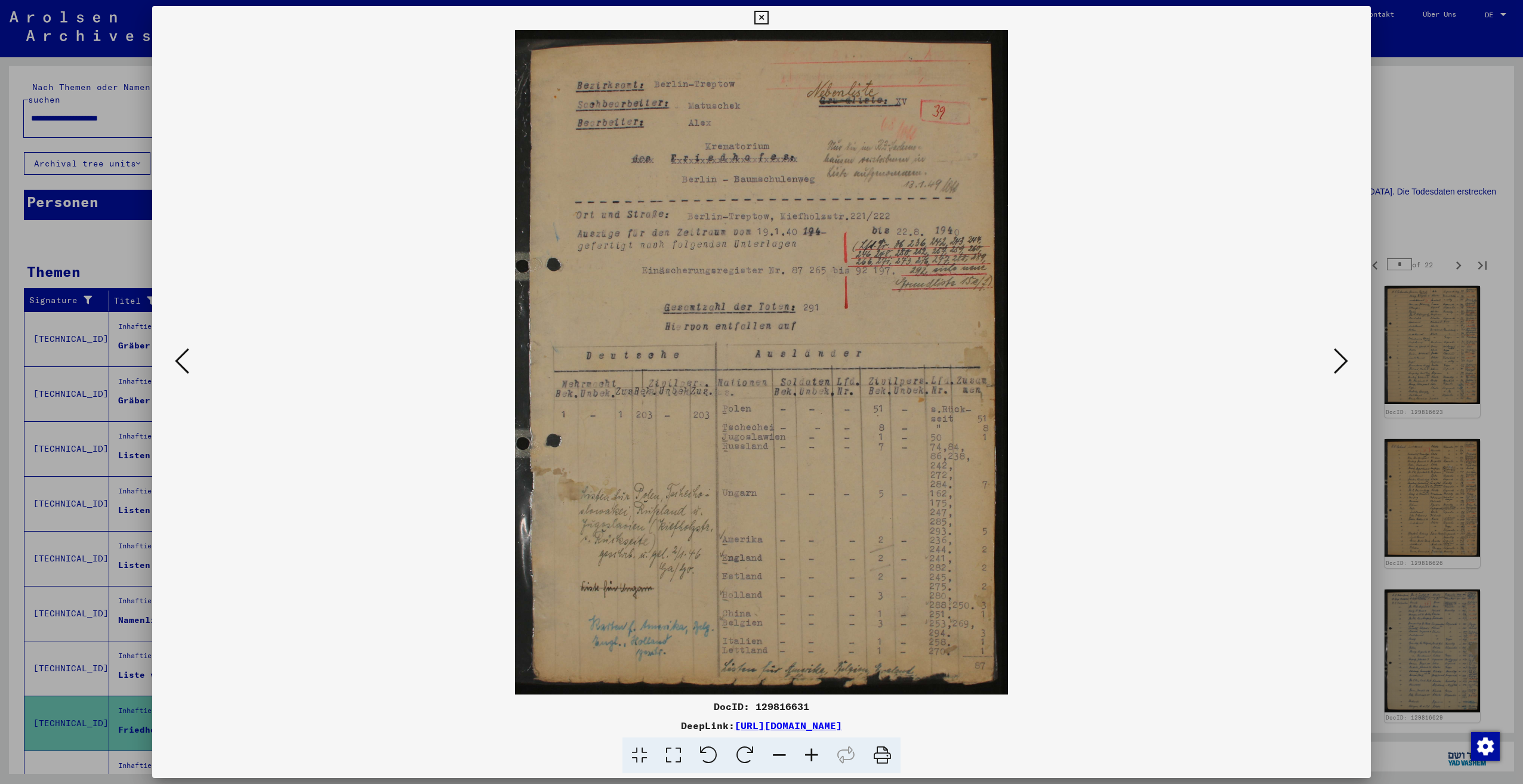
click at [185, 355] on icon at bounding box center [182, 361] width 14 height 29
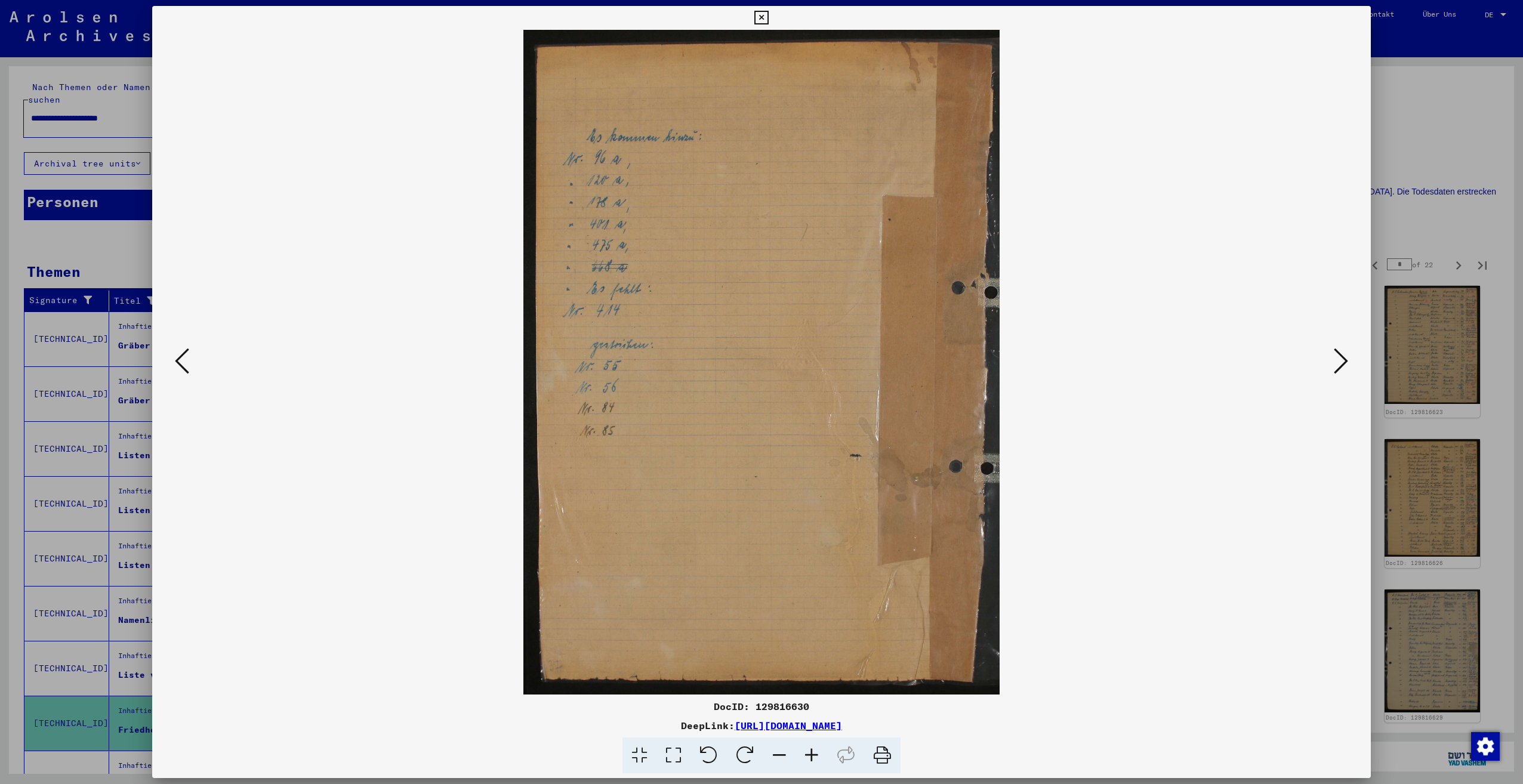
click at [1339, 359] on icon at bounding box center [1341, 361] width 14 height 29
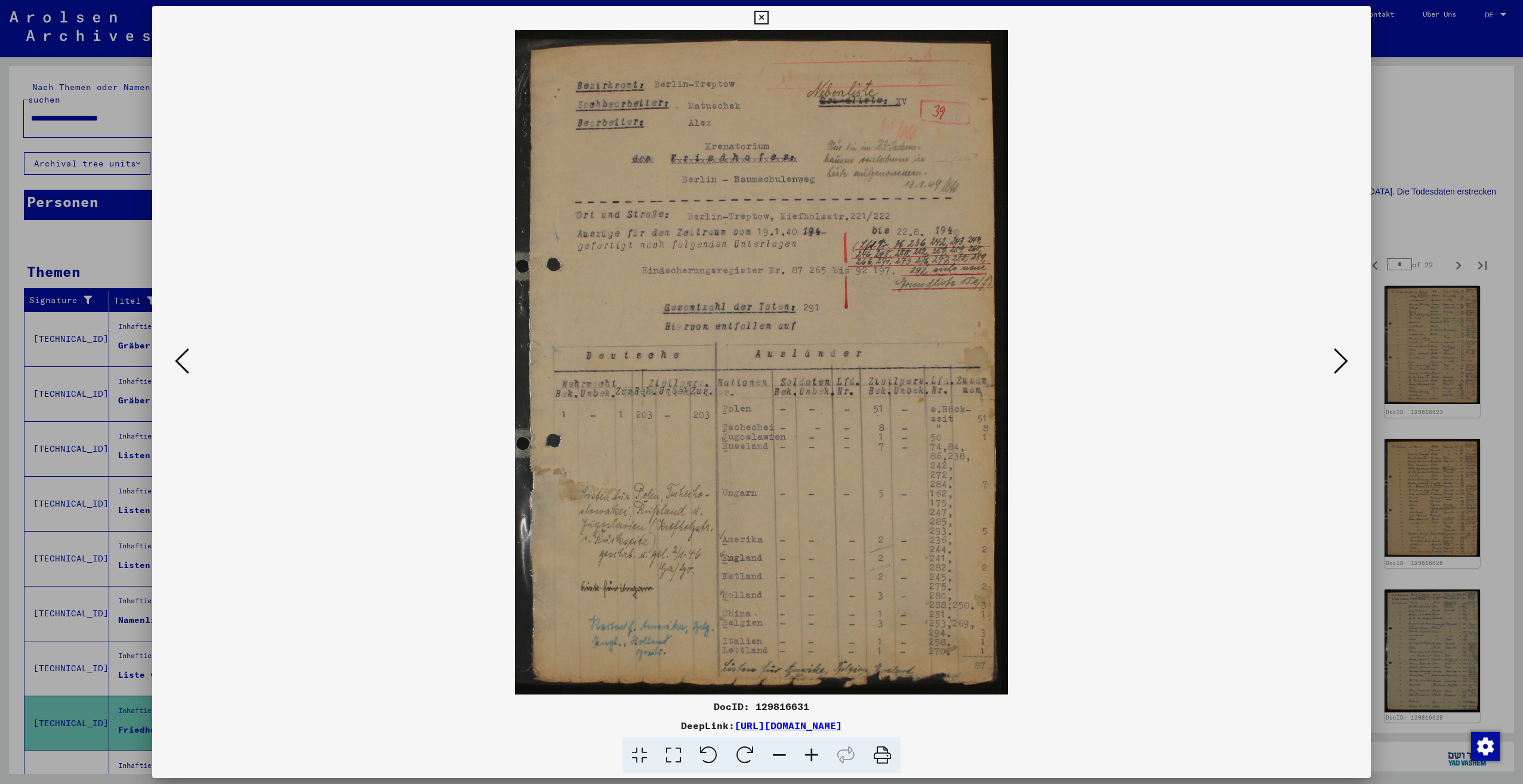
click at [1339, 359] on icon at bounding box center [1341, 361] width 14 height 29
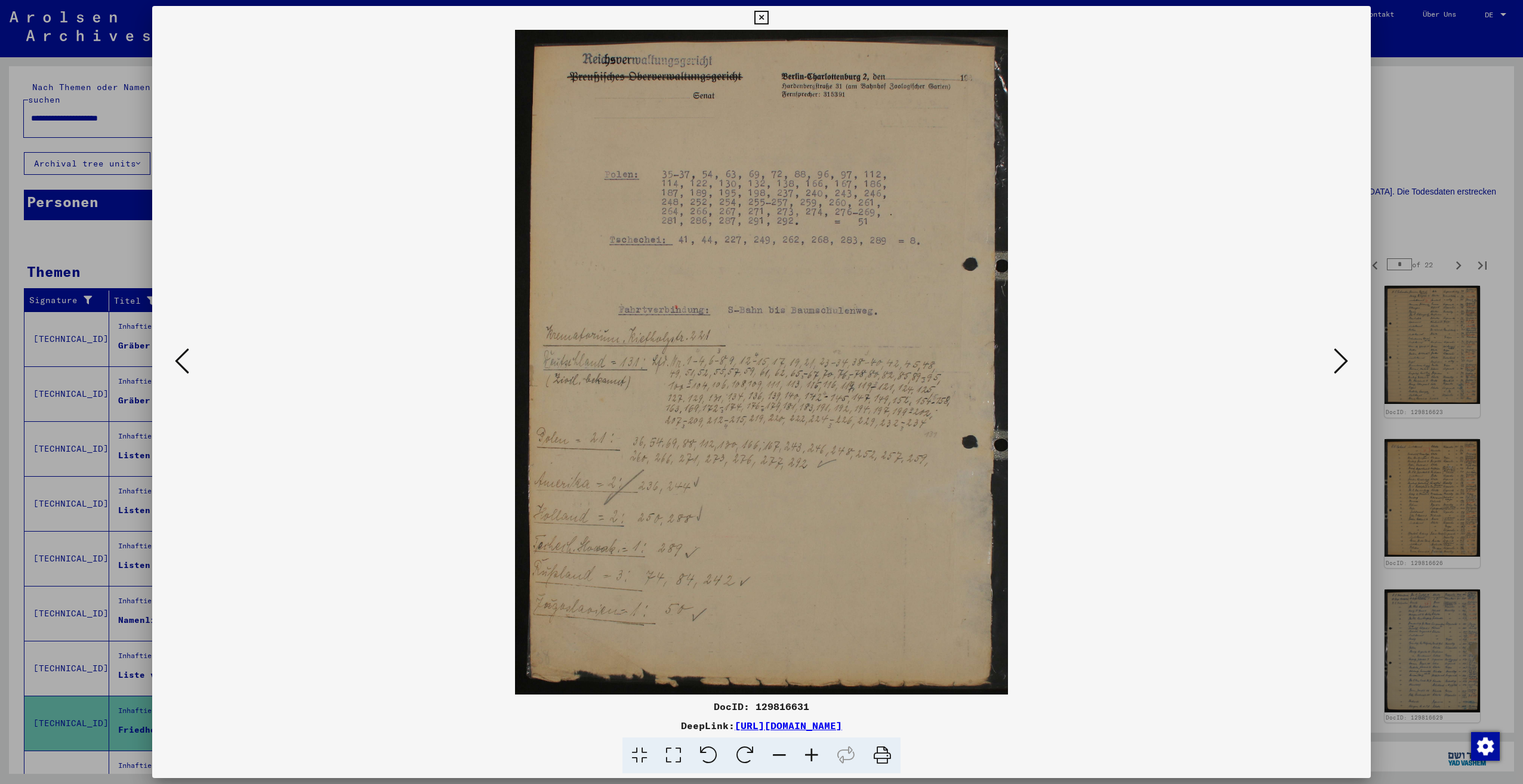
click at [1339, 359] on icon at bounding box center [1341, 361] width 14 height 29
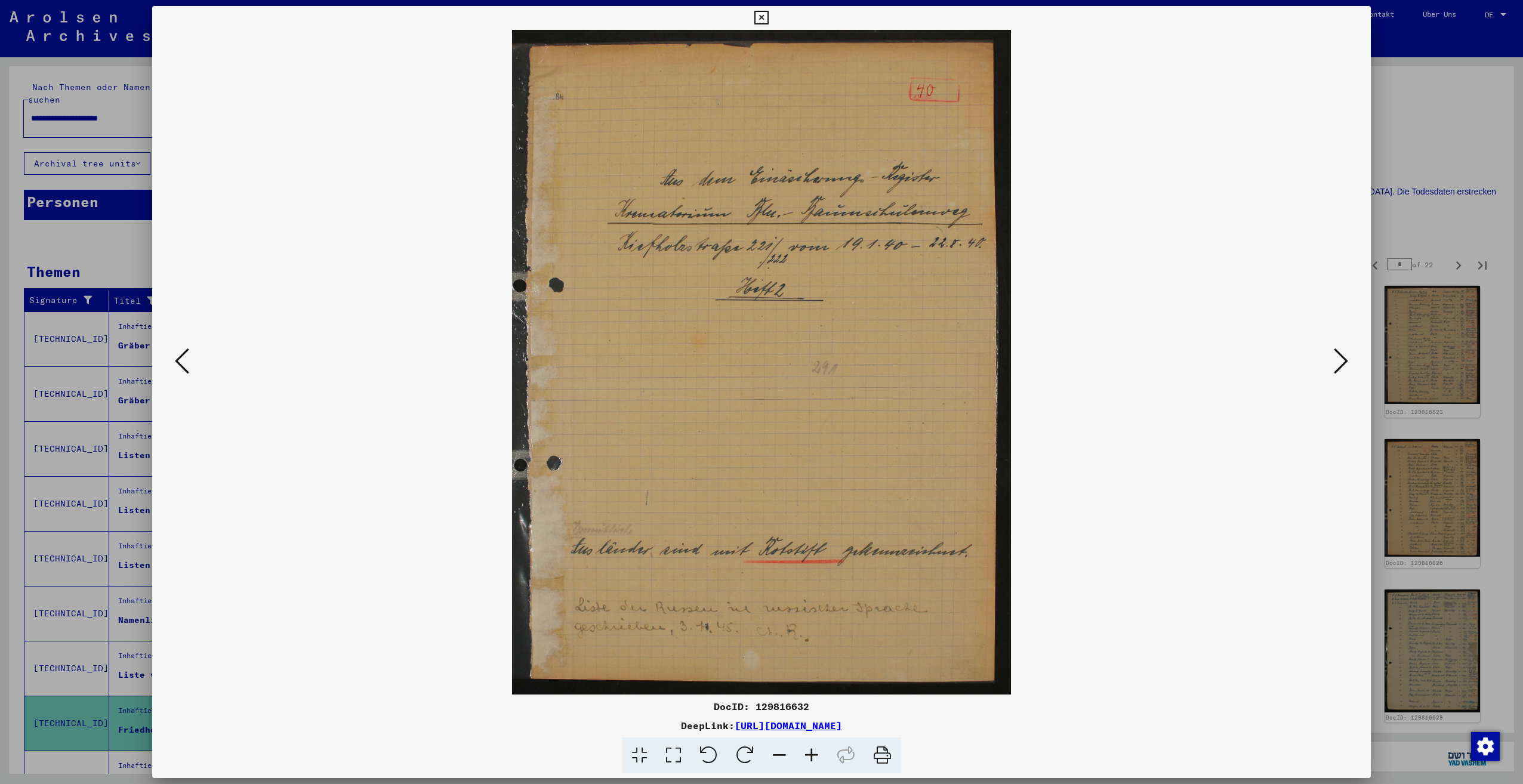
click at [1339, 359] on icon at bounding box center [1341, 361] width 14 height 29
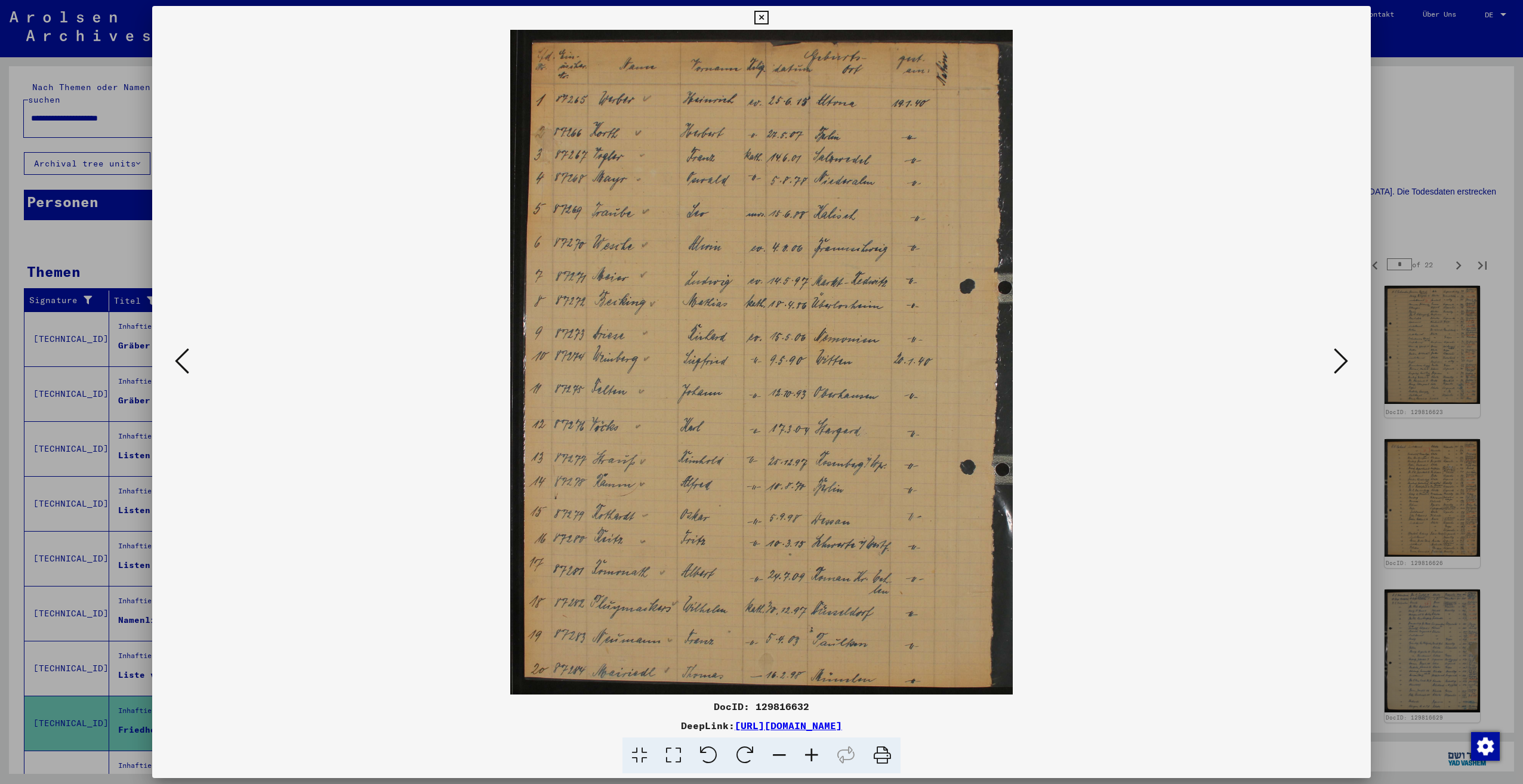
click at [1339, 359] on icon at bounding box center [1341, 361] width 14 height 29
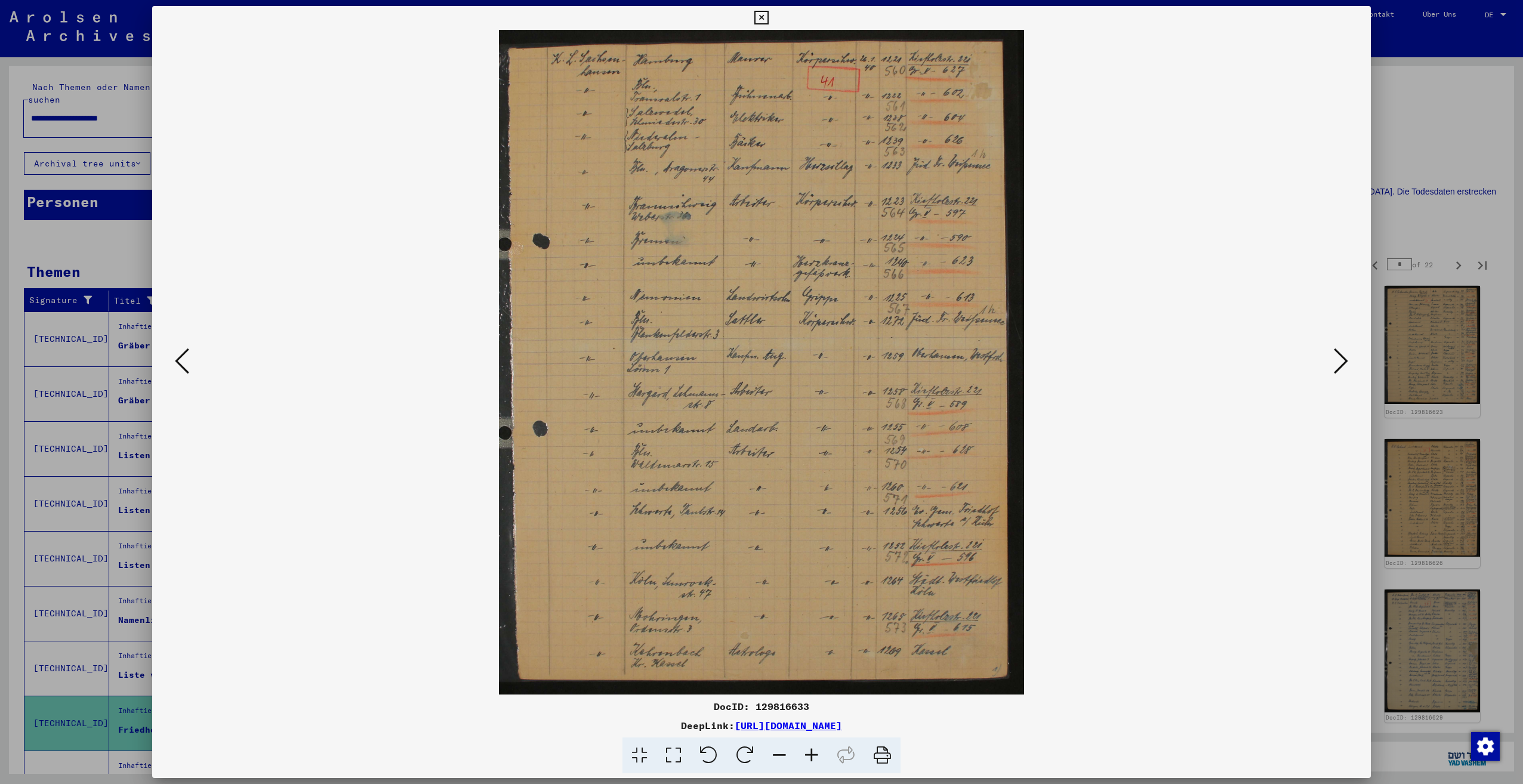
click at [1339, 359] on icon at bounding box center [1341, 361] width 14 height 29
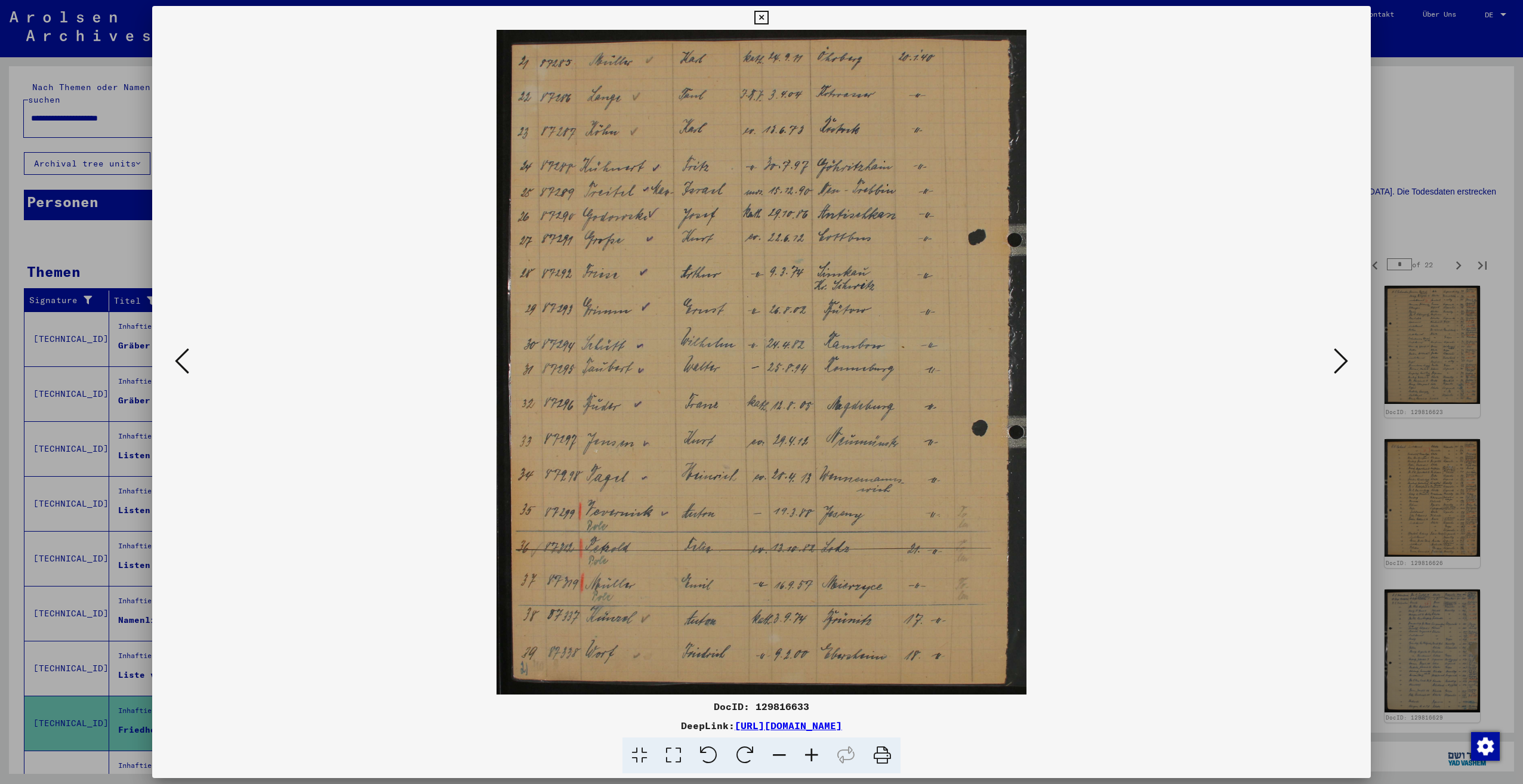
click at [1339, 359] on icon at bounding box center [1341, 361] width 14 height 29
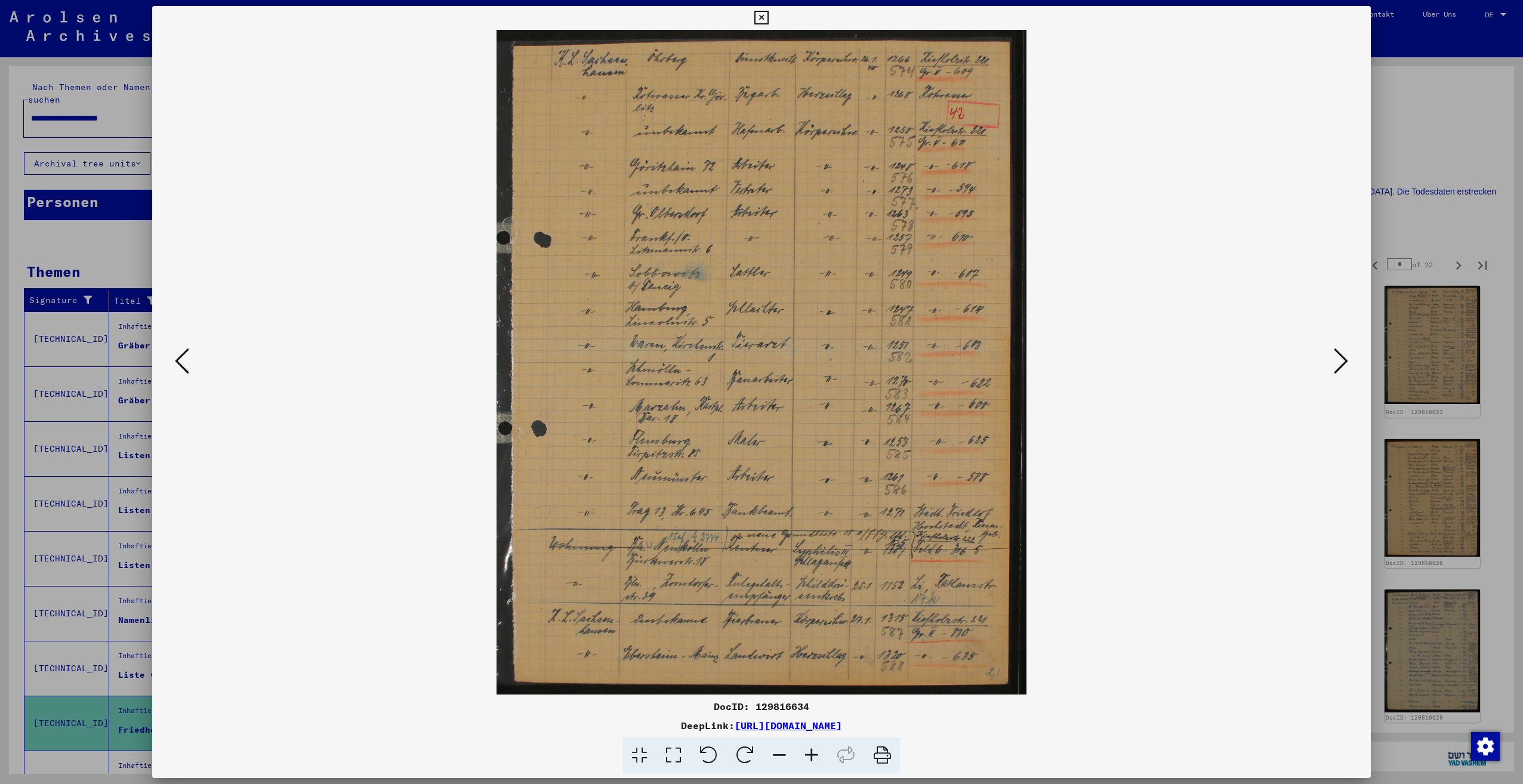
click at [1339, 359] on icon at bounding box center [1341, 361] width 14 height 29
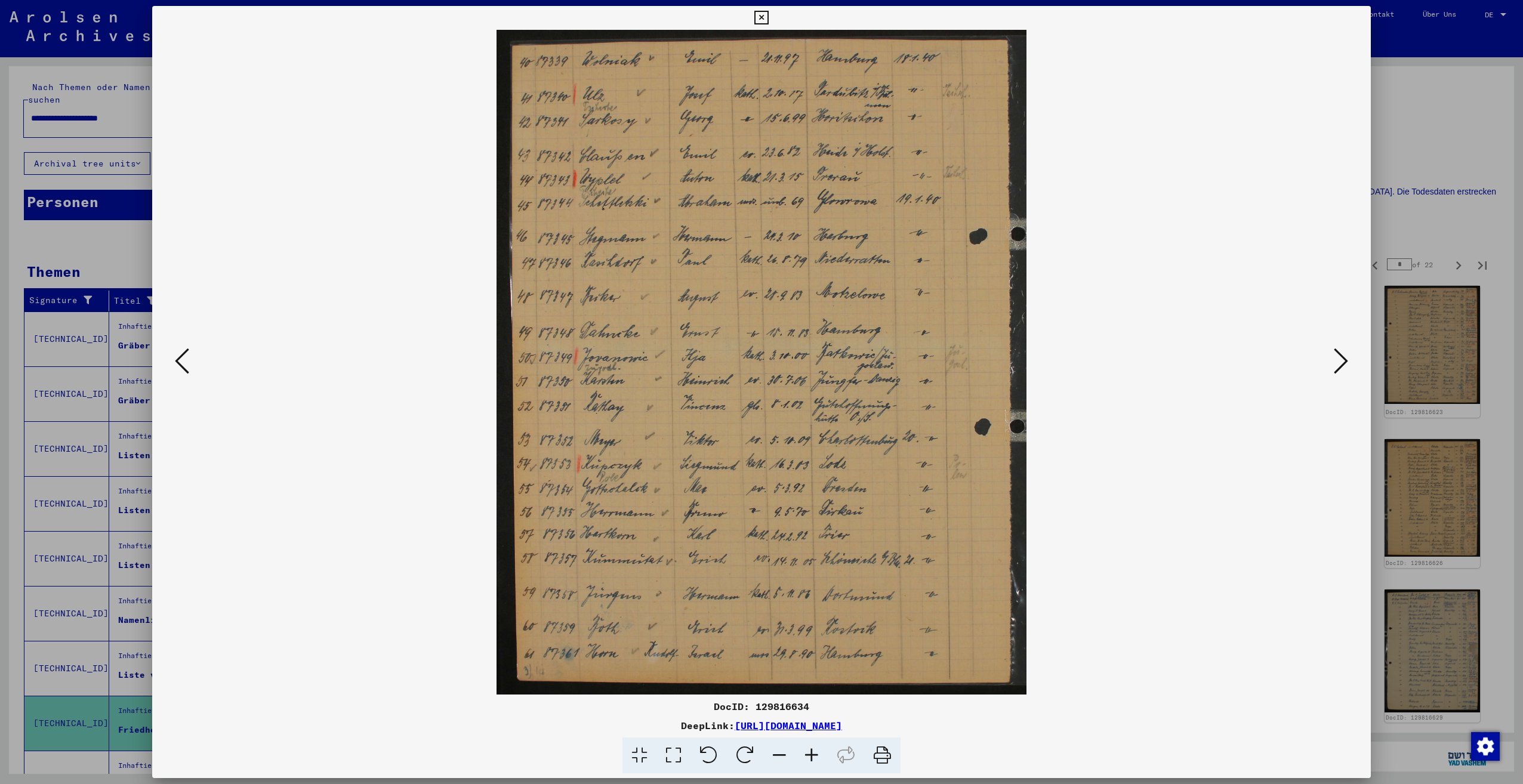
click at [1339, 359] on icon at bounding box center [1341, 361] width 14 height 29
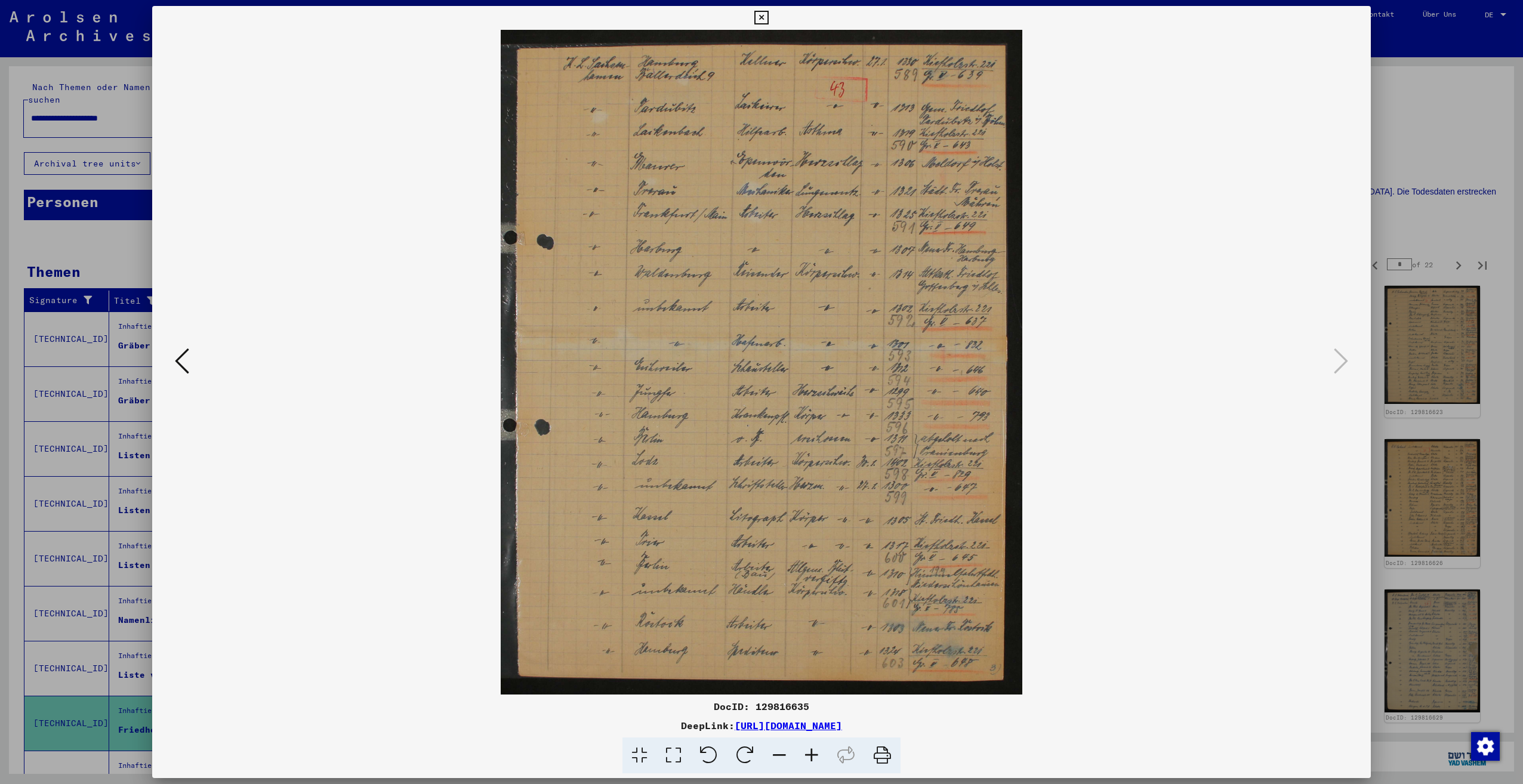
click at [1431, 238] on div at bounding box center [761, 392] width 1523 height 784
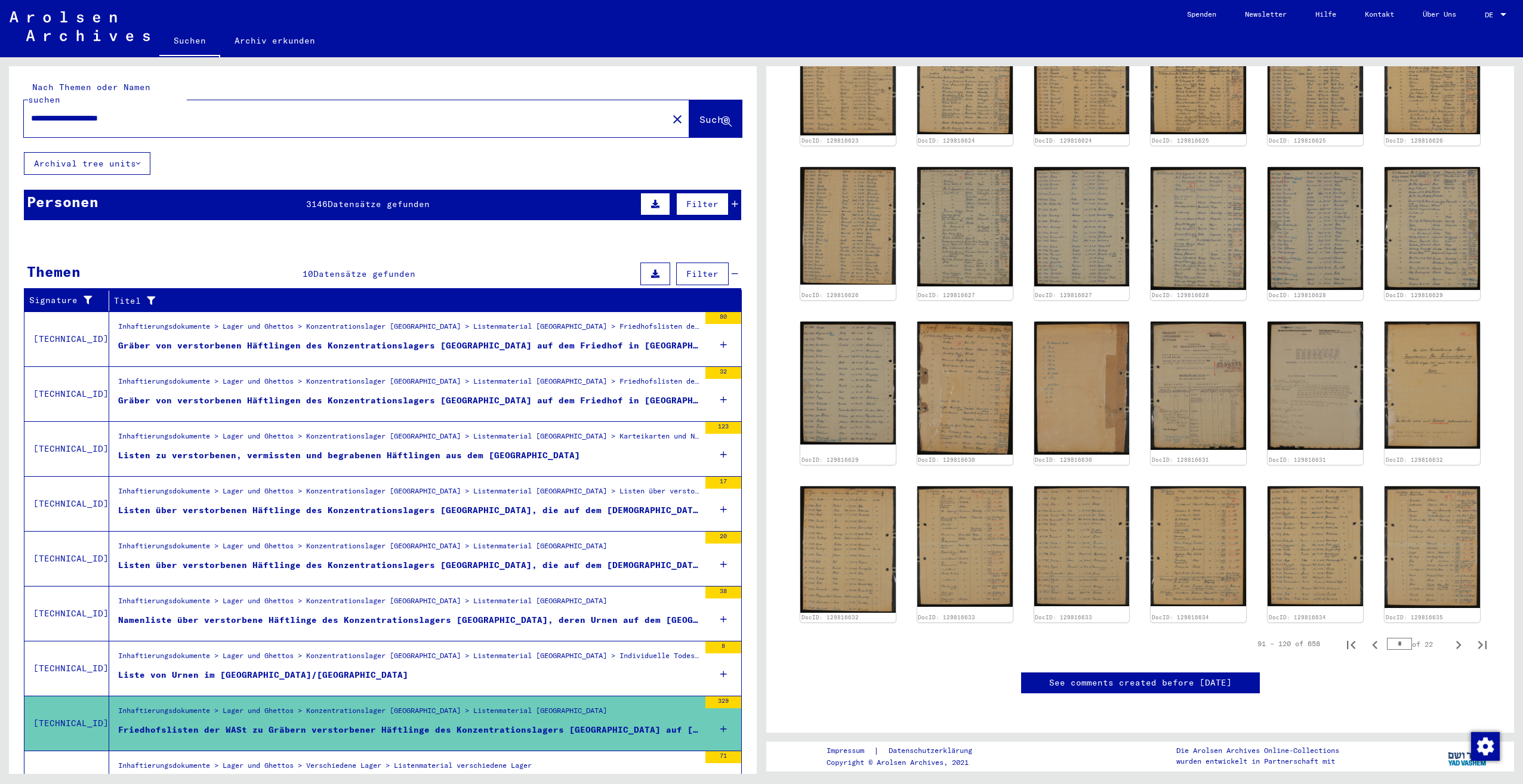
scroll to position [584, 0]
click at [1450, 636] on icon "Next page" at bounding box center [1458, 644] width 17 height 17
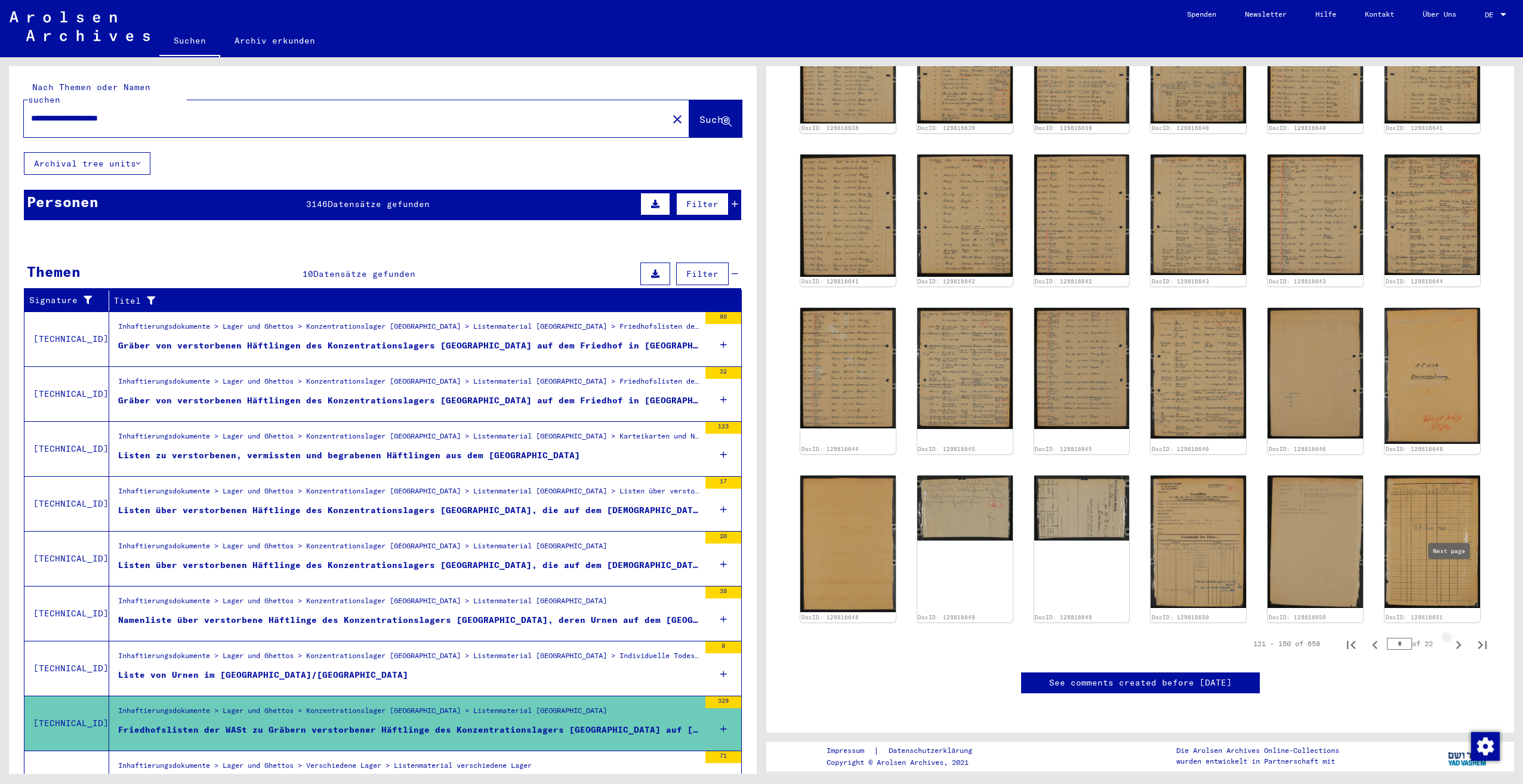
type input "*"
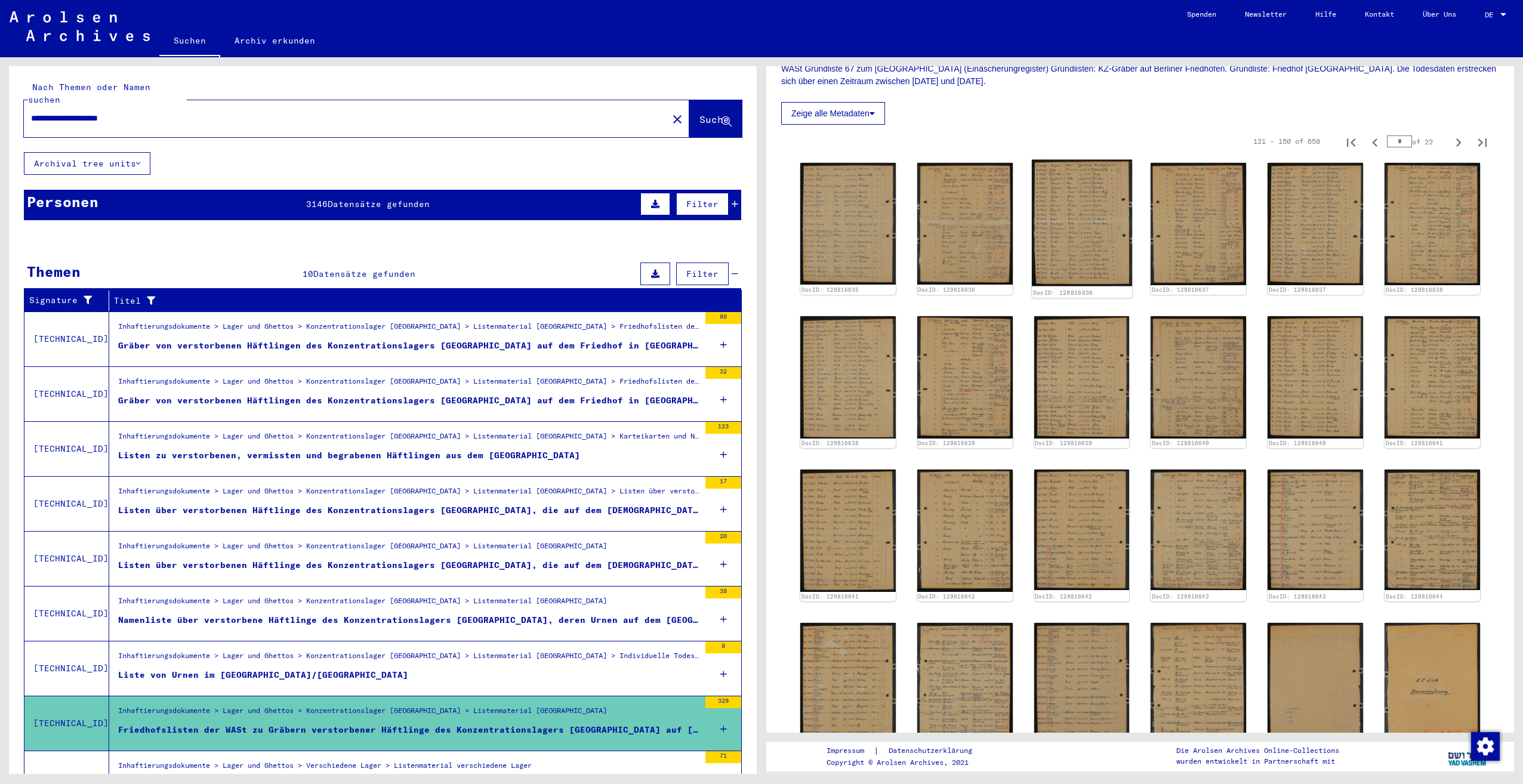
scroll to position [108, 0]
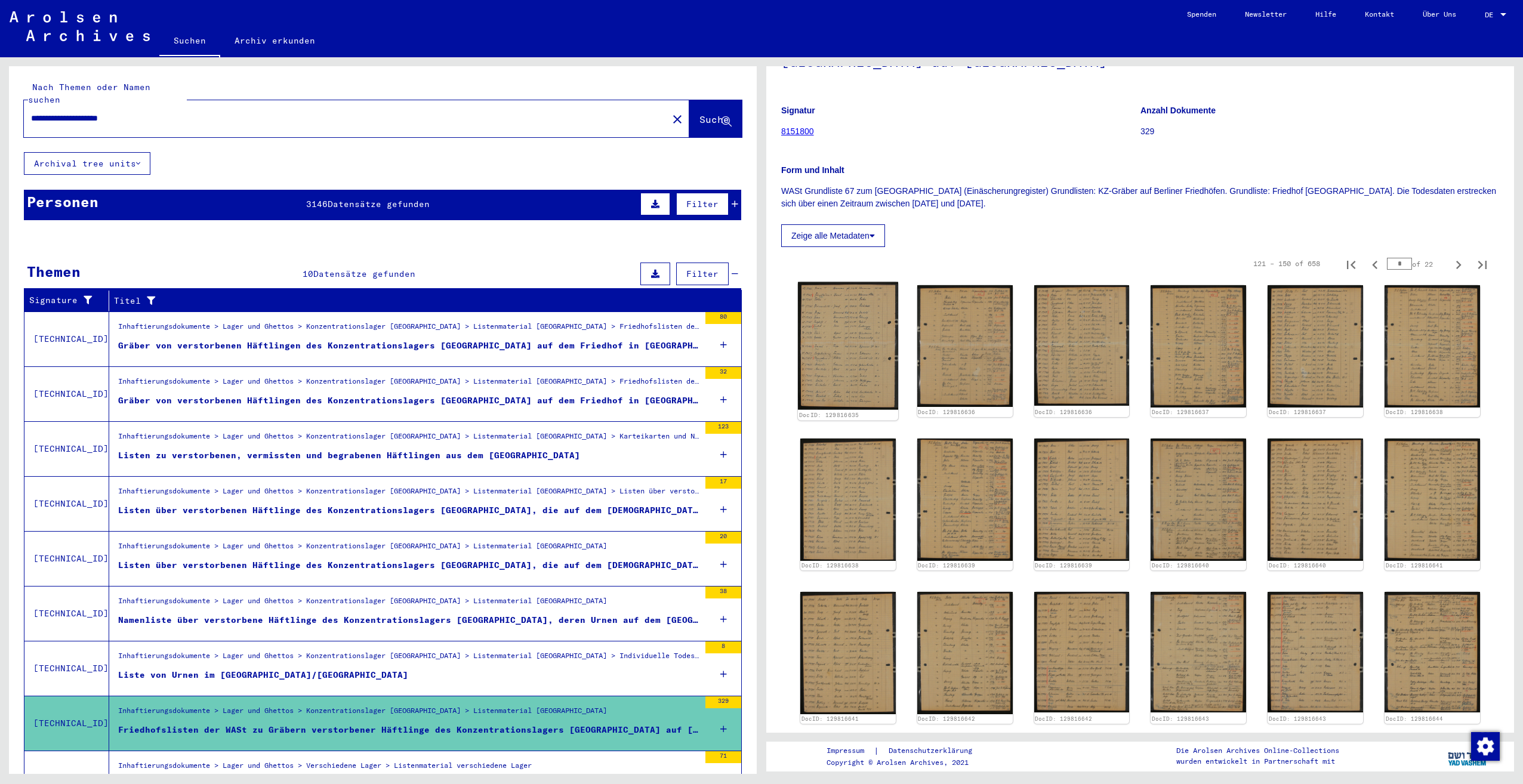
click at [843, 331] on img at bounding box center [847, 346] width 100 height 128
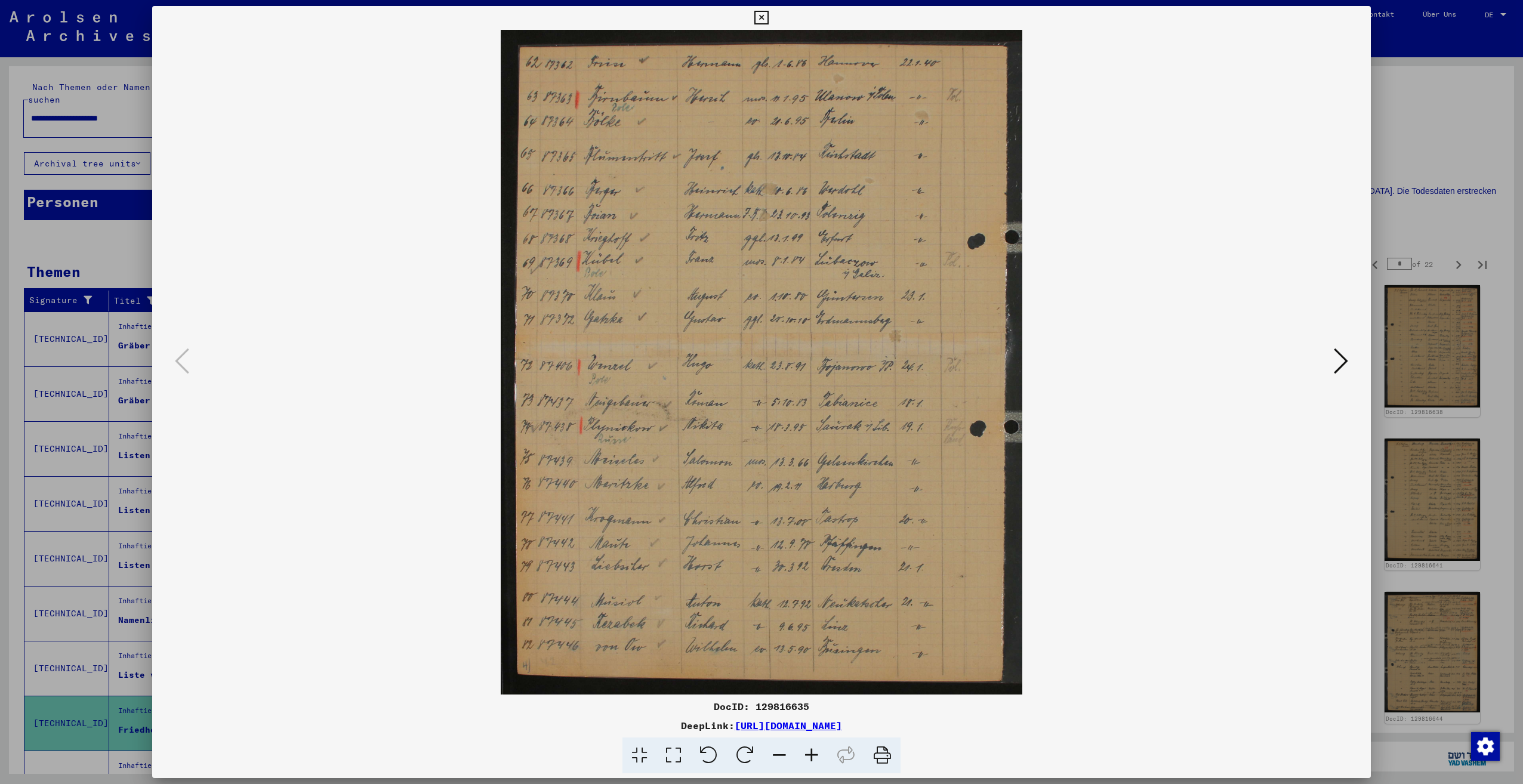
click at [1337, 364] on icon at bounding box center [1341, 361] width 14 height 29
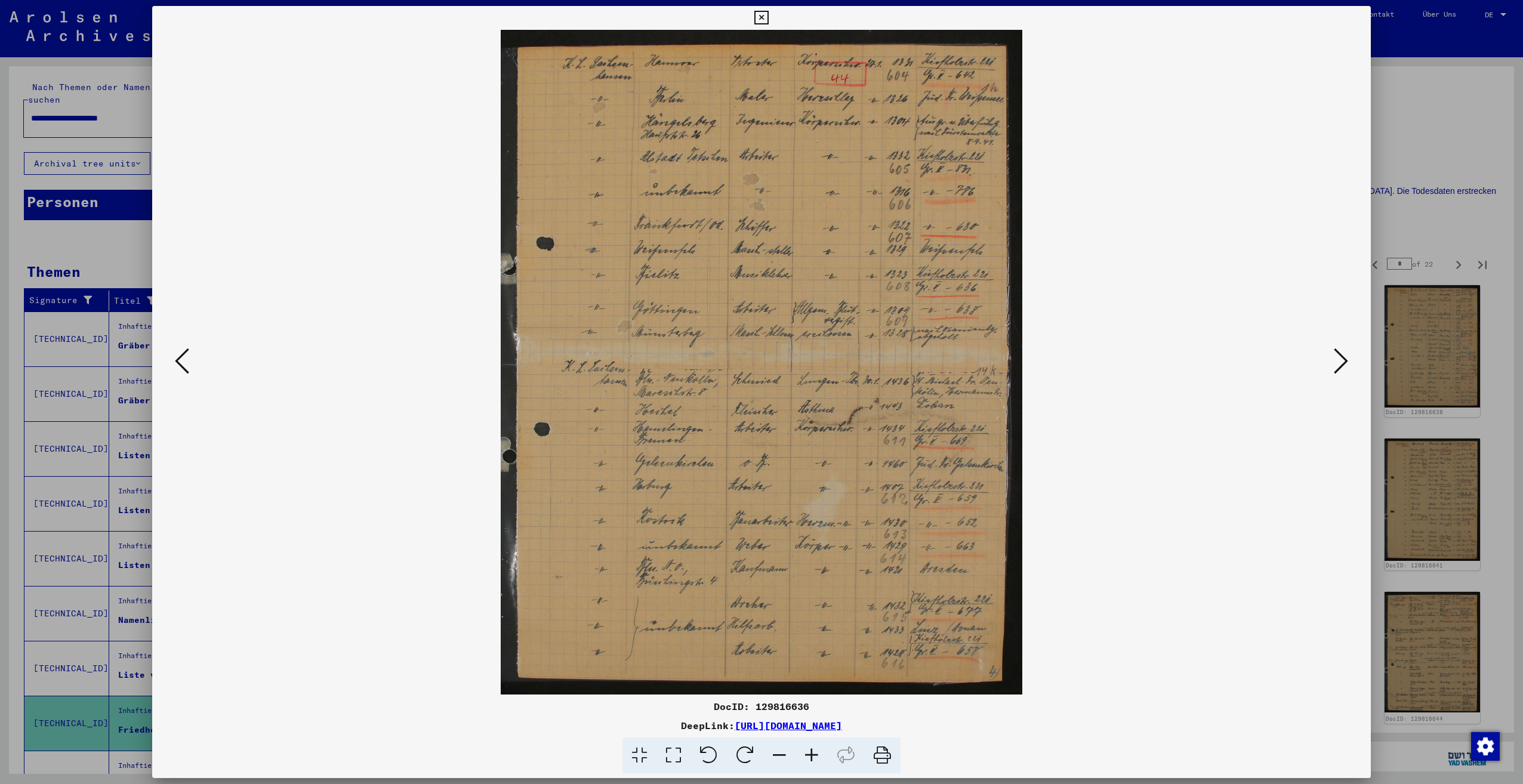
click at [1337, 364] on icon at bounding box center [1341, 361] width 14 height 29
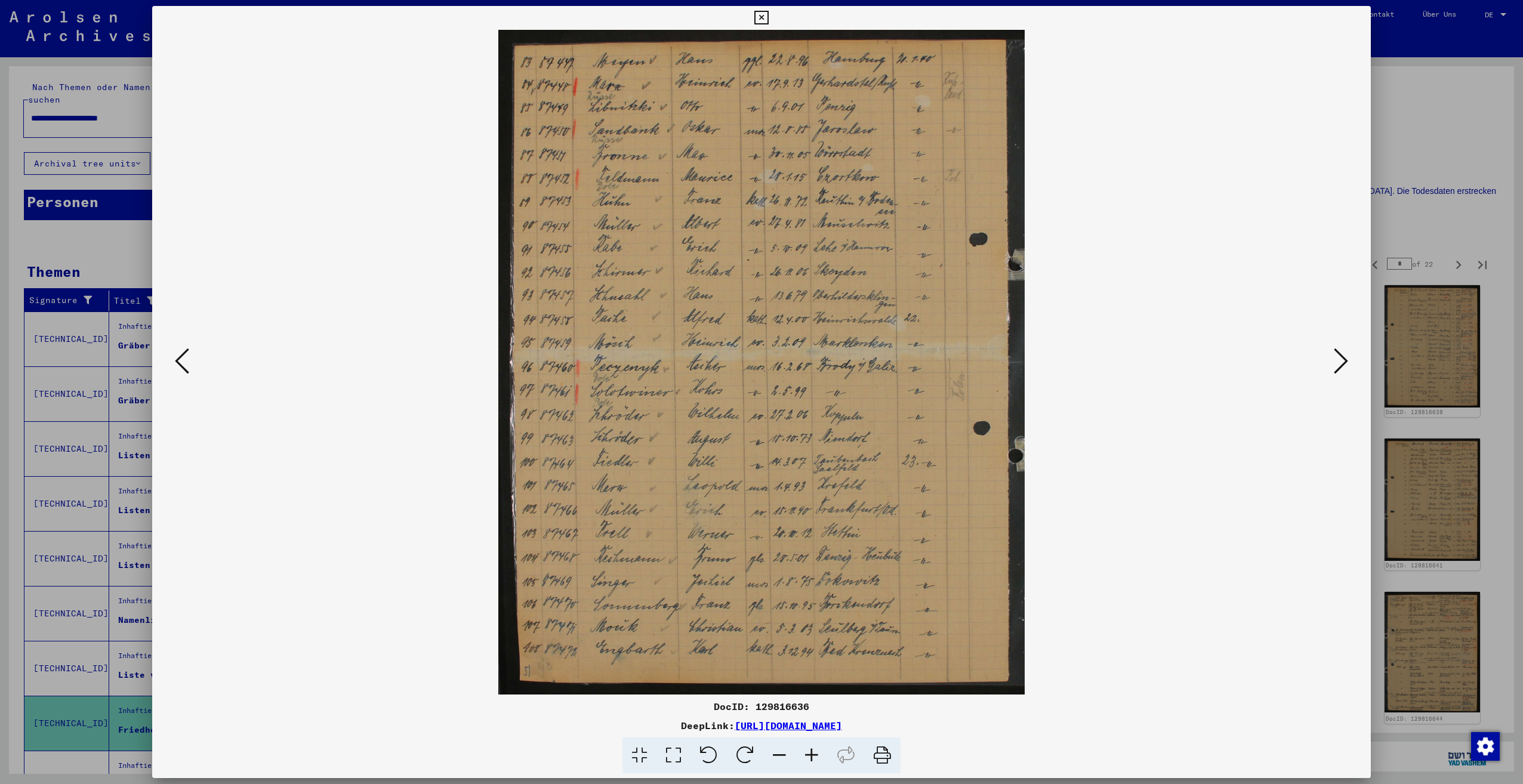
click at [1337, 363] on icon at bounding box center [1341, 361] width 14 height 29
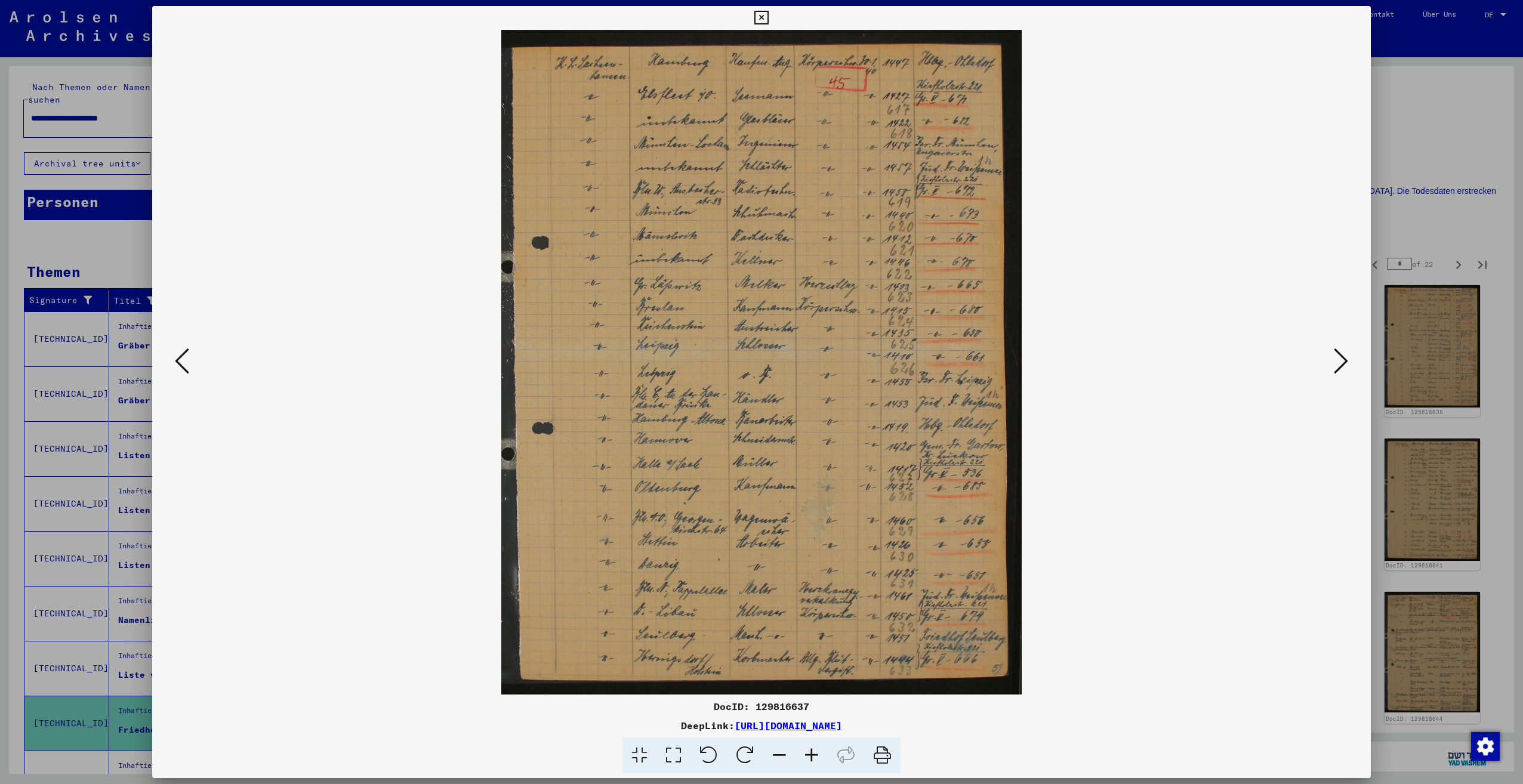
click at [1337, 363] on icon at bounding box center [1341, 361] width 14 height 29
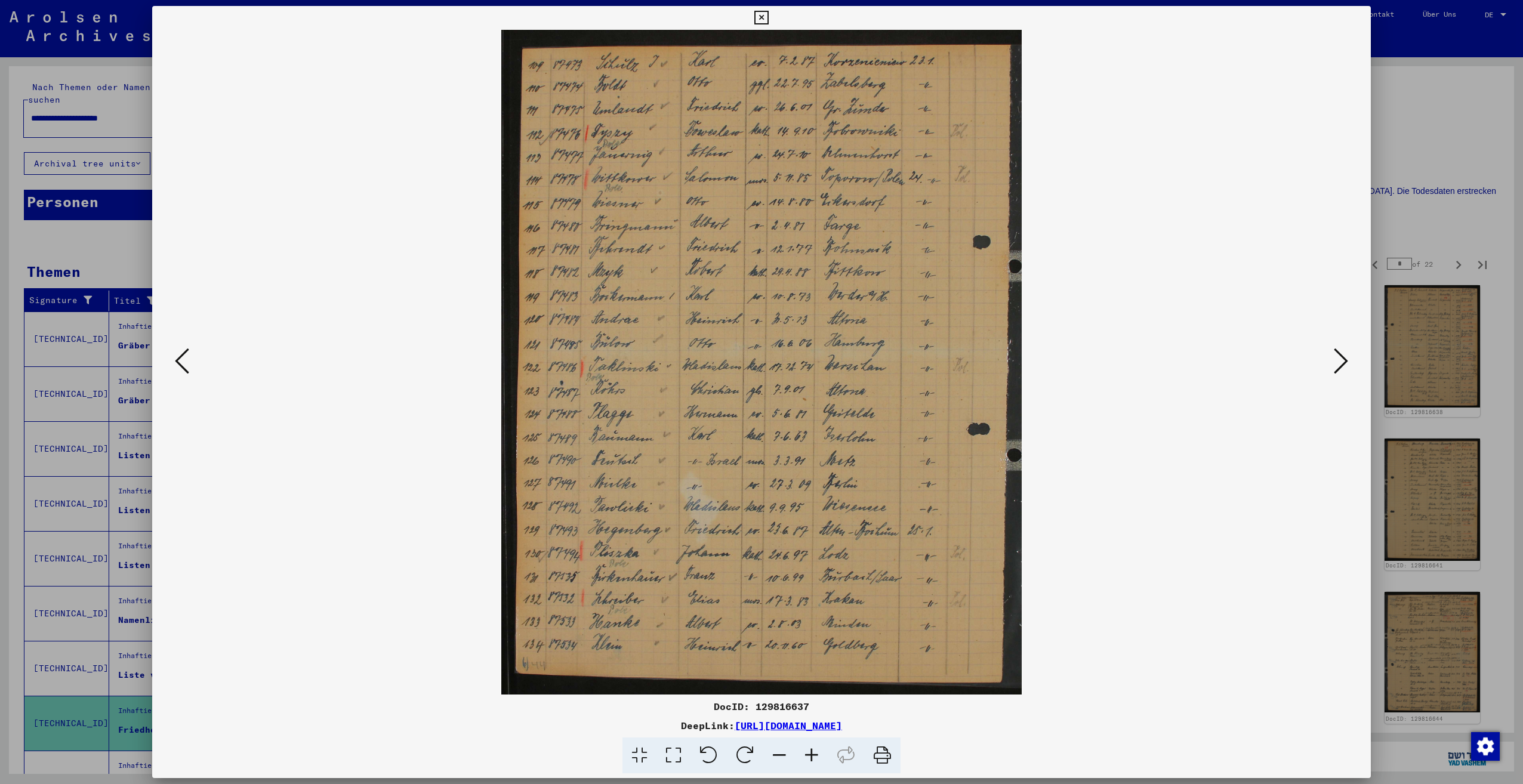
click at [1337, 363] on icon at bounding box center [1341, 361] width 14 height 29
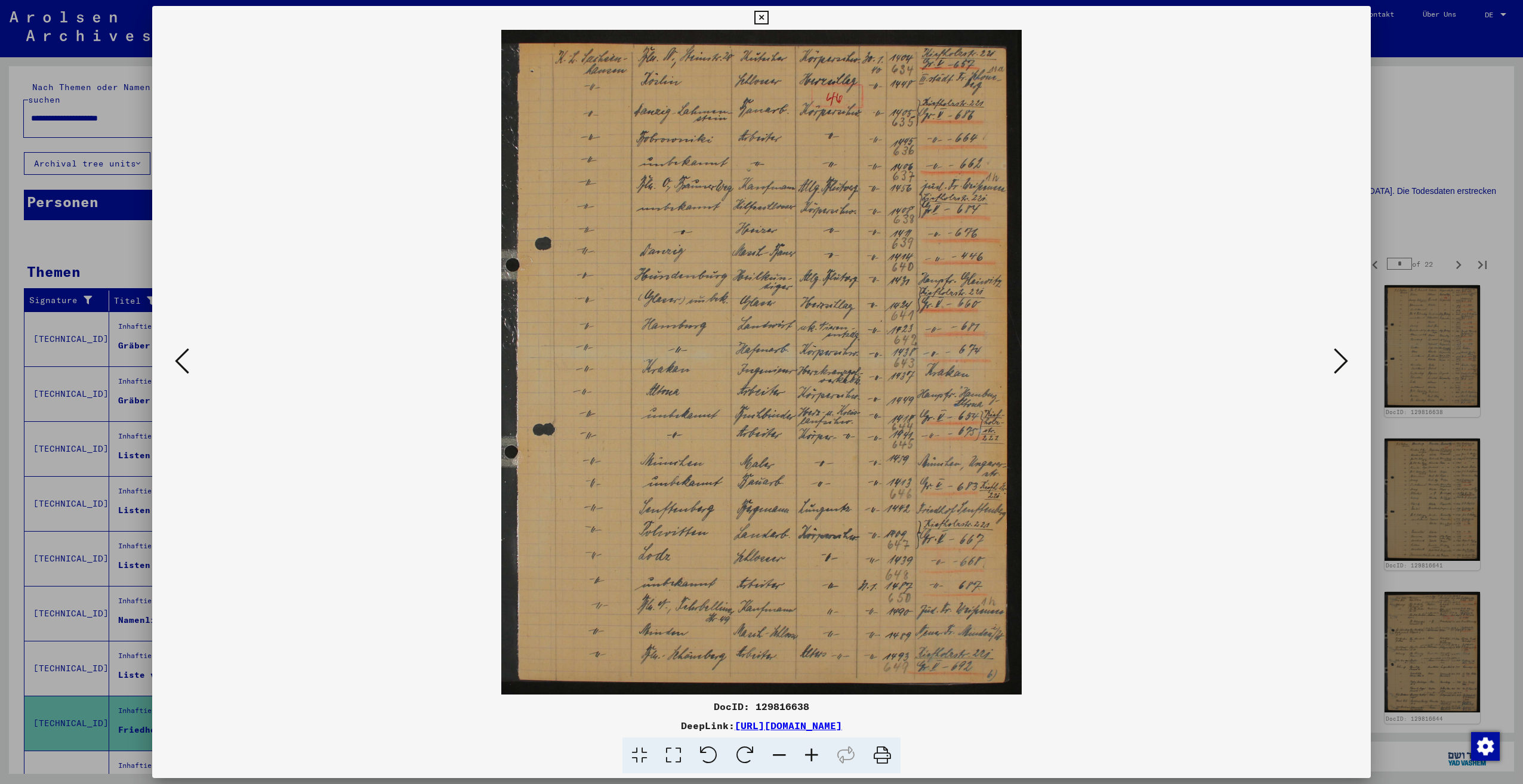
click at [1337, 363] on icon at bounding box center [1341, 361] width 14 height 29
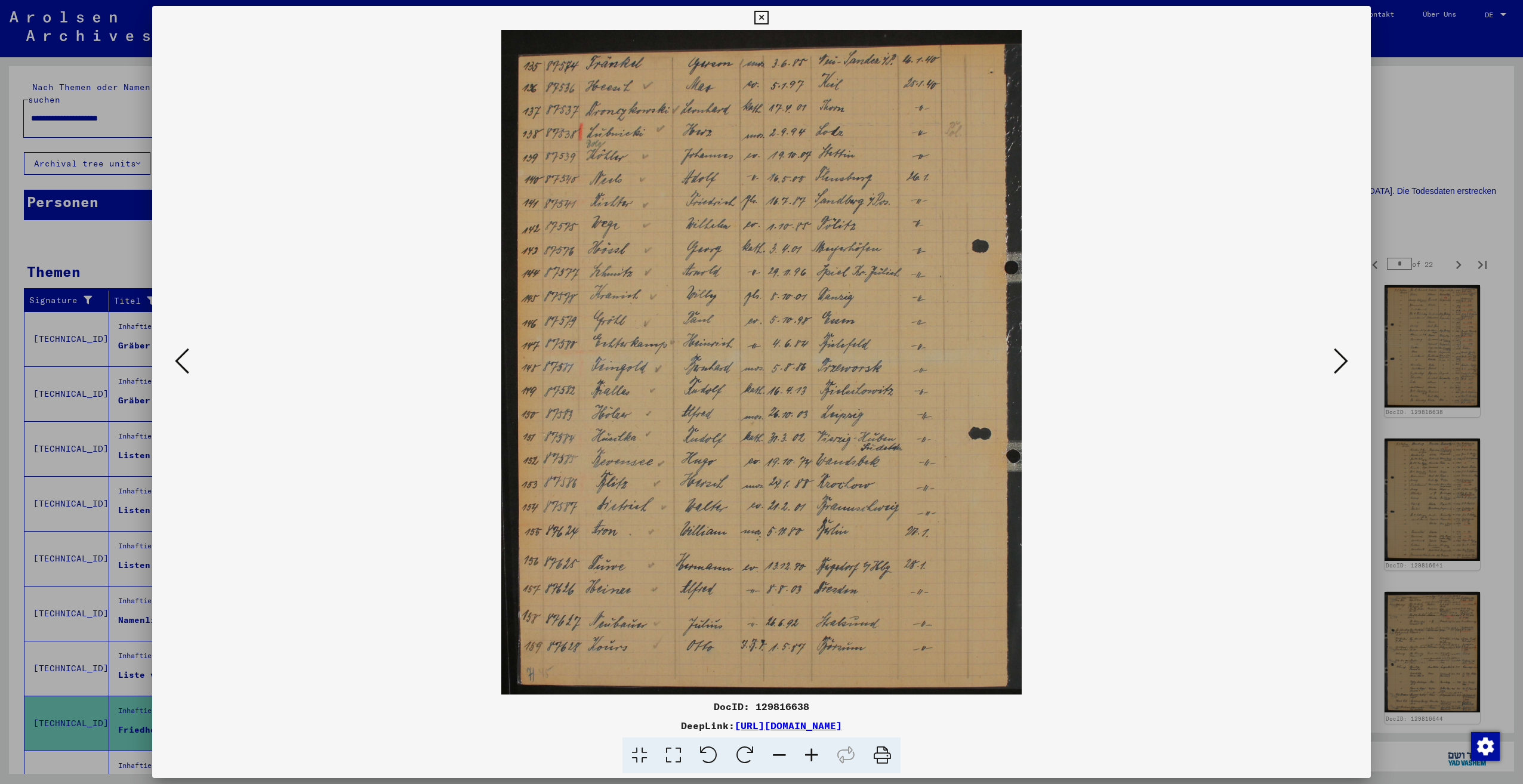
click at [1337, 363] on icon at bounding box center [1341, 361] width 14 height 29
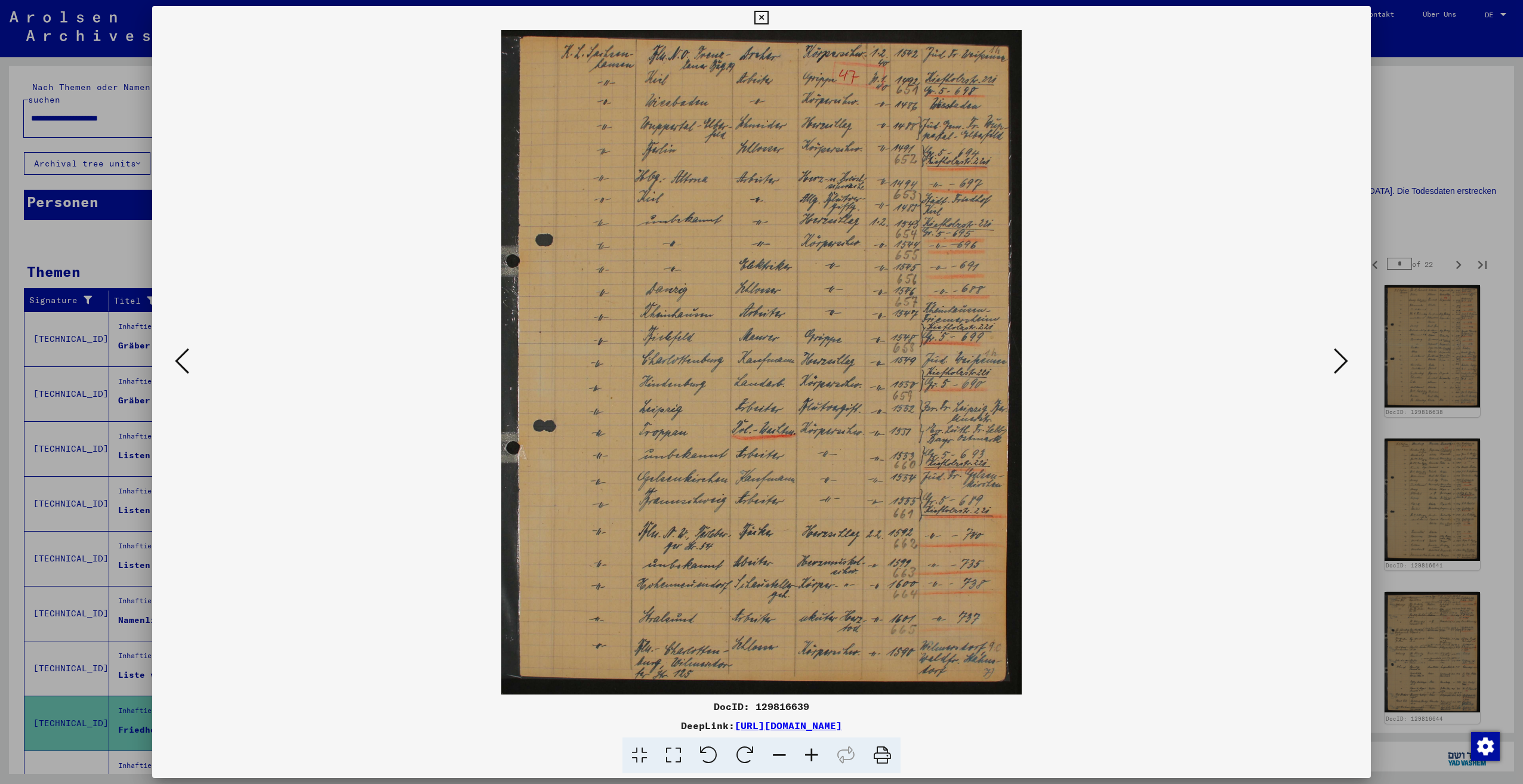
click at [1337, 363] on icon at bounding box center [1341, 361] width 14 height 29
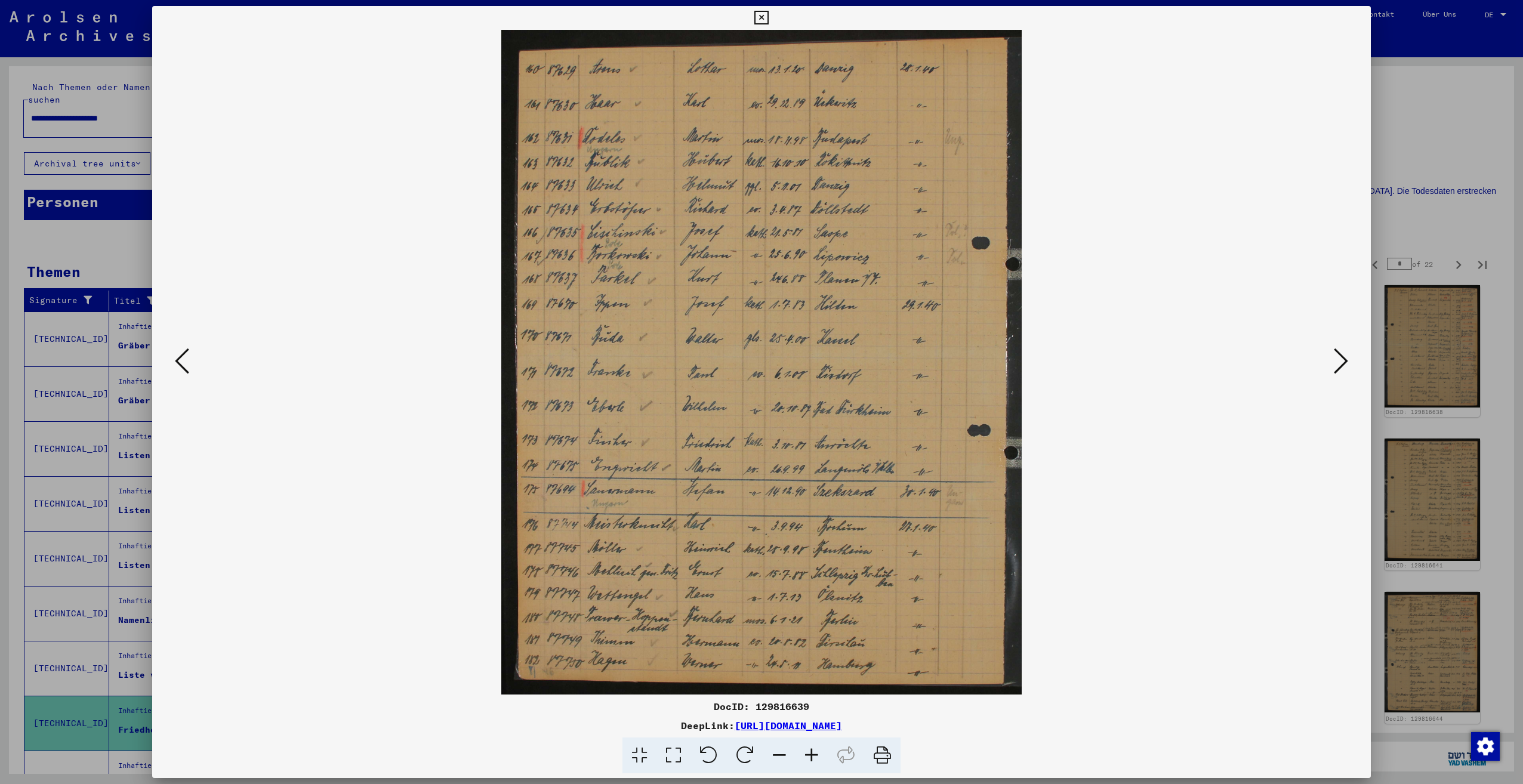
click at [1335, 368] on icon at bounding box center [1341, 361] width 14 height 29
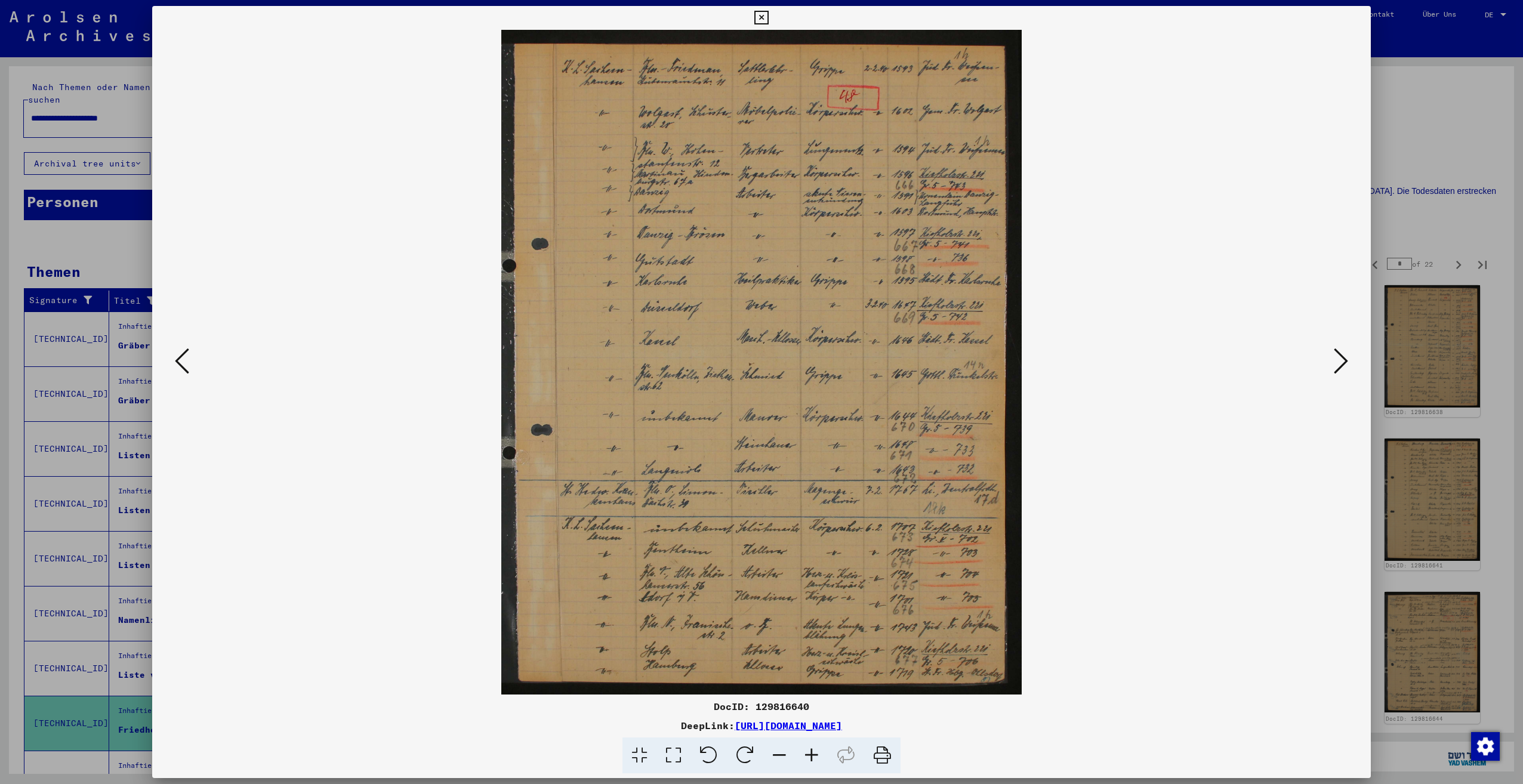
click at [1346, 362] on icon at bounding box center [1341, 361] width 14 height 29
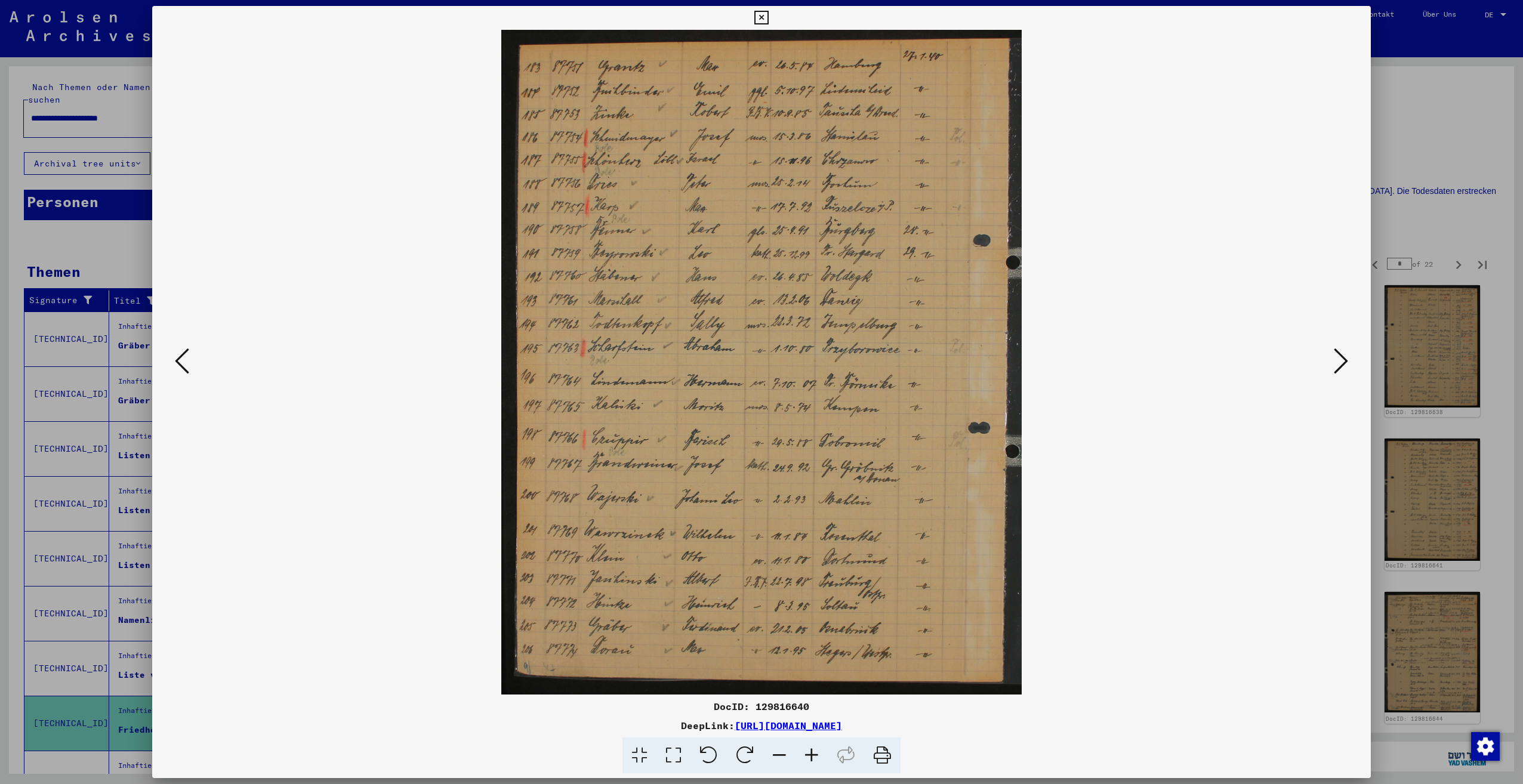
click at [1342, 362] on icon at bounding box center [1341, 361] width 14 height 29
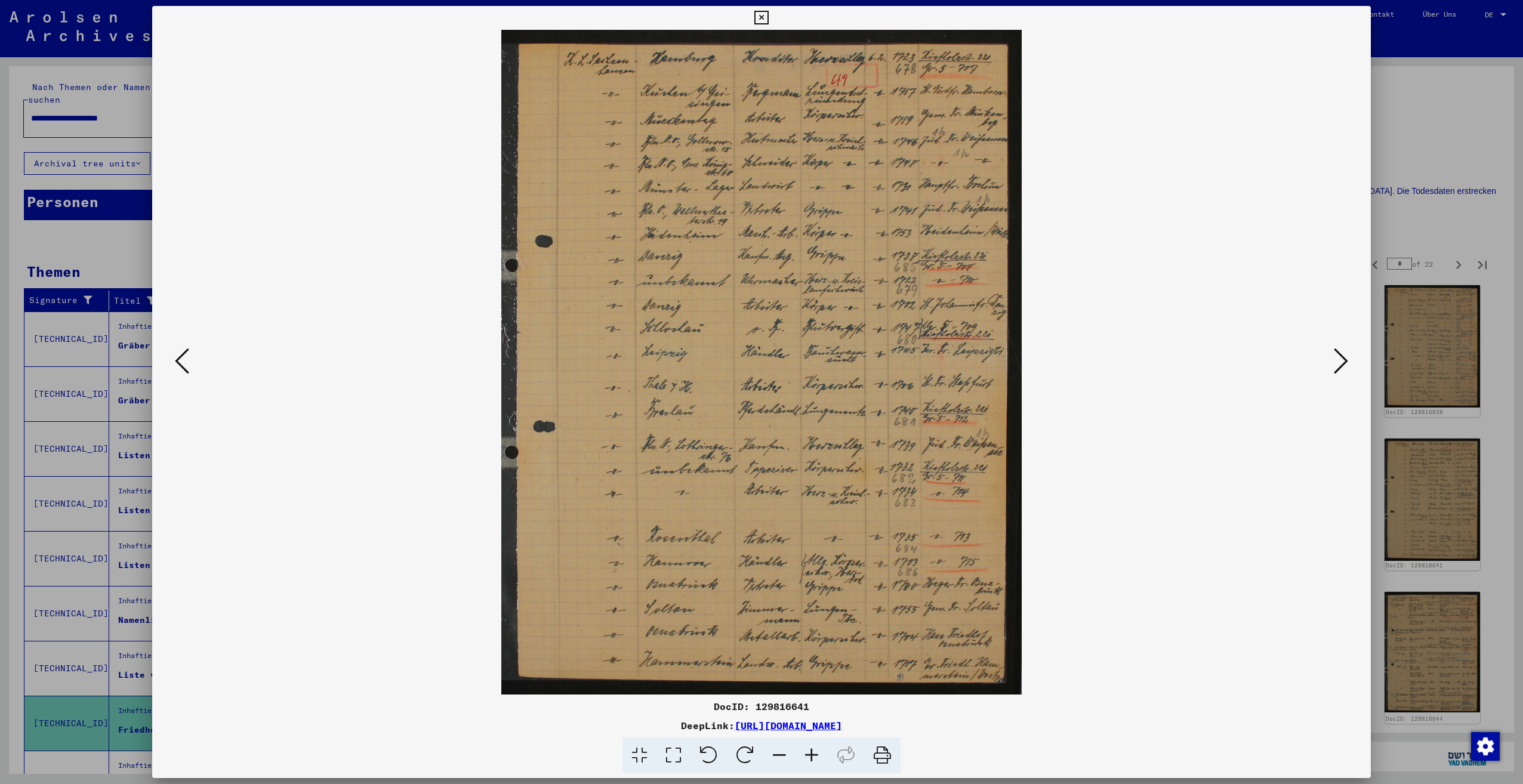
click at [1342, 362] on icon at bounding box center [1341, 361] width 14 height 29
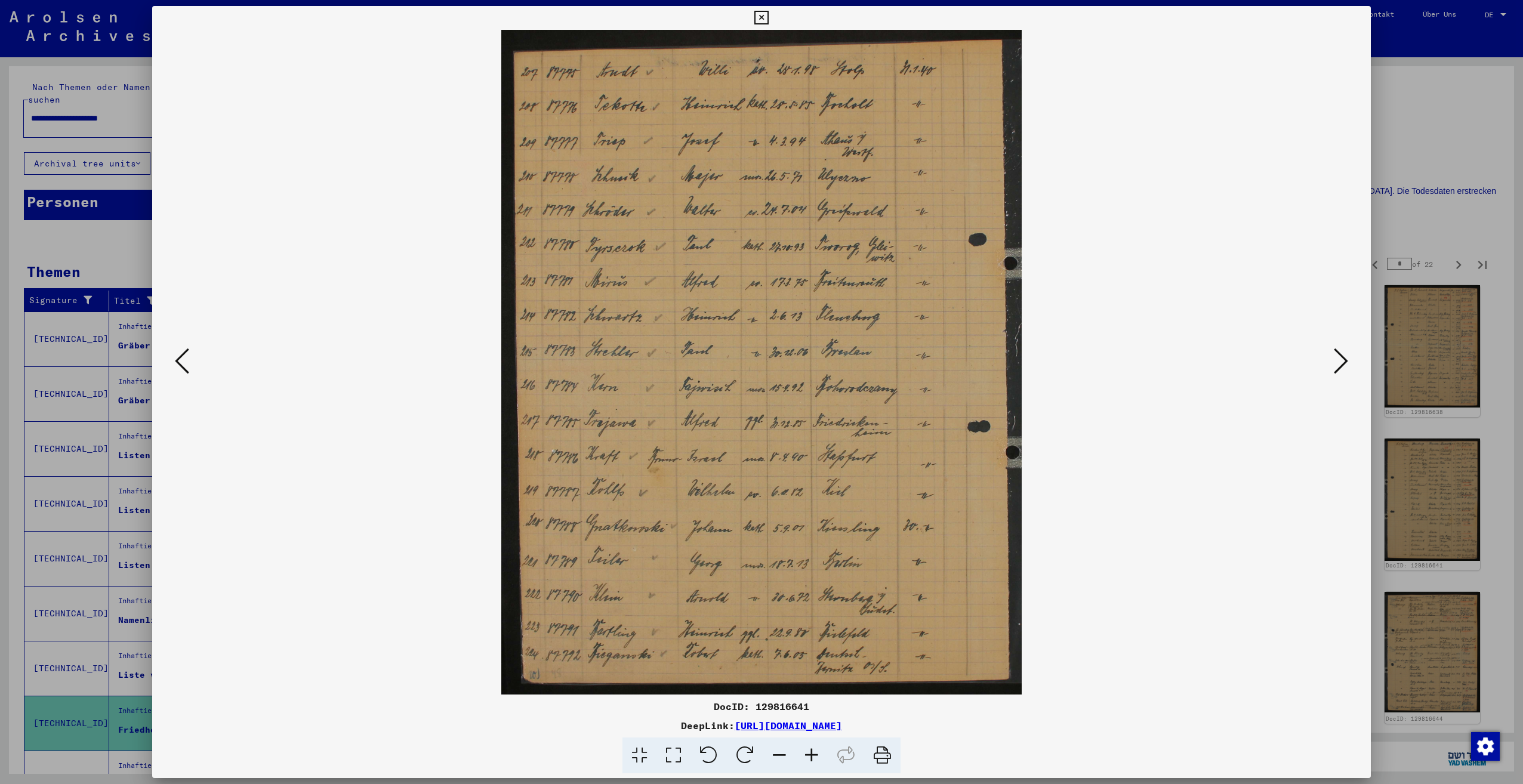
click at [1342, 362] on icon at bounding box center [1341, 361] width 14 height 29
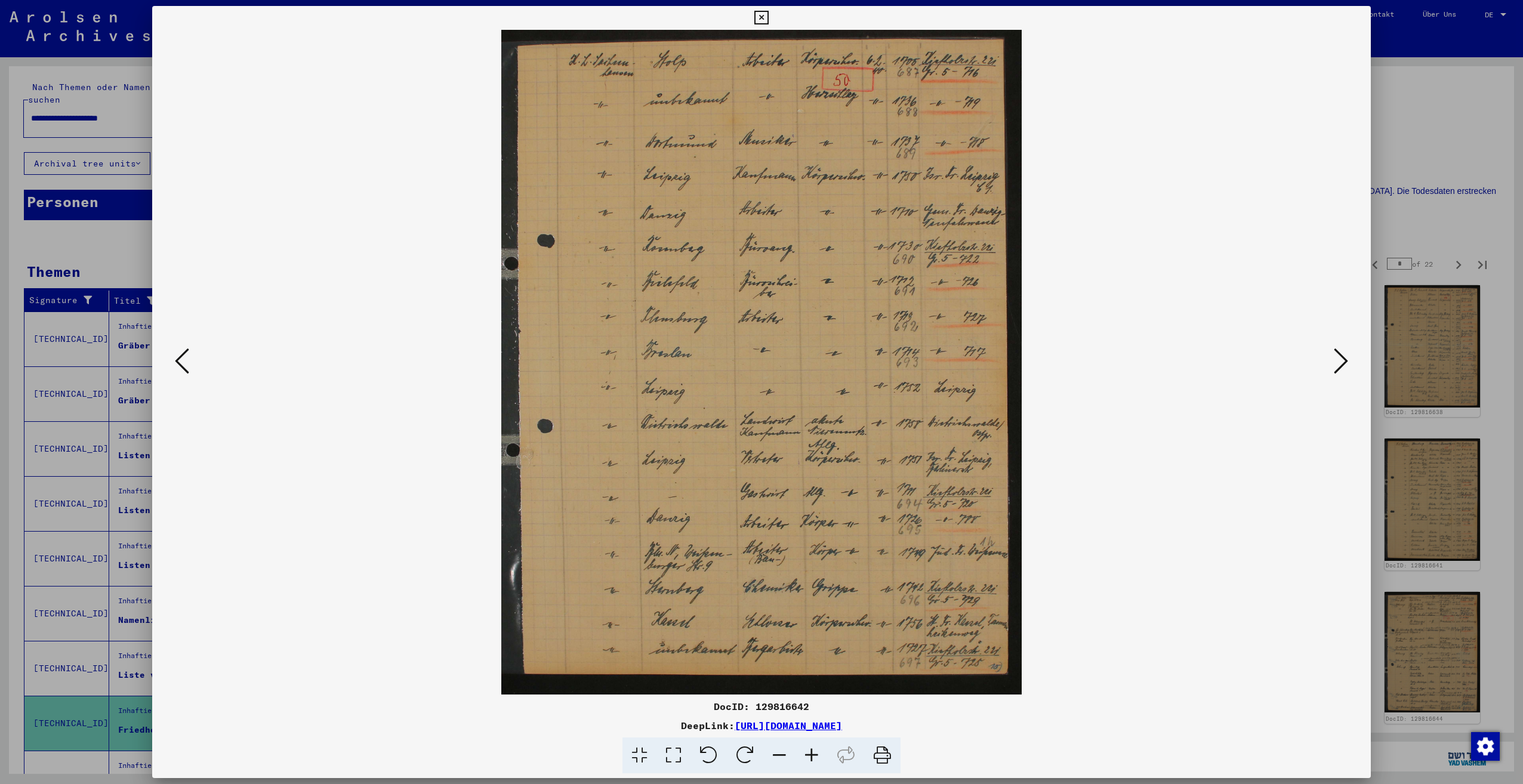
click at [1342, 362] on icon at bounding box center [1341, 361] width 14 height 29
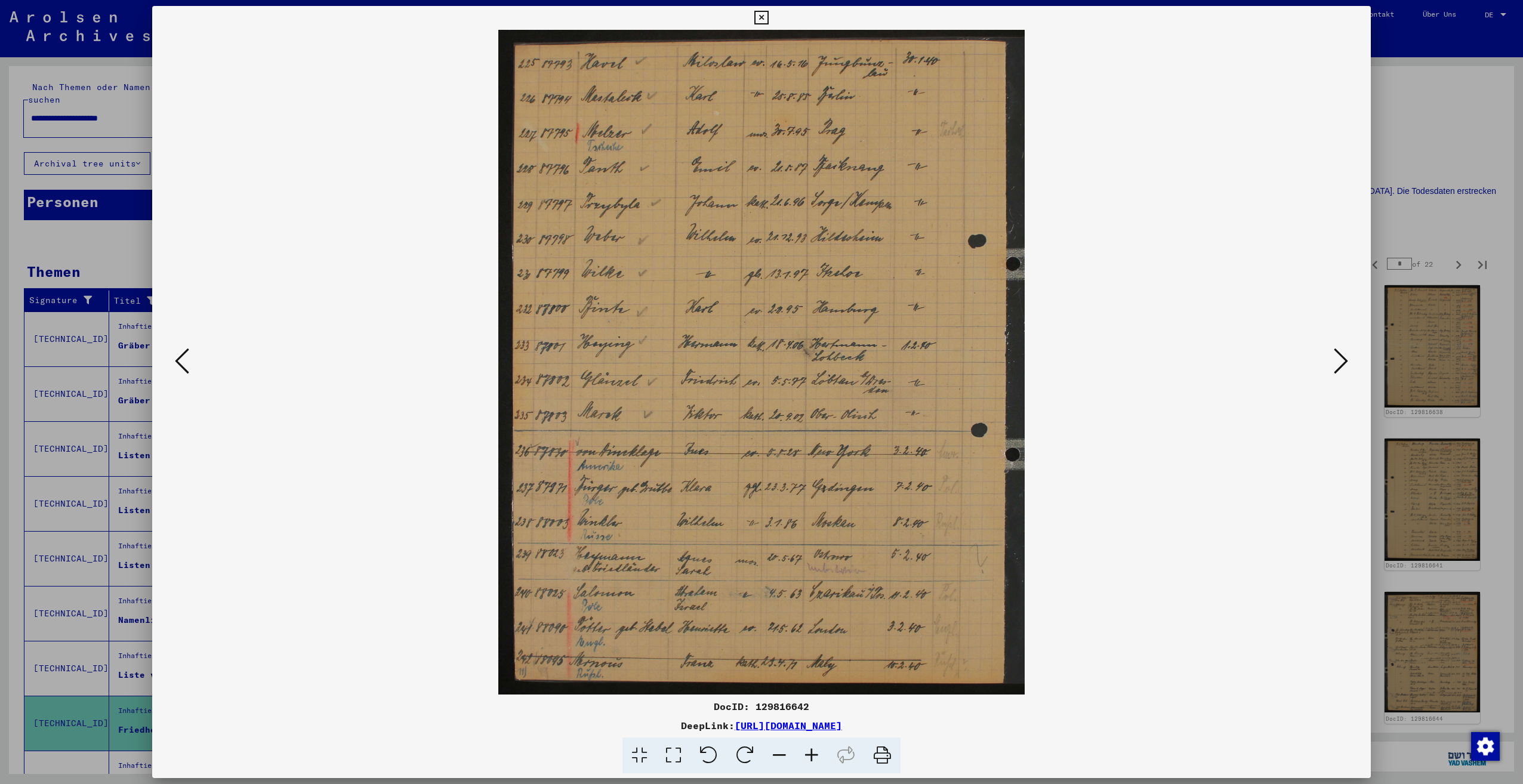
click at [1342, 362] on icon at bounding box center [1341, 361] width 14 height 29
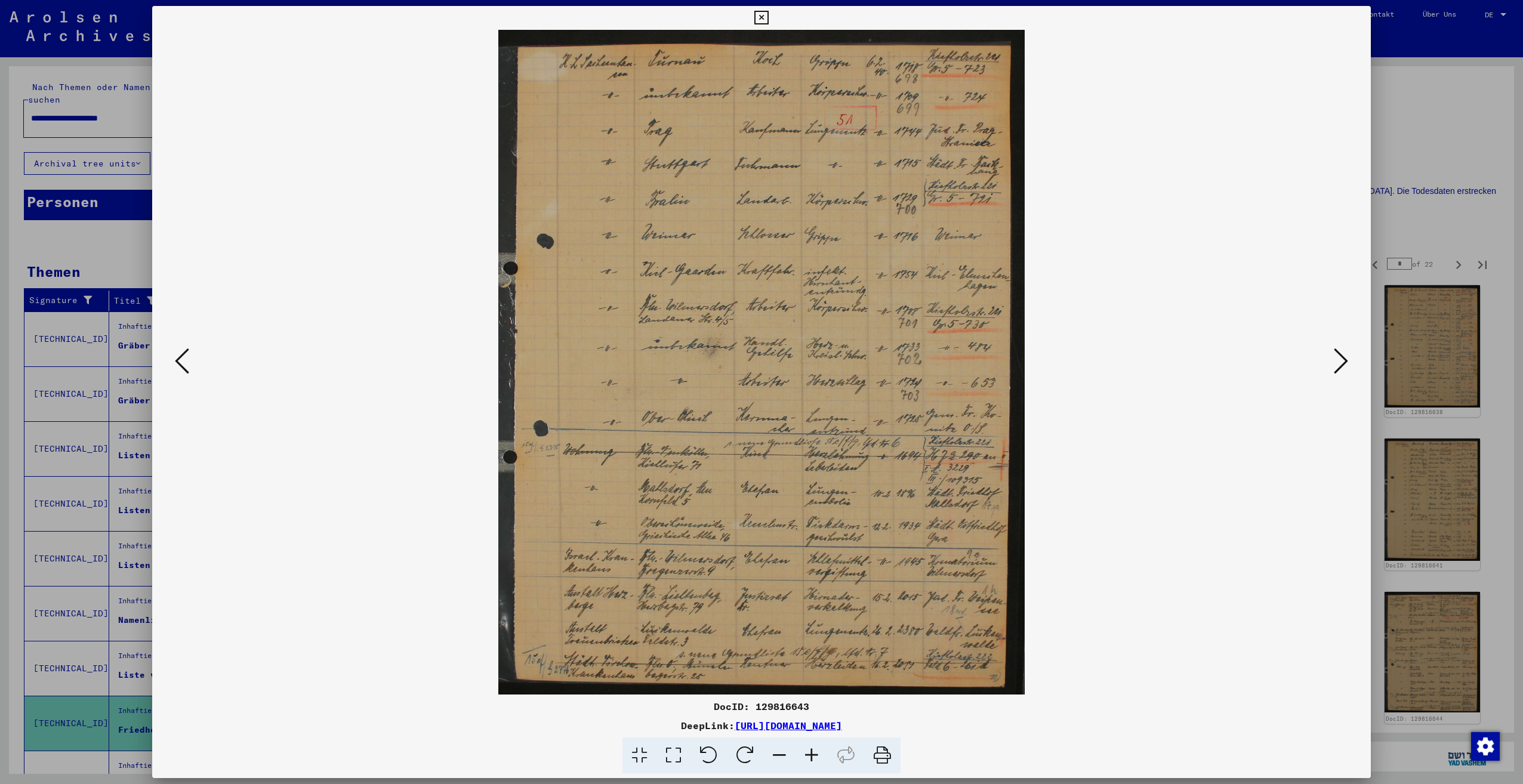
click at [1342, 363] on icon at bounding box center [1341, 361] width 14 height 29
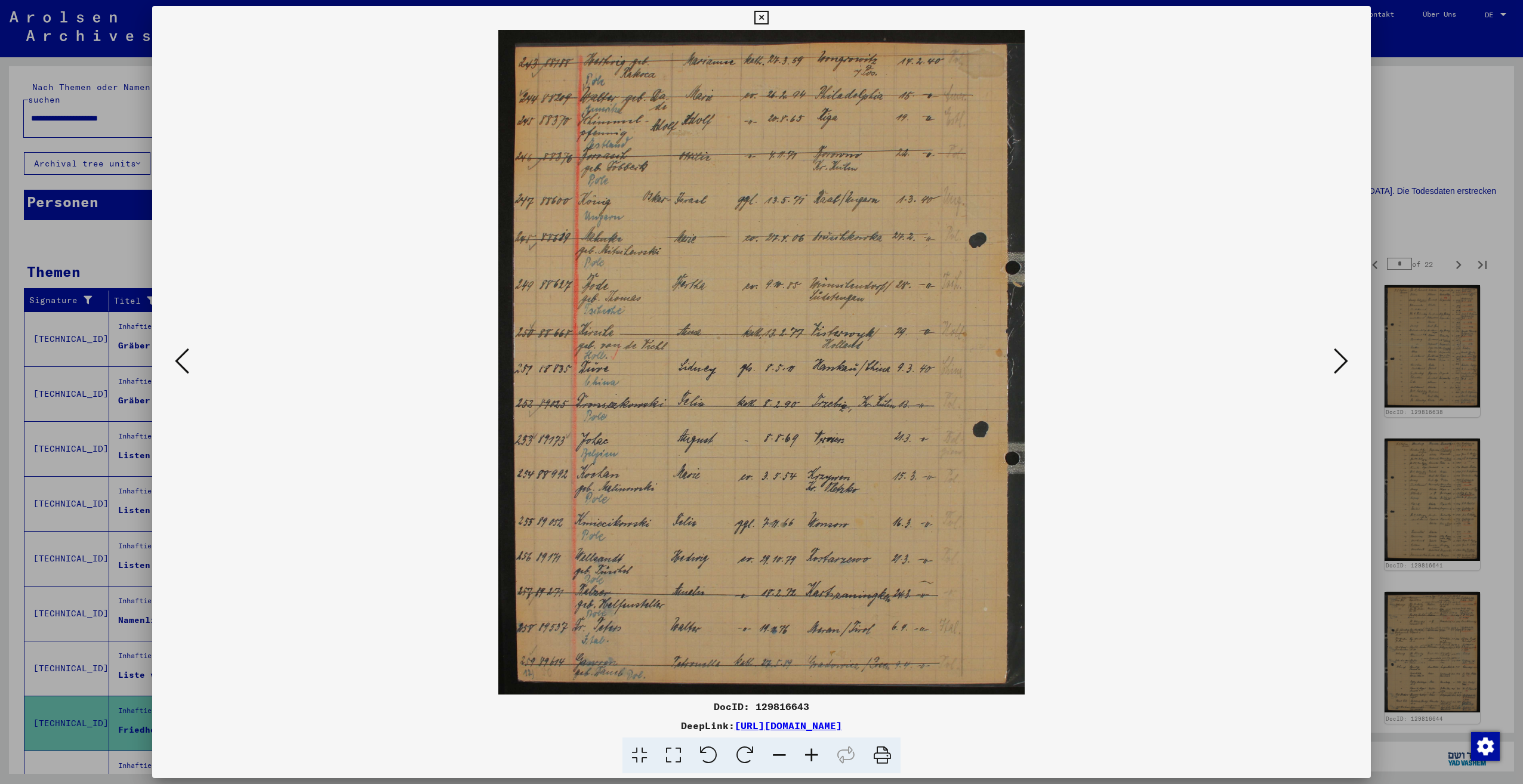
click at [1342, 363] on icon at bounding box center [1341, 361] width 14 height 29
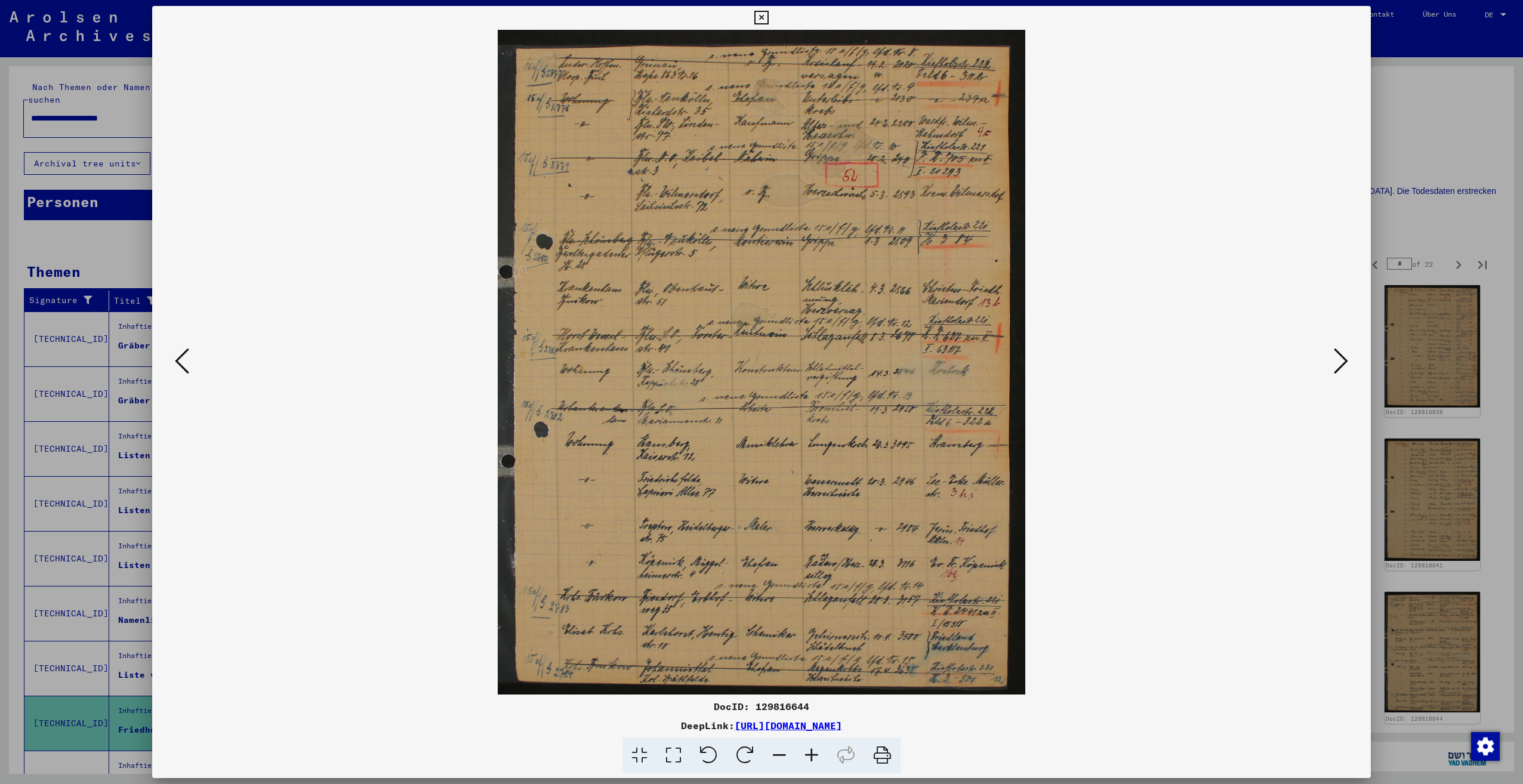
click at [1342, 363] on icon at bounding box center [1341, 361] width 14 height 29
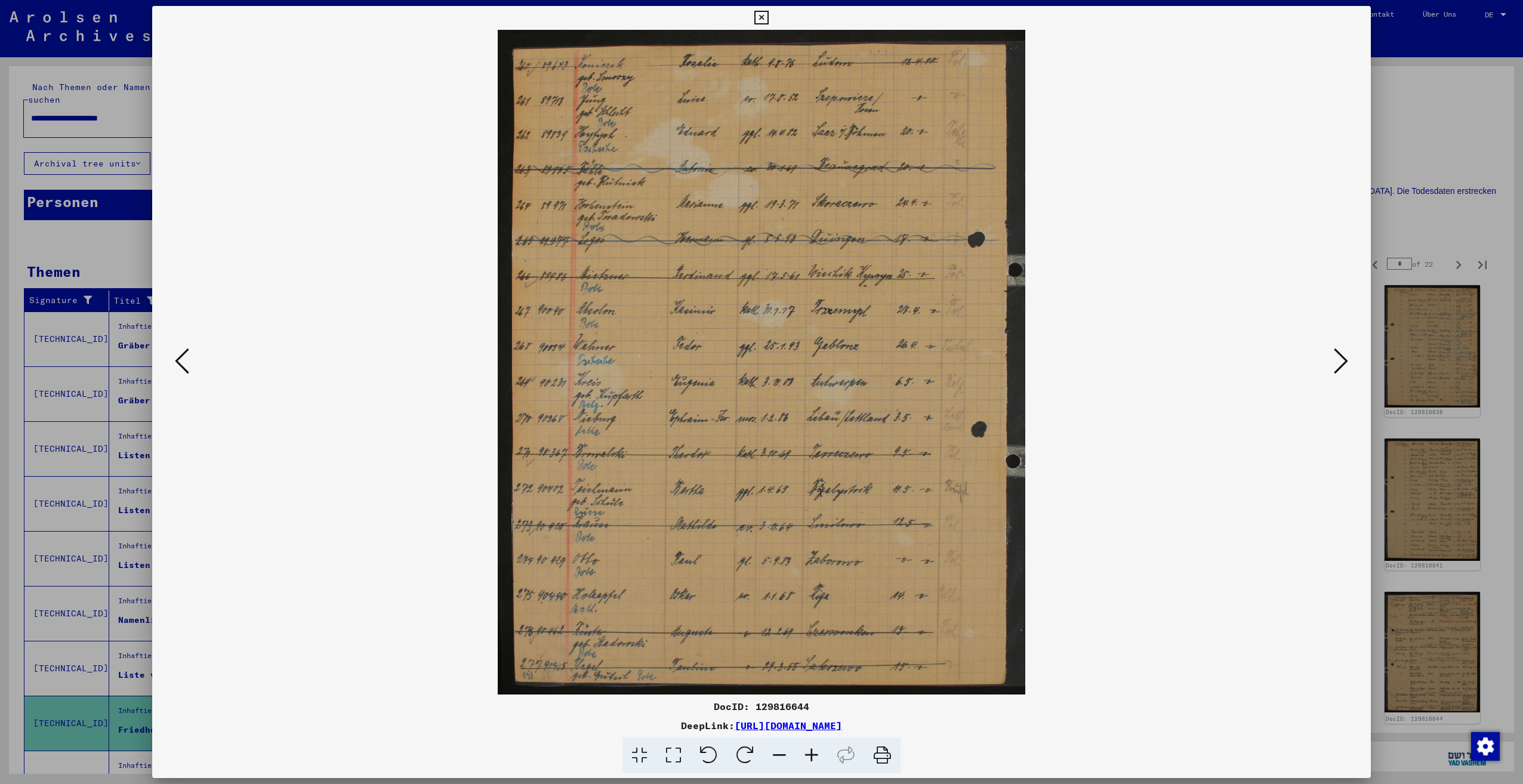
click at [1342, 363] on icon at bounding box center [1341, 361] width 14 height 29
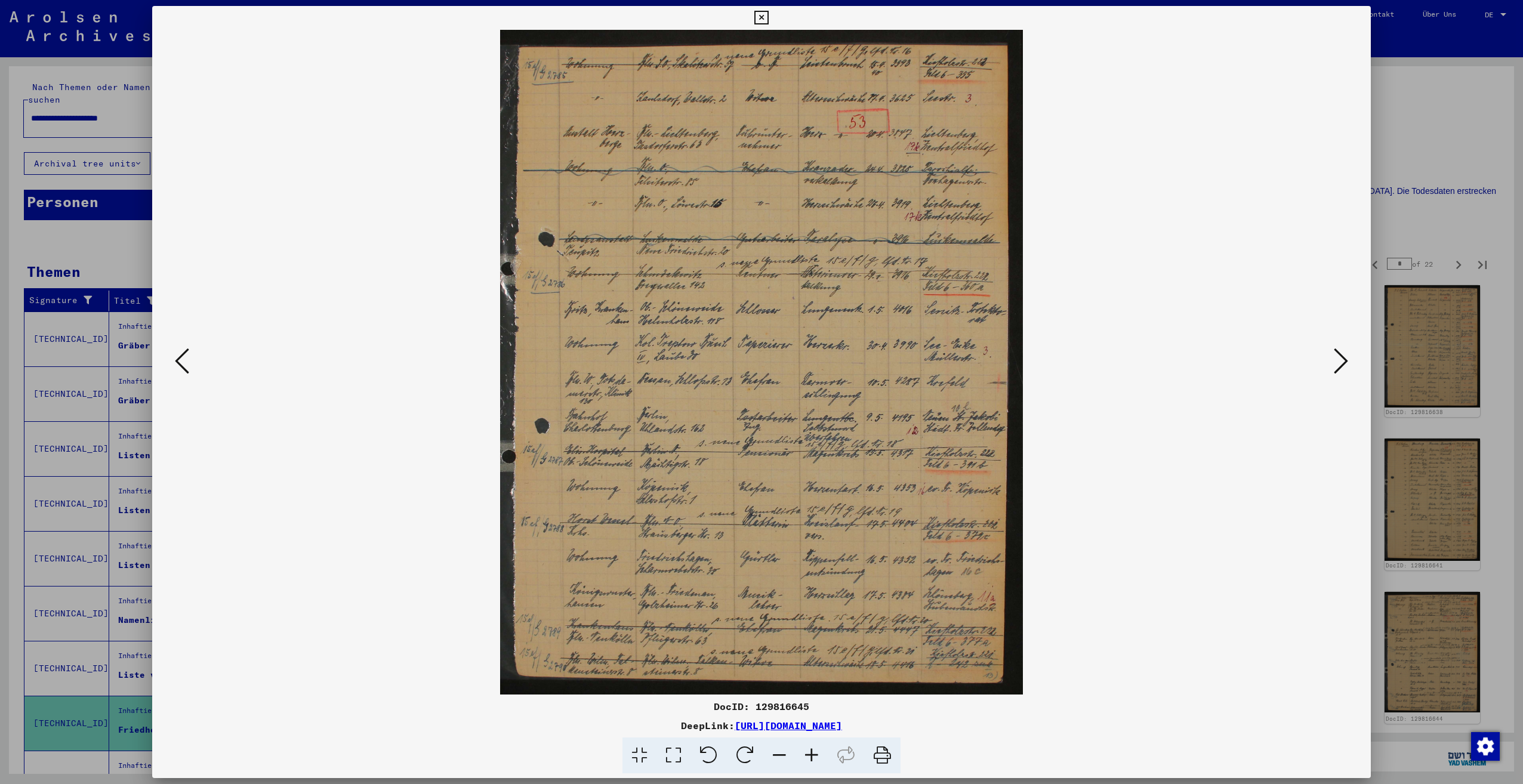
click at [1342, 363] on icon at bounding box center [1341, 361] width 14 height 29
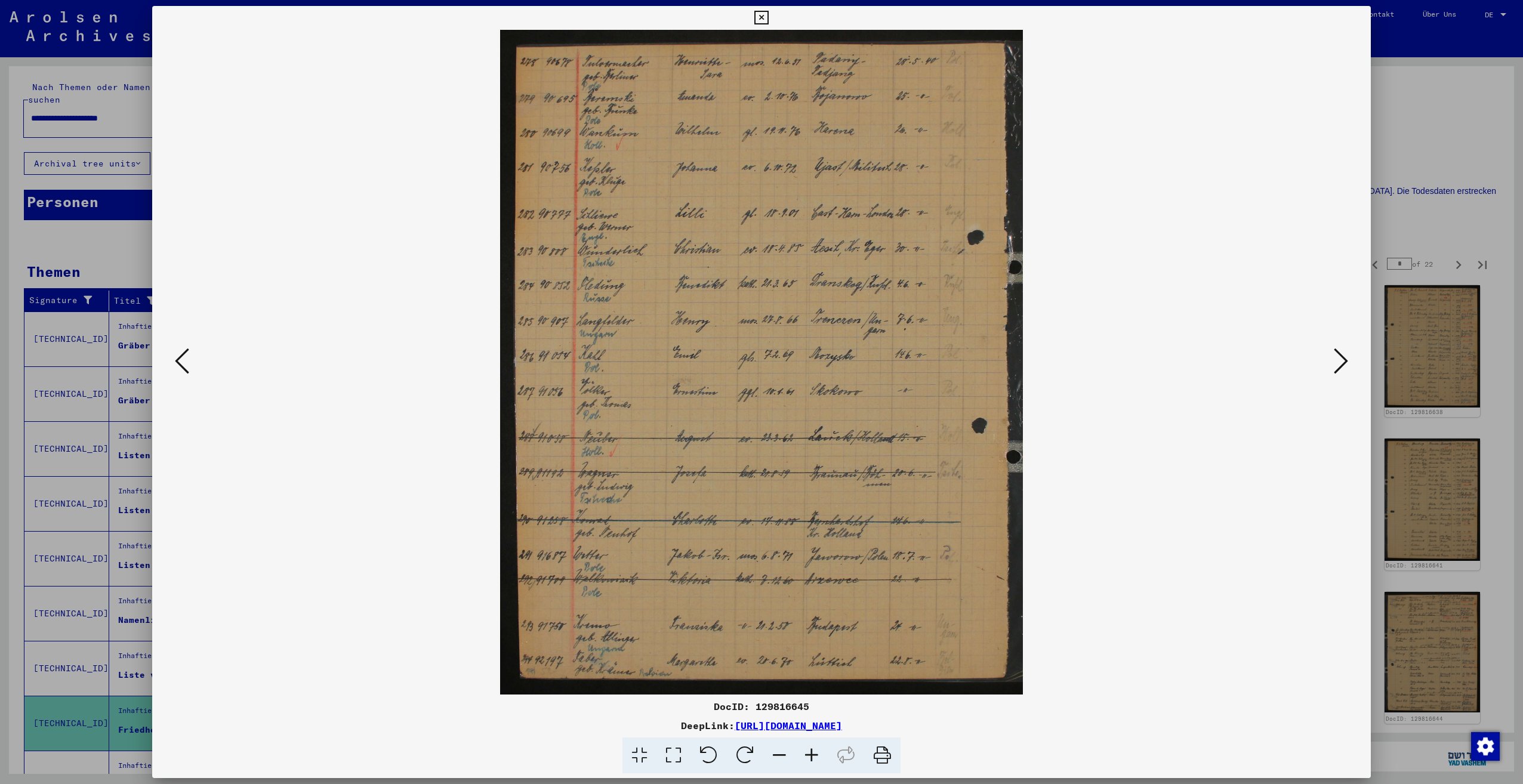
click at [1342, 363] on icon at bounding box center [1341, 361] width 14 height 29
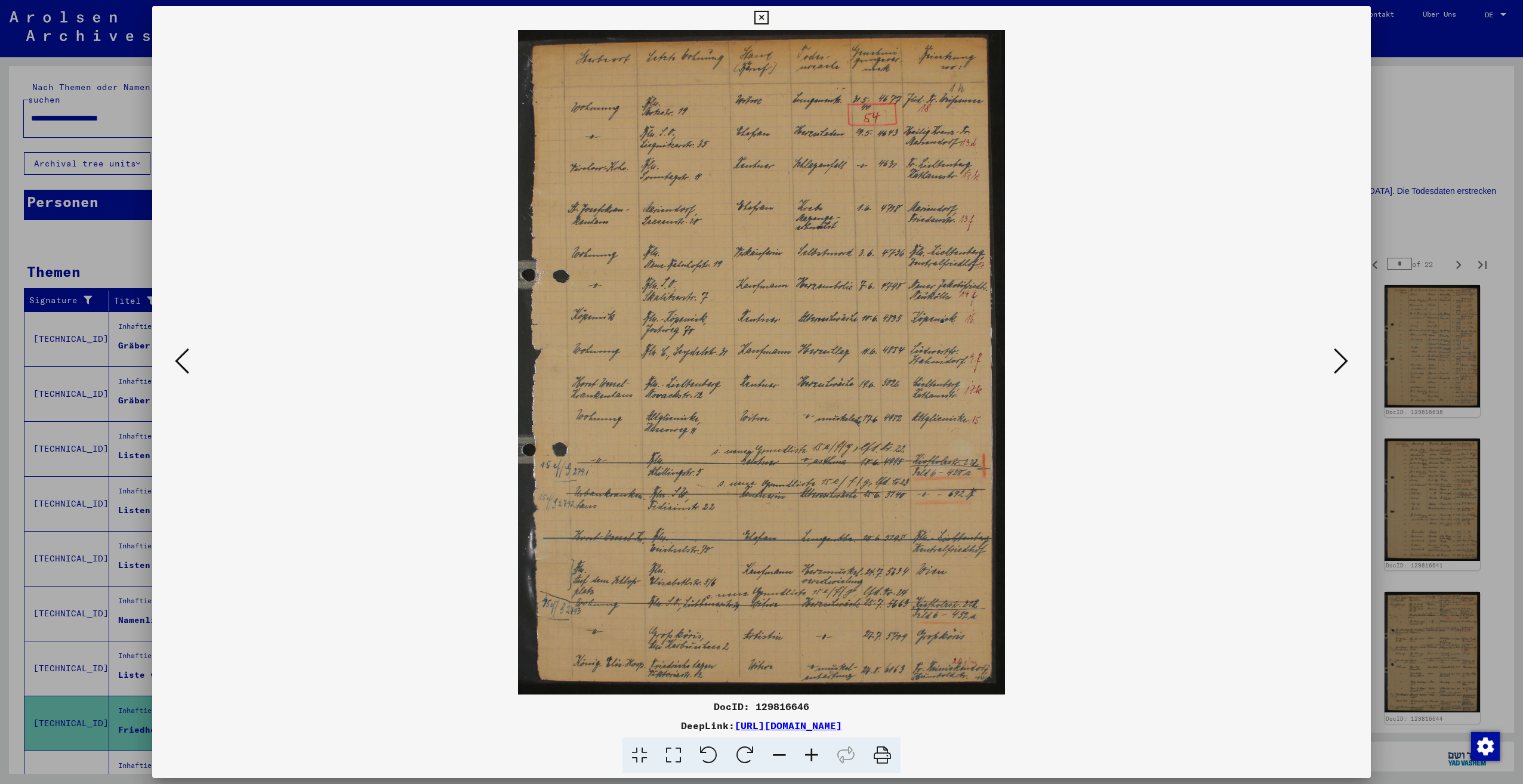
click at [1342, 363] on icon at bounding box center [1341, 361] width 14 height 29
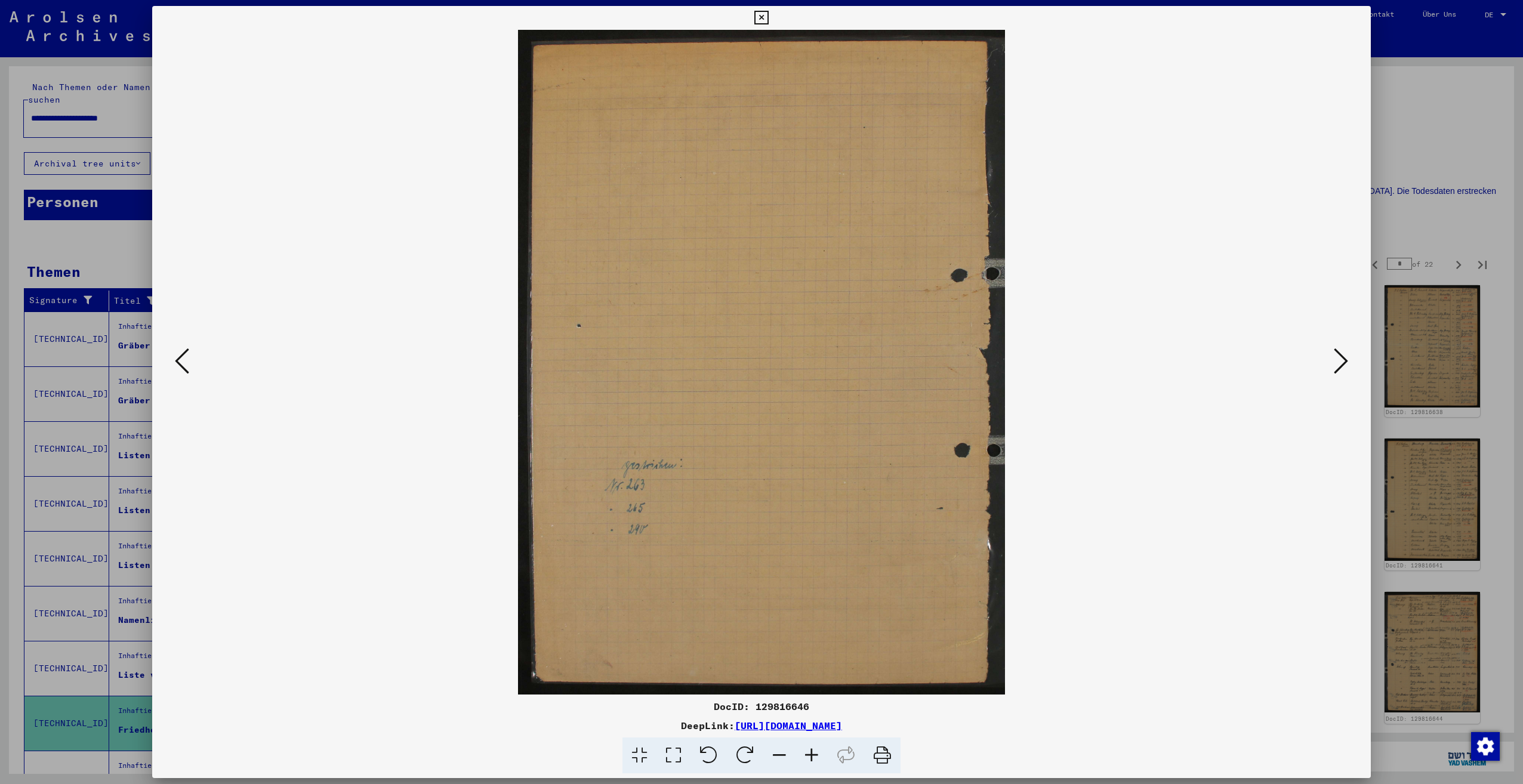
click at [1341, 363] on icon at bounding box center [1341, 361] width 14 height 29
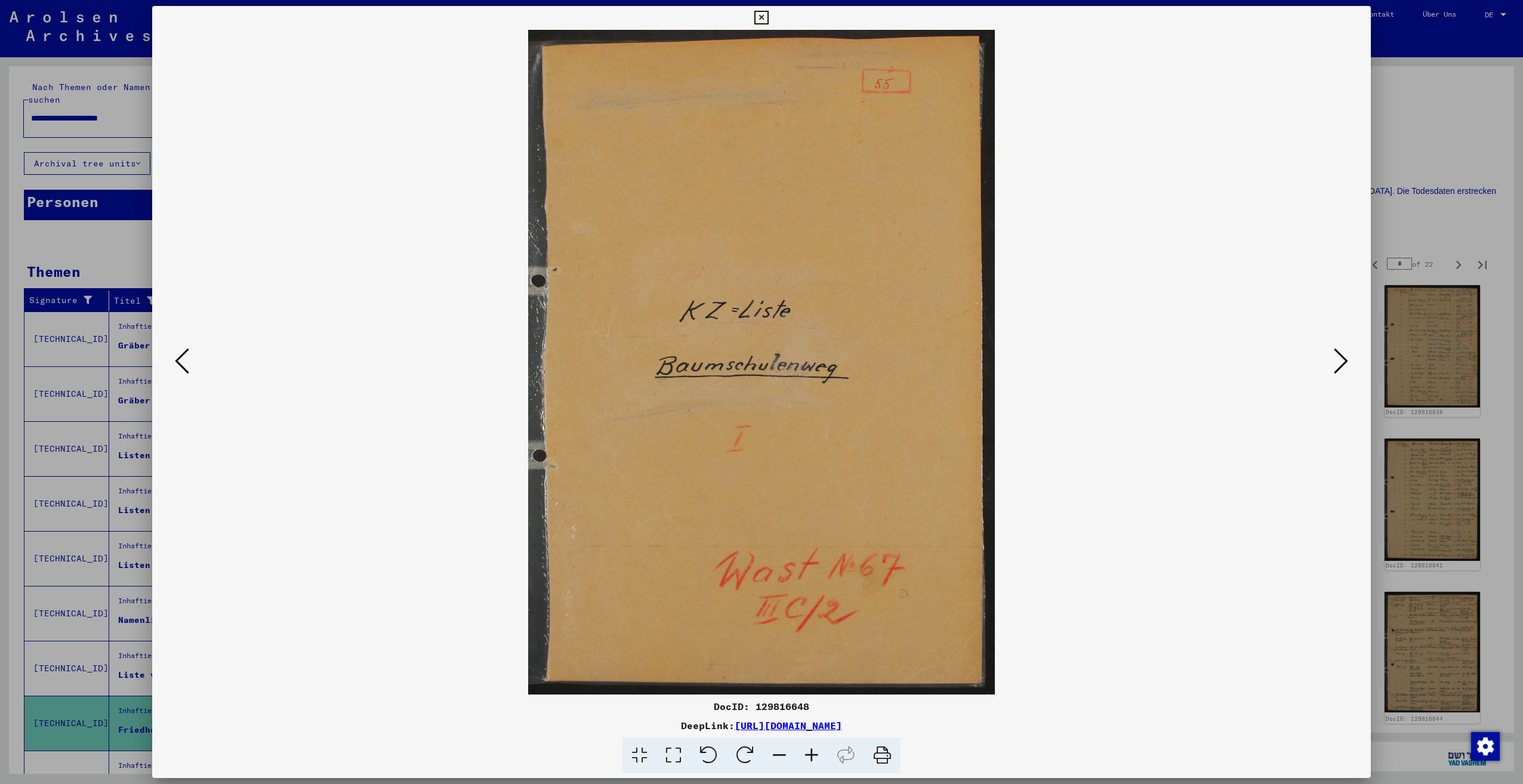
click at [1341, 363] on icon at bounding box center [1341, 361] width 14 height 29
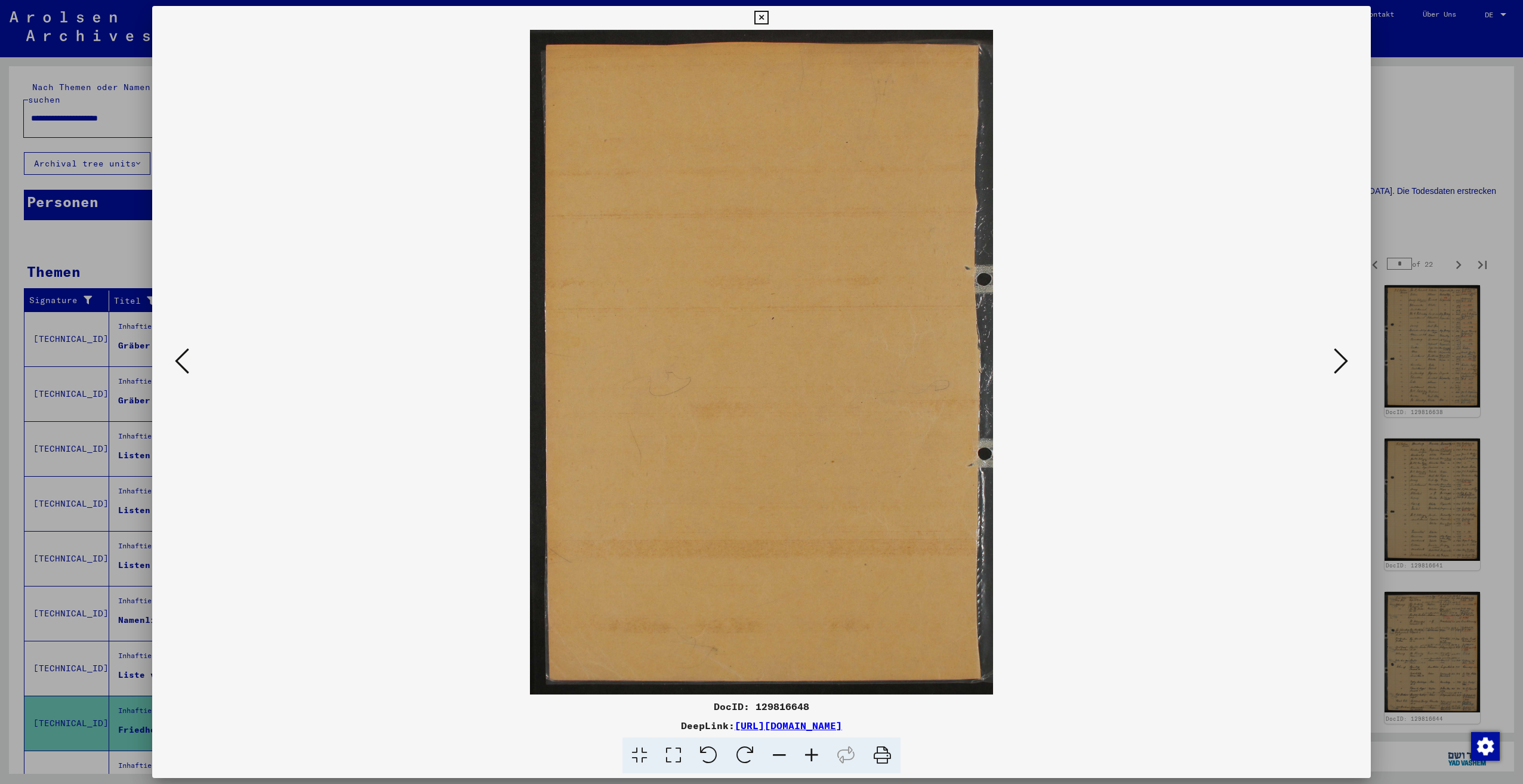
click at [1341, 363] on icon at bounding box center [1341, 361] width 14 height 29
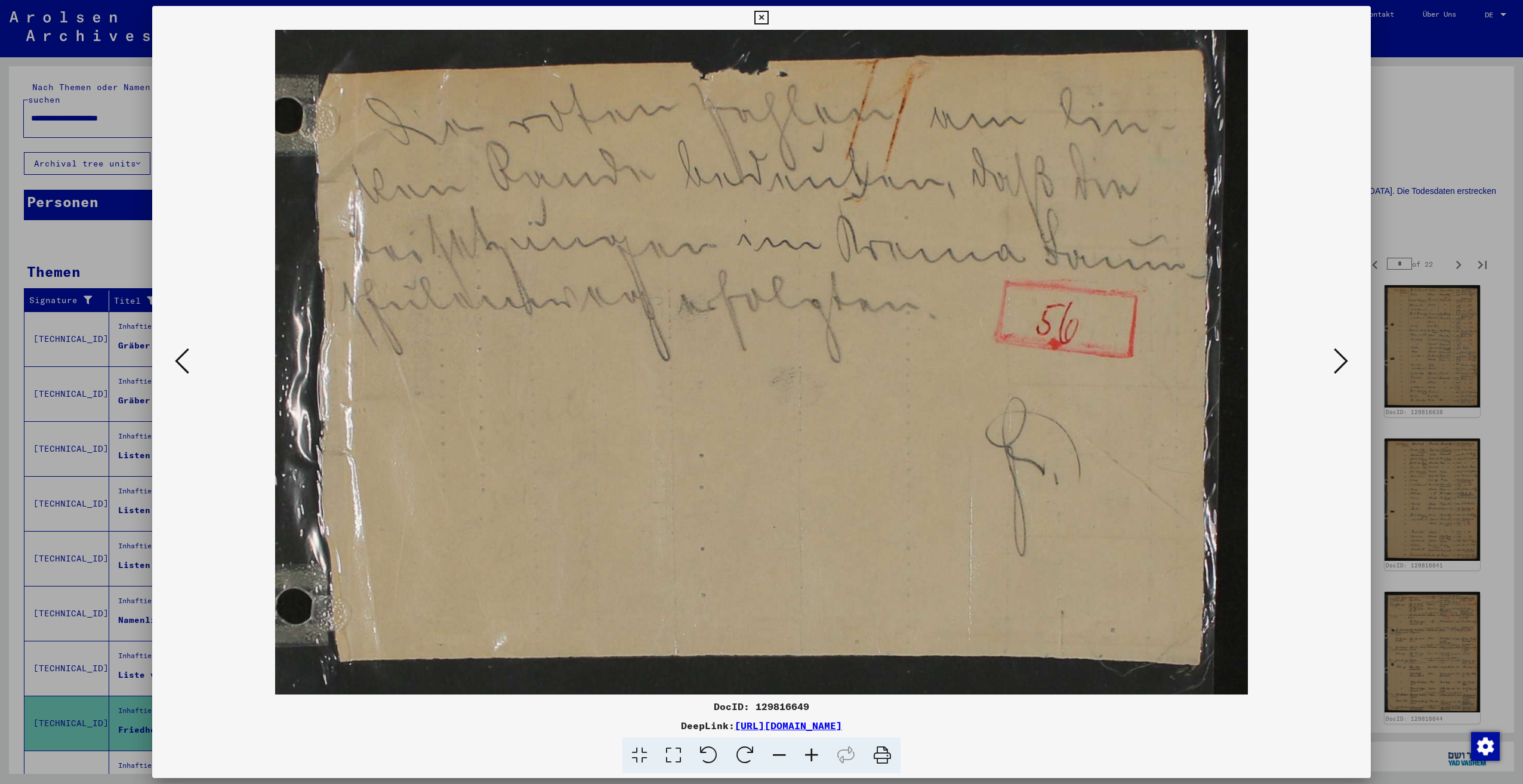
click at [1341, 363] on icon at bounding box center [1341, 361] width 14 height 29
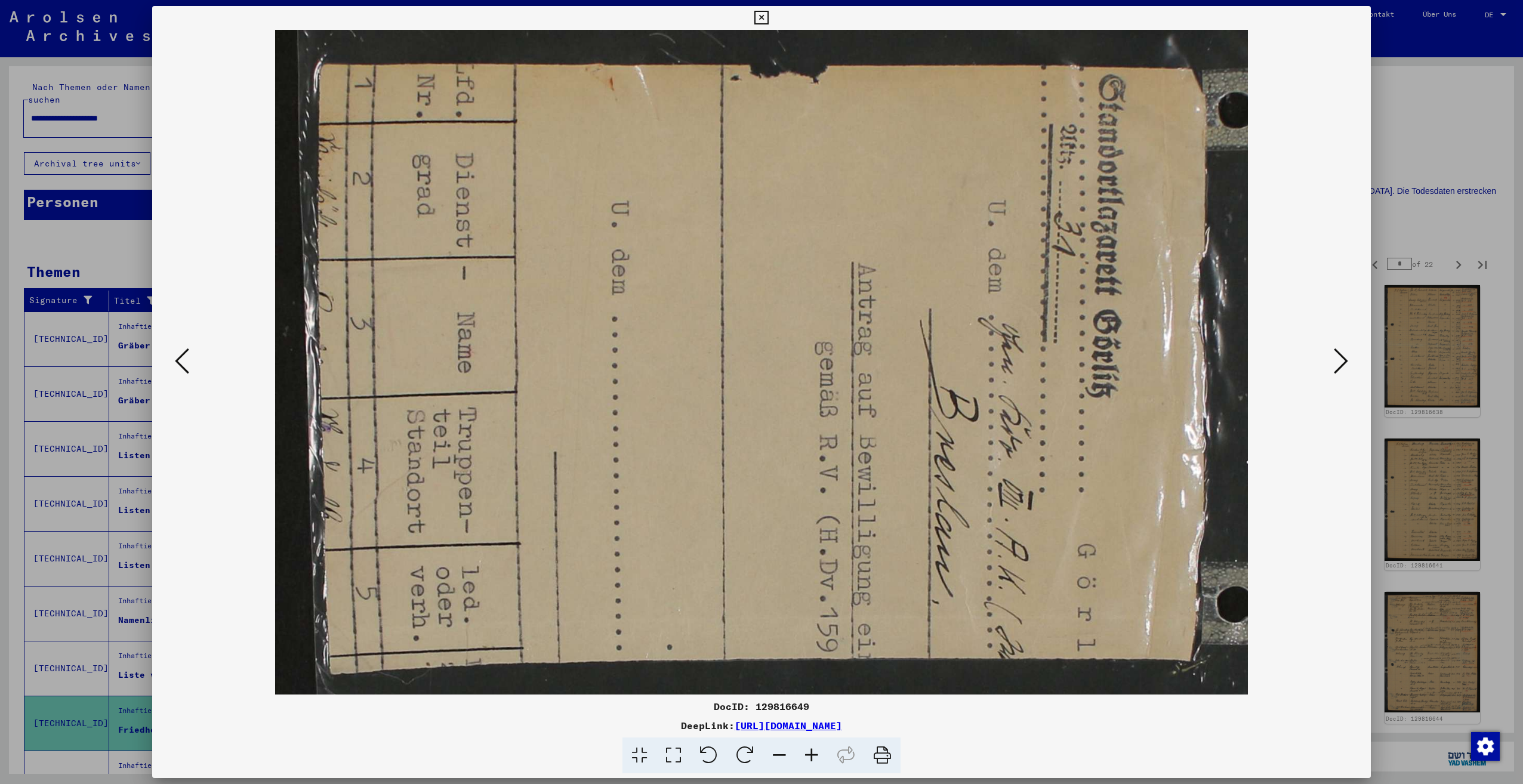
click at [1341, 363] on icon at bounding box center [1341, 361] width 14 height 29
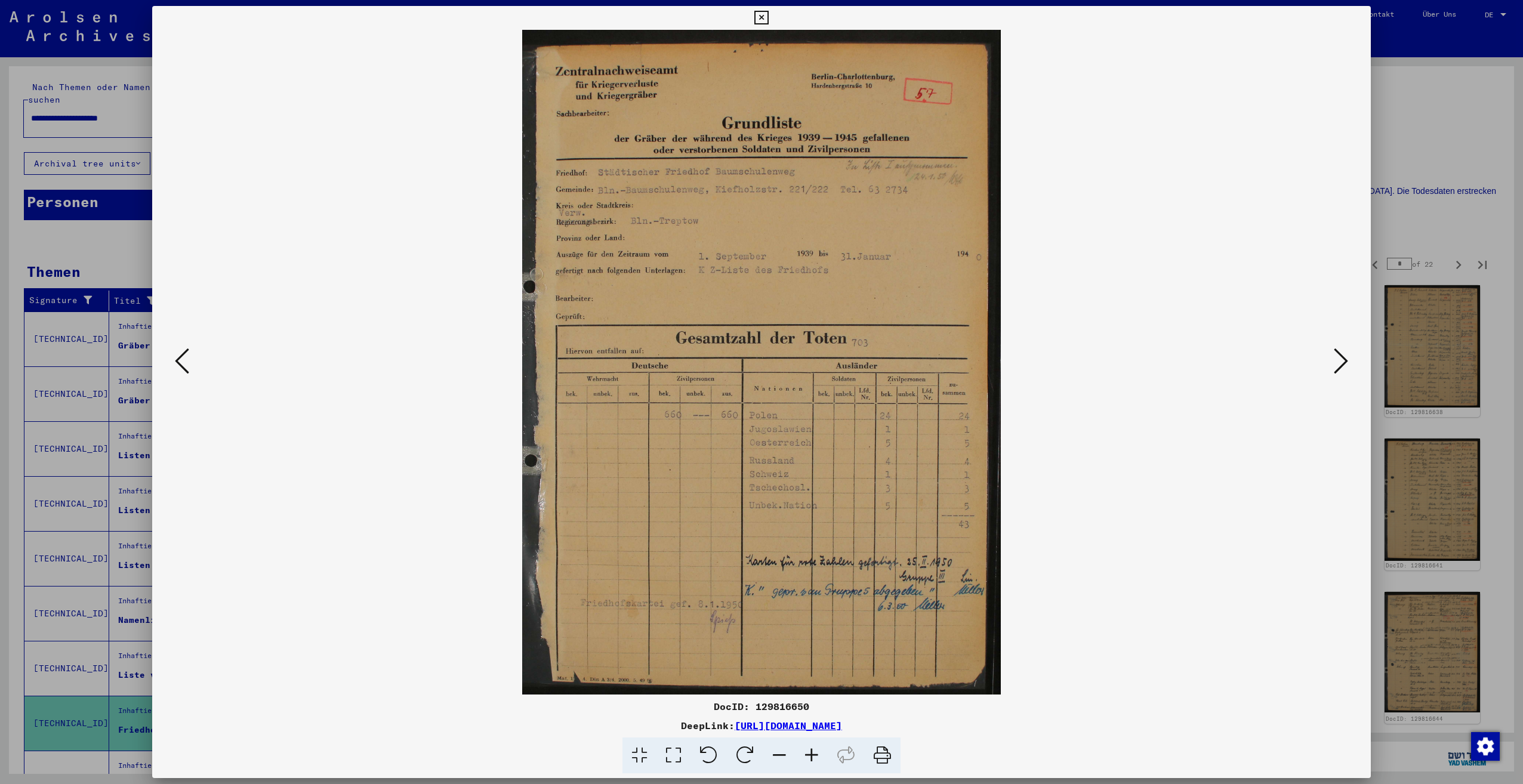
click at [1341, 363] on icon at bounding box center [1341, 361] width 14 height 29
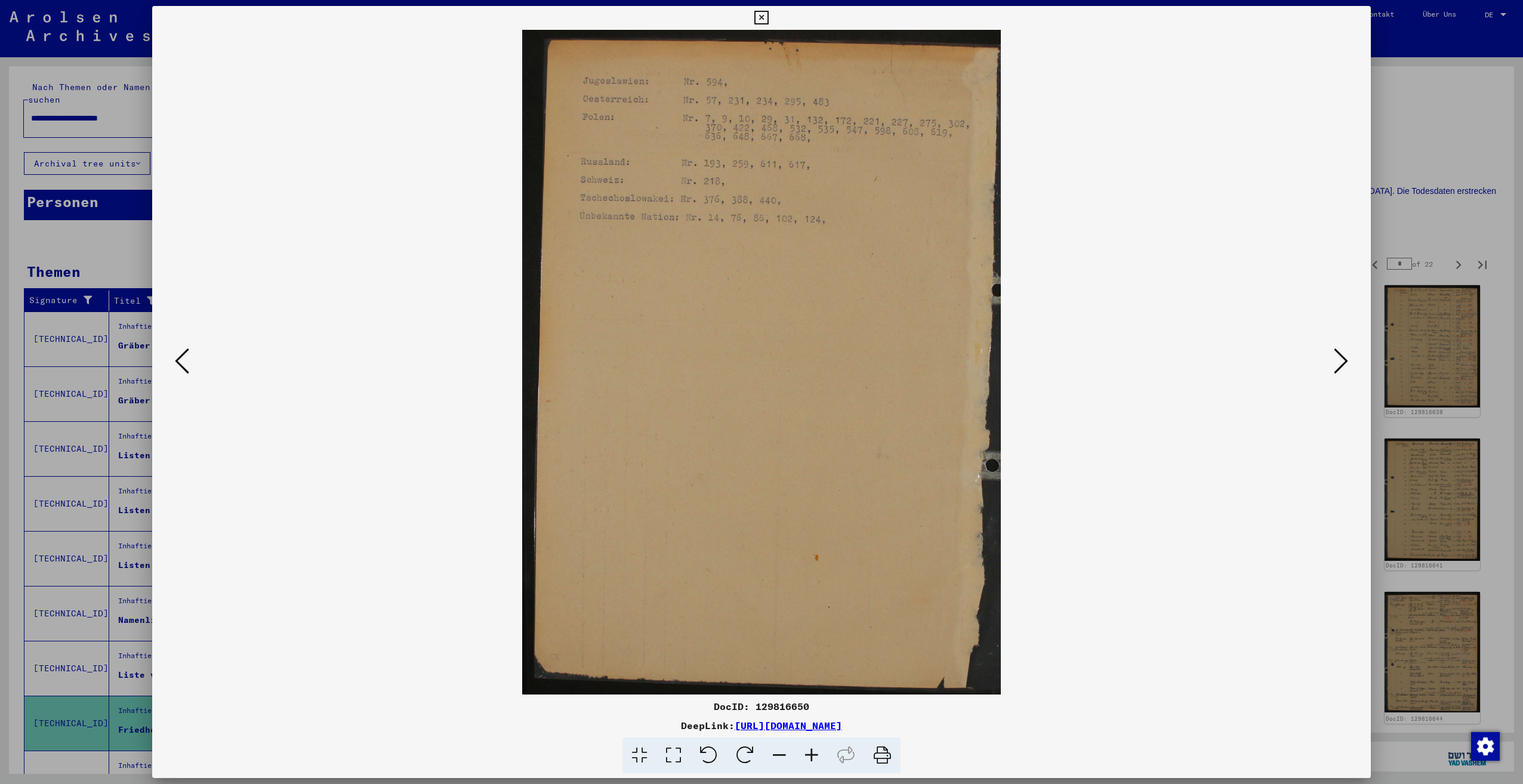
click at [1341, 363] on icon at bounding box center [1341, 361] width 14 height 29
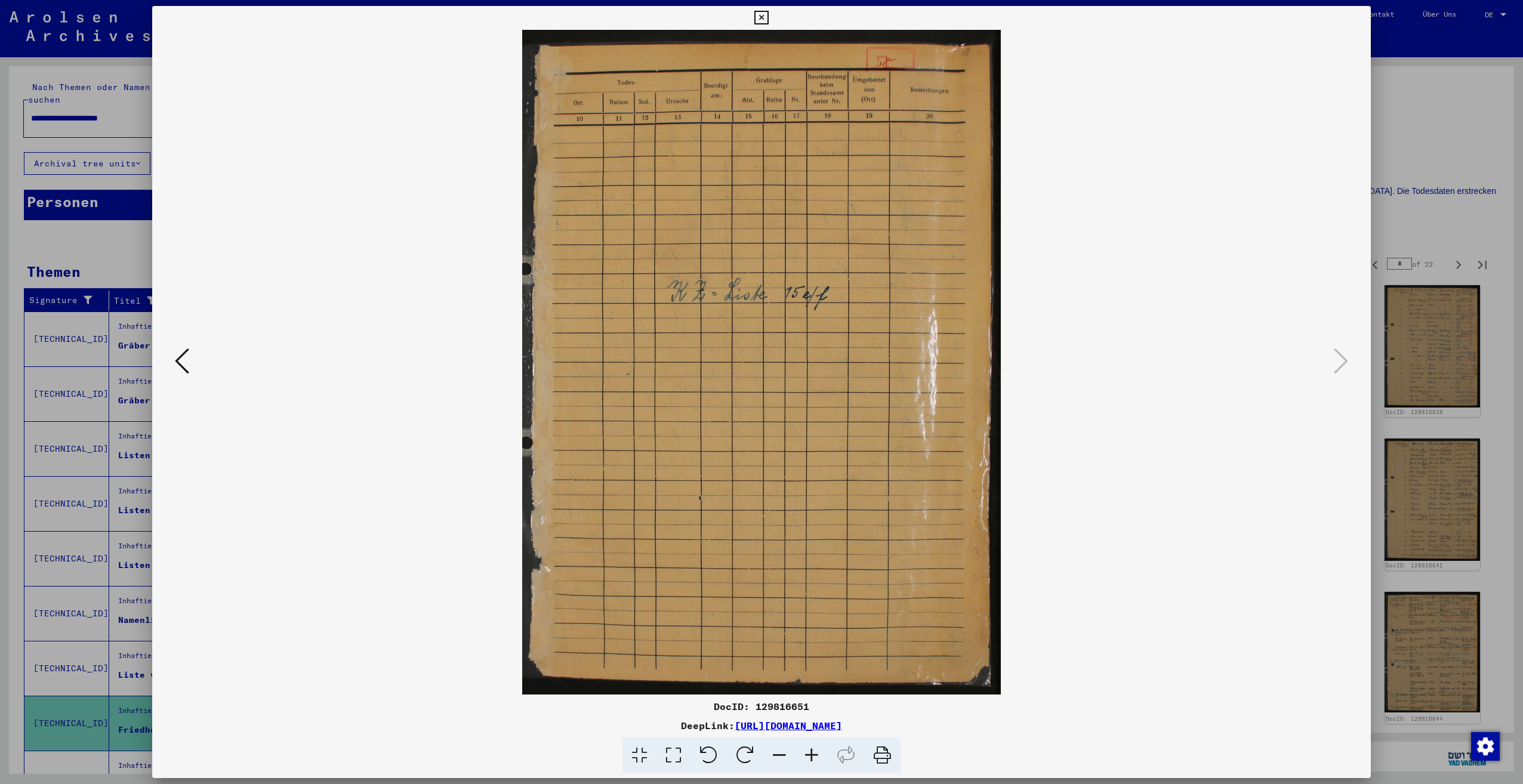
click at [1410, 188] on div at bounding box center [761, 392] width 1523 height 784
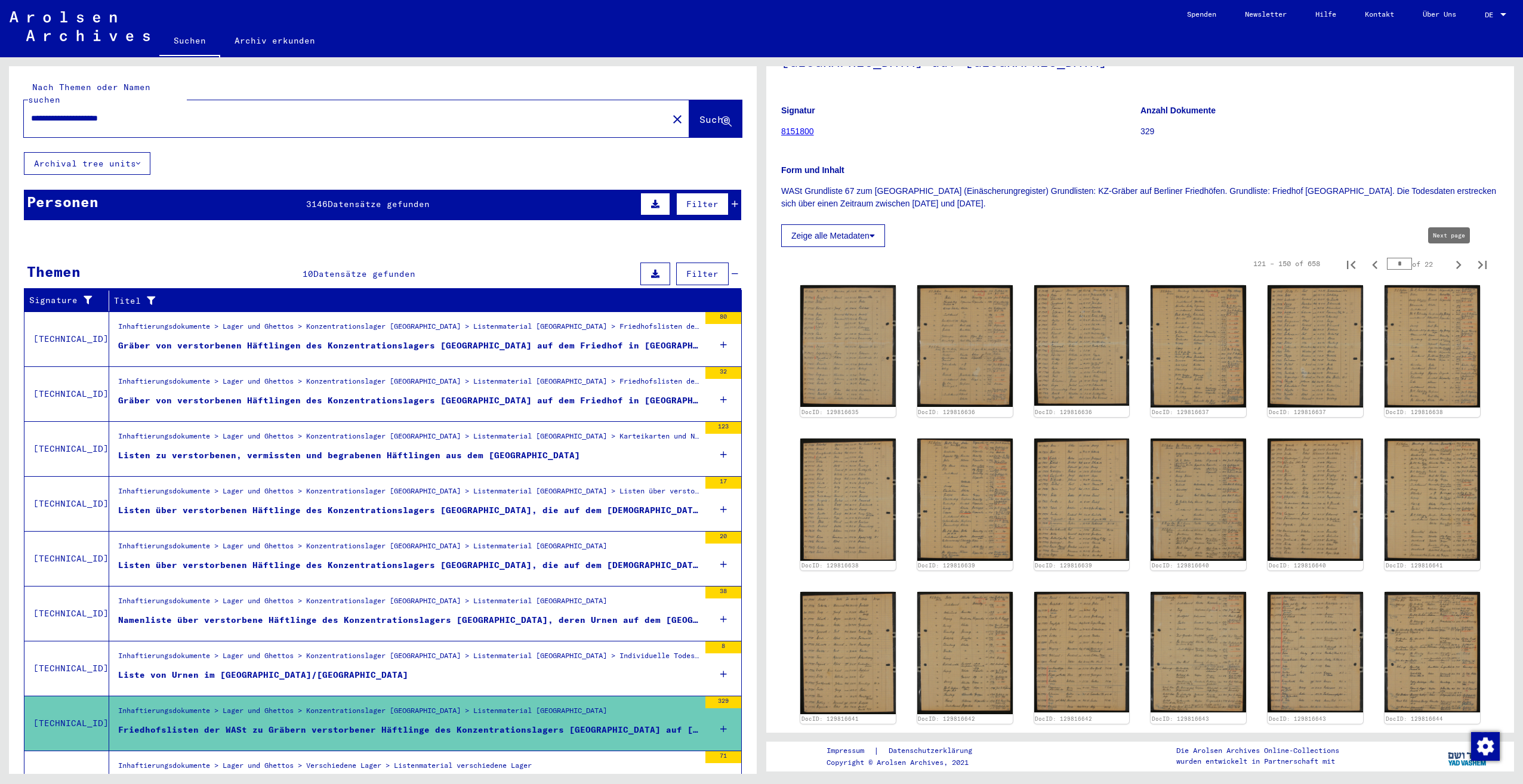
click at [1450, 262] on icon "Next page" at bounding box center [1458, 265] width 17 height 17
type input "*"
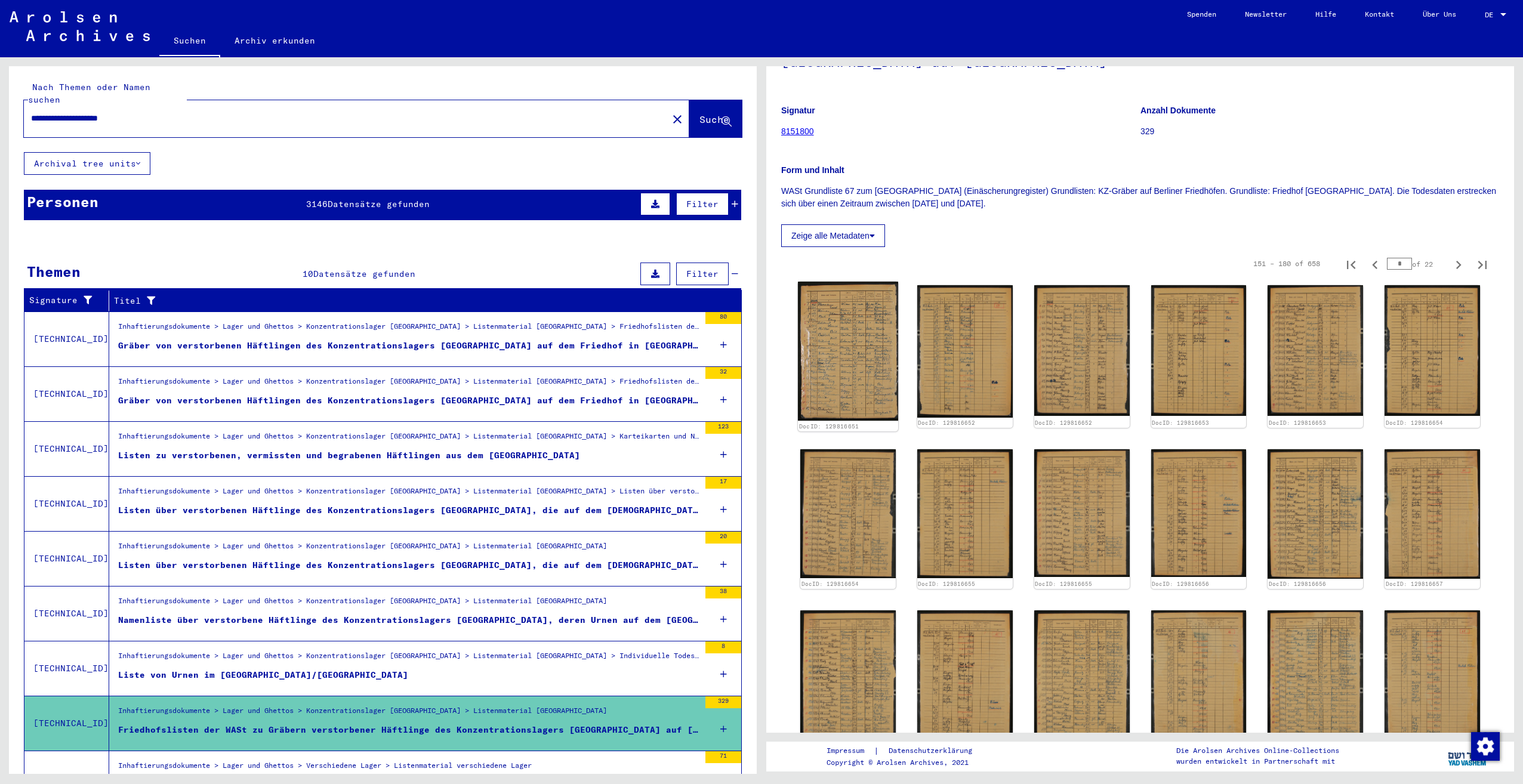
click at [862, 320] on img at bounding box center [847, 351] width 100 height 139
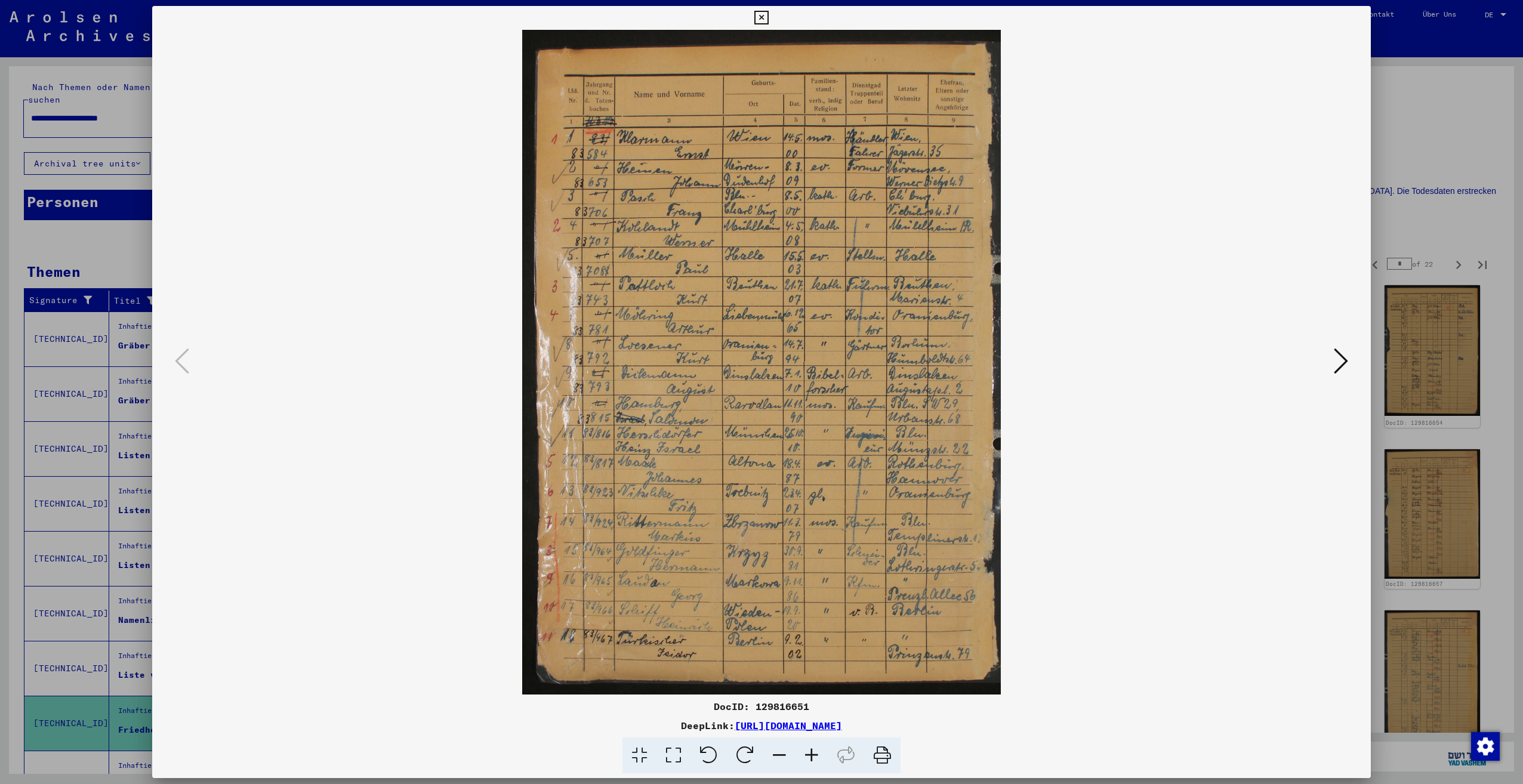
click at [1339, 362] on icon at bounding box center [1341, 361] width 14 height 29
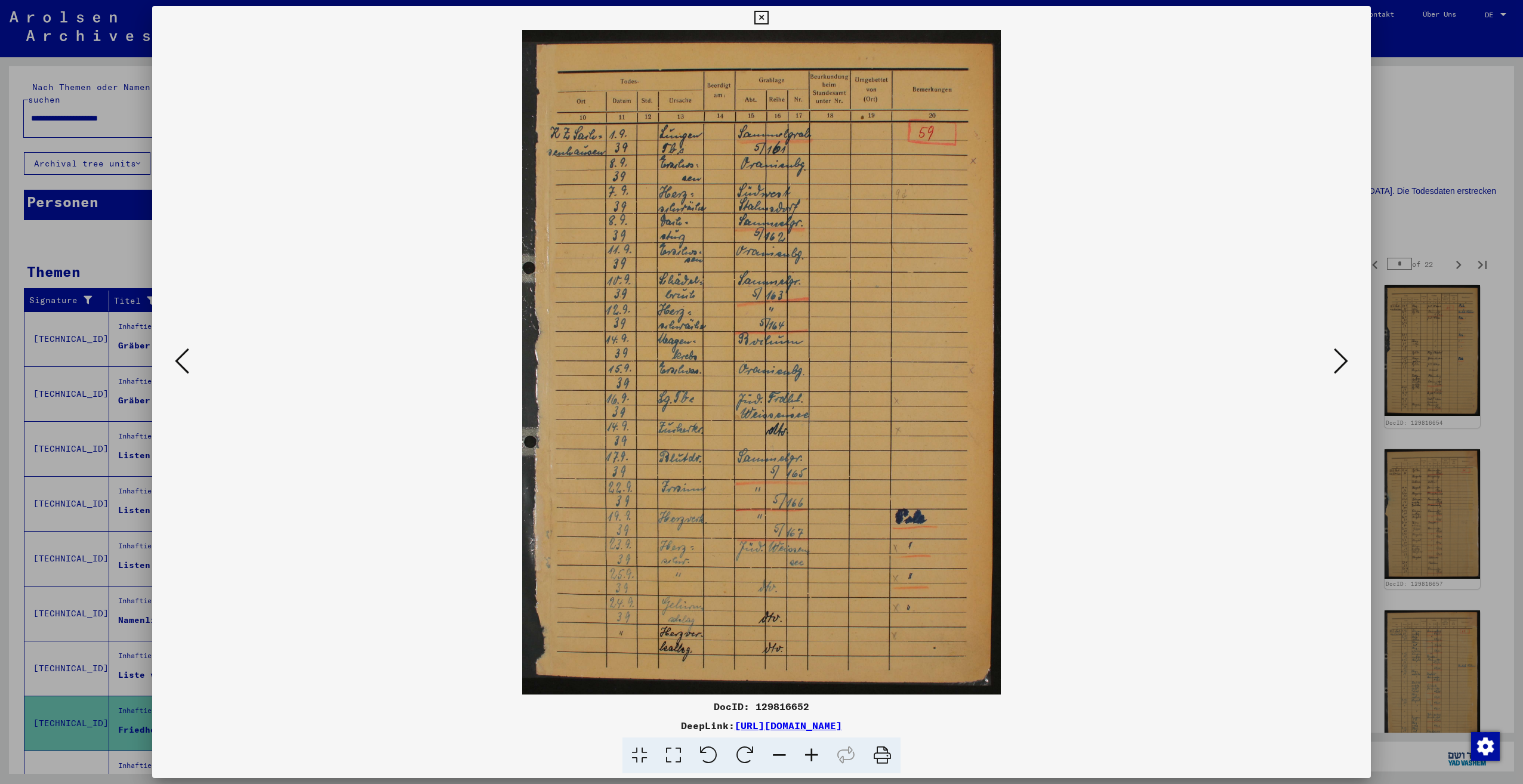
click at [1339, 368] on icon at bounding box center [1341, 361] width 14 height 29
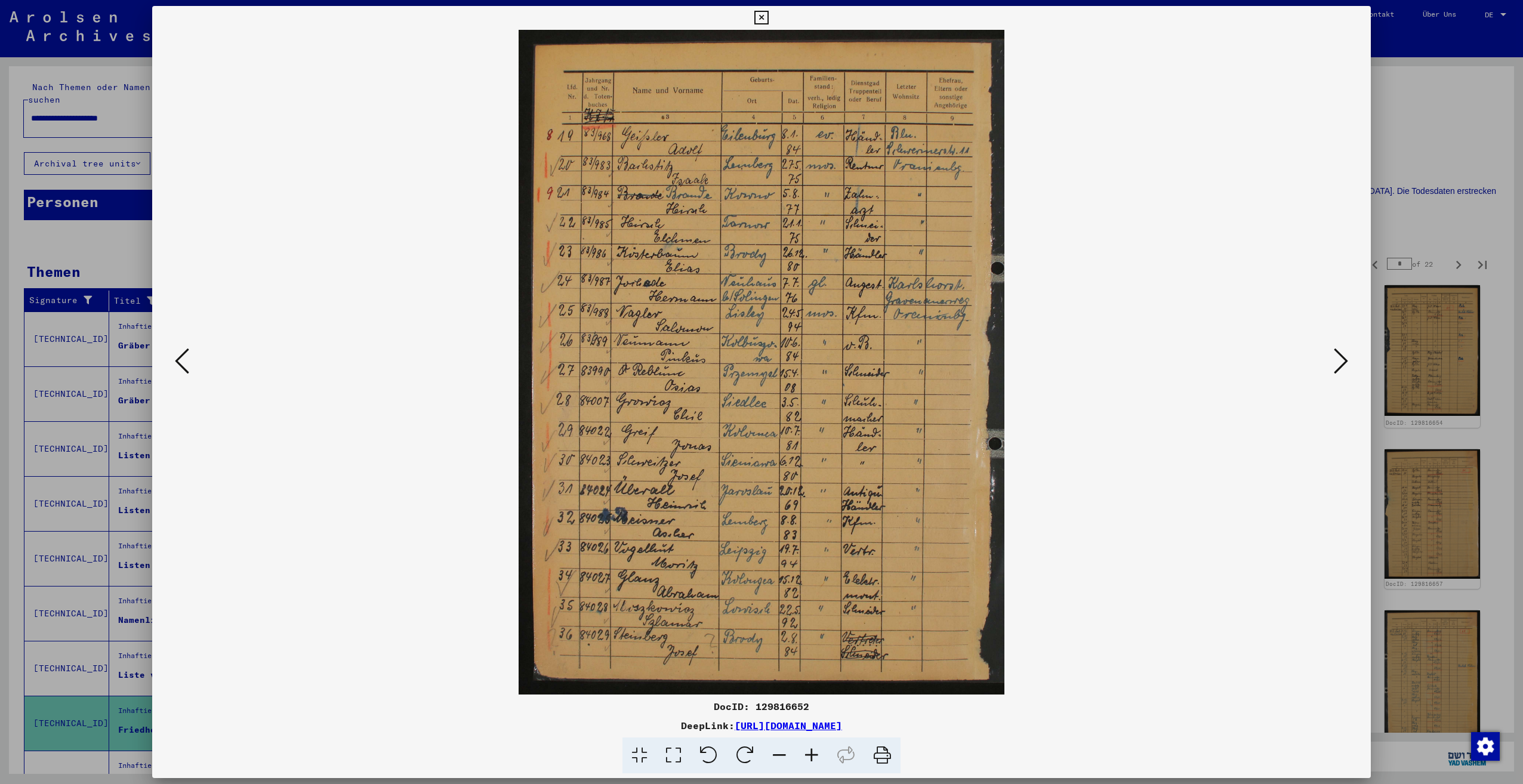
click at [1337, 363] on icon at bounding box center [1341, 361] width 14 height 29
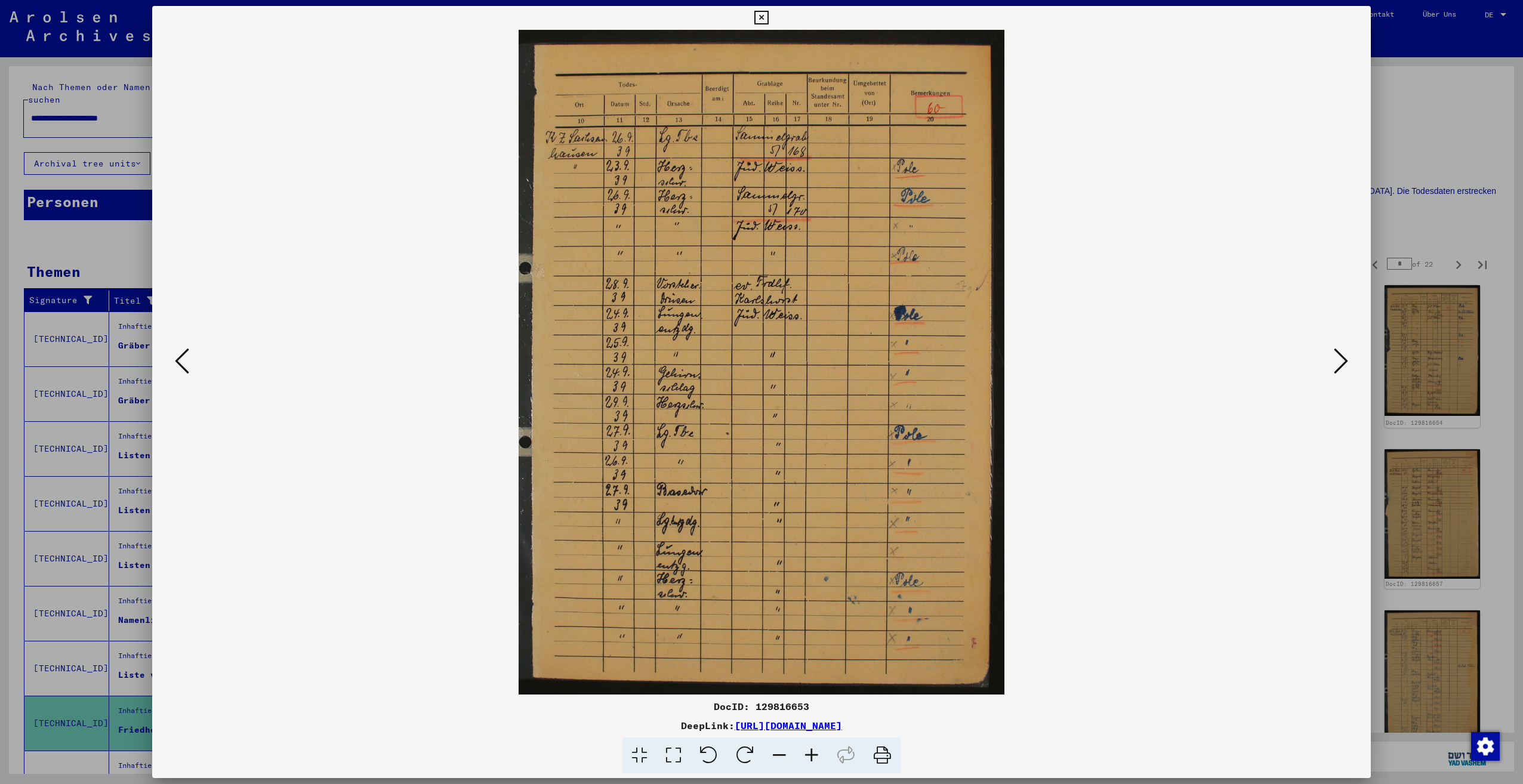
click at [810, 754] on icon at bounding box center [812, 756] width 32 height 36
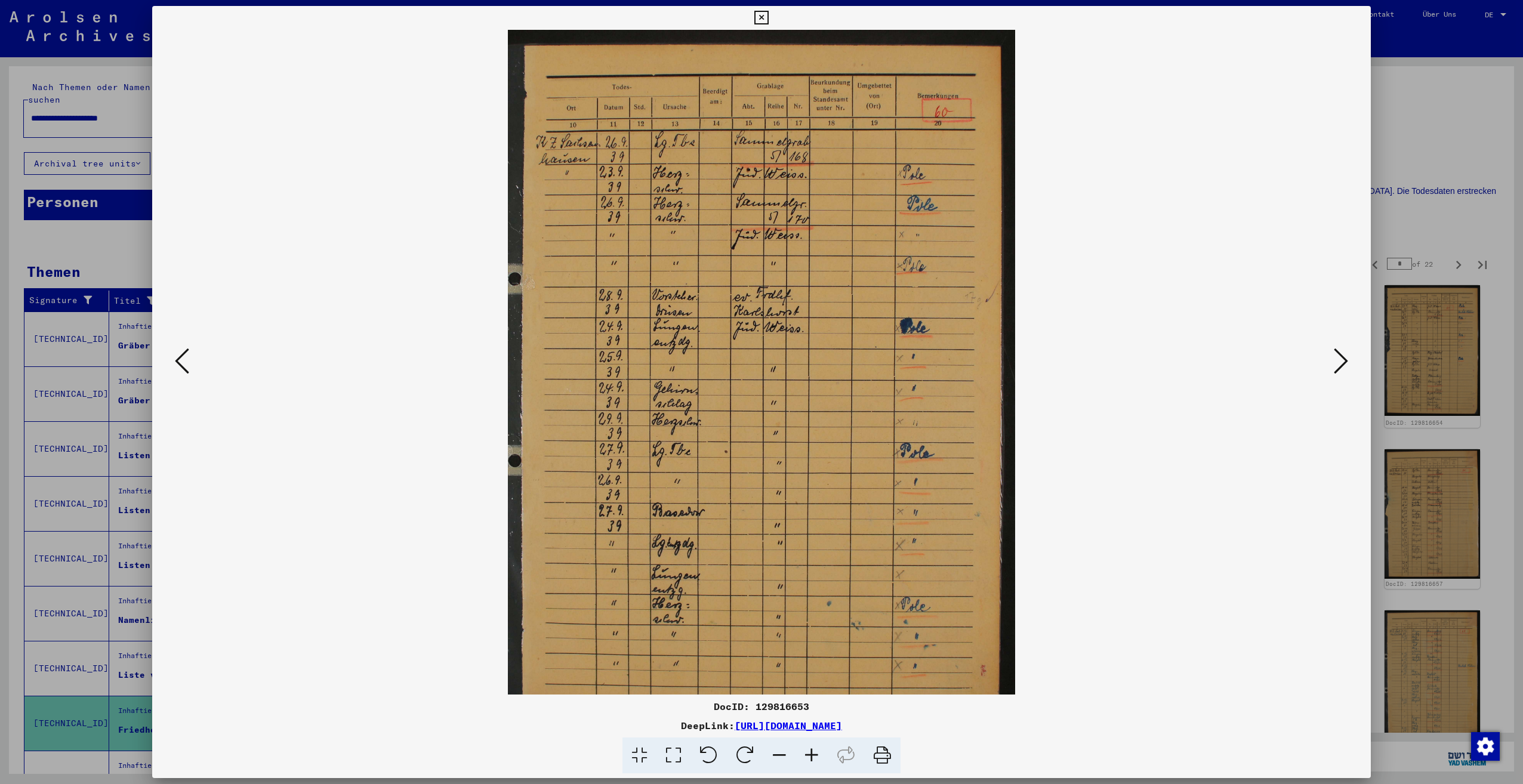
click at [811, 754] on icon at bounding box center [812, 756] width 32 height 36
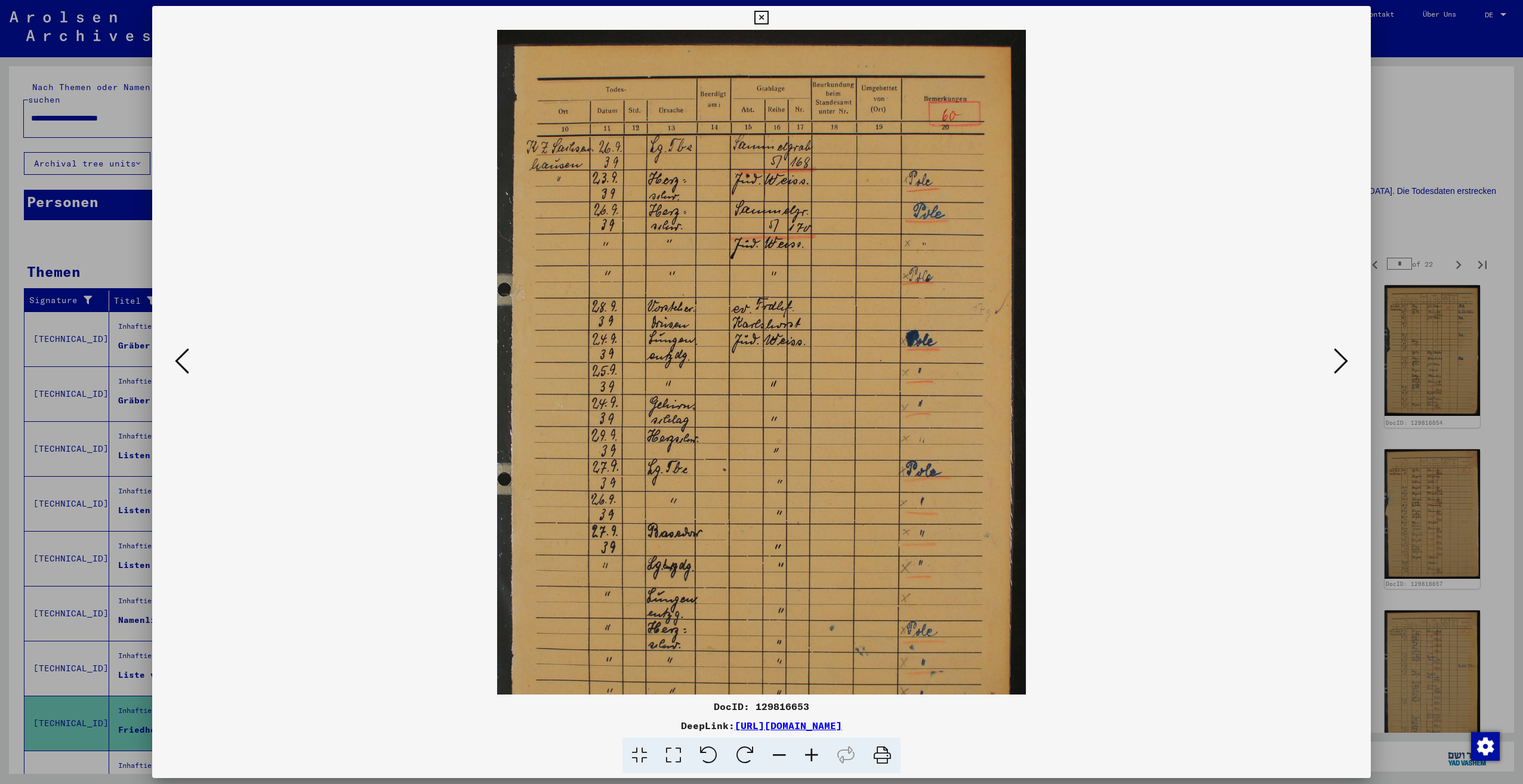
click at [811, 754] on icon at bounding box center [812, 756] width 32 height 36
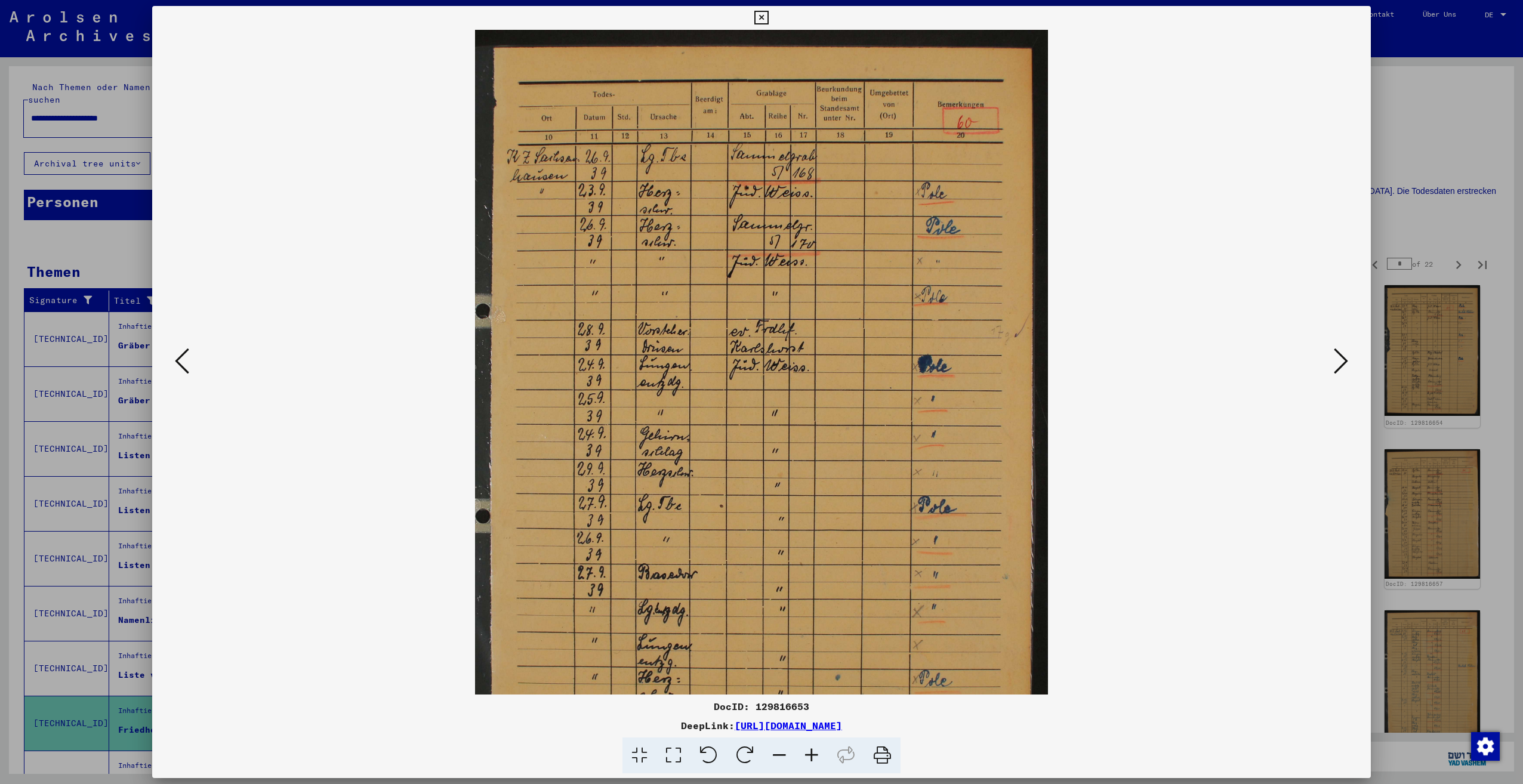
click at [811, 754] on icon at bounding box center [812, 756] width 32 height 36
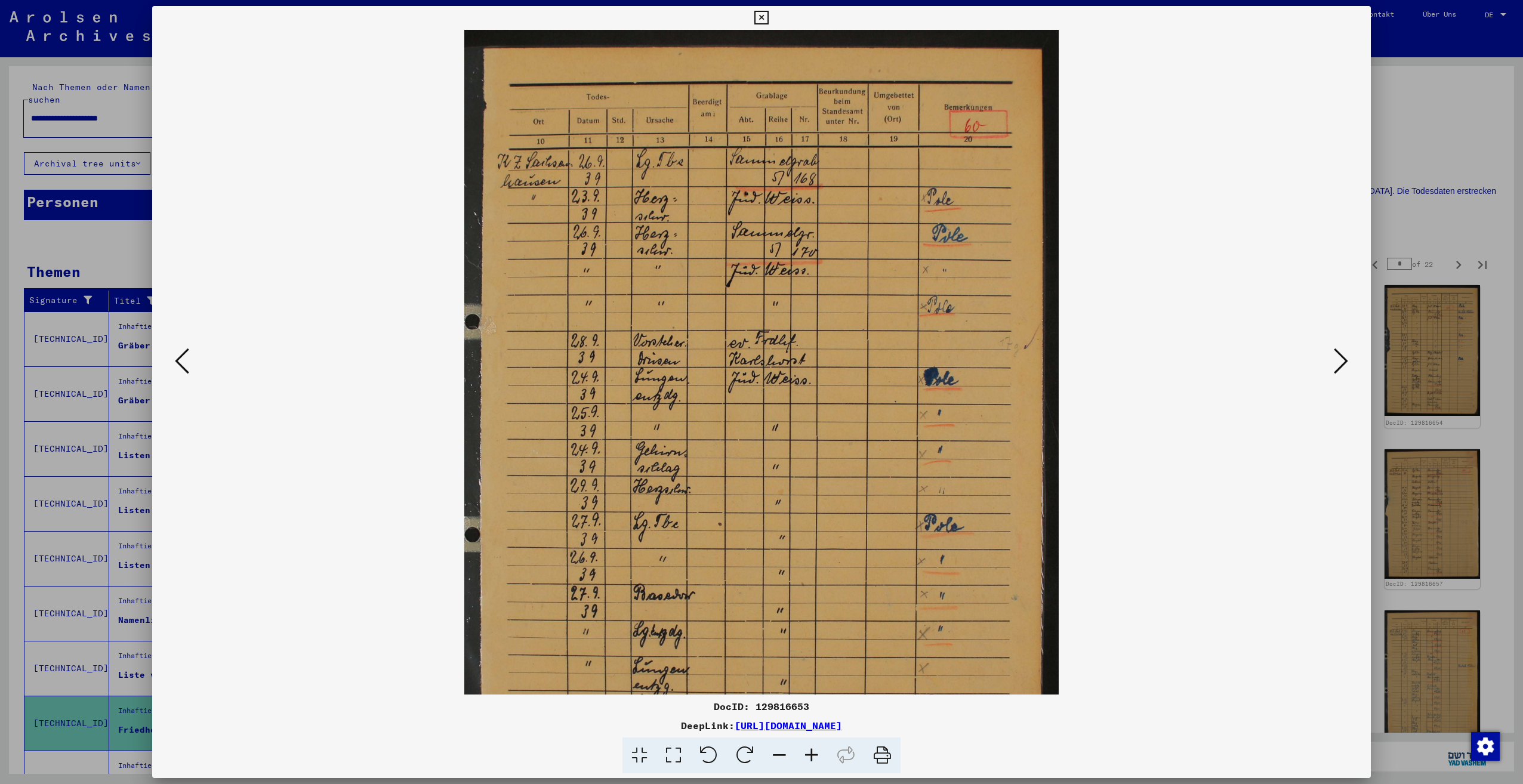
click at [811, 754] on icon at bounding box center [812, 756] width 32 height 36
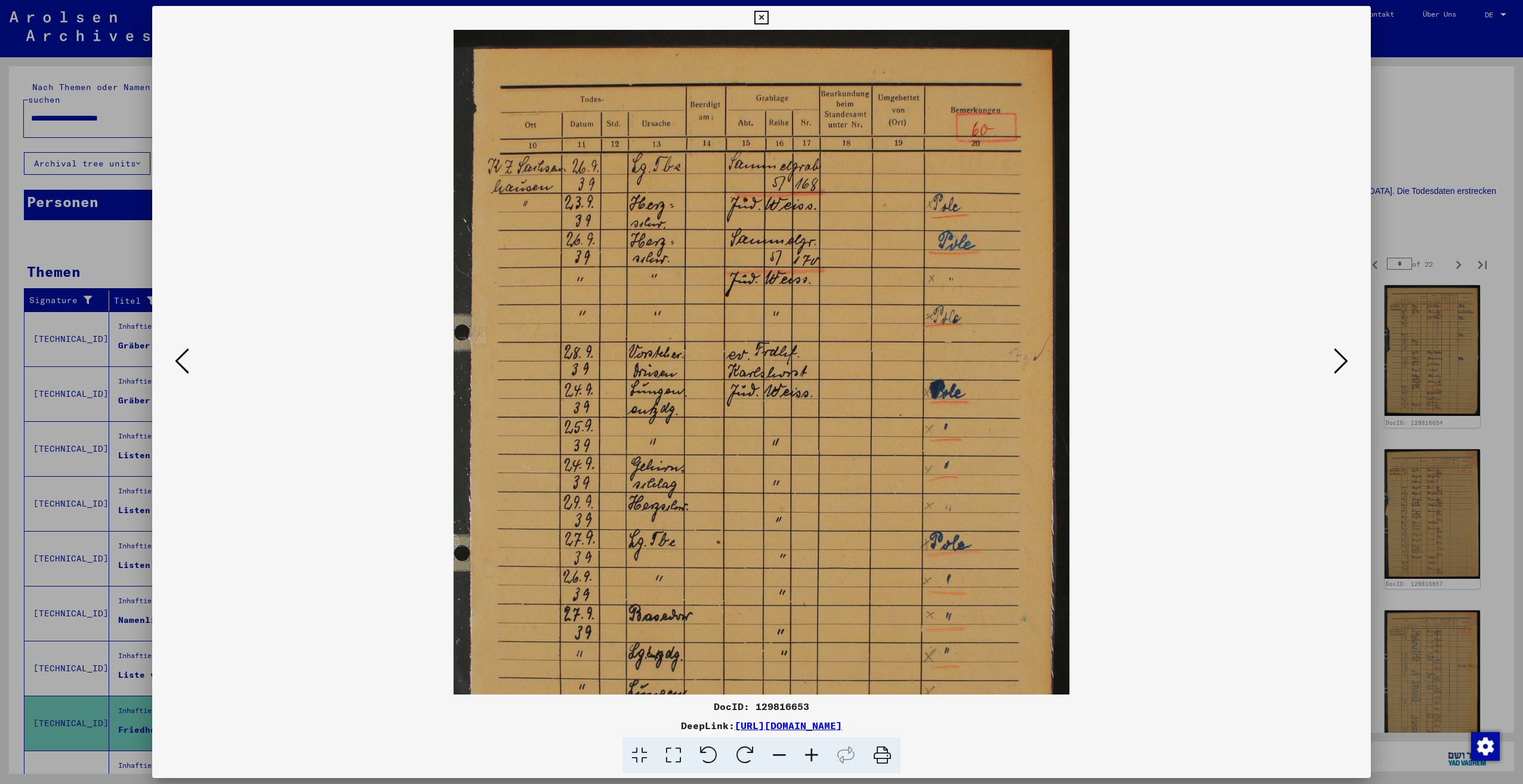
click at [811, 754] on icon at bounding box center [812, 756] width 32 height 36
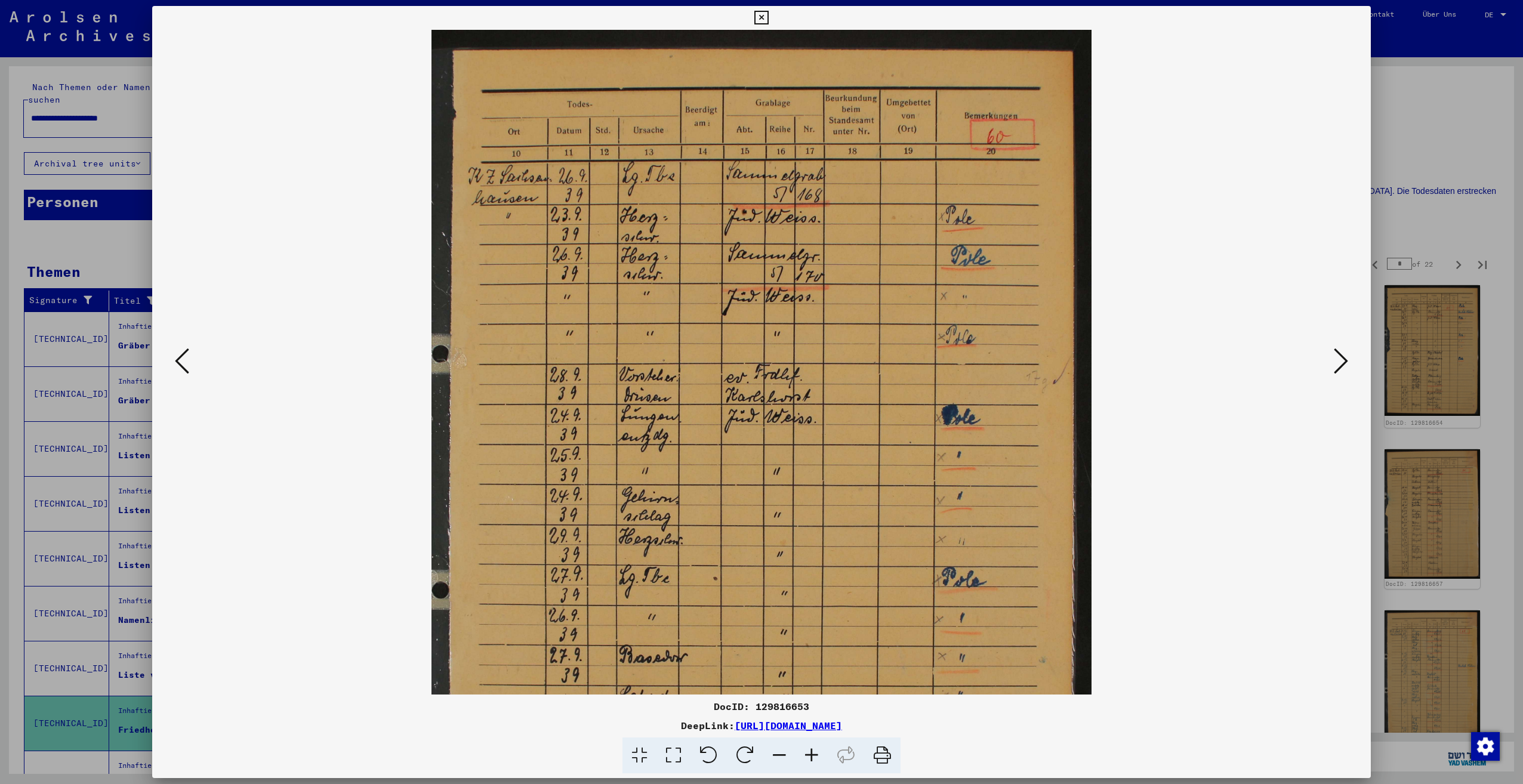
click at [811, 754] on icon at bounding box center [812, 756] width 32 height 36
click at [783, 397] on img at bounding box center [761, 481] width 660 height 903
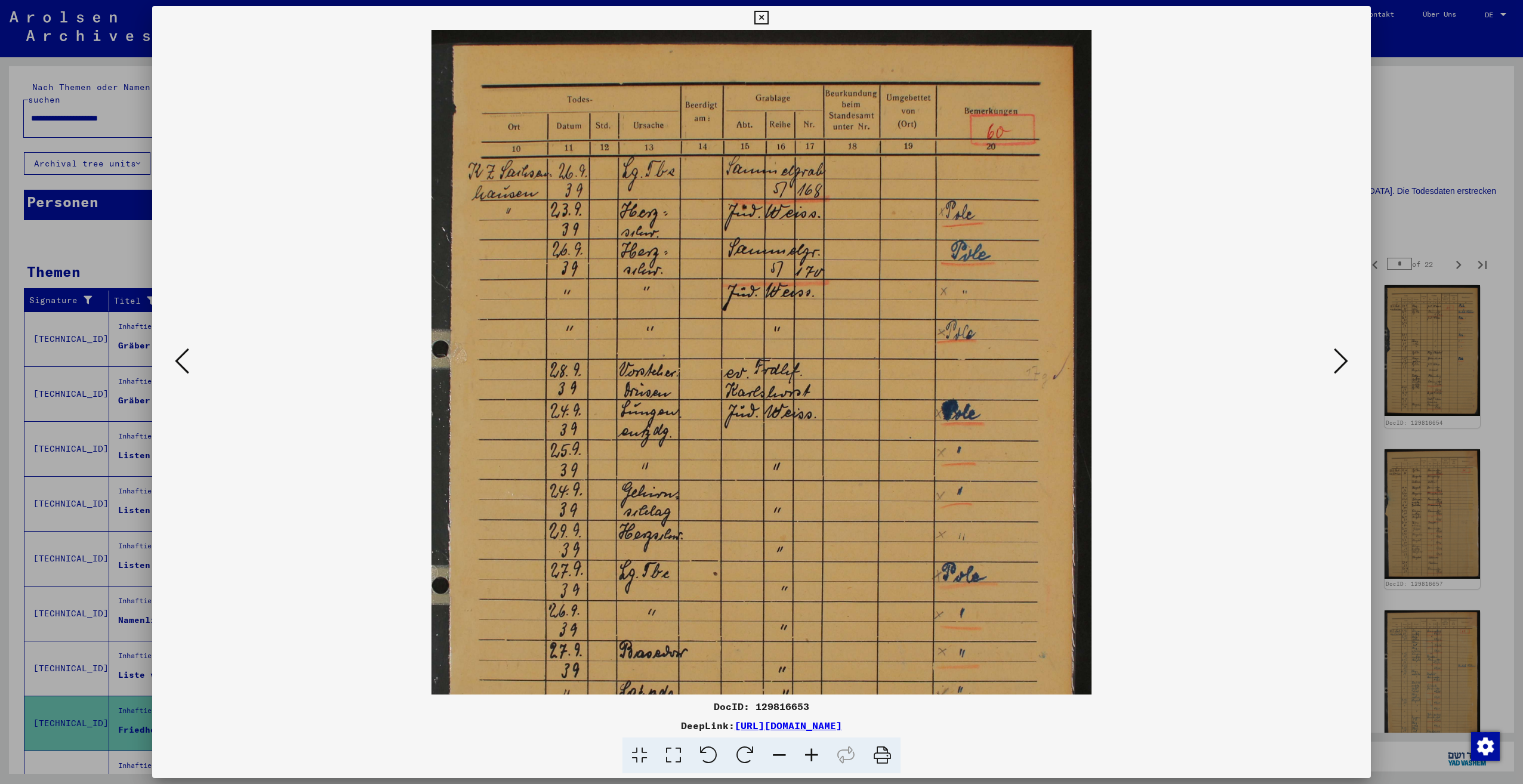
scroll to position [0, 0]
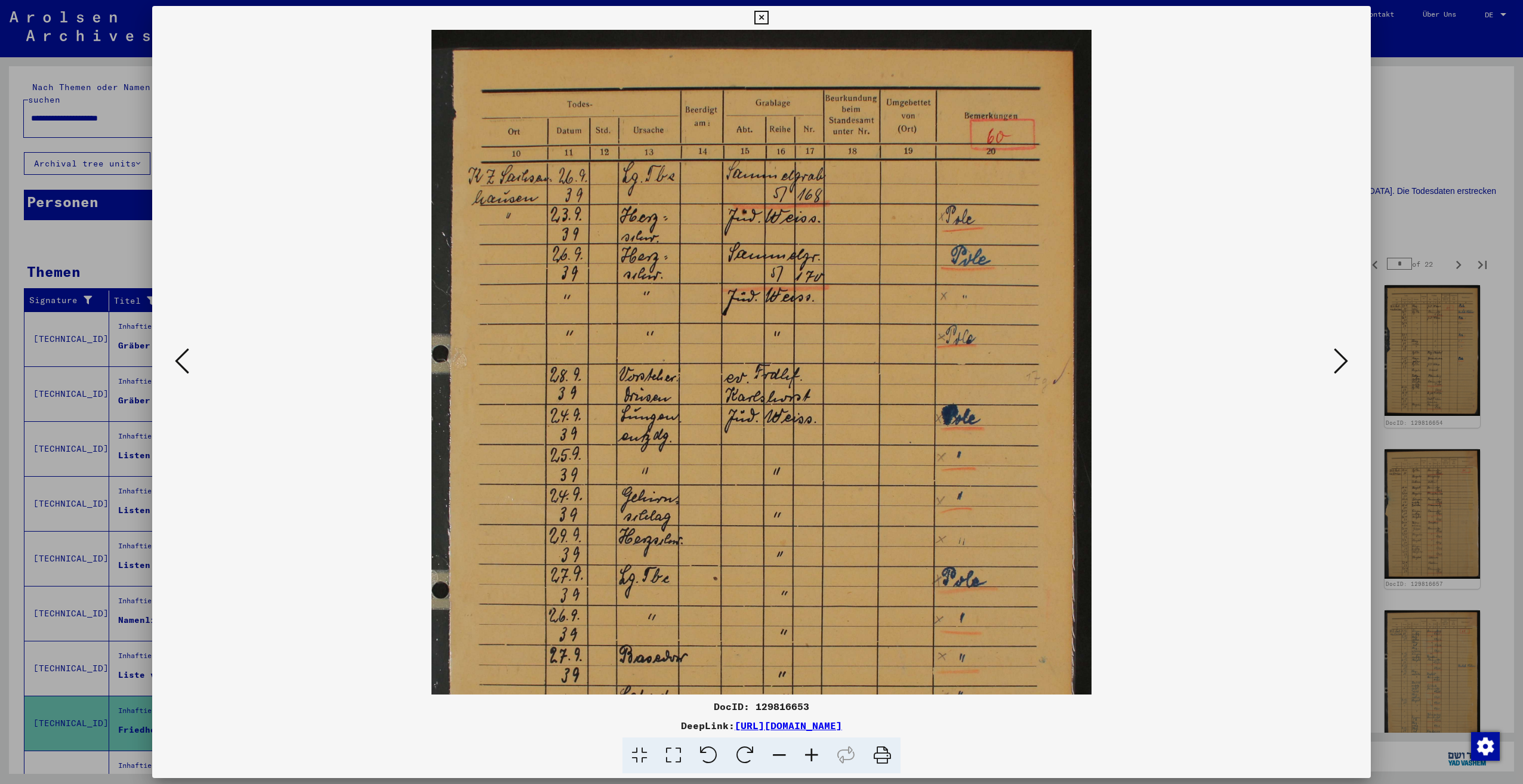
drag, startPoint x: 877, startPoint y: 534, endPoint x: 866, endPoint y: 504, distance: 32.0
click at [866, 504] on img at bounding box center [761, 481] width 660 height 903
click at [1339, 368] on icon at bounding box center [1341, 361] width 14 height 29
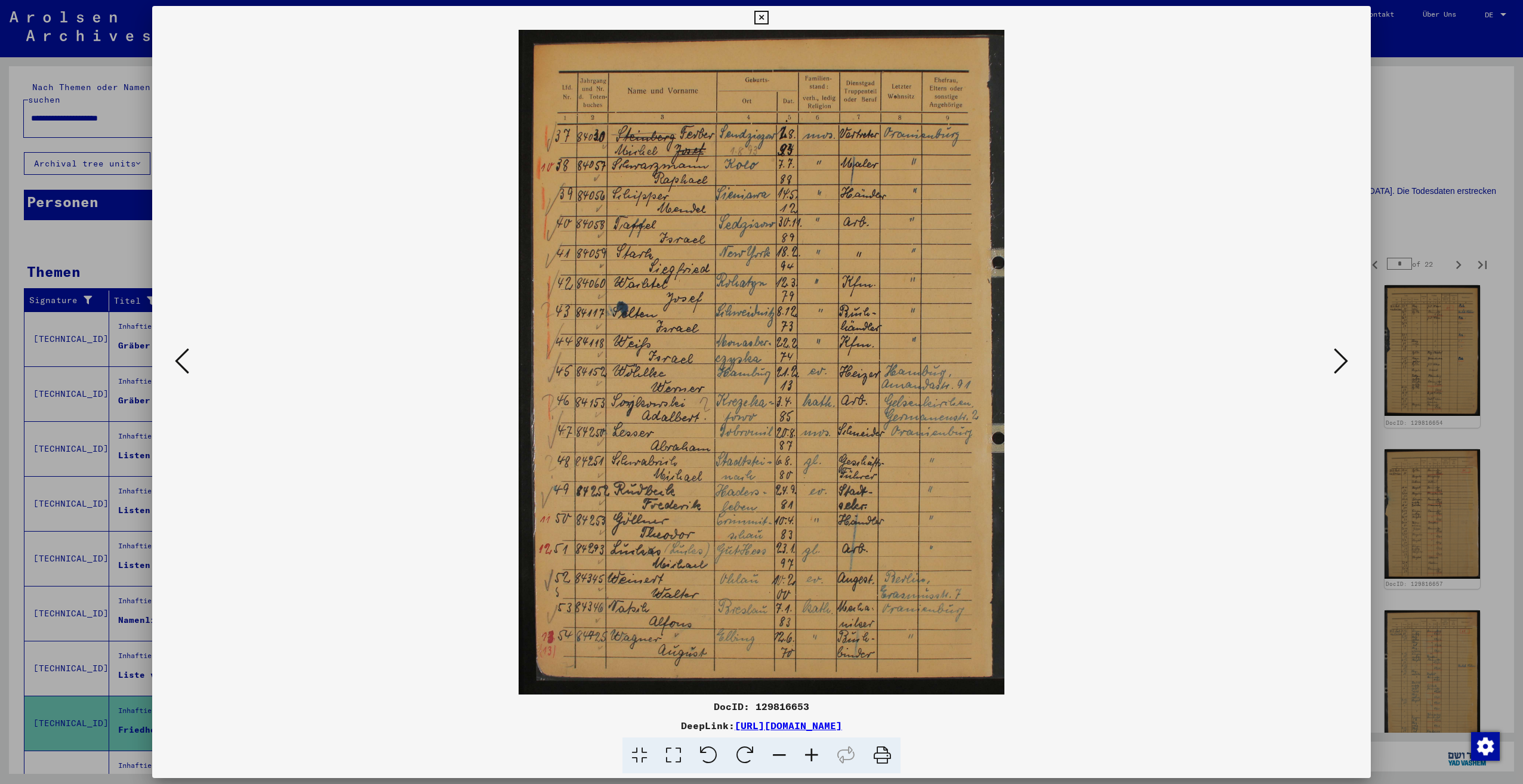
click at [1344, 364] on icon at bounding box center [1341, 361] width 14 height 29
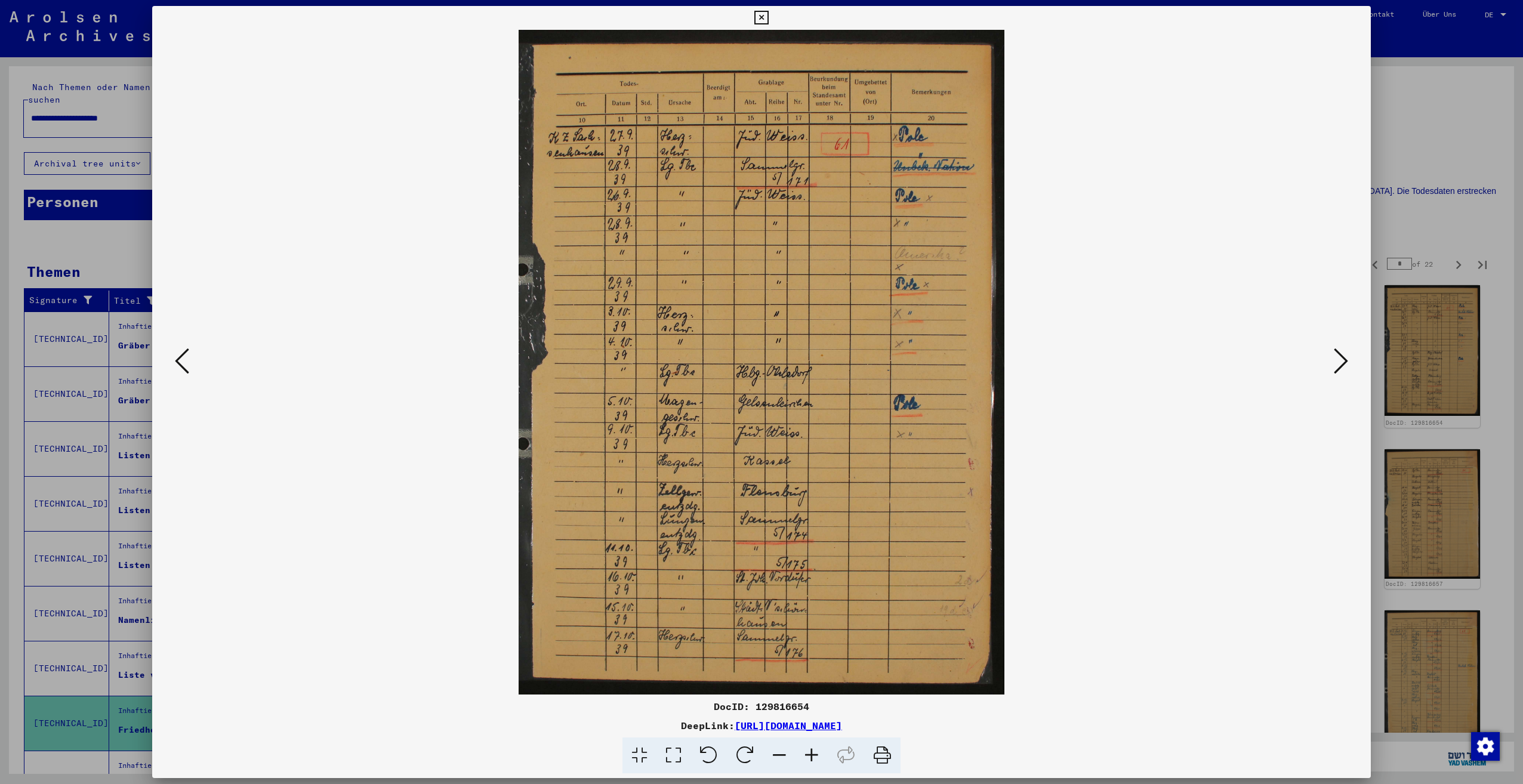
click at [1341, 365] on icon at bounding box center [1341, 361] width 14 height 29
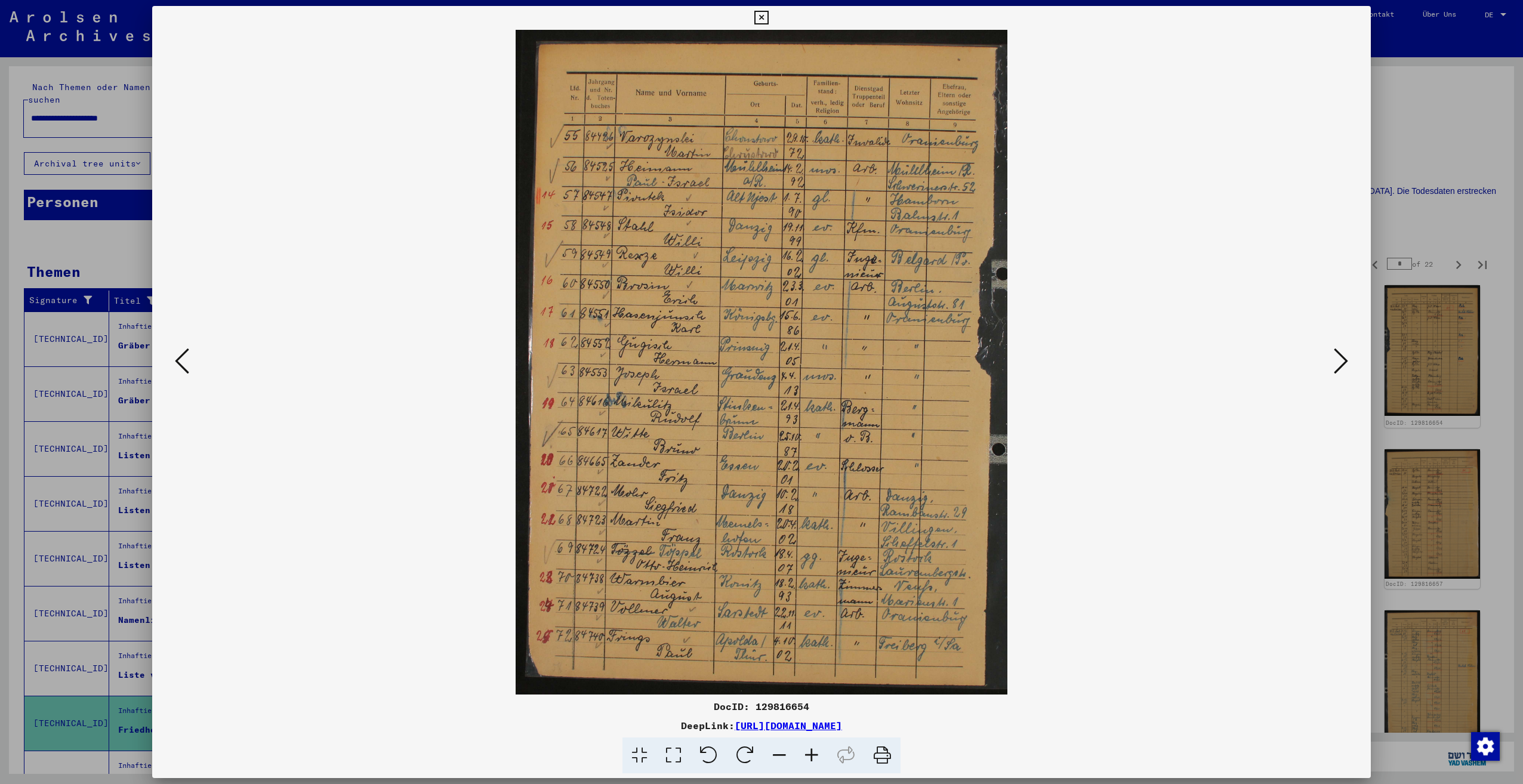
click at [1341, 365] on icon at bounding box center [1341, 361] width 14 height 29
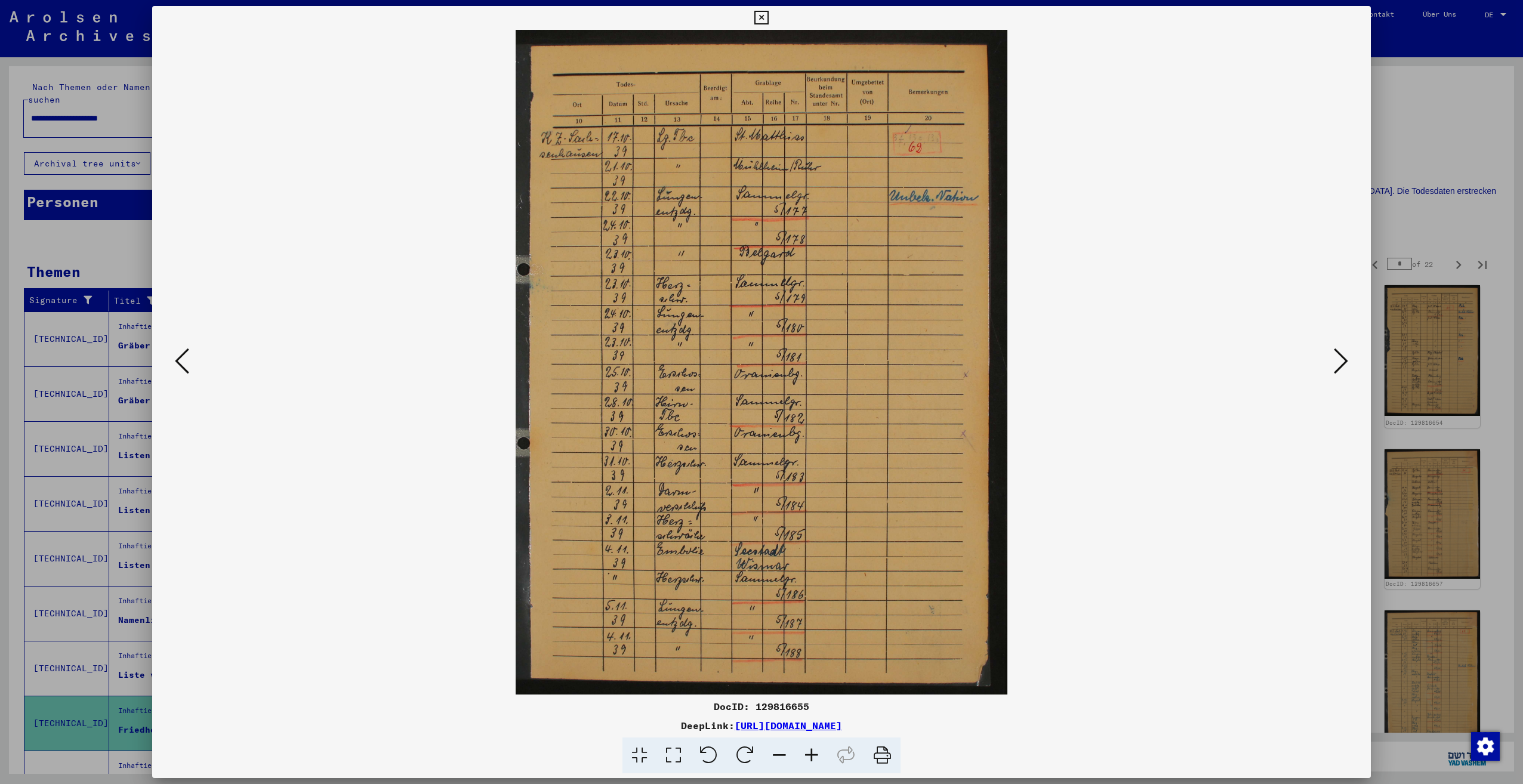
click at [1341, 365] on icon at bounding box center [1341, 361] width 14 height 29
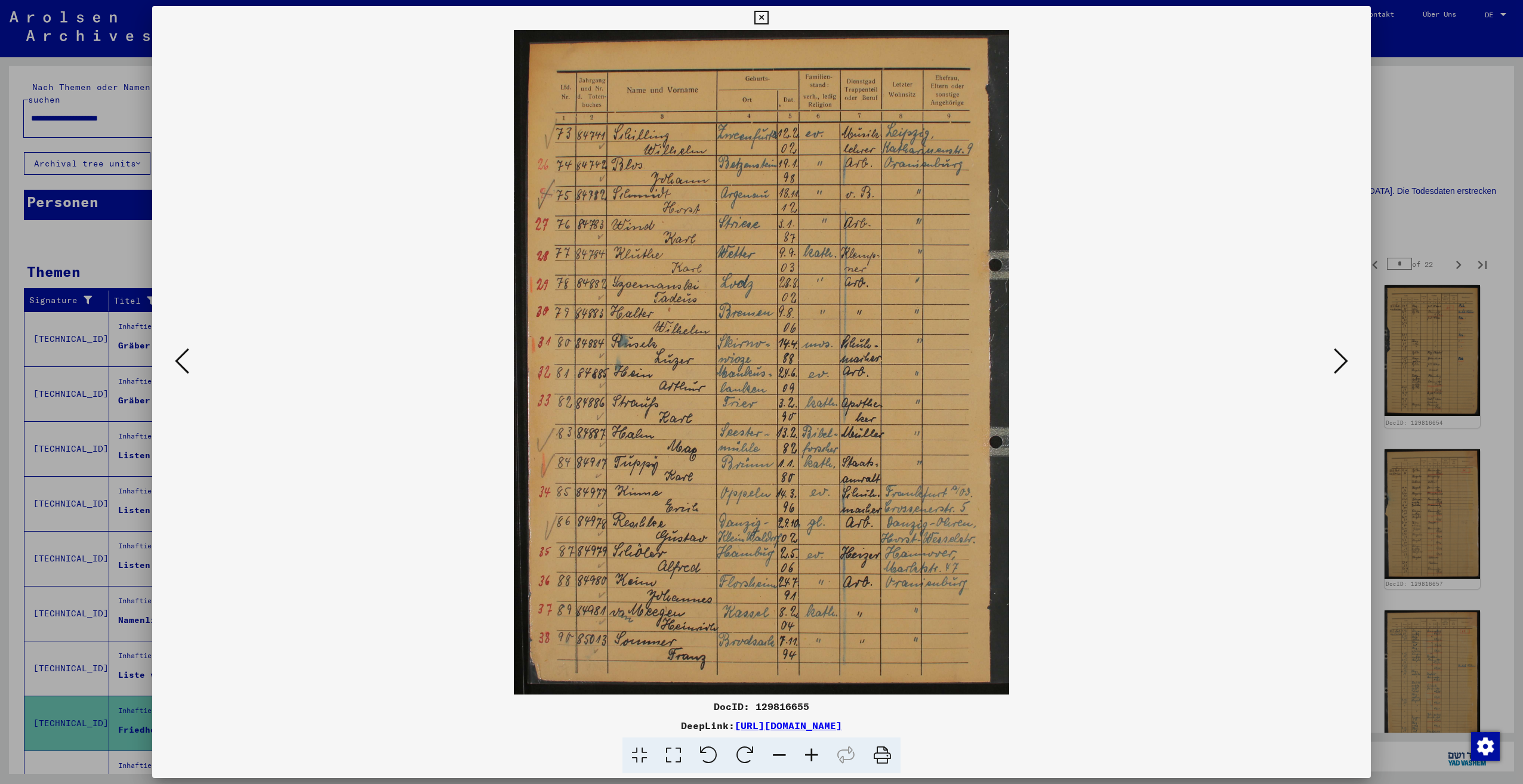
click at [1341, 365] on icon at bounding box center [1341, 361] width 14 height 29
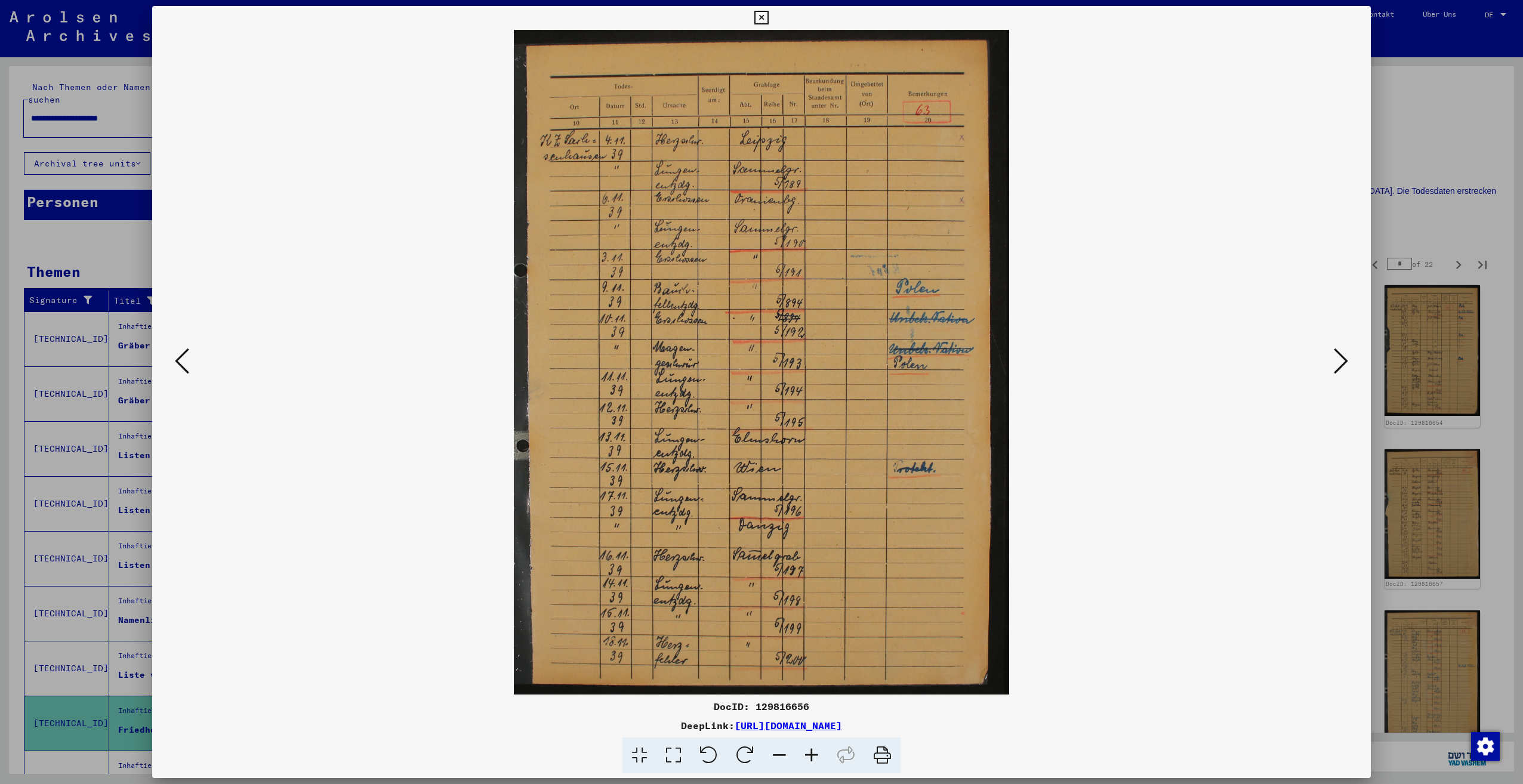
click at [1341, 365] on icon at bounding box center [1341, 361] width 14 height 29
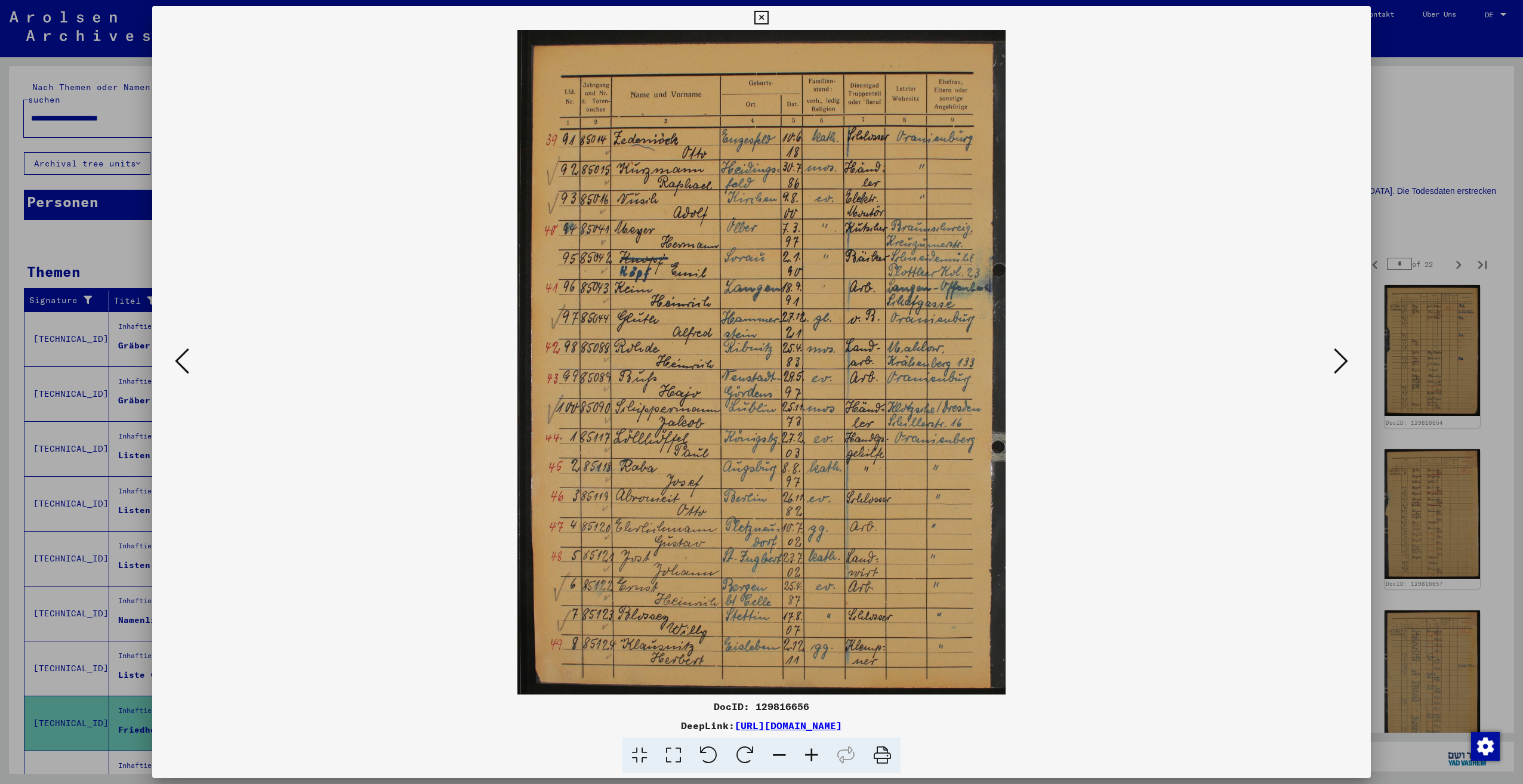
click at [1341, 365] on icon at bounding box center [1341, 361] width 14 height 29
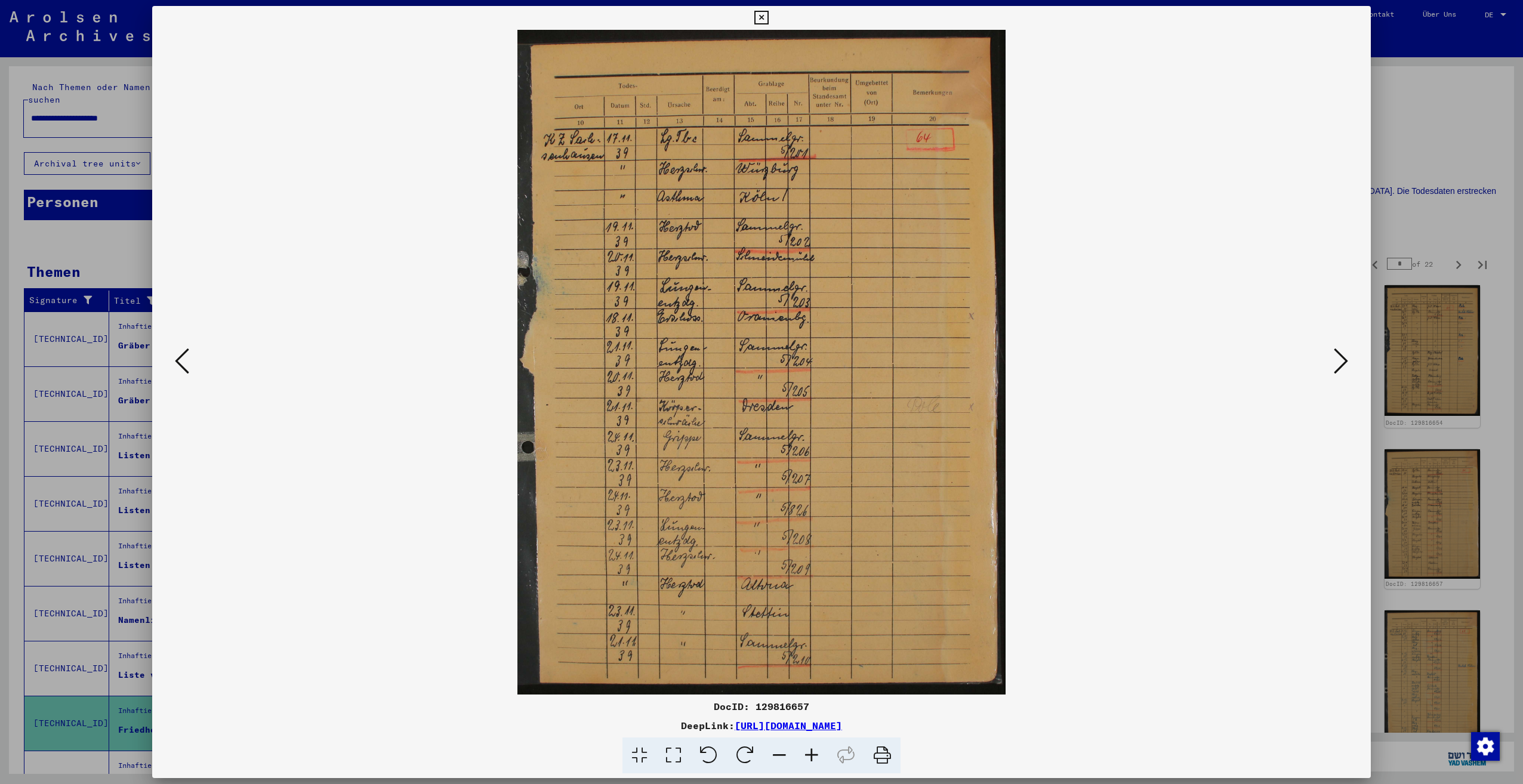
click at [1341, 365] on icon at bounding box center [1341, 361] width 14 height 29
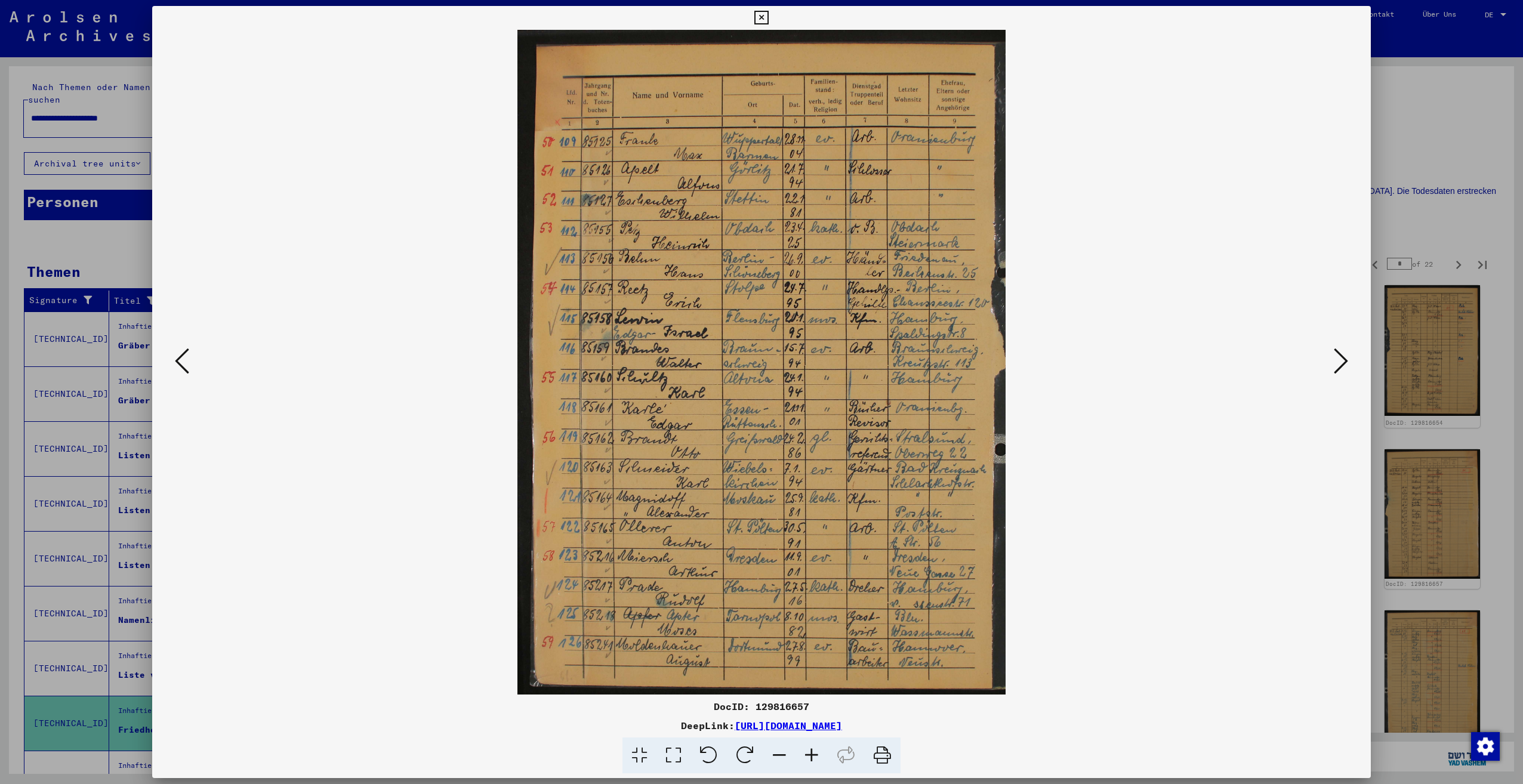
click at [1341, 365] on icon at bounding box center [1341, 361] width 14 height 29
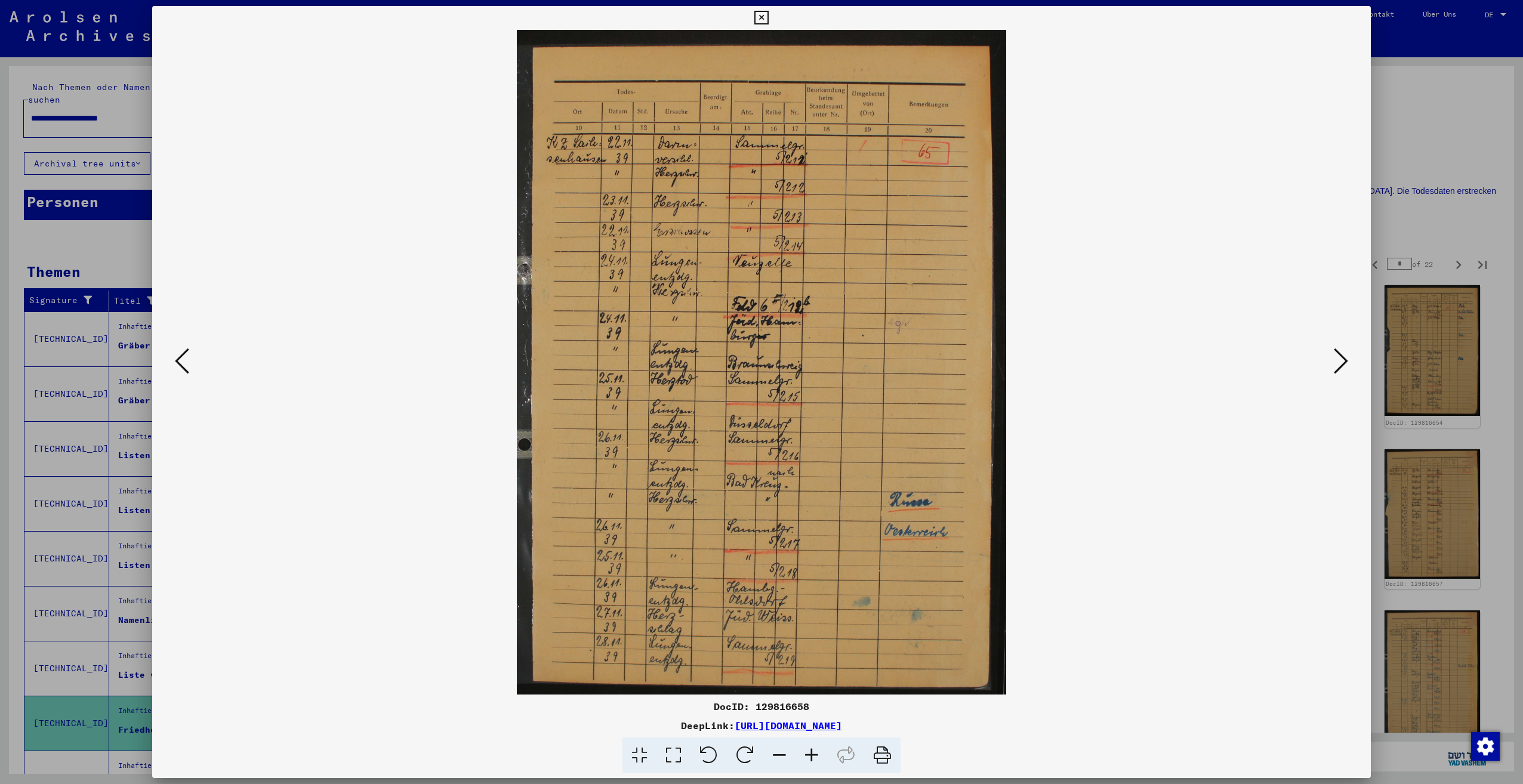
click at [1341, 365] on icon at bounding box center [1341, 361] width 14 height 29
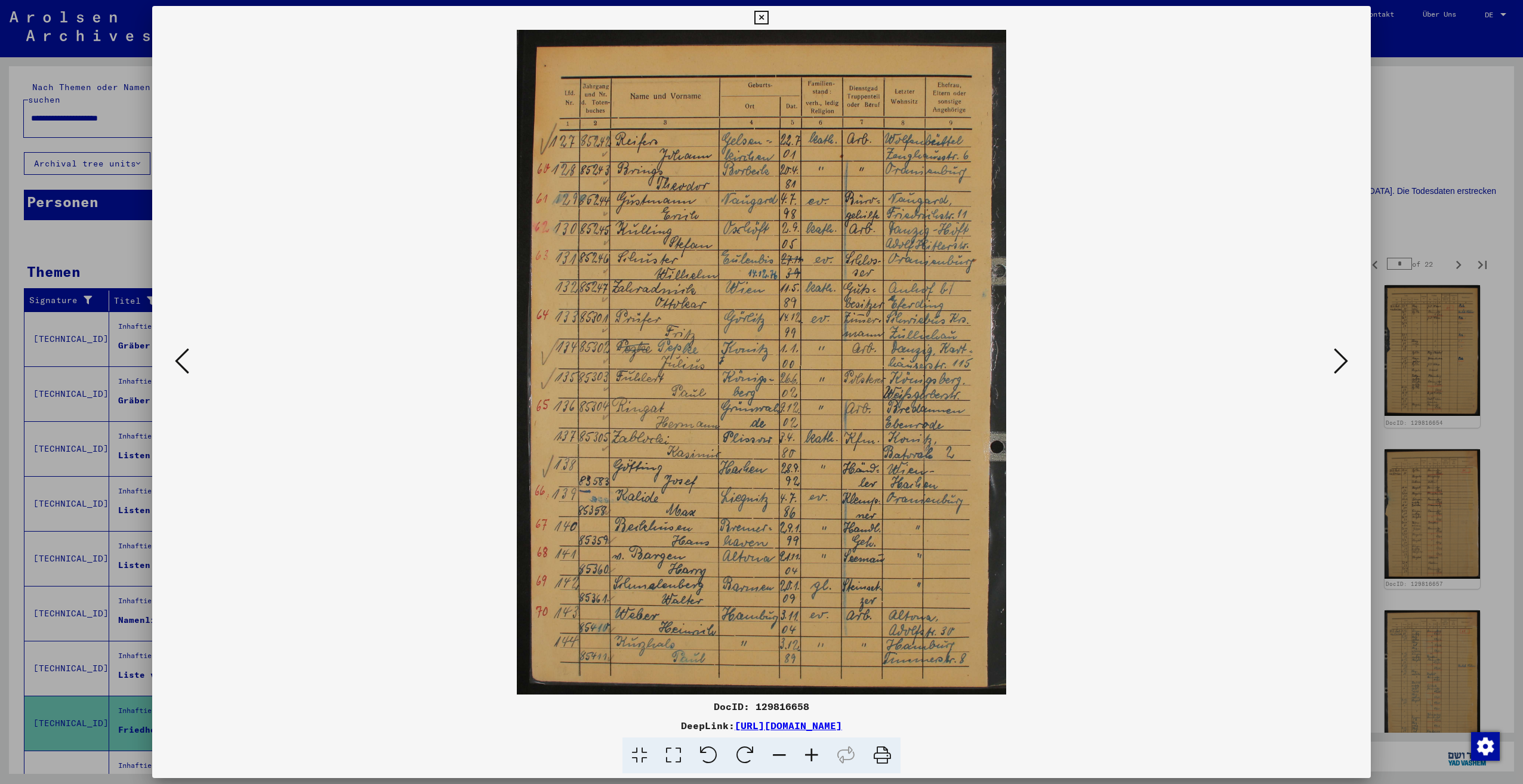
click at [1341, 365] on icon at bounding box center [1341, 361] width 14 height 29
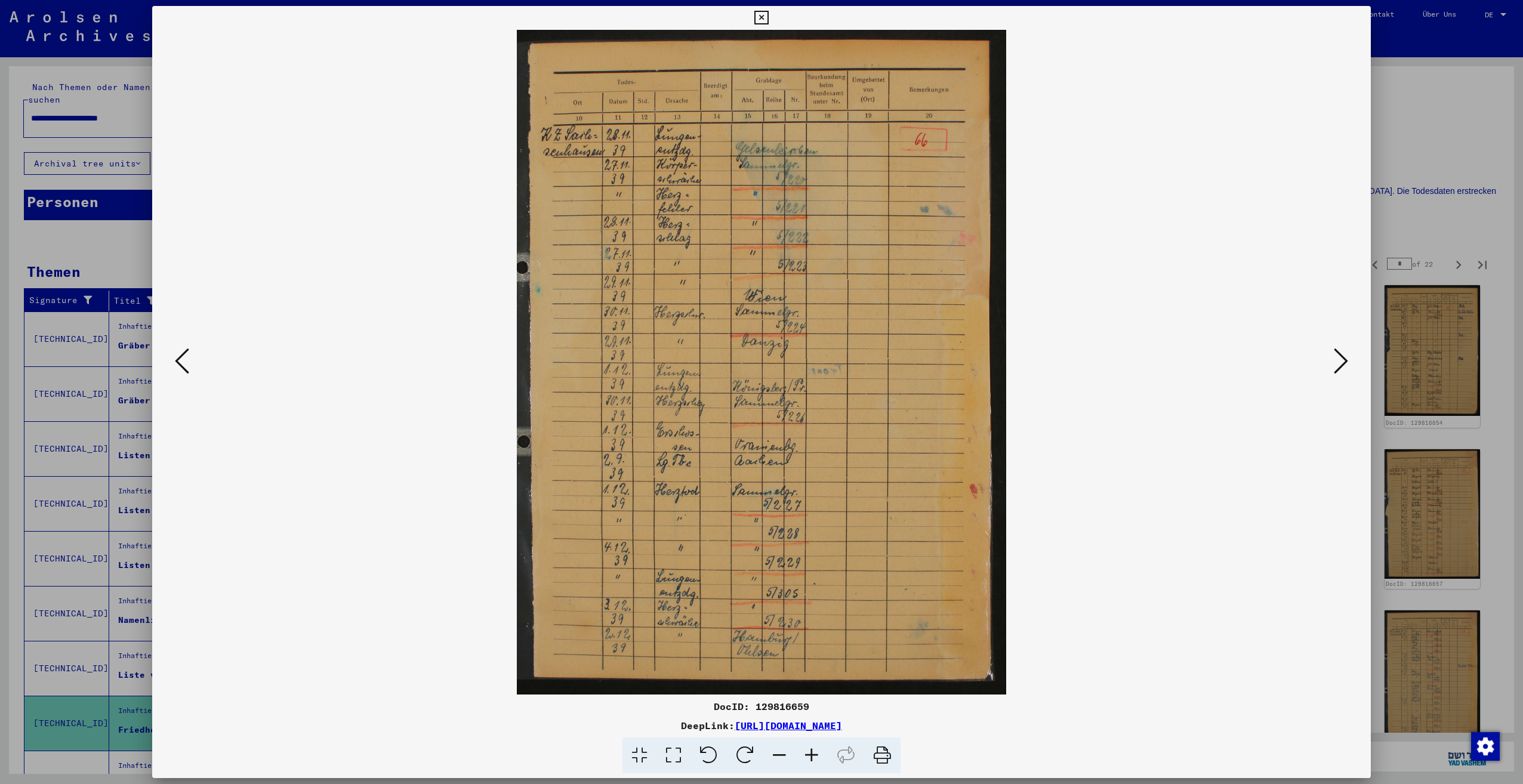
click at [1341, 365] on icon at bounding box center [1341, 361] width 14 height 29
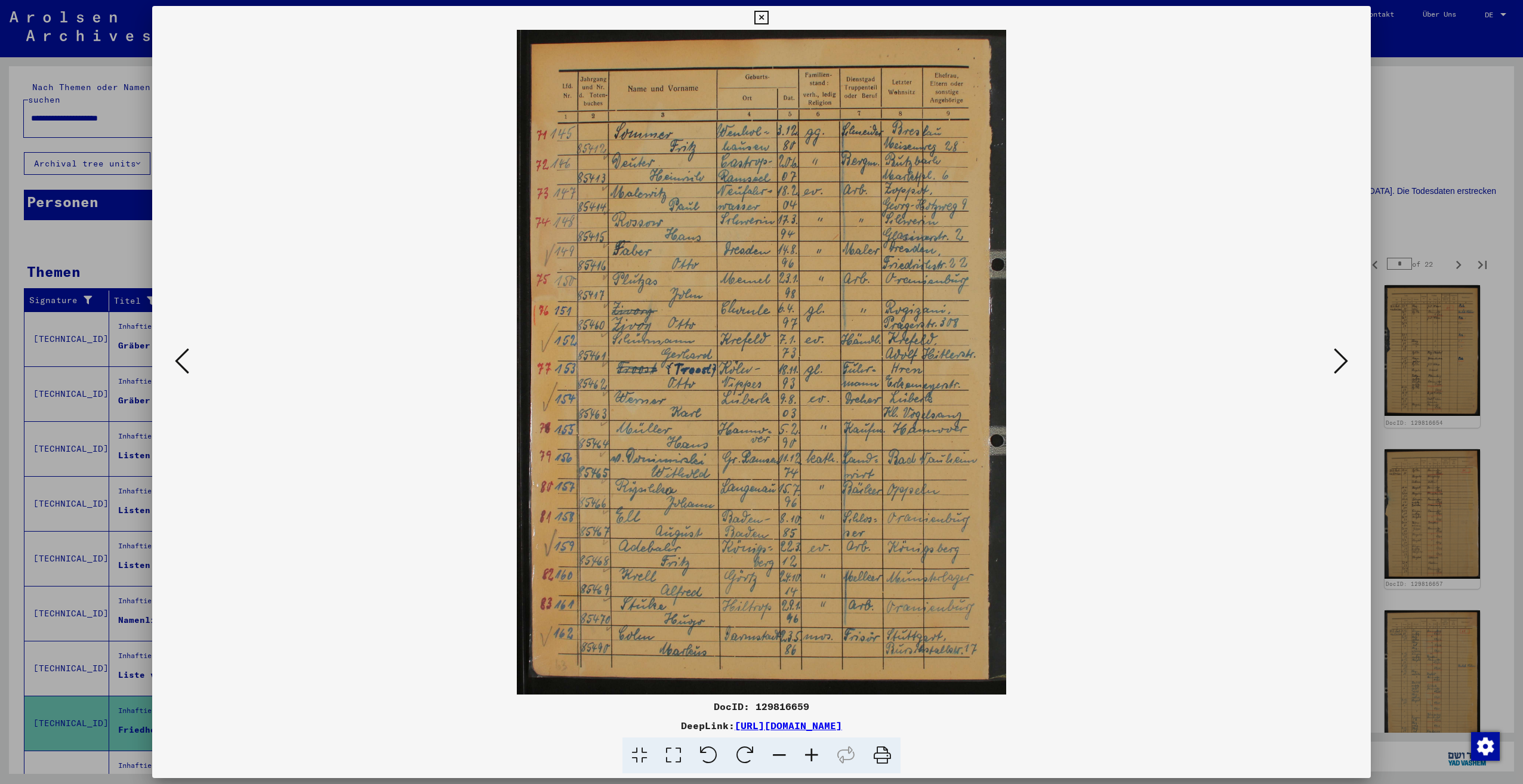
click at [1341, 365] on icon at bounding box center [1341, 361] width 14 height 29
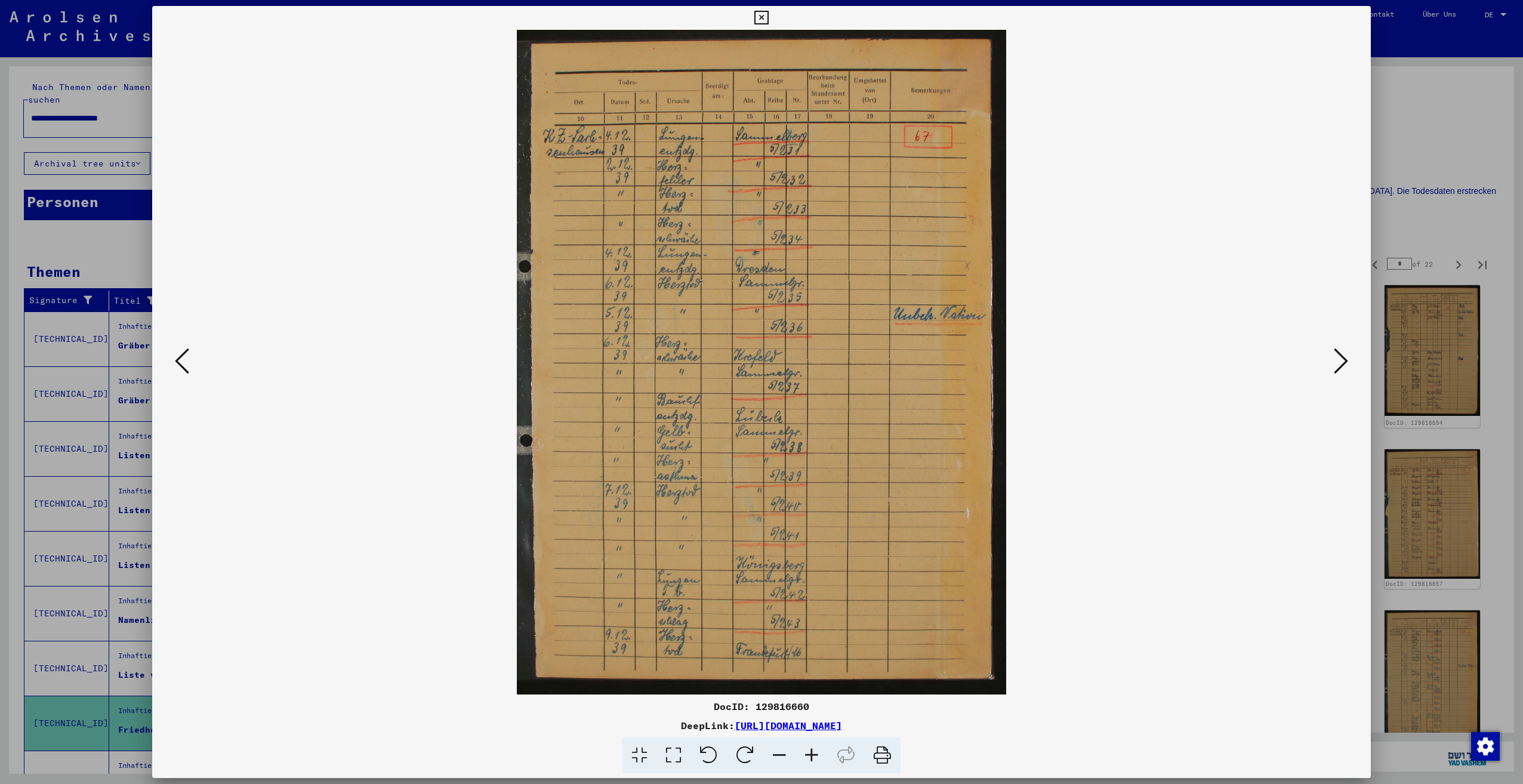
click at [1341, 365] on icon at bounding box center [1341, 361] width 14 height 29
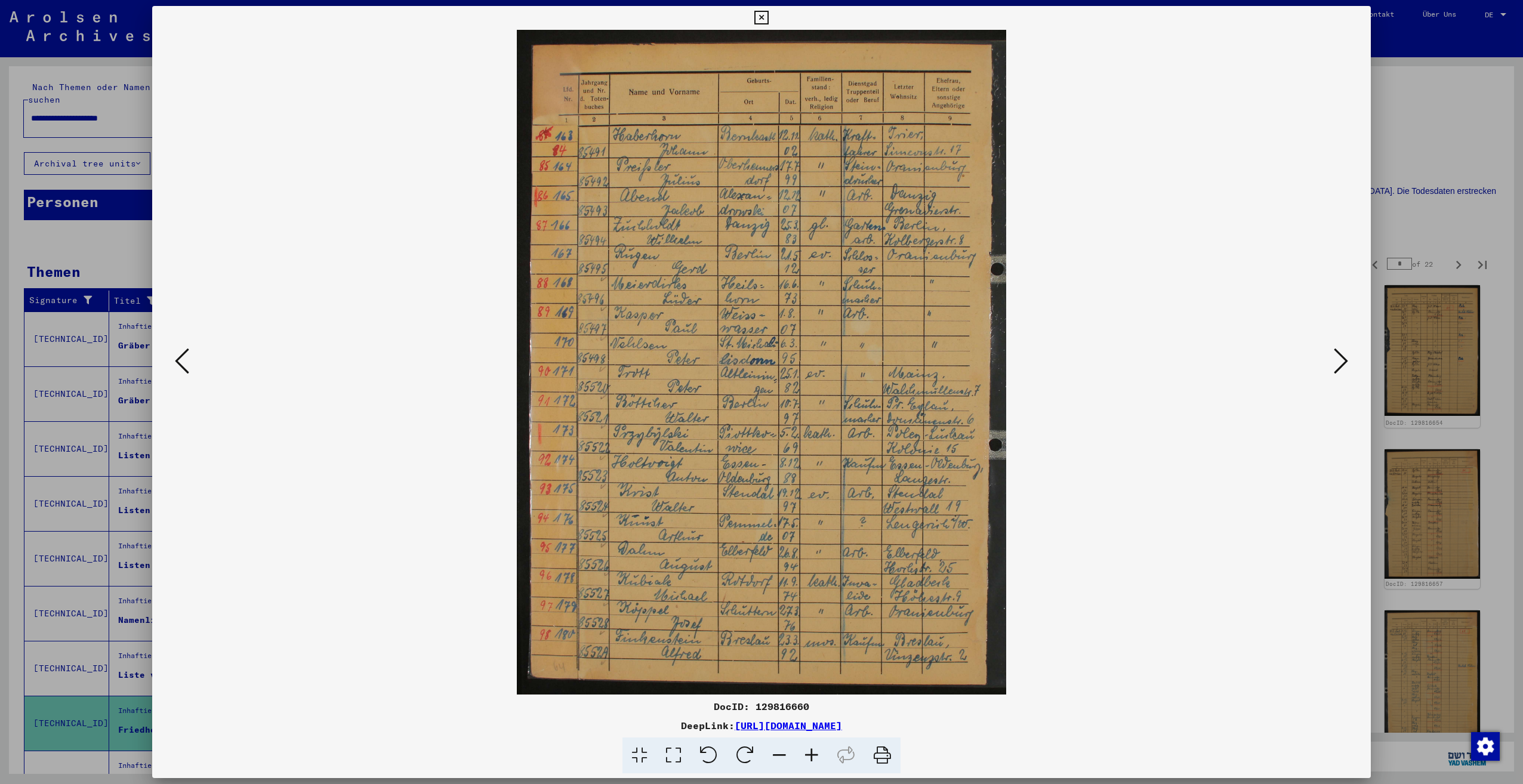
click at [1341, 365] on icon at bounding box center [1341, 361] width 14 height 29
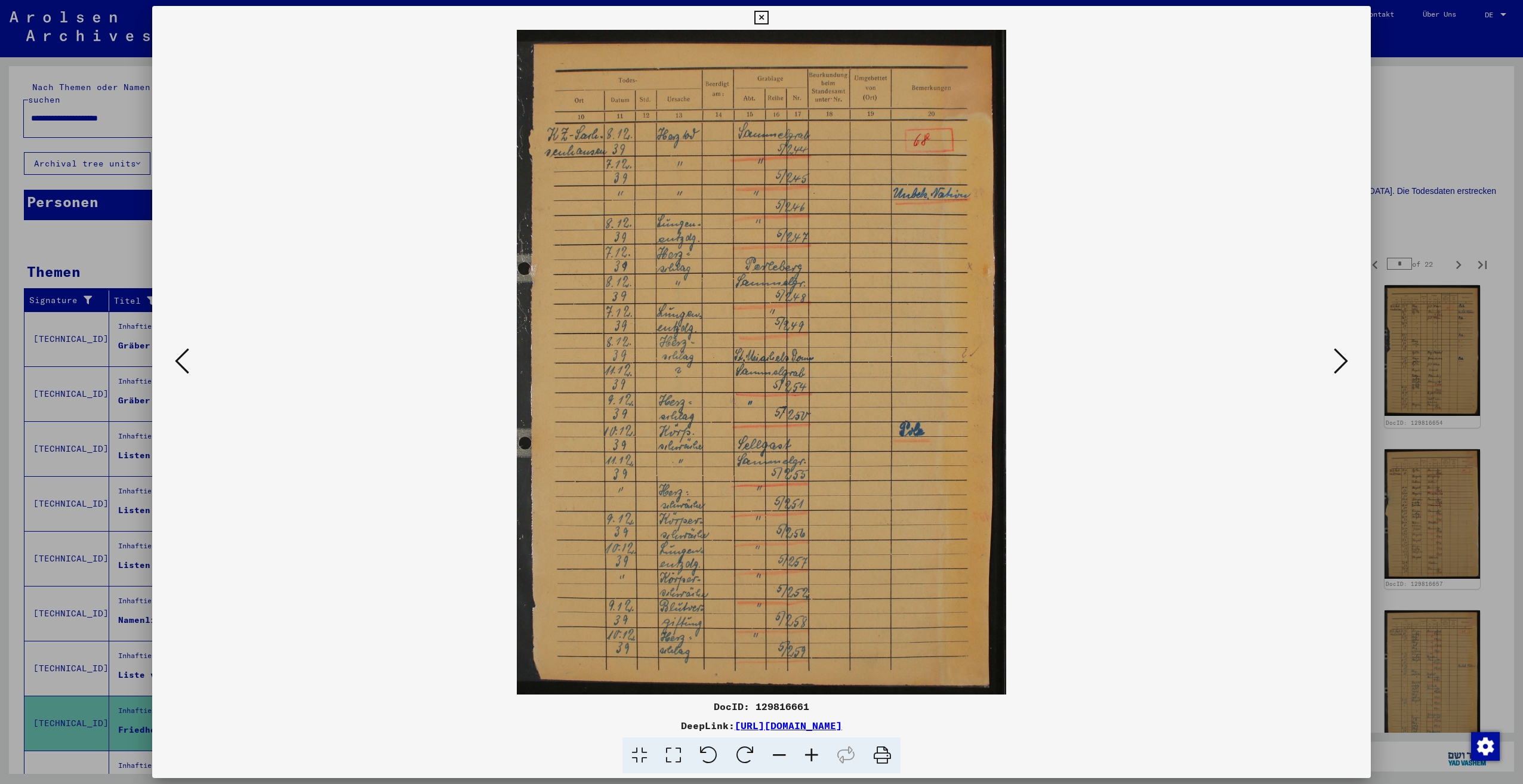
click at [1341, 365] on icon at bounding box center [1341, 361] width 14 height 29
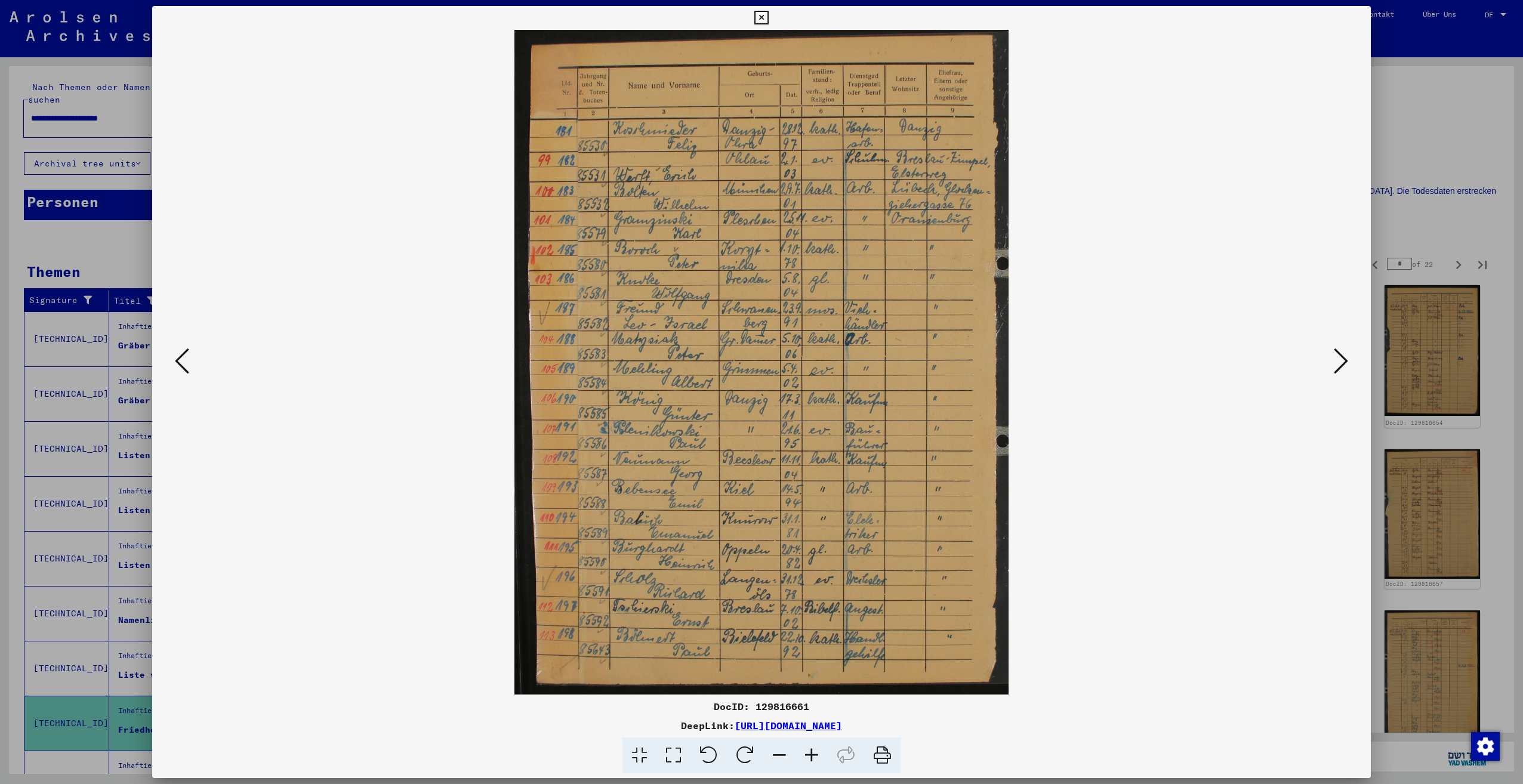
click at [1341, 365] on icon at bounding box center [1341, 361] width 14 height 29
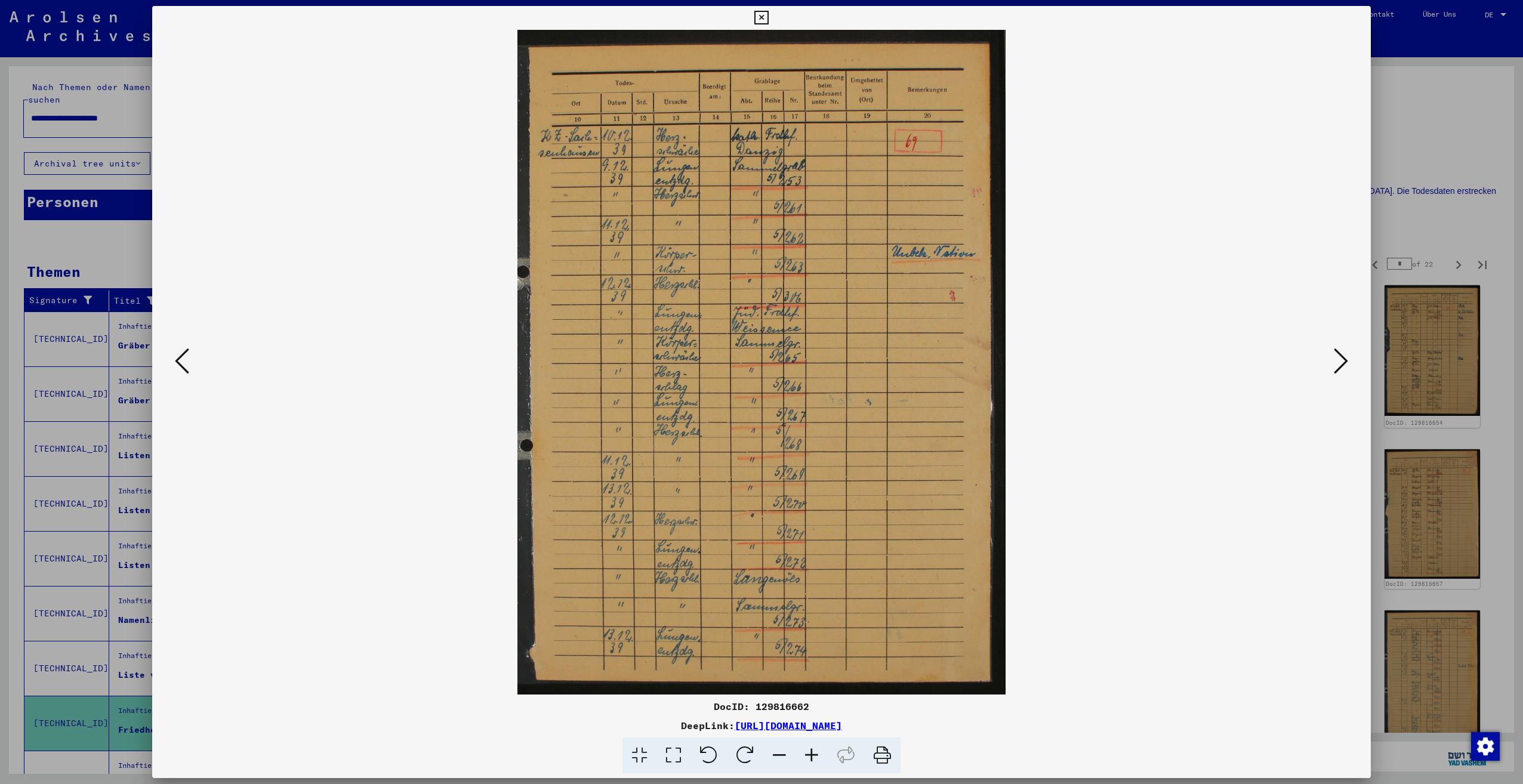
click at [1341, 365] on icon at bounding box center [1341, 361] width 14 height 29
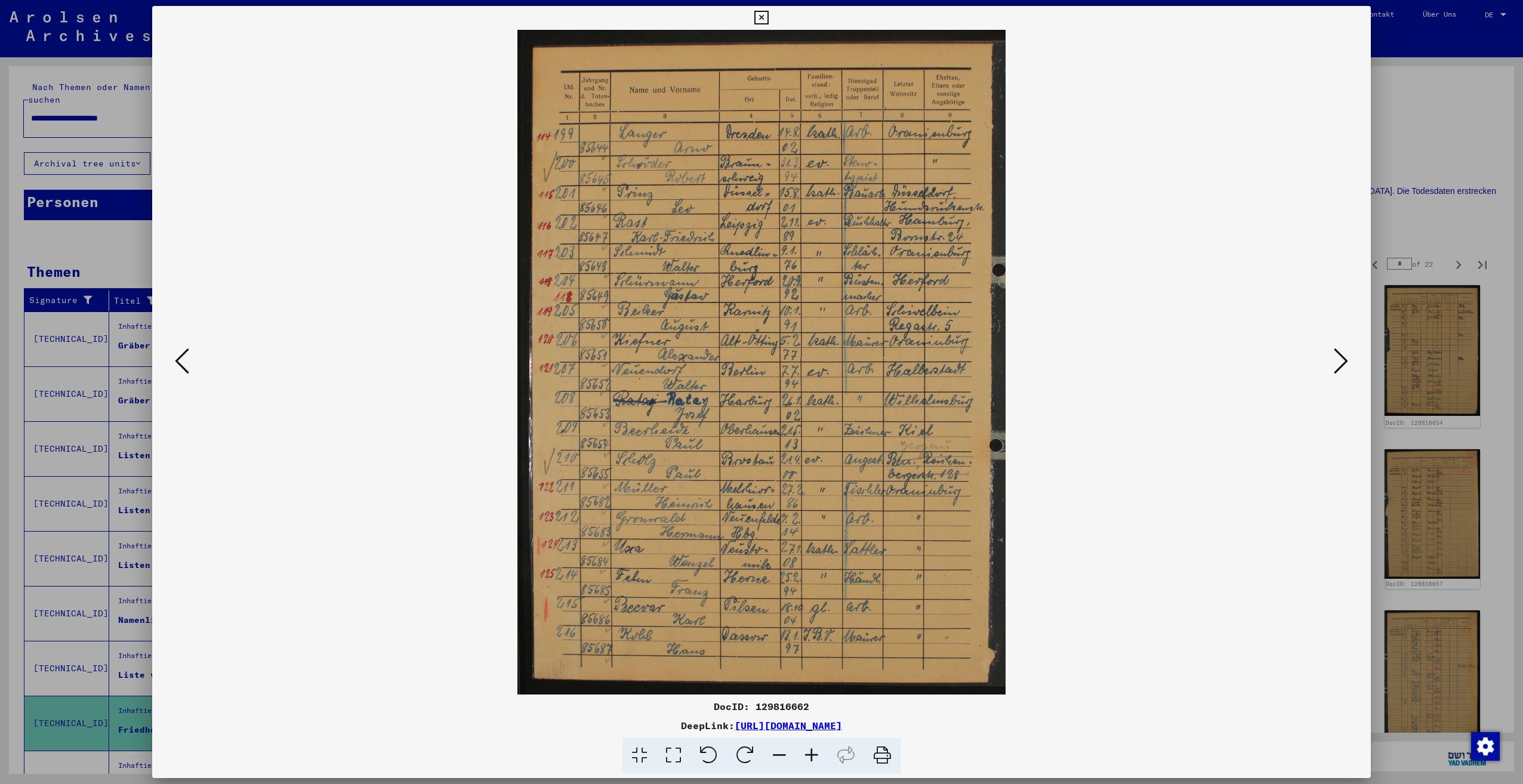
click at [1341, 365] on icon at bounding box center [1341, 361] width 14 height 29
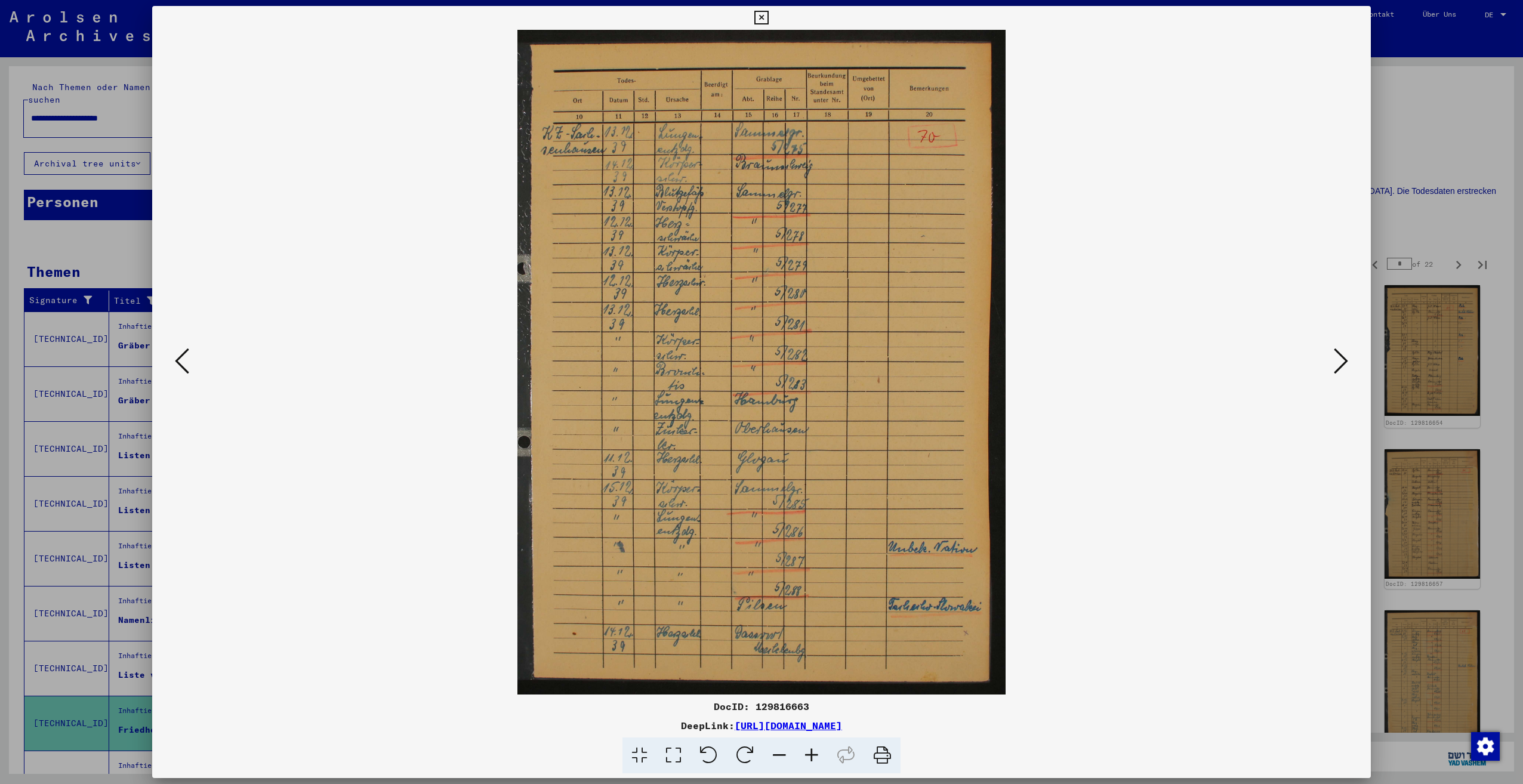
click at [1341, 365] on icon at bounding box center [1341, 361] width 14 height 29
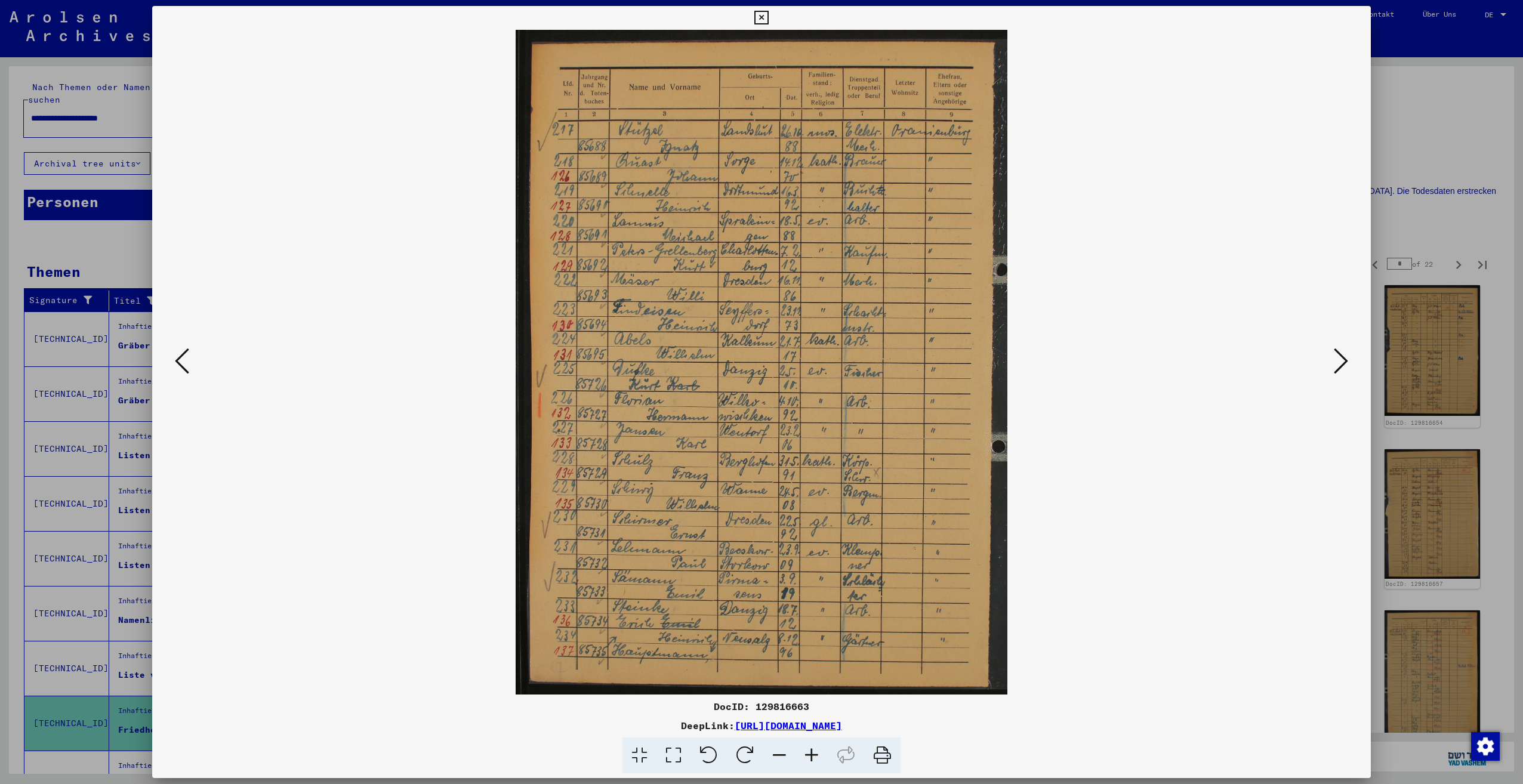
click at [1341, 365] on icon at bounding box center [1341, 361] width 14 height 29
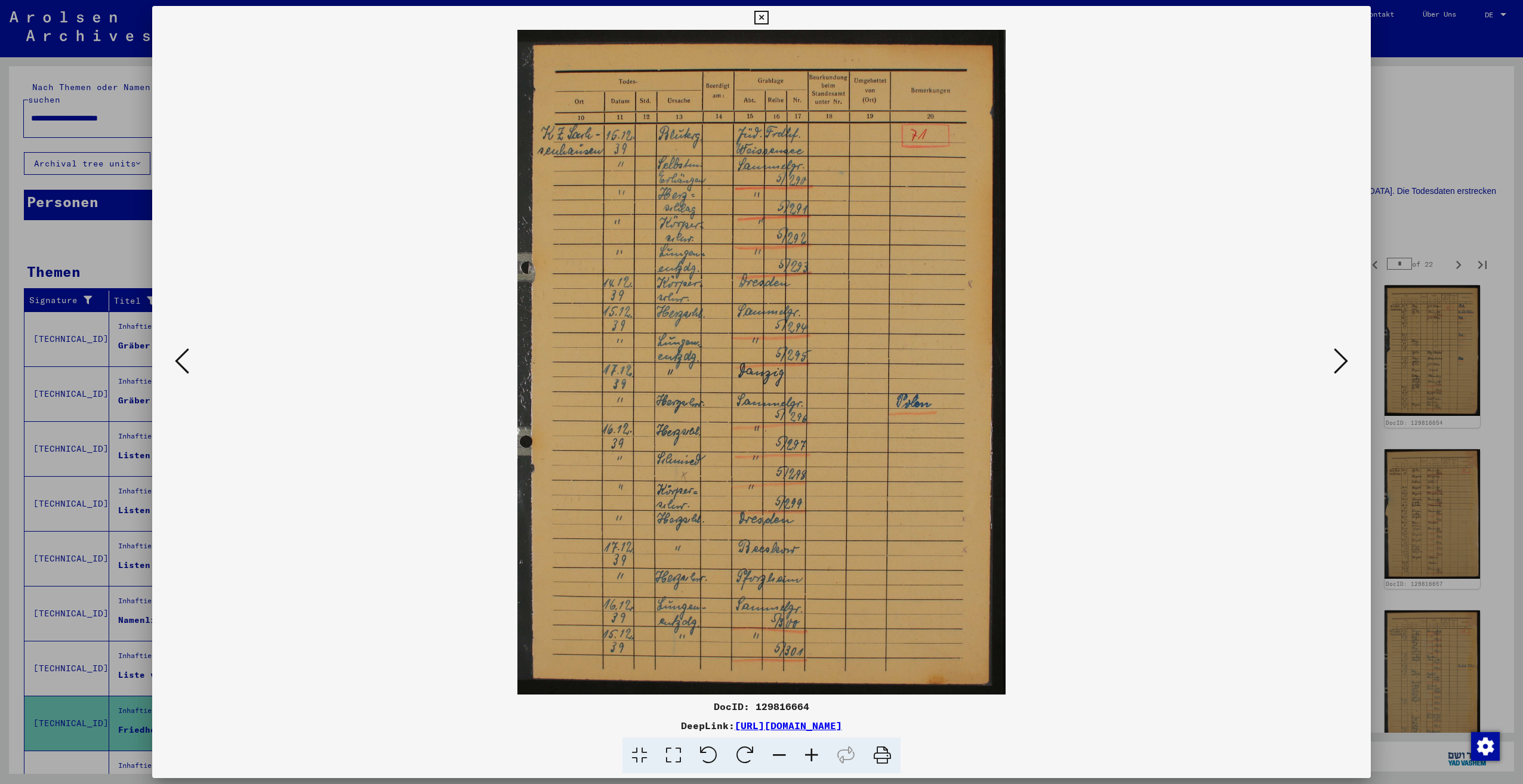
click at [1341, 365] on icon at bounding box center [1341, 361] width 14 height 29
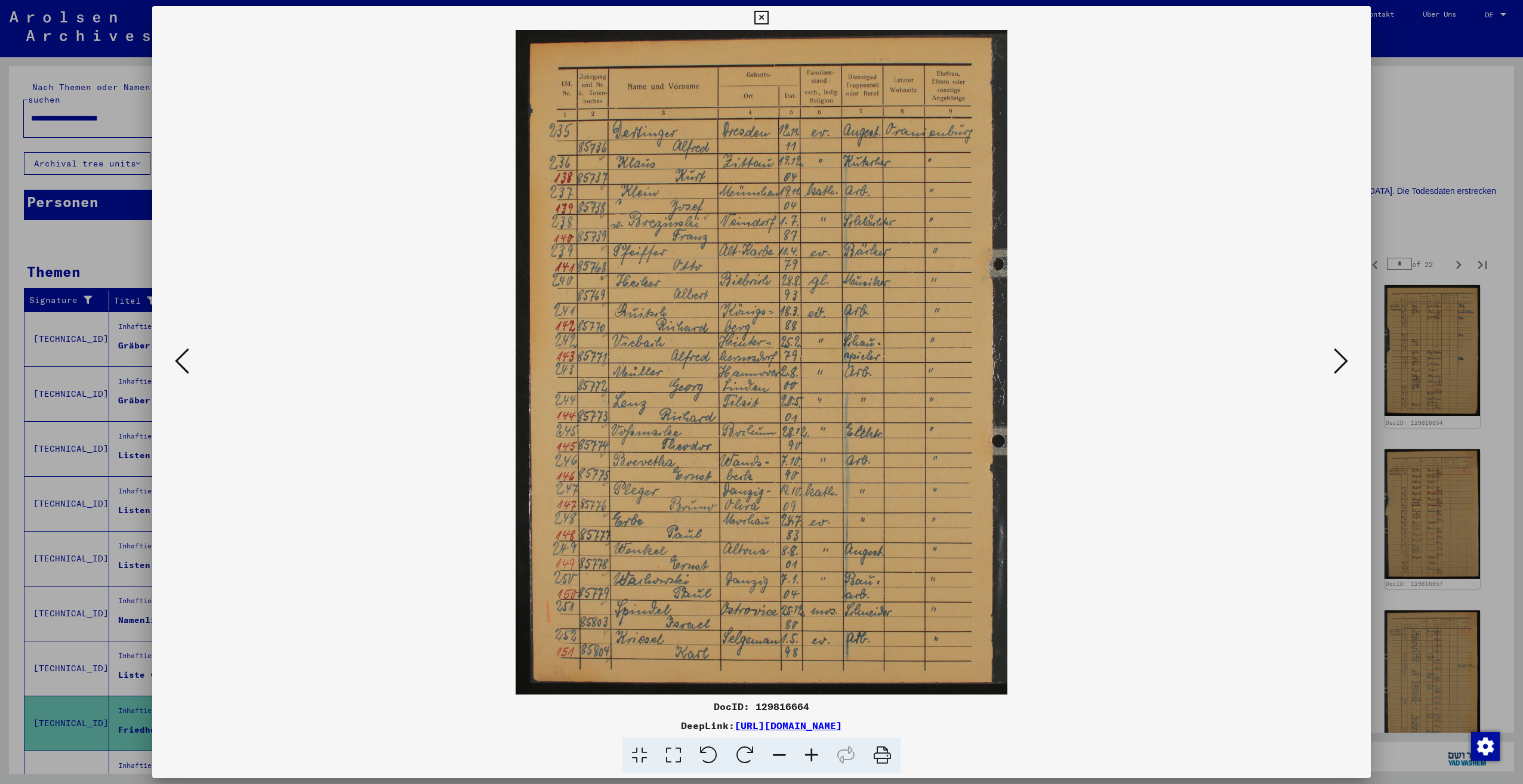
click at [1341, 365] on icon at bounding box center [1341, 361] width 14 height 29
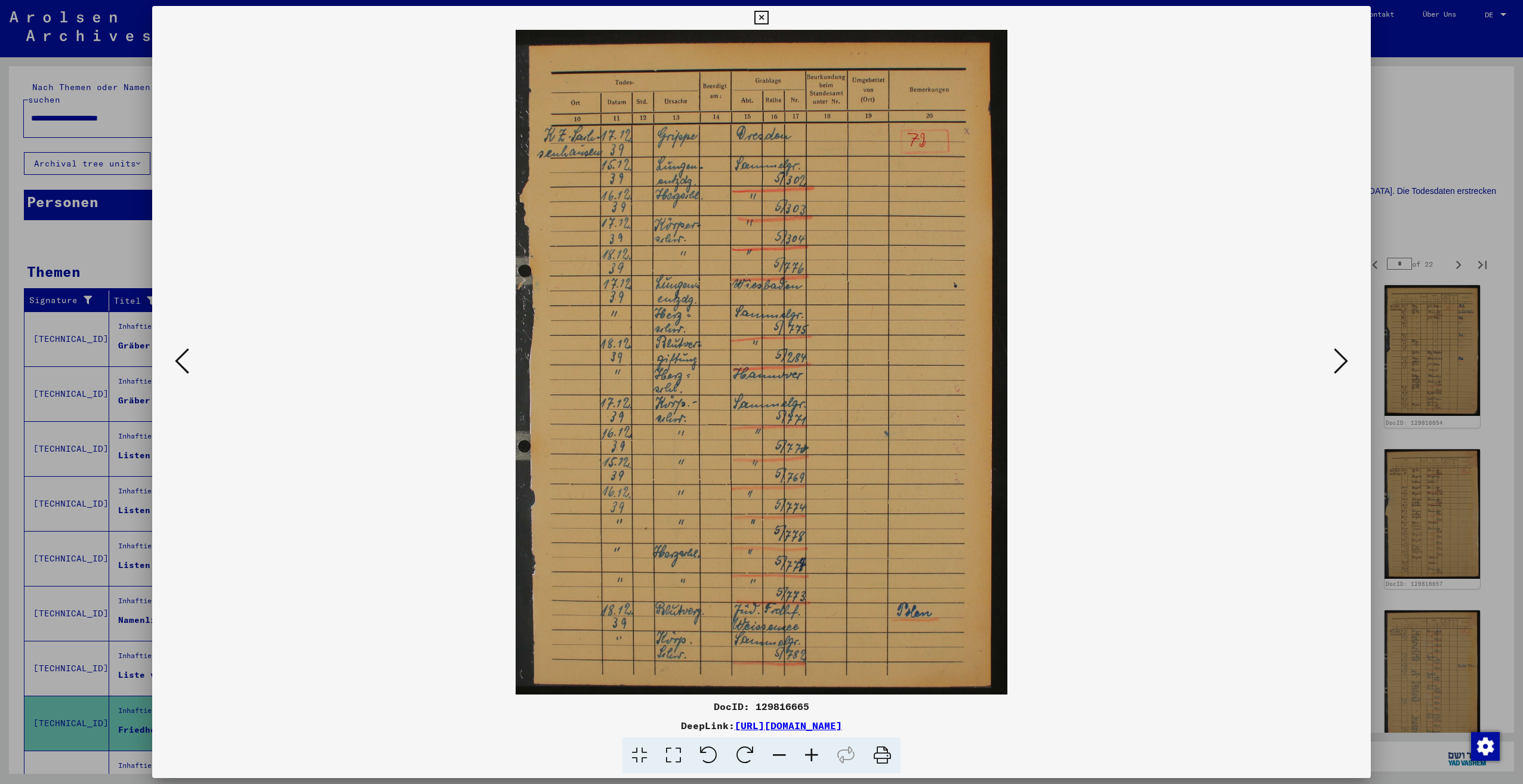
click at [1341, 365] on icon at bounding box center [1341, 361] width 14 height 29
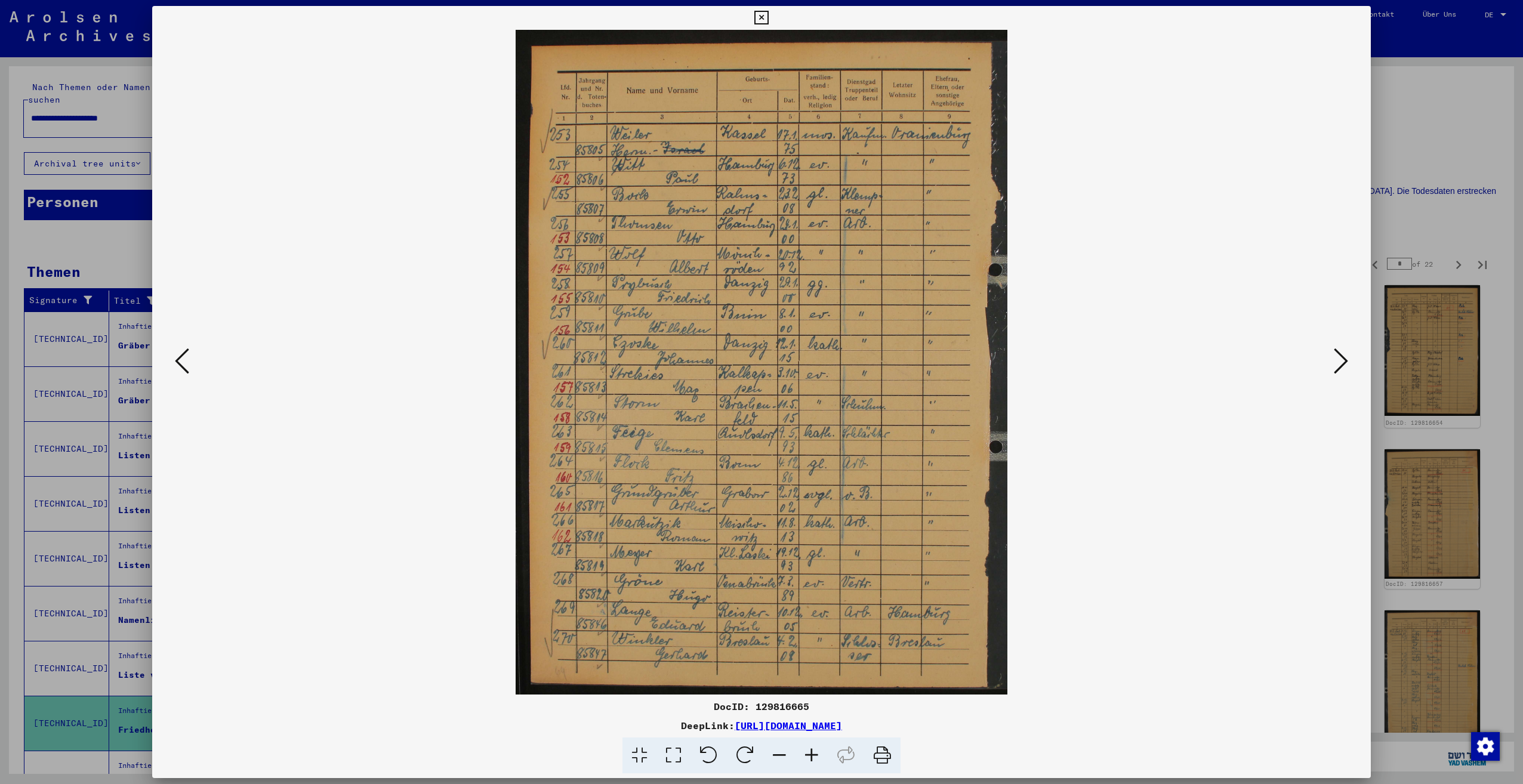
click at [1341, 365] on icon at bounding box center [1341, 361] width 14 height 29
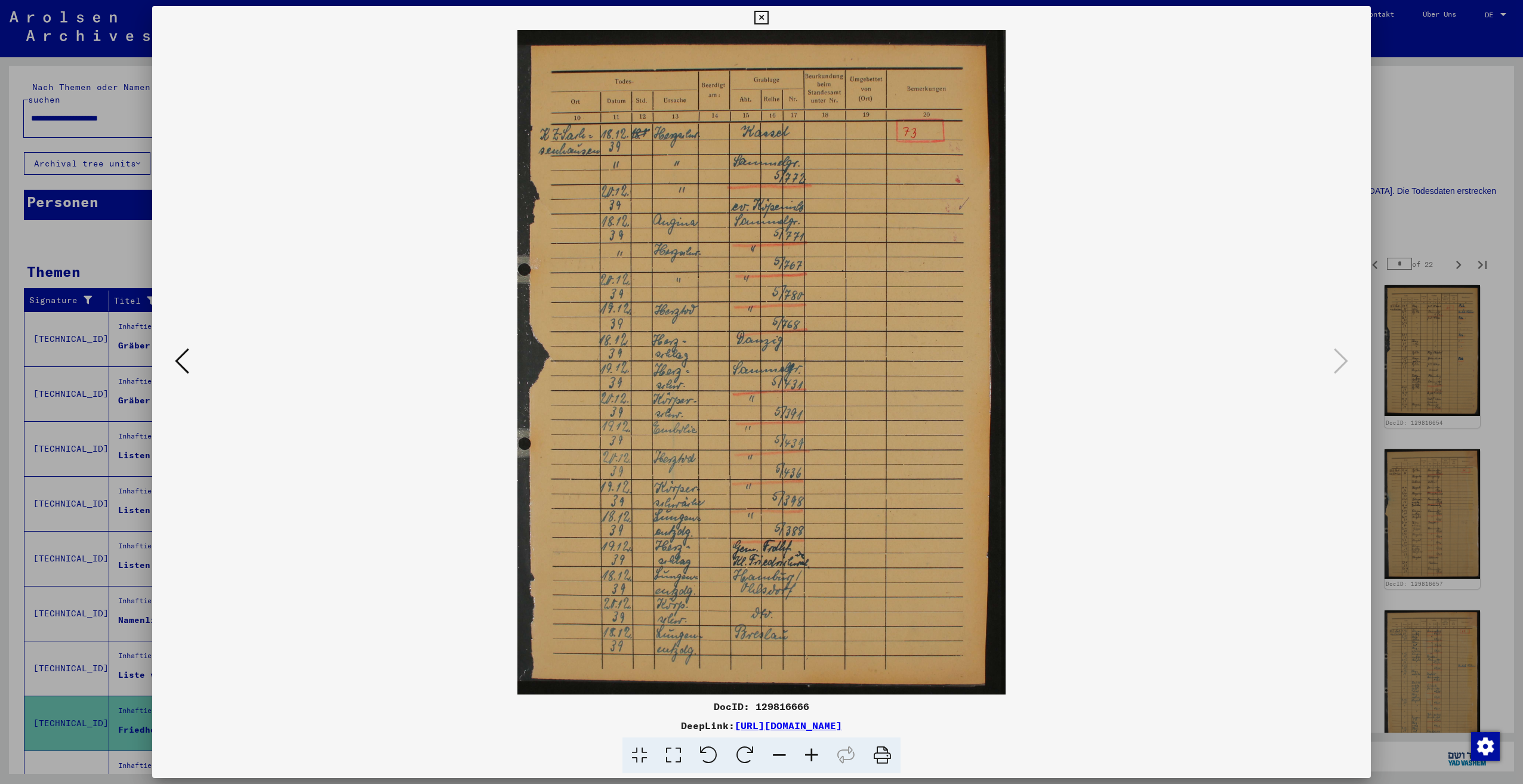
click at [1442, 157] on div at bounding box center [761, 392] width 1523 height 784
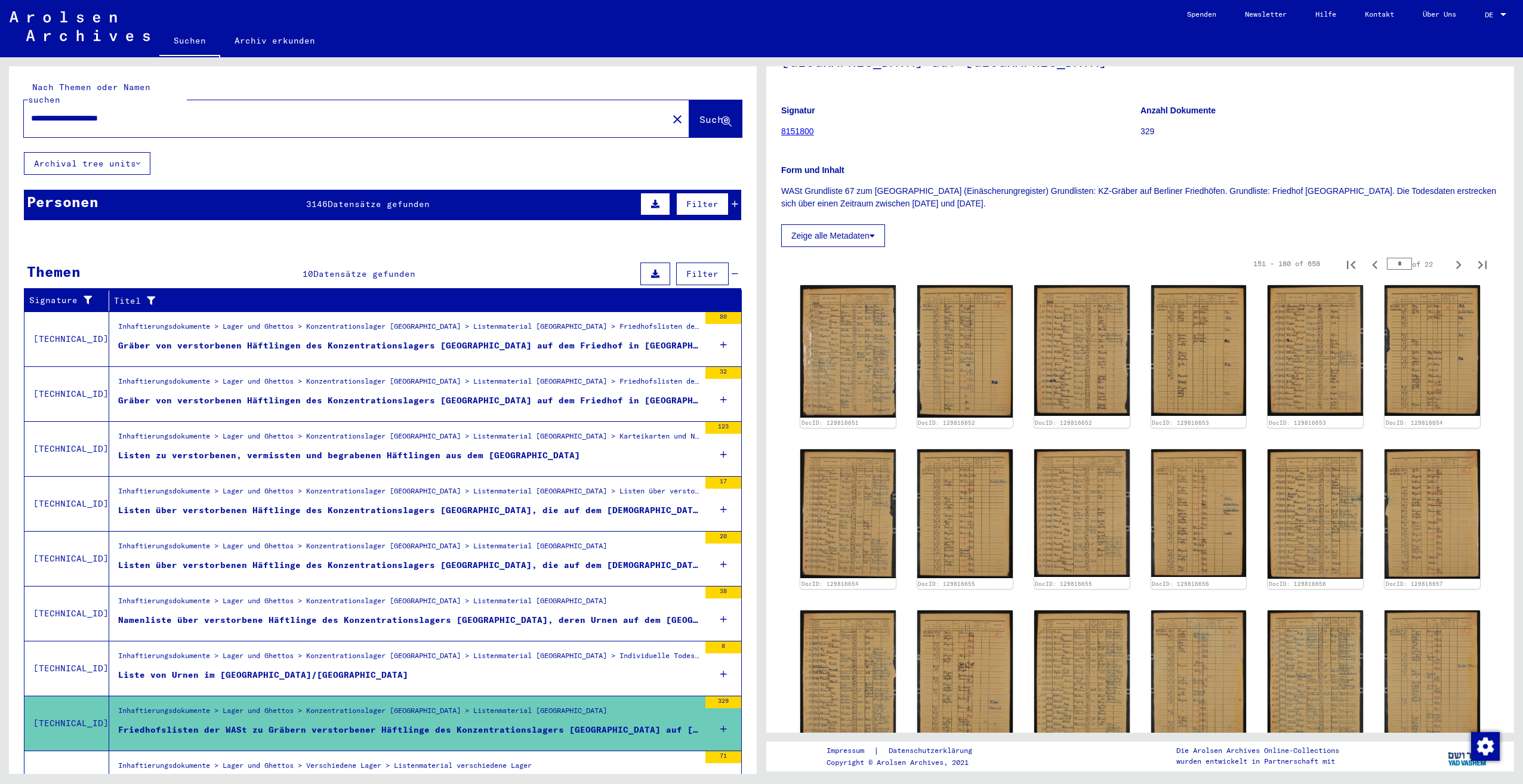
scroll to position [525, 0]
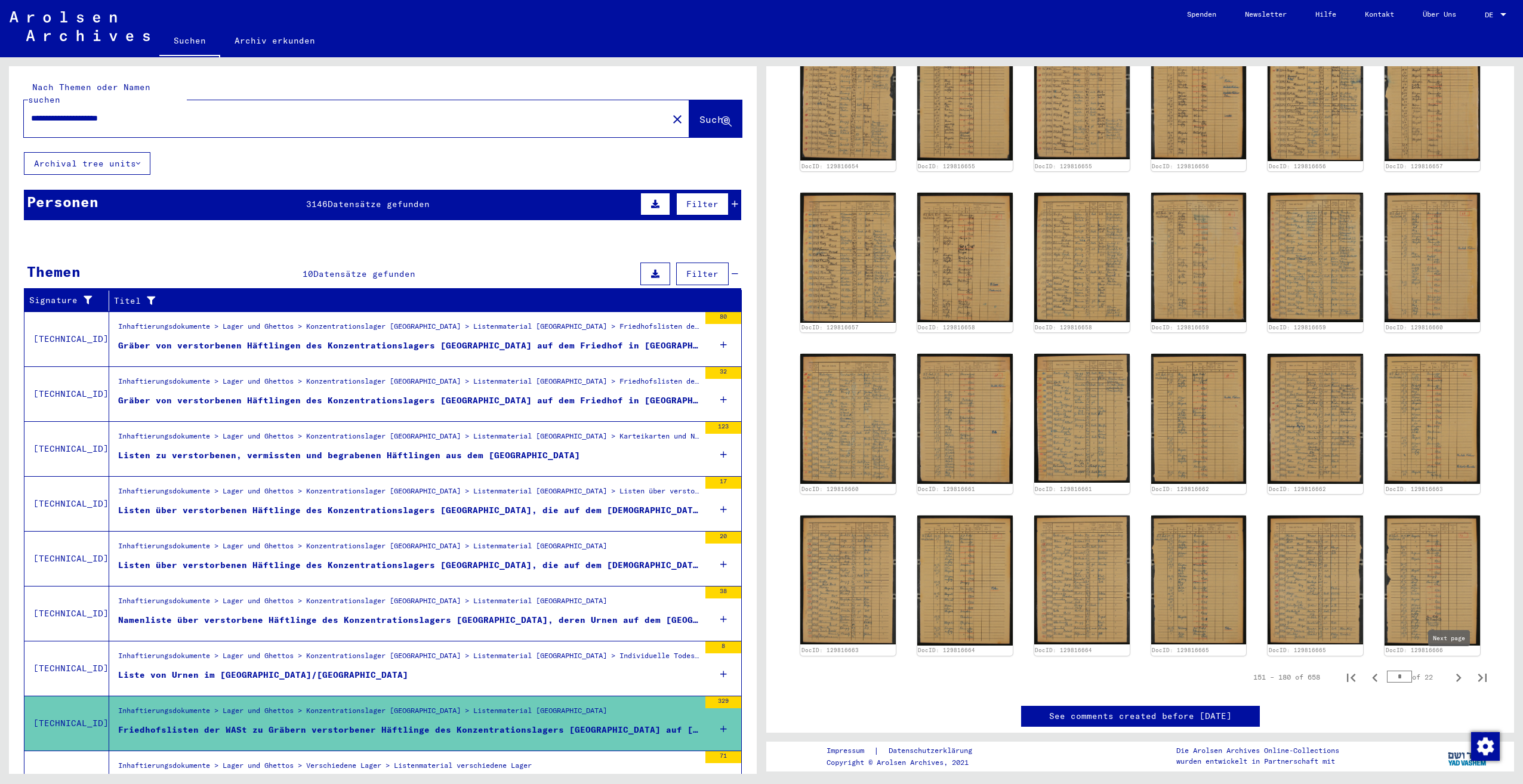
click at [1450, 670] on icon "Next page" at bounding box center [1458, 678] width 17 height 17
type input "*"
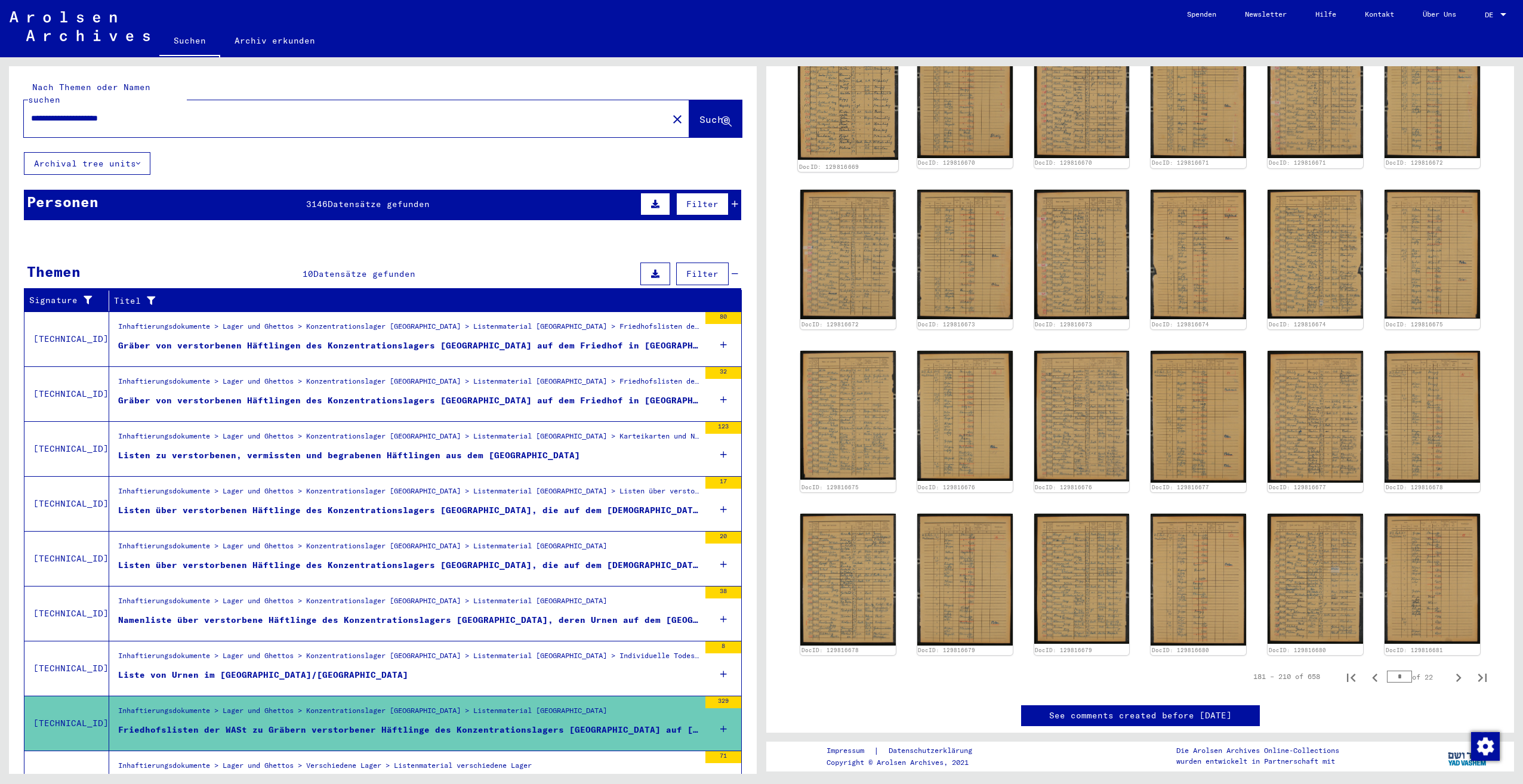
click at [833, 97] on img at bounding box center [847, 92] width 100 height 135
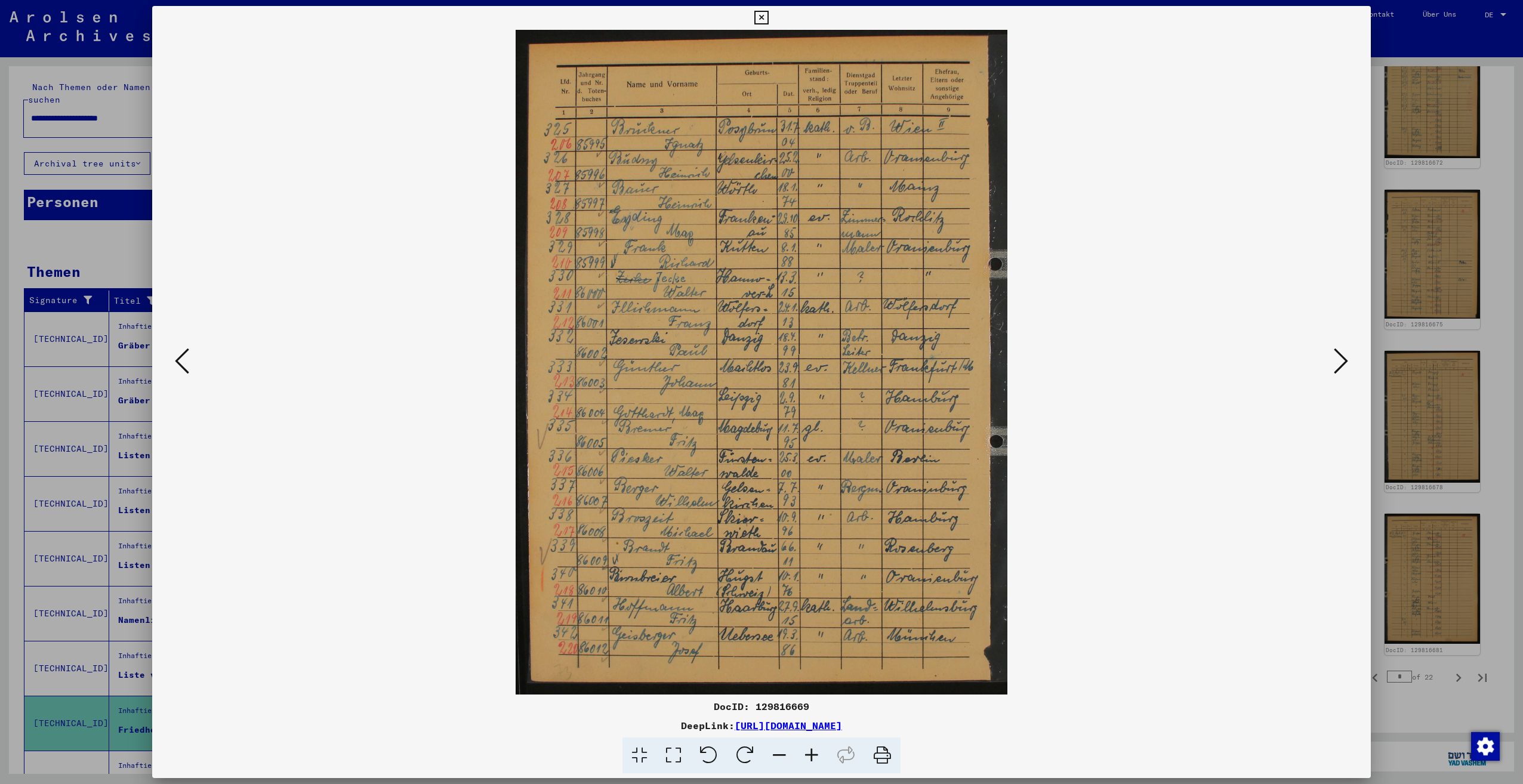
scroll to position [515, 0]
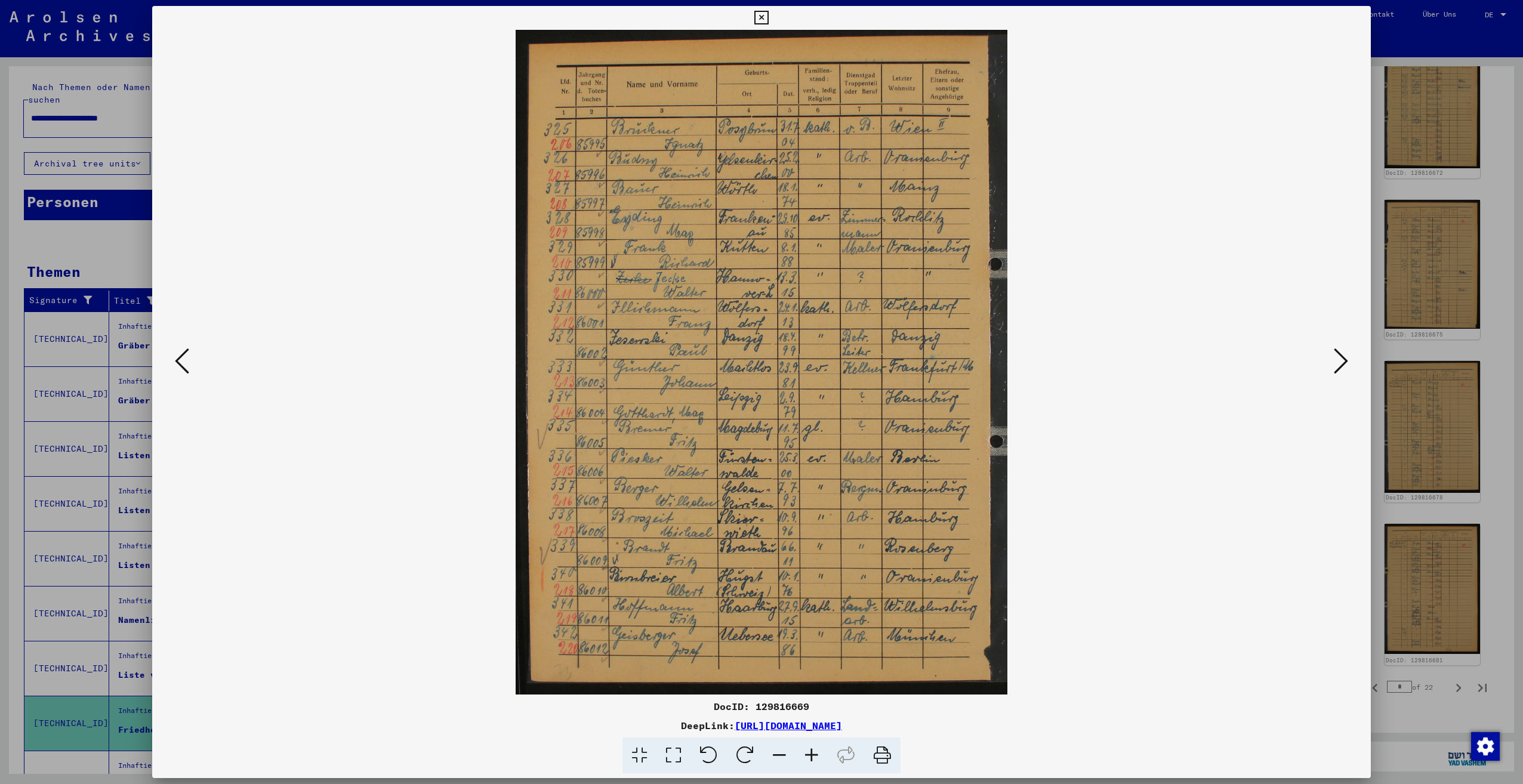
click at [1354, 365] on div at bounding box center [761, 362] width 1219 height 665
click at [1342, 364] on icon at bounding box center [1341, 361] width 14 height 29
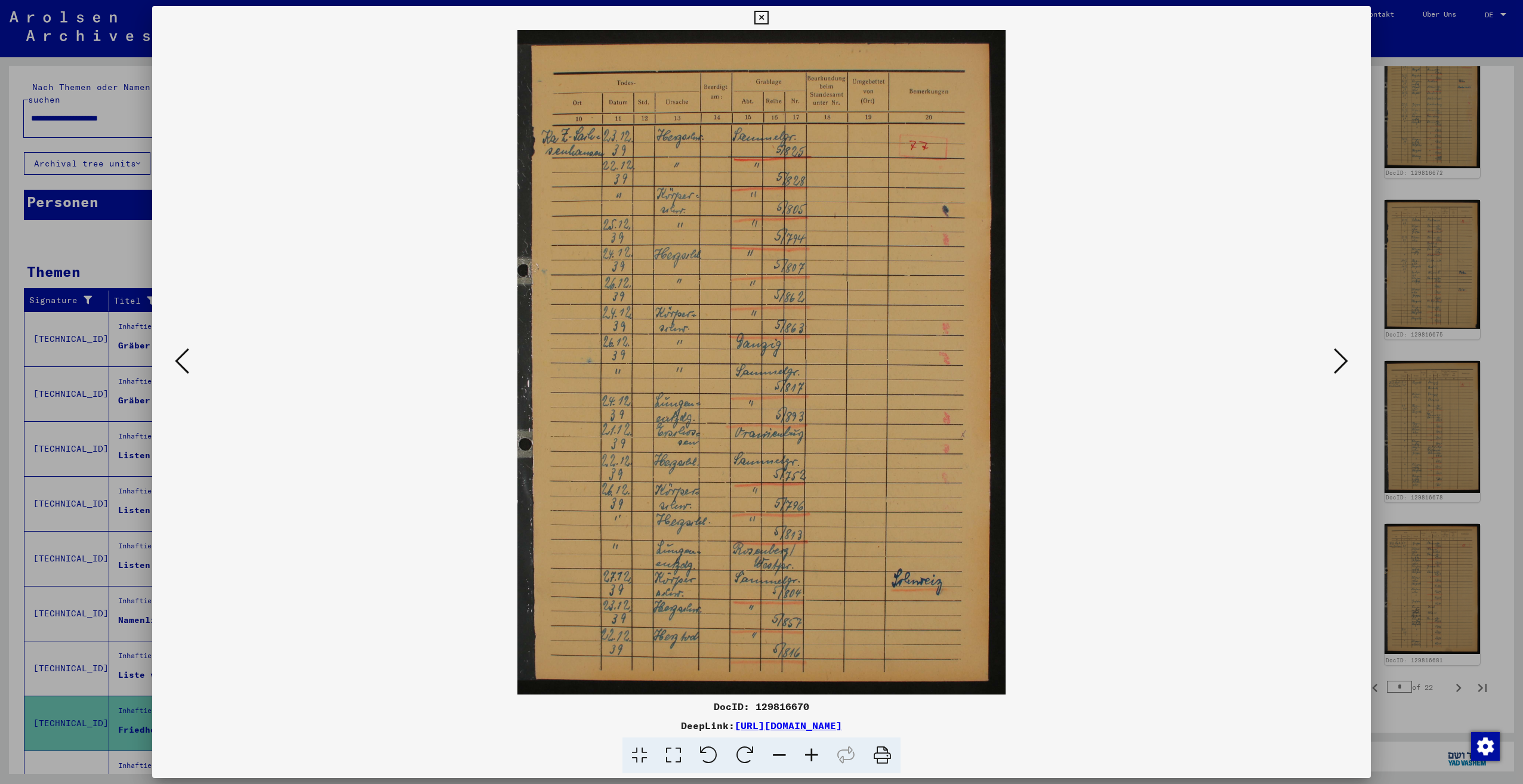
click at [1342, 364] on icon at bounding box center [1341, 361] width 14 height 29
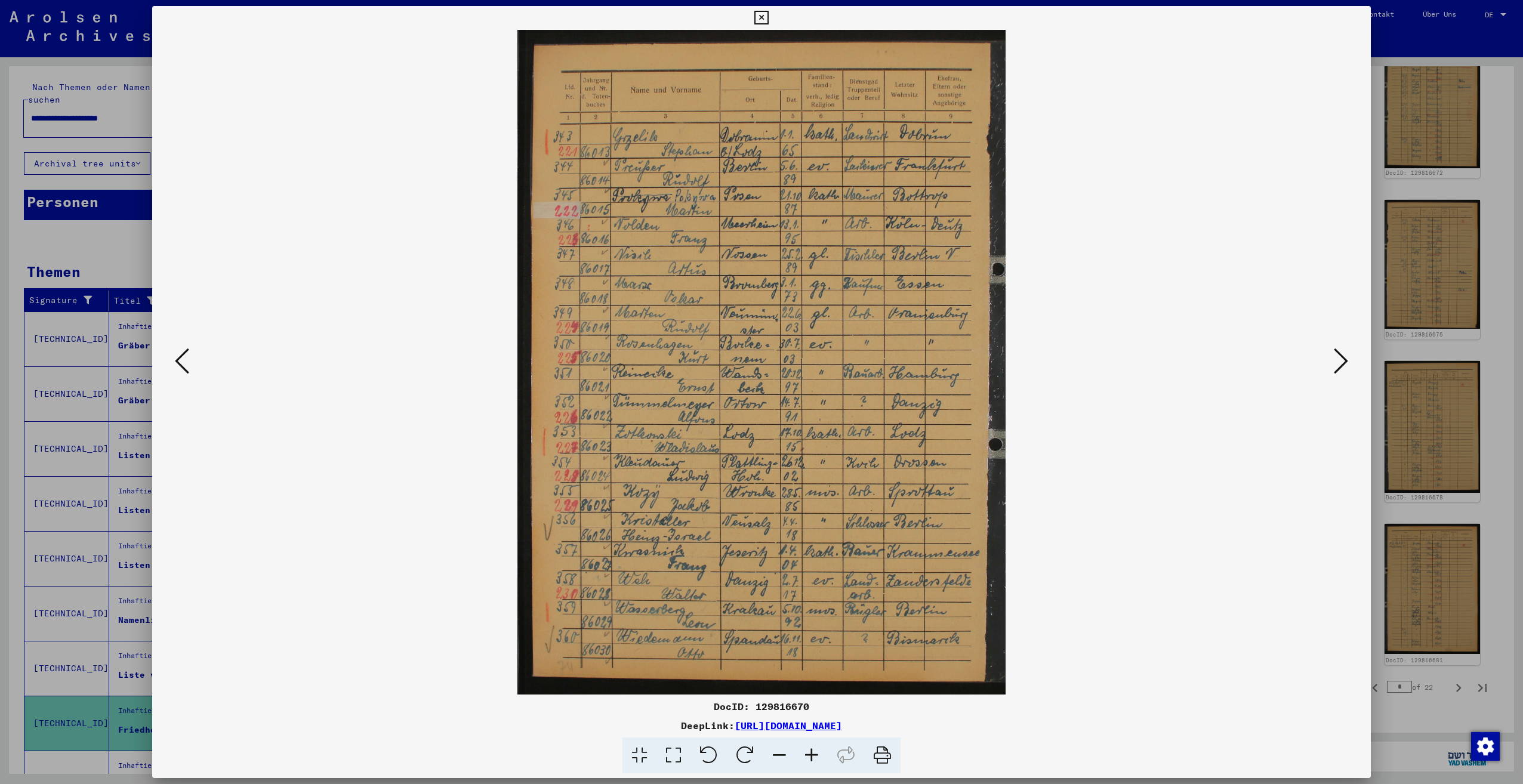
click at [1342, 364] on icon at bounding box center [1341, 361] width 14 height 29
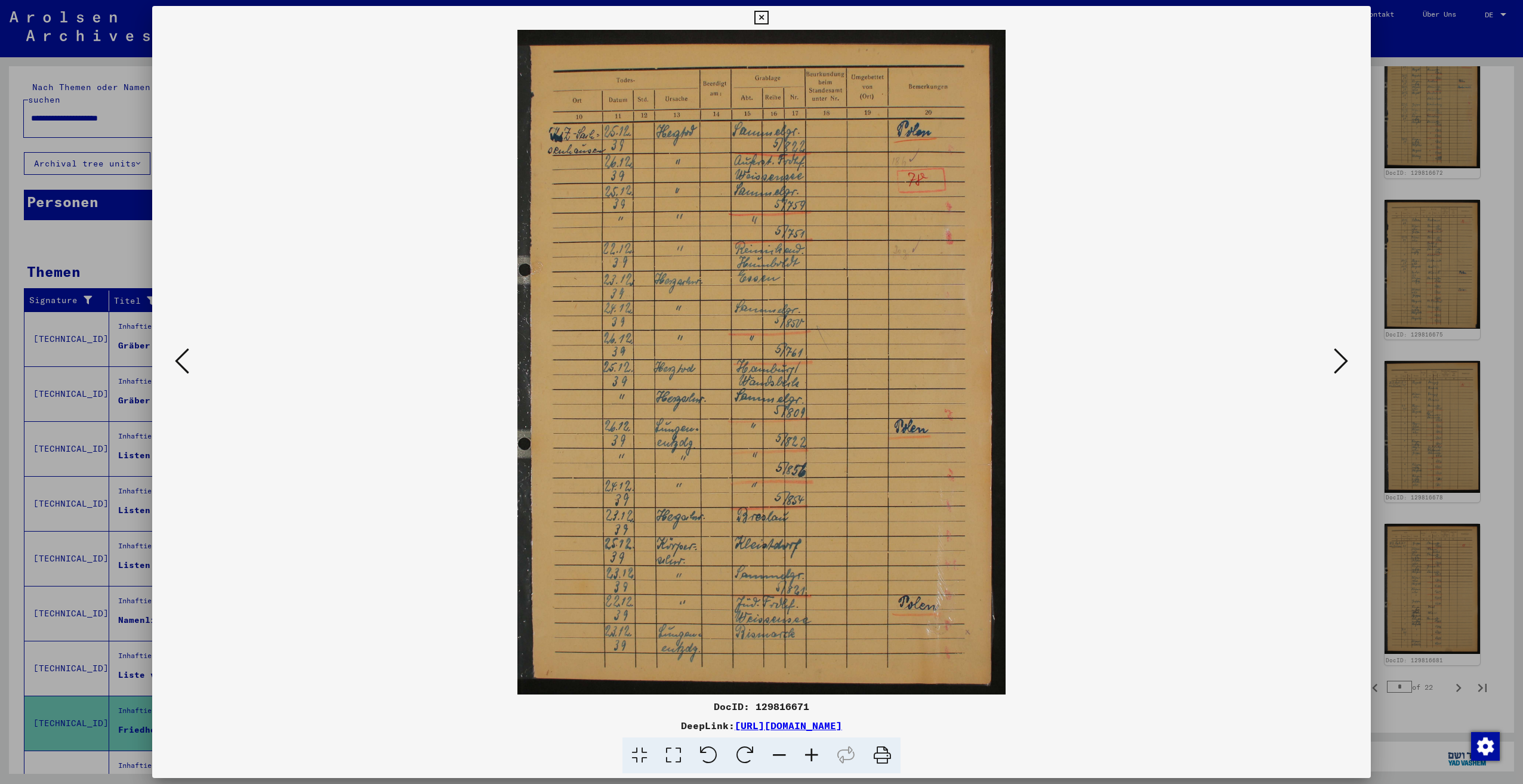
click at [1342, 364] on icon at bounding box center [1341, 361] width 14 height 29
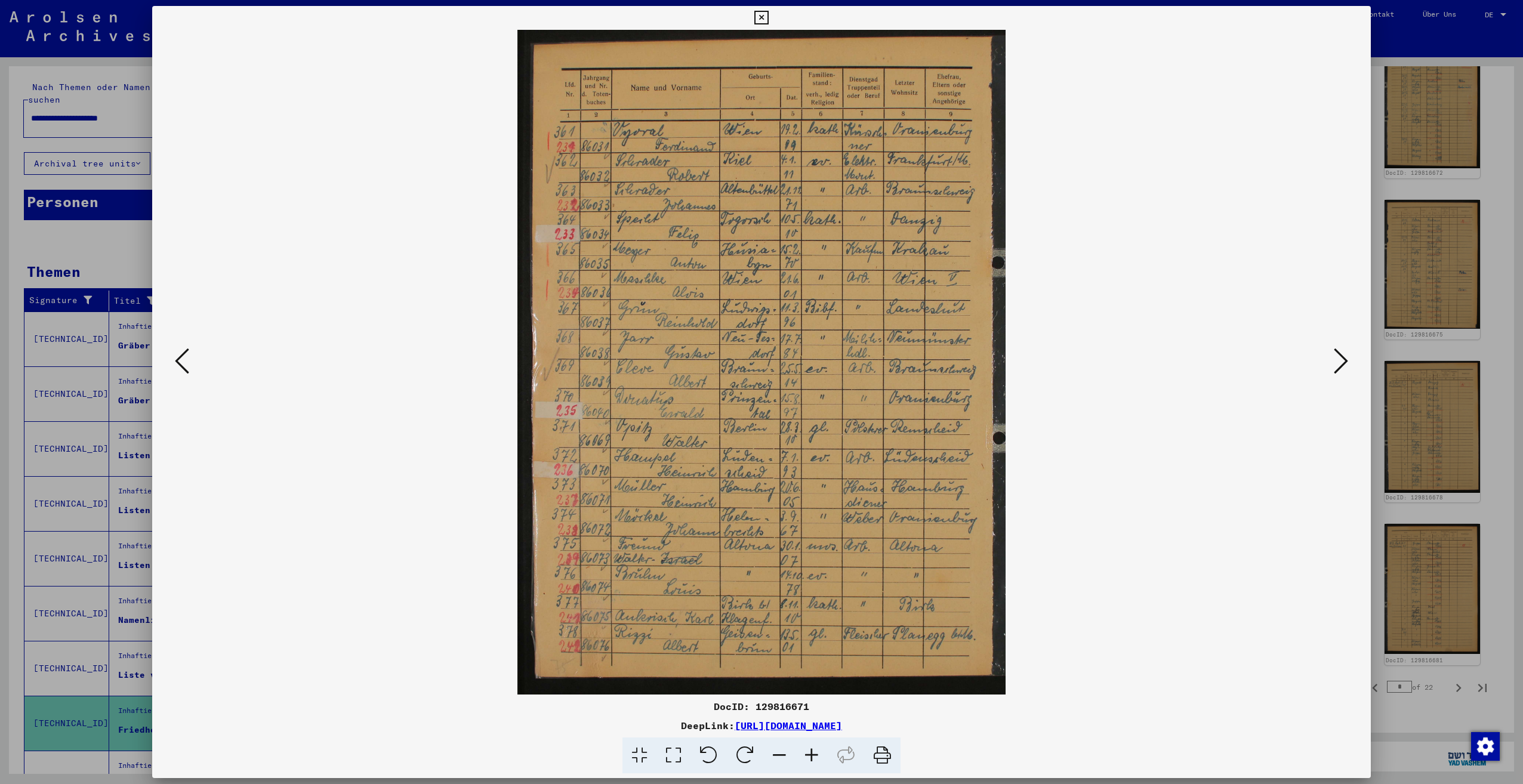
click at [1342, 364] on icon at bounding box center [1341, 361] width 14 height 29
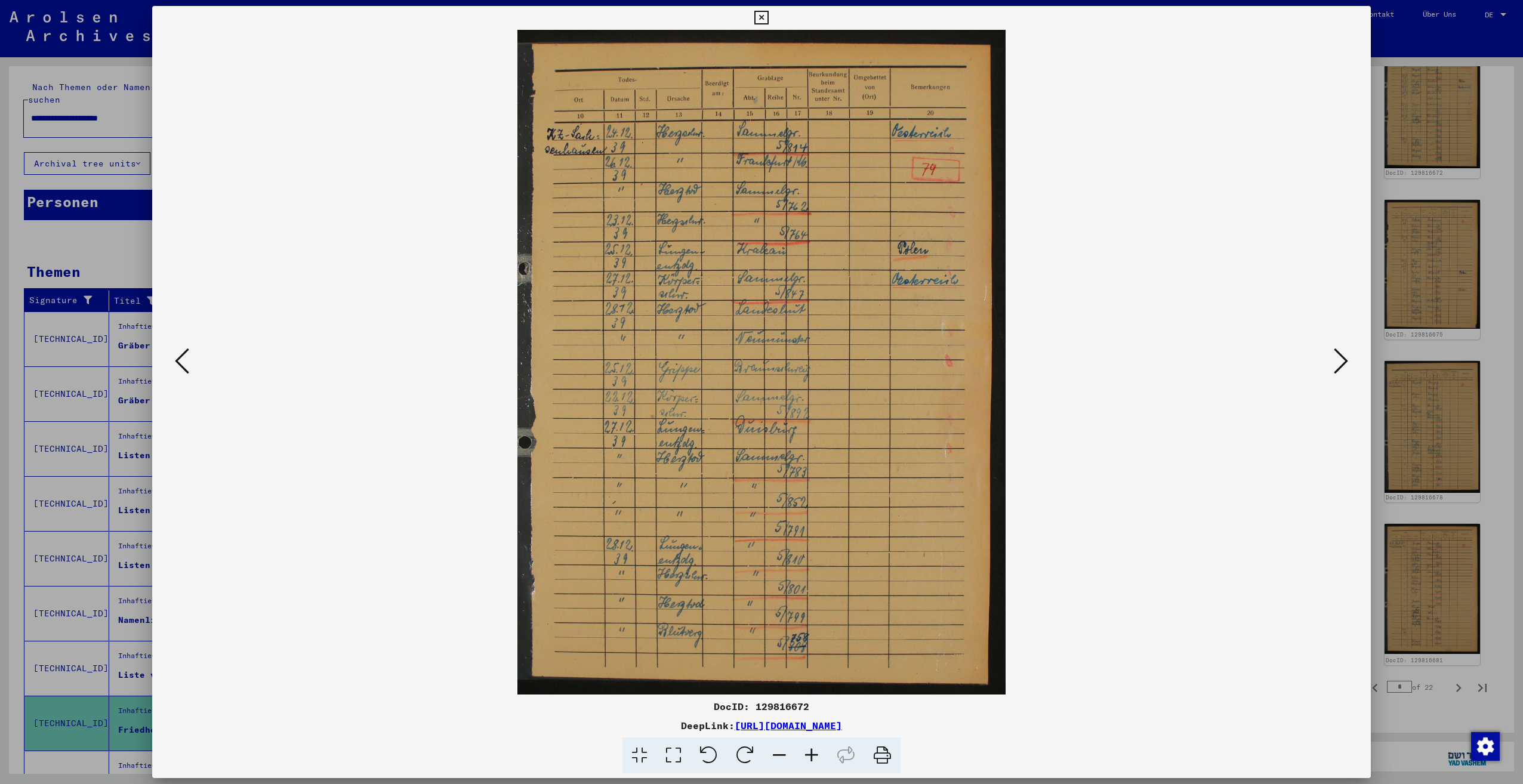
click at [1342, 364] on icon at bounding box center [1341, 361] width 14 height 29
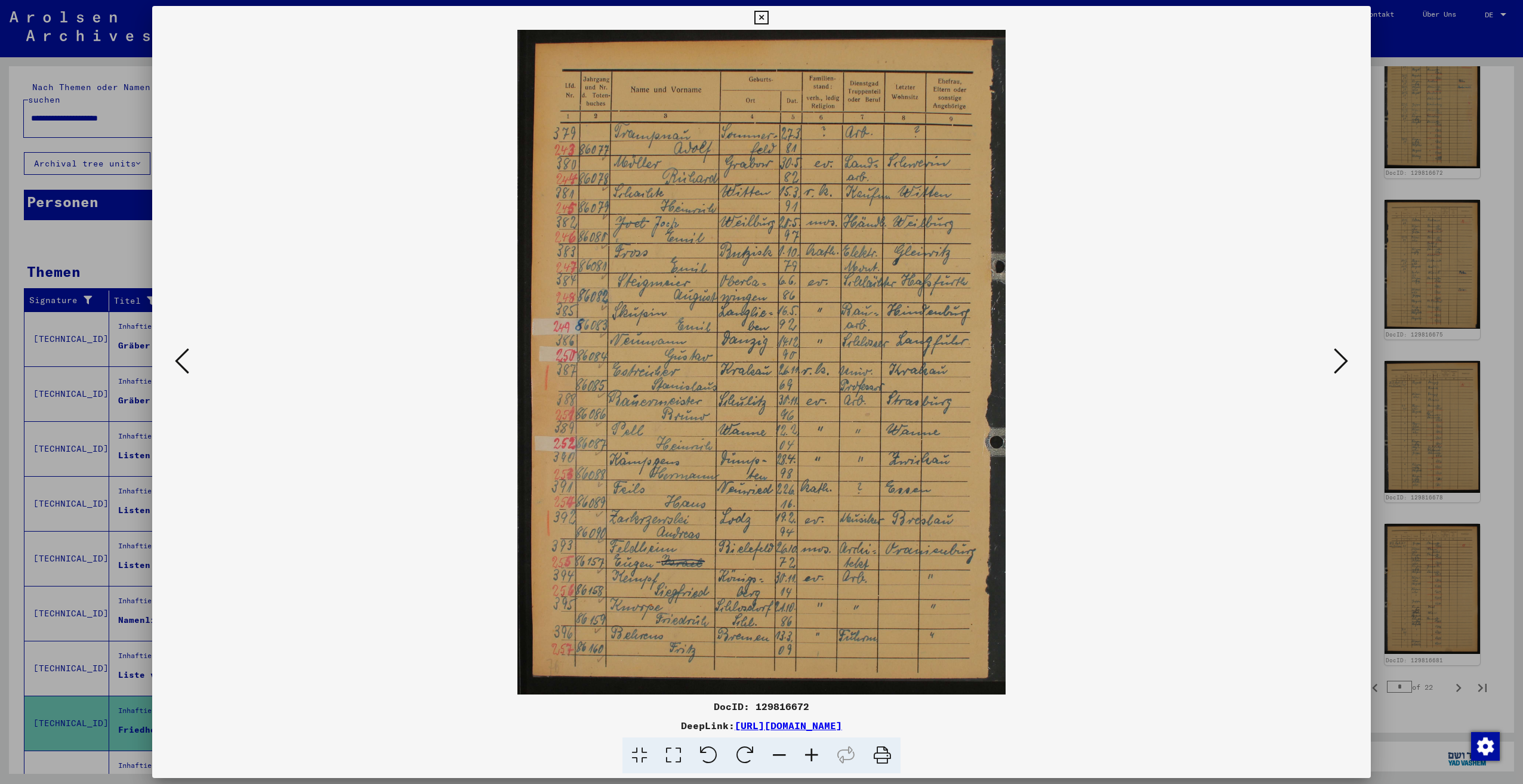
click at [1342, 364] on icon at bounding box center [1341, 361] width 14 height 29
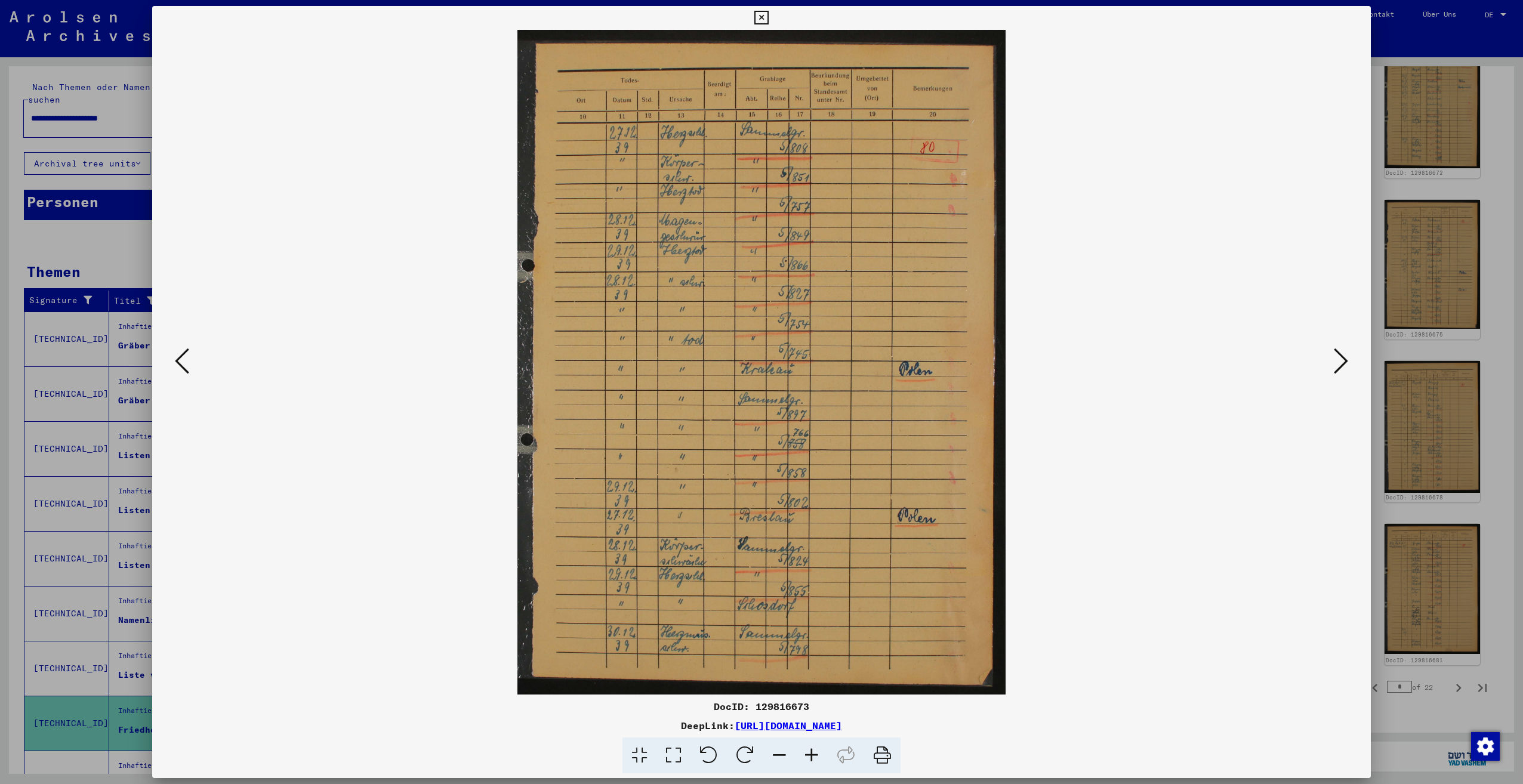
click at [1342, 364] on icon at bounding box center [1341, 361] width 14 height 29
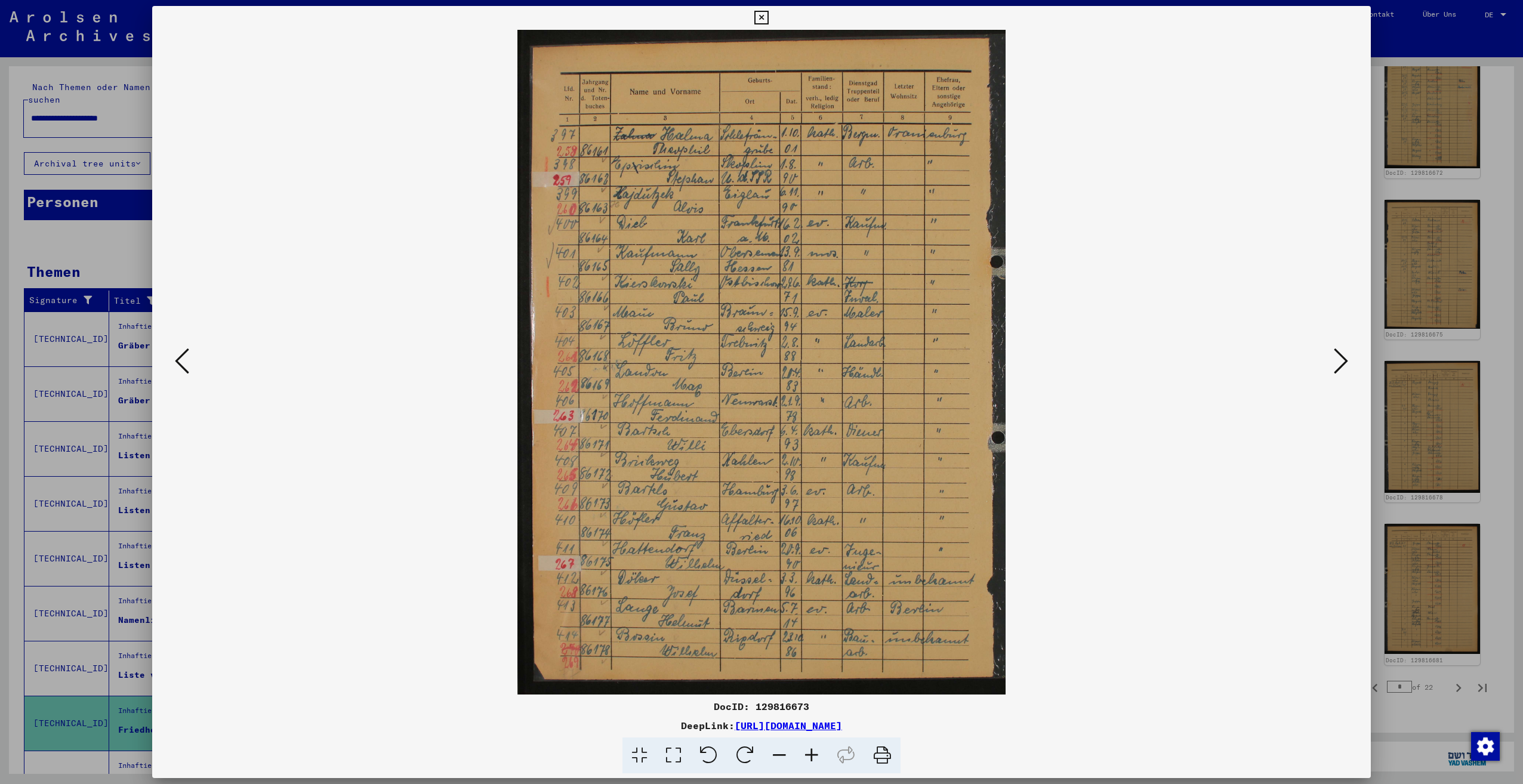
click at [1342, 364] on icon at bounding box center [1341, 361] width 14 height 29
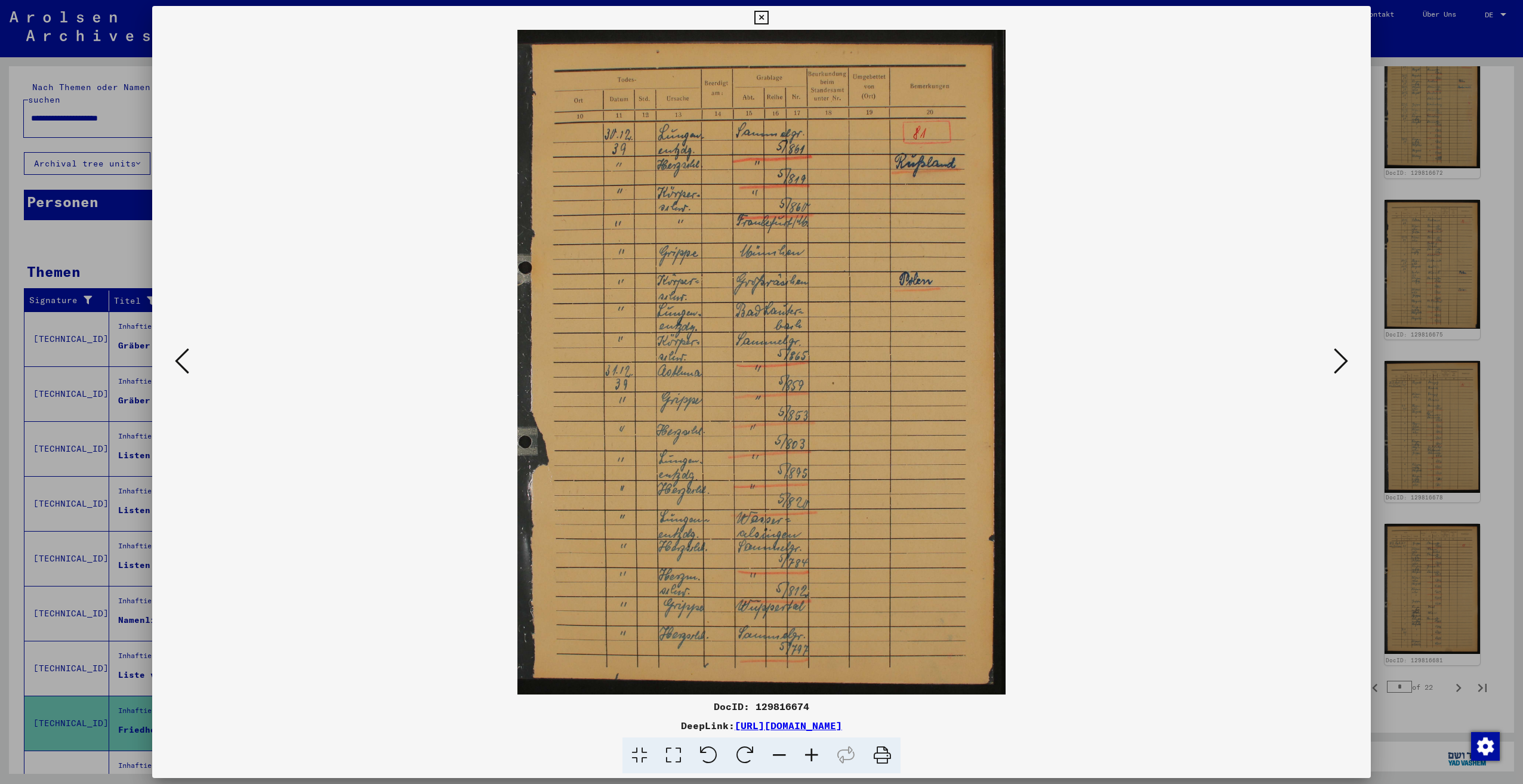
click at [1342, 364] on icon at bounding box center [1341, 361] width 14 height 29
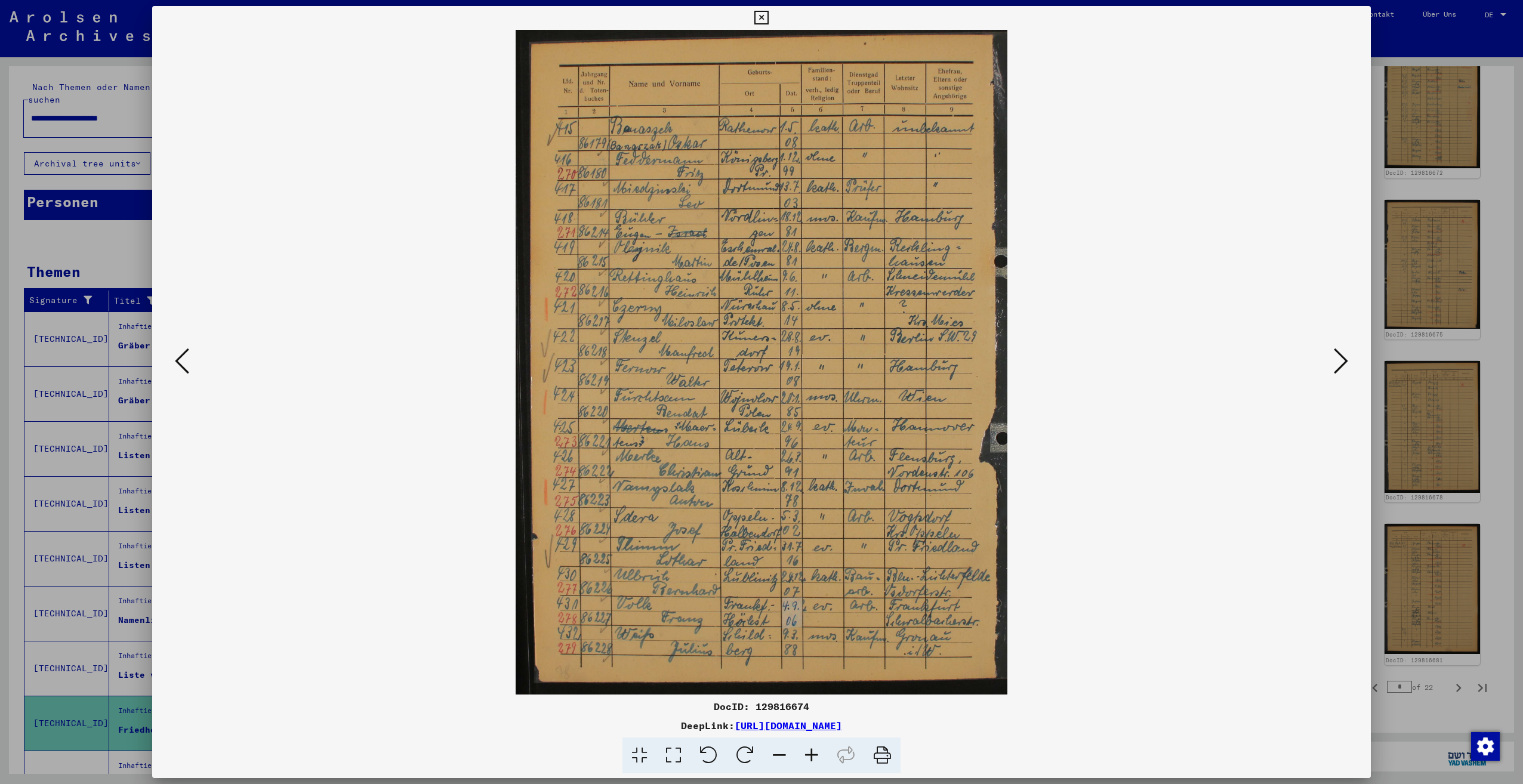
click at [1342, 364] on icon at bounding box center [1341, 361] width 14 height 29
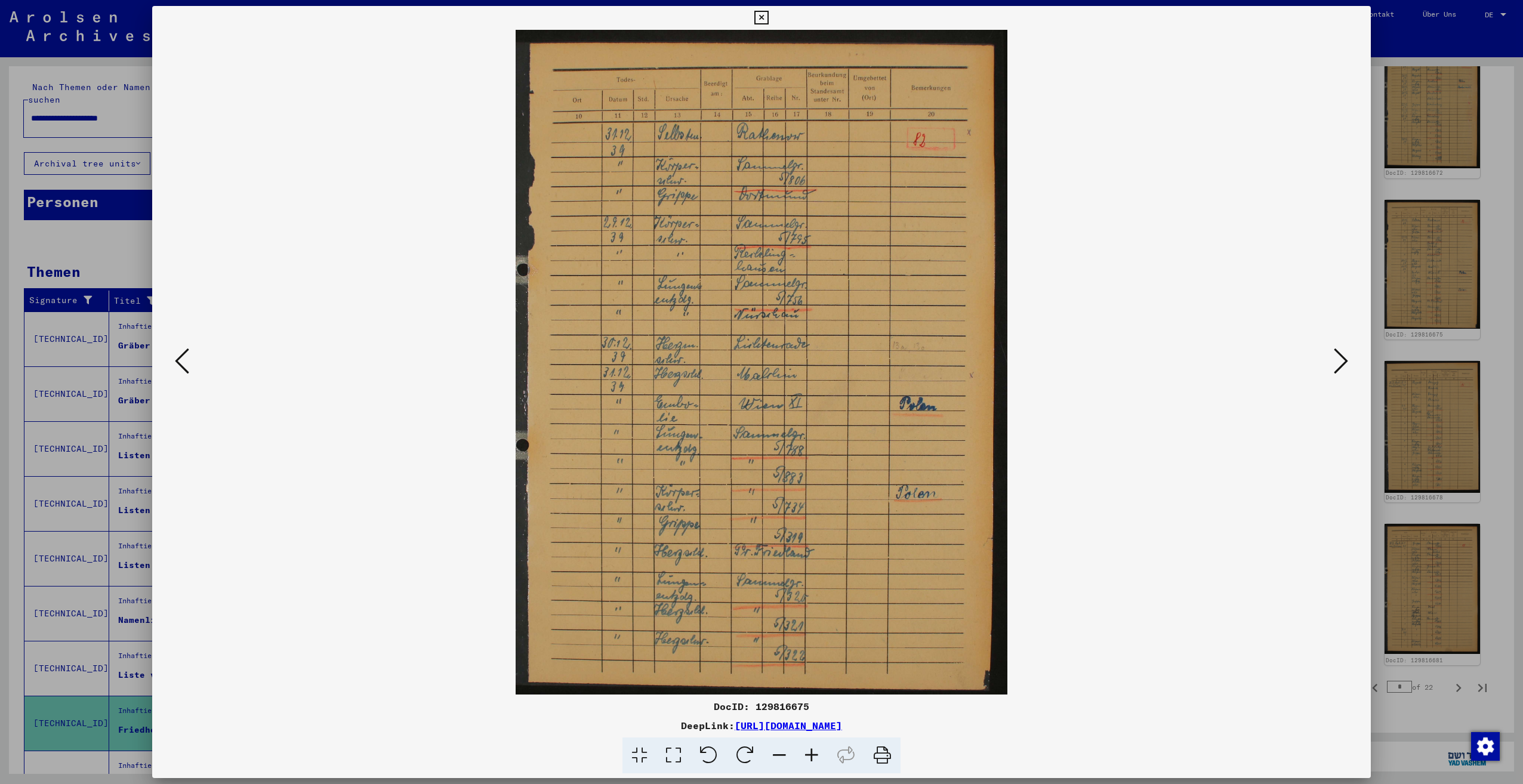
click at [1342, 364] on icon at bounding box center [1341, 361] width 14 height 29
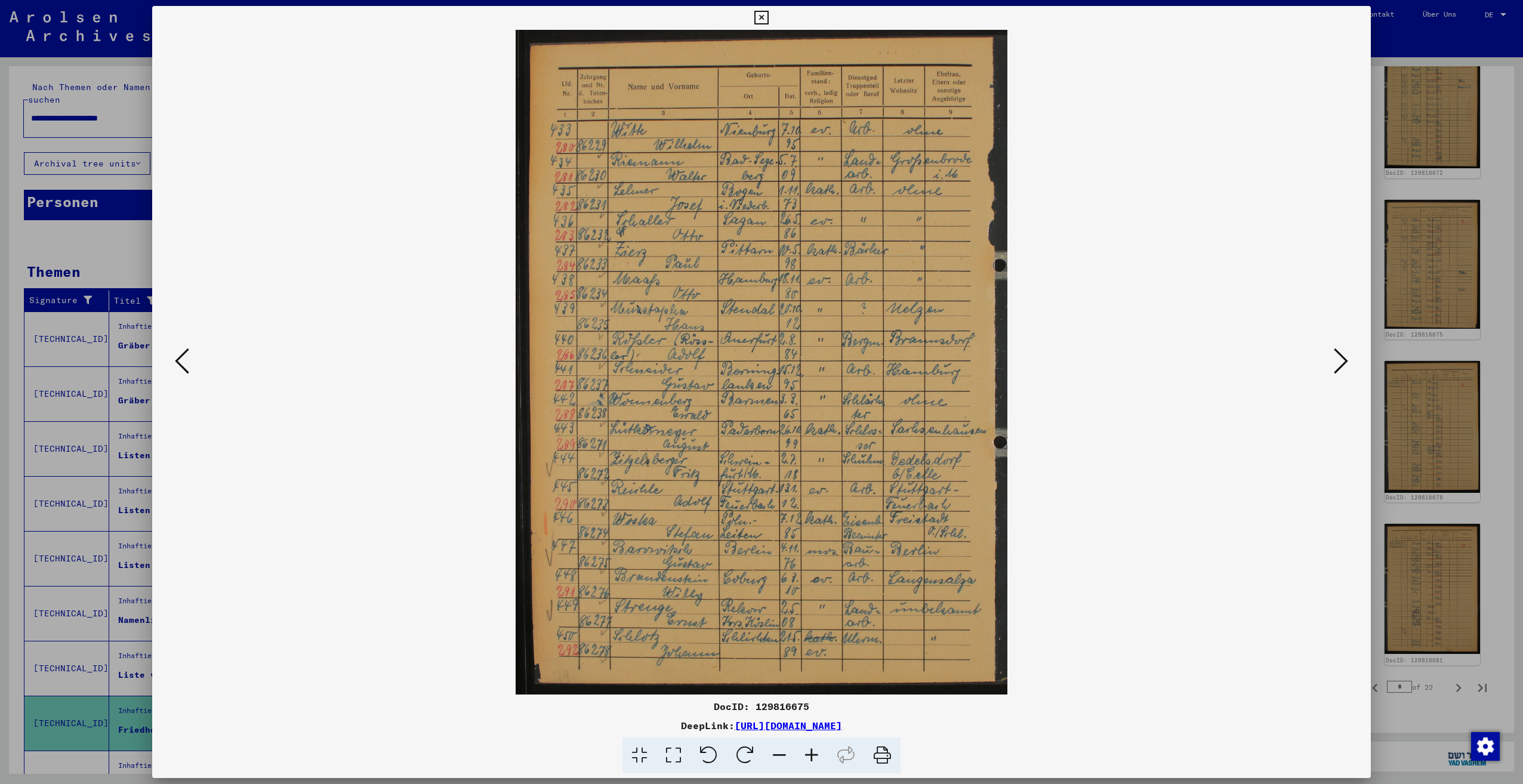
click at [1342, 364] on icon at bounding box center [1341, 361] width 14 height 29
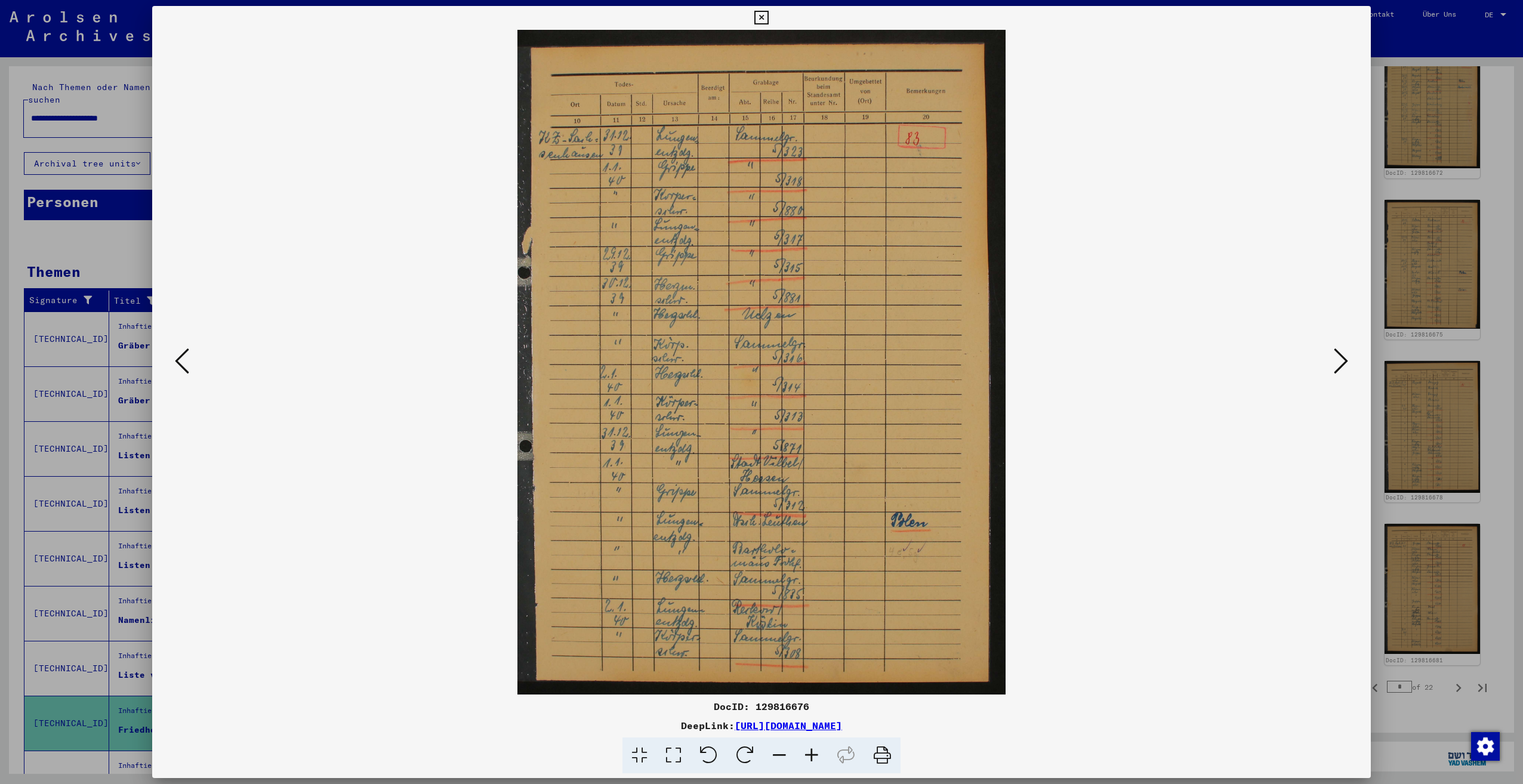
click at [1342, 364] on icon at bounding box center [1341, 361] width 14 height 29
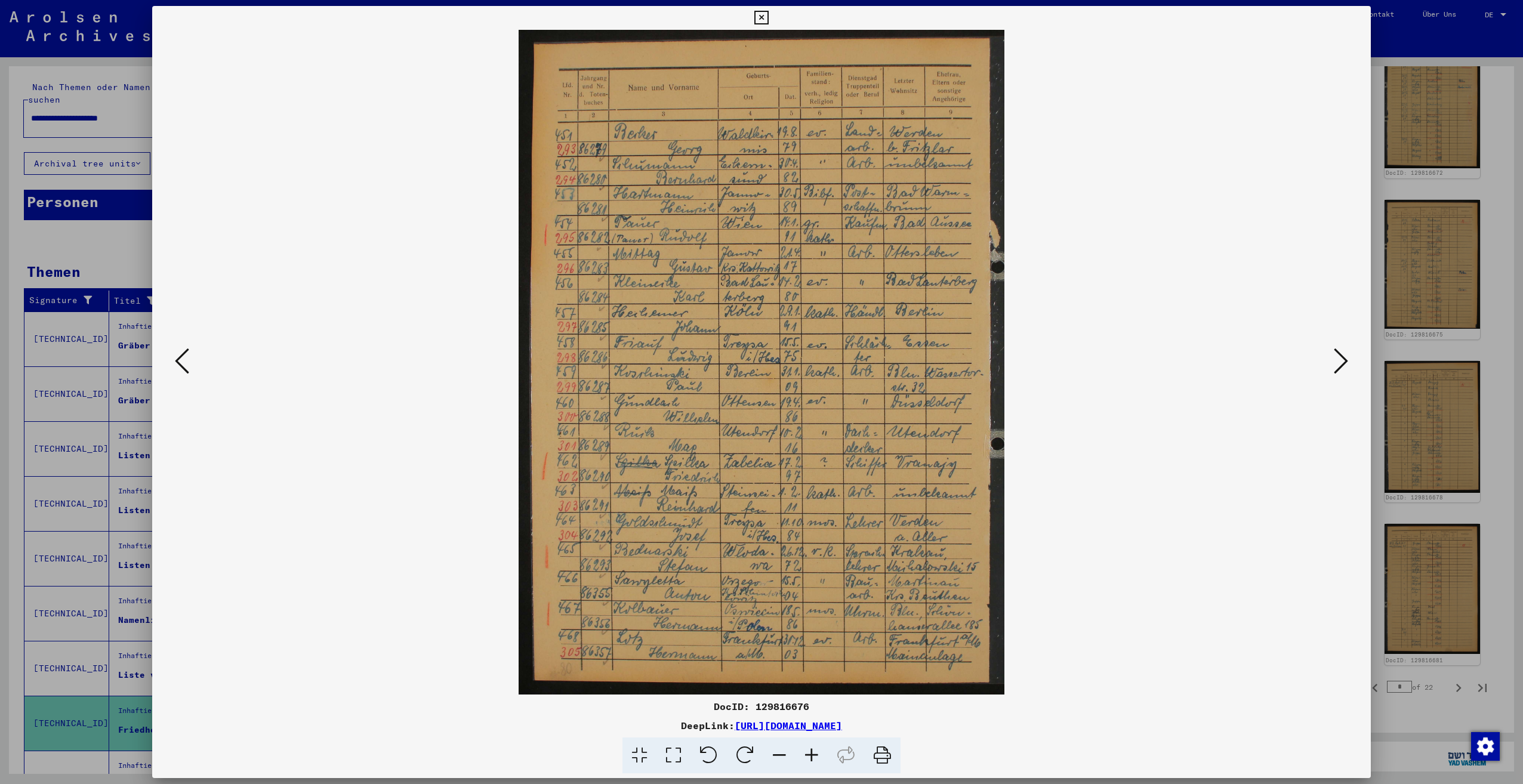
click at [1342, 364] on icon at bounding box center [1341, 361] width 14 height 29
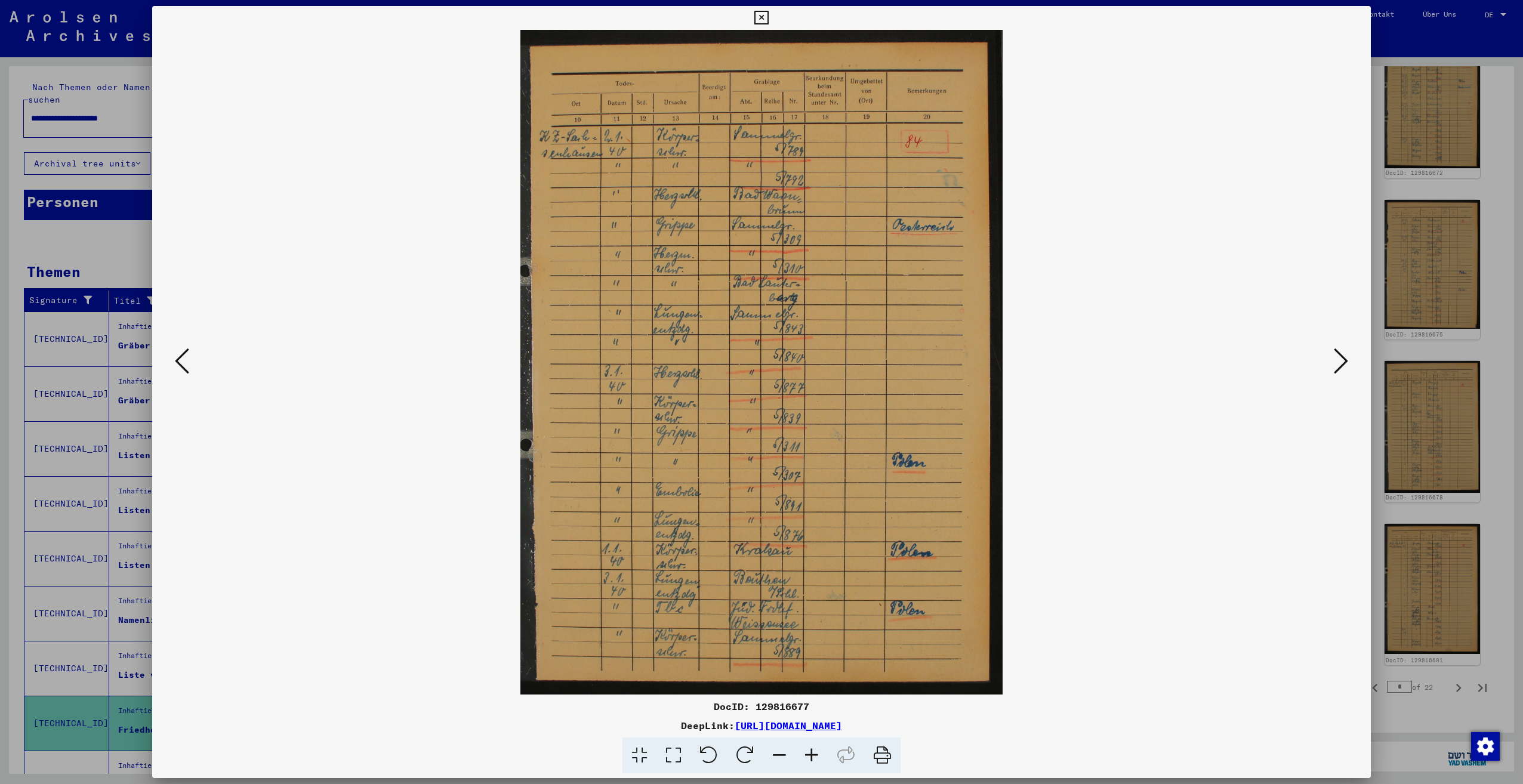
click at [1342, 364] on icon at bounding box center [1341, 361] width 14 height 29
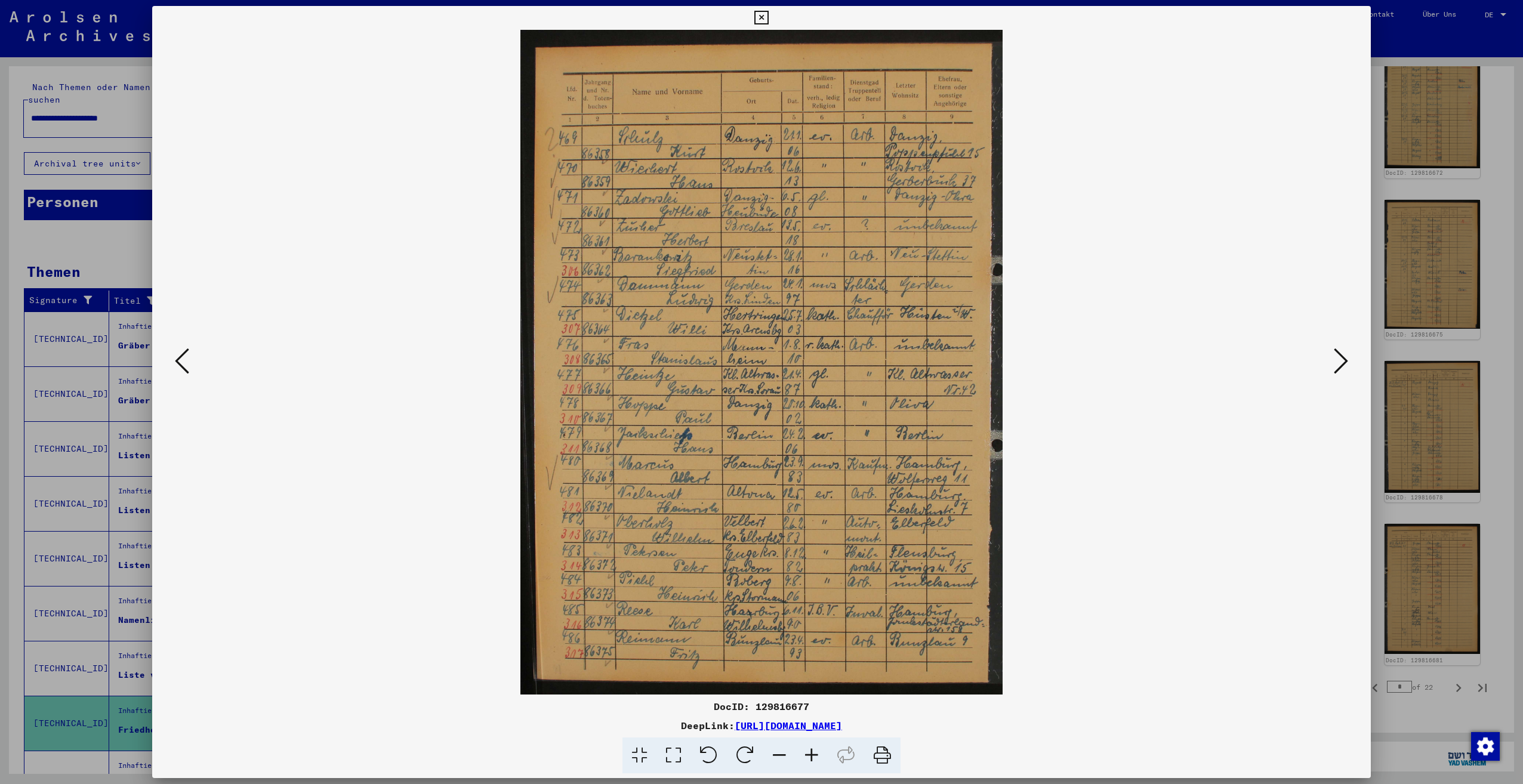
click at [1342, 364] on icon at bounding box center [1341, 361] width 14 height 29
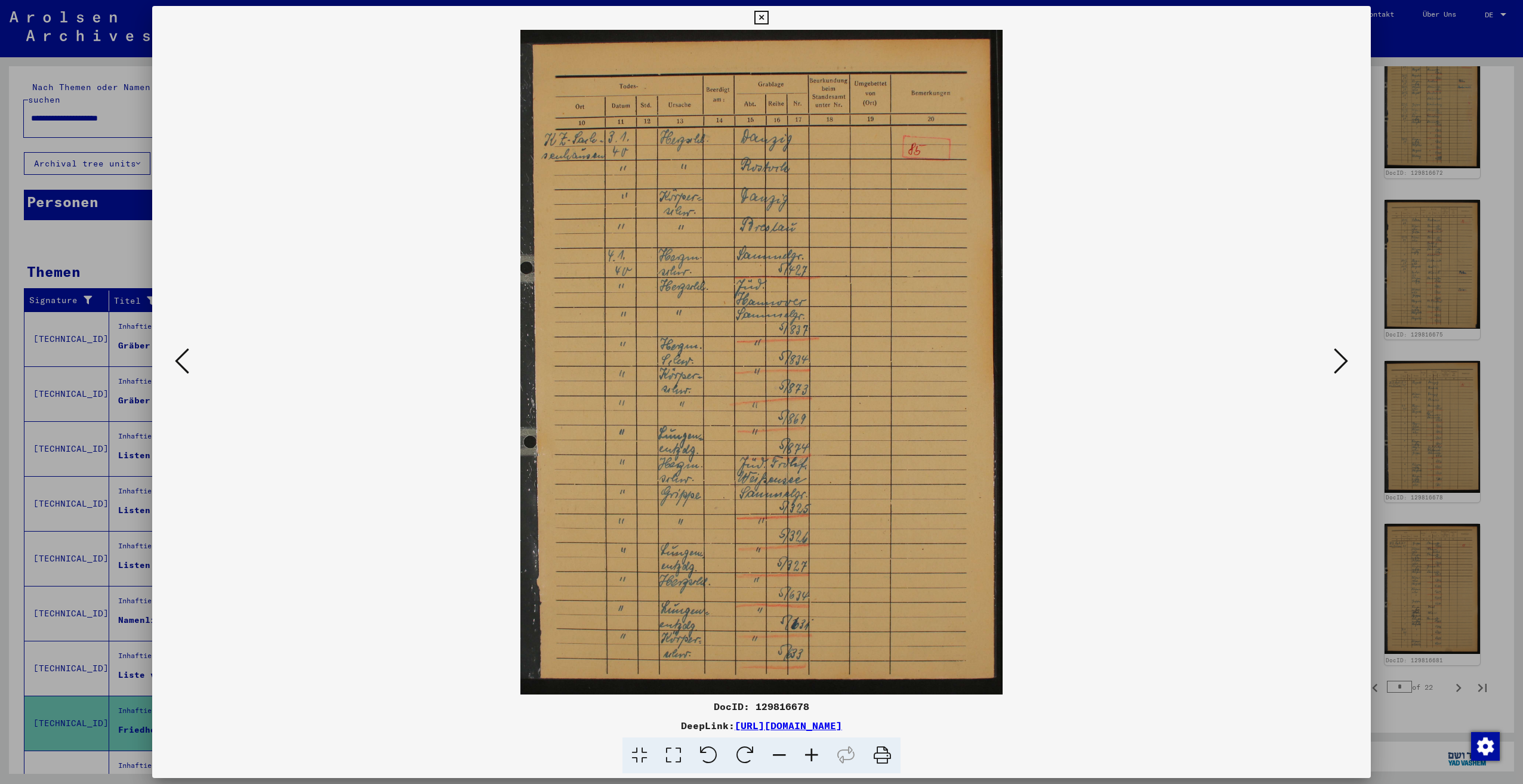
click at [1342, 364] on icon at bounding box center [1341, 361] width 14 height 29
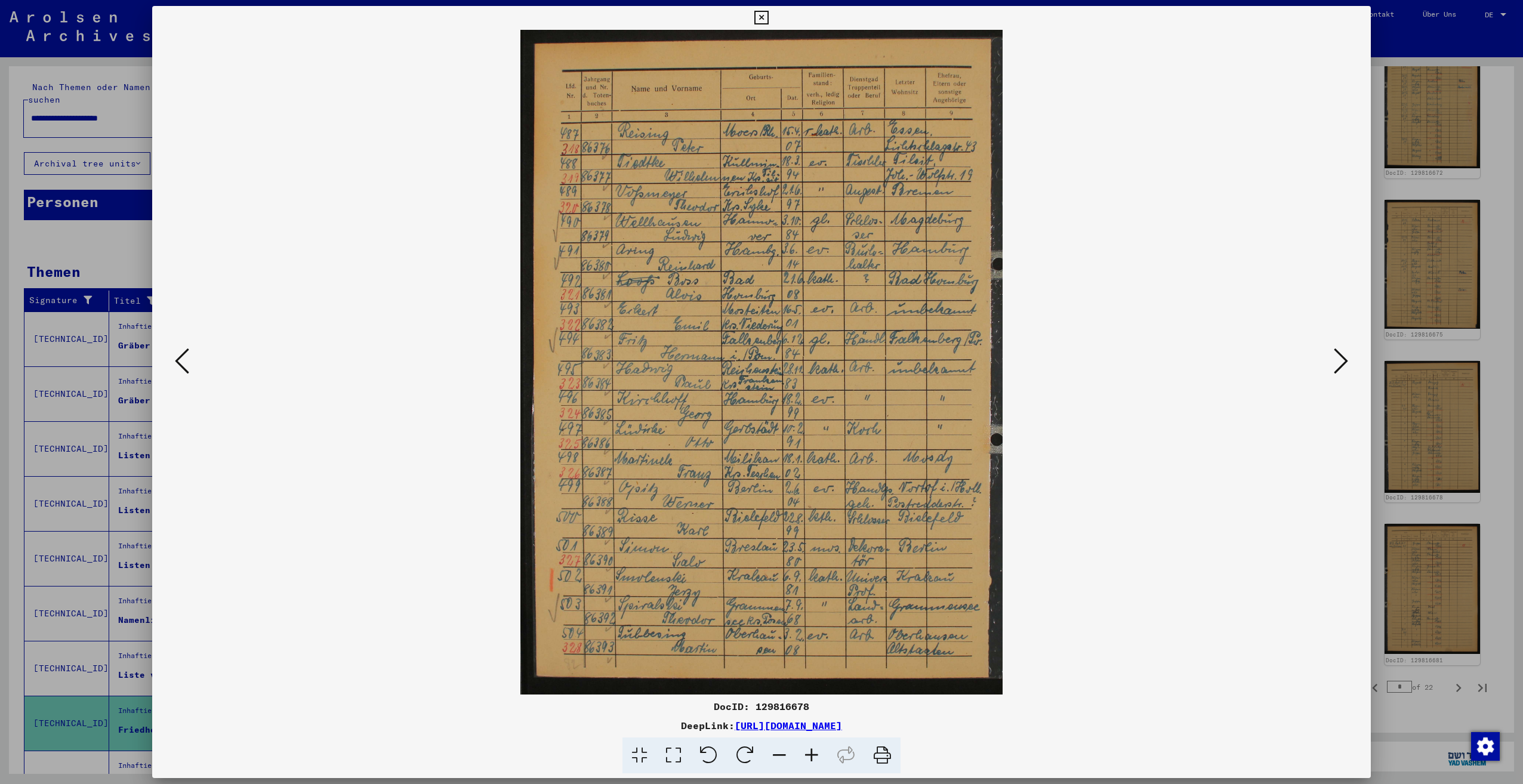
click at [1342, 364] on icon at bounding box center [1341, 361] width 14 height 29
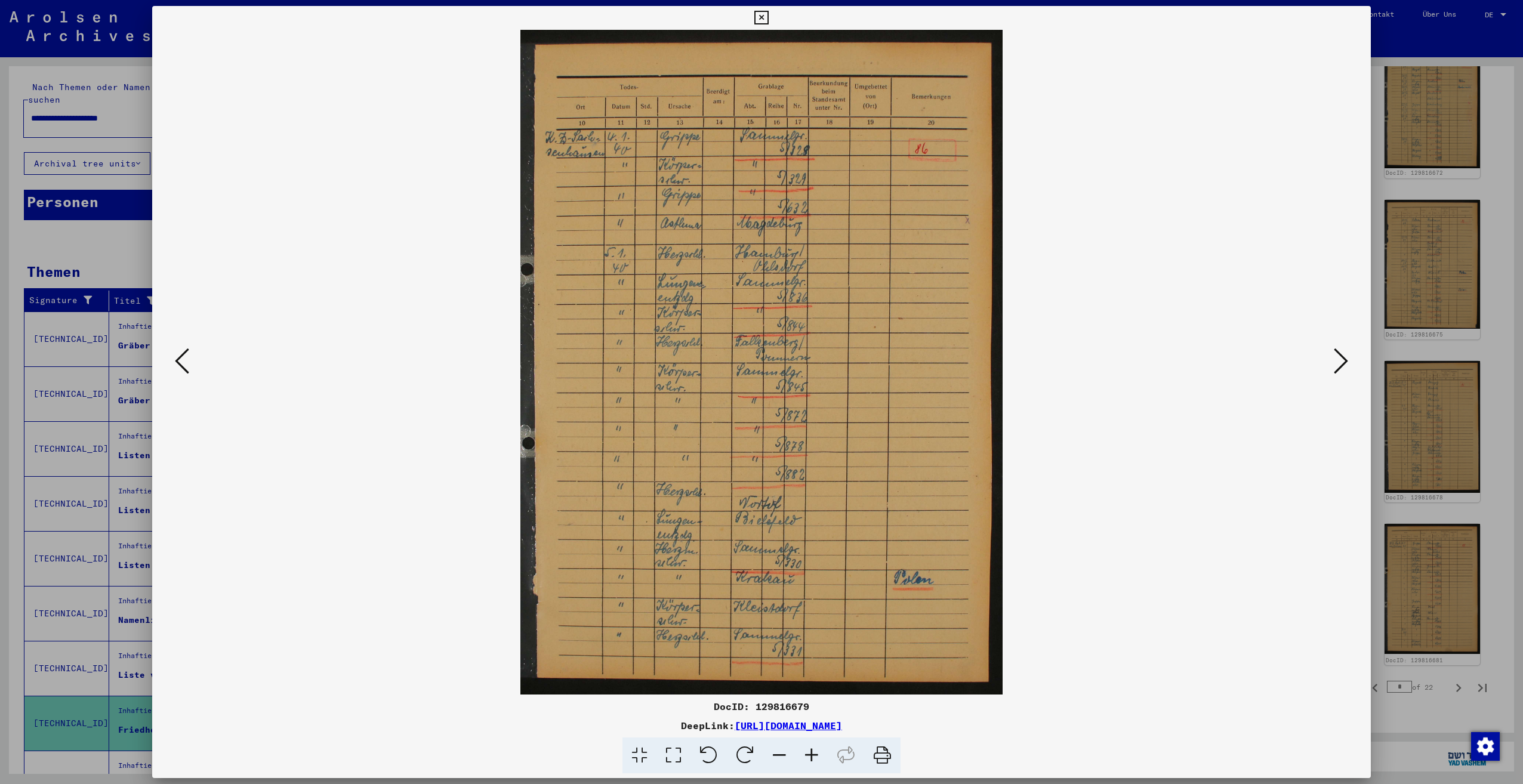
click at [1342, 364] on icon at bounding box center [1341, 361] width 14 height 29
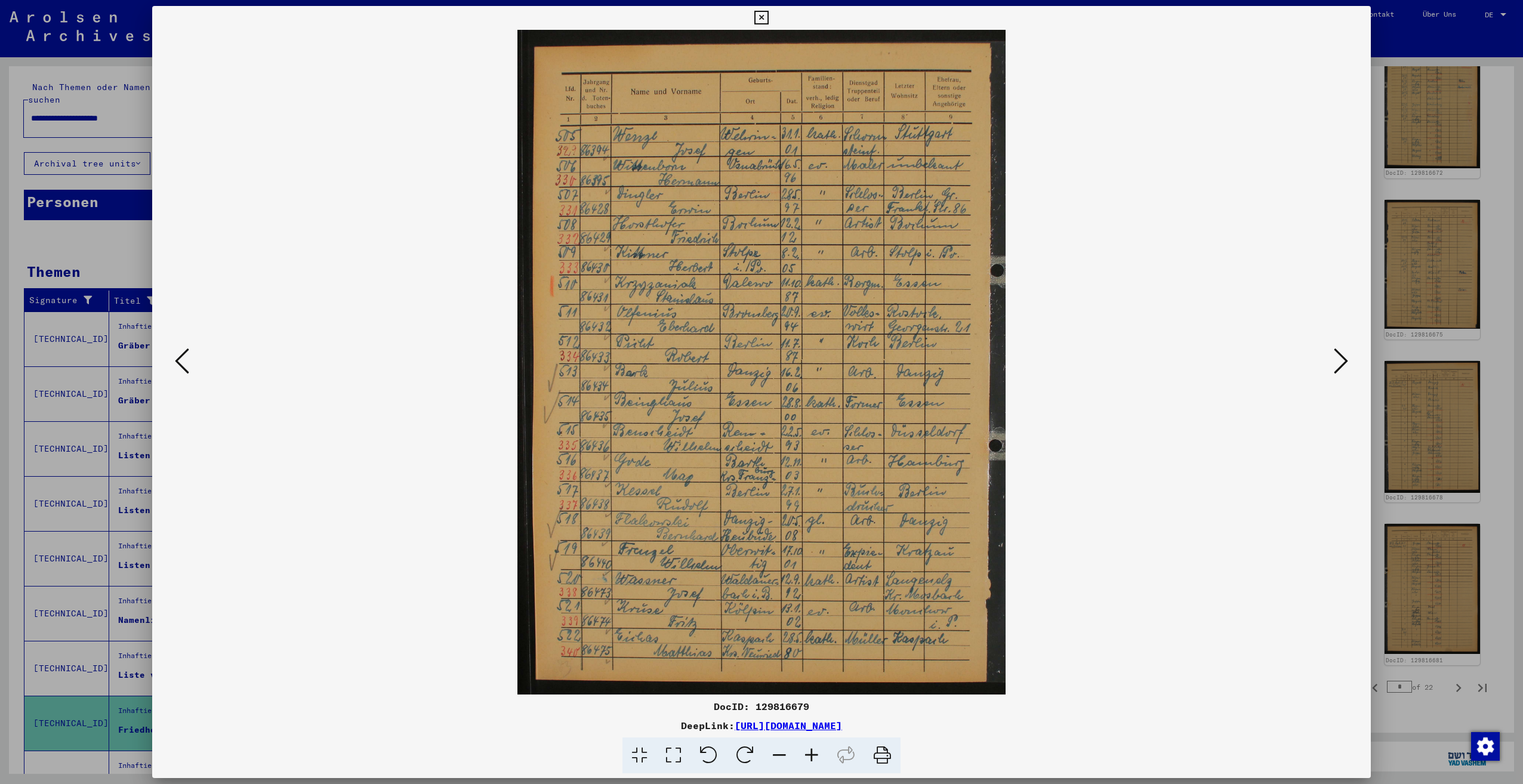
click at [1342, 364] on icon at bounding box center [1341, 361] width 14 height 29
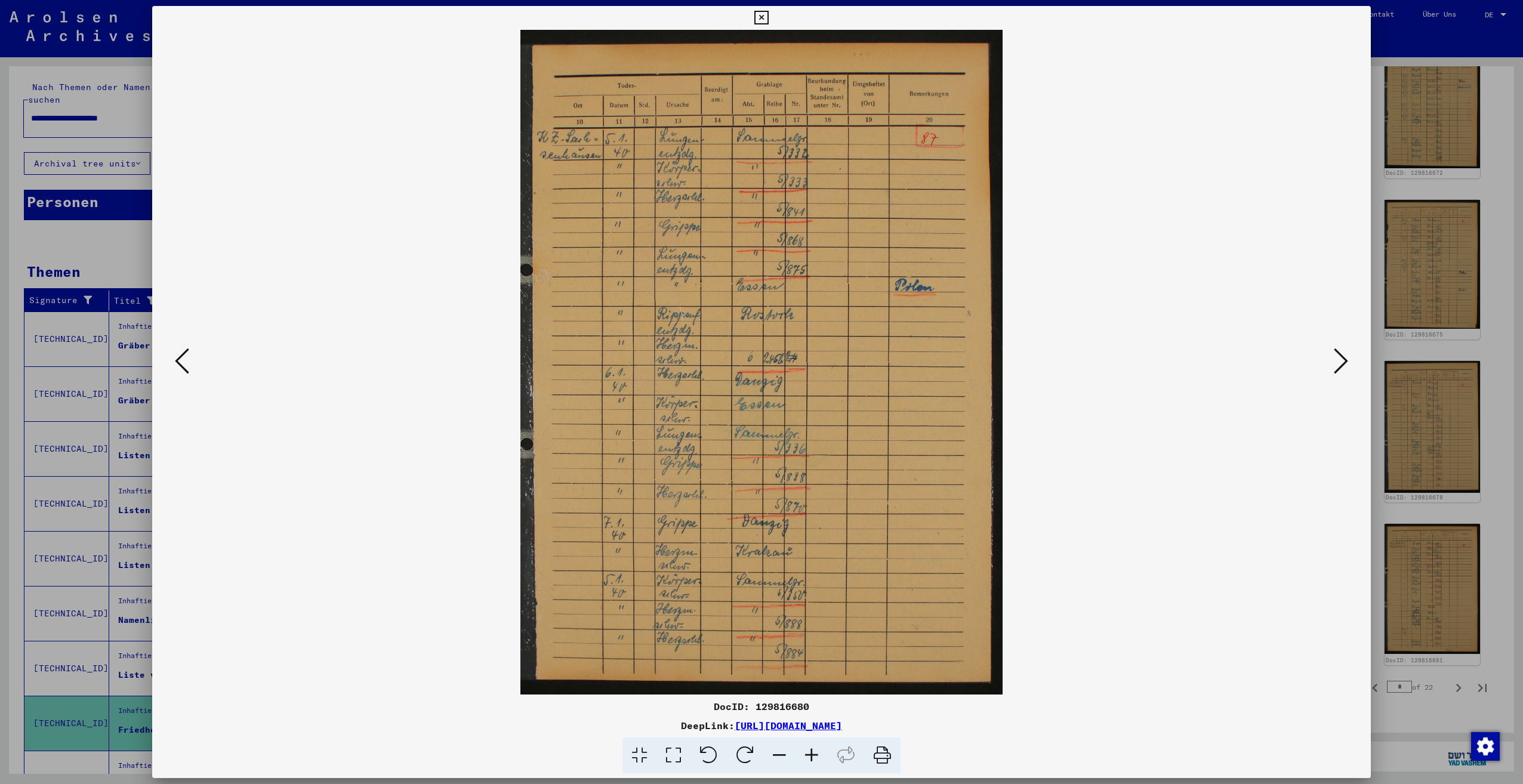
click at [1342, 364] on icon at bounding box center [1341, 361] width 14 height 29
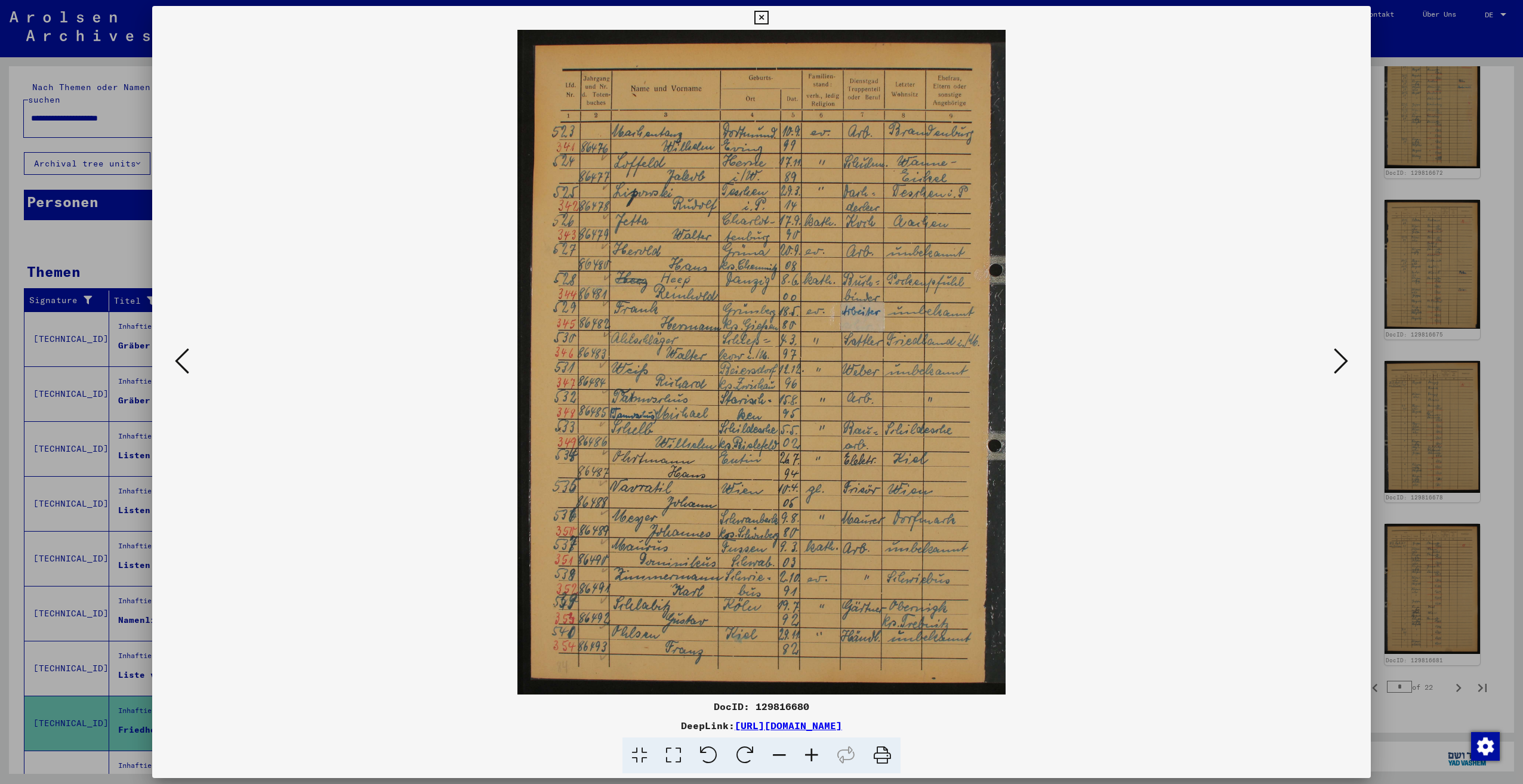
click at [1342, 364] on icon at bounding box center [1341, 361] width 14 height 29
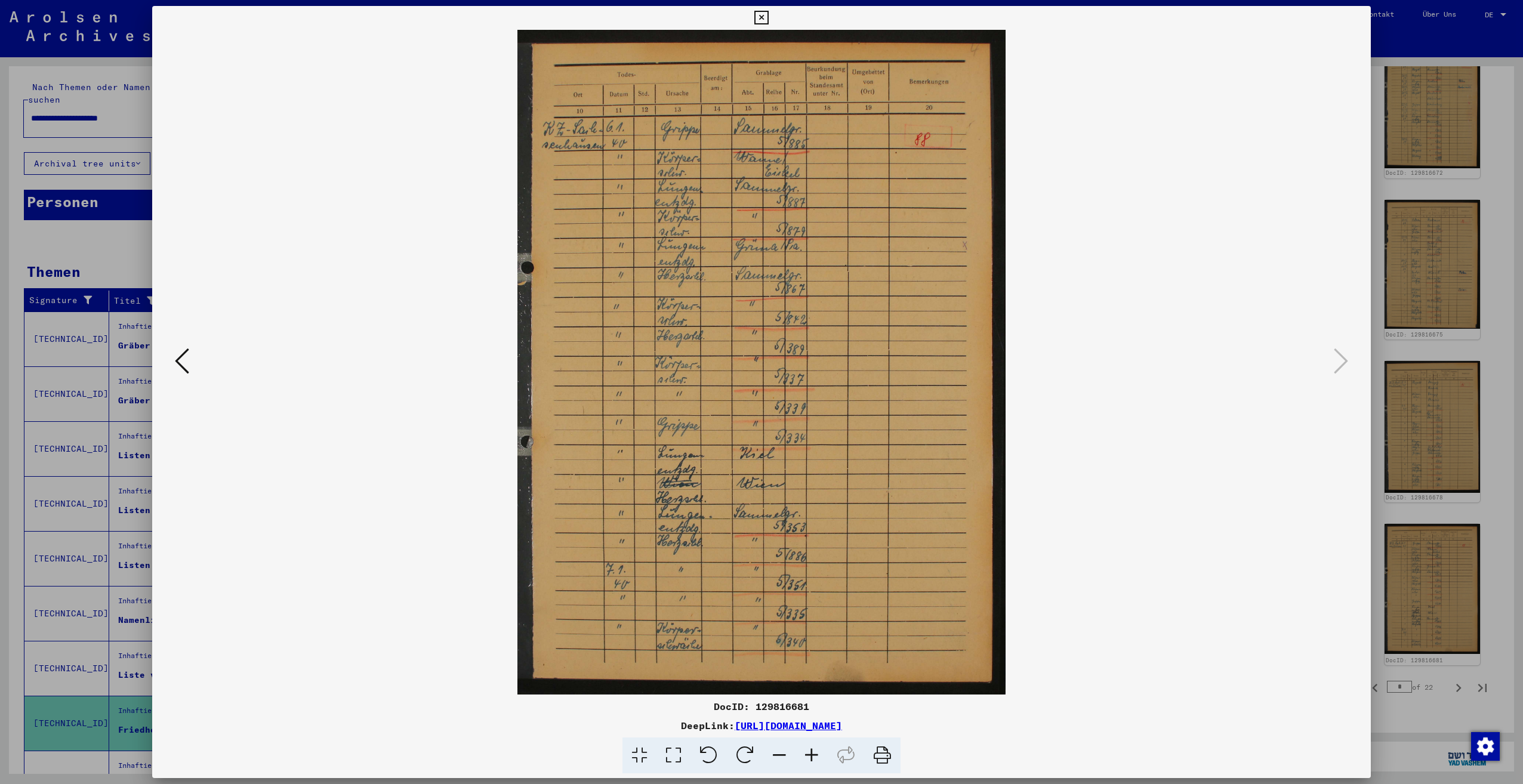
click at [1448, 538] on div at bounding box center [761, 392] width 1523 height 784
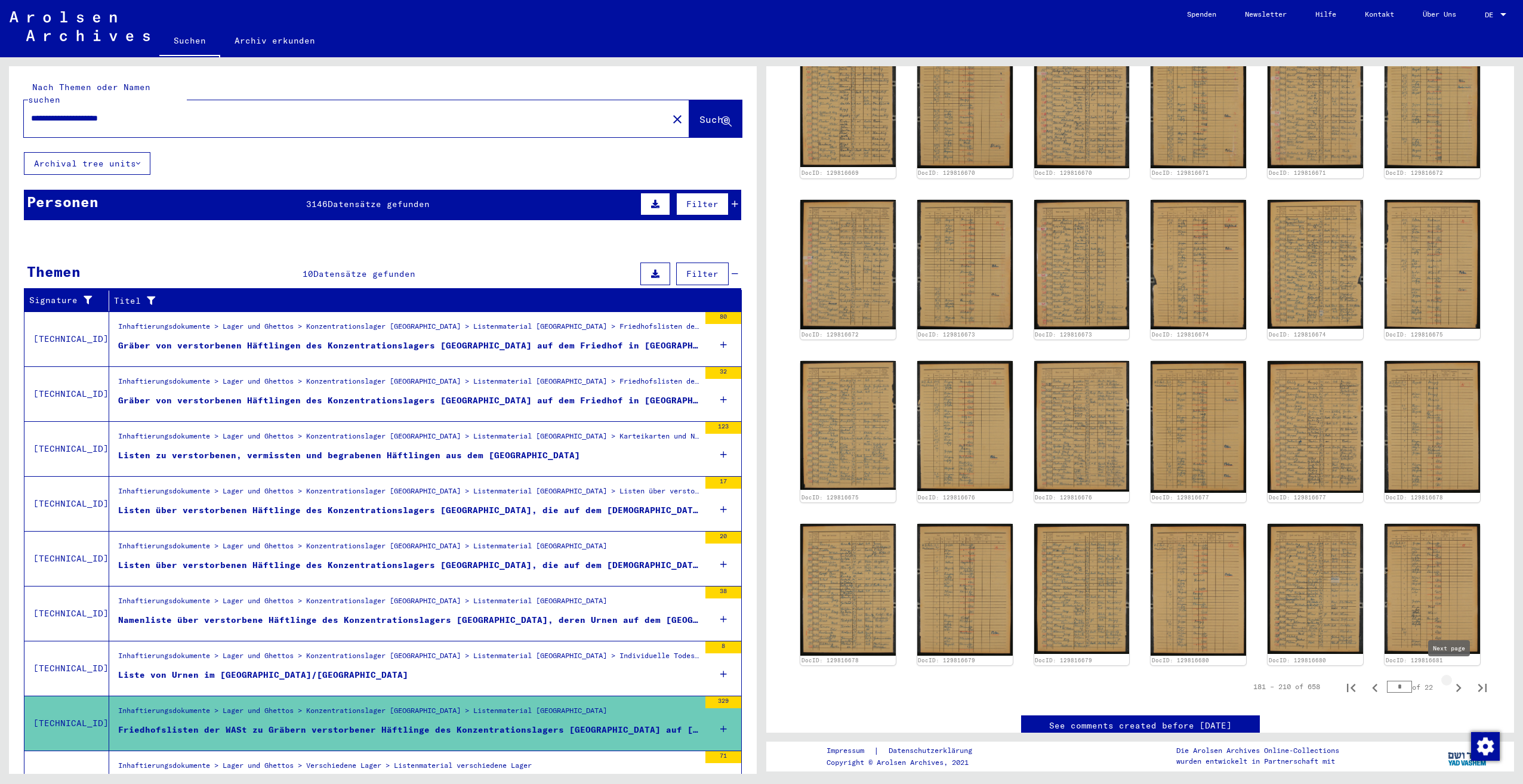
click at [1450, 680] on icon "Next page" at bounding box center [1458, 688] width 17 height 17
type input "*"
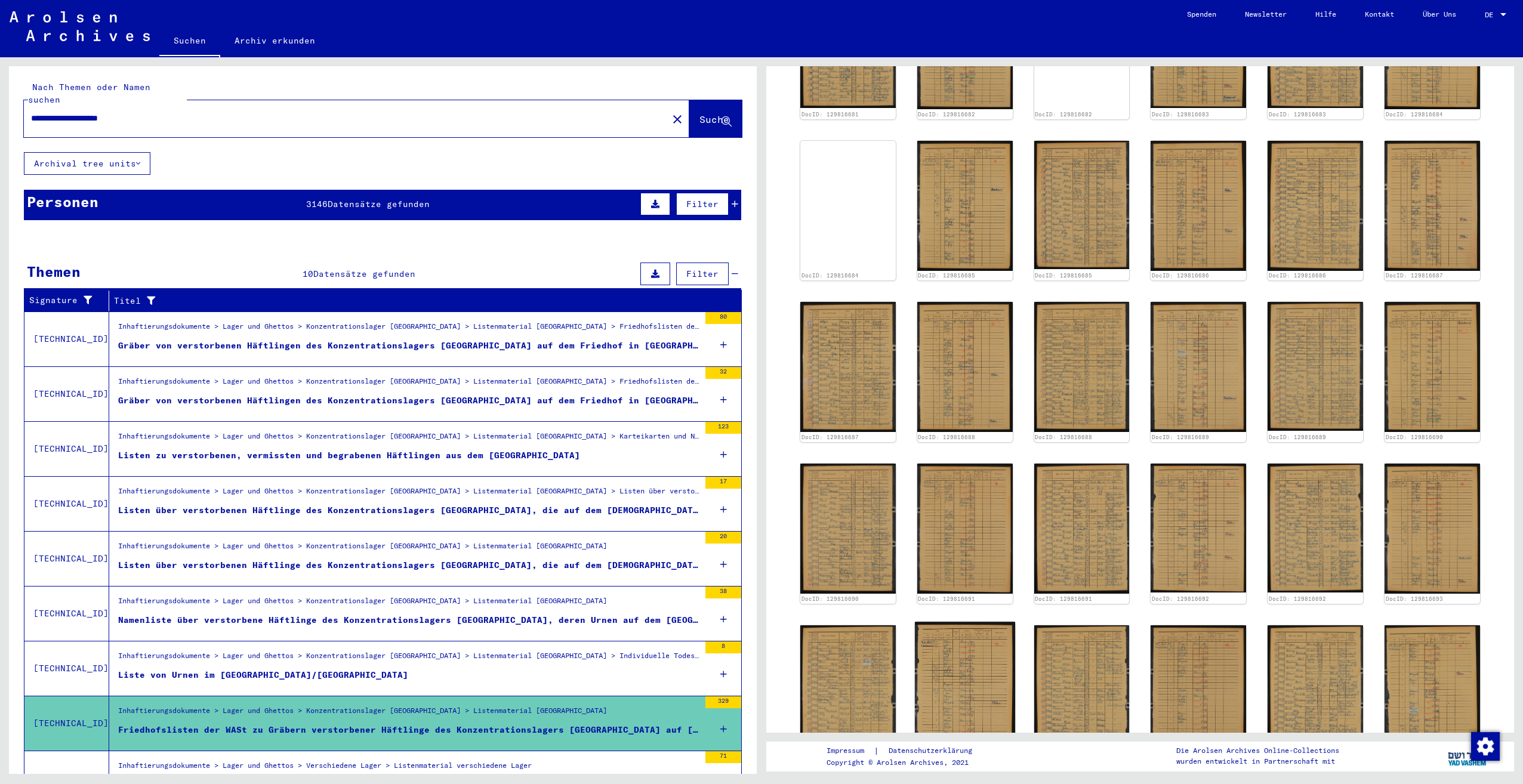
scroll to position [0, 0]
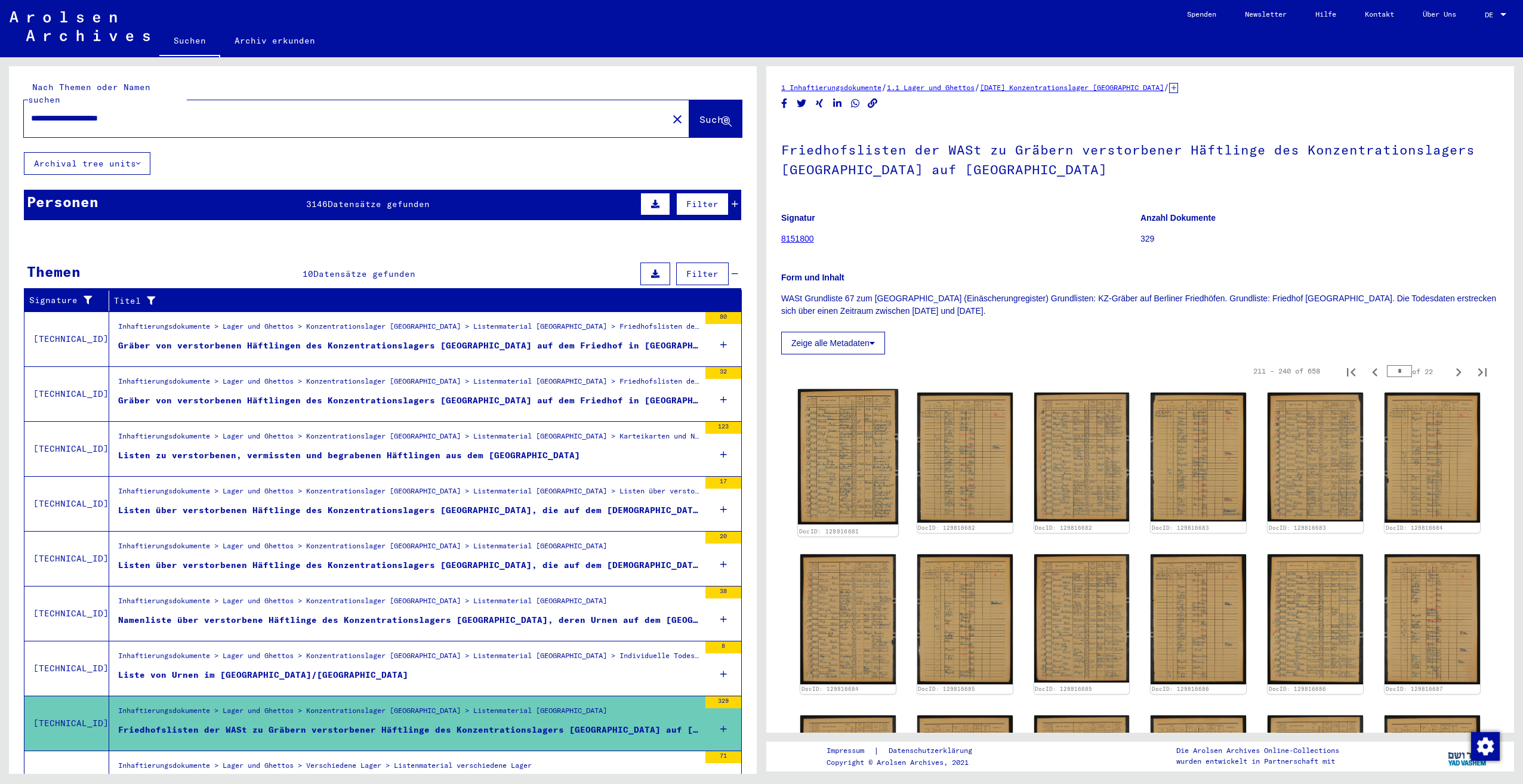
click at [847, 416] on img at bounding box center [847, 456] width 100 height 135
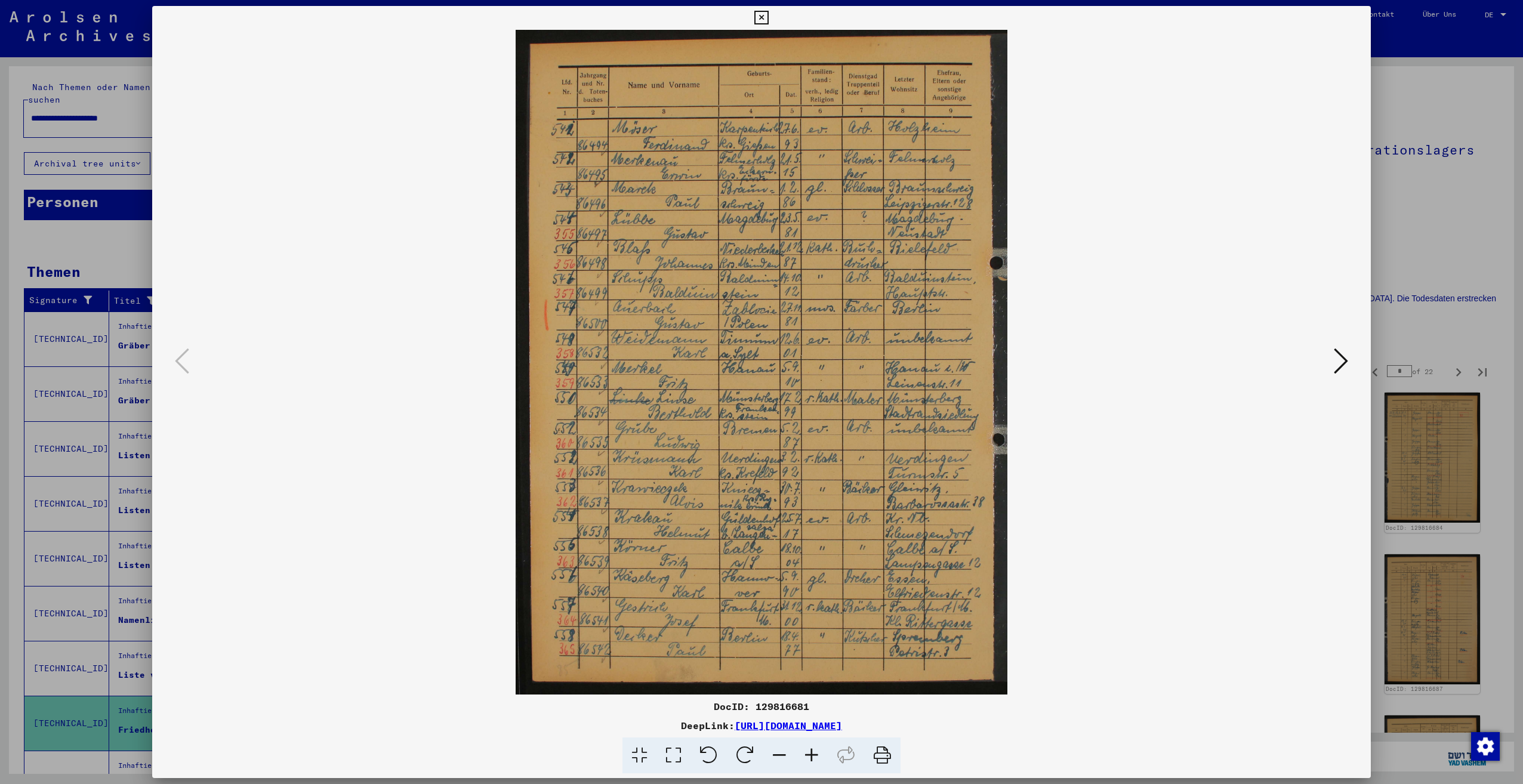
click at [1334, 356] on icon at bounding box center [1341, 361] width 14 height 29
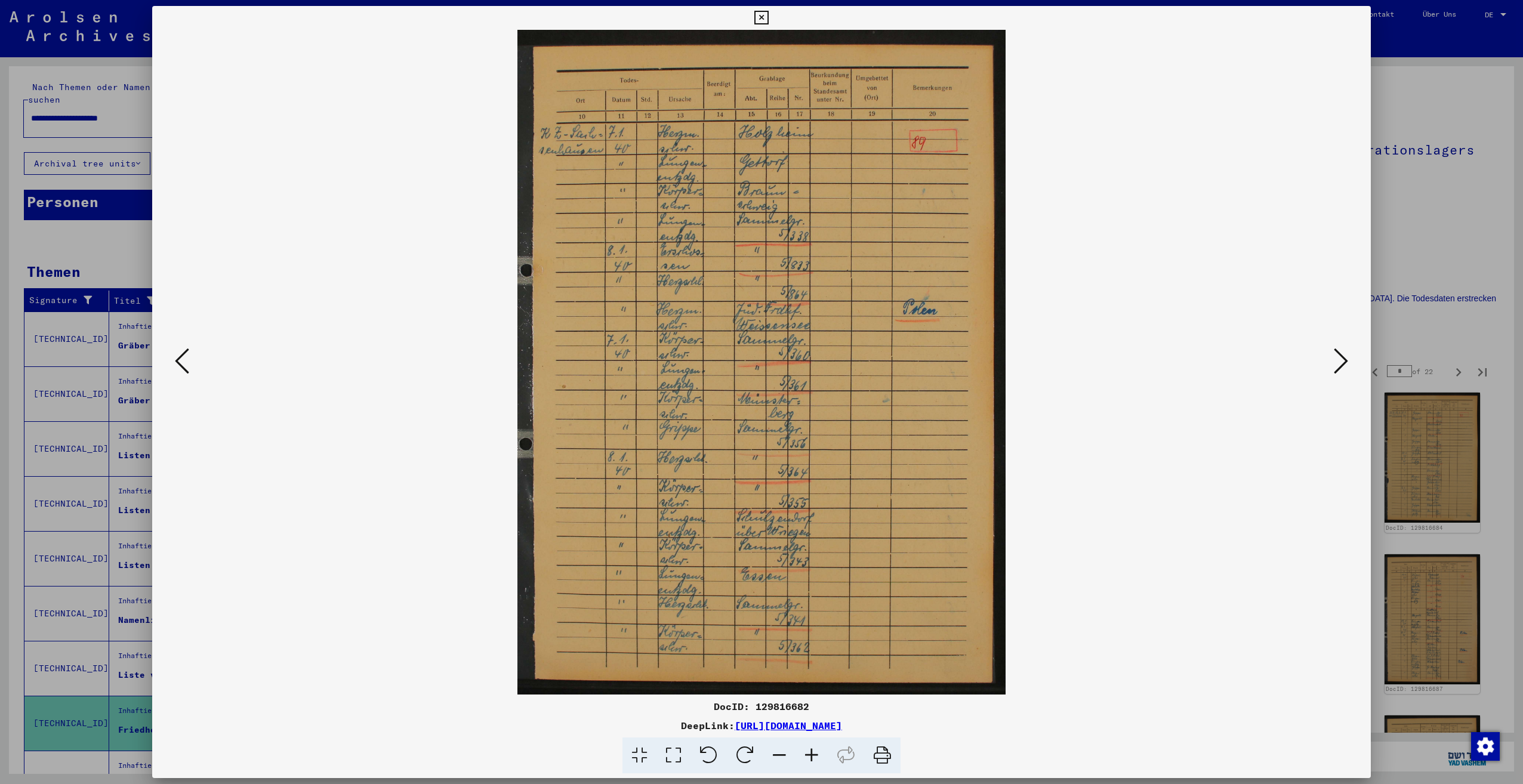
click at [1334, 356] on icon at bounding box center [1341, 361] width 14 height 29
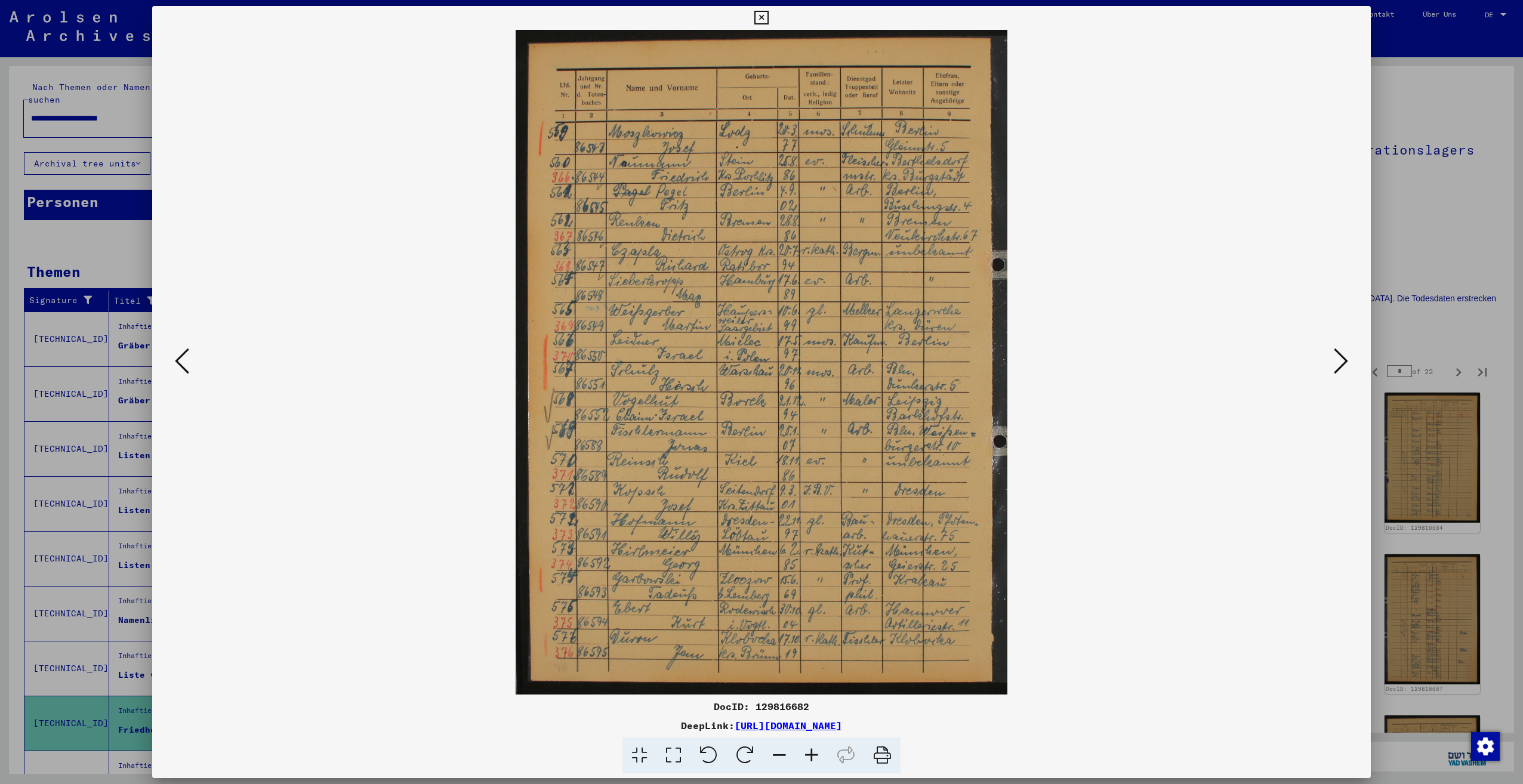
click at [1334, 356] on icon at bounding box center [1341, 361] width 14 height 29
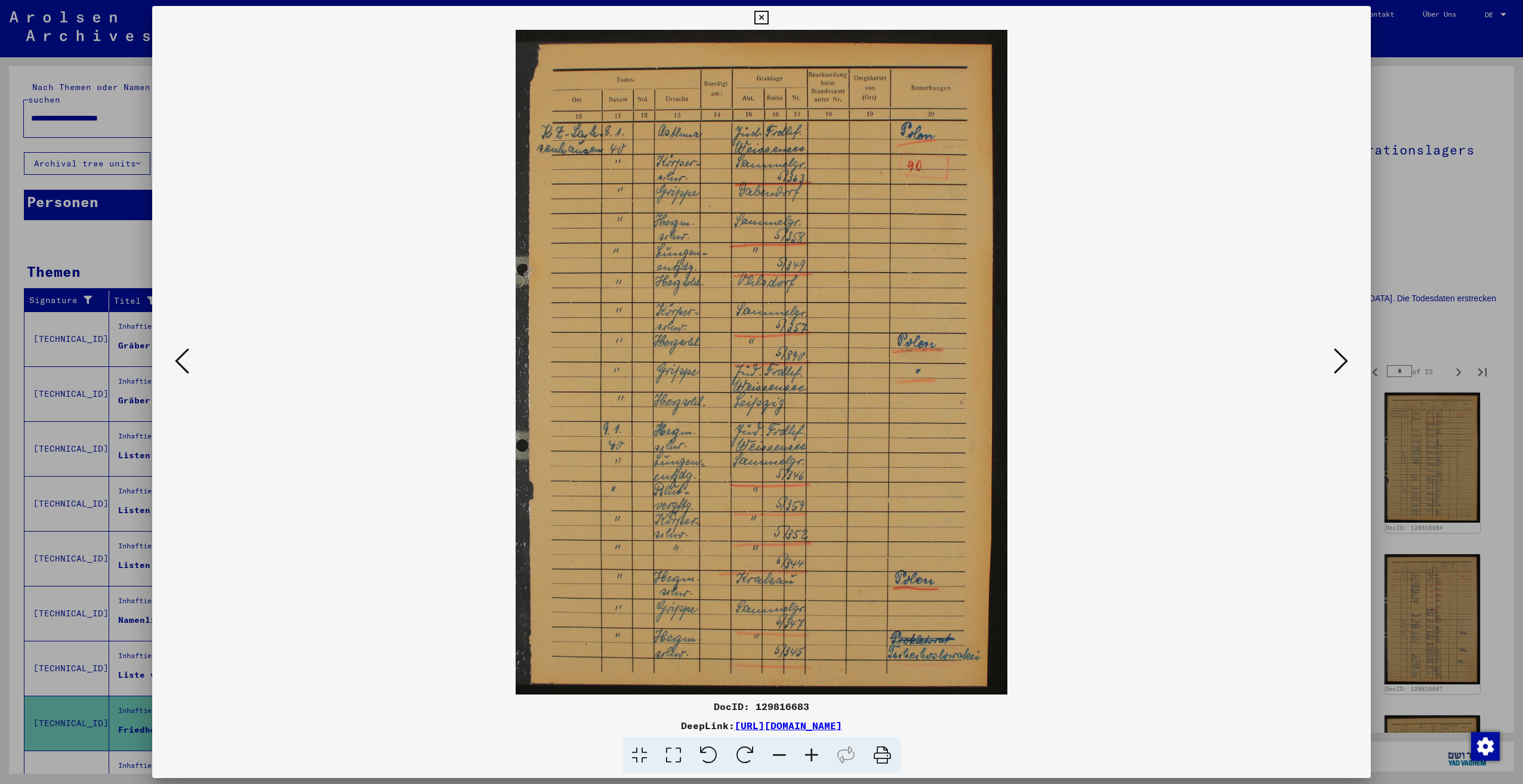
click at [1334, 356] on icon at bounding box center [1341, 361] width 14 height 29
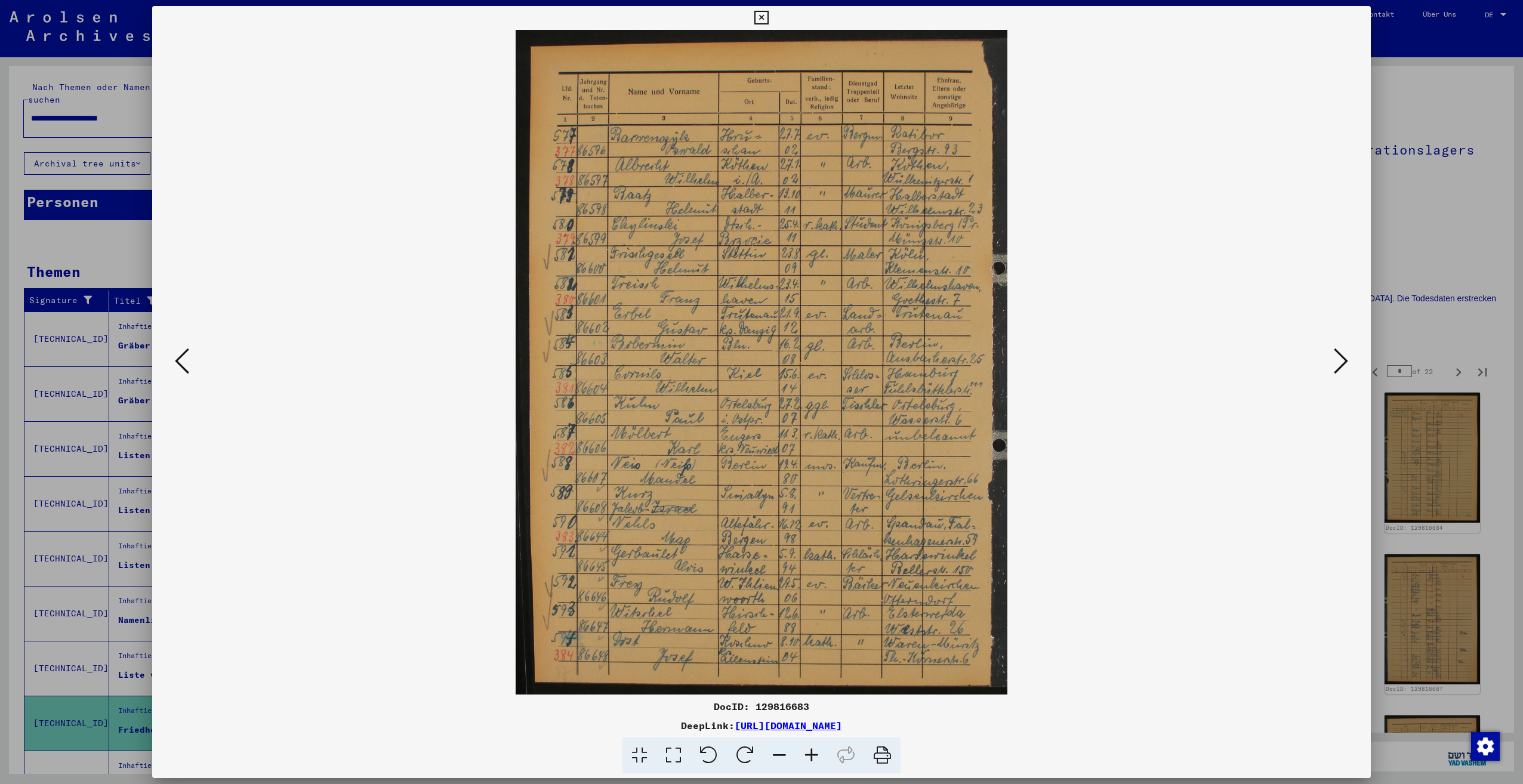
click at [1334, 356] on icon at bounding box center [1341, 361] width 14 height 29
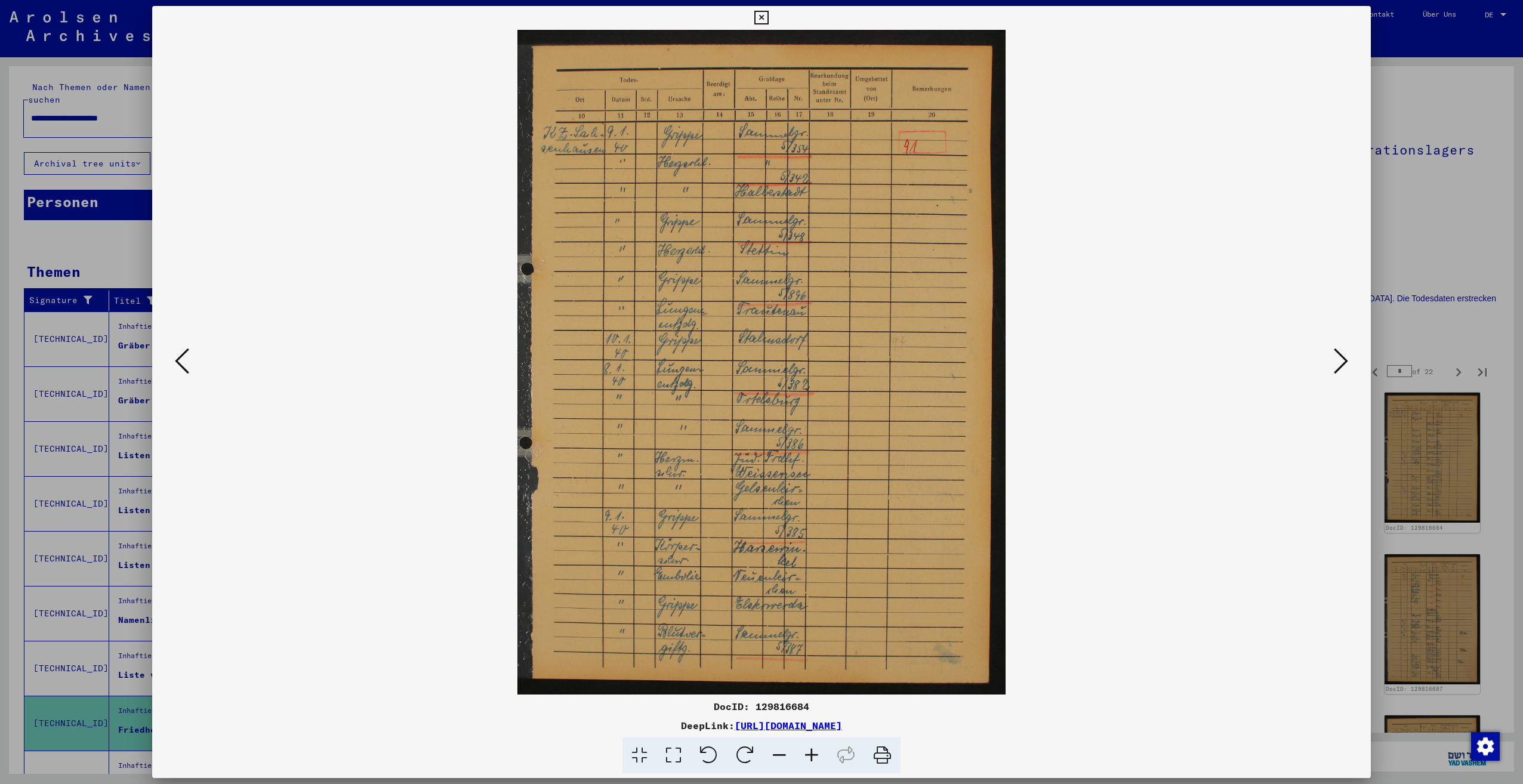
click at [1334, 356] on icon at bounding box center [1341, 361] width 14 height 29
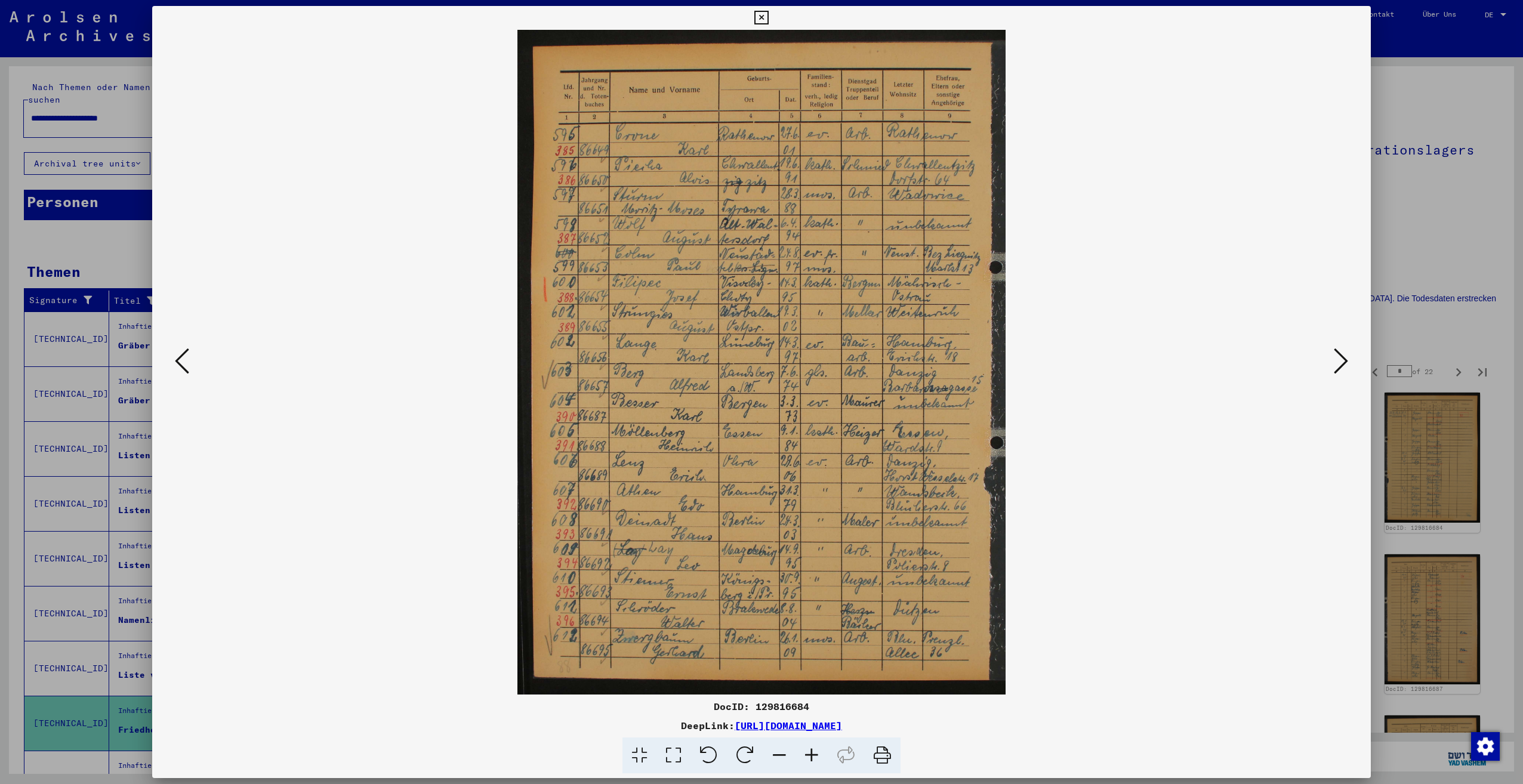
click at [1334, 356] on icon at bounding box center [1341, 361] width 14 height 29
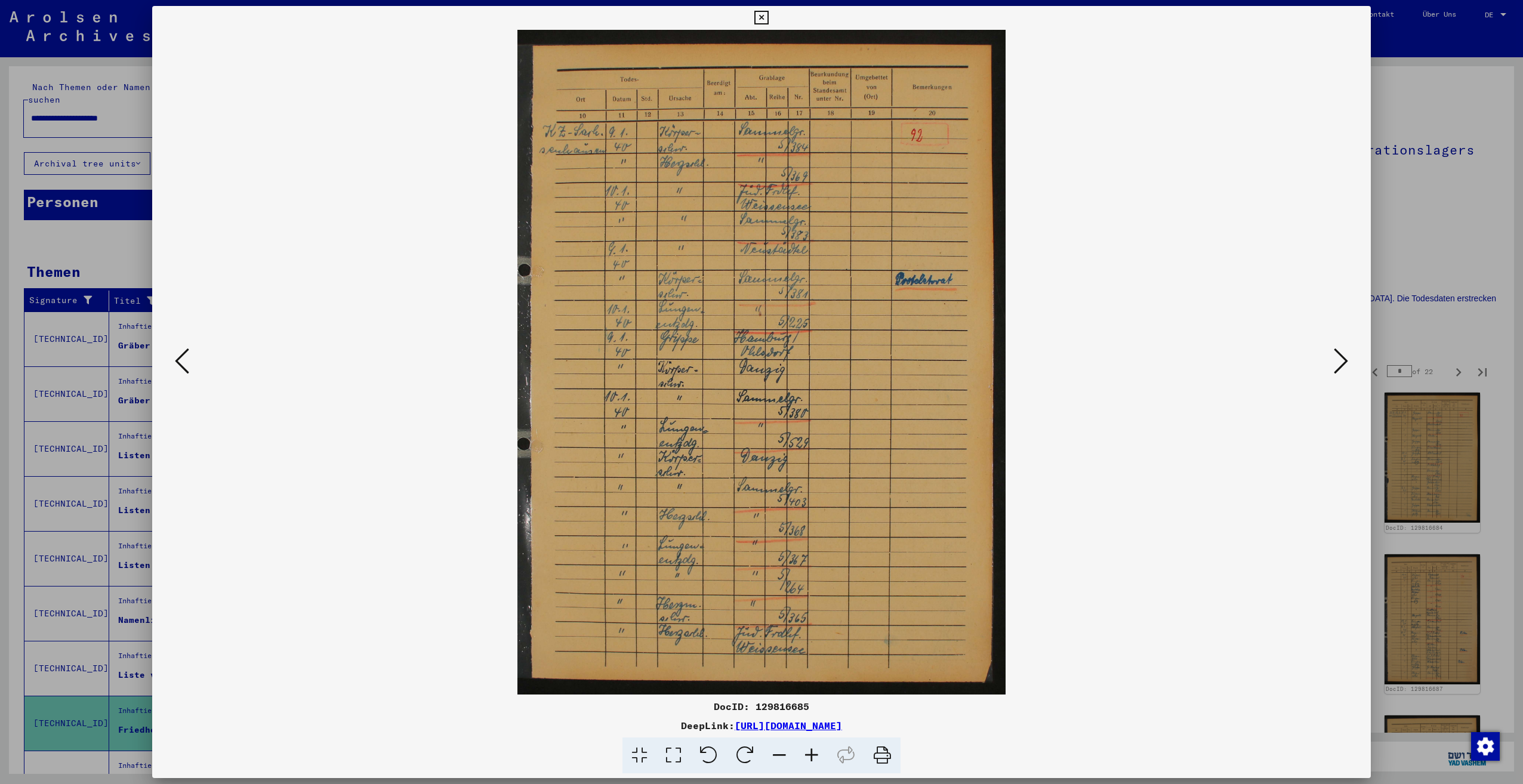
click at [1334, 356] on icon at bounding box center [1341, 361] width 14 height 29
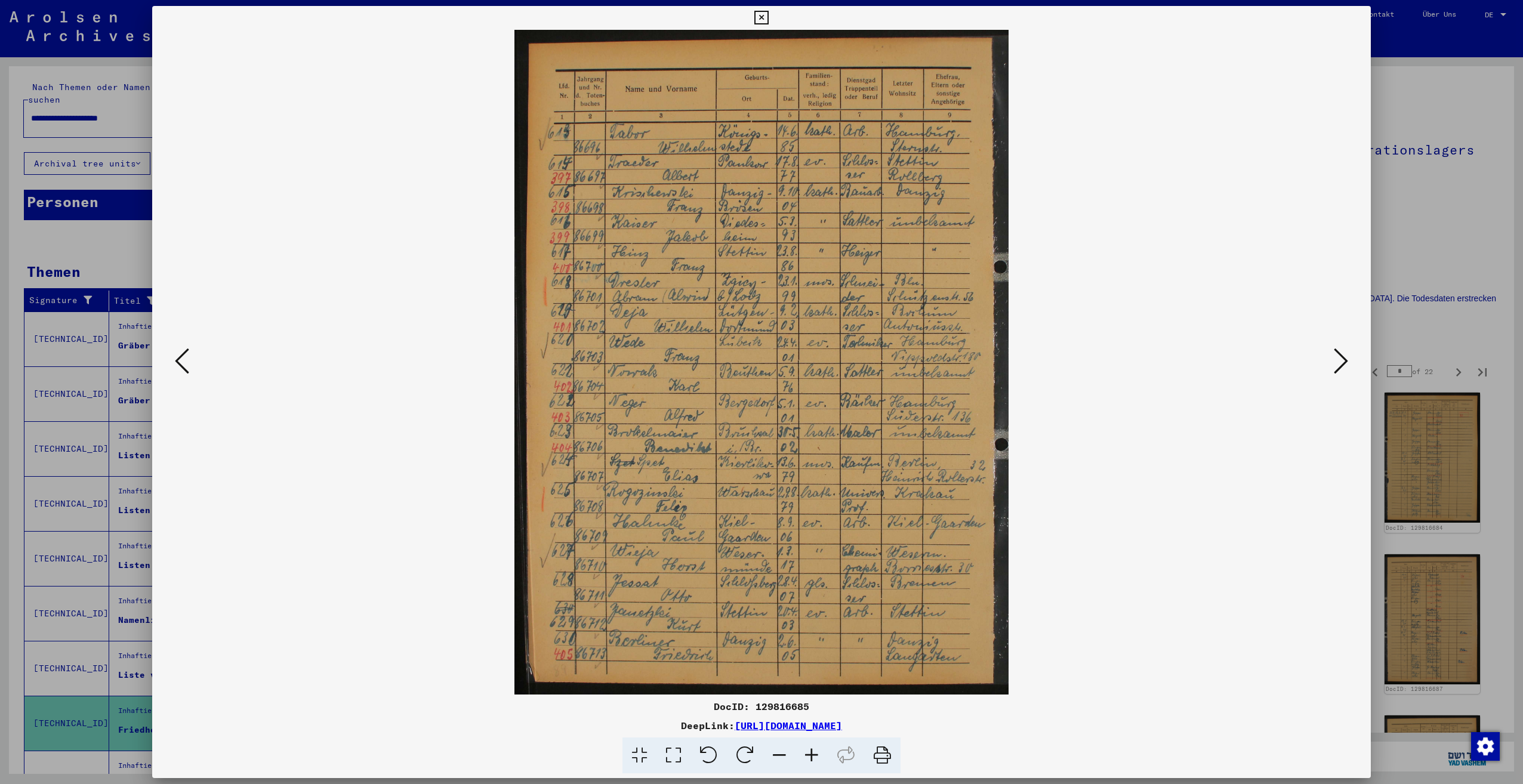
click at [1333, 360] on button at bounding box center [1341, 362] width 21 height 34
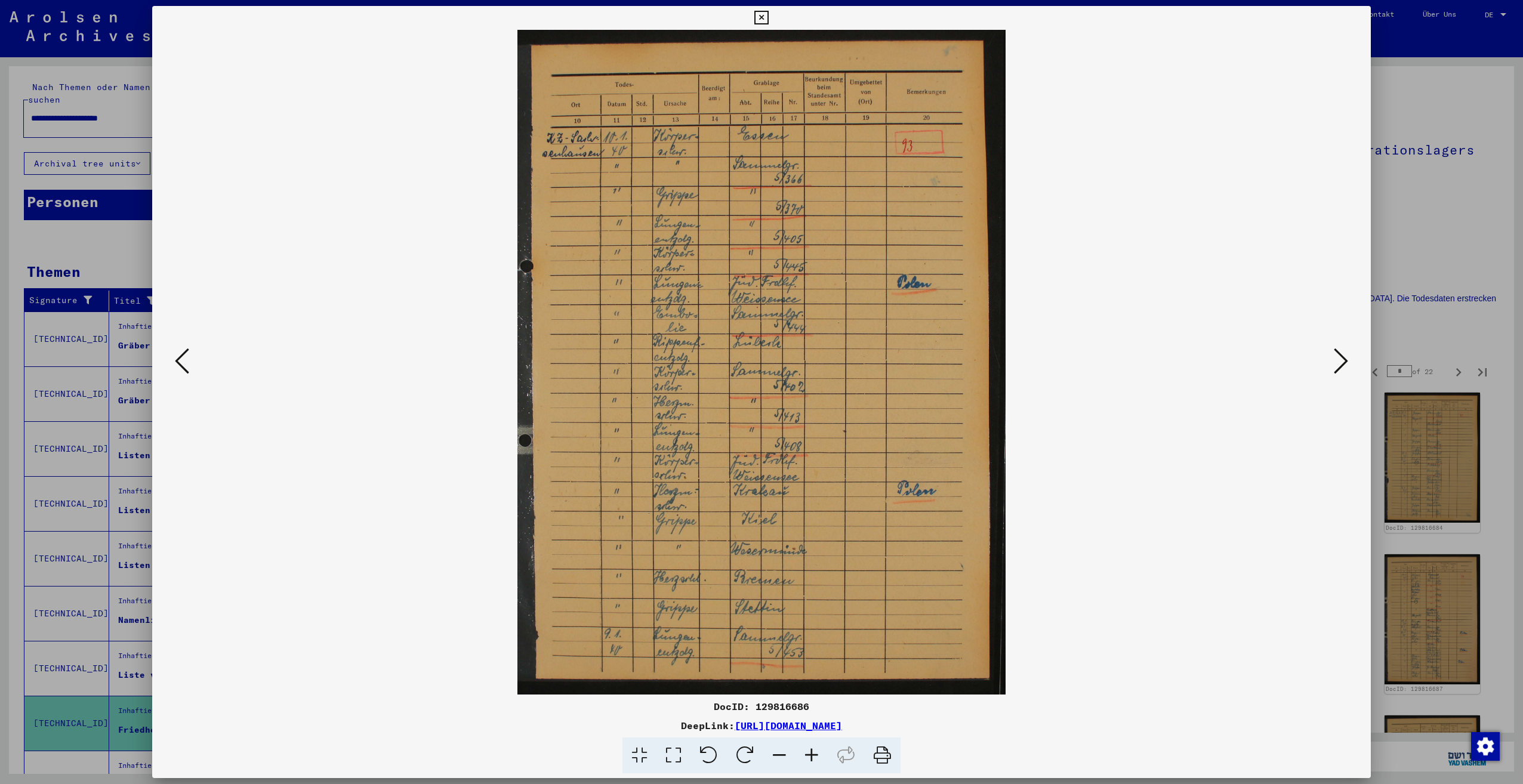
click at [1333, 360] on button at bounding box center [1341, 362] width 21 height 34
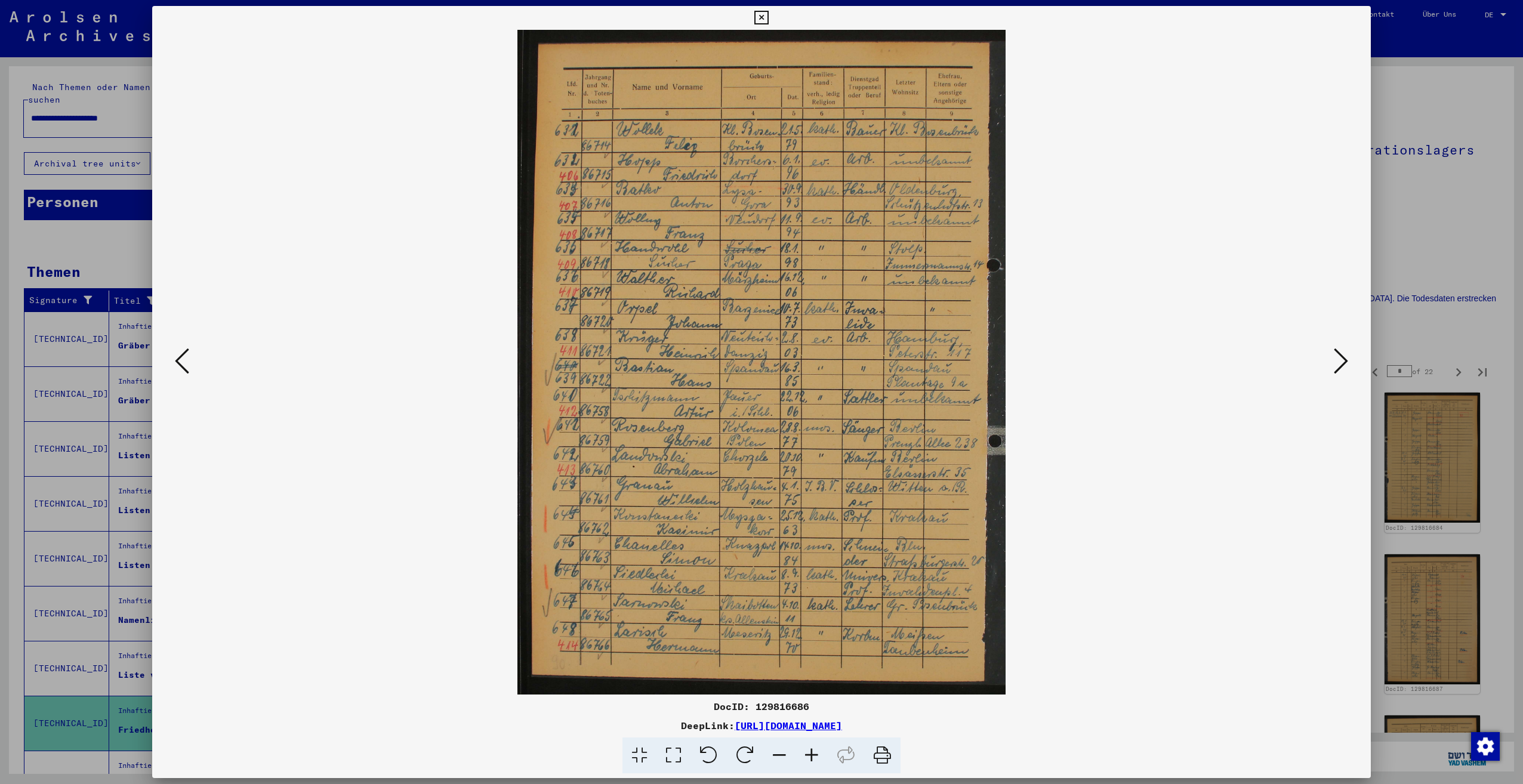
click at [1333, 360] on button at bounding box center [1341, 362] width 21 height 34
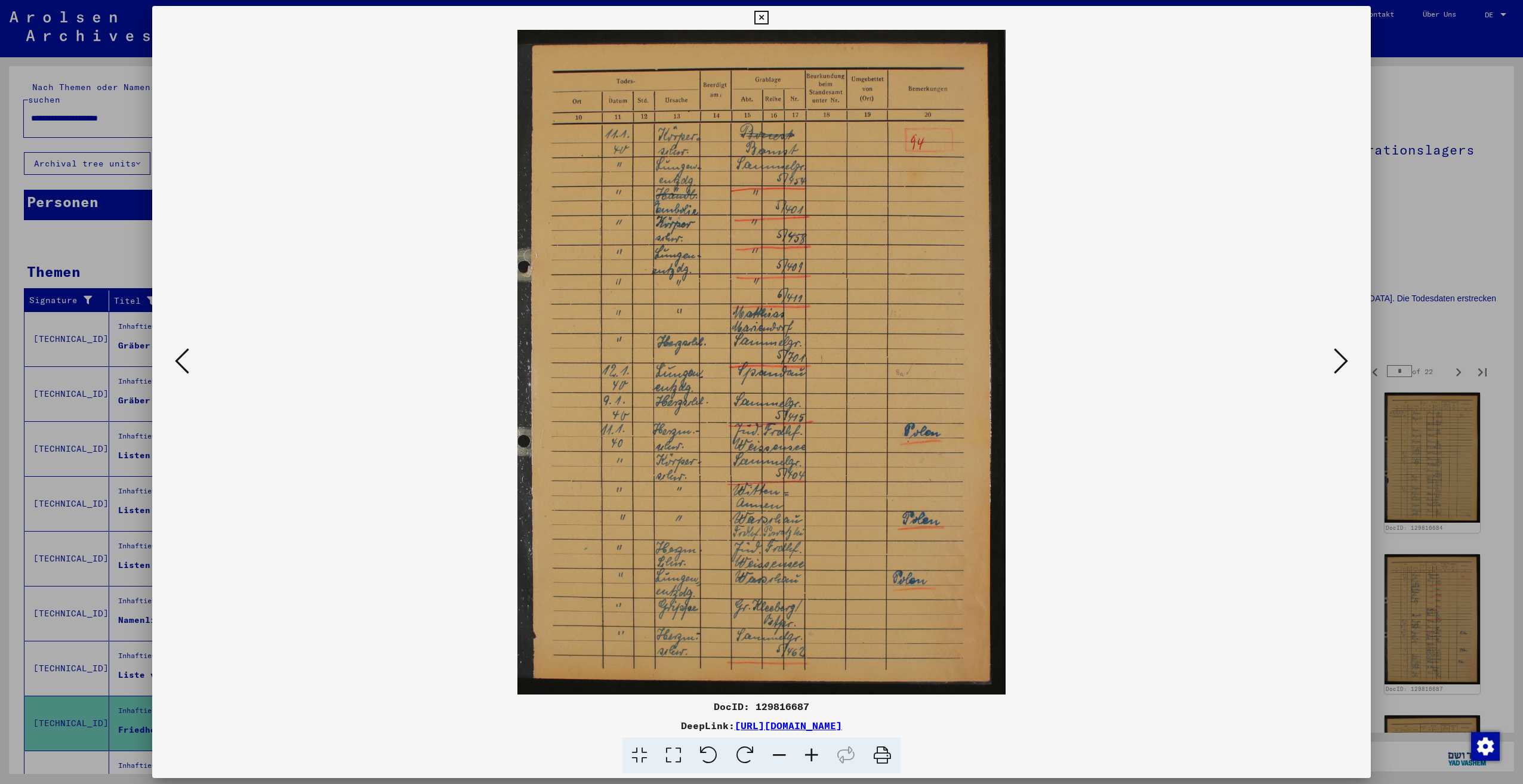
click at [1333, 360] on button at bounding box center [1341, 362] width 21 height 34
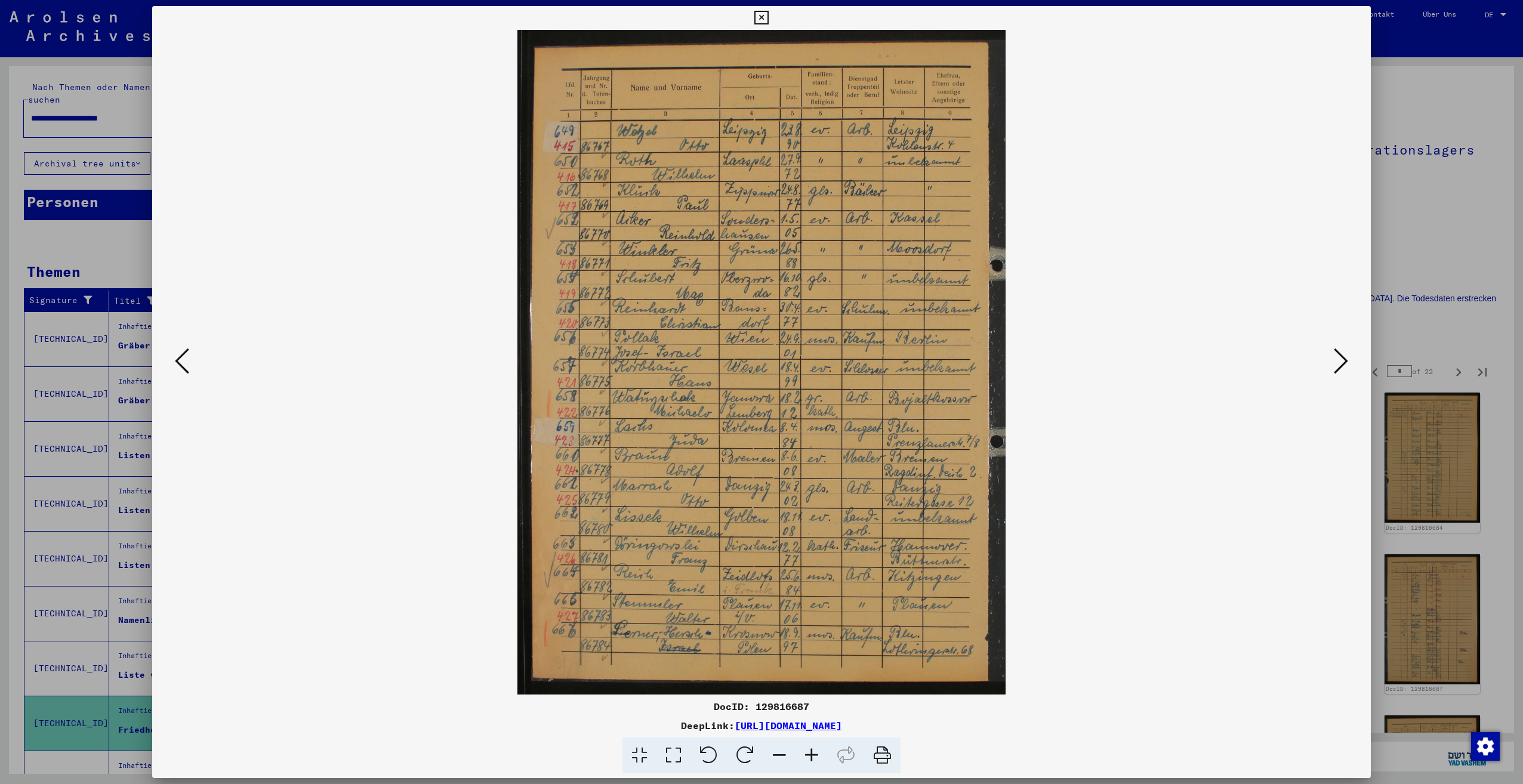
click at [1333, 360] on button at bounding box center [1341, 362] width 21 height 34
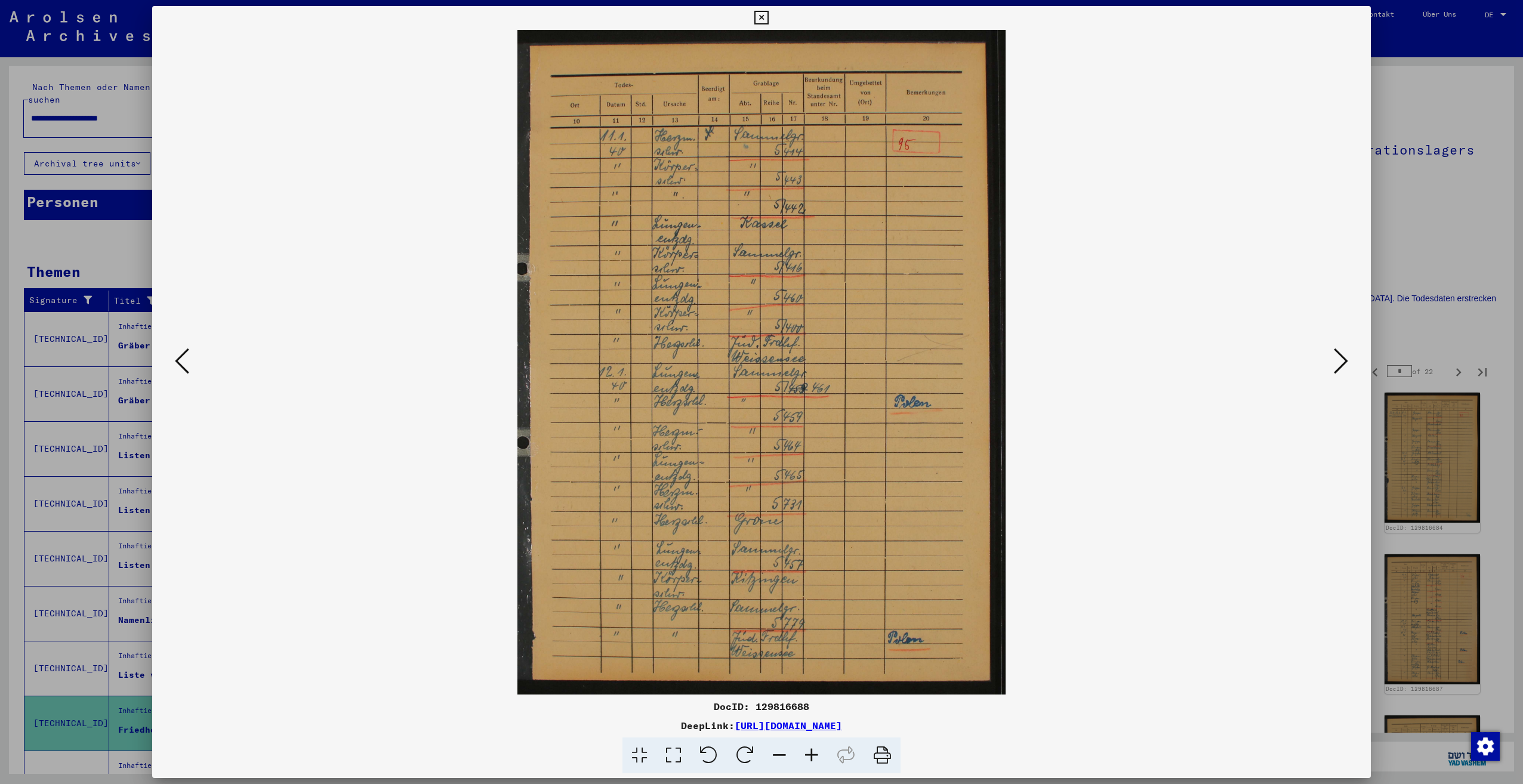
click at [1333, 360] on button at bounding box center [1341, 362] width 21 height 34
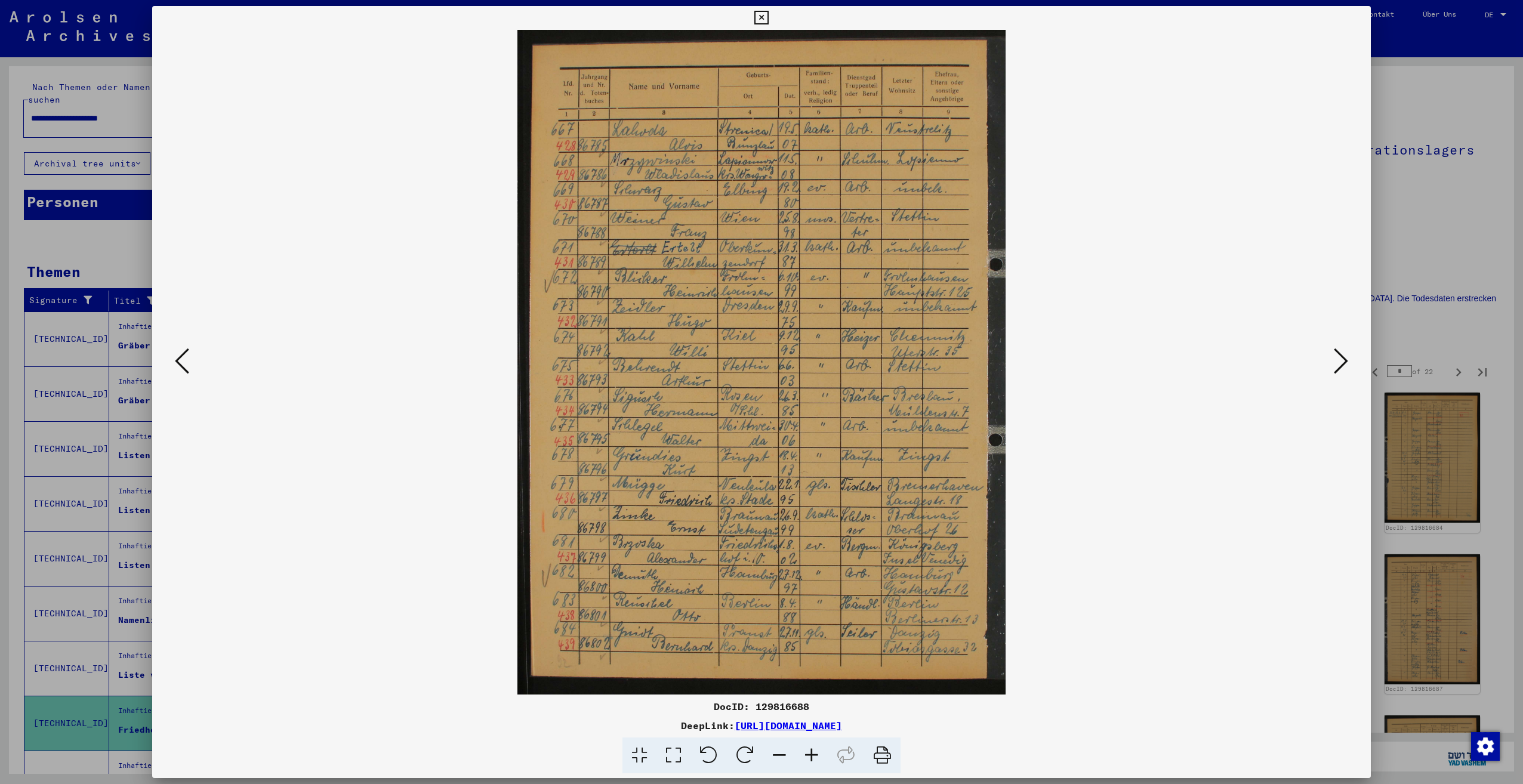
click at [1333, 360] on button at bounding box center [1341, 362] width 21 height 34
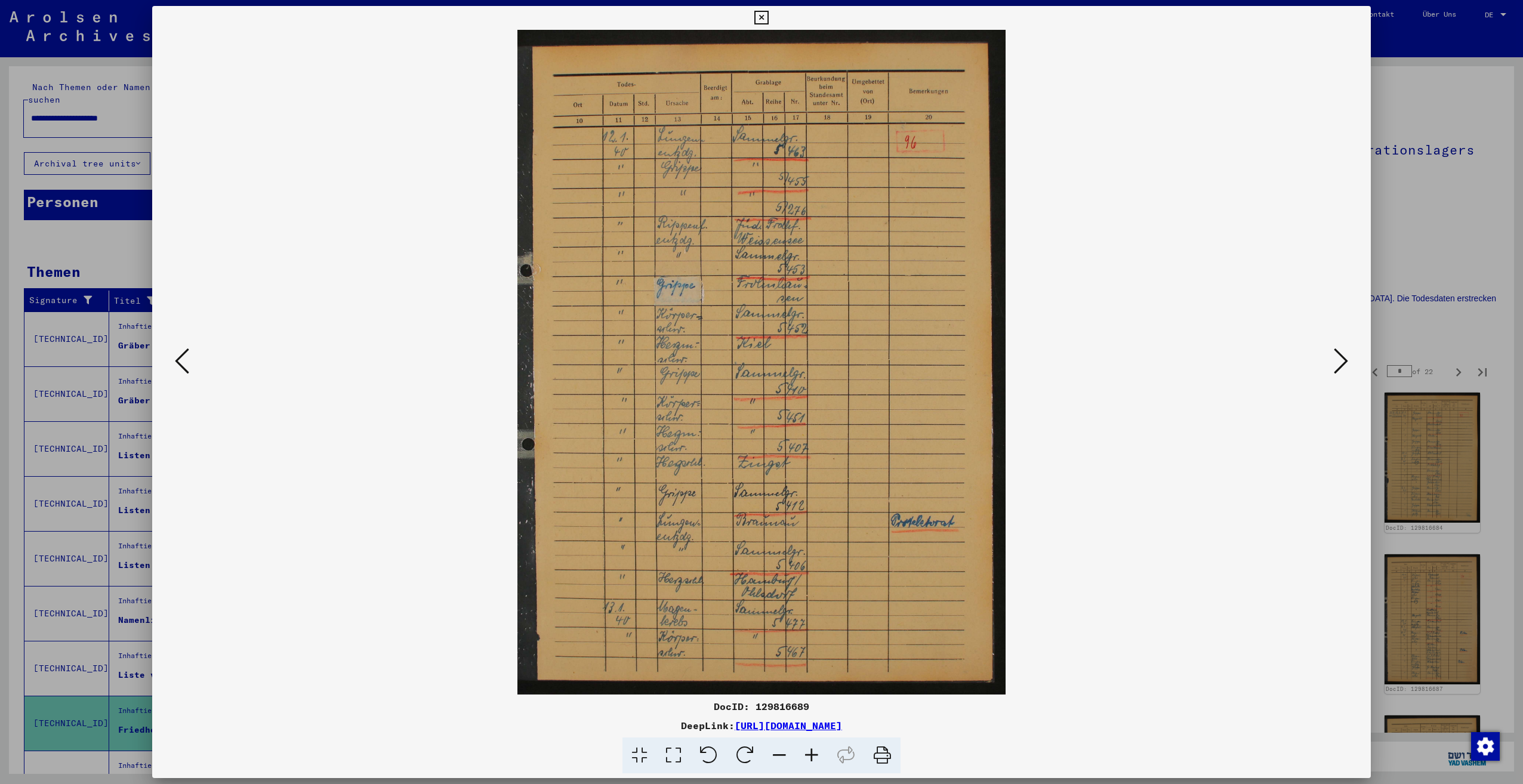
click at [1333, 360] on button at bounding box center [1341, 362] width 21 height 34
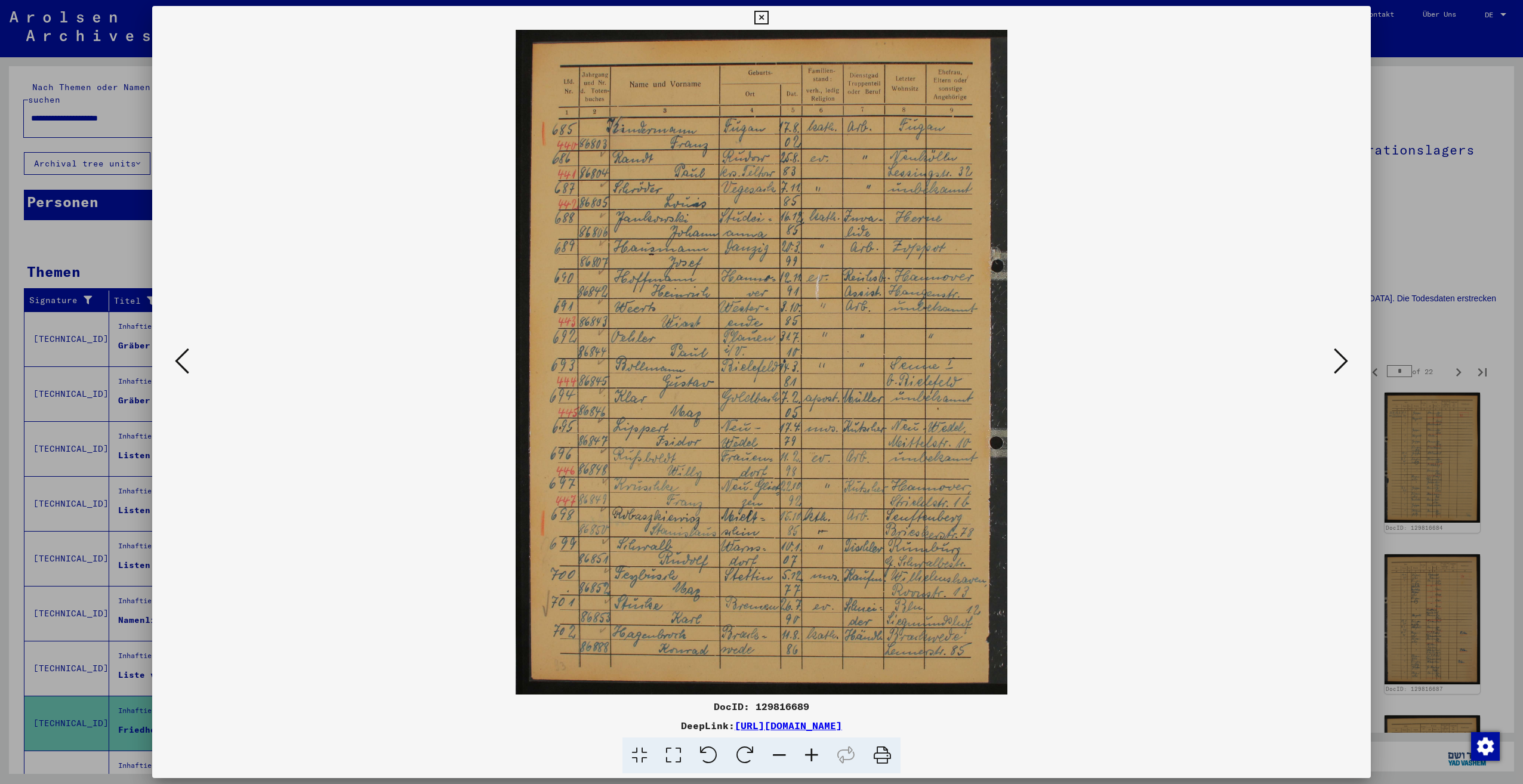
click at [1333, 360] on button at bounding box center [1341, 362] width 21 height 34
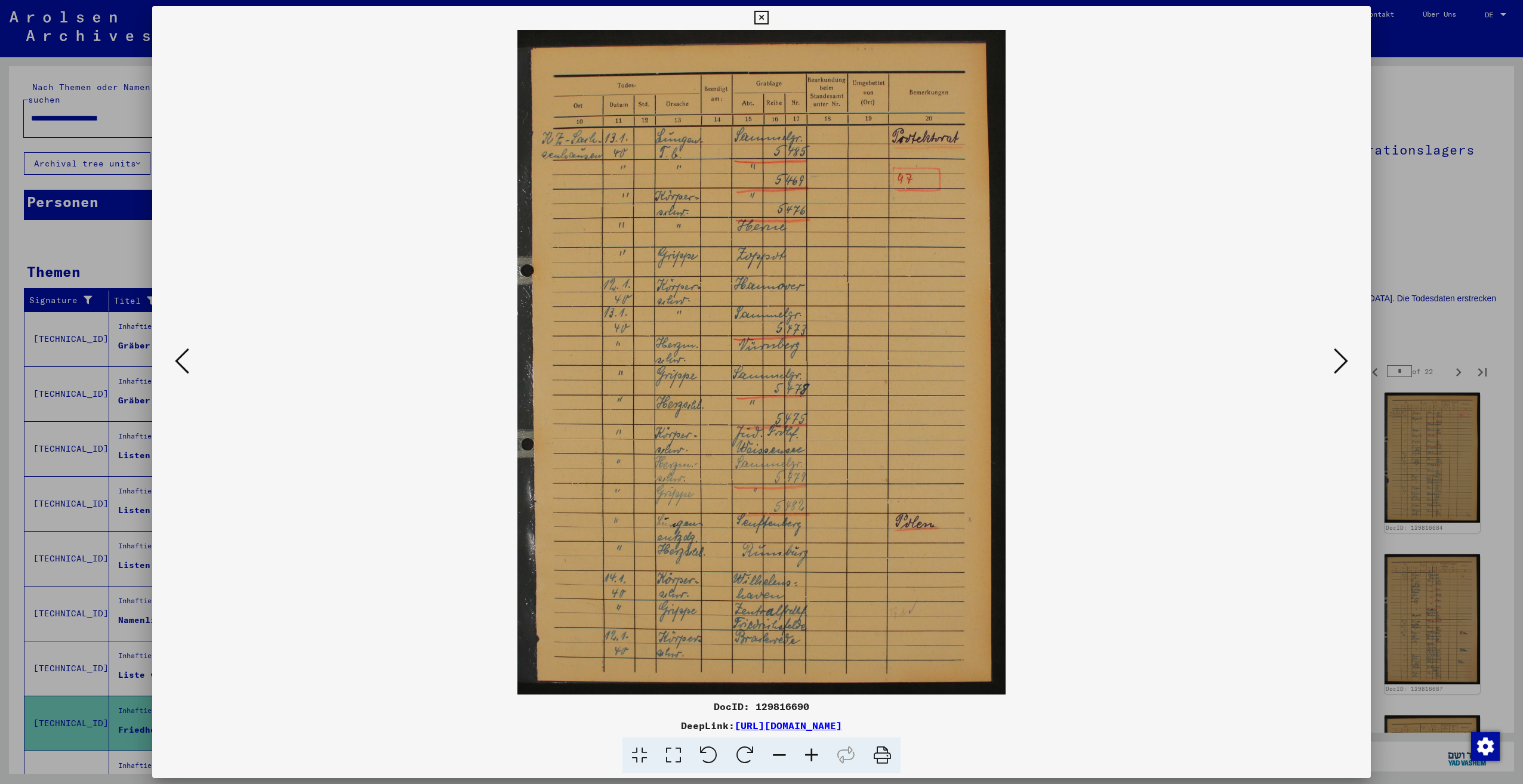
click at [1333, 360] on button at bounding box center [1341, 362] width 21 height 34
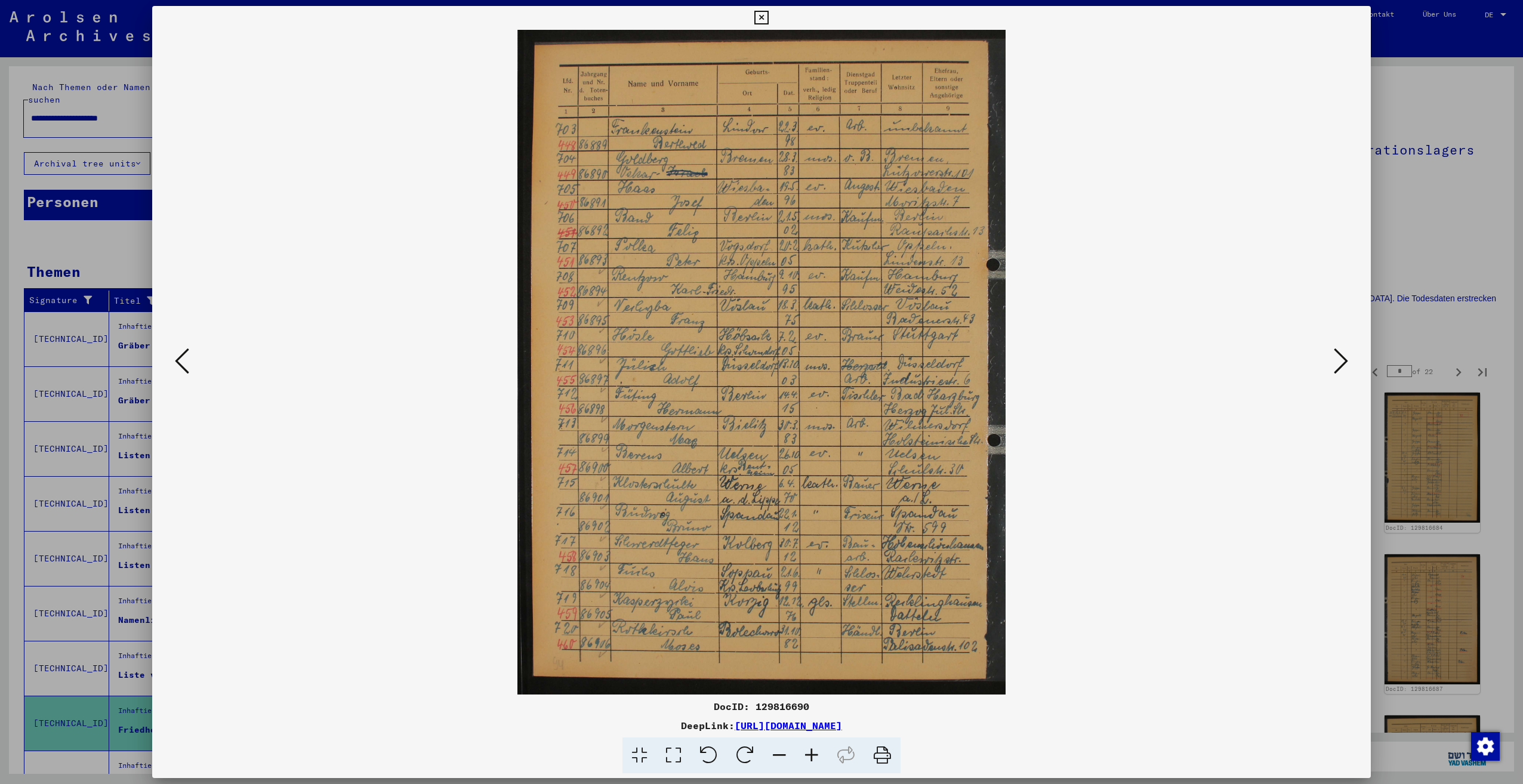
click at [1333, 360] on button at bounding box center [1341, 362] width 21 height 34
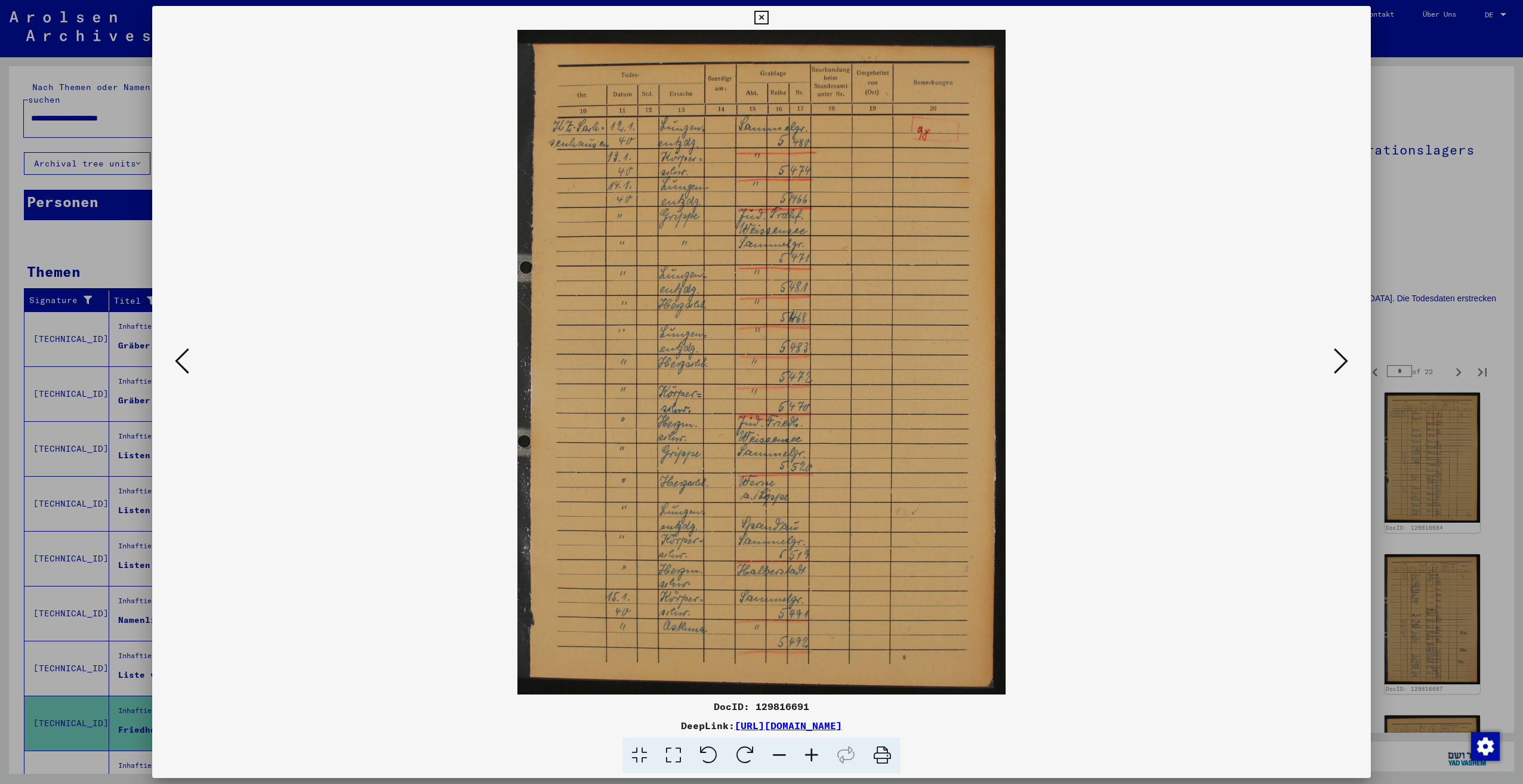
click at [1333, 360] on button at bounding box center [1341, 362] width 21 height 34
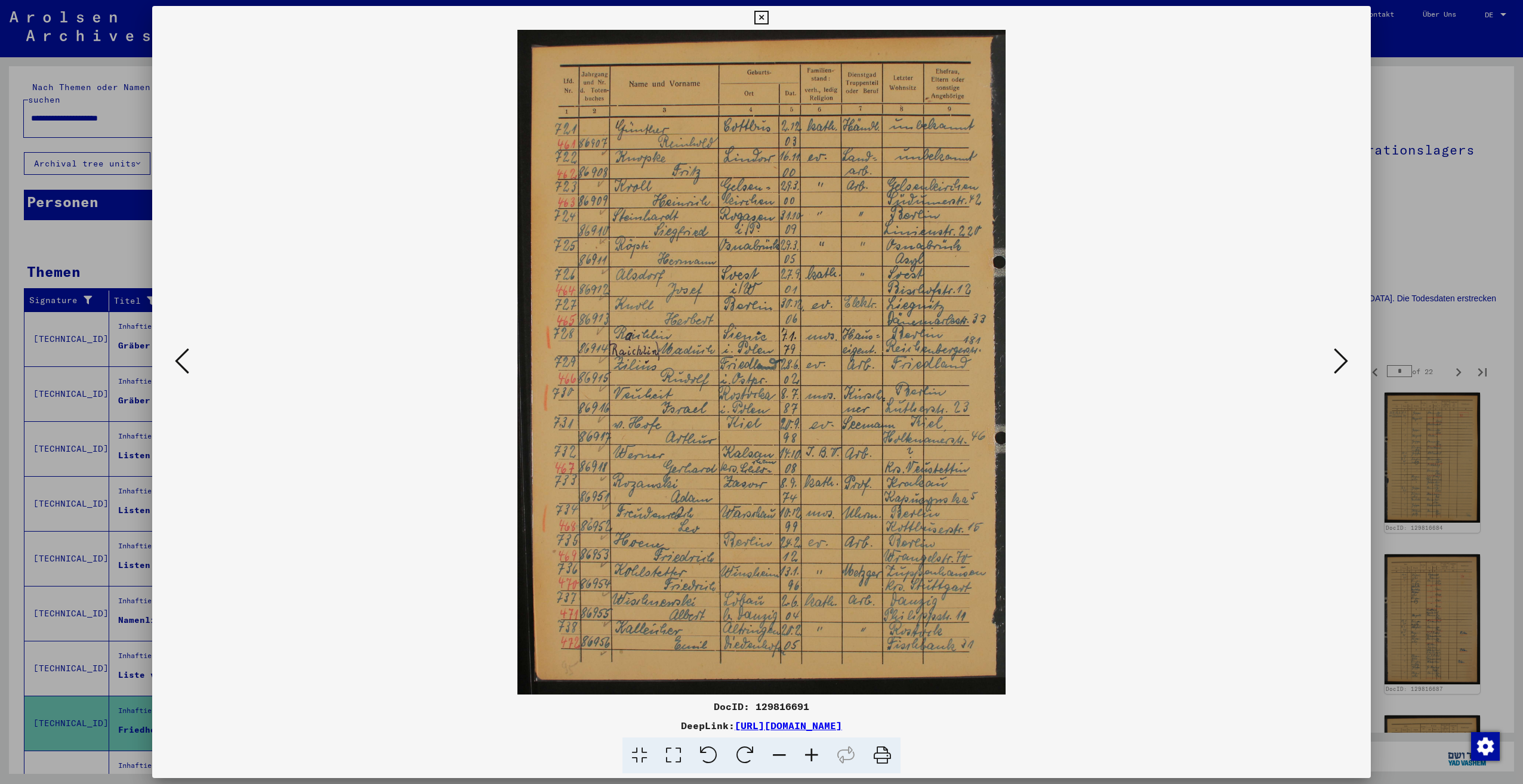
click at [1333, 360] on button at bounding box center [1341, 362] width 21 height 34
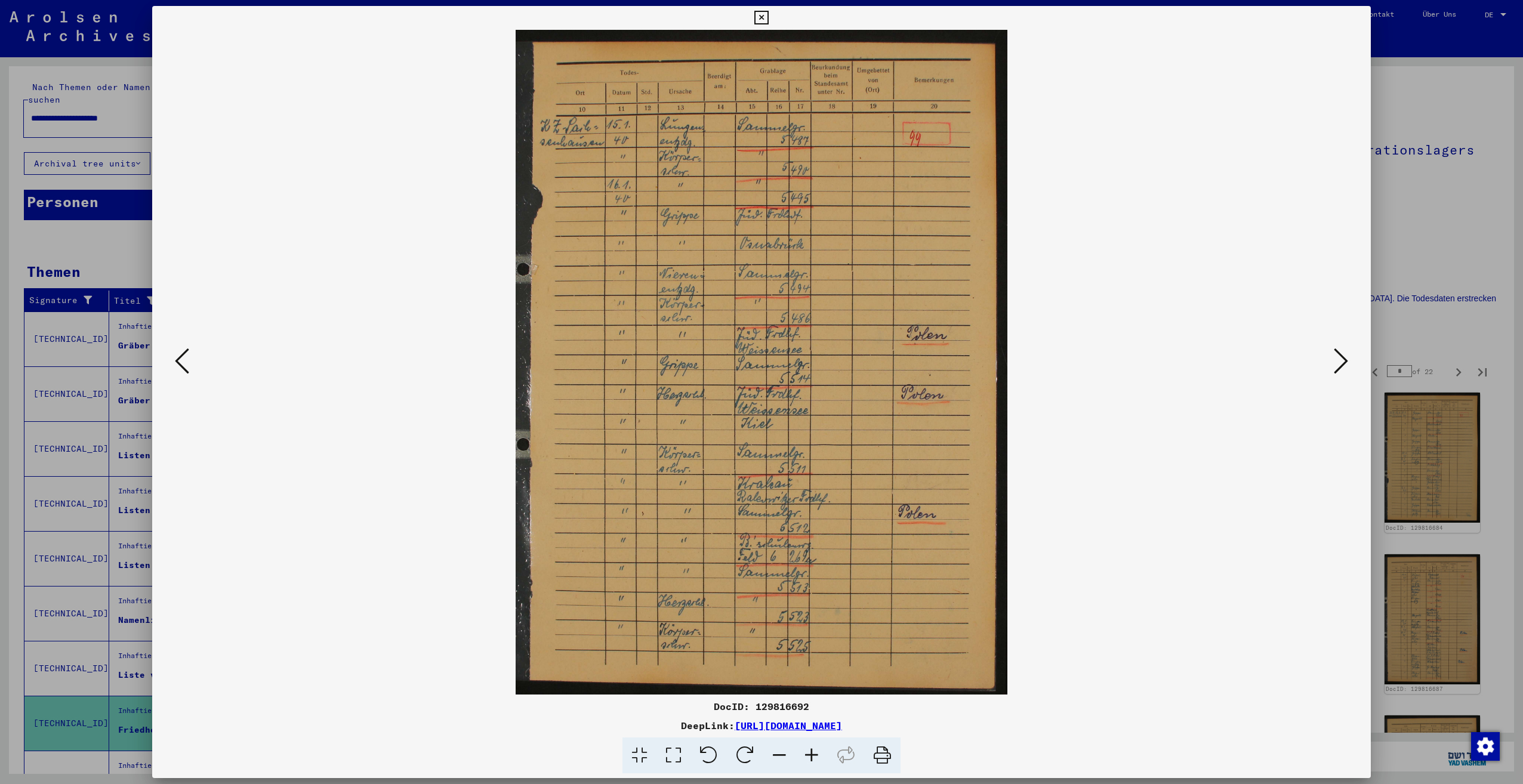
click at [1333, 360] on button at bounding box center [1341, 362] width 21 height 34
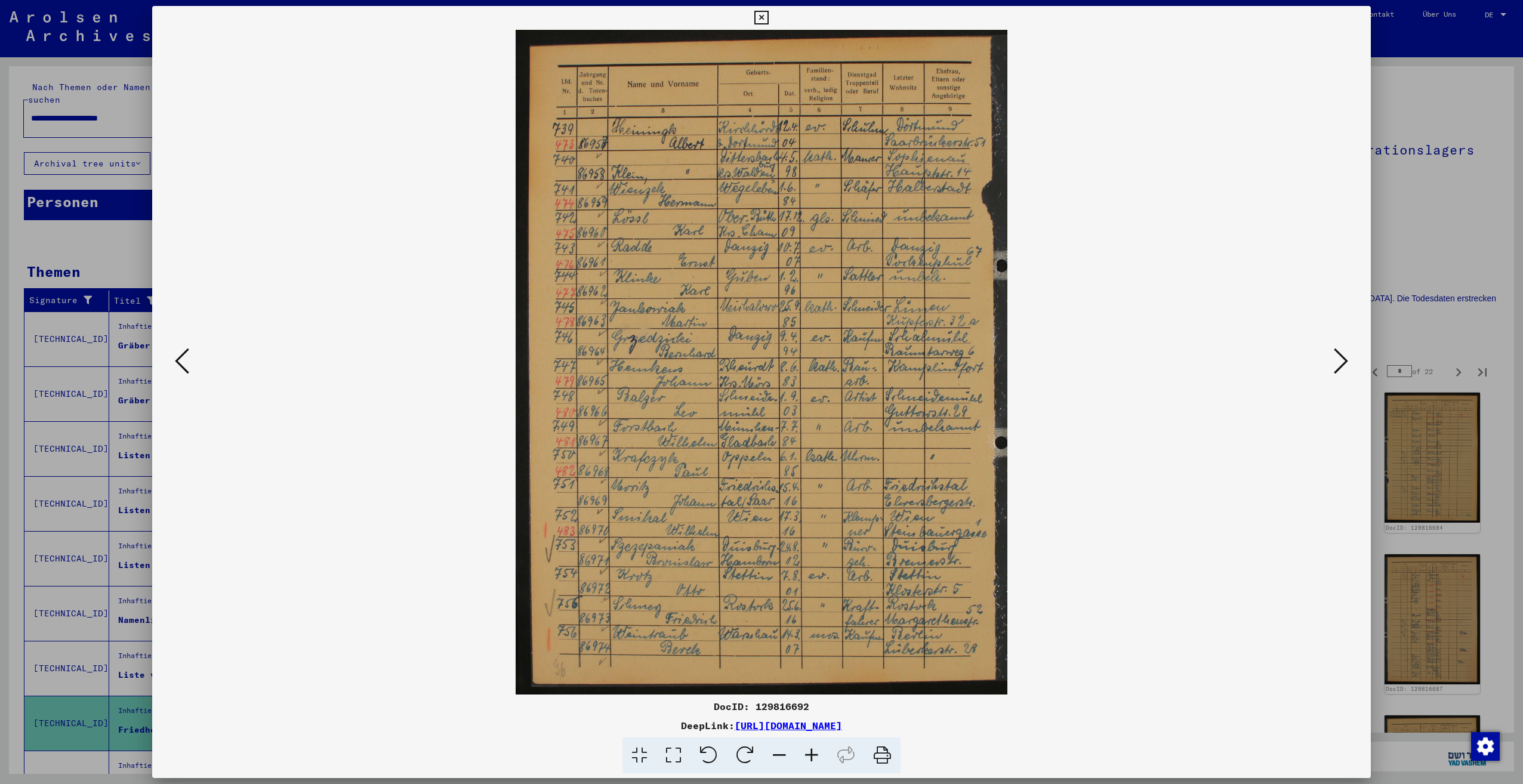
click at [1333, 360] on button at bounding box center [1341, 362] width 21 height 34
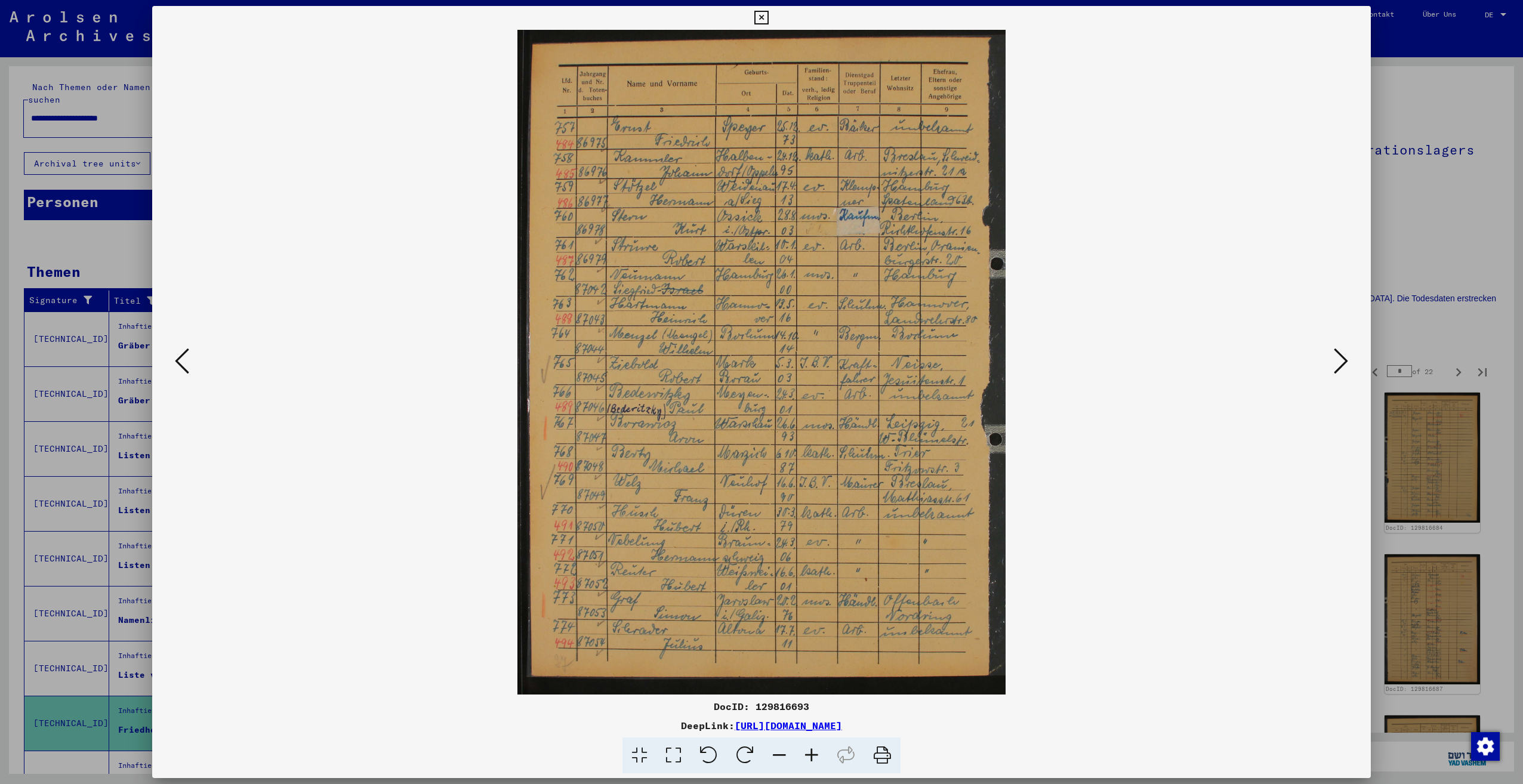
click at [1333, 360] on button at bounding box center [1341, 362] width 21 height 34
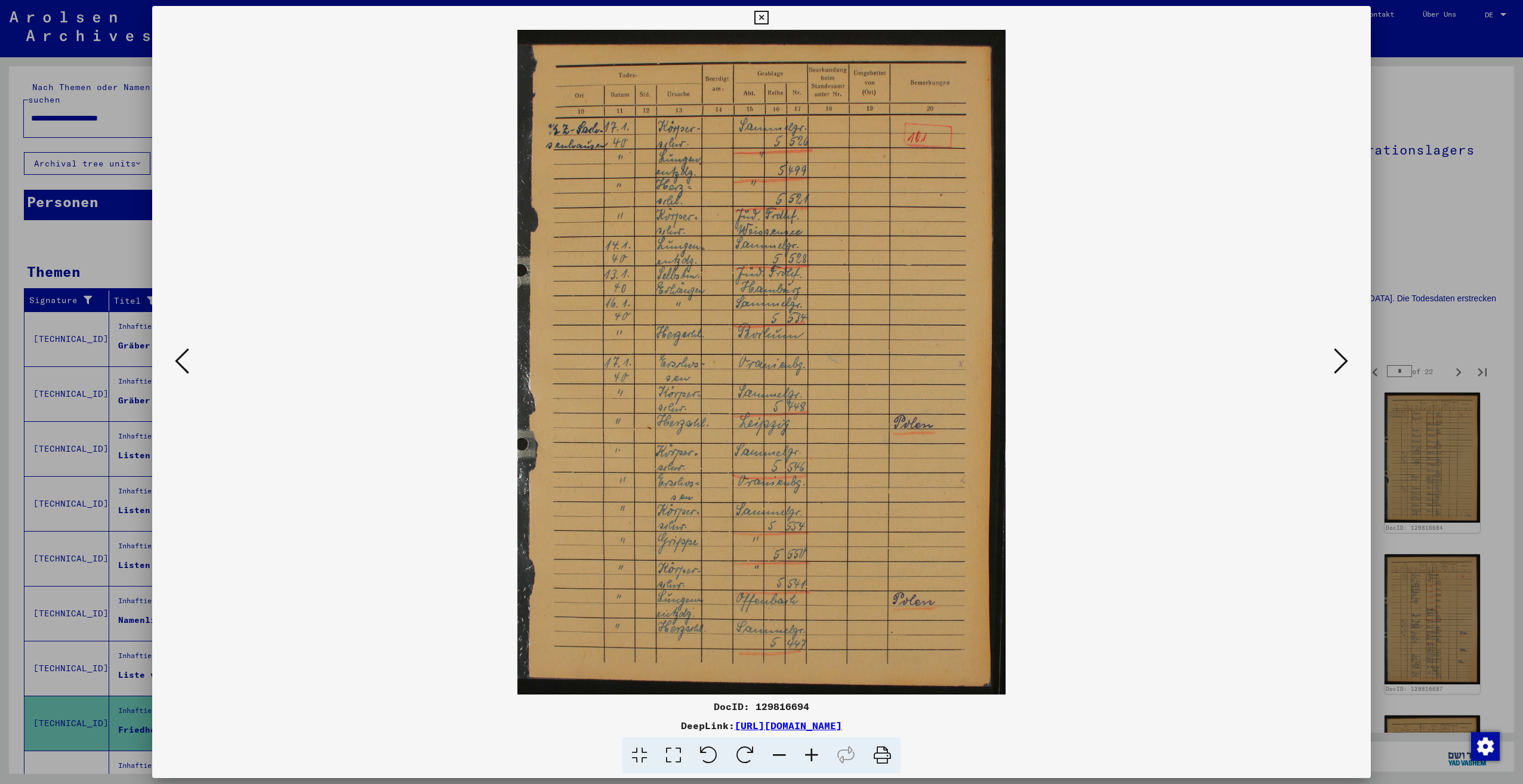
click at [1333, 360] on button at bounding box center [1341, 362] width 21 height 34
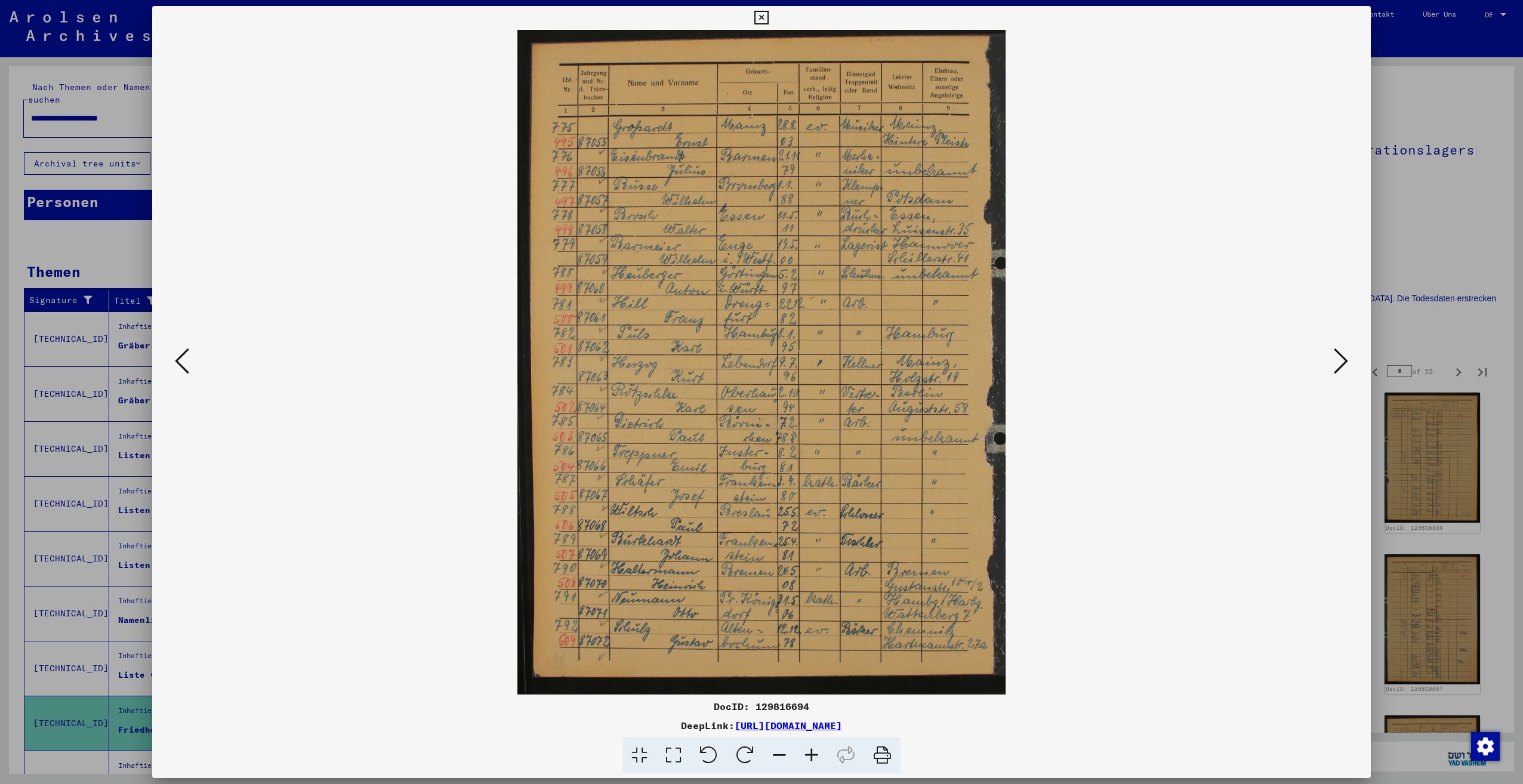
click at [1333, 360] on button at bounding box center [1341, 362] width 21 height 34
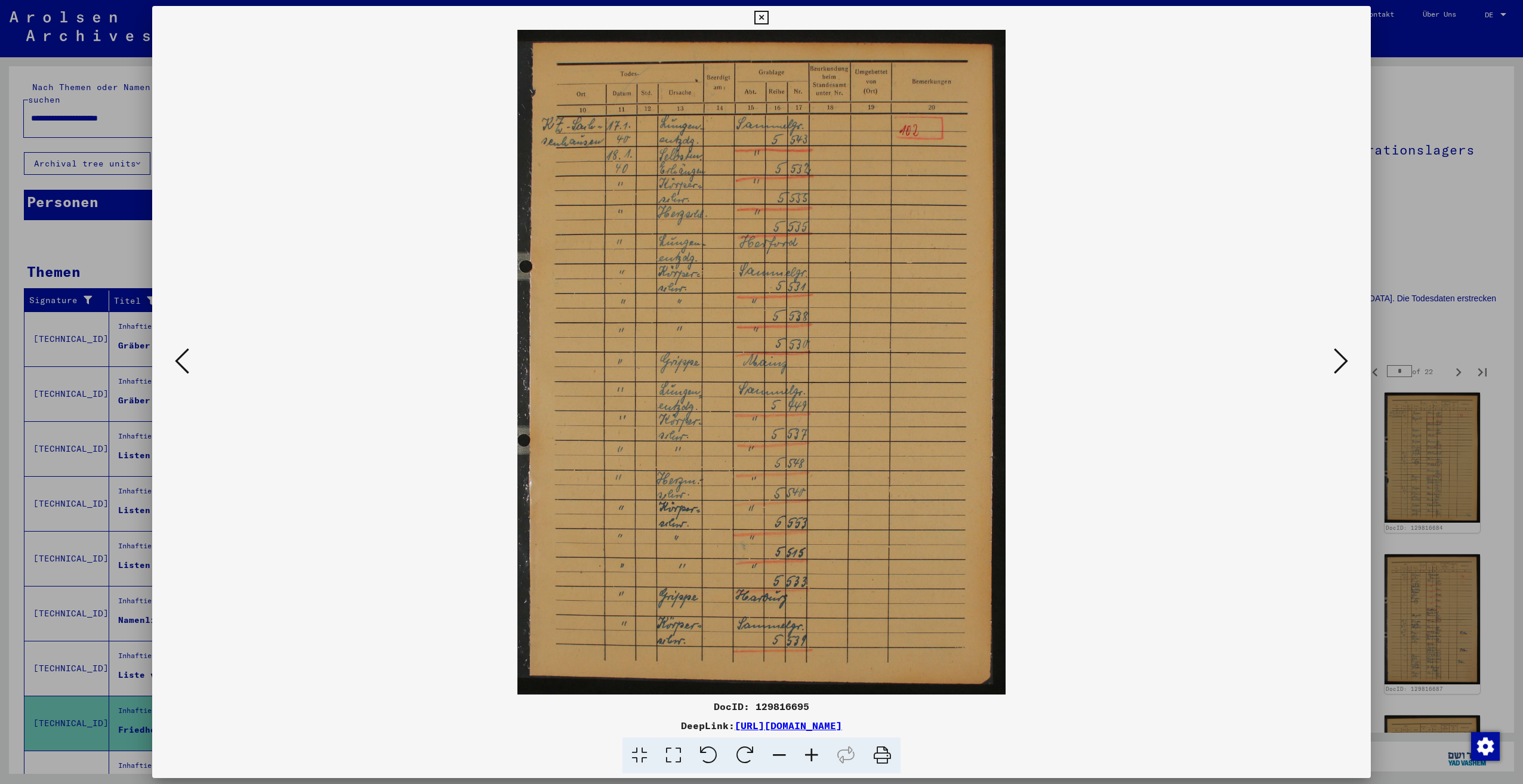
click at [1333, 360] on button at bounding box center [1341, 362] width 21 height 34
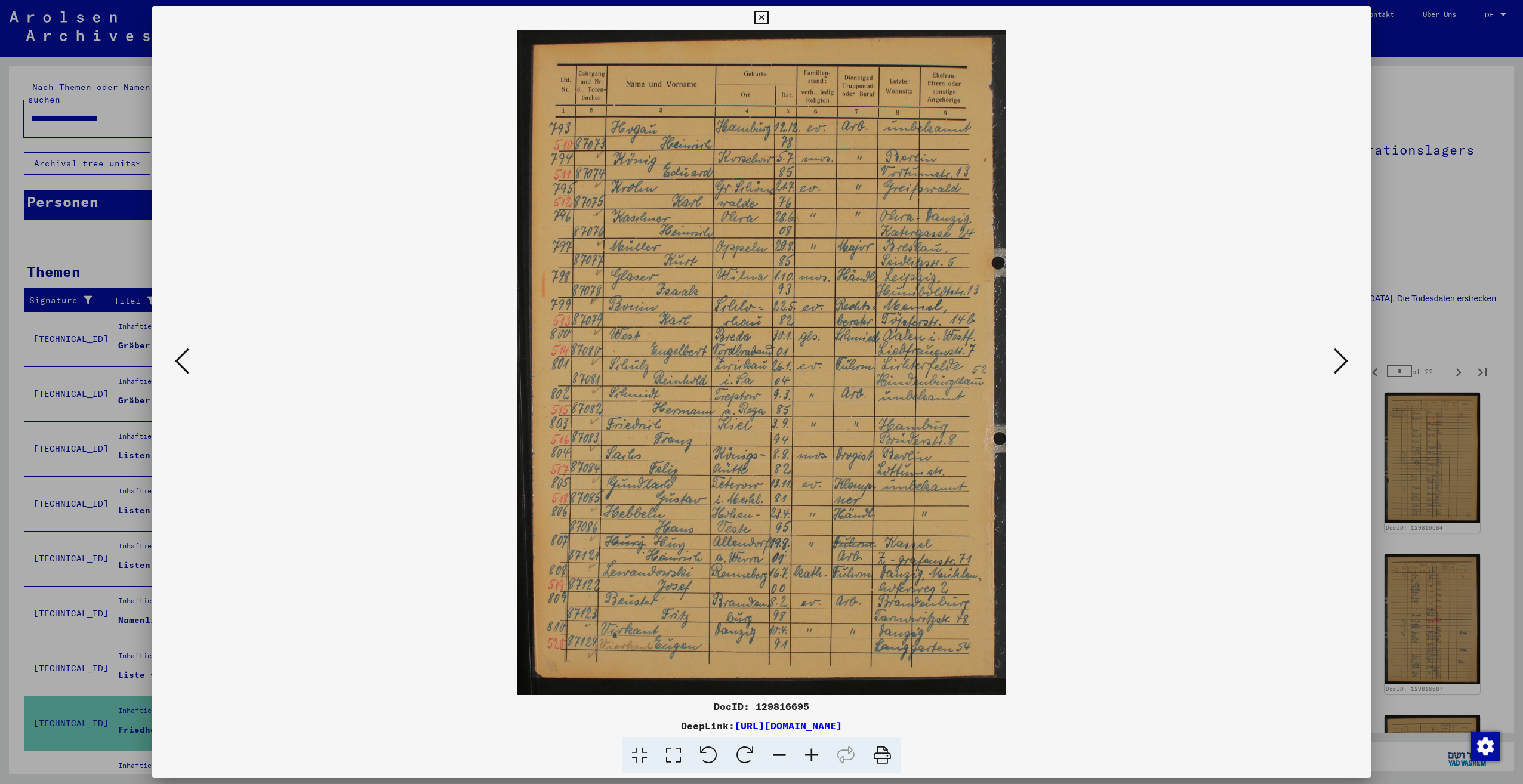
click at [1333, 360] on button at bounding box center [1341, 362] width 21 height 34
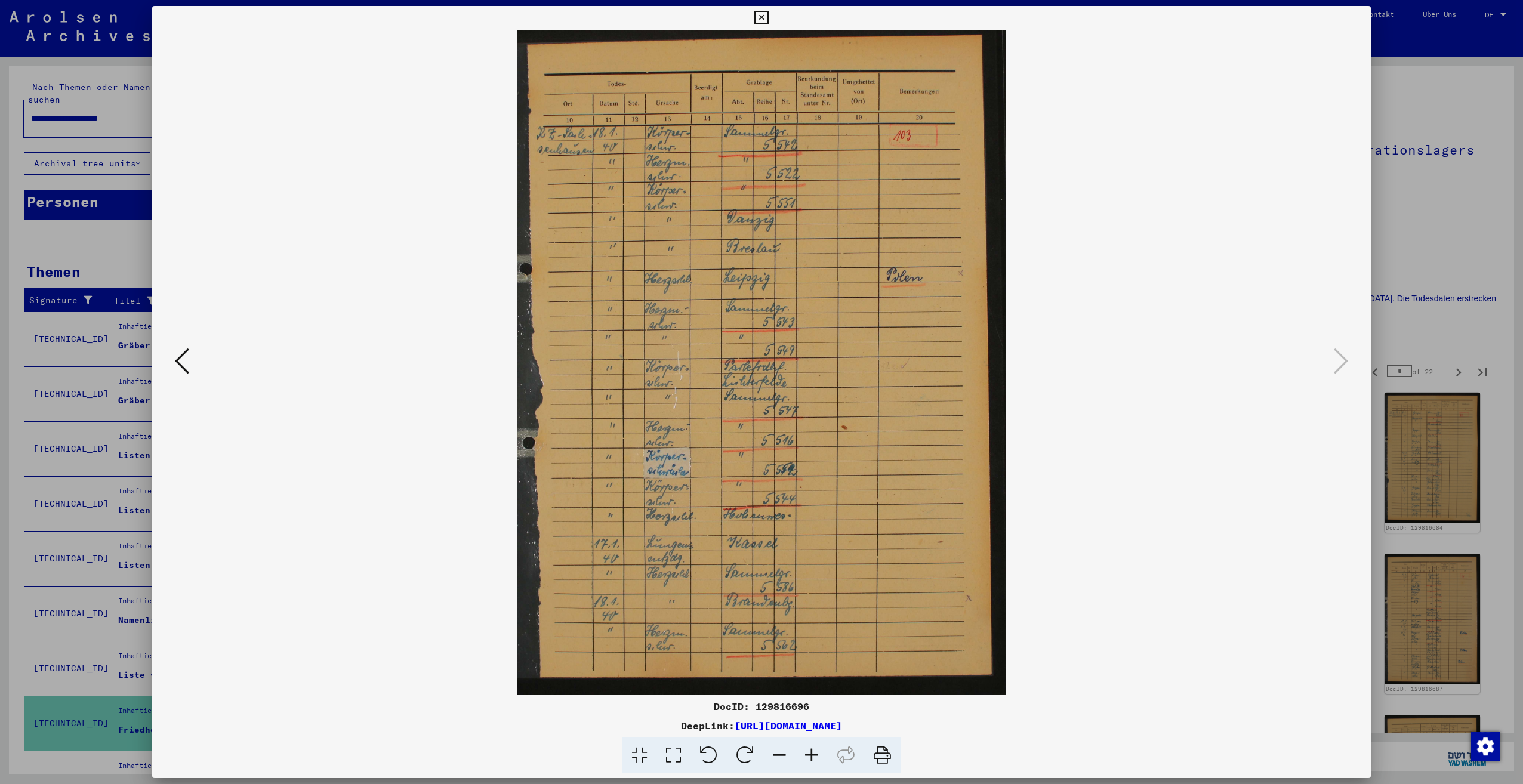
click at [1432, 239] on div at bounding box center [761, 392] width 1523 height 784
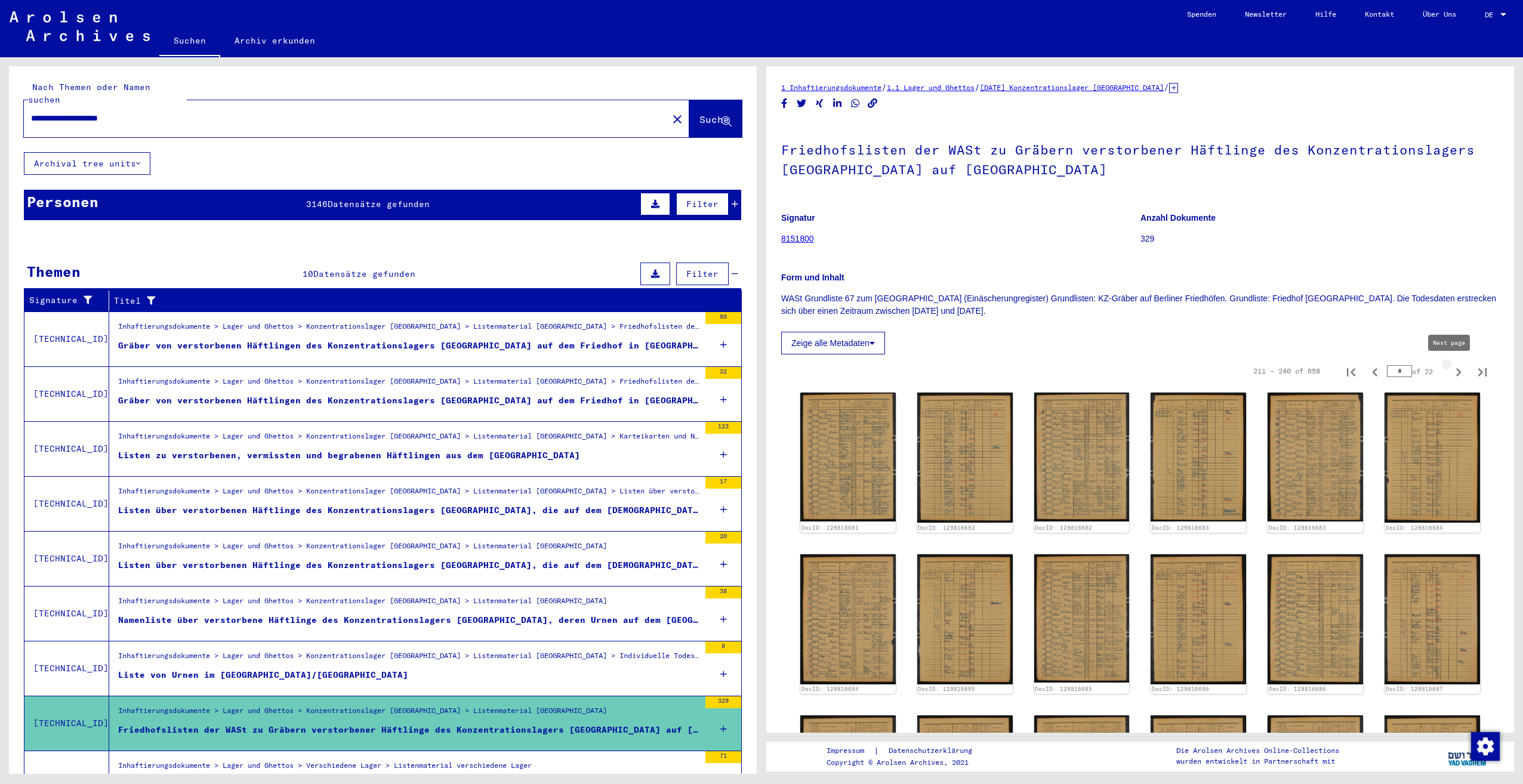
click at [1450, 374] on icon "Next page" at bounding box center [1458, 372] width 17 height 17
type input "*"
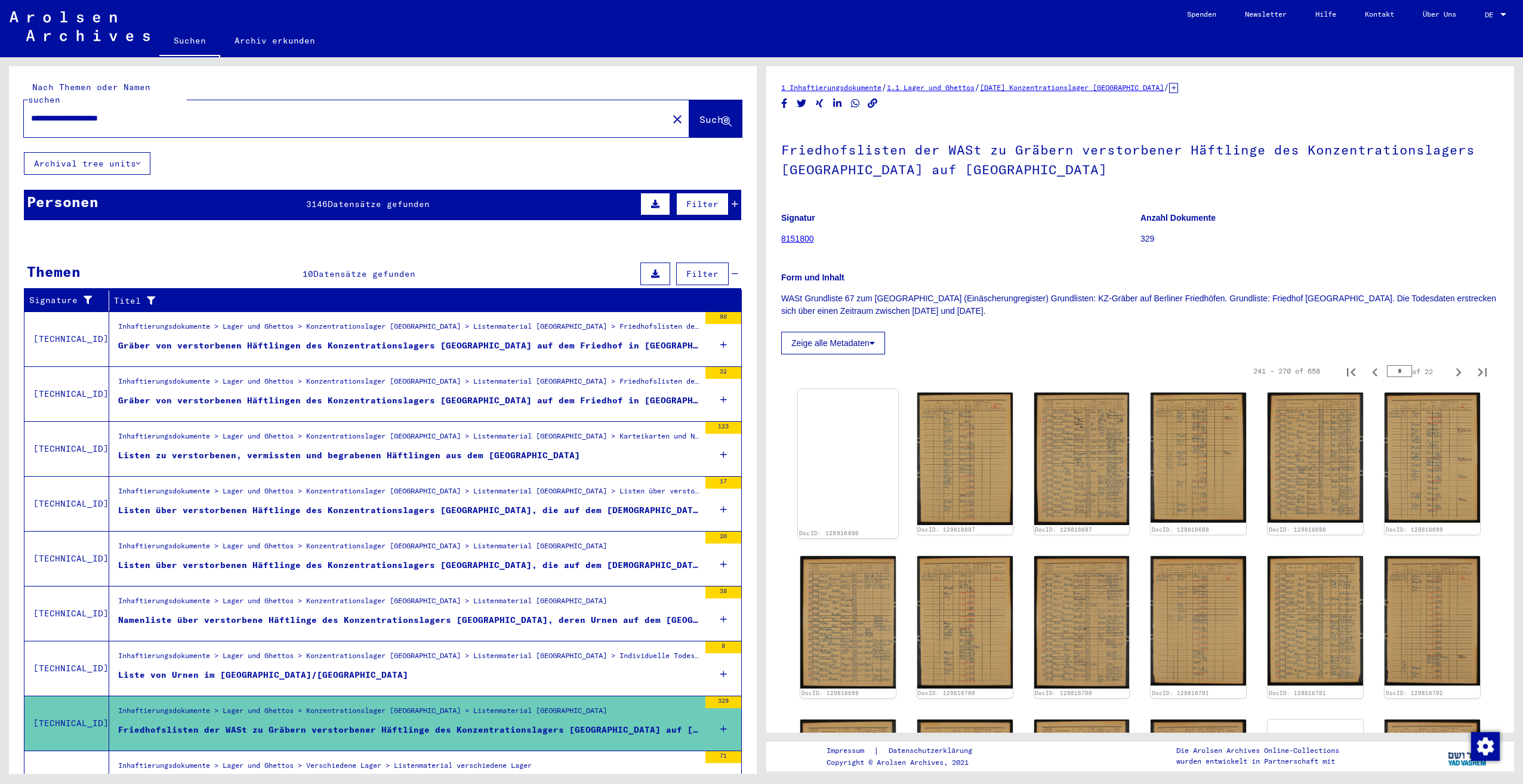
click at [812, 389] on img at bounding box center [847, 389] width 100 height 0
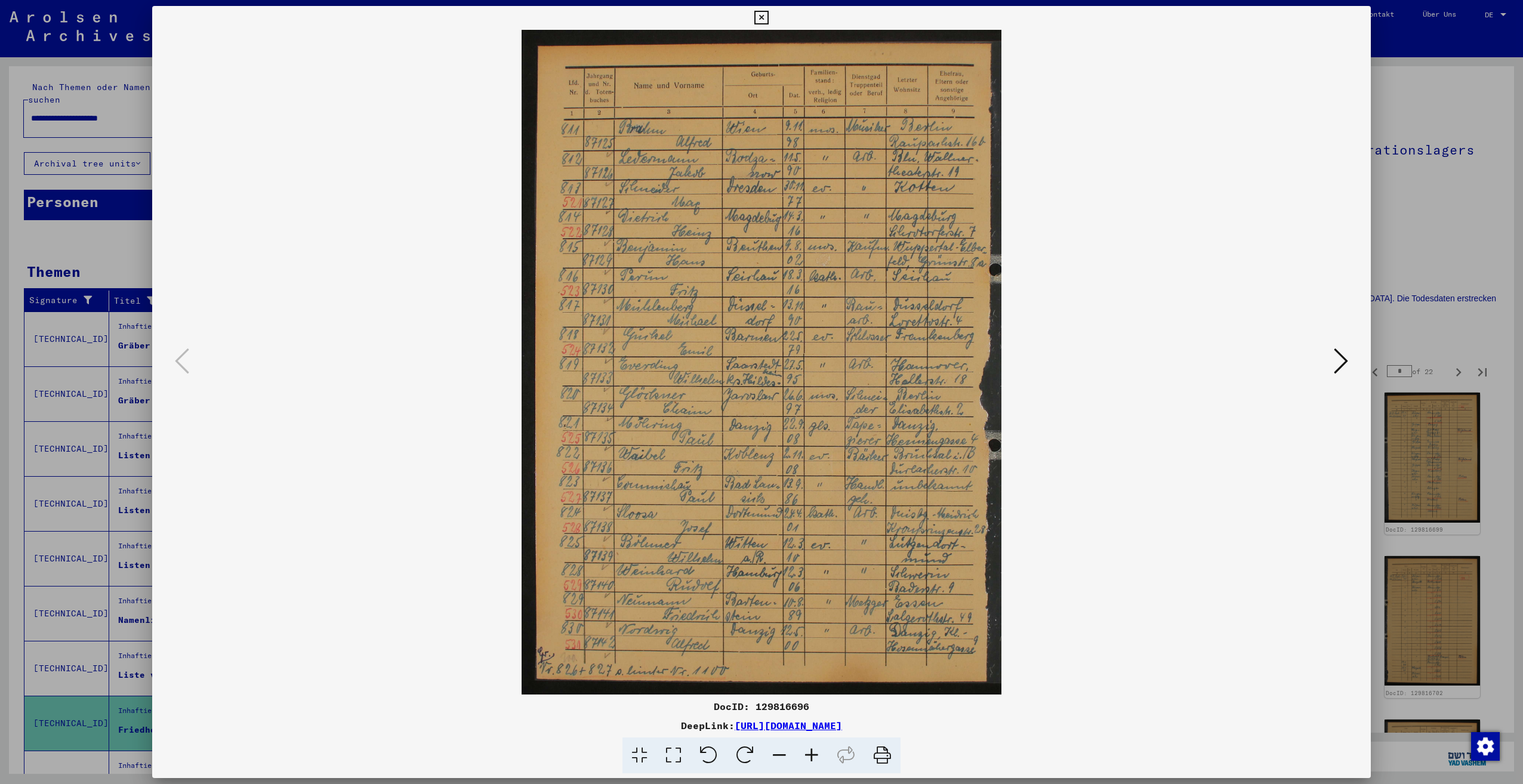
click at [1333, 367] on button at bounding box center [1341, 362] width 21 height 34
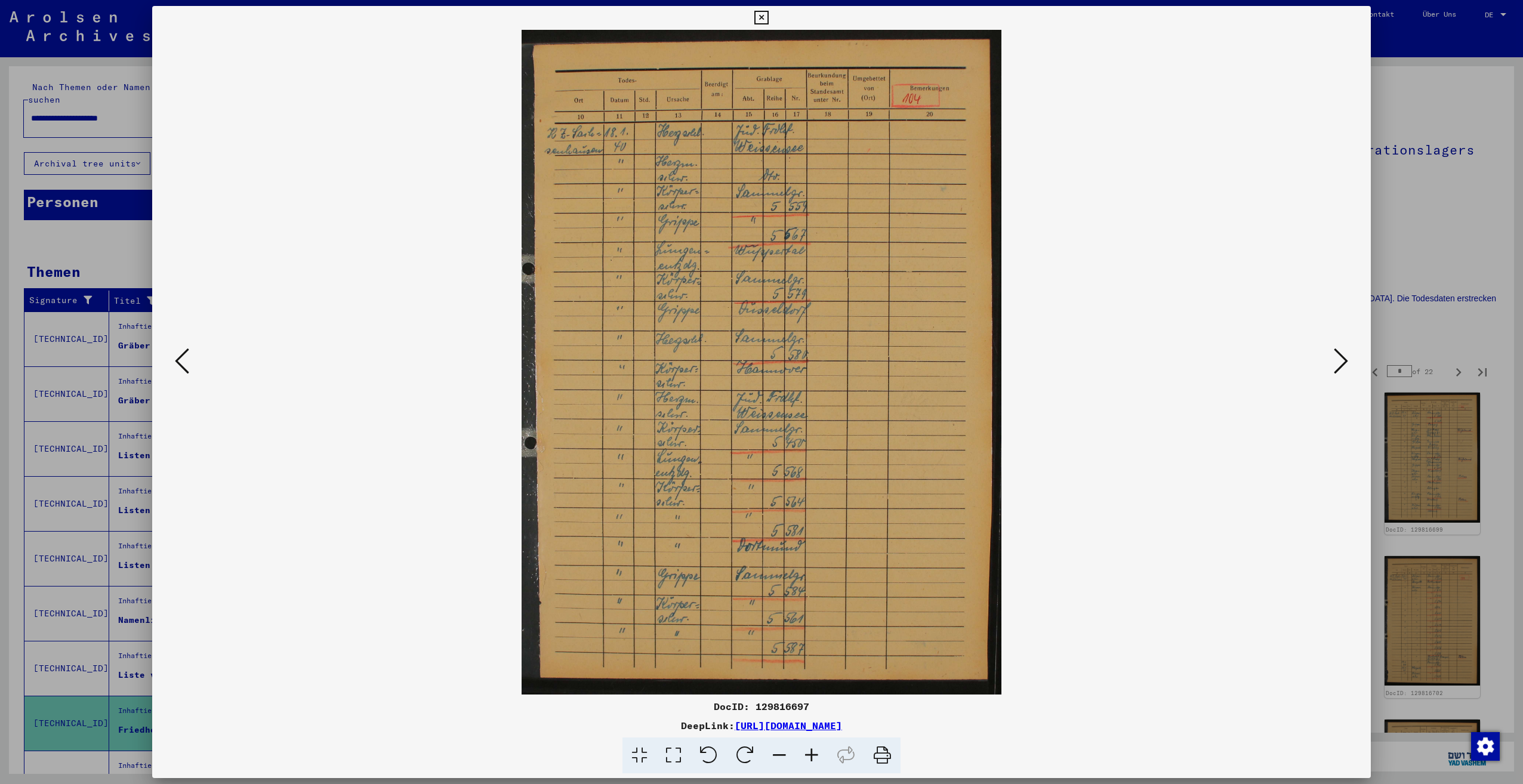
click at [1333, 367] on button at bounding box center [1341, 362] width 21 height 34
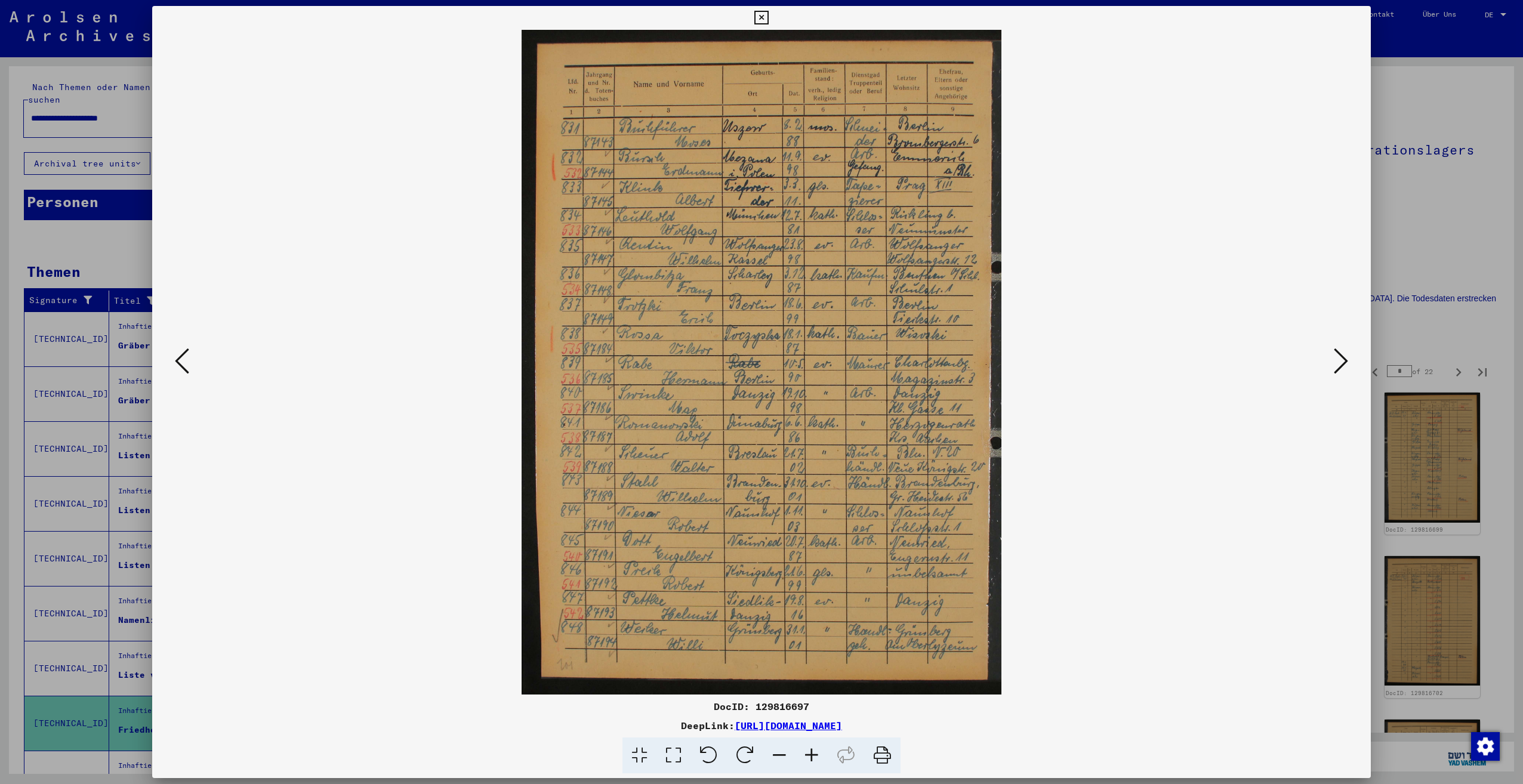
click at [1333, 367] on button at bounding box center [1341, 362] width 21 height 34
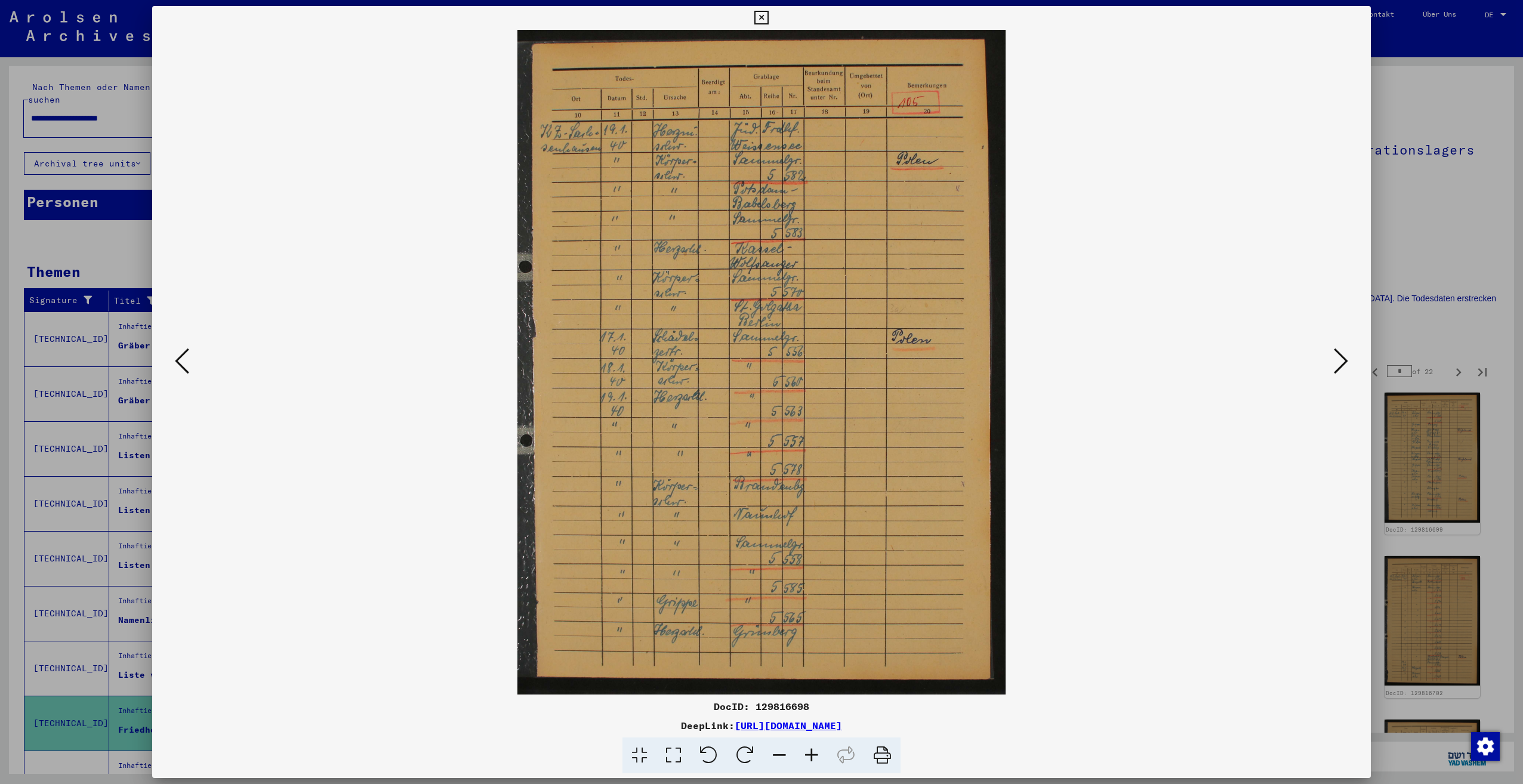
click at [1333, 367] on button at bounding box center [1341, 362] width 21 height 34
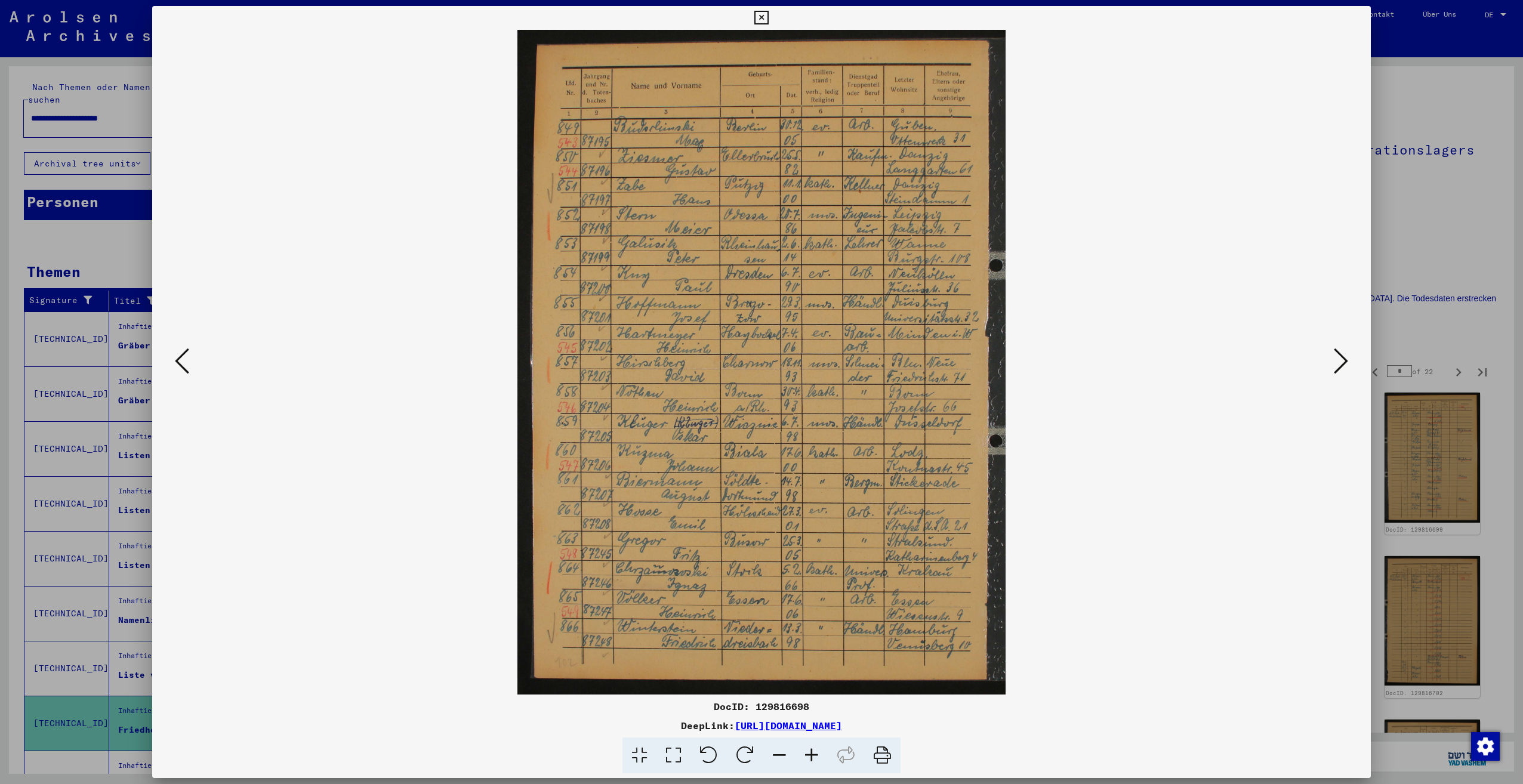
click at [1333, 367] on button at bounding box center [1341, 362] width 21 height 34
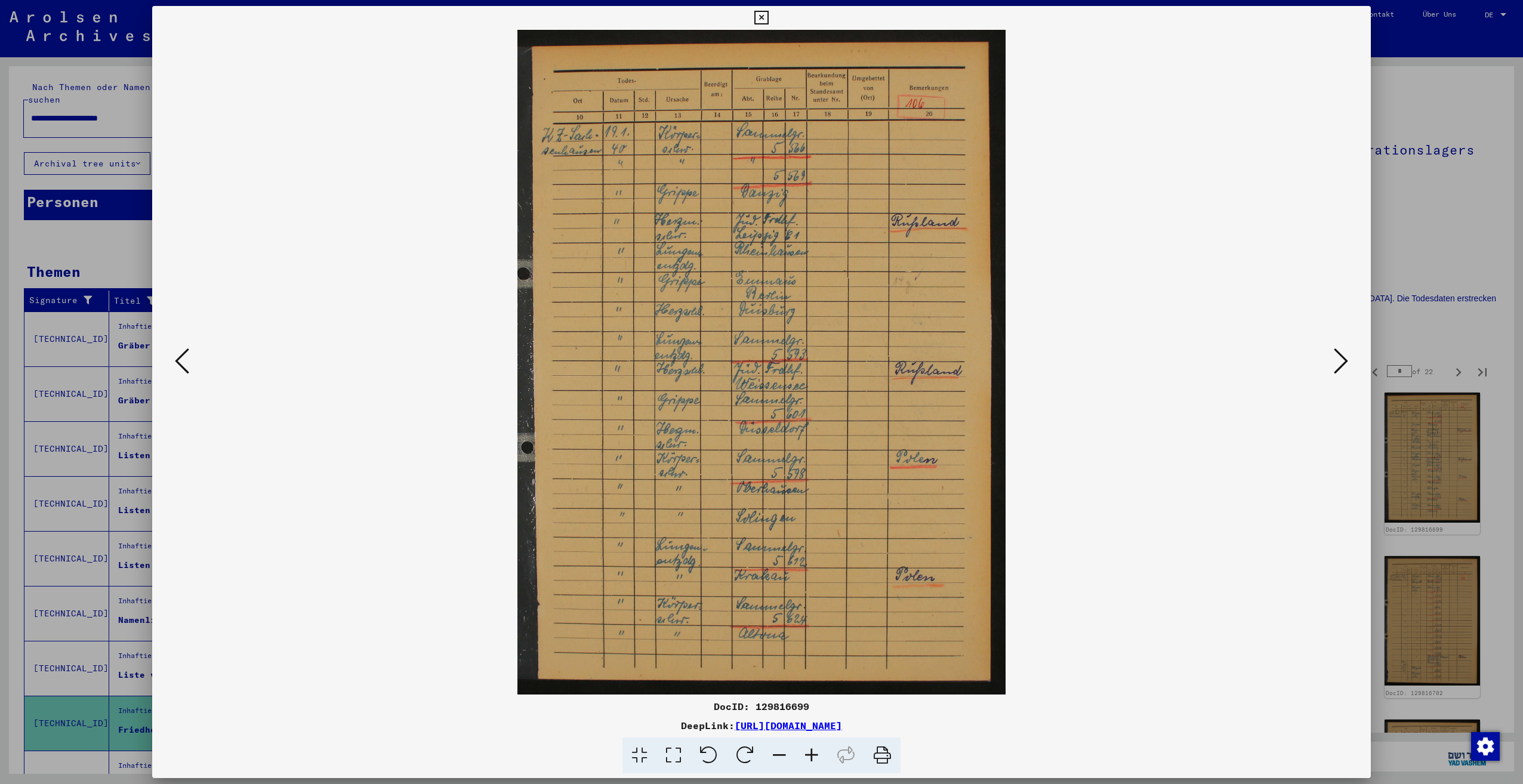
click at [1333, 367] on button at bounding box center [1341, 362] width 21 height 34
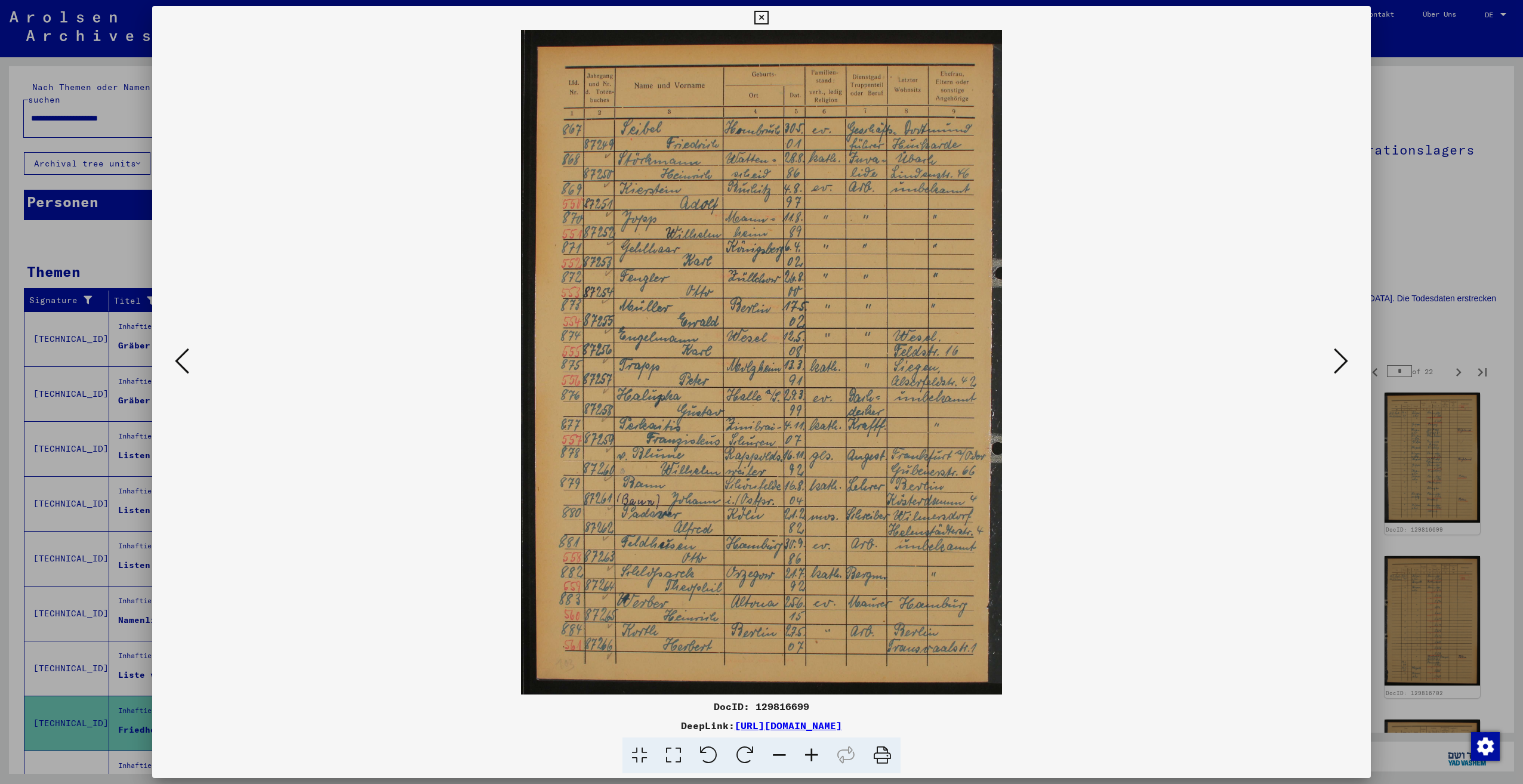
click at [1333, 367] on button at bounding box center [1341, 362] width 21 height 34
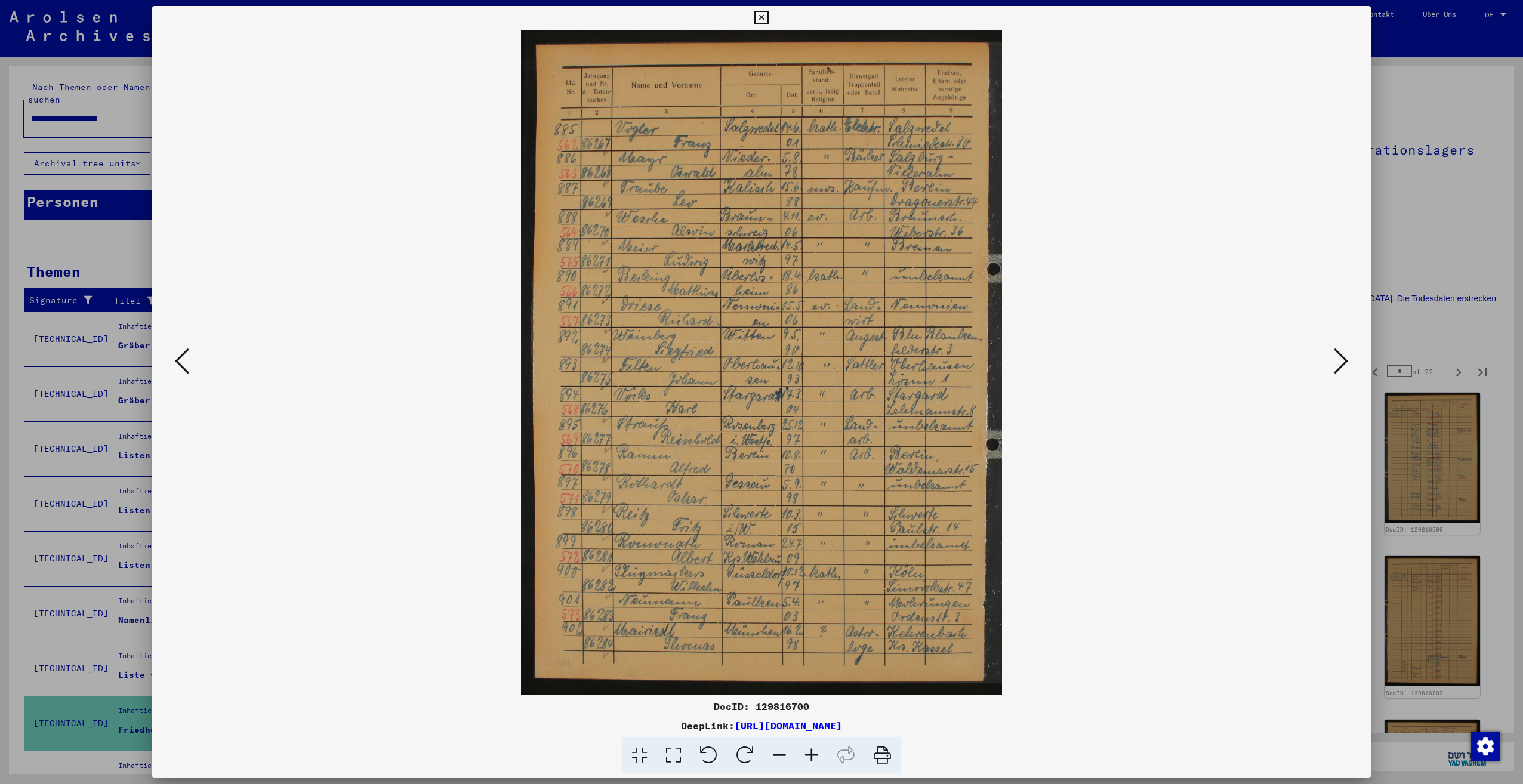
click at [1333, 367] on button at bounding box center [1341, 362] width 21 height 34
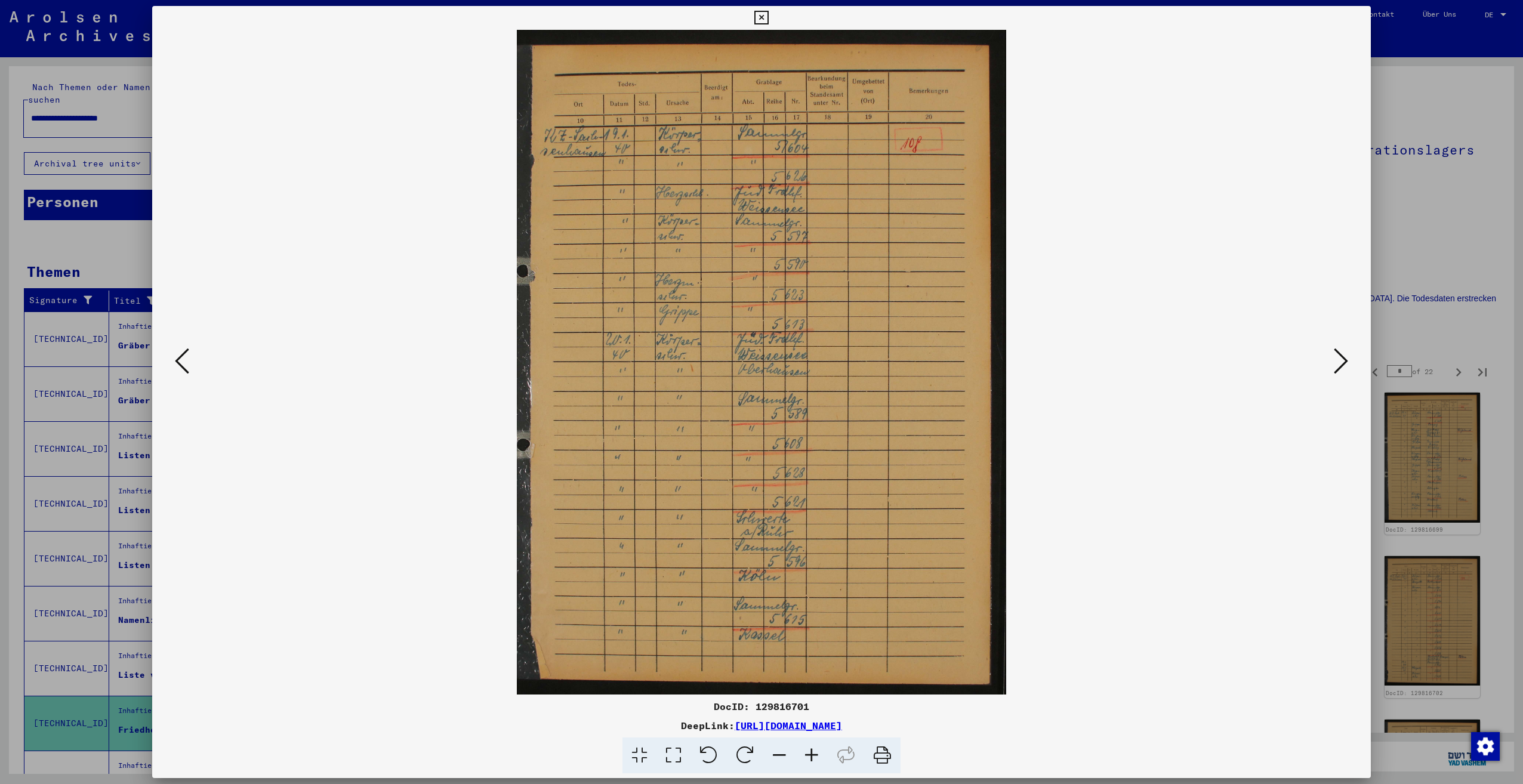
click at [1333, 367] on button at bounding box center [1341, 362] width 21 height 34
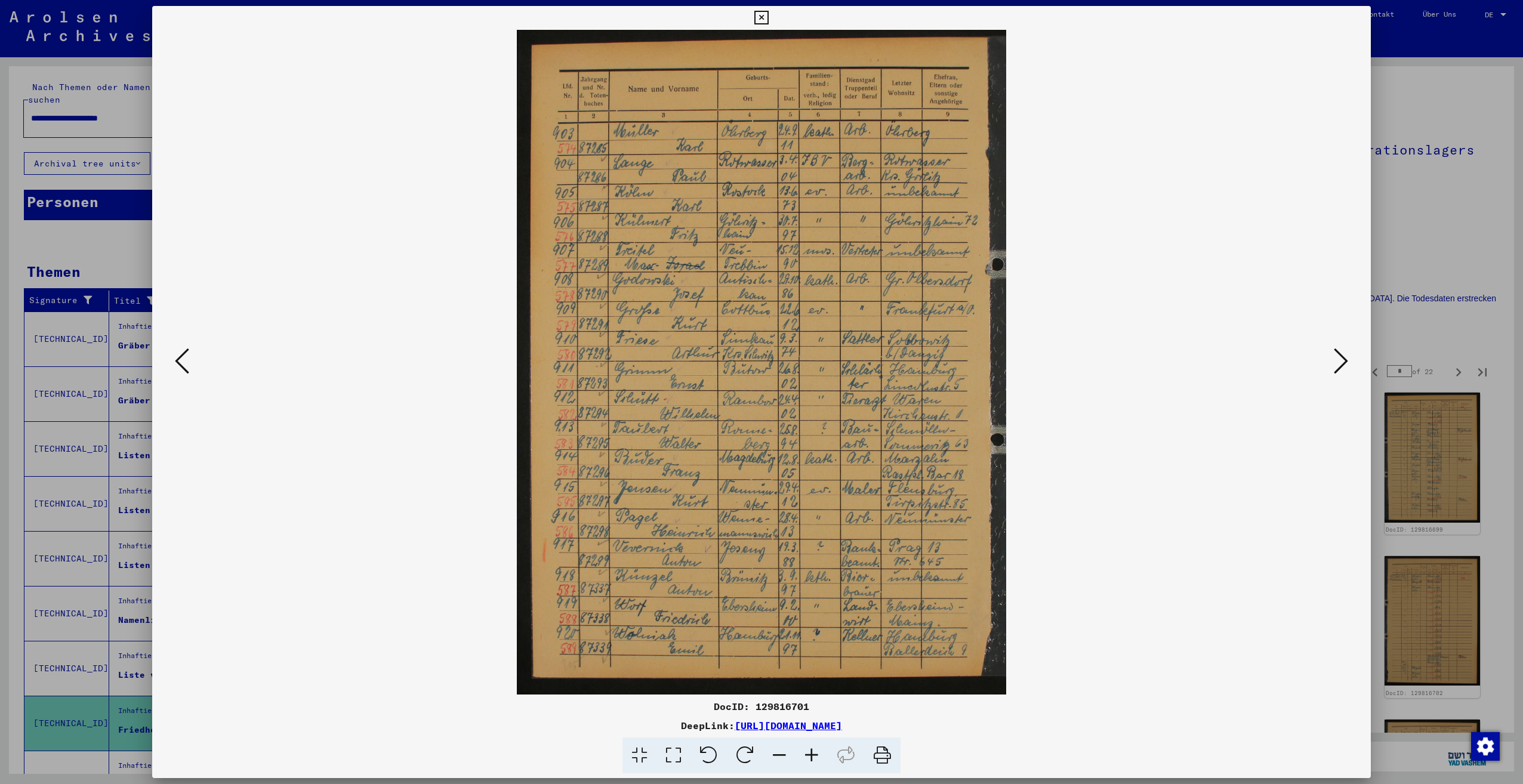
click at [1333, 367] on button at bounding box center [1341, 362] width 21 height 34
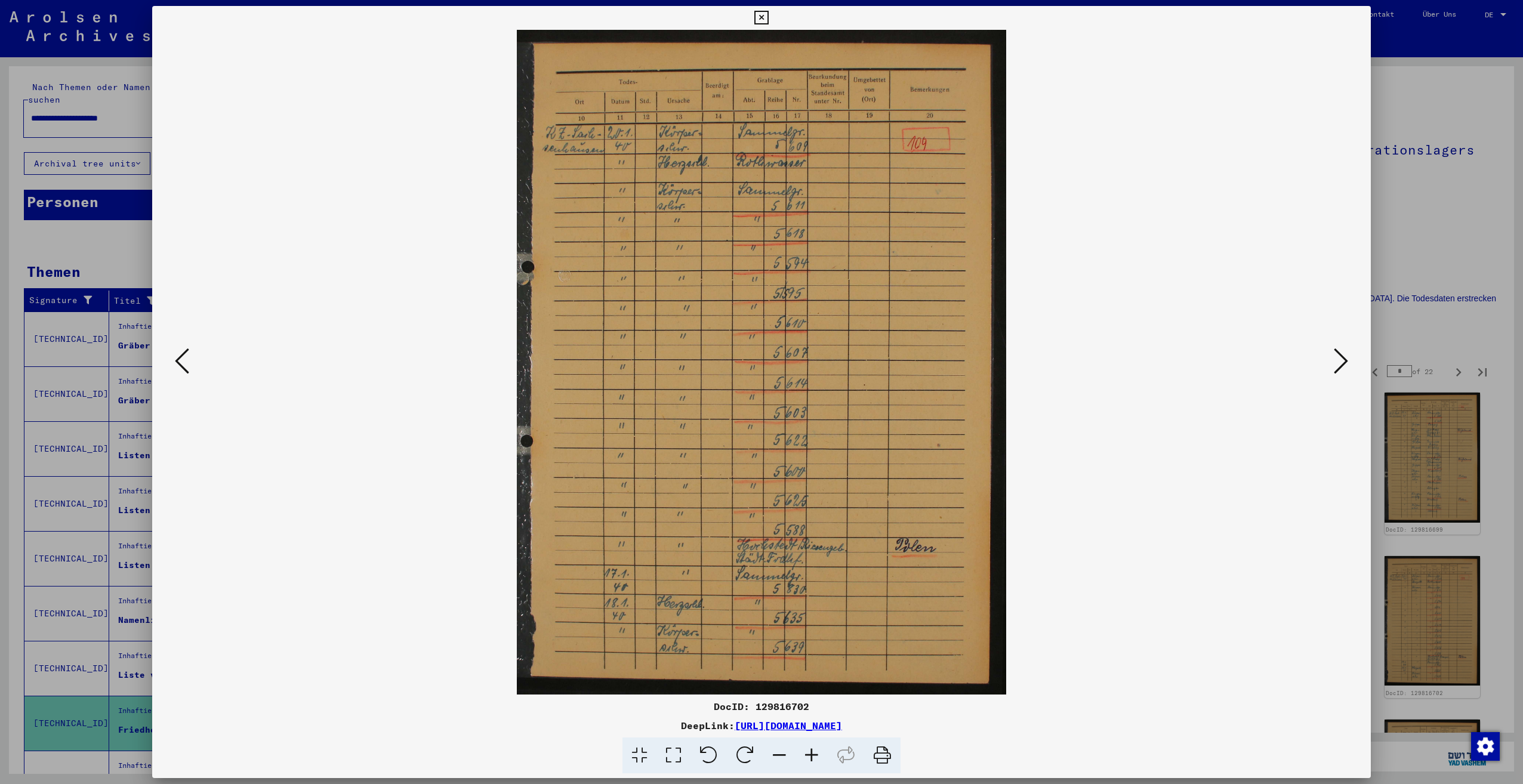
click at [1333, 367] on button at bounding box center [1341, 362] width 21 height 34
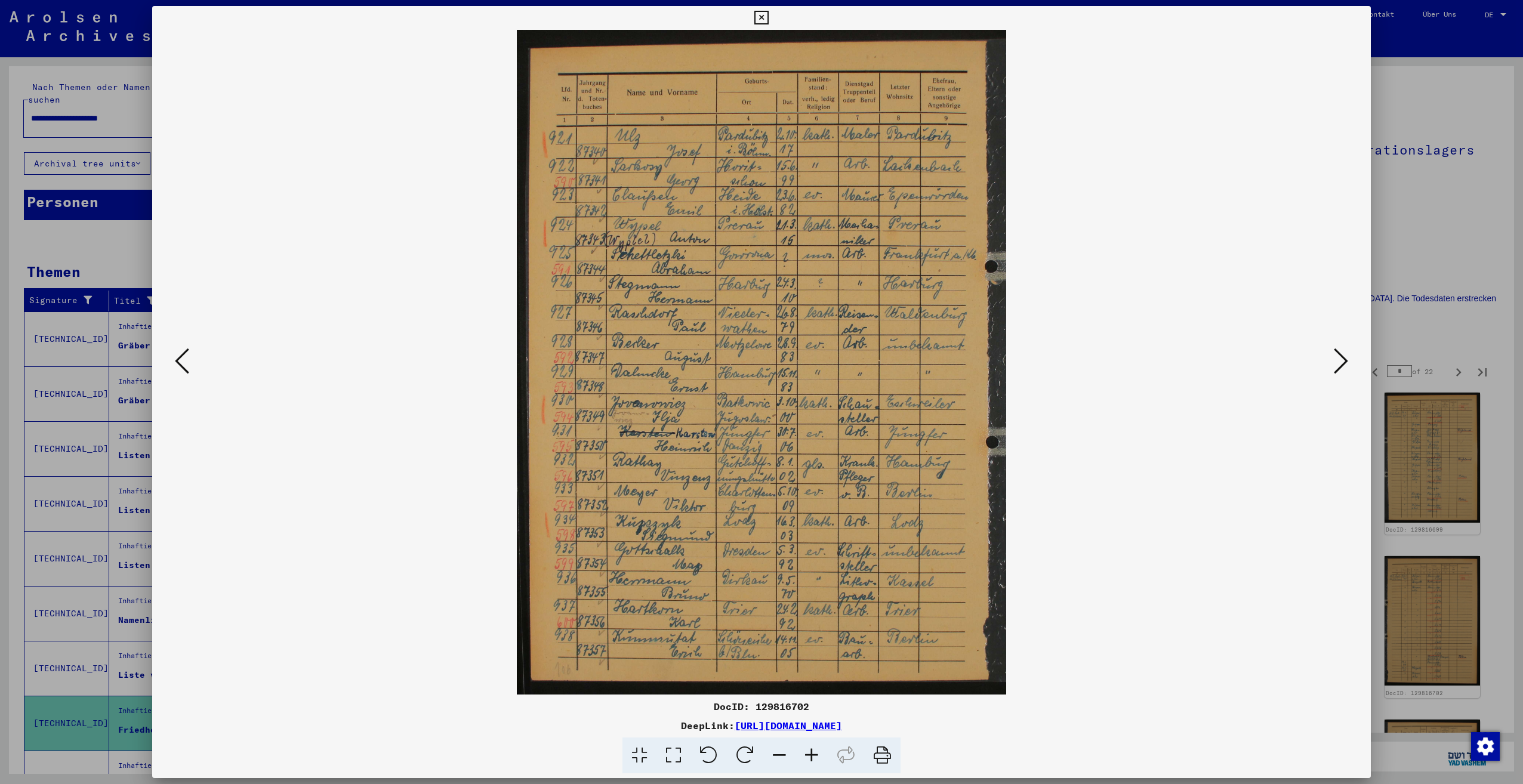
click at [1333, 367] on button at bounding box center [1341, 362] width 21 height 34
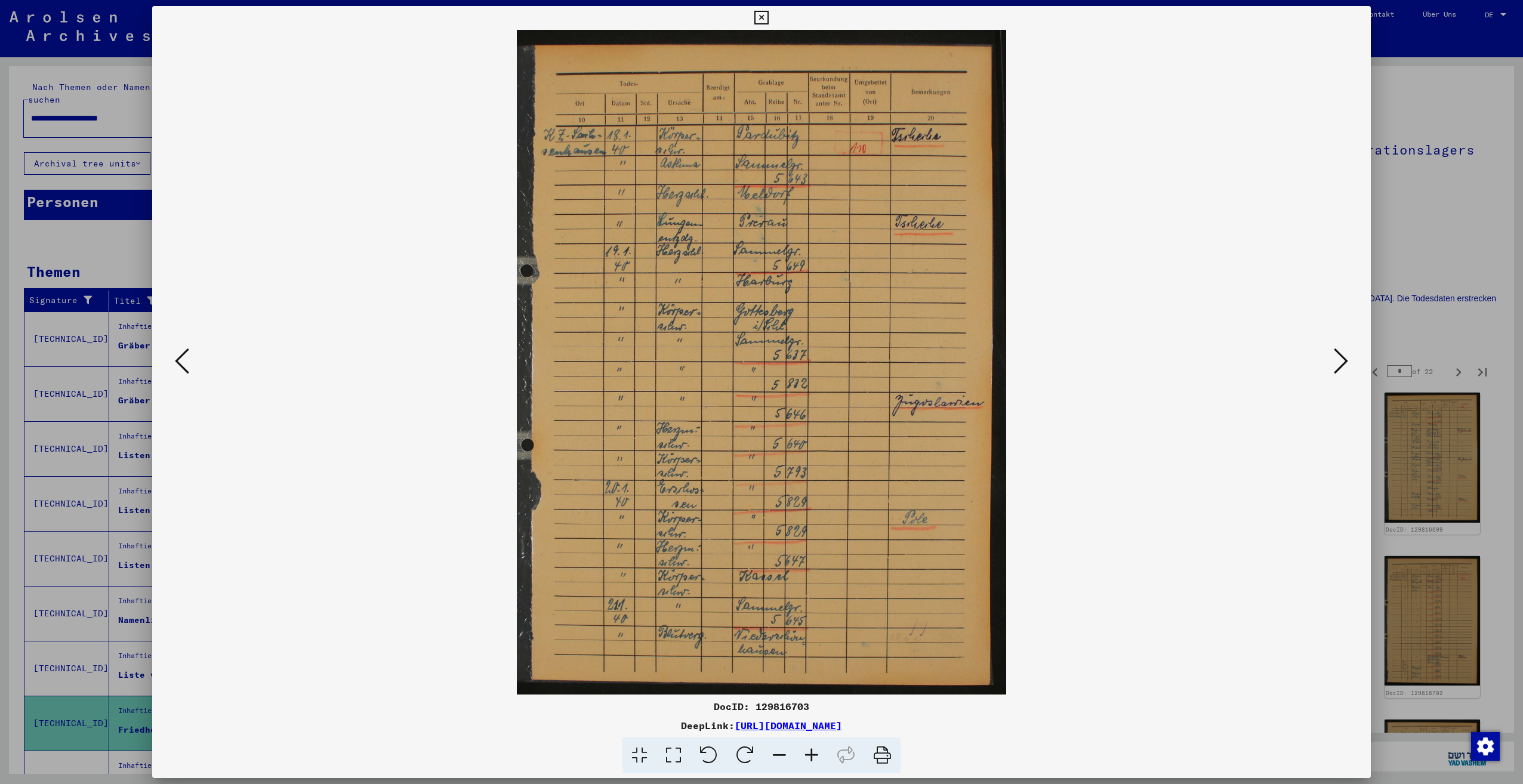
click at [1333, 367] on button at bounding box center [1341, 362] width 21 height 34
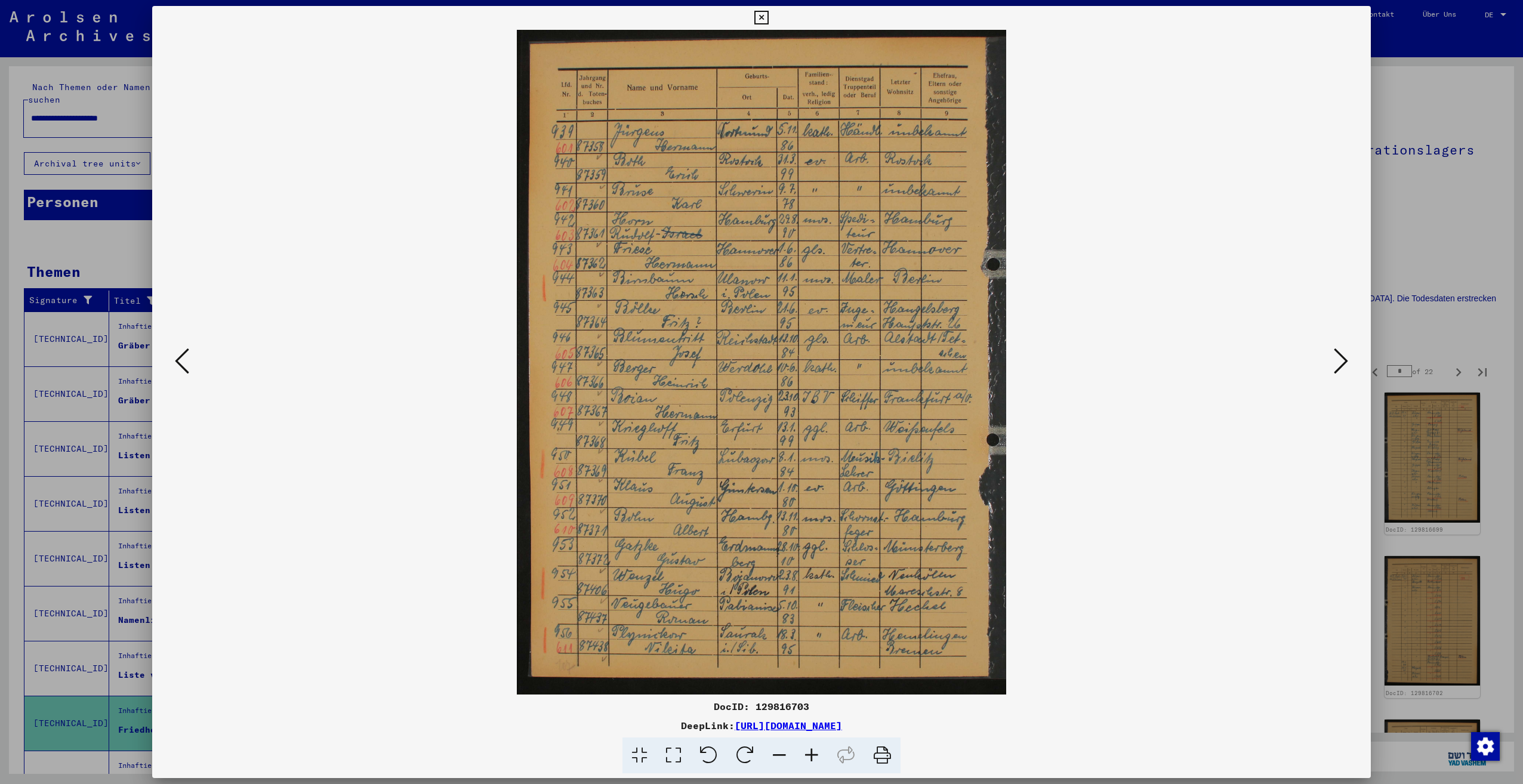
click at [1333, 367] on button at bounding box center [1341, 362] width 21 height 34
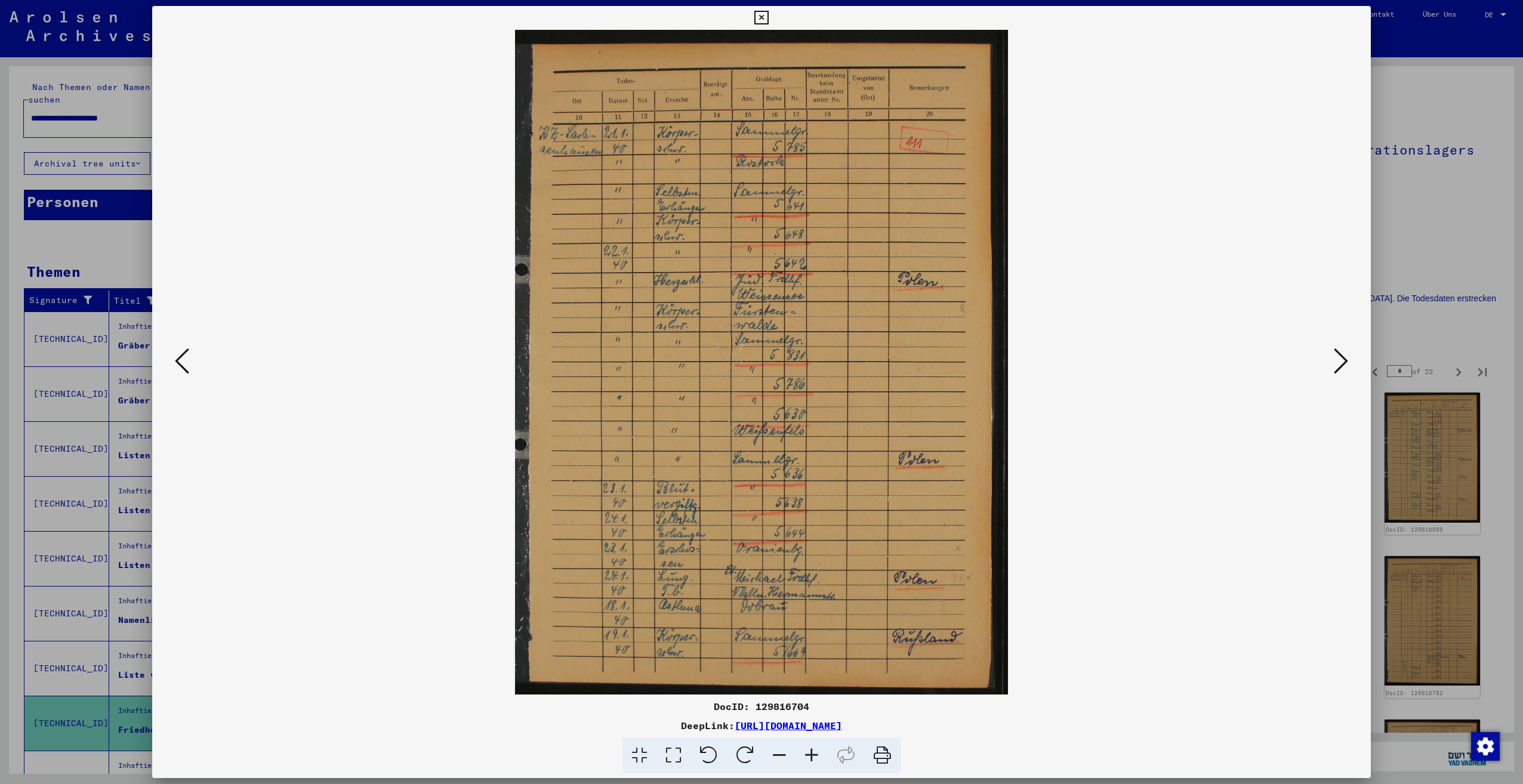
click at [1333, 367] on button at bounding box center [1341, 362] width 21 height 34
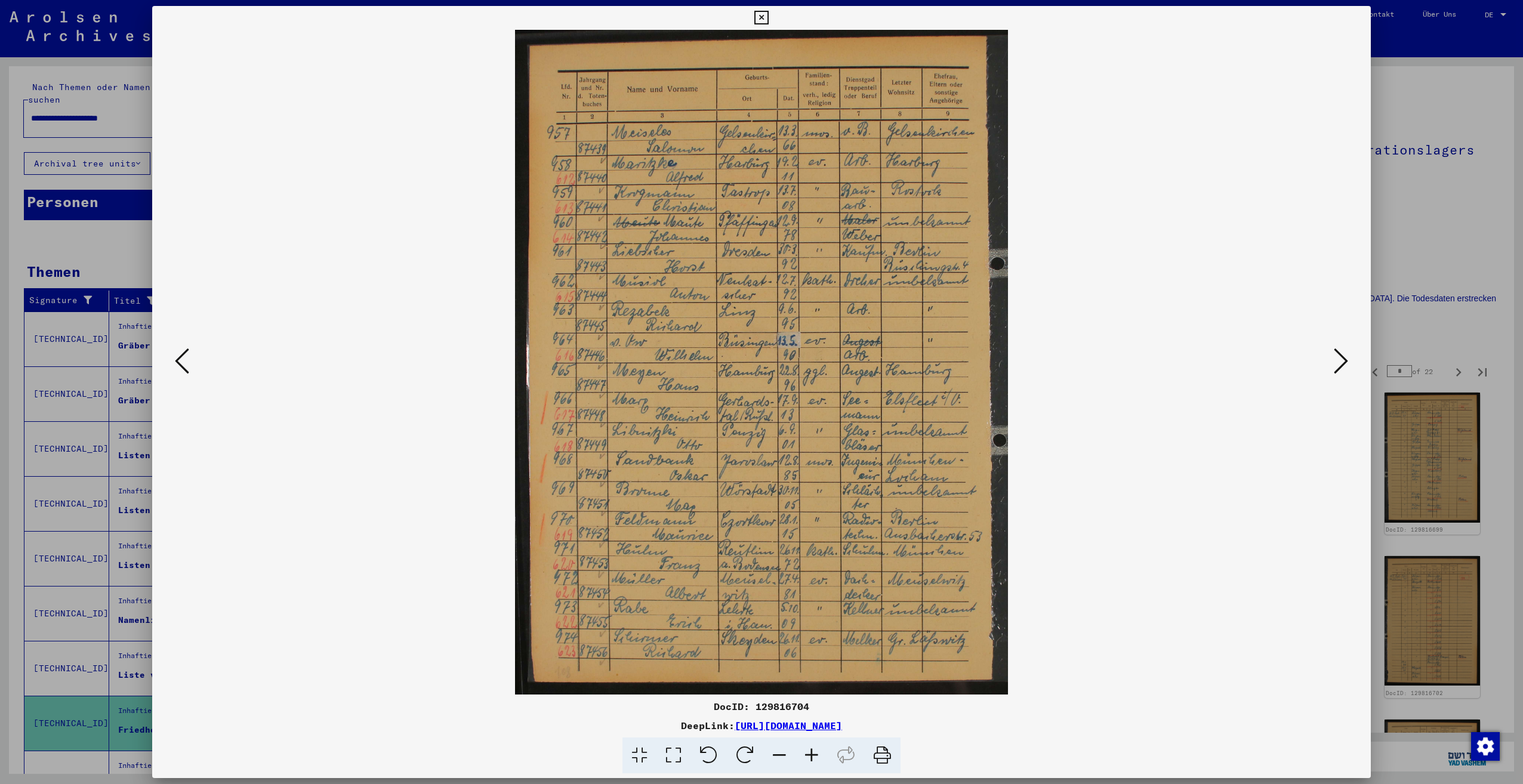
click at [1333, 367] on button at bounding box center [1341, 362] width 21 height 34
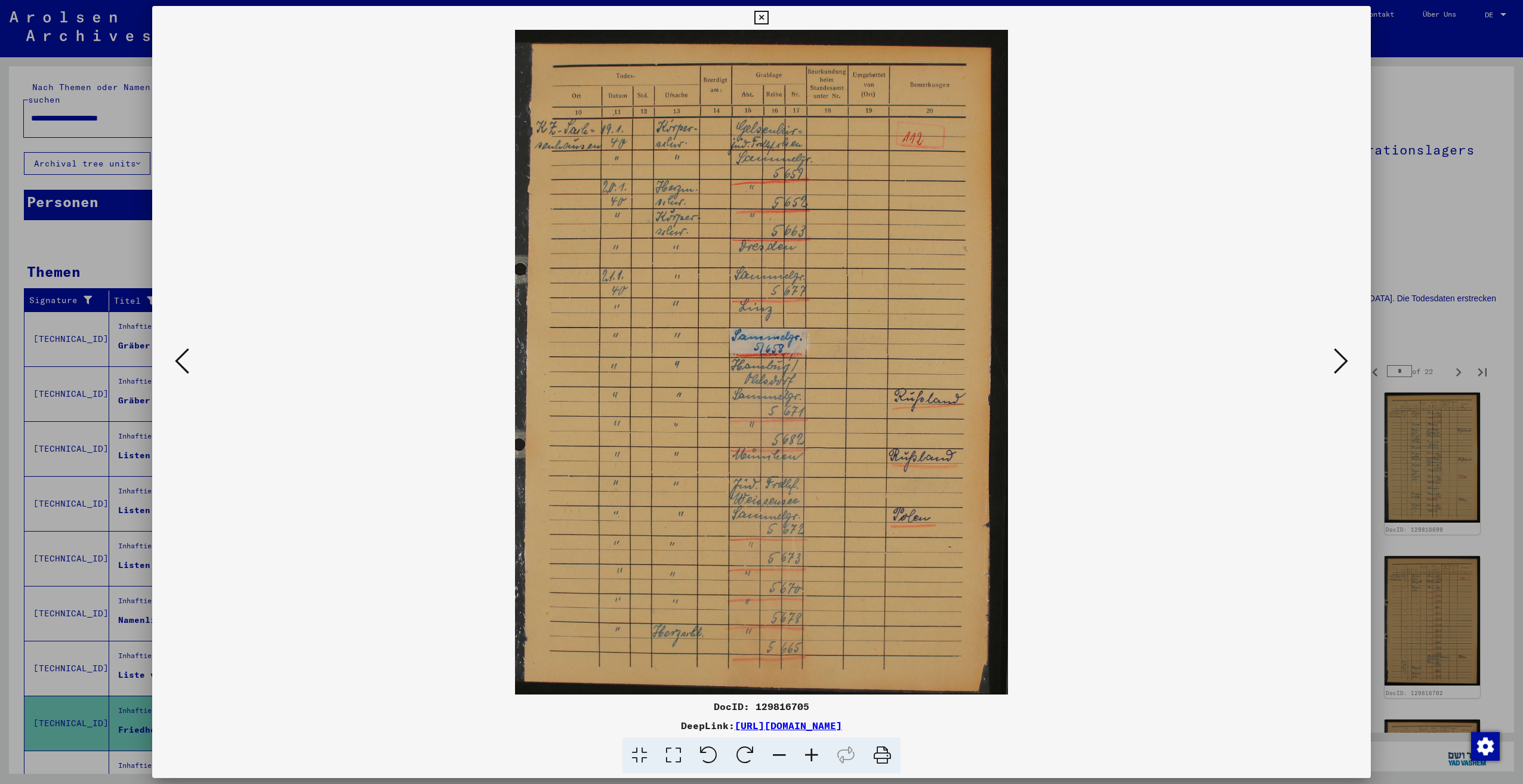
click at [1341, 374] on icon at bounding box center [1341, 361] width 14 height 29
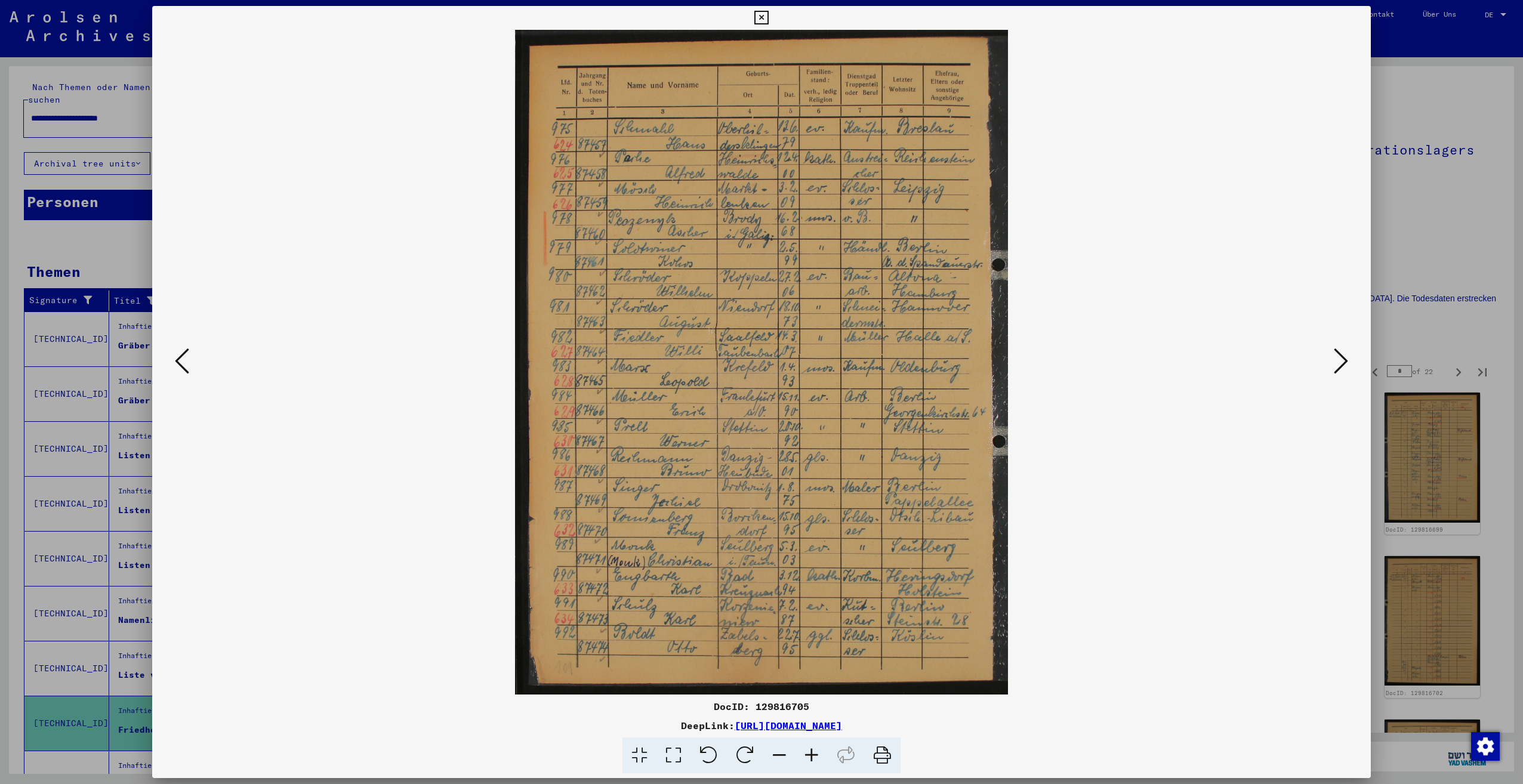
click at [1341, 374] on icon at bounding box center [1341, 361] width 14 height 29
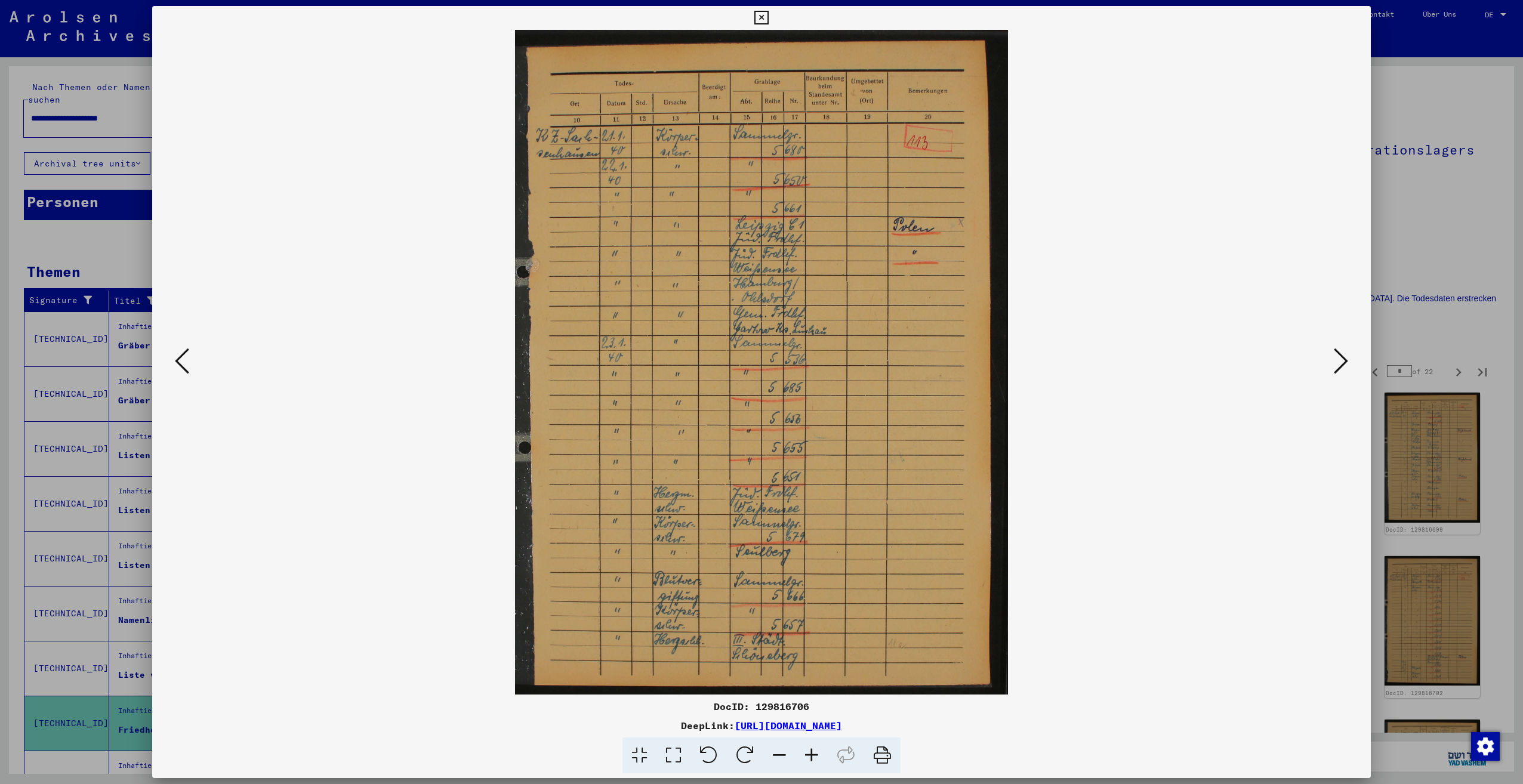
click at [1341, 374] on icon at bounding box center [1341, 361] width 14 height 29
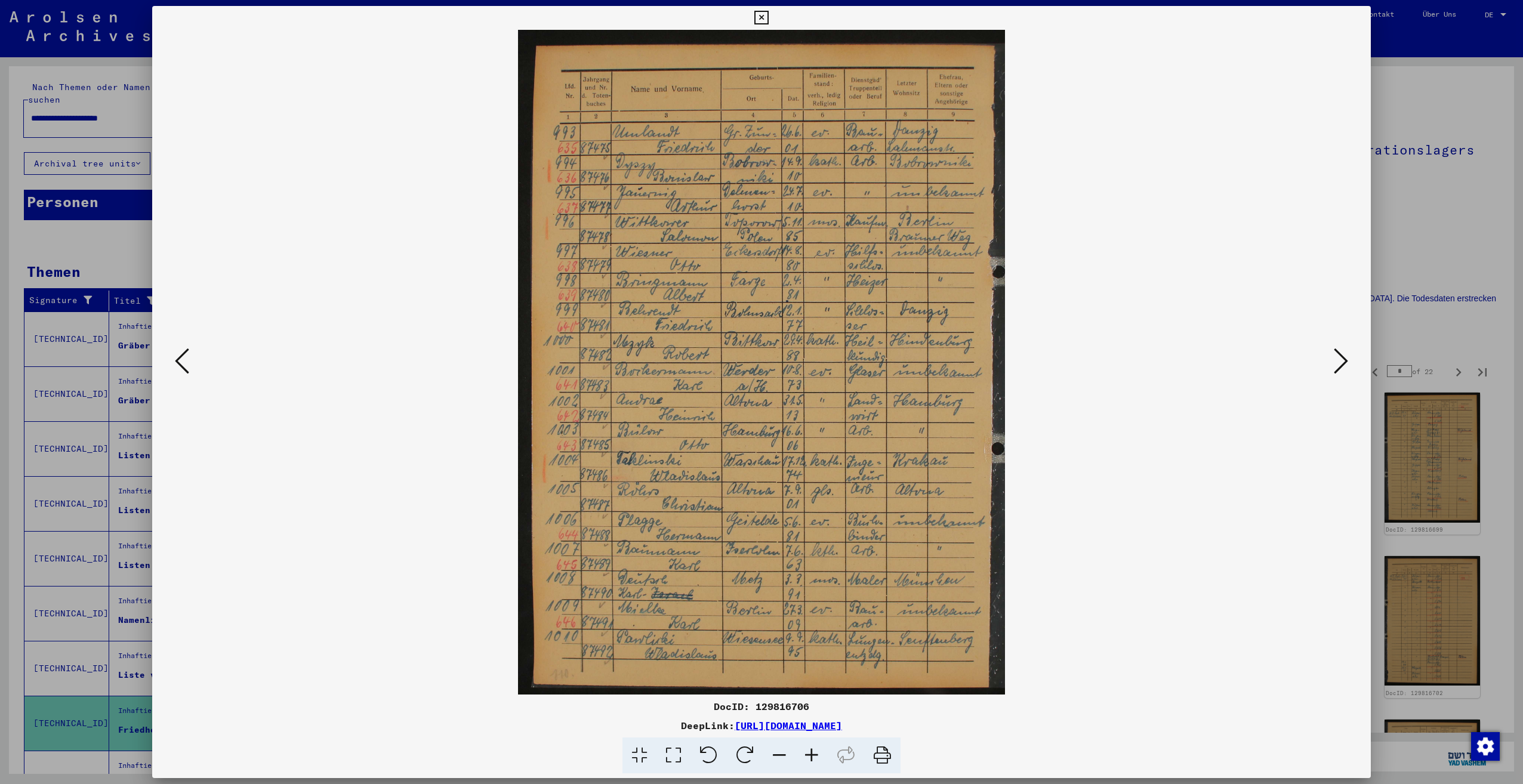
click at [1341, 374] on icon at bounding box center [1341, 361] width 14 height 29
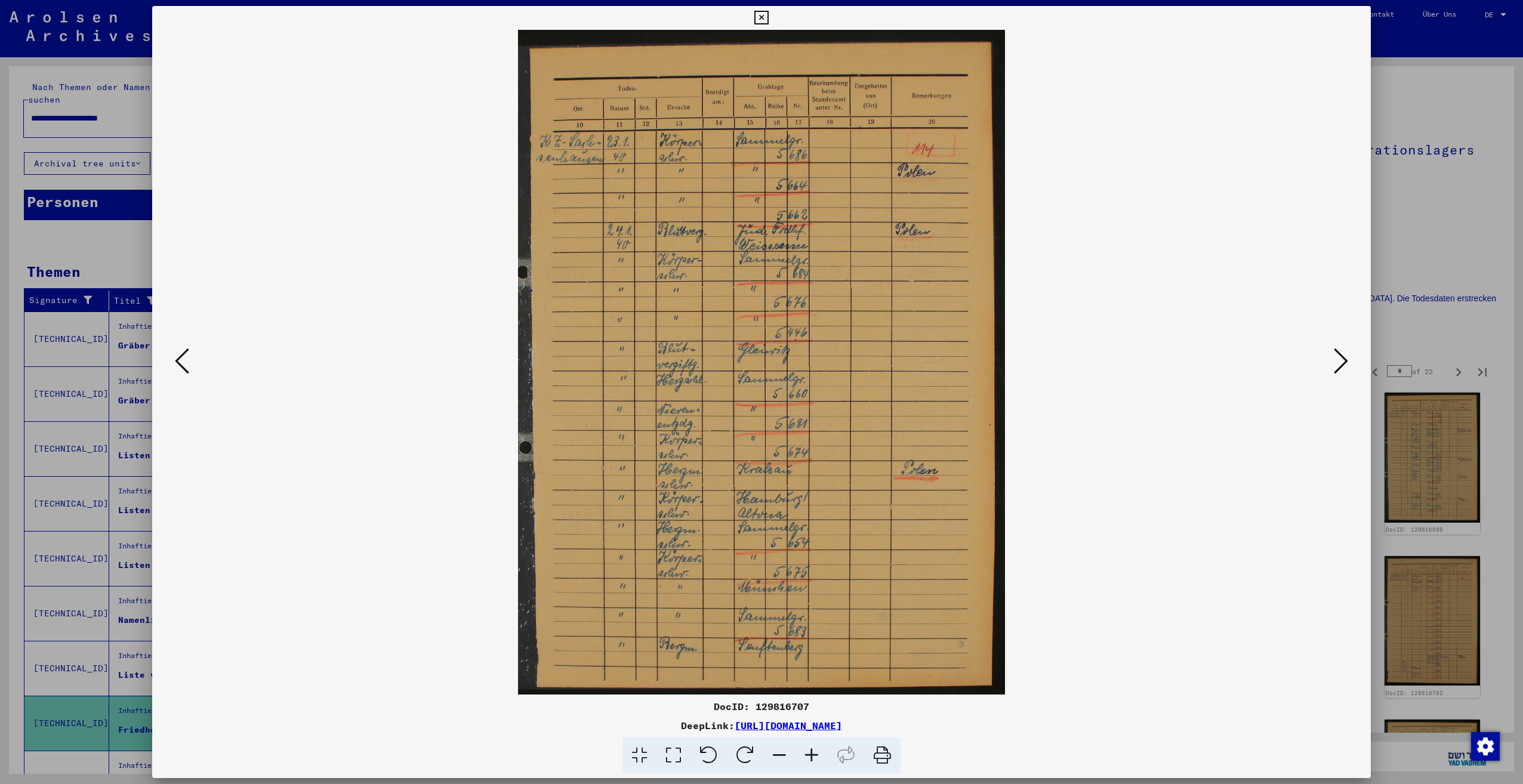
click at [1341, 374] on icon at bounding box center [1341, 361] width 14 height 29
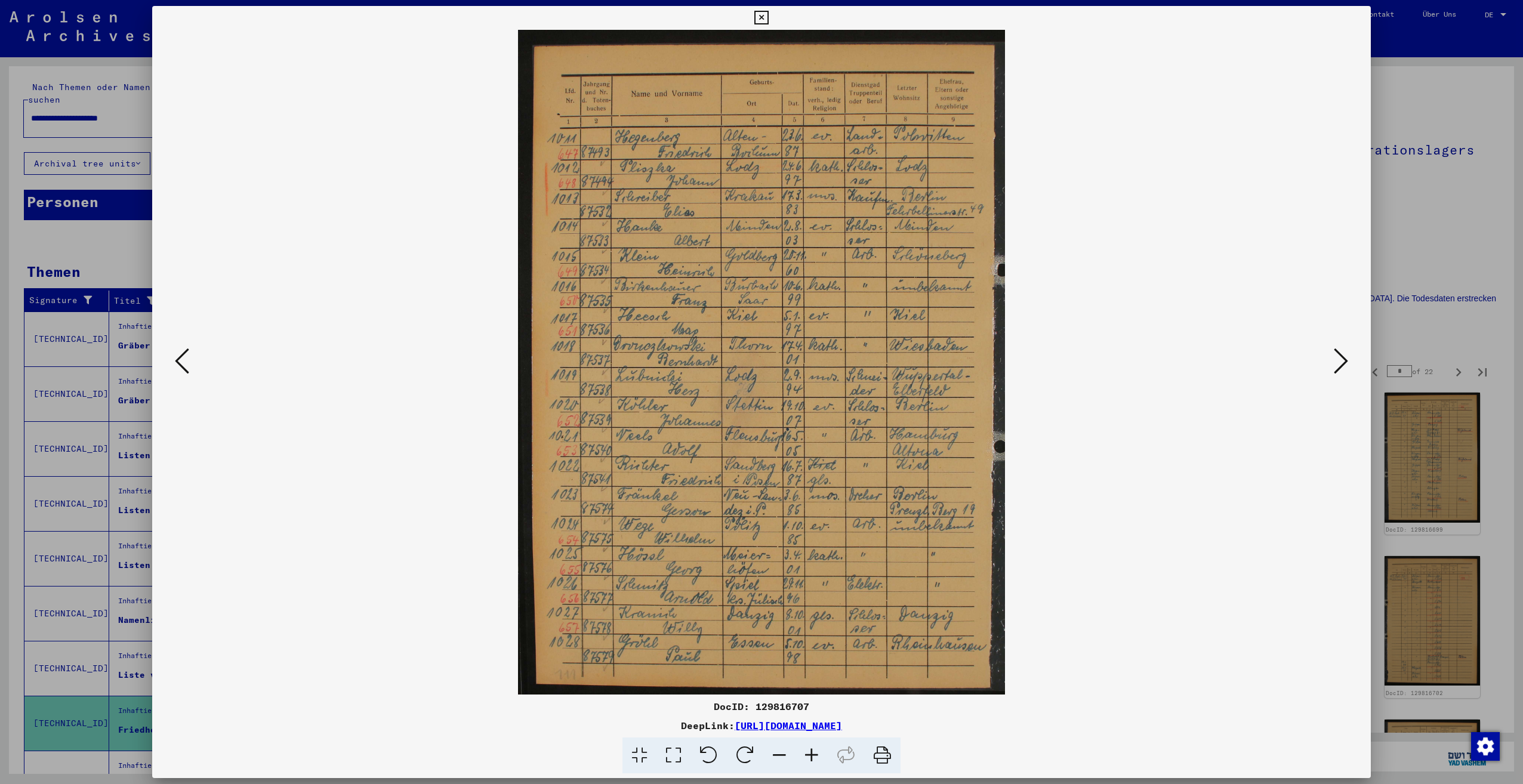
click at [1341, 374] on icon at bounding box center [1341, 361] width 14 height 29
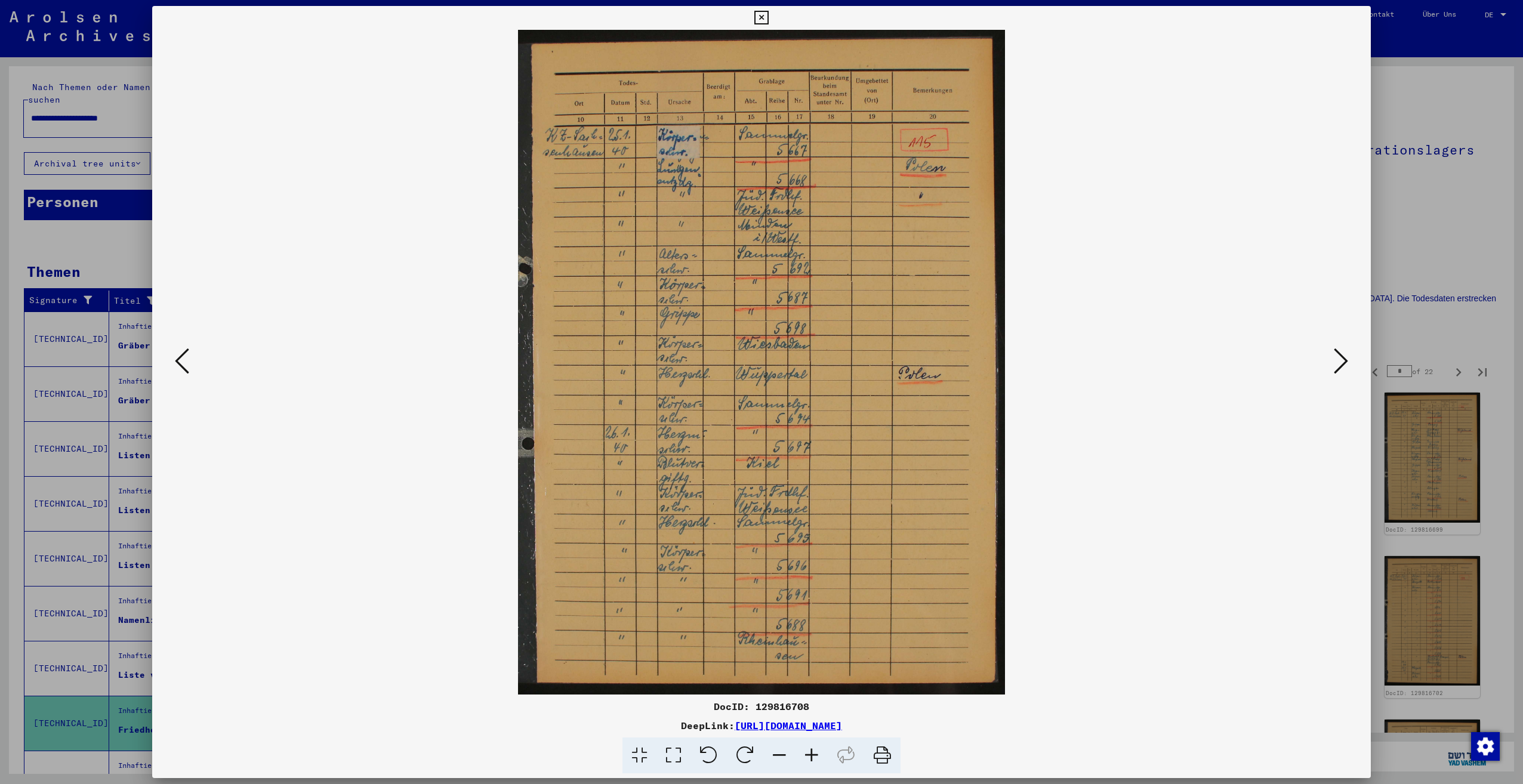
click at [1341, 374] on icon at bounding box center [1341, 361] width 14 height 29
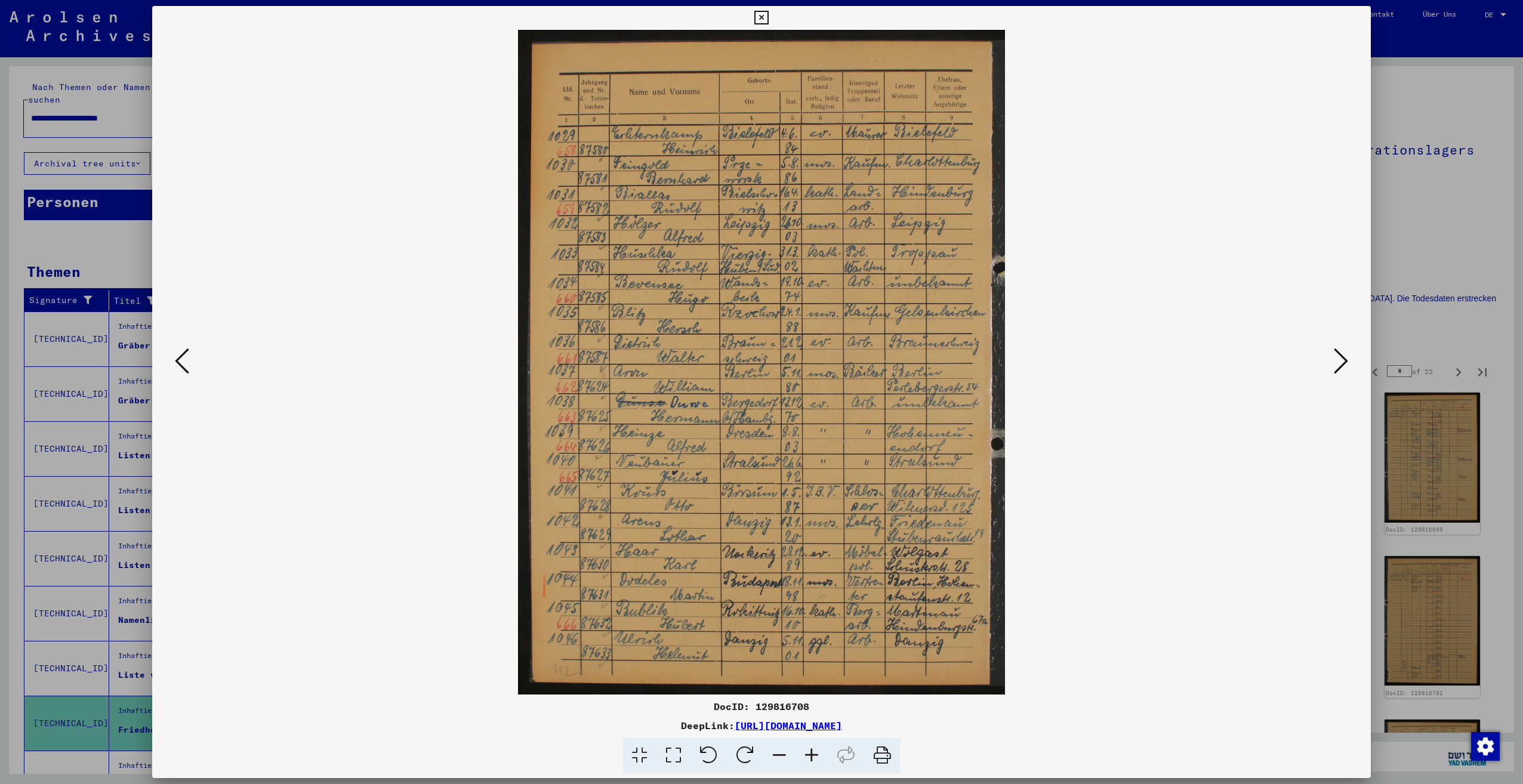
click at [1341, 373] on icon at bounding box center [1341, 361] width 14 height 29
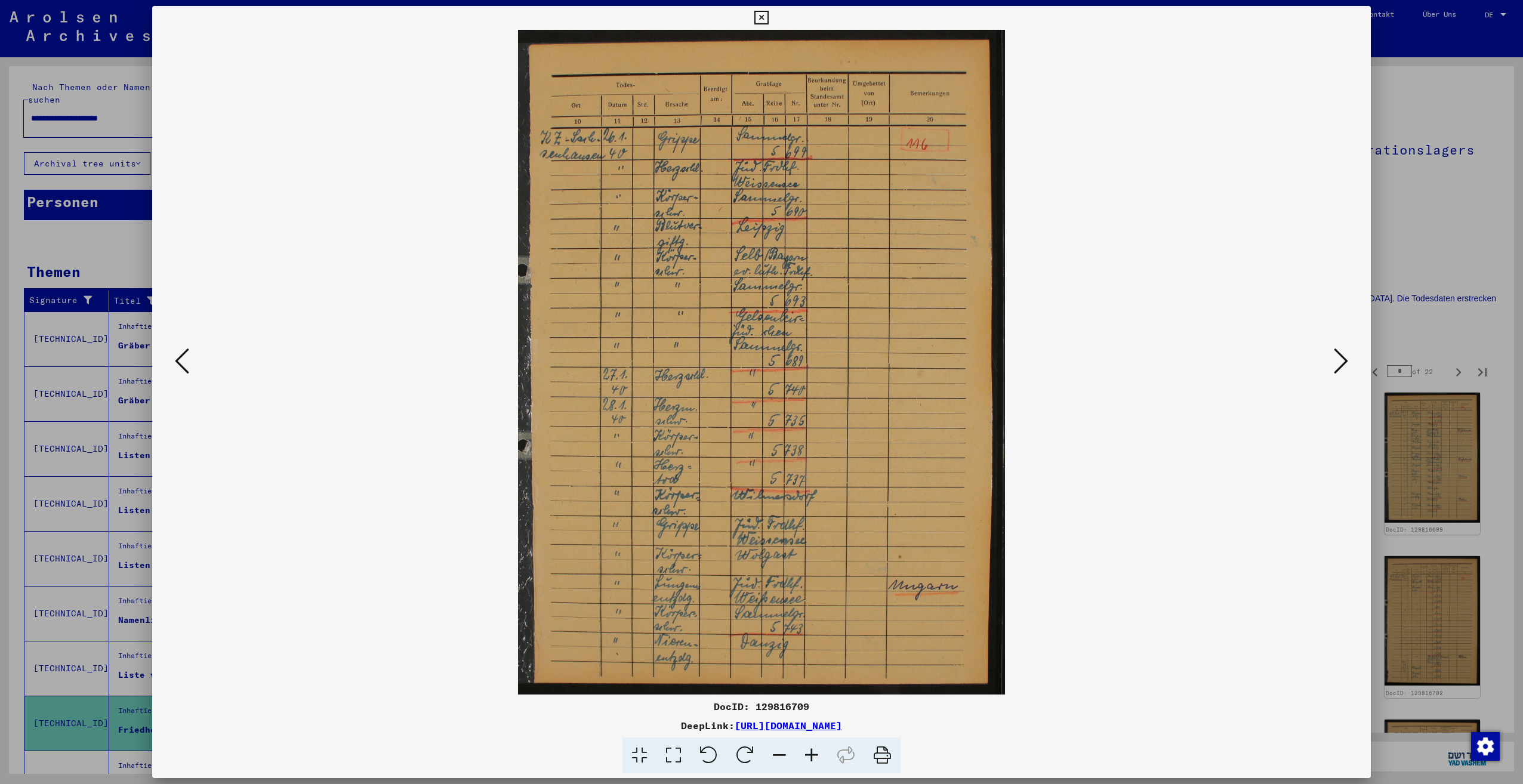
click at [1341, 373] on icon at bounding box center [1341, 361] width 14 height 29
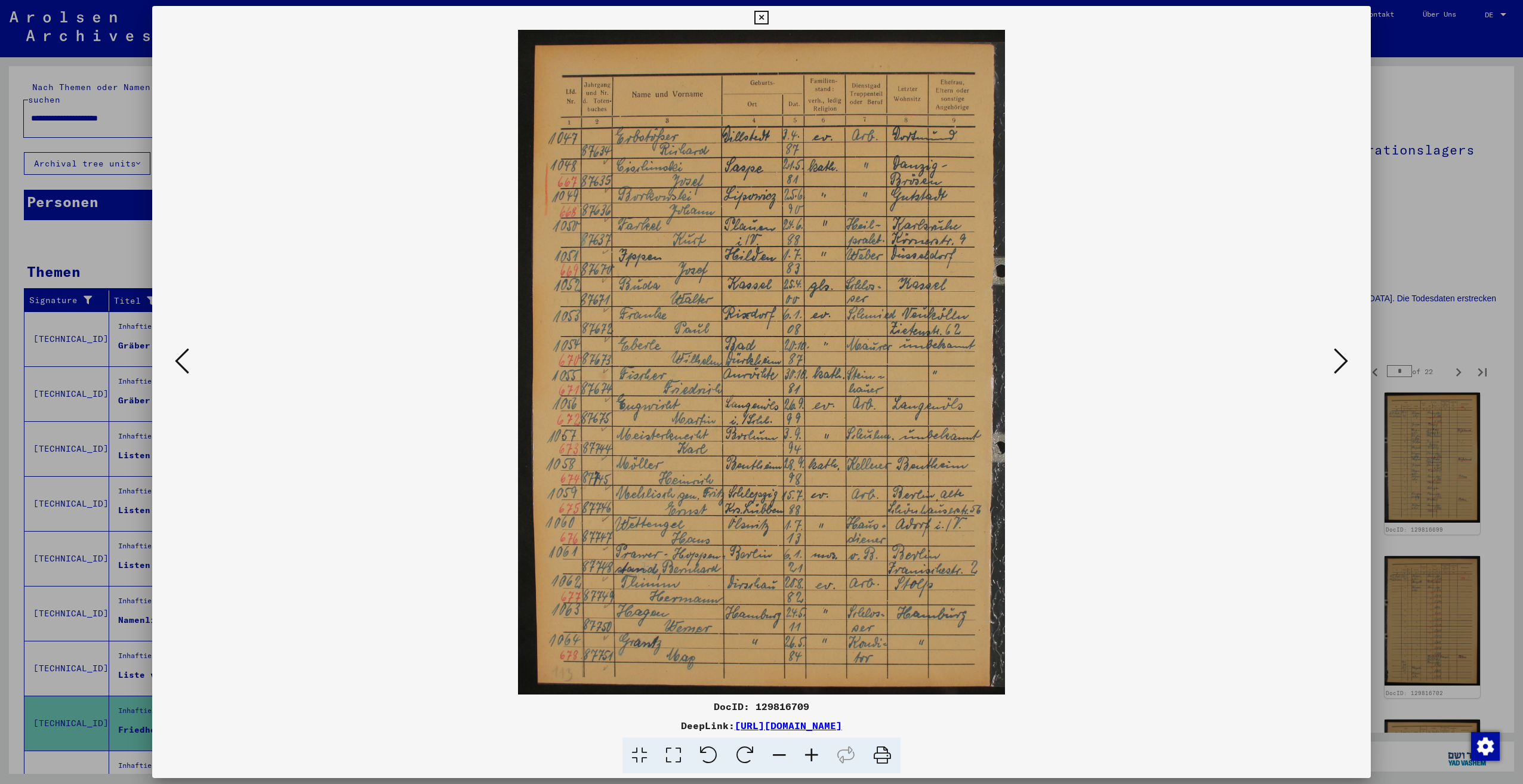
click at [1341, 373] on icon at bounding box center [1341, 361] width 14 height 29
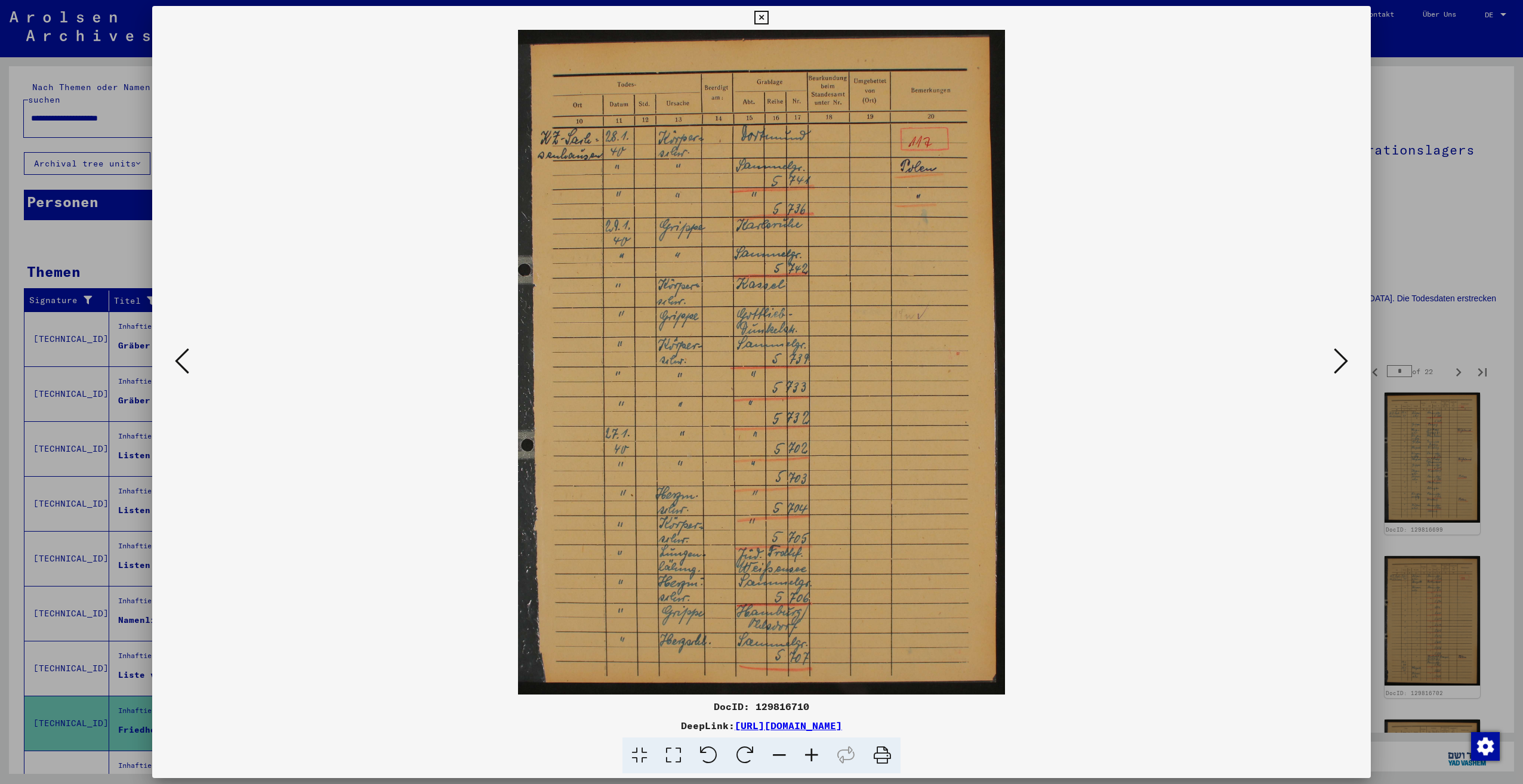
click at [1341, 373] on icon at bounding box center [1341, 361] width 14 height 29
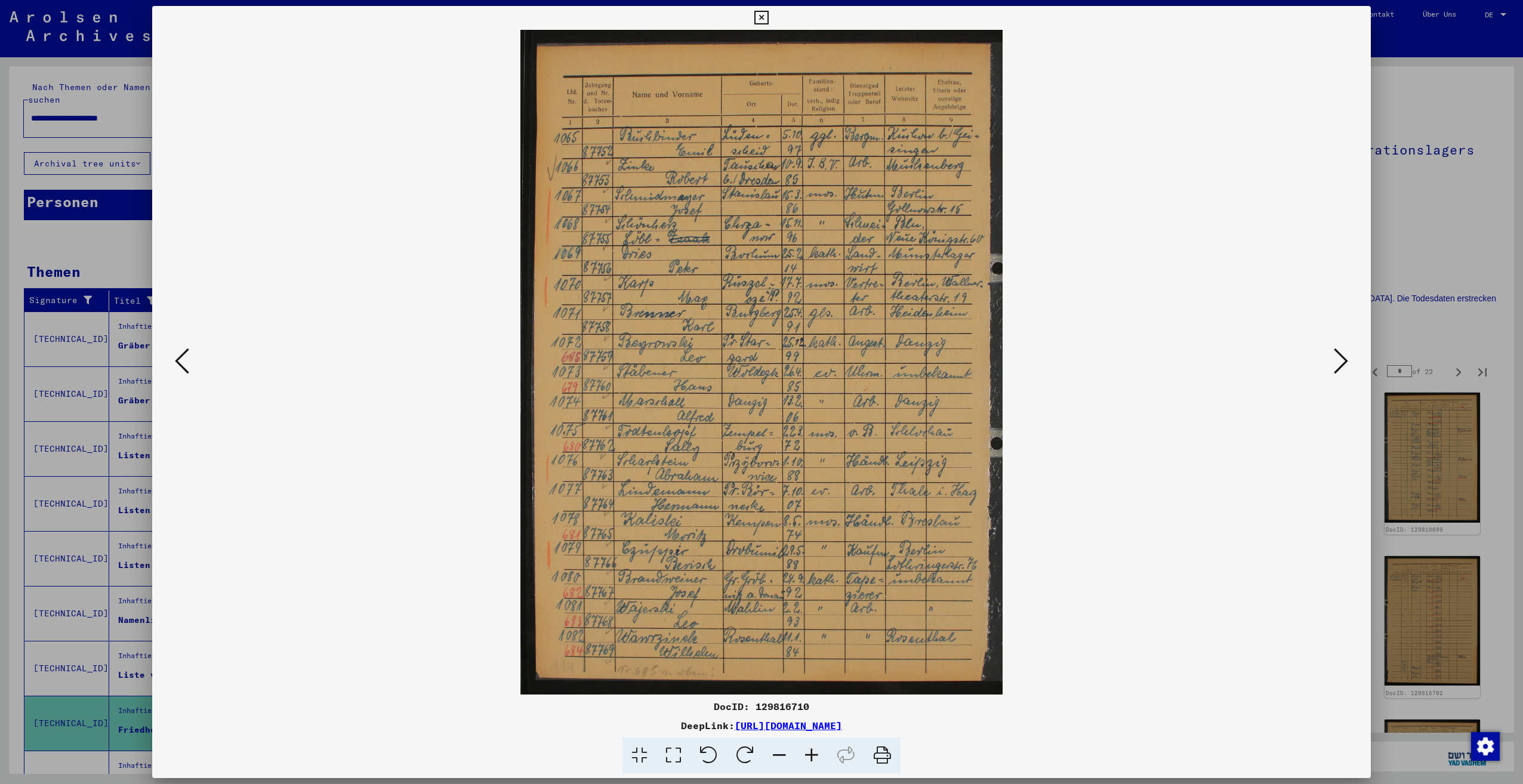
click at [1341, 373] on icon at bounding box center [1341, 361] width 14 height 29
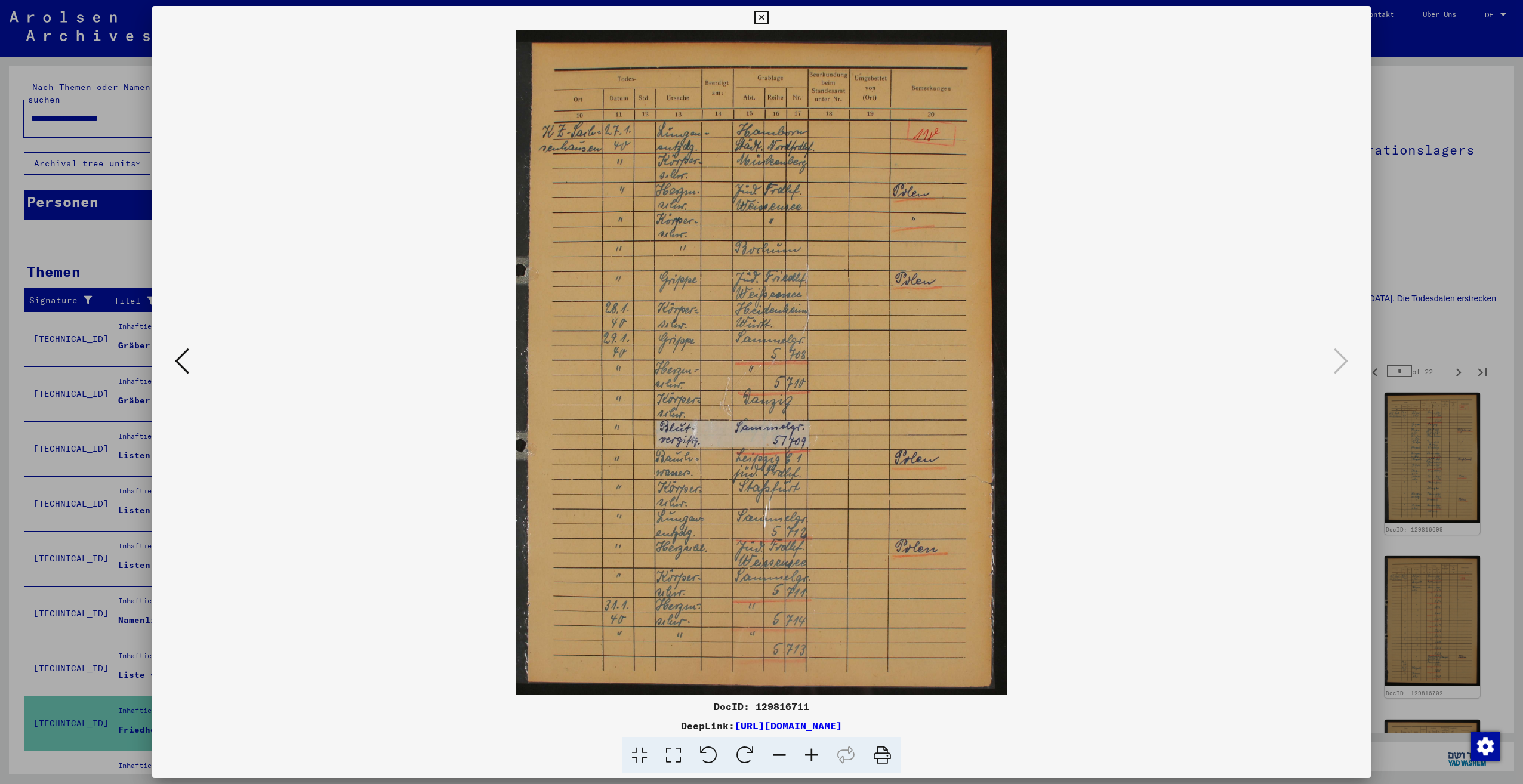
click at [1415, 282] on div at bounding box center [761, 392] width 1523 height 784
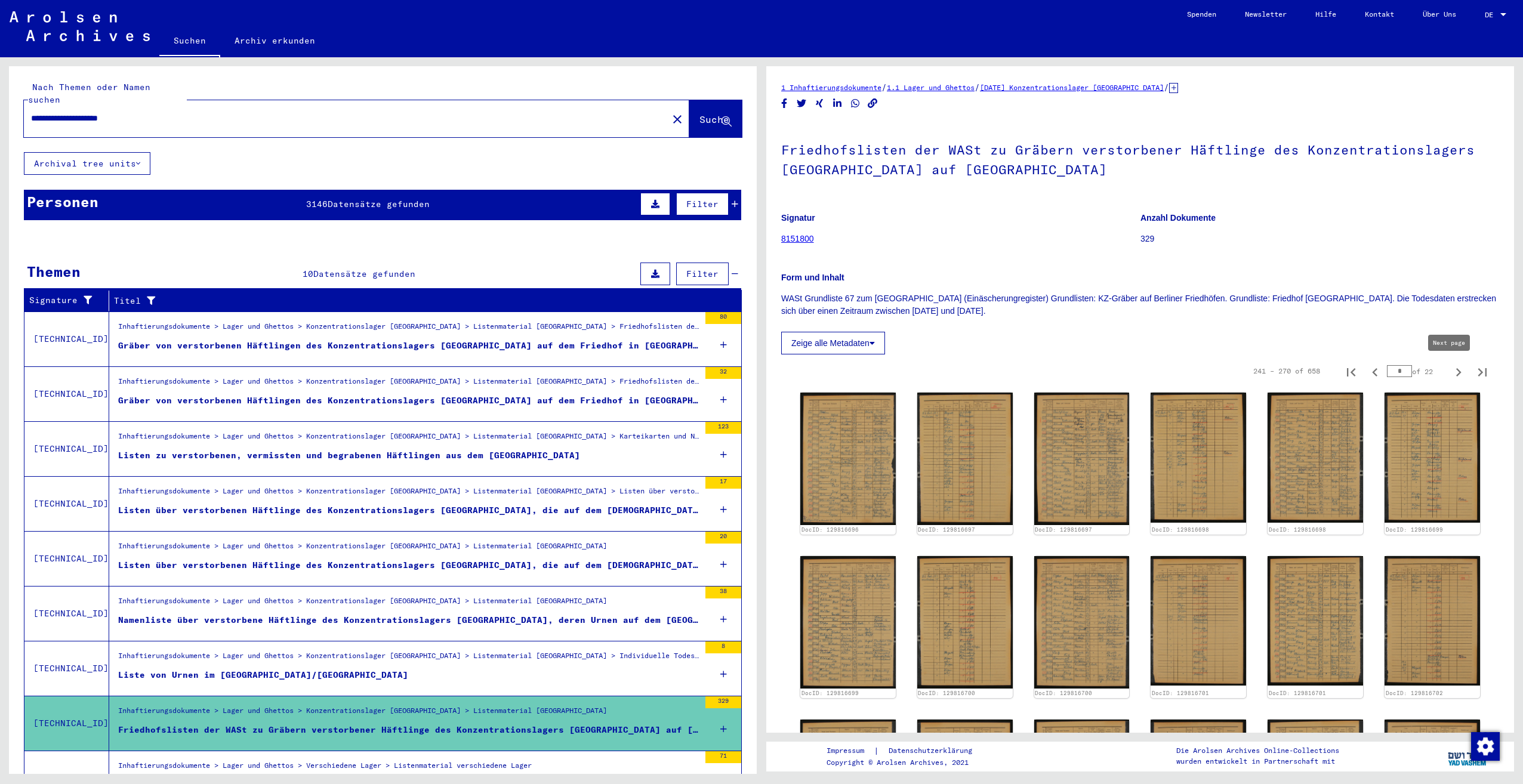
click at [1450, 377] on icon "Next page" at bounding box center [1458, 372] width 17 height 17
type input "**"
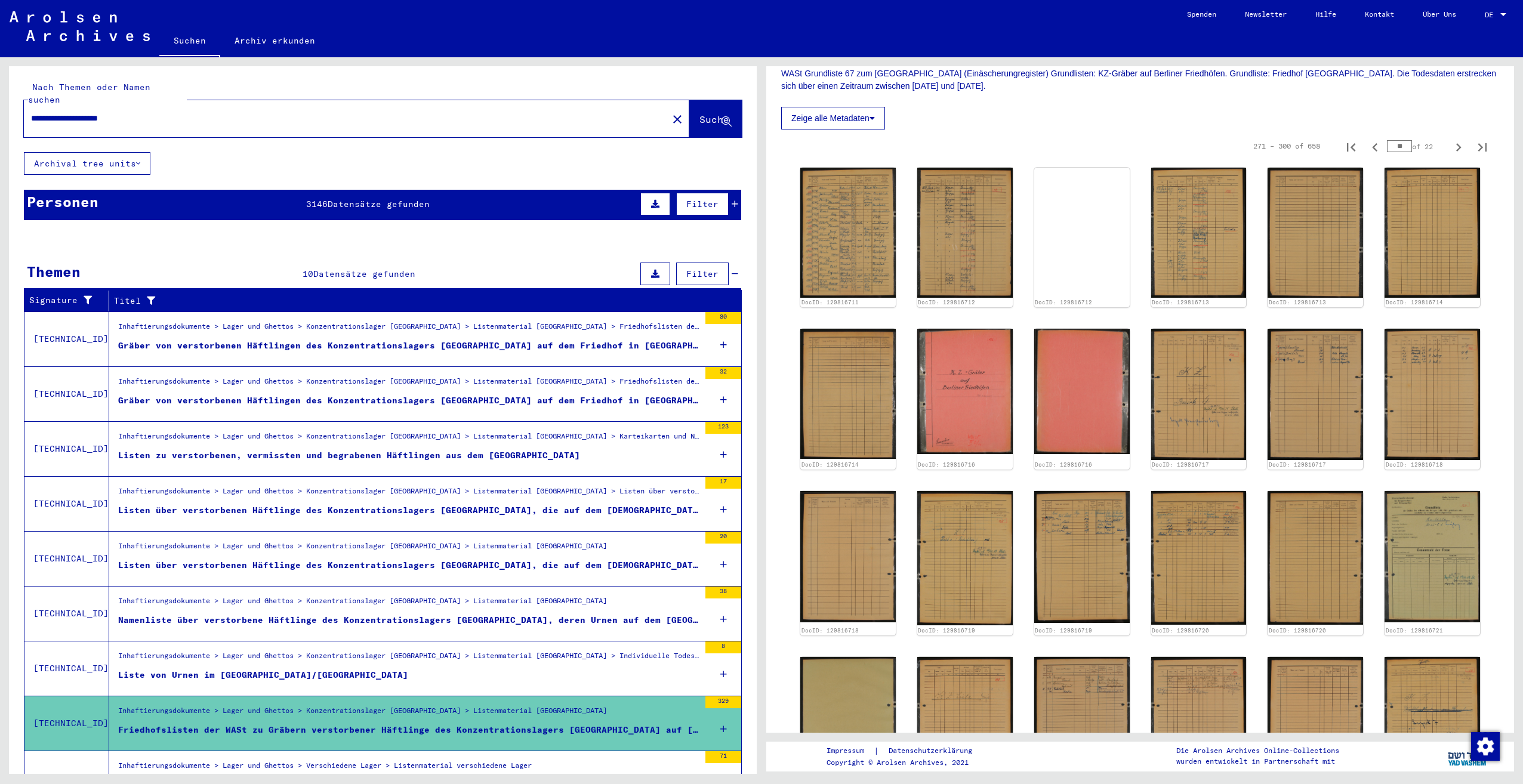
scroll to position [298, 0]
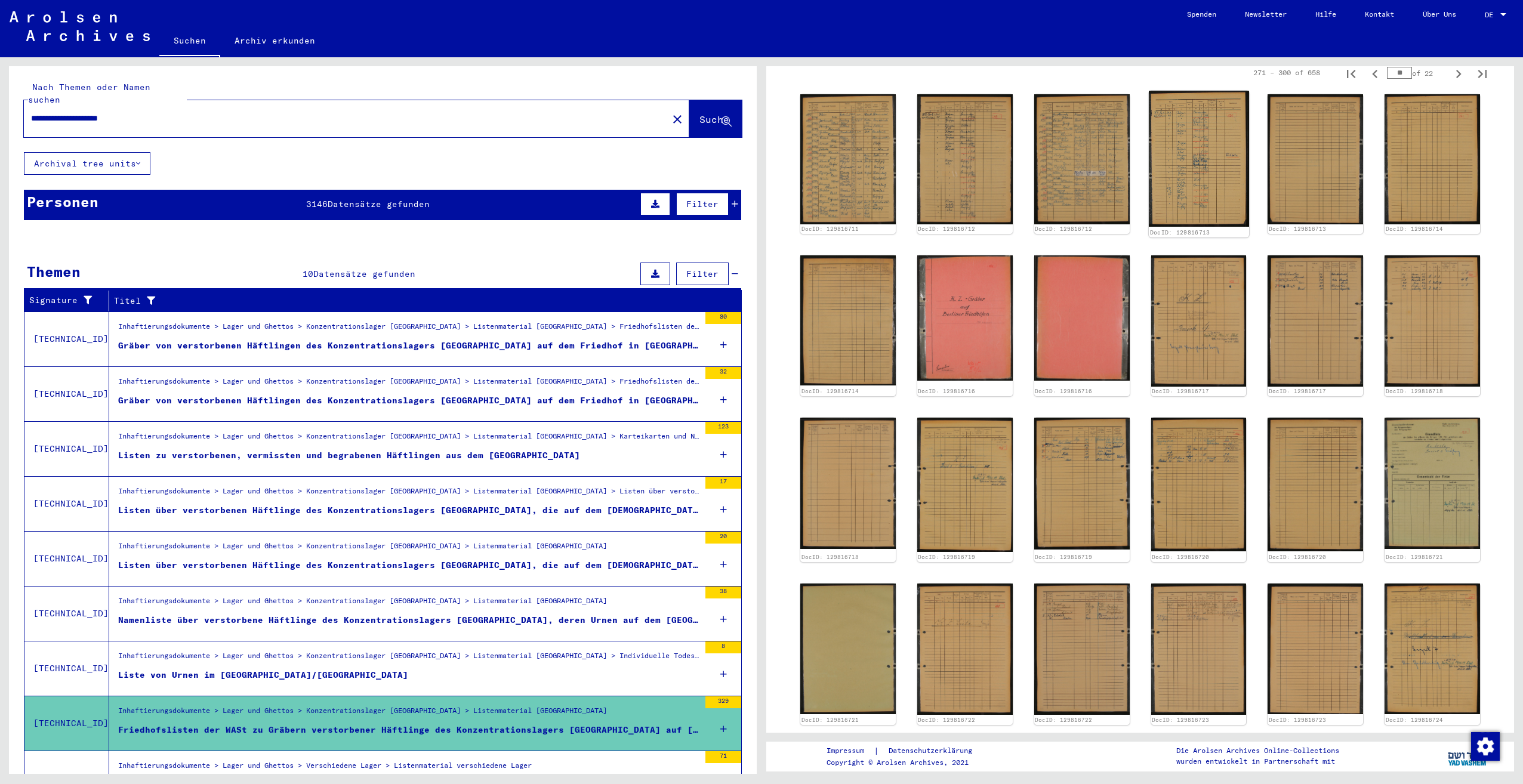
click at [1210, 162] on img at bounding box center [1198, 158] width 100 height 136
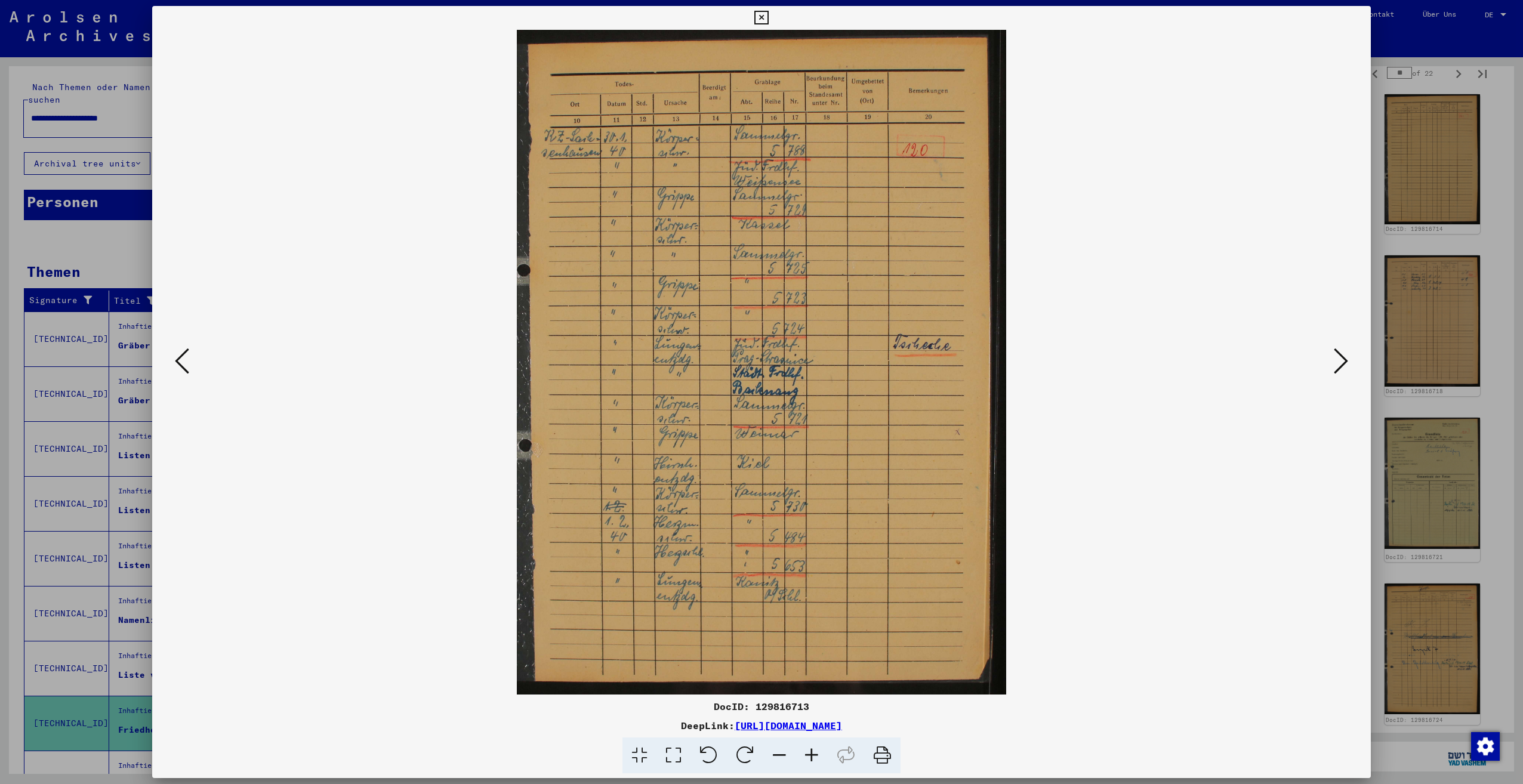
click at [1343, 359] on icon at bounding box center [1341, 361] width 14 height 29
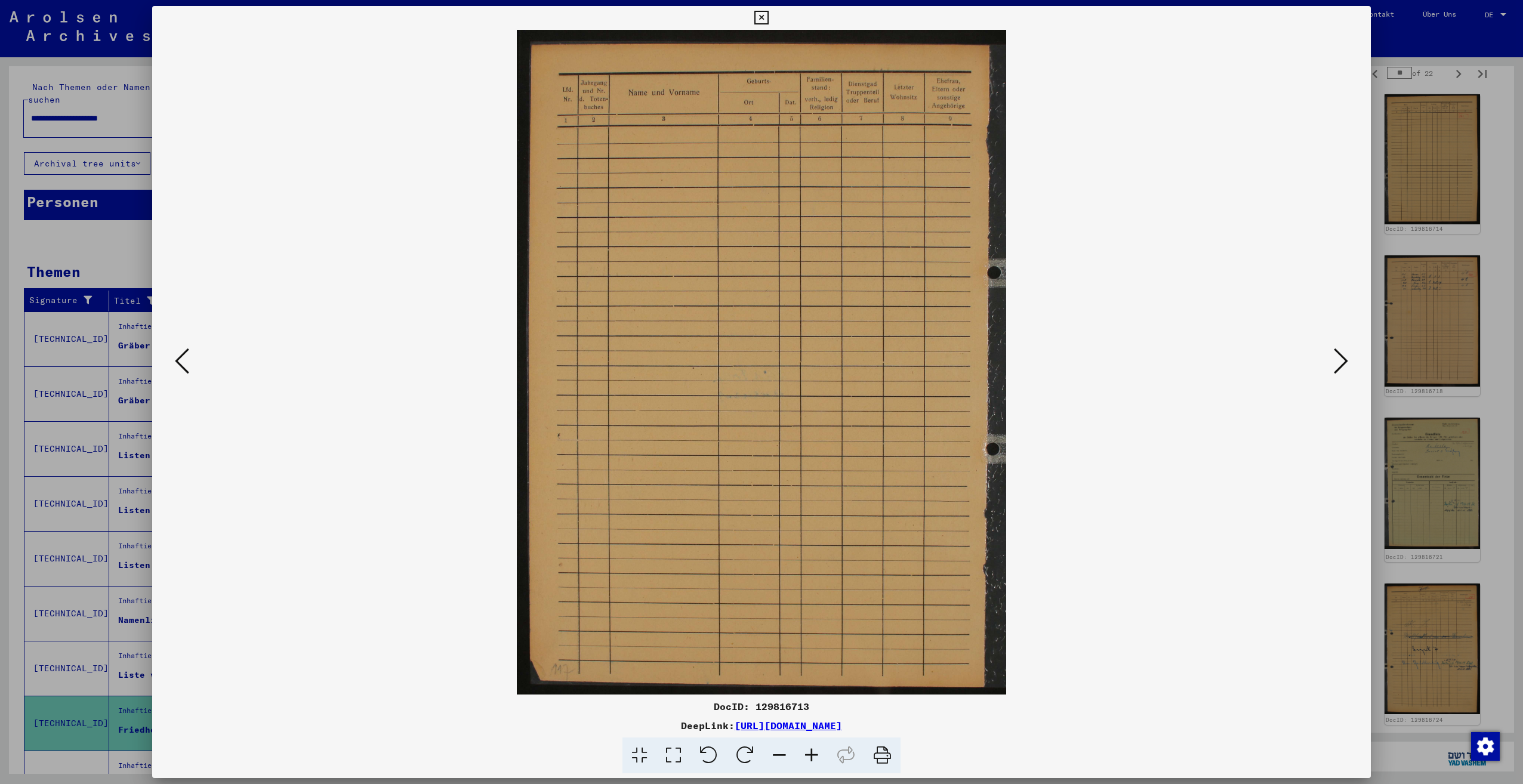
click at [1343, 359] on icon at bounding box center [1341, 361] width 14 height 29
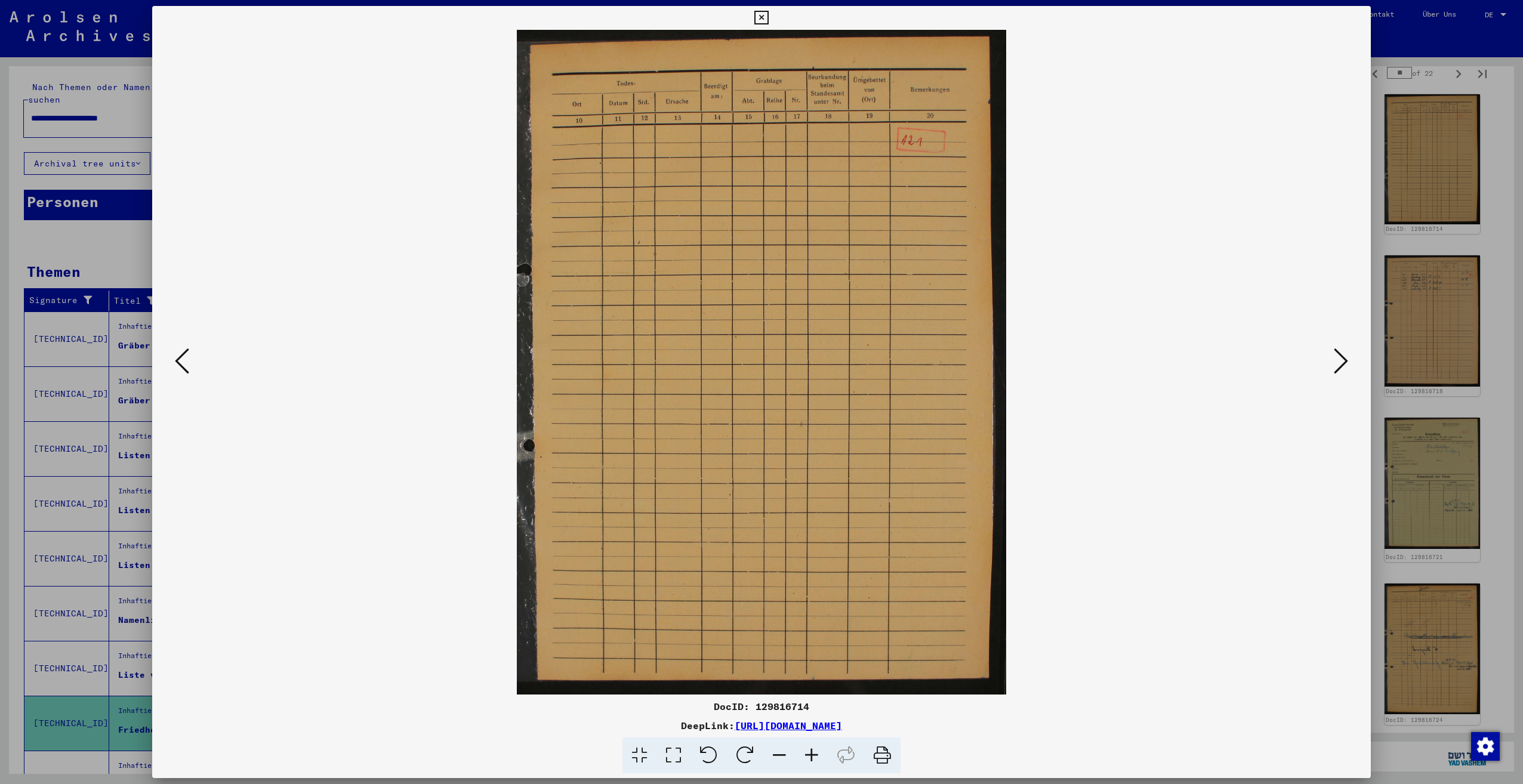
click at [1343, 359] on icon at bounding box center [1341, 361] width 14 height 29
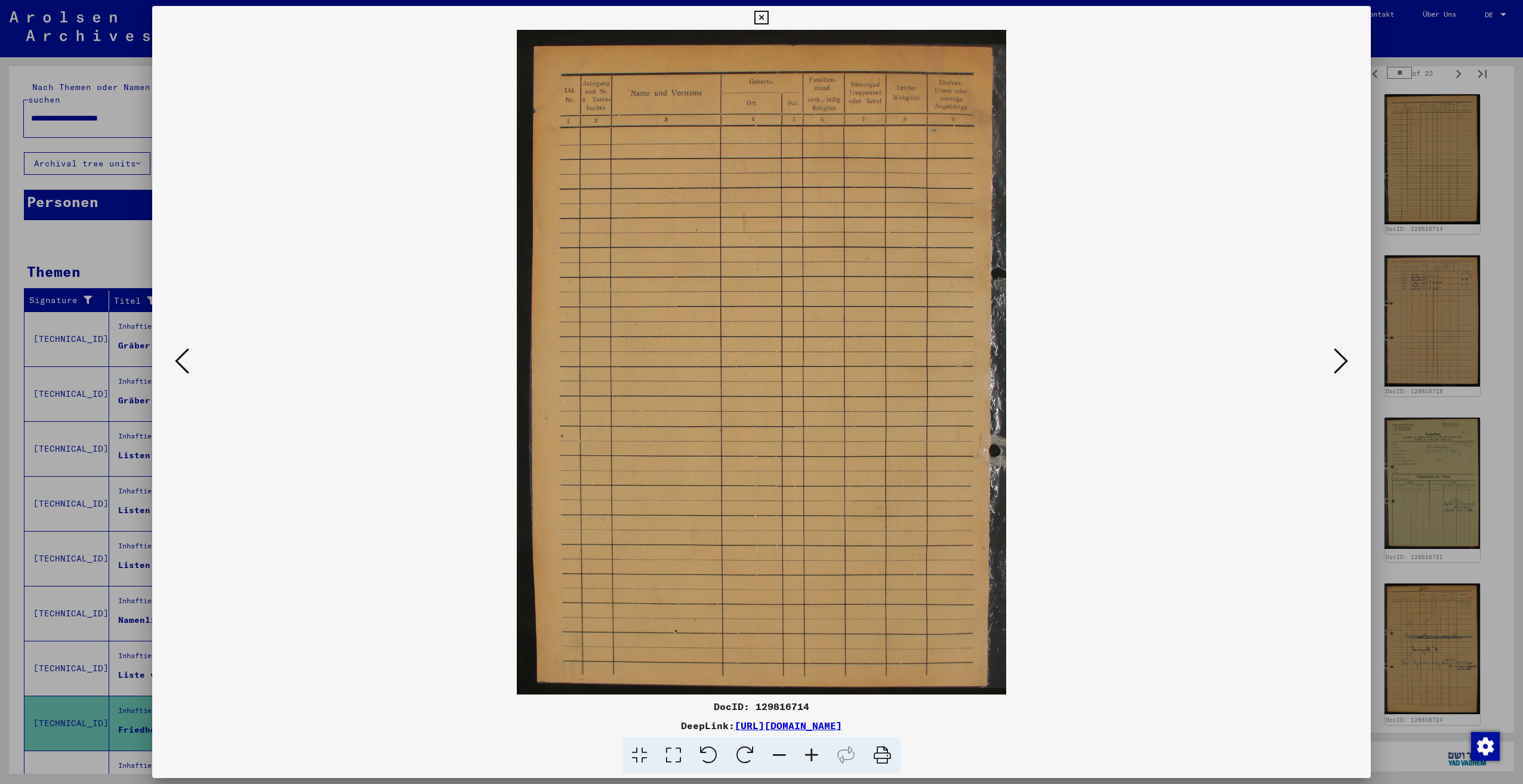
click at [1343, 359] on icon at bounding box center [1341, 361] width 14 height 29
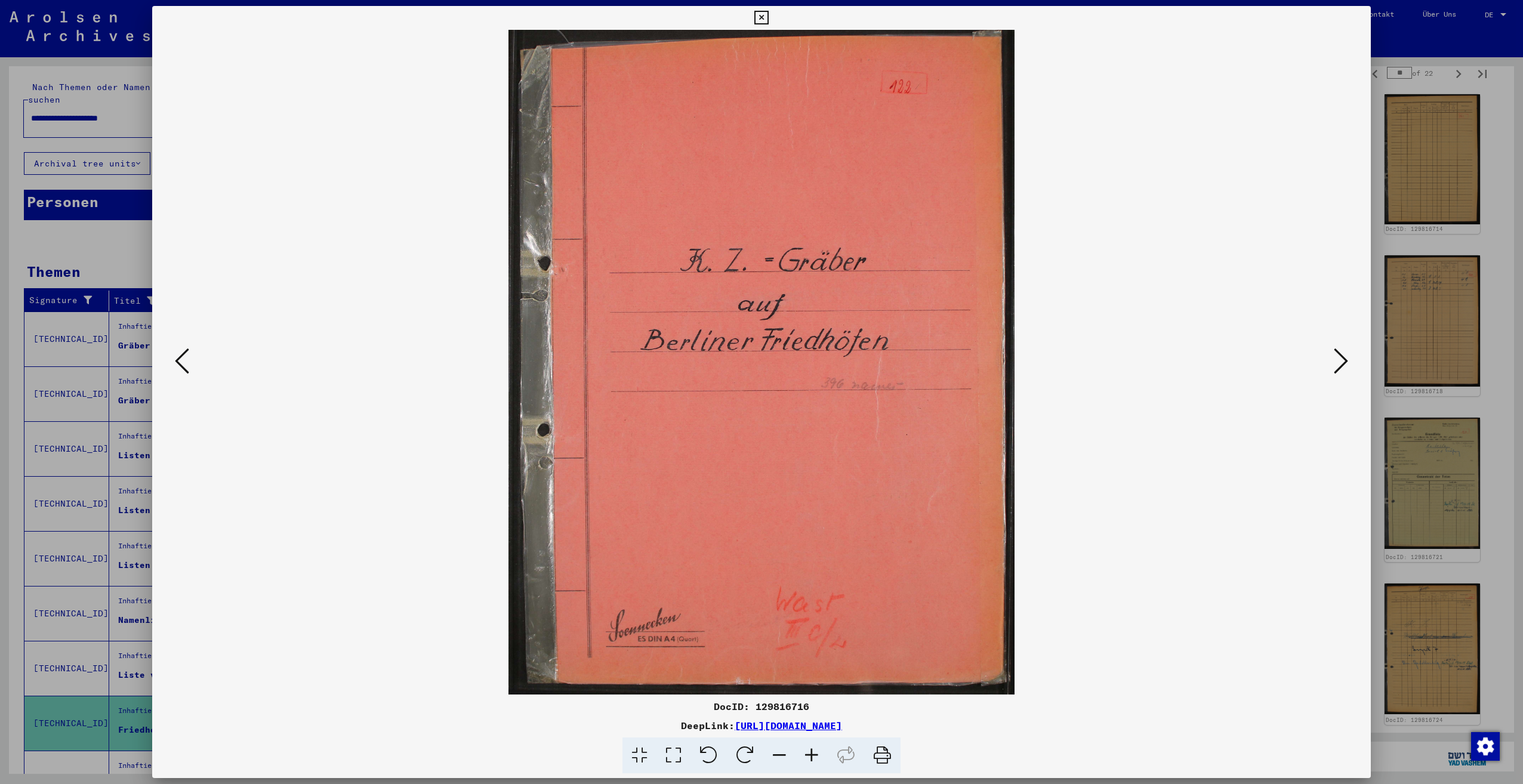
click at [1343, 359] on icon at bounding box center [1341, 361] width 14 height 29
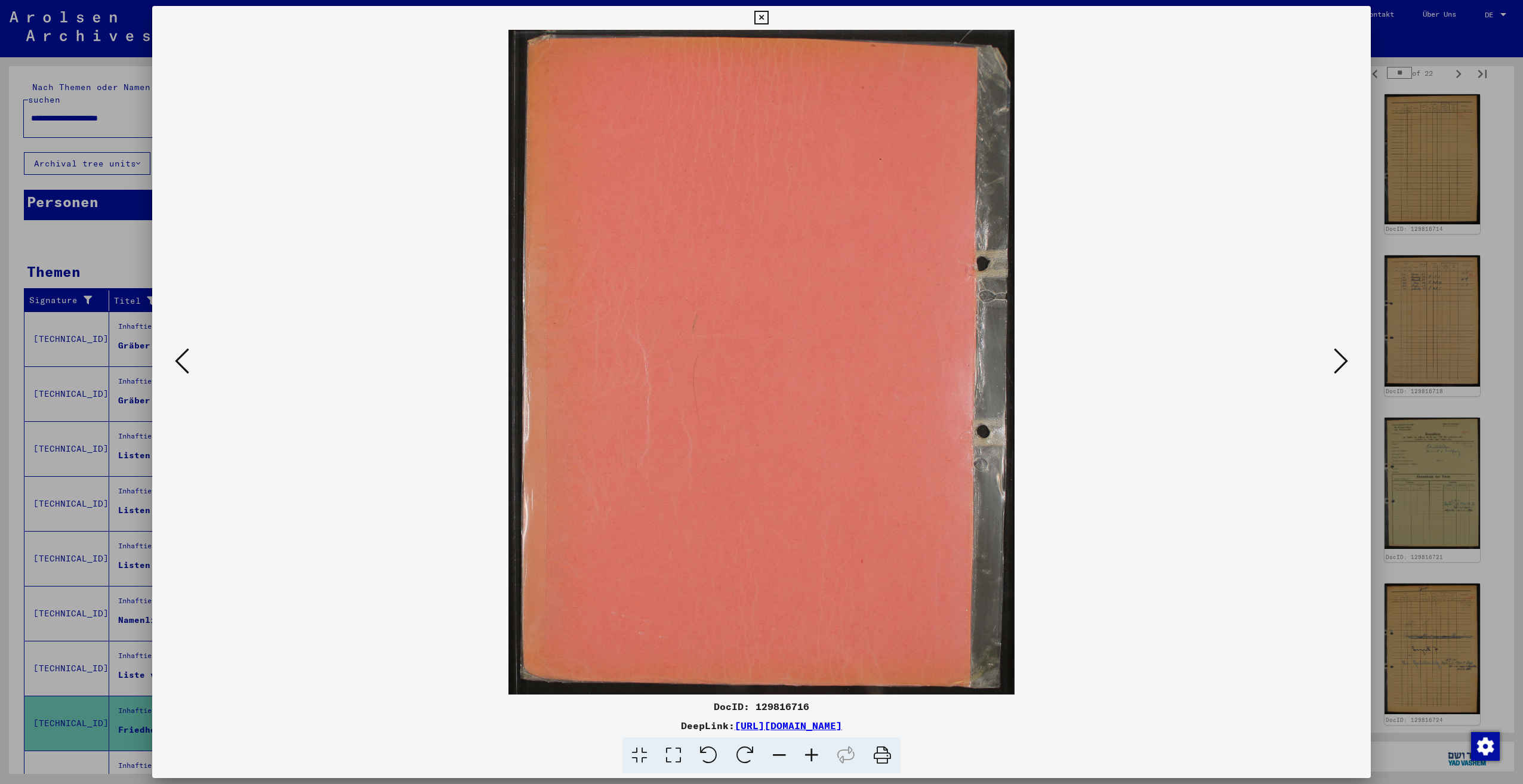
click at [1343, 359] on icon at bounding box center [1341, 361] width 14 height 29
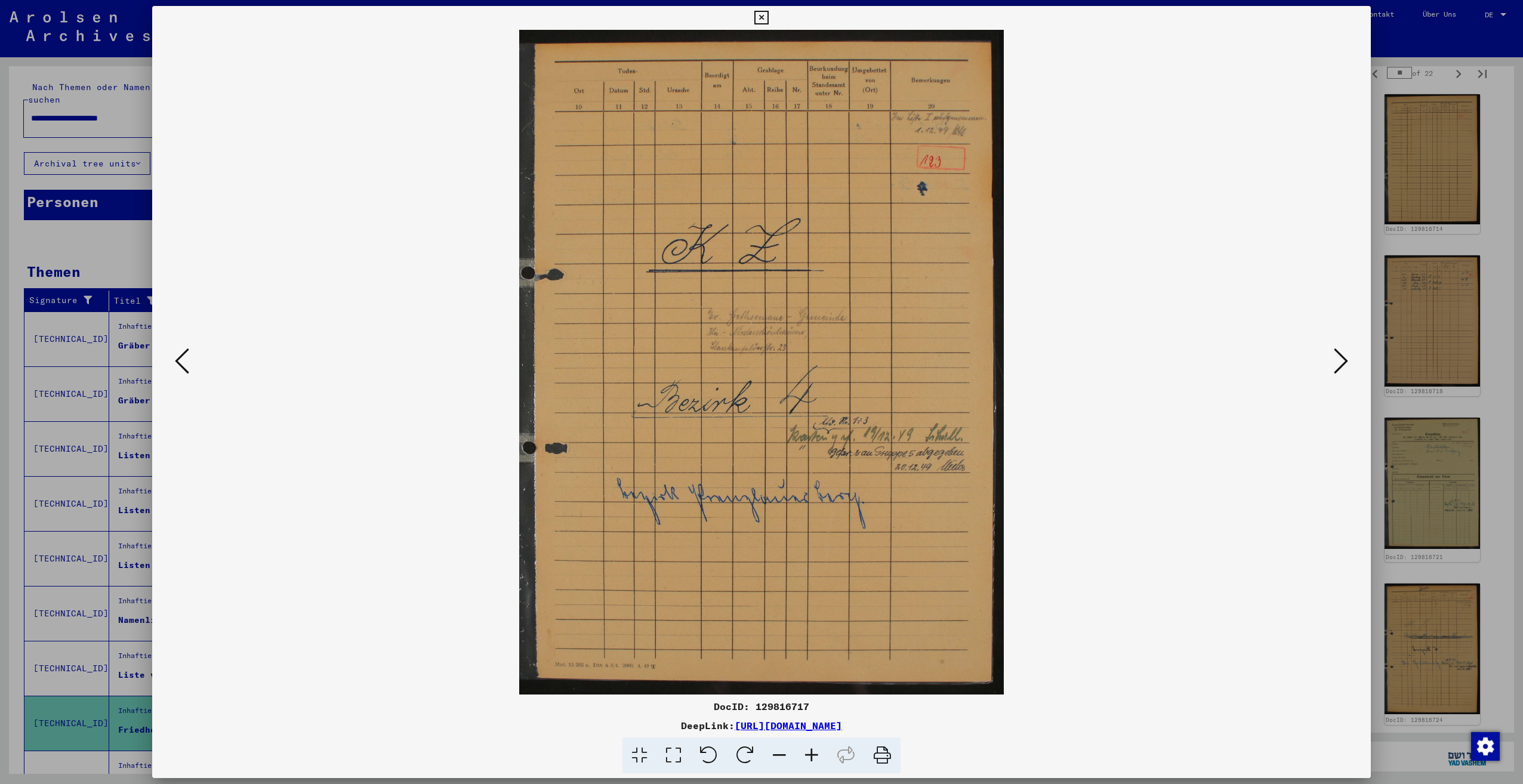
click at [1343, 359] on icon at bounding box center [1341, 361] width 14 height 29
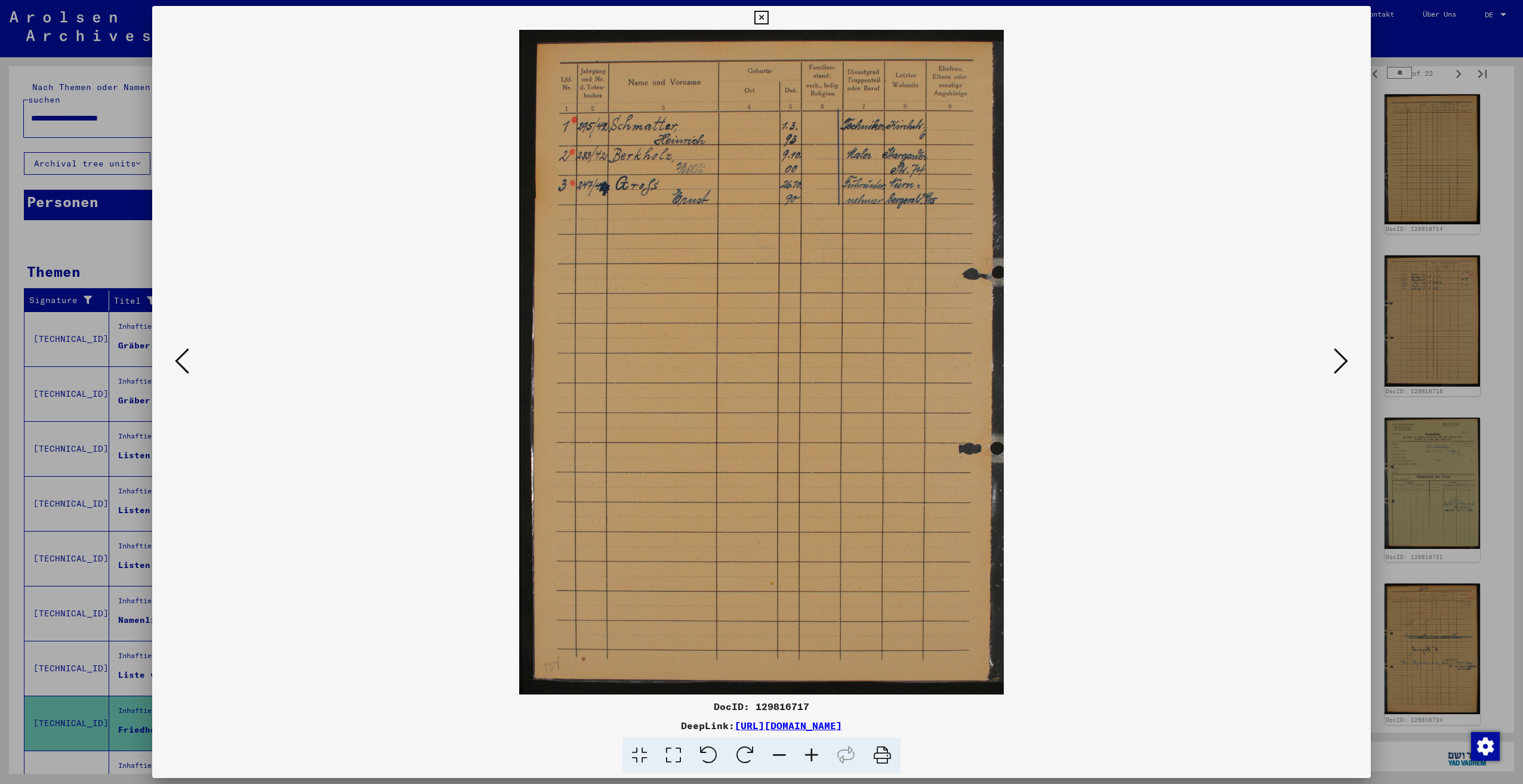
click at [1343, 359] on icon at bounding box center [1341, 361] width 14 height 29
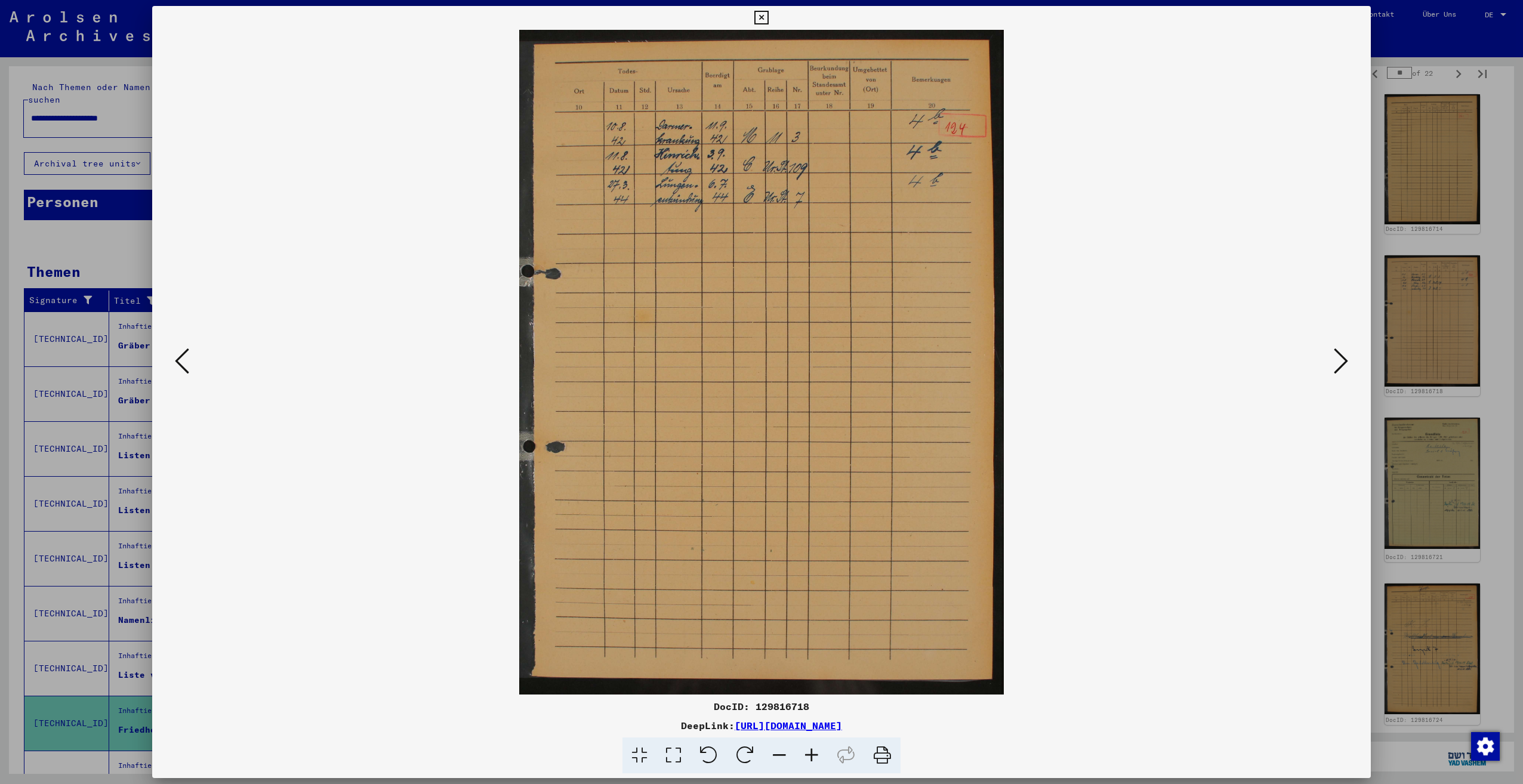
click at [1343, 359] on icon at bounding box center [1341, 361] width 14 height 29
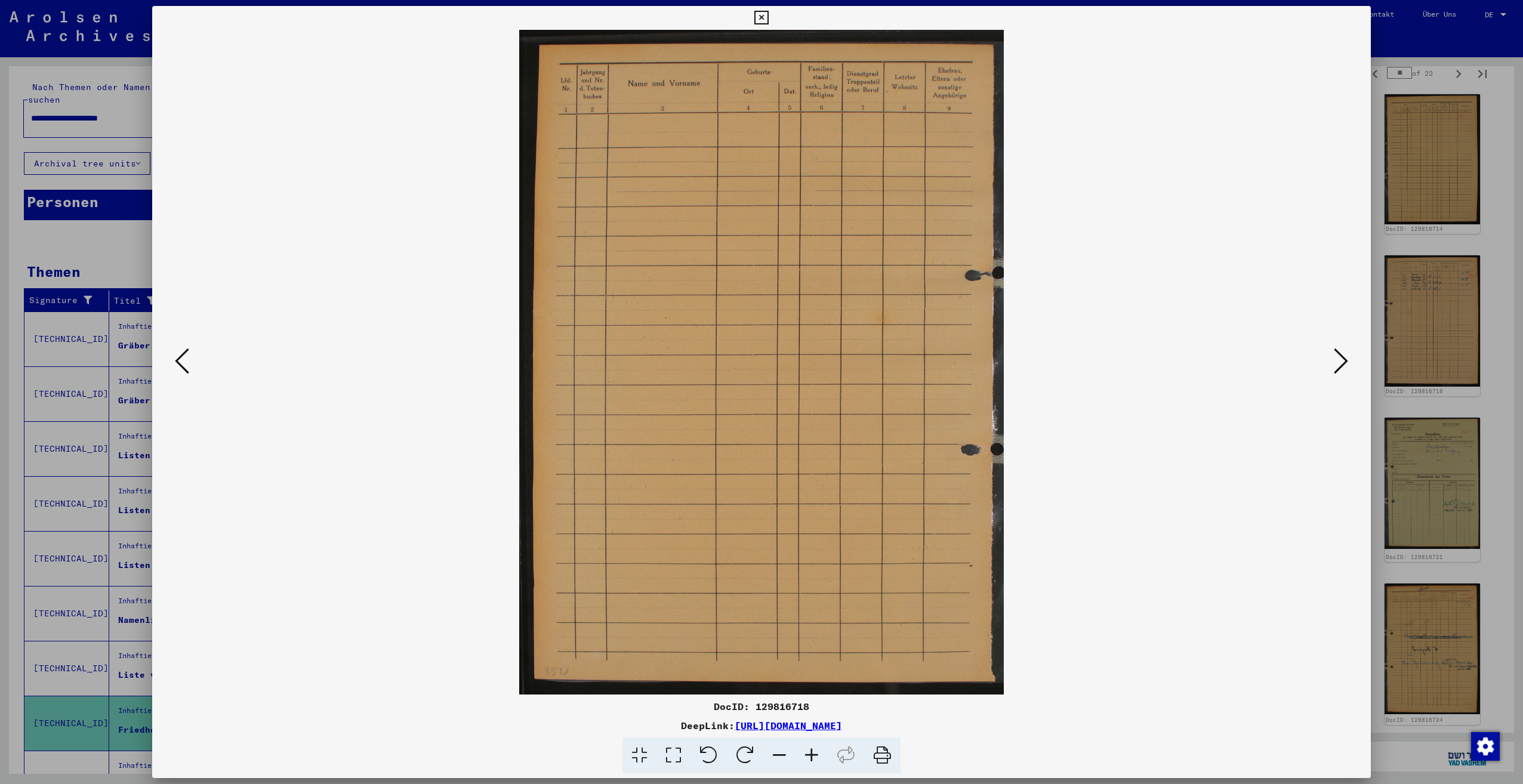
click at [1343, 359] on icon at bounding box center [1341, 361] width 14 height 29
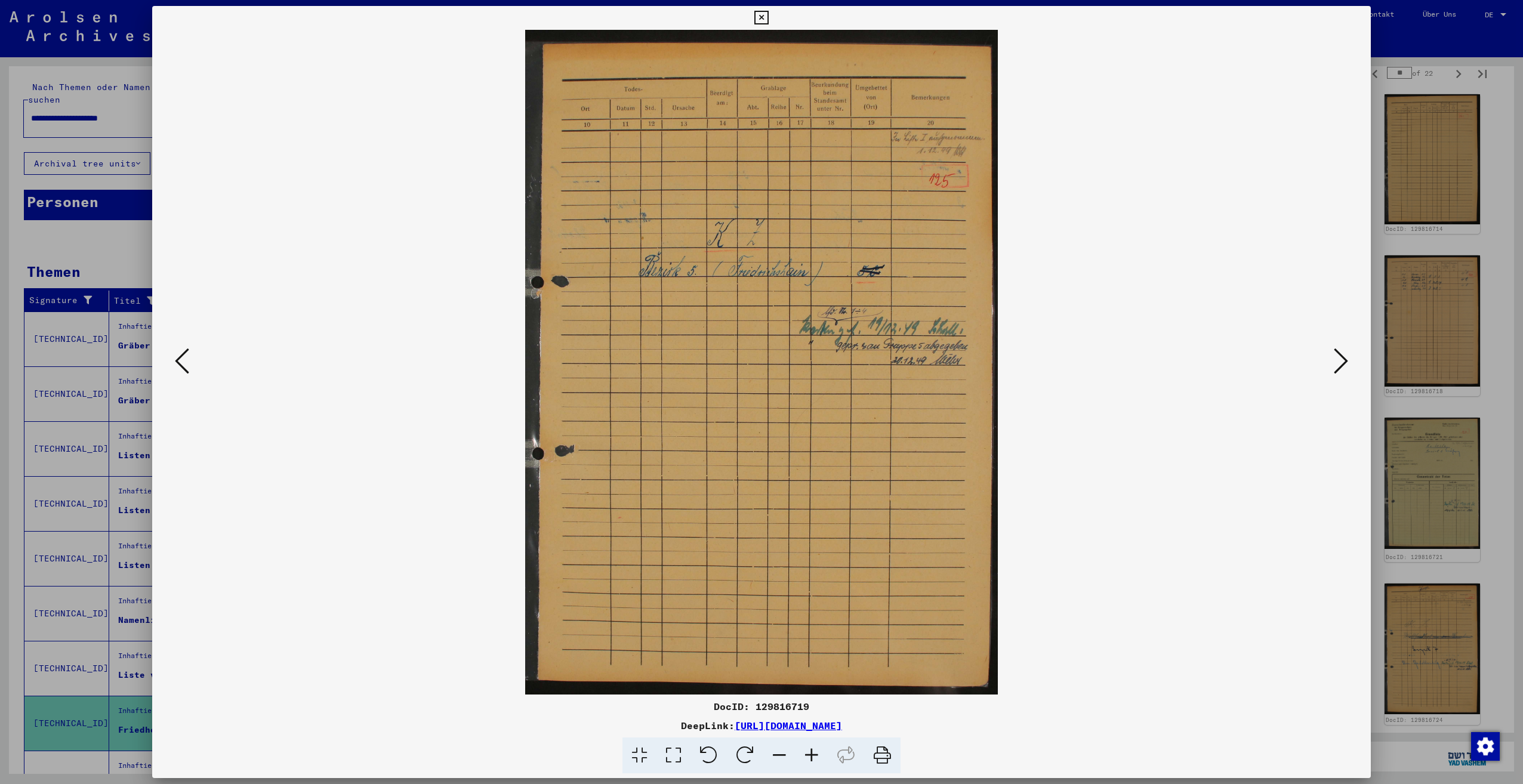
click at [1343, 359] on icon at bounding box center [1341, 361] width 14 height 29
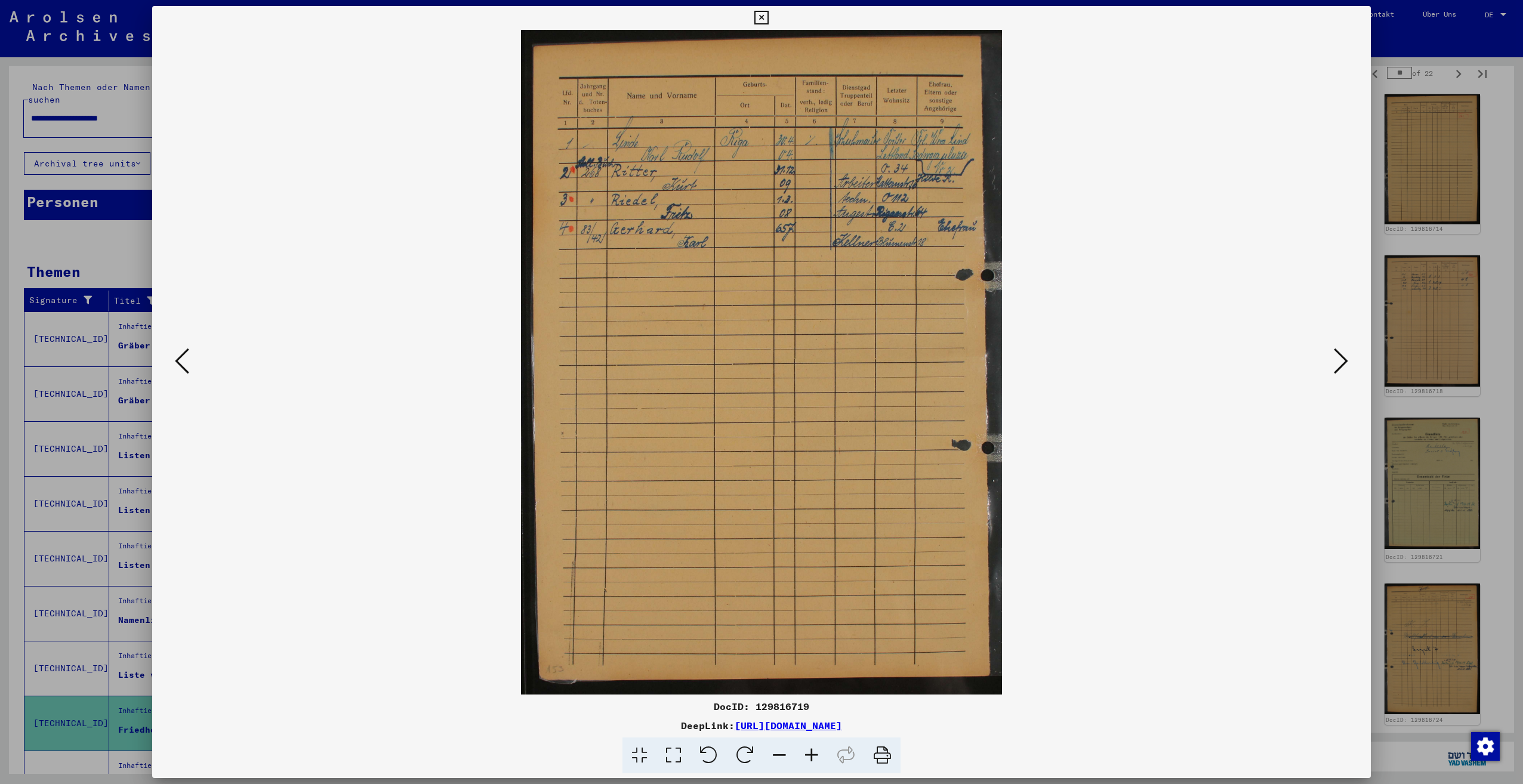
click at [1343, 359] on icon at bounding box center [1341, 361] width 14 height 29
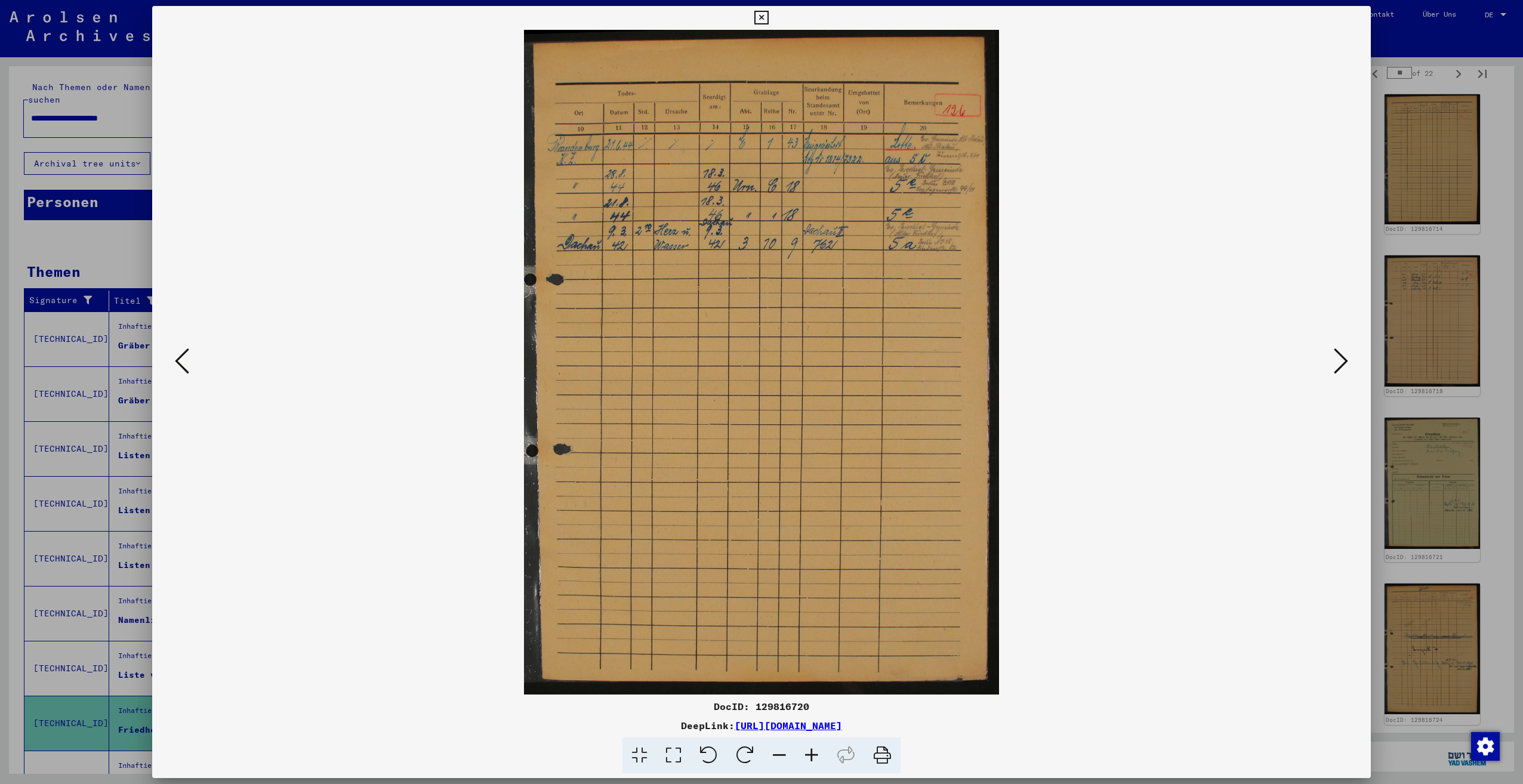
click at [1343, 359] on icon at bounding box center [1341, 361] width 14 height 29
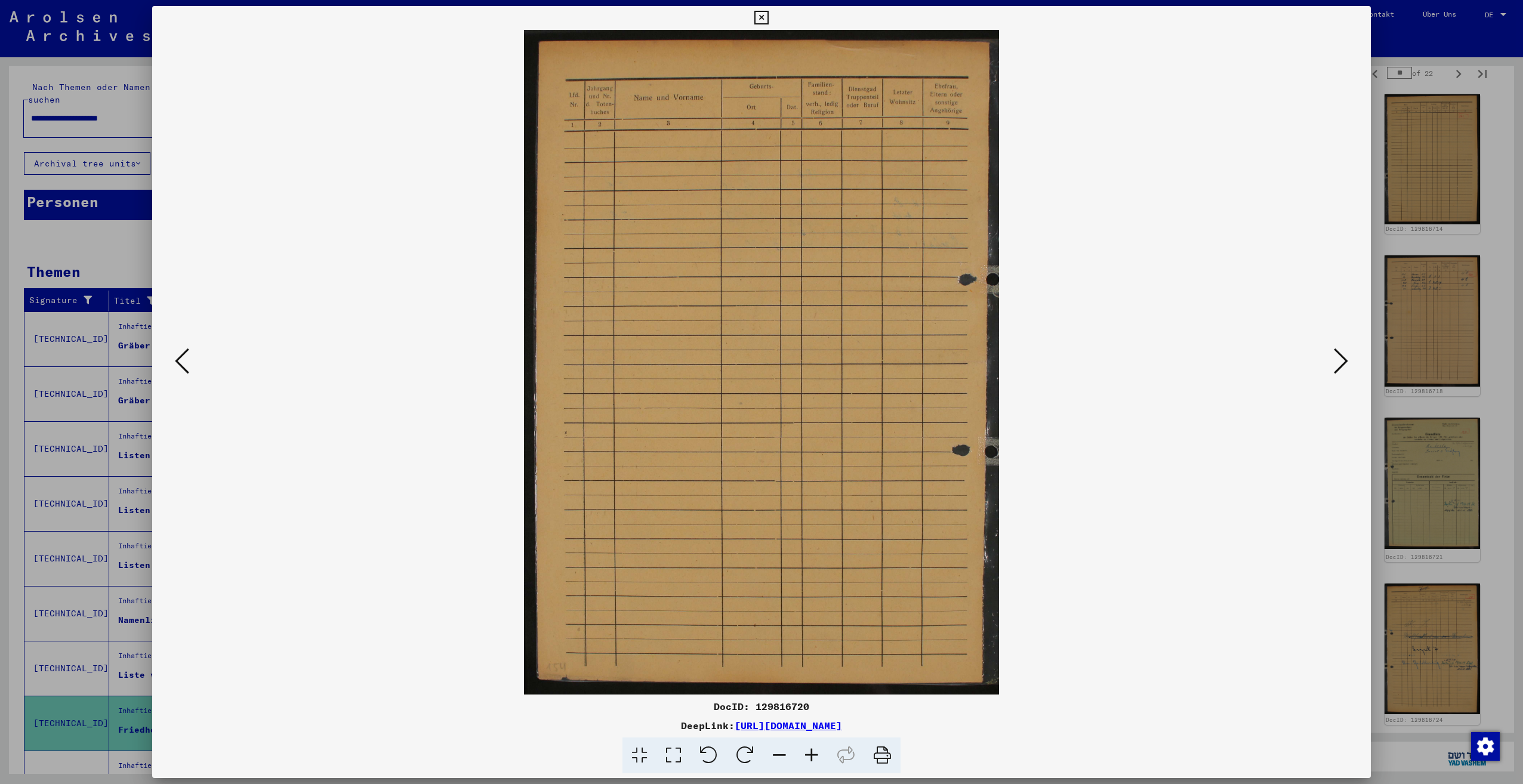
click at [1343, 359] on icon at bounding box center [1341, 361] width 14 height 29
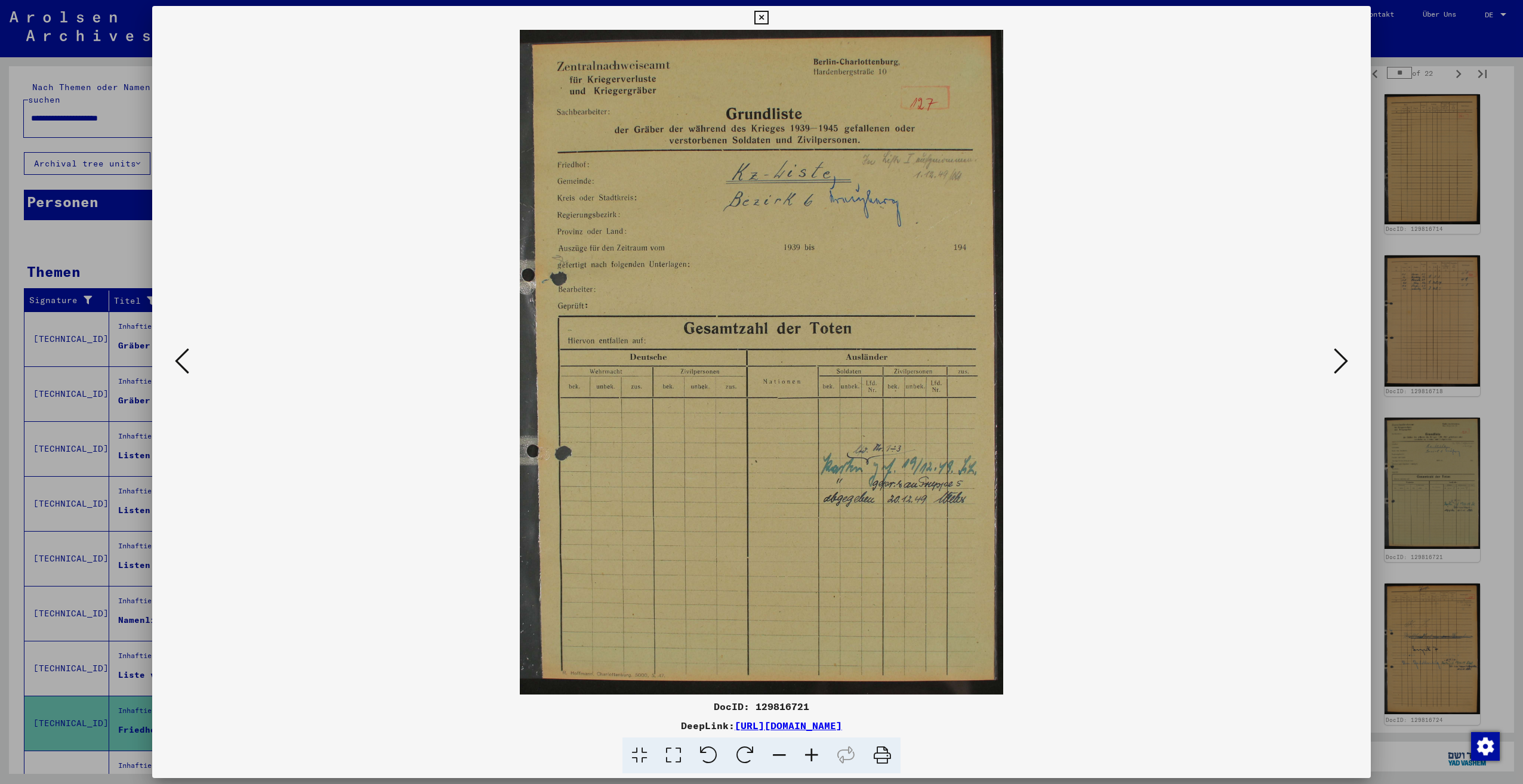
click at [1342, 359] on icon at bounding box center [1341, 361] width 14 height 29
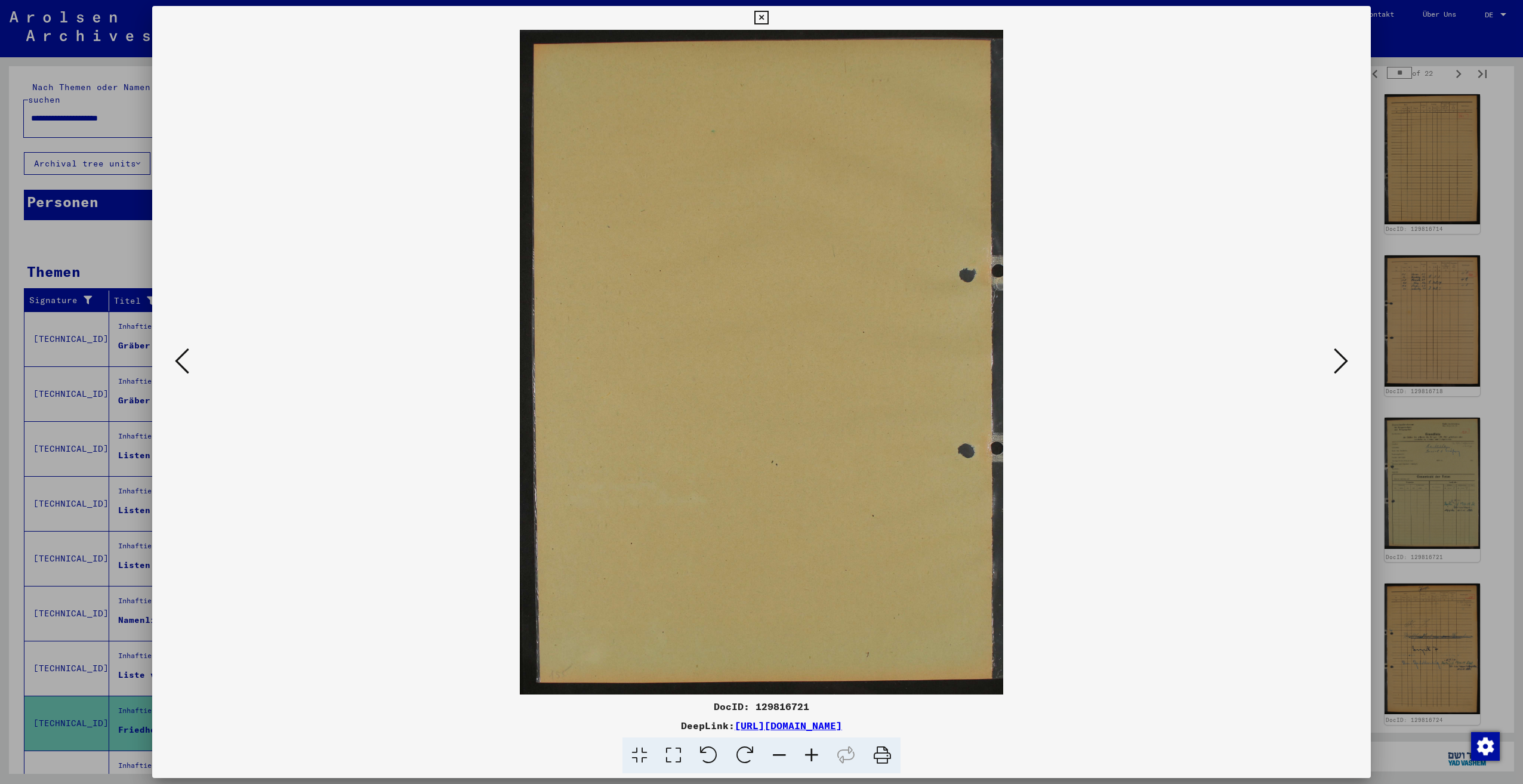
click at [1342, 359] on icon at bounding box center [1341, 361] width 14 height 29
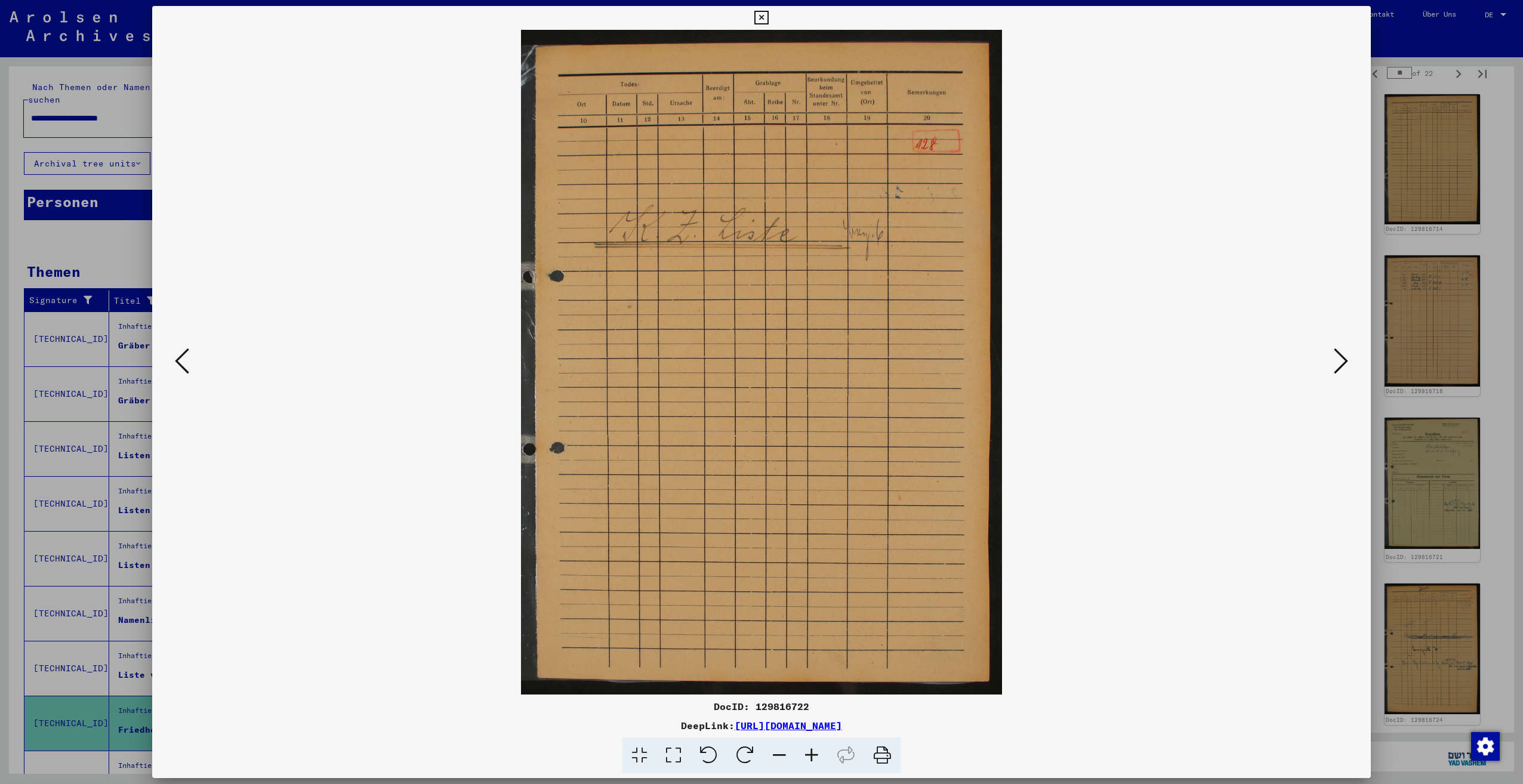
click at [1342, 359] on icon at bounding box center [1341, 361] width 14 height 29
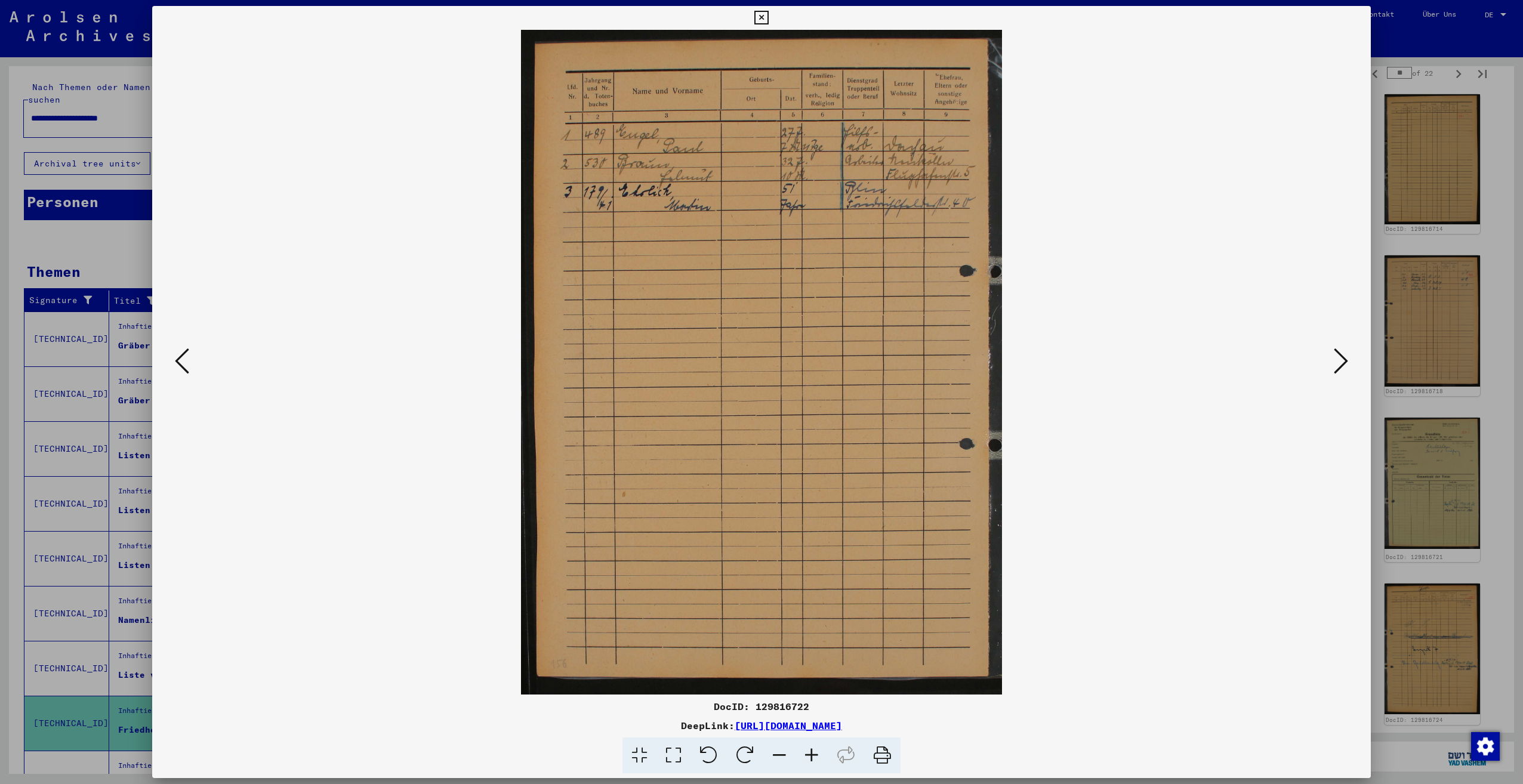
click at [1342, 359] on icon at bounding box center [1341, 361] width 14 height 29
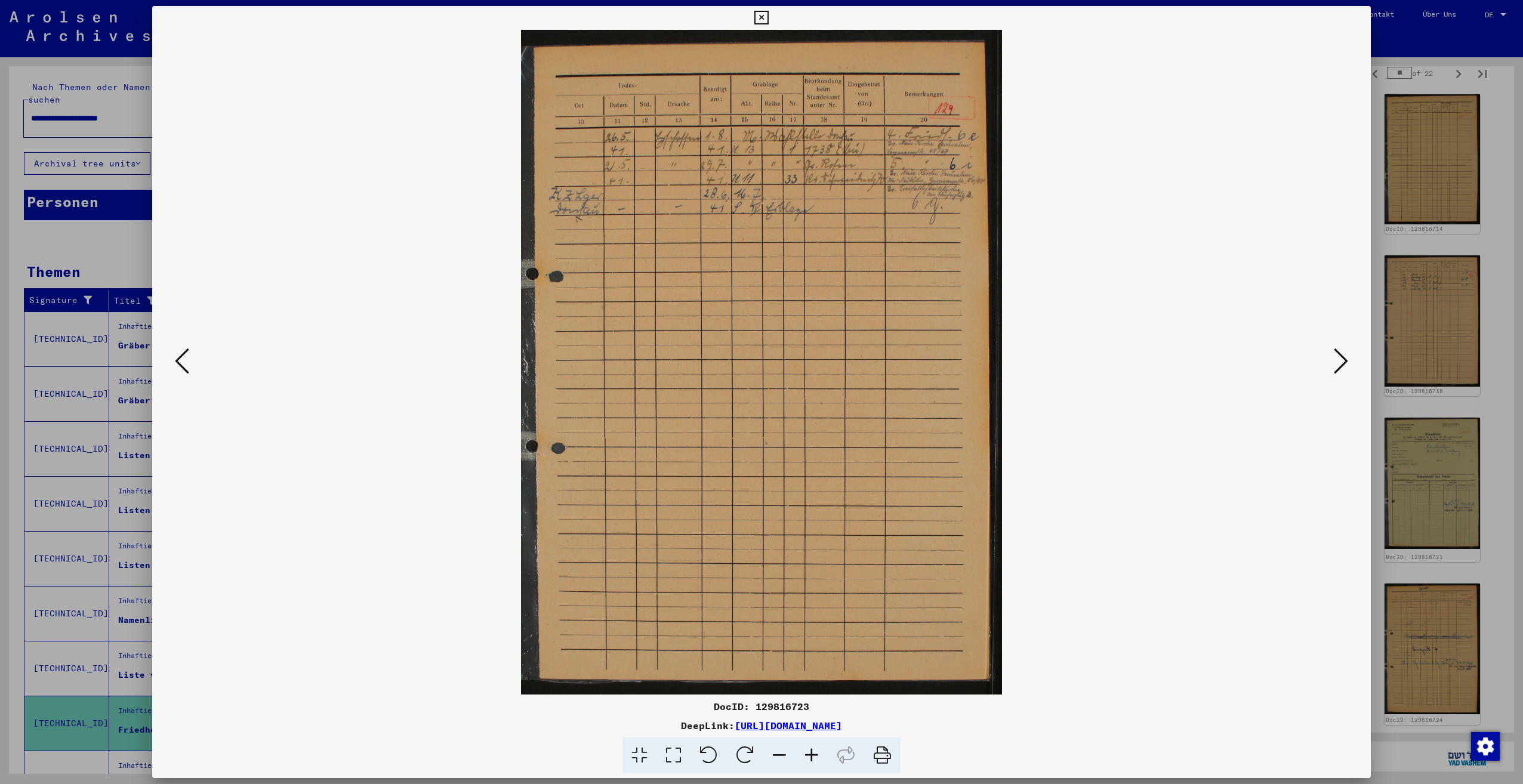
click at [1342, 359] on icon at bounding box center [1341, 361] width 14 height 29
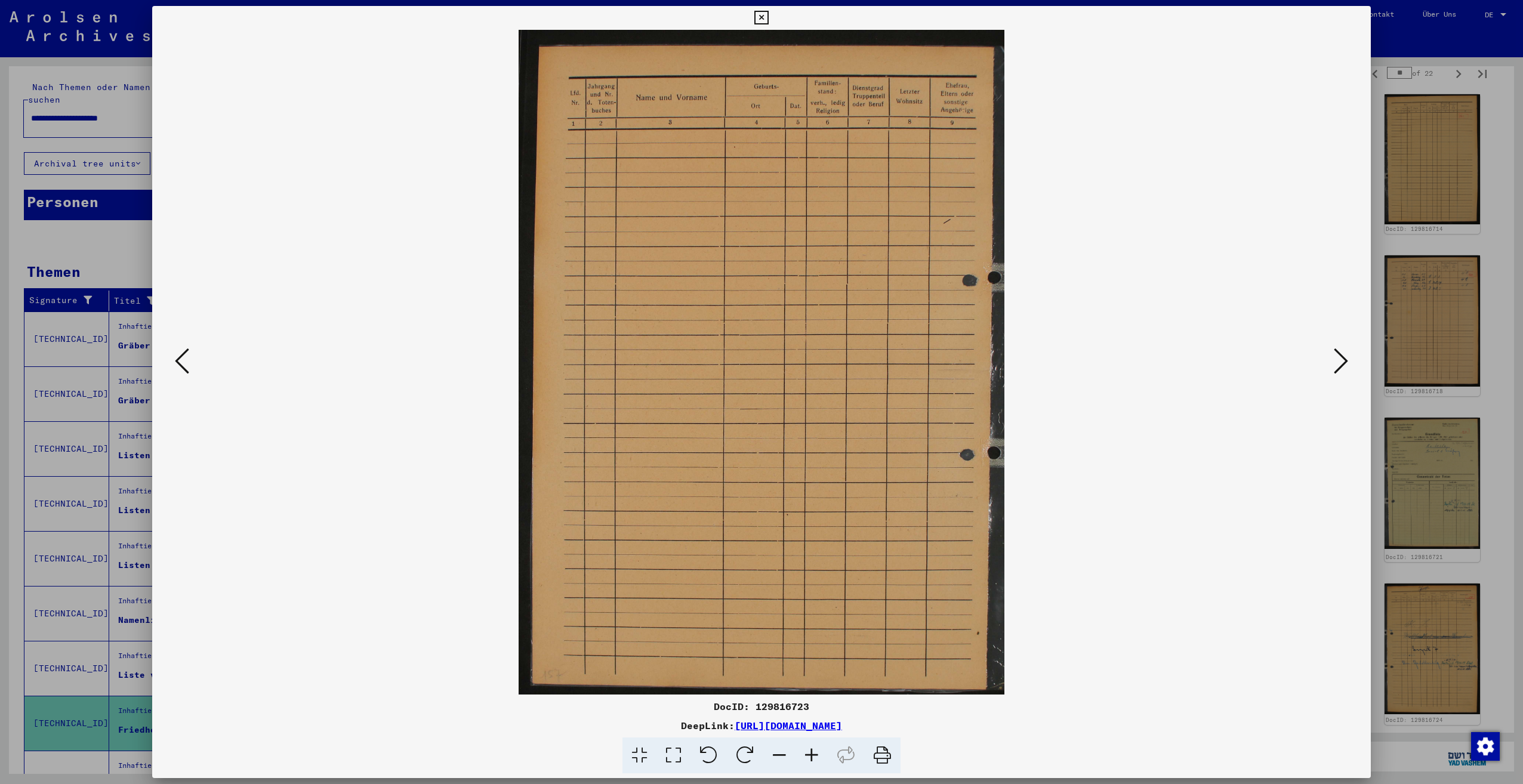
click at [1341, 359] on icon at bounding box center [1341, 361] width 14 height 29
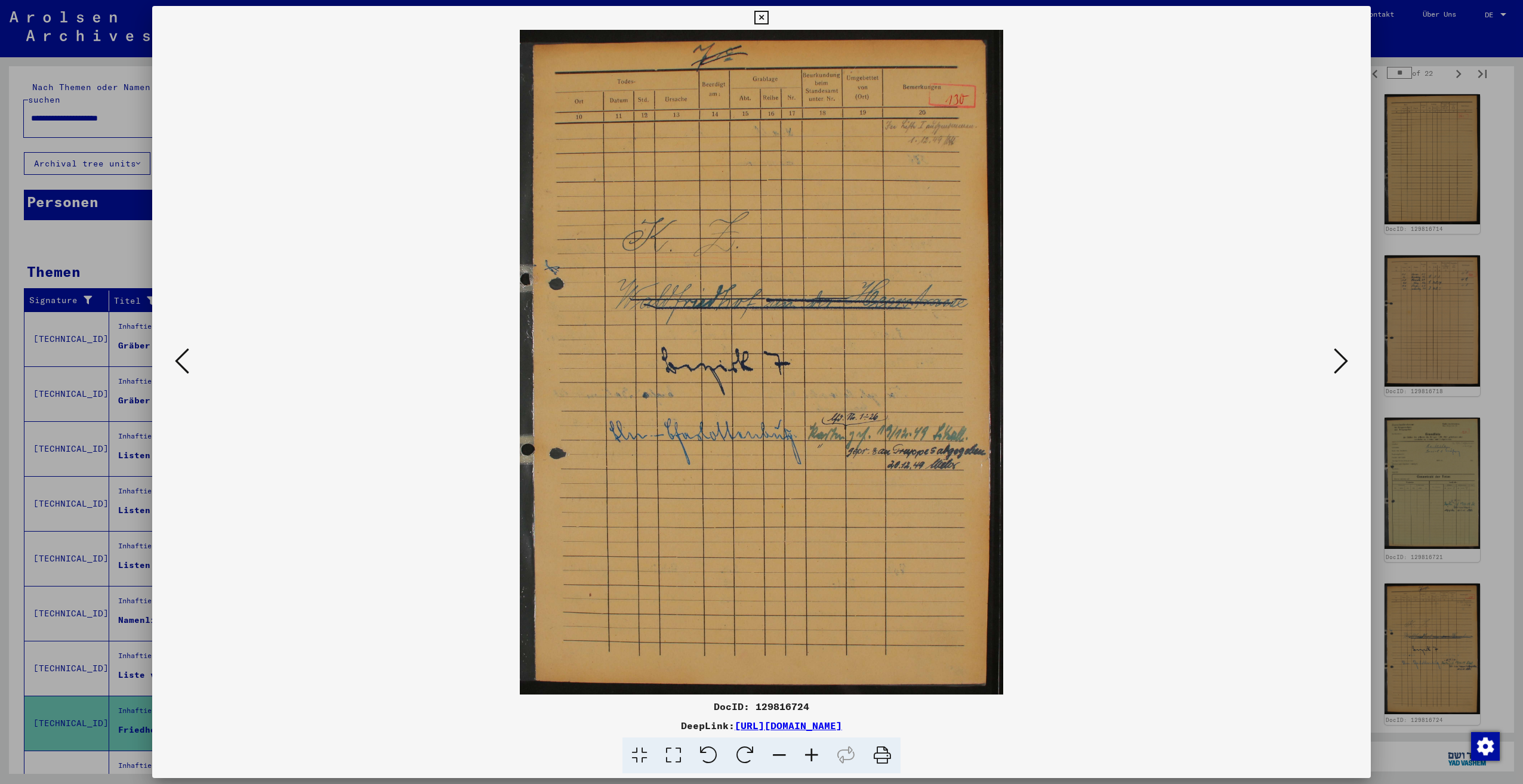
click at [1341, 359] on icon at bounding box center [1341, 361] width 14 height 29
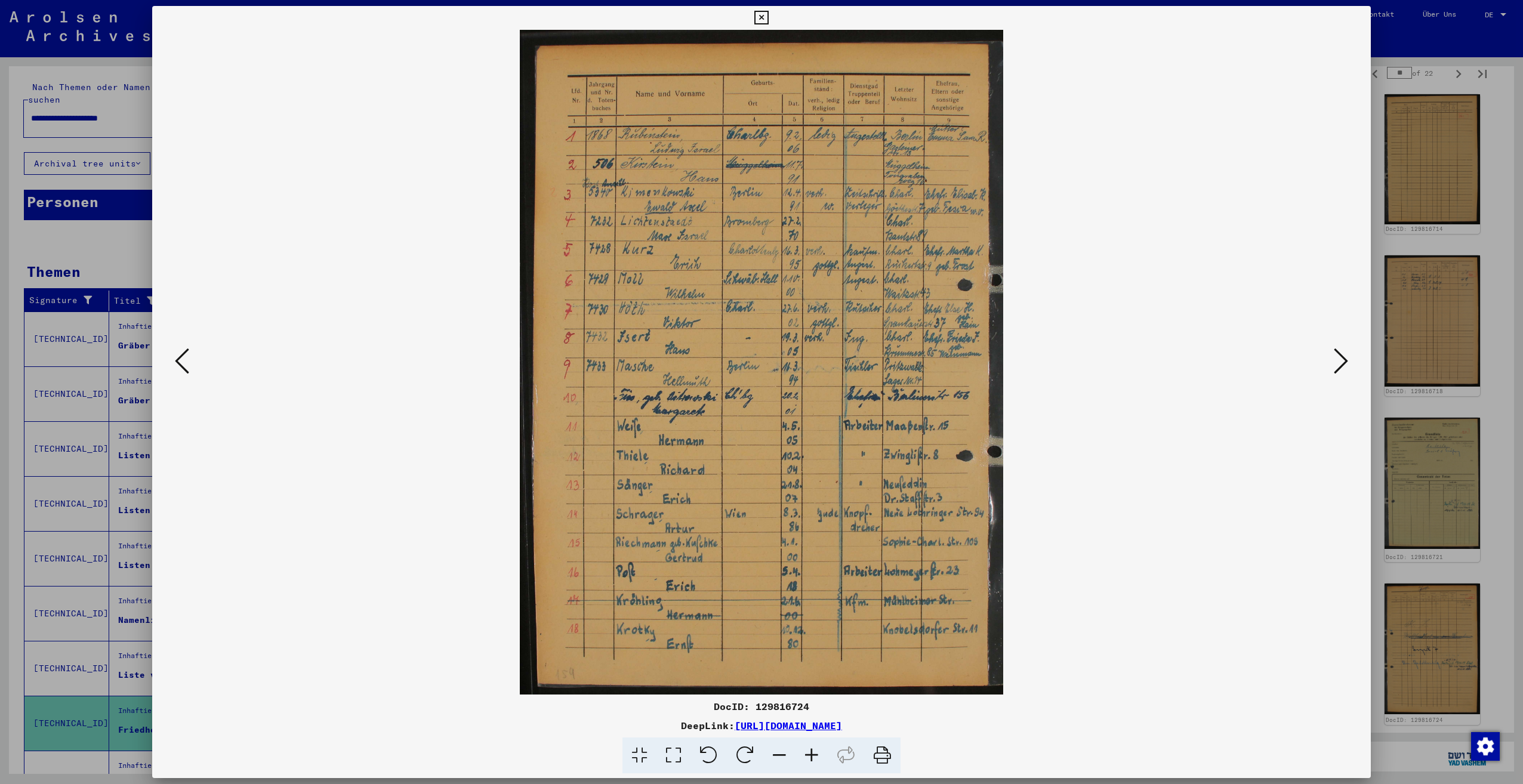
click at [1341, 359] on icon at bounding box center [1341, 361] width 14 height 29
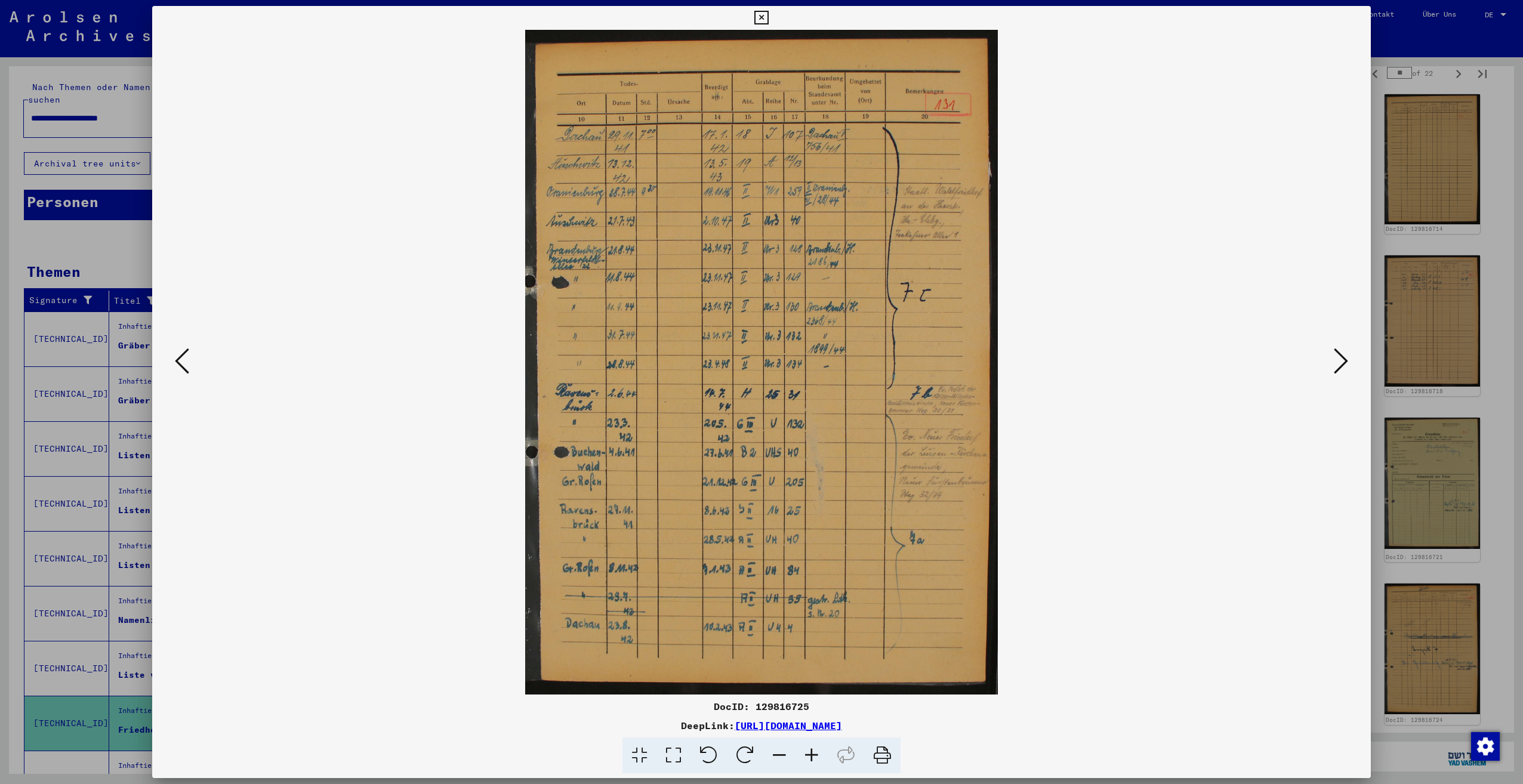
click at [1341, 359] on icon at bounding box center [1341, 361] width 14 height 29
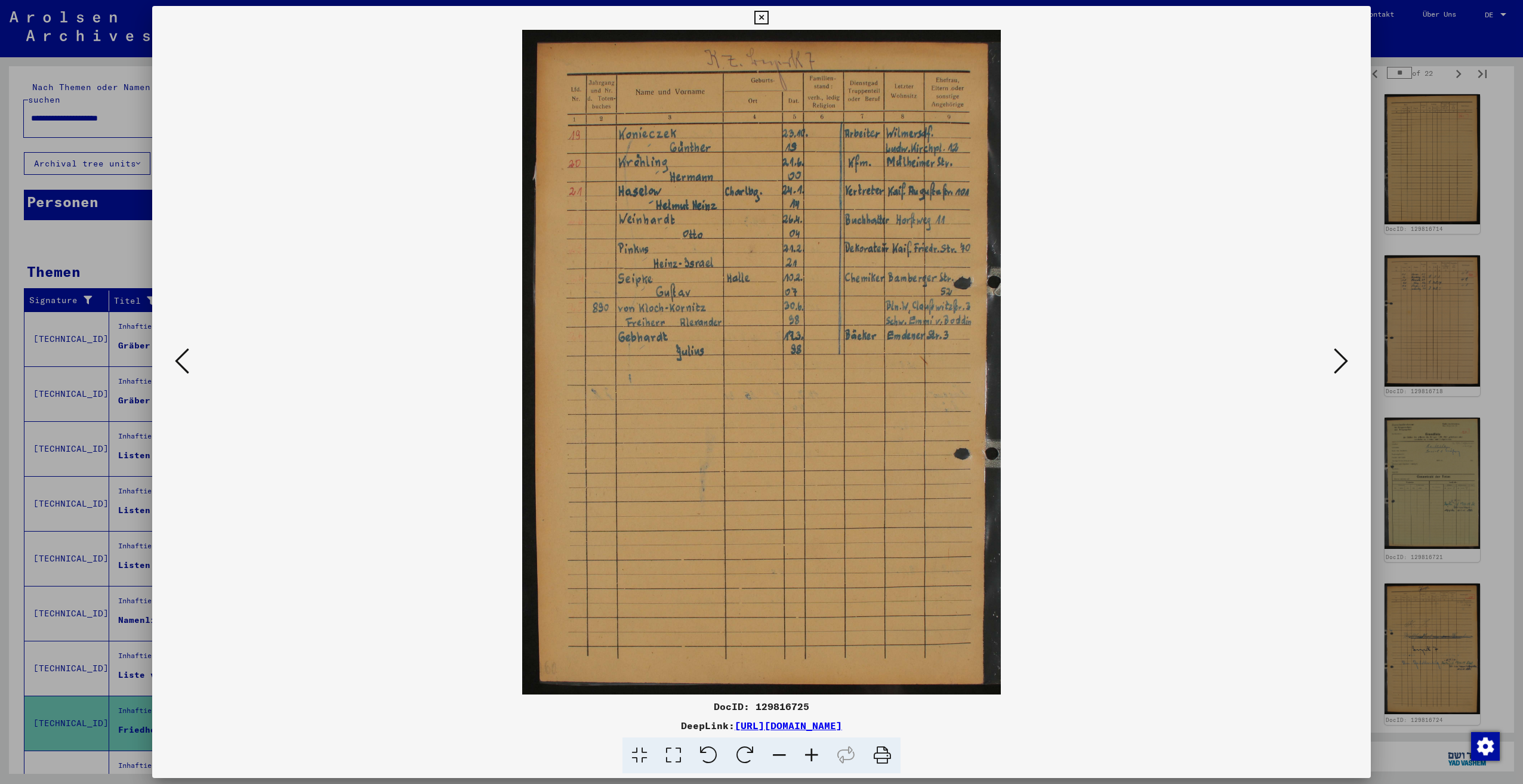
click at [1341, 359] on icon at bounding box center [1341, 361] width 14 height 29
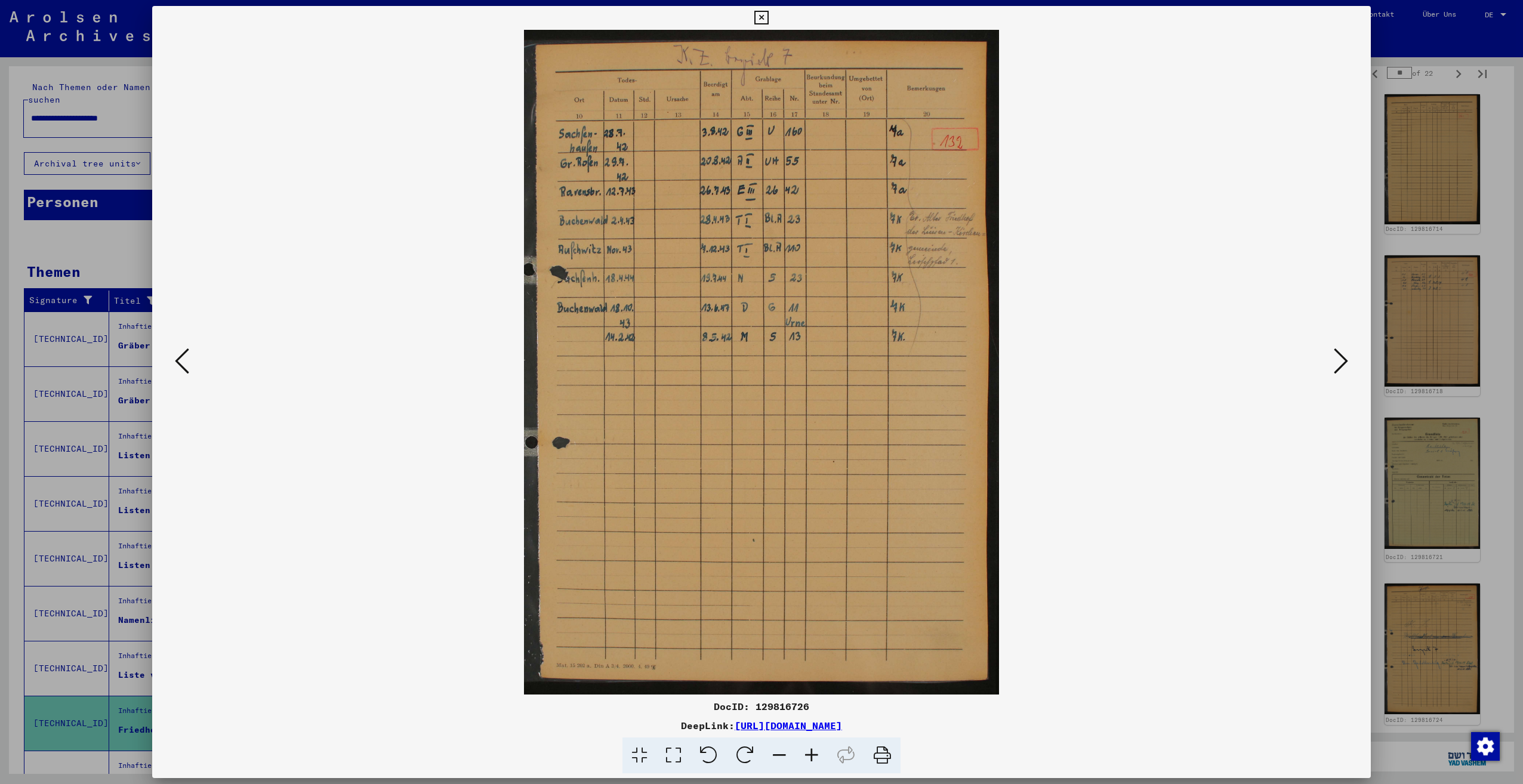
click at [1341, 359] on icon at bounding box center [1341, 361] width 14 height 29
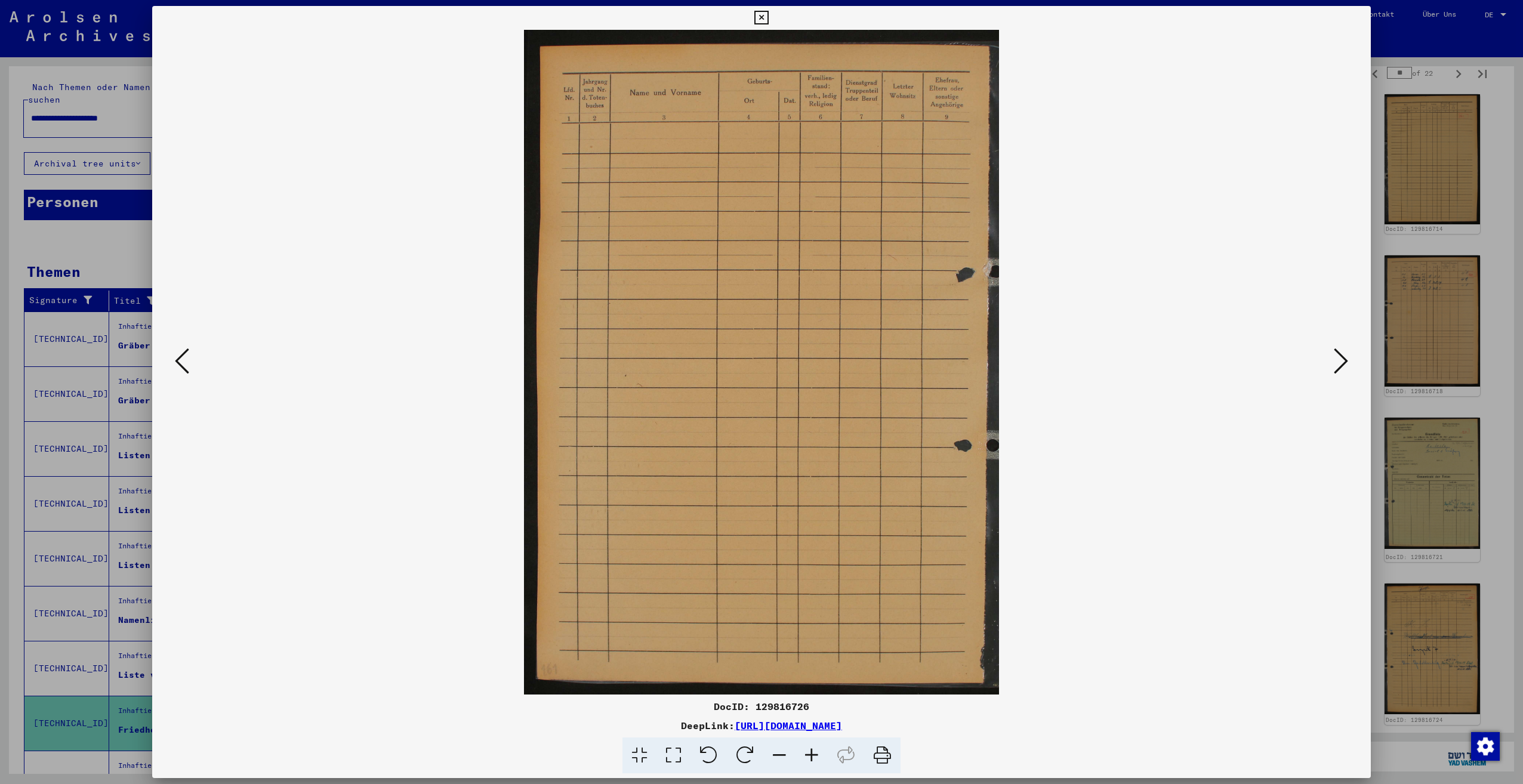
click at [1341, 359] on icon at bounding box center [1341, 361] width 14 height 29
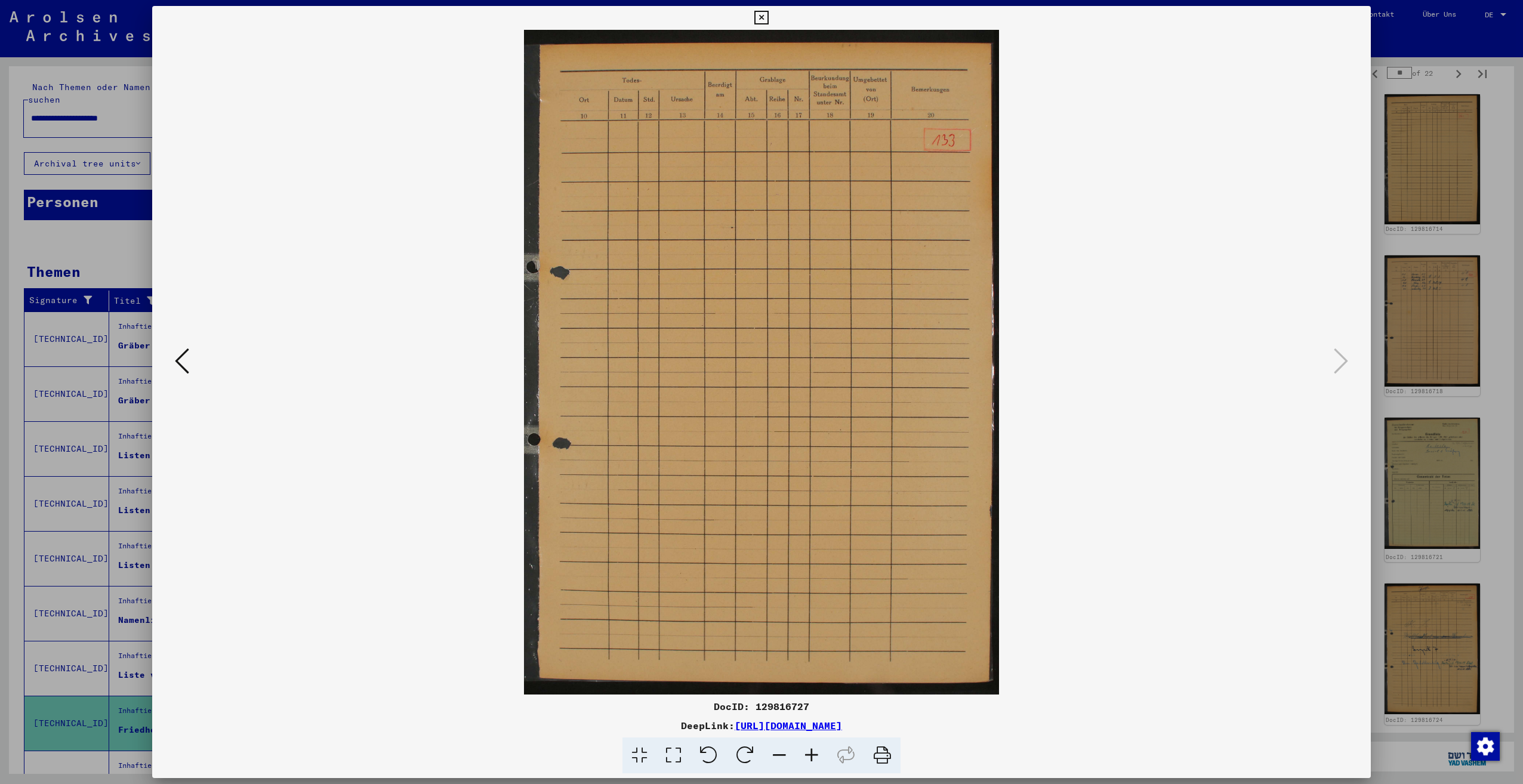
click at [1390, 268] on div at bounding box center [761, 392] width 1523 height 784
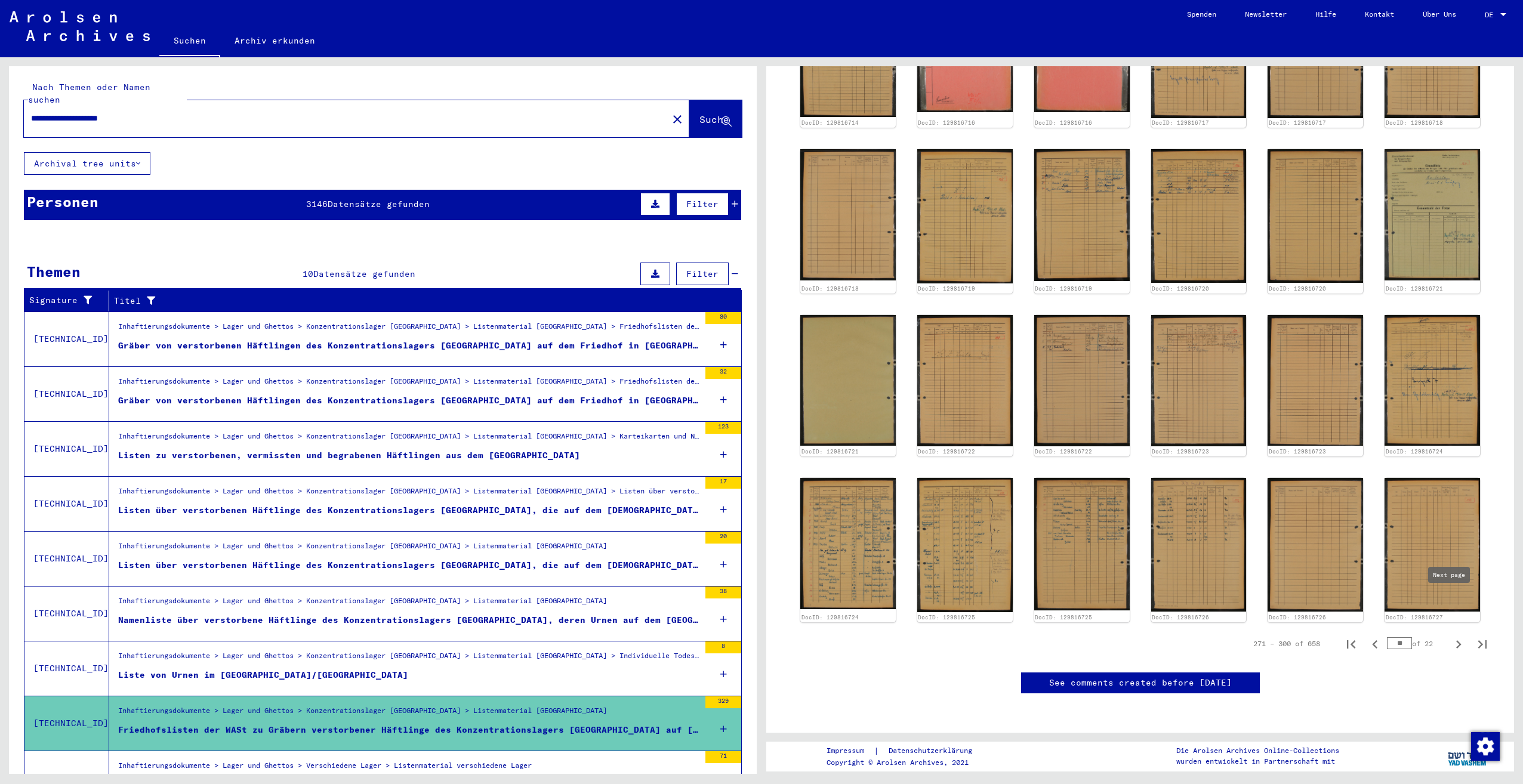
click at [1450, 636] on icon "Next page" at bounding box center [1458, 644] width 17 height 17
type input "**"
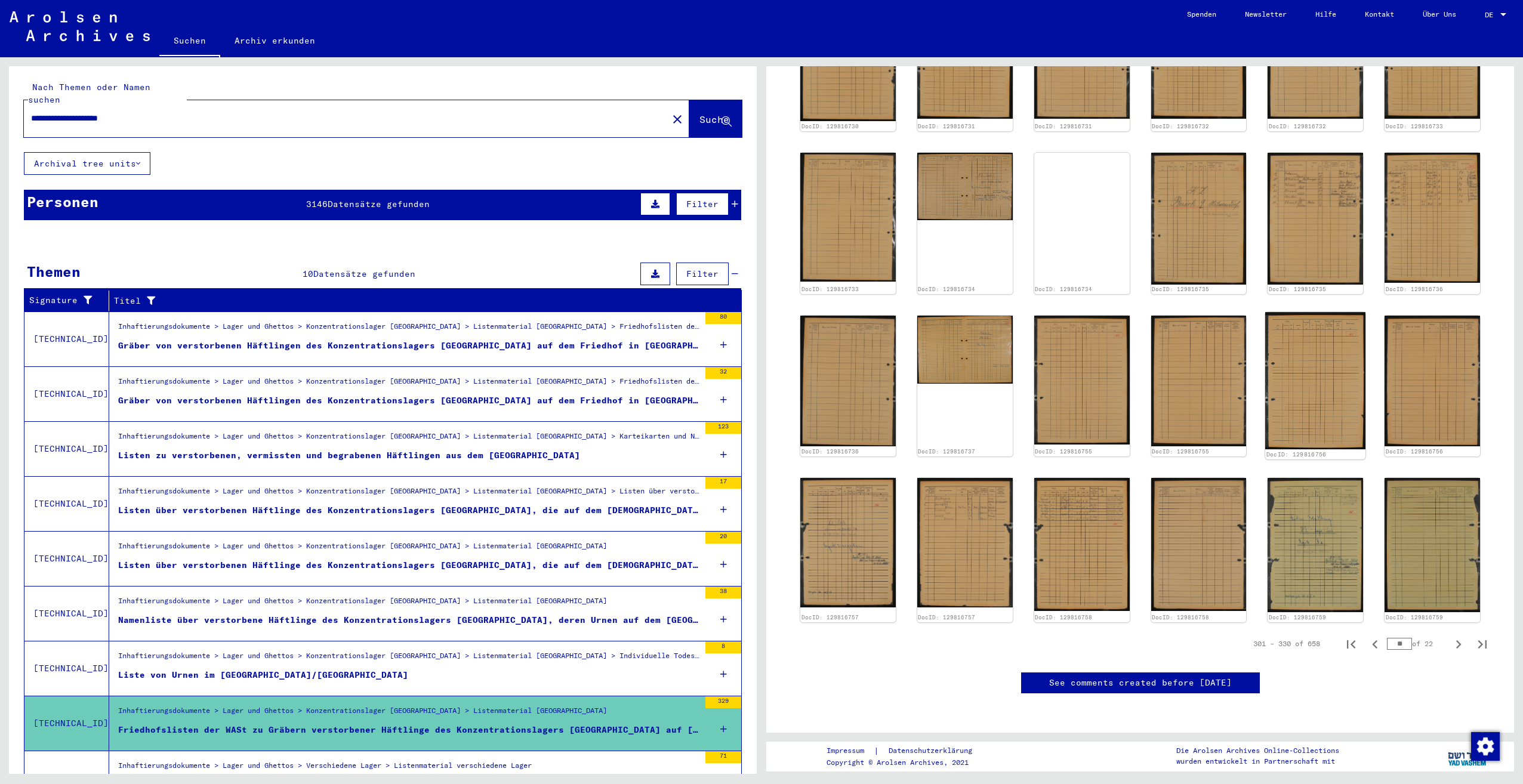
scroll to position [239, 0]
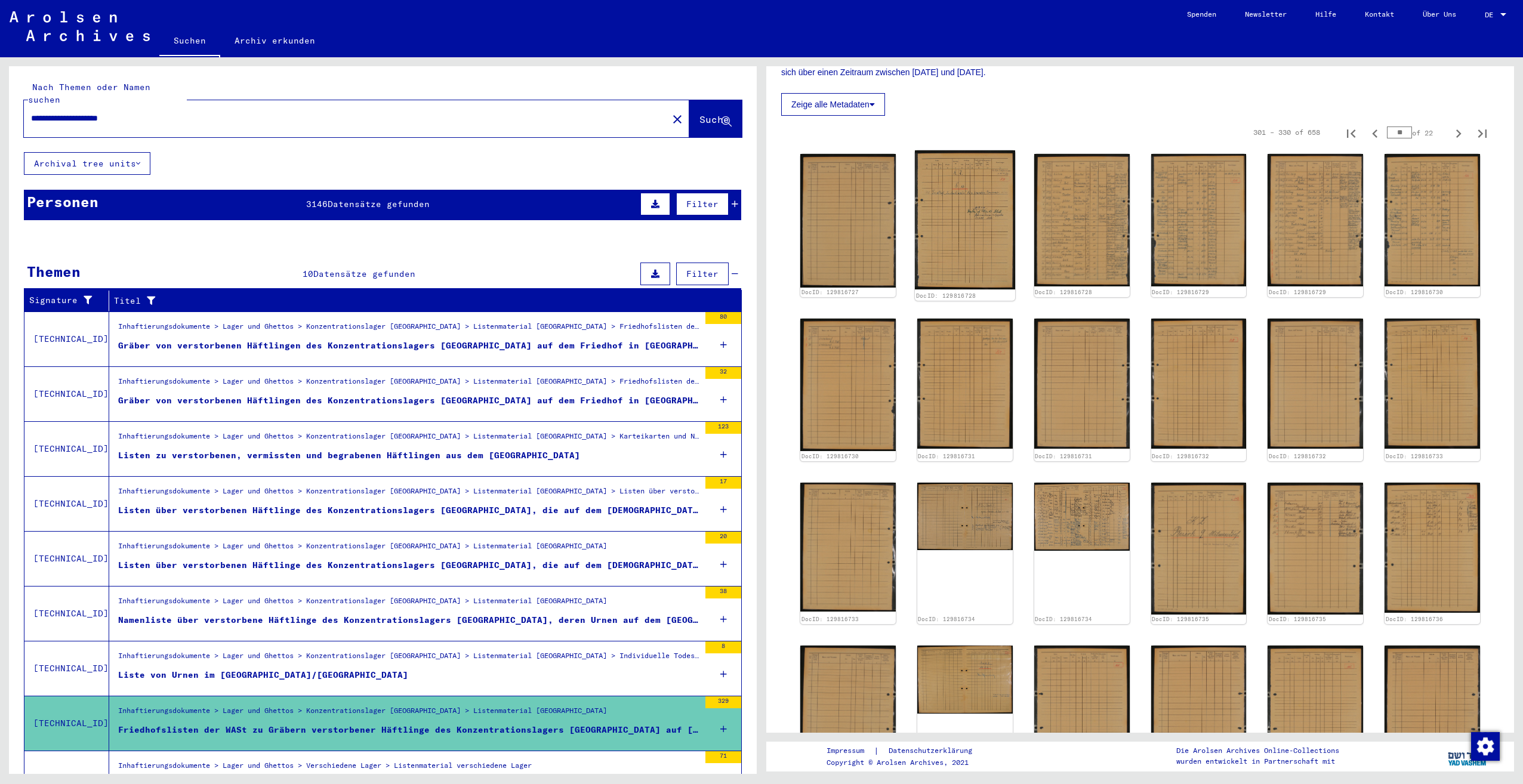
click at [973, 216] on img at bounding box center [964, 219] width 100 height 139
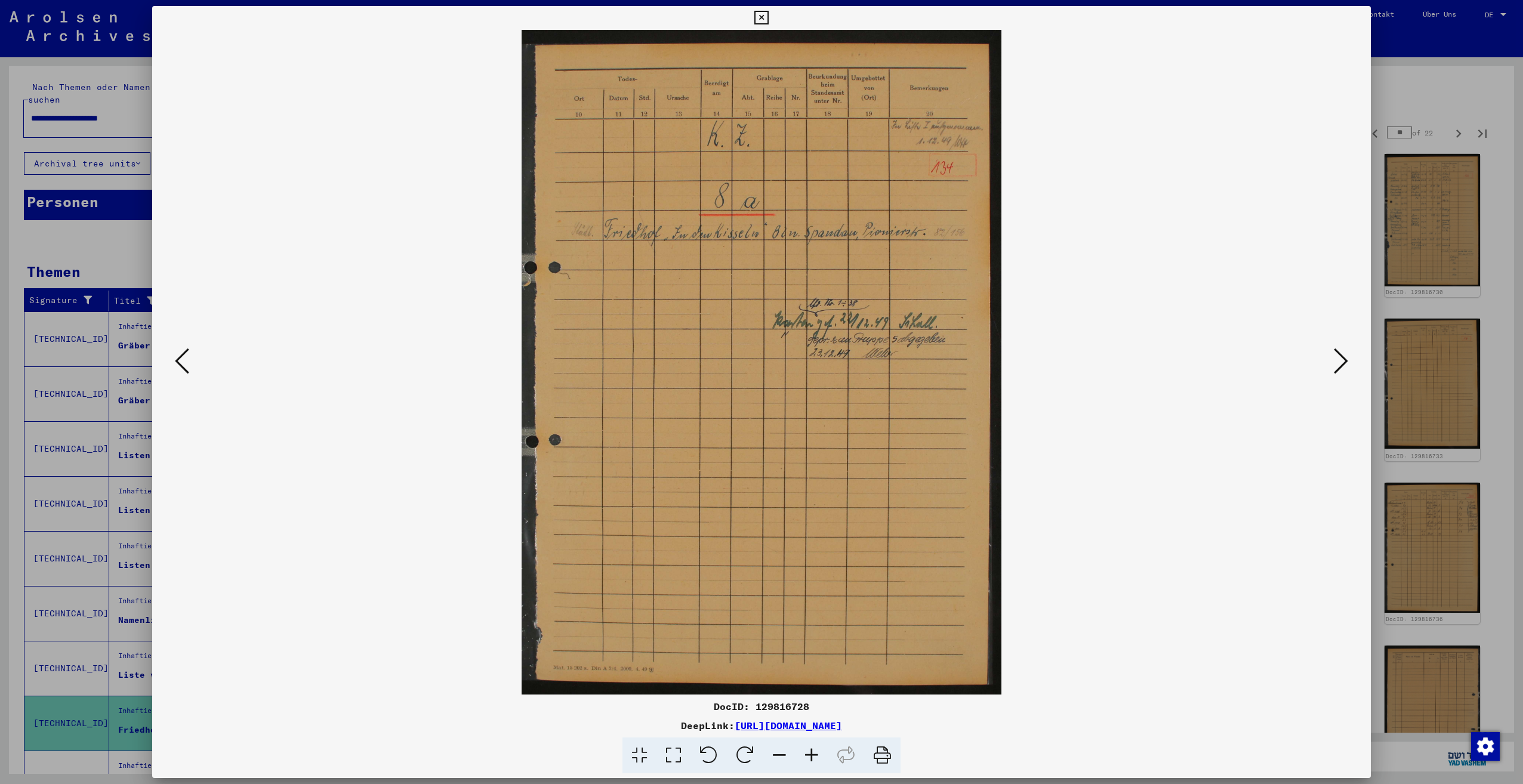
click at [1329, 364] on img at bounding box center [761, 362] width 1137 height 665
click at [1341, 356] on icon at bounding box center [1341, 361] width 14 height 29
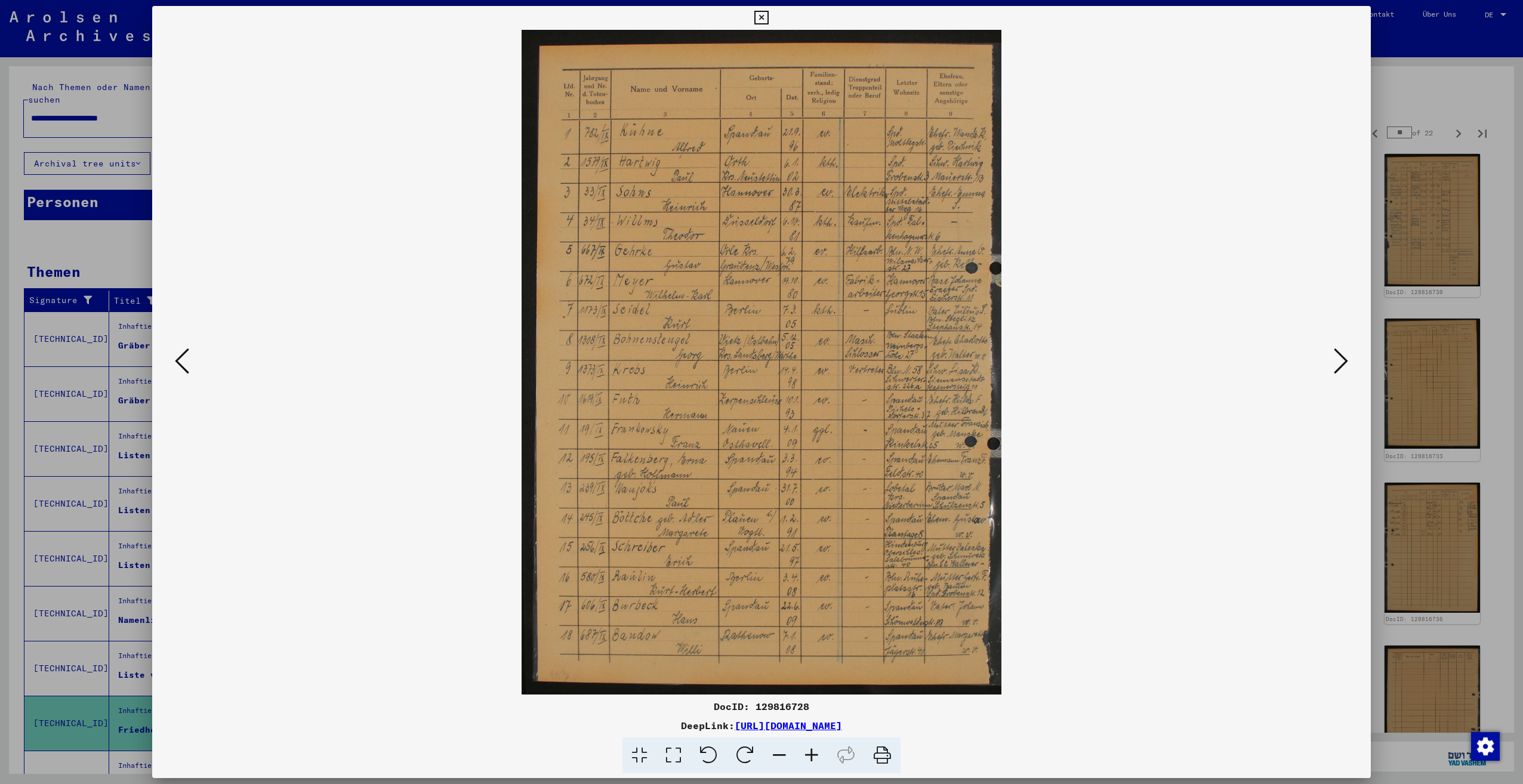
click at [1340, 357] on icon at bounding box center [1341, 361] width 14 height 29
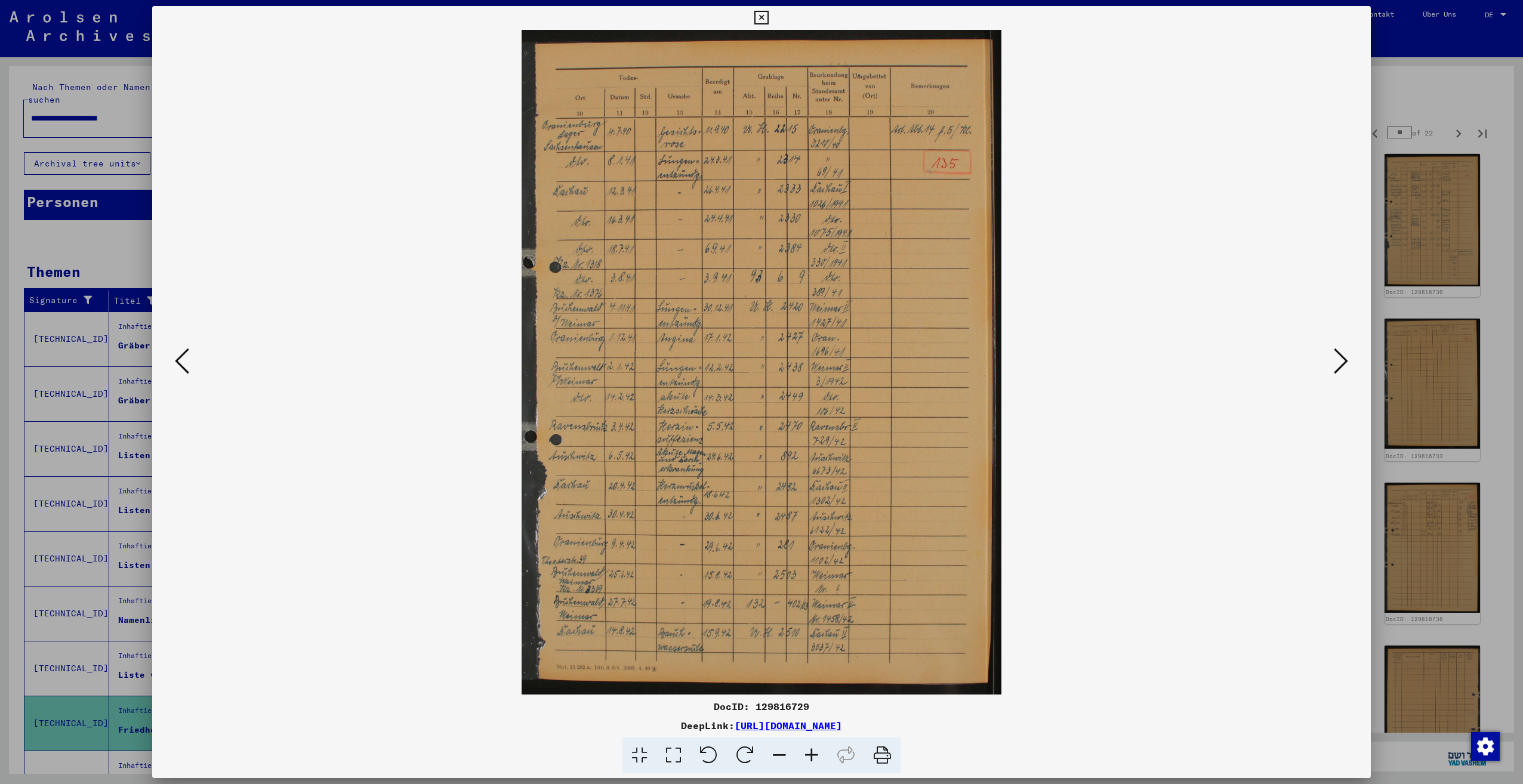
click at [1339, 357] on icon at bounding box center [1341, 361] width 14 height 29
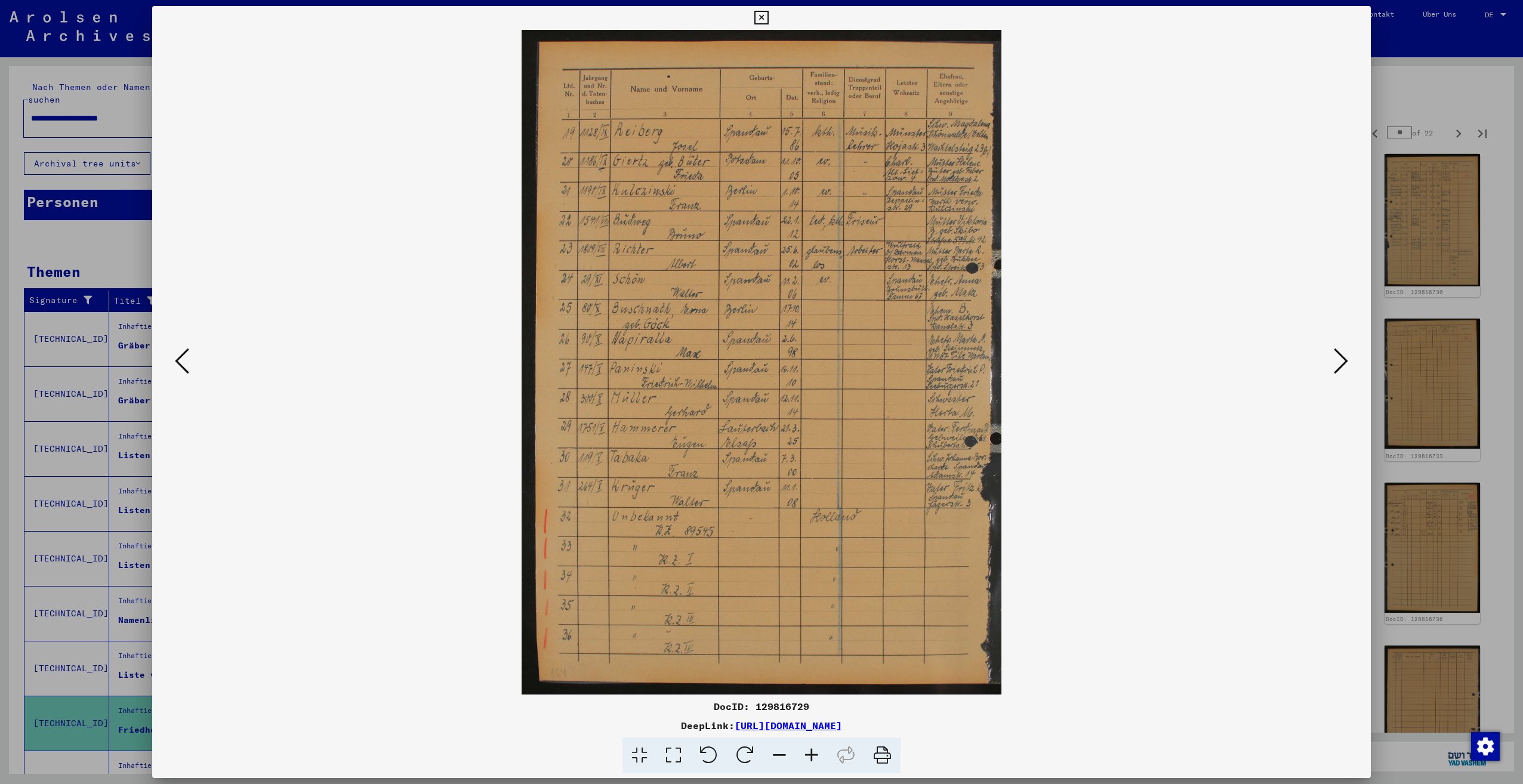
click at [1339, 357] on icon at bounding box center [1341, 361] width 14 height 29
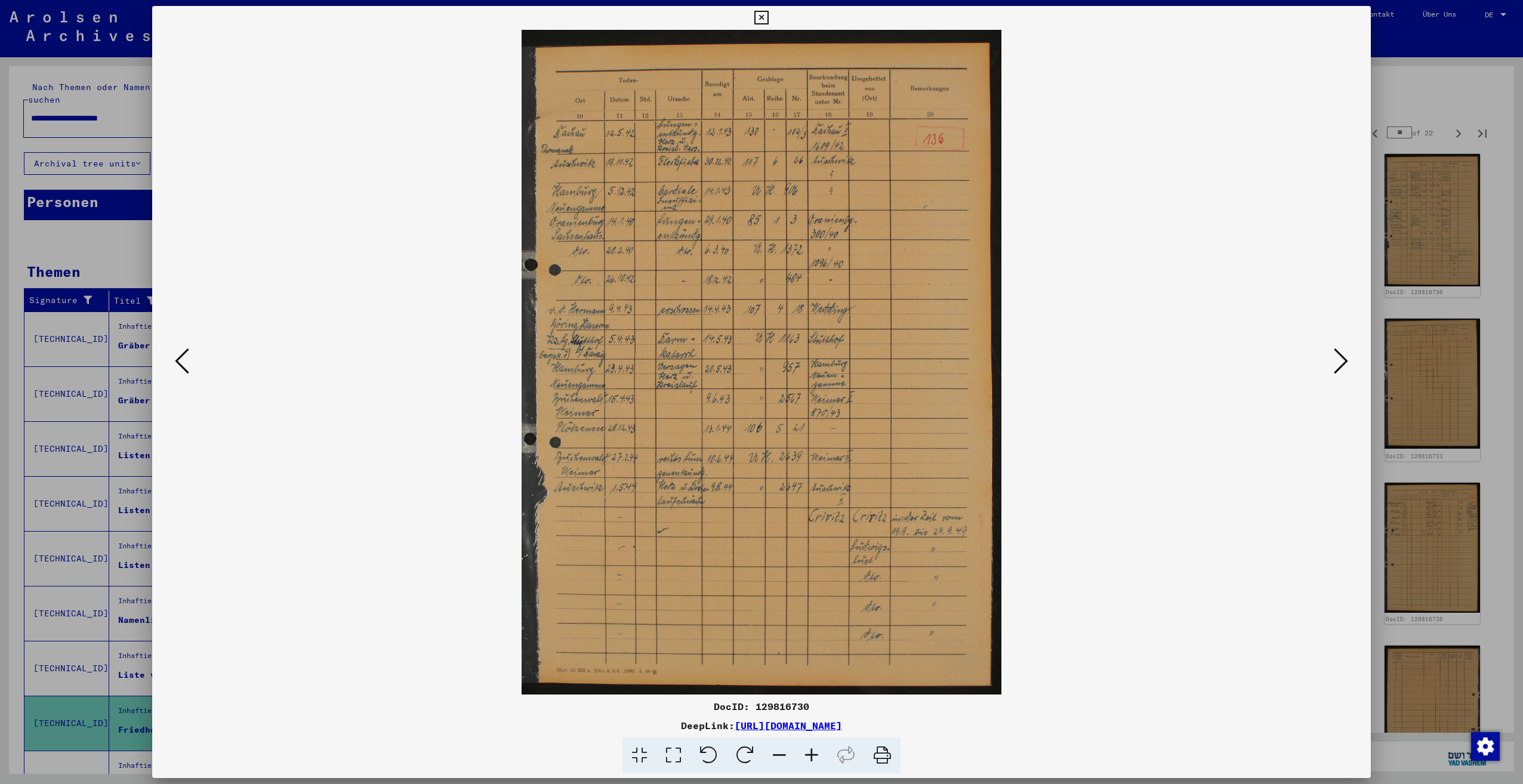
click at [186, 358] on icon at bounding box center [182, 361] width 14 height 29
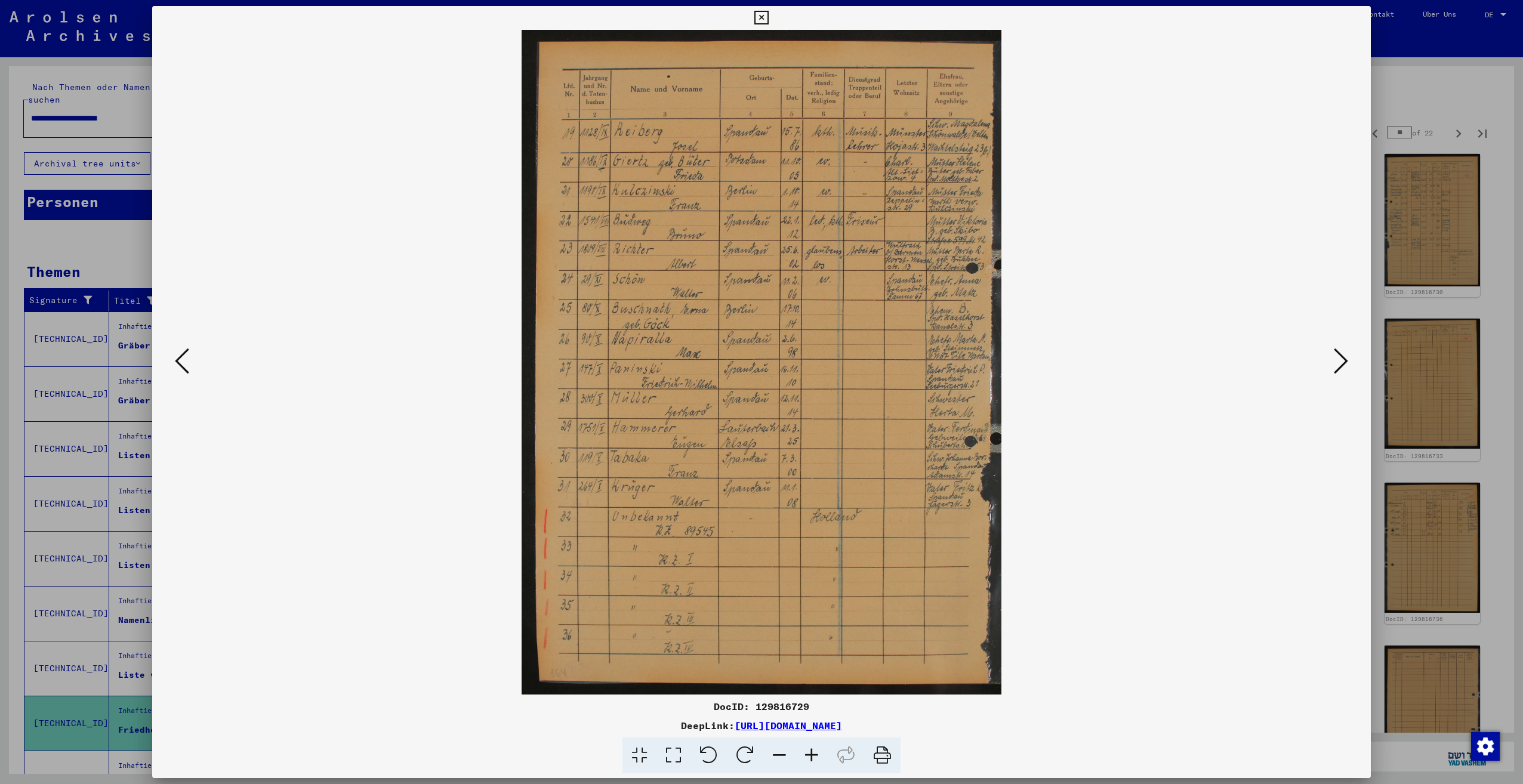
click at [1337, 365] on icon at bounding box center [1341, 361] width 14 height 29
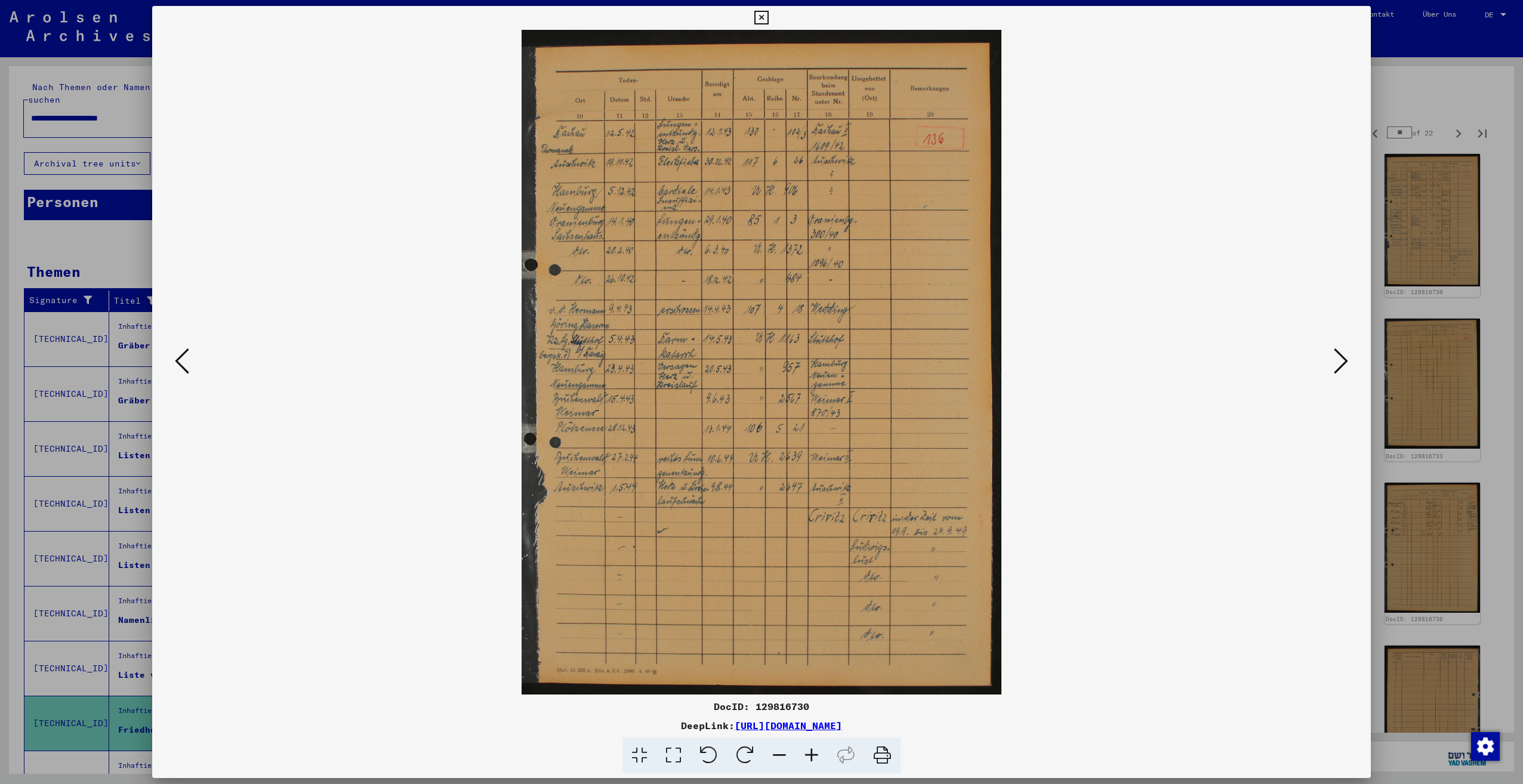
click at [1337, 365] on icon at bounding box center [1341, 361] width 14 height 29
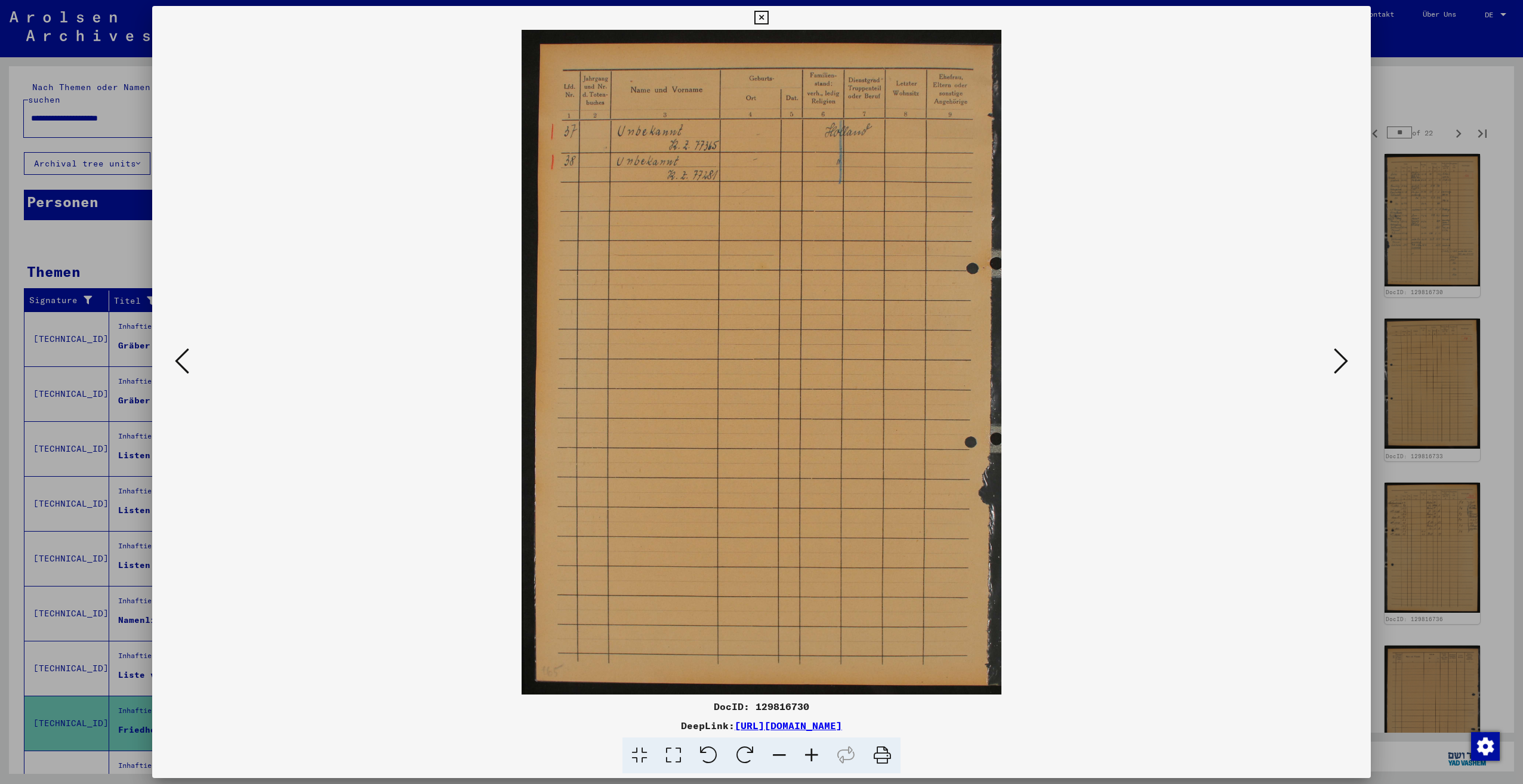
click at [1337, 365] on icon at bounding box center [1341, 361] width 14 height 29
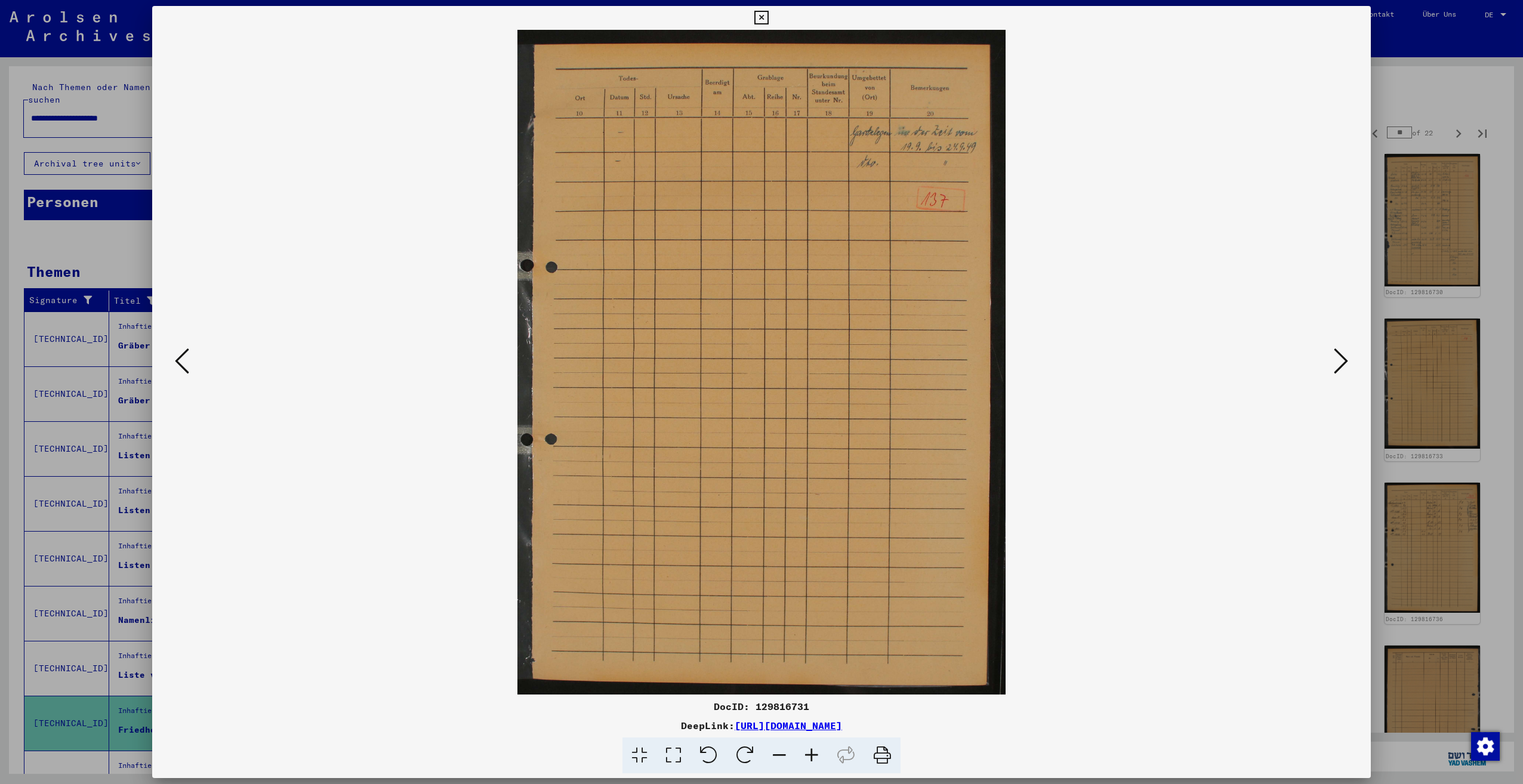
click at [1337, 365] on icon at bounding box center [1341, 361] width 14 height 29
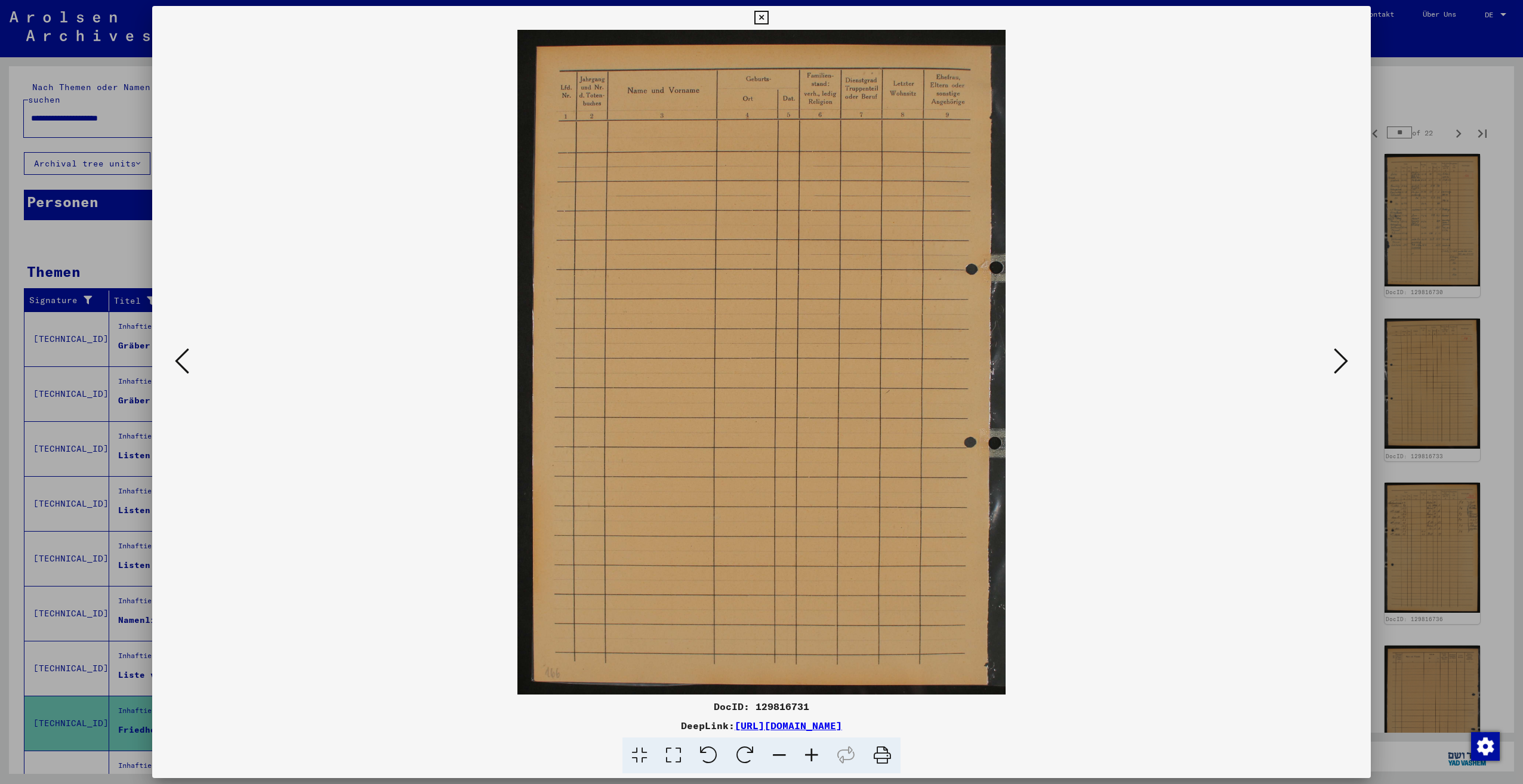
click at [1337, 365] on icon at bounding box center [1341, 361] width 14 height 29
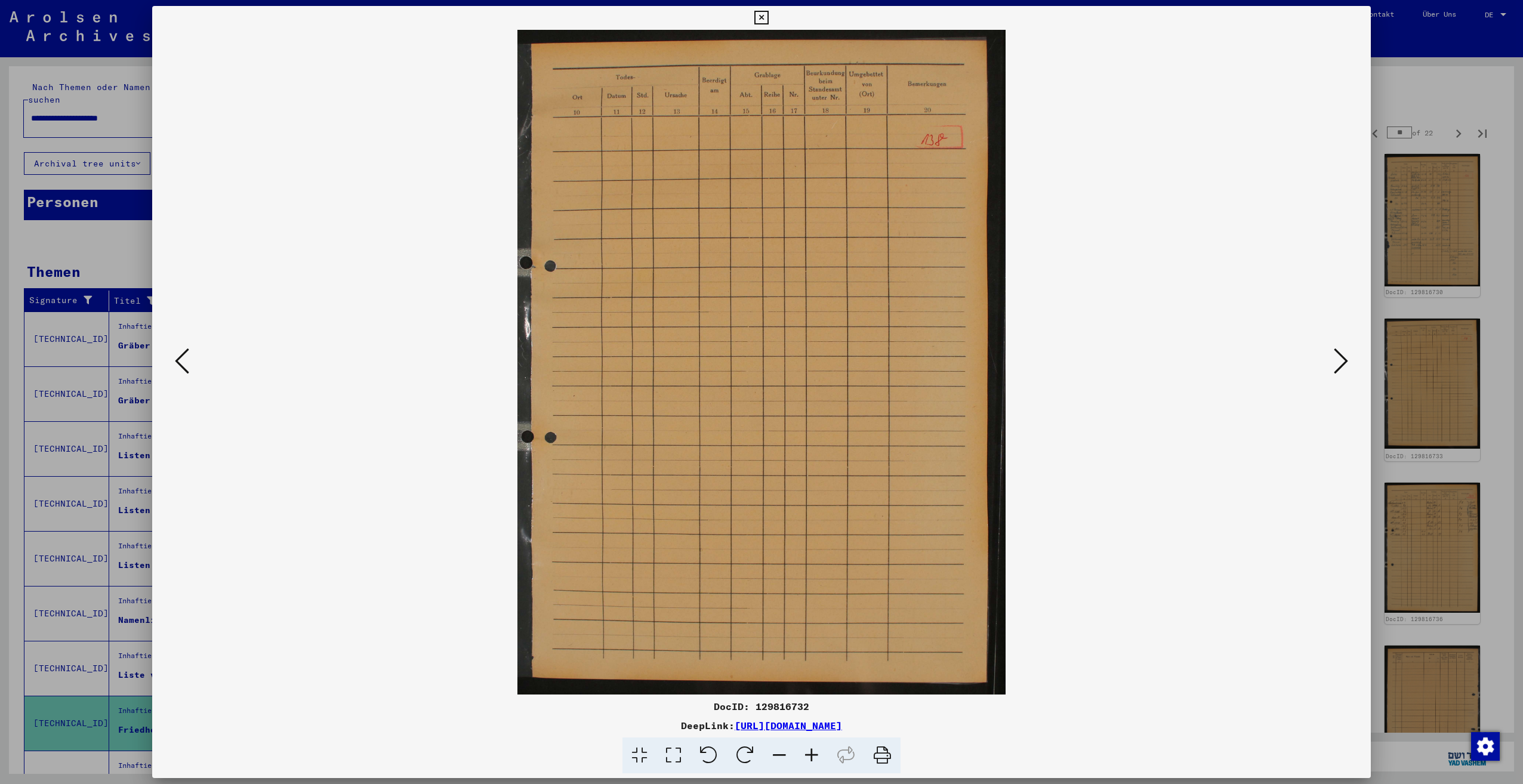
click at [1337, 365] on icon at bounding box center [1341, 361] width 14 height 29
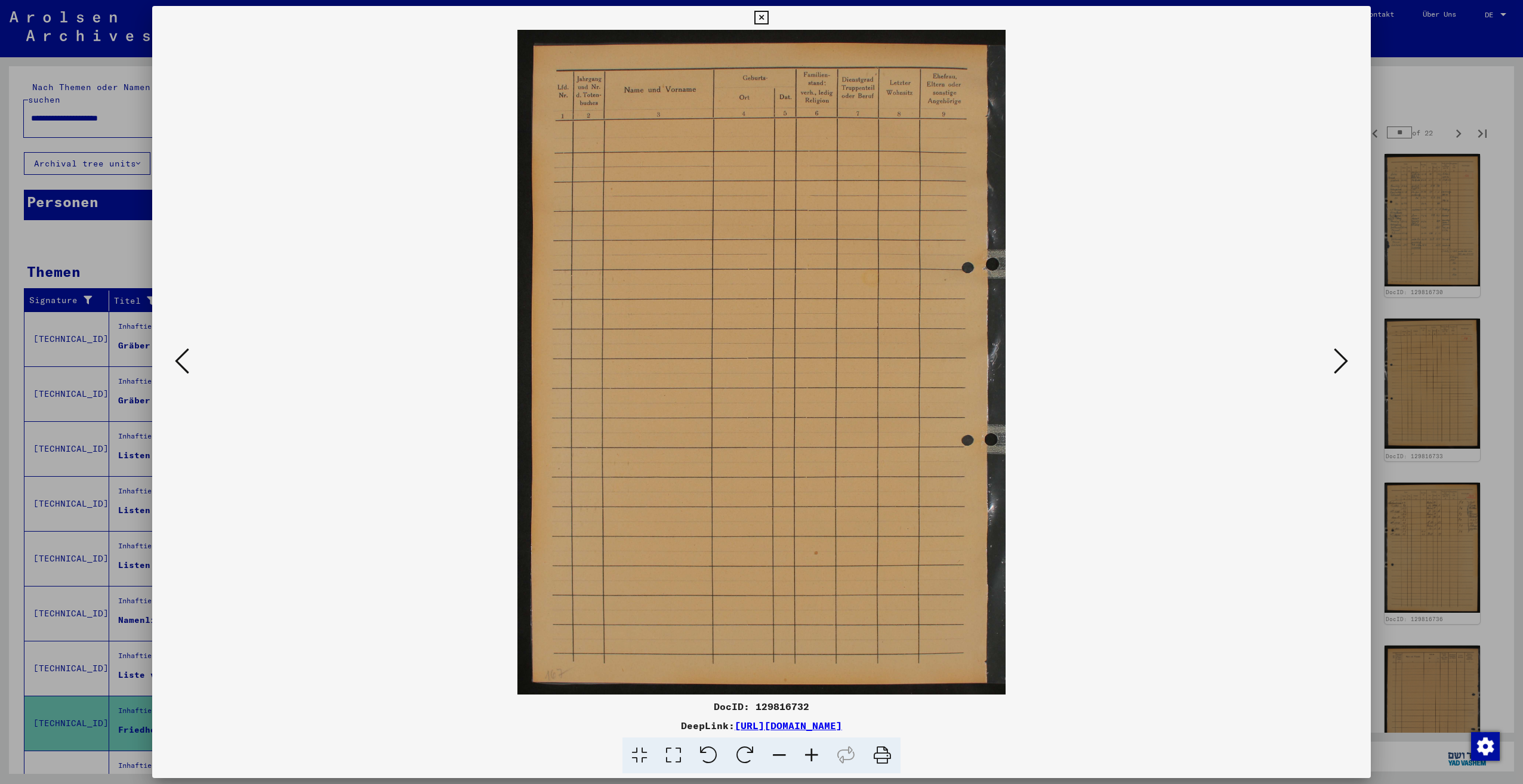
click at [1337, 365] on icon at bounding box center [1341, 361] width 14 height 29
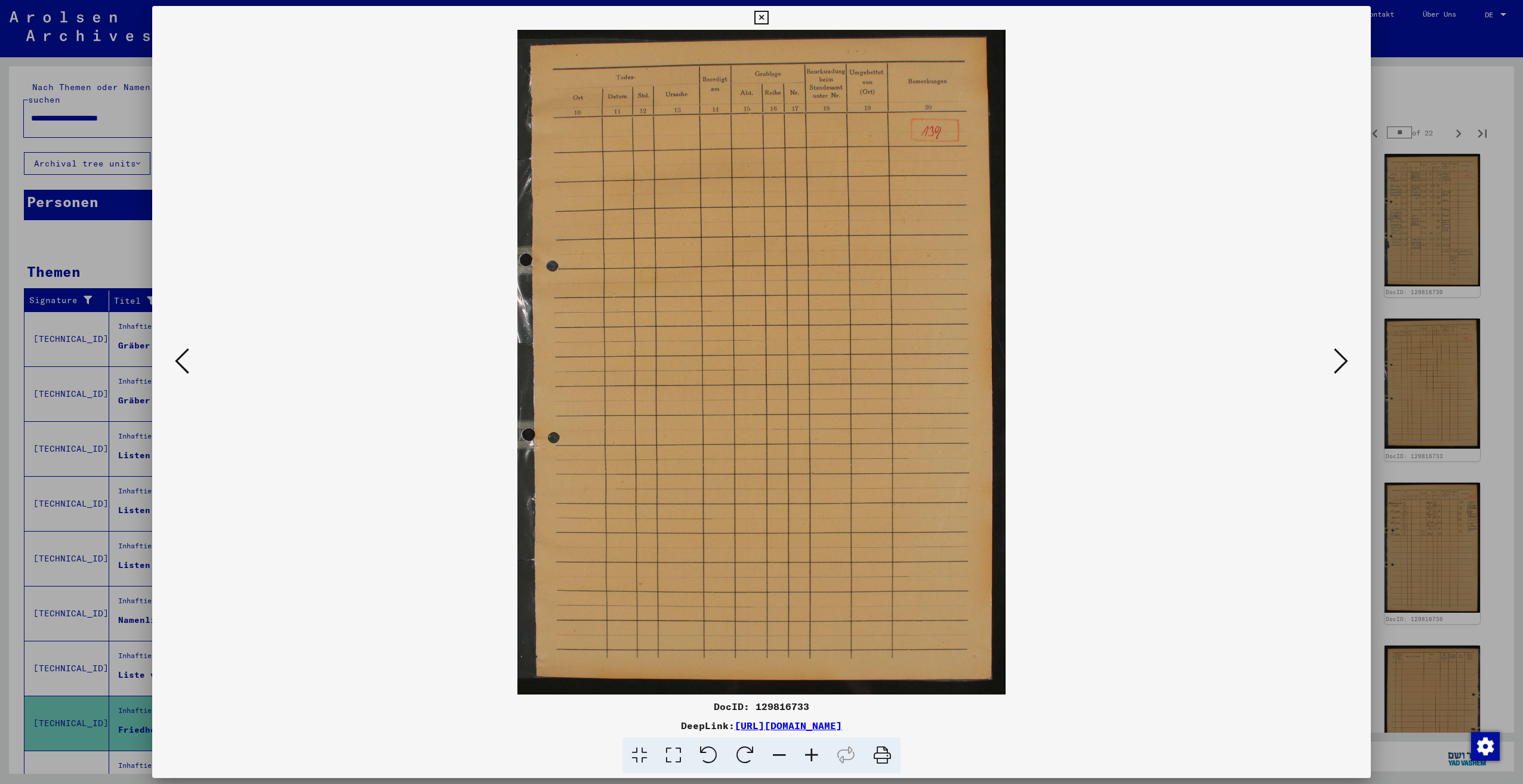
click at [1337, 365] on icon at bounding box center [1341, 361] width 14 height 29
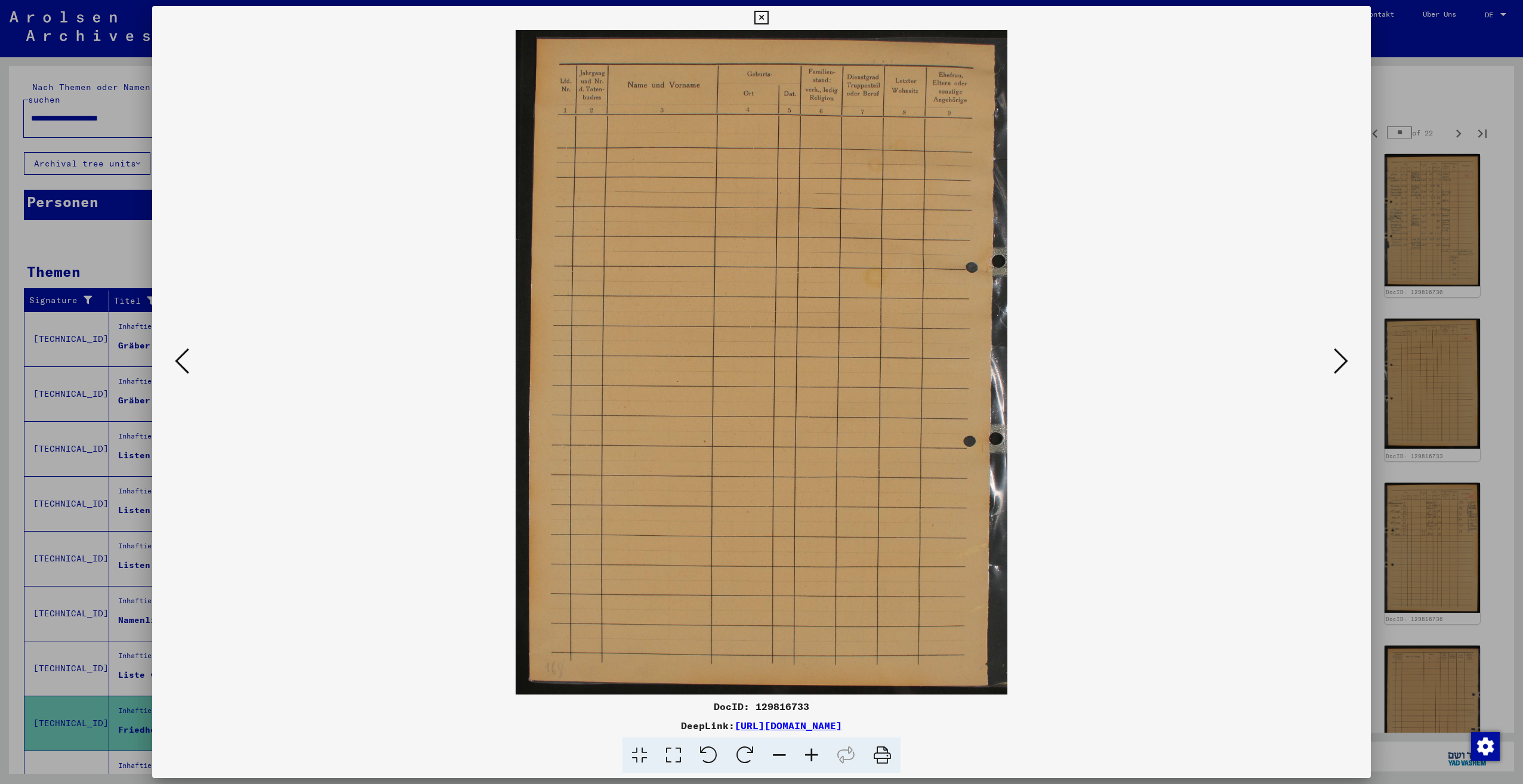
click at [1337, 365] on icon at bounding box center [1341, 361] width 14 height 29
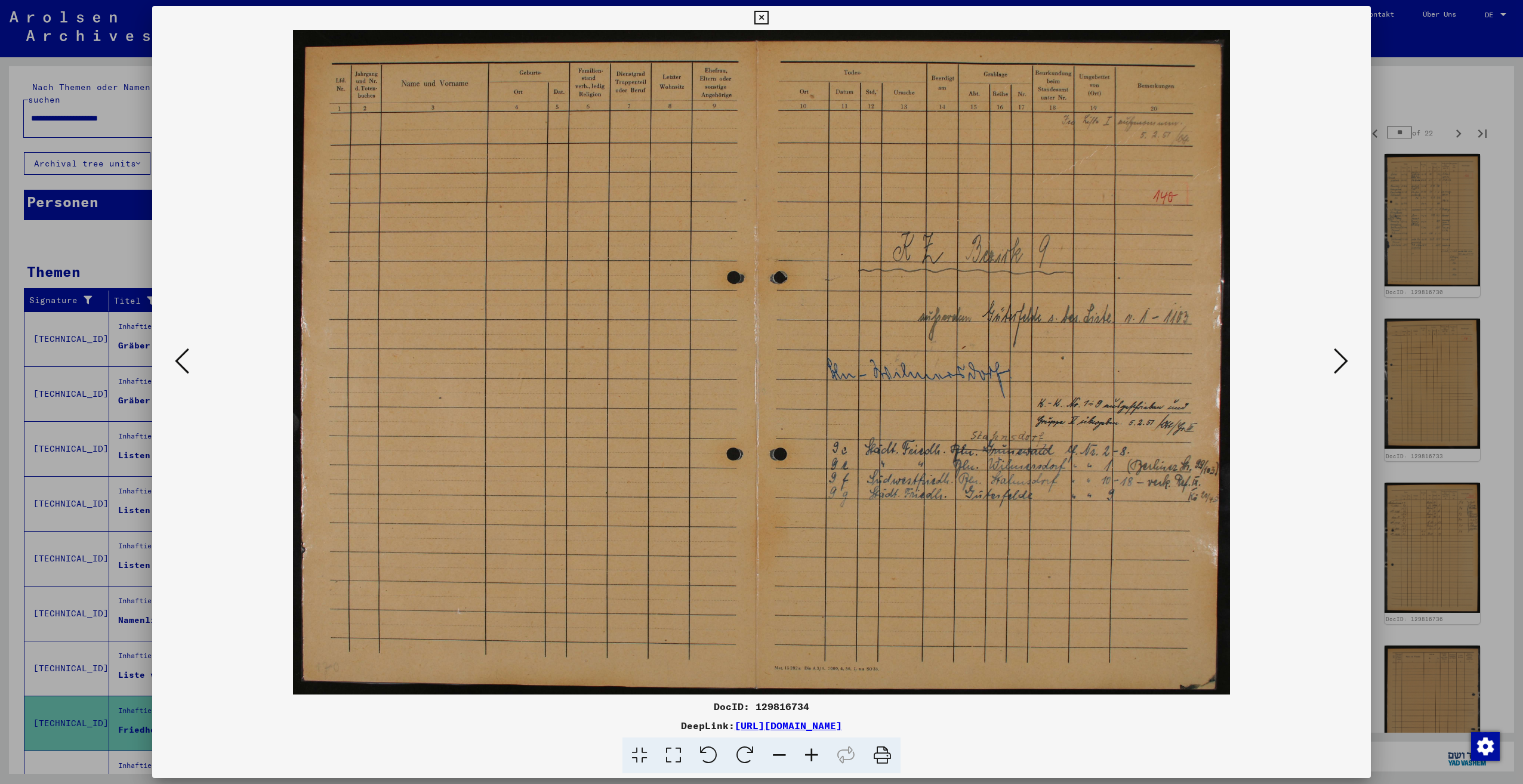
click at [1337, 365] on icon at bounding box center [1341, 361] width 14 height 29
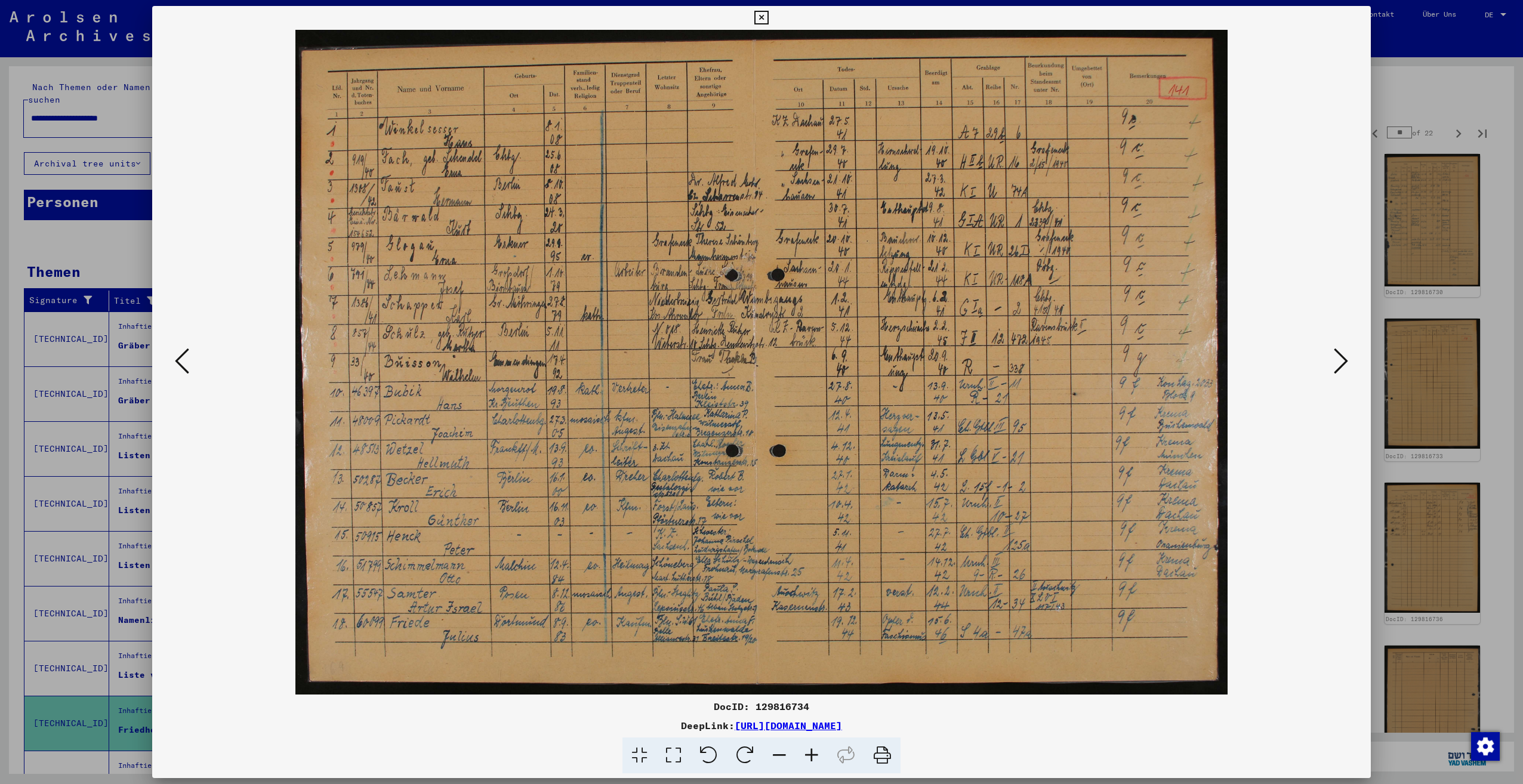
click at [853, 368] on img at bounding box center [761, 362] width 1137 height 665
click at [861, 371] on img at bounding box center [761, 362] width 1137 height 665
click at [1339, 365] on icon at bounding box center [1341, 361] width 14 height 29
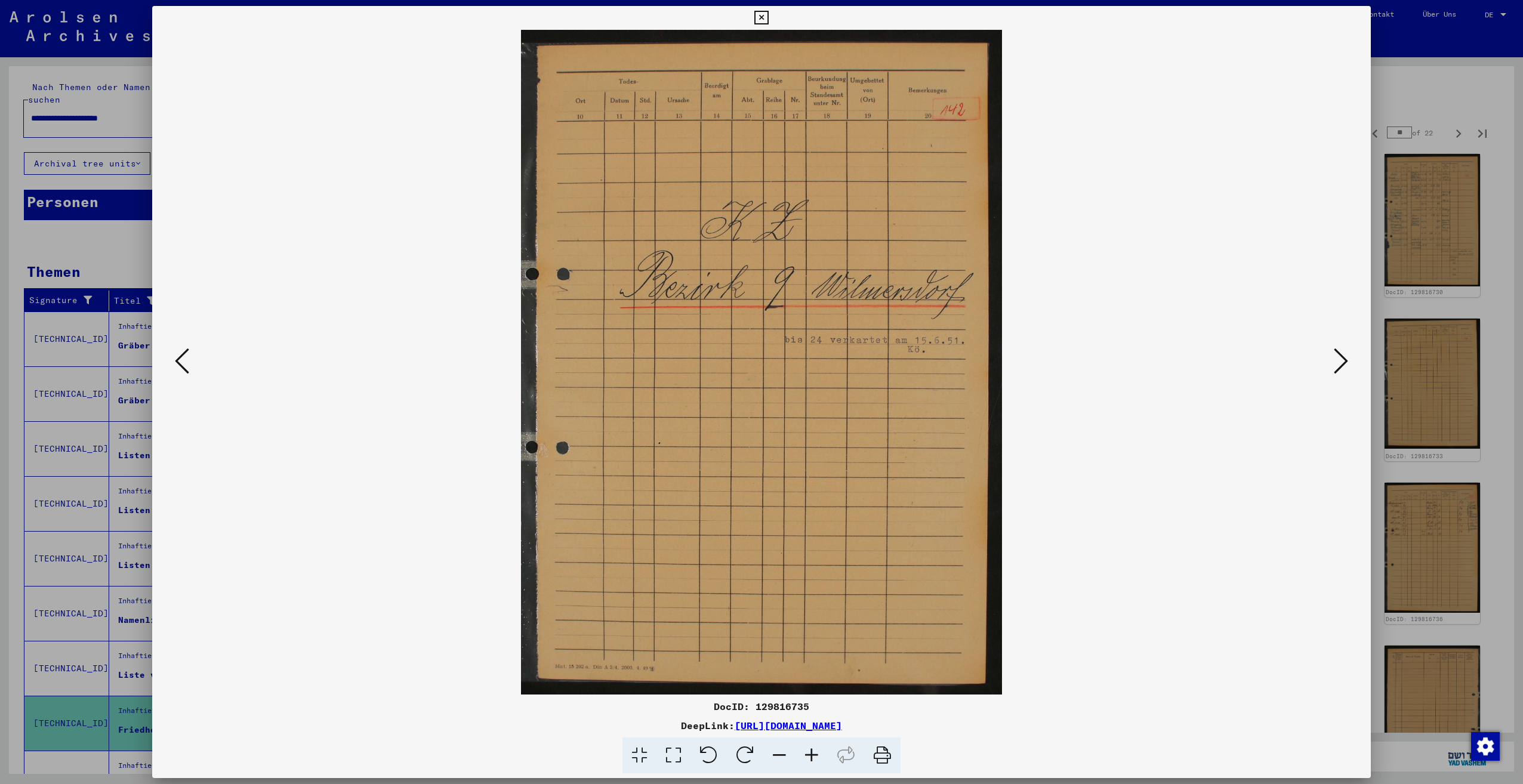
click at [1339, 365] on icon at bounding box center [1341, 361] width 14 height 29
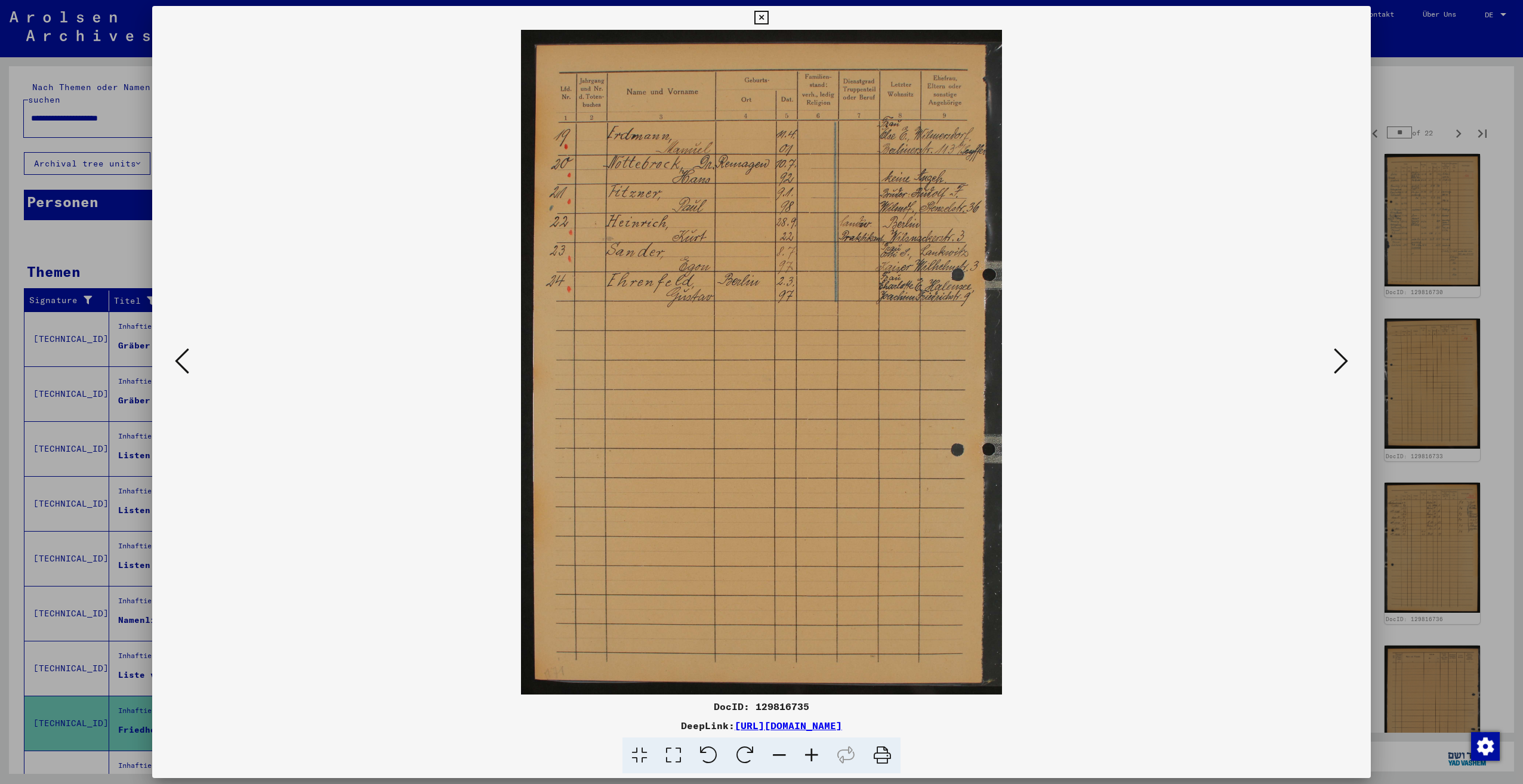
click at [1339, 365] on icon at bounding box center [1341, 361] width 14 height 29
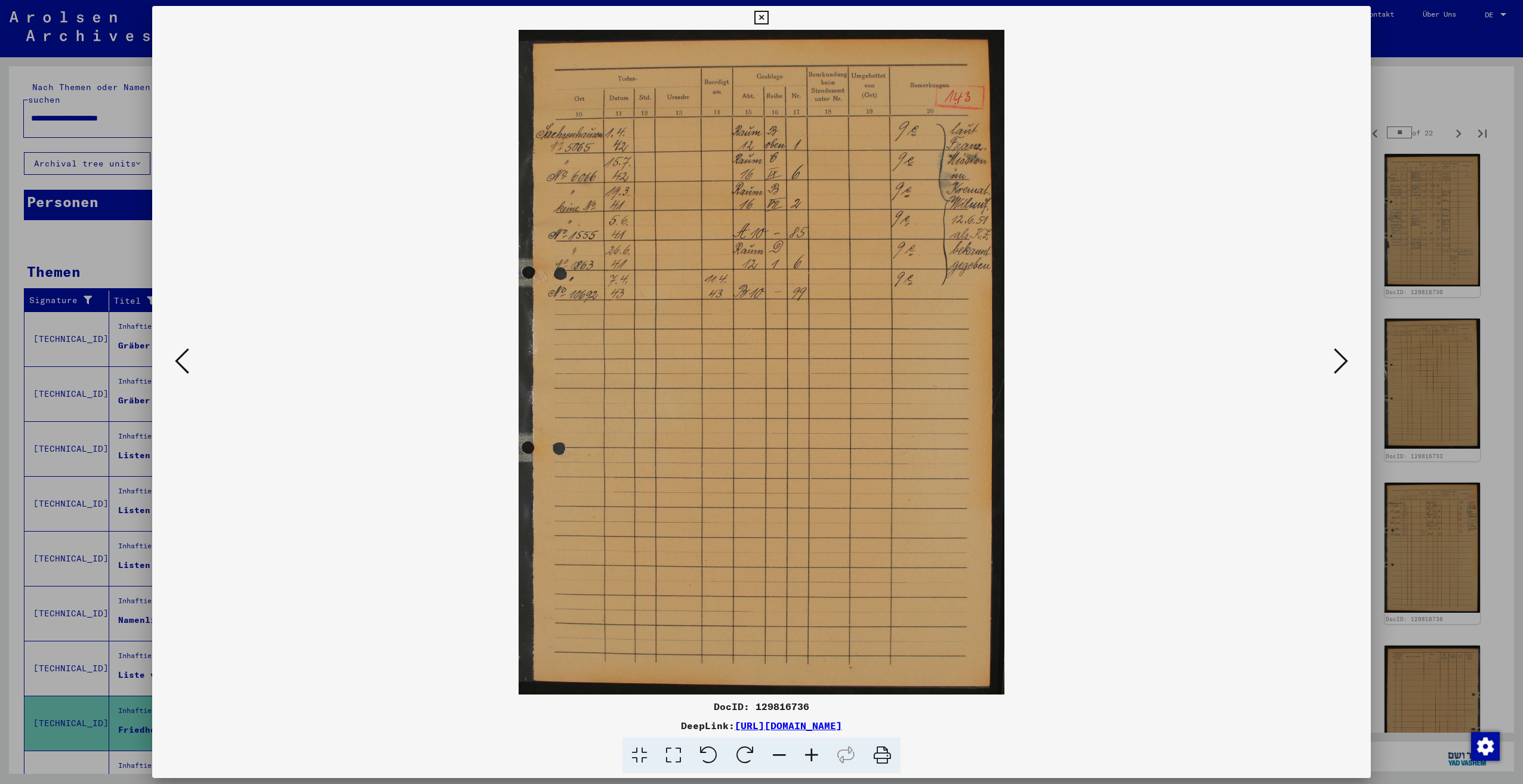
click at [1339, 365] on icon at bounding box center [1341, 361] width 14 height 29
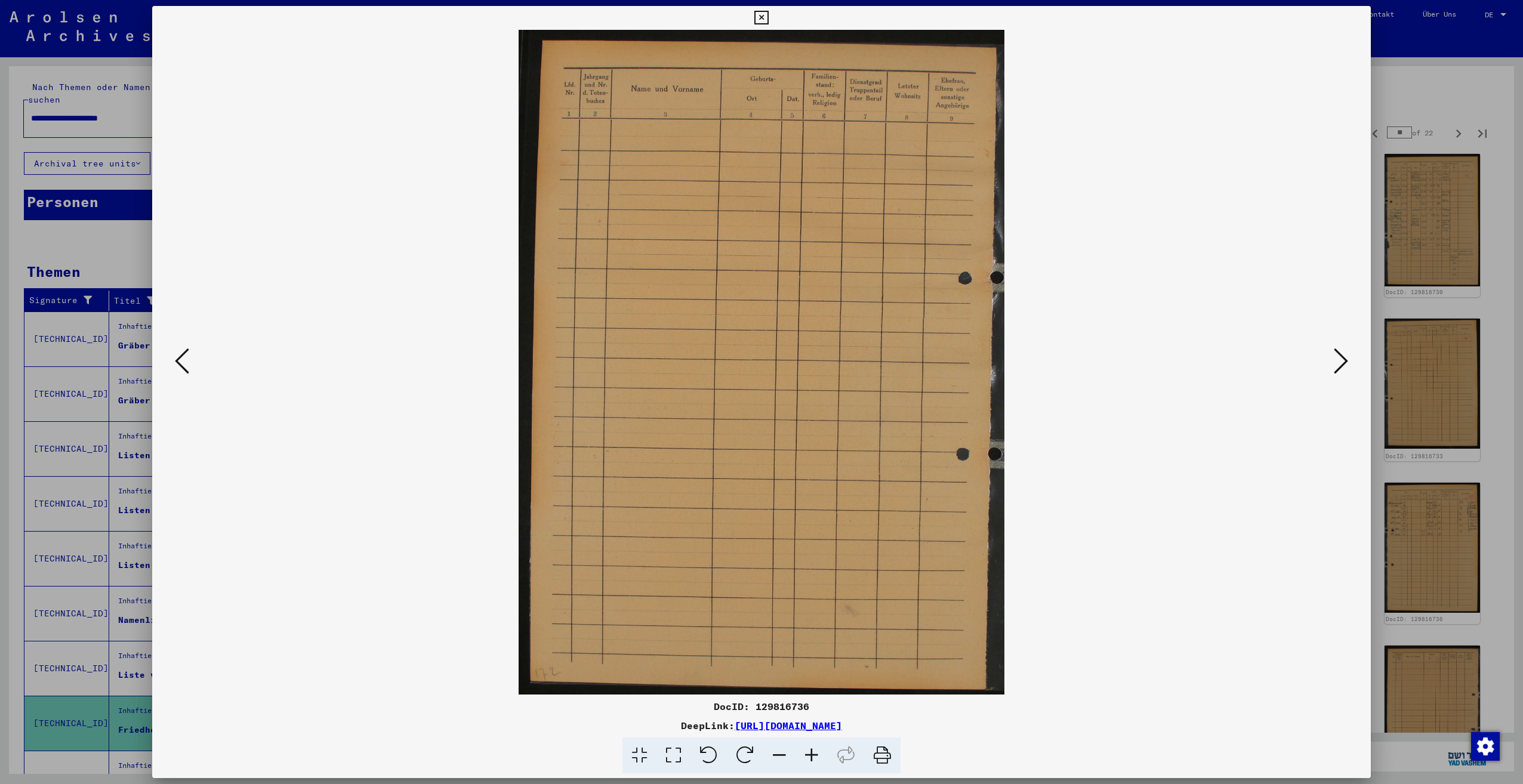
click at [1339, 365] on icon at bounding box center [1341, 361] width 14 height 29
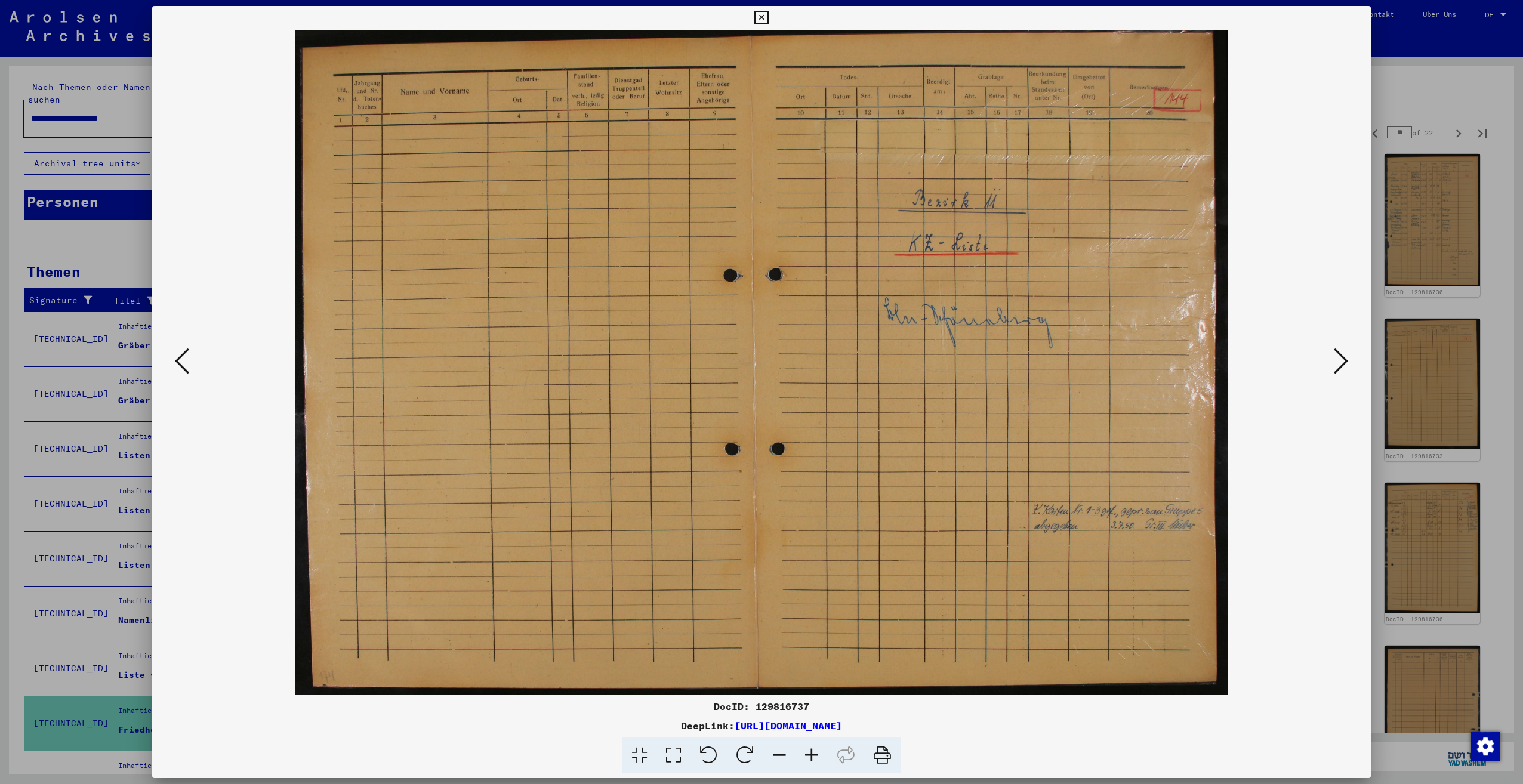
click at [1339, 365] on icon at bounding box center [1341, 361] width 14 height 29
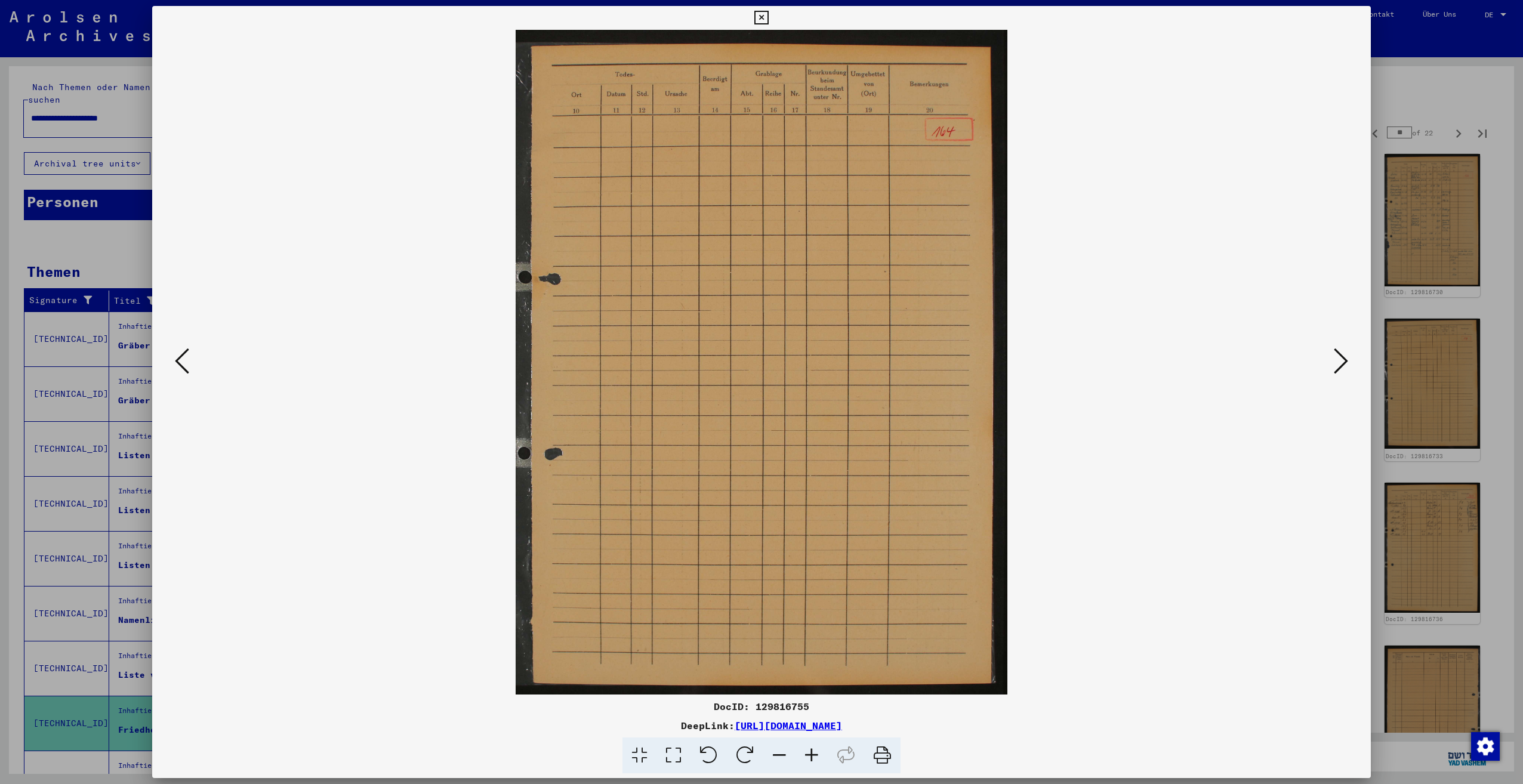
click at [1339, 365] on icon at bounding box center [1341, 361] width 14 height 29
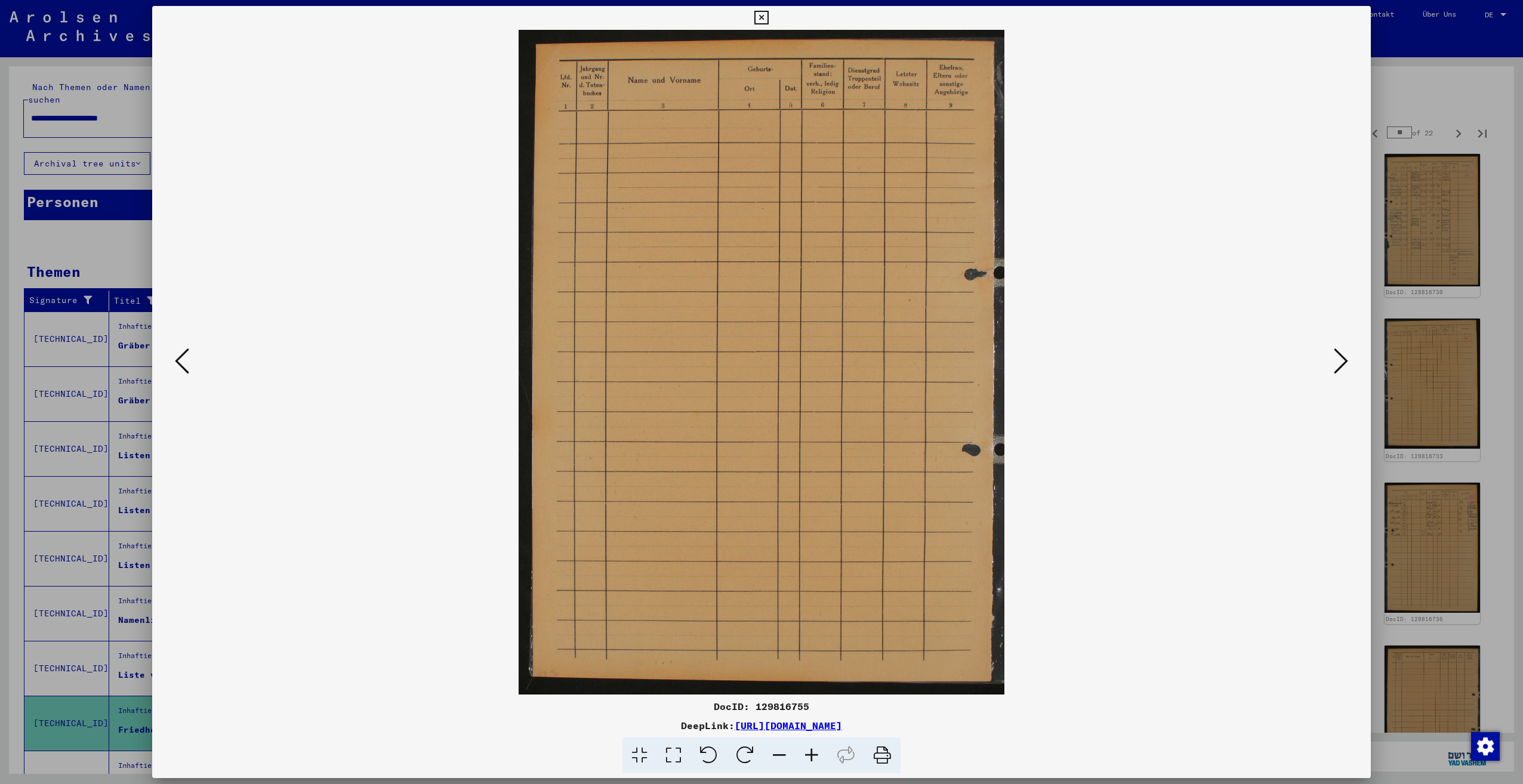
click at [1339, 365] on icon at bounding box center [1341, 361] width 14 height 29
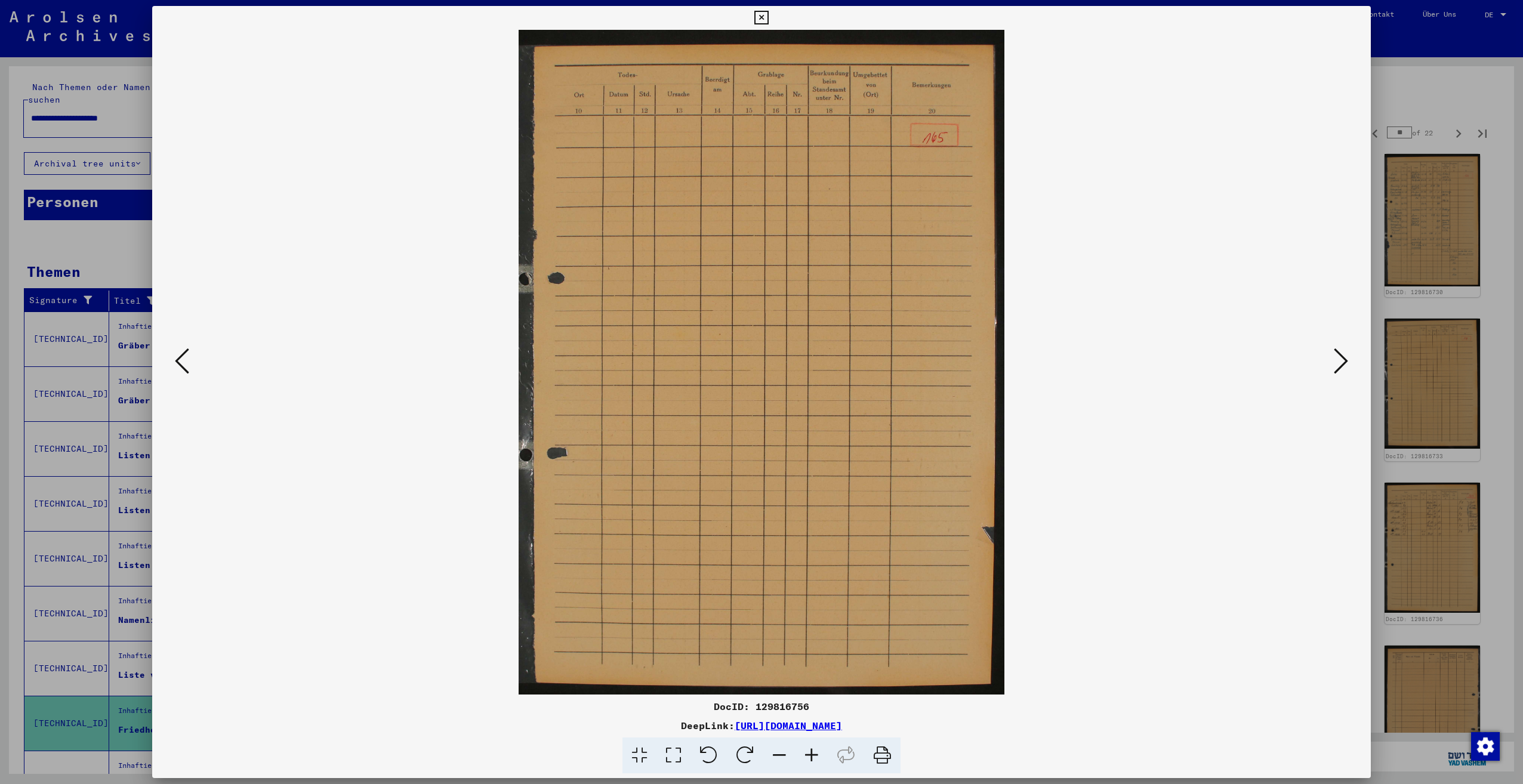
click at [1339, 365] on icon at bounding box center [1341, 361] width 14 height 29
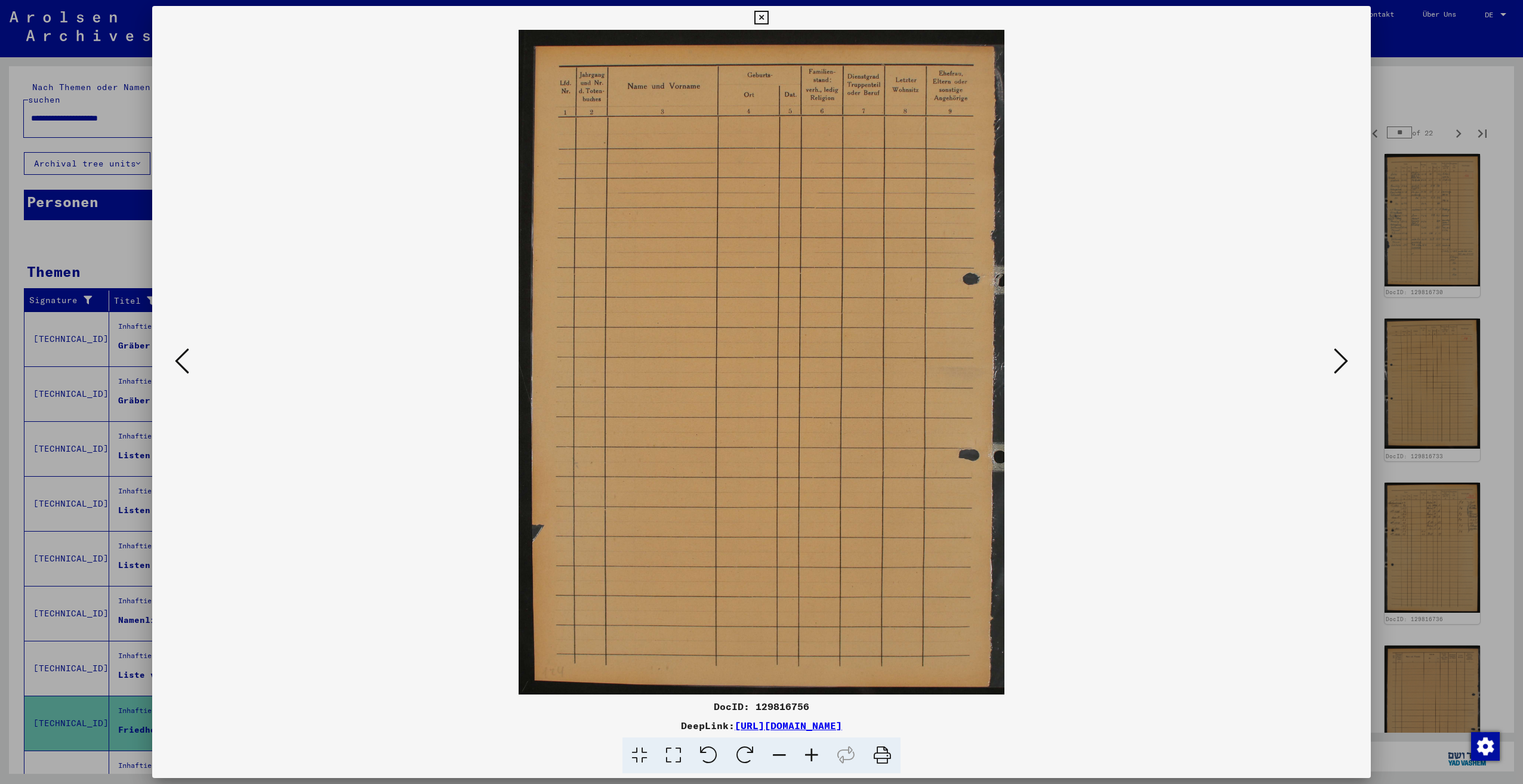
click at [1339, 365] on icon at bounding box center [1341, 361] width 14 height 29
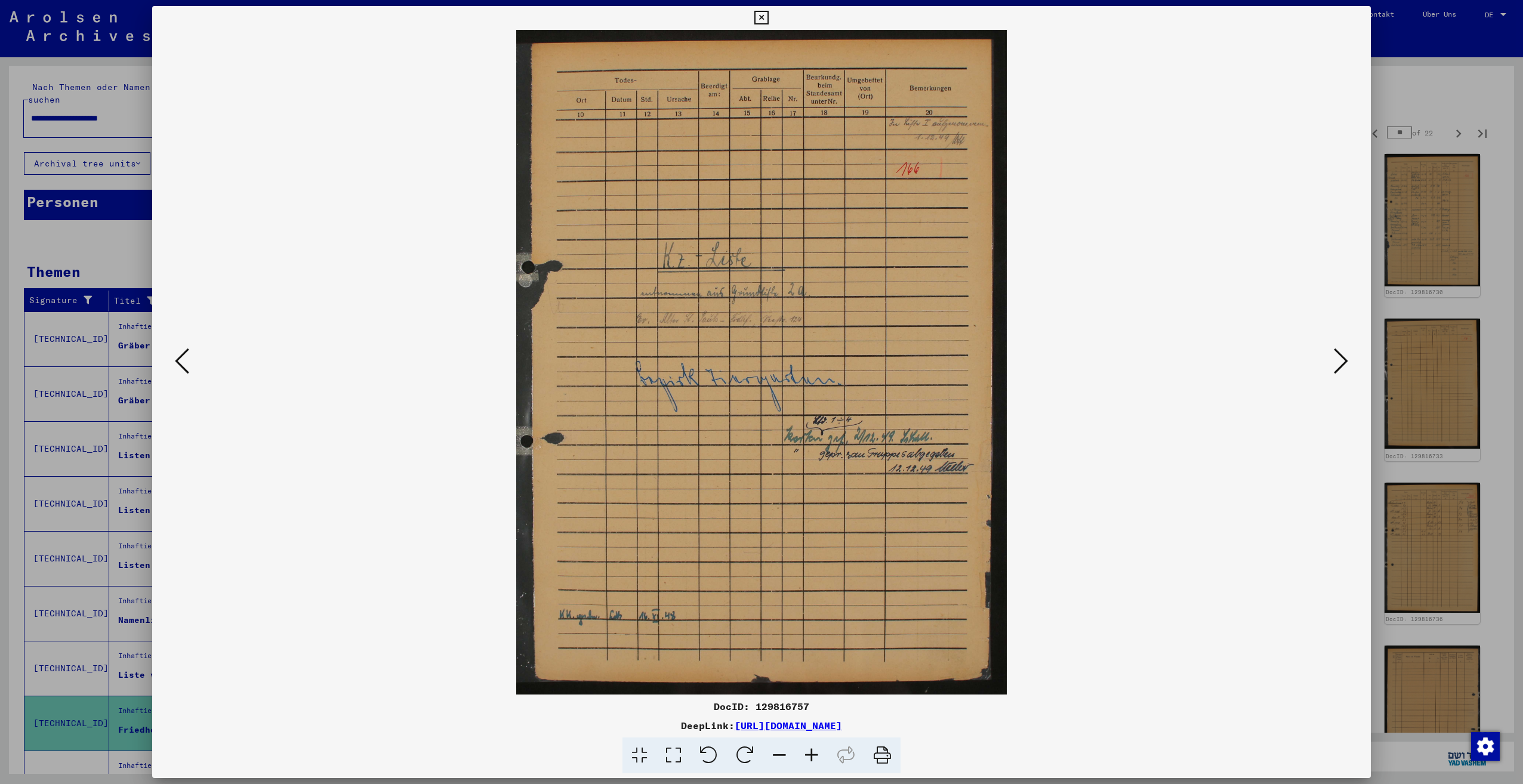
click at [1339, 365] on icon at bounding box center [1341, 361] width 14 height 29
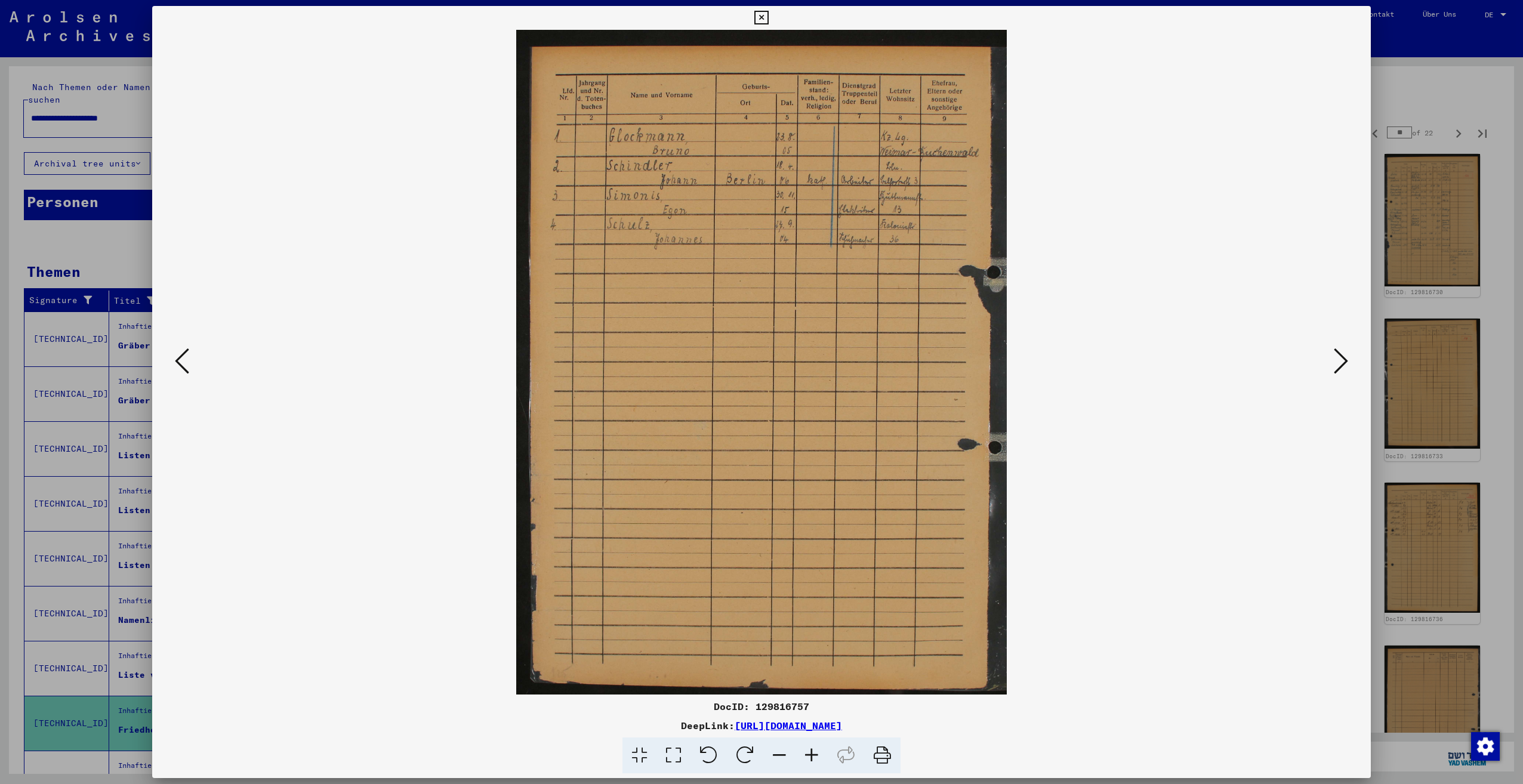
click at [1339, 365] on icon at bounding box center [1341, 361] width 14 height 29
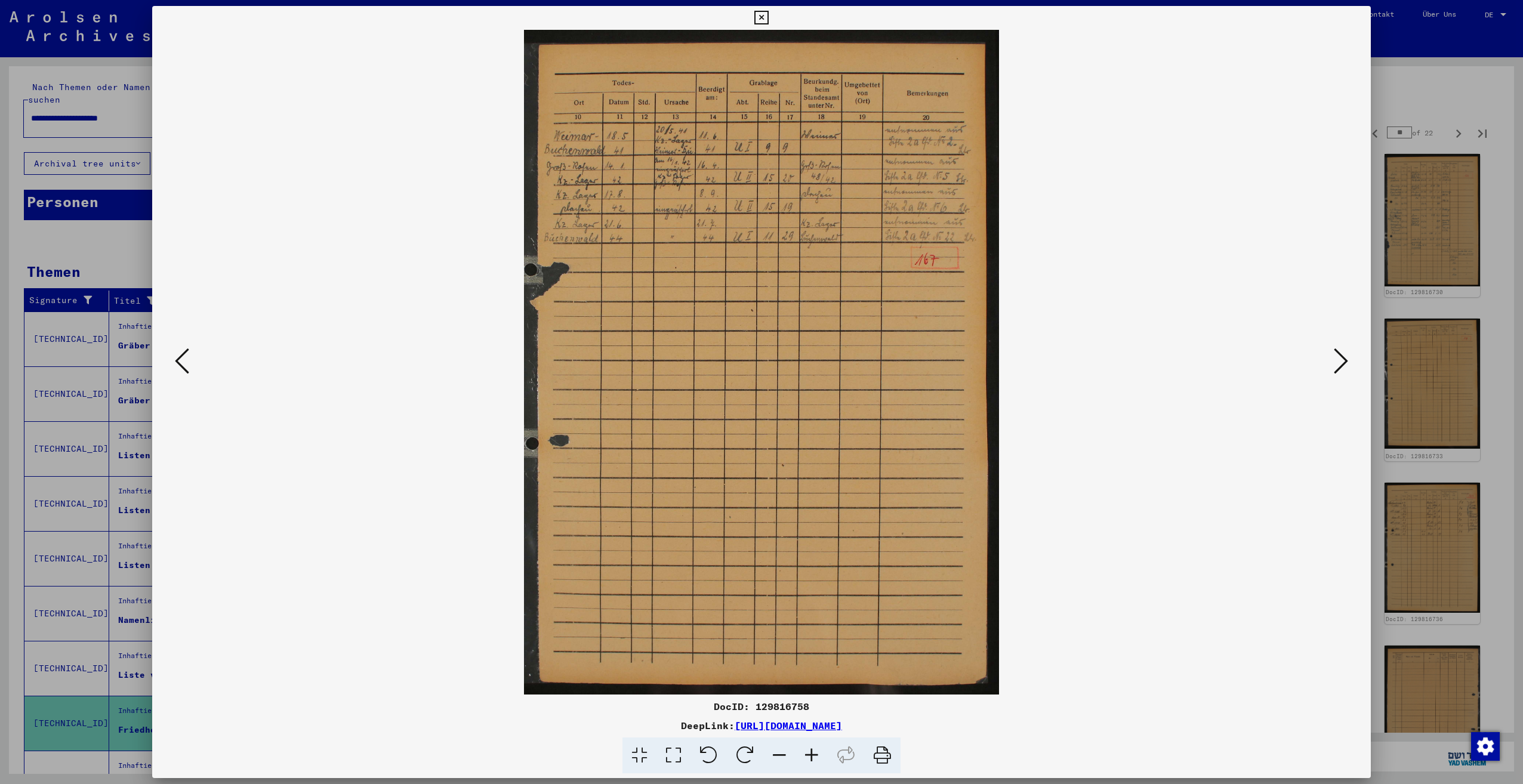
click at [1339, 365] on icon at bounding box center [1341, 361] width 14 height 29
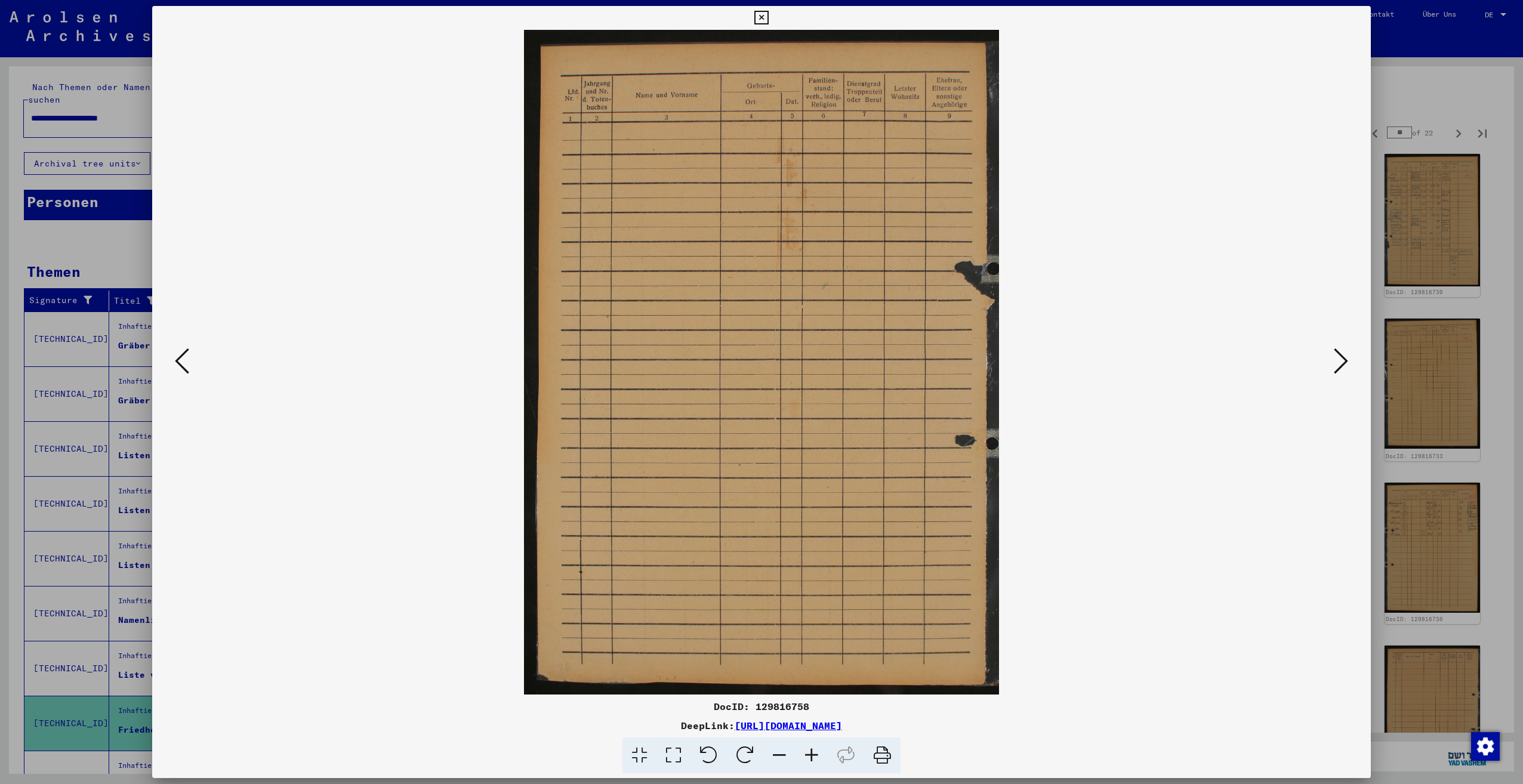
click at [1339, 365] on icon at bounding box center [1341, 361] width 14 height 29
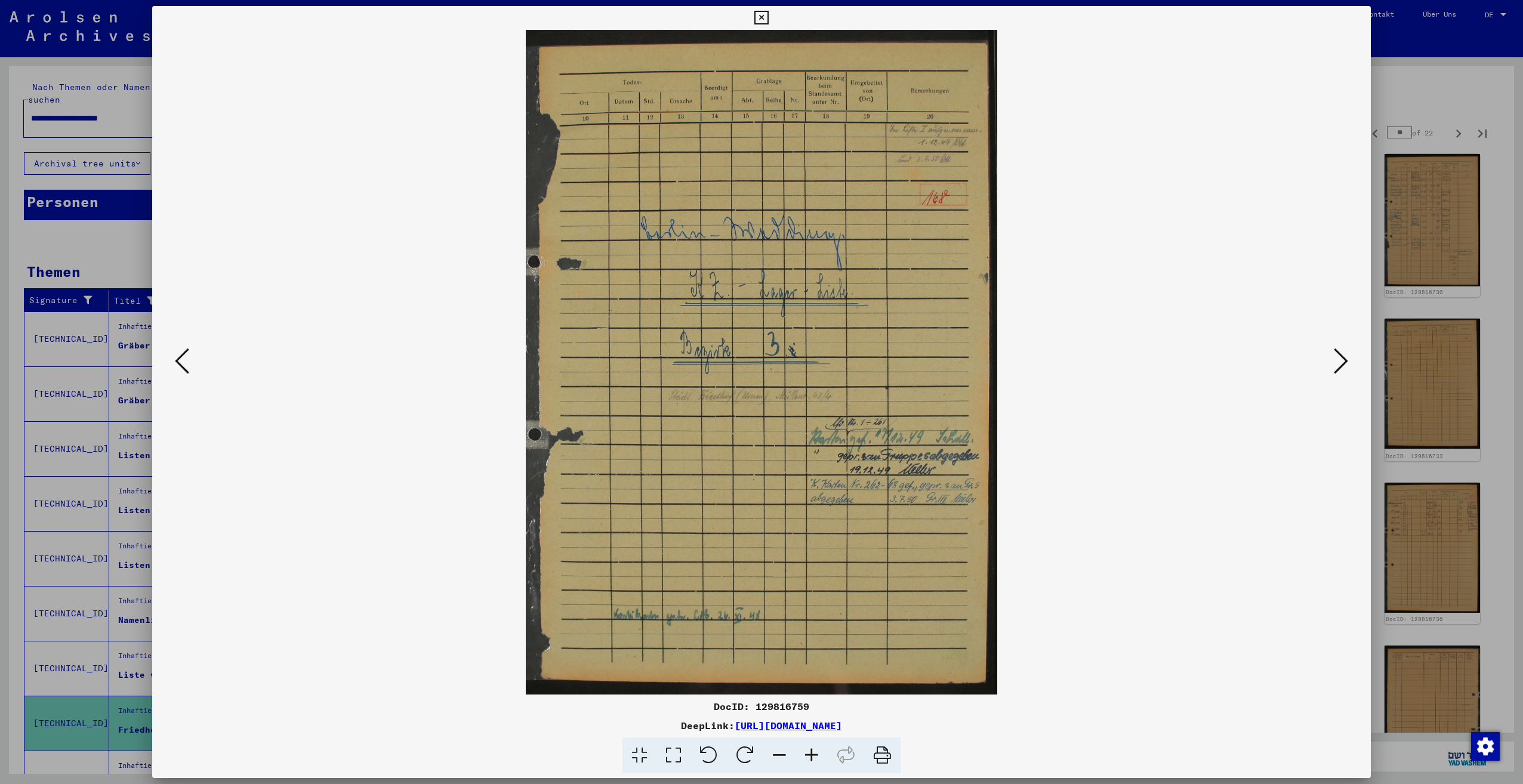
click at [1339, 365] on icon at bounding box center [1341, 361] width 14 height 29
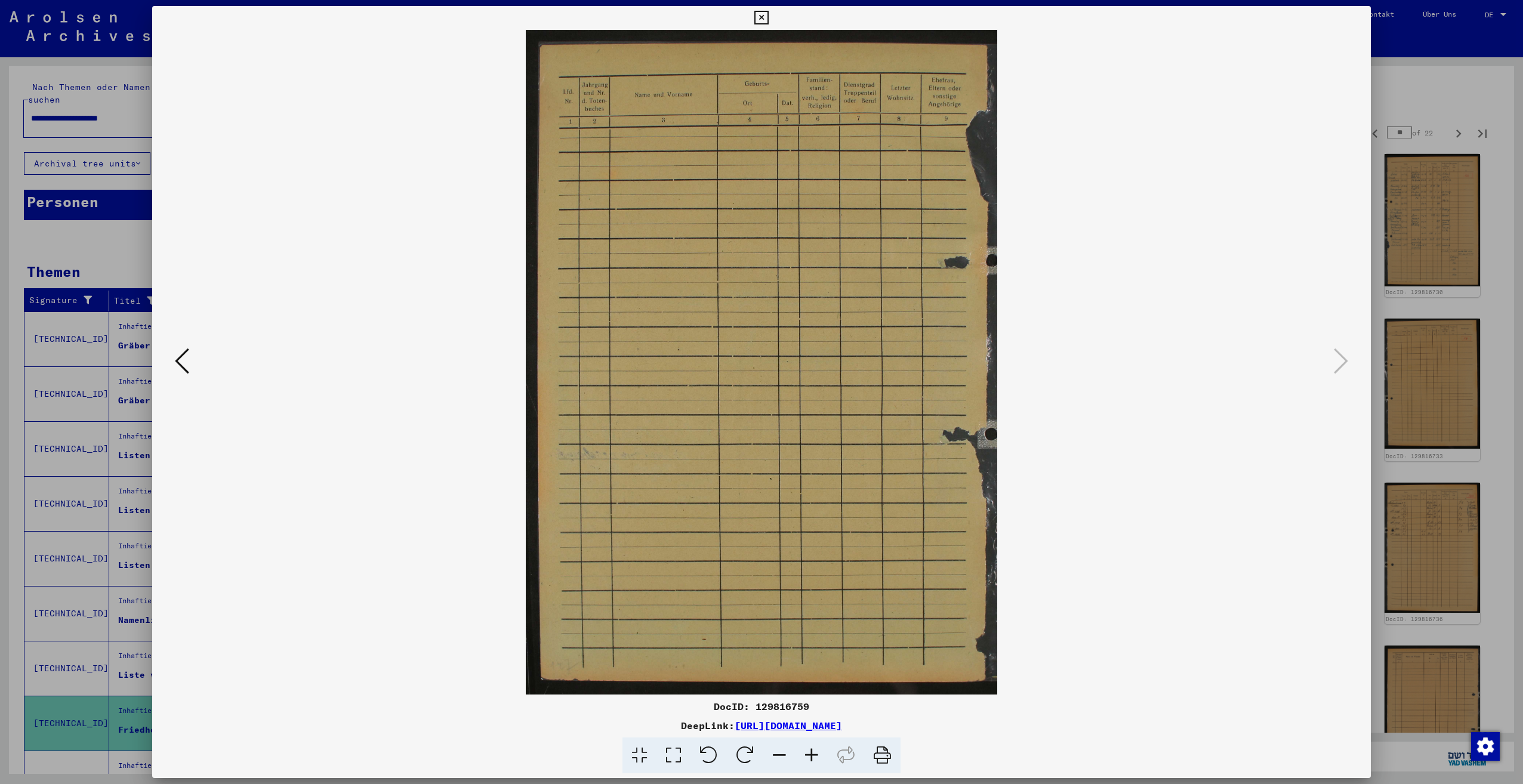
click at [1468, 435] on div at bounding box center [761, 392] width 1523 height 784
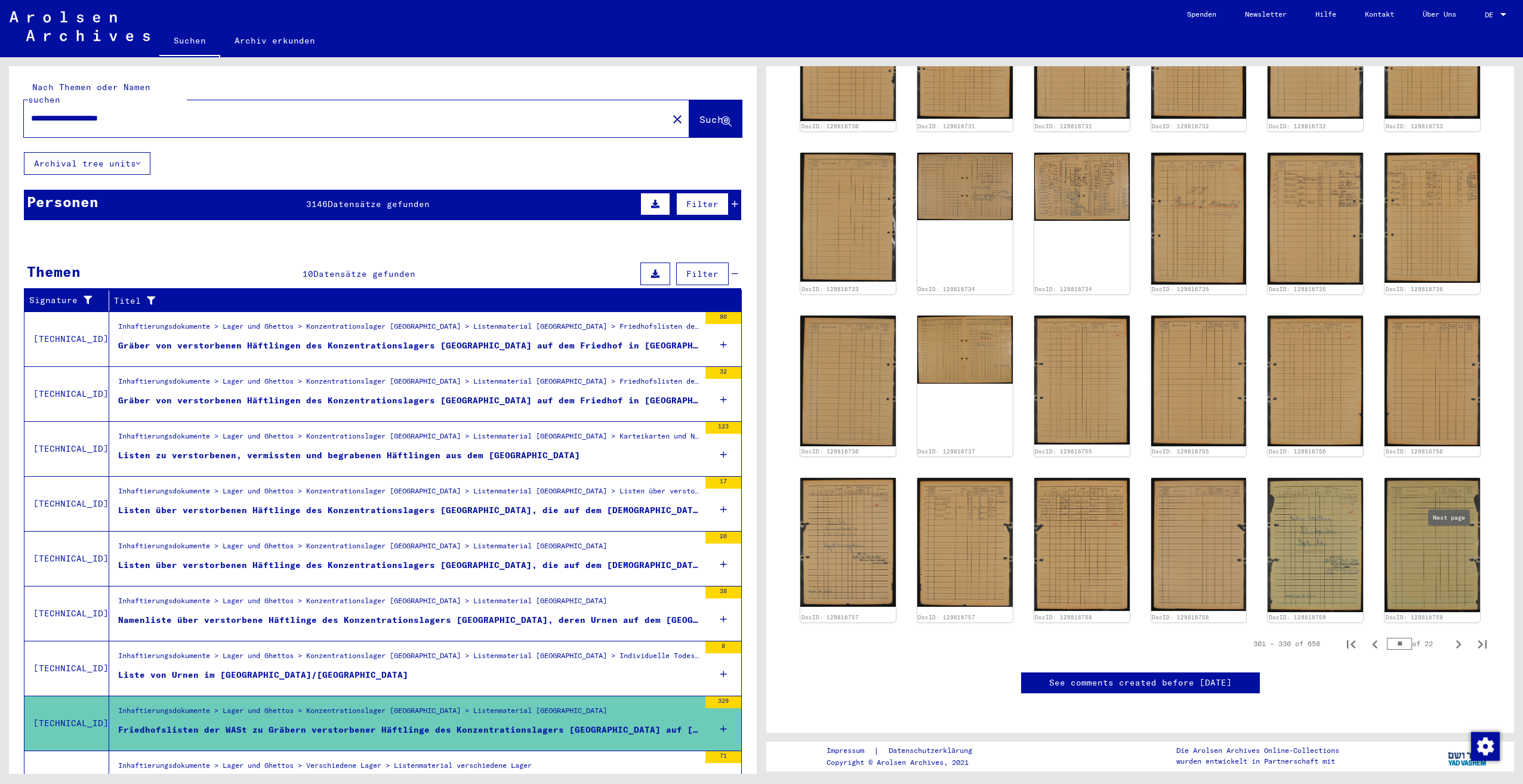
click at [1451, 636] on icon "Next page" at bounding box center [1458, 644] width 17 height 17
type input "**"
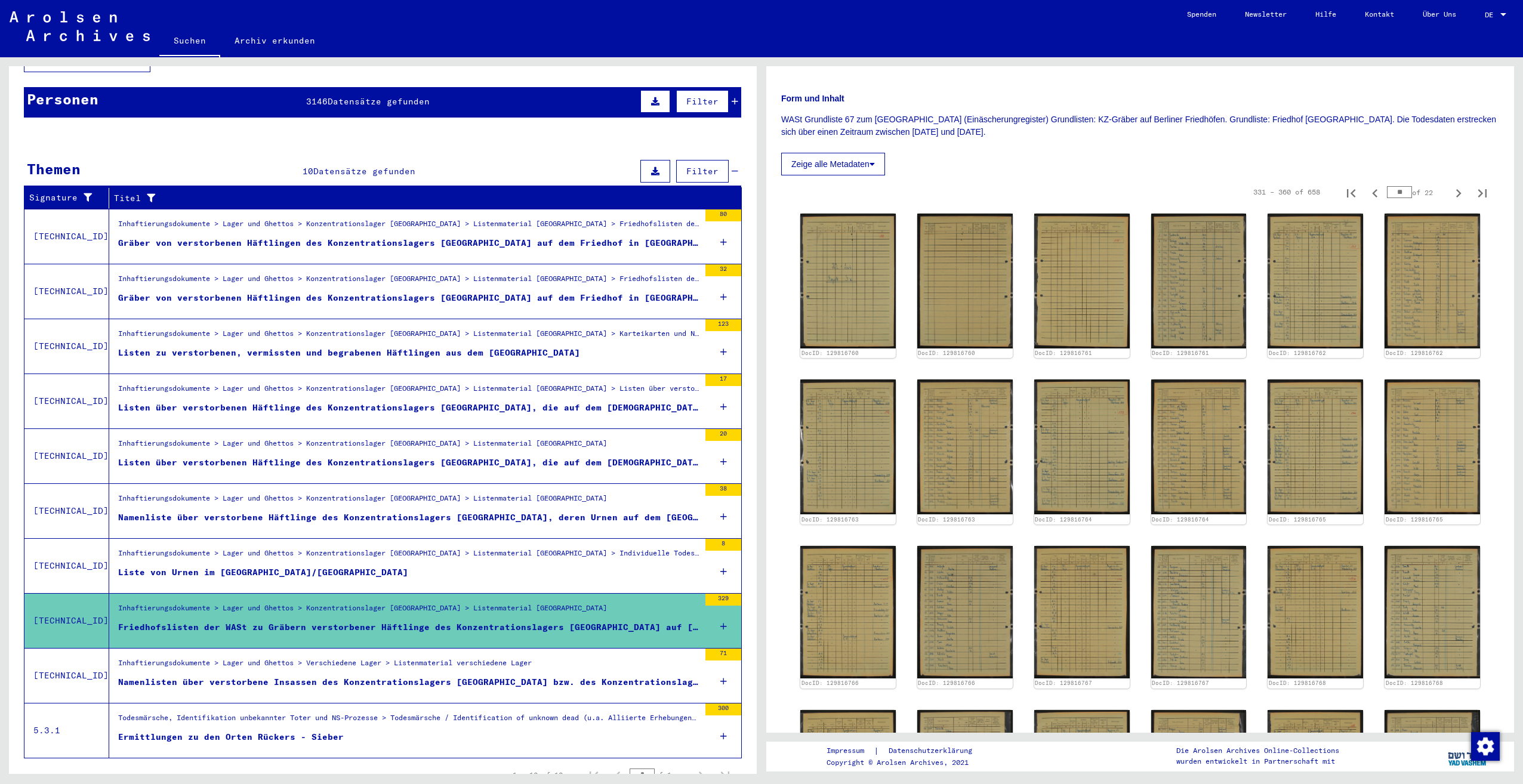
scroll to position [119, 0]
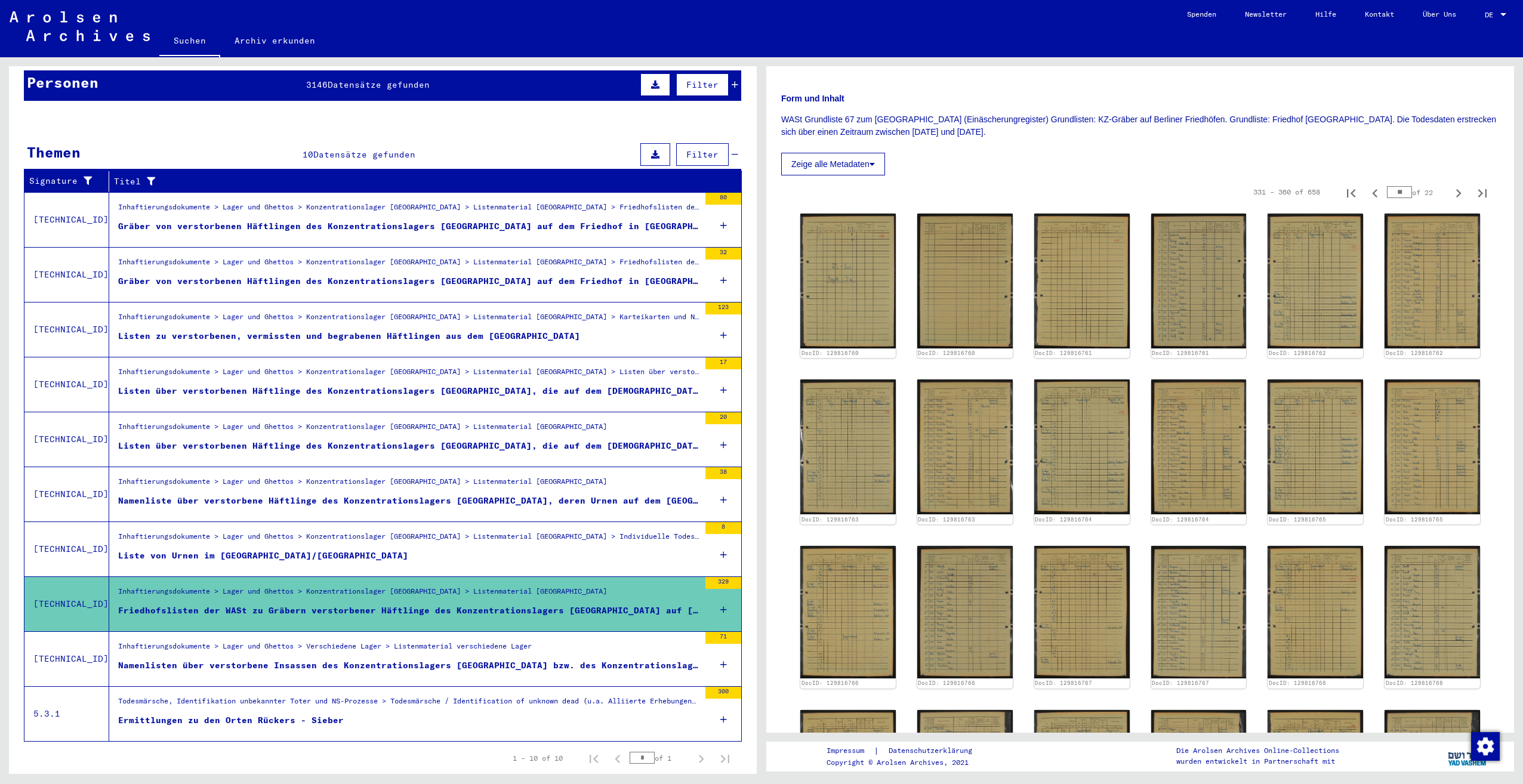
click at [537, 659] on div "Namenlisten über verstorbene Insassen des Konzentrationslagers [GEOGRAPHIC_DATA…" at bounding box center [409, 665] width 581 height 13
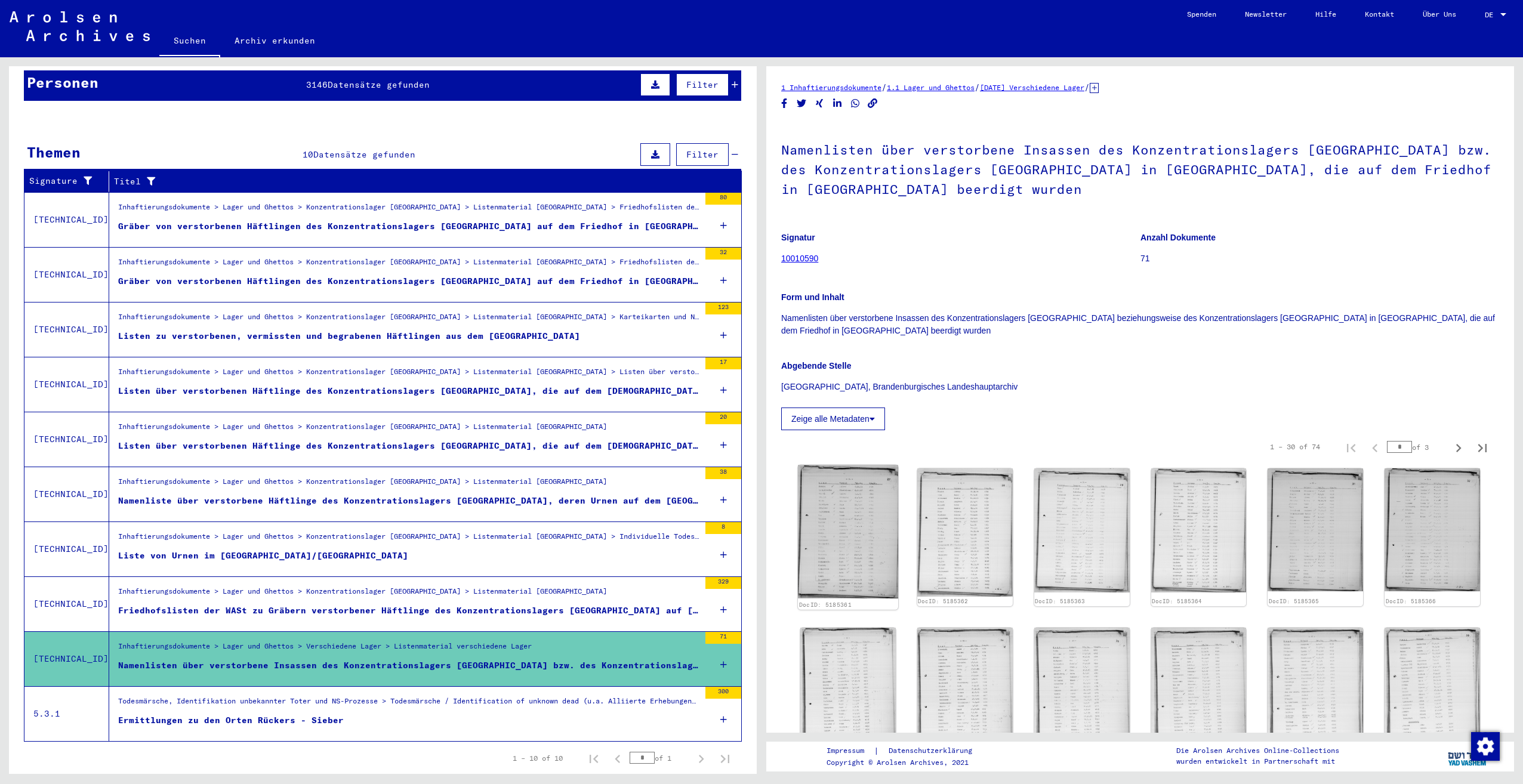
click at [857, 508] on img at bounding box center [847, 531] width 100 height 133
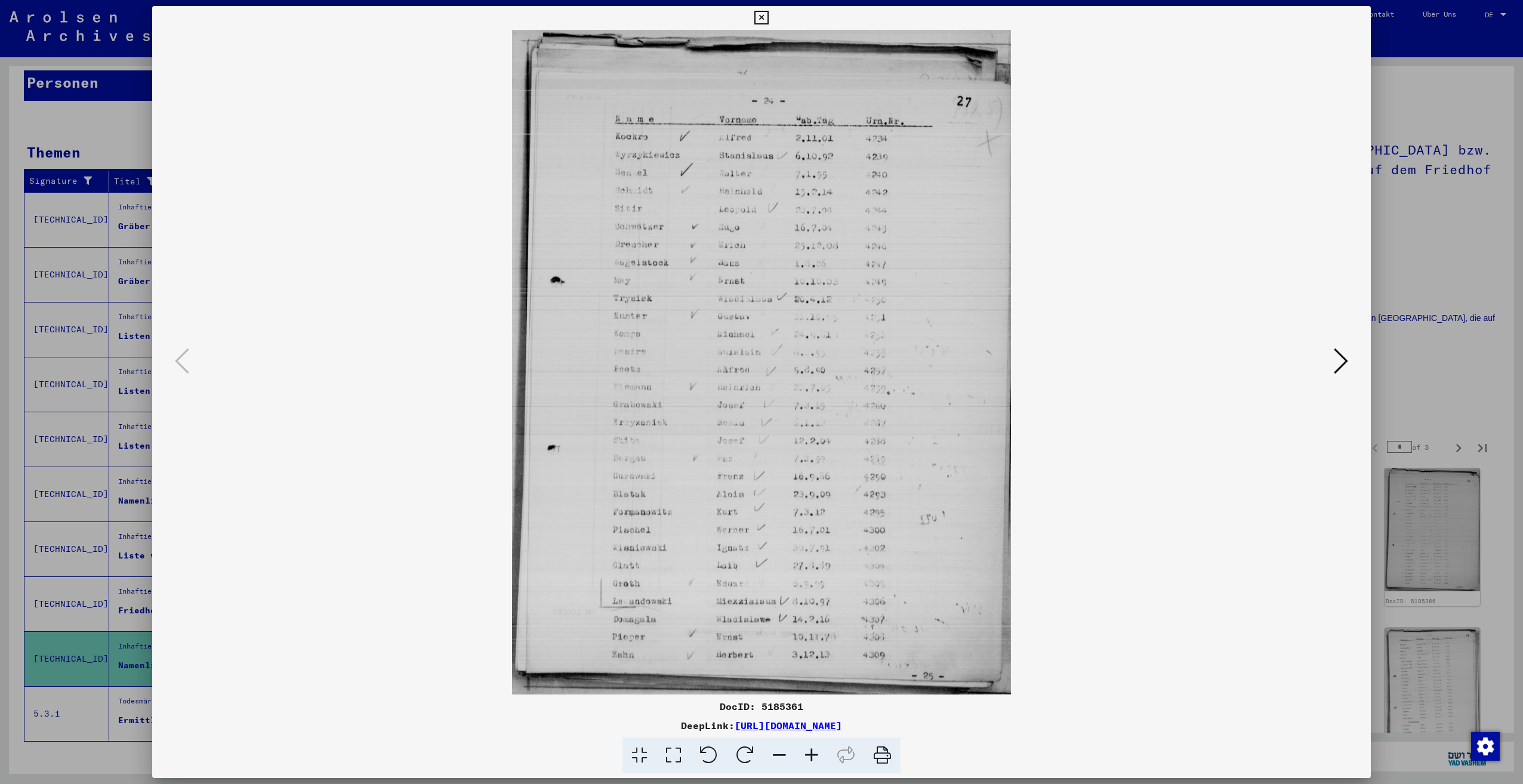
click at [1344, 358] on icon at bounding box center [1341, 361] width 14 height 29
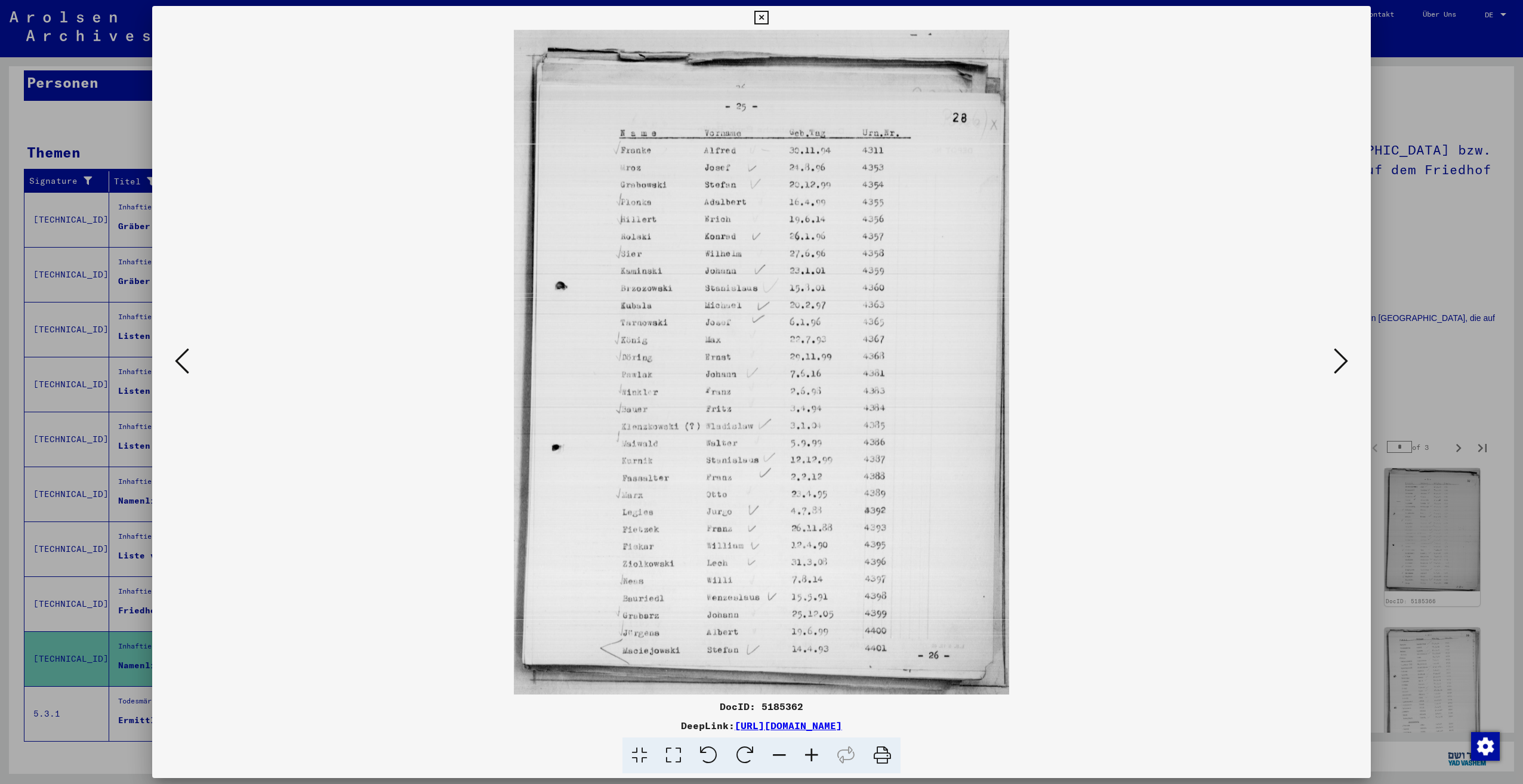
click at [1344, 358] on icon at bounding box center [1341, 361] width 14 height 29
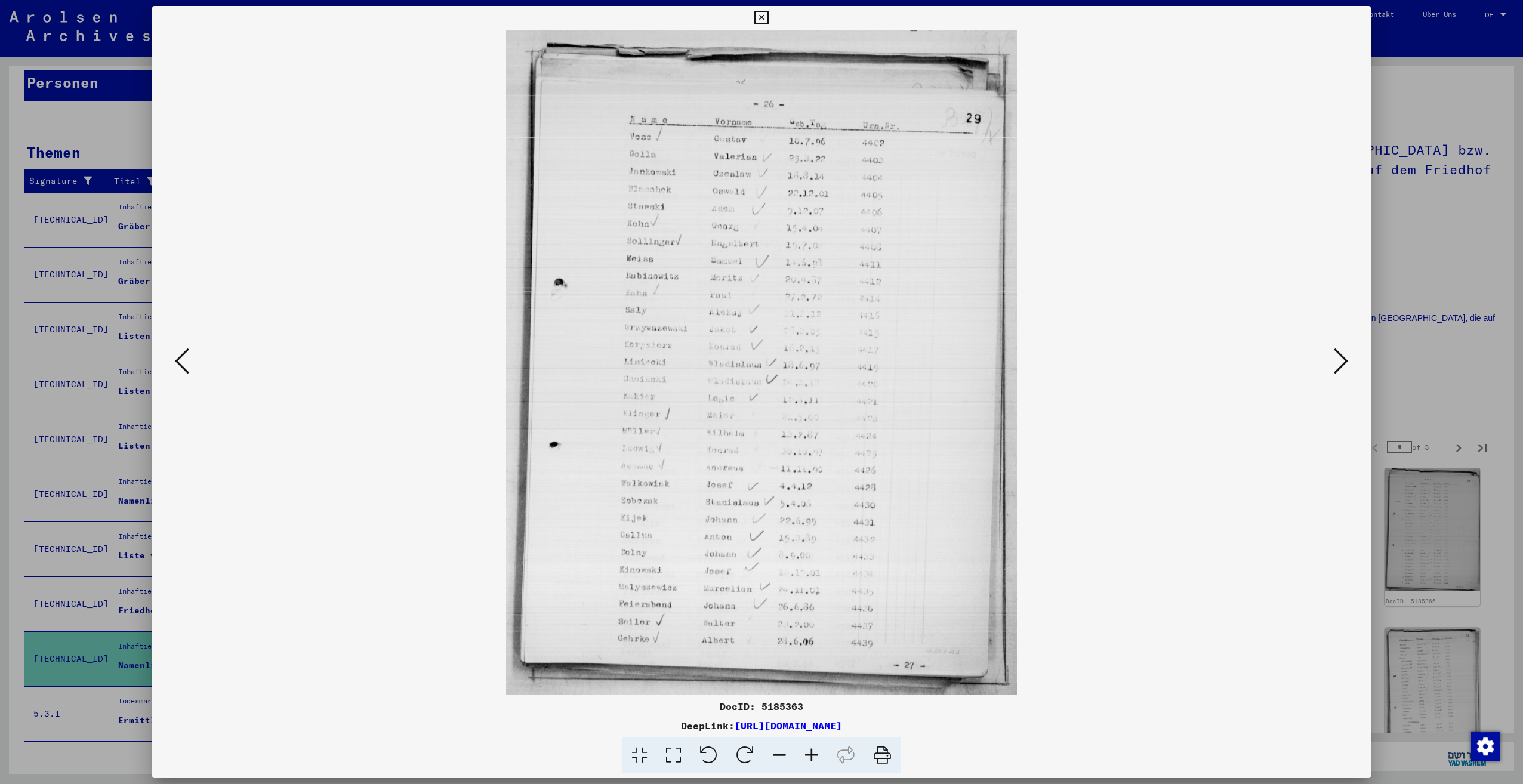
click at [1344, 358] on icon at bounding box center [1341, 361] width 14 height 29
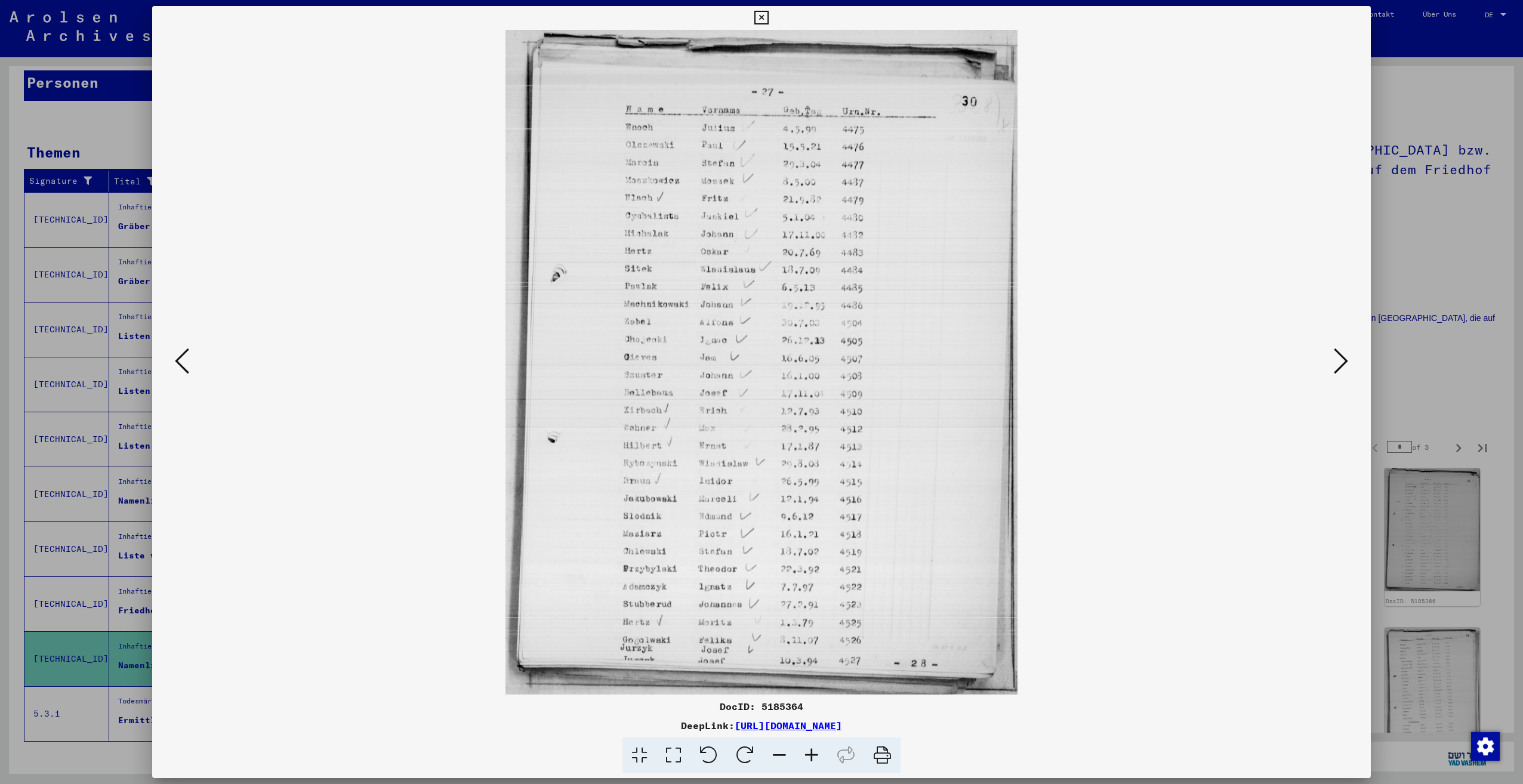
click at [1344, 358] on icon at bounding box center [1341, 361] width 14 height 29
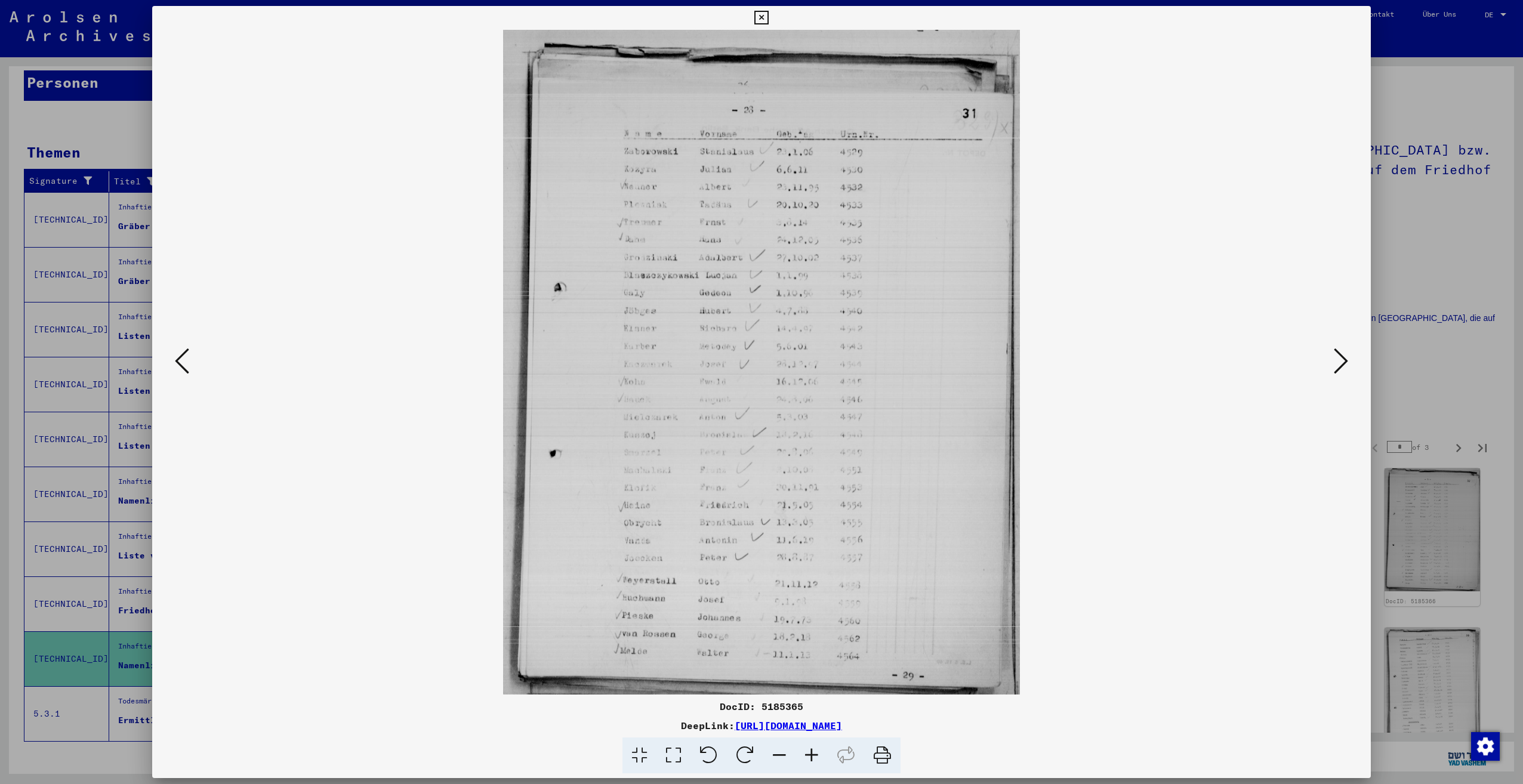
click at [1344, 358] on icon at bounding box center [1341, 361] width 14 height 29
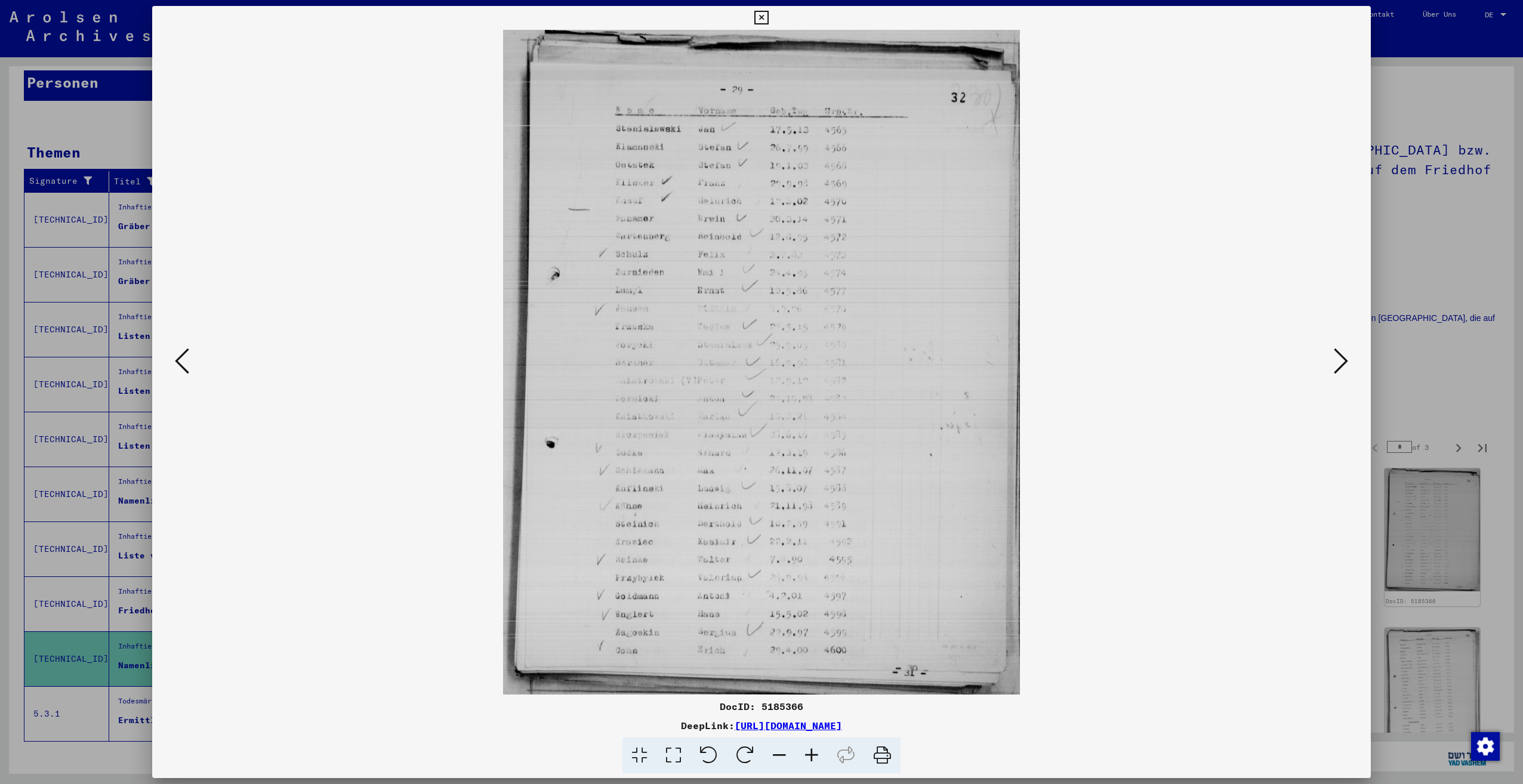
click at [1344, 358] on icon at bounding box center [1341, 361] width 14 height 29
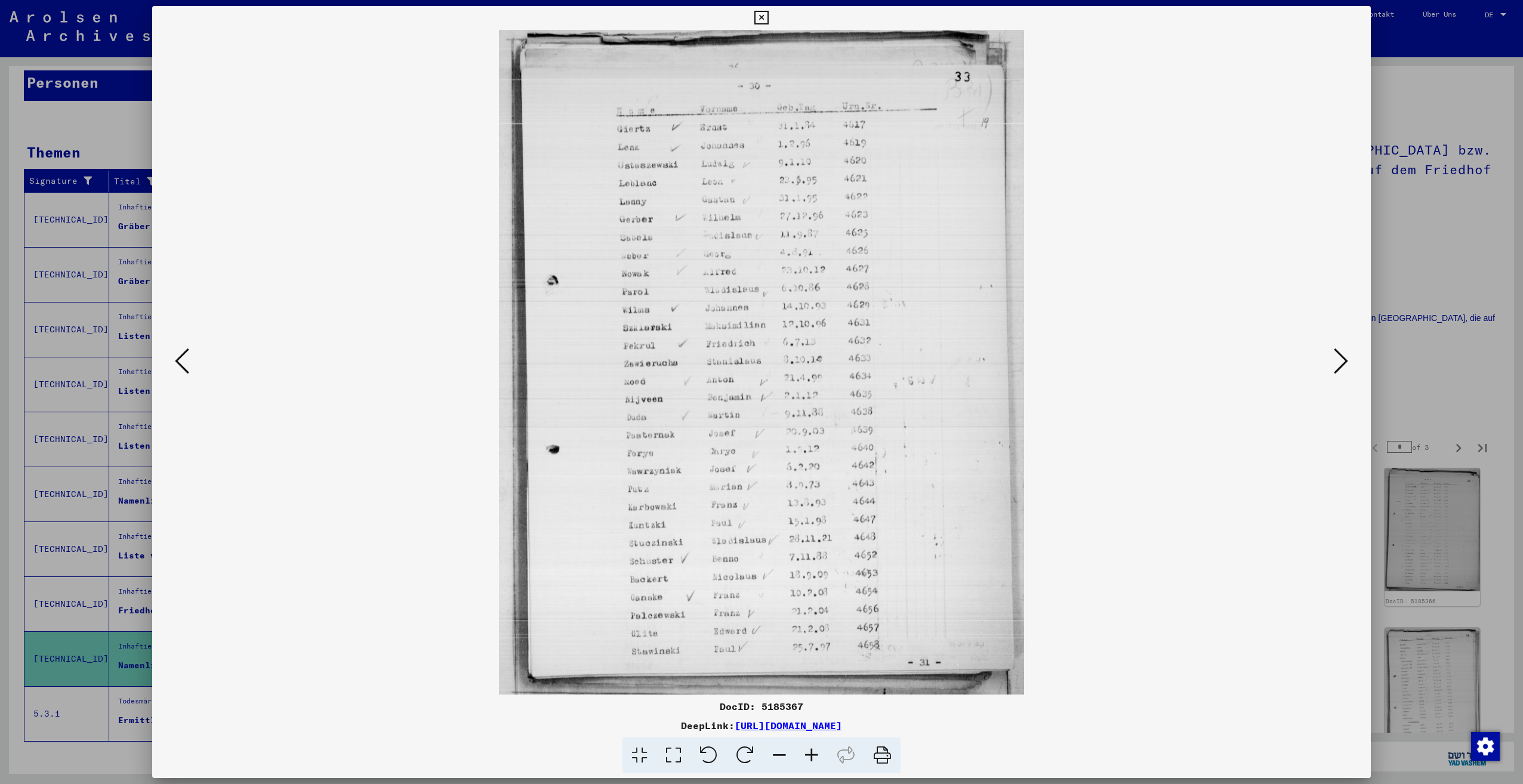
click at [1344, 358] on icon at bounding box center [1341, 361] width 14 height 29
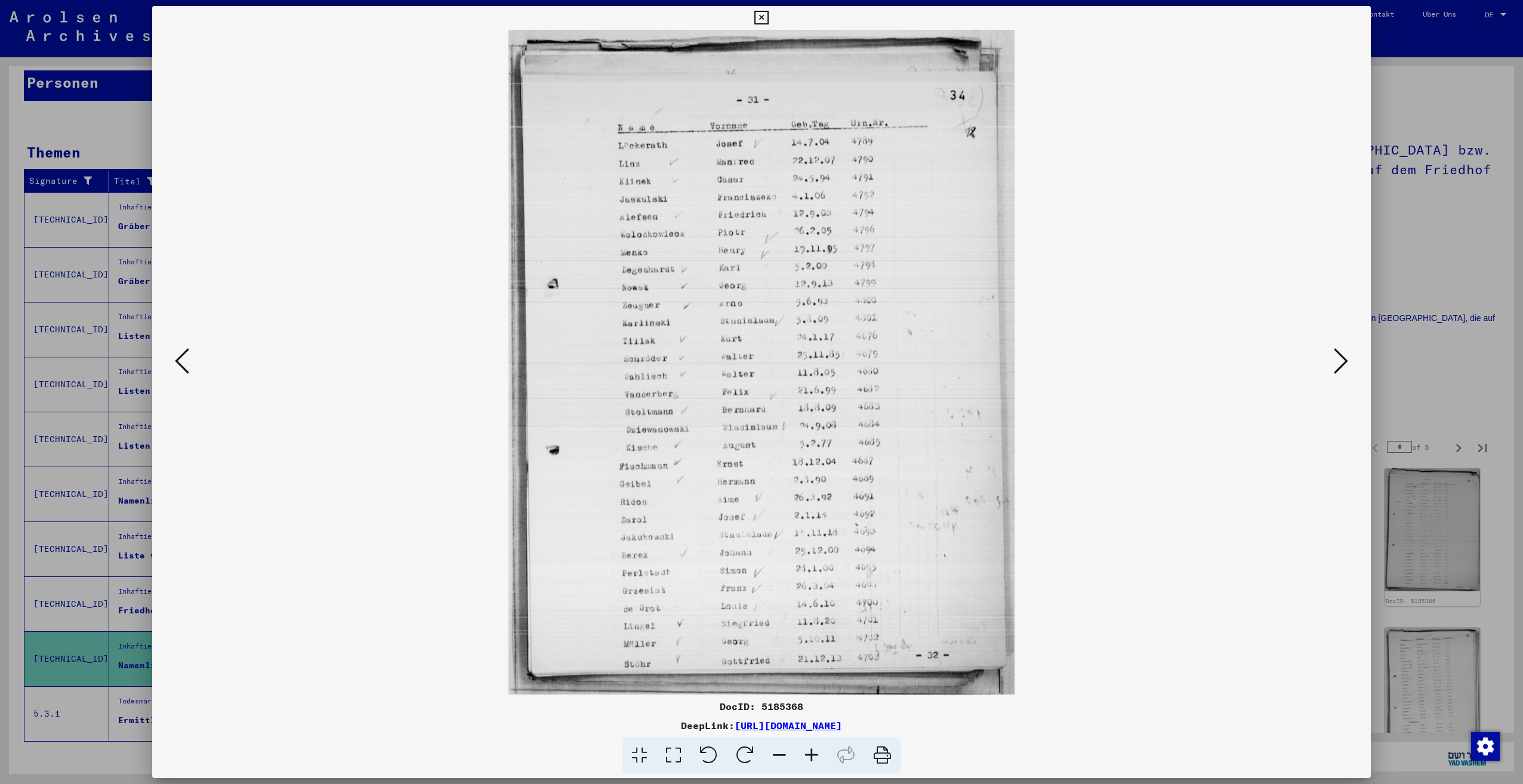
click at [1344, 358] on icon at bounding box center [1341, 361] width 14 height 29
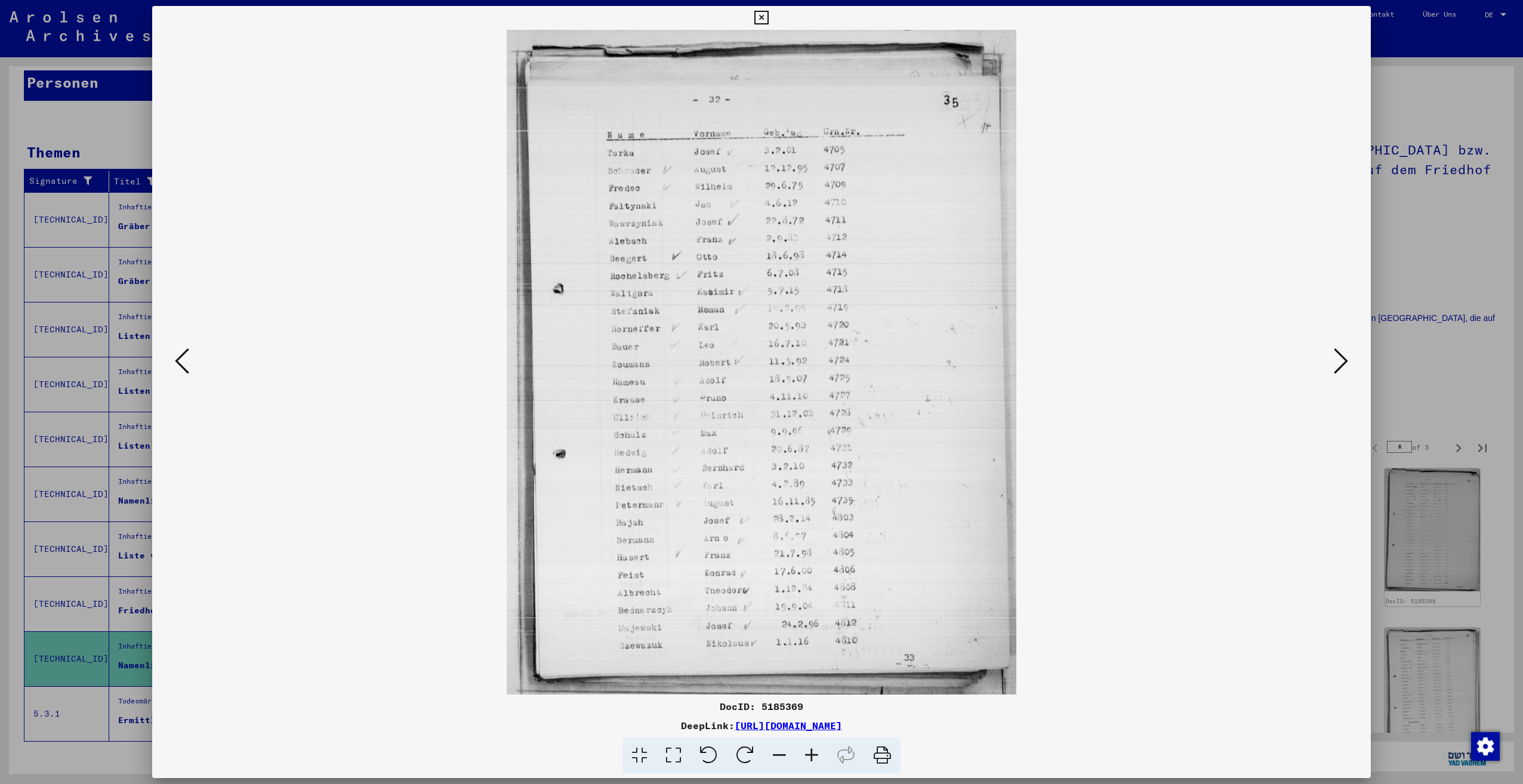
click at [1344, 358] on icon at bounding box center [1341, 361] width 14 height 29
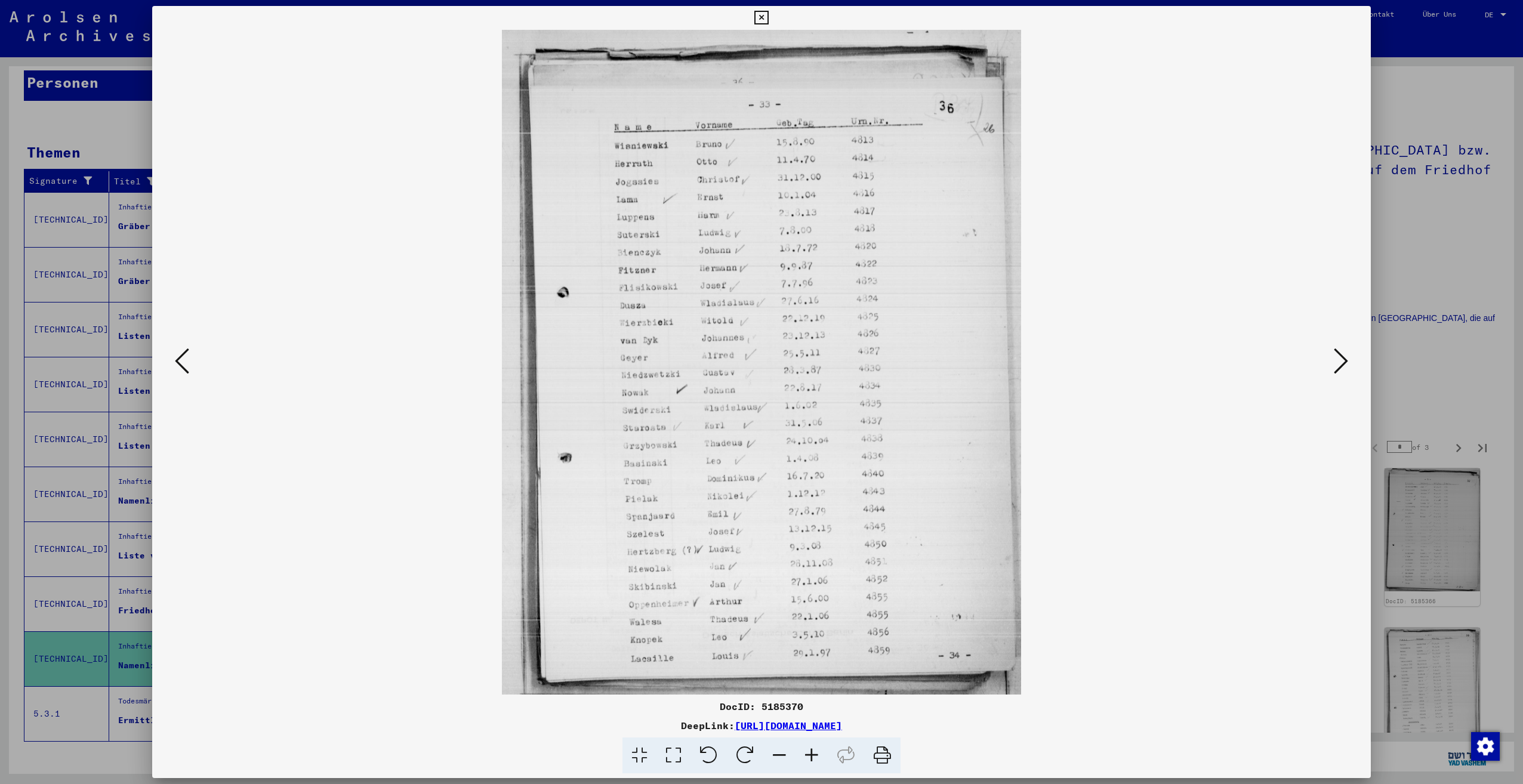
click at [1344, 358] on icon at bounding box center [1341, 361] width 14 height 29
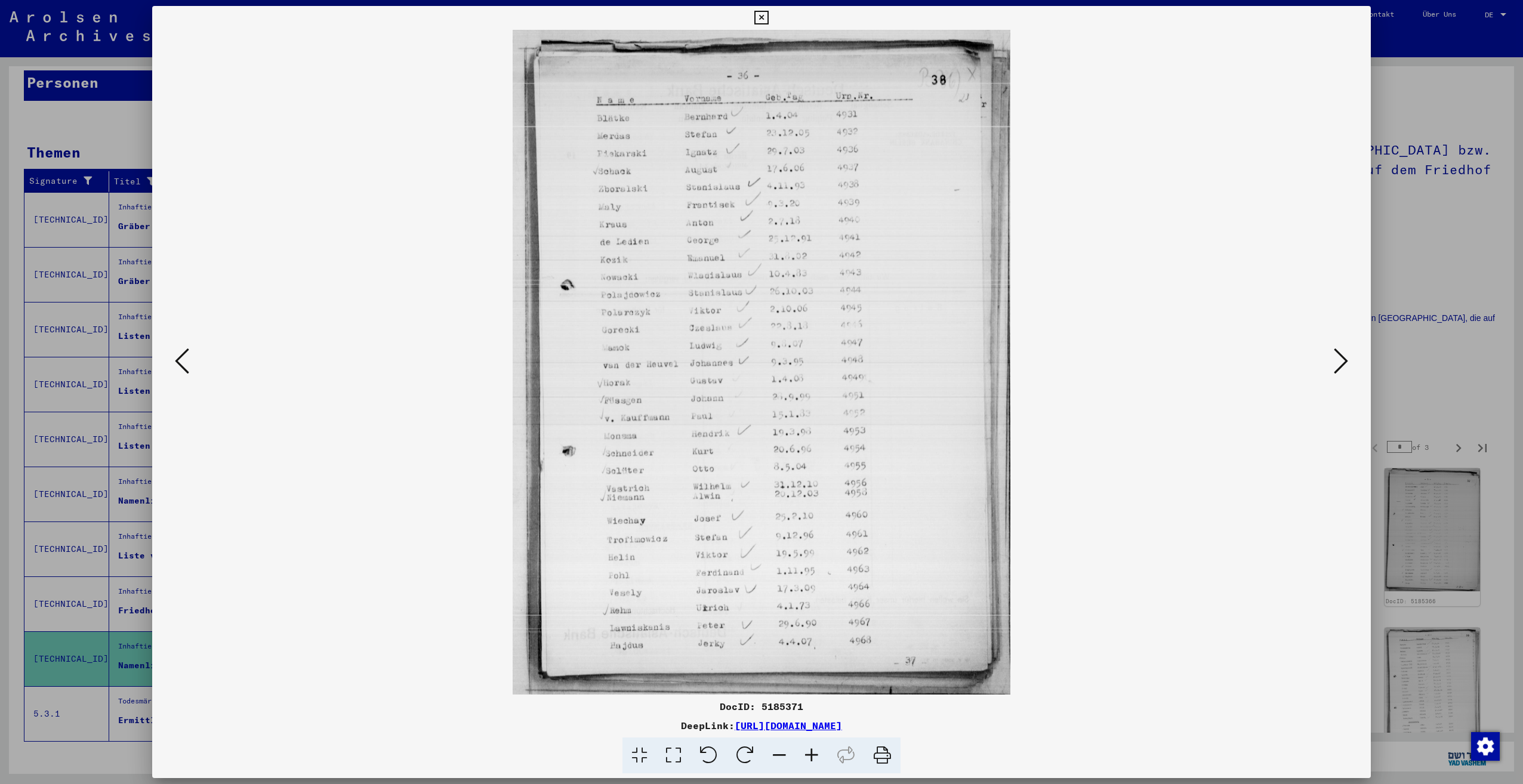
click at [1344, 358] on icon at bounding box center [1341, 361] width 14 height 29
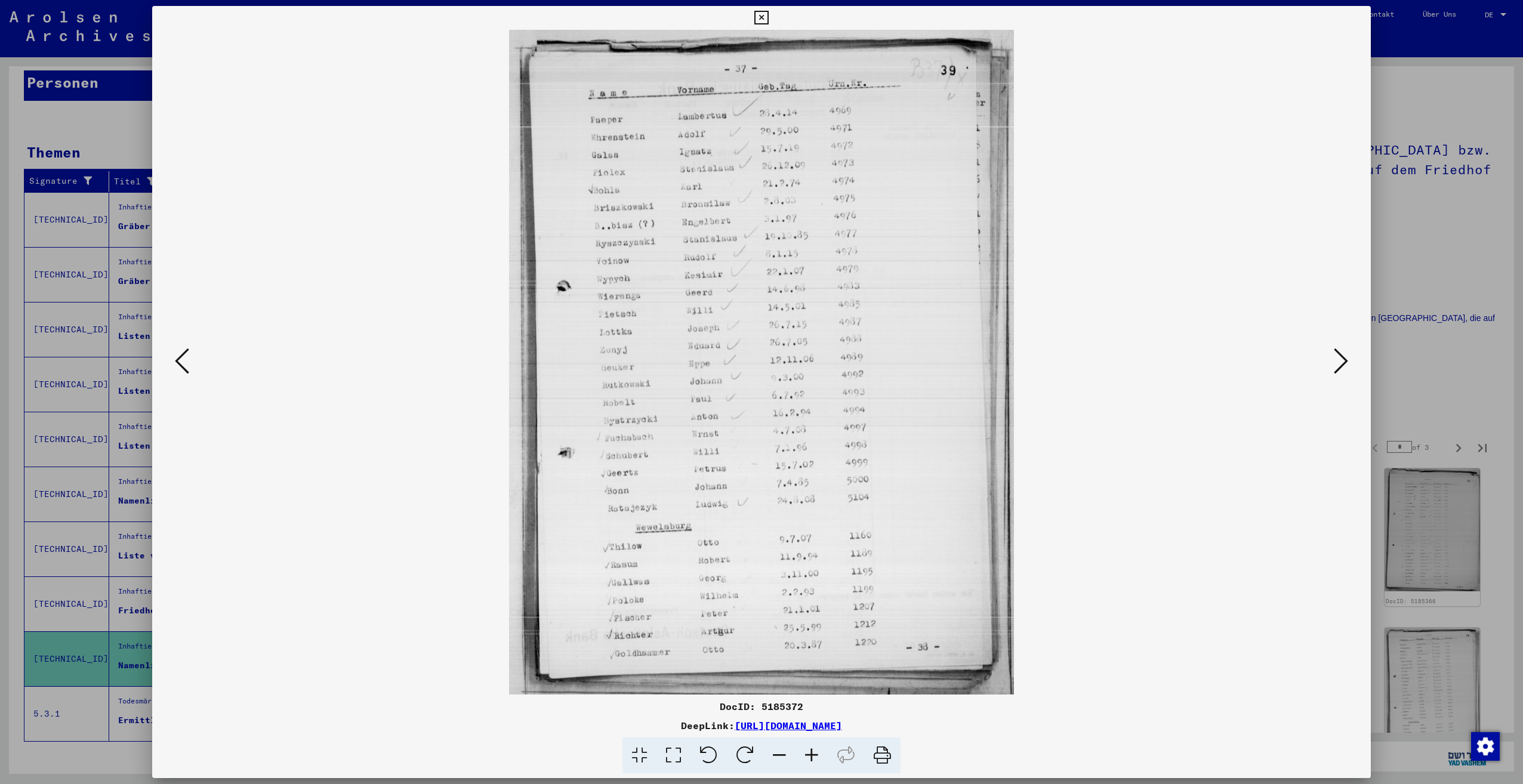
click at [1344, 358] on icon at bounding box center [1341, 361] width 14 height 29
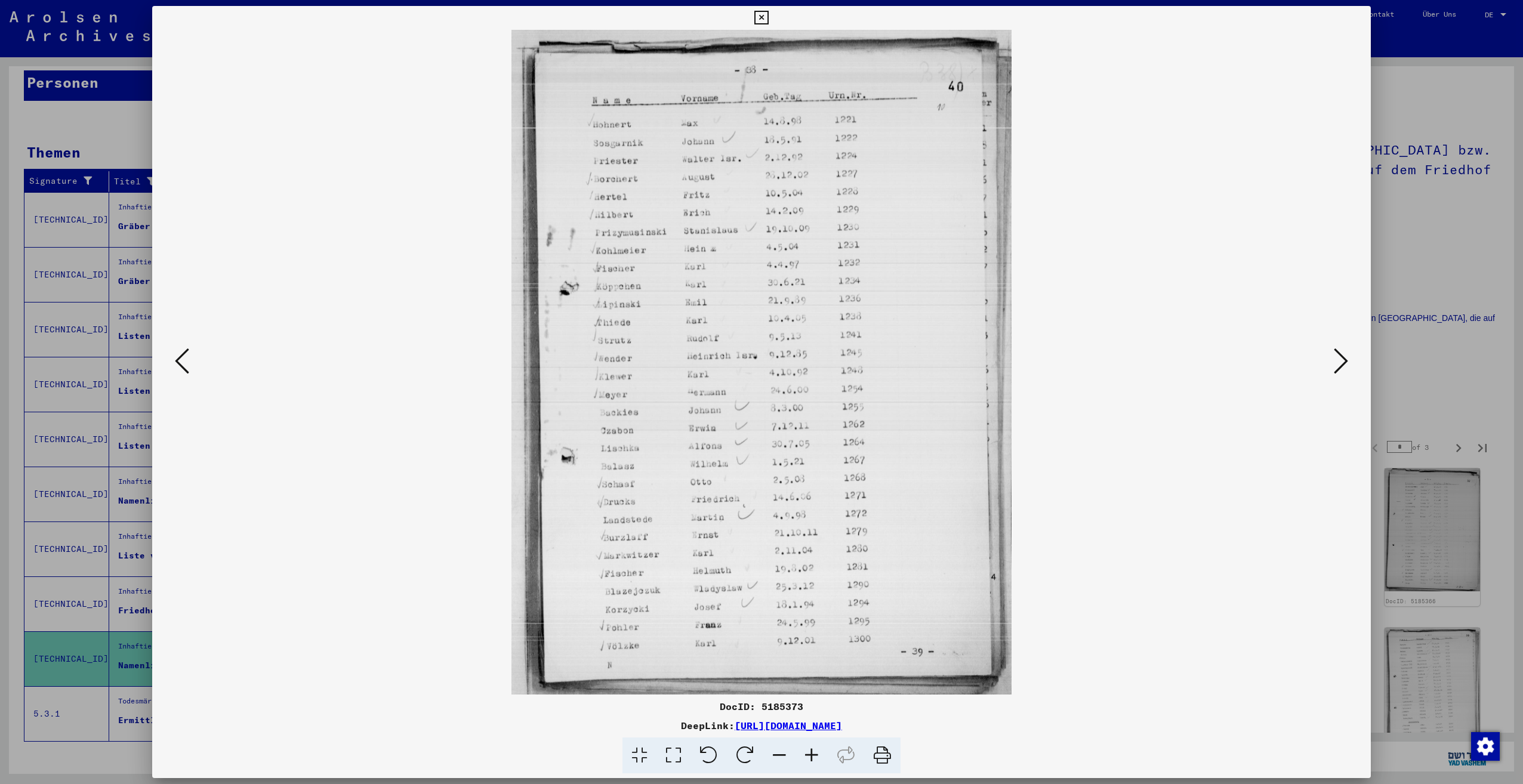
click at [177, 361] on icon at bounding box center [182, 361] width 14 height 29
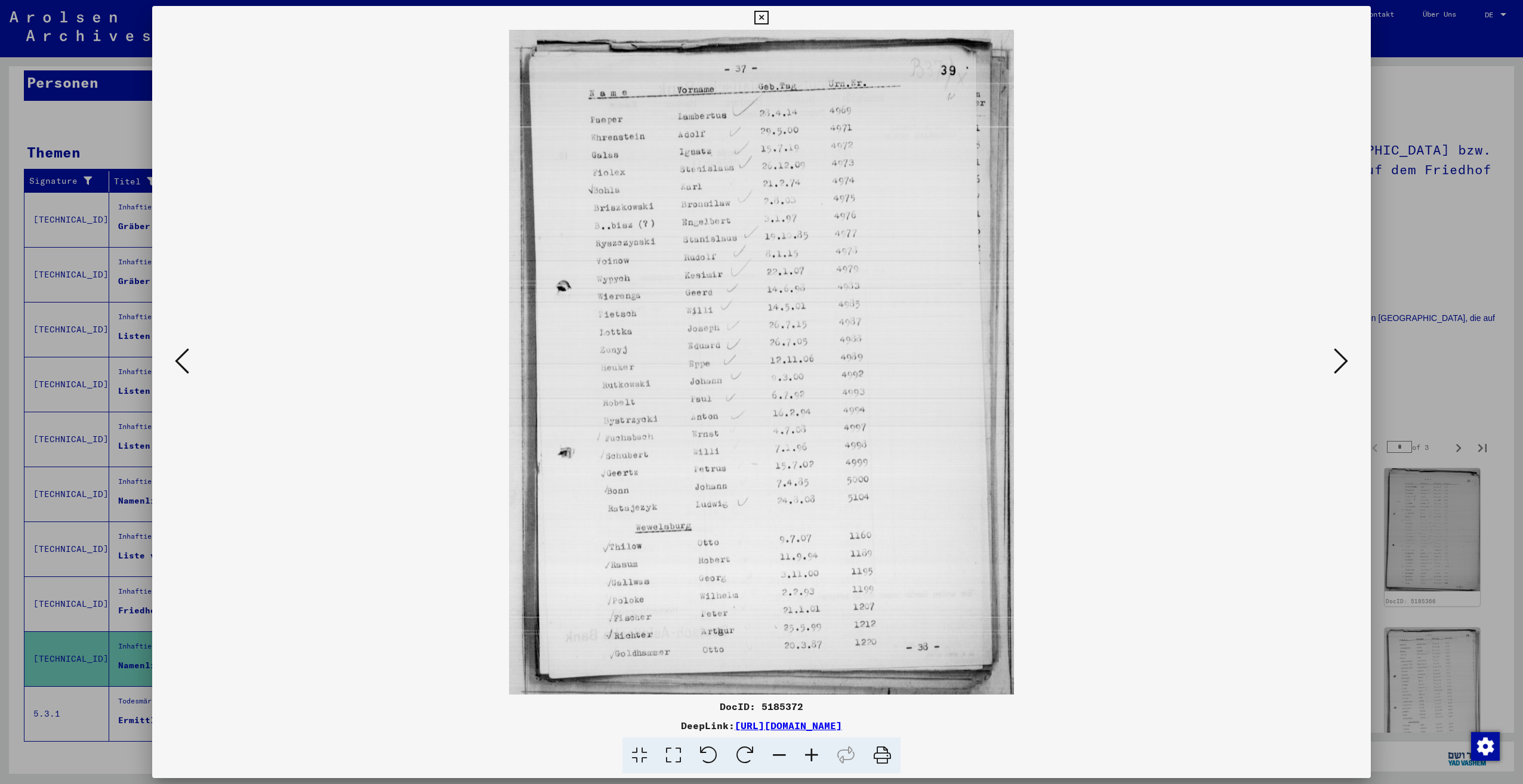
click at [1334, 355] on icon at bounding box center [1341, 361] width 14 height 29
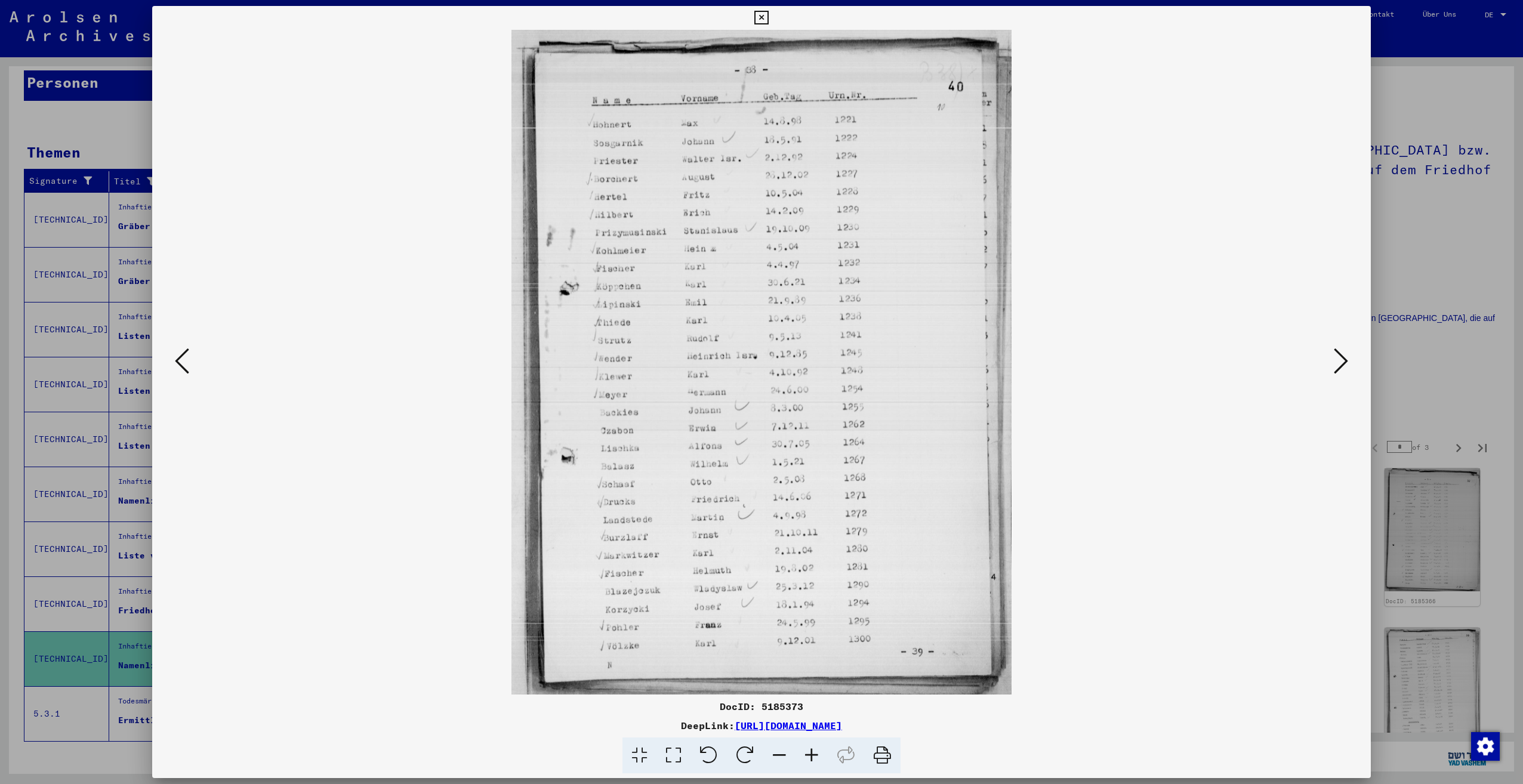
click at [1334, 355] on icon at bounding box center [1341, 361] width 14 height 29
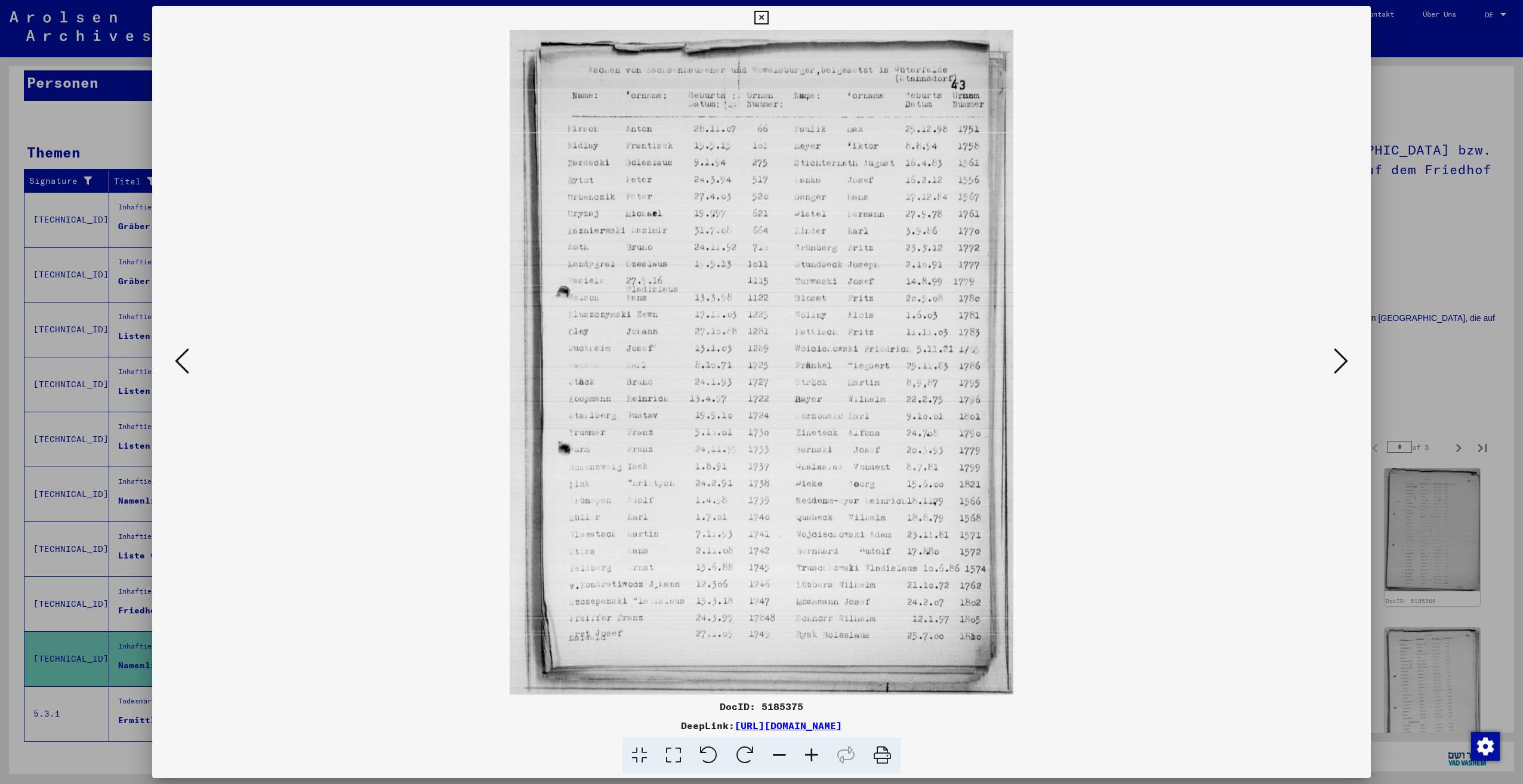
click at [1334, 355] on icon at bounding box center [1341, 361] width 14 height 29
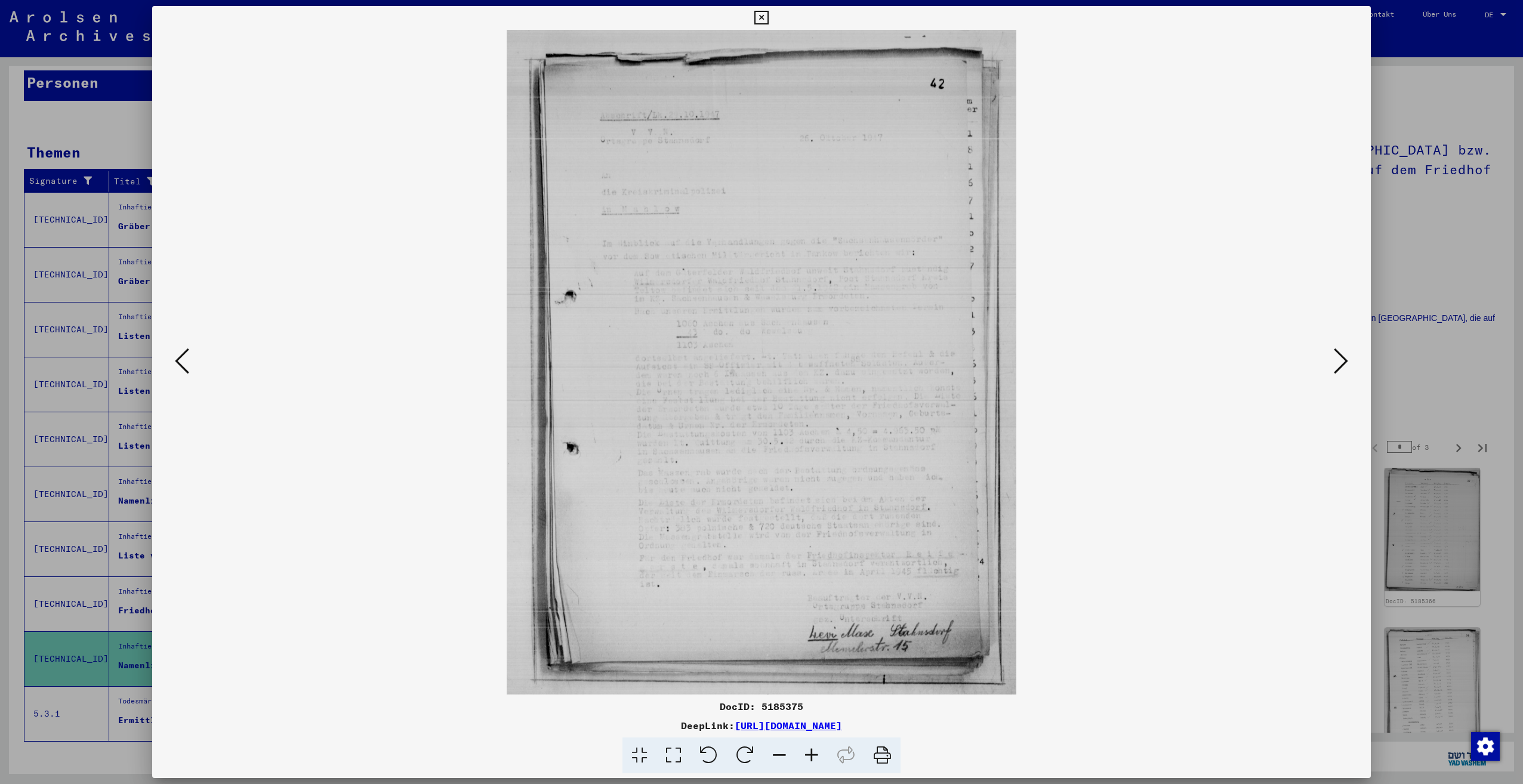
click at [1334, 355] on icon at bounding box center [1341, 361] width 14 height 29
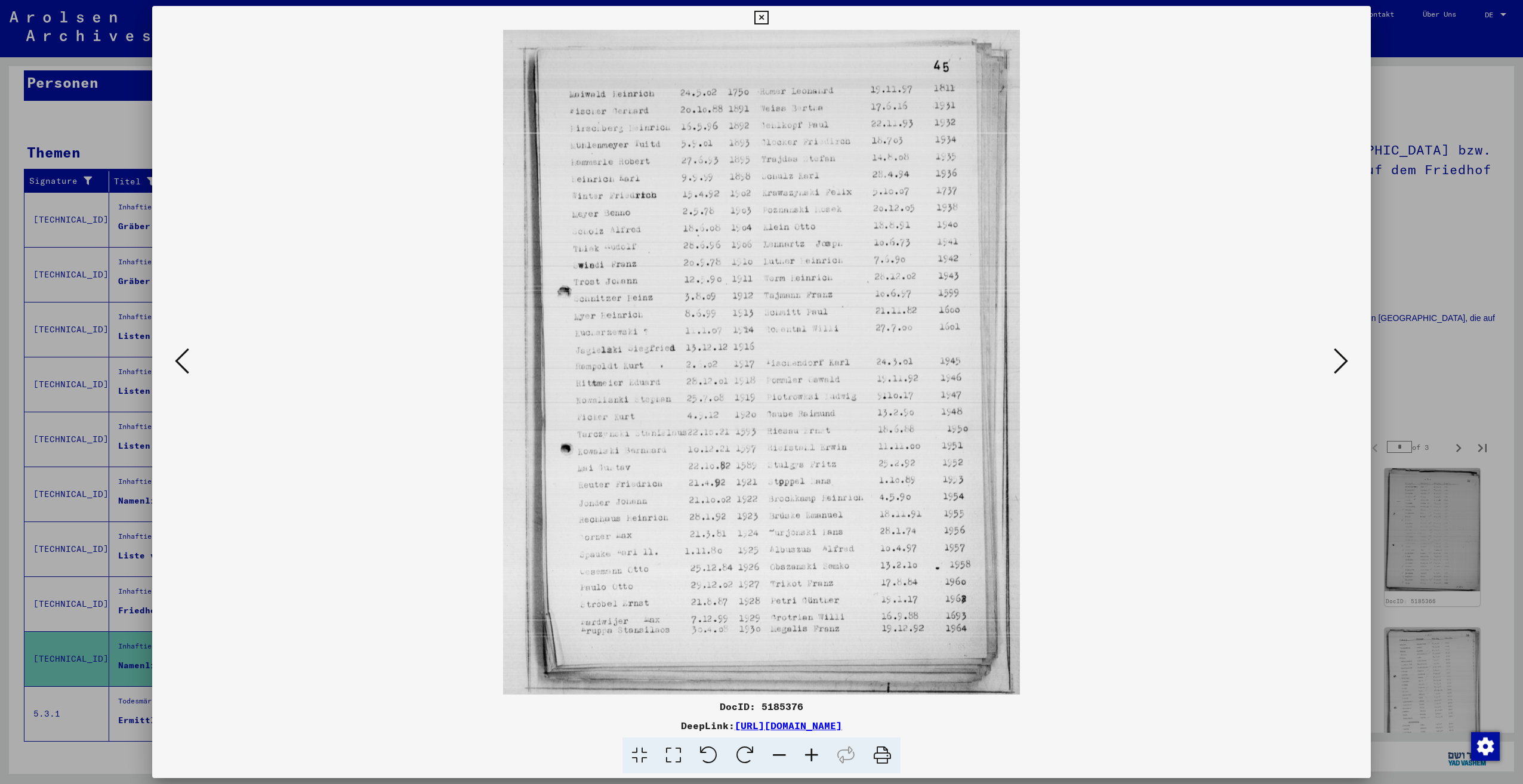
click at [1334, 355] on icon at bounding box center [1341, 361] width 14 height 29
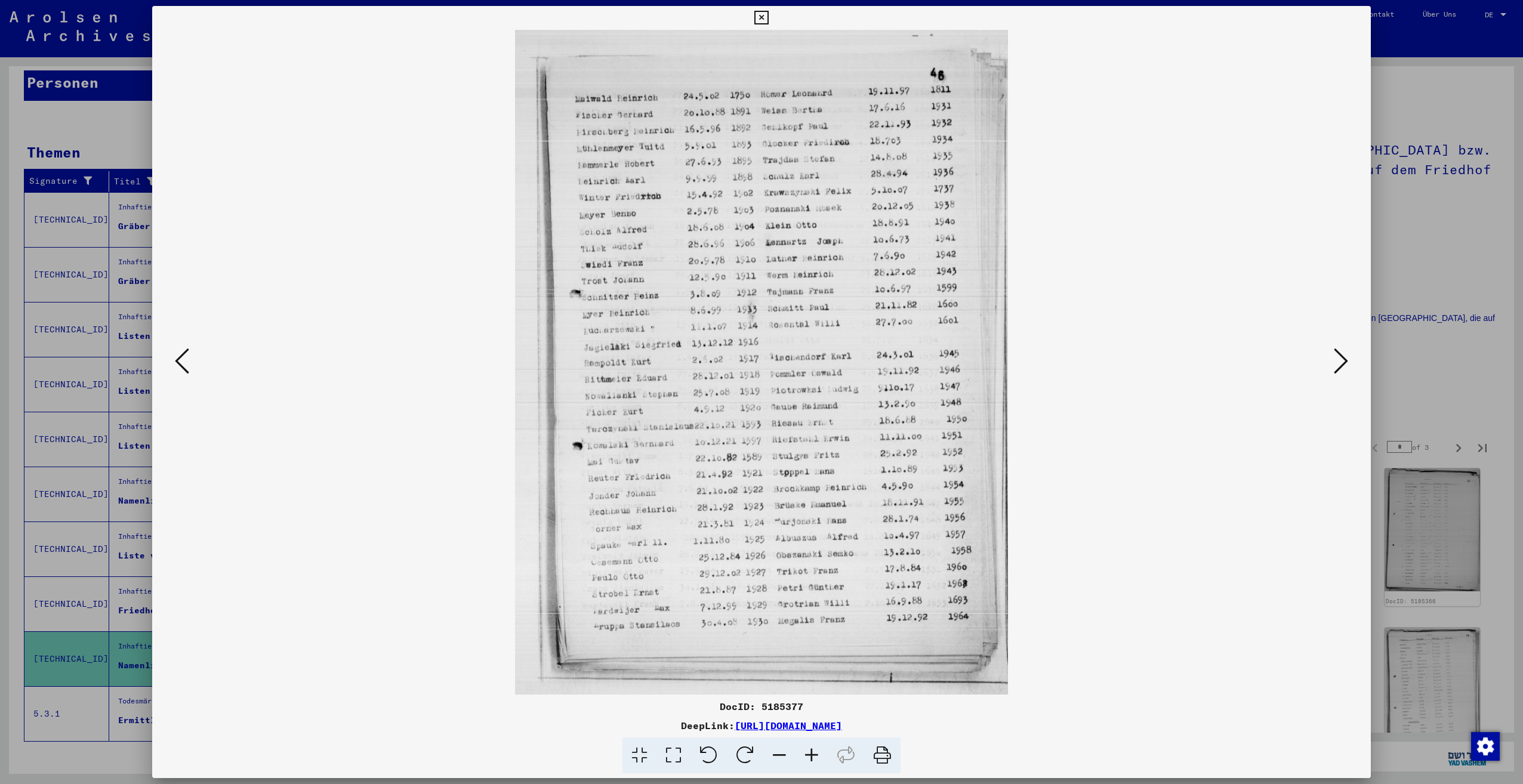
click at [1334, 355] on icon at bounding box center [1341, 361] width 14 height 29
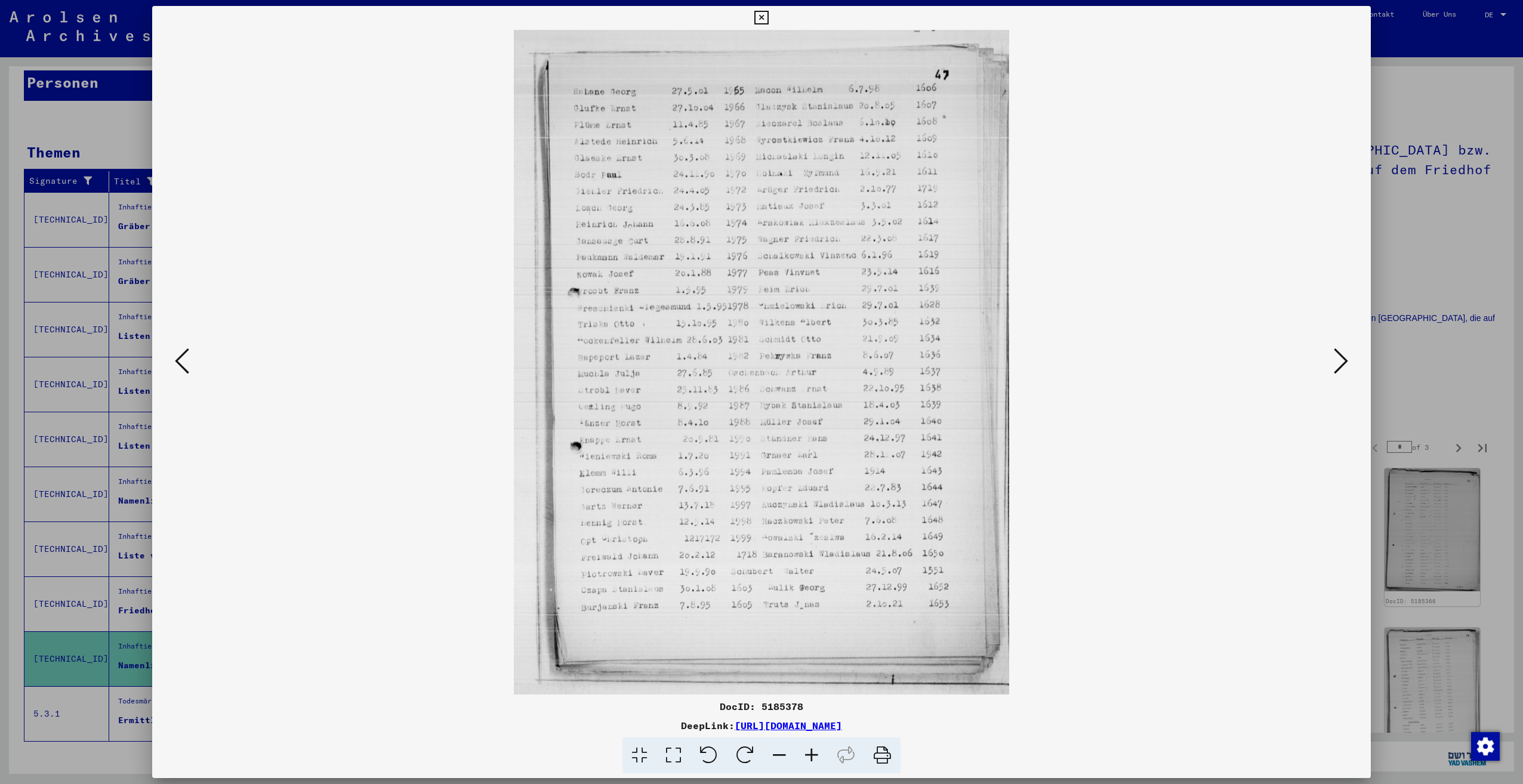
click at [1334, 355] on icon at bounding box center [1341, 361] width 14 height 29
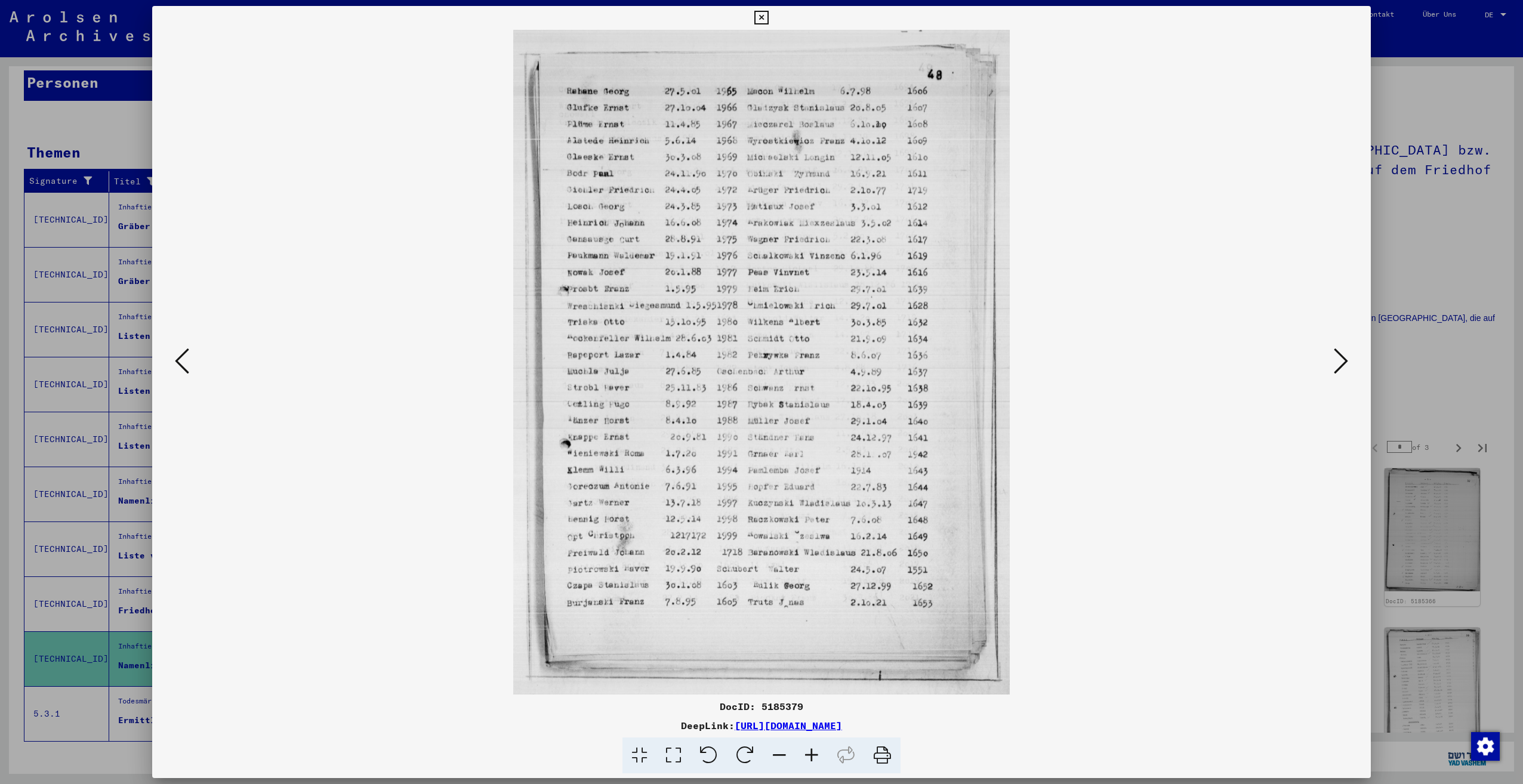
click at [1334, 355] on icon at bounding box center [1341, 361] width 14 height 29
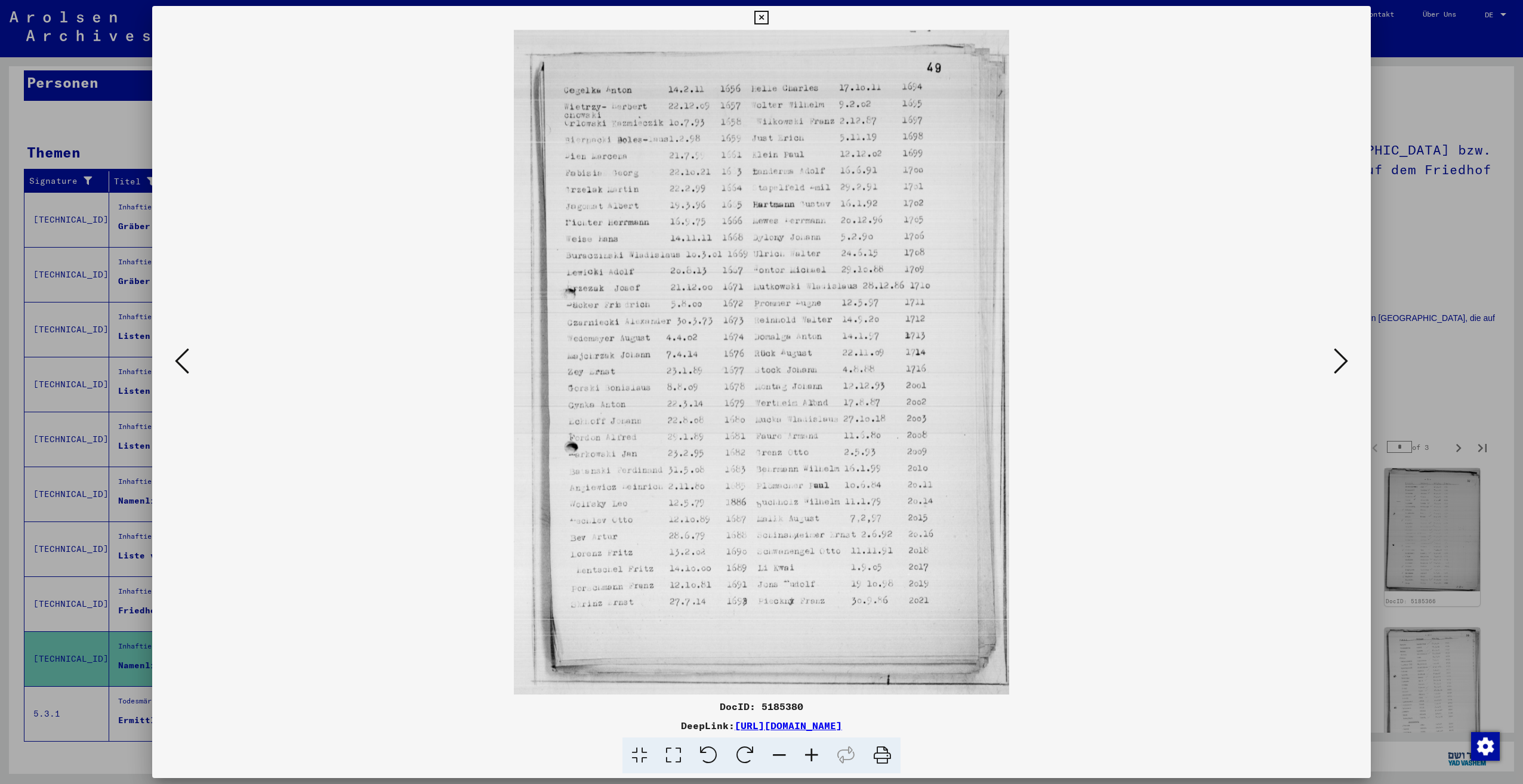
click at [1334, 355] on icon at bounding box center [1341, 361] width 14 height 29
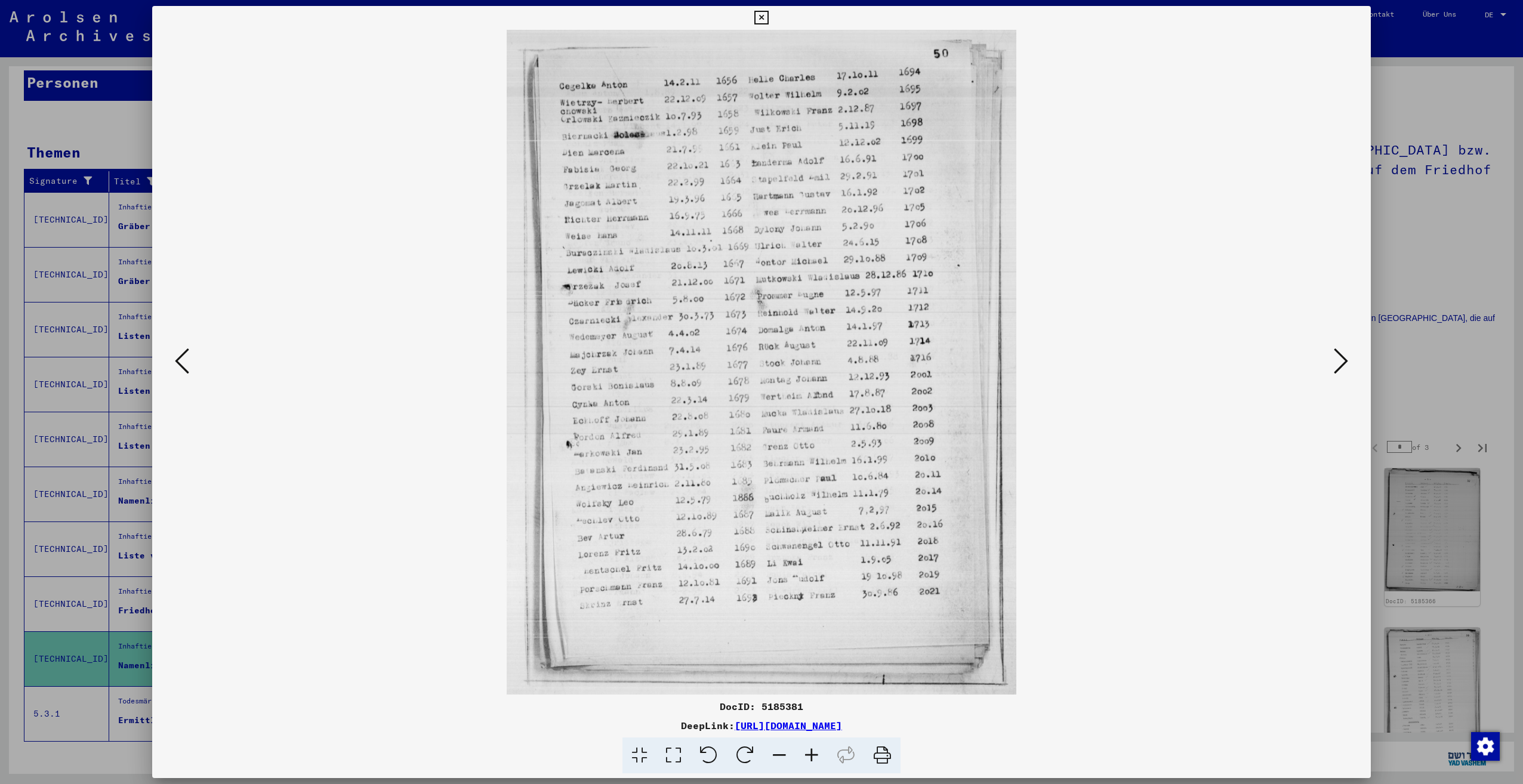
click at [1334, 355] on icon at bounding box center [1341, 361] width 14 height 29
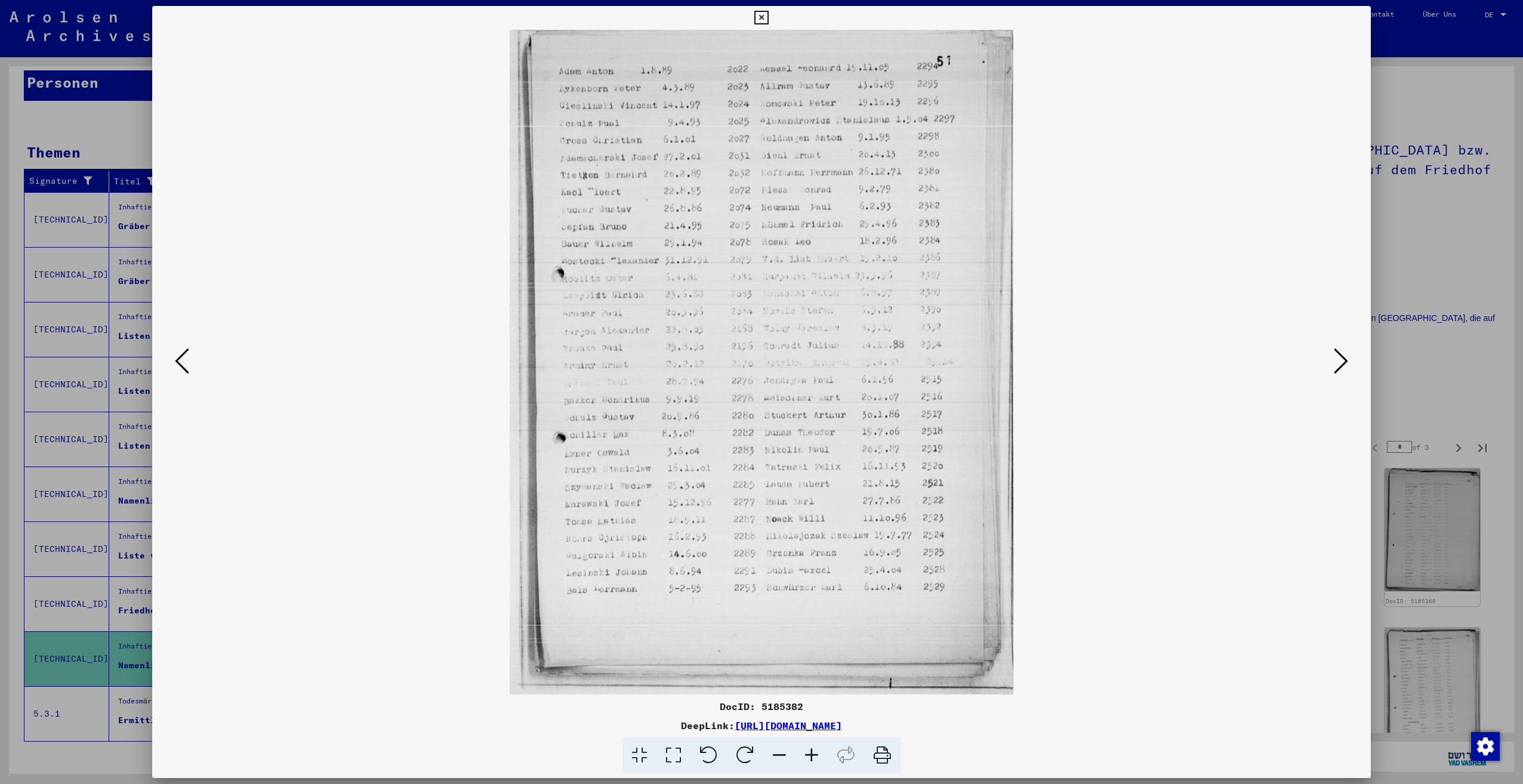
click at [1334, 355] on icon at bounding box center [1341, 361] width 14 height 29
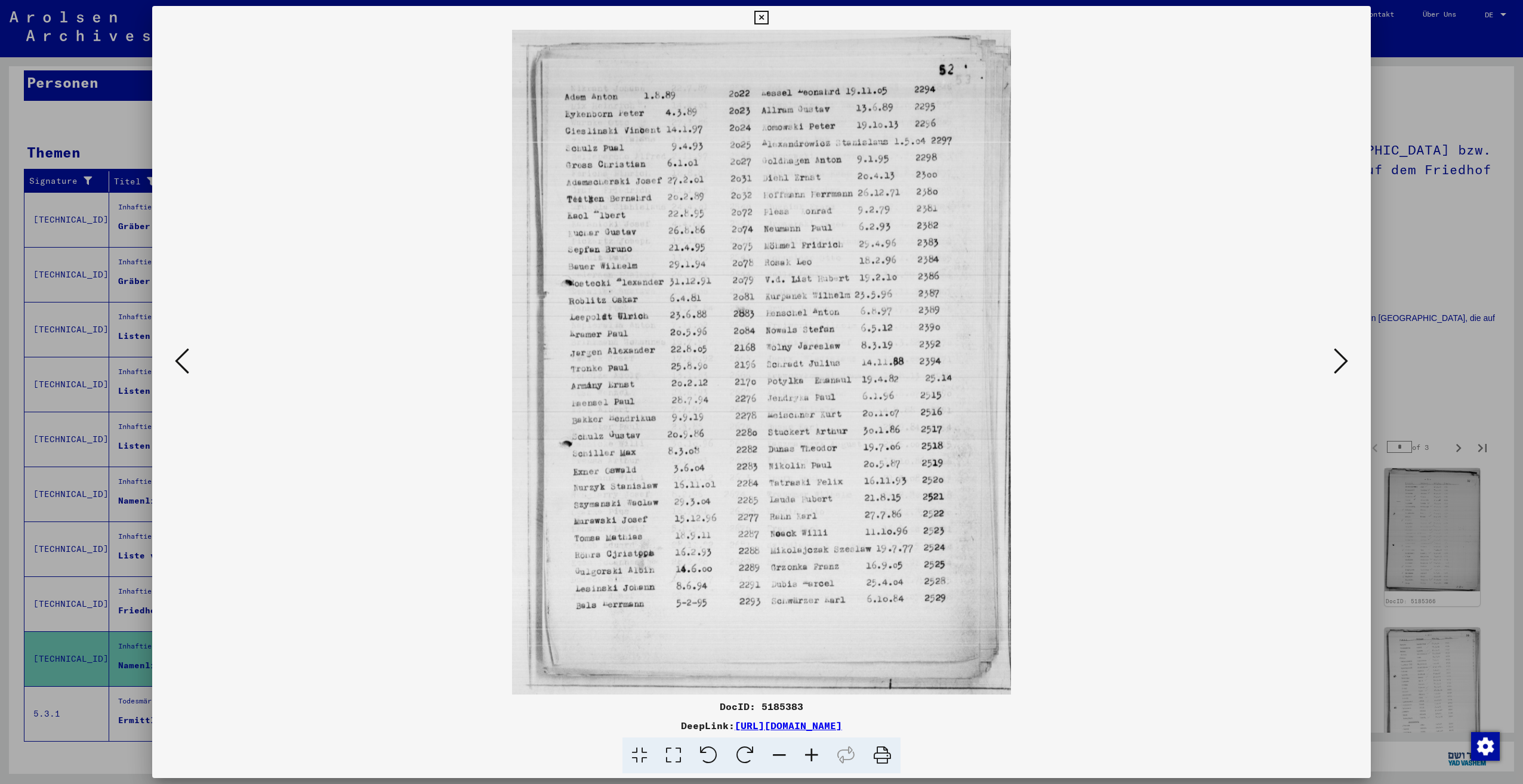
click at [1334, 355] on icon at bounding box center [1341, 361] width 14 height 29
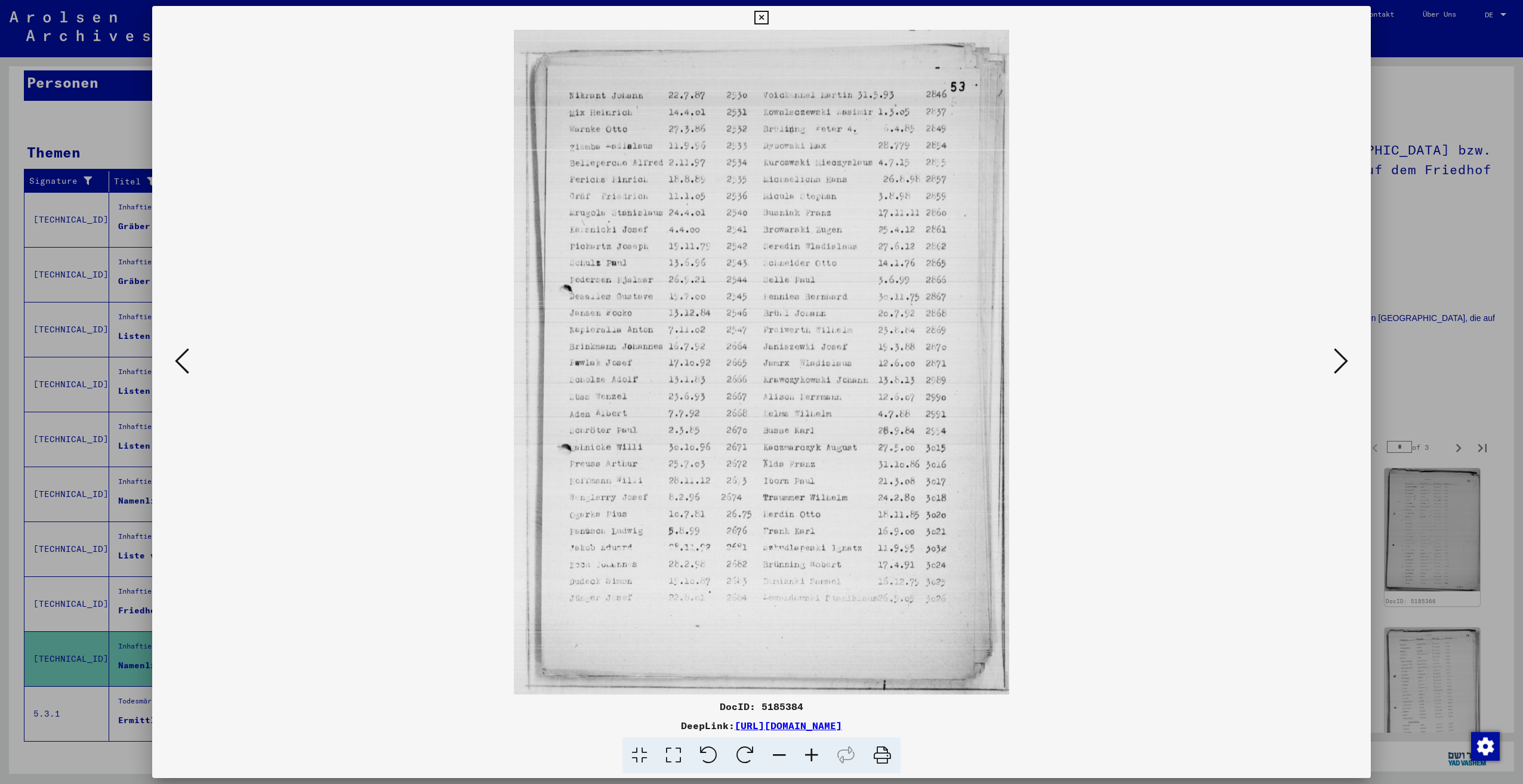
click at [1334, 355] on icon at bounding box center [1341, 361] width 14 height 29
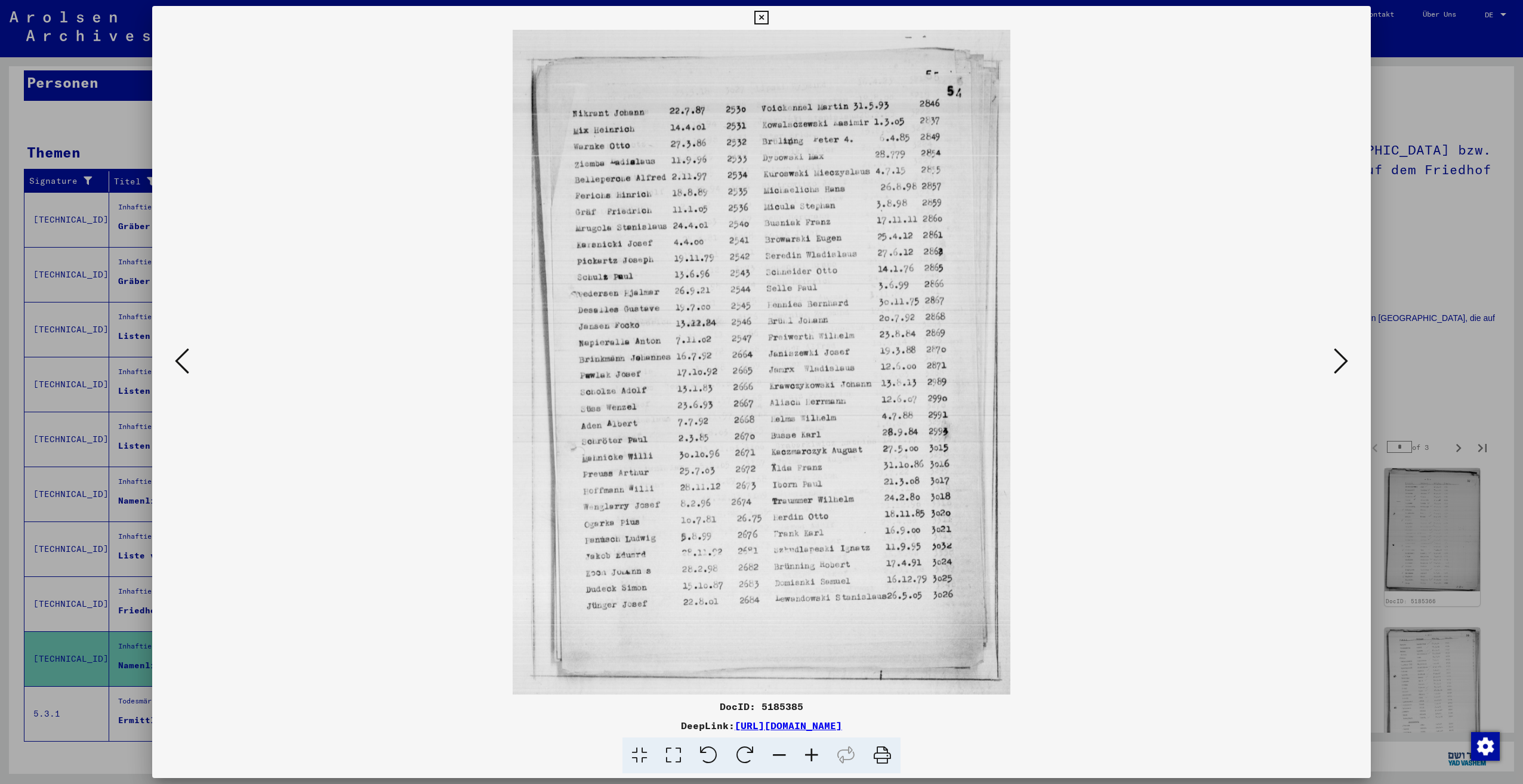
click at [1334, 355] on icon at bounding box center [1341, 361] width 14 height 29
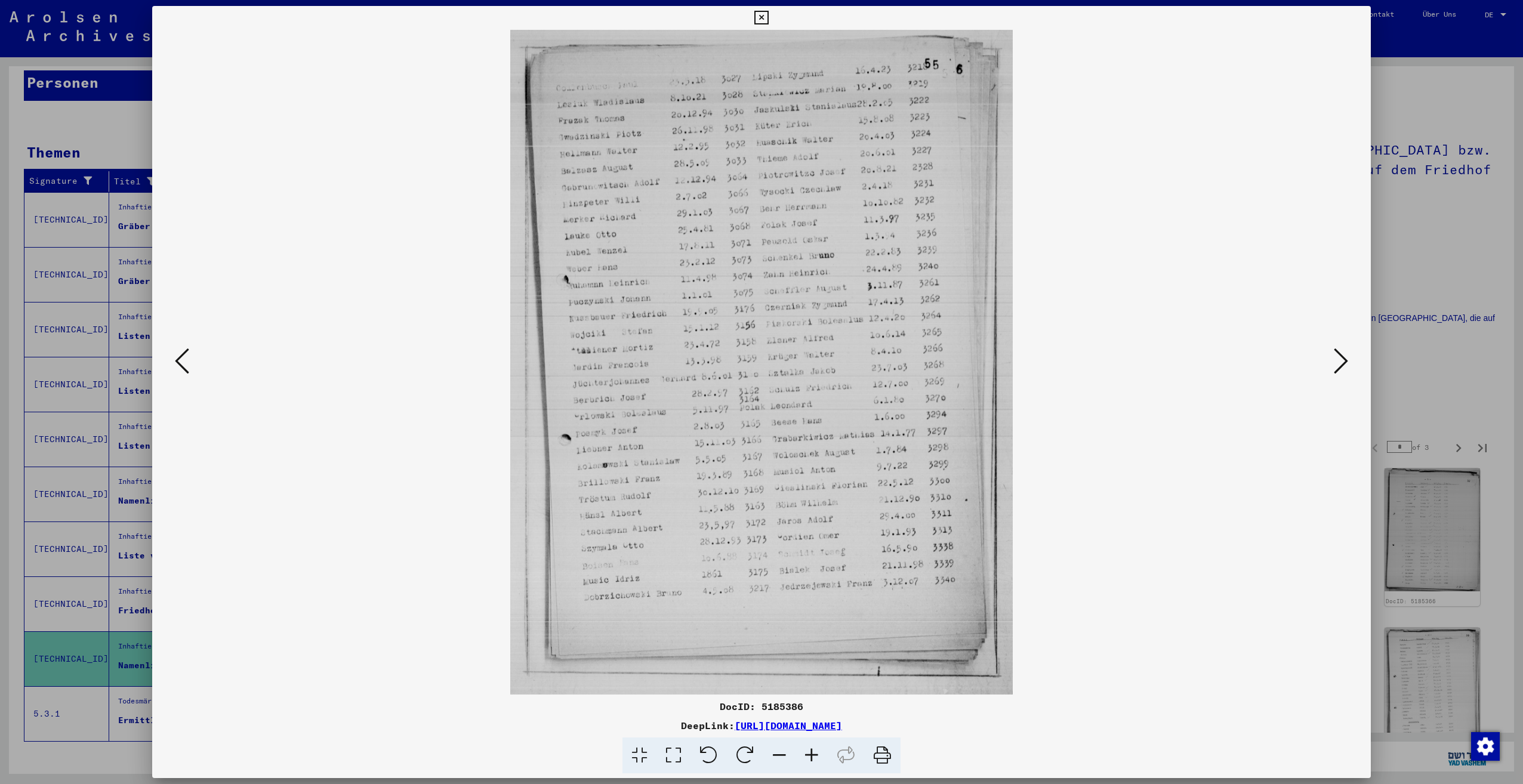
click at [1334, 355] on icon at bounding box center [1341, 361] width 14 height 29
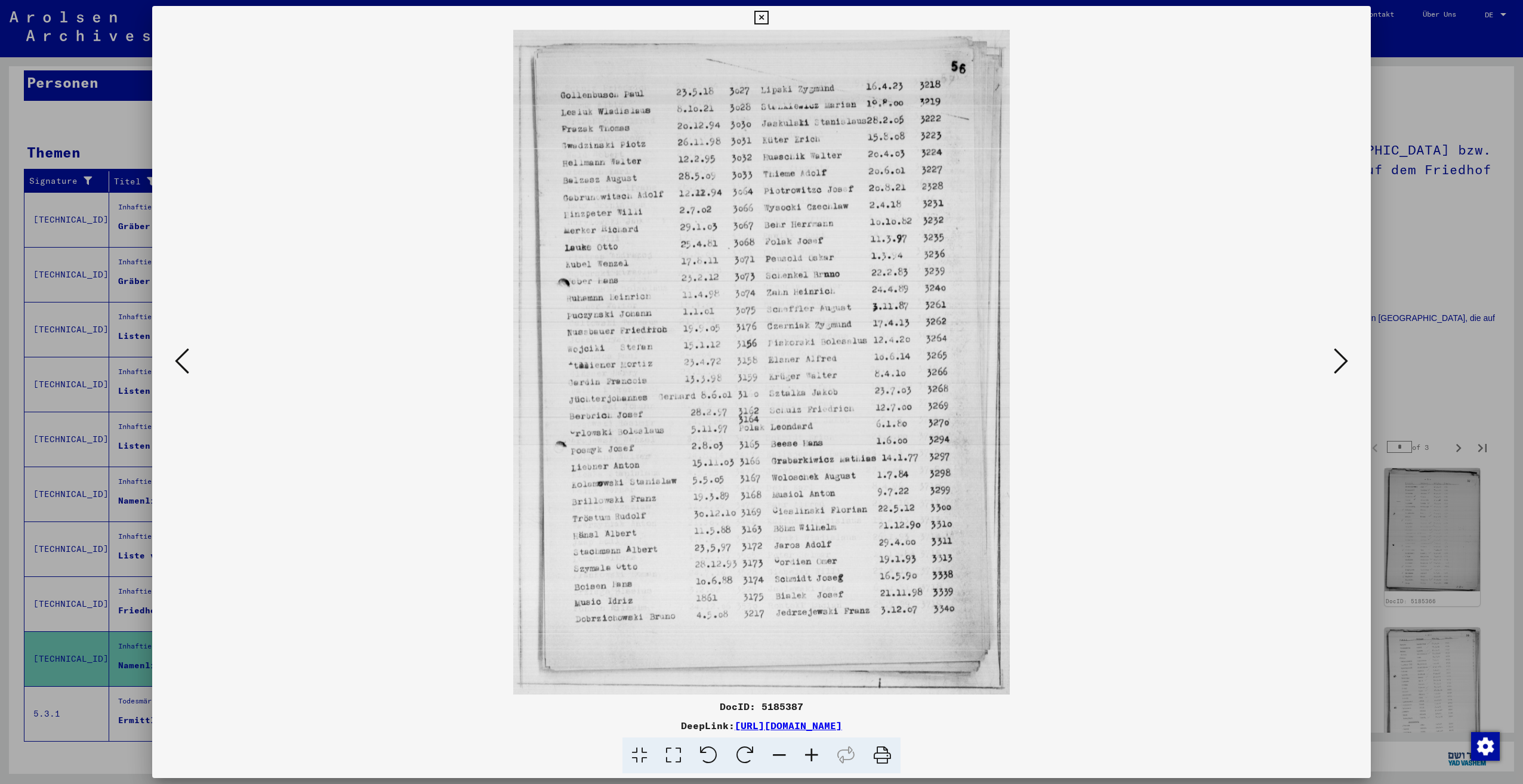
click at [1334, 355] on icon at bounding box center [1341, 361] width 14 height 29
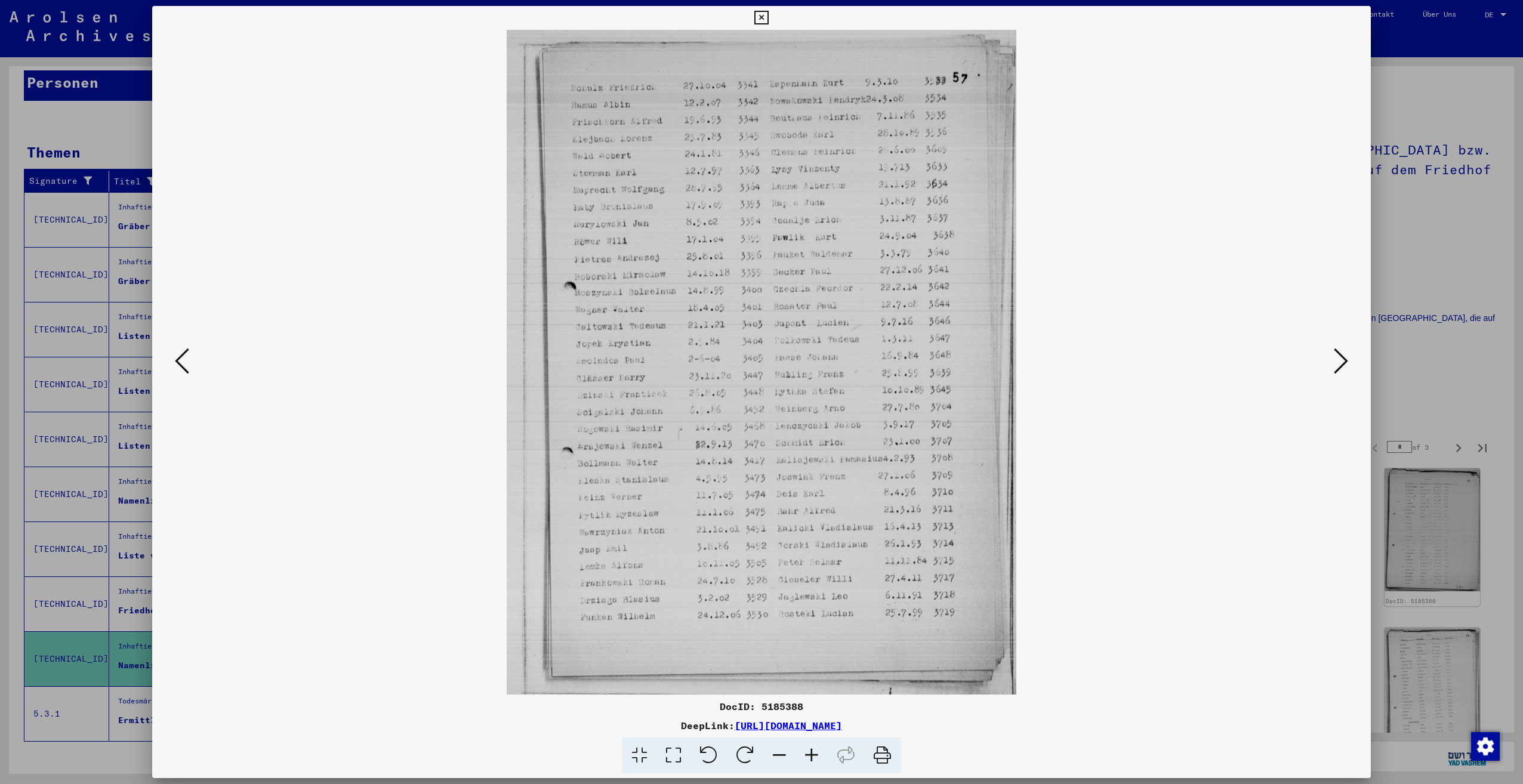
click at [1334, 355] on icon at bounding box center [1341, 361] width 14 height 29
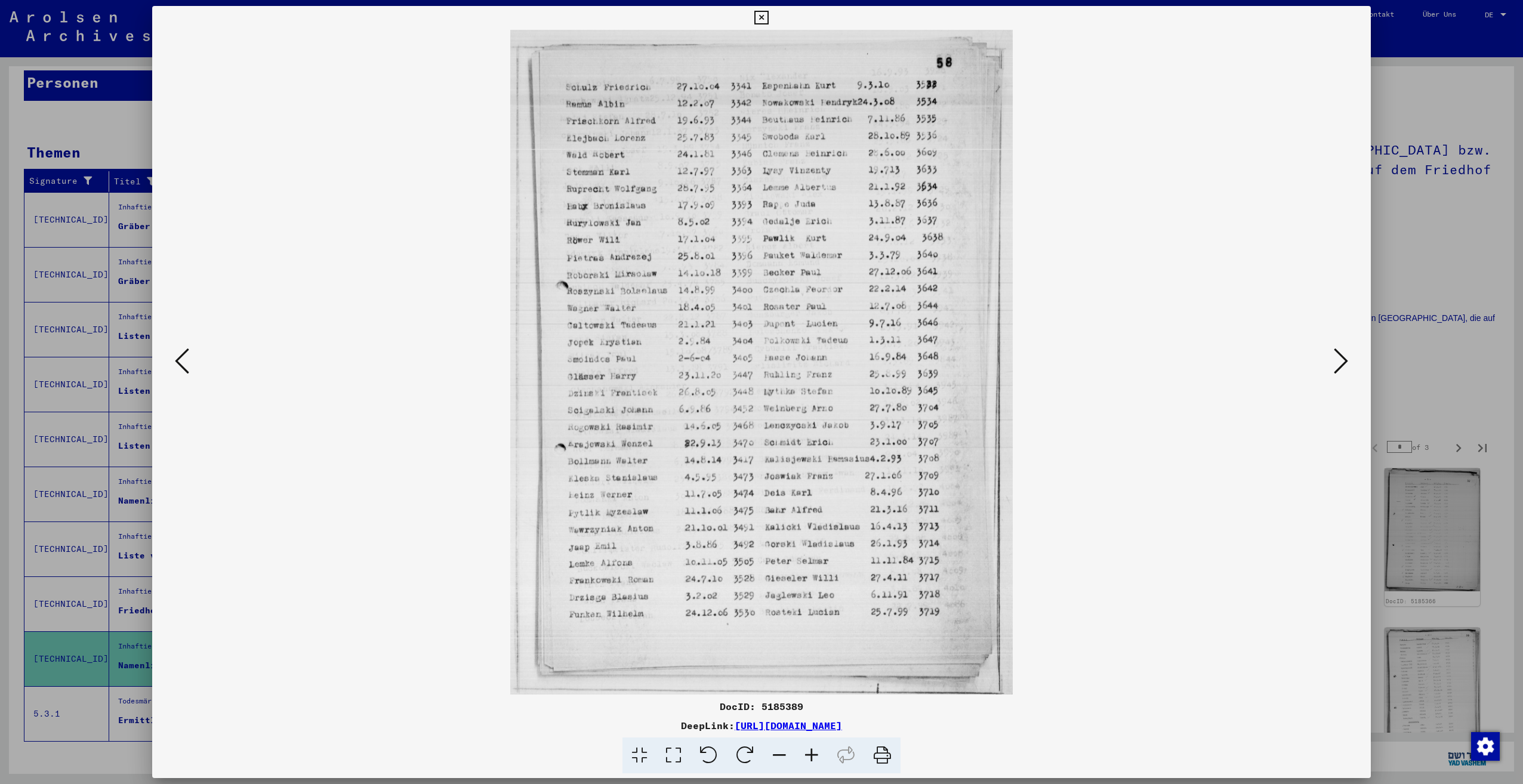
click at [1334, 355] on icon at bounding box center [1341, 361] width 14 height 29
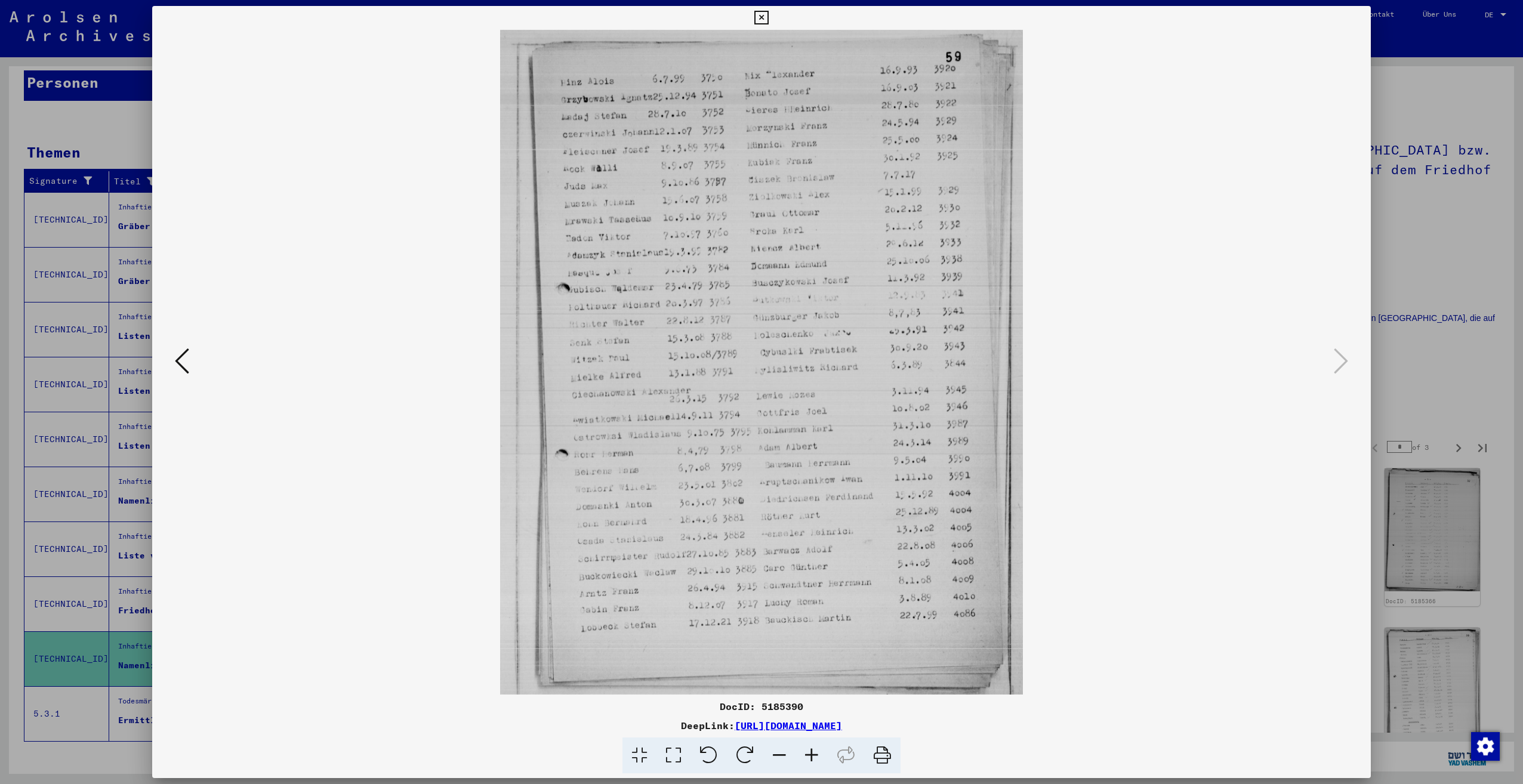
click at [1395, 355] on div at bounding box center [761, 392] width 1523 height 784
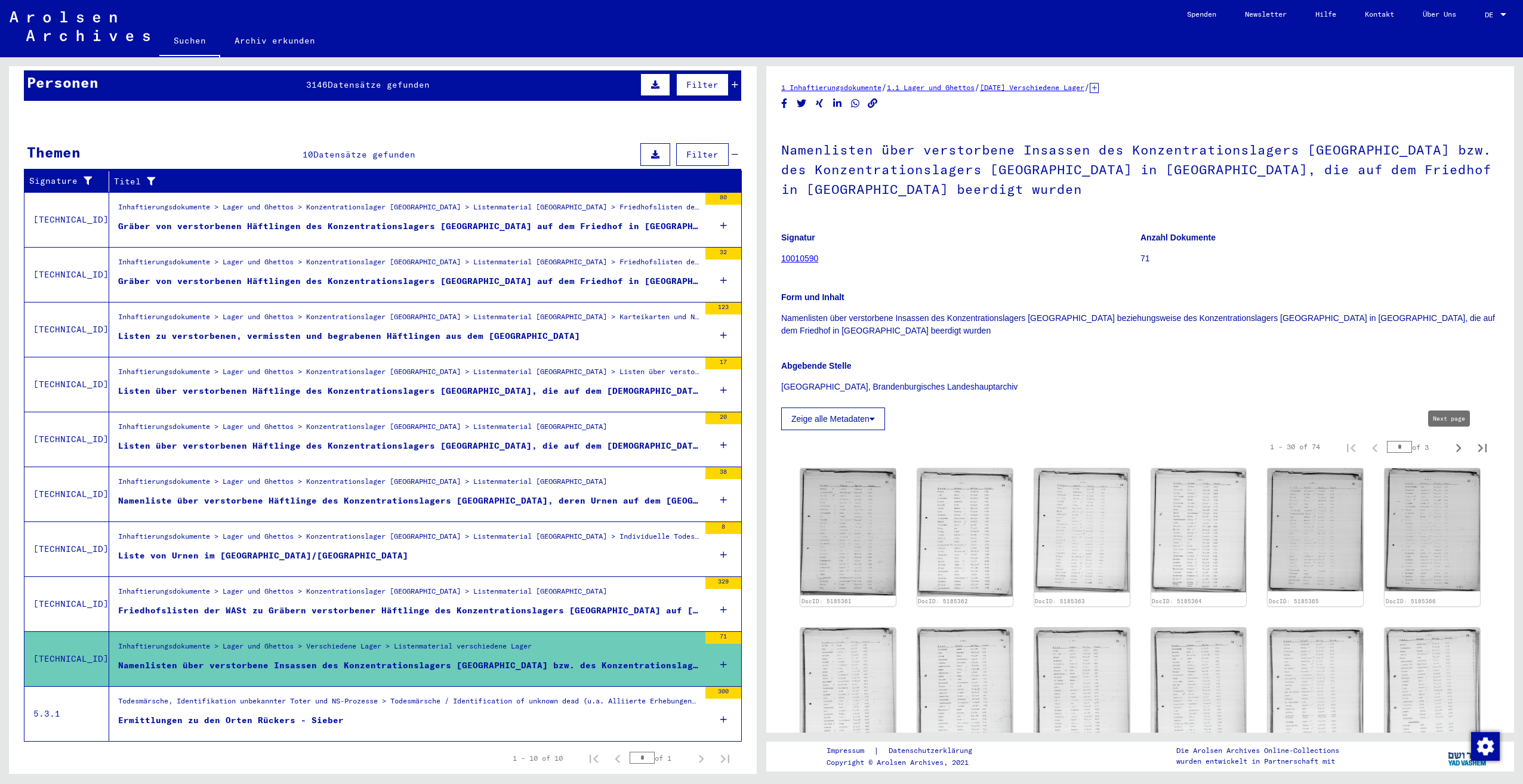
click at [1456, 448] on icon "Next page" at bounding box center [1458, 448] width 17 height 17
type input "*"
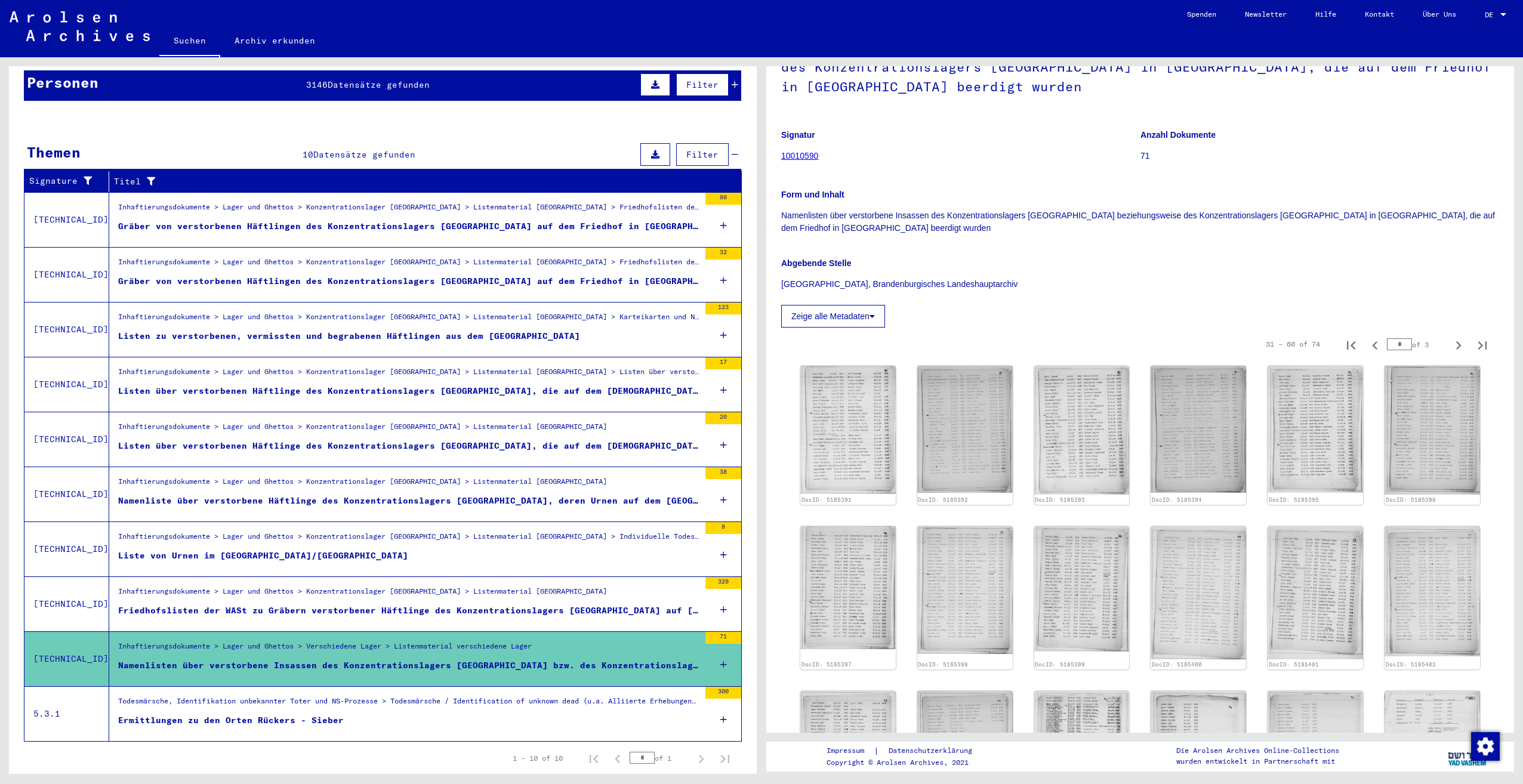
scroll to position [119, 0]
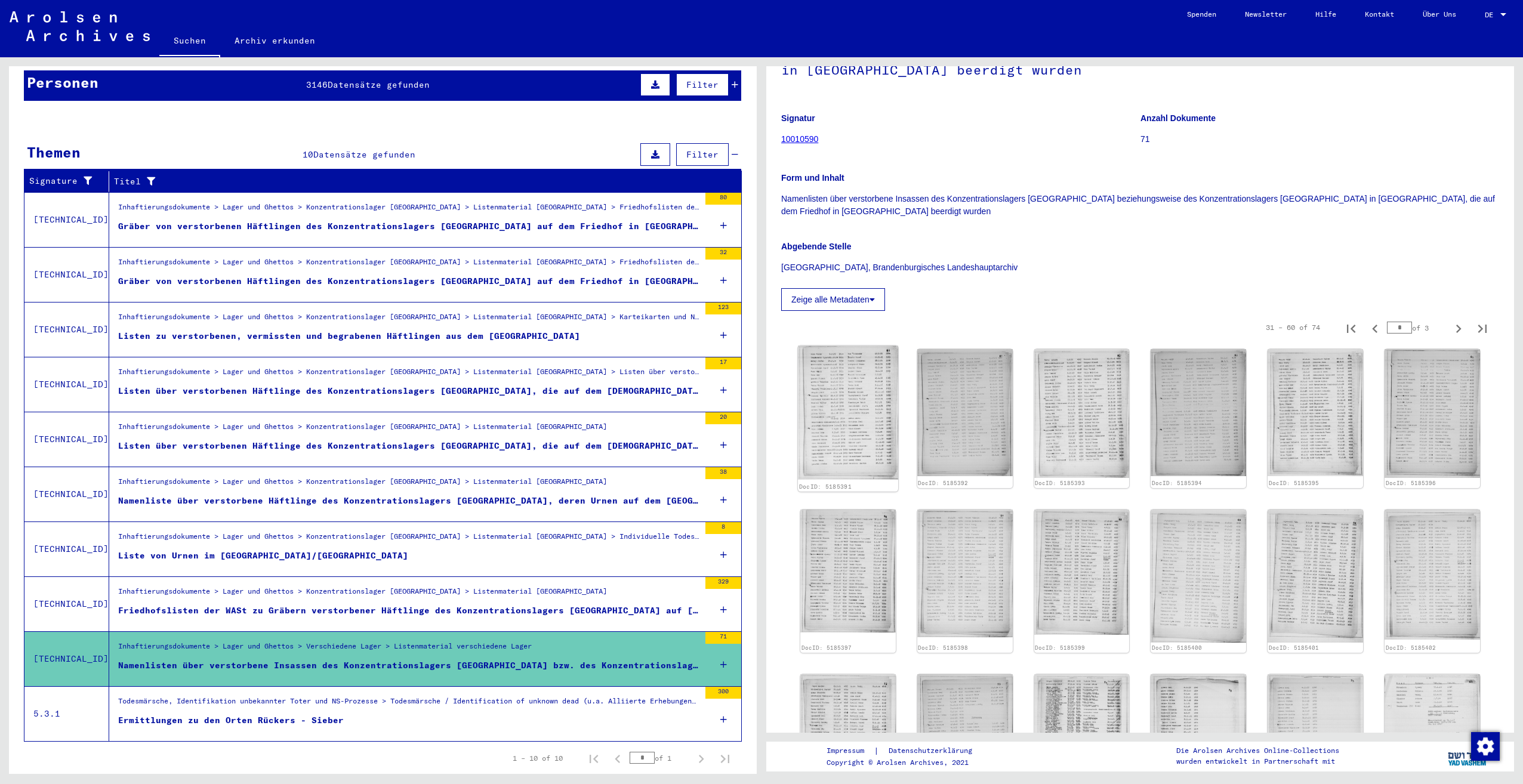
click at [840, 382] on img at bounding box center [847, 412] width 100 height 134
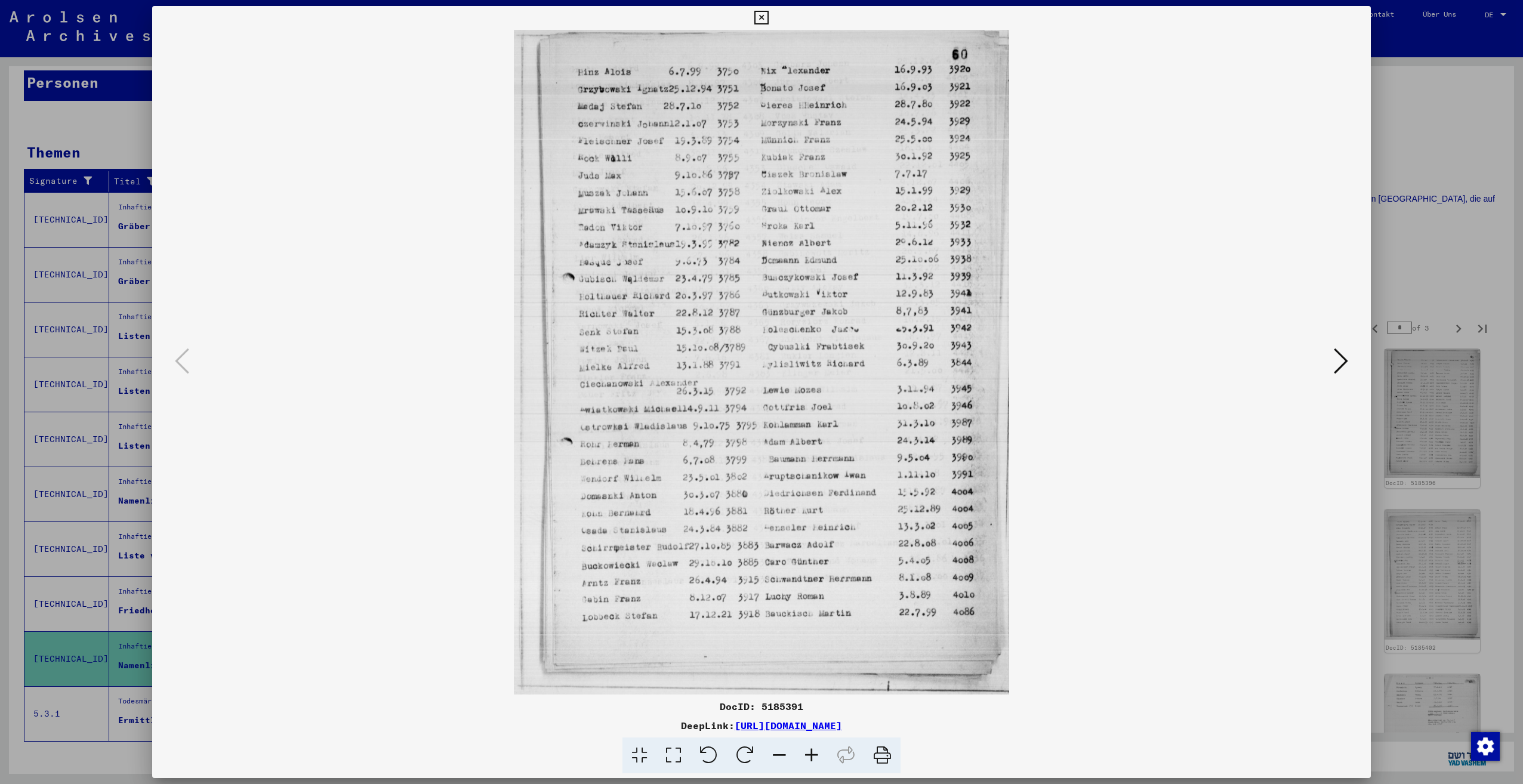
click at [1334, 367] on icon at bounding box center [1341, 361] width 14 height 29
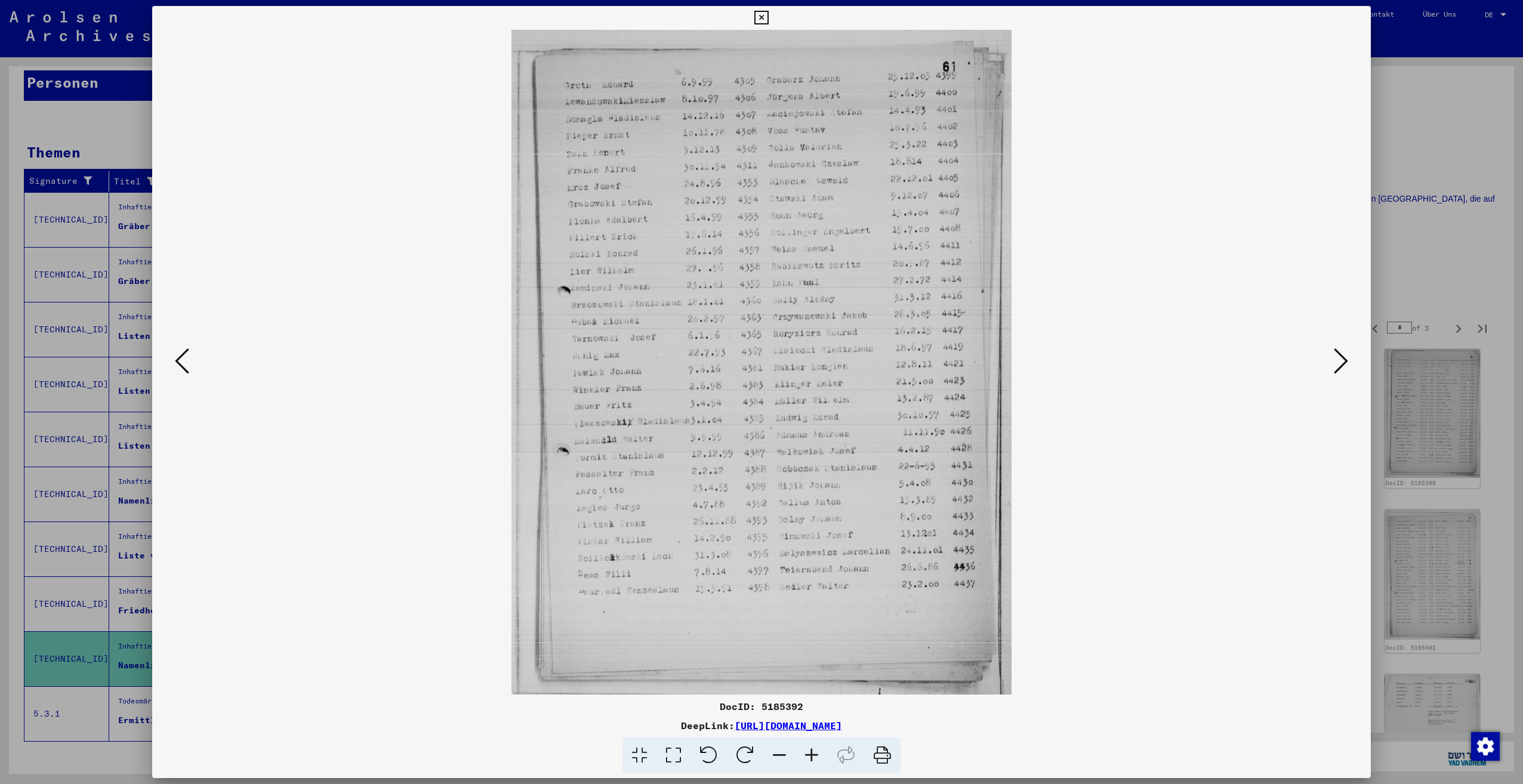
click at [1334, 367] on icon at bounding box center [1341, 361] width 14 height 29
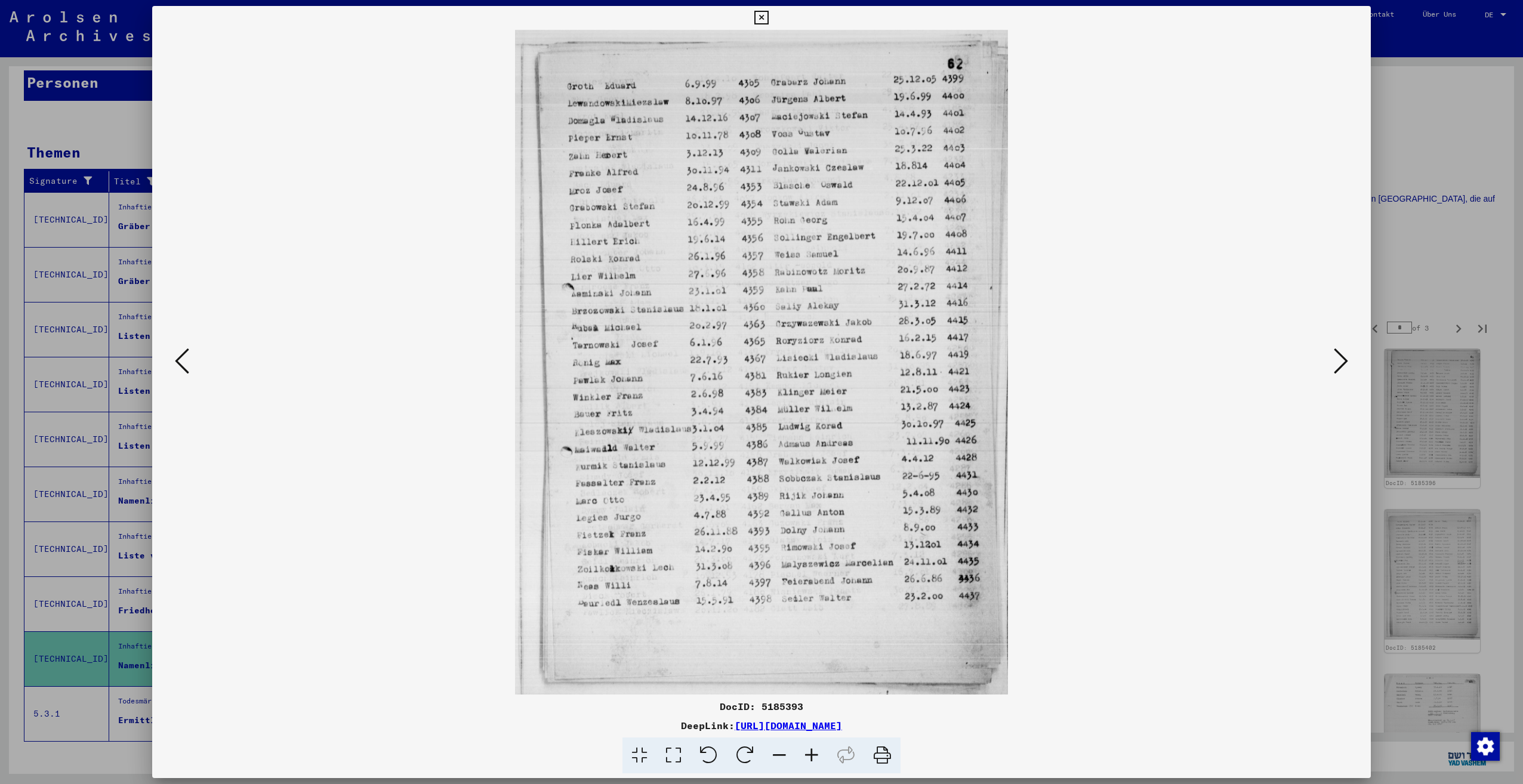
click at [1334, 367] on icon at bounding box center [1341, 361] width 14 height 29
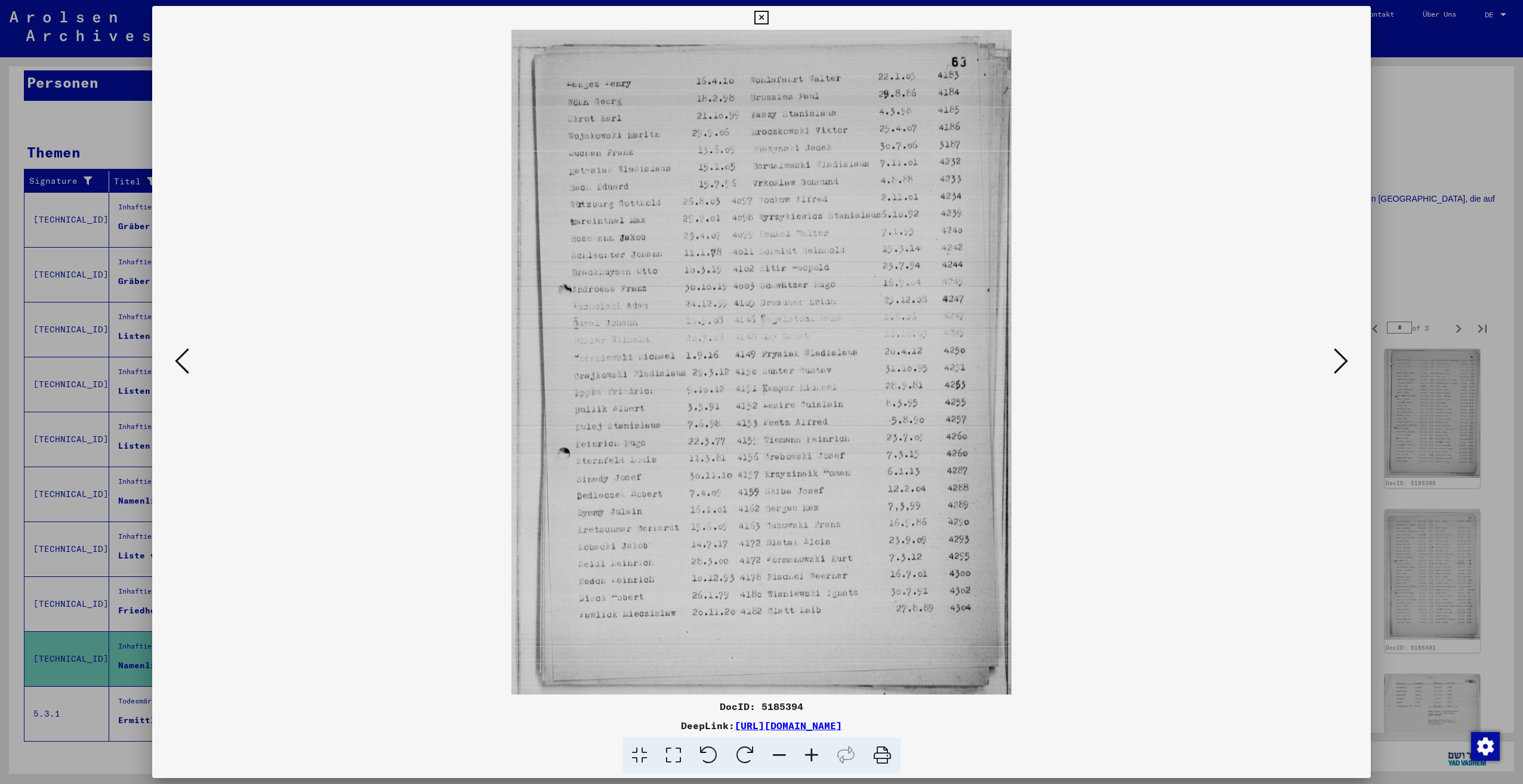
click at [1334, 367] on icon at bounding box center [1341, 361] width 14 height 29
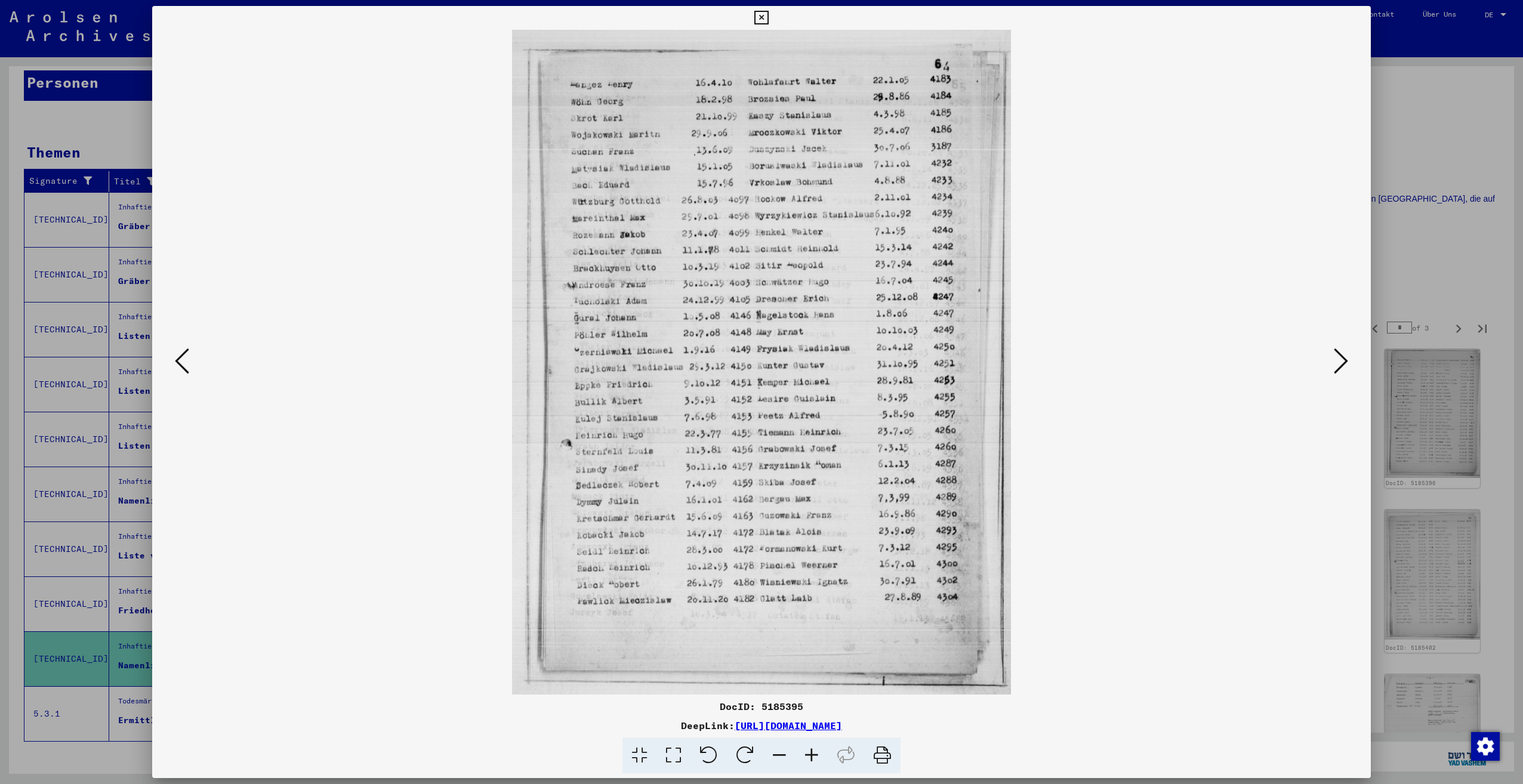
click at [1334, 367] on icon at bounding box center [1341, 361] width 14 height 29
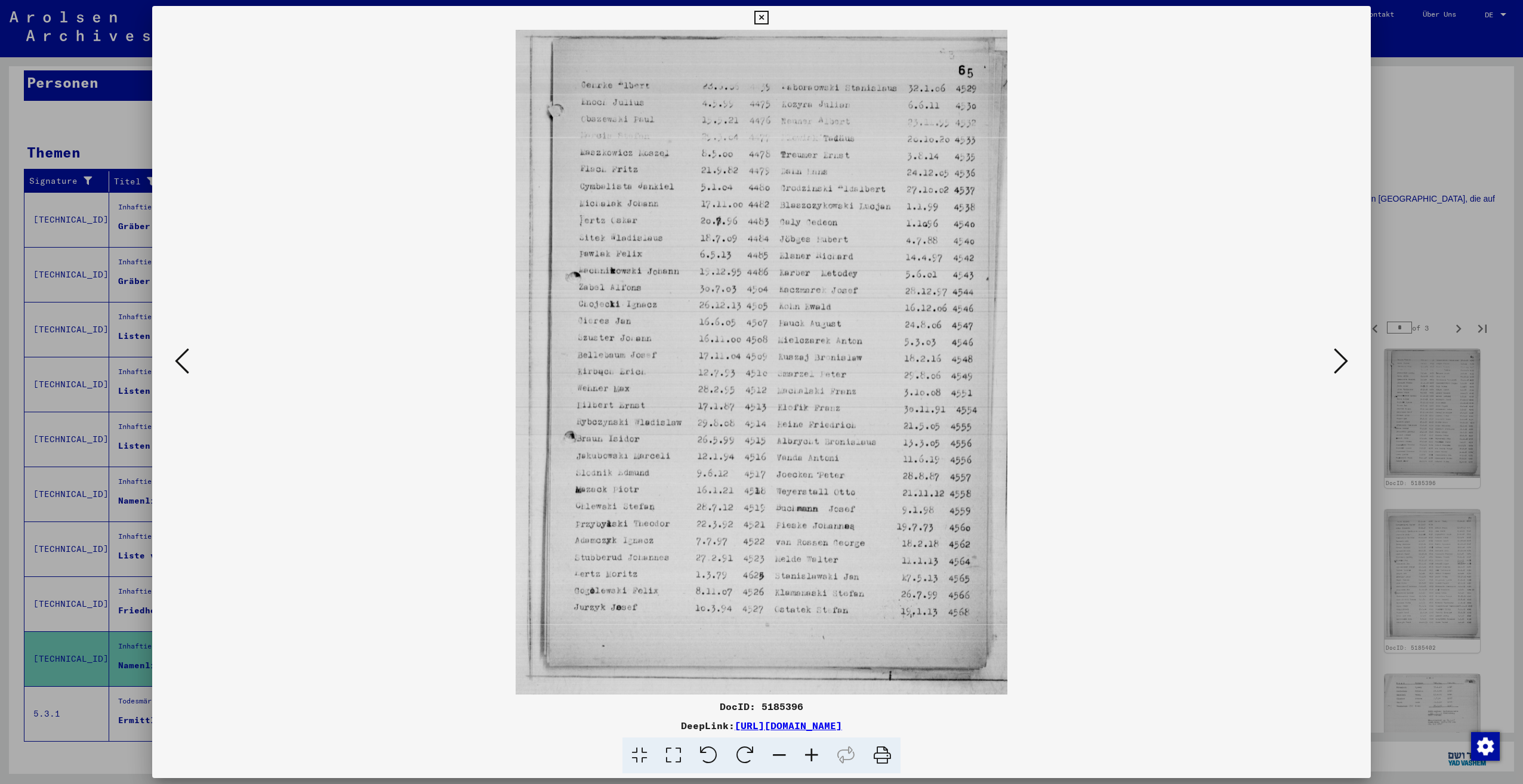
click at [1334, 367] on icon at bounding box center [1341, 361] width 14 height 29
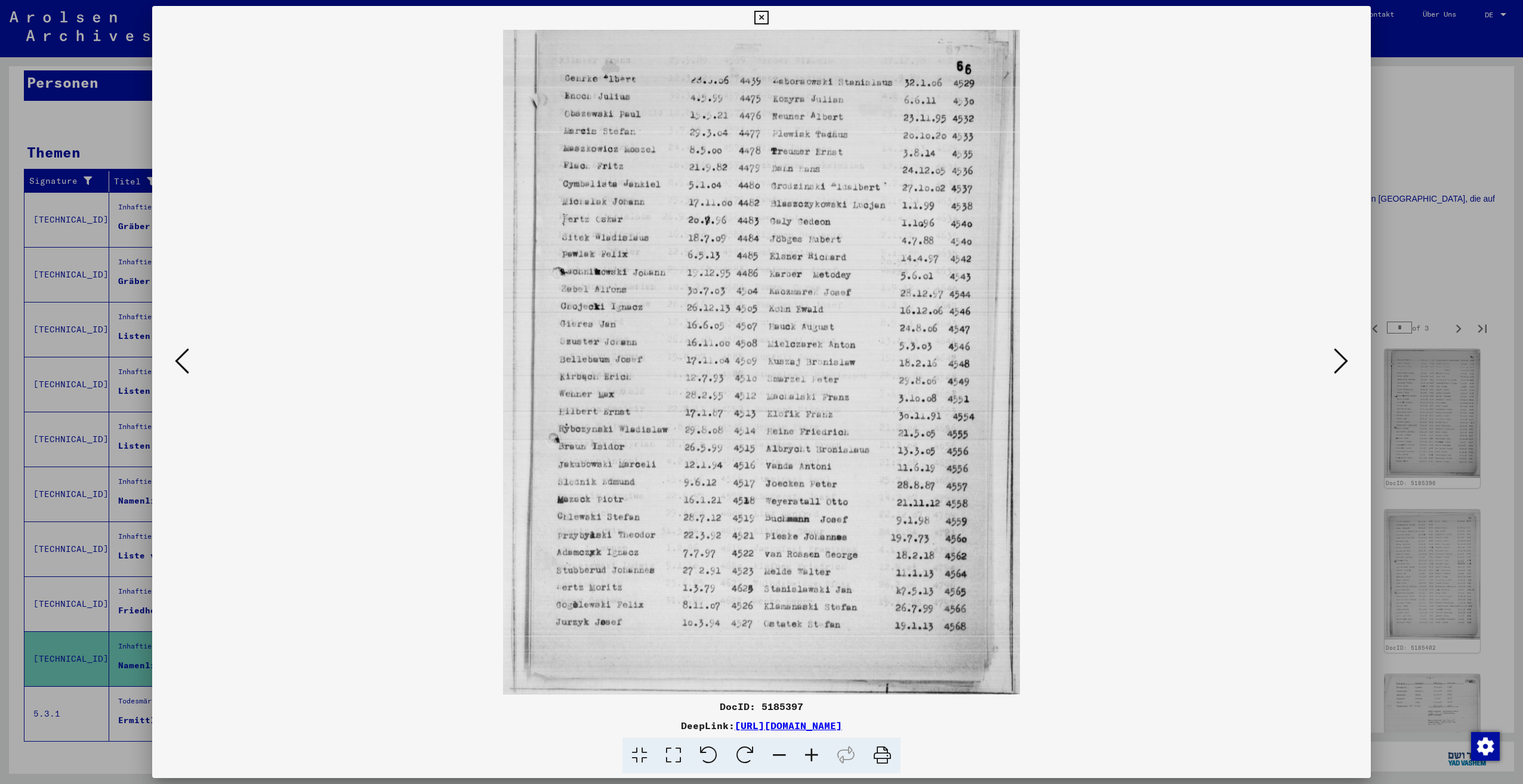
click at [1334, 368] on icon at bounding box center [1341, 361] width 14 height 29
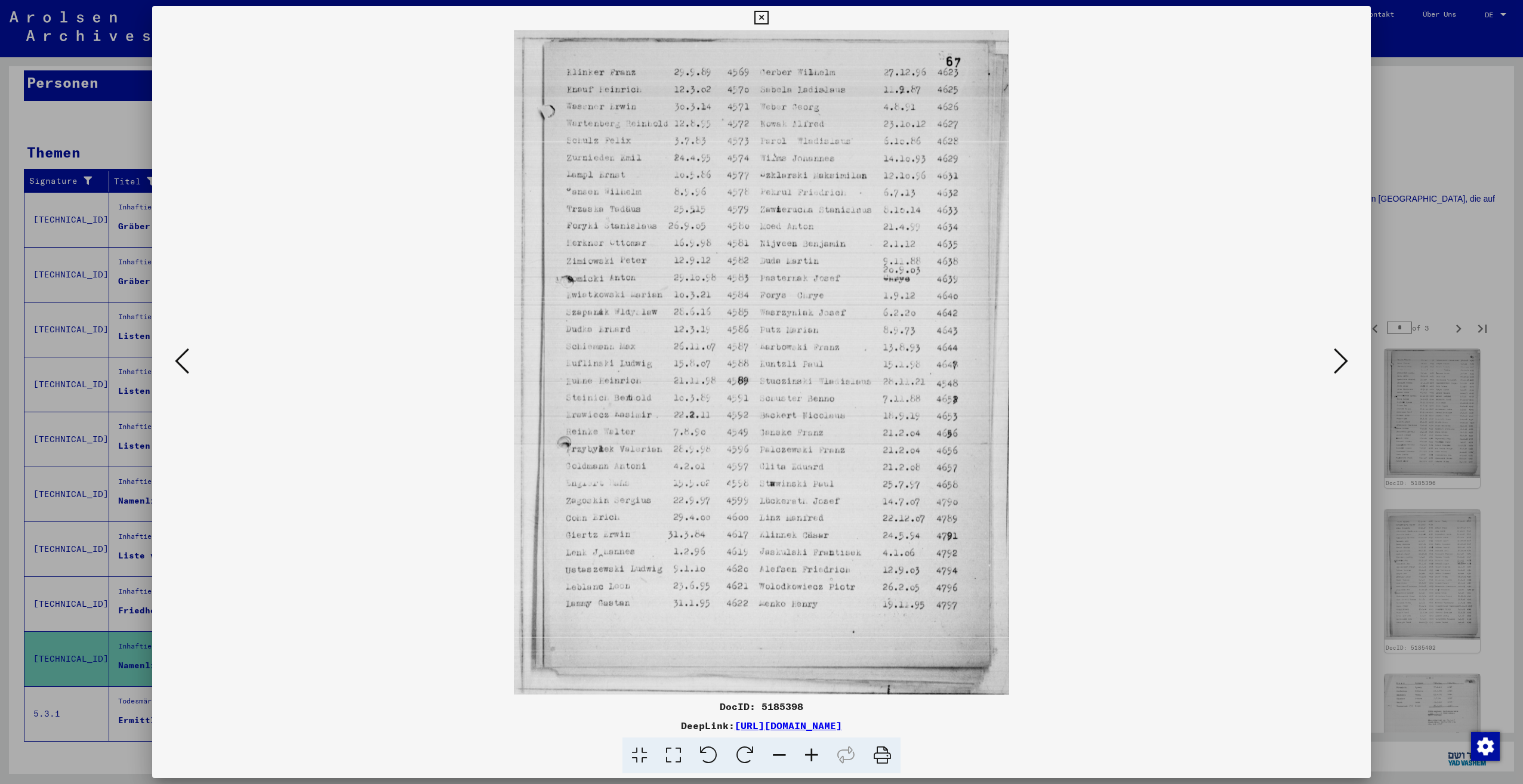
click at [1334, 368] on icon at bounding box center [1341, 361] width 14 height 29
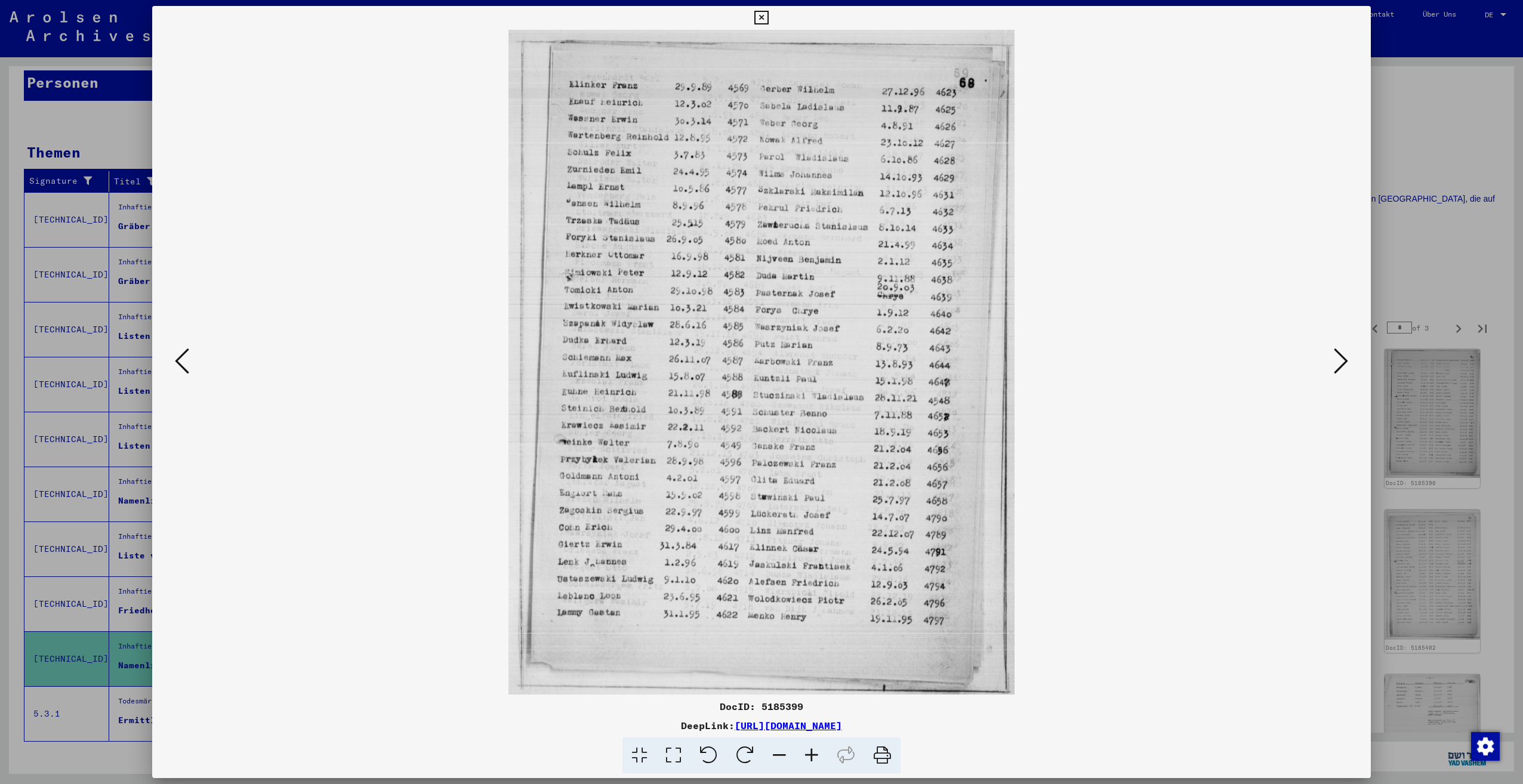
click at [1334, 368] on icon at bounding box center [1341, 361] width 14 height 29
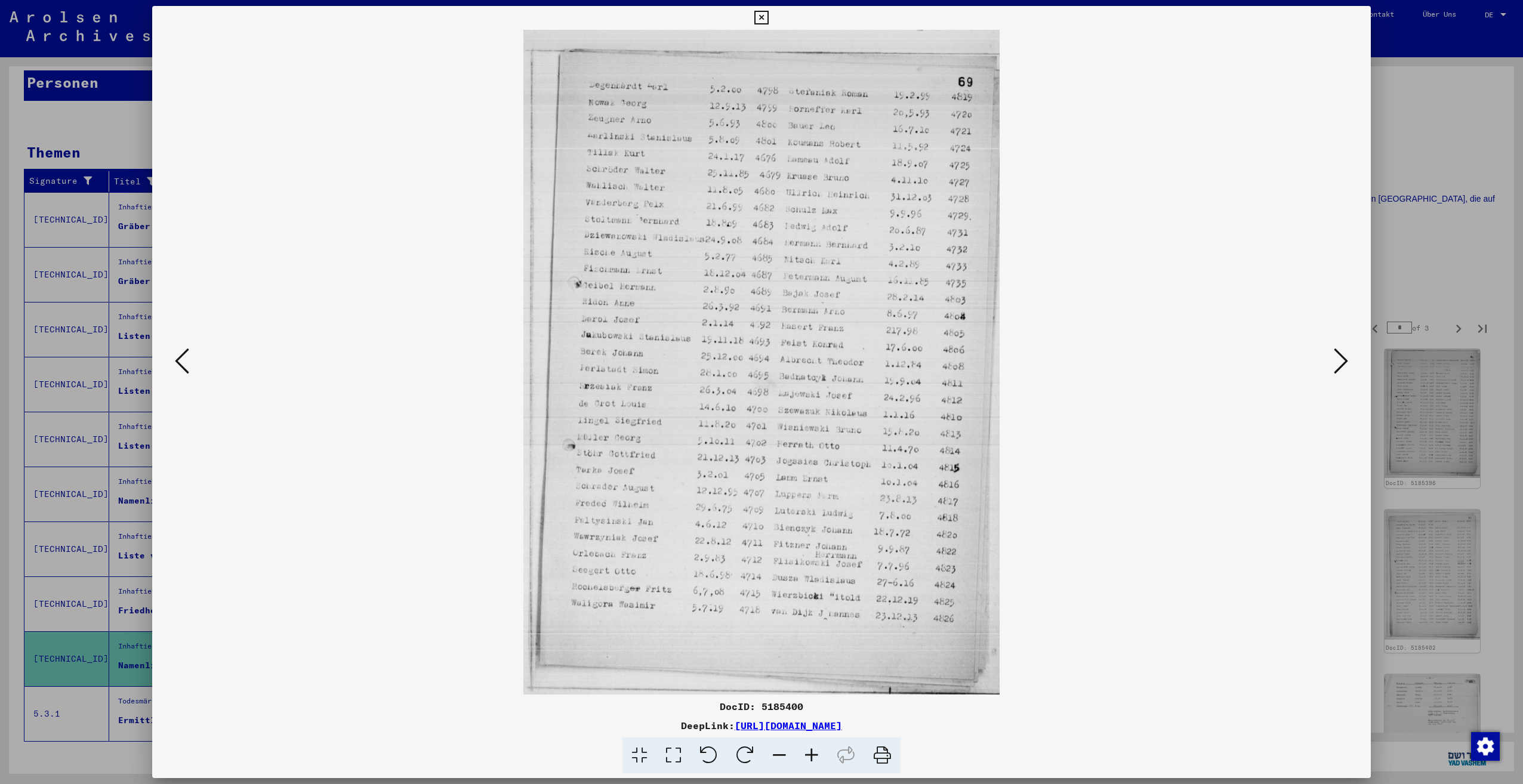
click at [1334, 368] on icon at bounding box center [1341, 361] width 14 height 29
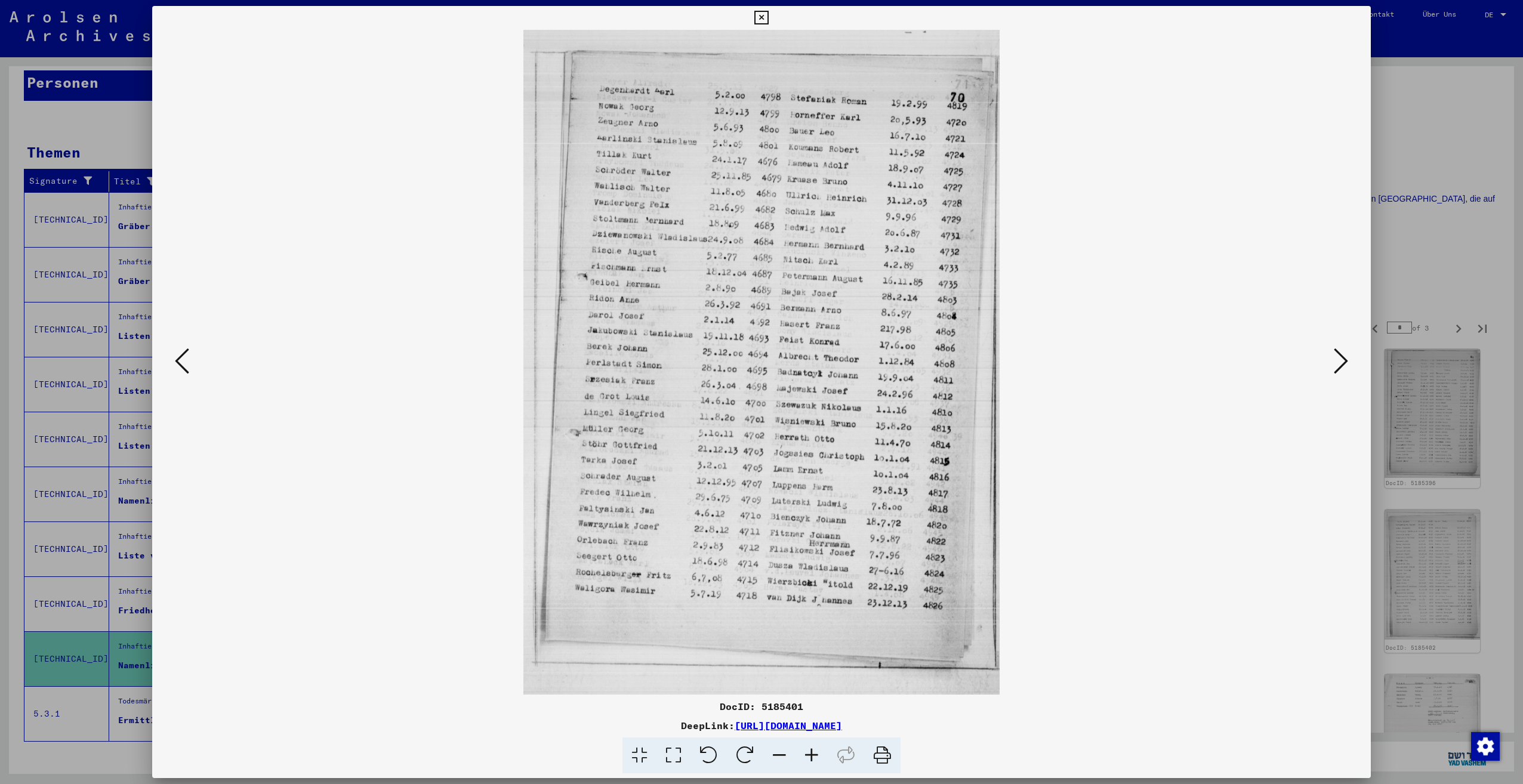
click at [1334, 368] on icon at bounding box center [1341, 361] width 14 height 29
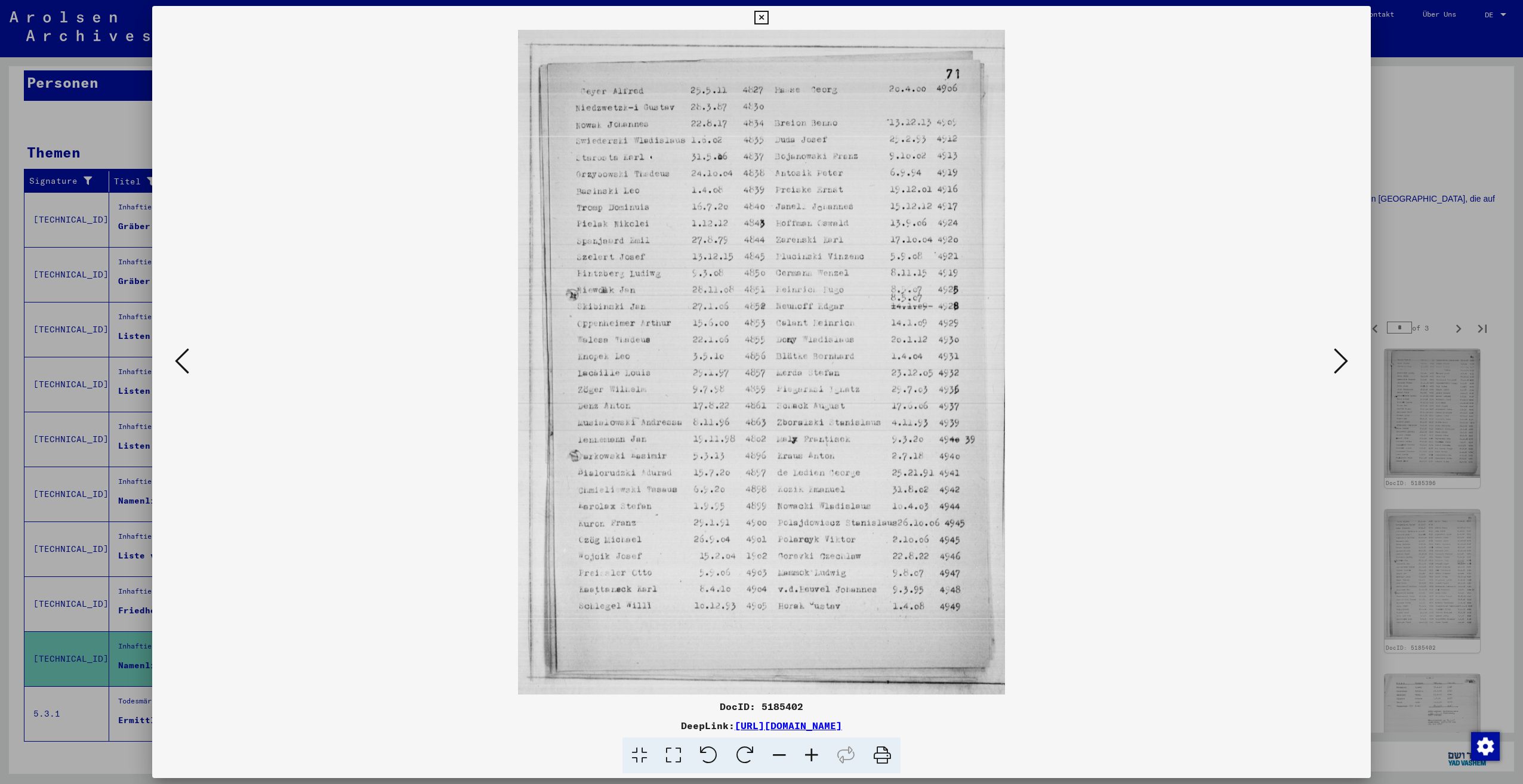
click at [1334, 368] on icon at bounding box center [1341, 361] width 14 height 29
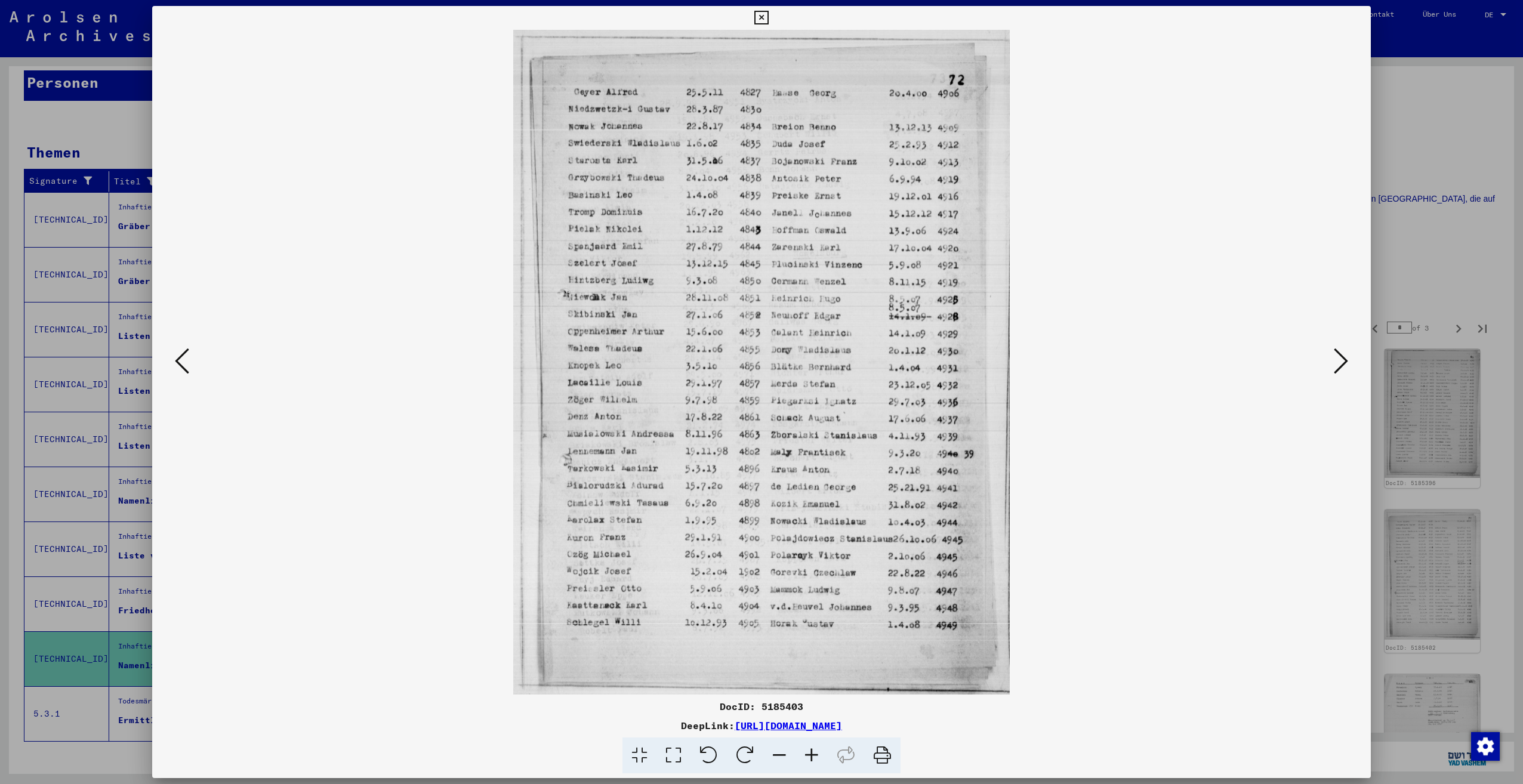
click at [1334, 368] on icon at bounding box center [1341, 361] width 14 height 29
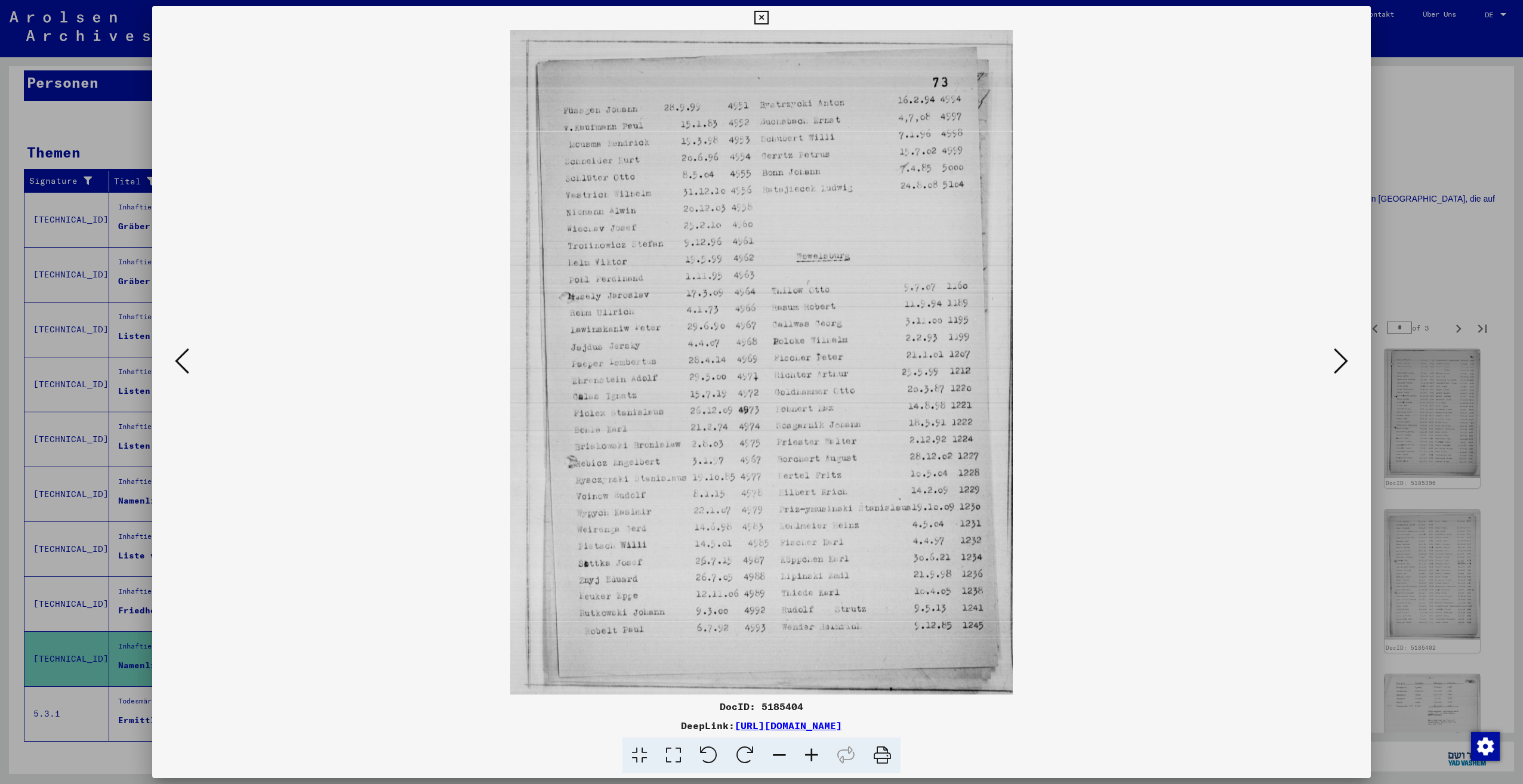
click at [1334, 368] on icon at bounding box center [1341, 361] width 14 height 29
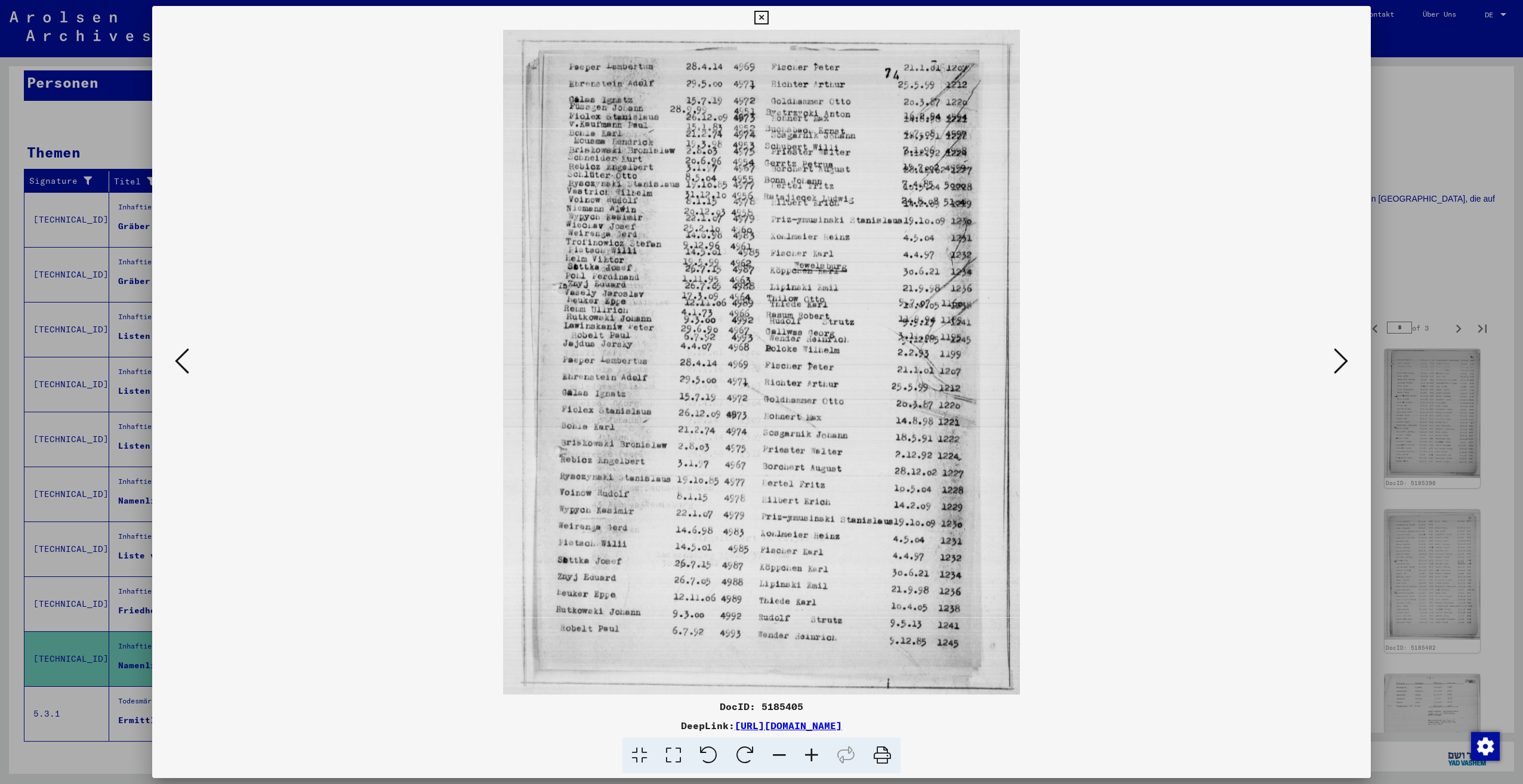
click at [1334, 368] on icon at bounding box center [1341, 361] width 14 height 29
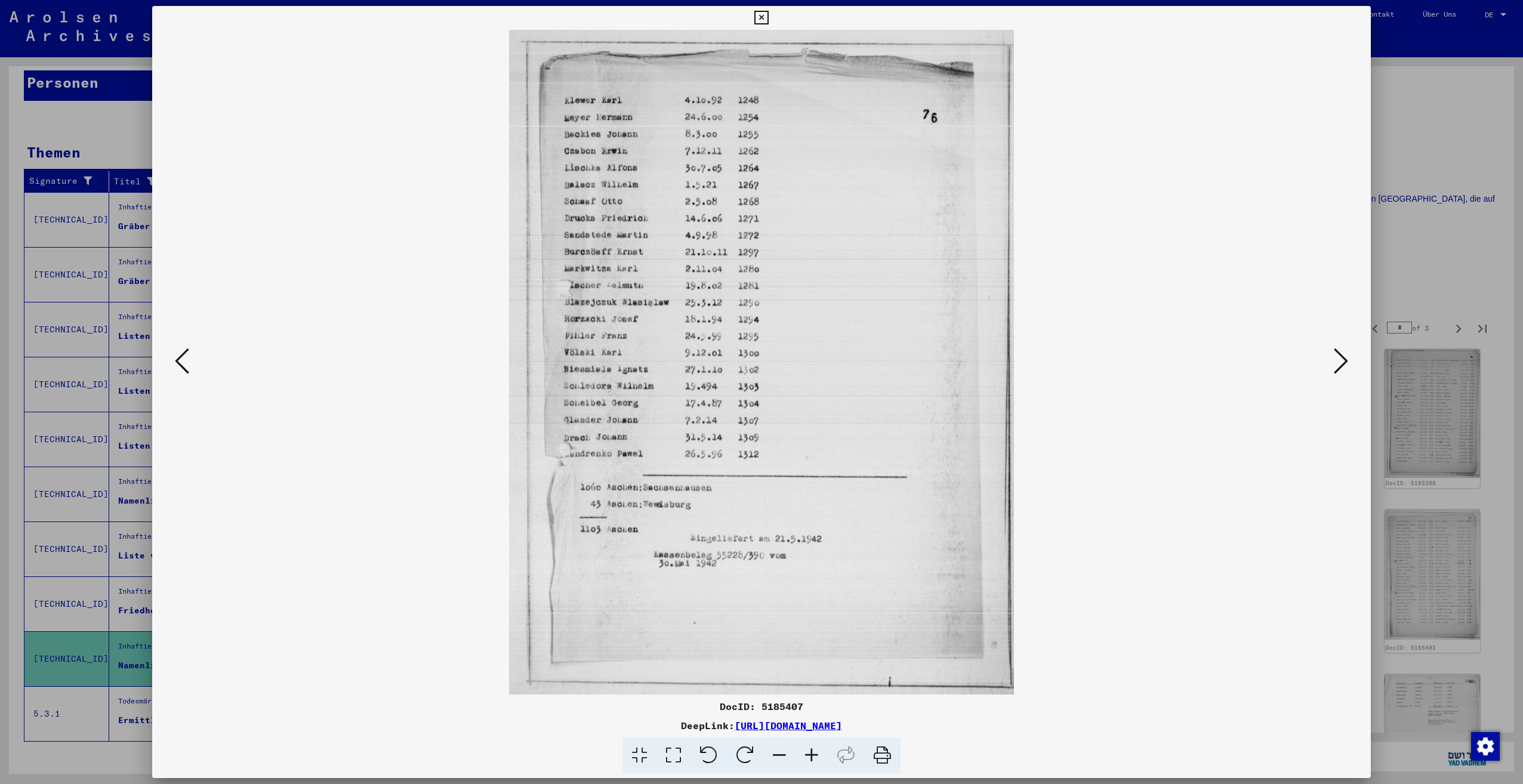
click at [191, 356] on button at bounding box center [182, 362] width 21 height 34
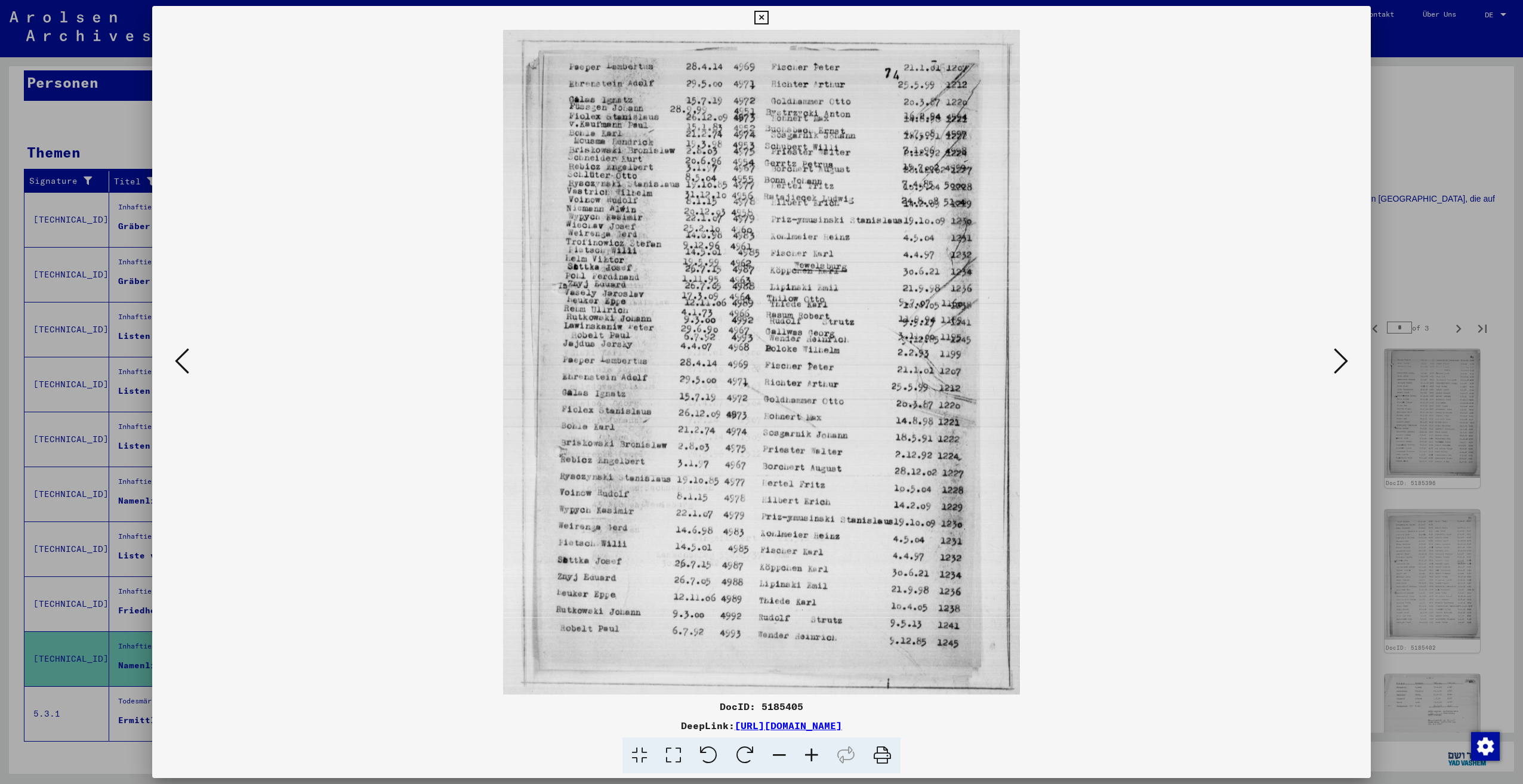
click at [1335, 364] on icon at bounding box center [1341, 361] width 14 height 29
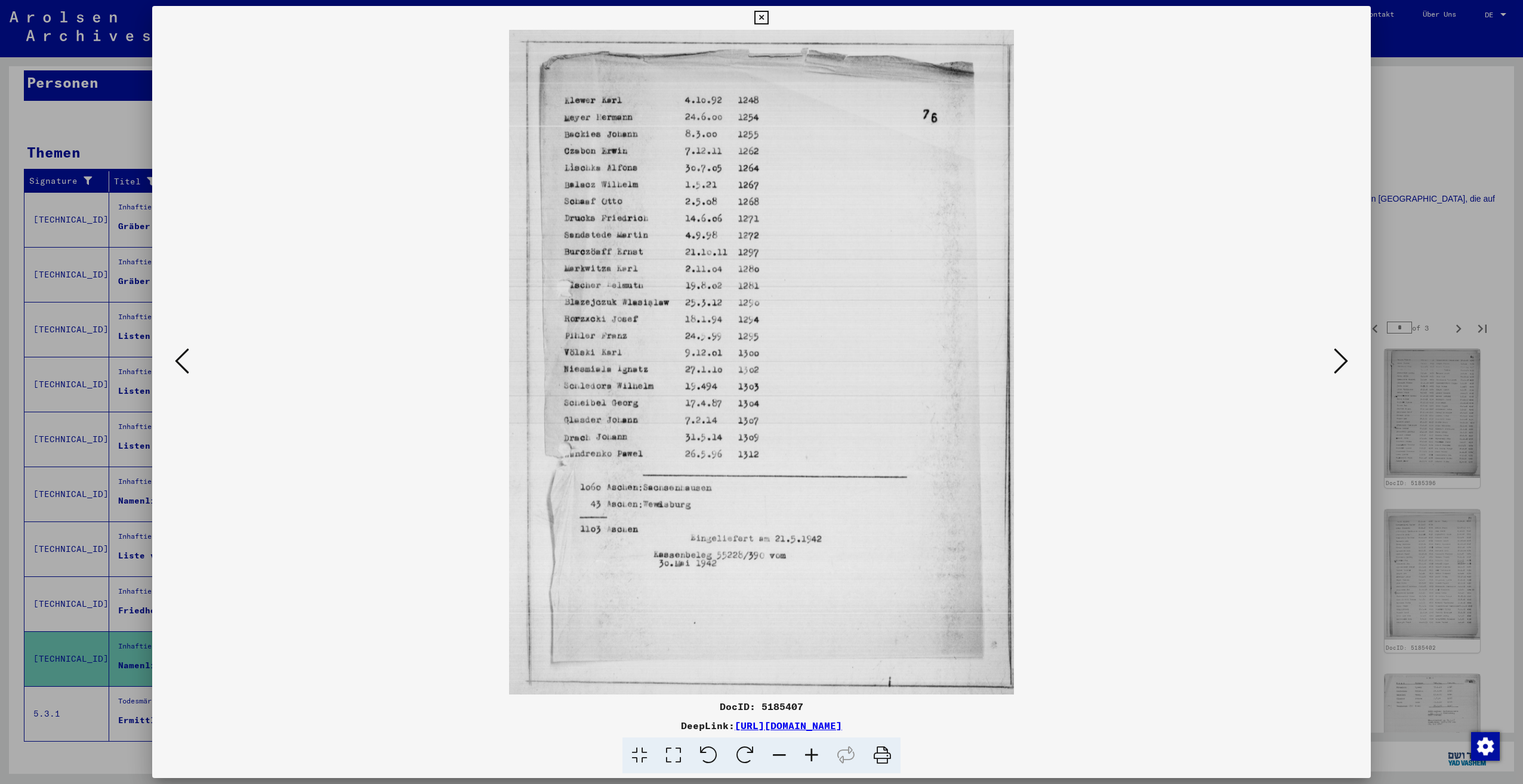
click at [1335, 364] on icon at bounding box center [1341, 361] width 14 height 29
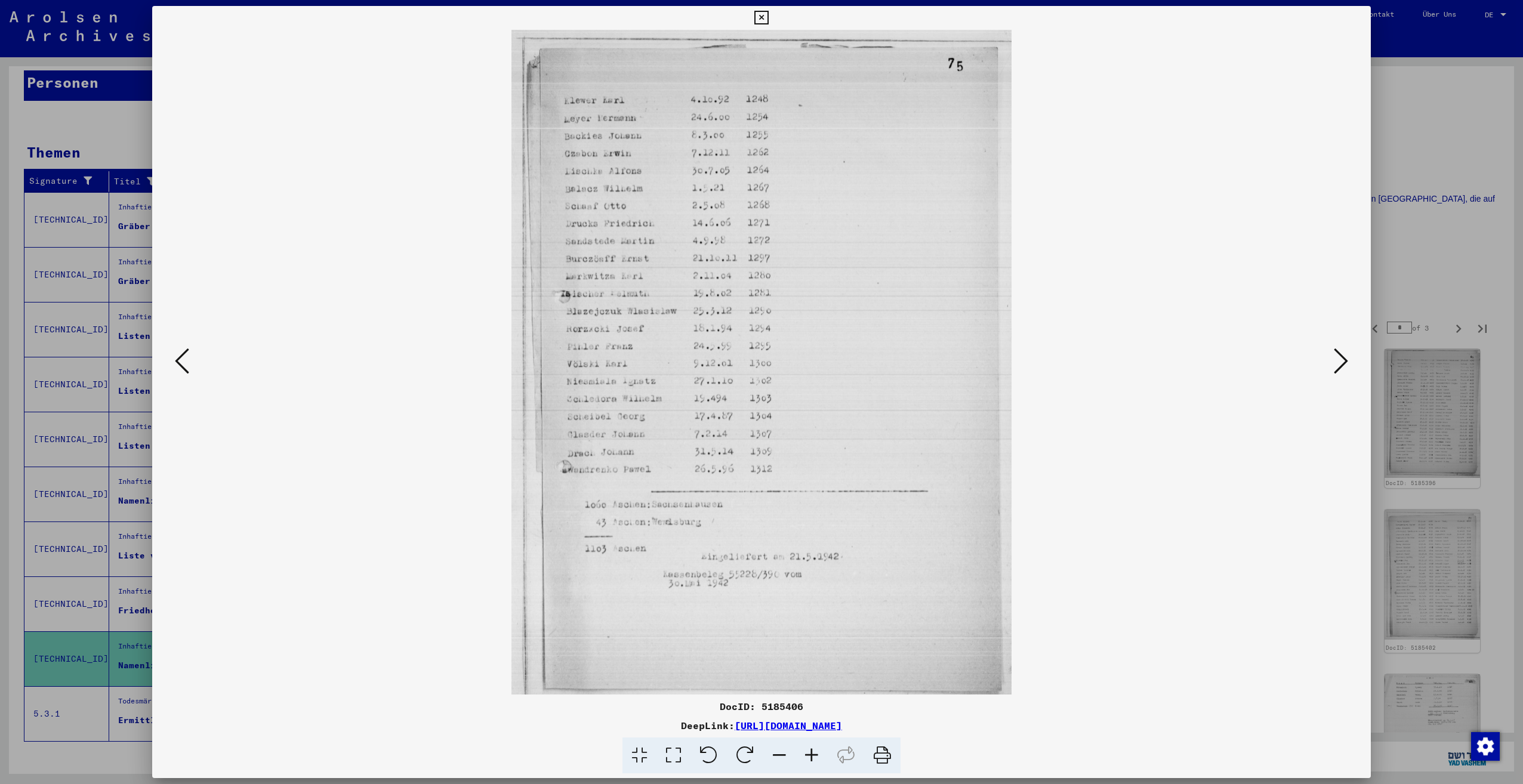
click at [1335, 364] on icon at bounding box center [1341, 361] width 14 height 29
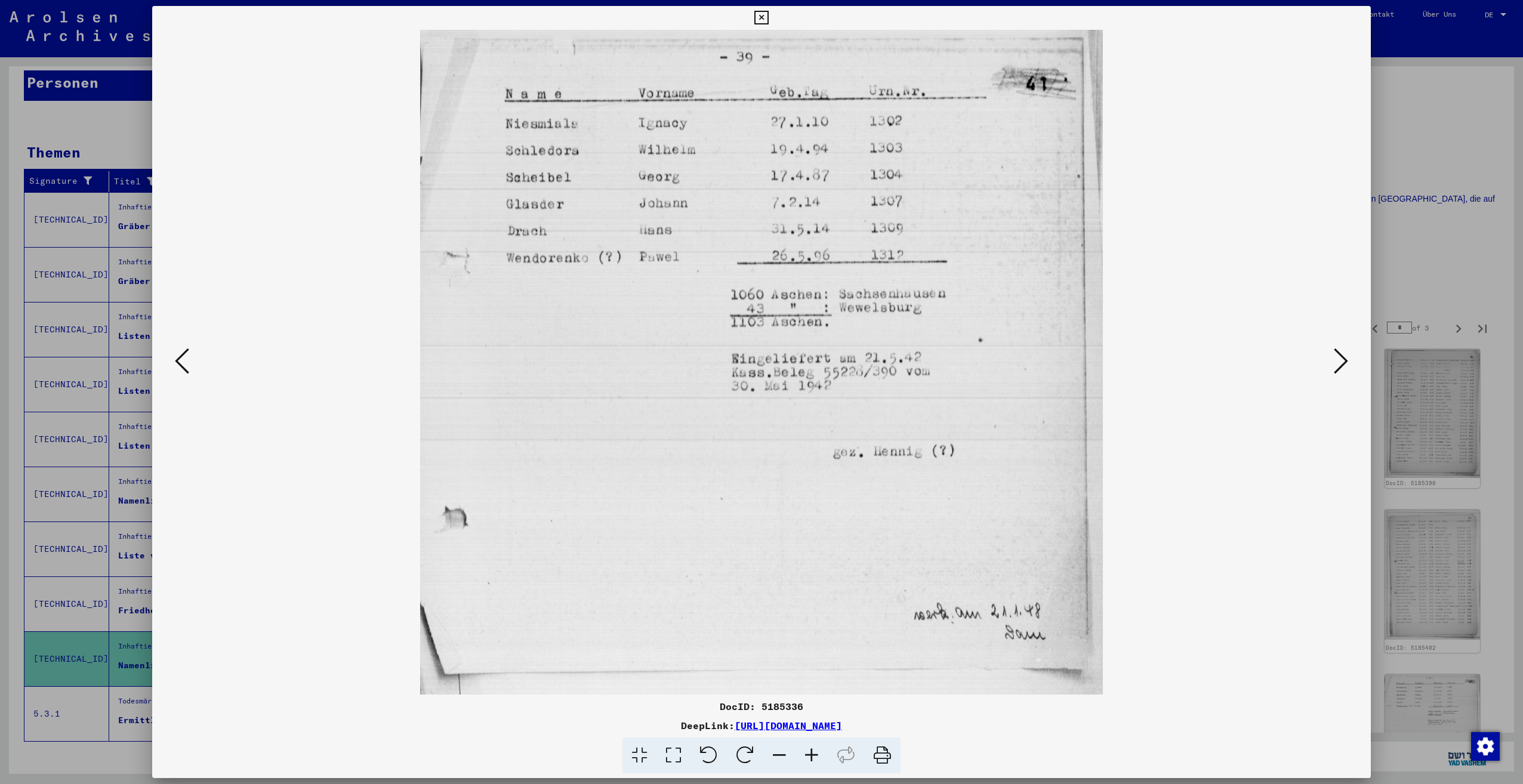
click at [1335, 364] on icon at bounding box center [1341, 361] width 14 height 29
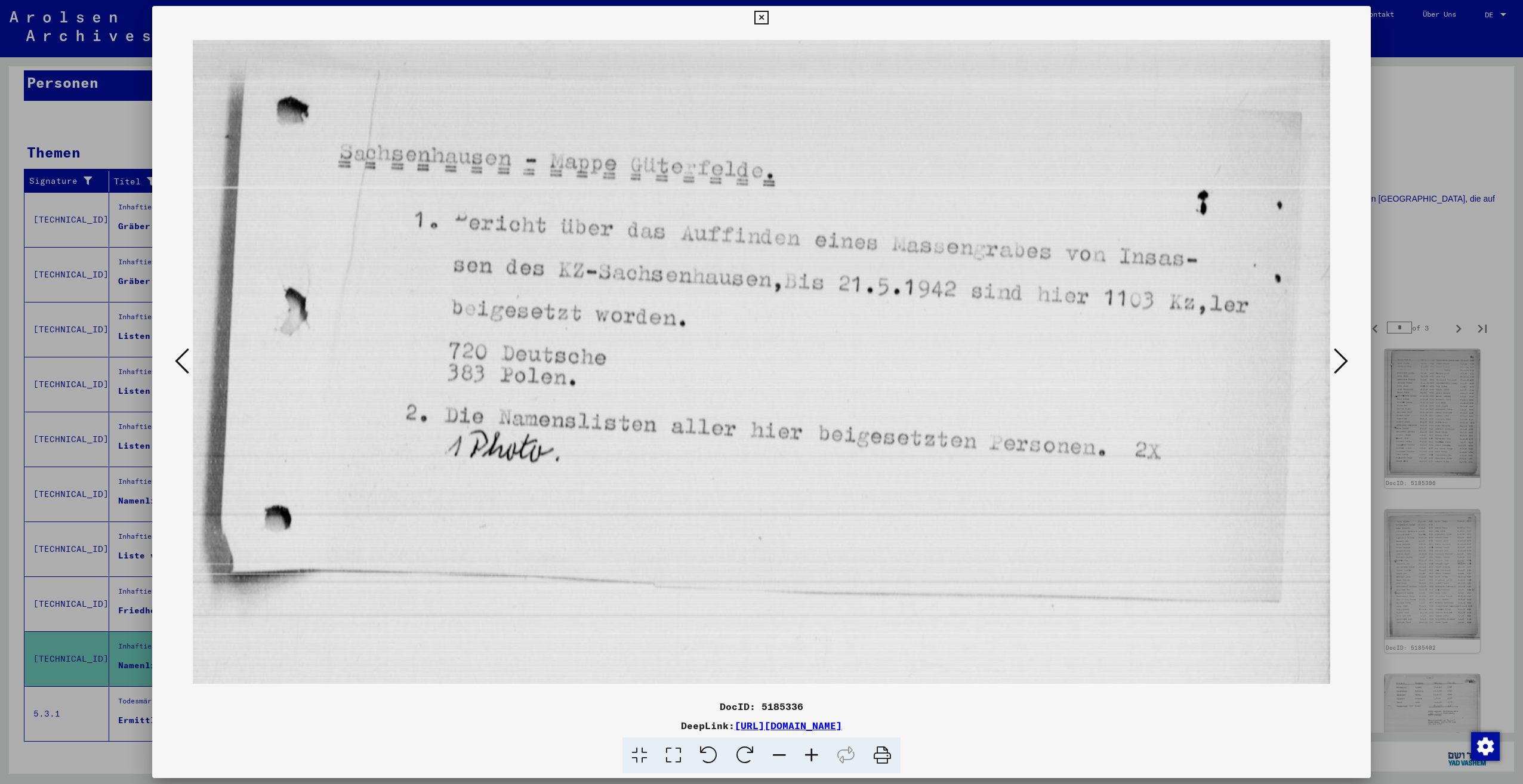
click at [1335, 364] on icon at bounding box center [1341, 361] width 14 height 29
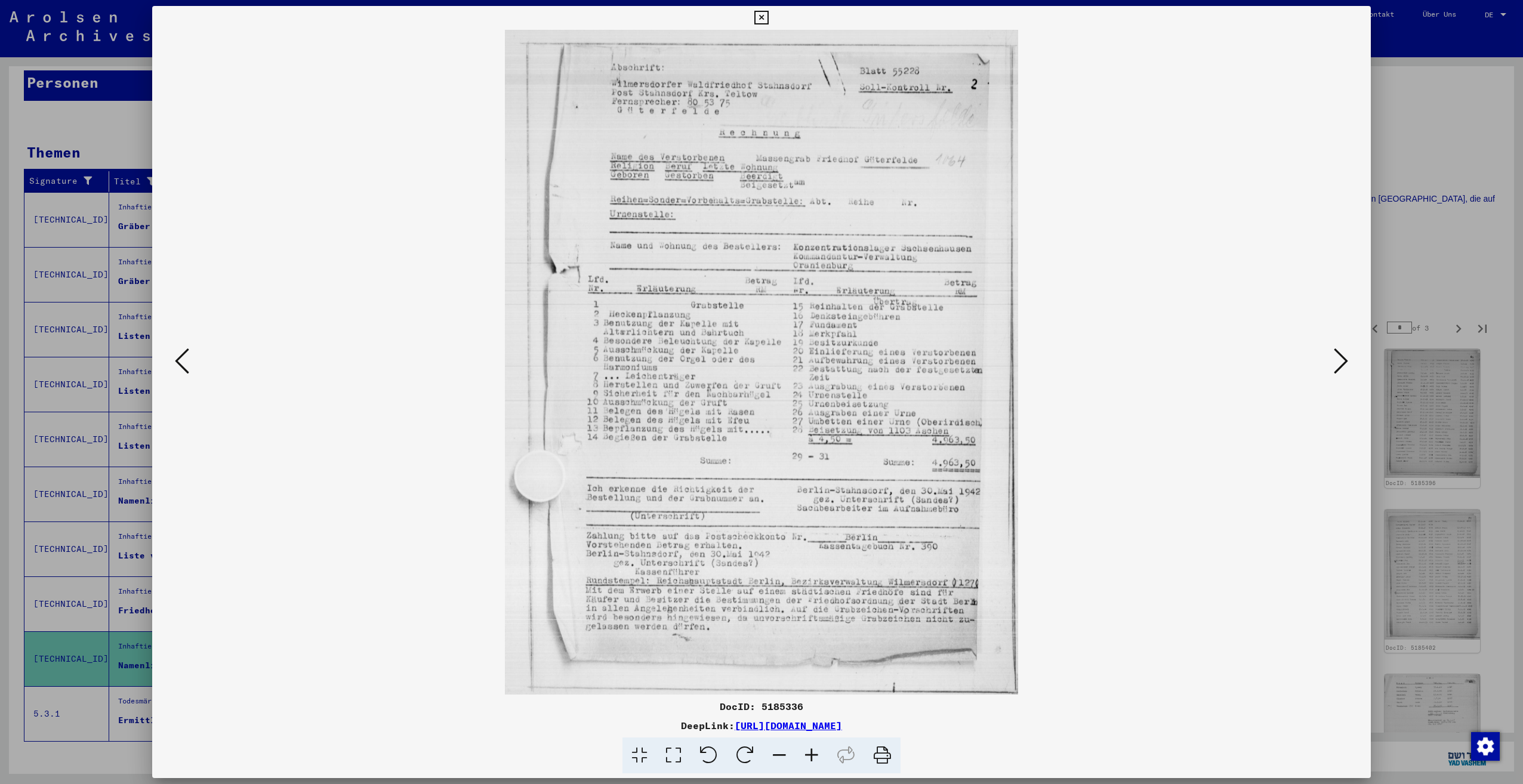
click at [1335, 364] on icon at bounding box center [1341, 361] width 14 height 29
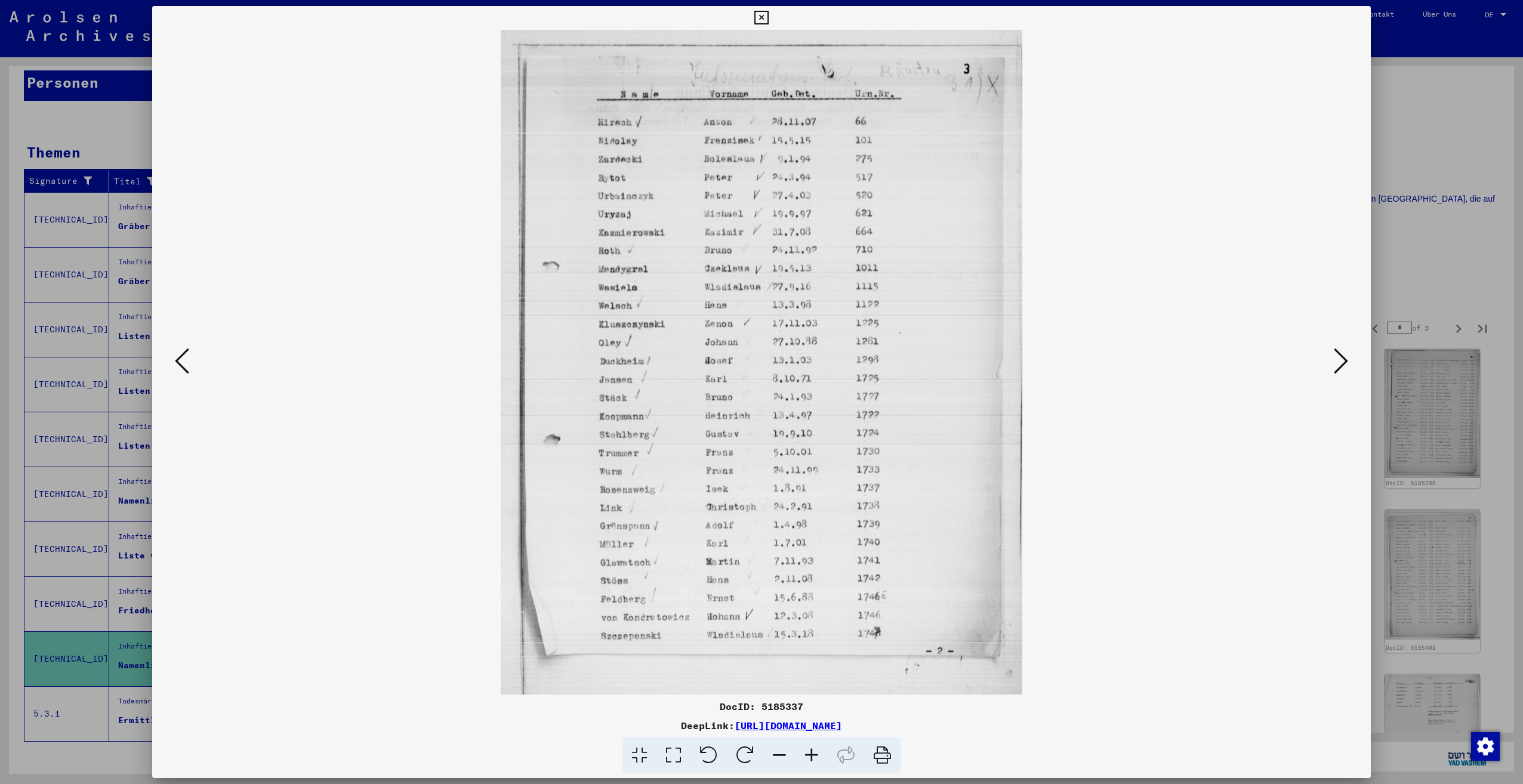
click at [1335, 364] on icon at bounding box center [1341, 361] width 14 height 29
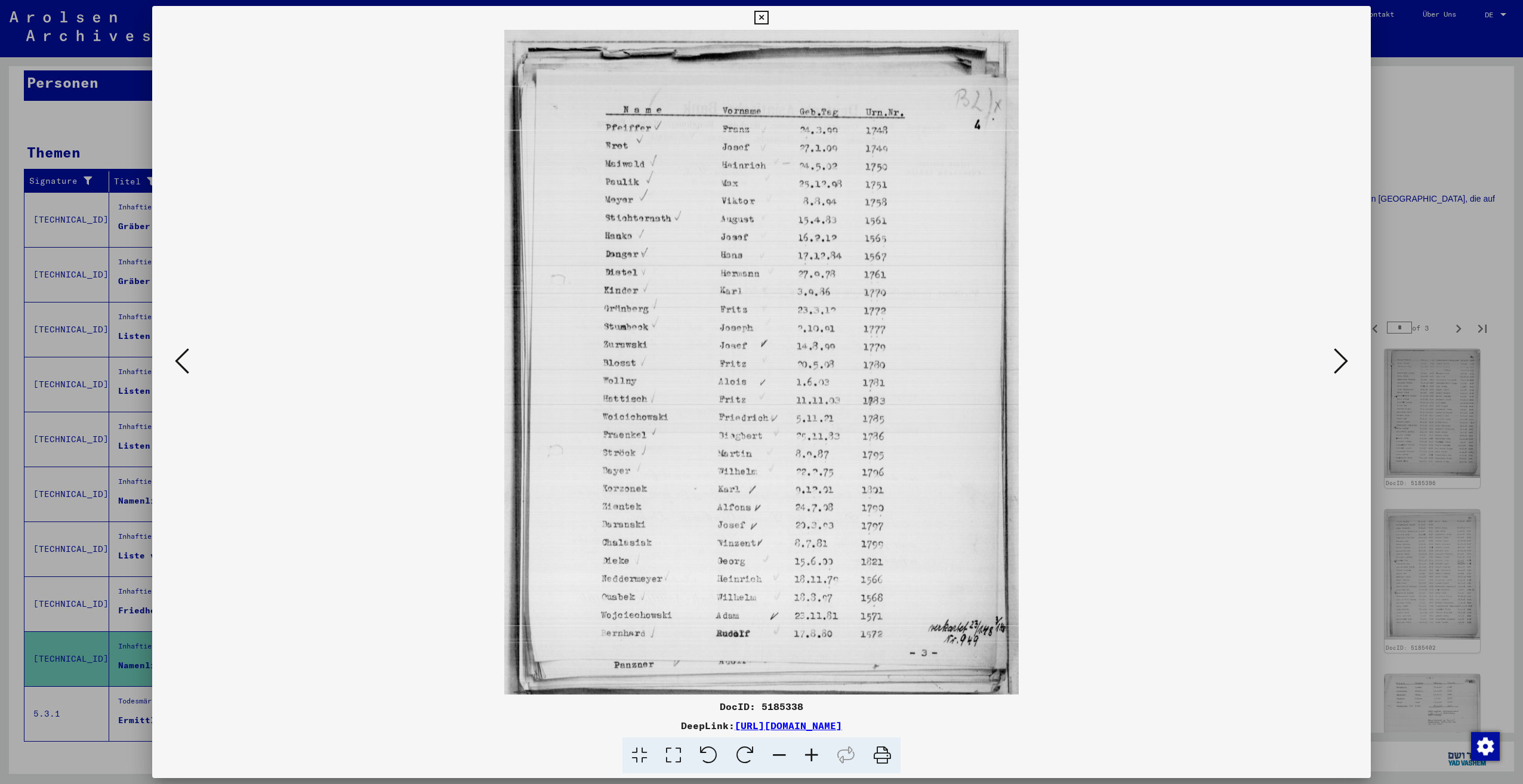
click at [1421, 204] on div at bounding box center [761, 392] width 1523 height 784
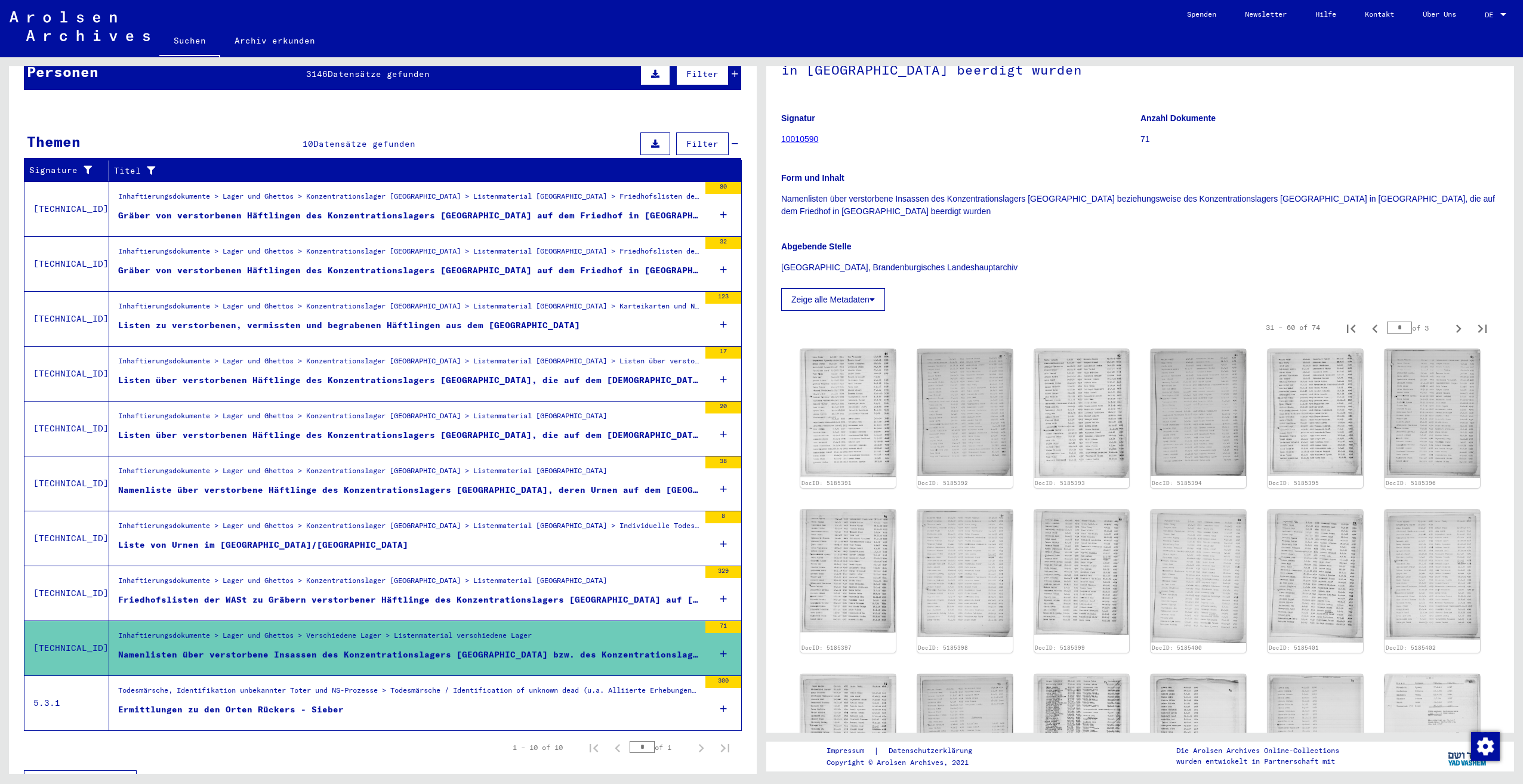
scroll to position [143, 0]
